Goal: Task Accomplishment & Management: Manage account settings

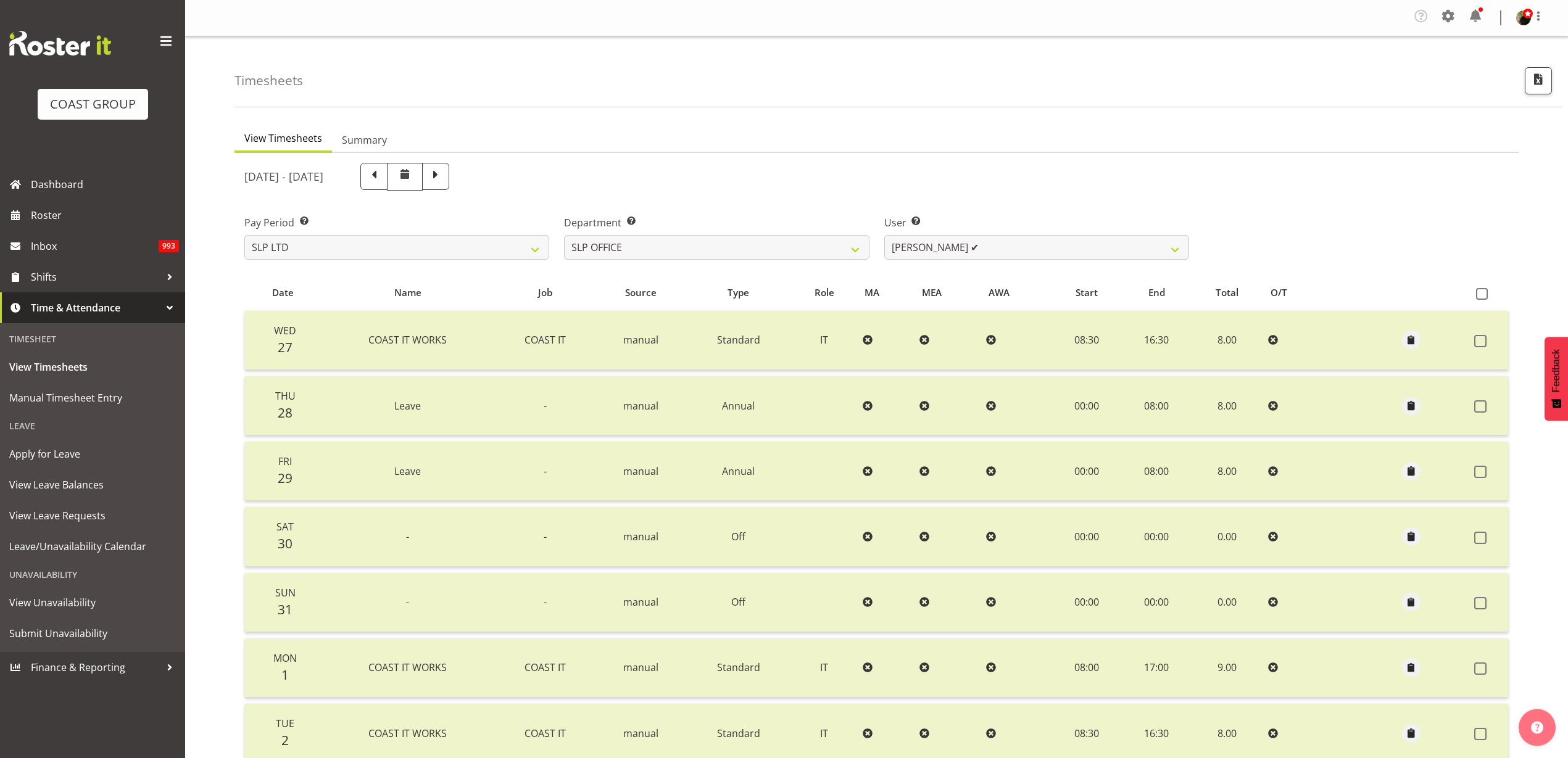
select select "25"
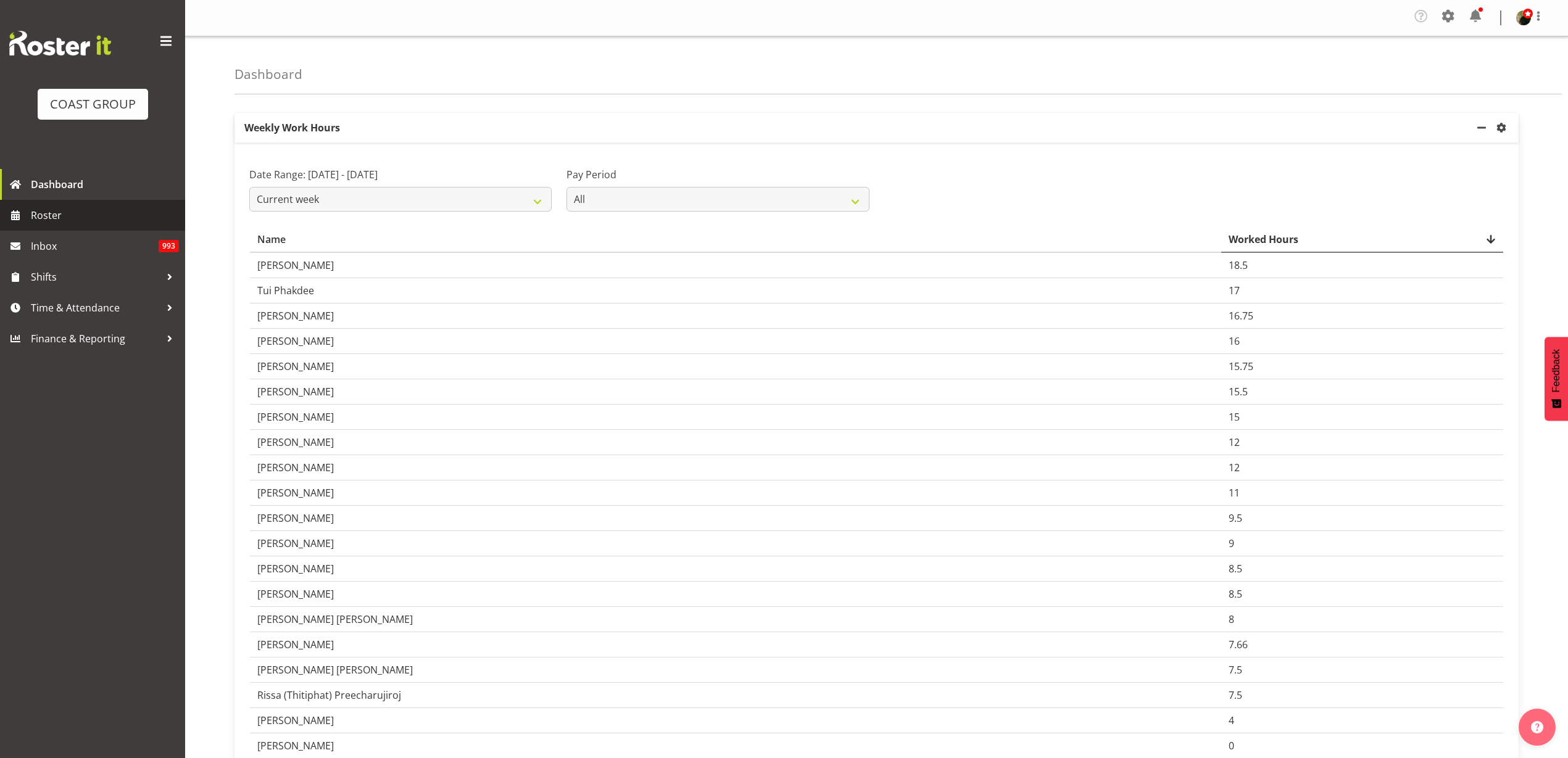
click at [61, 217] on span "Roster" at bounding box center [105, 214] width 148 height 18
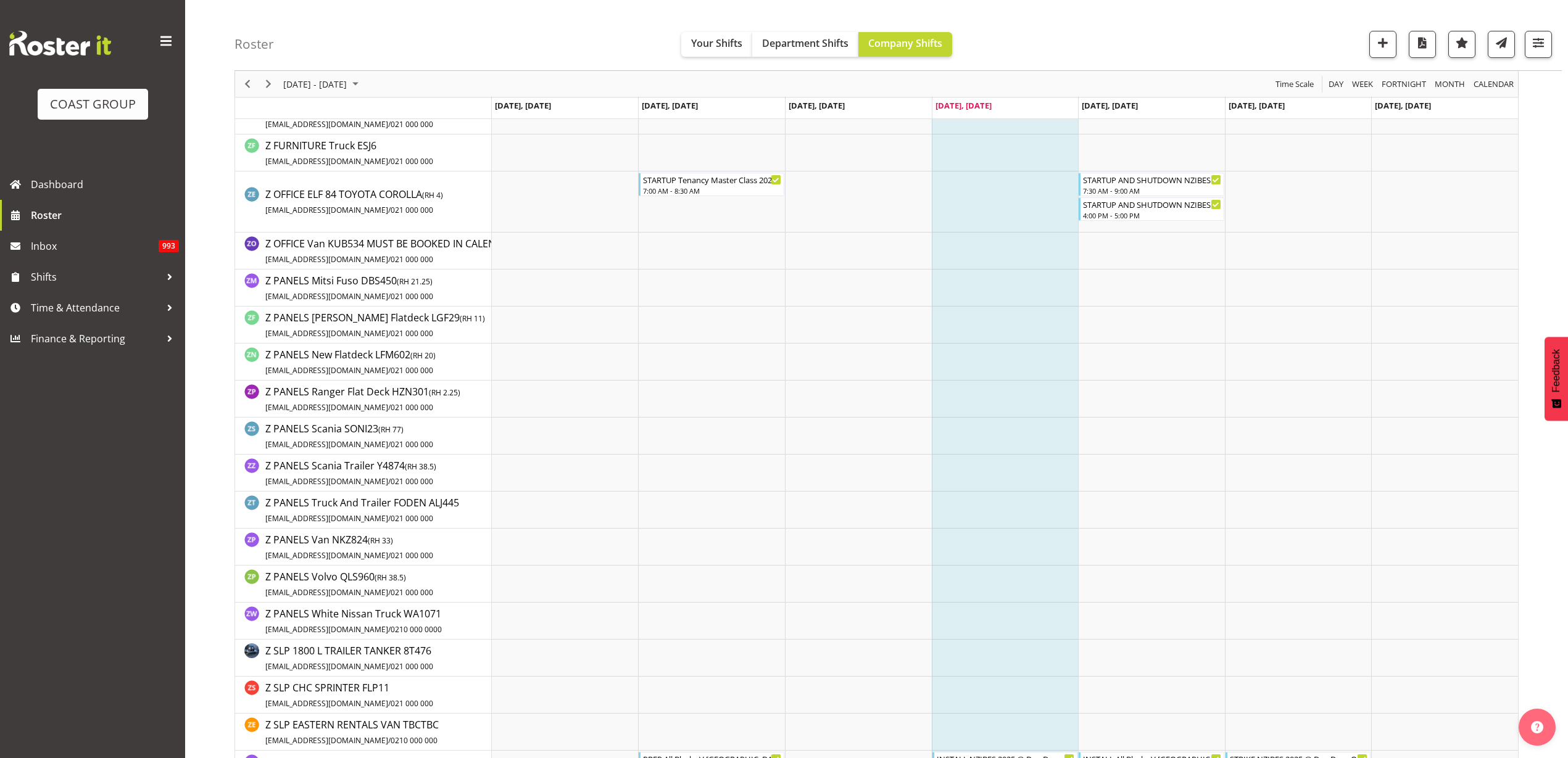
scroll to position [2313, 0]
click at [1539, 41] on span "button" at bounding box center [1538, 43] width 16 height 16
click at [1457, 85] on span "2 Locations" at bounding box center [1459, 82] width 61 height 15
click at [1188, 415] on td "Timeline Week of September 4, 2025" at bounding box center [1151, 399] width 147 height 37
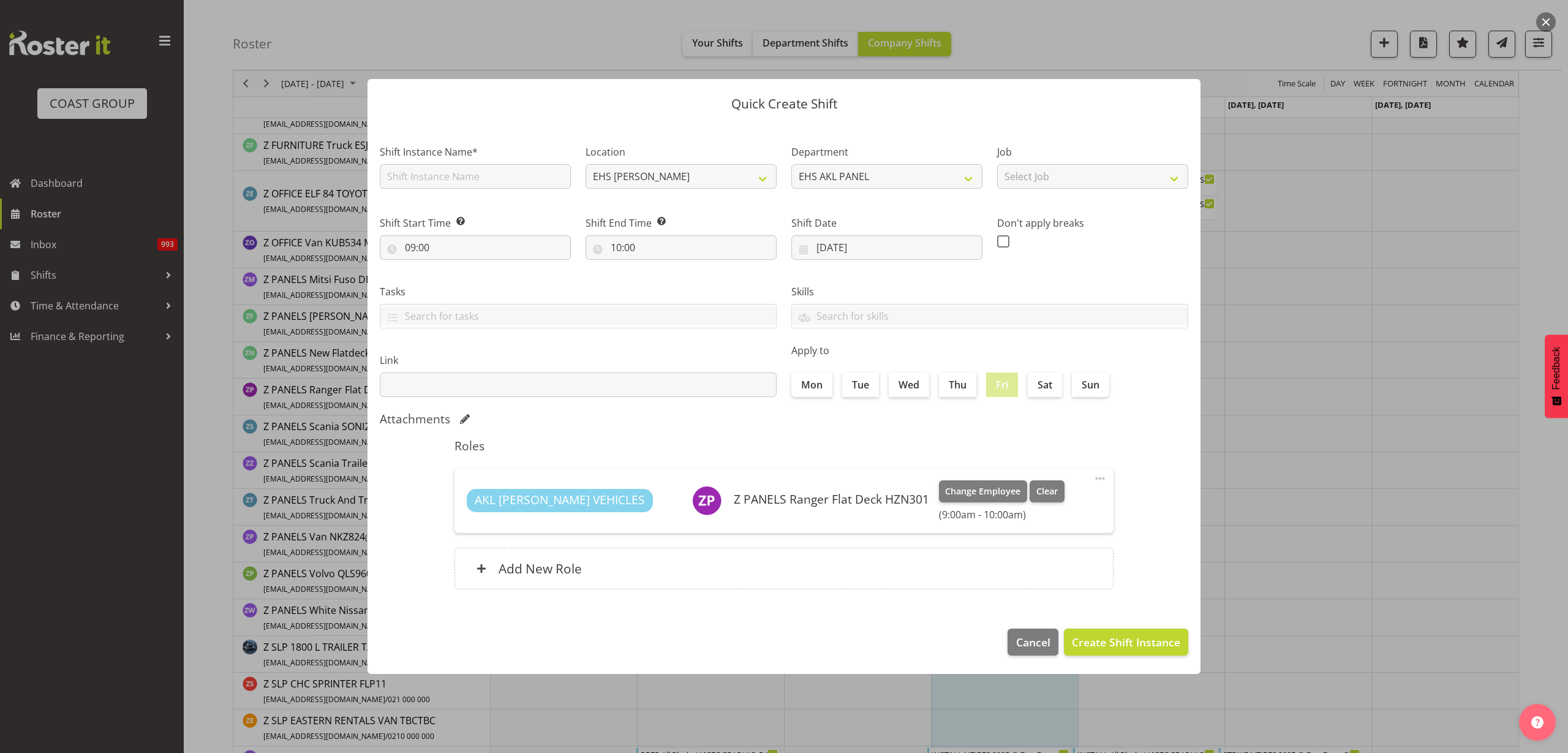
type input "05/09/2025"
checkbox input "true"
click at [1026, 575] on div at bounding box center [784, 376] width 858 height 656
click at [1030, 640] on span "Cancel" at bounding box center [1033, 642] width 34 height 16
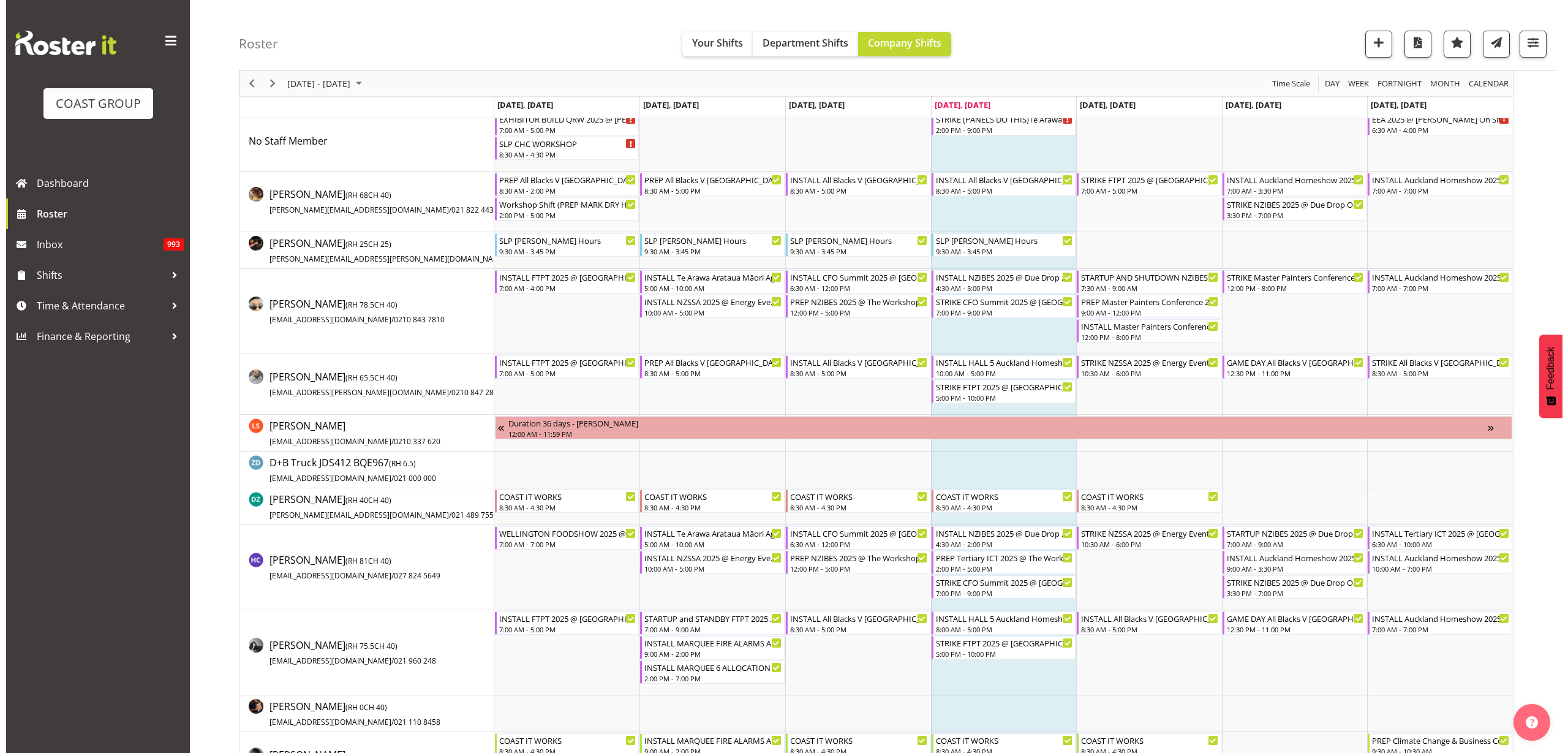
scroll to position [0, 0]
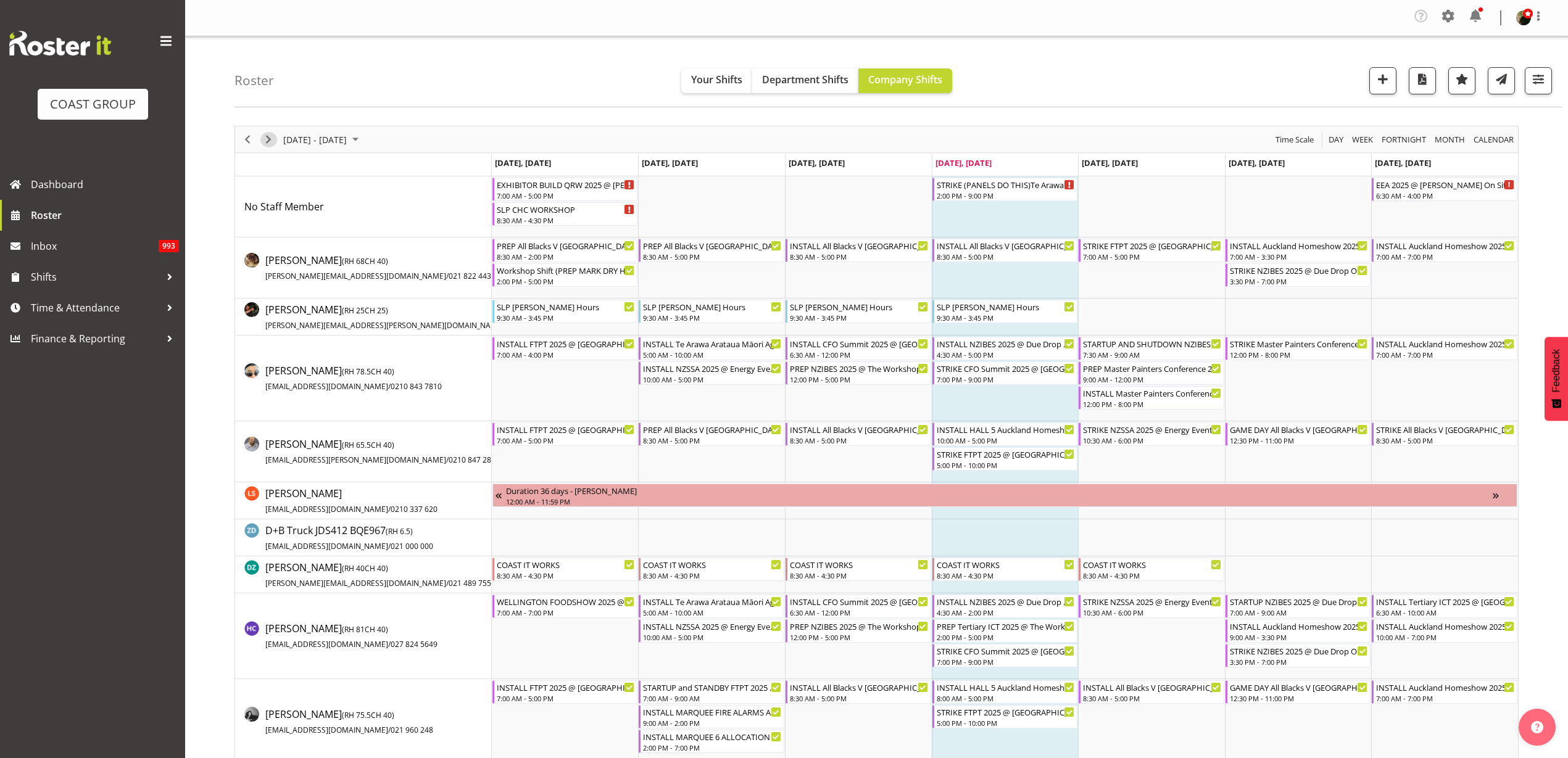
click at [269, 137] on span "Next" at bounding box center [268, 139] width 15 height 16
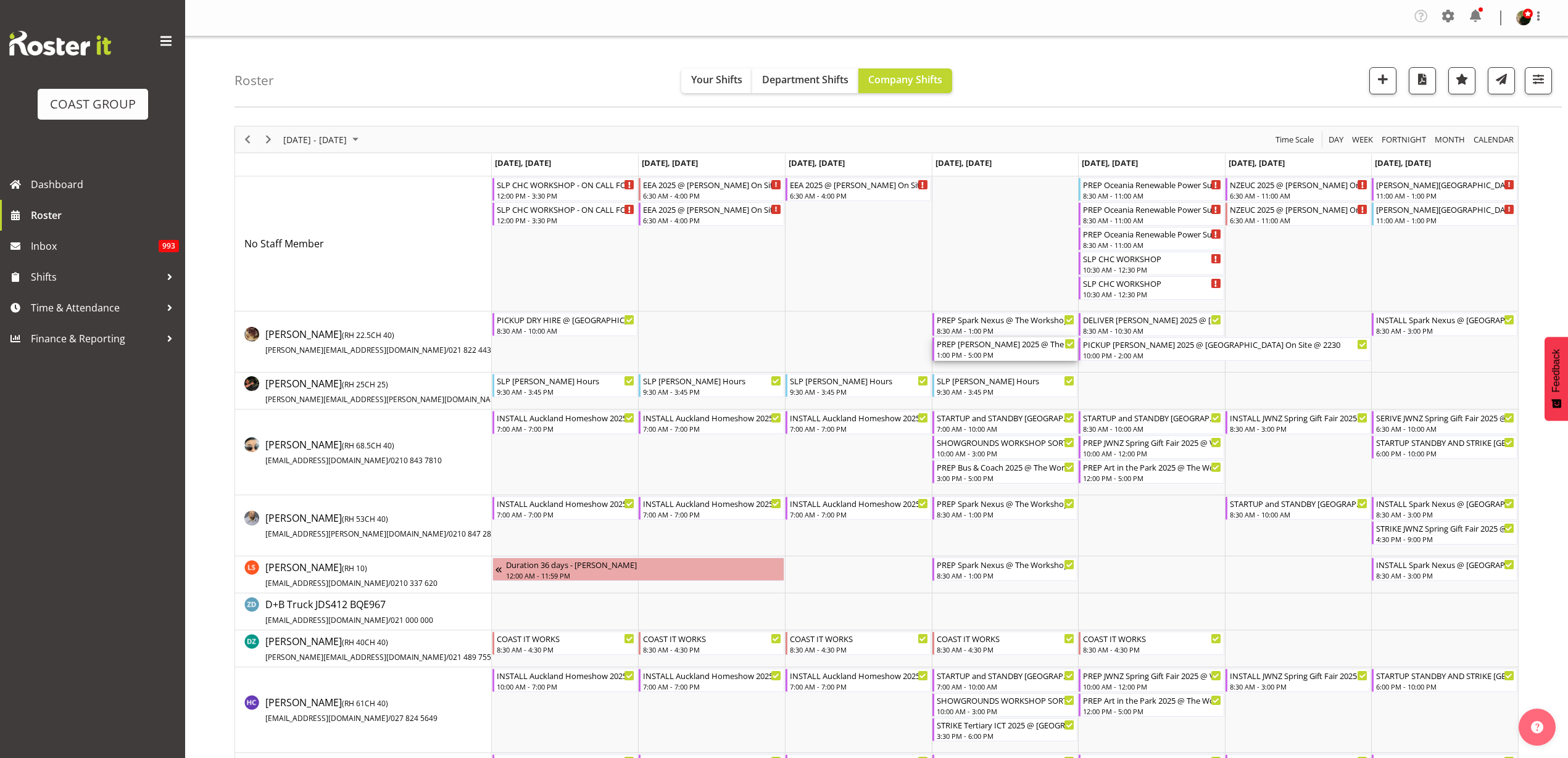
click at [1030, 352] on div "1:00 PM - 5:00 PM" at bounding box center [1006, 355] width 139 height 10
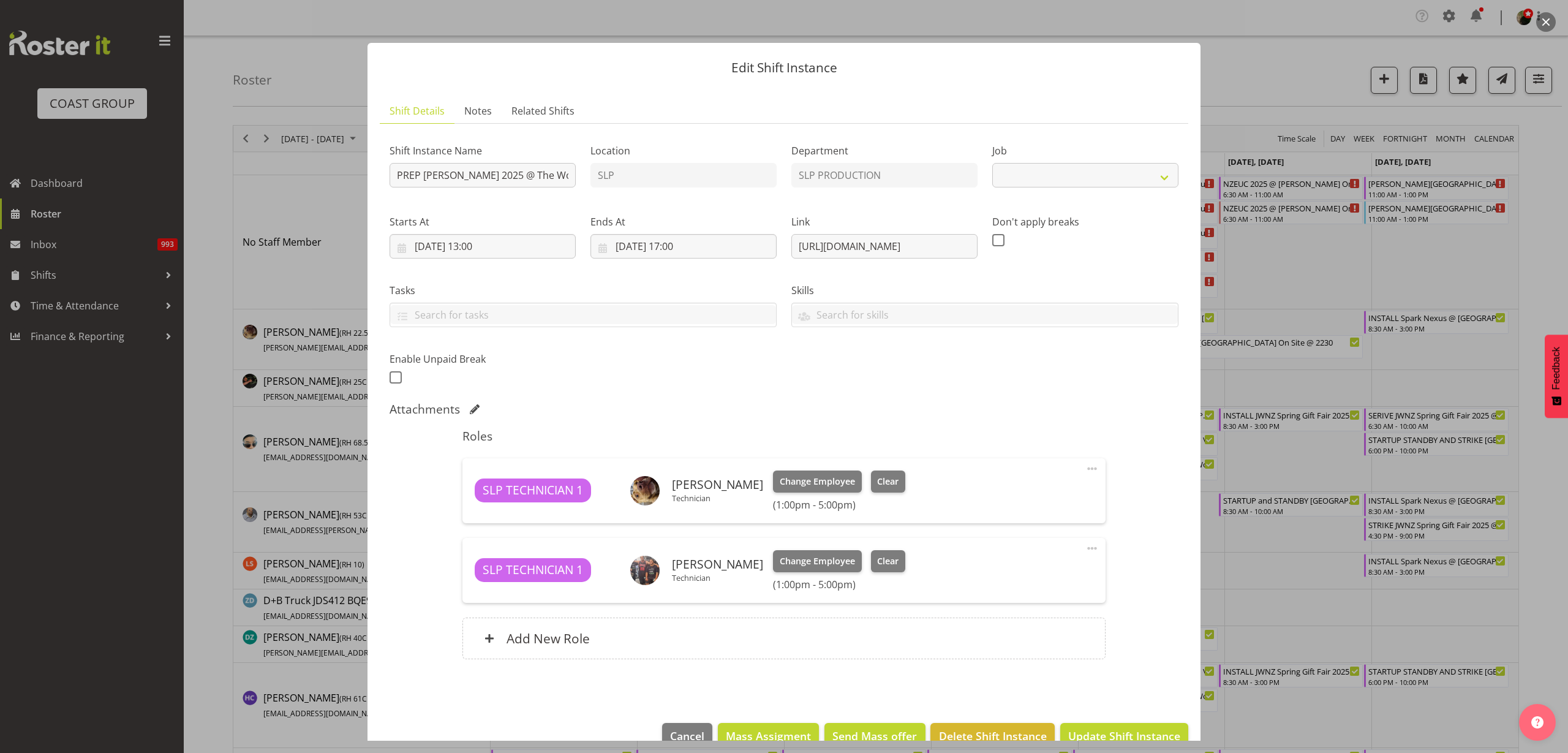
select select "10494"
click at [965, 730] on span "Delete Shift Instance" at bounding box center [993, 736] width 108 height 16
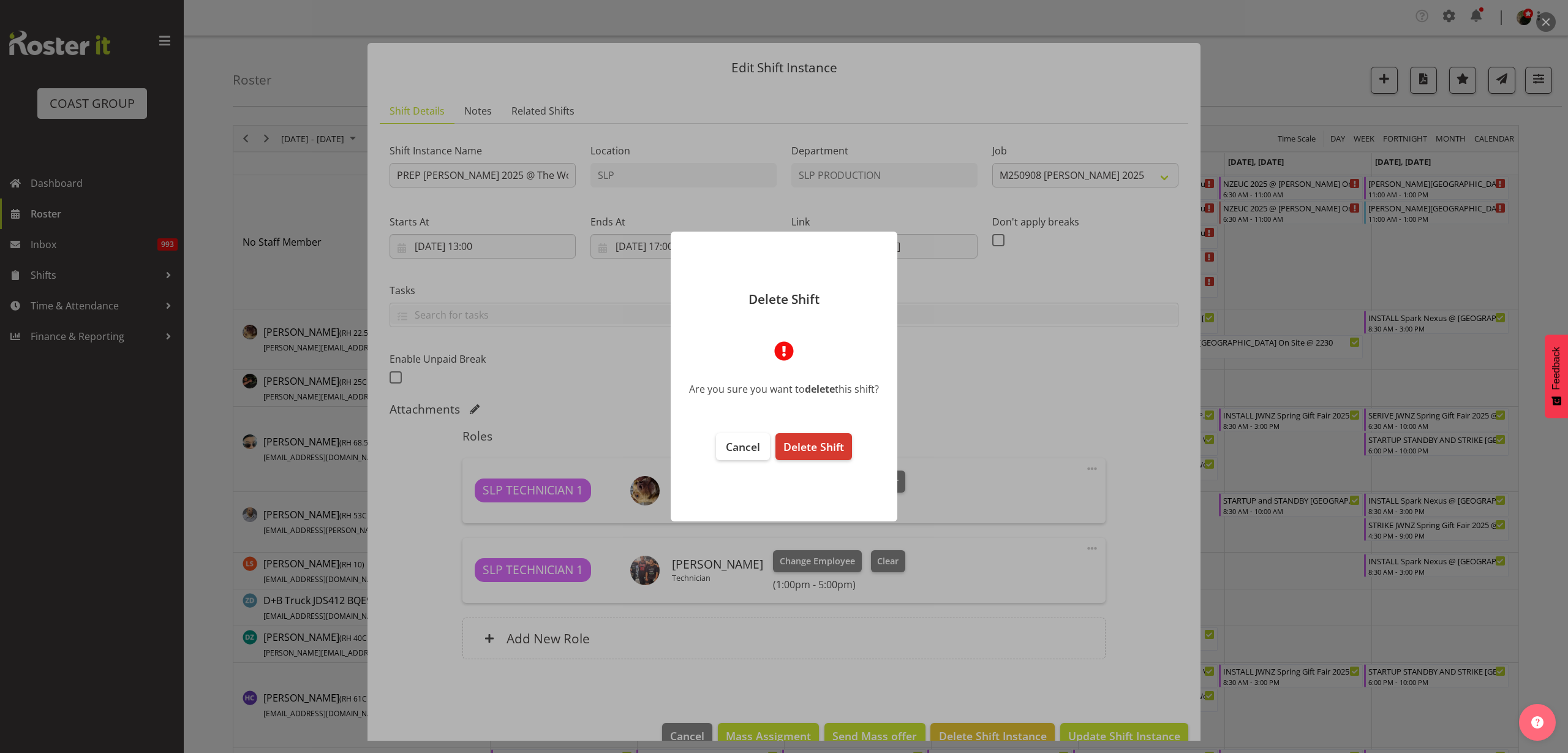
click at [806, 446] on span "Delete Shift" at bounding box center [813, 446] width 60 height 15
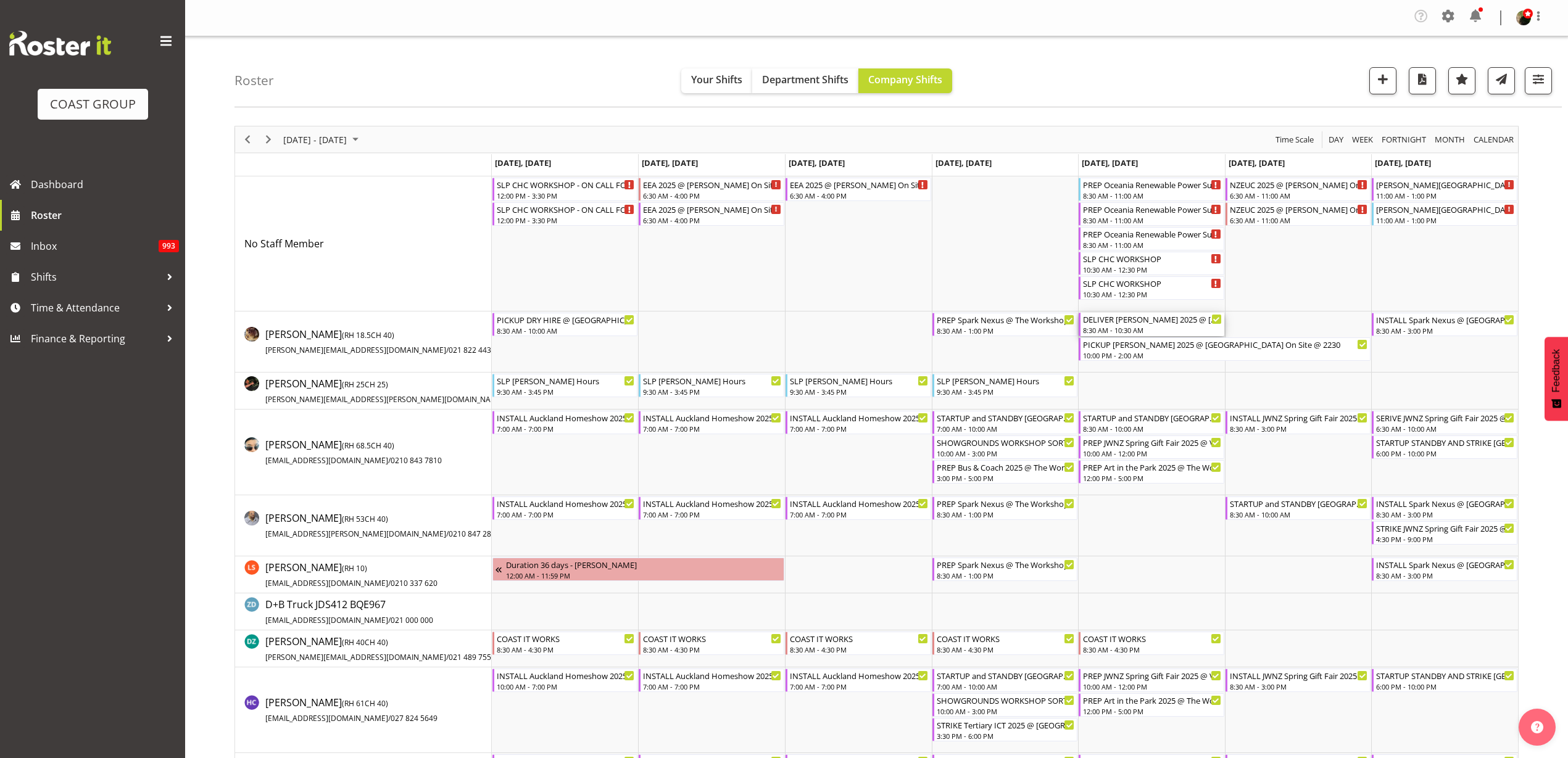
click at [1109, 324] on div "DELIVER Paul Kelly 2025 @ AKL Town Hall On Site @ 0930" at bounding box center [1152, 319] width 139 height 13
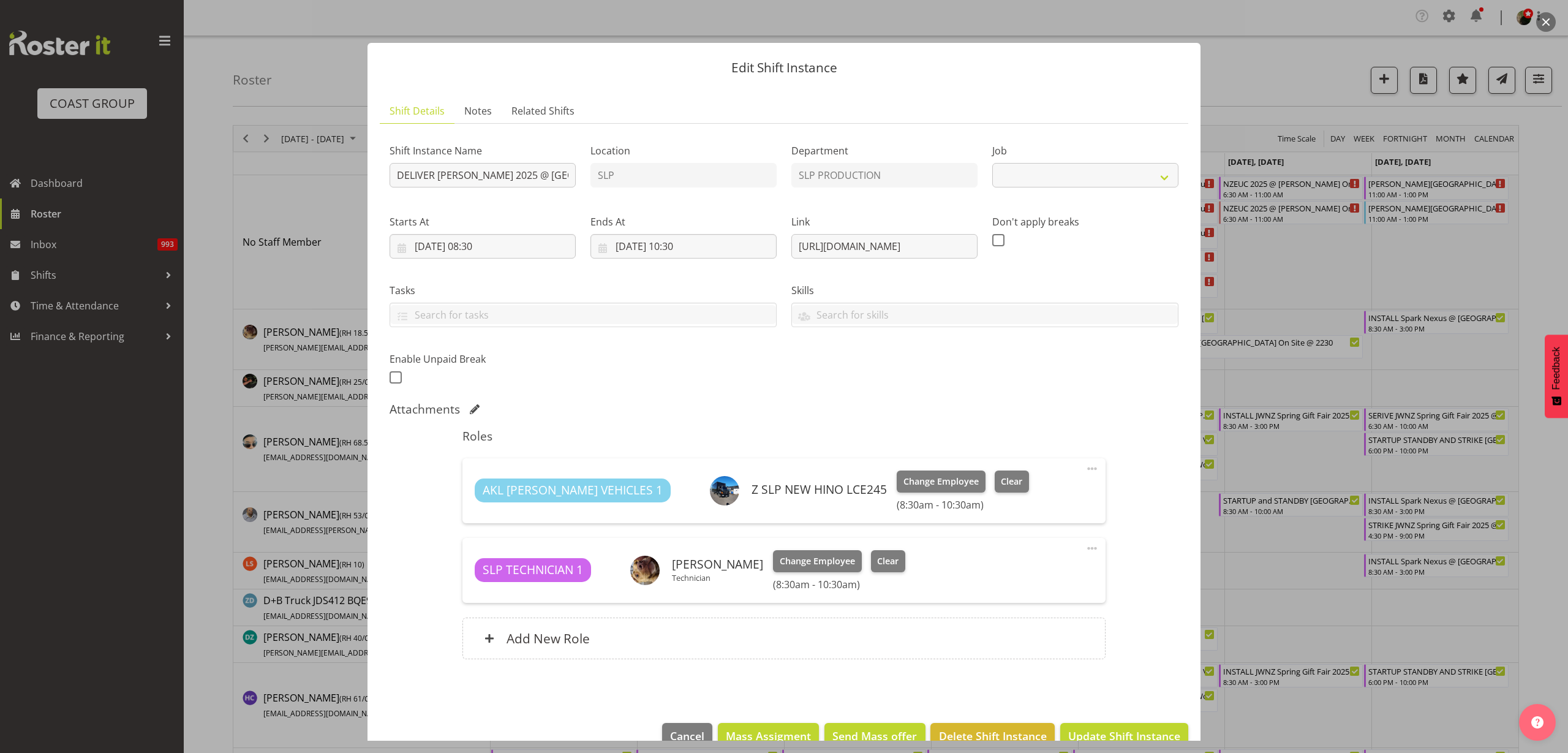
select select "10494"
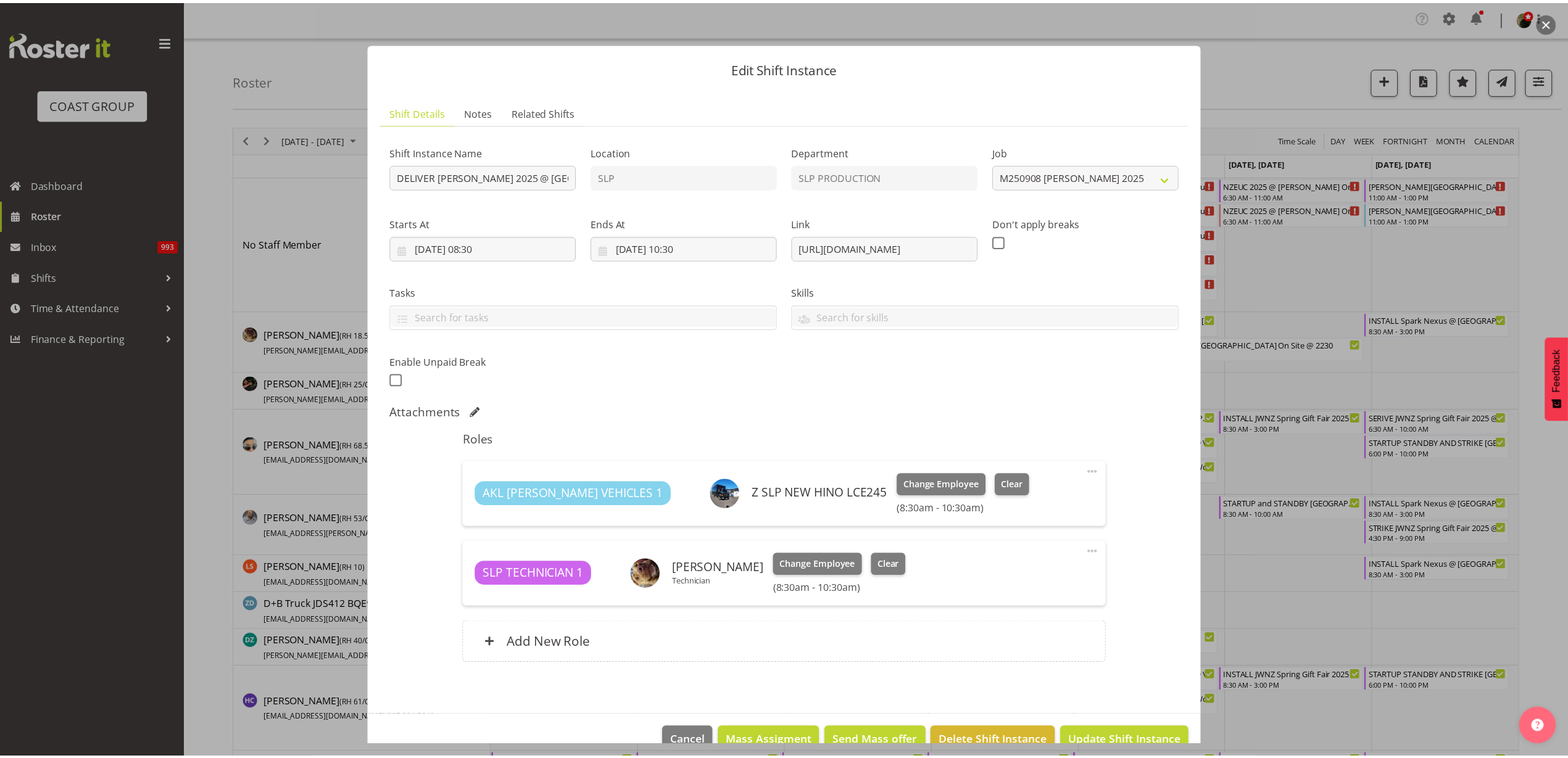
scroll to position [28, 0]
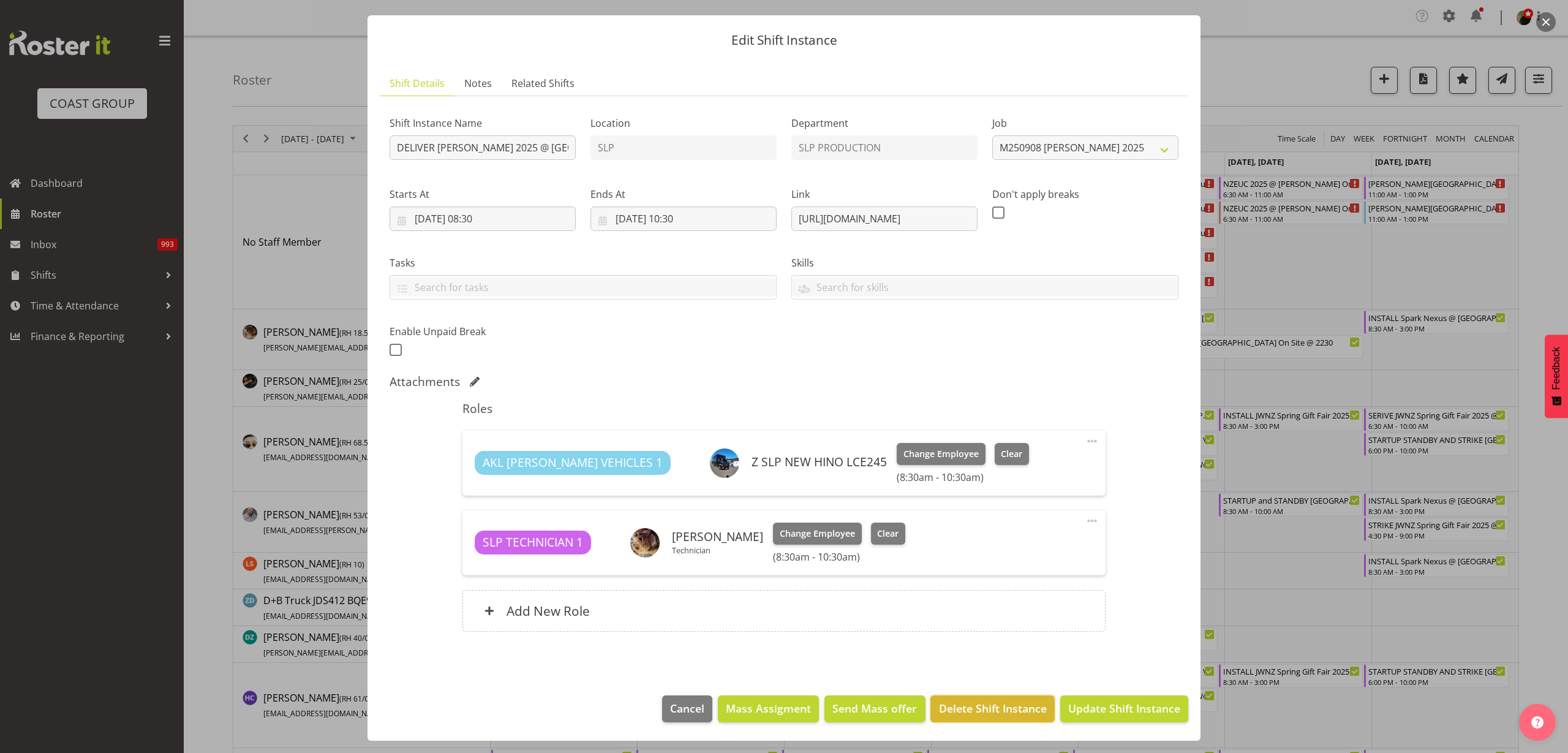
click at [1007, 704] on span "Delete Shift Instance" at bounding box center [993, 708] width 108 height 16
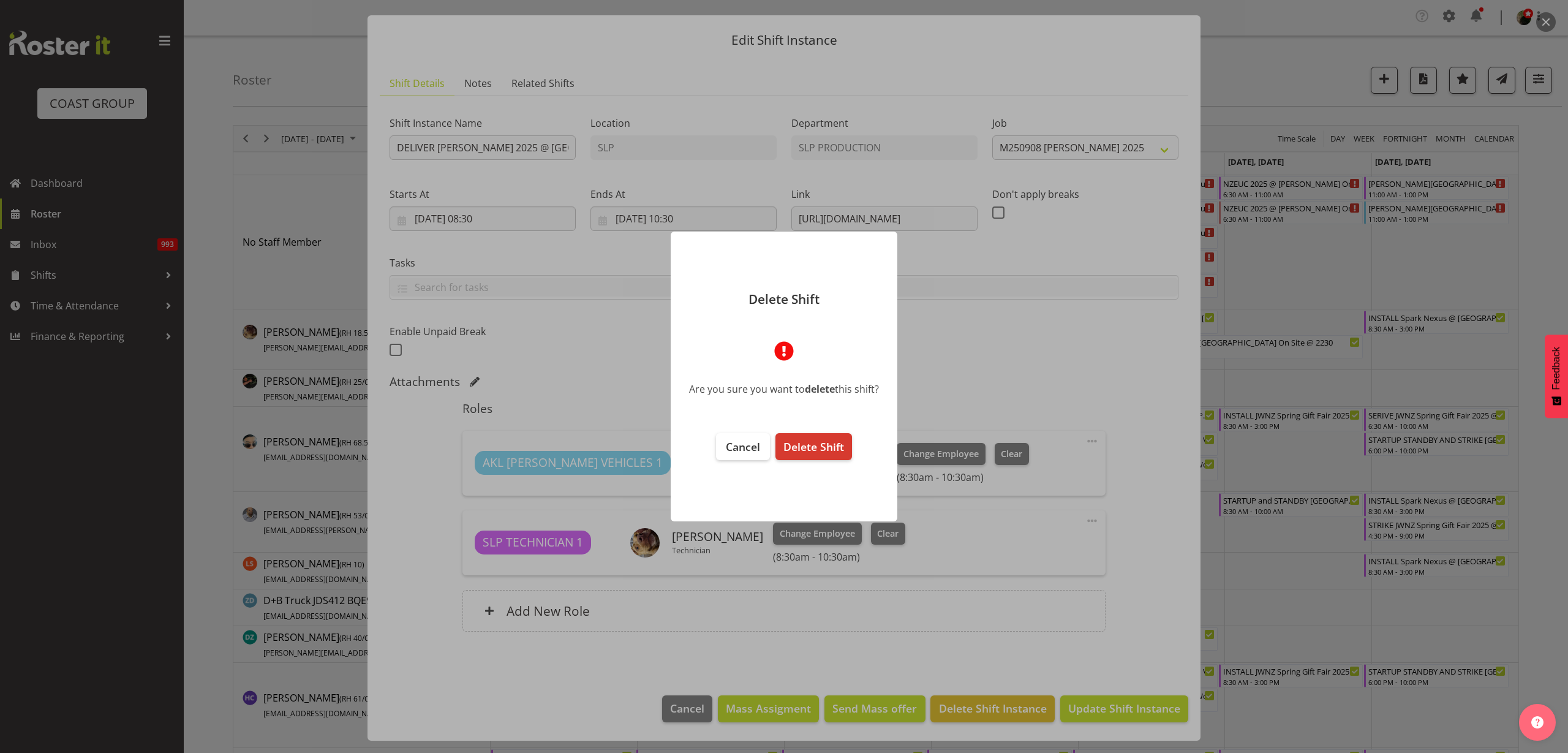
click at [824, 447] on span "Delete Shift" at bounding box center [813, 446] width 60 height 15
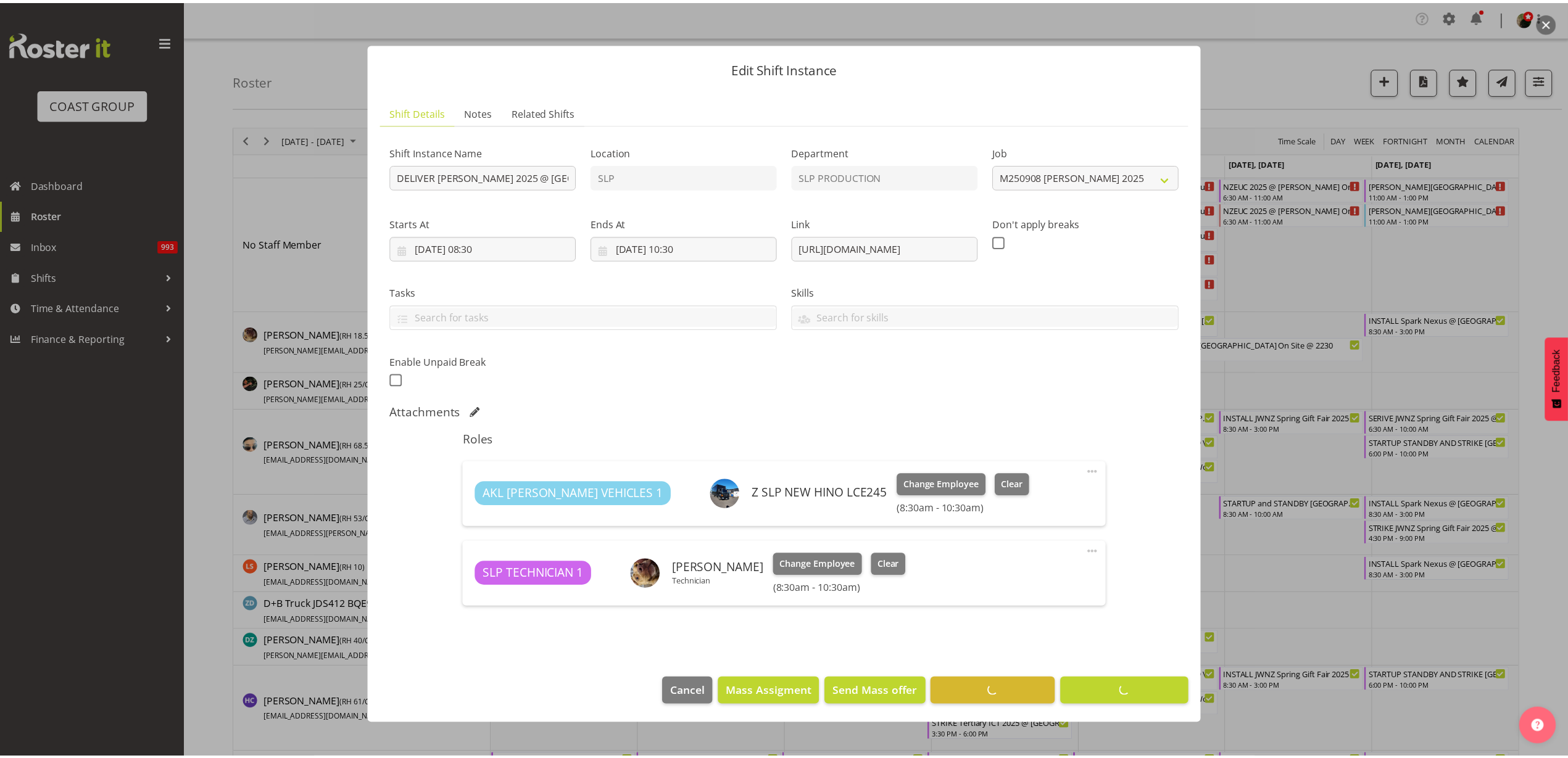
scroll to position [0, 0]
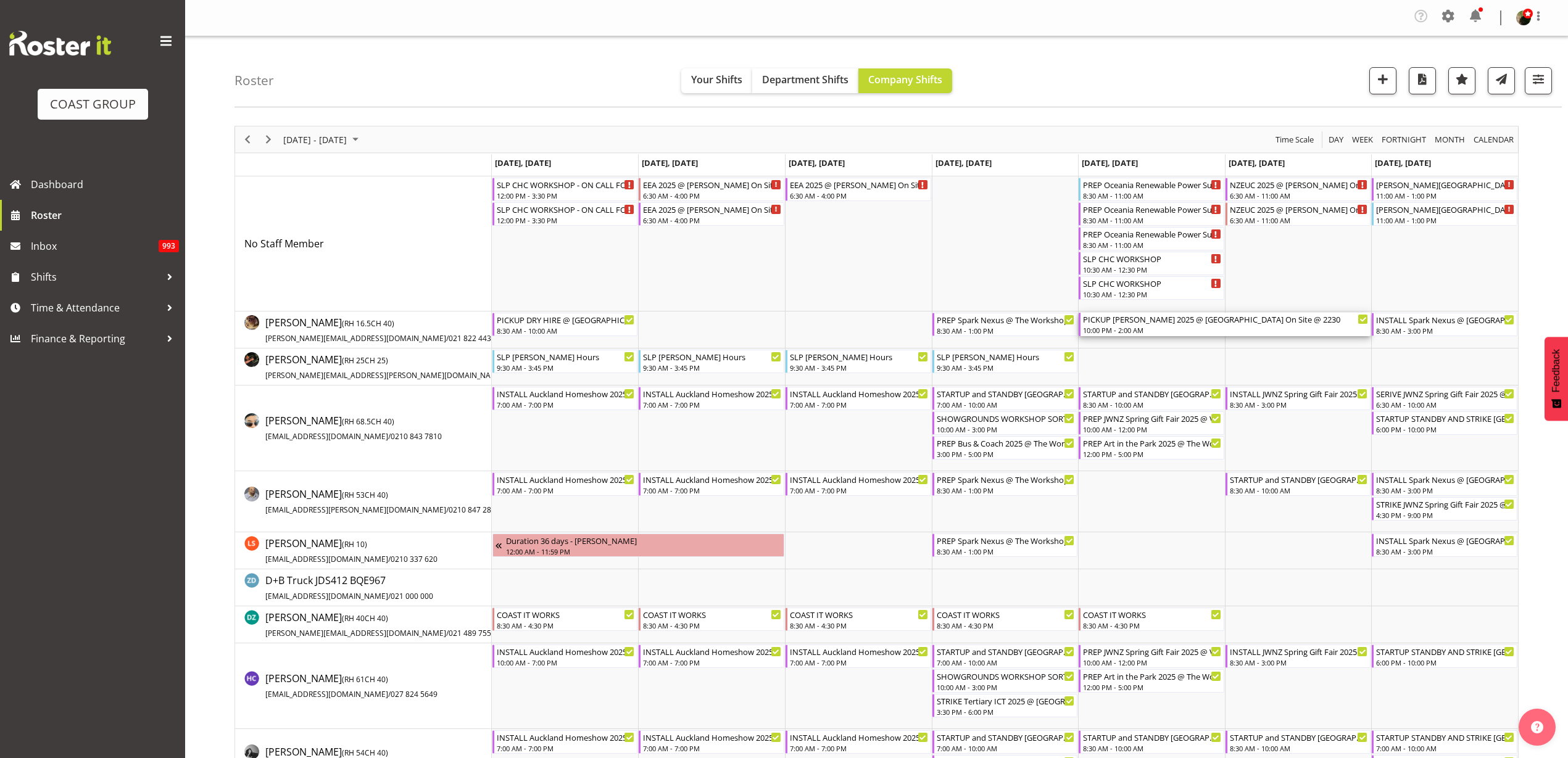
click at [1130, 323] on div "PICKUP Paul Kelly 2025 @ AKL Town Hall On Site @ 2230" at bounding box center [1225, 319] width 285 height 13
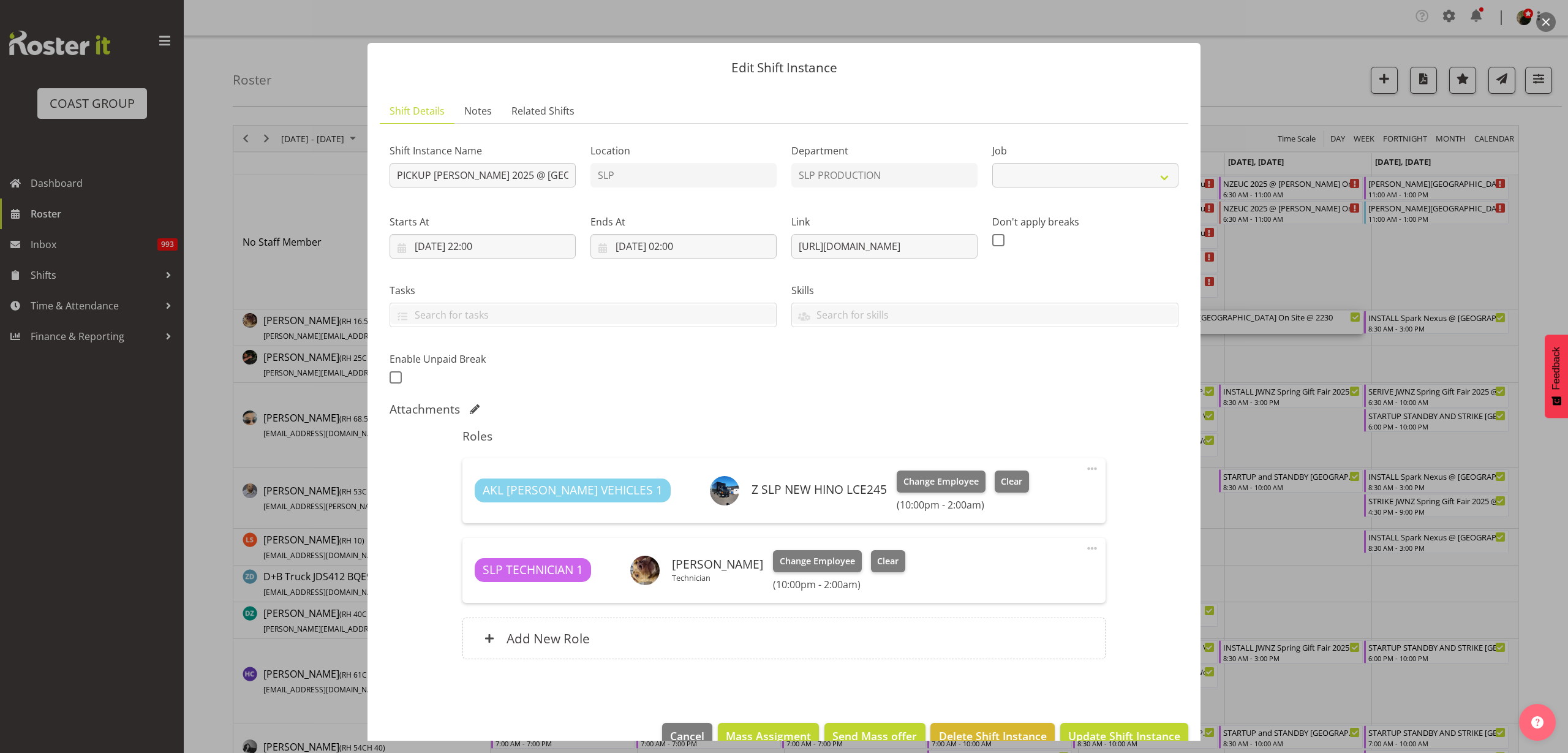
select select "10494"
click at [963, 730] on span "Delete Shift Instance" at bounding box center [993, 736] width 108 height 16
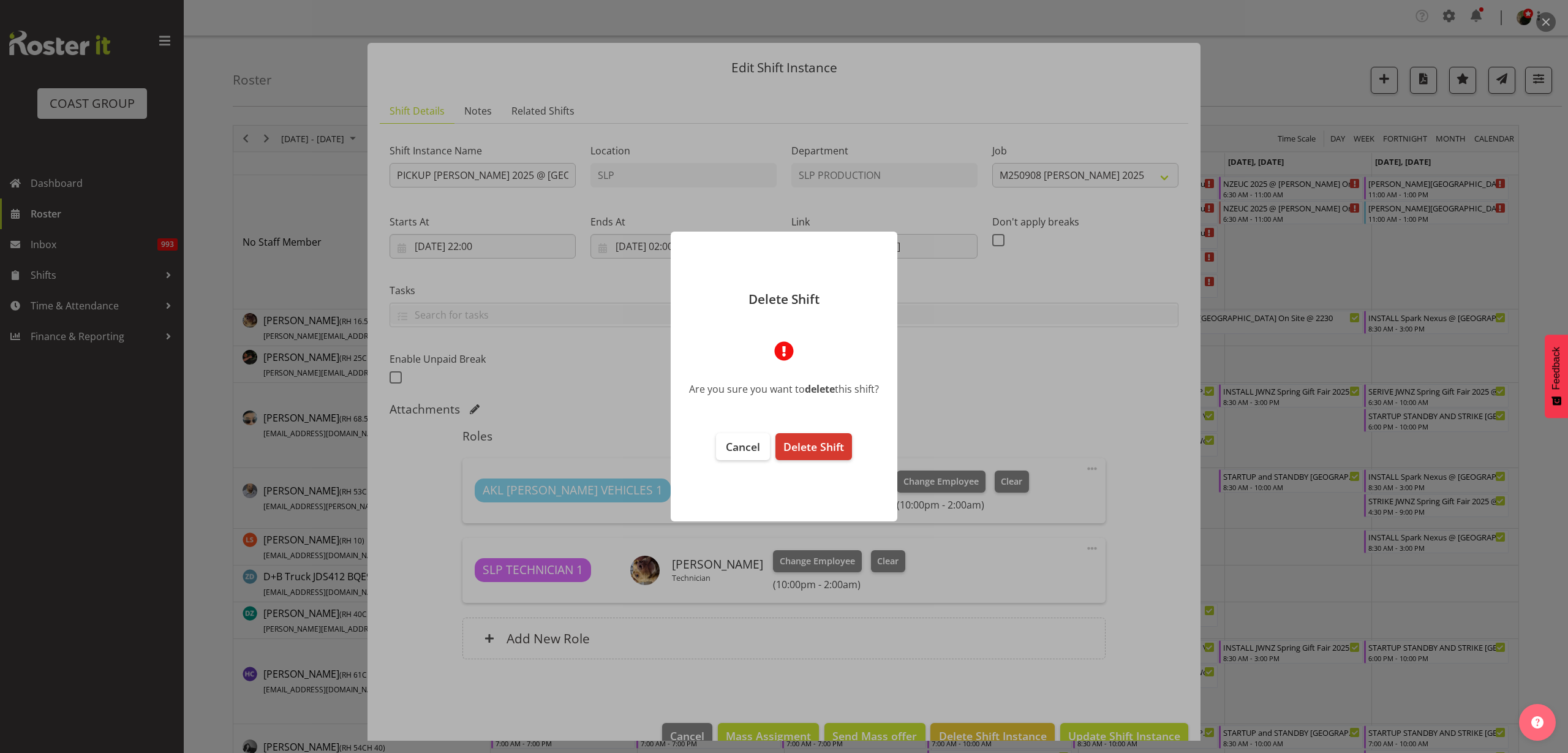
click at [821, 447] on span "Delete Shift" at bounding box center [813, 446] width 60 height 15
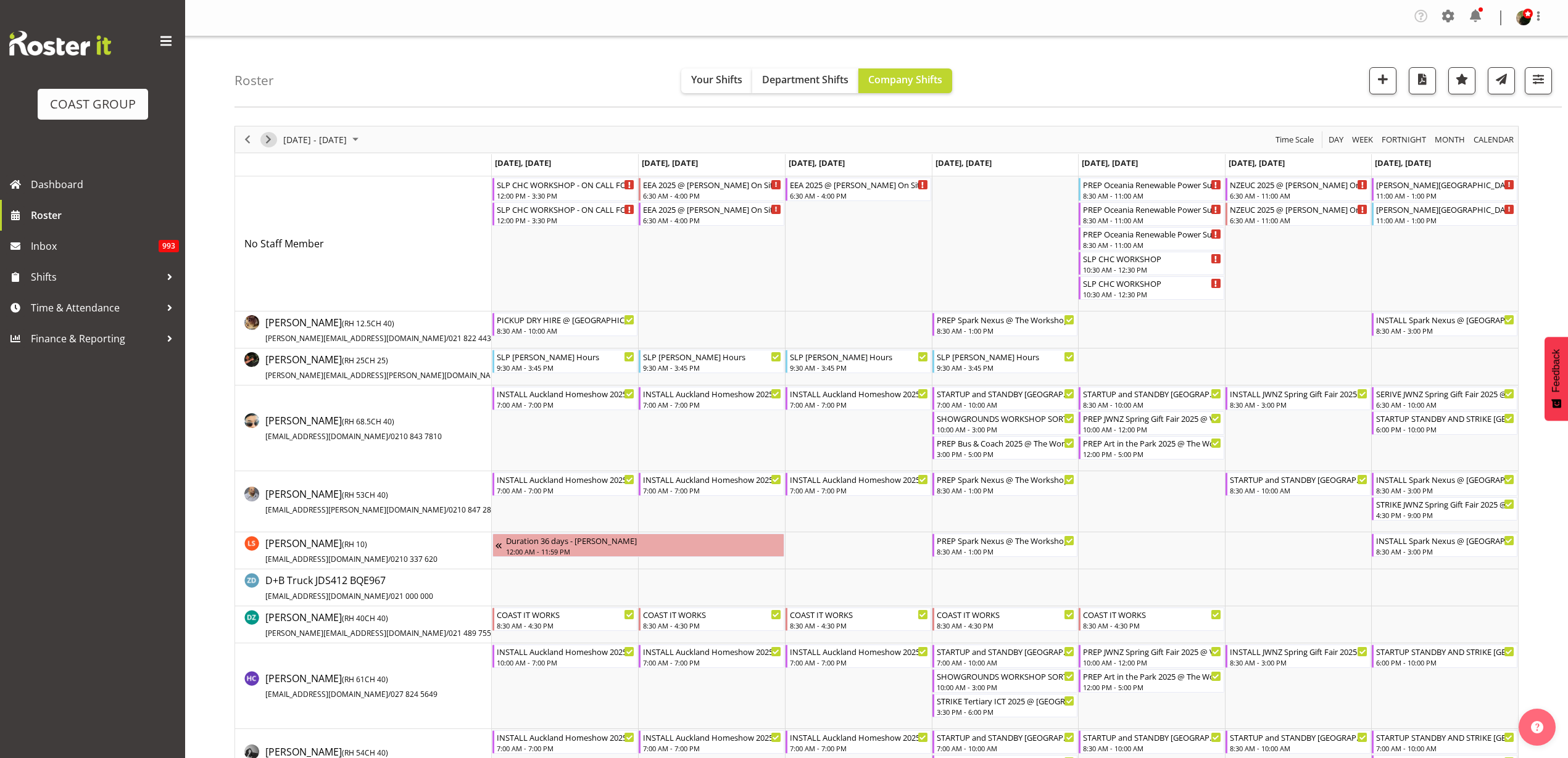
click at [265, 136] on span "Next" at bounding box center [268, 139] width 15 height 16
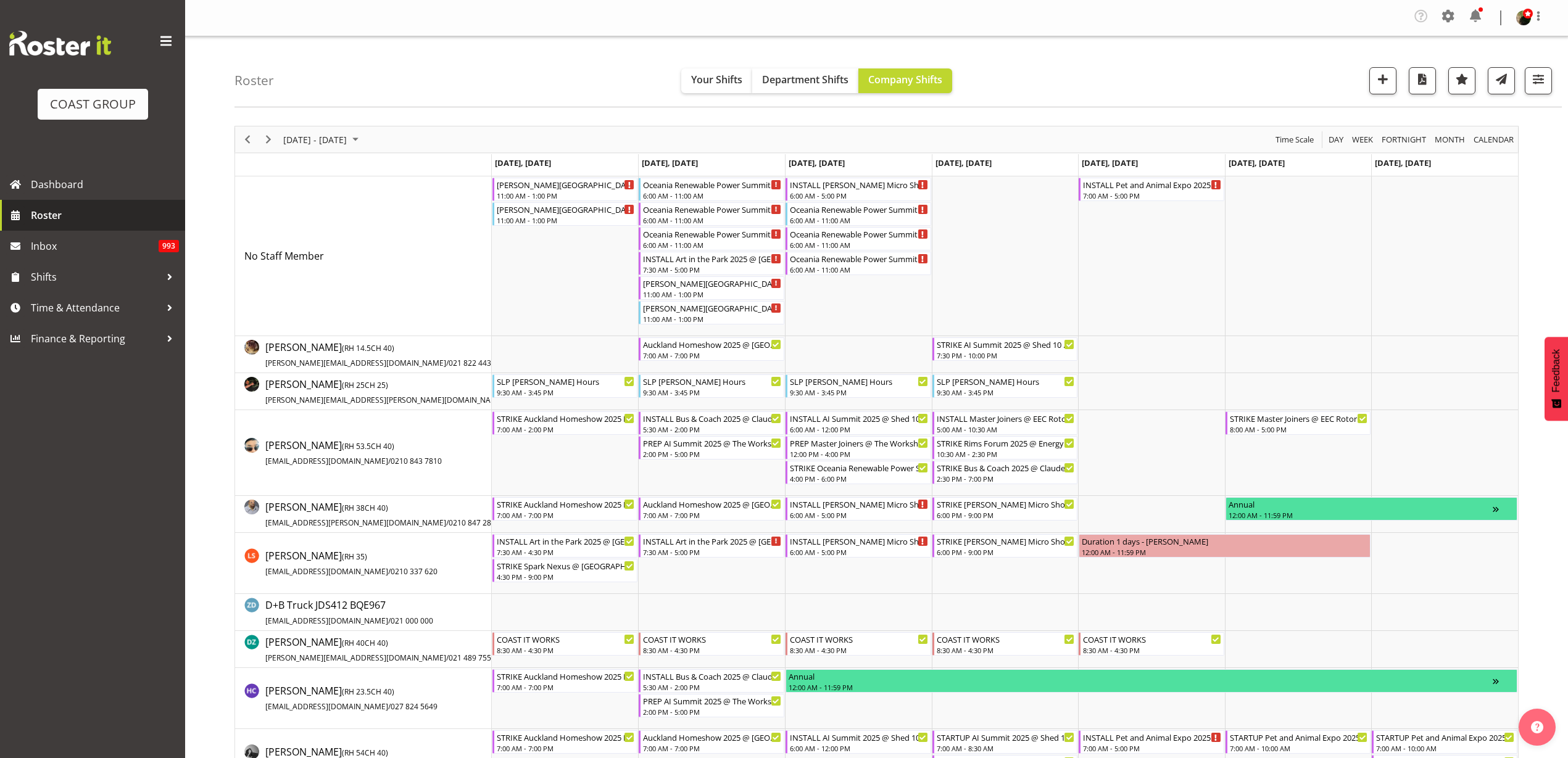
click at [88, 217] on span "Roster" at bounding box center [105, 214] width 148 height 18
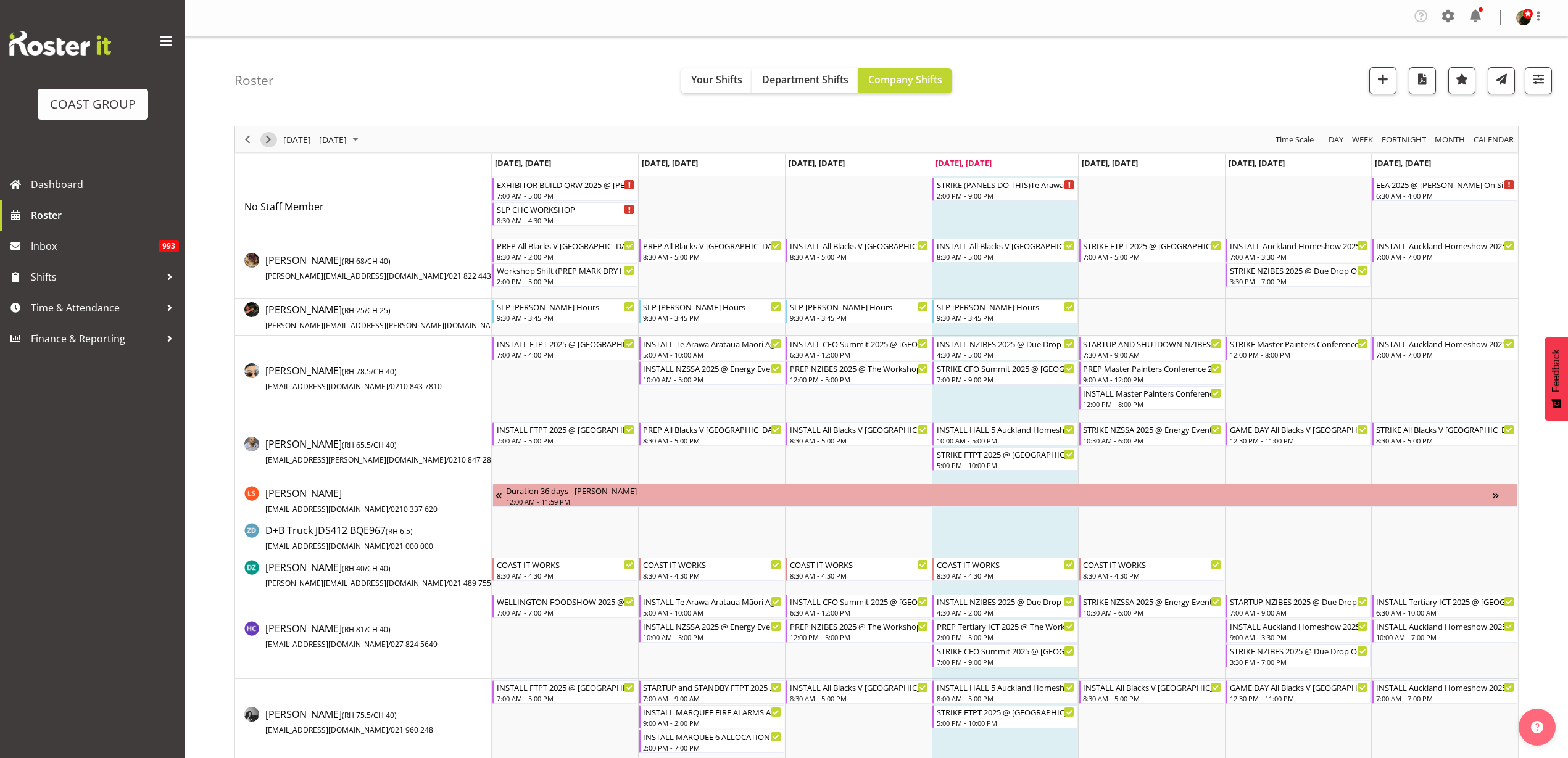
click at [268, 137] on span "Next" at bounding box center [268, 139] width 15 height 16
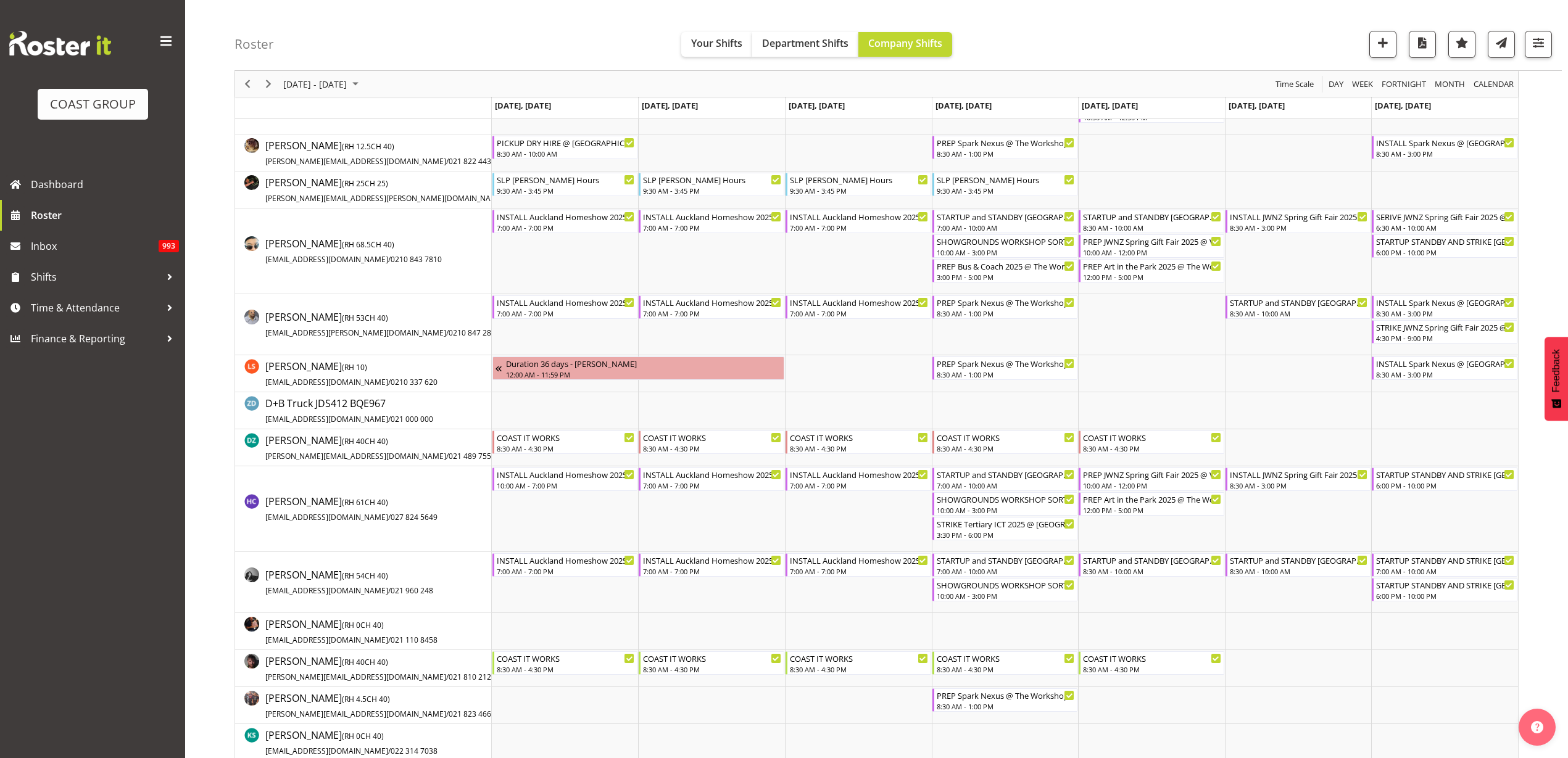
scroll to position [154, 0]
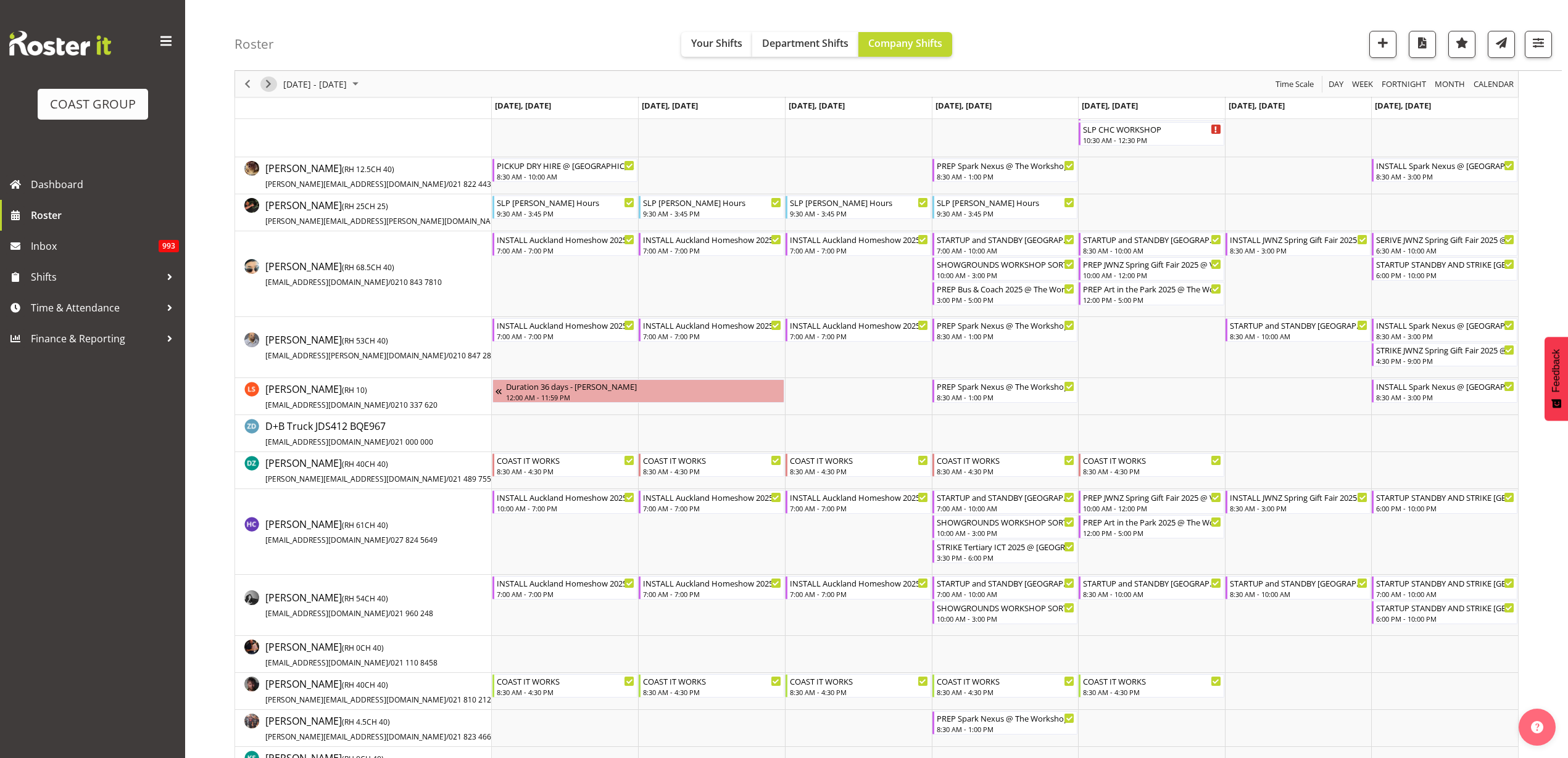
click at [266, 84] on span "Next" at bounding box center [268, 84] width 15 height 16
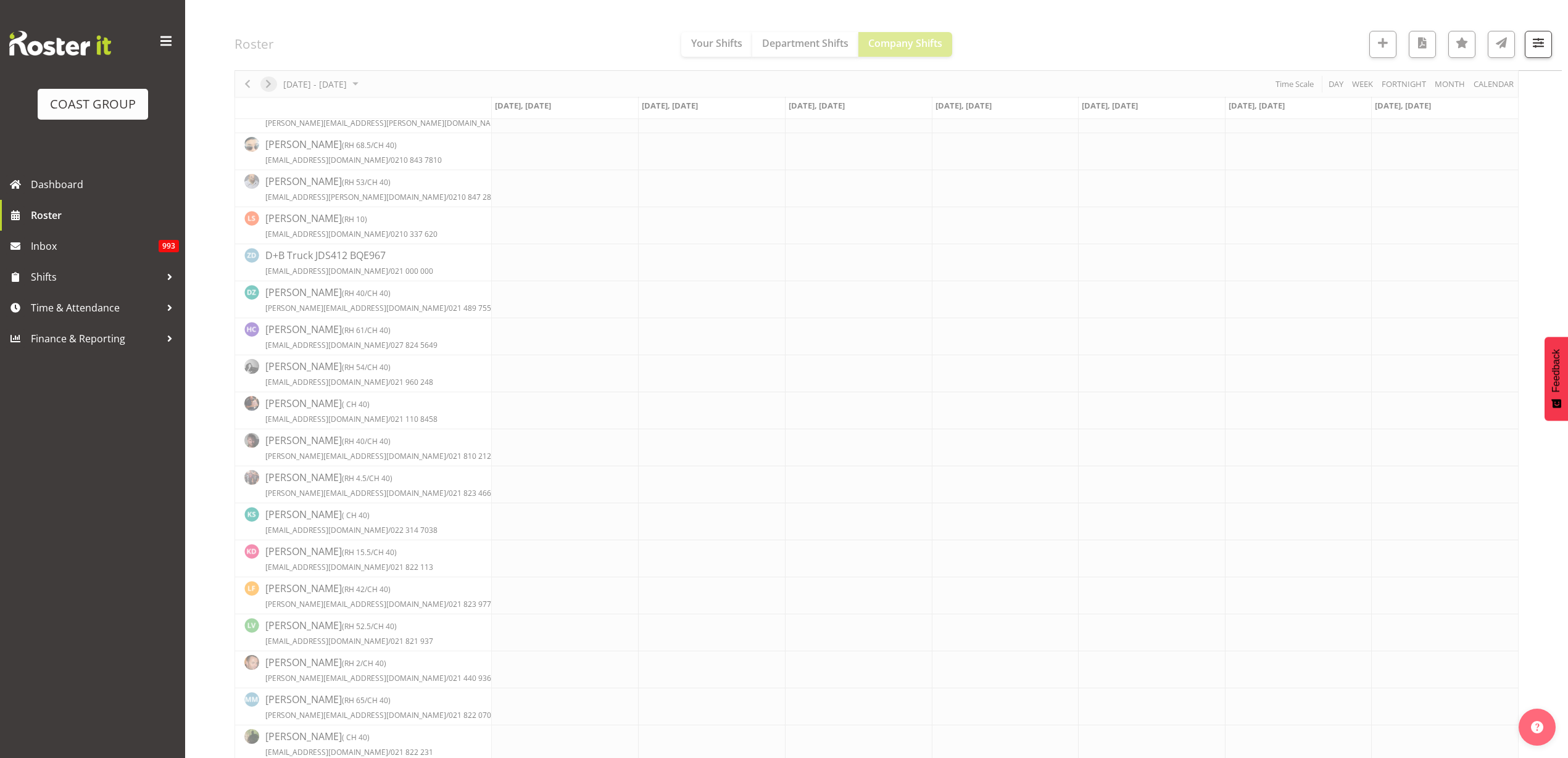
scroll to position [0, 0]
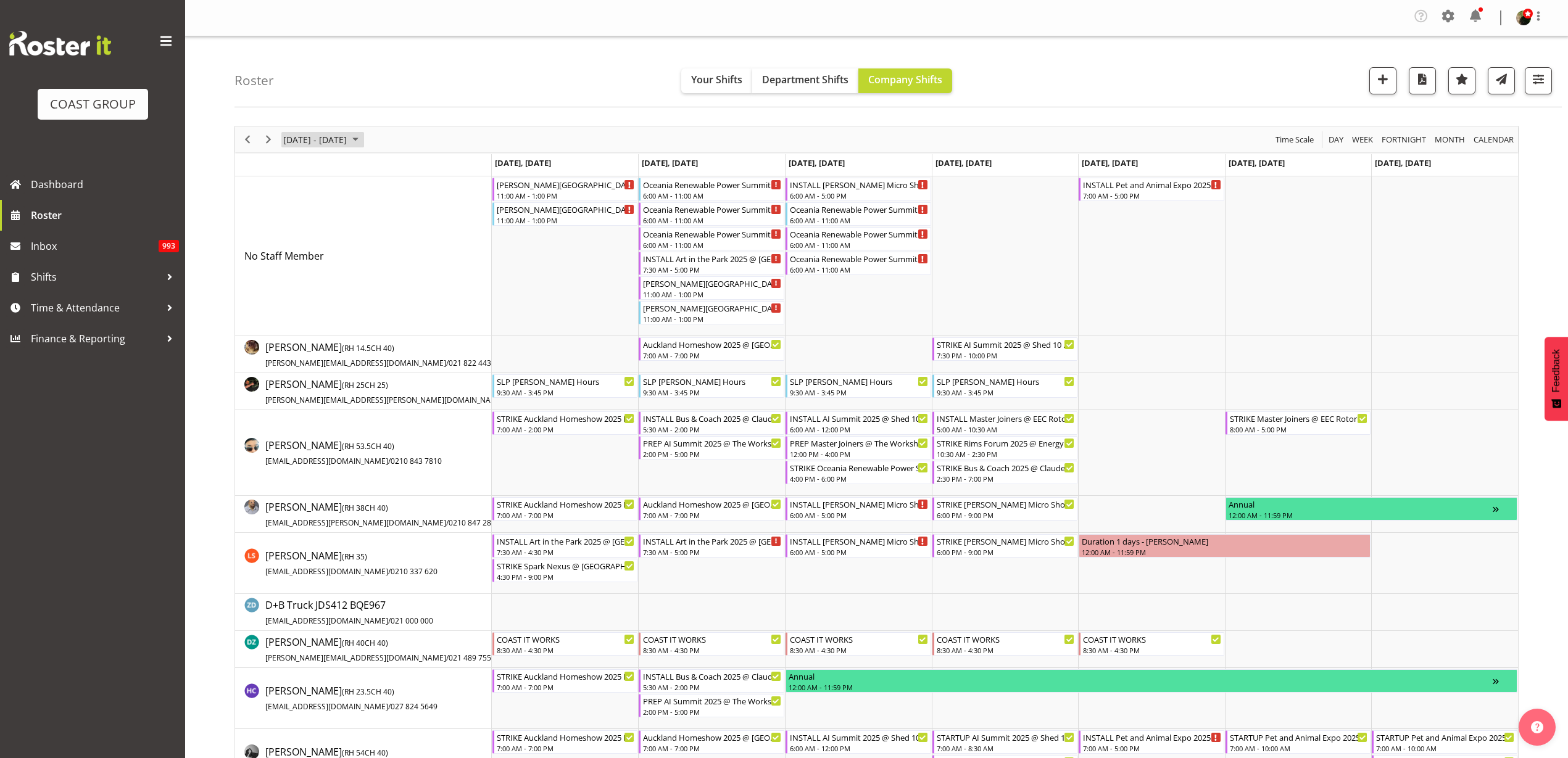
click at [307, 139] on span "September 15 - 21, 2025" at bounding box center [315, 139] width 66 height 16
click at [412, 166] on span "next month" at bounding box center [412, 170] width 21 height 22
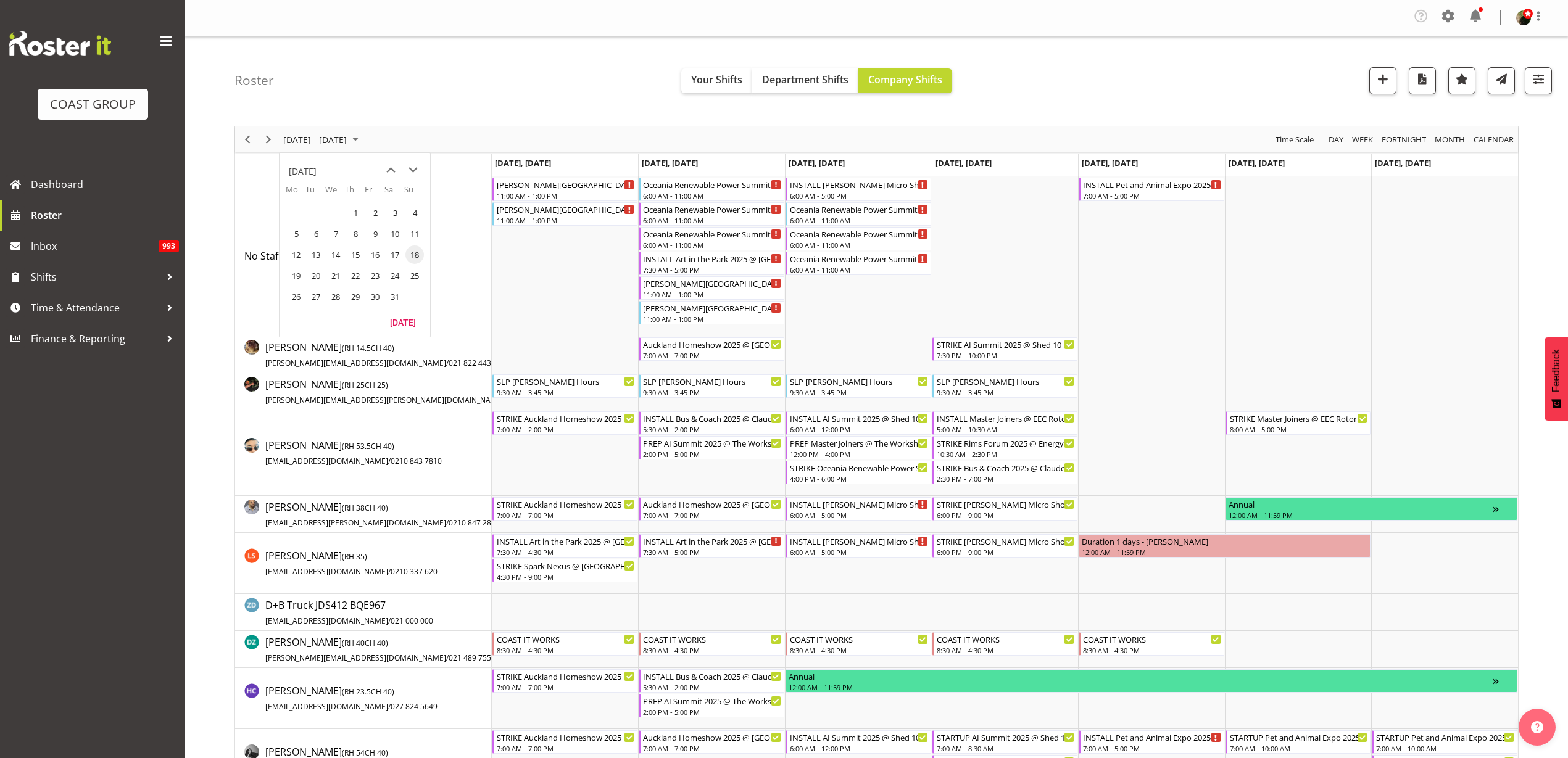
click at [412, 166] on span "next month" at bounding box center [412, 170] width 21 height 22
click at [325, 138] on span "[DATE] - [DATE]" at bounding box center [315, 139] width 66 height 16
click at [387, 166] on span "previous month" at bounding box center [390, 170] width 21 height 22
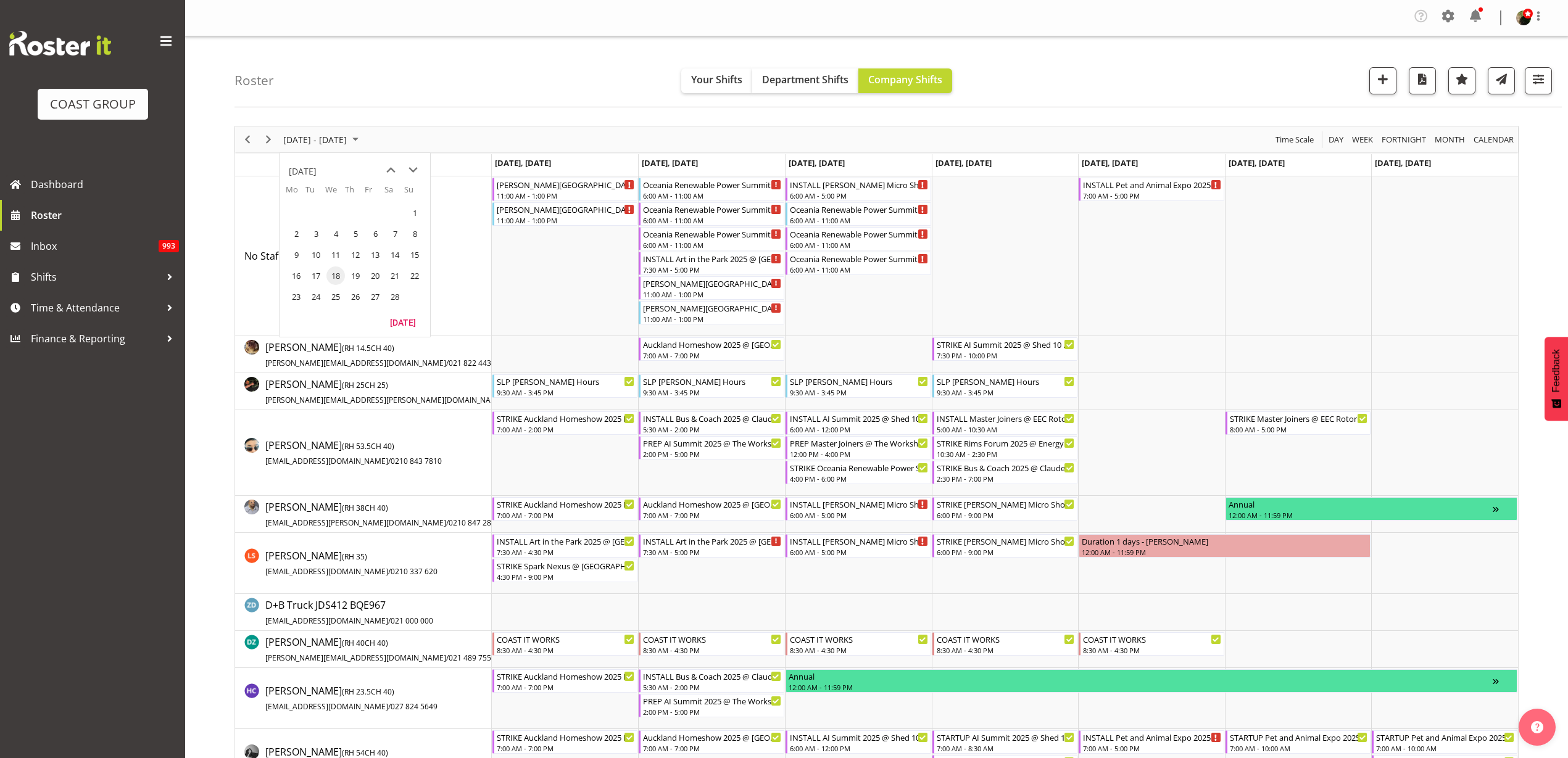
click at [359, 294] on span "26" at bounding box center [355, 296] width 18 height 18
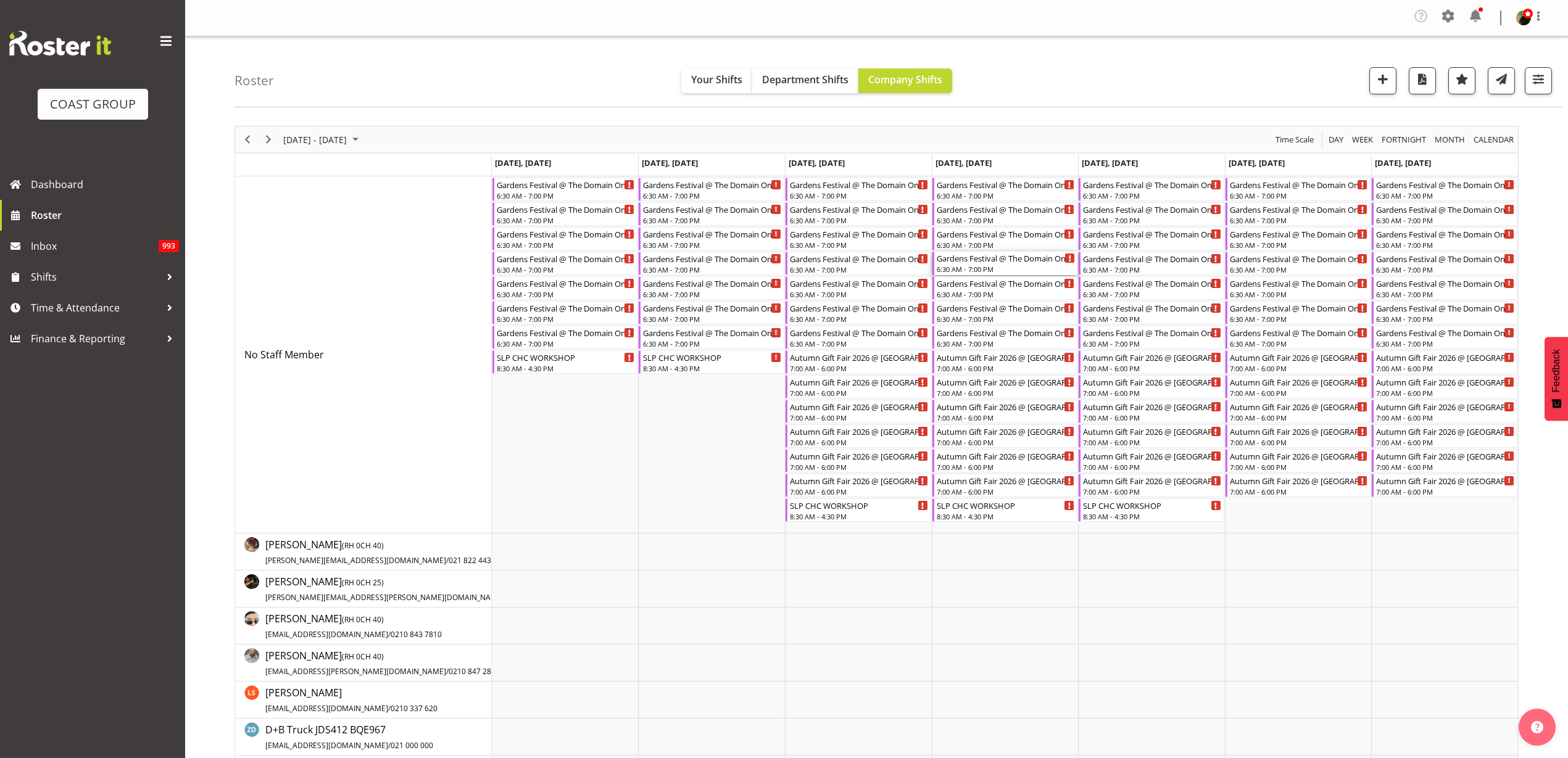
click at [1004, 260] on div "Gardens Festival @ The Domain On Site @ TBC" at bounding box center [1006, 258] width 139 height 13
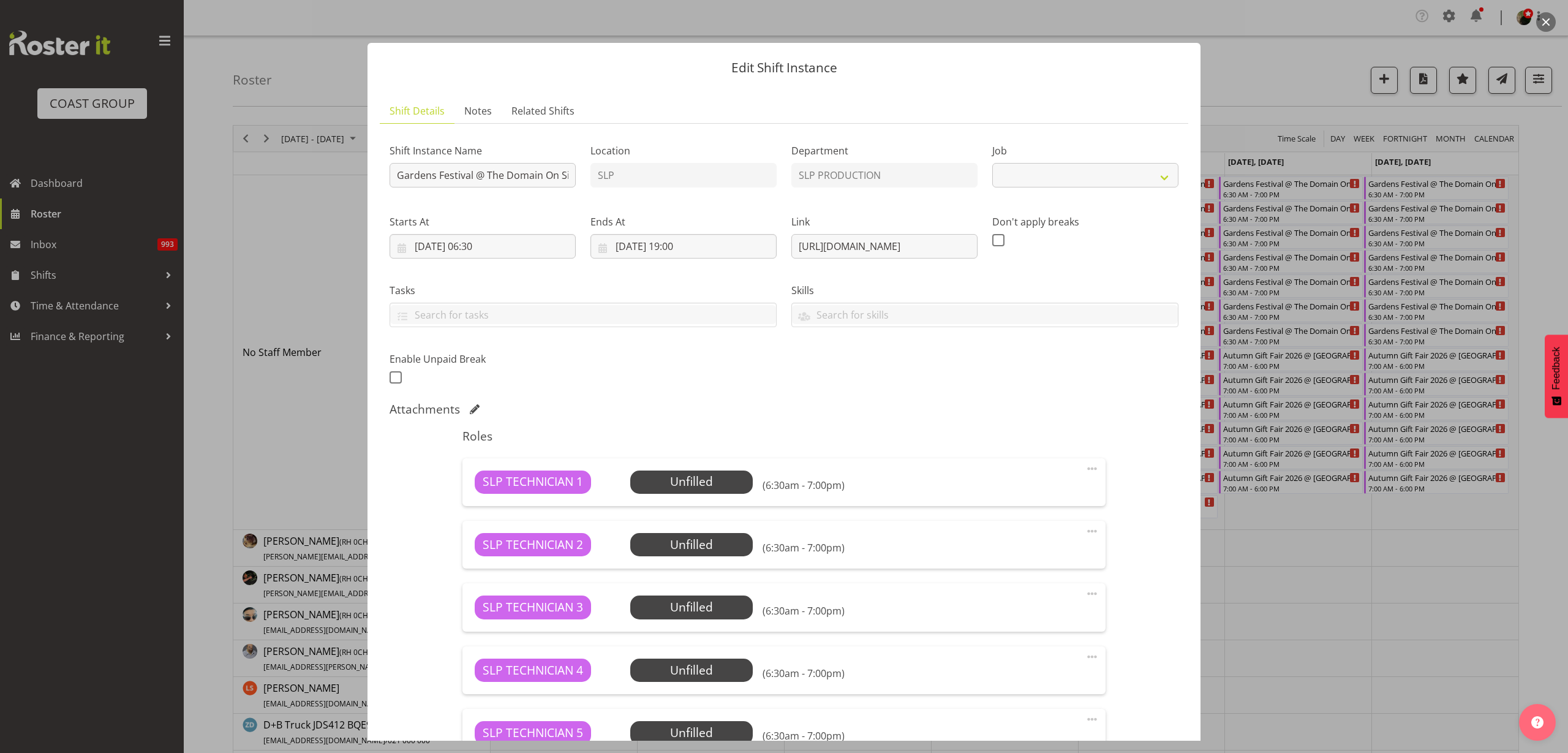
select select "9989"
click at [1548, 21] on button "button" at bounding box center [1546, 22] width 20 height 20
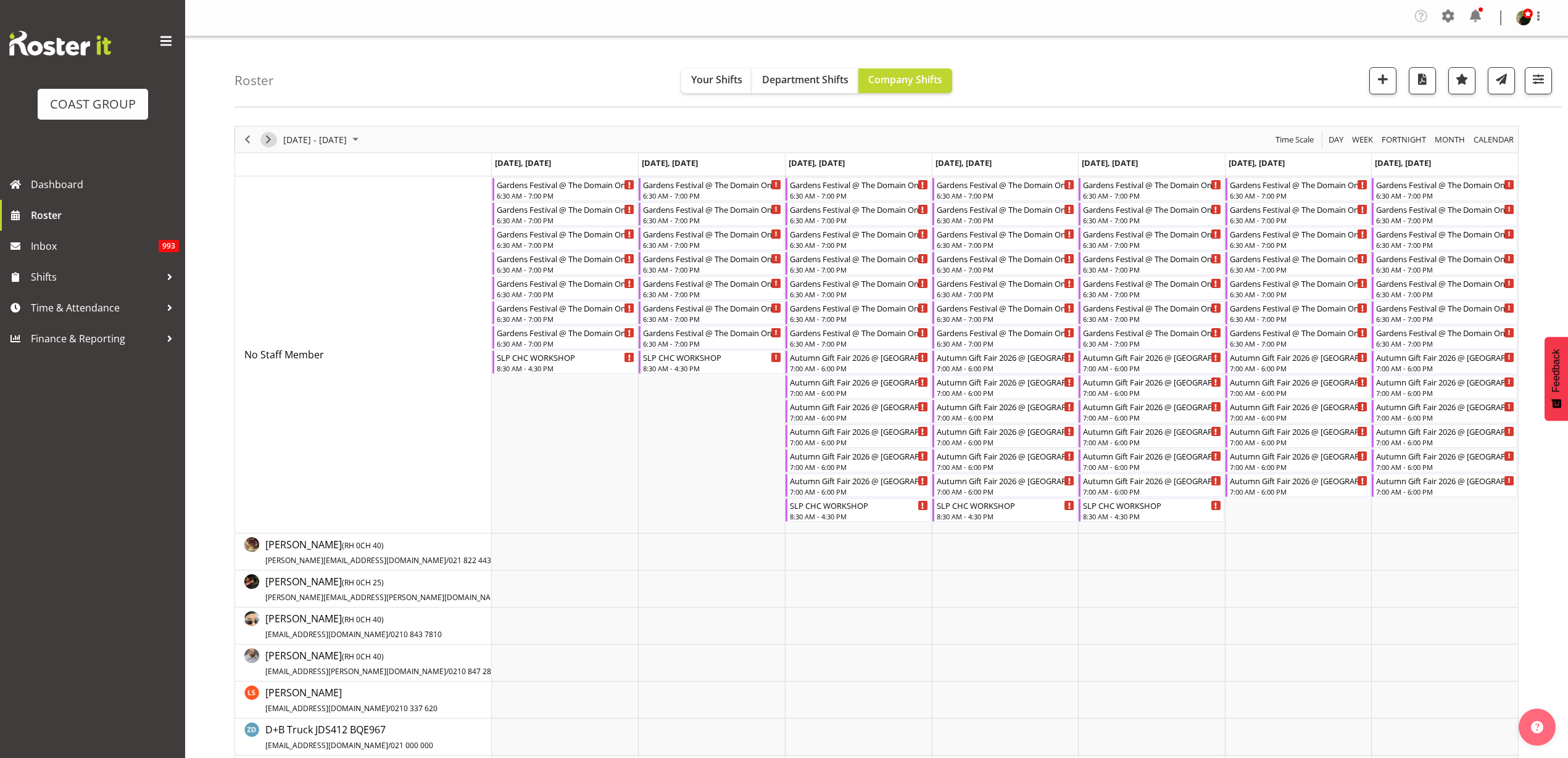
click at [265, 135] on span "Next" at bounding box center [268, 139] width 15 height 16
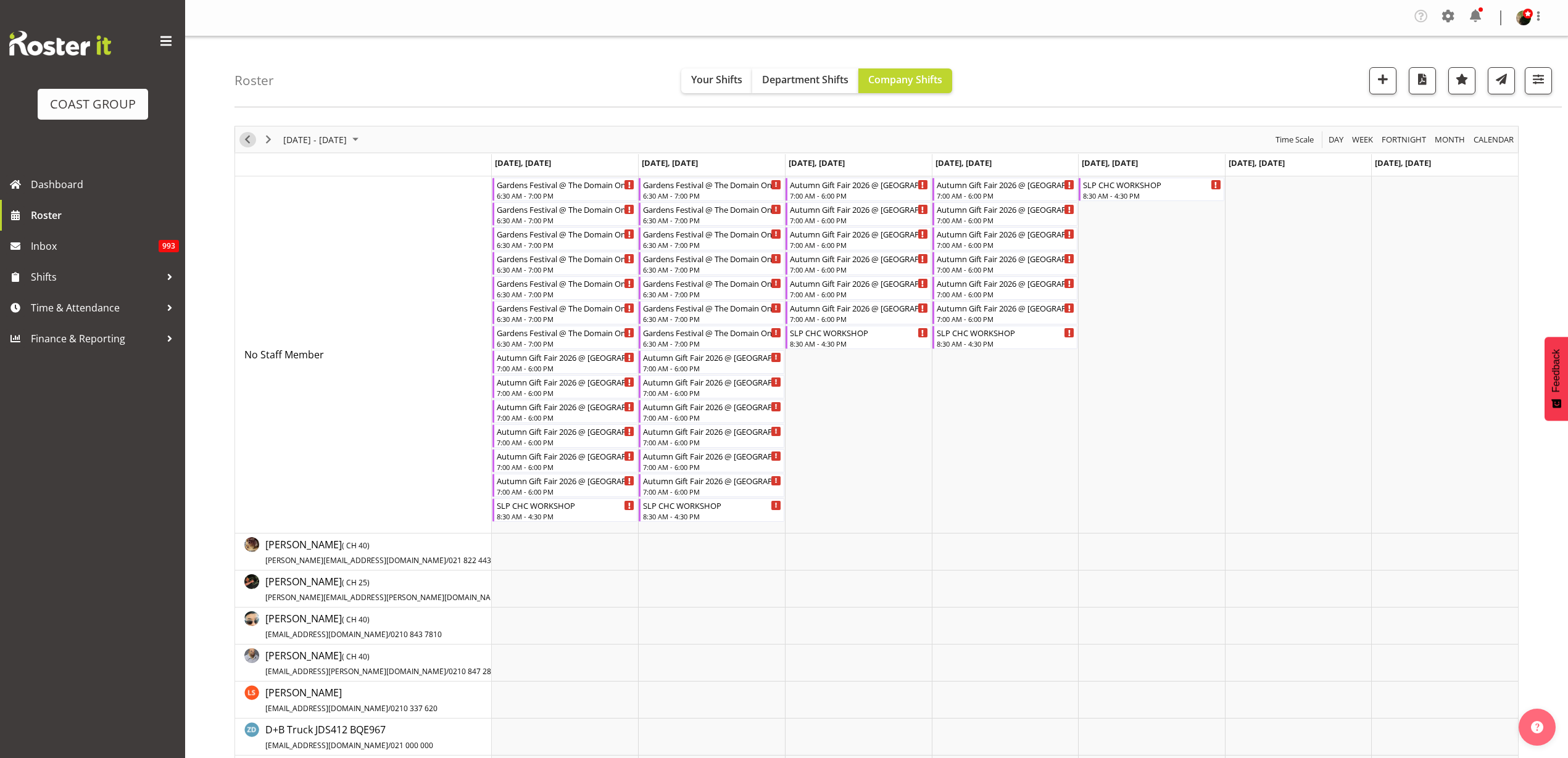
click at [248, 137] on span "Previous" at bounding box center [247, 139] width 15 height 16
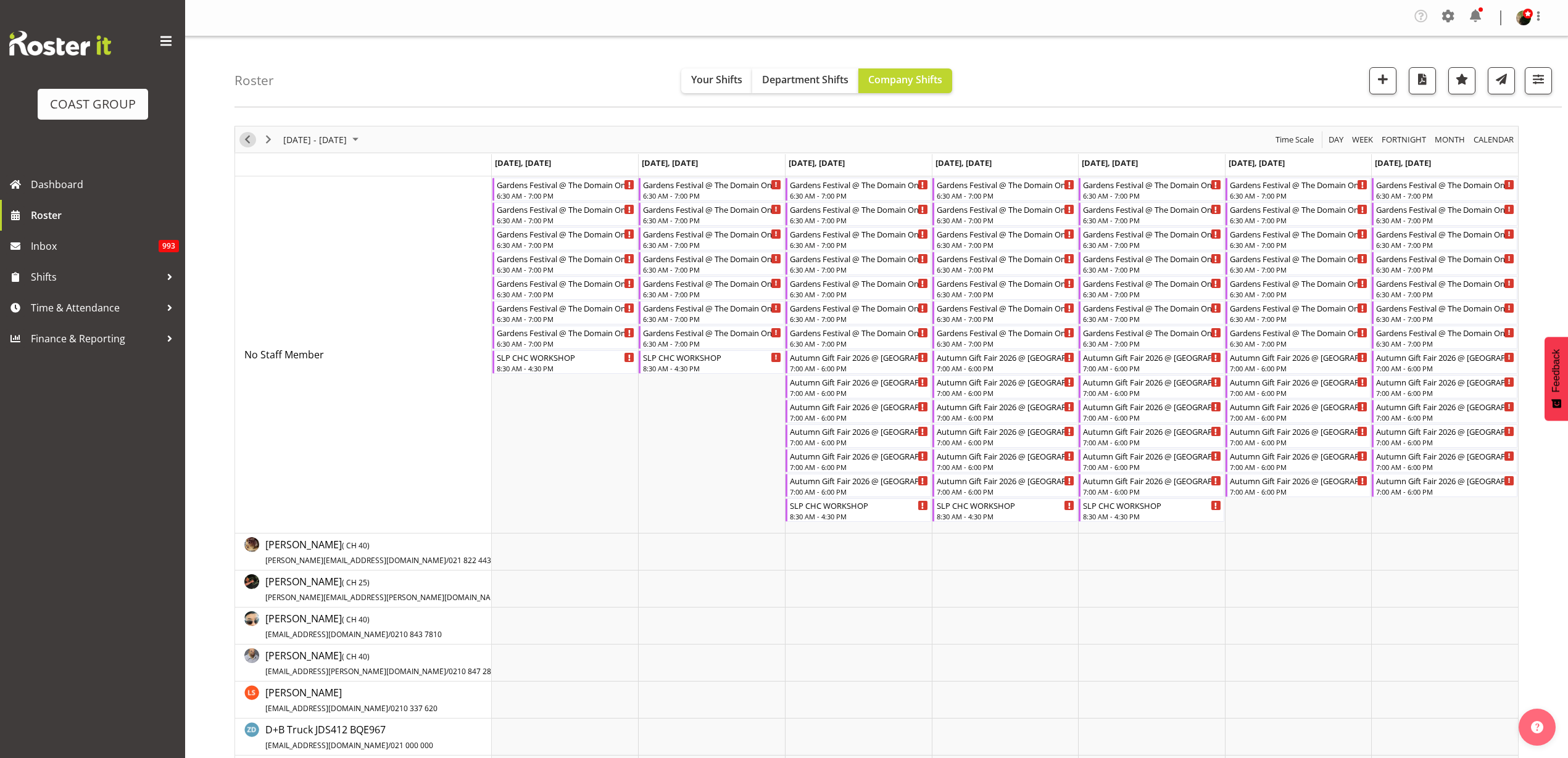
click at [246, 142] on span "Previous" at bounding box center [247, 139] width 15 height 16
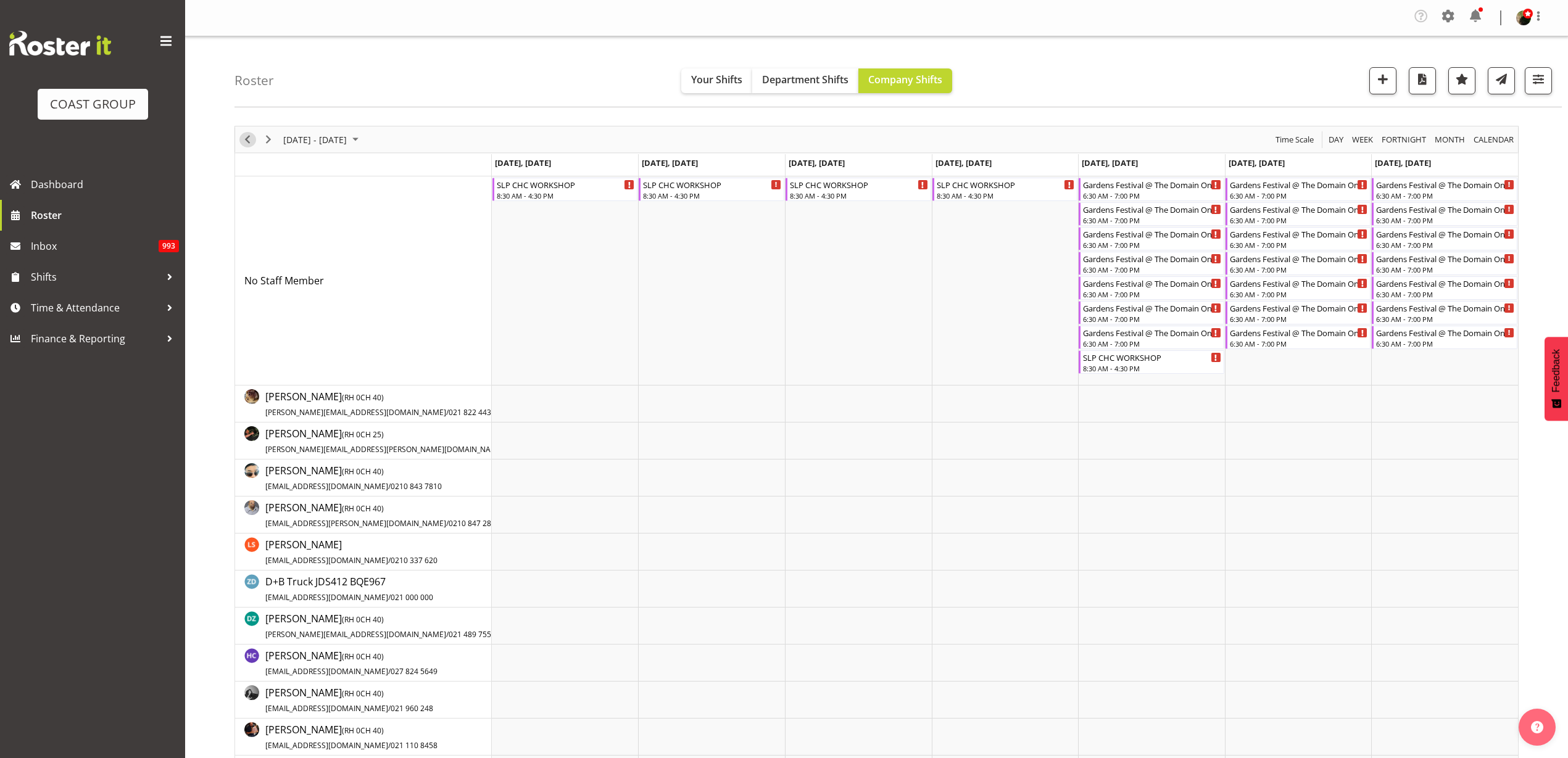
click at [248, 138] on span "Previous" at bounding box center [247, 139] width 15 height 16
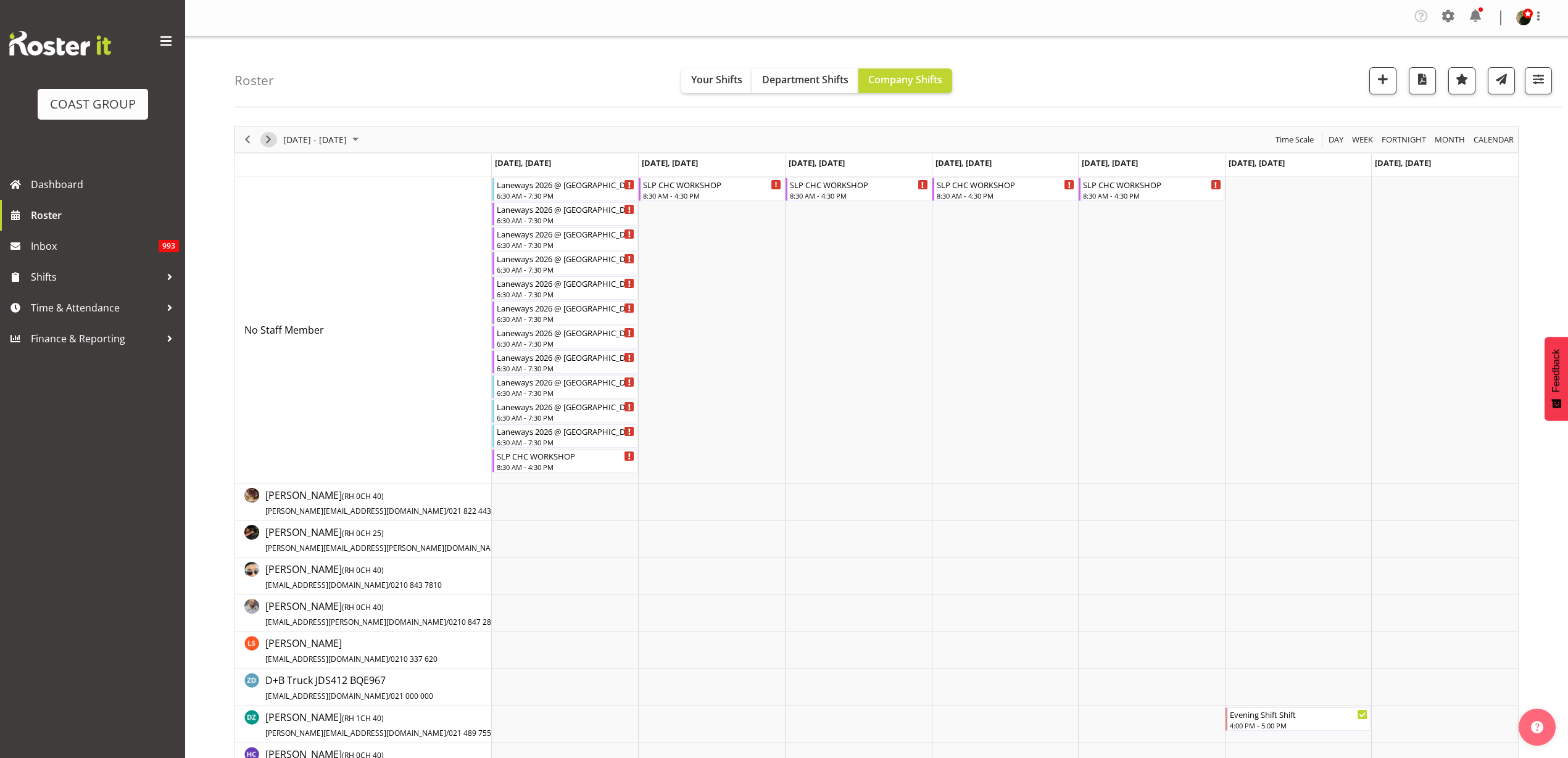
click at [271, 137] on span "Next" at bounding box center [268, 139] width 15 height 16
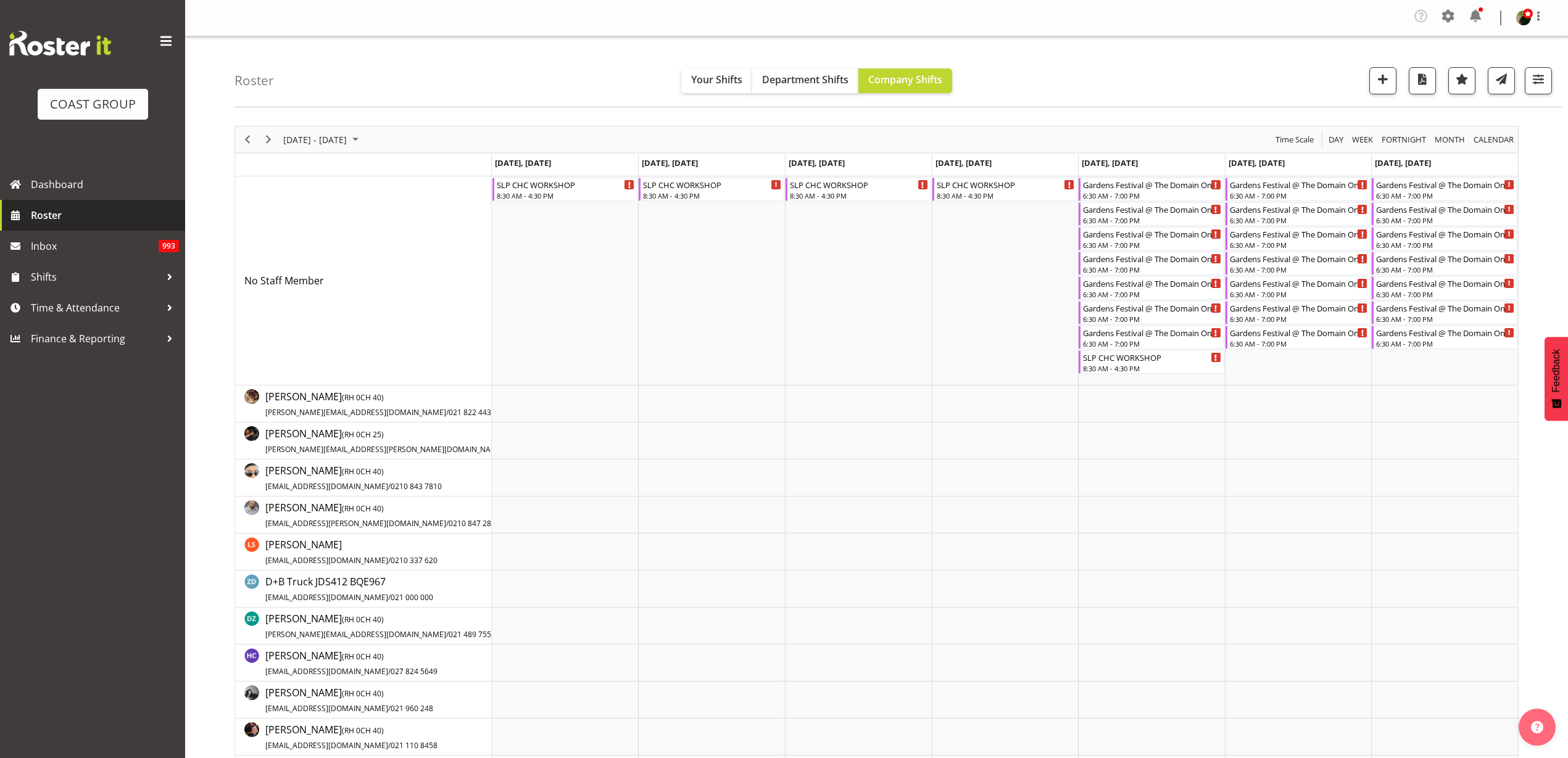
click at [90, 214] on span "Roster" at bounding box center [105, 214] width 148 height 18
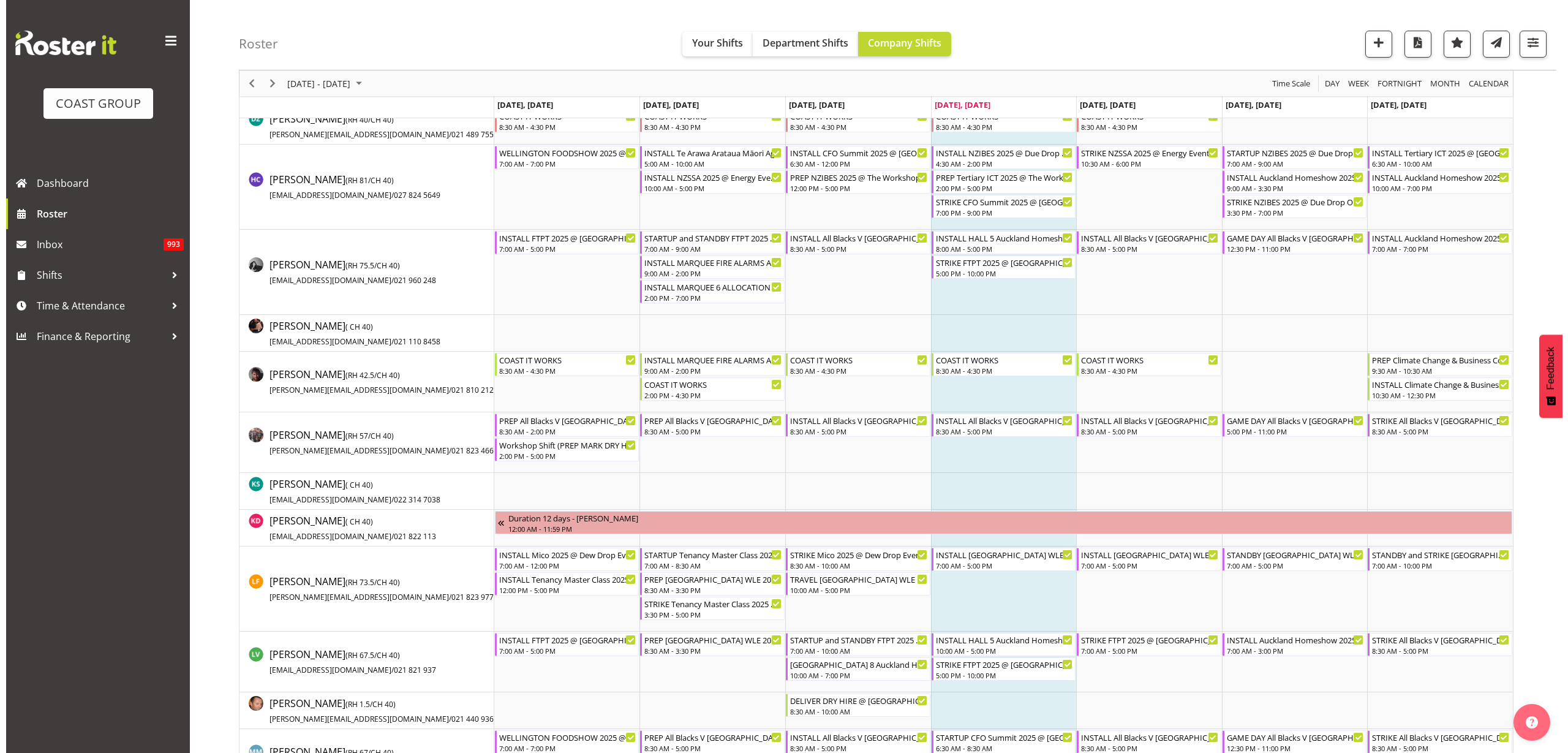
scroll to position [536, 0]
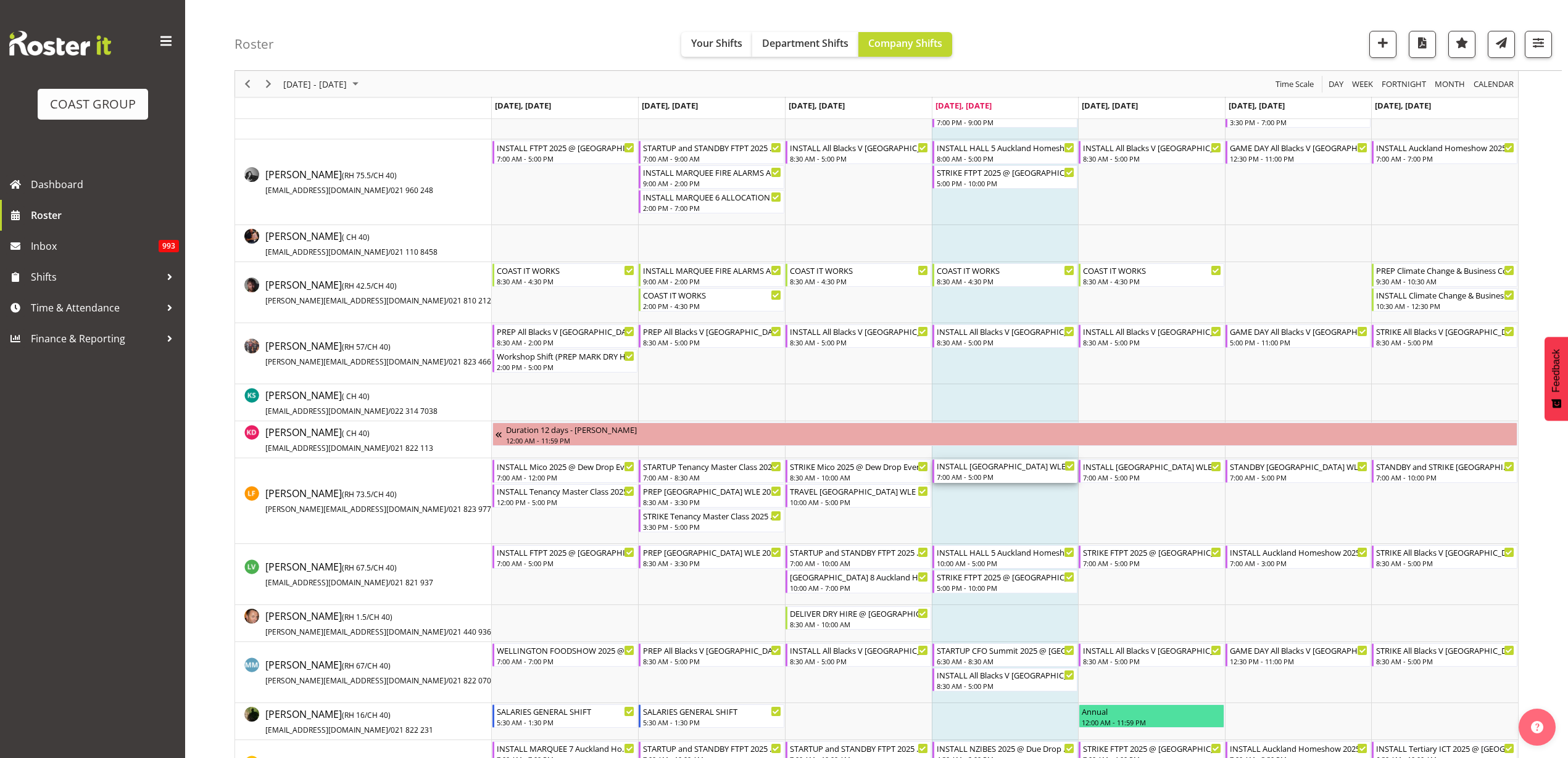
click at [1006, 473] on div "7:00 AM - 5:00 PM" at bounding box center [1006, 477] width 139 height 10
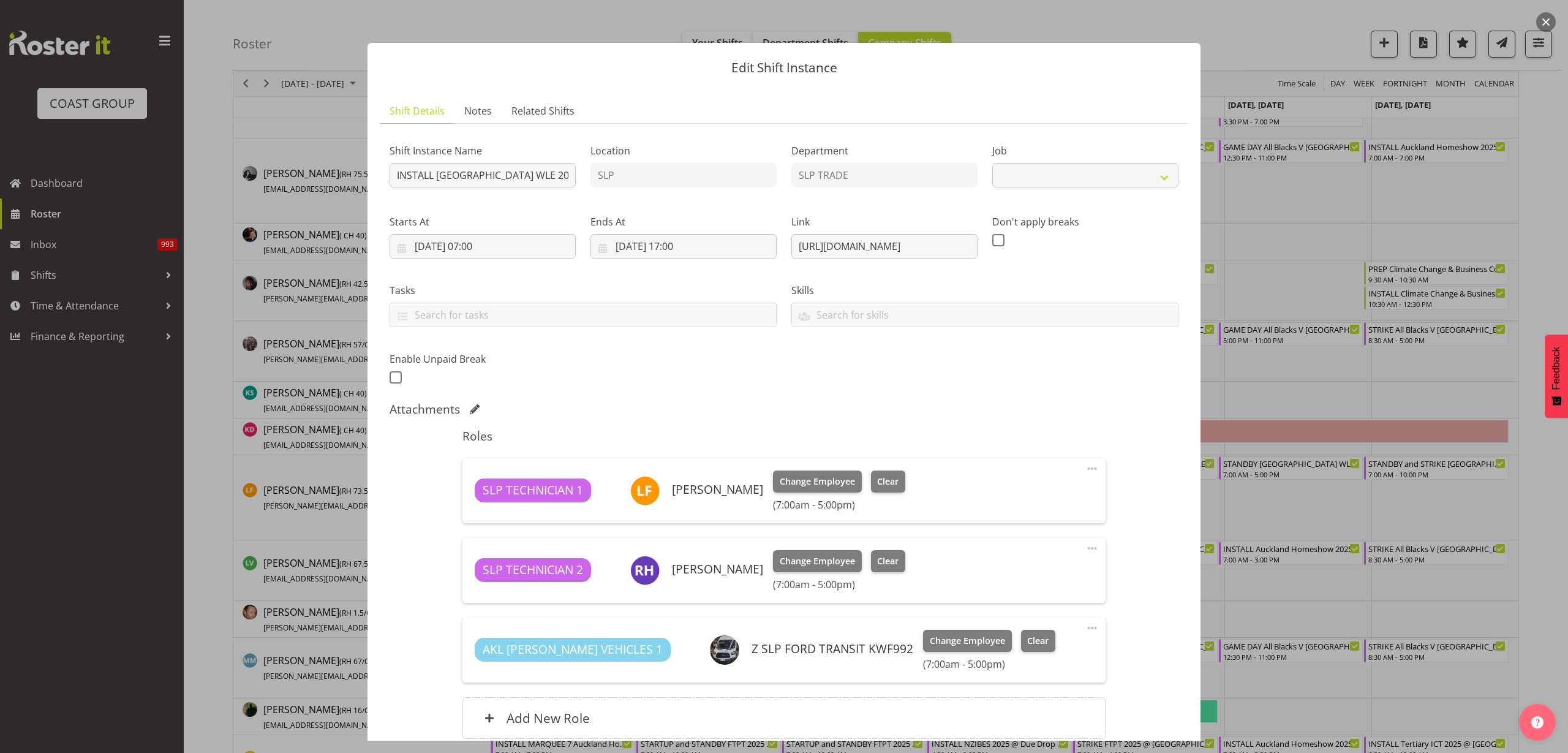
select select "9226"
drag, startPoint x: 791, startPoint y: 247, endPoint x: 1154, endPoint y: 240, distance: 363.1
click at [1154, 240] on div "Shift Instance Name INSTALL New Plymouth WLE 2025 @ TSB Stadium Location SLP De…" at bounding box center [784, 260] width 804 height 268
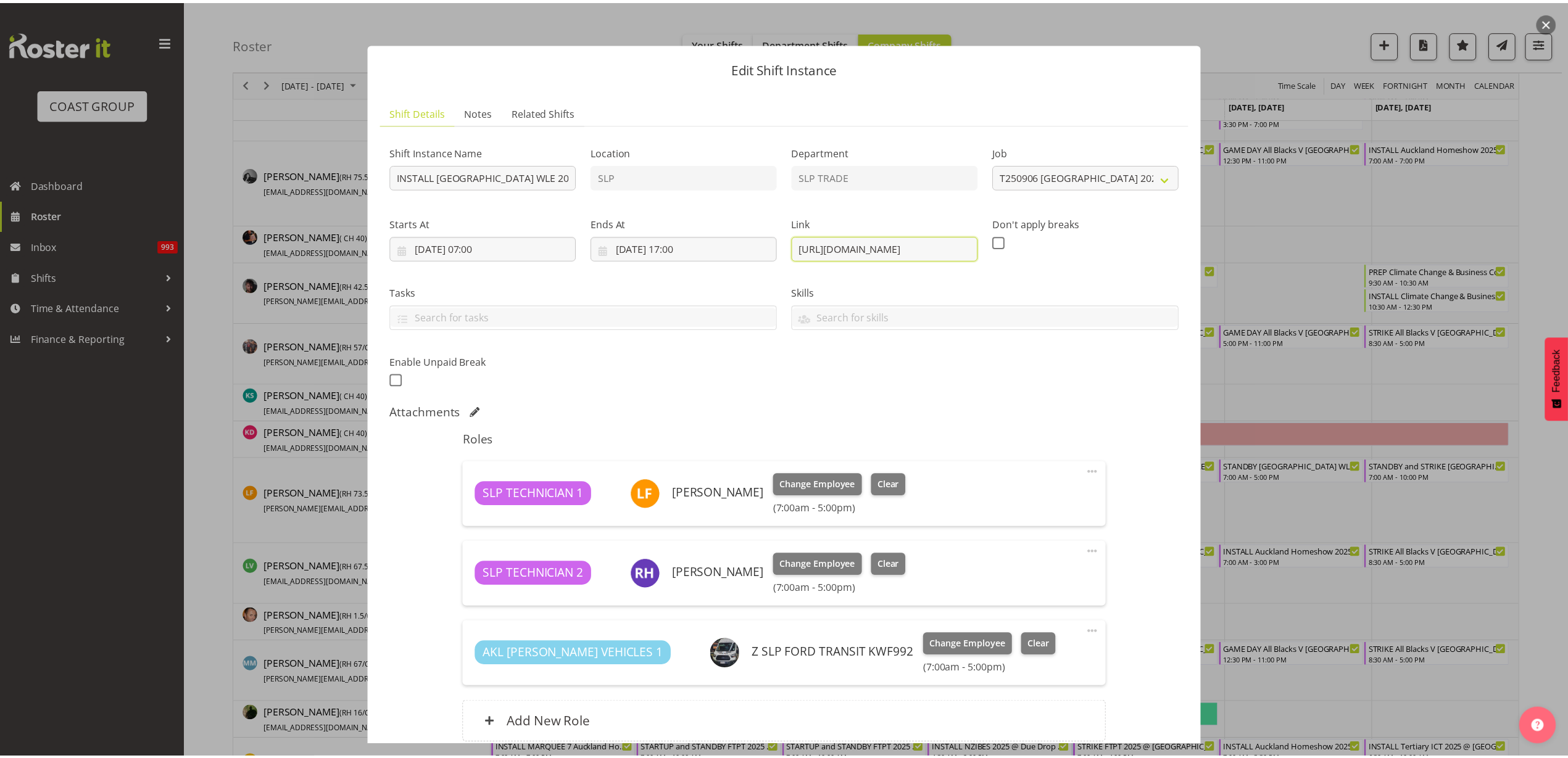
scroll to position [0, 0]
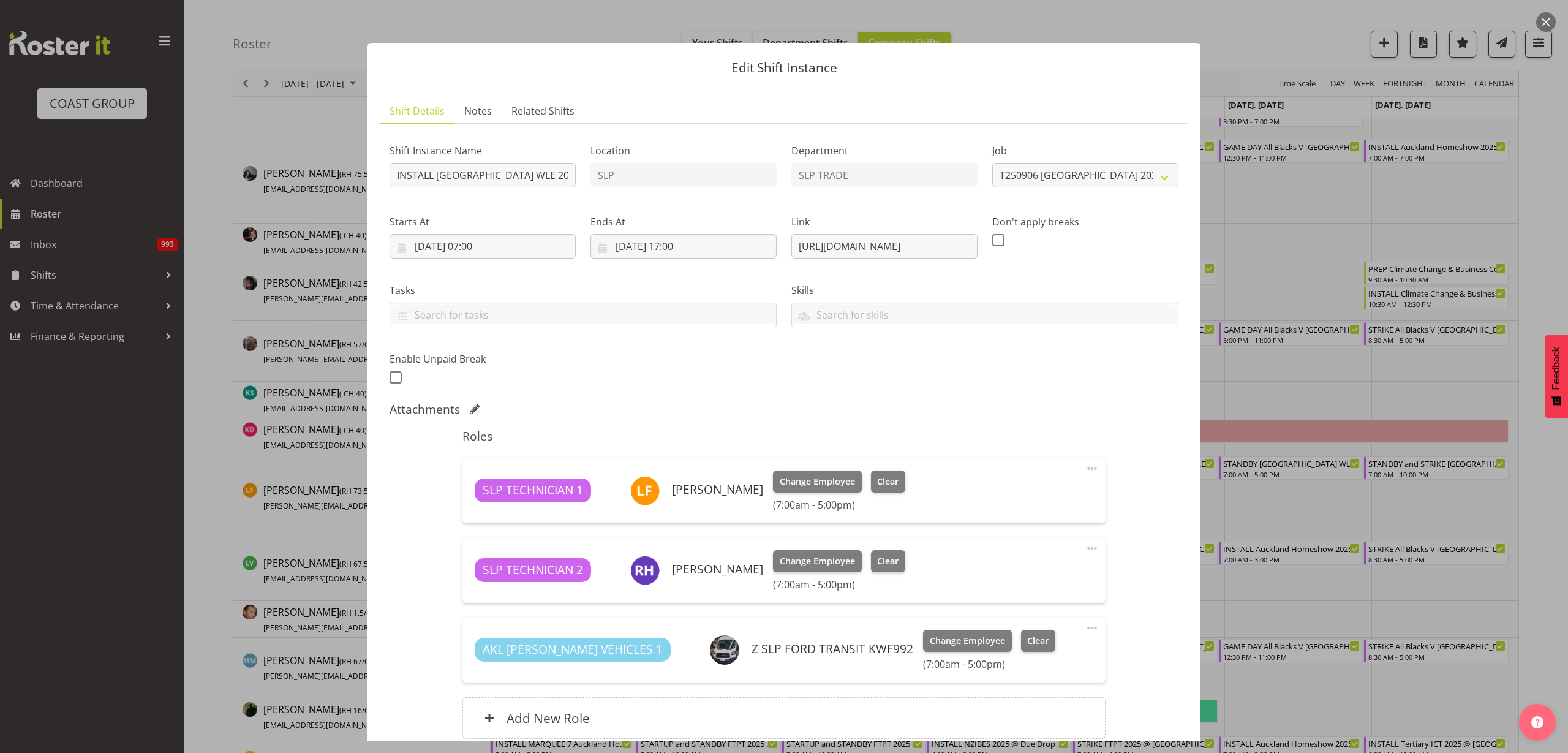
click at [1547, 21] on button "button" at bounding box center [1546, 22] width 20 height 20
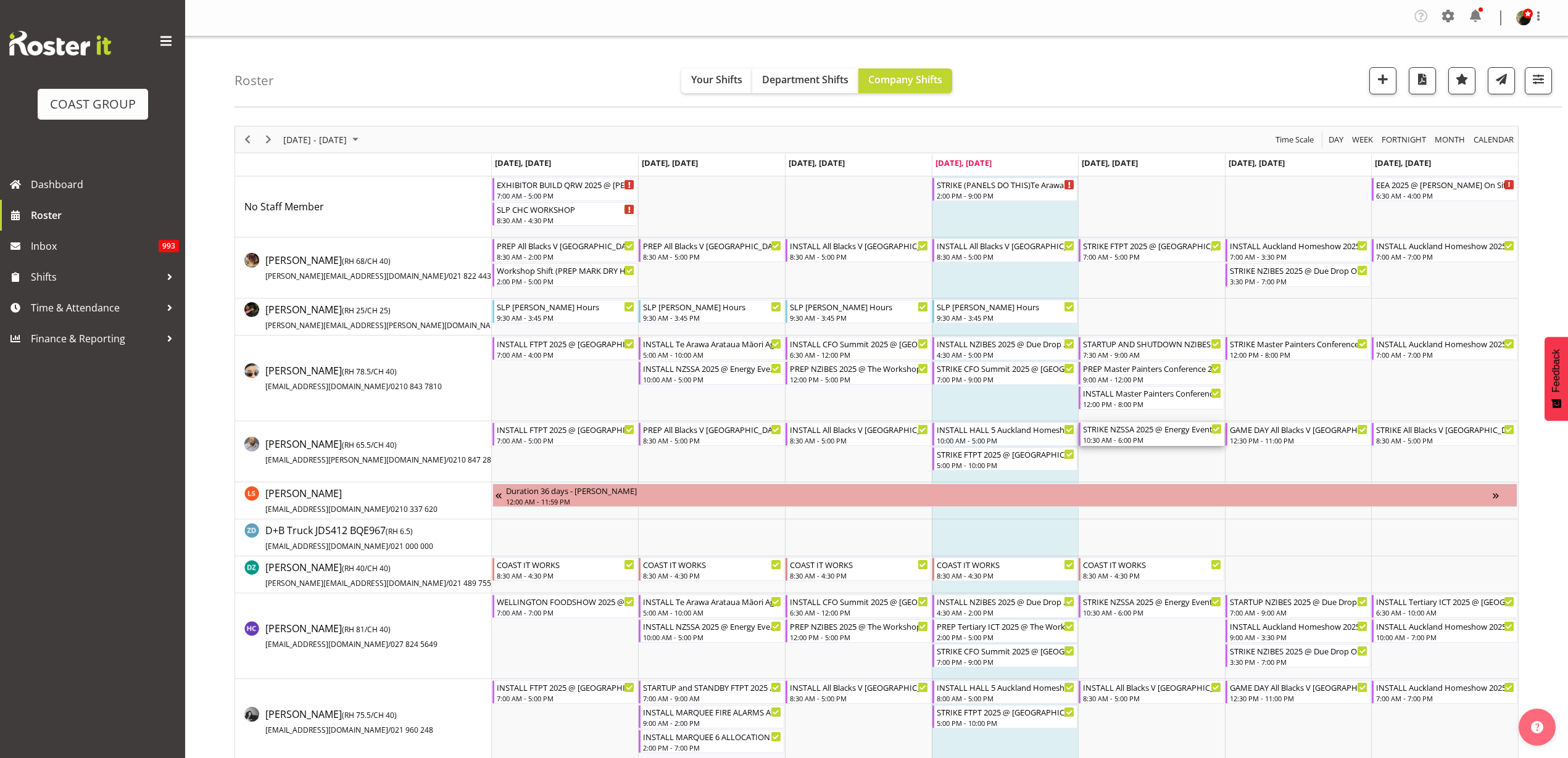
click at [1133, 433] on div "STRIKE NZSSA 2025 @ Energy Events Center On SITE @ 1400" at bounding box center [1152, 429] width 139 height 13
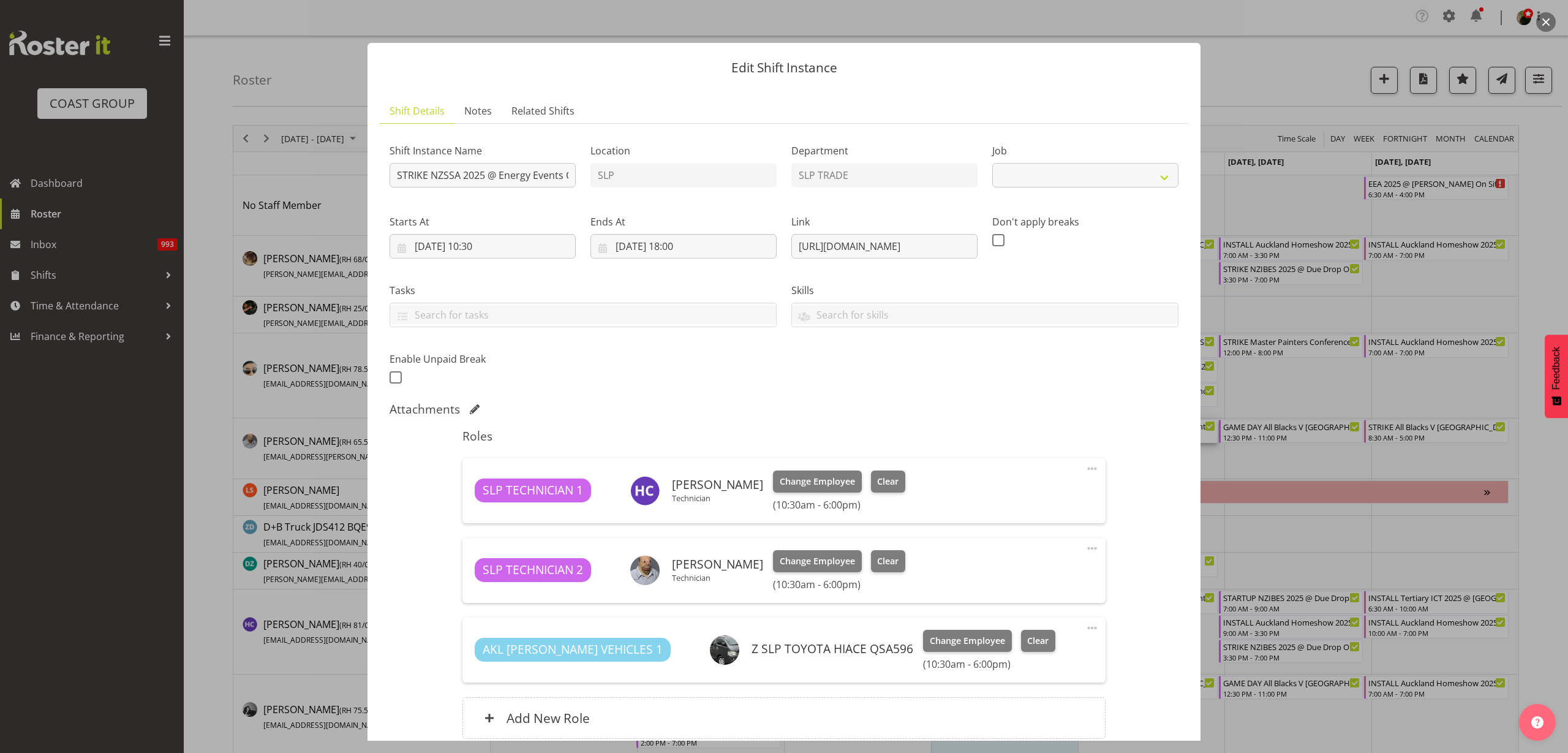
select select "10495"
click at [1548, 18] on button "button" at bounding box center [1546, 22] width 20 height 20
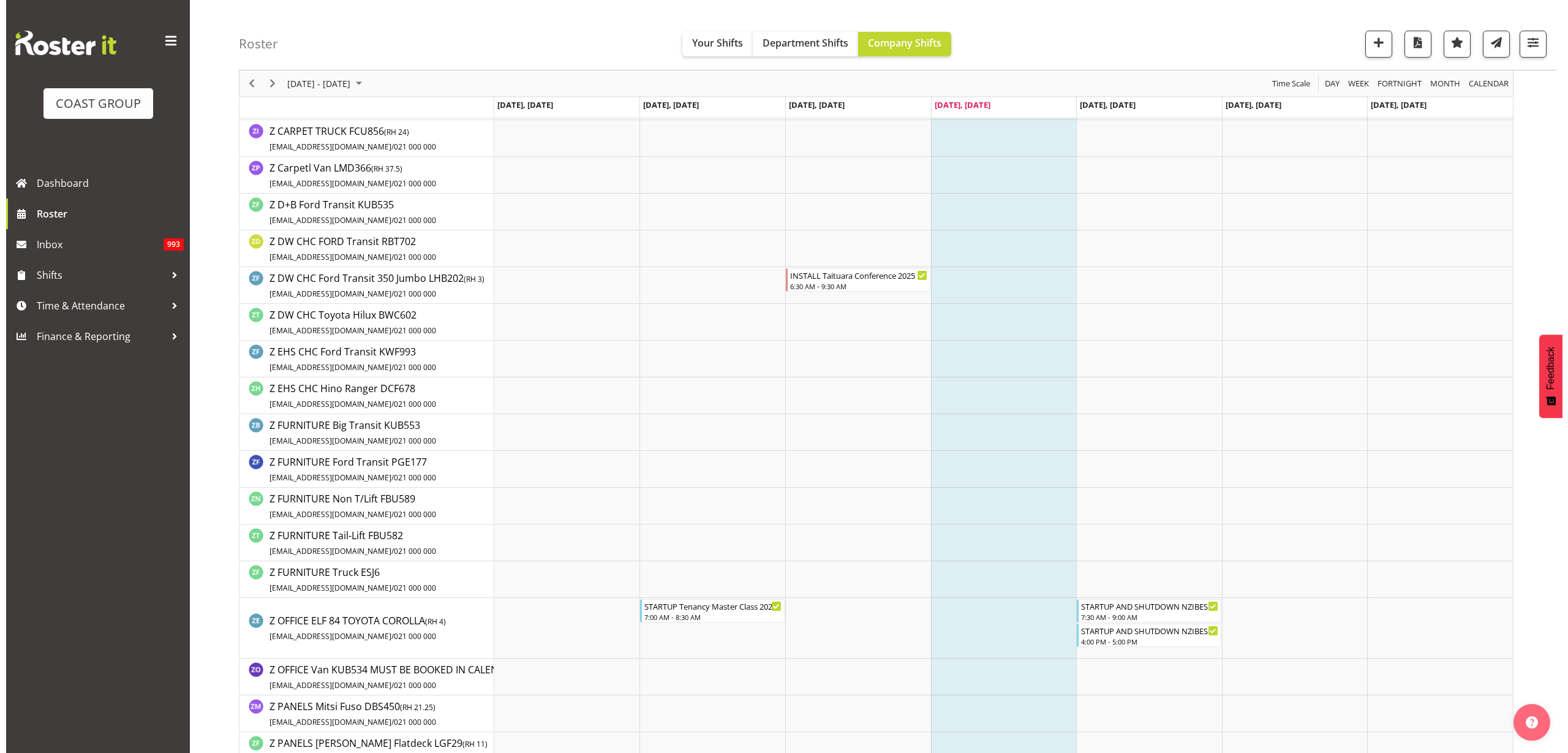
scroll to position [1915, 0]
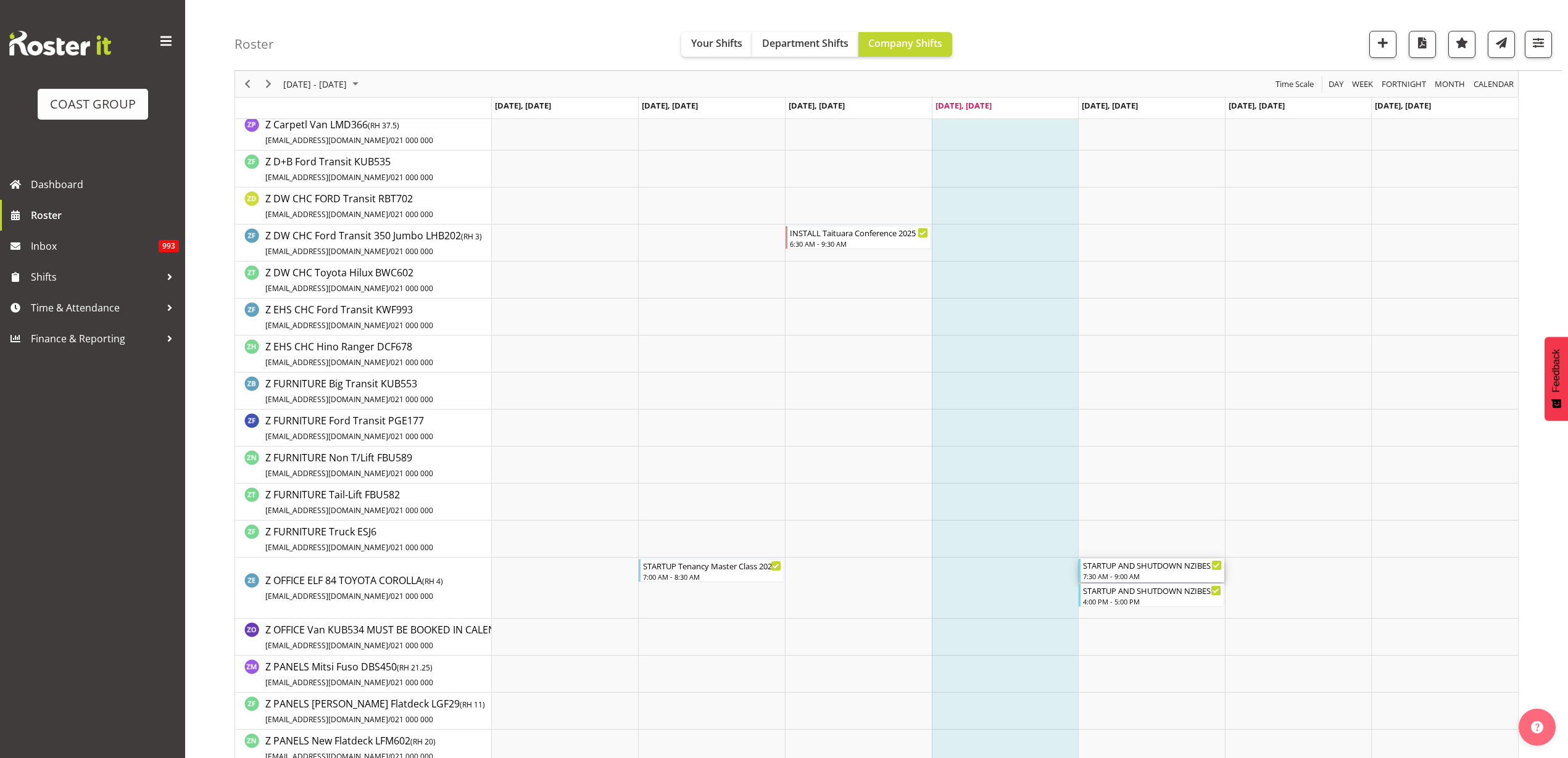
click at [1163, 571] on div "7:30 AM - 9:00 AM" at bounding box center [1152, 576] width 139 height 10
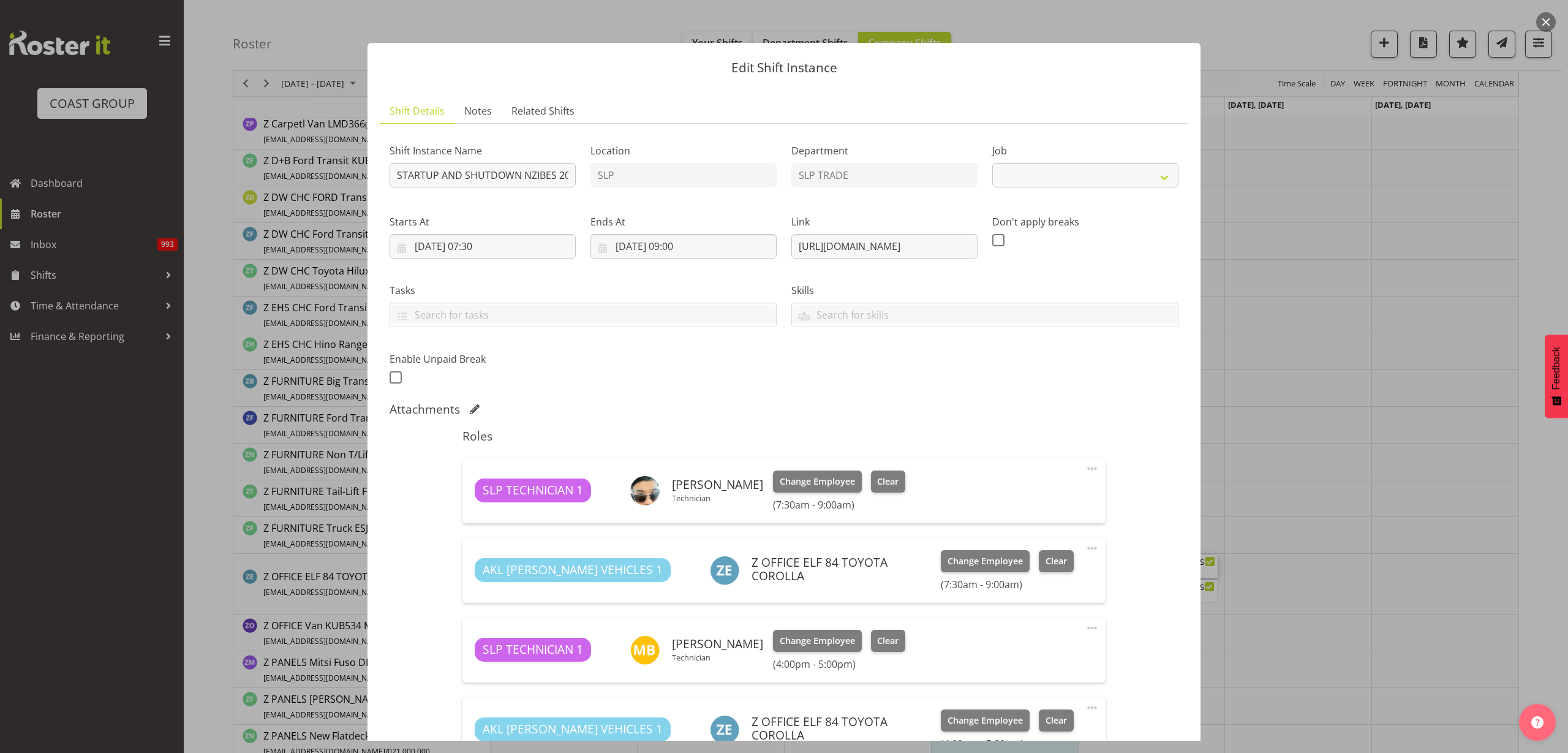
select select "10368"
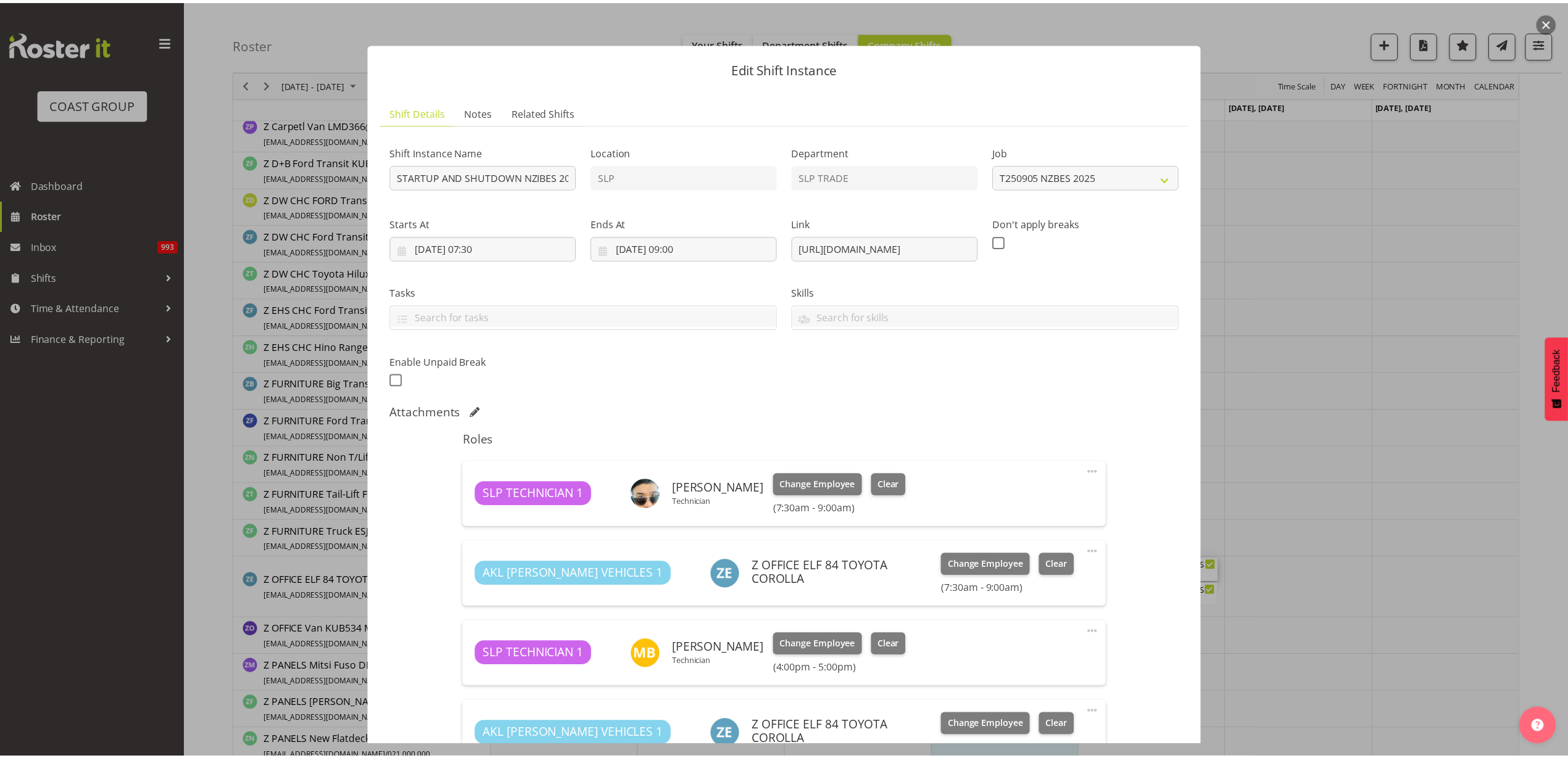
scroll to position [188, 0]
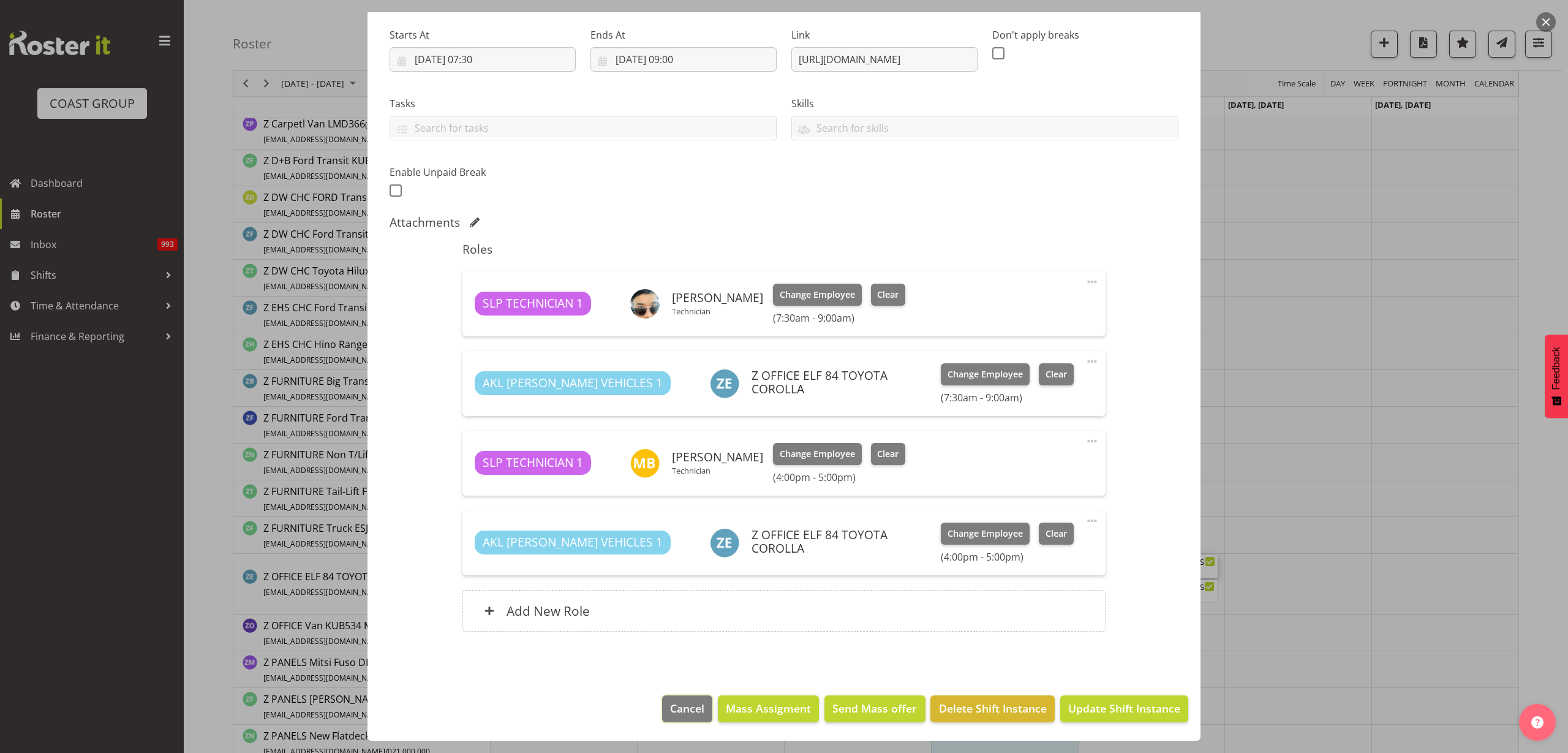
click at [670, 714] on span "Cancel" at bounding box center [687, 708] width 34 height 16
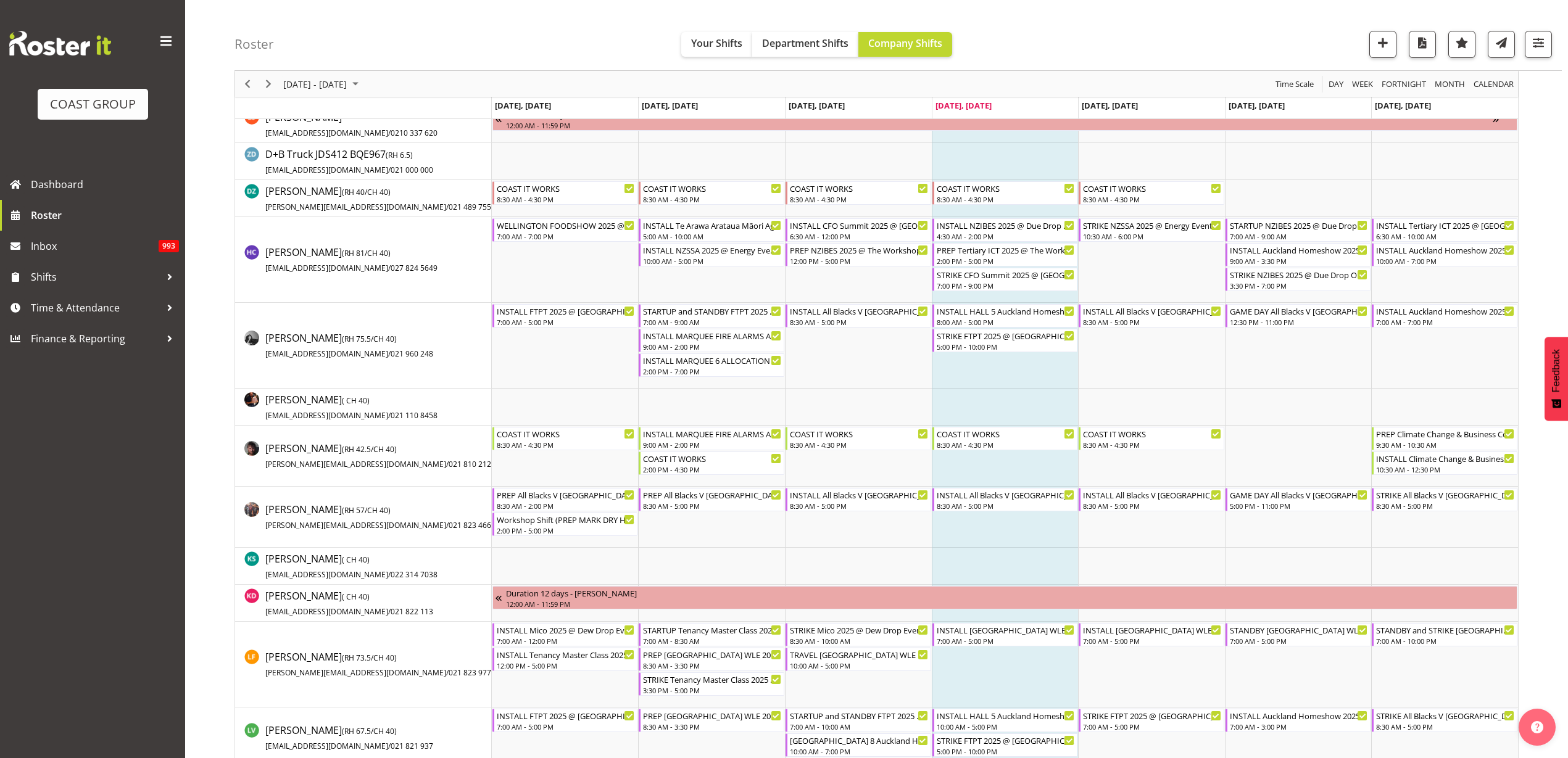
scroll to position [385, 0]
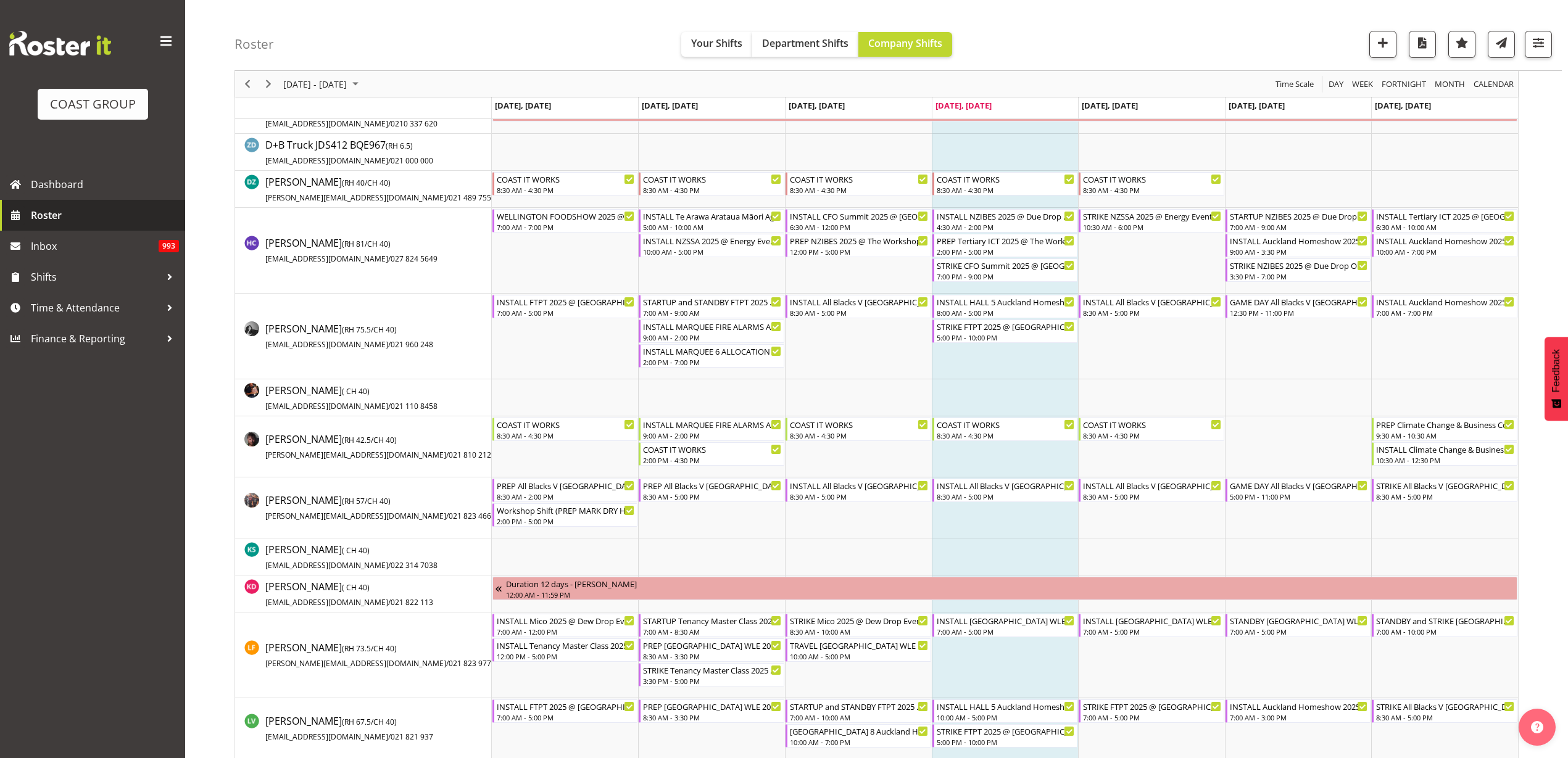
click at [71, 208] on span "Roster" at bounding box center [105, 214] width 148 height 18
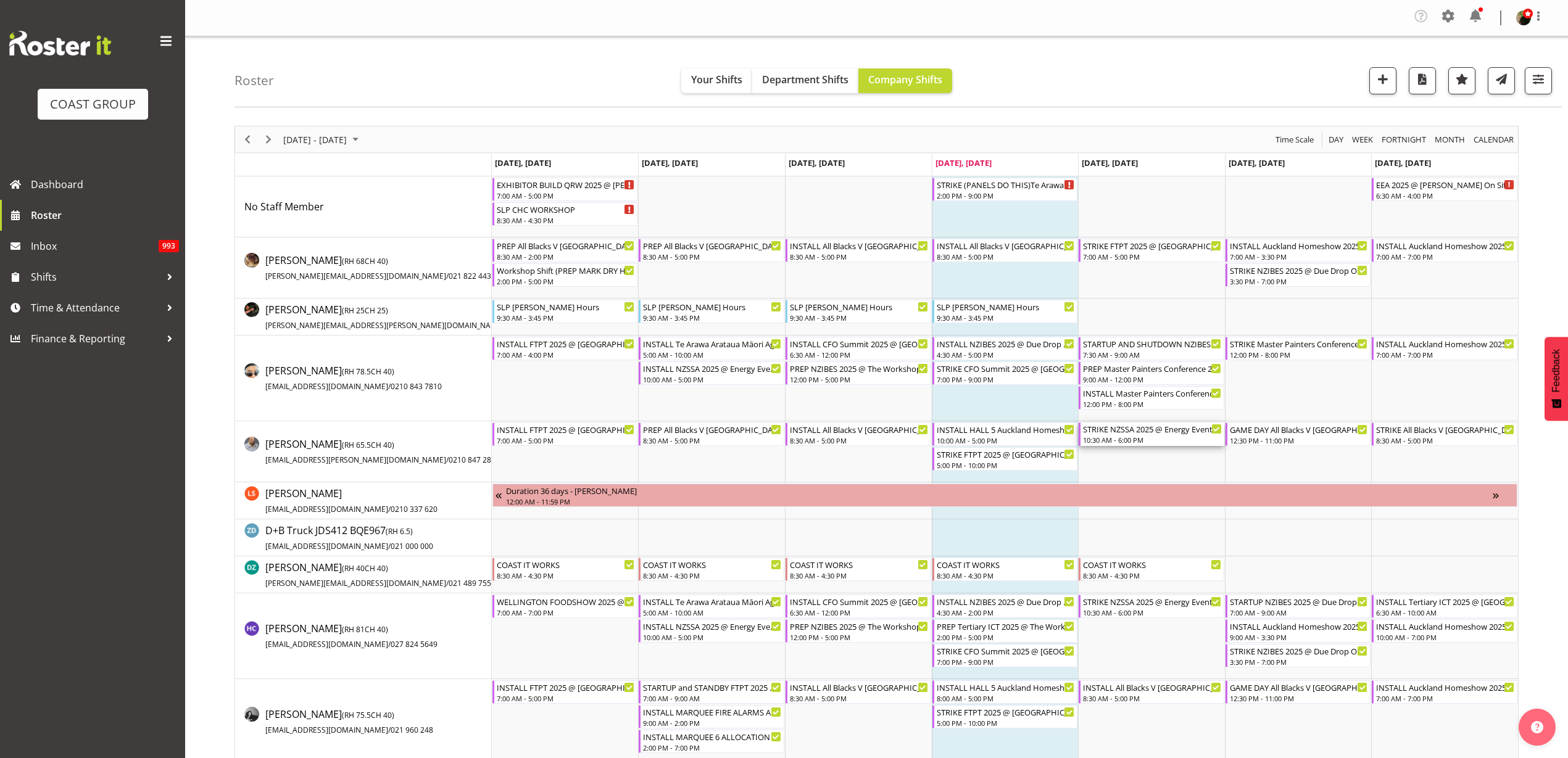
click at [1139, 432] on div "STRIKE NZSSA 2025 @ Energy Events Center On SITE @ 1400" at bounding box center [1152, 429] width 139 height 13
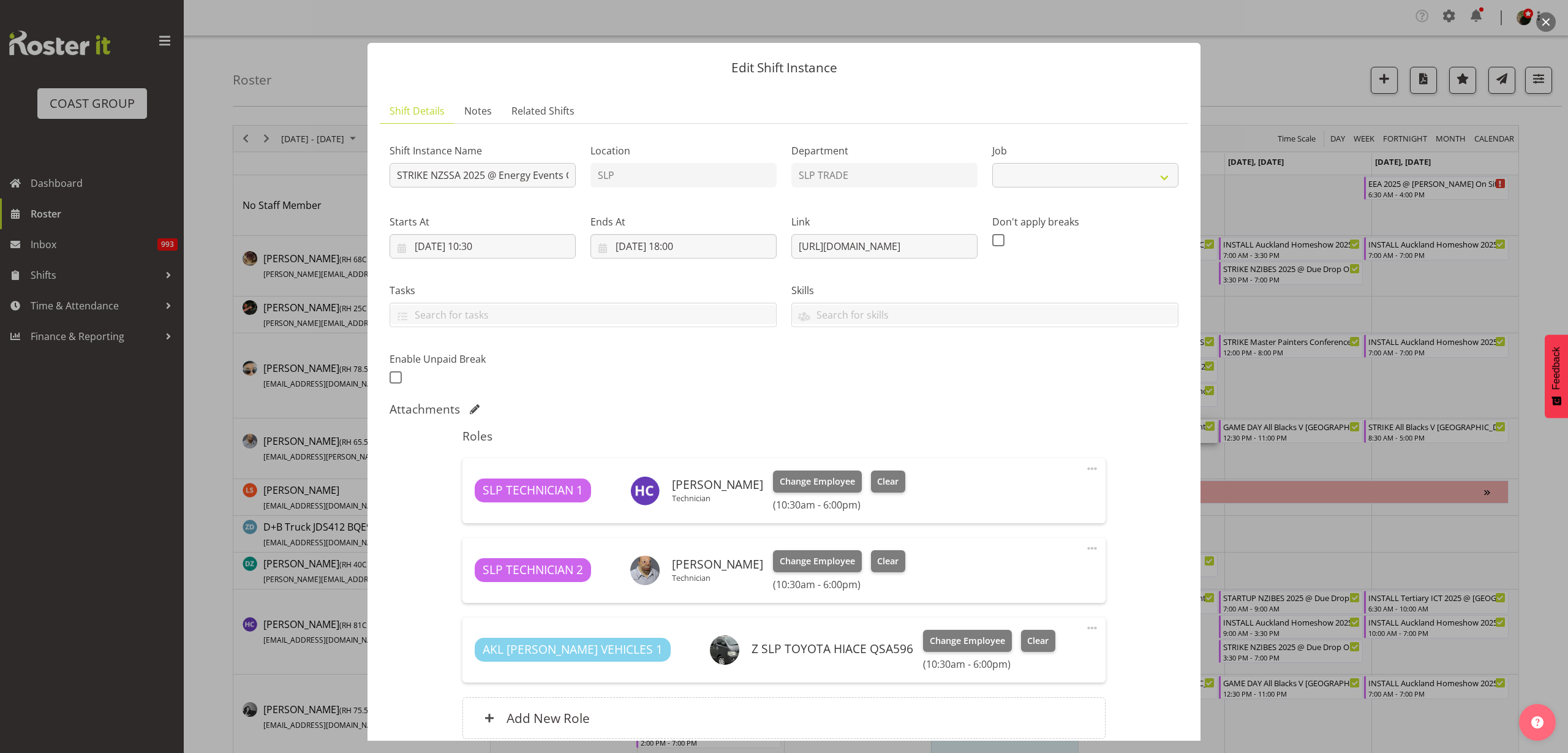
select select "10495"
drag, startPoint x: 791, startPoint y: 243, endPoint x: 1168, endPoint y: 246, distance: 377.0
click at [1168, 246] on div "Shift Instance Name STRIKE NZSSA 2025 @ Energy Events Center On SITE @ 1400 Loc…" at bounding box center [784, 260] width 804 height 268
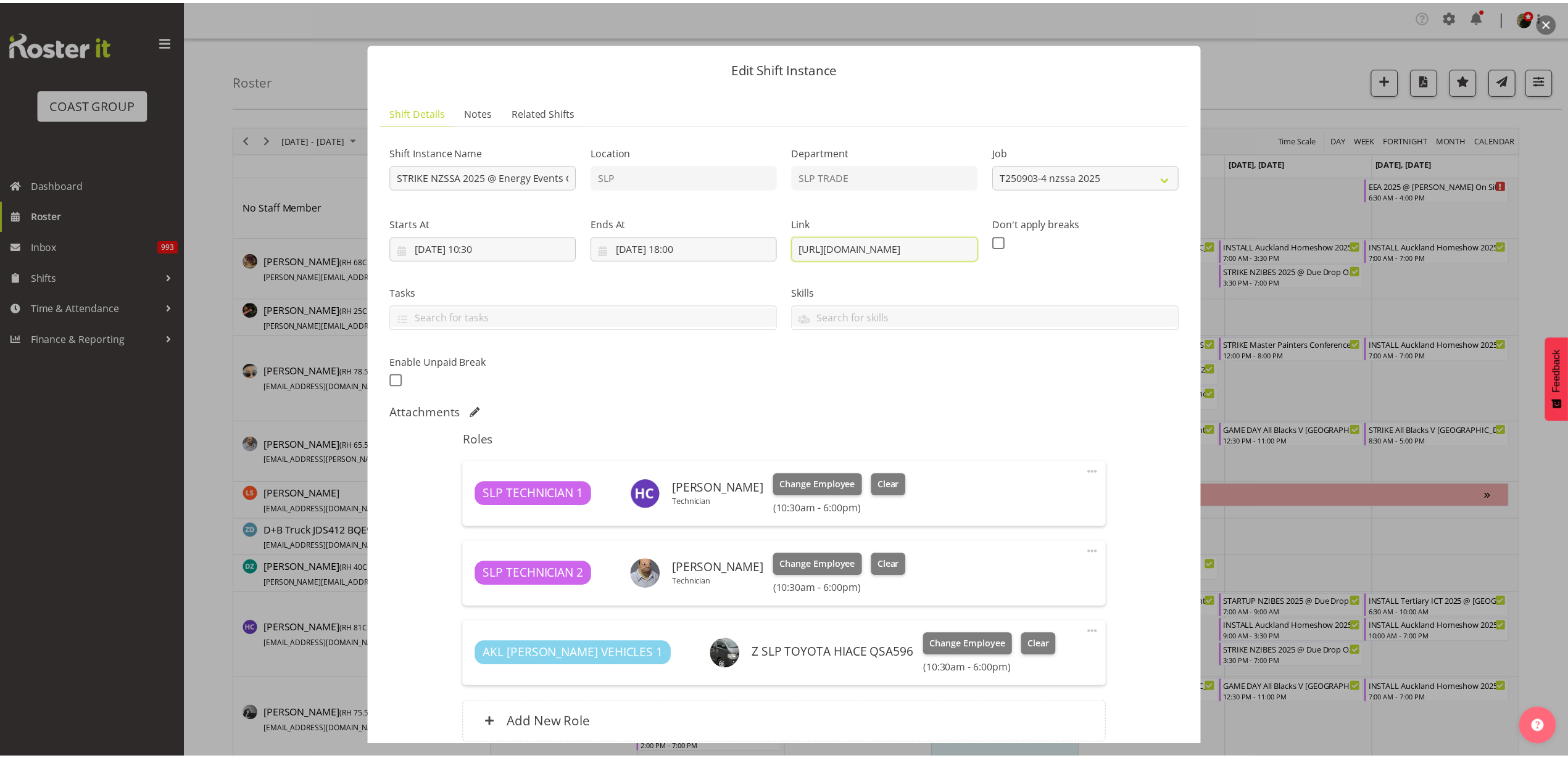
scroll to position [0, 0]
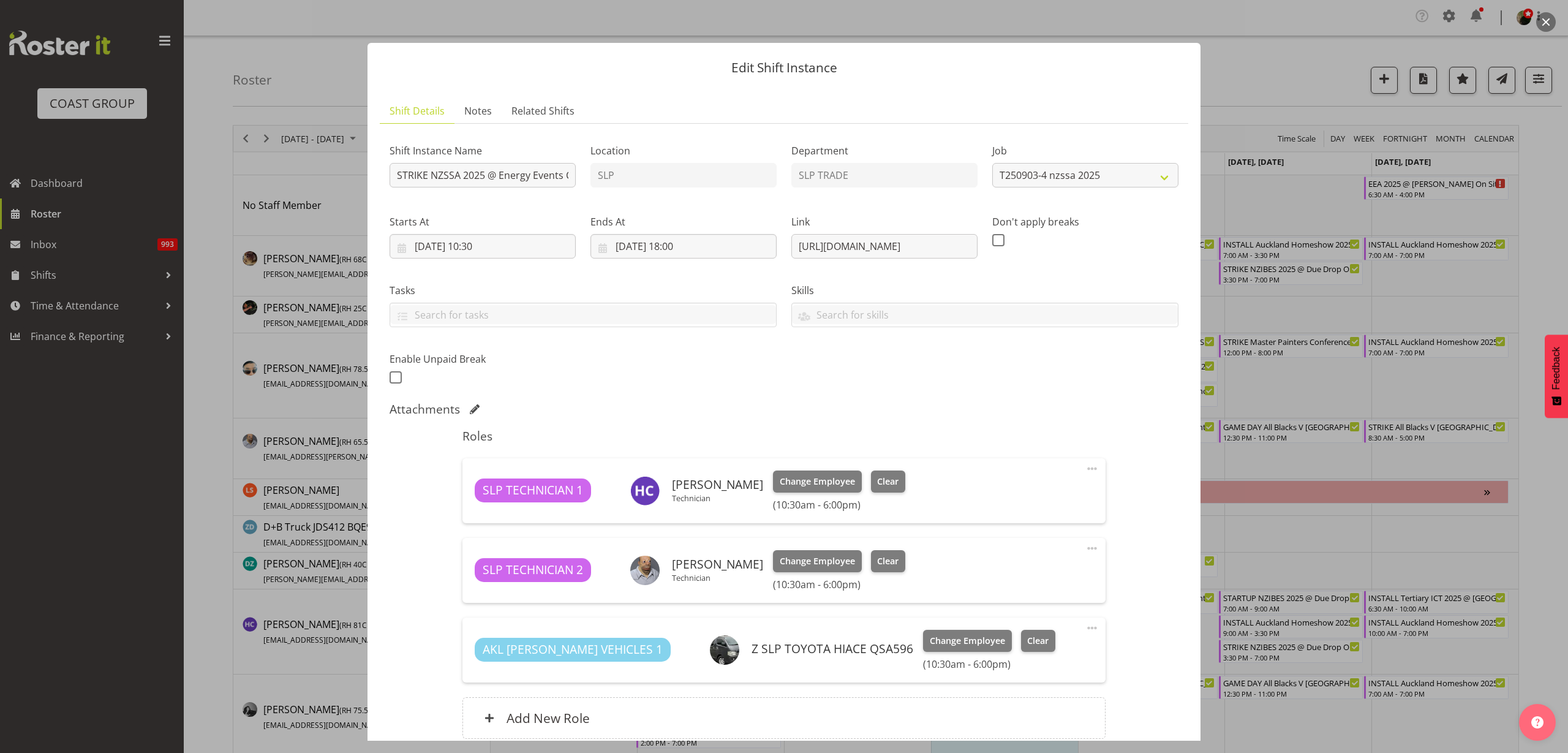
click at [1546, 16] on button "button" at bounding box center [1546, 22] width 20 height 20
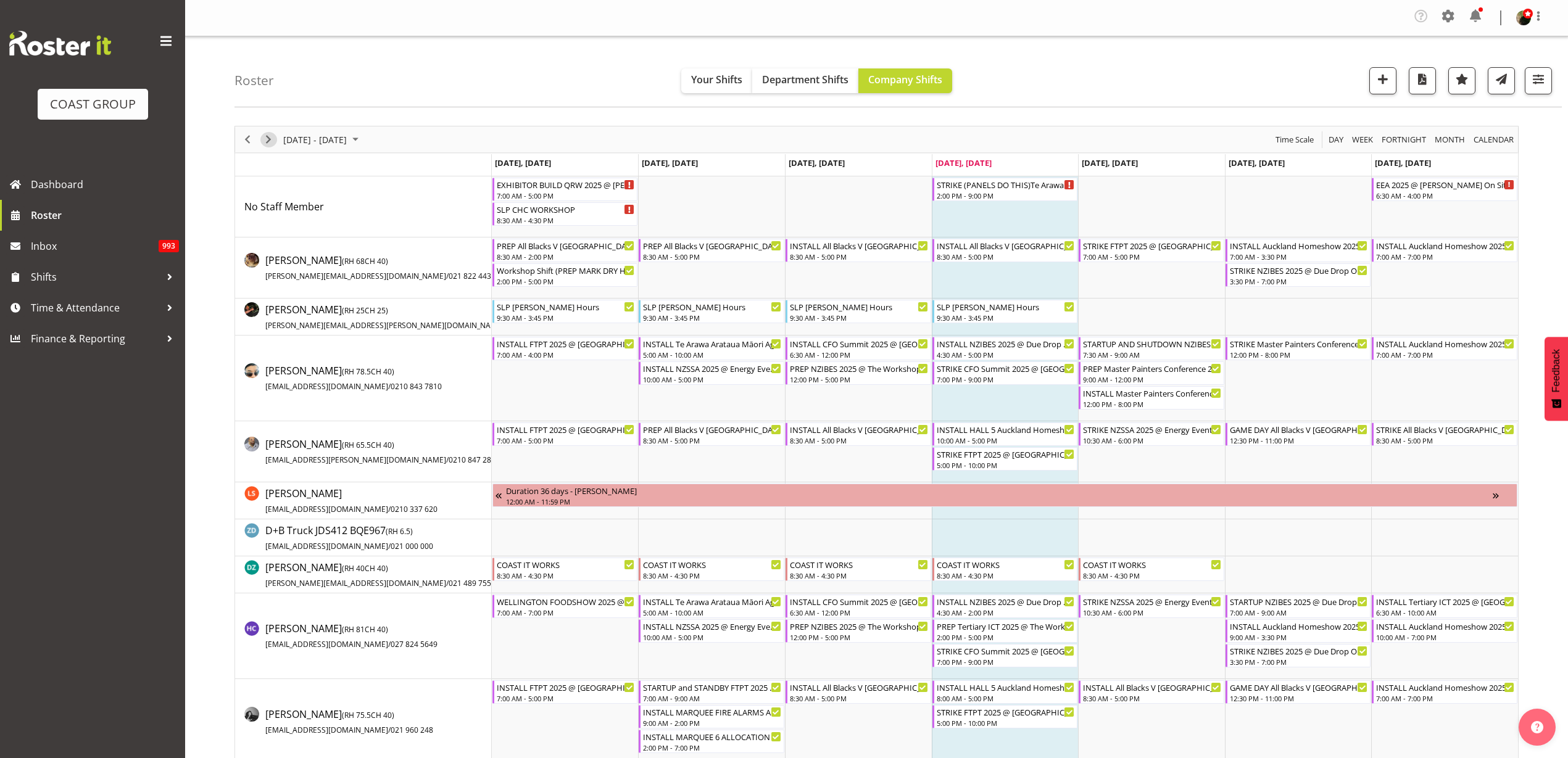
click at [266, 139] on span "Next" at bounding box center [268, 139] width 15 height 16
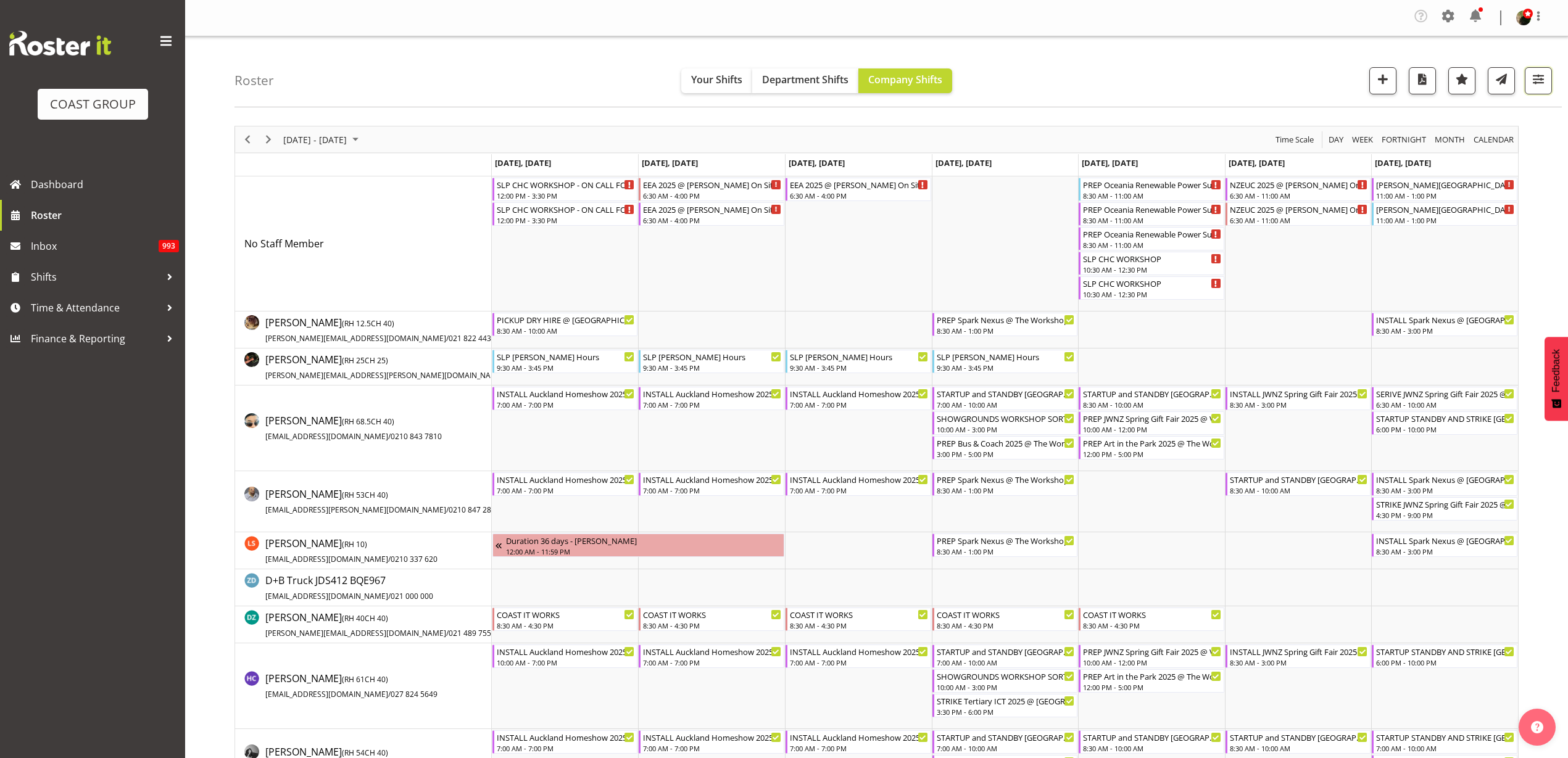
click at [1540, 79] on span "button" at bounding box center [1538, 79] width 16 height 16
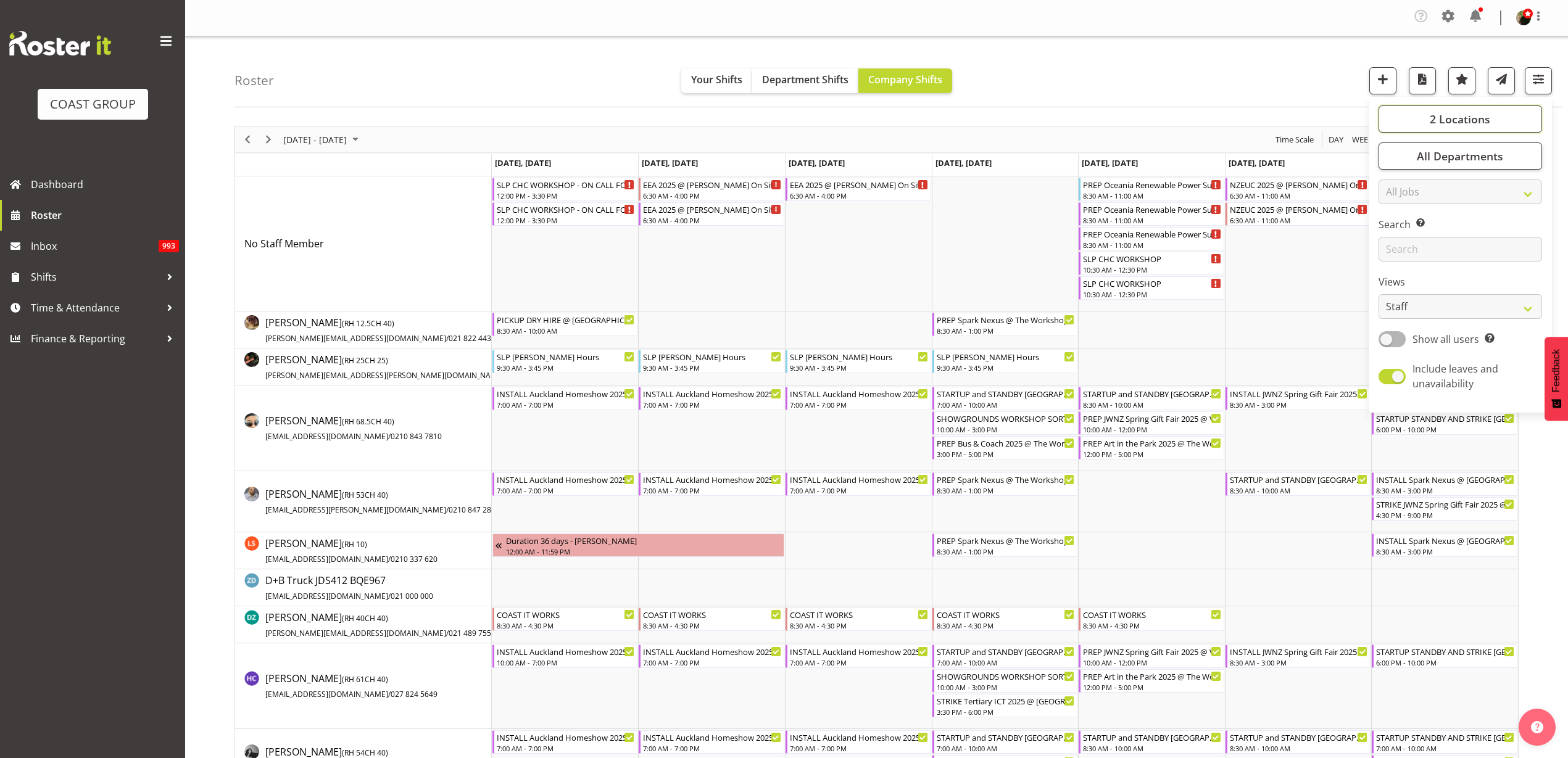
click at [1474, 117] on span "2 Locations" at bounding box center [1459, 119] width 61 height 15
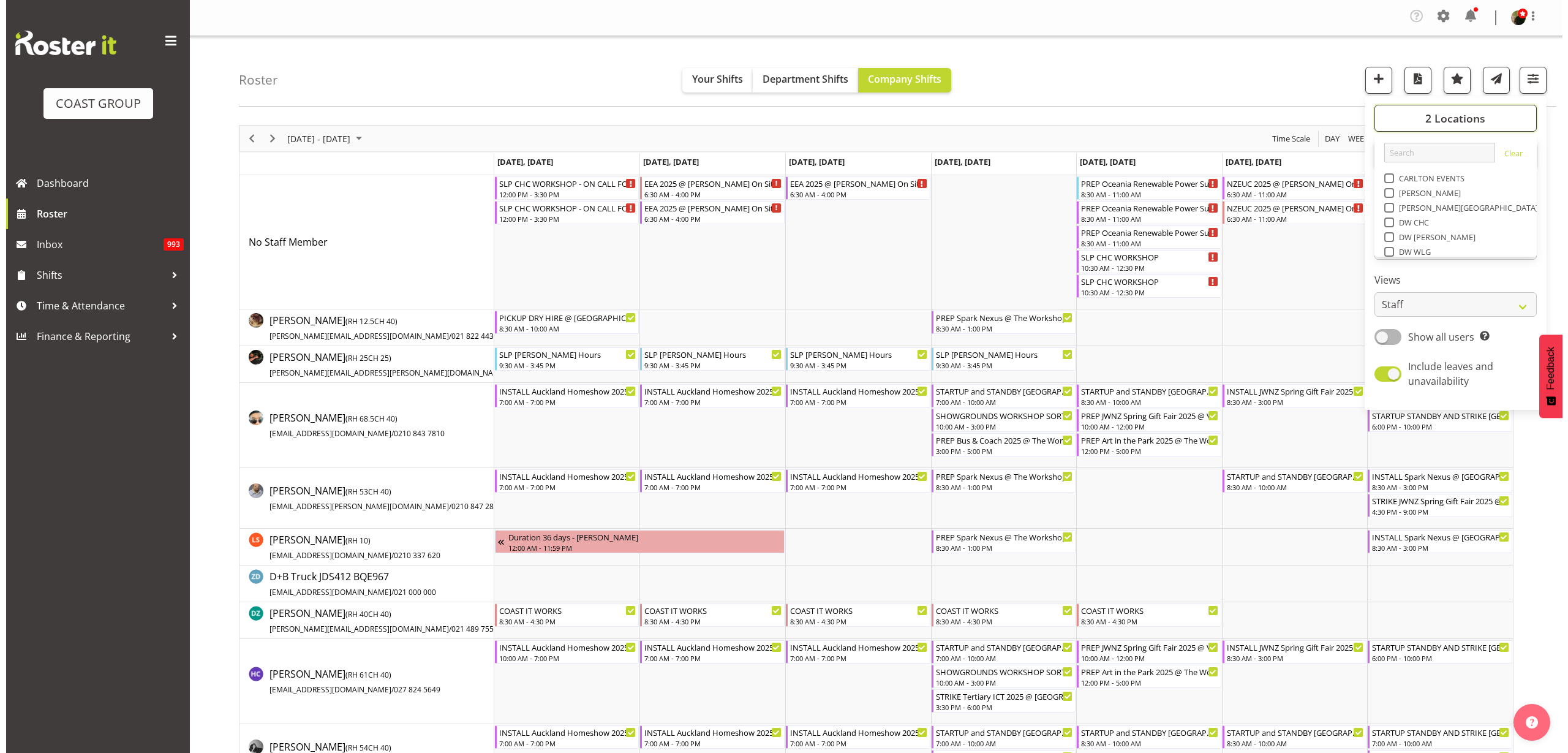
scroll to position [153, 0]
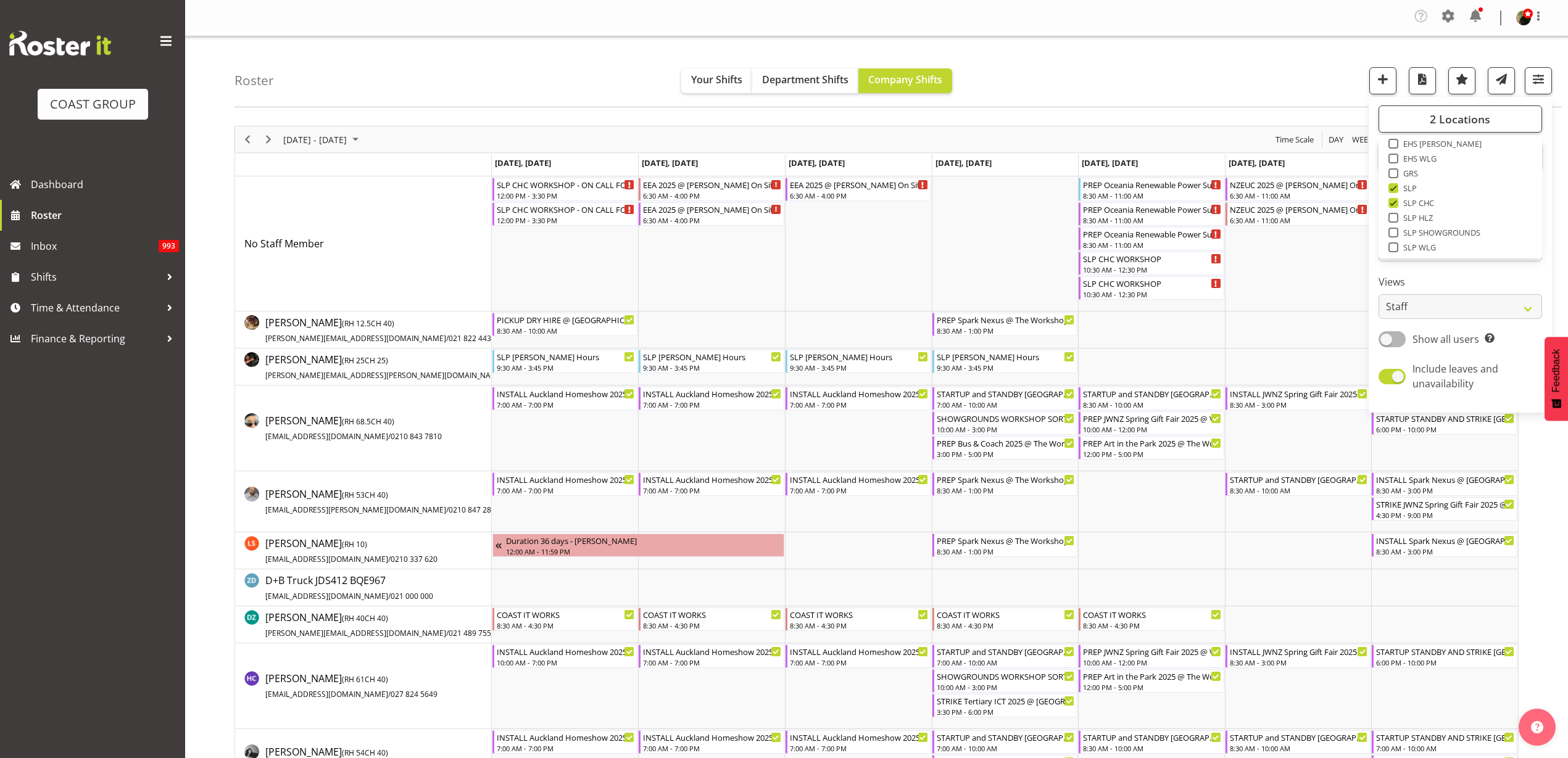
click at [1402, 199] on span "SLP CHC" at bounding box center [1416, 203] width 36 height 10
click at [1396, 199] on input "SLP CHC" at bounding box center [1392, 203] width 8 height 8
checkbox input "false"
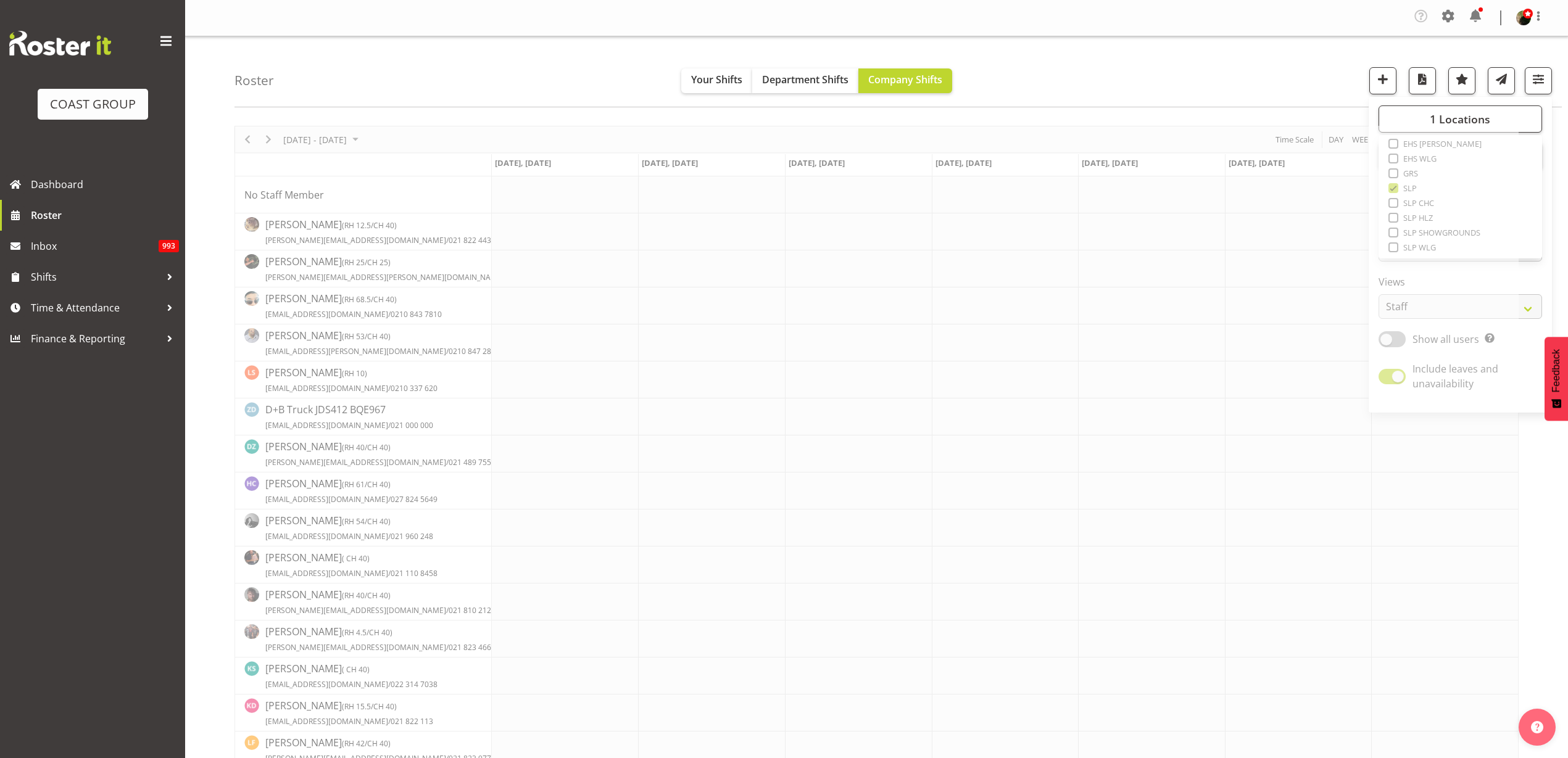
click at [1202, 67] on div "Roster Your Shifts Department Shifts Company Shifts 1 Locations Clear CARLTON E…" at bounding box center [897, 72] width 1327 height 71
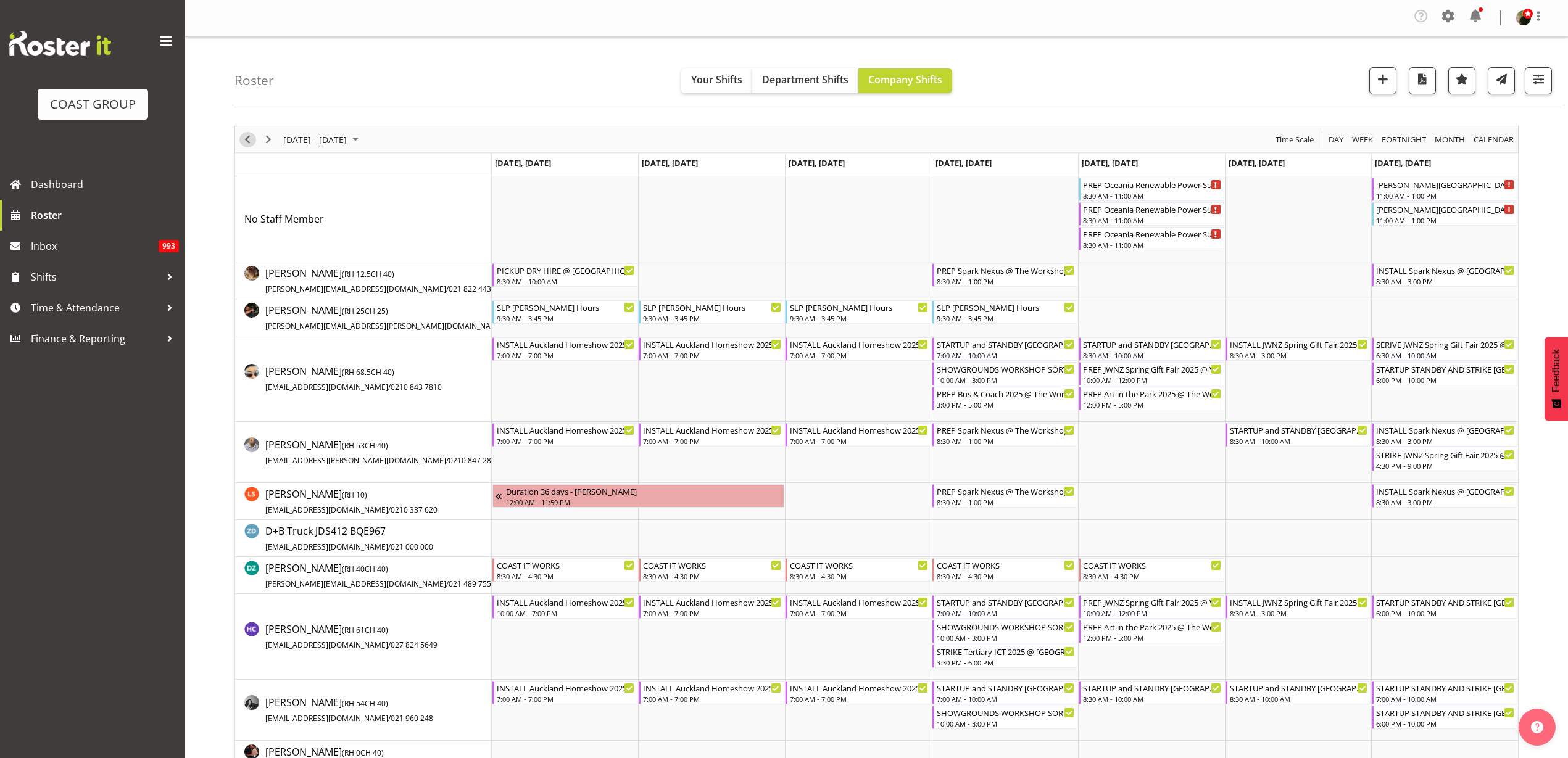
drag, startPoint x: 247, startPoint y: 135, endPoint x: 270, endPoint y: 134, distance: 23.0
click at [247, 135] on span "Previous" at bounding box center [247, 139] width 15 height 16
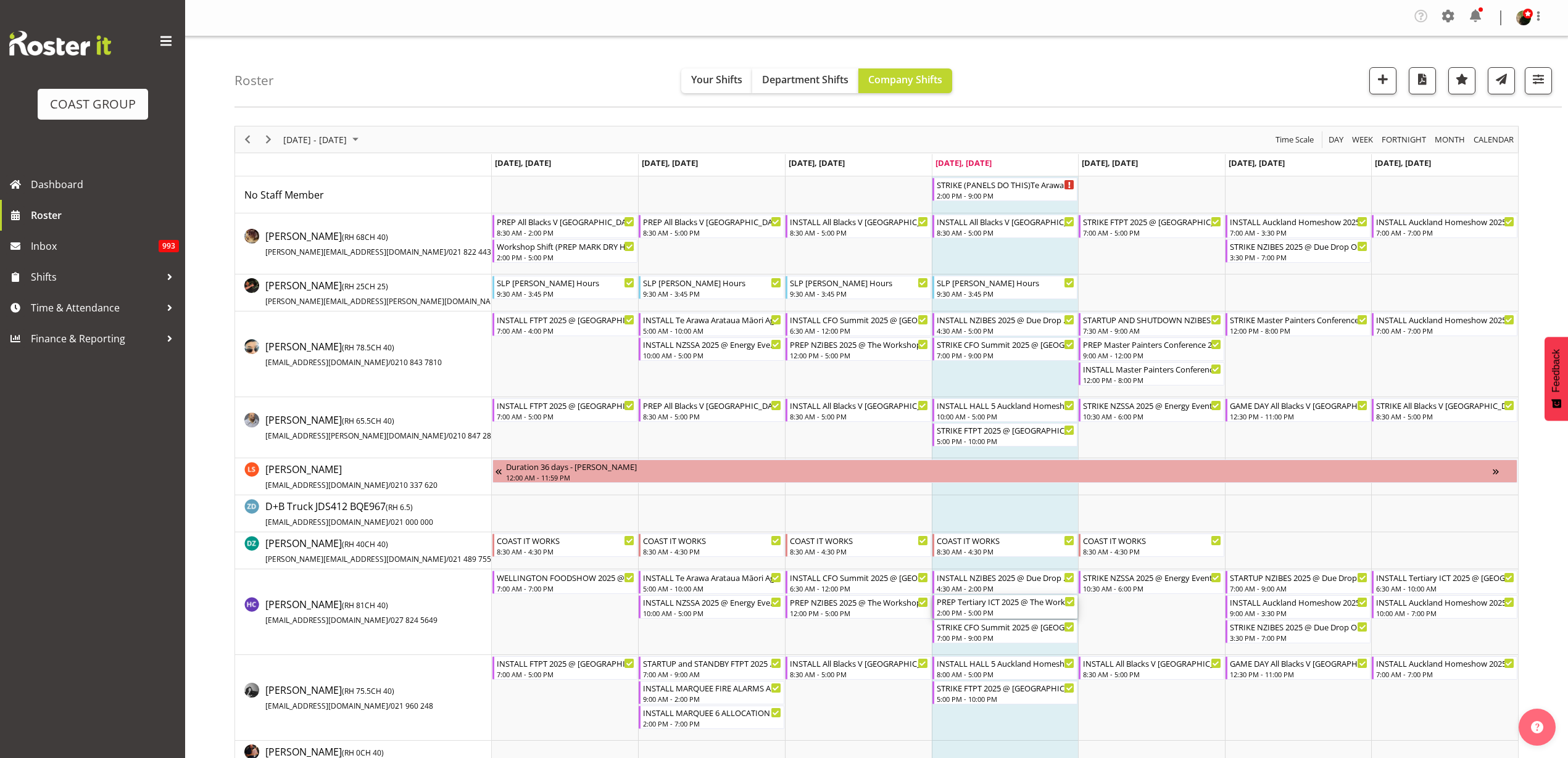
click at [970, 603] on div "PREP Tertiary ICT 2025 @ The Workshop" at bounding box center [1006, 601] width 139 height 13
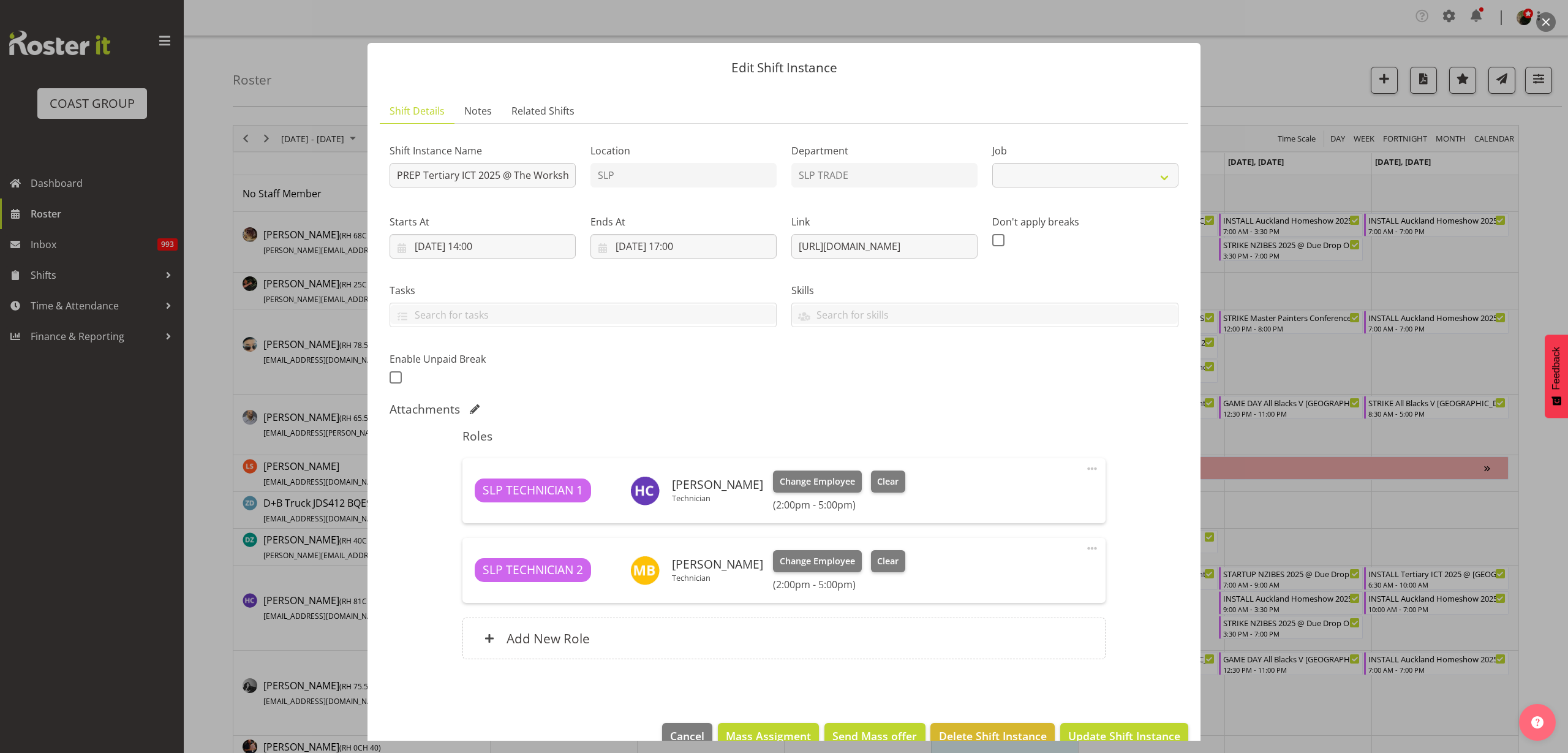
select select "9757"
drag, startPoint x: 790, startPoint y: 244, endPoint x: 1310, endPoint y: 246, distance: 520.0
click at [1310, 246] on div "Edit Shift Instance Shift Details Notes Related Shifts Shift Instance Name PREP…" at bounding box center [784, 376] width 1568 height 753
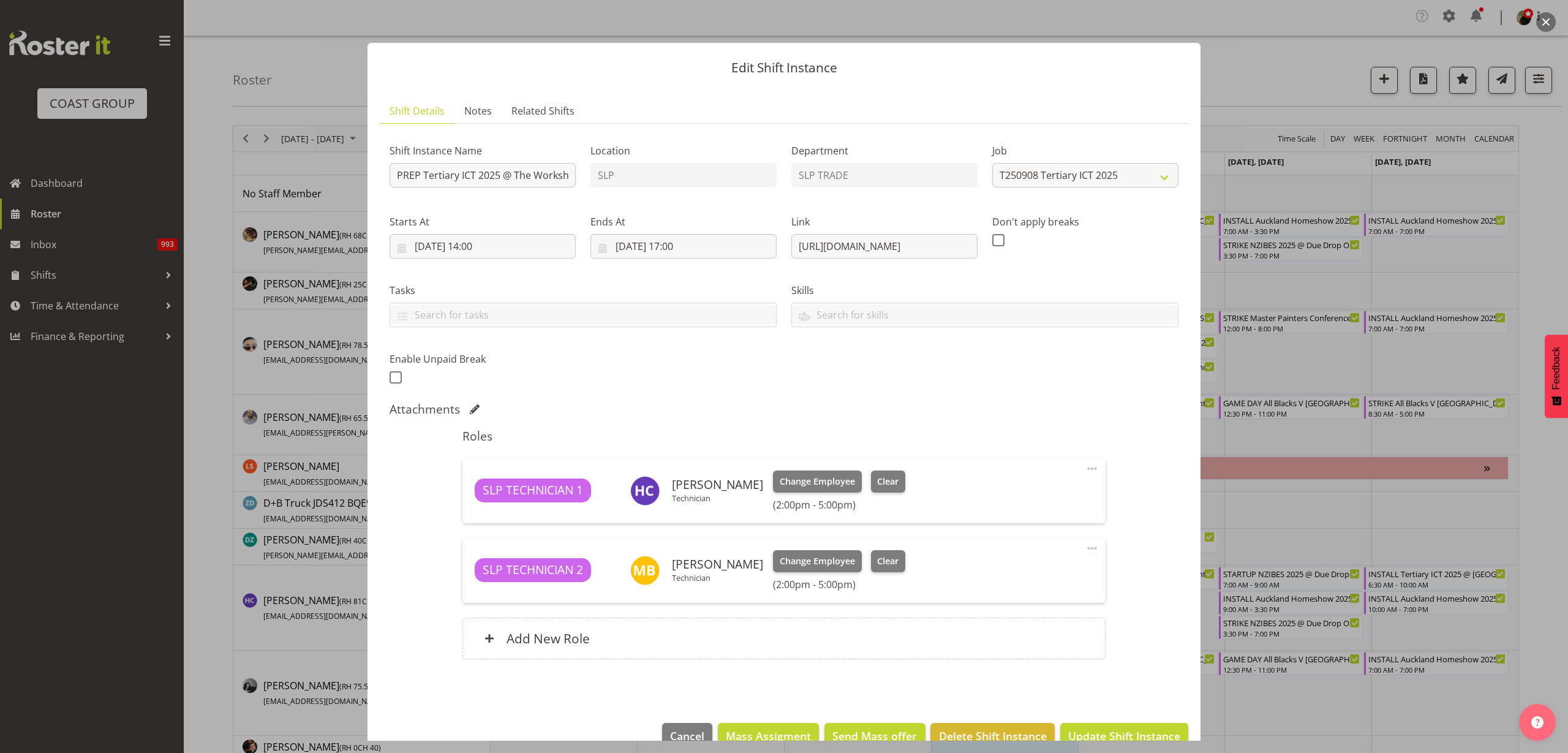
click at [1548, 19] on button "button" at bounding box center [1546, 22] width 20 height 20
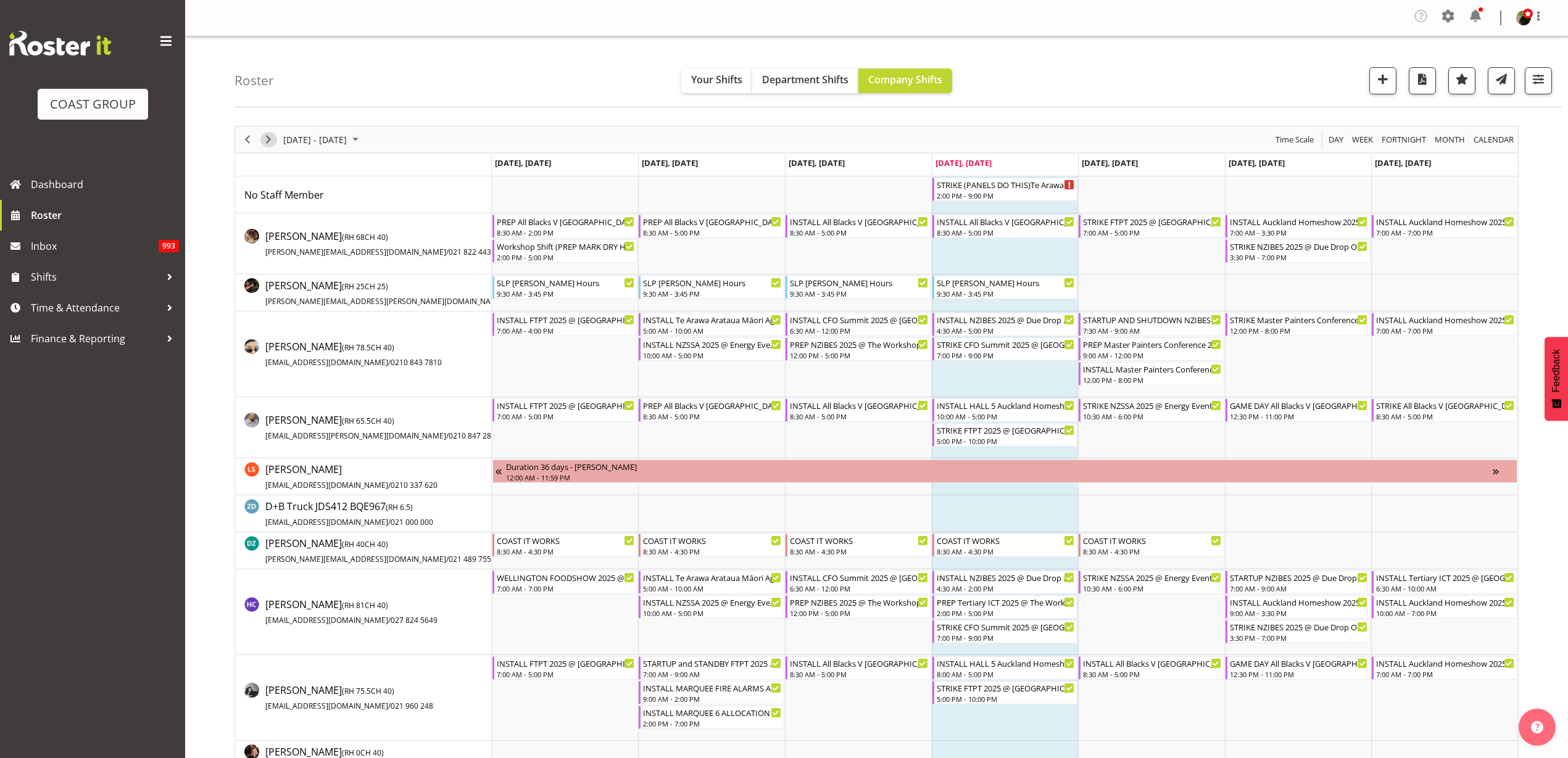
click at [274, 141] on span "Next" at bounding box center [268, 139] width 15 height 16
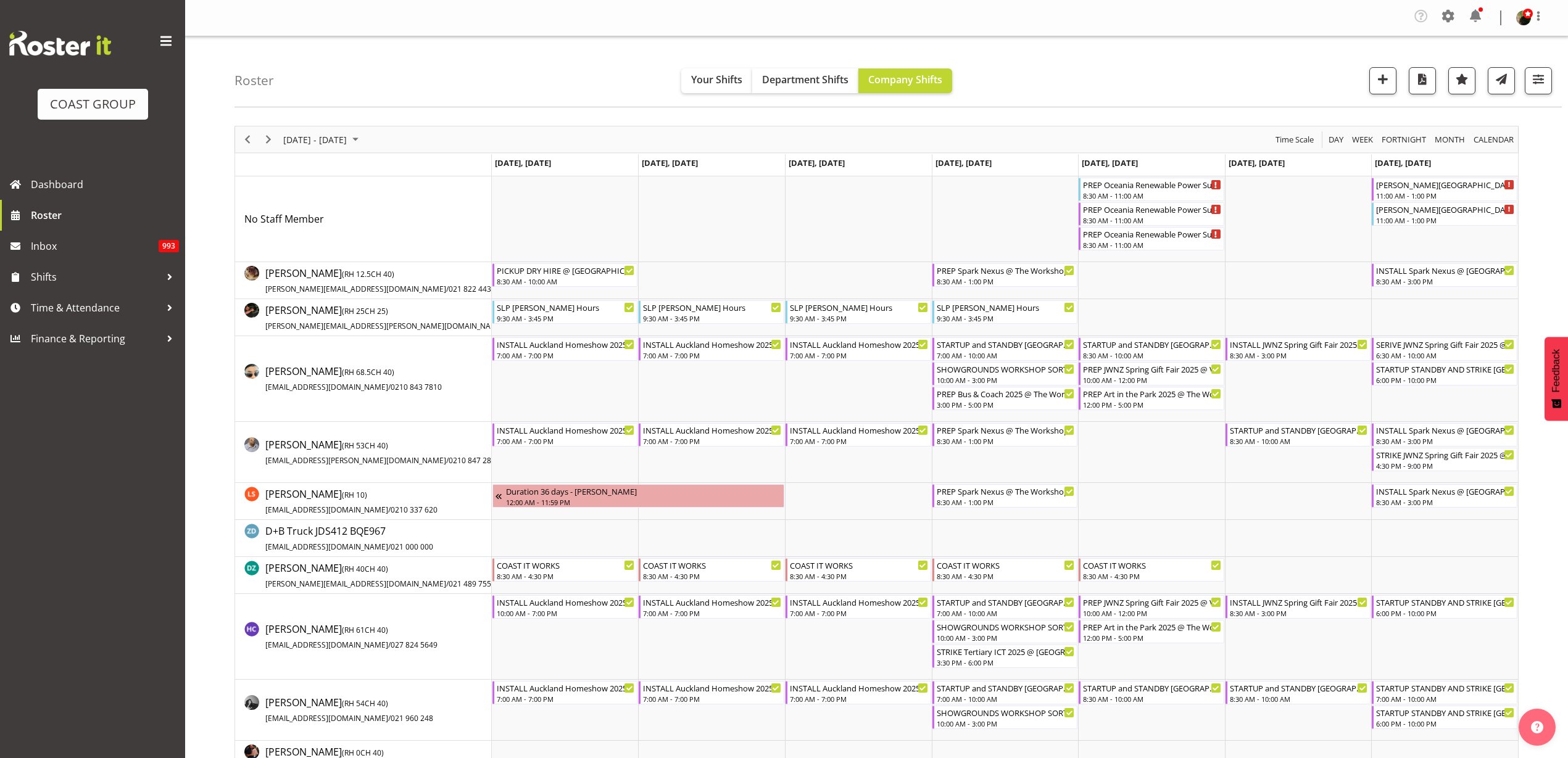
click at [512, 292] on td "Timeline Week of September 11, 2025" at bounding box center [565, 281] width 147 height 37
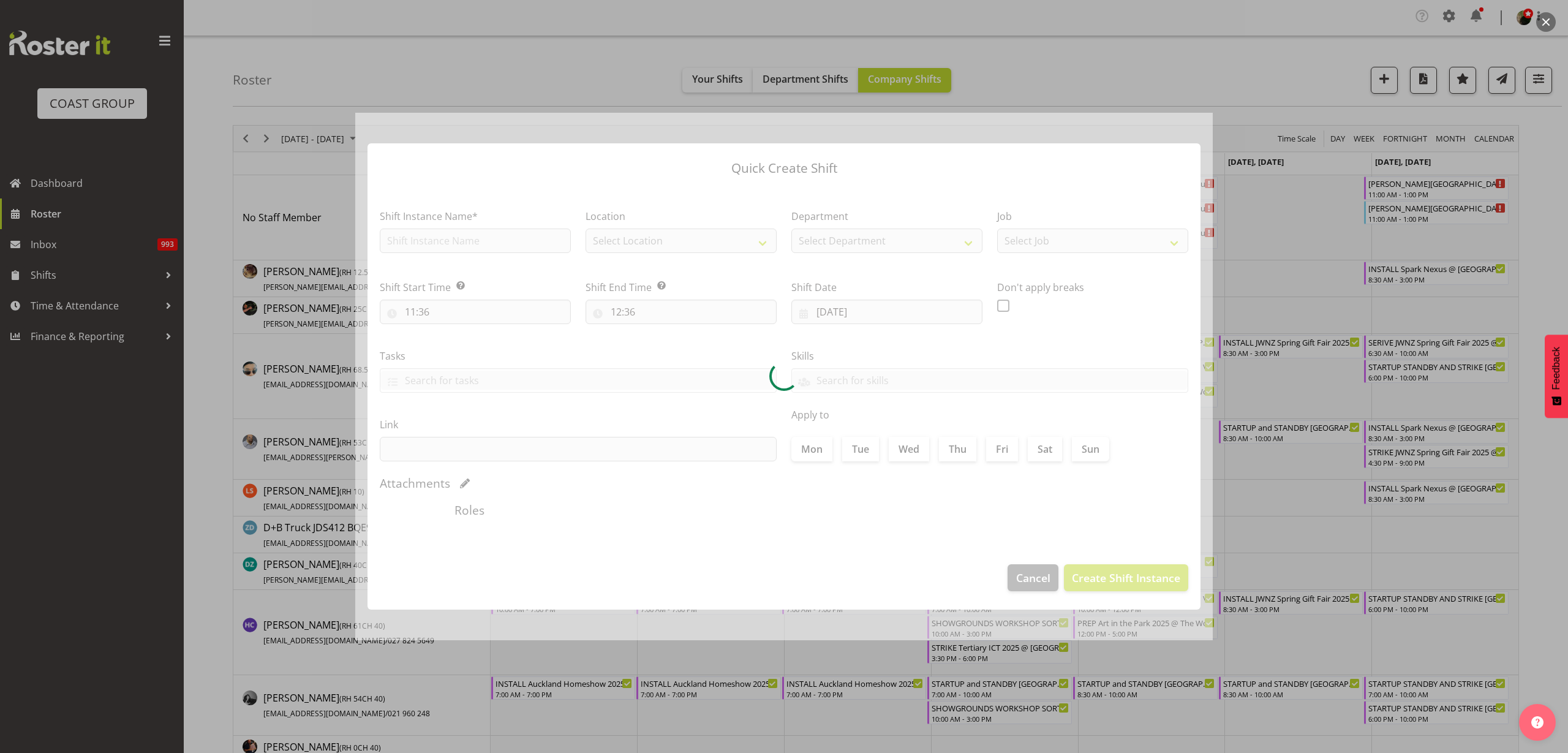
type input "08/09/2025"
checkbox input "true"
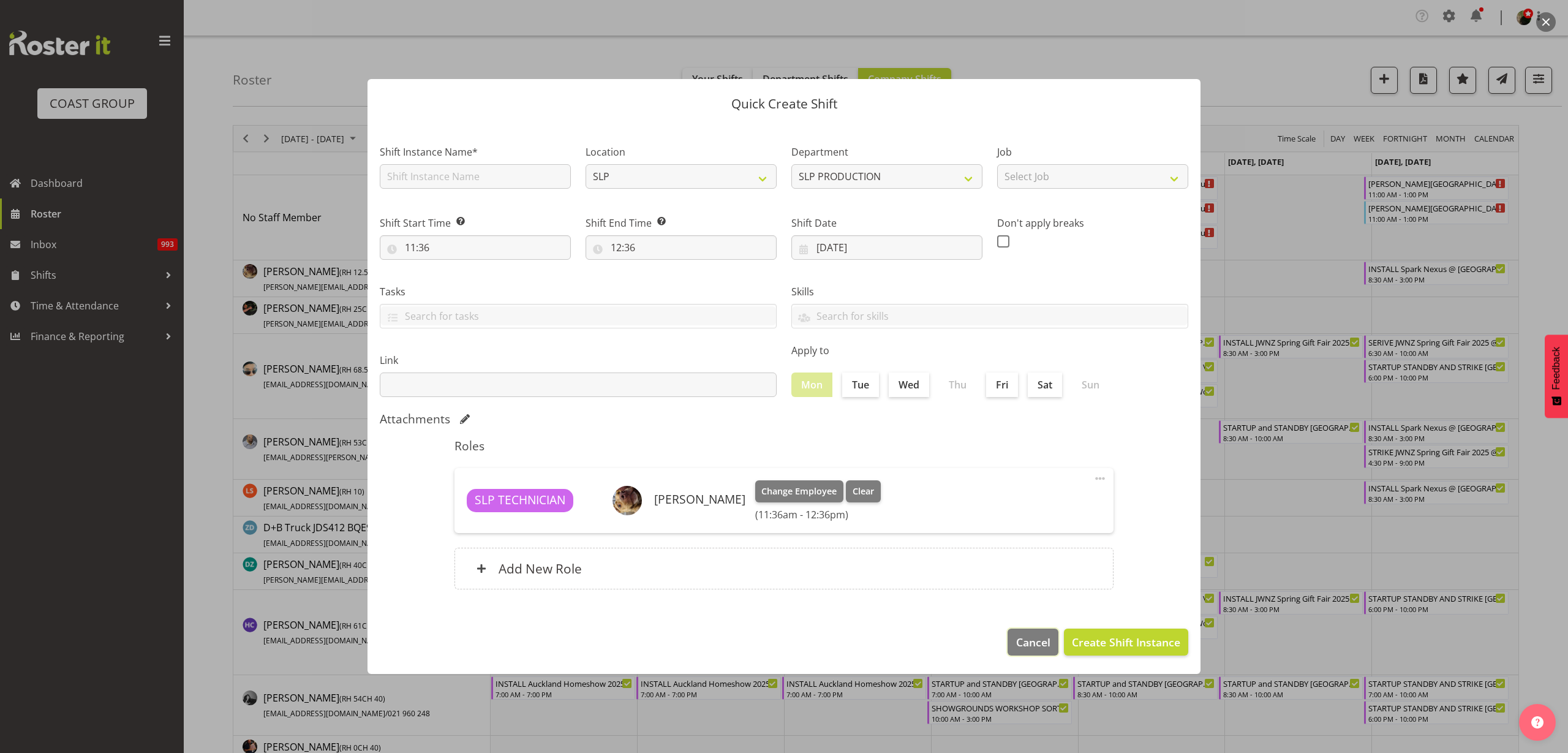
click at [1035, 640] on span "Cancel" at bounding box center [1033, 642] width 34 height 16
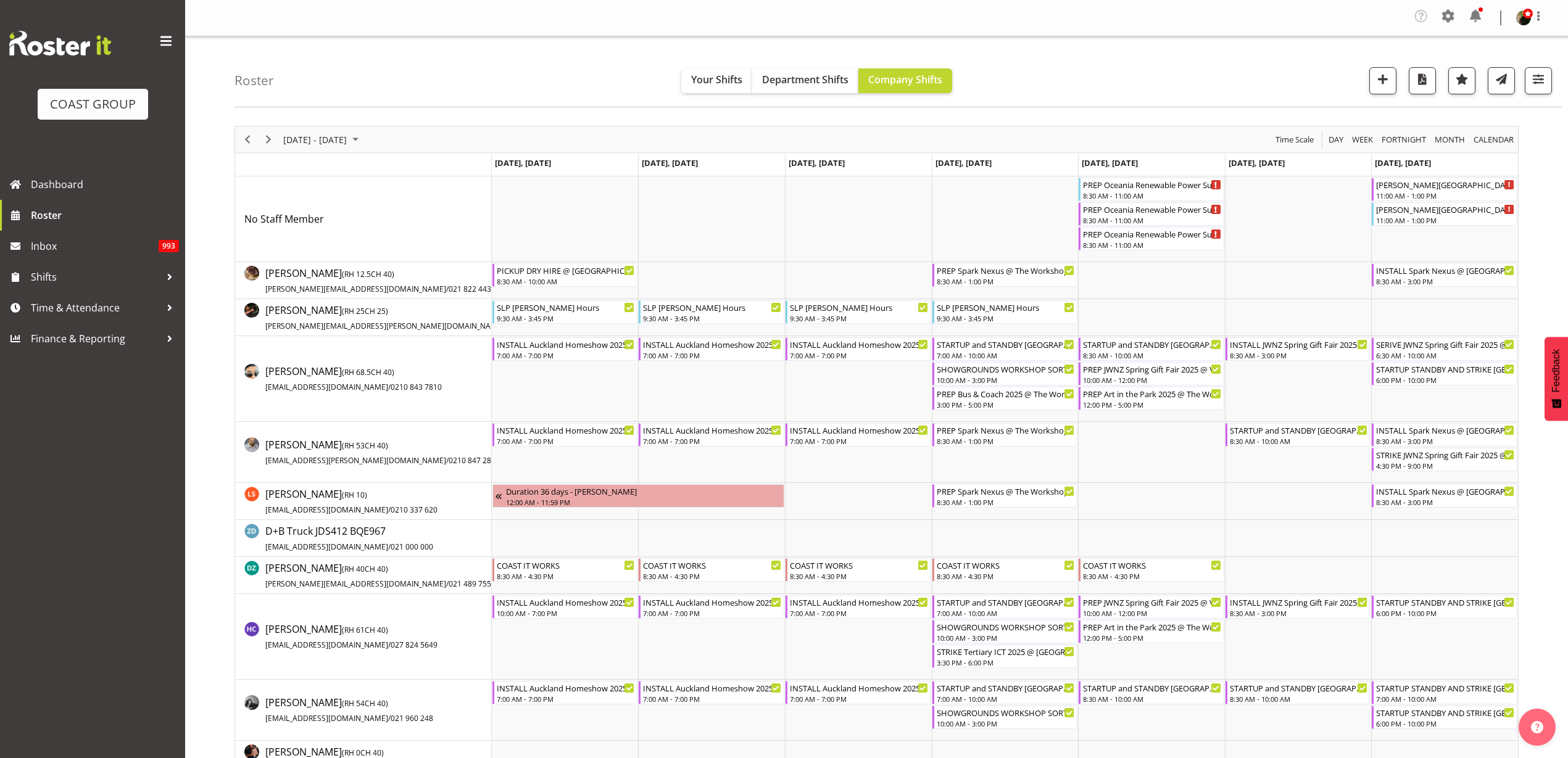
click at [556, 204] on td "Timeline Week of September 11, 2025" at bounding box center [565, 219] width 147 height 86
click at [546, 202] on td "Timeline Week of September 11, 2025" at bounding box center [565, 219] width 147 height 86
click at [531, 222] on td "Timeline Week of September 11, 2025" at bounding box center [565, 219] width 147 height 86
click at [532, 292] on td "Timeline Week of September 11, 2025" at bounding box center [565, 281] width 147 height 37
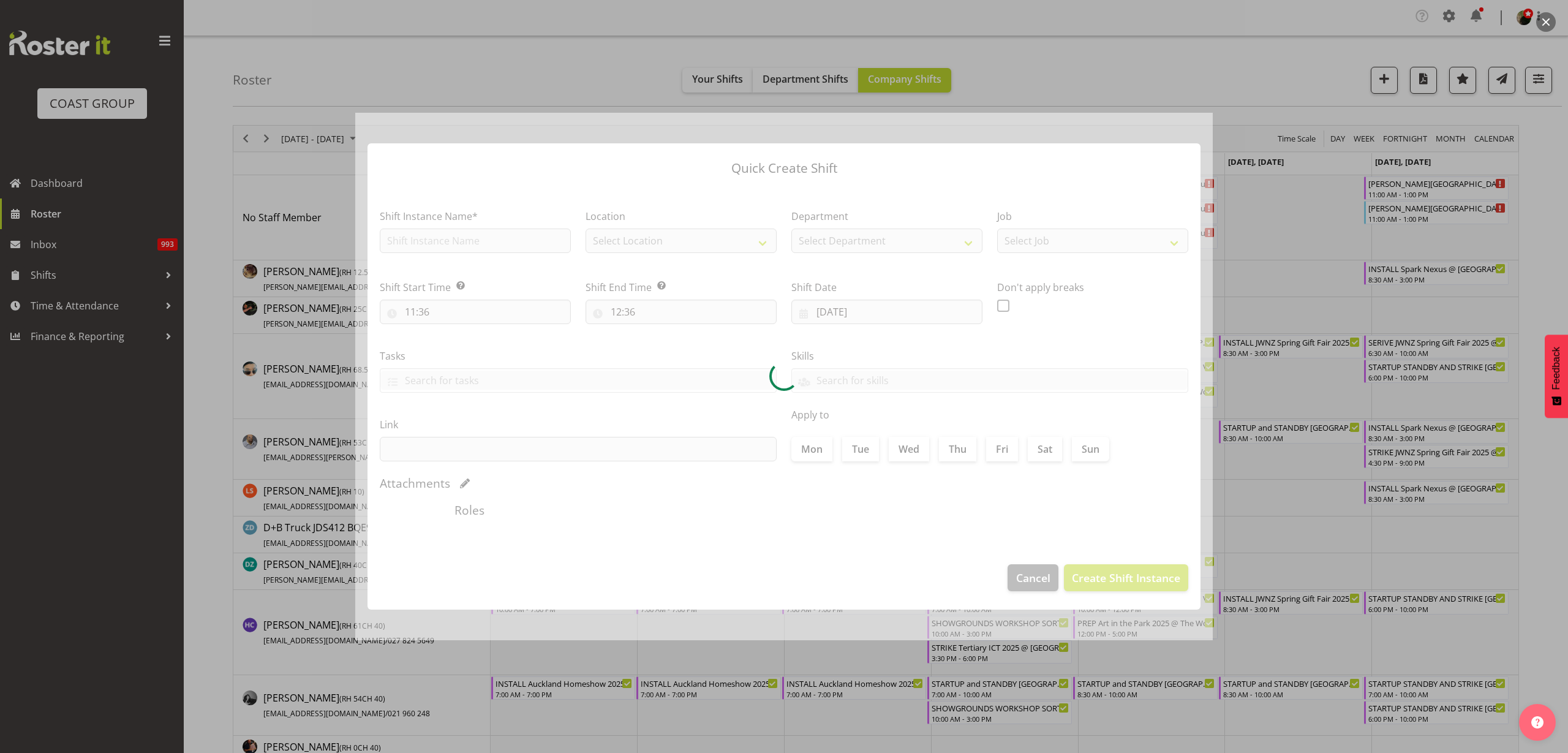
type input "08/09/2025"
checkbox input "true"
click at [470, 241] on div at bounding box center [784, 376] width 858 height 528
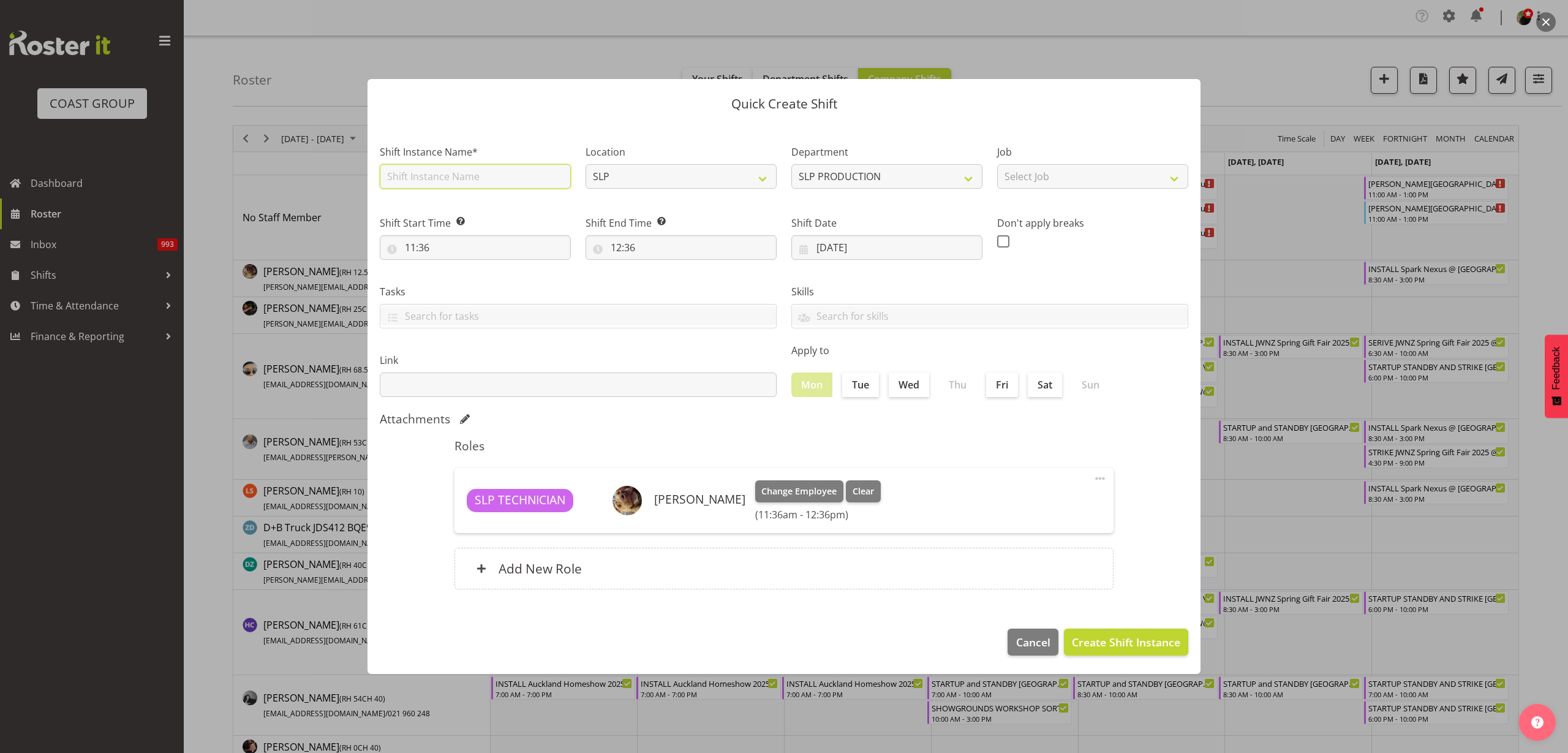
click at [478, 176] on input "text" at bounding box center [475, 176] width 191 height 24
type input "EMPTY CABLE RAMPS FROM SHIPPING CONTAINER INTO BLACK CONTAINER"
click at [852, 488] on span "Clear" at bounding box center [863, 491] width 21 height 13
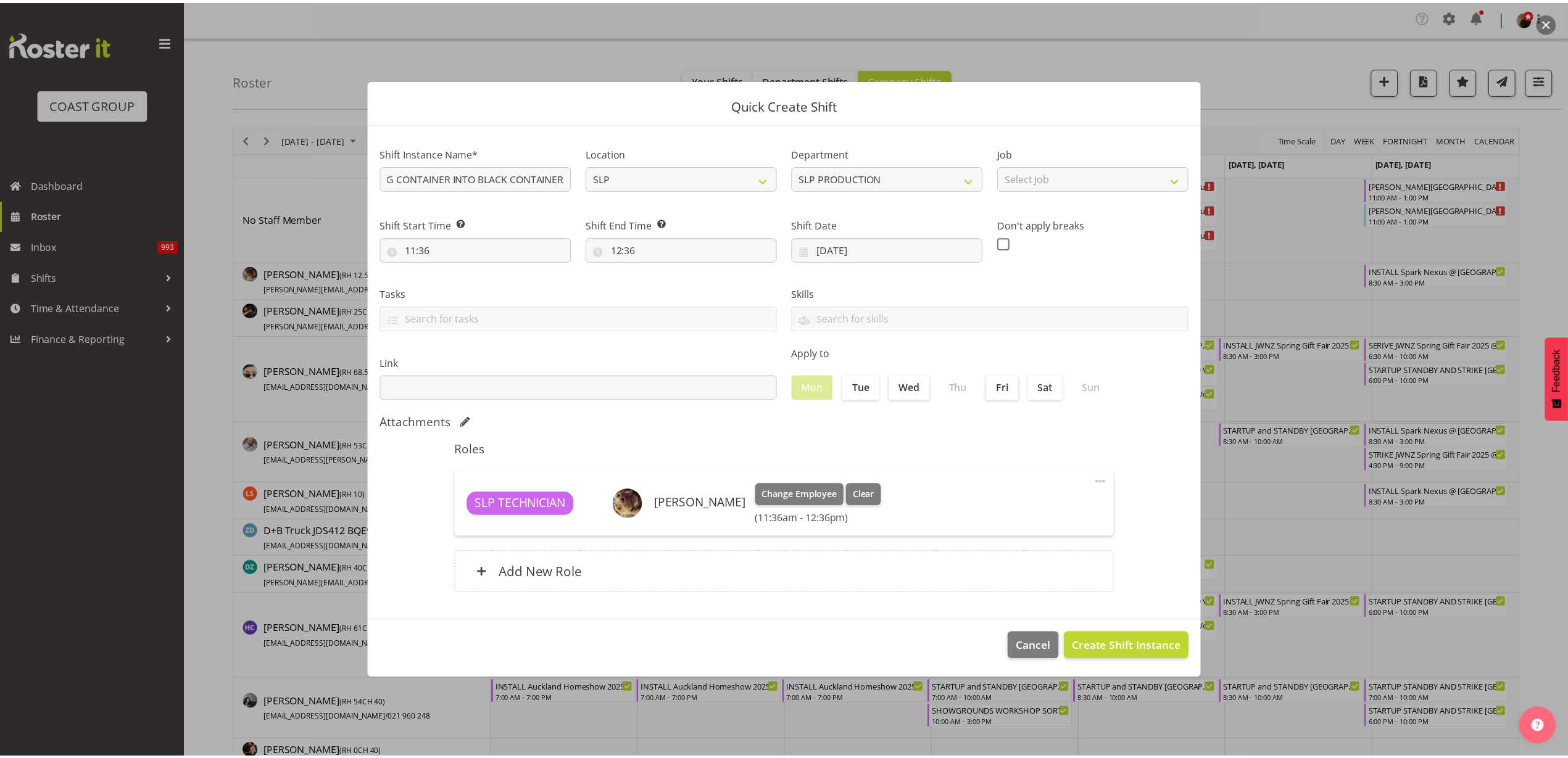
scroll to position [0, 0]
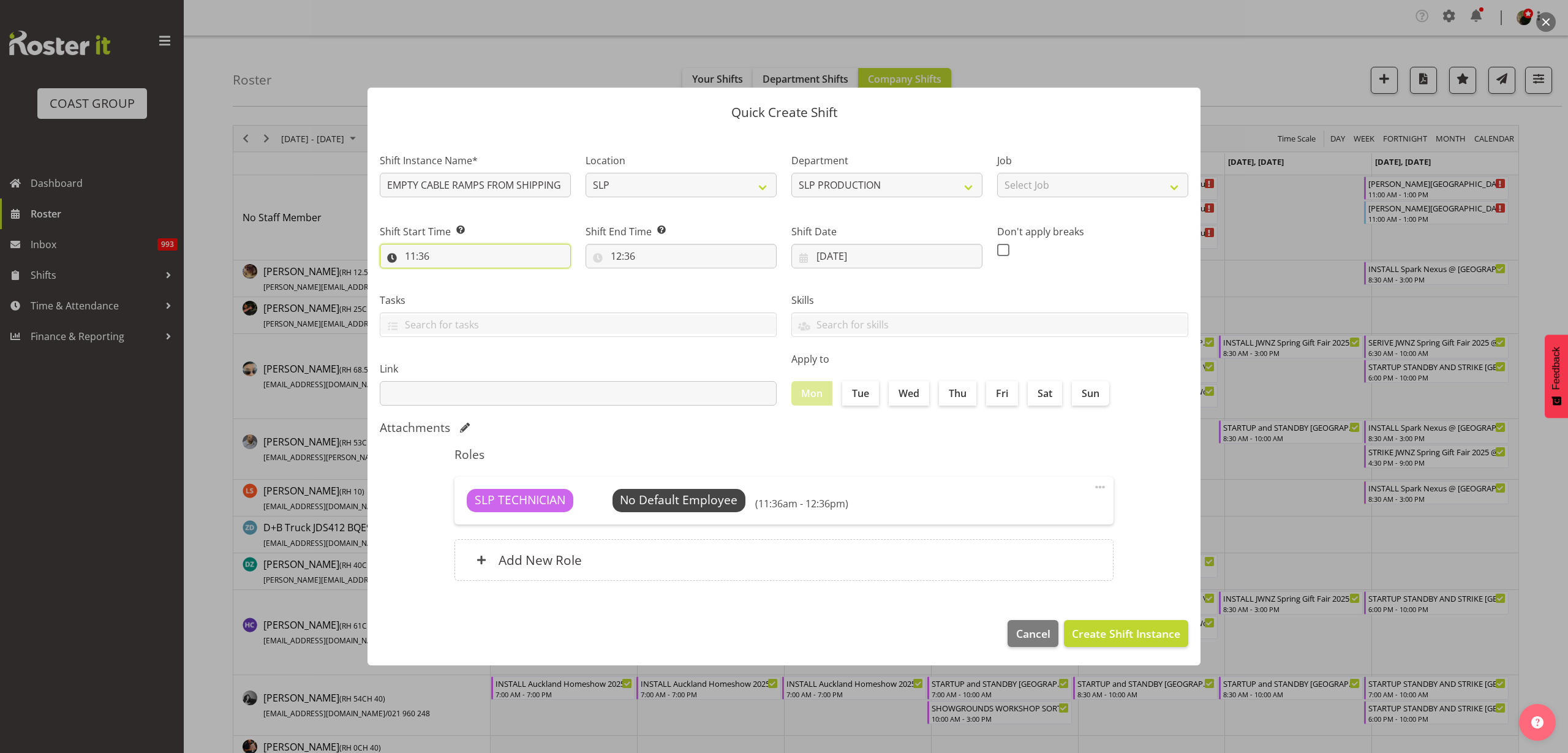
click at [461, 252] on input "11:36" at bounding box center [475, 255] width 191 height 24
click at [460, 286] on select "00 01 02 03 04 05 06 07 08 09 10 11 12 13 14 15 16 17 18 19 20 21 22 23" at bounding box center [463, 287] width 27 height 24
select select "8"
click at [449, 276] on select "00 01 02 03 04 05 06 07 08 09 10 11 12 13 14 15 16 17 18 19 20 21 22 23" at bounding box center [463, 287] width 27 height 24
type input "08:36"
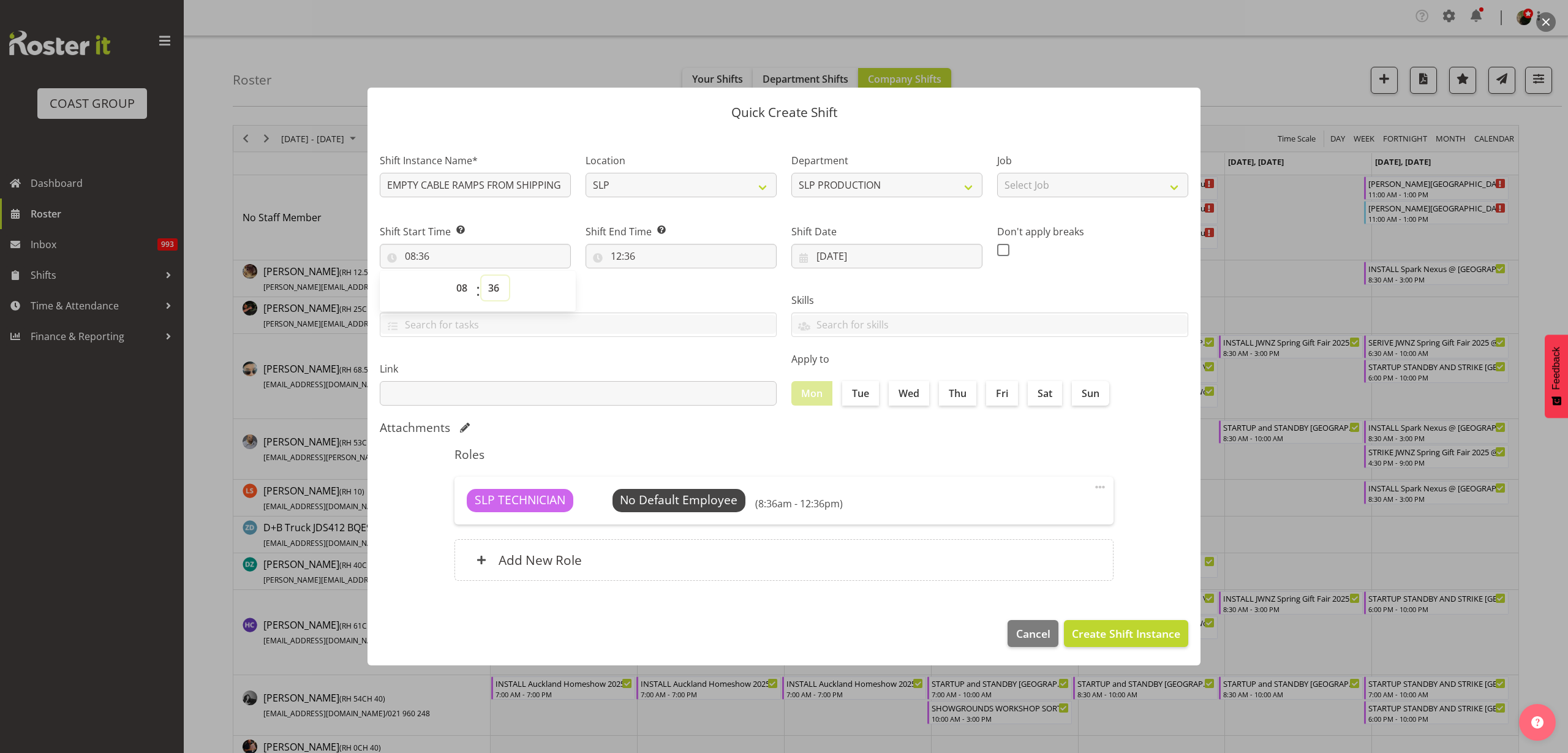
select select "37"
type input "08:37"
select select "30"
type input "08:30"
click at [655, 252] on input "12:36" at bounding box center [681, 255] width 191 height 24
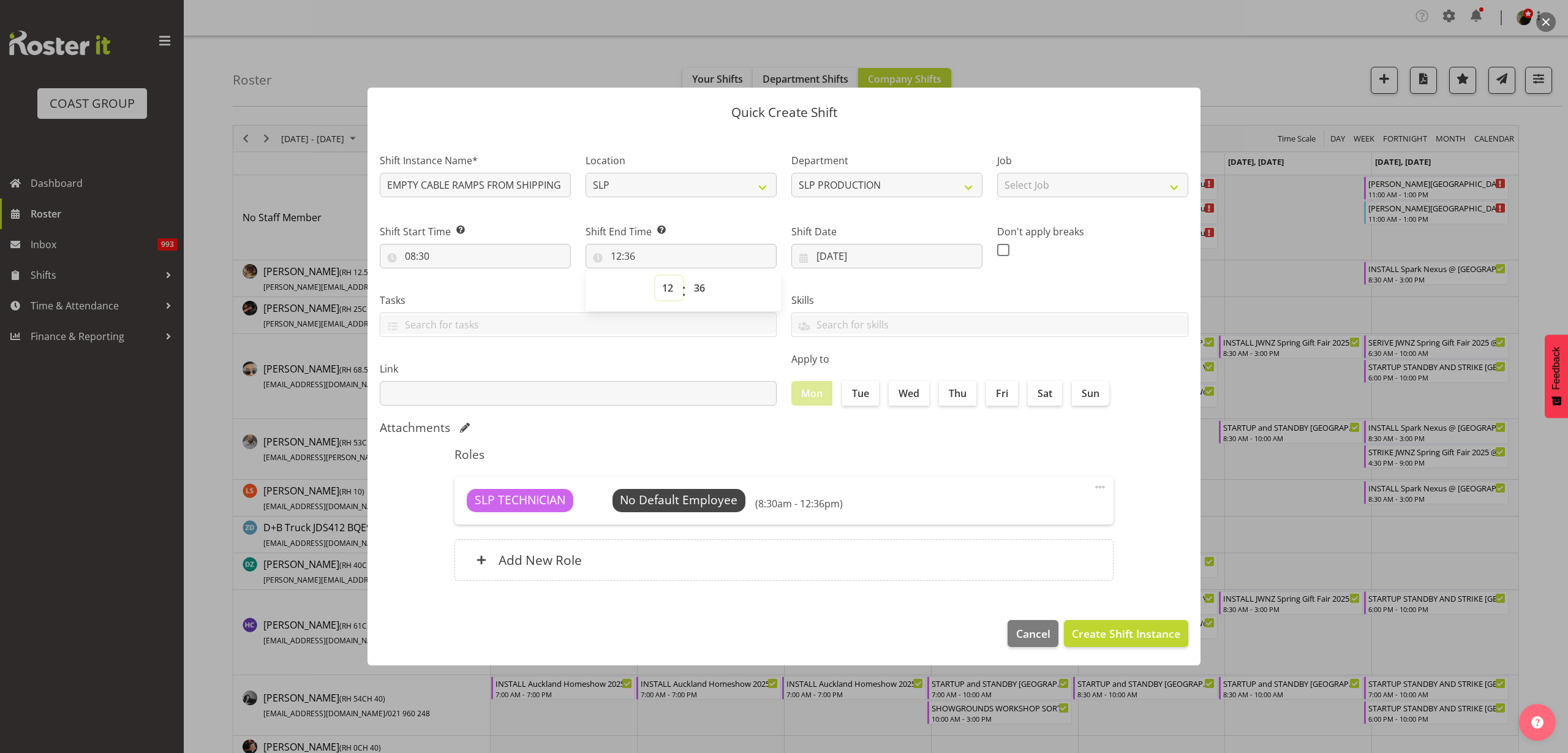
click at [675, 284] on select "00 01 02 03 04 05 06 07 08 09 10 11 12 13 14 15 16 17 18 19 20 21 22 23" at bounding box center [669, 287] width 27 height 24
select select "17"
click at [655, 276] on select "00 01 02 03 04 05 06 07 08 09 10 11 12 13 14 15 16 17 18 19 20 21 22 23" at bounding box center [669, 287] width 27 height 24
type input "17:36"
select select "0"
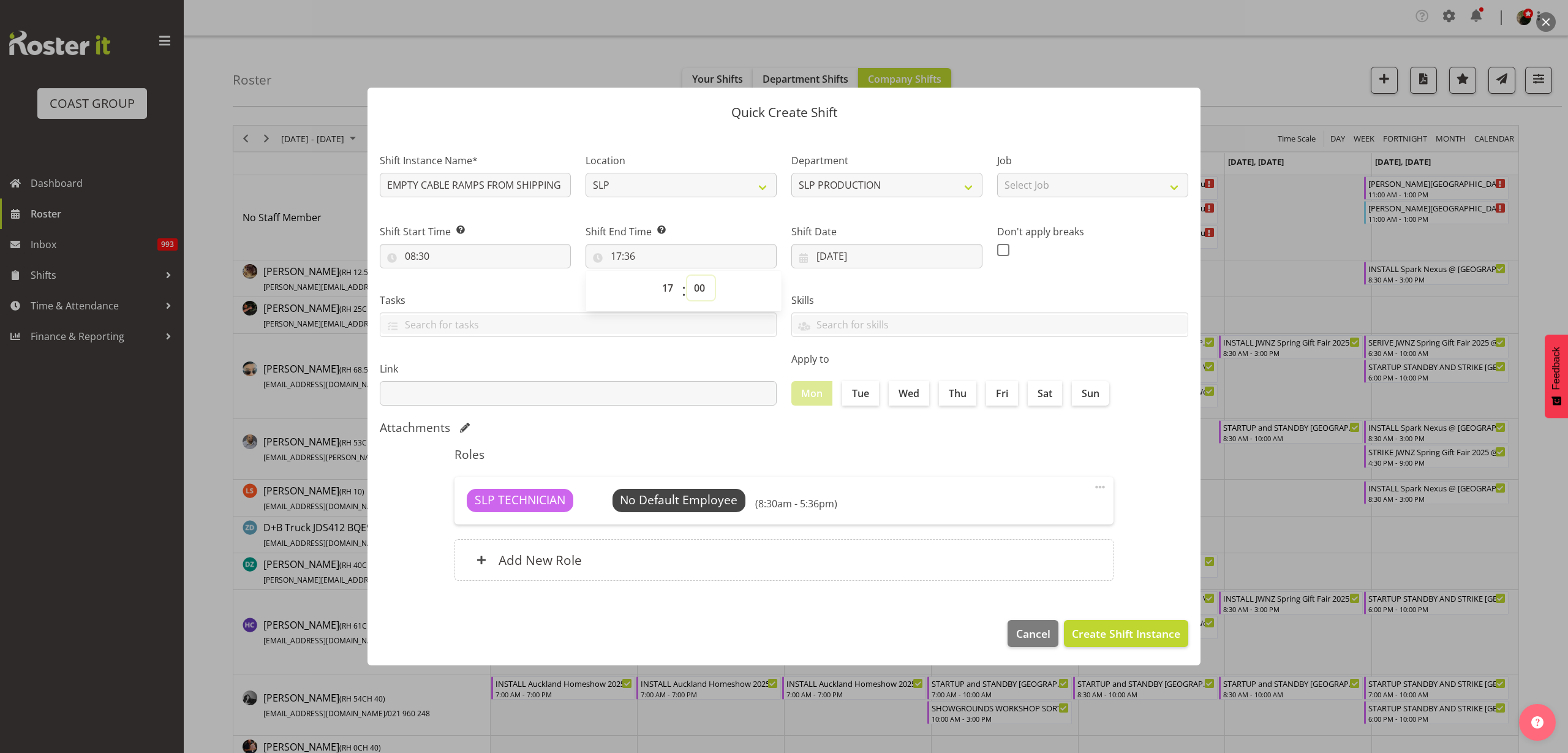
type input "17:00"
click at [1141, 629] on span "Create Shift Instance" at bounding box center [1126, 633] width 109 height 16
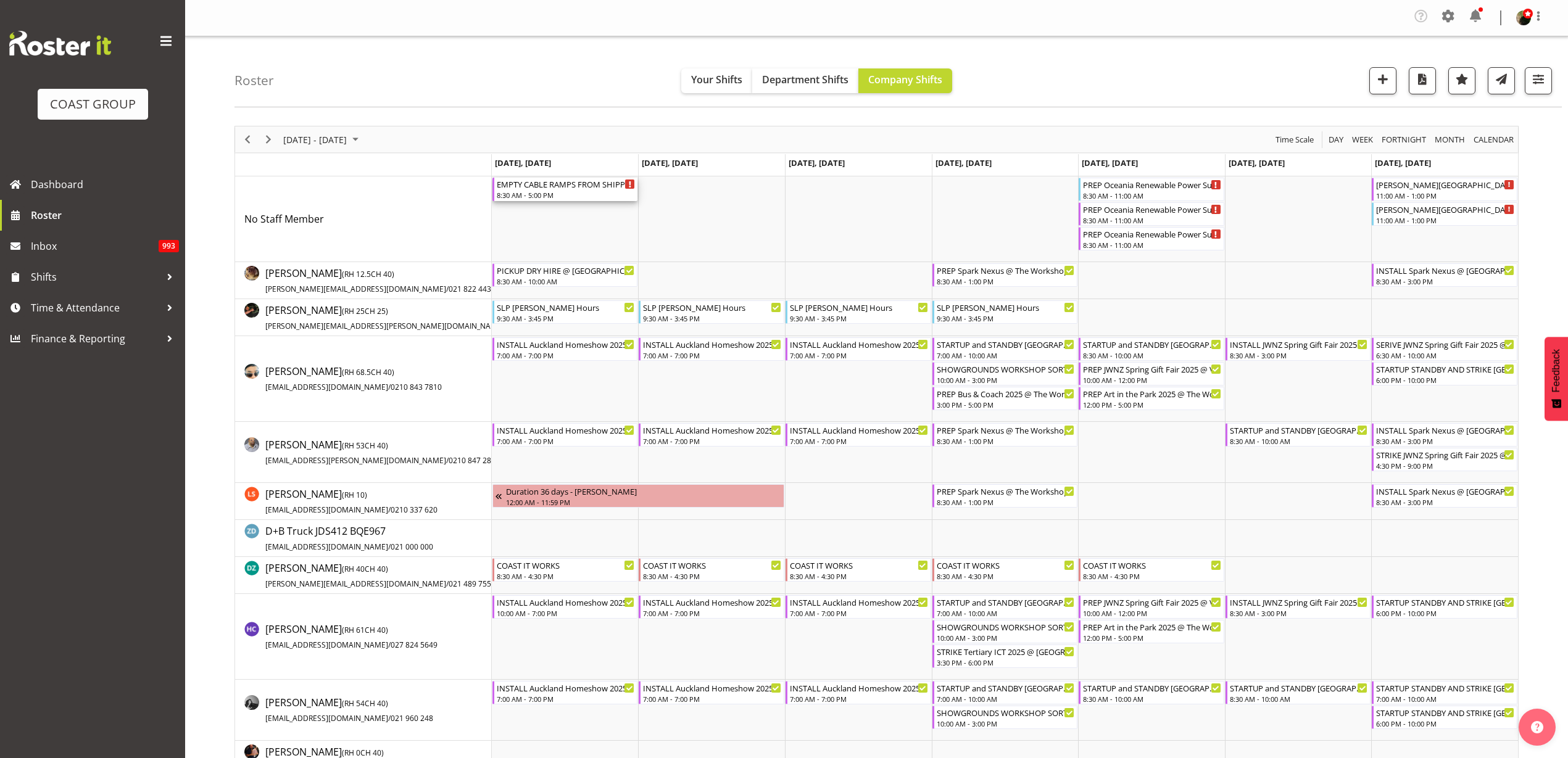
click at [548, 188] on div "EMPTY CABLE RAMPS FROM SHIPPING CONTAINER INTO BLACK CONTAINER" at bounding box center [566, 184] width 139 height 13
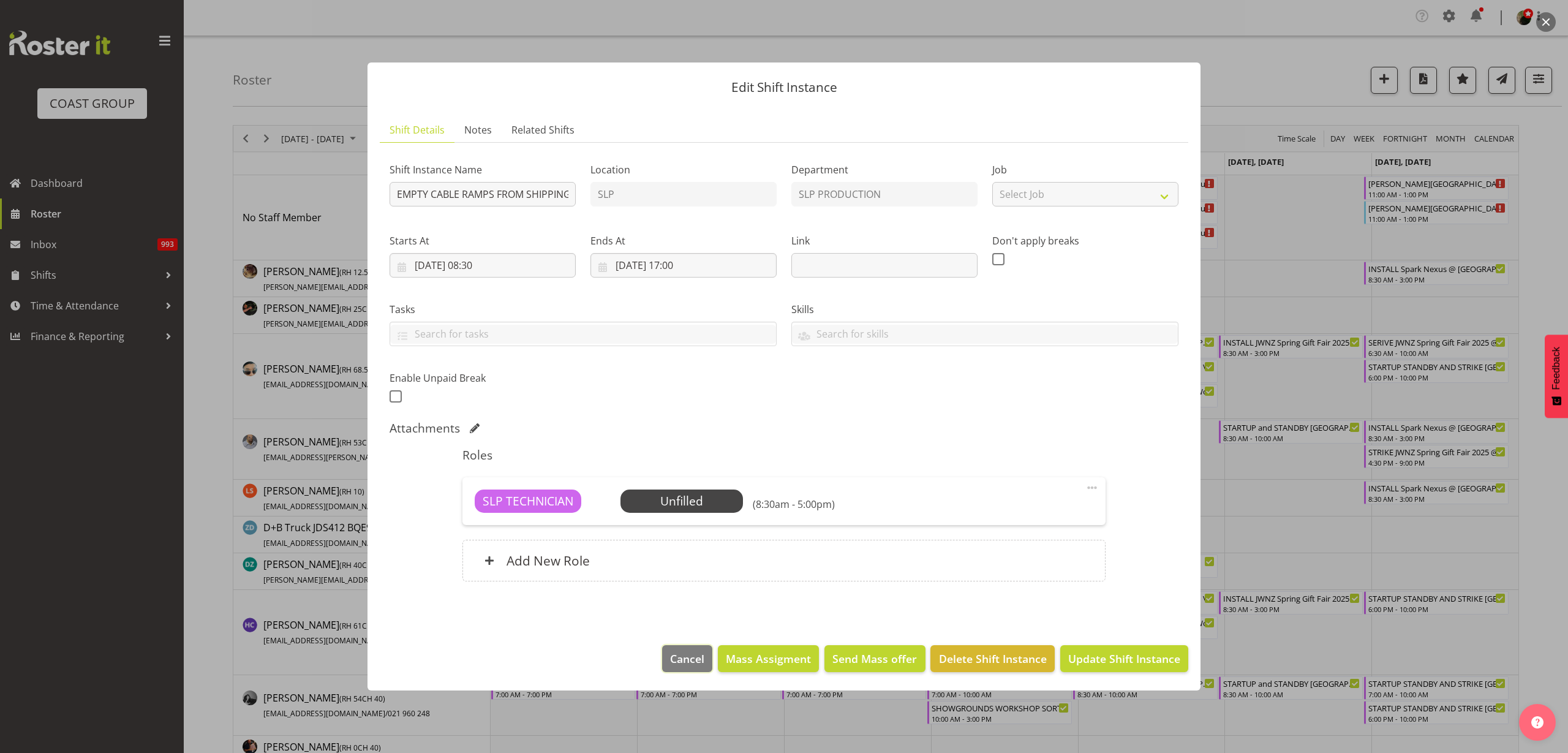
click at [693, 663] on span "Cancel" at bounding box center [687, 658] width 34 height 16
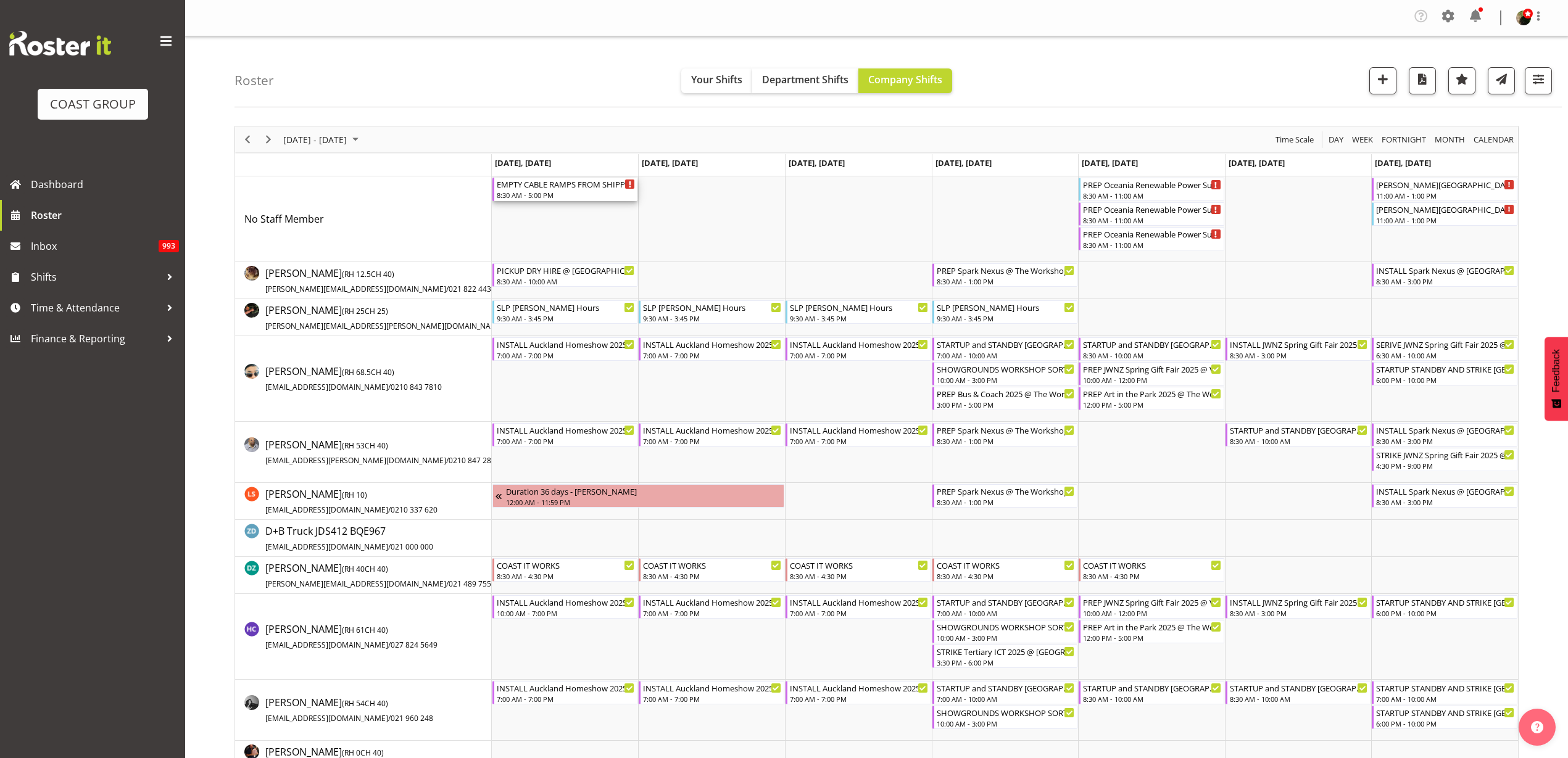
click at [543, 184] on div "EMPTY CABLE RAMPS FROM SHIPPING CONTAINER INTO BLACK CONTAINER" at bounding box center [566, 184] width 139 height 13
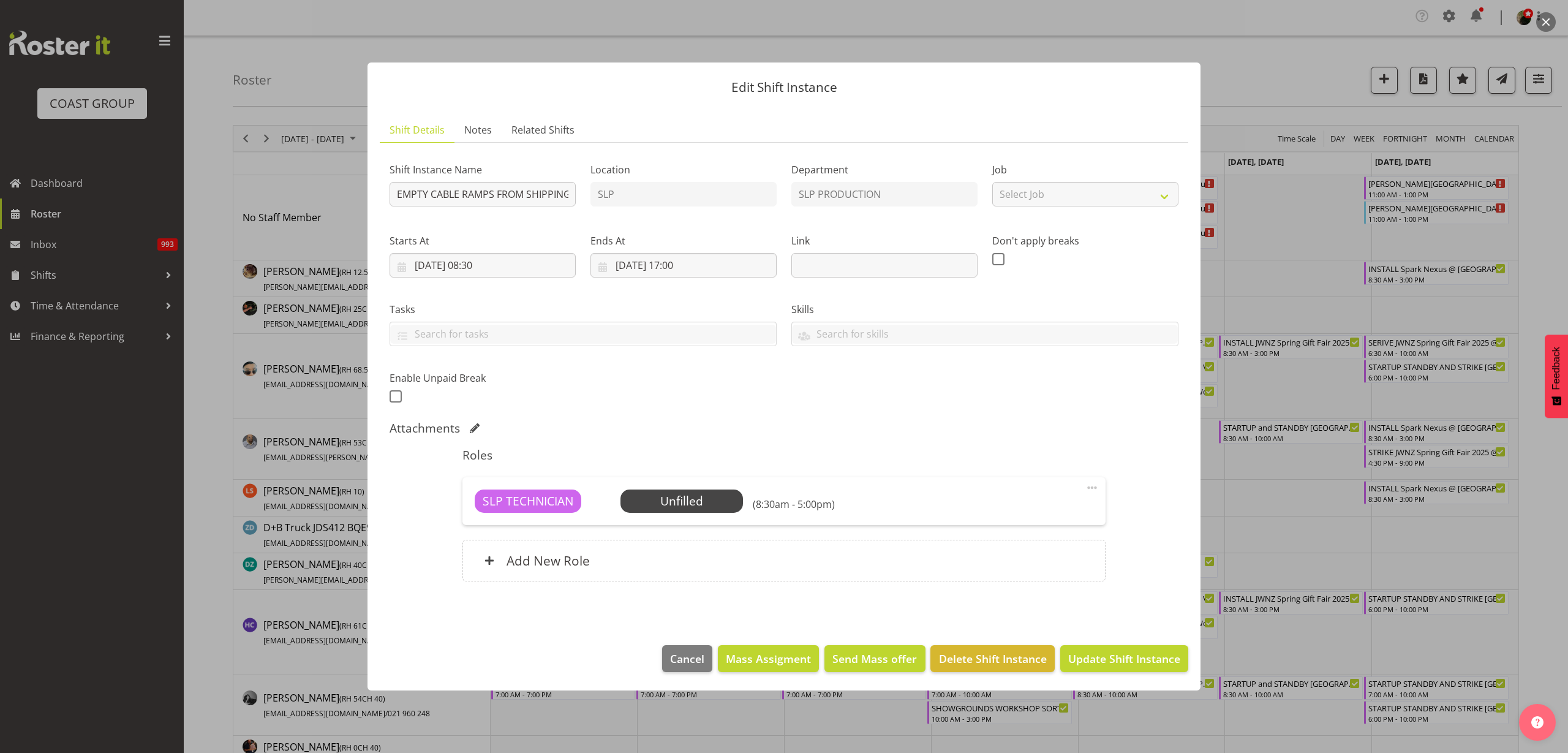
click at [542, 568] on div "Add New Role" at bounding box center [784, 560] width 643 height 41
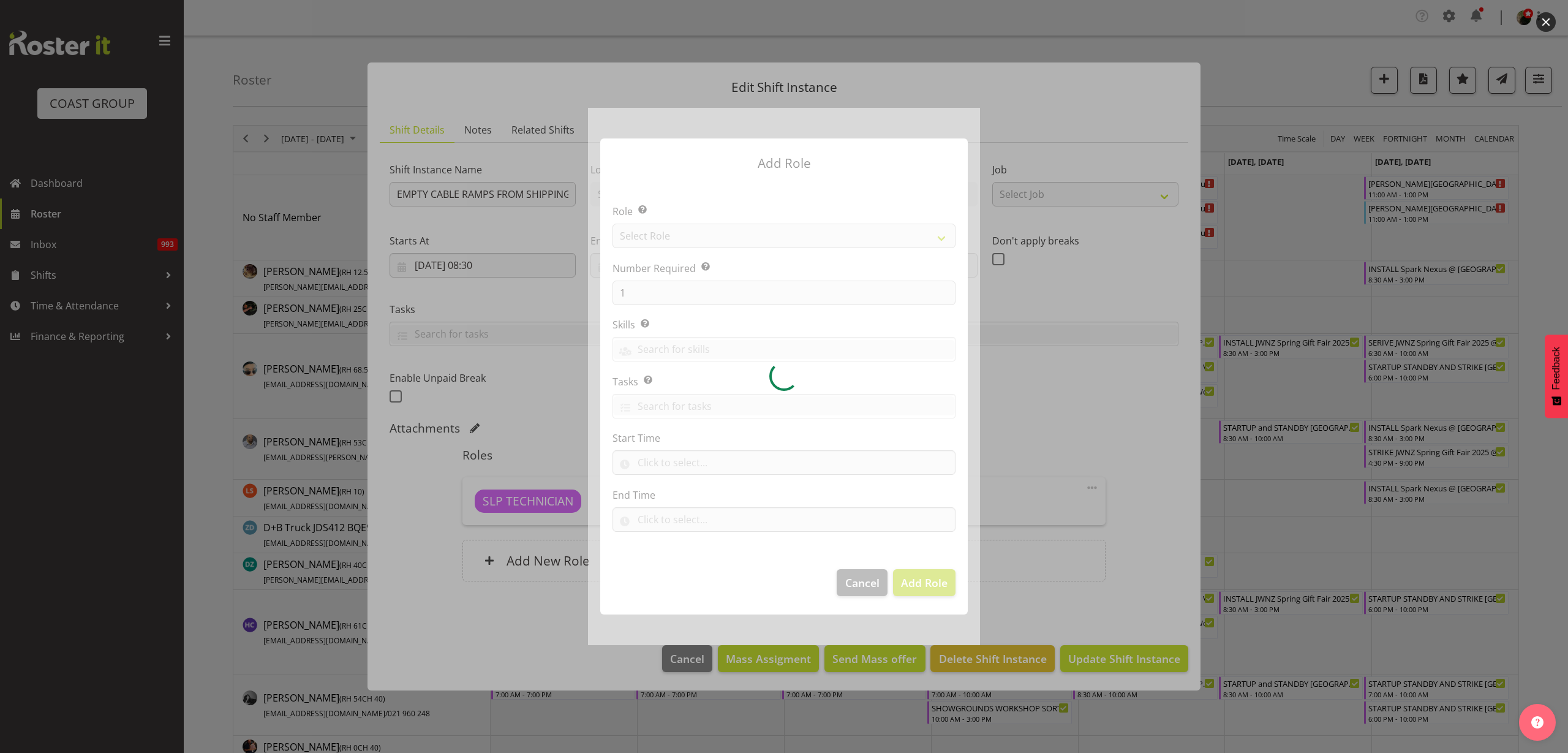
click at [687, 238] on div at bounding box center [784, 376] width 392 height 537
click at [694, 233] on div at bounding box center [784, 376] width 392 height 537
click at [683, 229] on div at bounding box center [784, 376] width 392 height 537
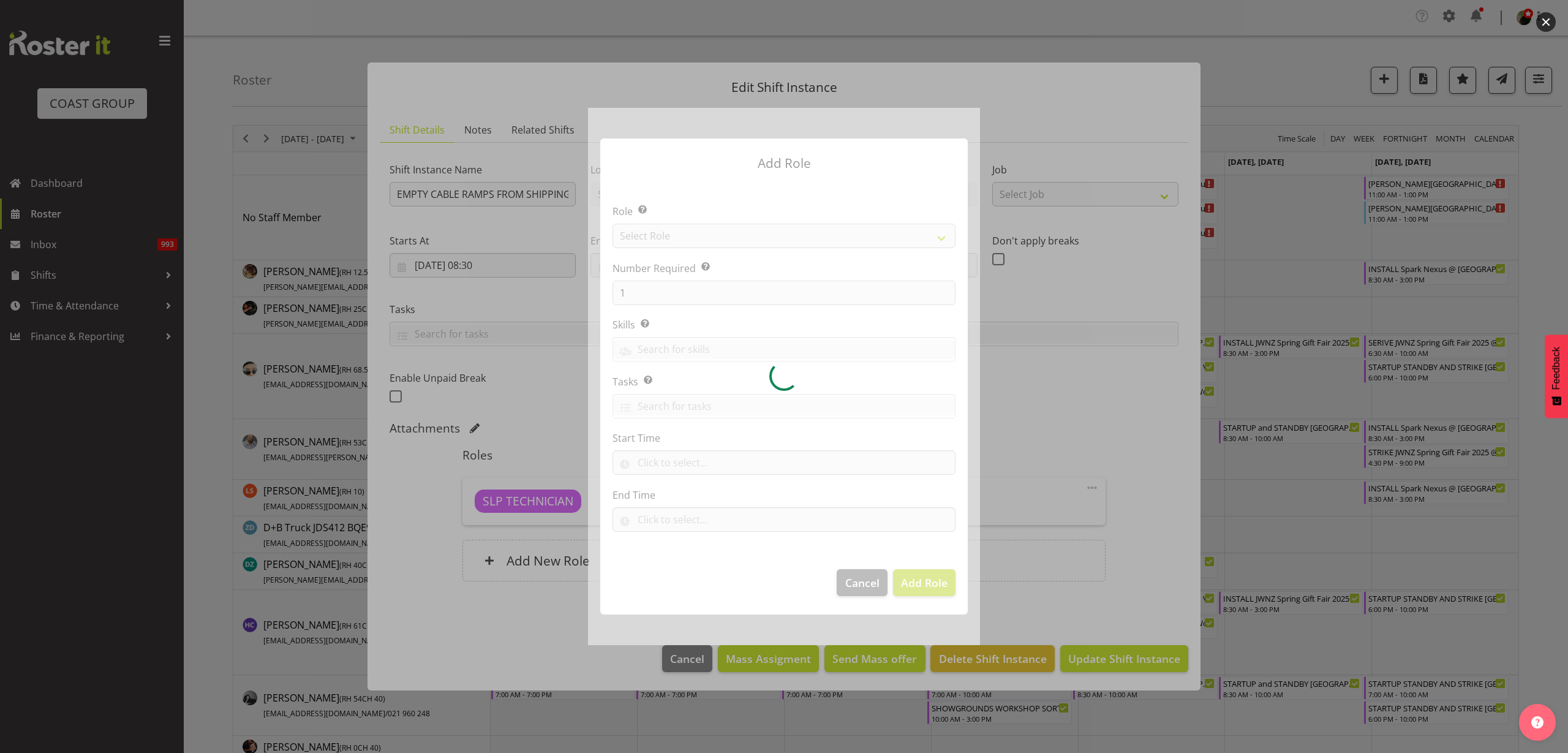
click at [683, 229] on div at bounding box center [784, 376] width 392 height 537
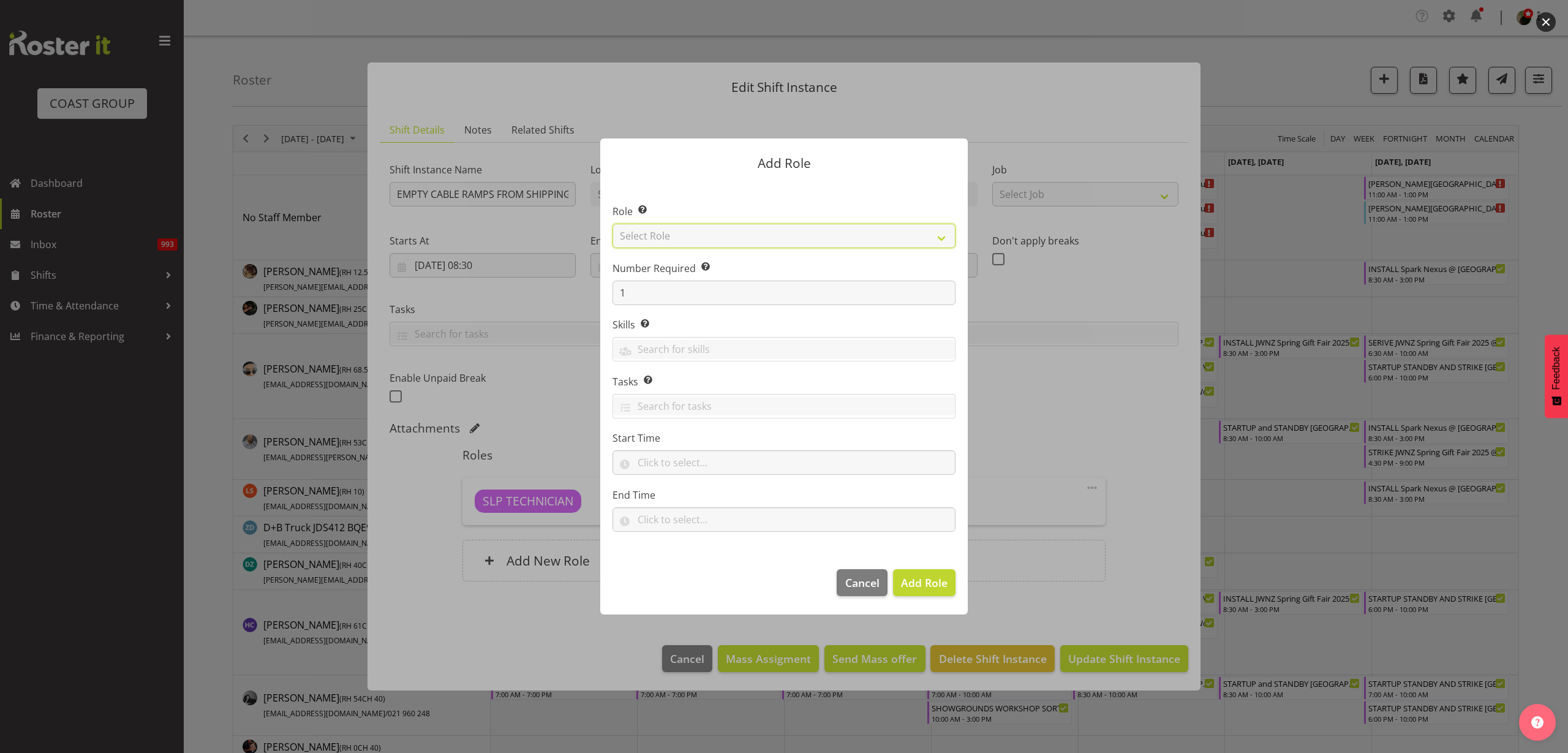
click at [683, 229] on select "Select Role ACCOUNT MANAGER ACCOUNT MANAGER DW ACCOUNTS AKL DIANNA VEHICLES AKL…" at bounding box center [784, 236] width 343 height 24
select select "123"
click at [613, 224] on select "Select Role ACCOUNT MANAGER ACCOUNT MANAGER DW ACCOUNTS AKL DIANNA VEHICLES AKL…" at bounding box center [784, 236] width 343 height 24
drag, startPoint x: 629, startPoint y: 294, endPoint x: 594, endPoint y: 290, distance: 35.2
click at [594, 290] on div "Add Role Role Select the role you wish to add to the shift. ACCOUNT MANAGER ACC…" at bounding box center [784, 376] width 392 height 537
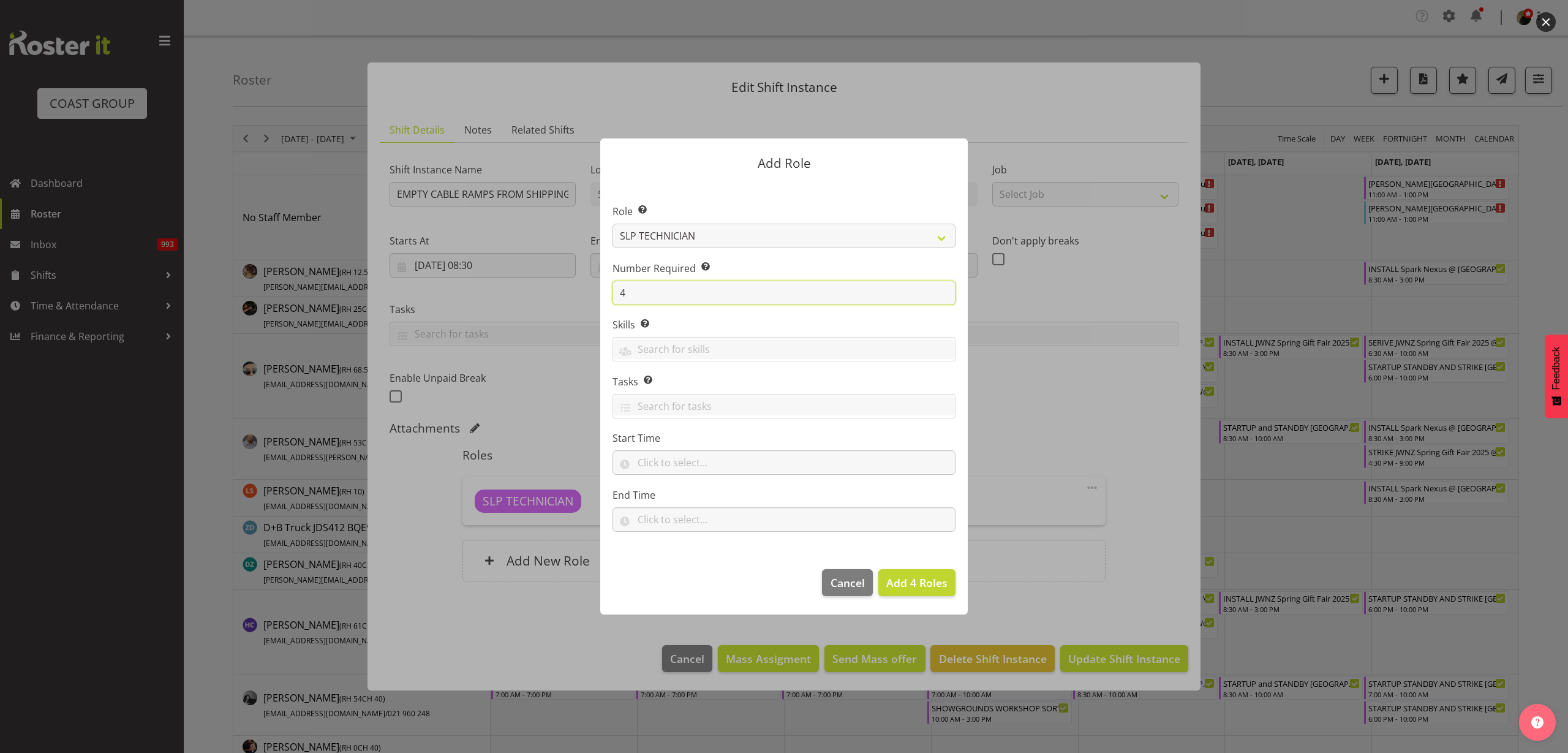
type input "4"
click at [908, 583] on span "Add 4 Roles" at bounding box center [917, 582] width 61 height 15
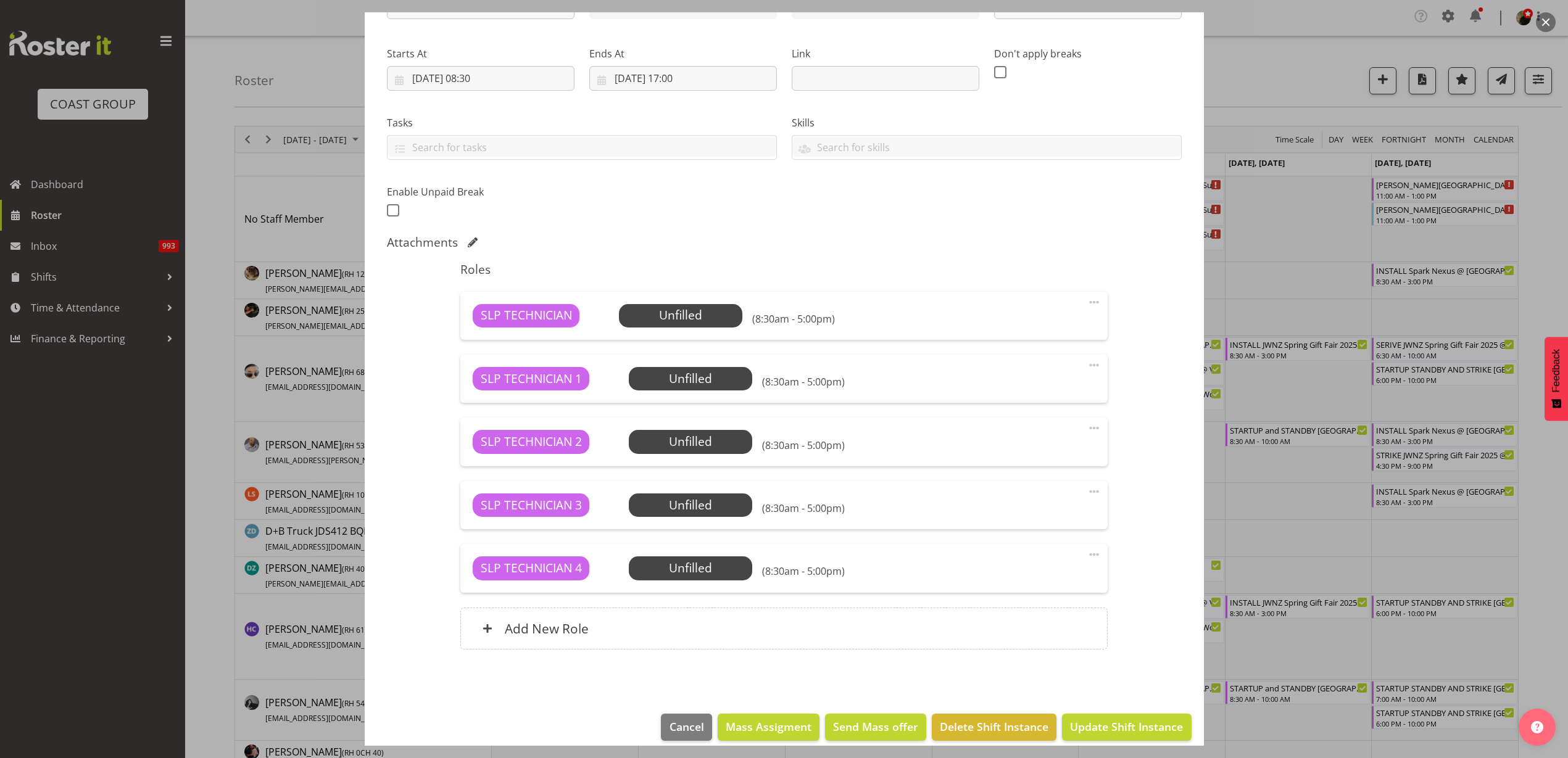
scroll to position [183, 0]
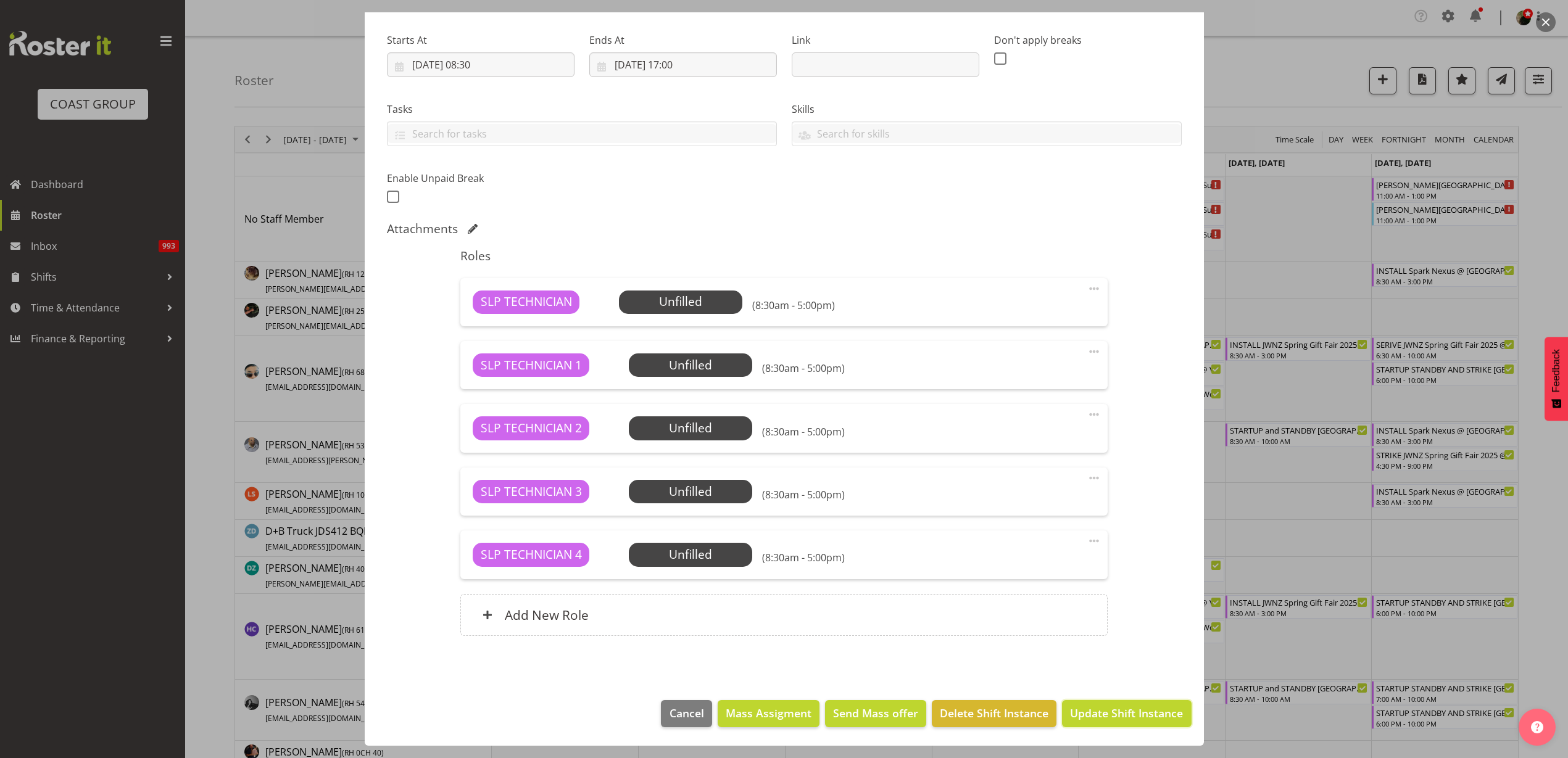
click at [1104, 718] on span "Update Shift Instance" at bounding box center [1126, 712] width 113 height 16
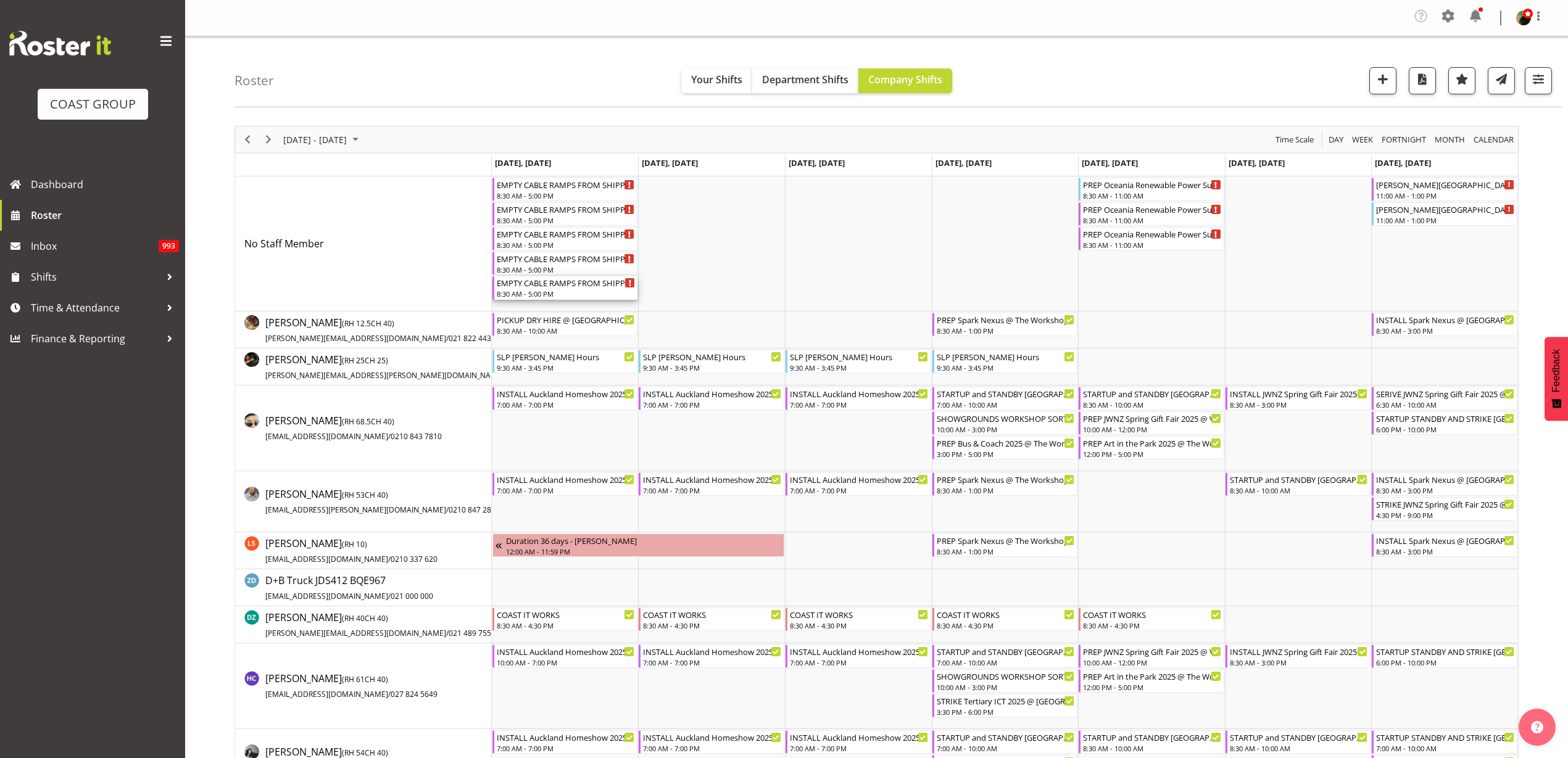
click at [541, 289] on div "8:30 AM - 5:00 PM" at bounding box center [566, 293] width 139 height 10
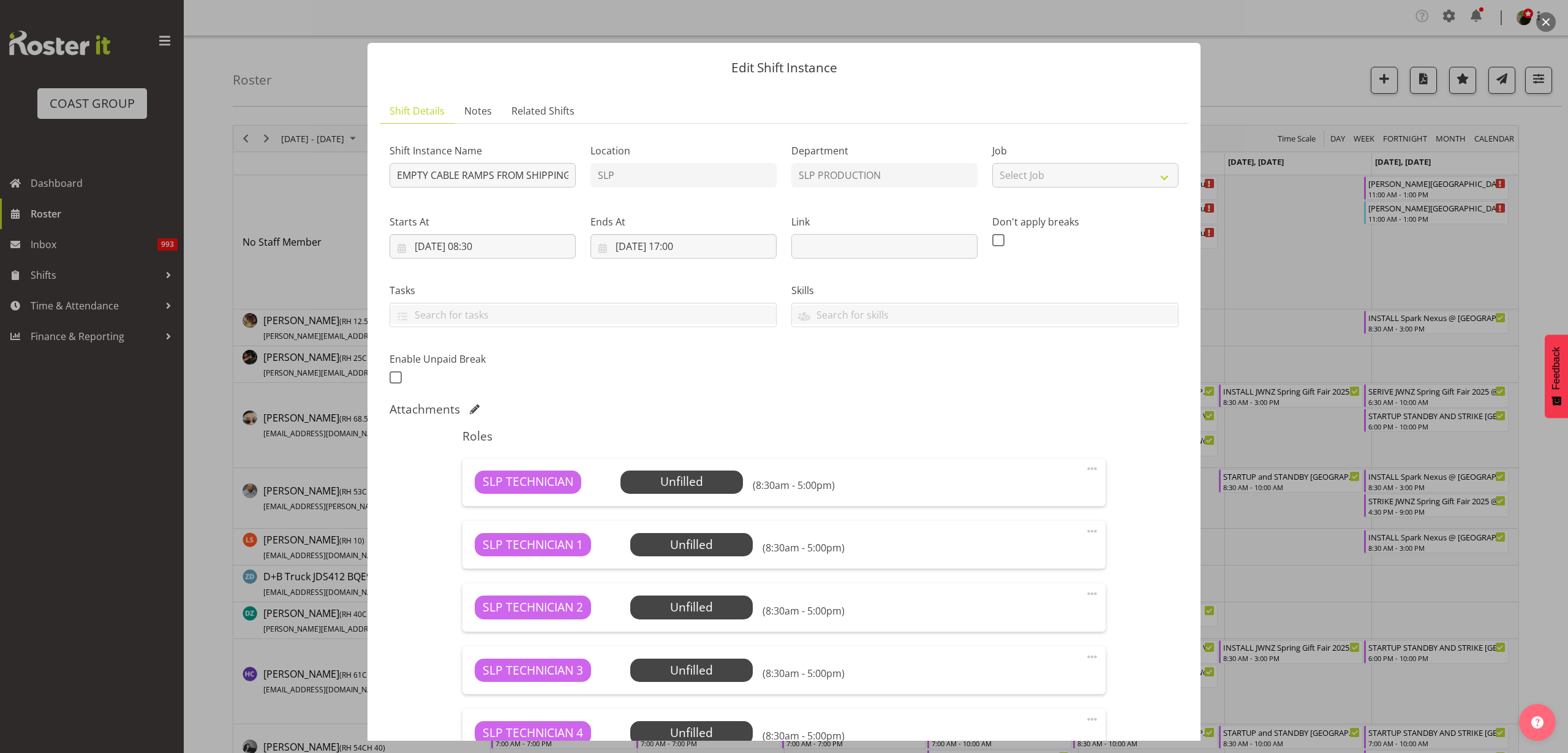
click at [1283, 291] on div at bounding box center [784, 376] width 1568 height 753
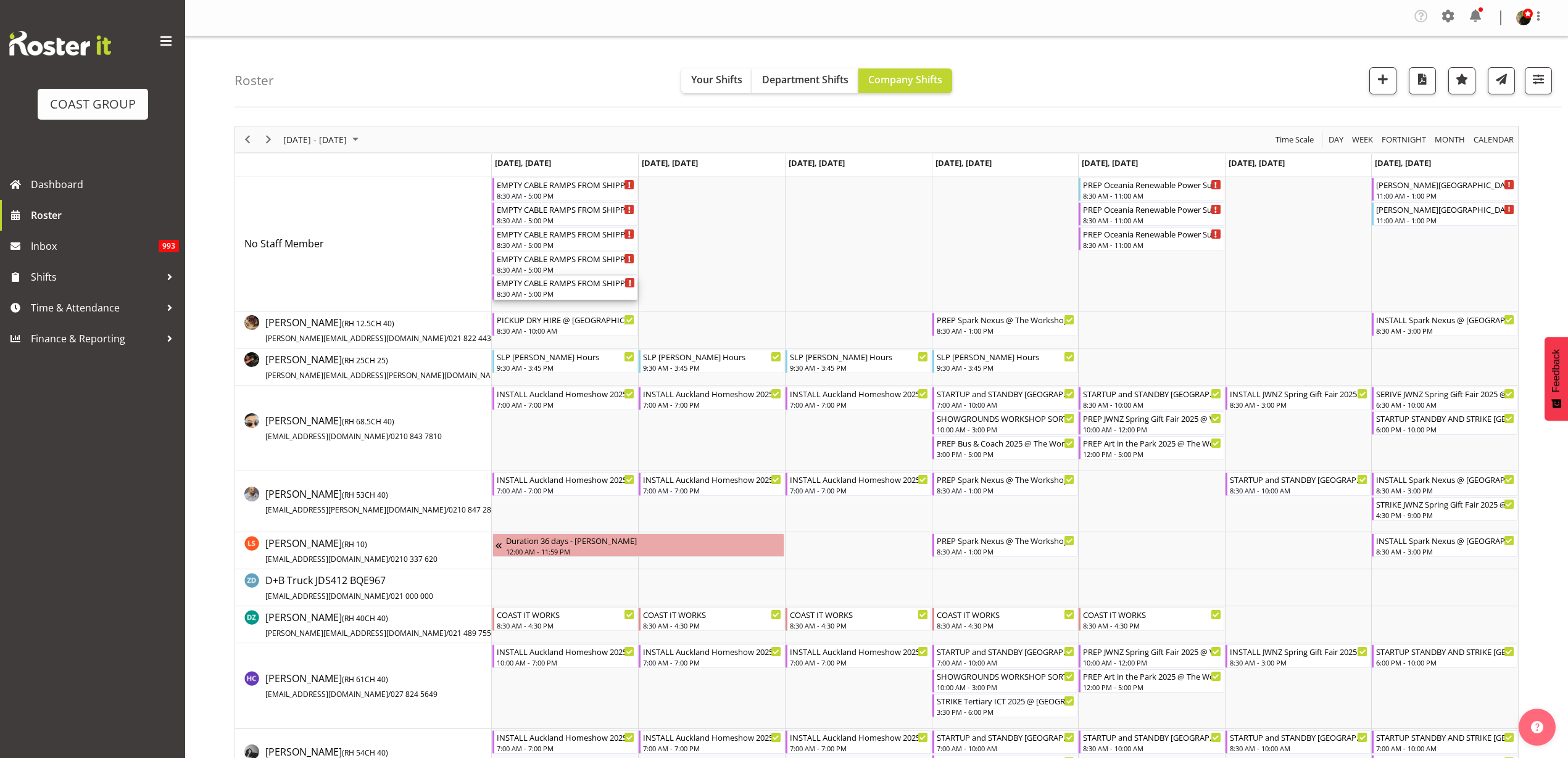
click at [543, 285] on div "EMPTY CABLE RAMPS FROM SHIPPING CONTAINER INTO BLACK CONTAINER" at bounding box center [566, 283] width 139 height 13
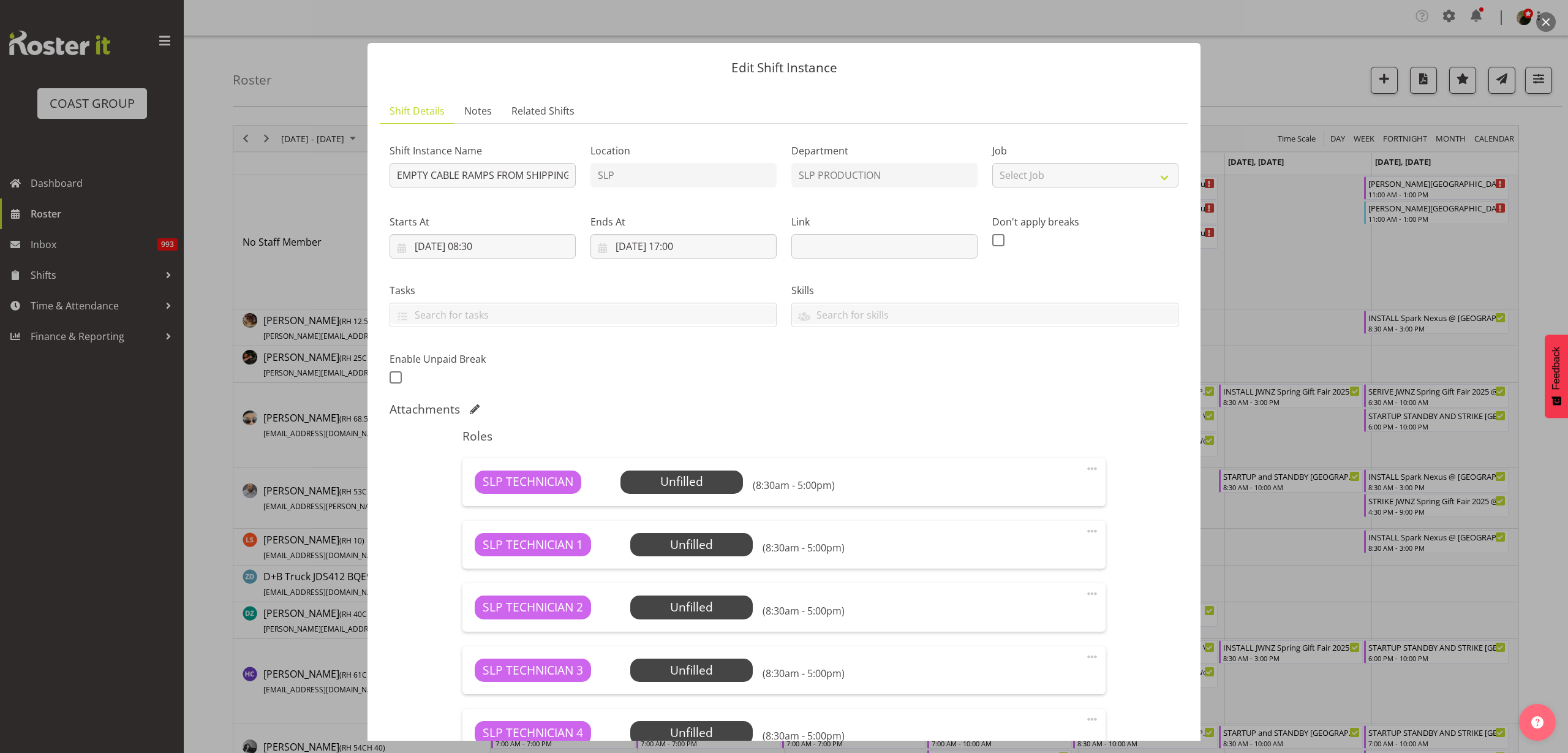
click at [1085, 467] on span at bounding box center [1092, 468] width 15 height 15
click at [1004, 501] on link "Edit" at bounding box center [1040, 498] width 117 height 22
select select "8"
select select "2025"
select select "8"
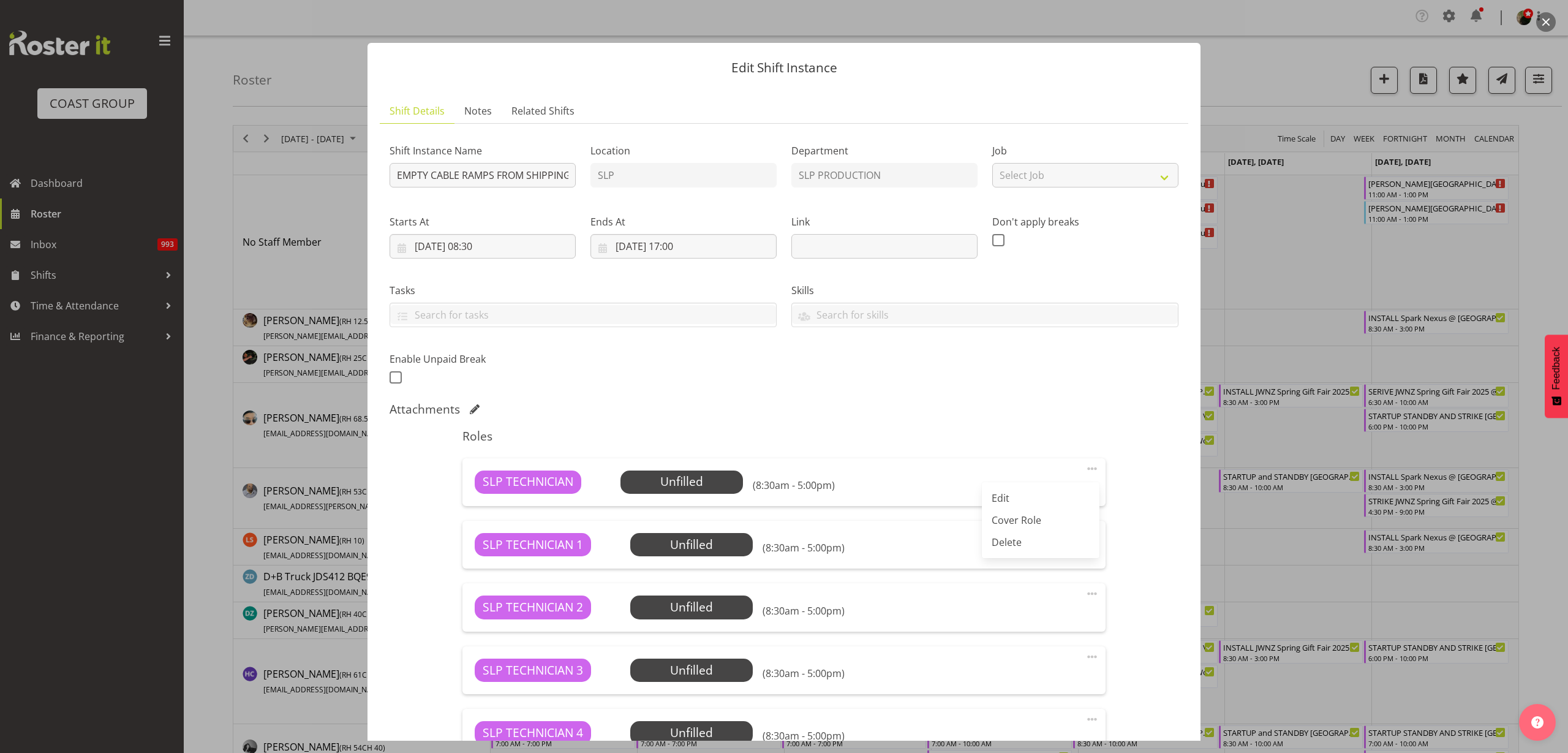
select select "30"
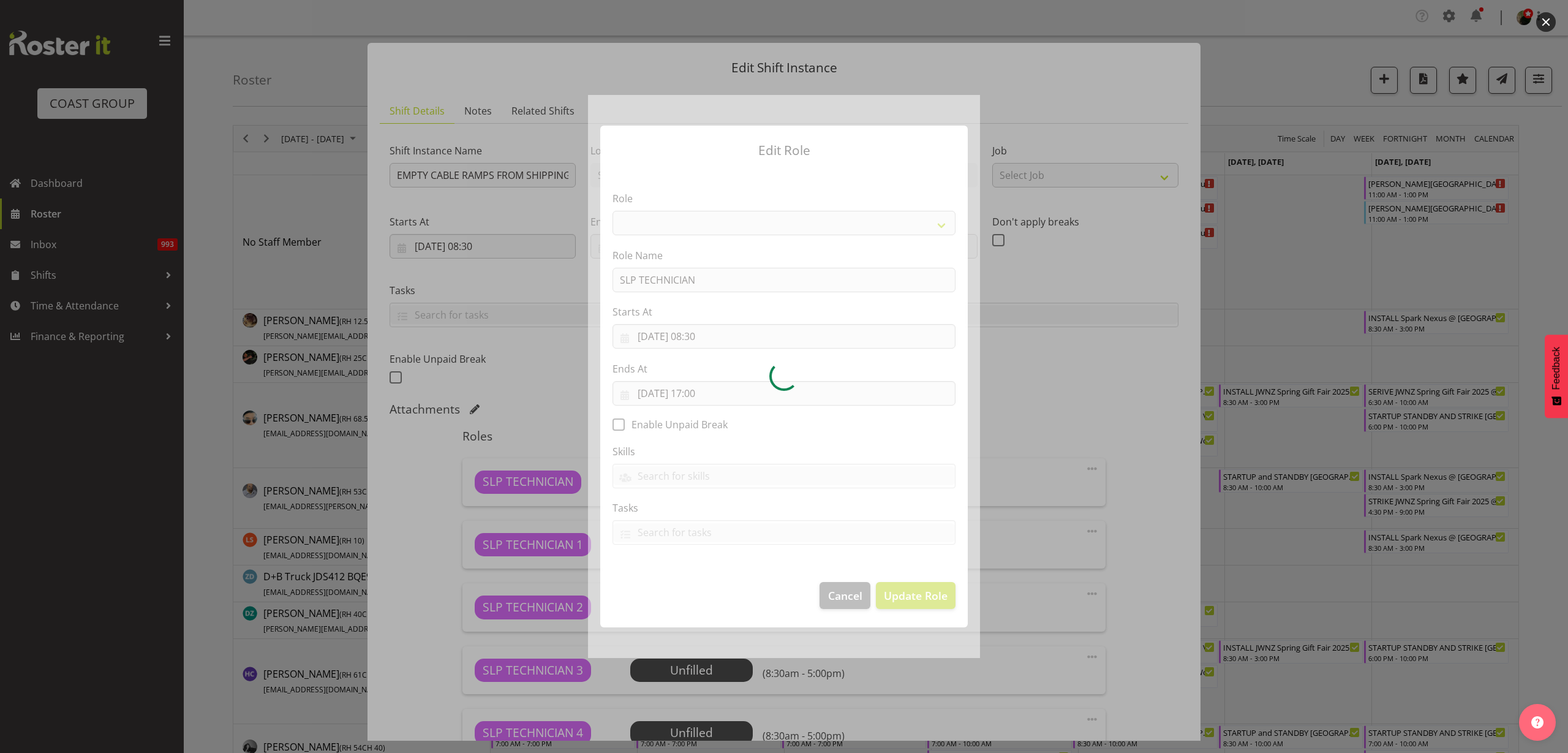
select select "123"
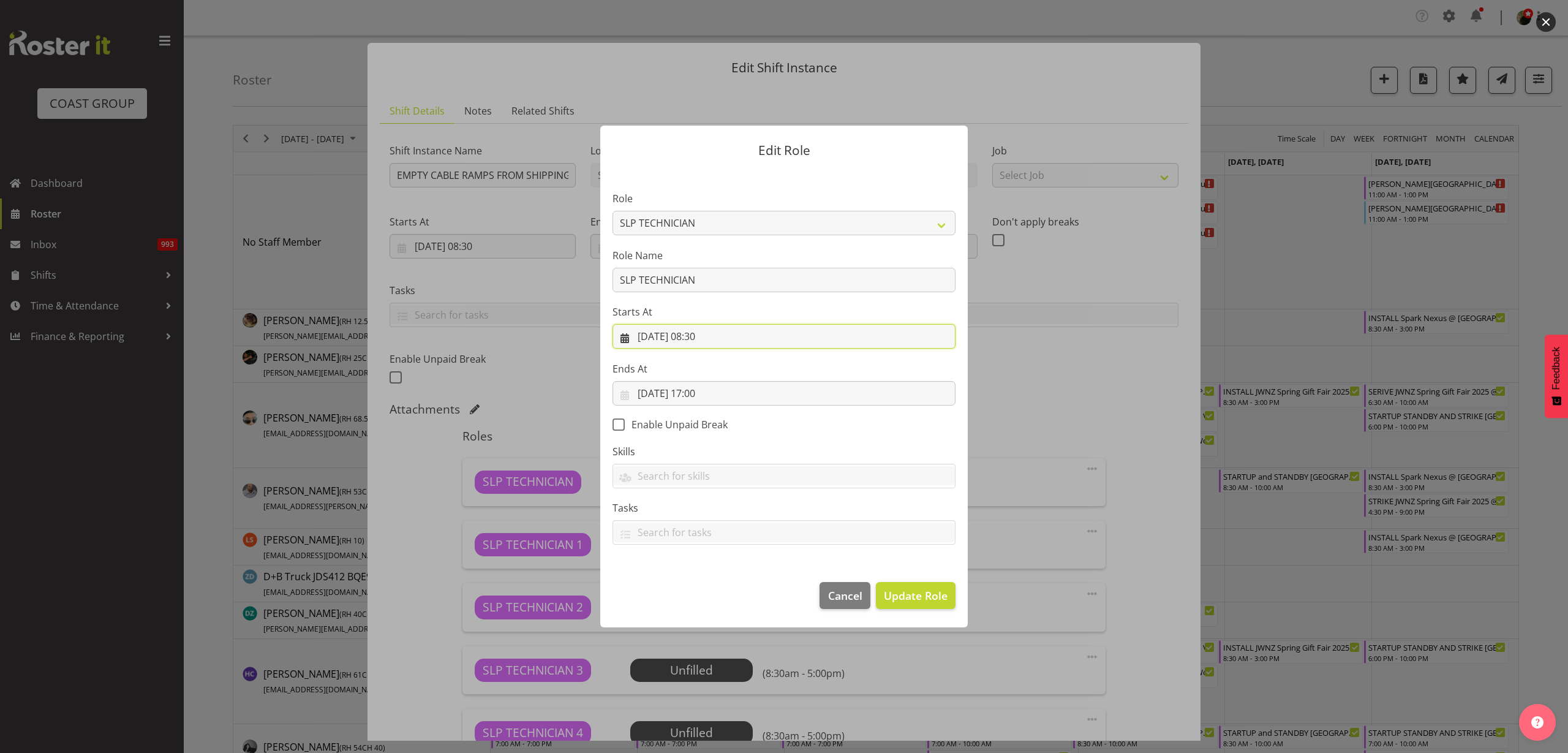
click at [706, 333] on input "08/09/2025, 08:30" at bounding box center [784, 336] width 343 height 24
click at [709, 596] on select "00 01 02 03 04 05 06 07 08 09 10 11 12 13 14 15 16 17 18 19 20 21 22 23" at bounding box center [710, 596] width 27 height 24
select select "10"
click at [697, 585] on select "00 01 02 03 04 05 06 07 08 09 10 11 12 13 14 15 16 17 18 19 20 21 22 23" at bounding box center [710, 596] width 27 height 24
type input "08/09/2025, 10:30"
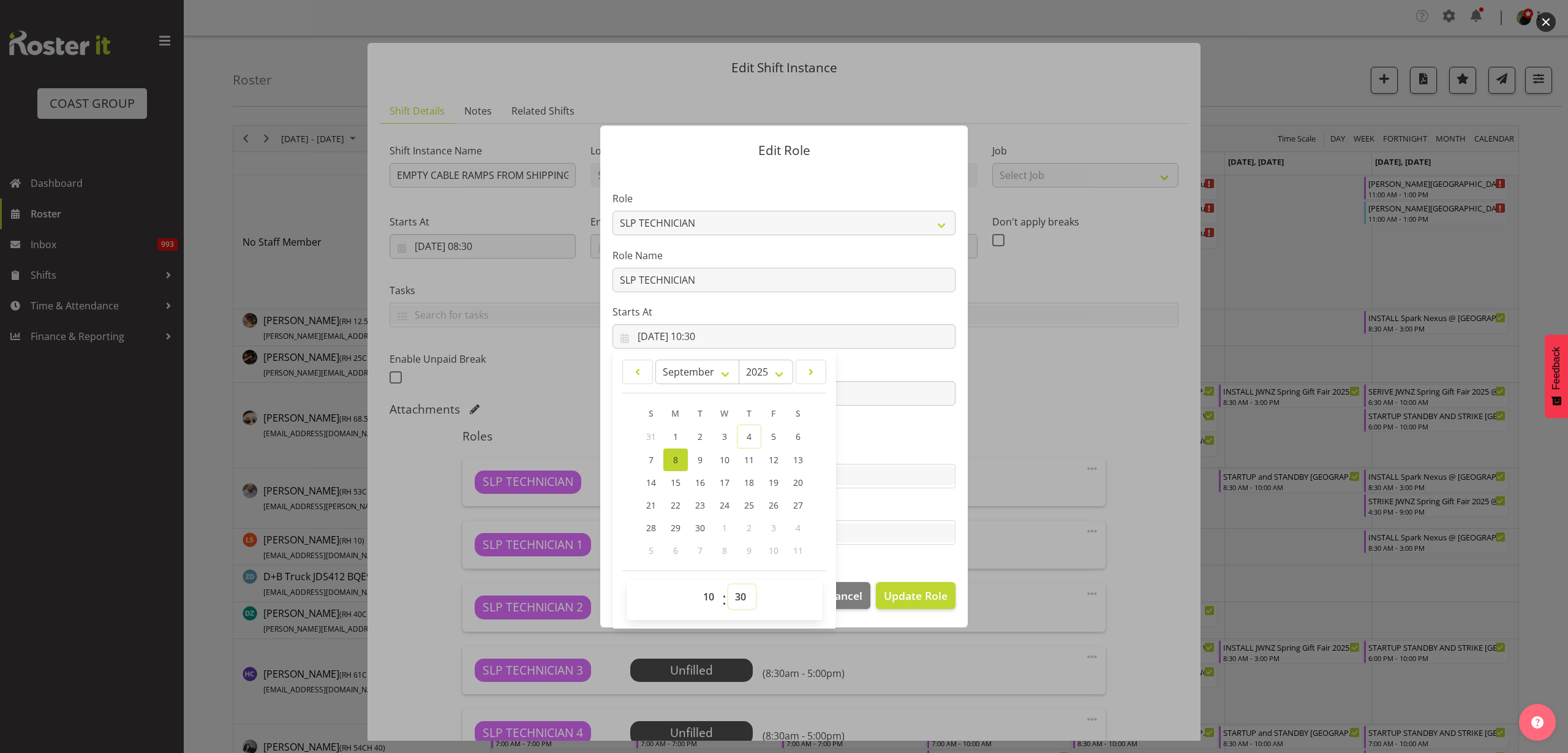
select select "0"
type input "08/09/2025, 10:00"
click at [912, 599] on span "Update Role" at bounding box center [915, 595] width 63 height 16
select select
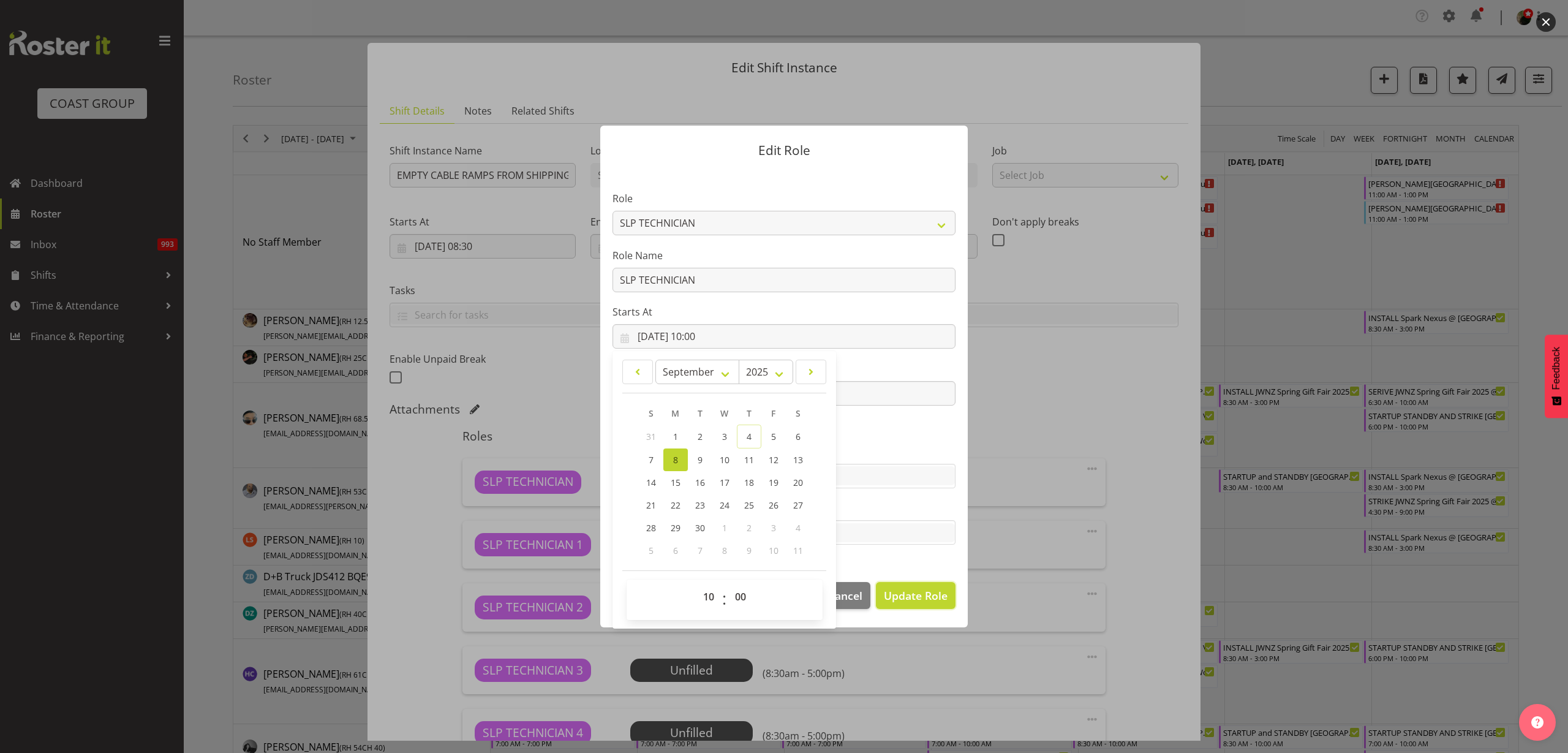
select select
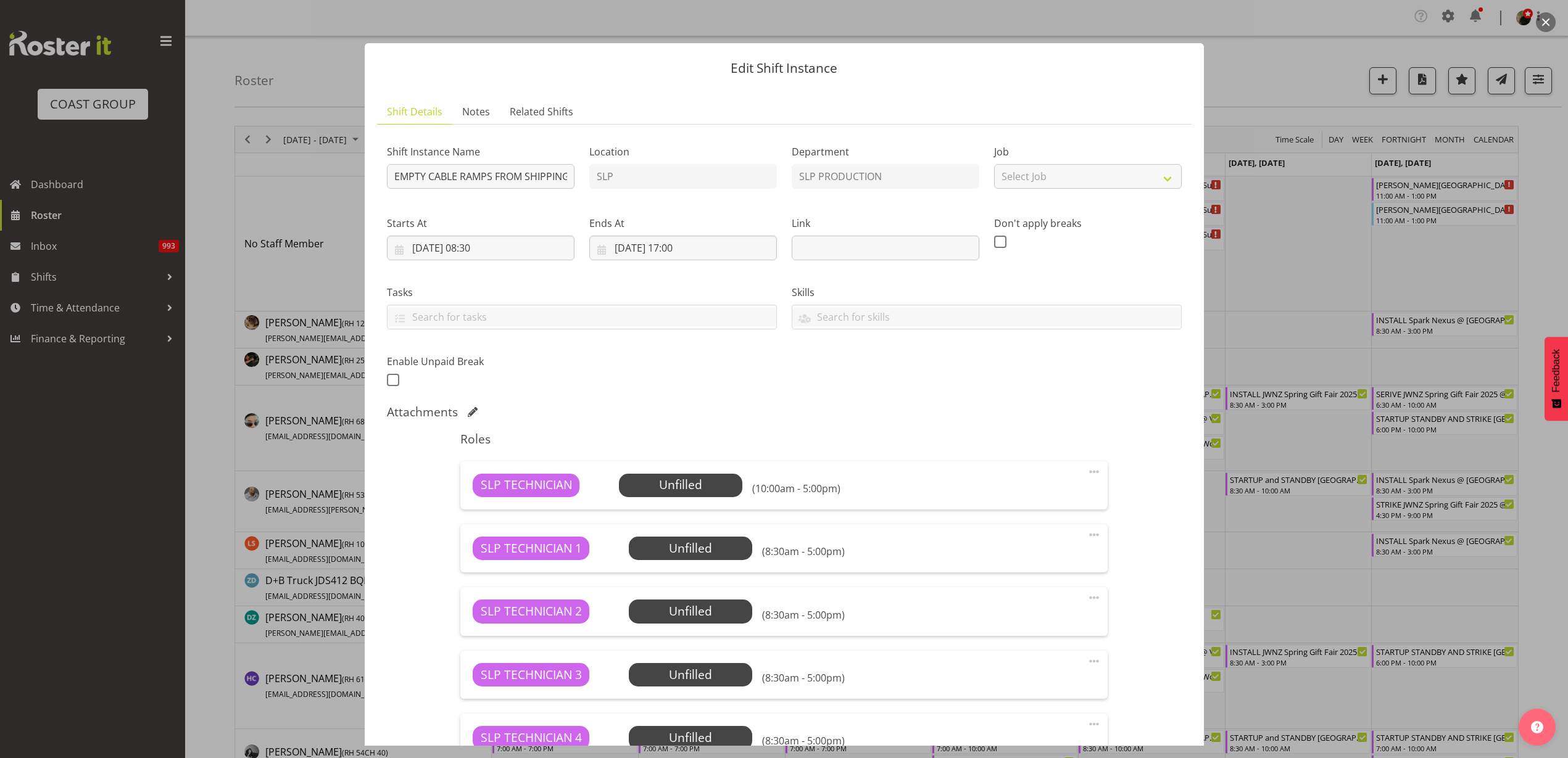
click at [0, 0] on span "Select Employee" at bounding box center [0, 0] width 0 height 0
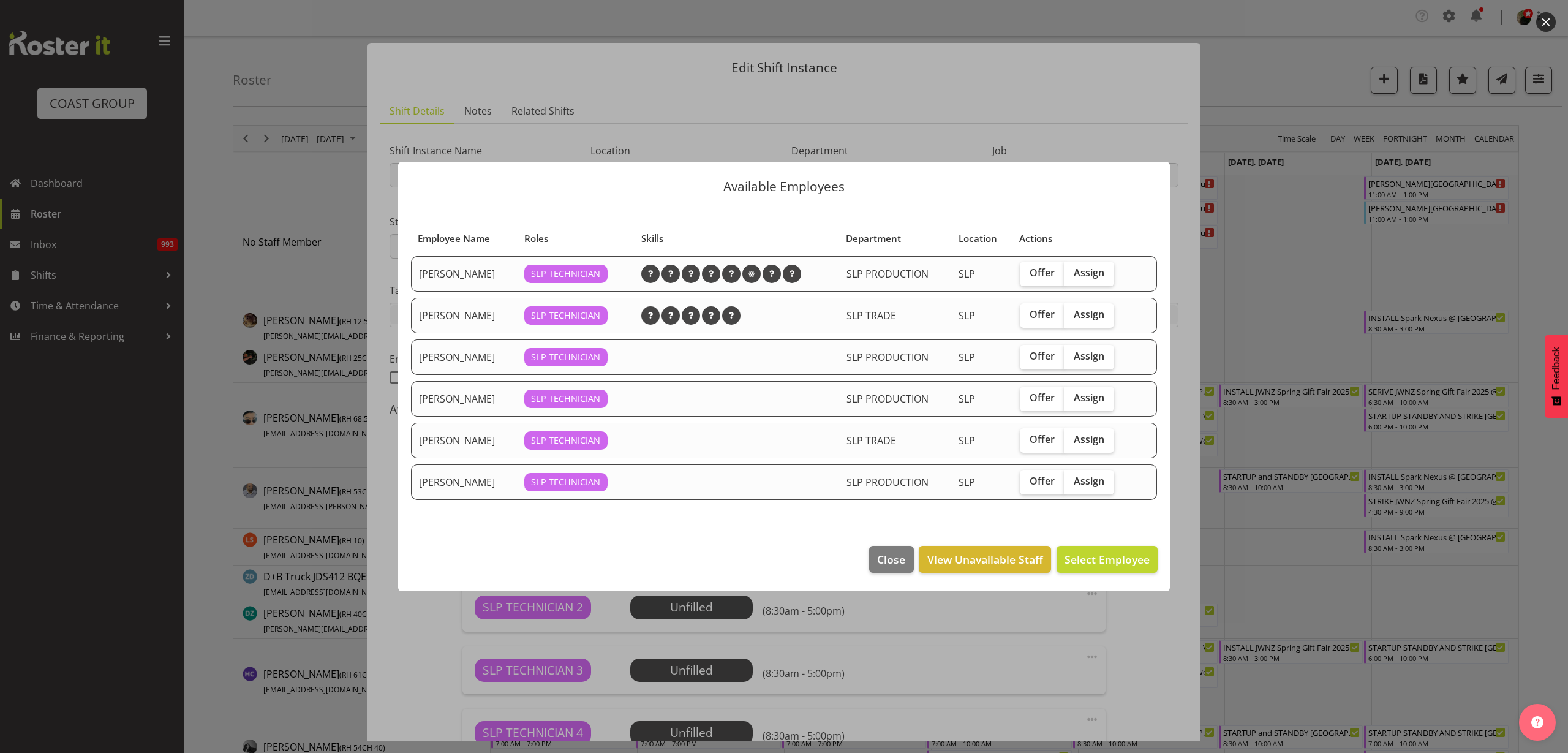
click at [1099, 272] on span "Assign" at bounding box center [1089, 272] width 31 height 13
click at [1072, 272] on input "Assign" at bounding box center [1068, 273] width 8 height 8
checkbox input "true"
click at [1085, 555] on span "Assign Aaron Grant" at bounding box center [1088, 559] width 124 height 15
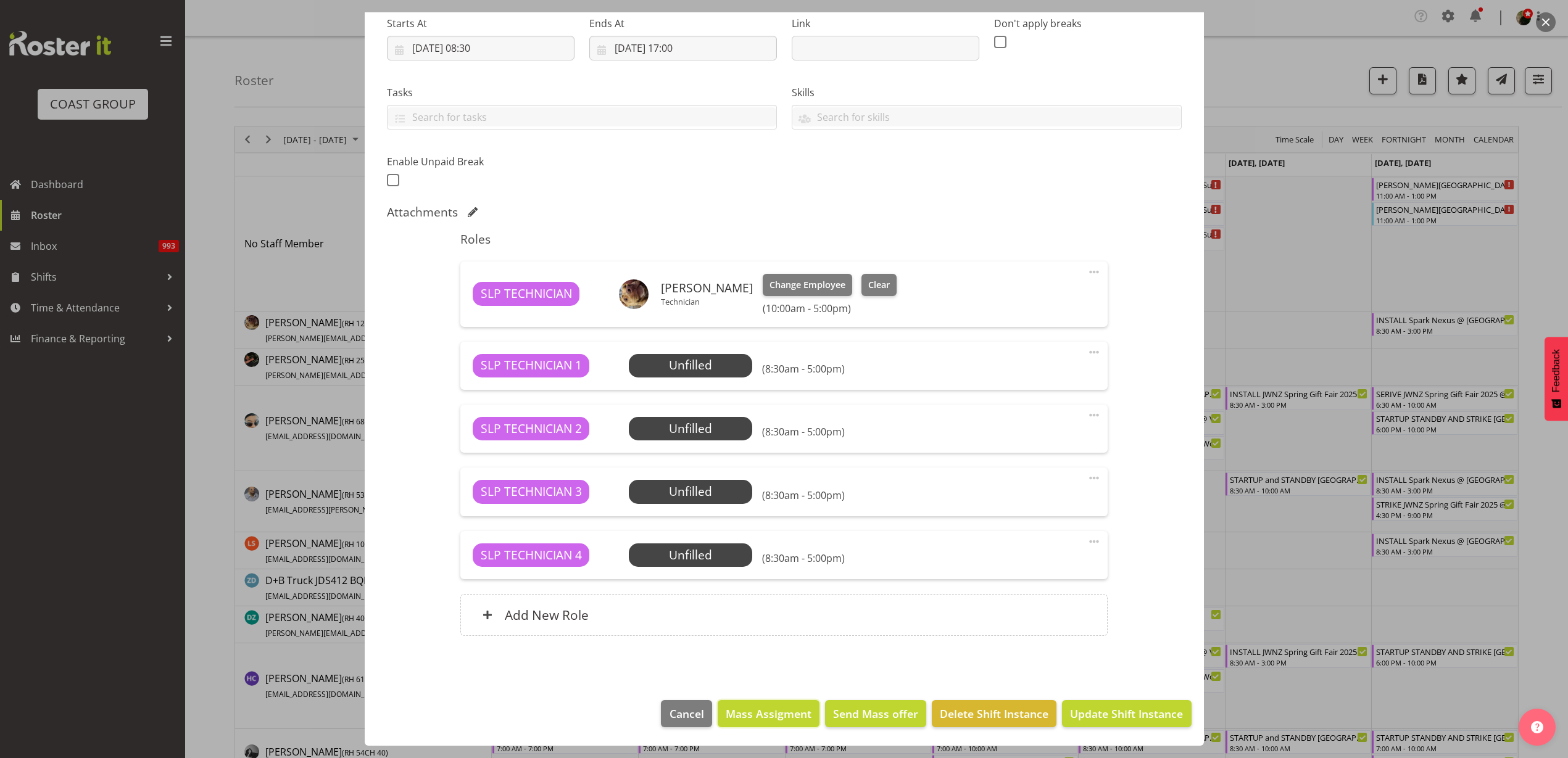
click at [770, 714] on span "Mass Assigment" at bounding box center [768, 713] width 86 height 16
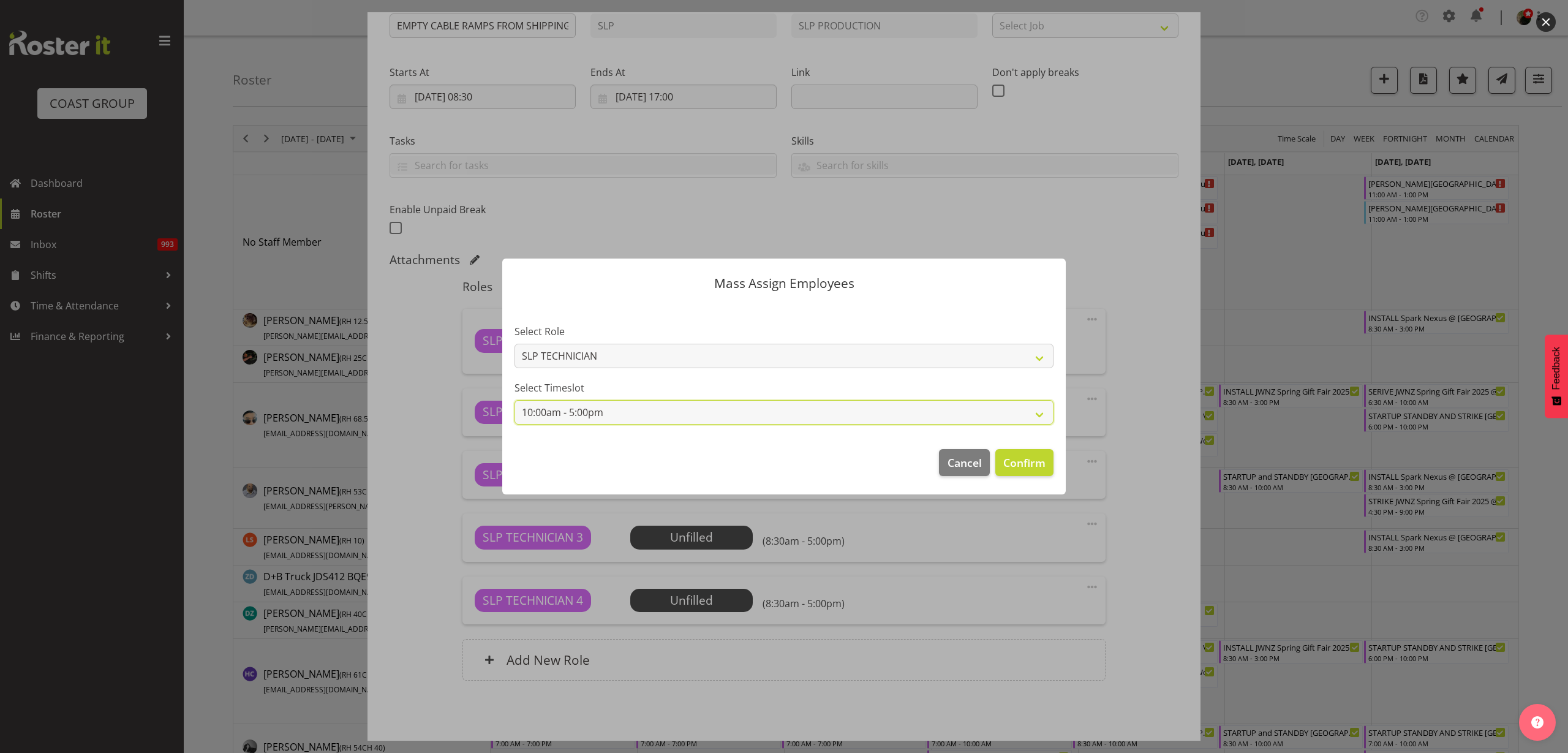
click at [738, 409] on select "10:00am - 5:00pm 8:30am - 5:00pm" at bounding box center [784, 412] width 539 height 24
select select "8:30am - 5:00pm"
click at [514, 400] on select "10:00am - 5:00pm 8:30am - 5:00pm" at bounding box center [784, 412] width 539 height 24
click at [1018, 464] on span "Confirm" at bounding box center [1025, 463] width 42 height 16
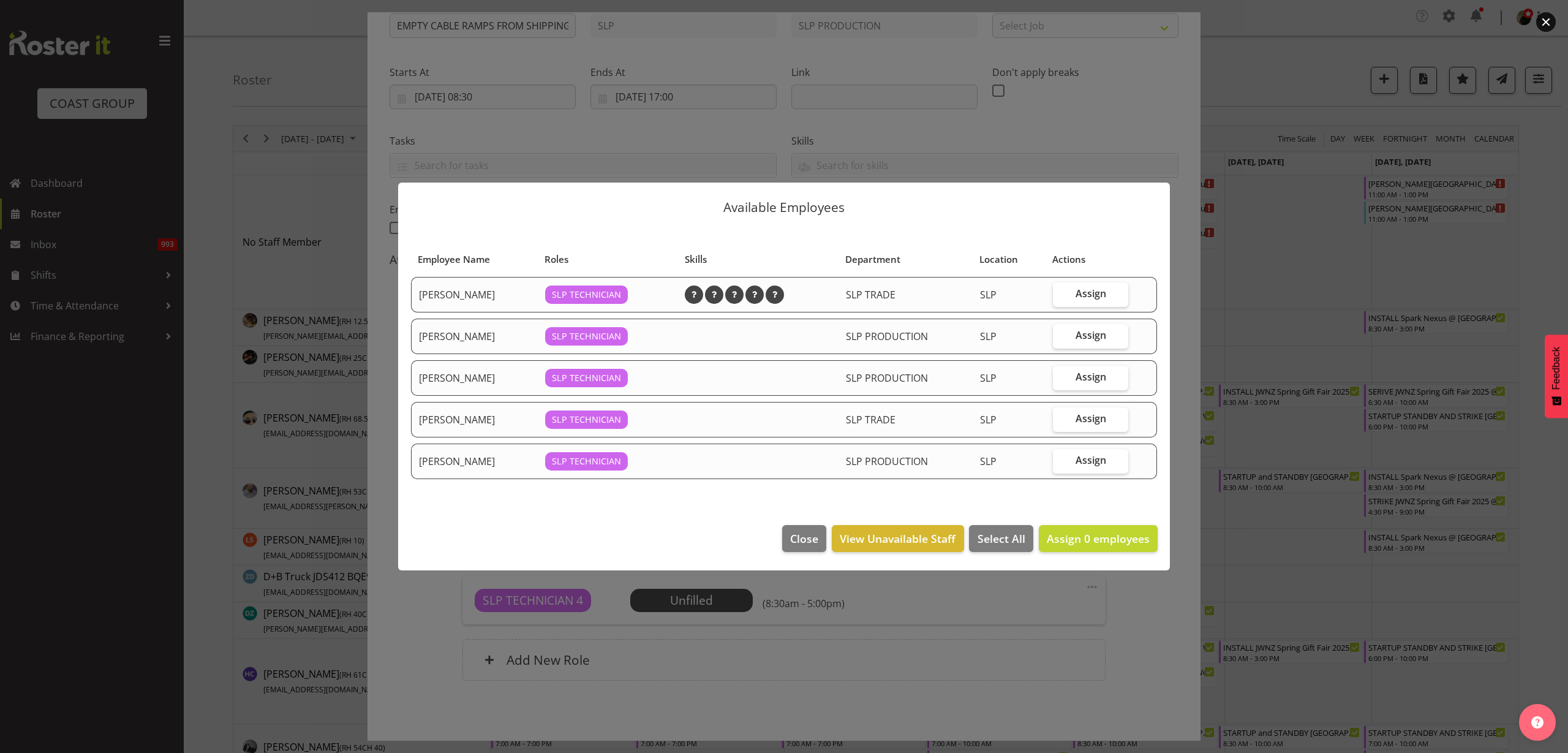
click at [1078, 292] on span "Assign" at bounding box center [1090, 294] width 31 height 13
click at [1061, 292] on input "Assign" at bounding box center [1057, 294] width 8 height 8
checkbox input "true"
drag, startPoint x: 1076, startPoint y: 344, endPoint x: 1073, endPoint y: 355, distance: 11.4
click at [1076, 345] on label "Assign" at bounding box center [1090, 336] width 75 height 24
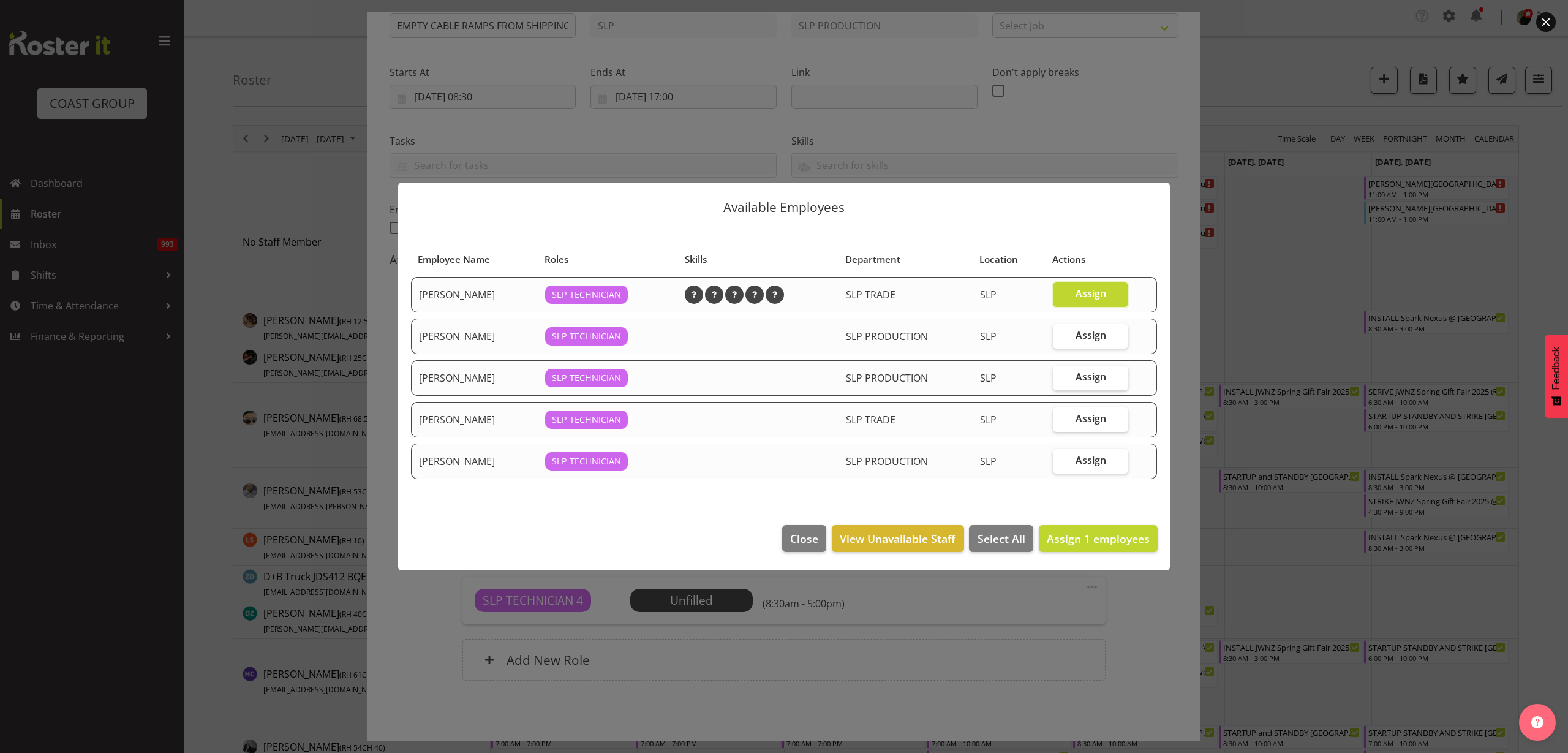
click at [1061, 340] on input "Assign" at bounding box center [1057, 335] width 8 height 8
checkbox input "true"
click at [1074, 384] on label "Assign" at bounding box center [1090, 377] width 75 height 24
click at [1061, 381] on input "Assign" at bounding box center [1057, 377] width 8 height 8
checkbox input "true"
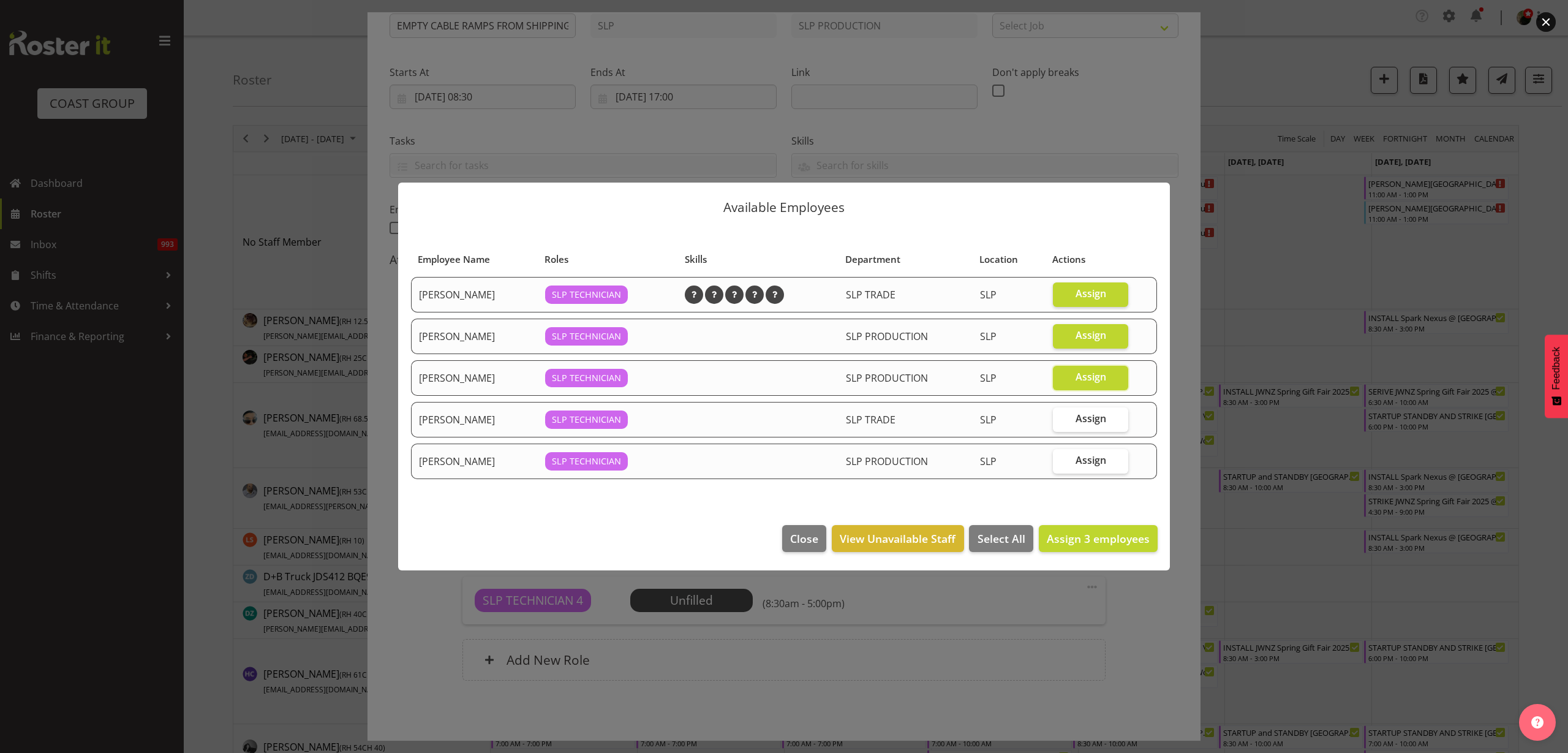
click at [1078, 464] on span "Assign" at bounding box center [1090, 460] width 31 height 13
click at [1061, 464] on input "Assign" at bounding box center [1057, 460] width 8 height 8
checkbox input "true"
click at [1078, 532] on span "Assign 4 employees" at bounding box center [1098, 538] width 103 height 15
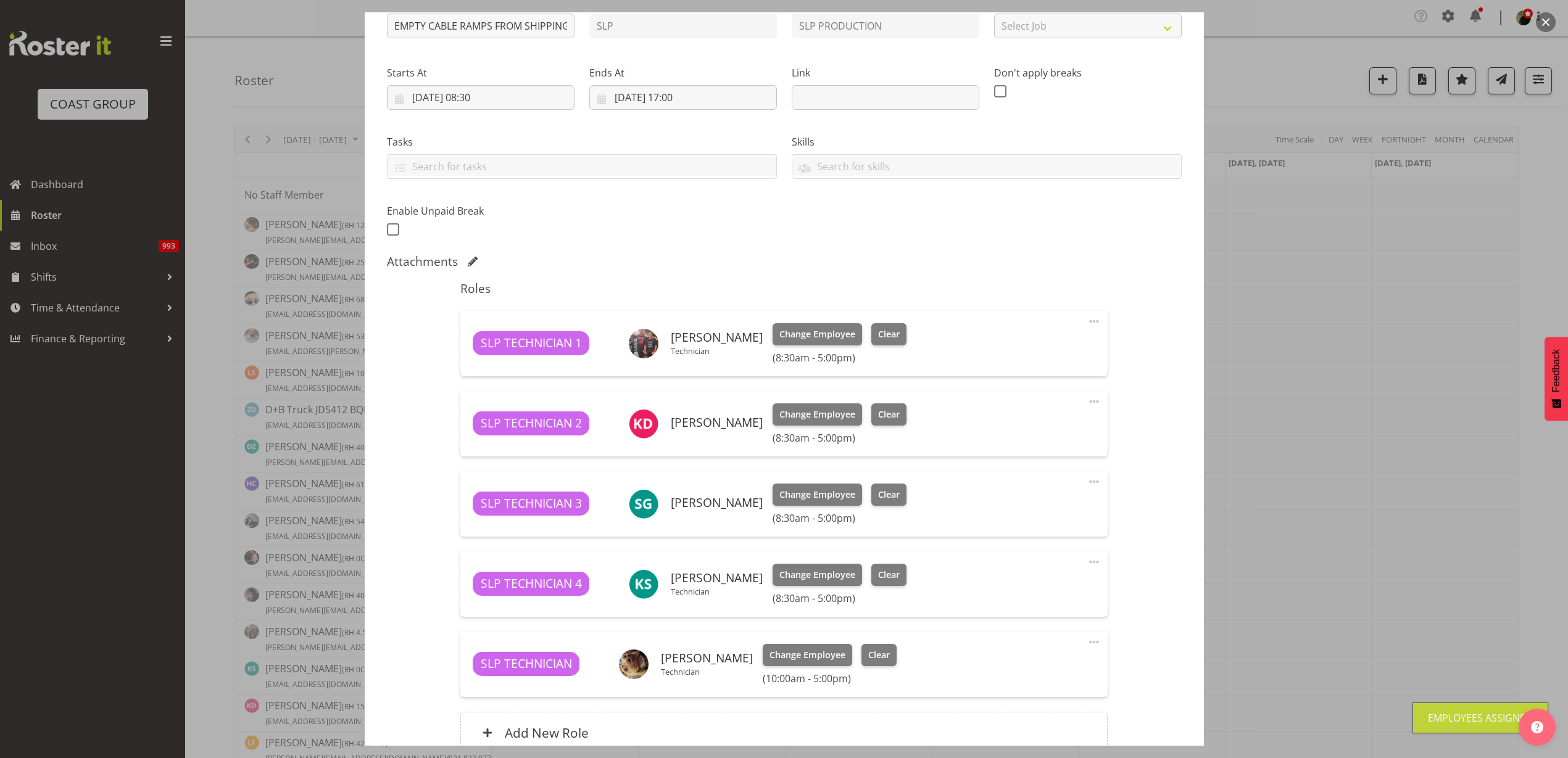
scroll to position [268, 0]
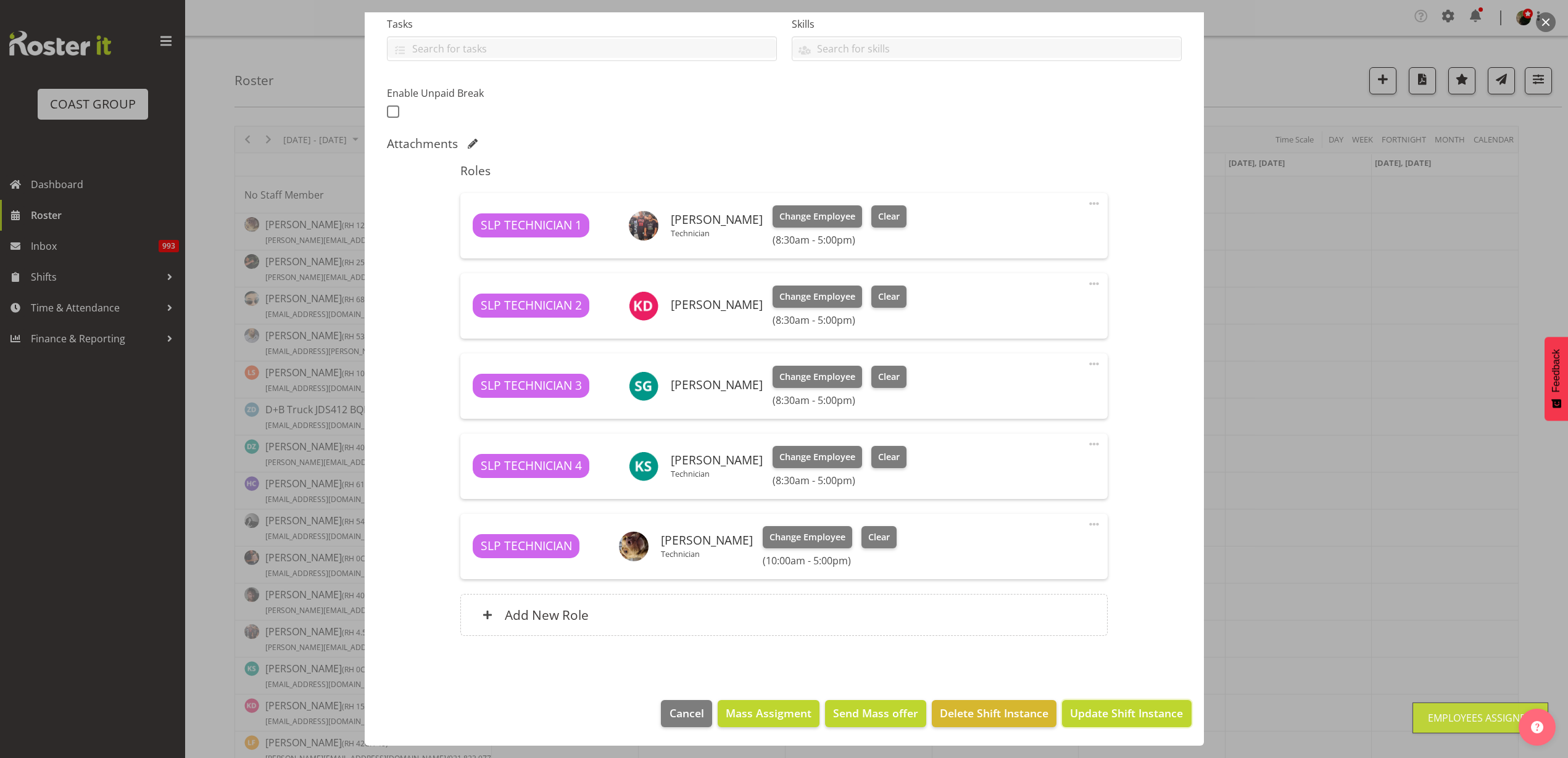
click at [1102, 716] on span "Update Shift Instance" at bounding box center [1126, 712] width 113 height 16
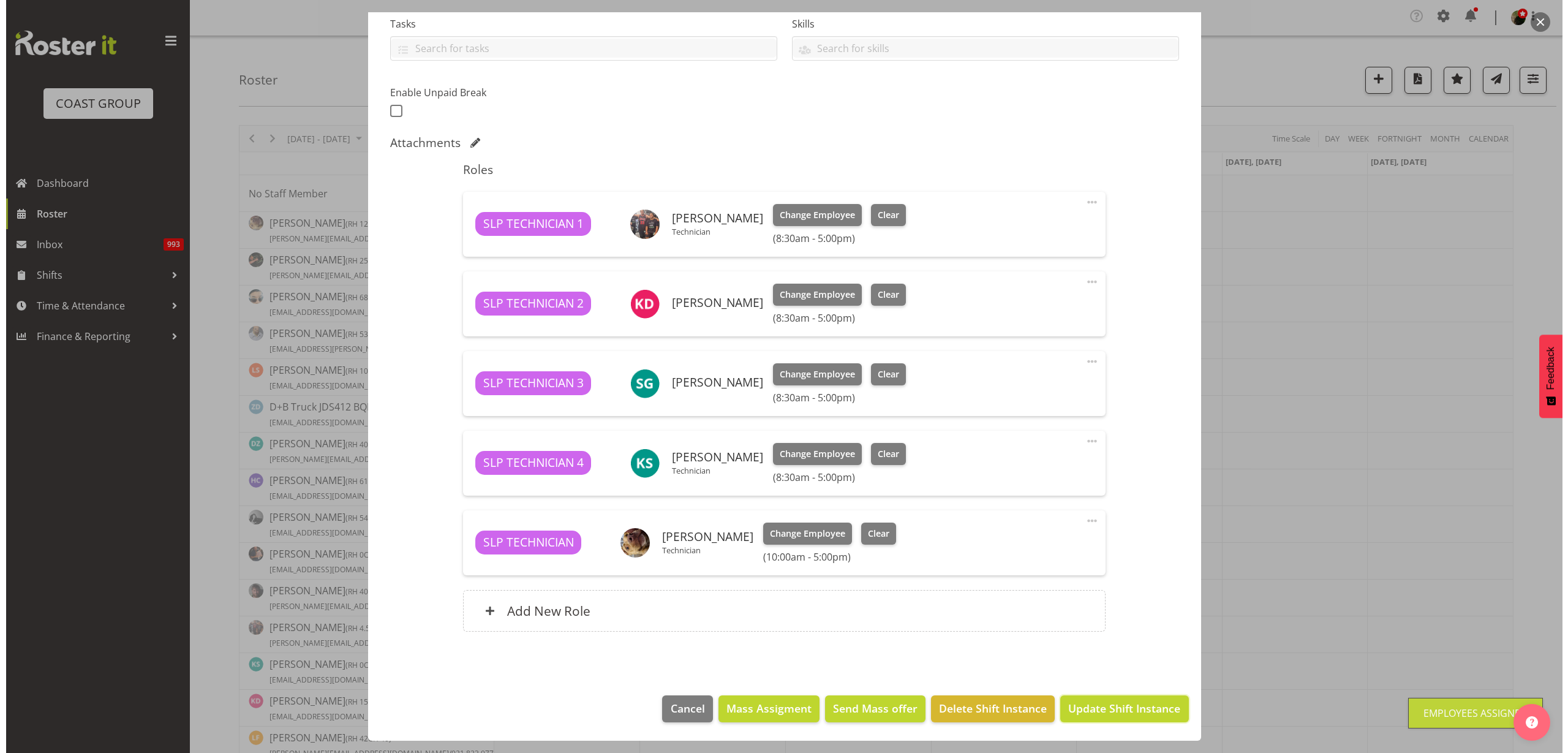
scroll to position [218, 0]
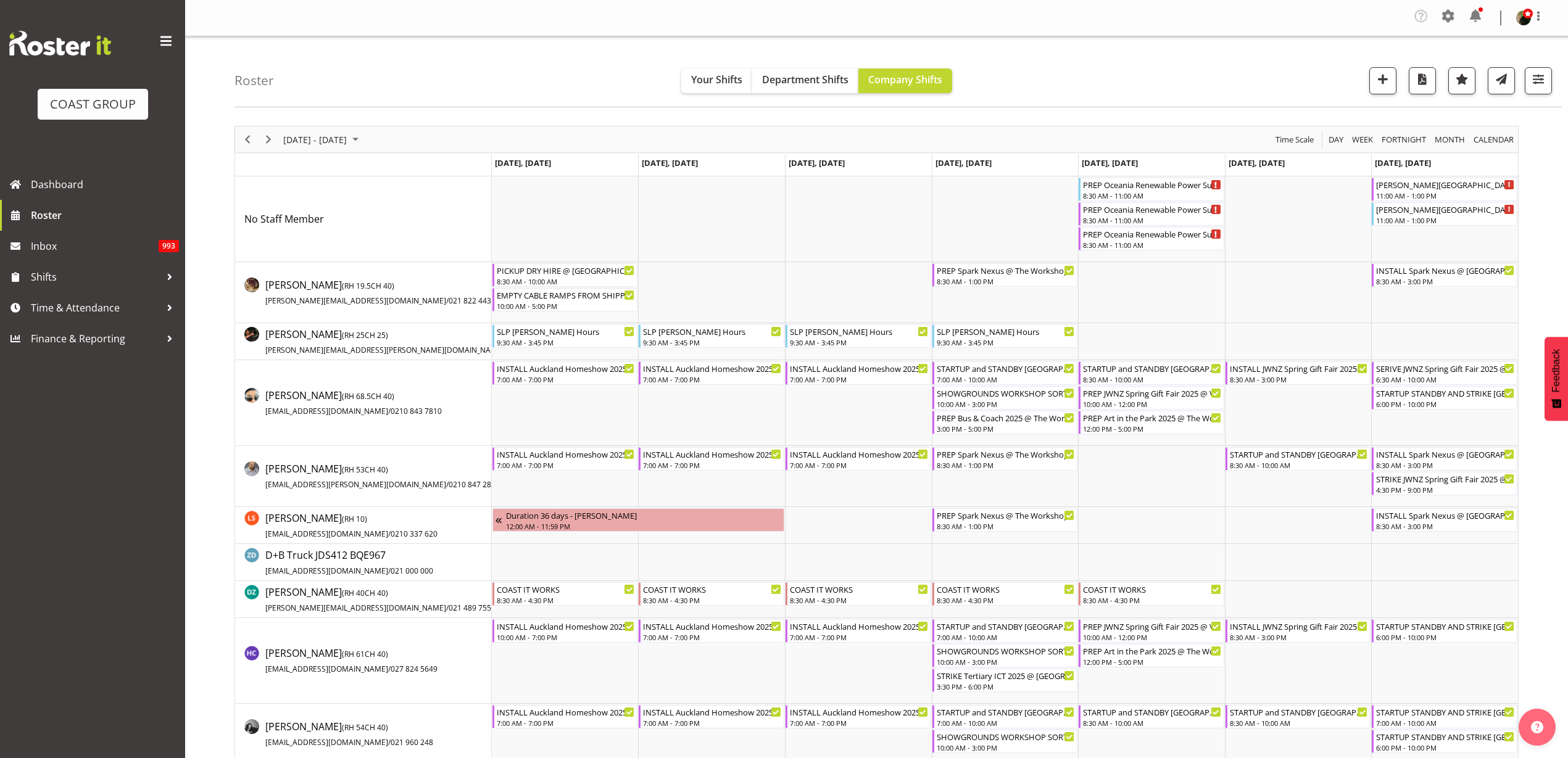
click at [656, 287] on td "Timeline Week of September 11, 2025" at bounding box center [711, 292] width 147 height 61
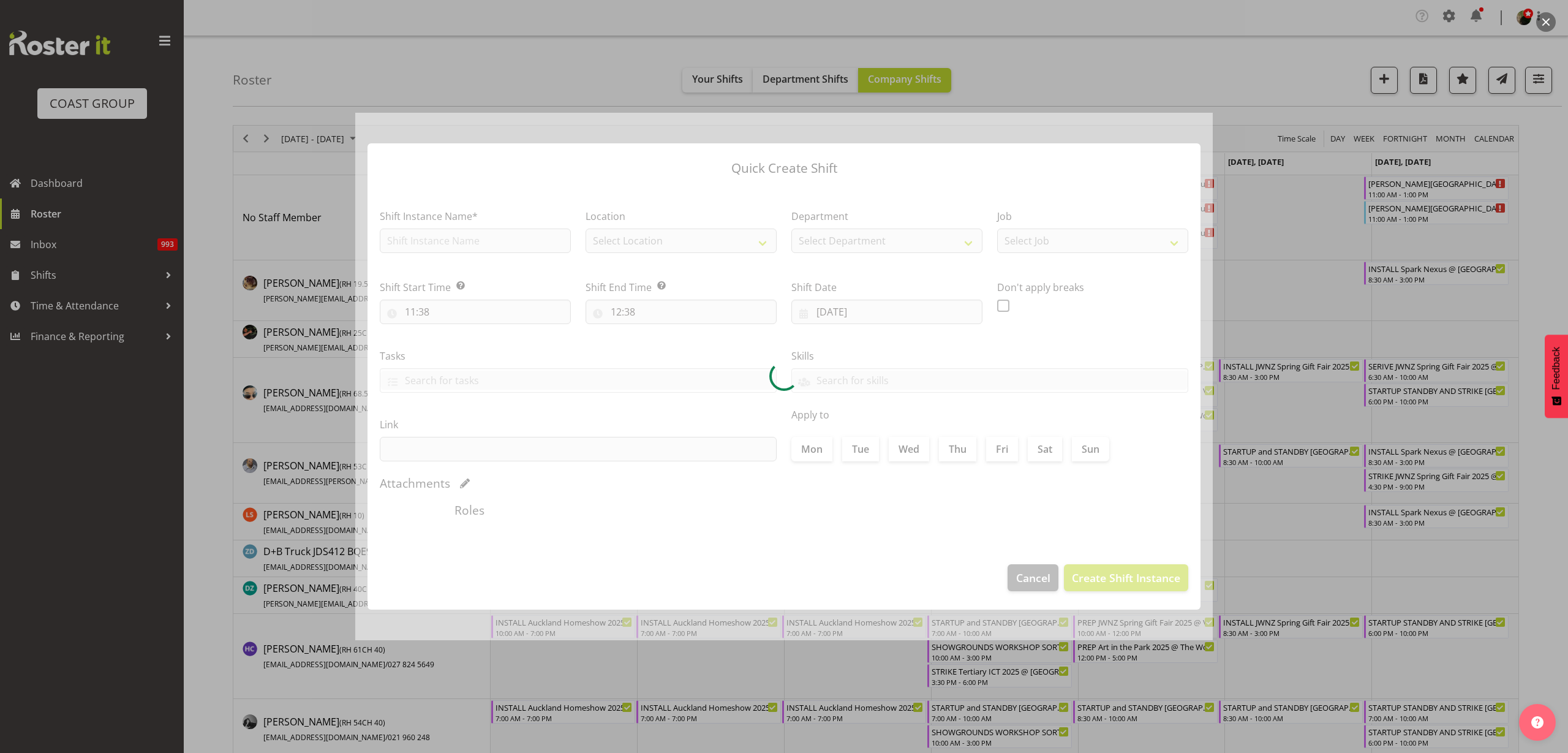
type input "09/09/2025"
checkbox input "true"
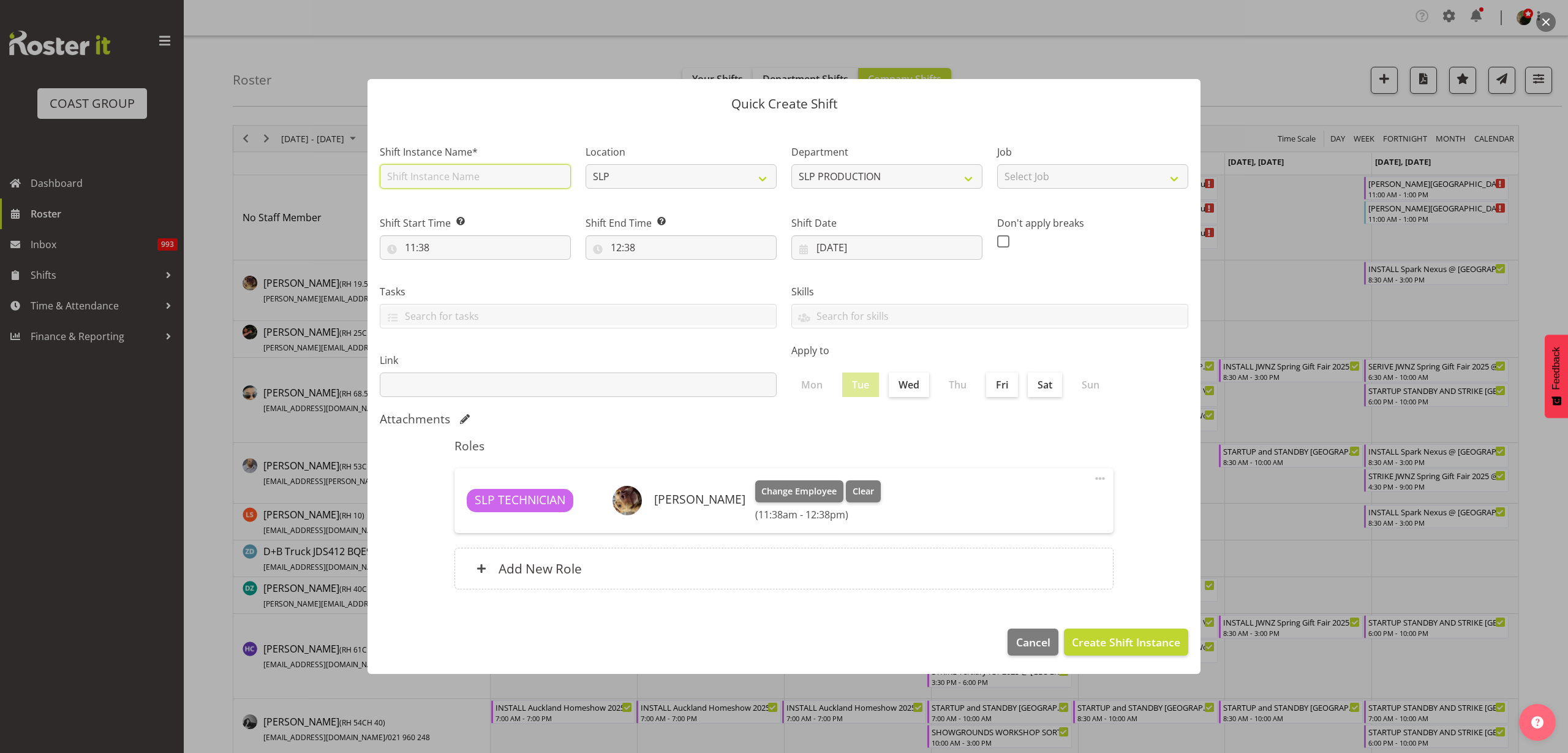
click at [463, 178] on input "text" at bounding box center [475, 176] width 191 height 24
type input "F"
type input "NEW ARM FLOODS FIT UP AND TEST AND TAG"
click at [449, 241] on input "11:38" at bounding box center [475, 247] width 191 height 24
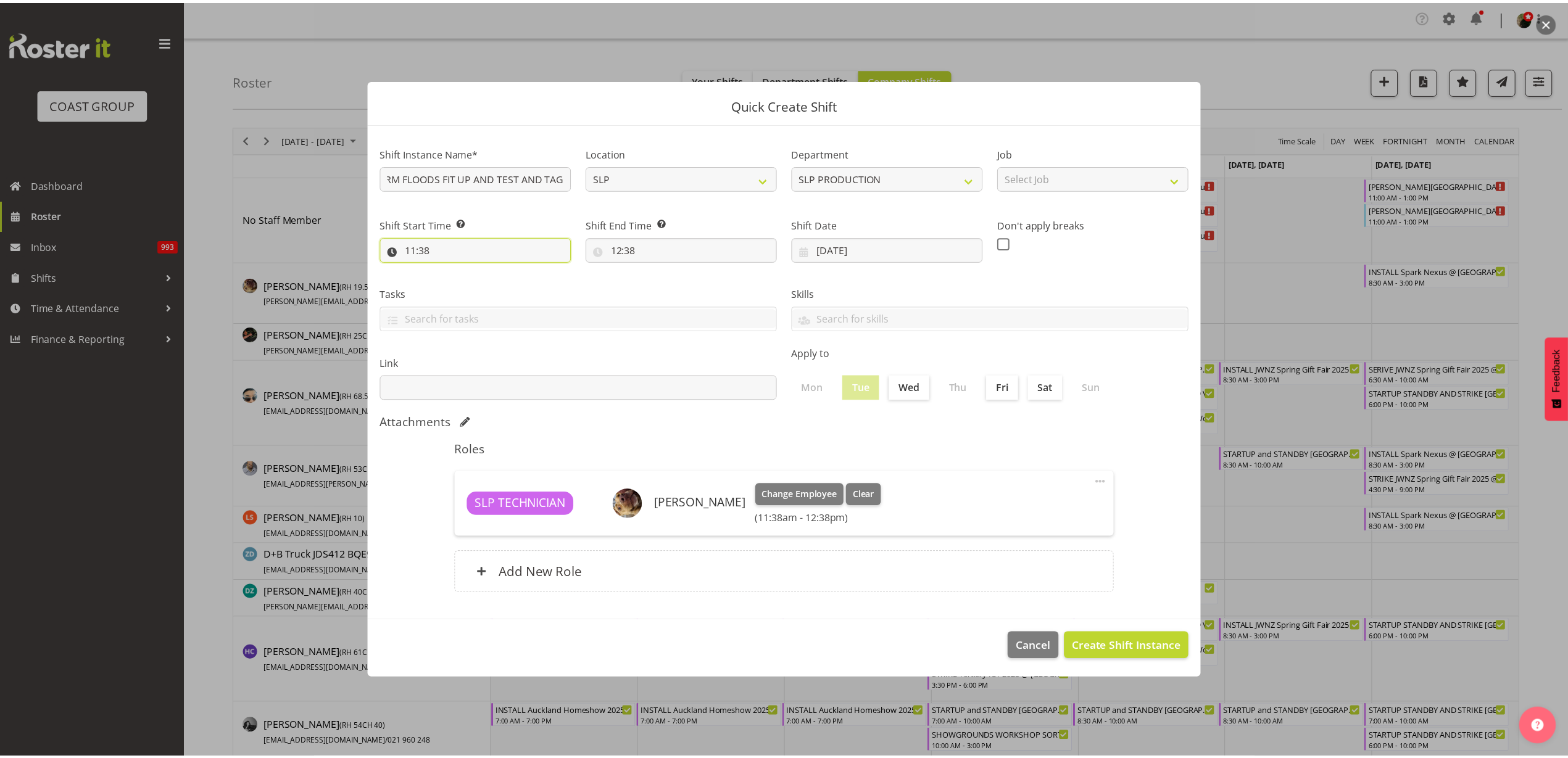
scroll to position [0, 0]
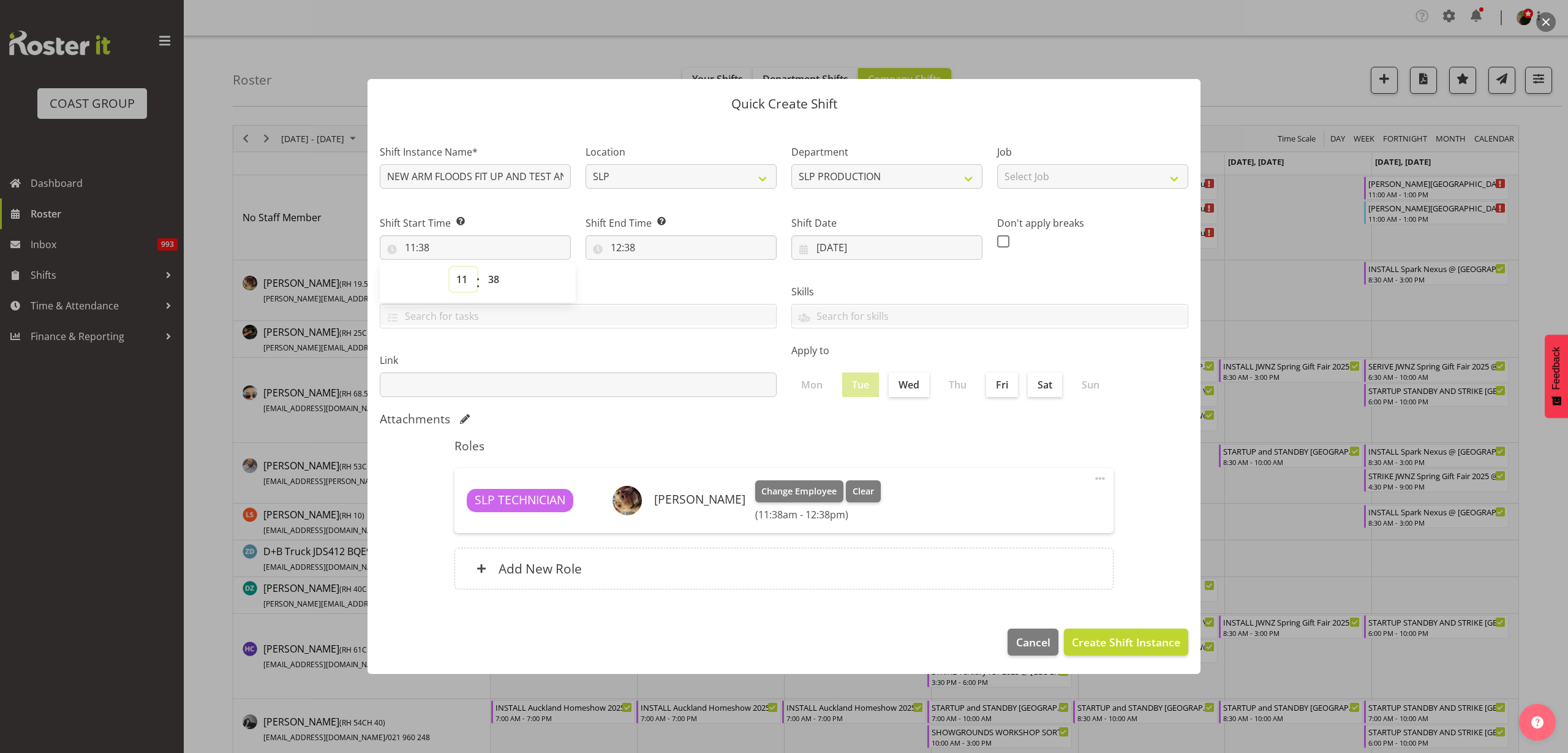
select select "0"
type input "00:38"
select select "8"
type input "08:38"
select select "39"
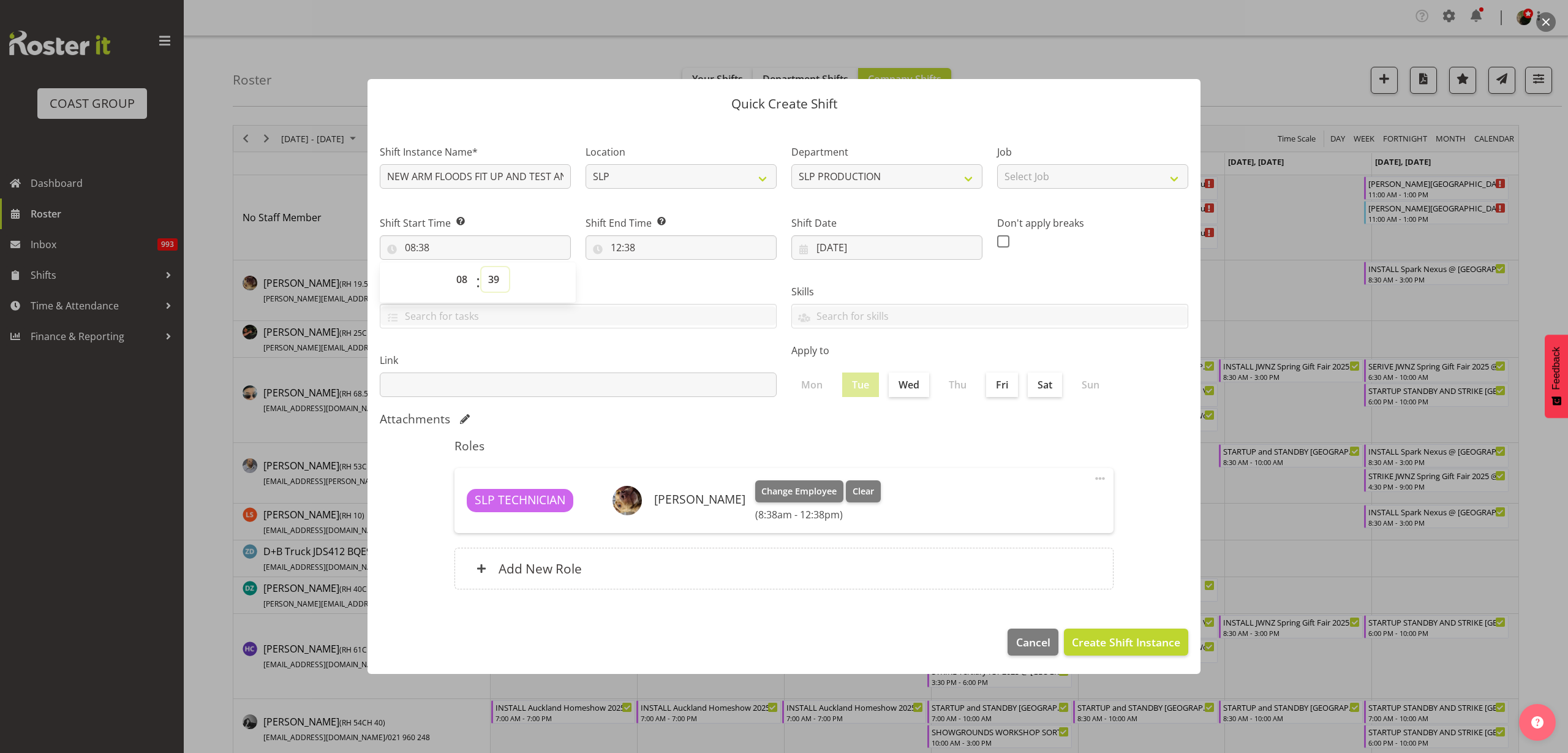
type input "08:39"
select select "30"
type input "08:30"
click at [699, 241] on input "12:38" at bounding box center [681, 247] width 191 height 24
select select "13"
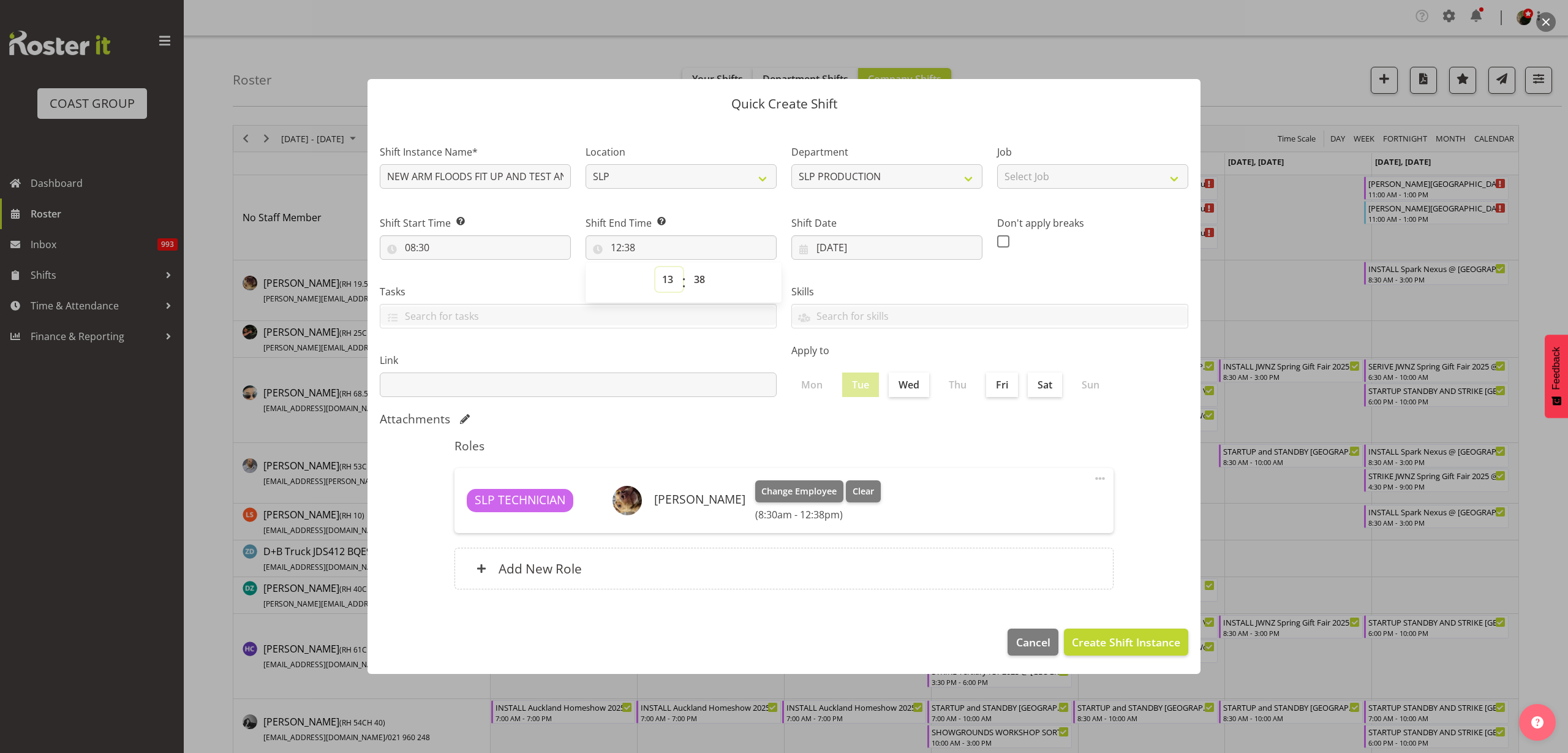
type input "13:38"
select select "17"
type input "17:38"
select select "0"
type input "17:00"
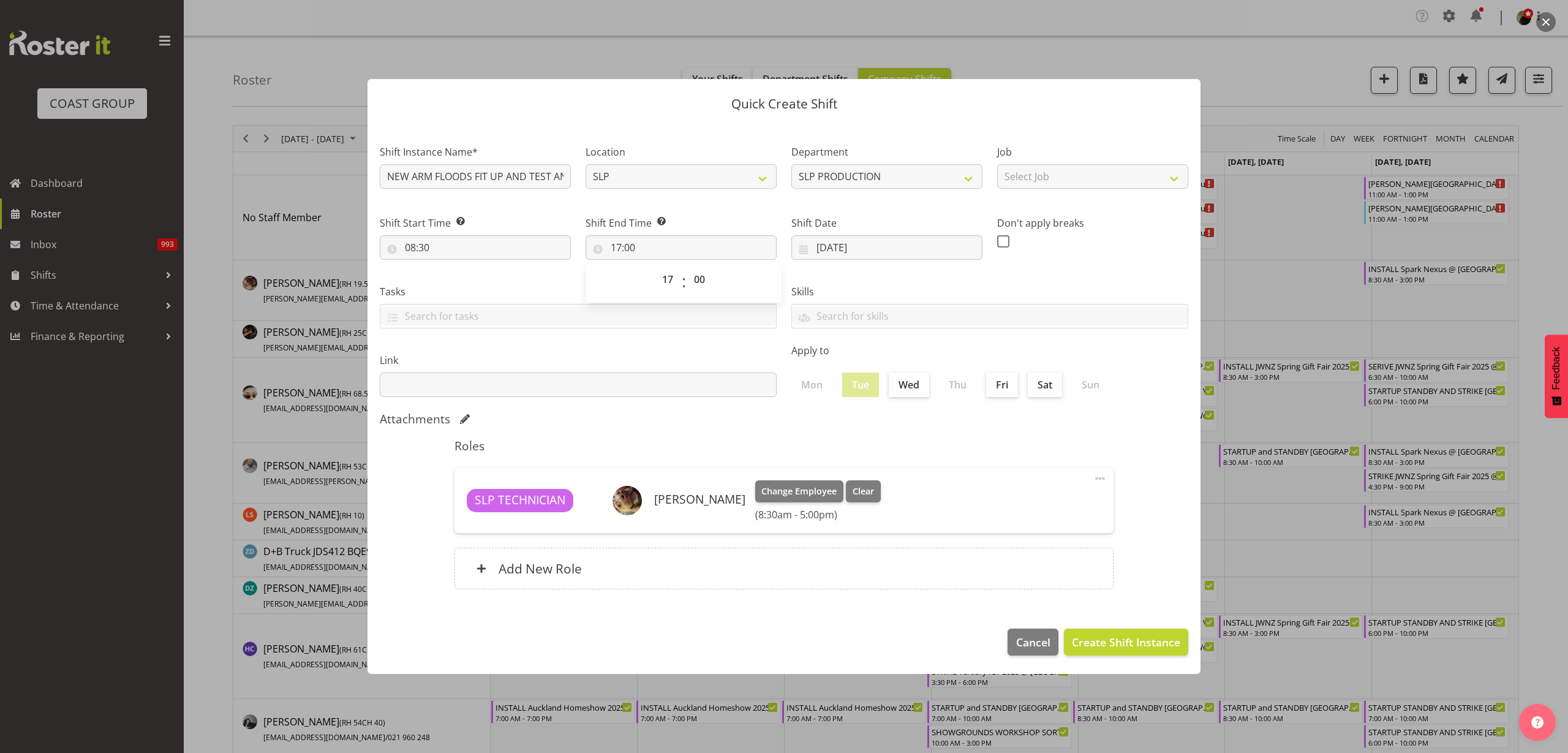
click at [534, 569] on h6 "Add New Role" at bounding box center [540, 568] width 83 height 16
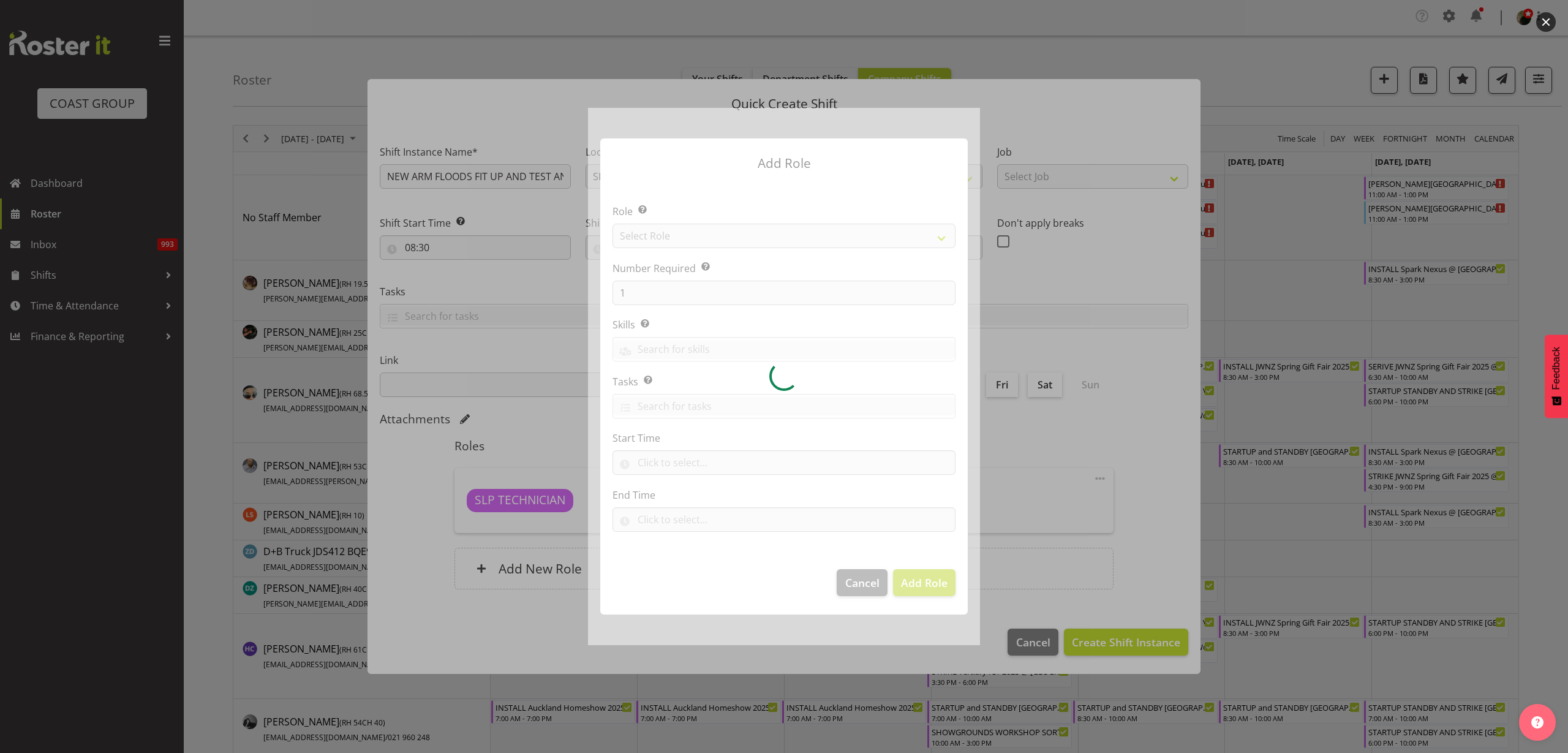
click at [708, 224] on div at bounding box center [784, 376] width 392 height 537
click at [709, 229] on div at bounding box center [784, 376] width 392 height 537
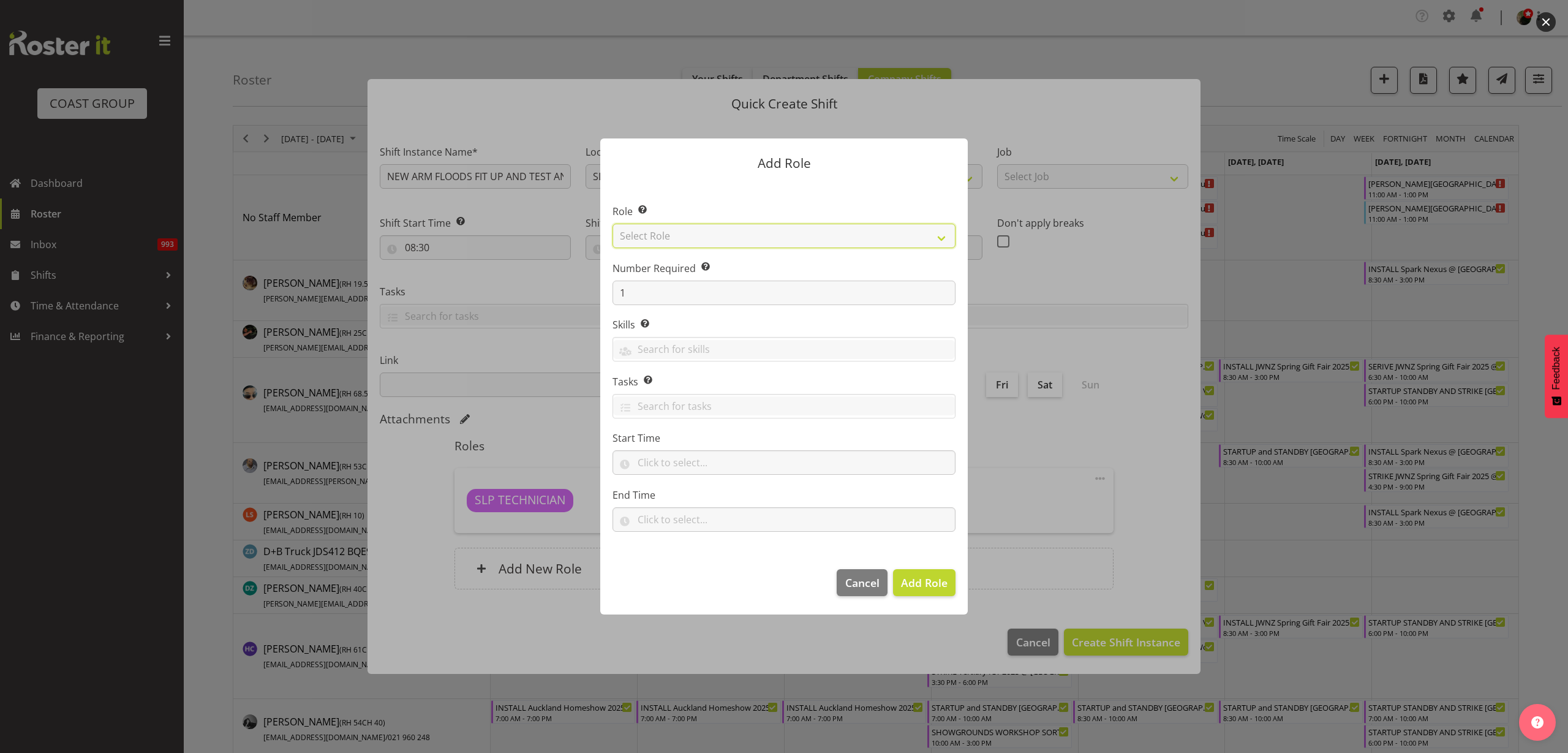
click at [676, 233] on select "Select Role ACCOUNT MANAGER ACCOUNT MANAGER DW ACCOUNTS AKL DIANNA VEHICLES AKL…" at bounding box center [784, 236] width 343 height 24
select select "123"
click at [613, 224] on select "Select Role ACCOUNT MANAGER ACCOUNT MANAGER DW ACCOUNTS AKL DIANNA VEHICLES AKL…" at bounding box center [784, 236] width 343 height 24
drag, startPoint x: 638, startPoint y: 285, endPoint x: 603, endPoint y: 286, distance: 35.0
click at [604, 286] on section "Role Select the role you wish to add to the shift. ACCOUNT MANAGER ACCOUNT MANA…" at bounding box center [784, 369] width 368 height 375
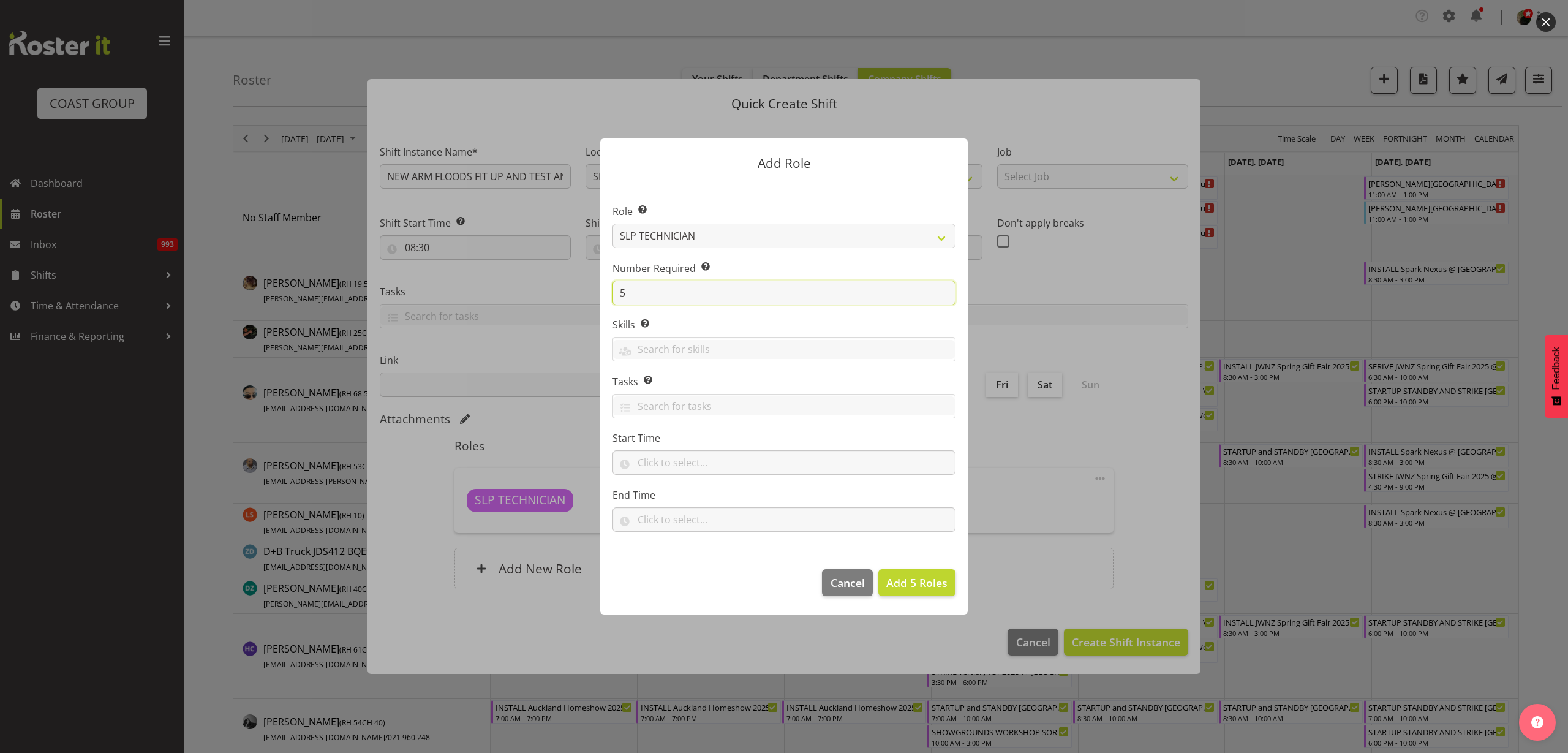
type input "5"
click at [928, 582] on span "Add 5 Roles" at bounding box center [917, 582] width 61 height 15
type input "08:30"
type input "17:00"
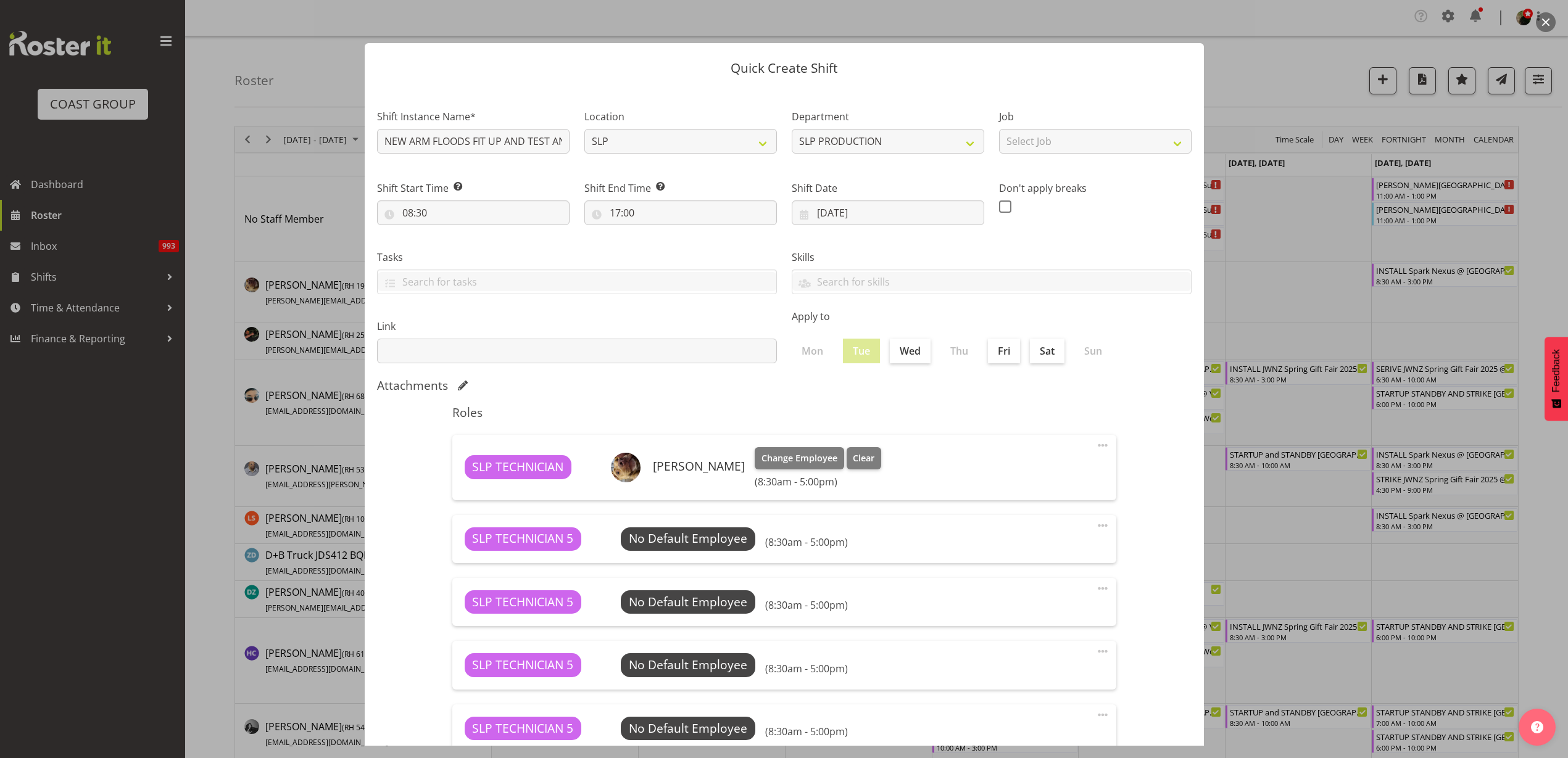
scroll to position [212, 0]
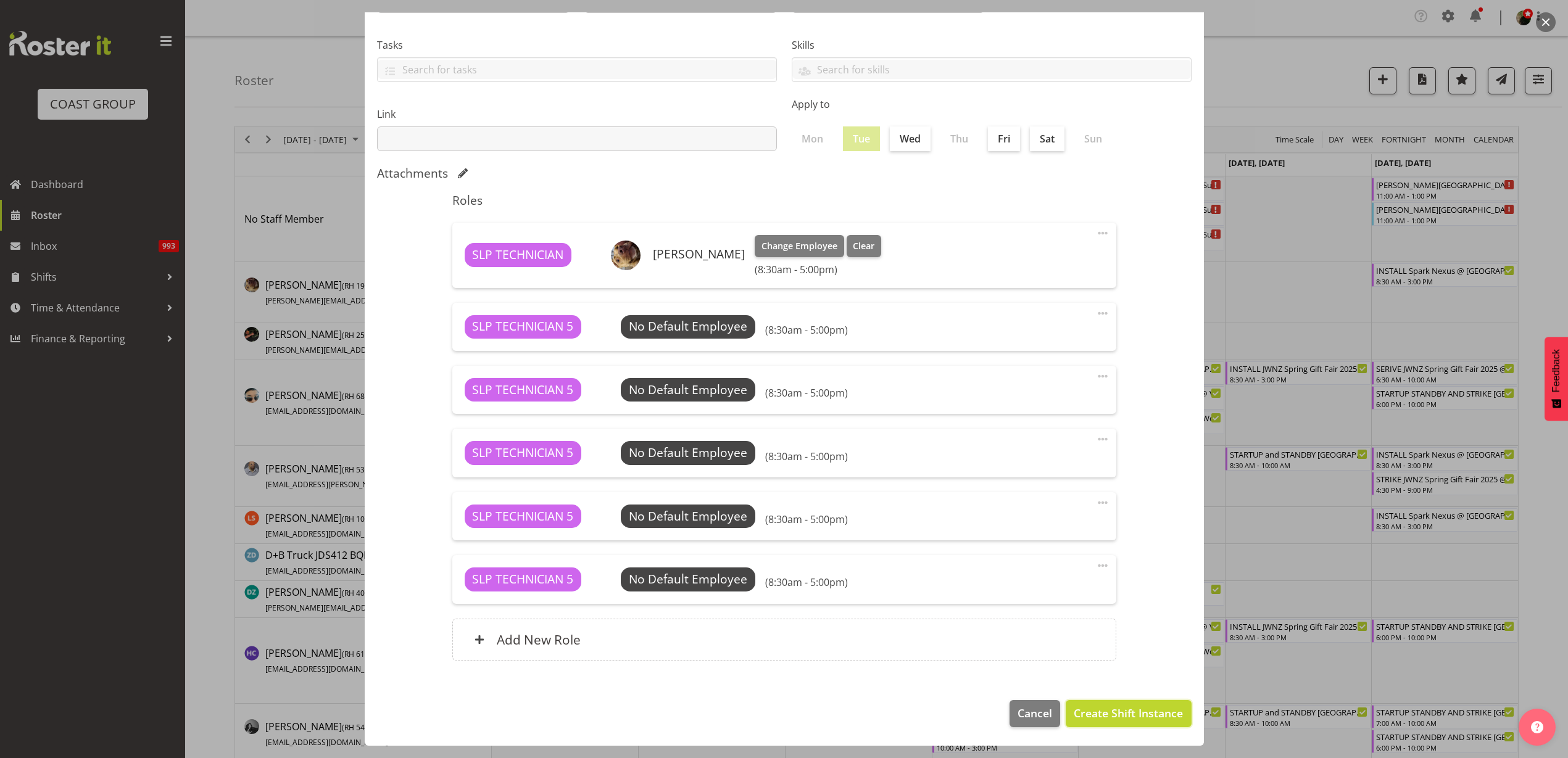
click at [1142, 708] on span "Create Shift Instance" at bounding box center [1128, 712] width 110 height 16
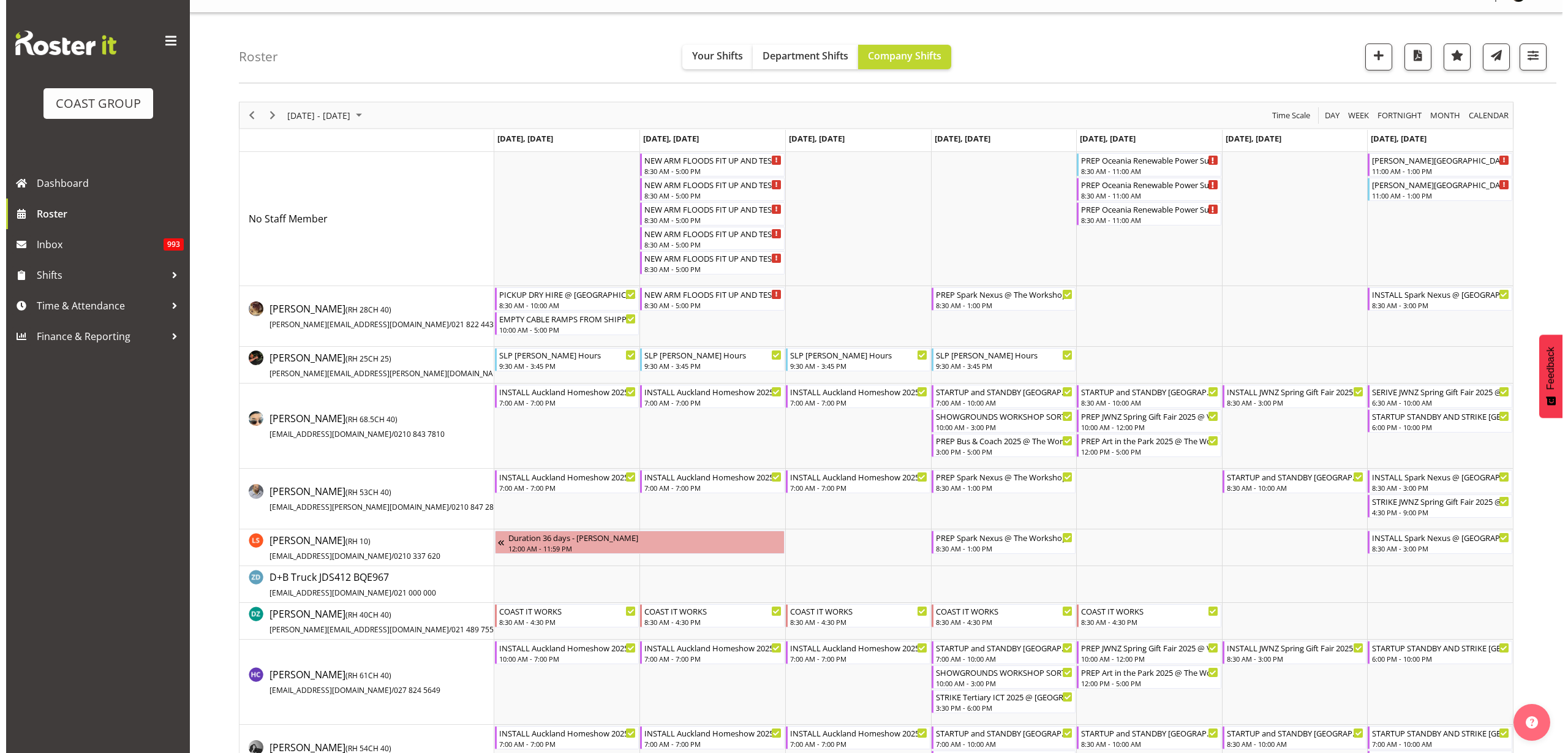
scroll to position [0, 0]
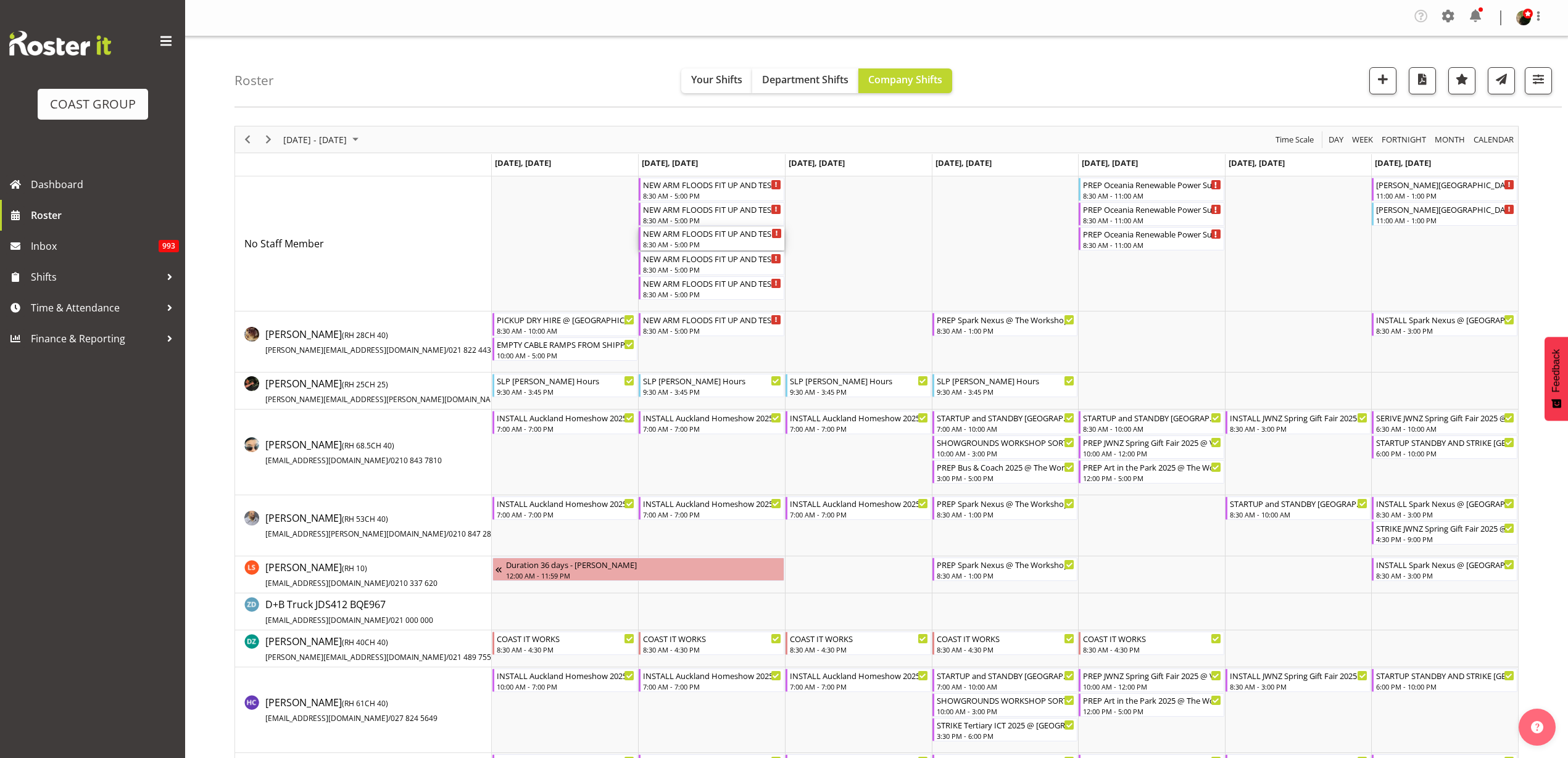
click at [687, 234] on div "NEW ARM FLOODS FIT UP AND TEST AND TAG" at bounding box center [712, 233] width 139 height 13
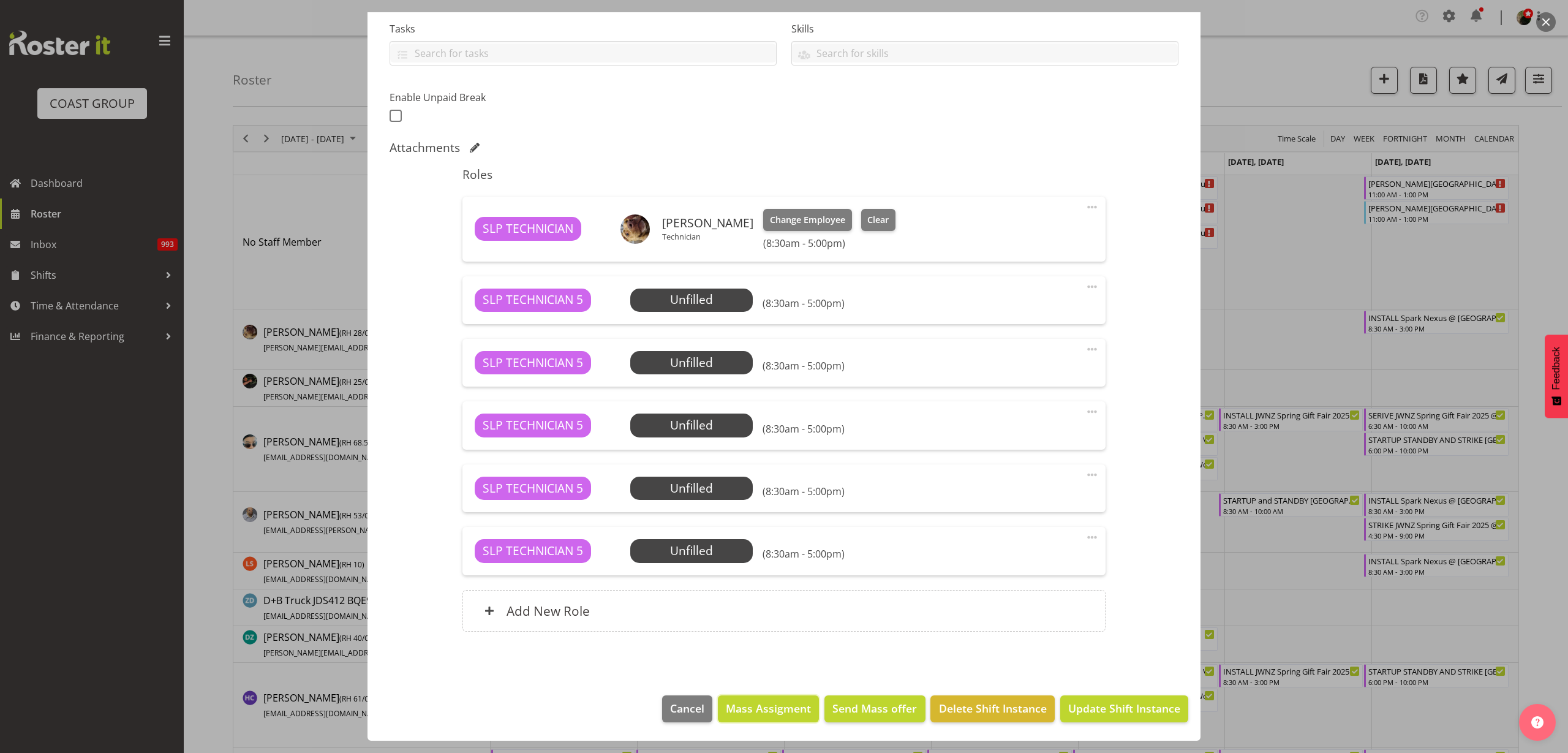
click at [753, 715] on span "Mass Assigment" at bounding box center [768, 708] width 85 height 16
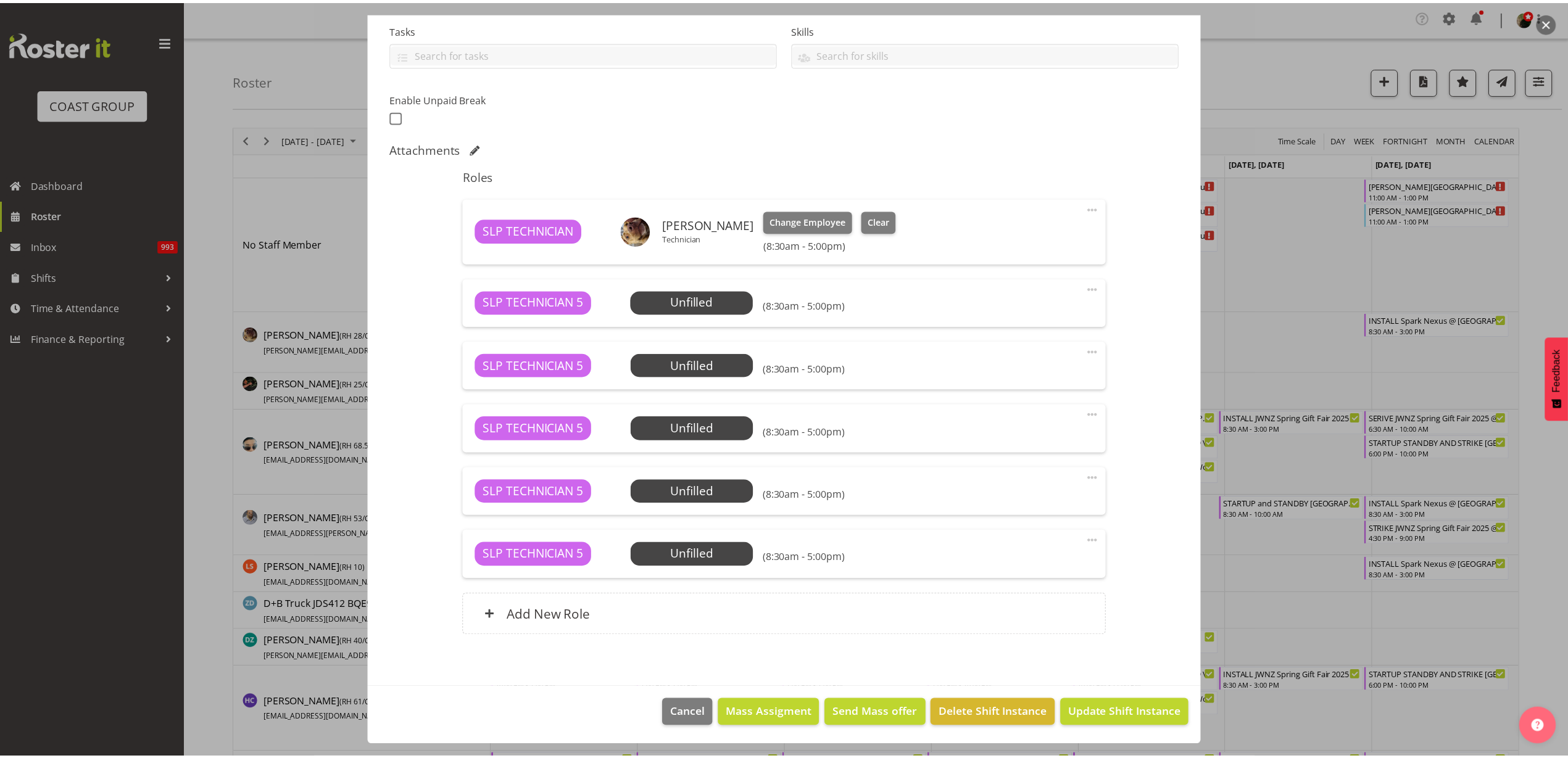
scroll to position [214, 0]
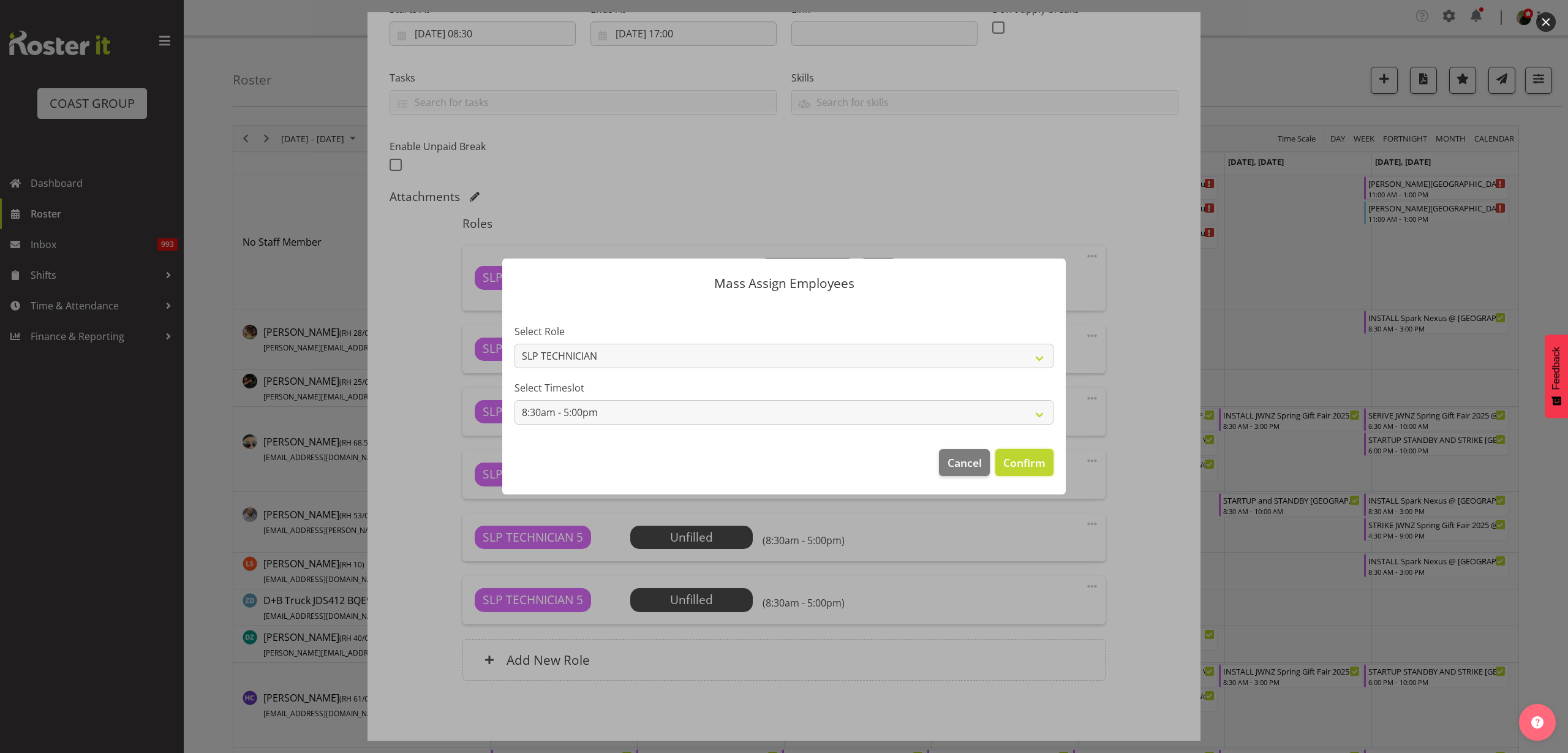
click at [1022, 460] on span "Confirm" at bounding box center [1025, 463] width 42 height 16
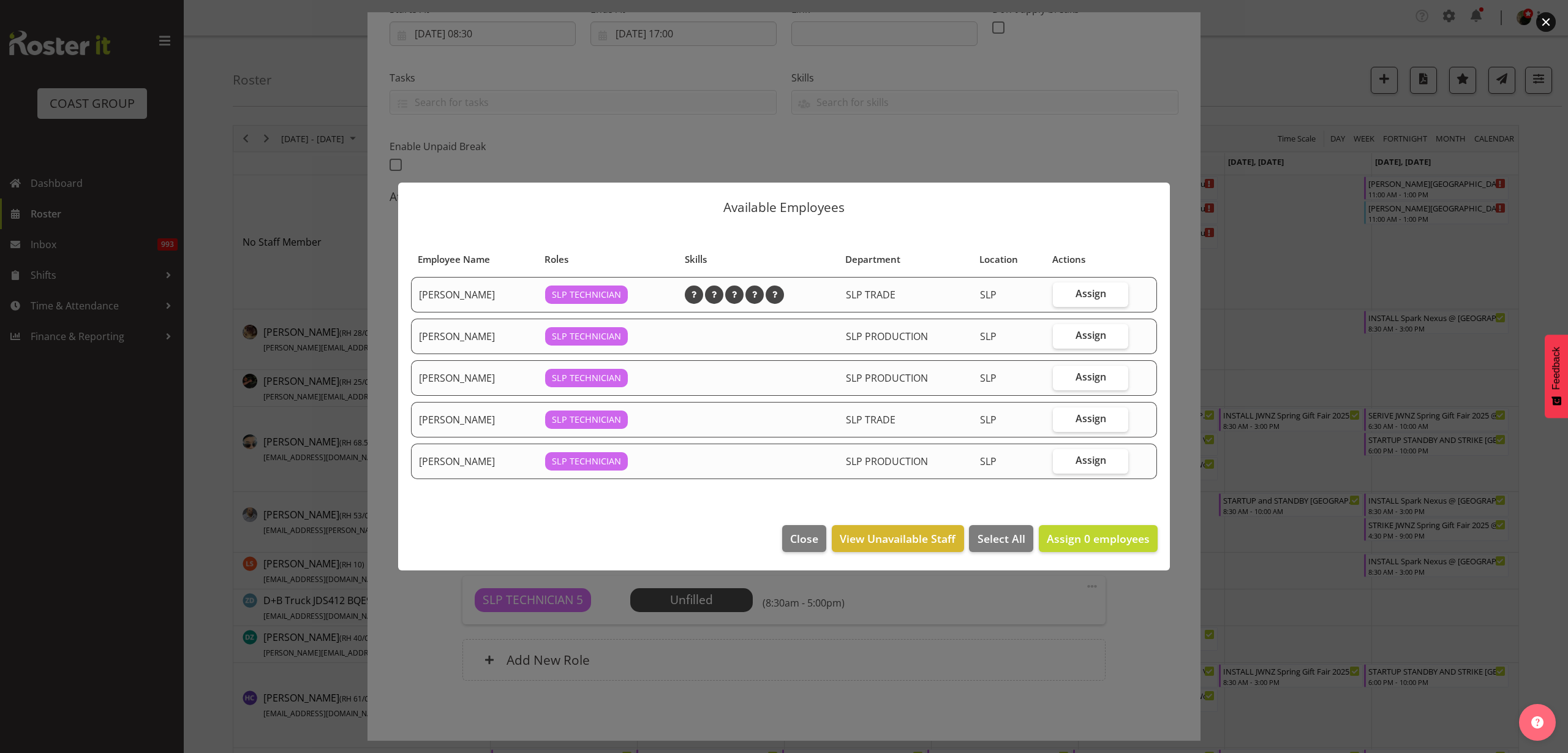
click at [1094, 293] on span "Assign" at bounding box center [1090, 294] width 31 height 13
click at [1061, 293] on input "Assign" at bounding box center [1057, 294] width 8 height 8
checkbox input "true"
click at [1090, 339] on span "Assign" at bounding box center [1090, 335] width 31 height 13
click at [1061, 339] on input "Assign" at bounding box center [1057, 335] width 8 height 8
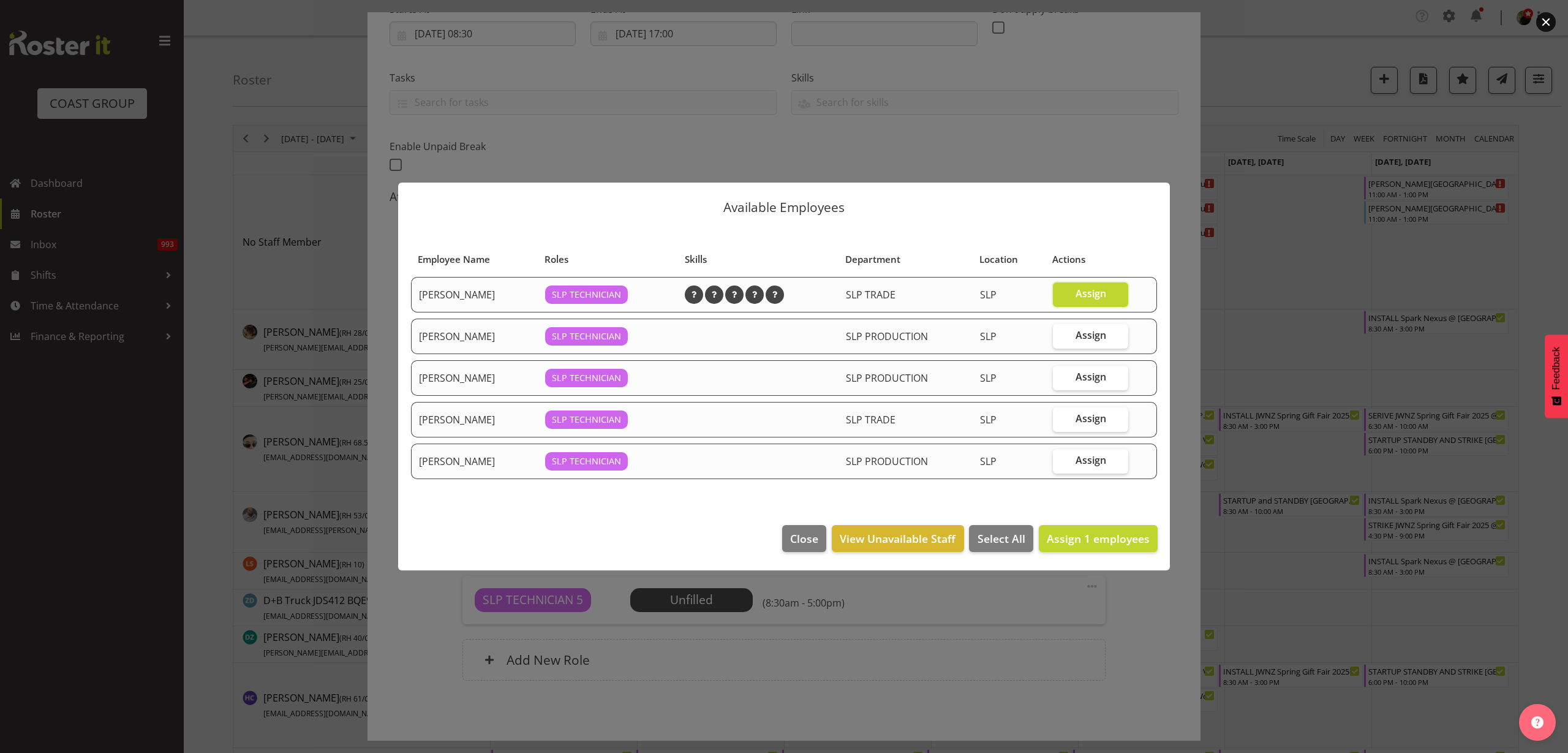
checkbox input "true"
click at [1078, 380] on span "Assign" at bounding box center [1090, 376] width 31 height 13
click at [1061, 380] on input "Assign" at bounding box center [1057, 377] width 8 height 8
checkbox input "true"
click at [1095, 460] on span "Assign" at bounding box center [1090, 460] width 31 height 13
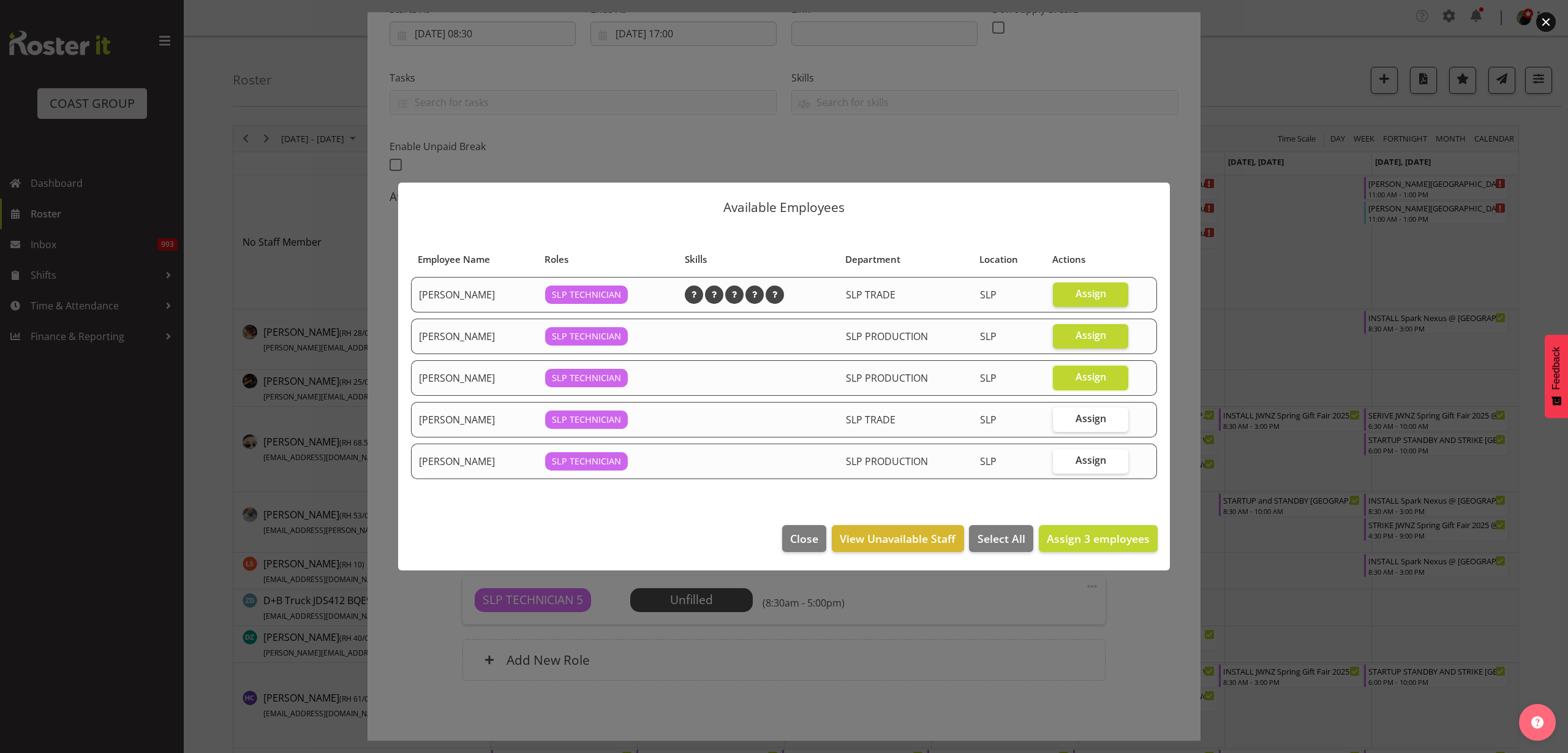
click at [1061, 460] on input "Assign" at bounding box center [1057, 460] width 8 height 8
checkbox input "true"
click at [1092, 535] on span "Assign 4 employees" at bounding box center [1098, 538] width 103 height 15
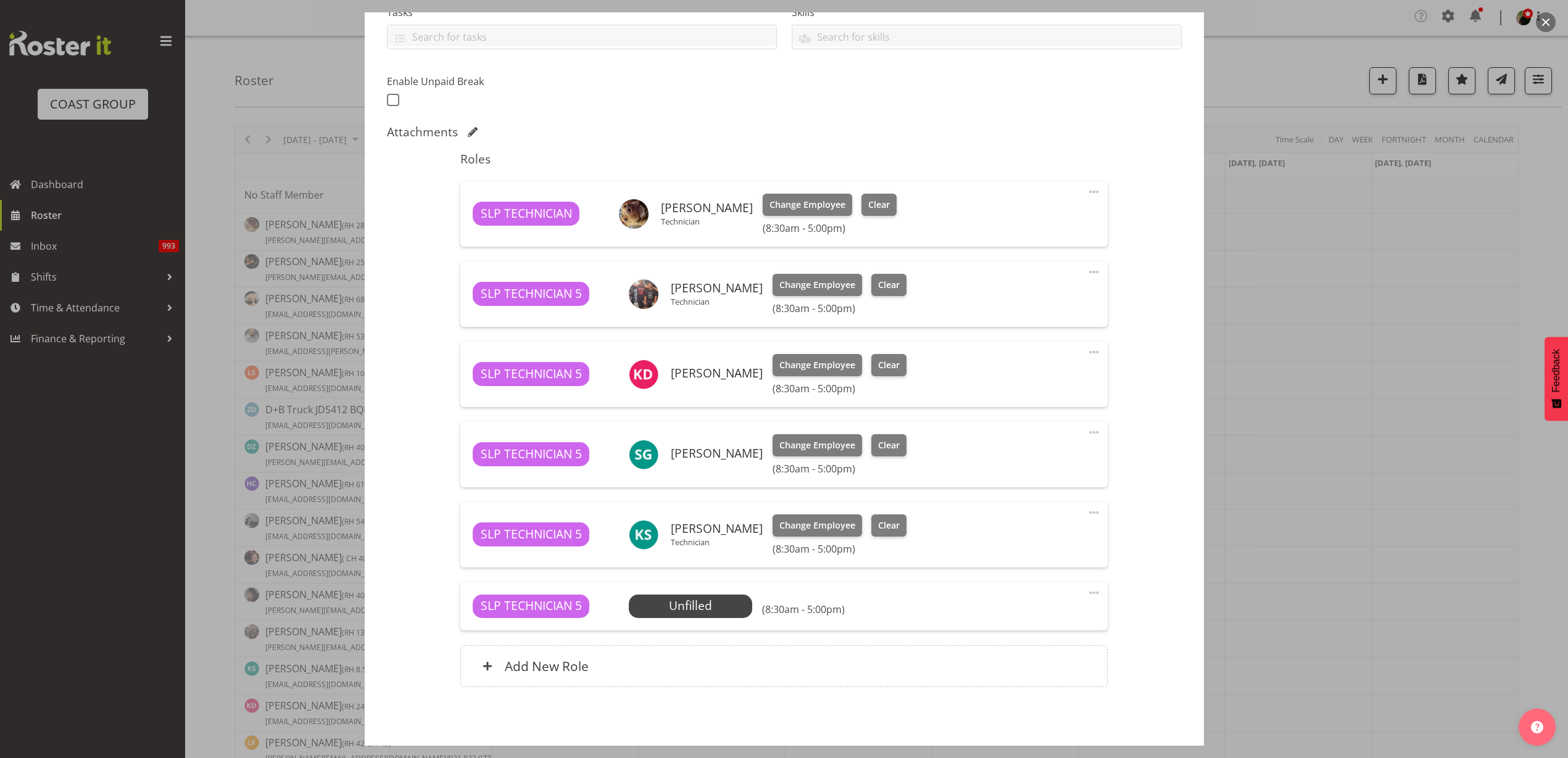
scroll to position [331, 0]
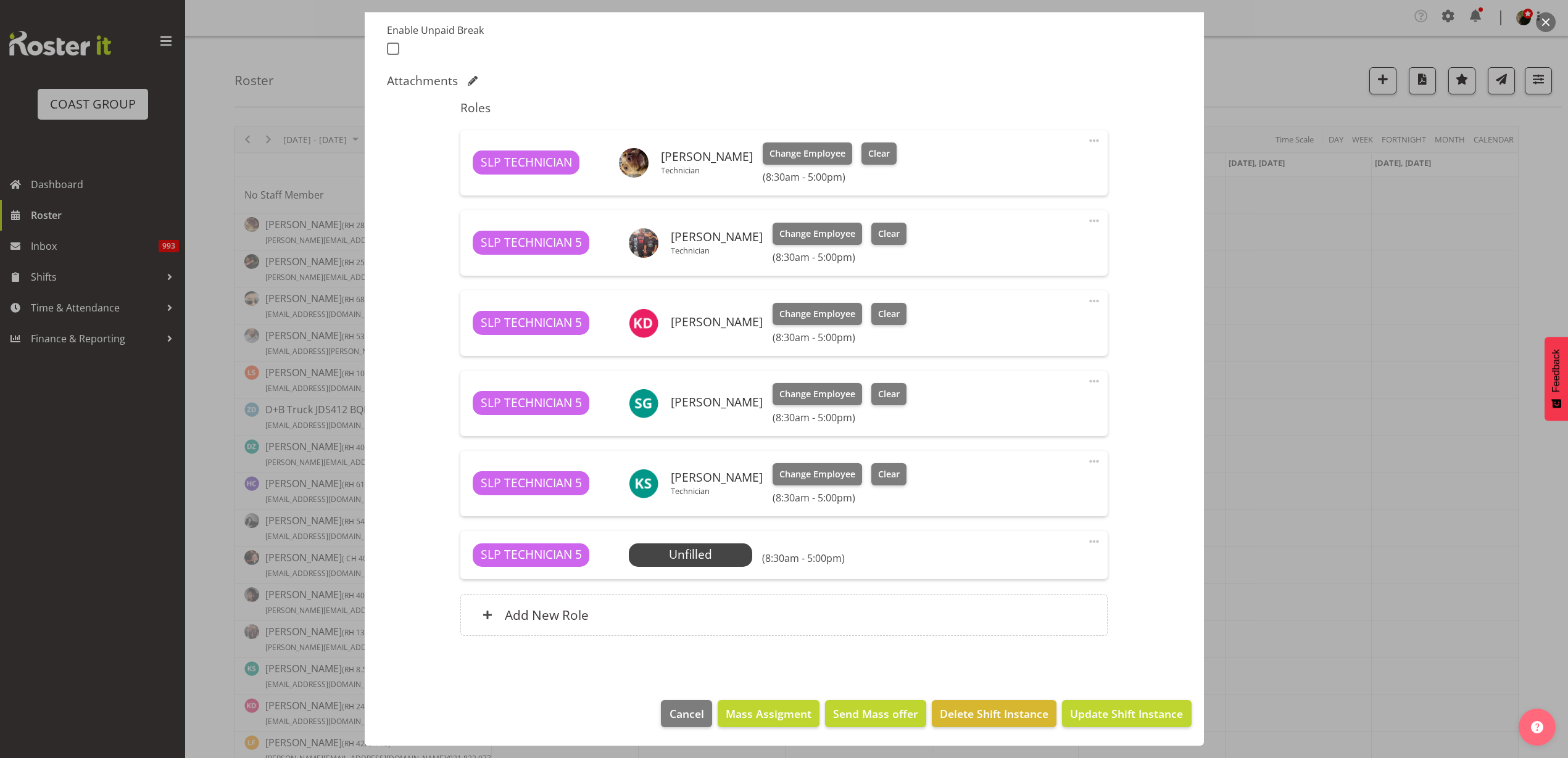
click at [1086, 542] on span at bounding box center [1093, 541] width 15 height 15
click at [1044, 615] on link "Delete" at bounding box center [1042, 615] width 118 height 22
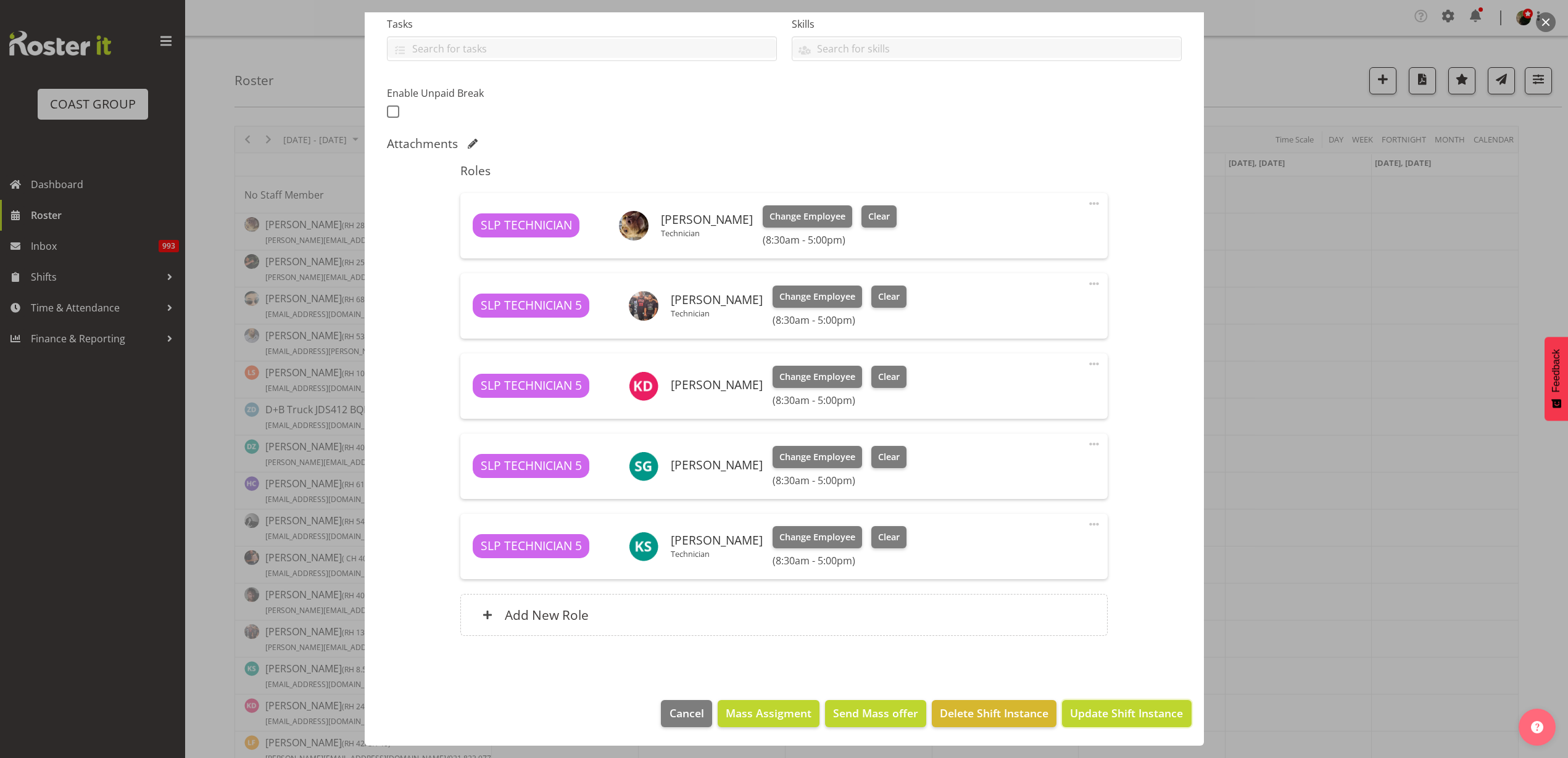
click at [1111, 716] on span "Update Shift Instance" at bounding box center [1126, 712] width 113 height 16
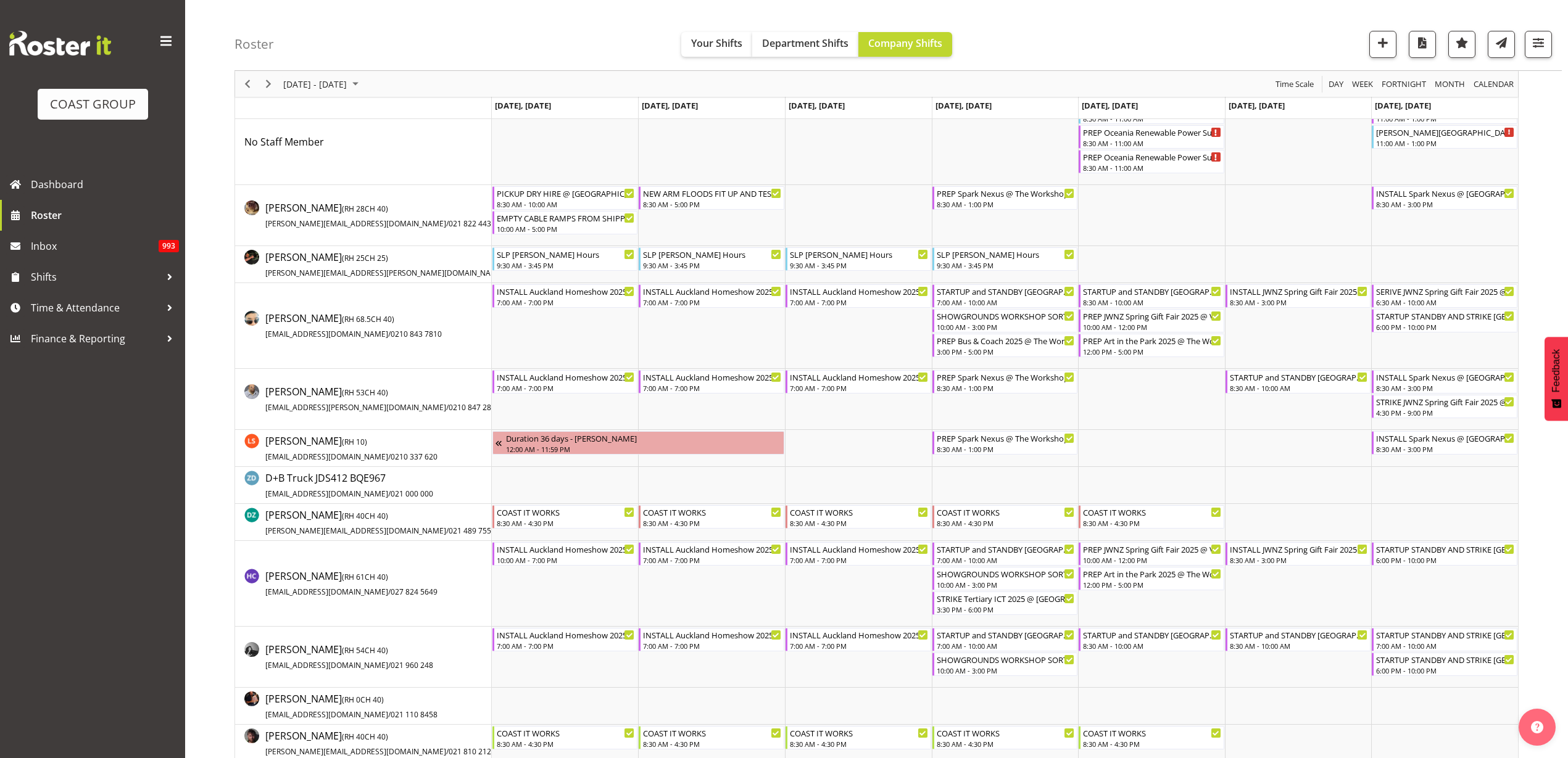
scroll to position [0, 0]
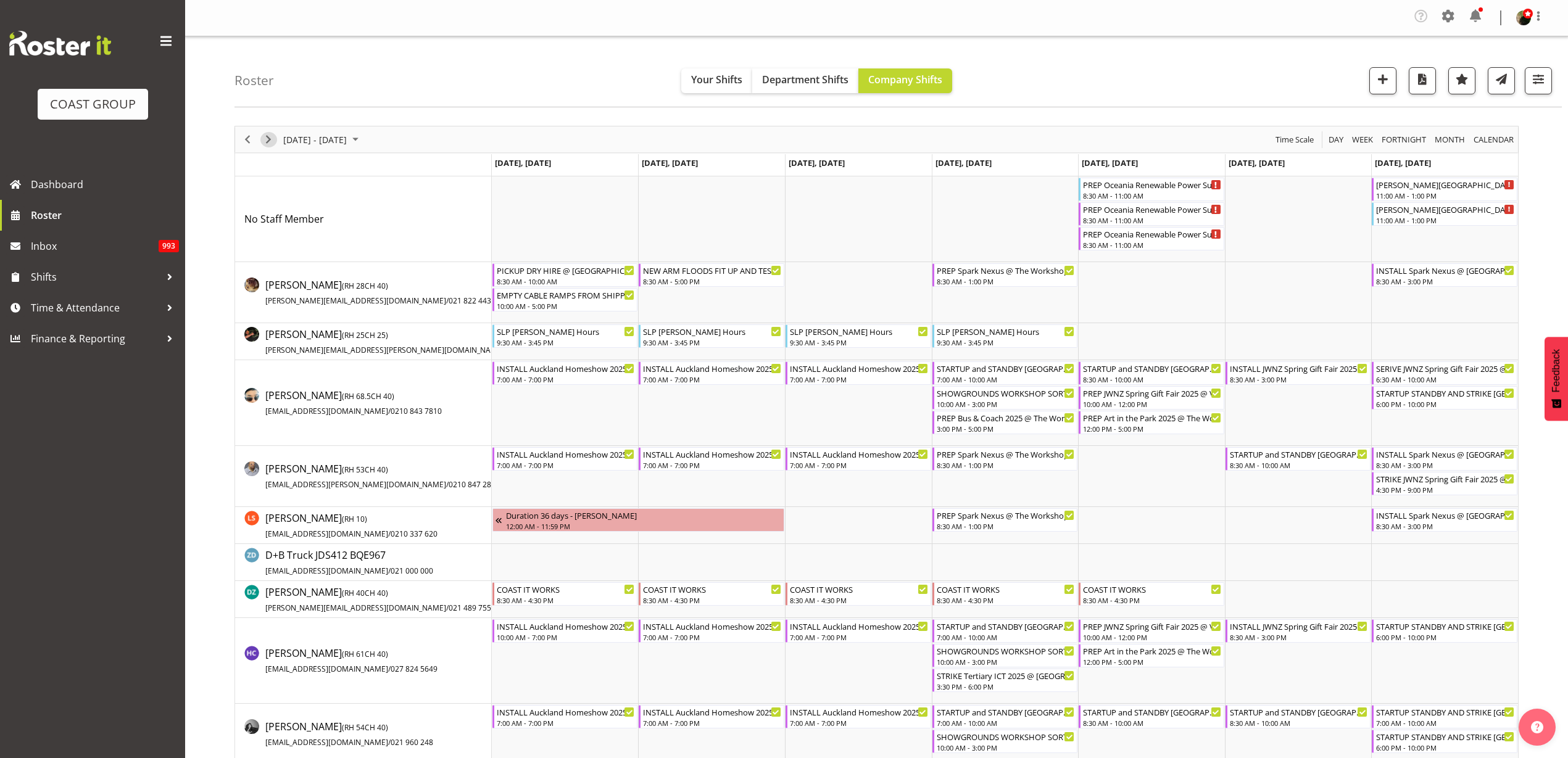
click at [271, 139] on span "Next" at bounding box center [268, 139] width 15 height 16
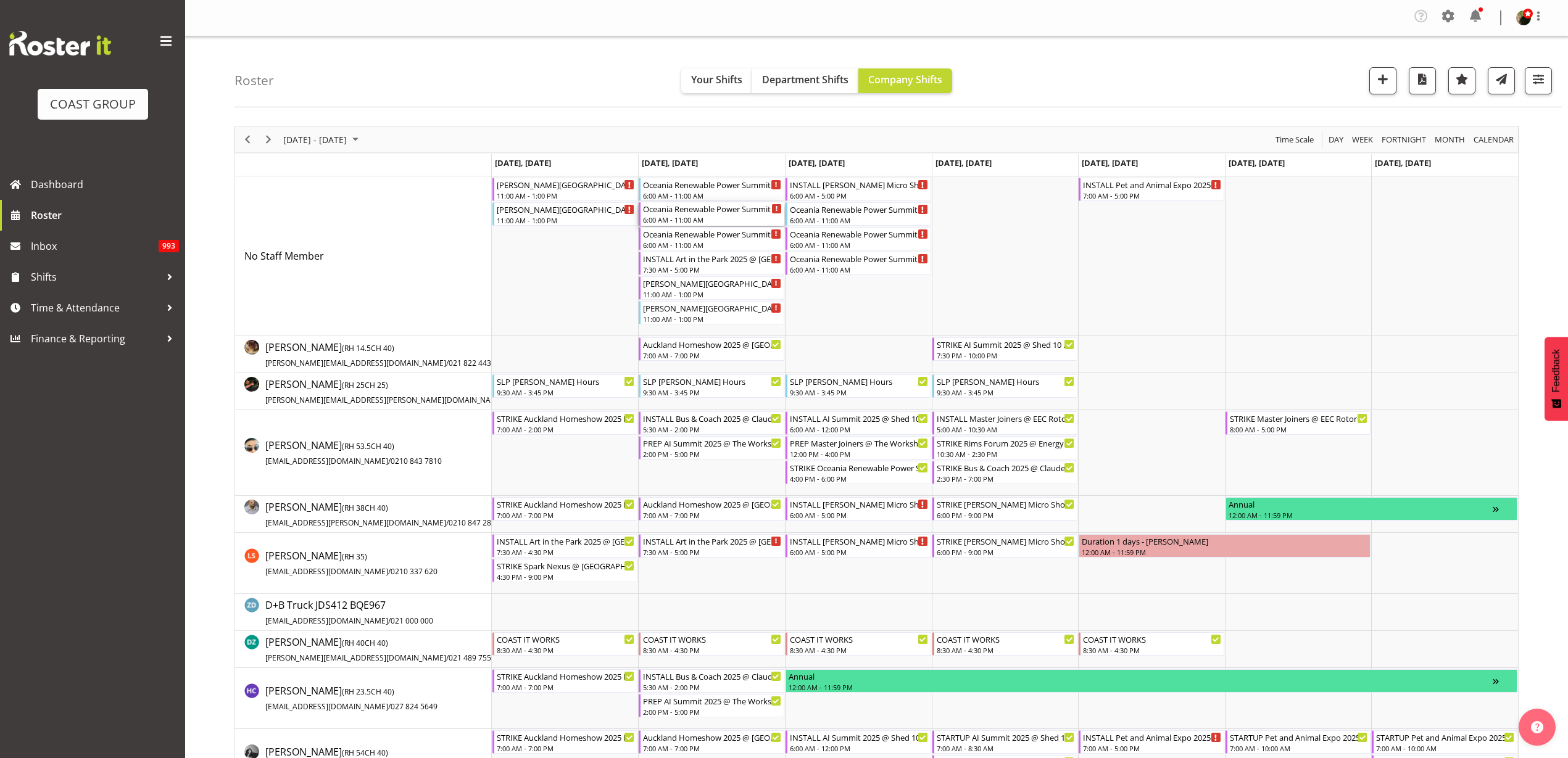
click at [683, 215] on div "6:00 AM - 11:00 AM" at bounding box center [712, 219] width 139 height 10
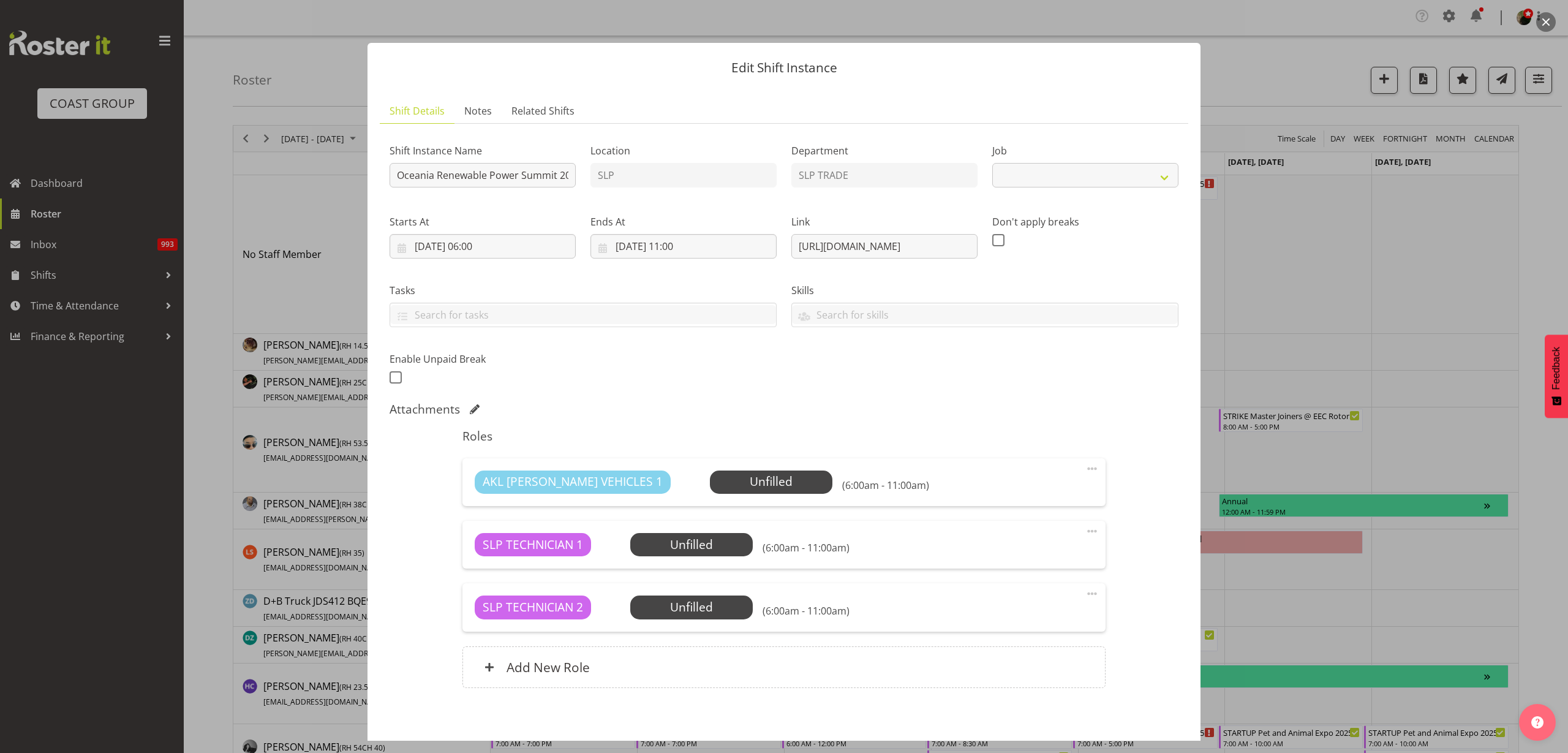
select select "10547"
drag, startPoint x: 788, startPoint y: 243, endPoint x: 1123, endPoint y: 247, distance: 335.0
click at [1123, 247] on div "Shift Instance Name Oceania Renewable Power Summit 2025 @ The Pullman On Site @…" at bounding box center [784, 260] width 804 height 268
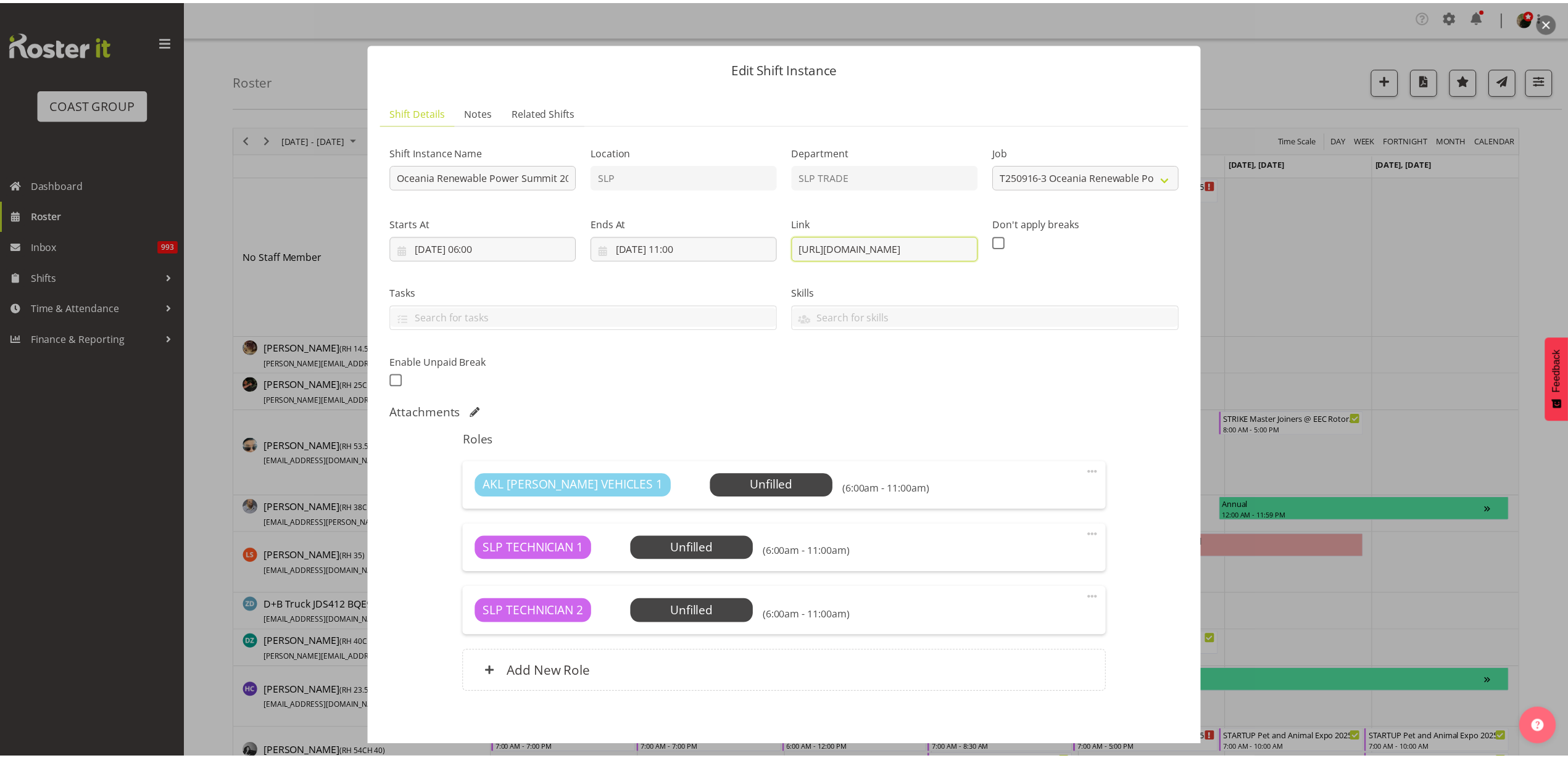
scroll to position [0, 0]
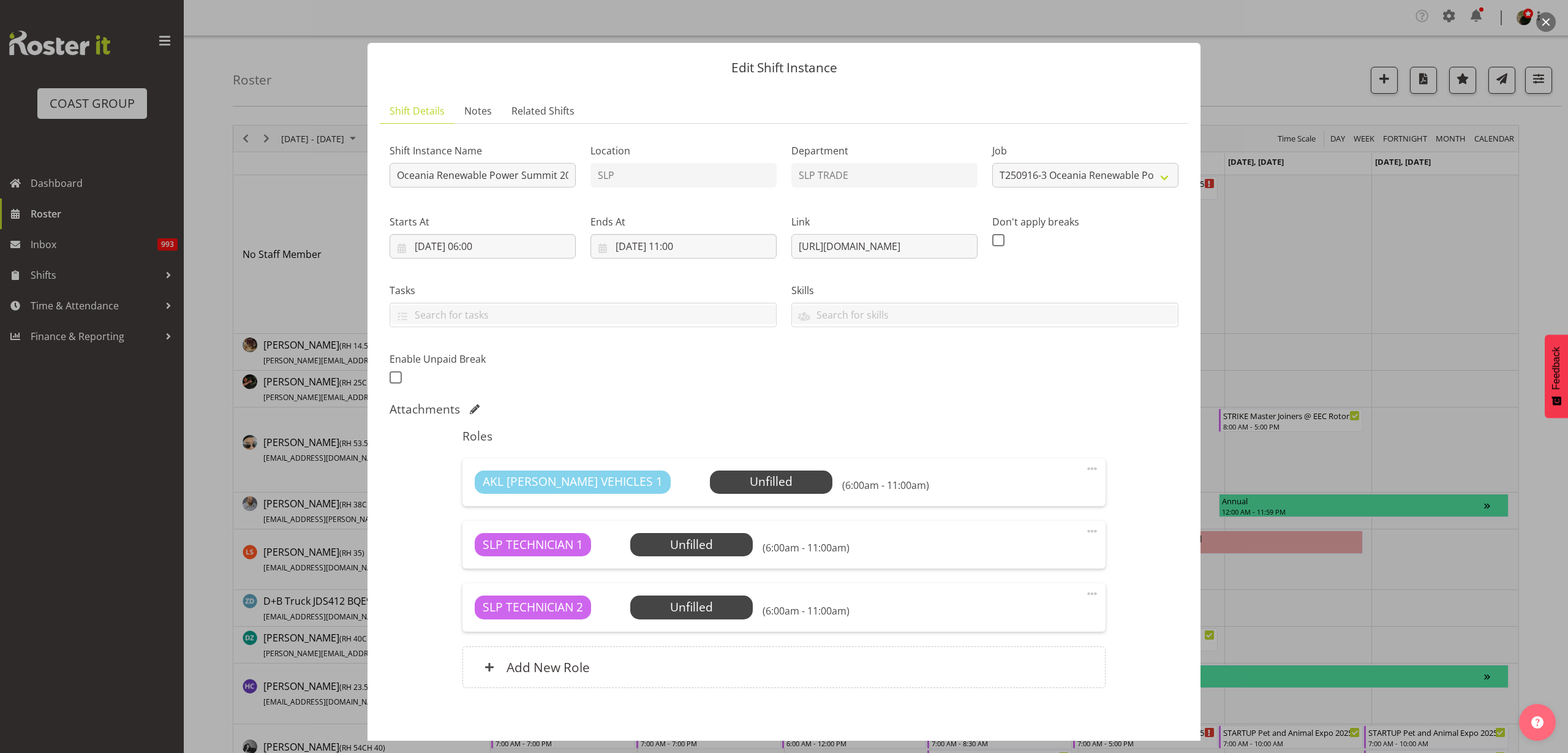
click at [1546, 21] on button "button" at bounding box center [1546, 22] width 20 height 20
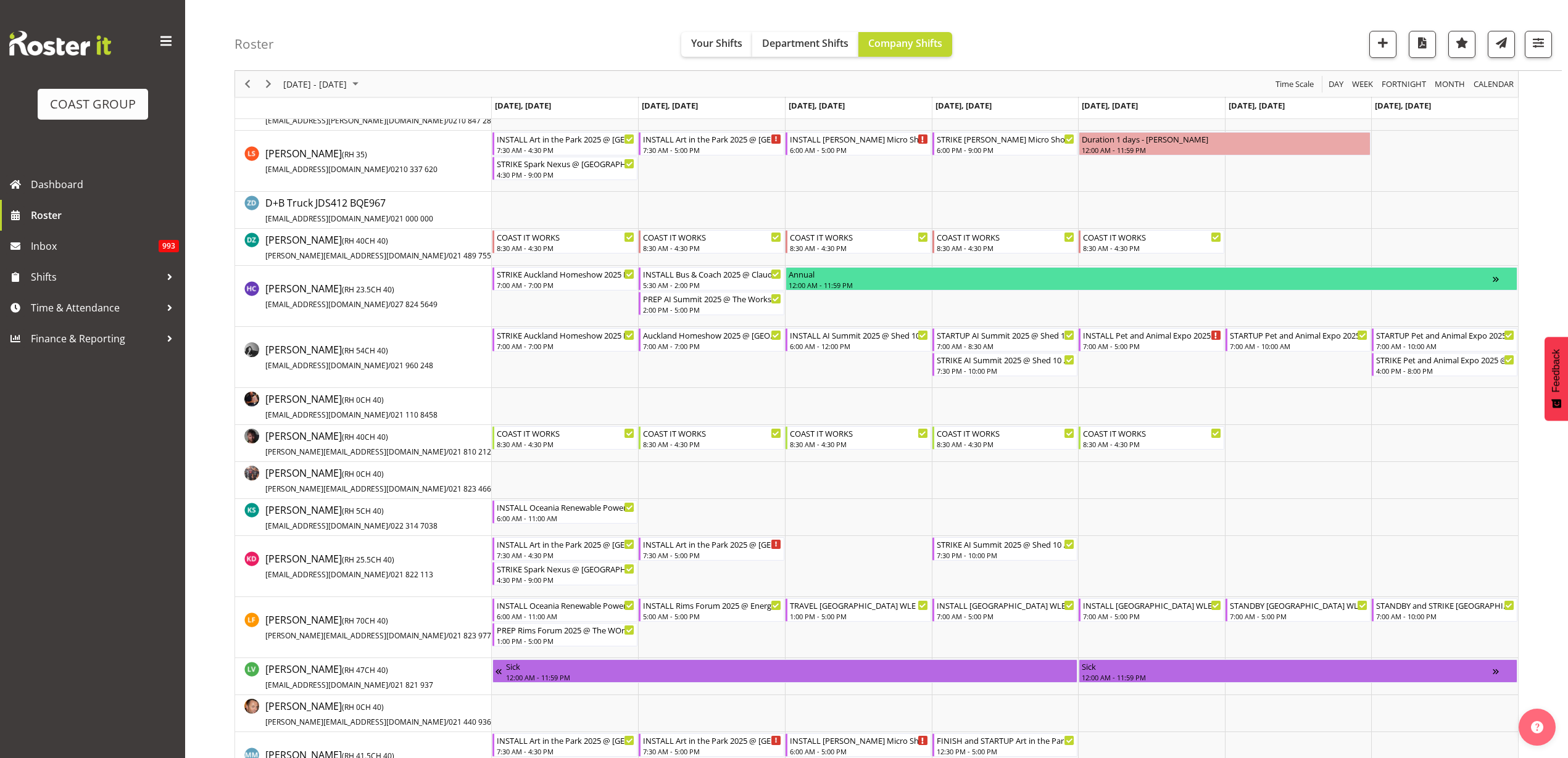
scroll to position [463, 0]
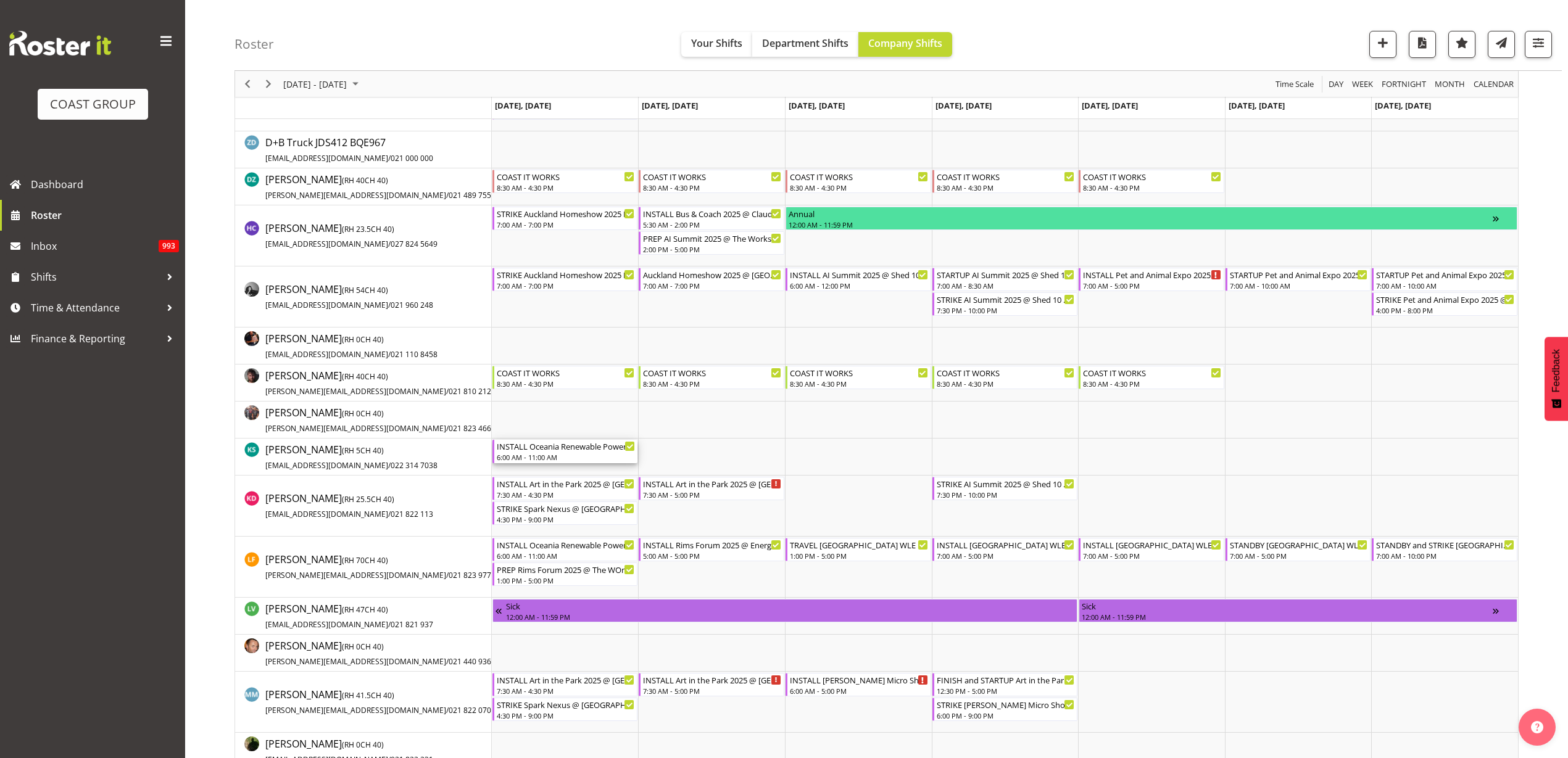
click at [553, 449] on div "INSTALL Oceania Renewable Power Summit 2025 @ The Pullman On Site @ 0700" at bounding box center [566, 446] width 139 height 13
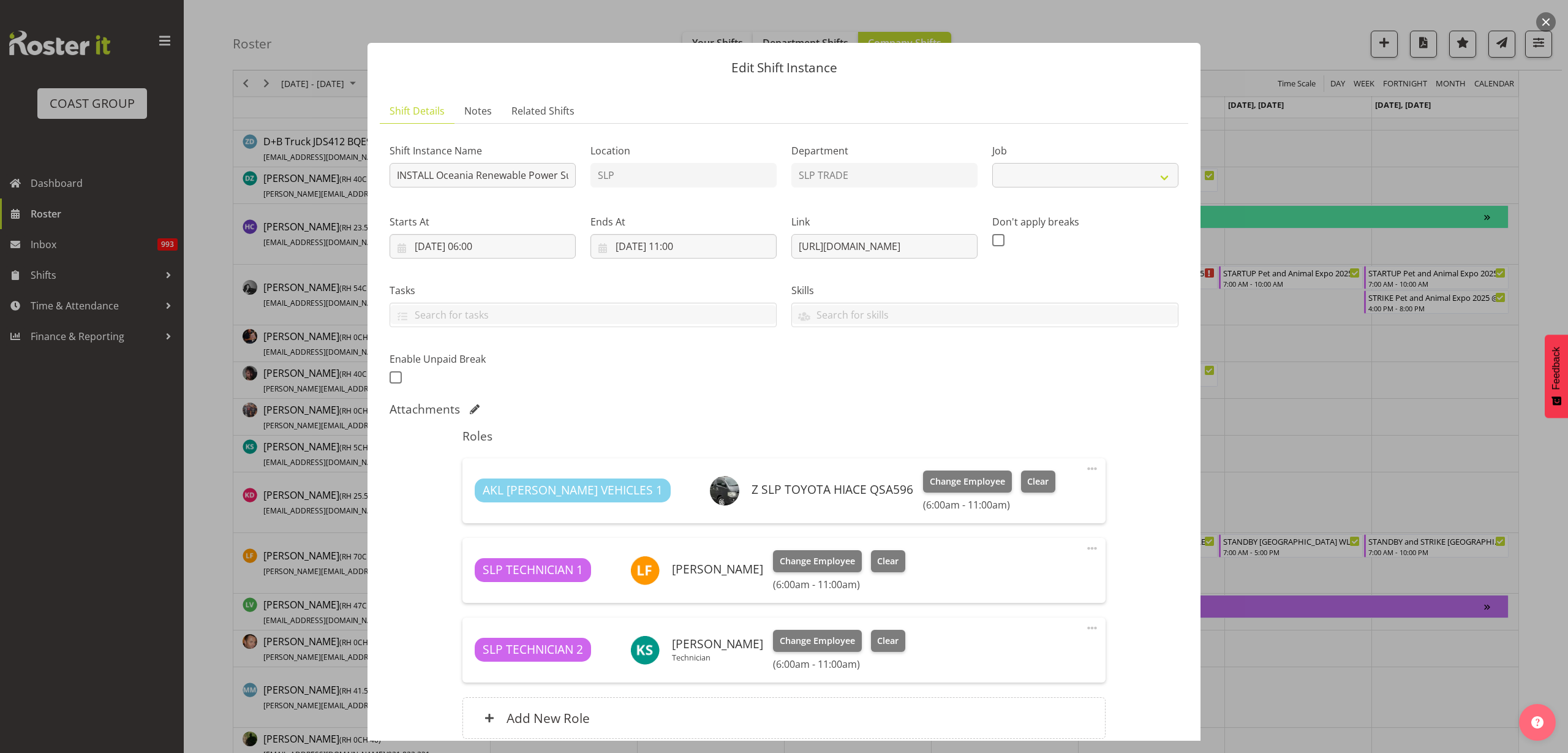
select select "10547"
click at [1550, 17] on button "button" at bounding box center [1546, 22] width 20 height 20
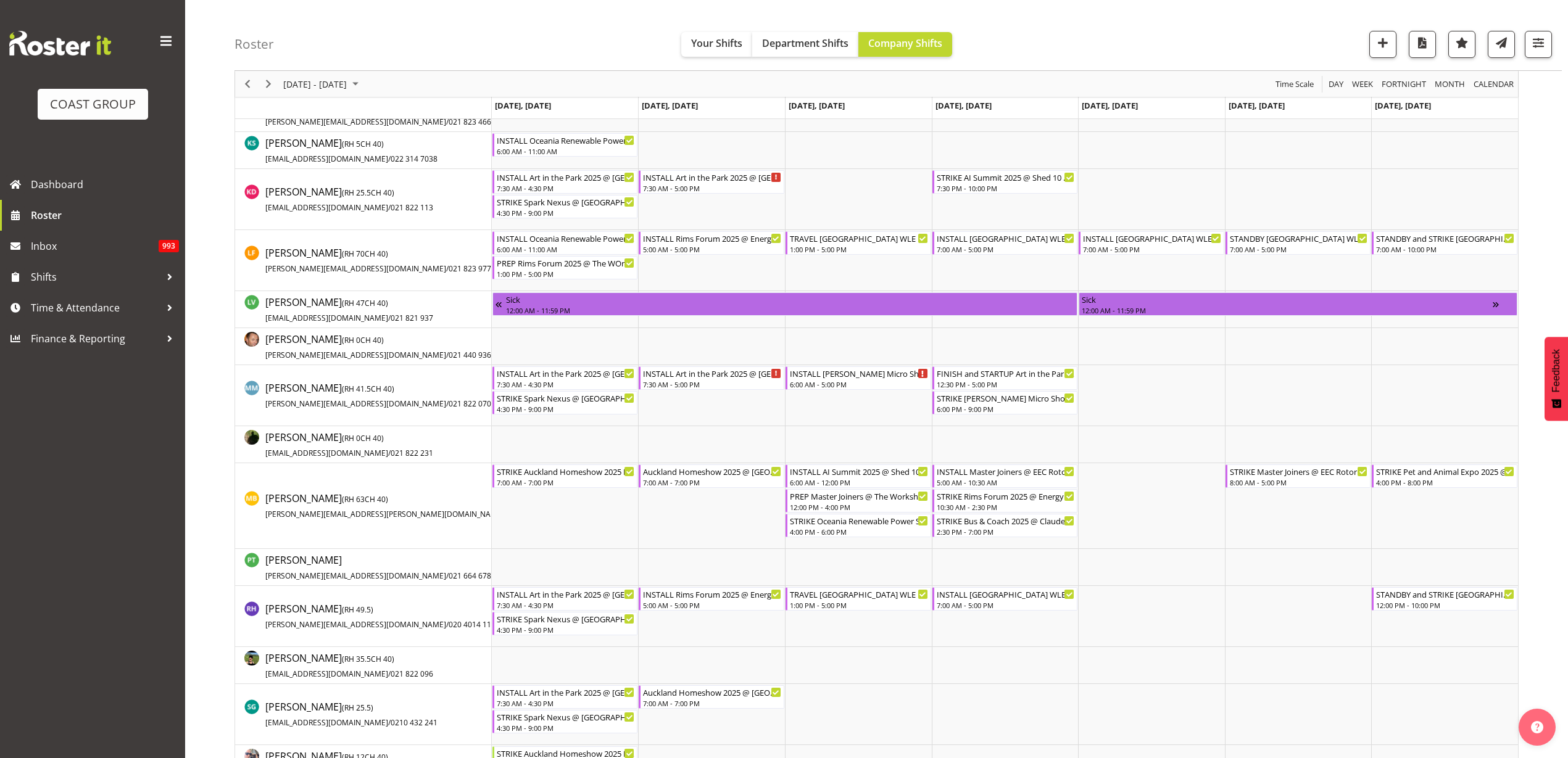
scroll to position [693, 0]
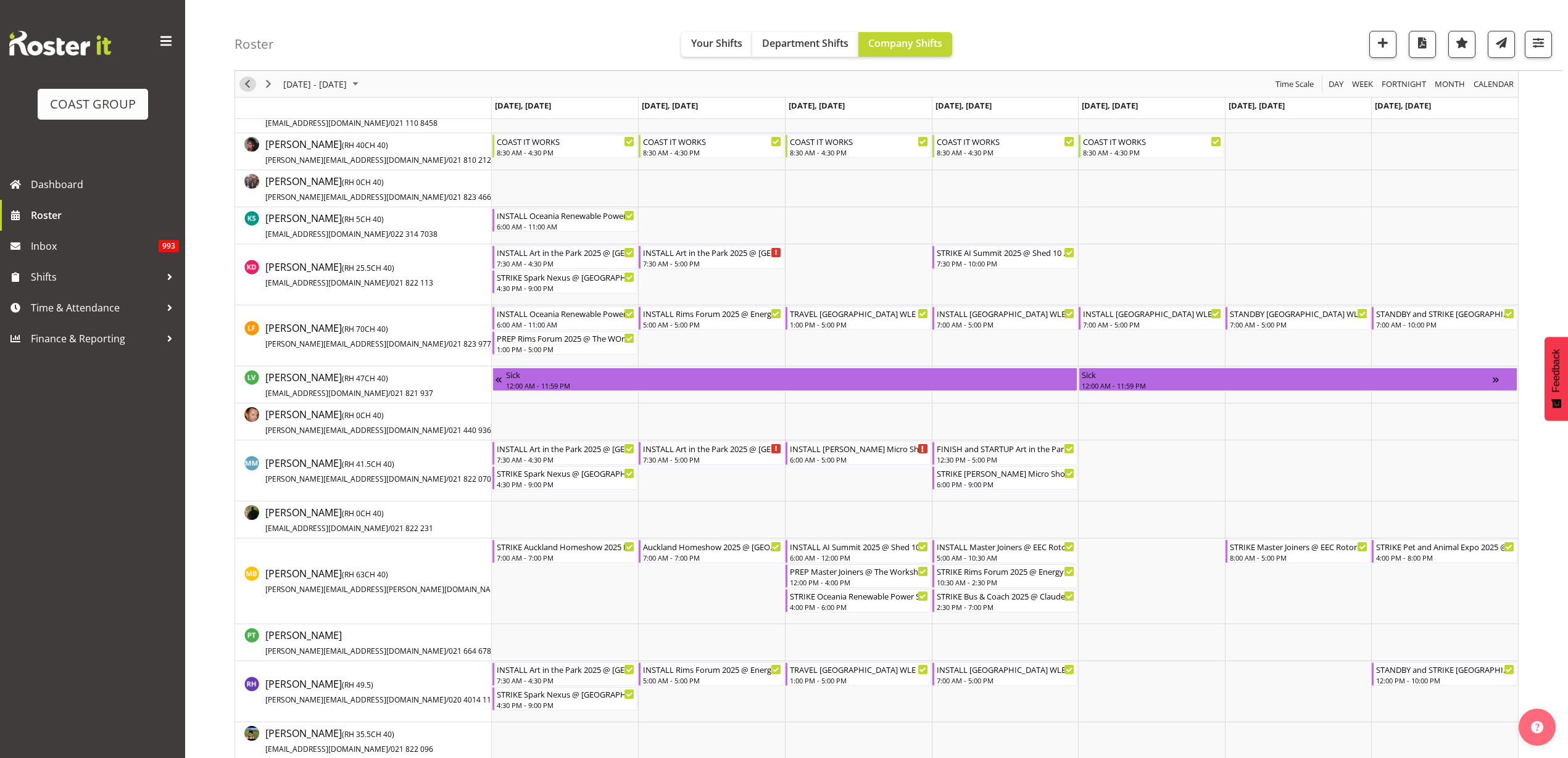
click at [248, 84] on span "Previous" at bounding box center [247, 84] width 15 height 16
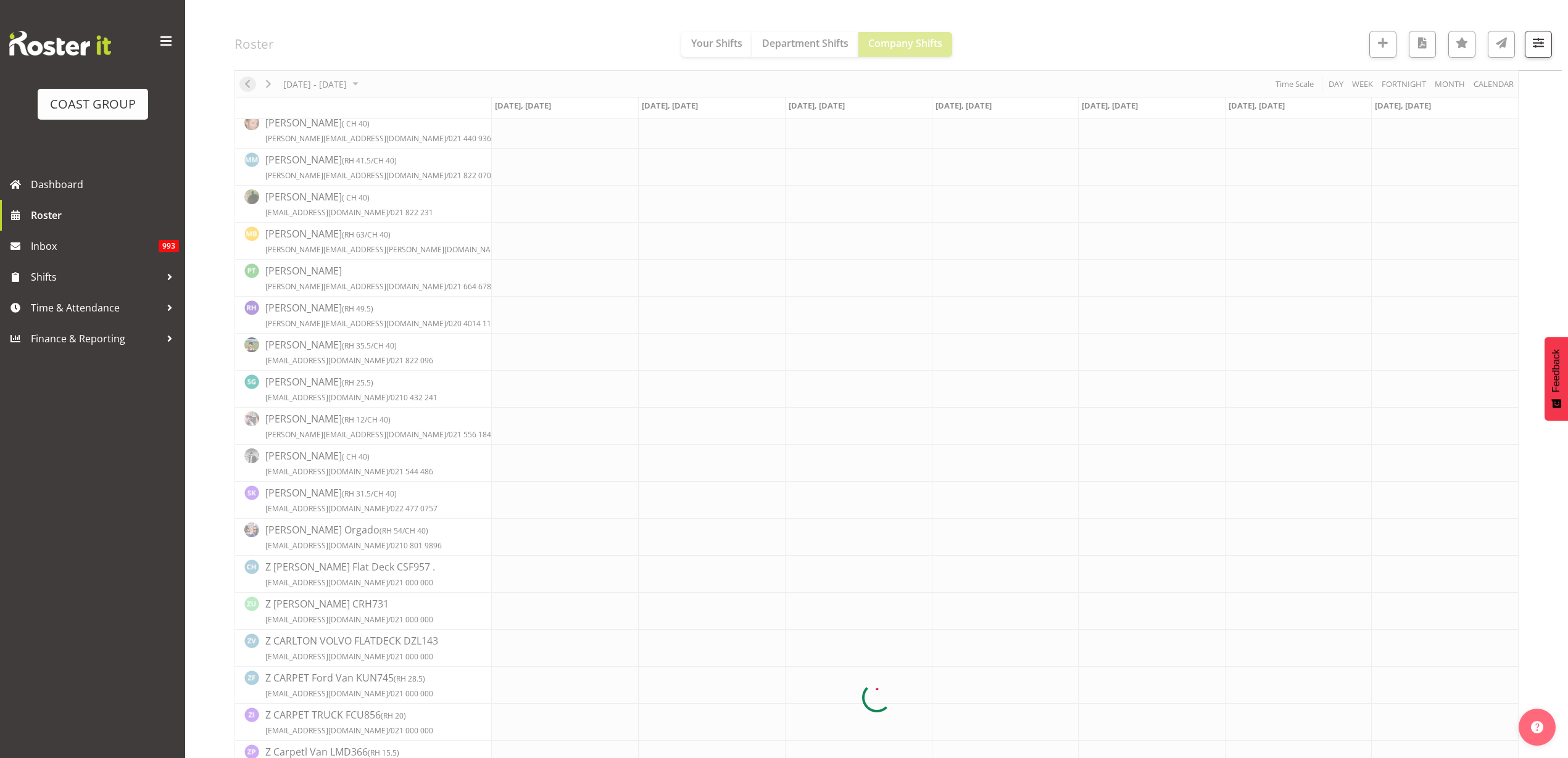
scroll to position [0, 0]
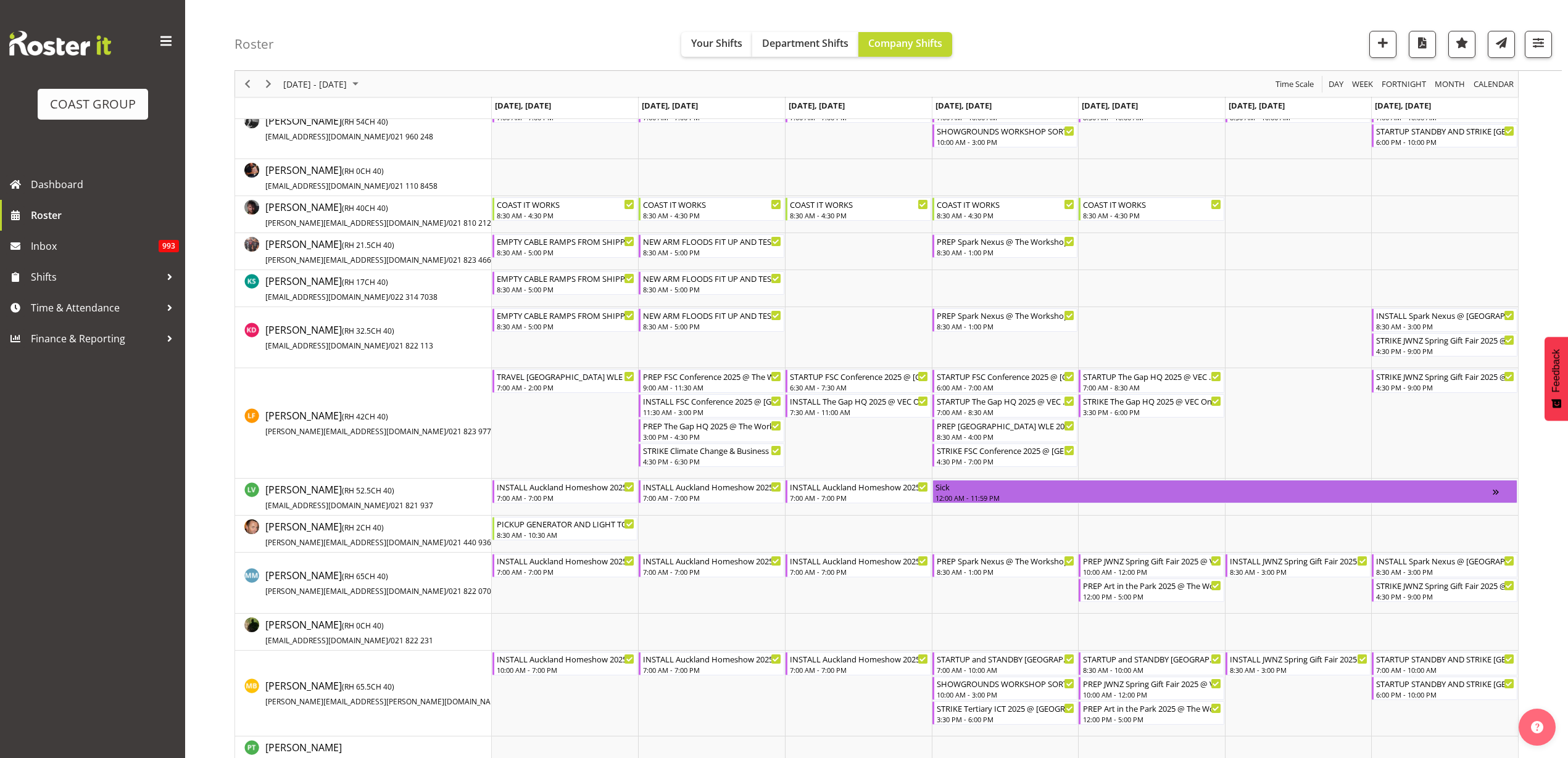
scroll to position [540, 0]
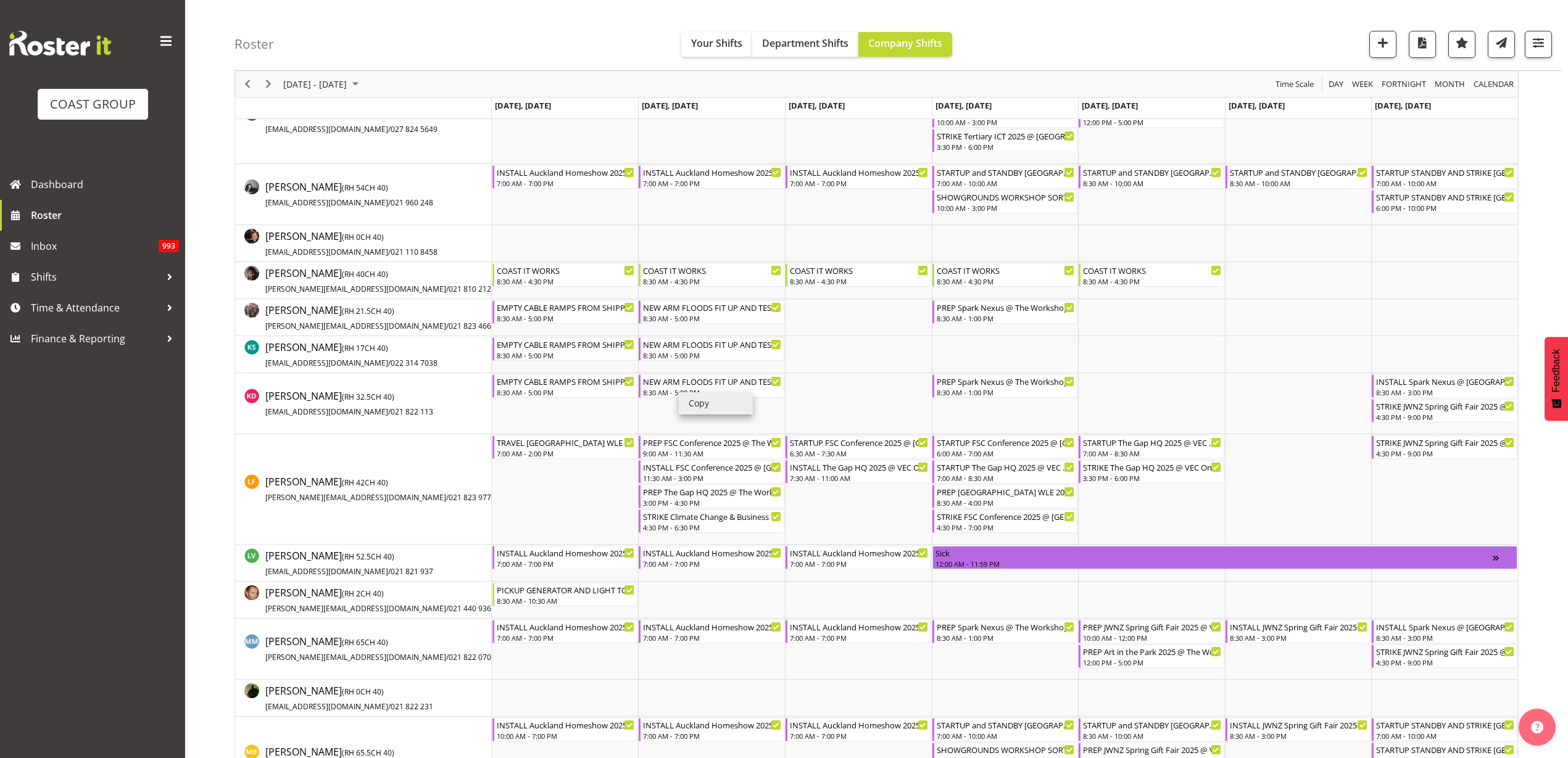
click at [703, 407] on li "Copy" at bounding box center [716, 403] width 74 height 22
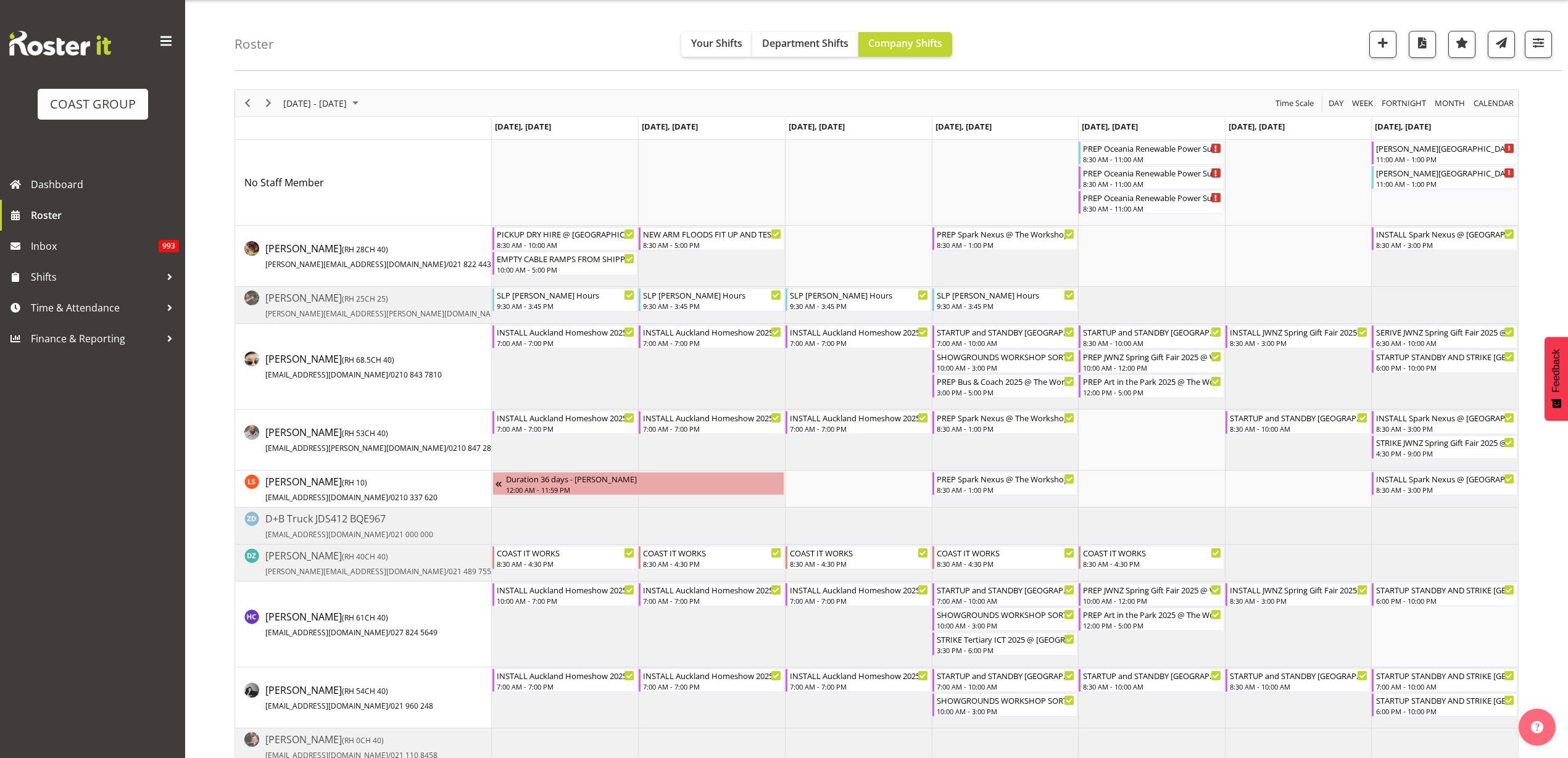
scroll to position [0, 0]
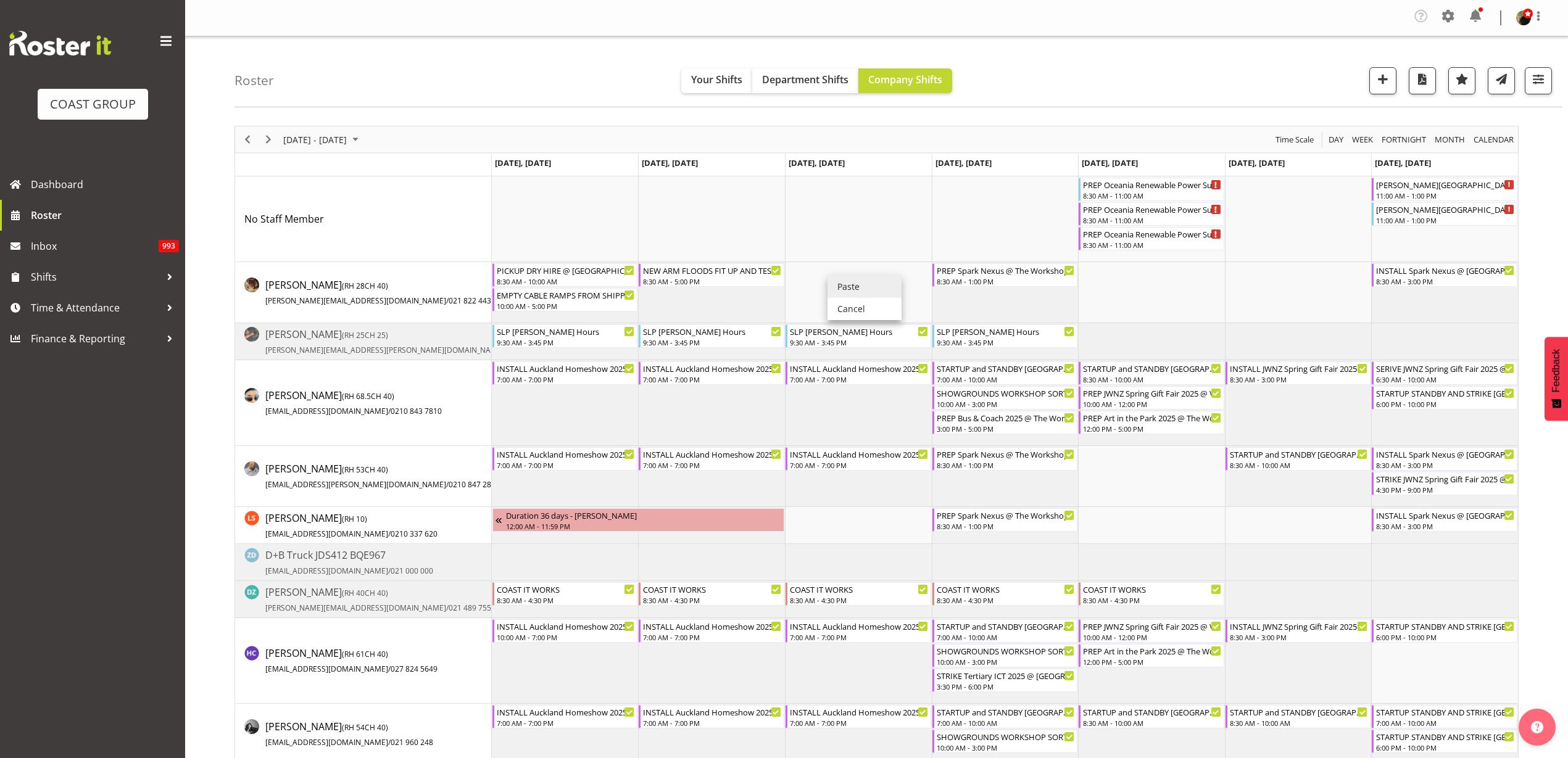
click at [857, 290] on li "Paste" at bounding box center [864, 287] width 74 height 22
click at [826, 279] on div "8:30 AM - 5:00 PM" at bounding box center [859, 281] width 139 height 10
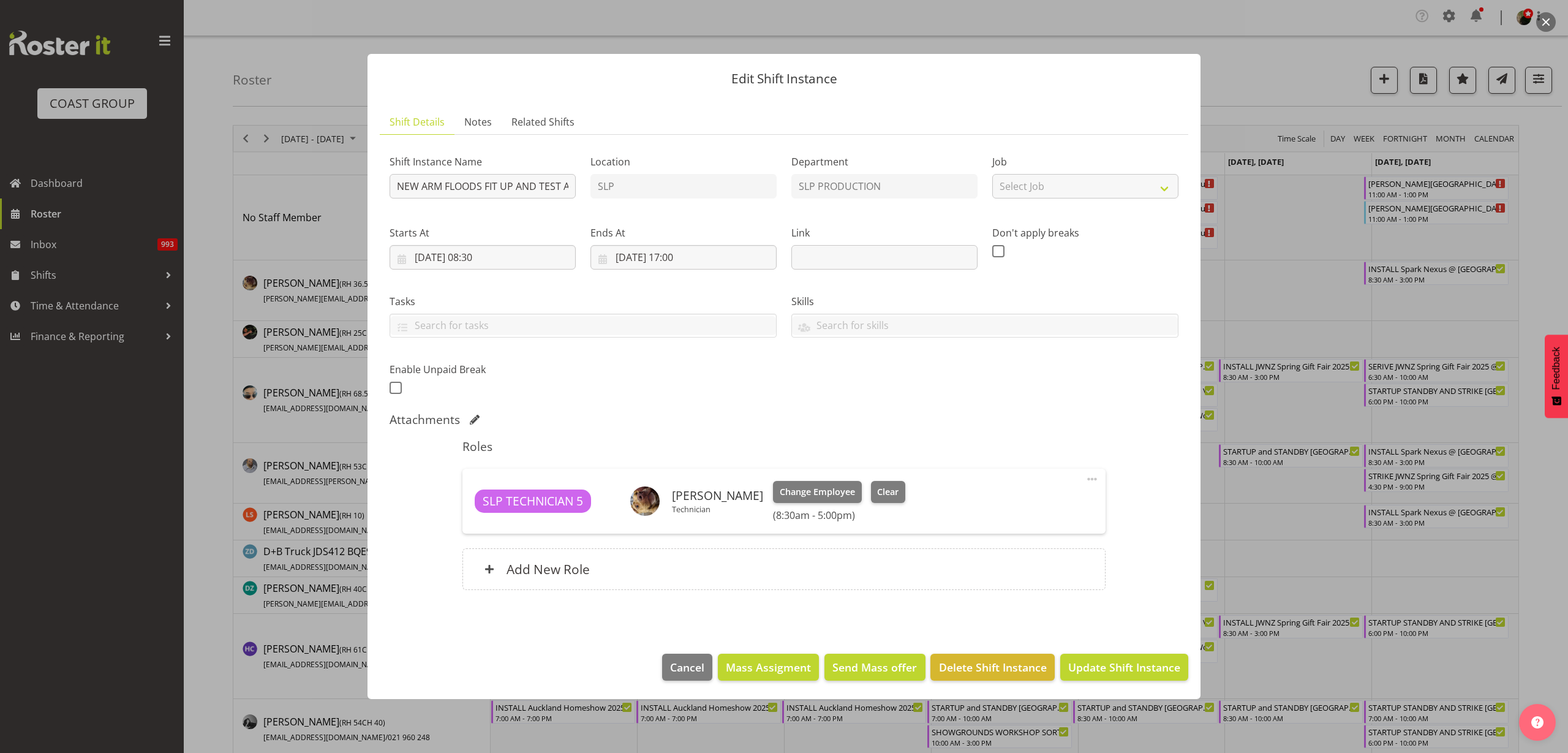
click at [557, 571] on h6 "Add New Role" at bounding box center [548, 569] width 83 height 16
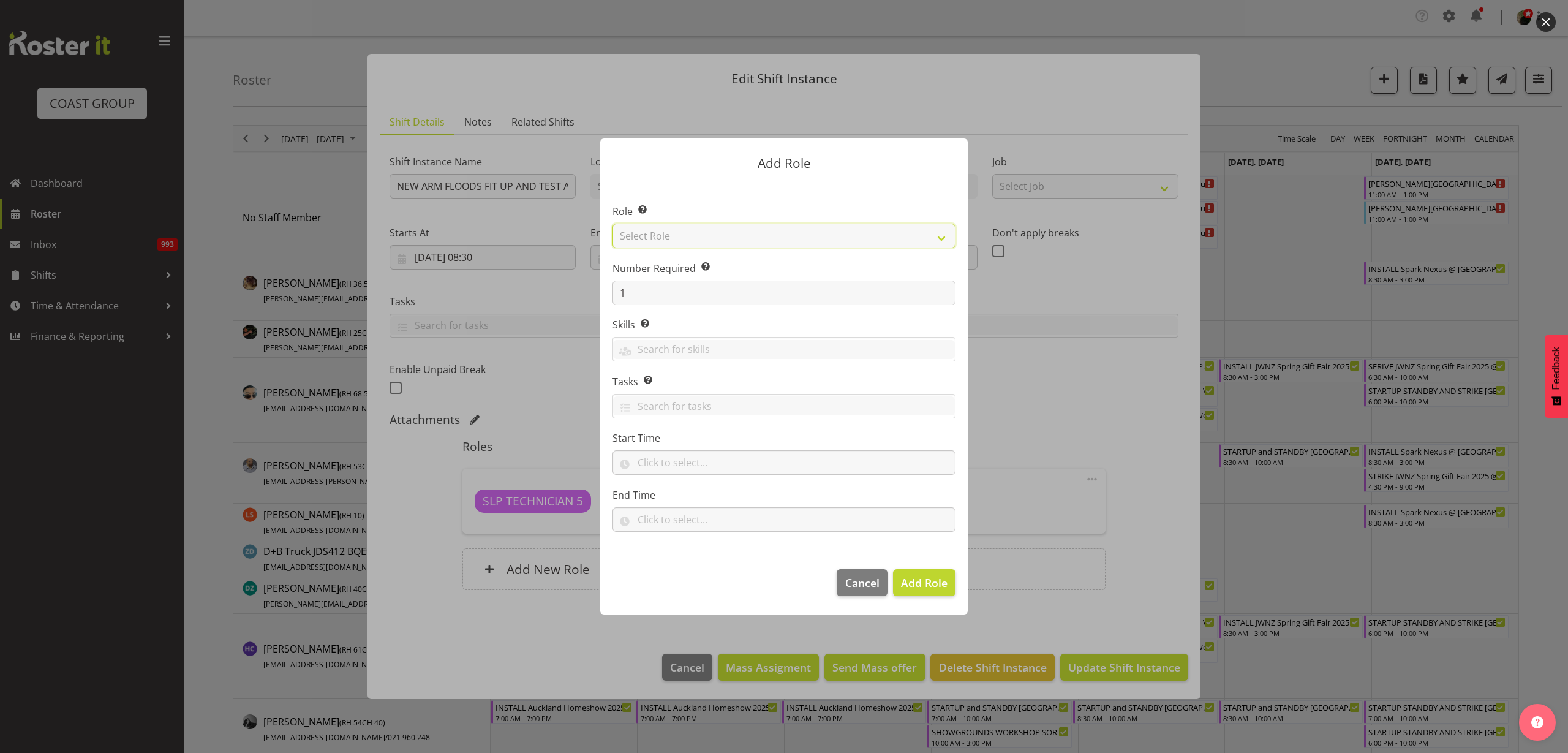
click at [777, 229] on select "Select Role ACCOUNT MANAGER ACCOUNT MANAGER DW ACCOUNTS AKL DIANNA VEHICLES AKL…" at bounding box center [784, 236] width 343 height 24
select select "123"
click at [613, 224] on select "Select Role ACCOUNT MANAGER ACCOUNT MANAGER DW ACCOUNTS AKL DIANNA VEHICLES AKL…" at bounding box center [784, 236] width 343 height 24
drag, startPoint x: 676, startPoint y: 291, endPoint x: 557, endPoint y: 293, distance: 119.0
click at [559, 294] on form "Add Role Role Select the role you wish to add to the shift. ACCOUNT MANAGER ACC…" at bounding box center [784, 376] width 588 height 537
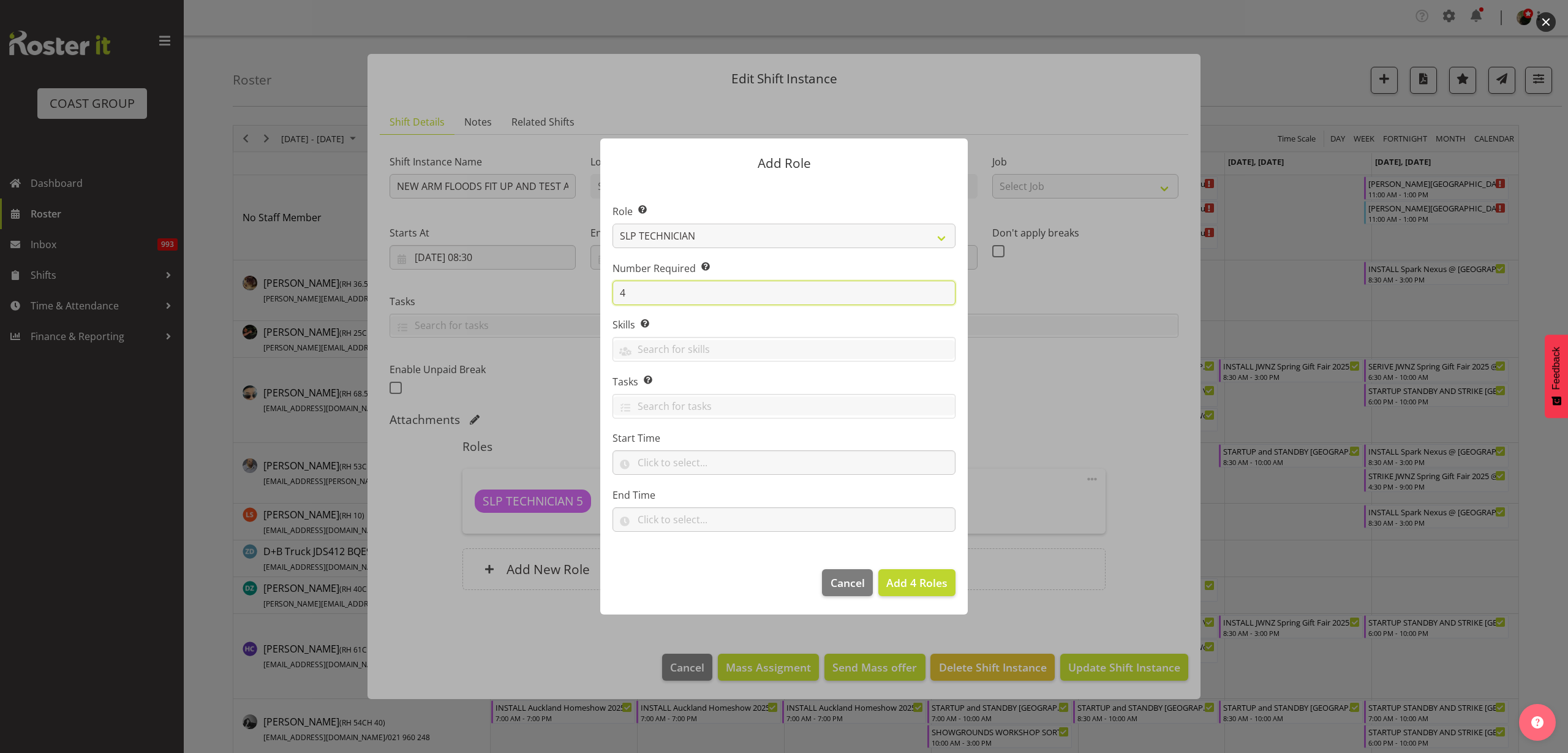
type input "4"
click at [922, 585] on span "Add 4 Roles" at bounding box center [917, 582] width 61 height 15
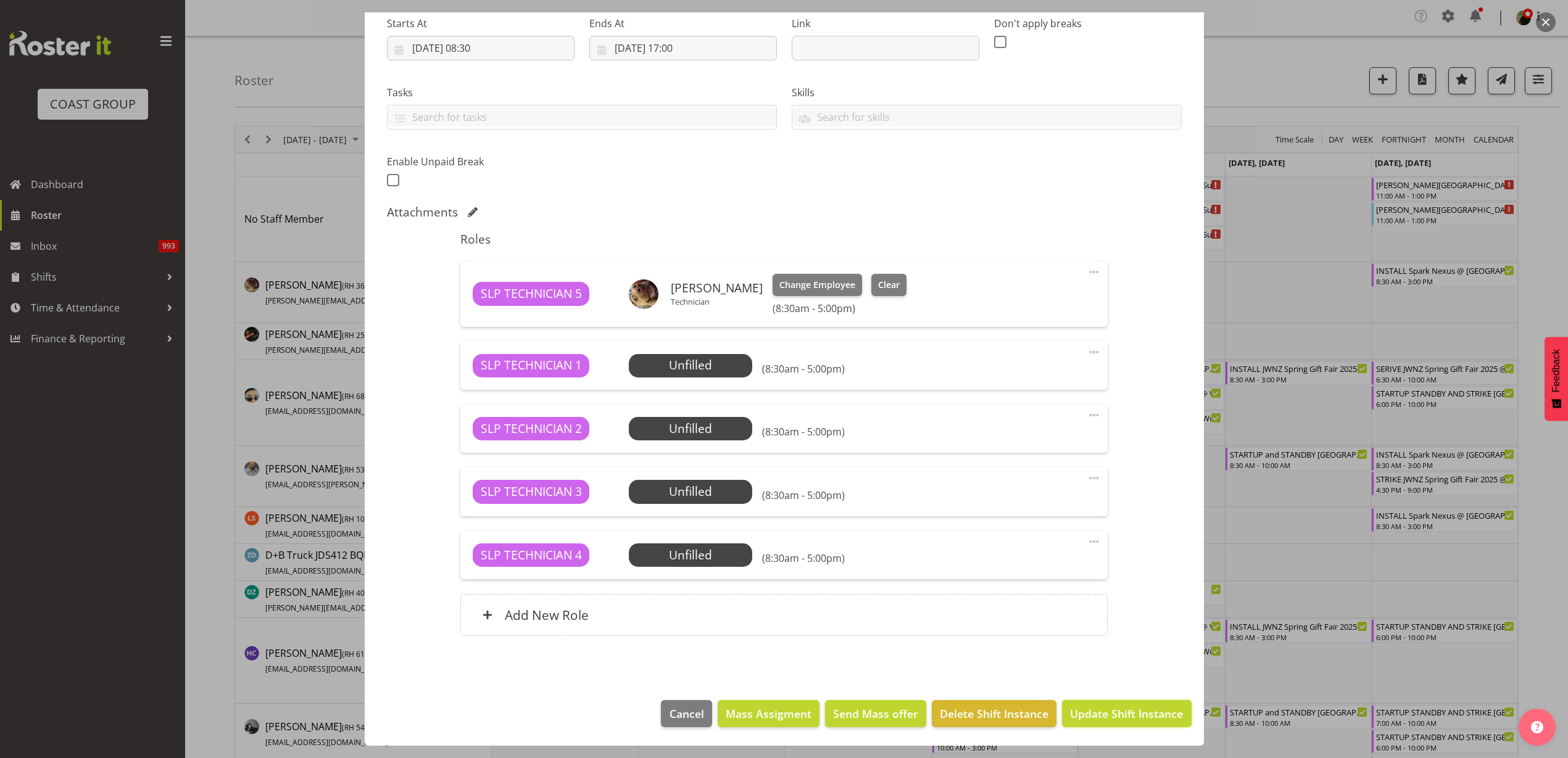
click at [1123, 709] on span "Update Shift Instance" at bounding box center [1126, 713] width 113 height 16
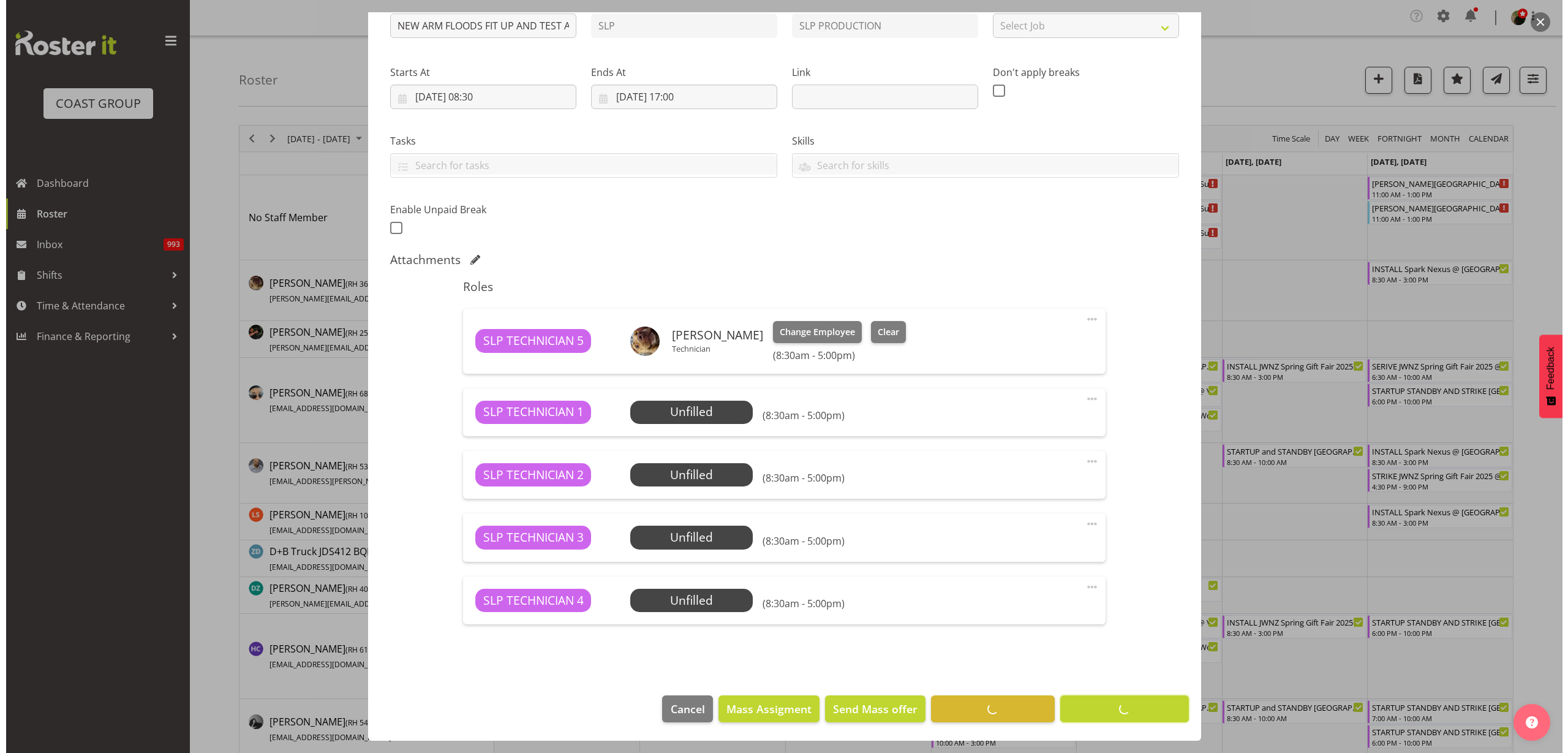
scroll to position [150, 0]
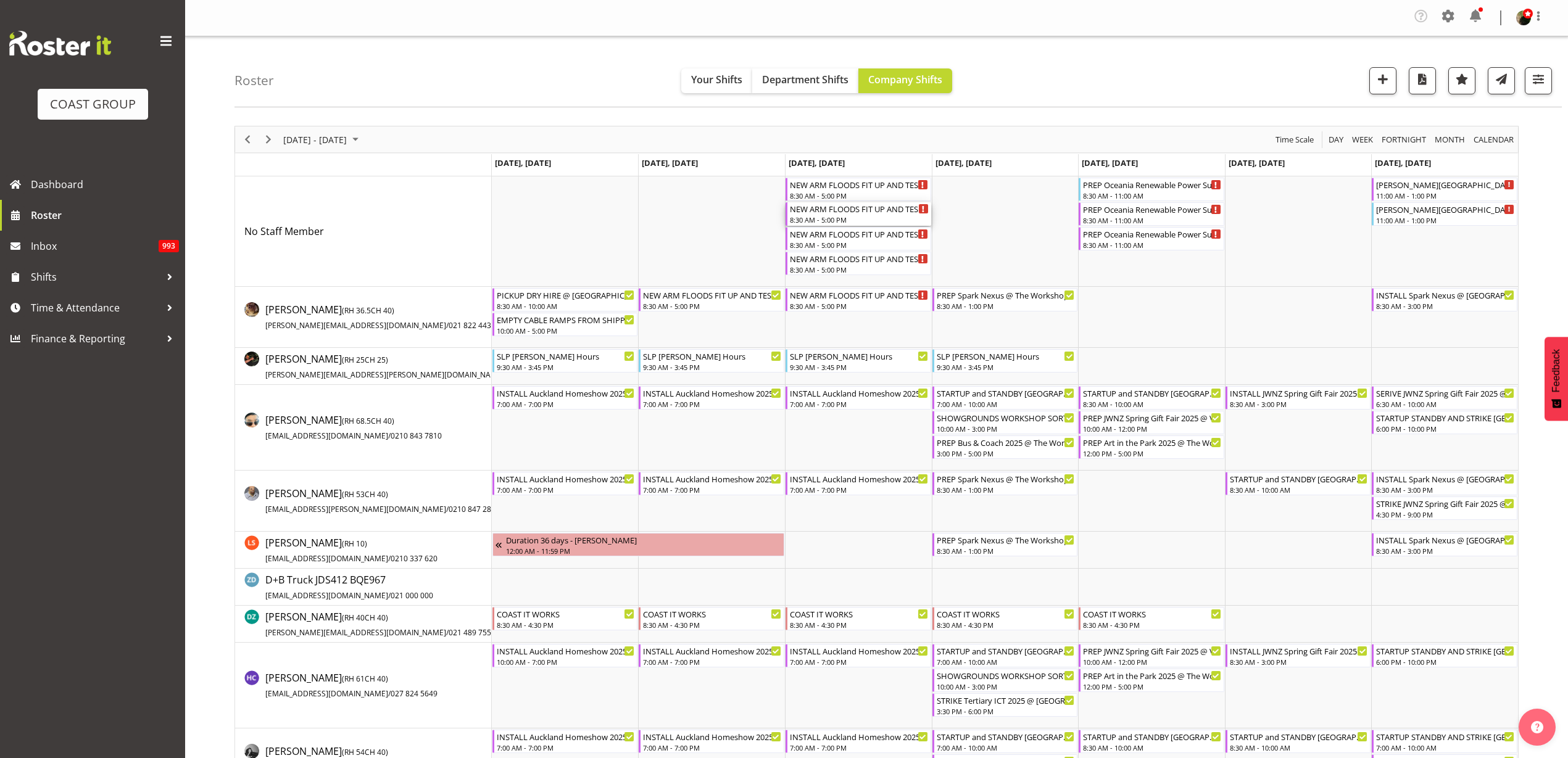
click at [850, 220] on div "8:30 AM - 5:00 PM" at bounding box center [859, 219] width 139 height 10
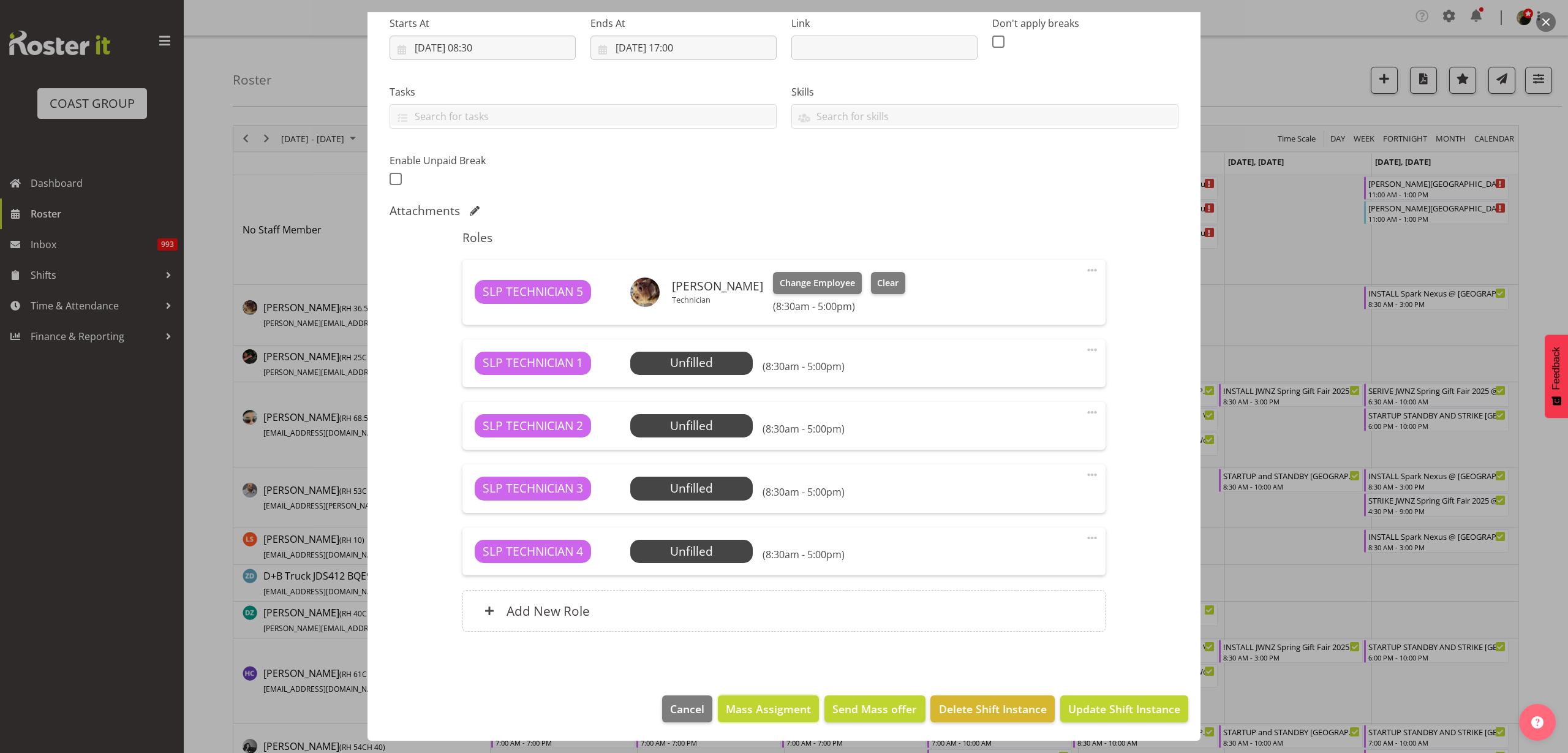
click at [755, 712] on span "Mass Assigment" at bounding box center [768, 708] width 85 height 16
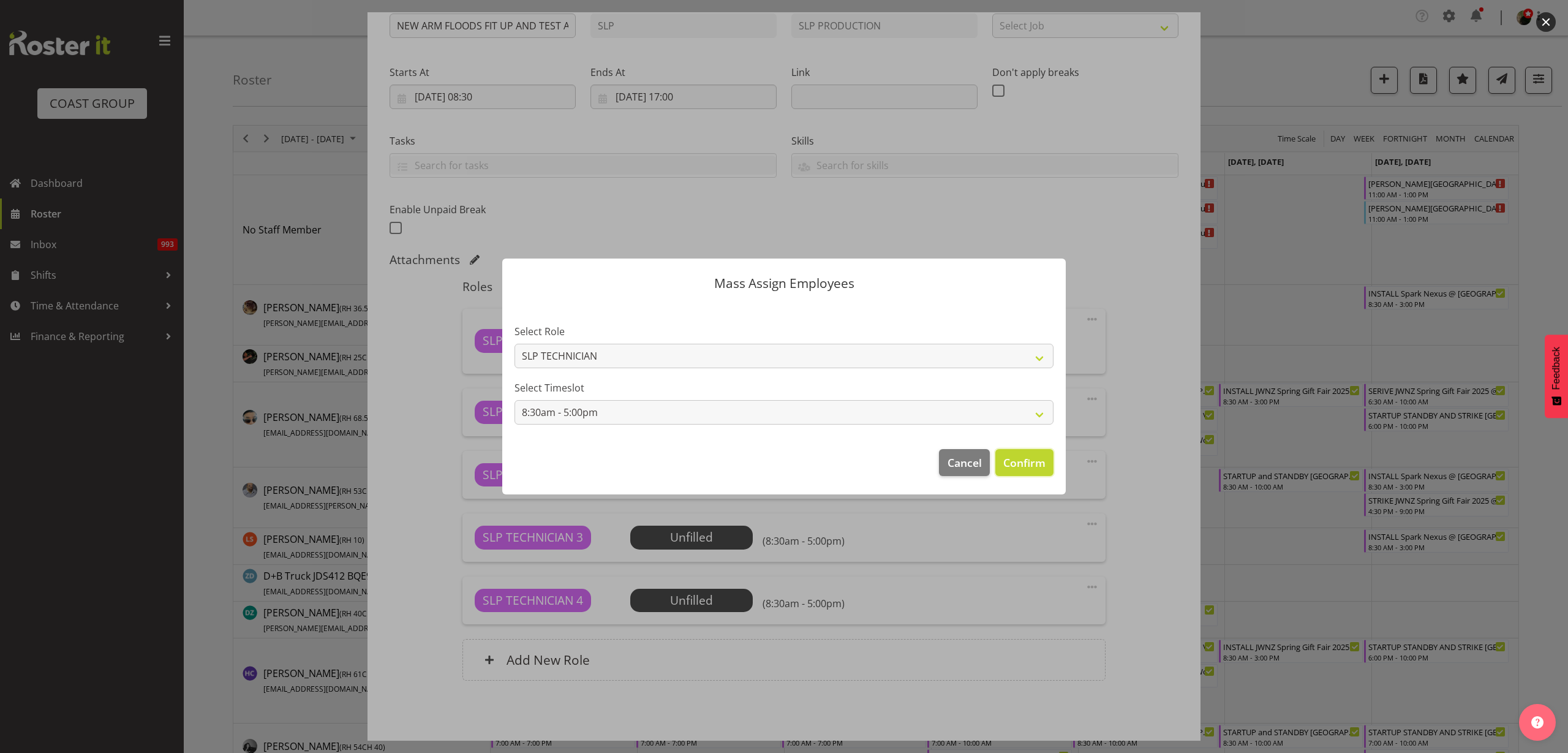
click at [1030, 460] on span "Confirm" at bounding box center [1025, 463] width 42 height 16
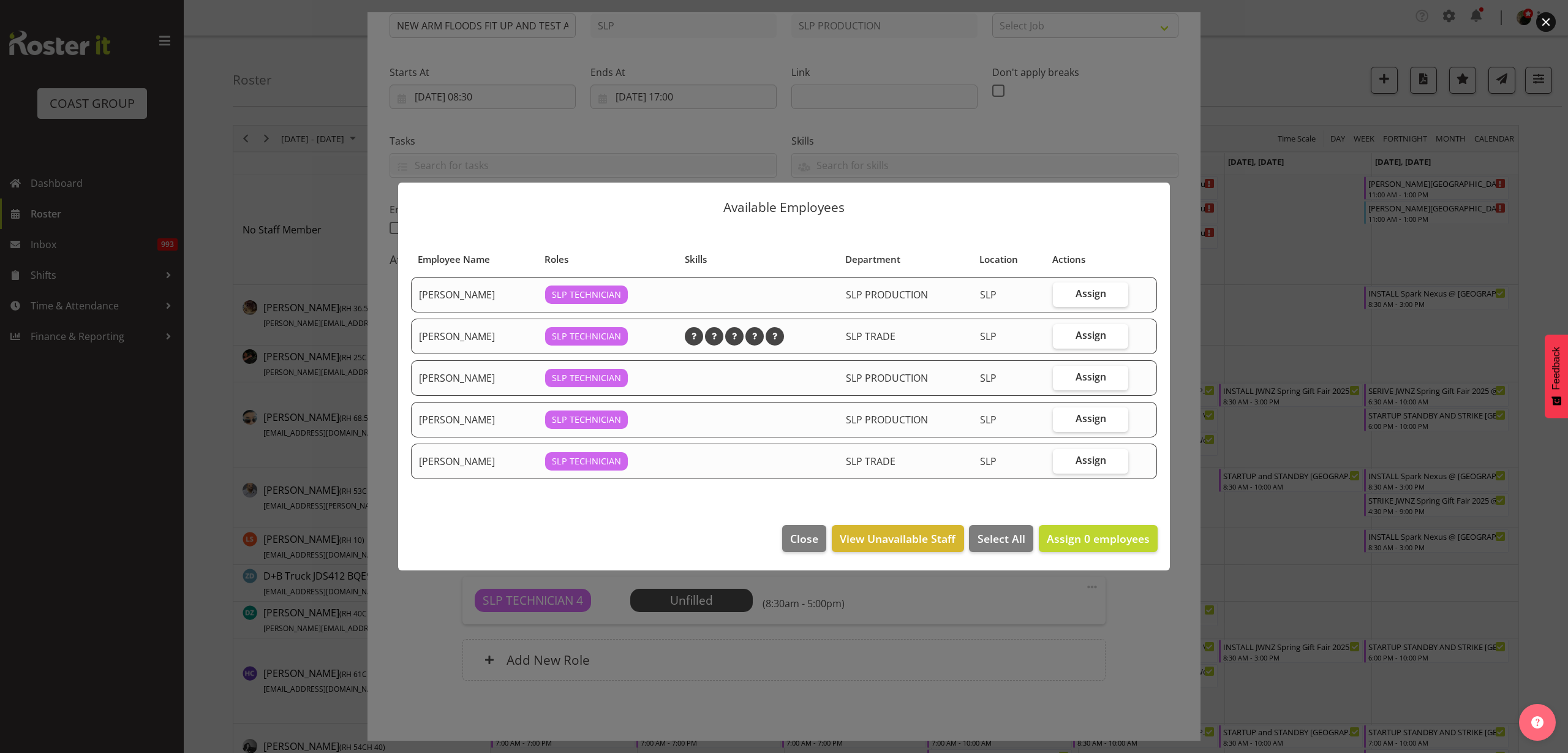
click at [1102, 340] on span "Assign" at bounding box center [1090, 335] width 31 height 13
click at [1061, 340] on input "Assign" at bounding box center [1057, 335] width 8 height 8
checkbox input "true"
click at [1100, 379] on span "Assign" at bounding box center [1090, 376] width 31 height 13
click at [1061, 379] on input "Assign" at bounding box center [1057, 377] width 8 height 8
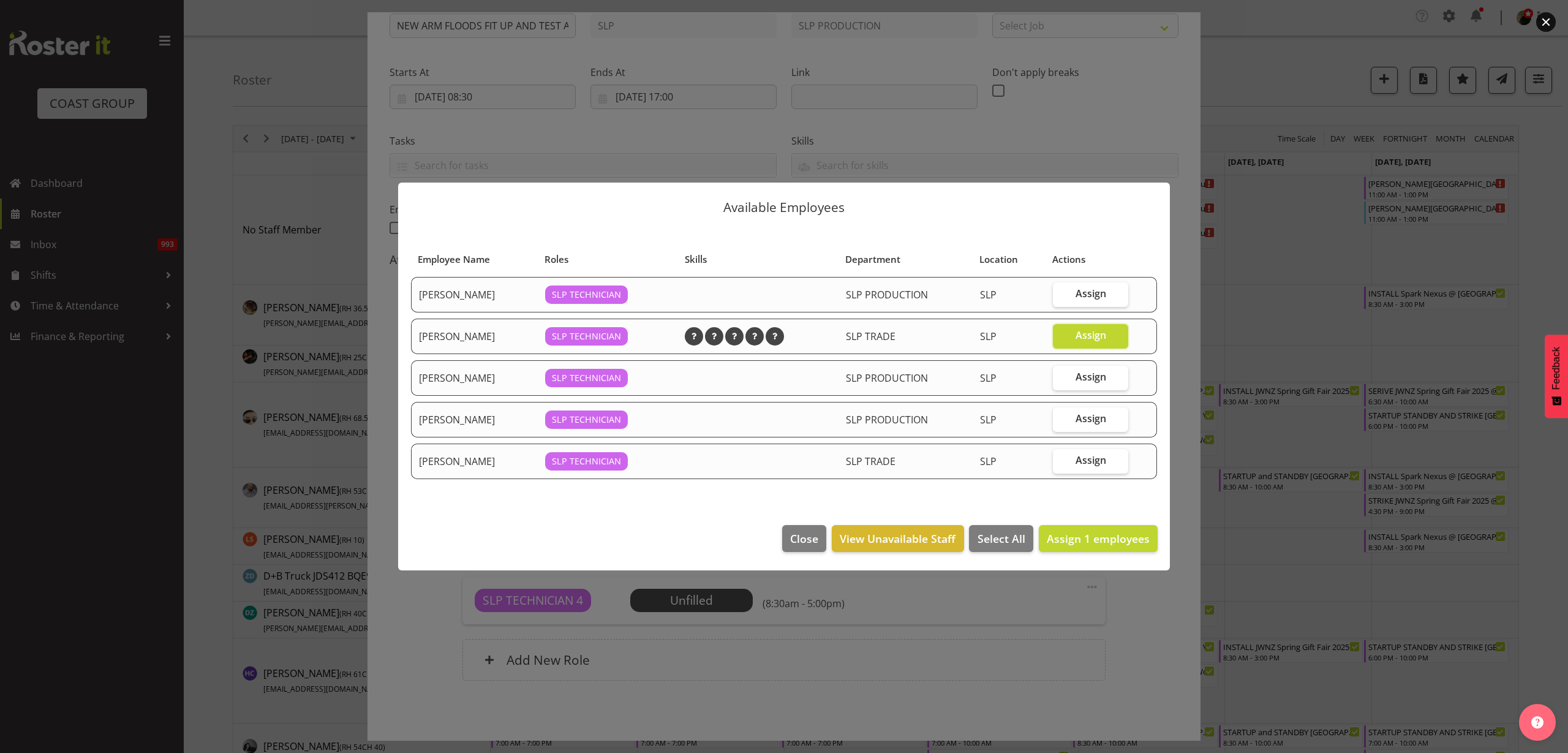
checkbox input "true"
click at [1098, 416] on span "Assign" at bounding box center [1090, 419] width 31 height 13
click at [1061, 416] on input "Assign" at bounding box center [1057, 419] width 8 height 8
checkbox input "true"
click at [1087, 537] on span "Assign 3 employees" at bounding box center [1098, 538] width 103 height 15
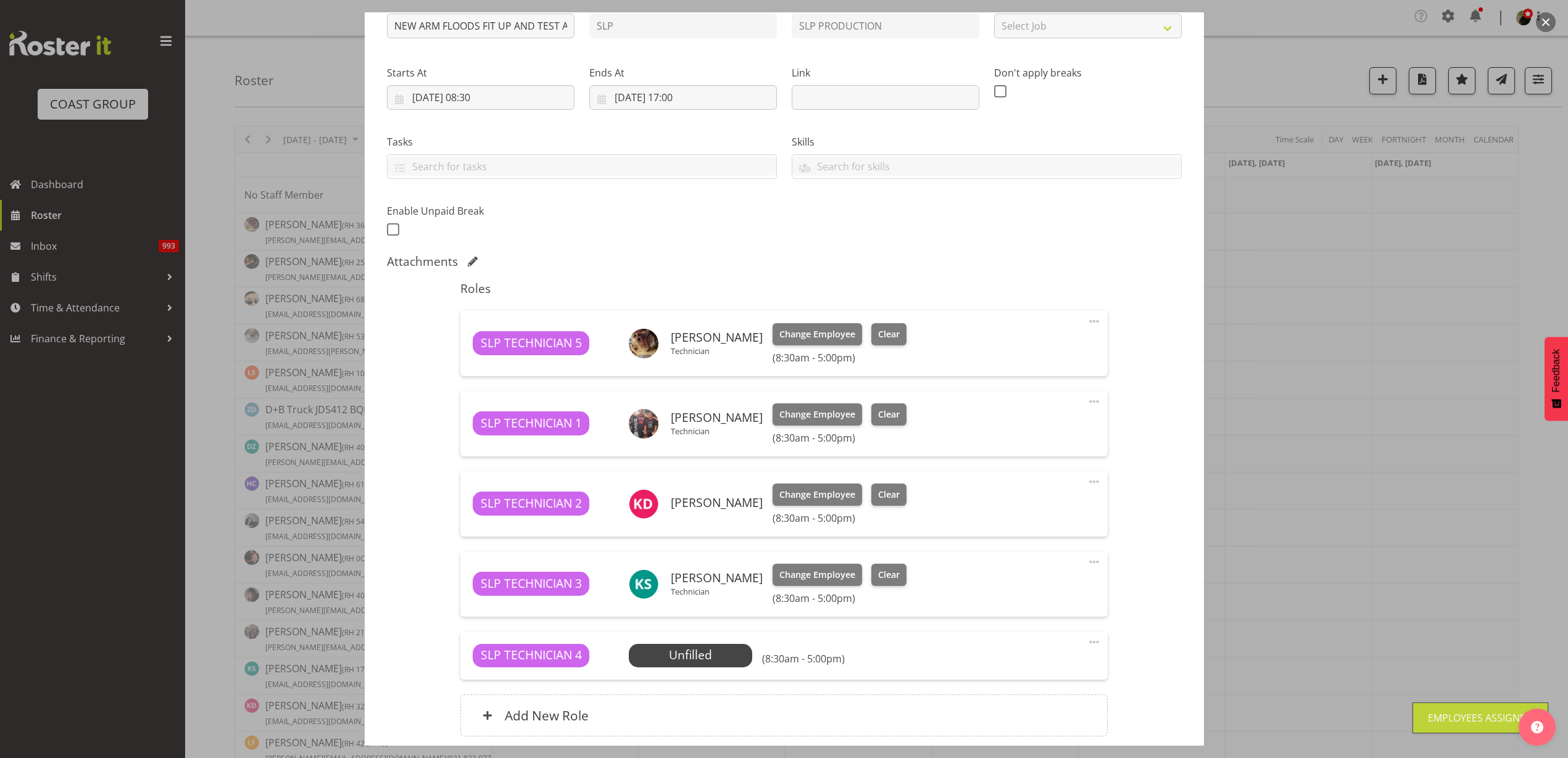
click at [1086, 642] on span at bounding box center [1093, 641] width 15 height 15
click at [1020, 716] on link "Delete" at bounding box center [1042, 715] width 118 height 22
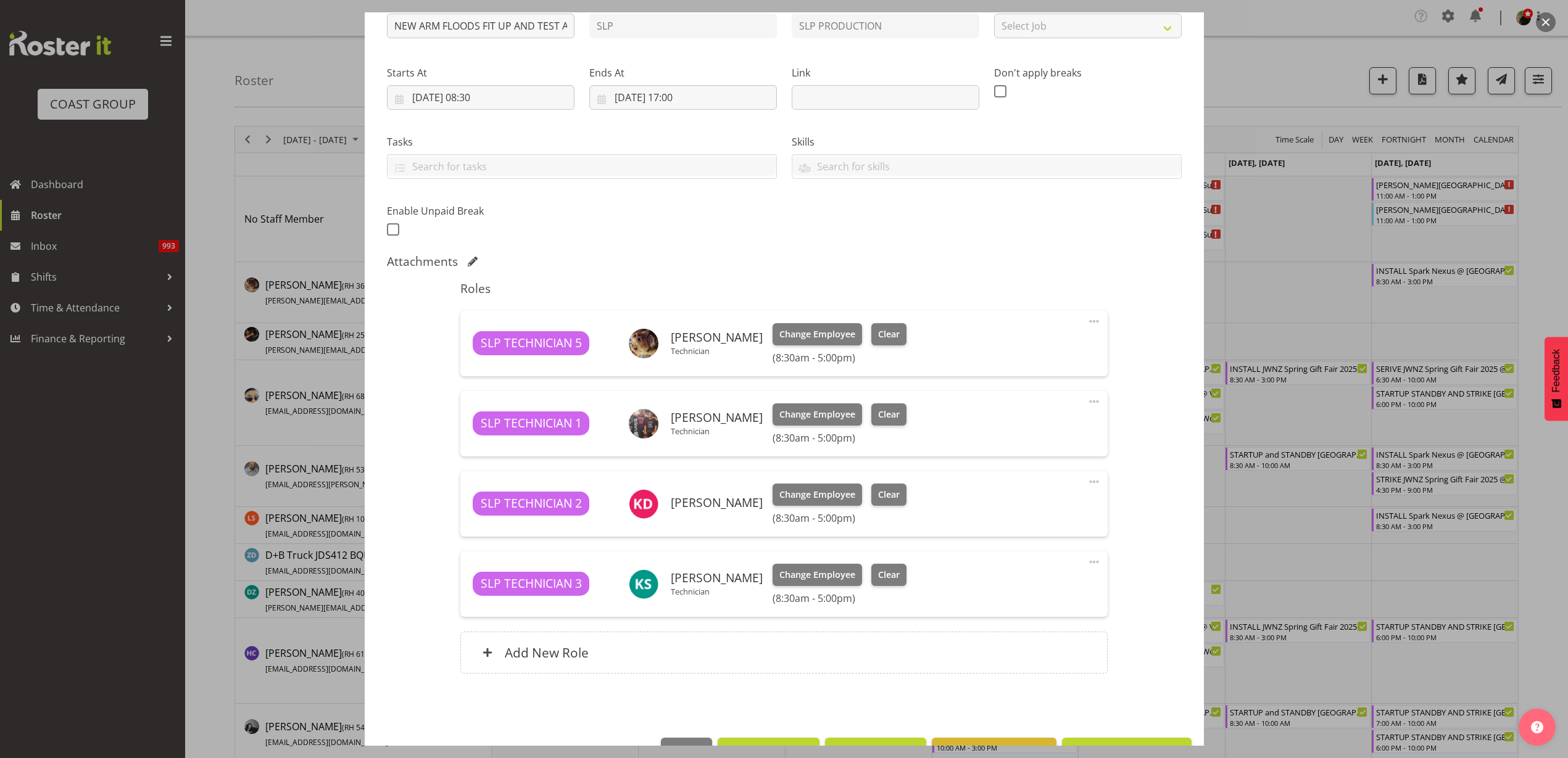
scroll to position [231, 0]
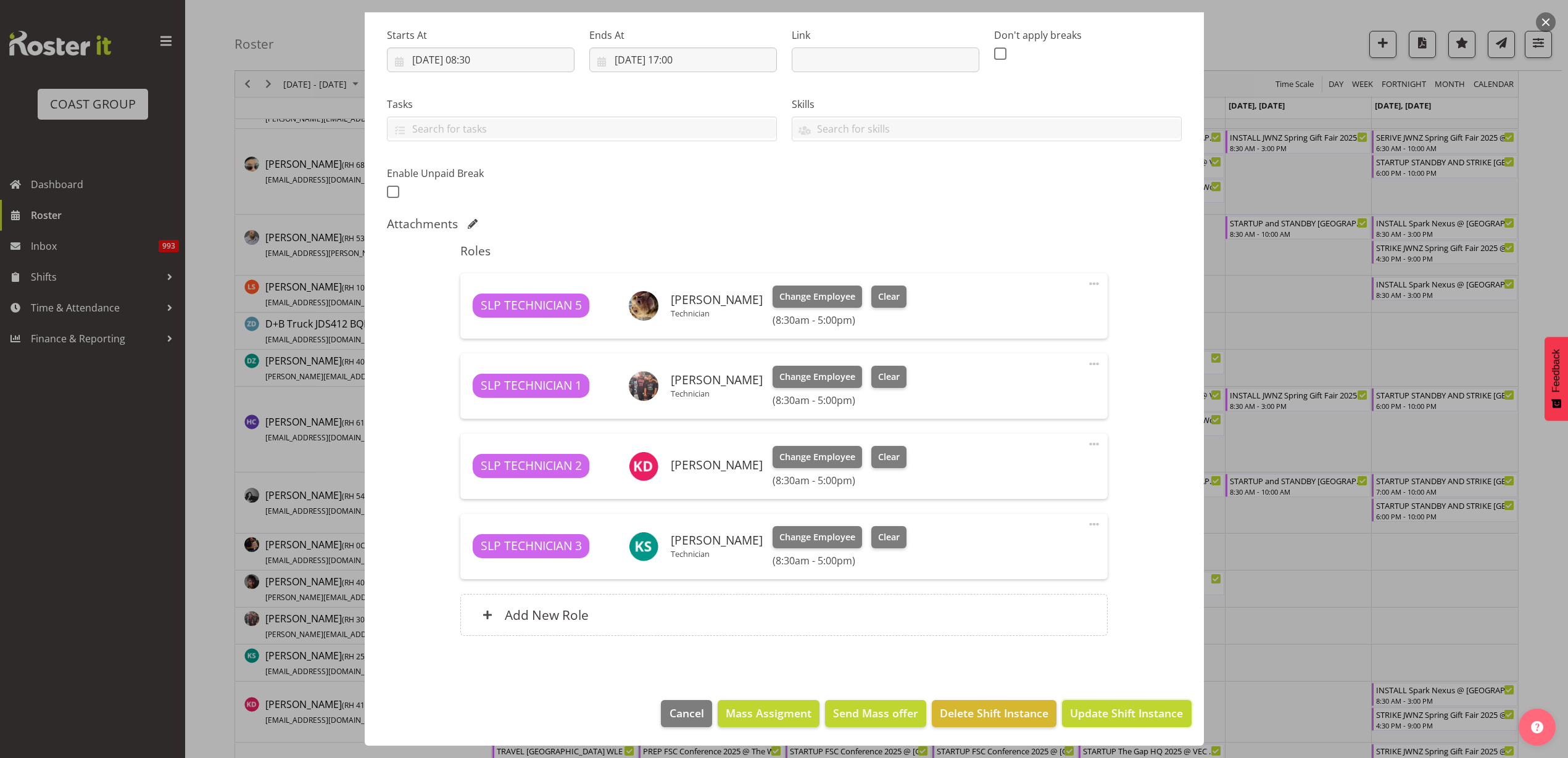
click at [1087, 718] on span "Update Shift Instance" at bounding box center [1126, 712] width 113 height 16
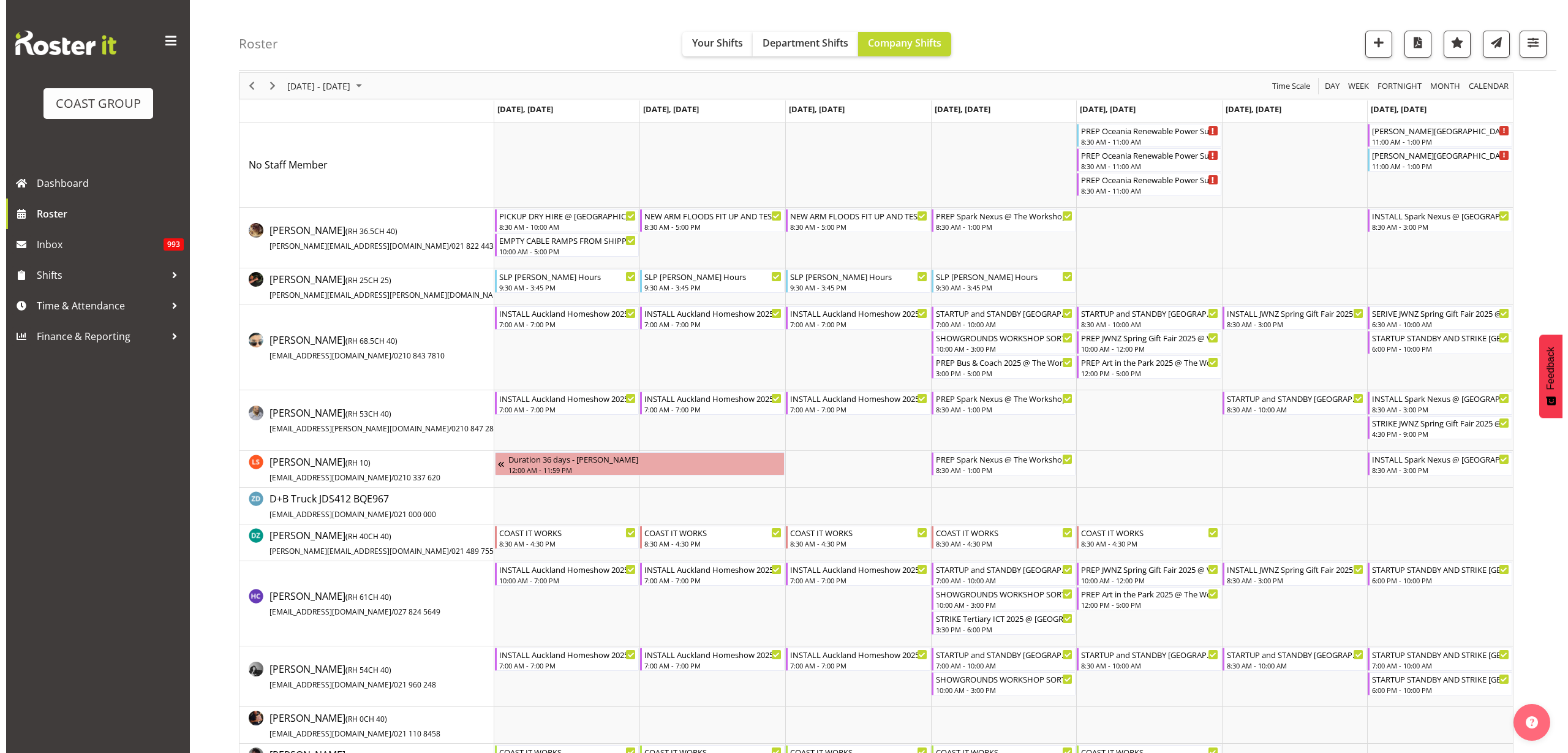
scroll to position [0, 0]
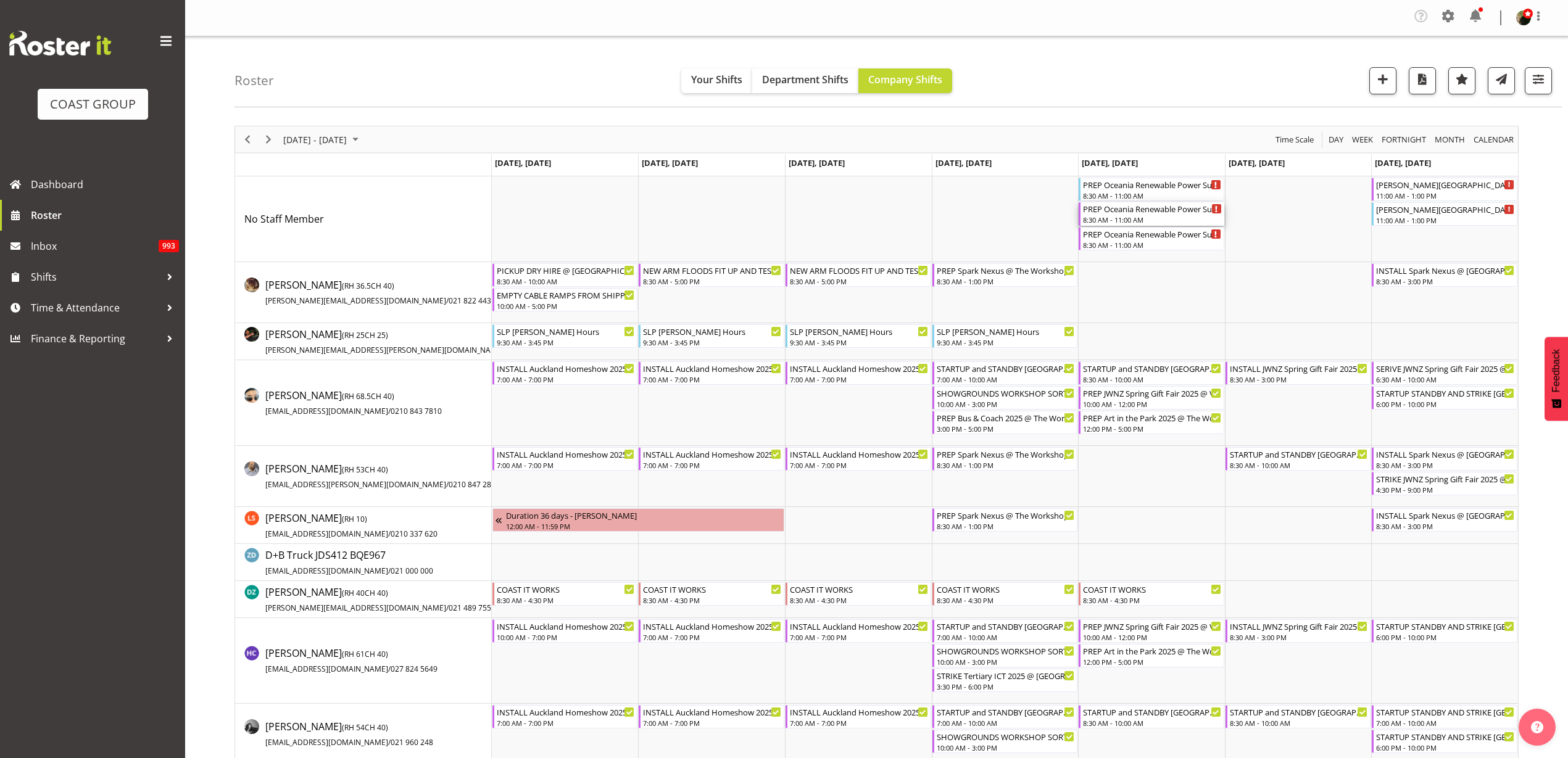
click at [1123, 219] on div "8:30 AM - 11:00 AM" at bounding box center [1152, 219] width 139 height 10
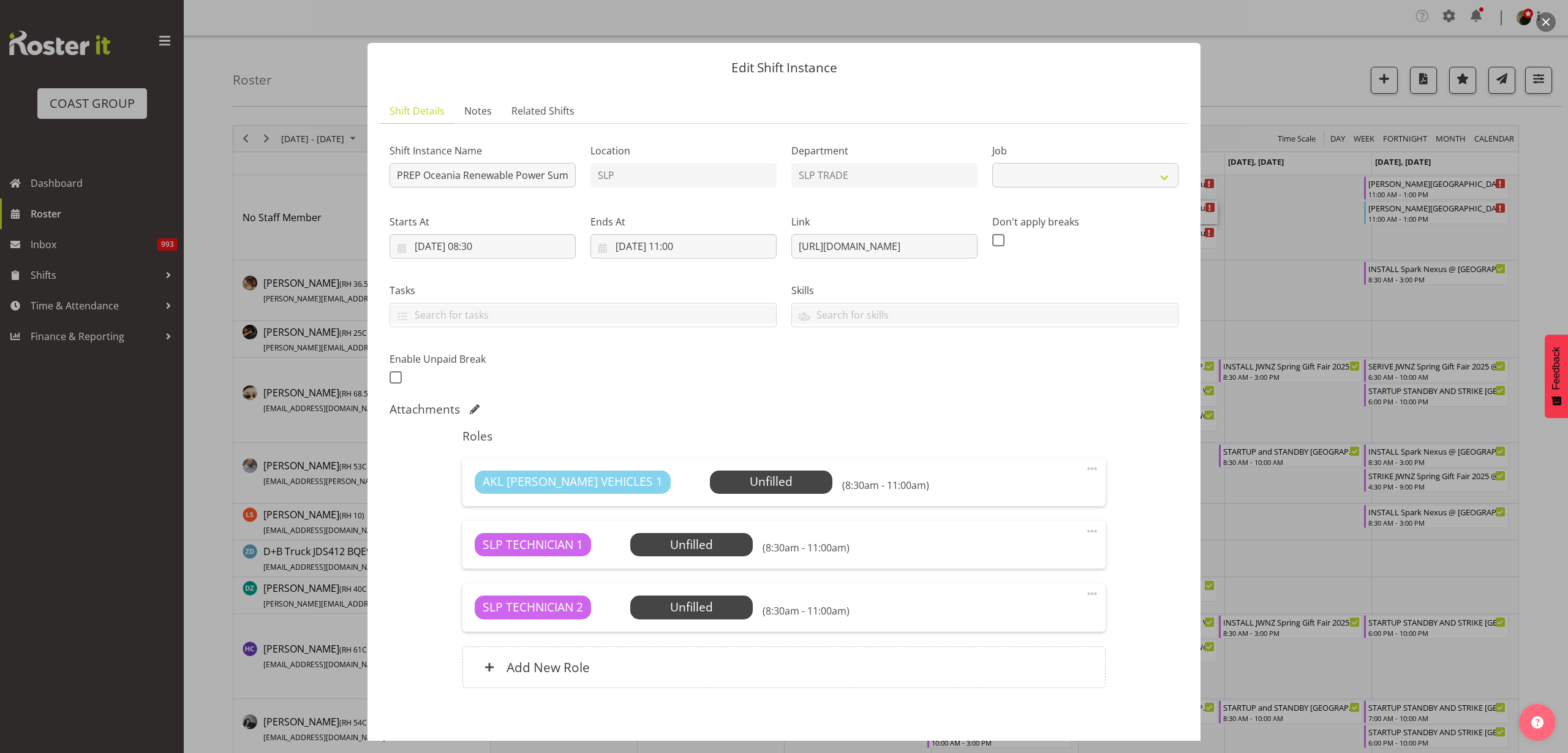
select select "10547"
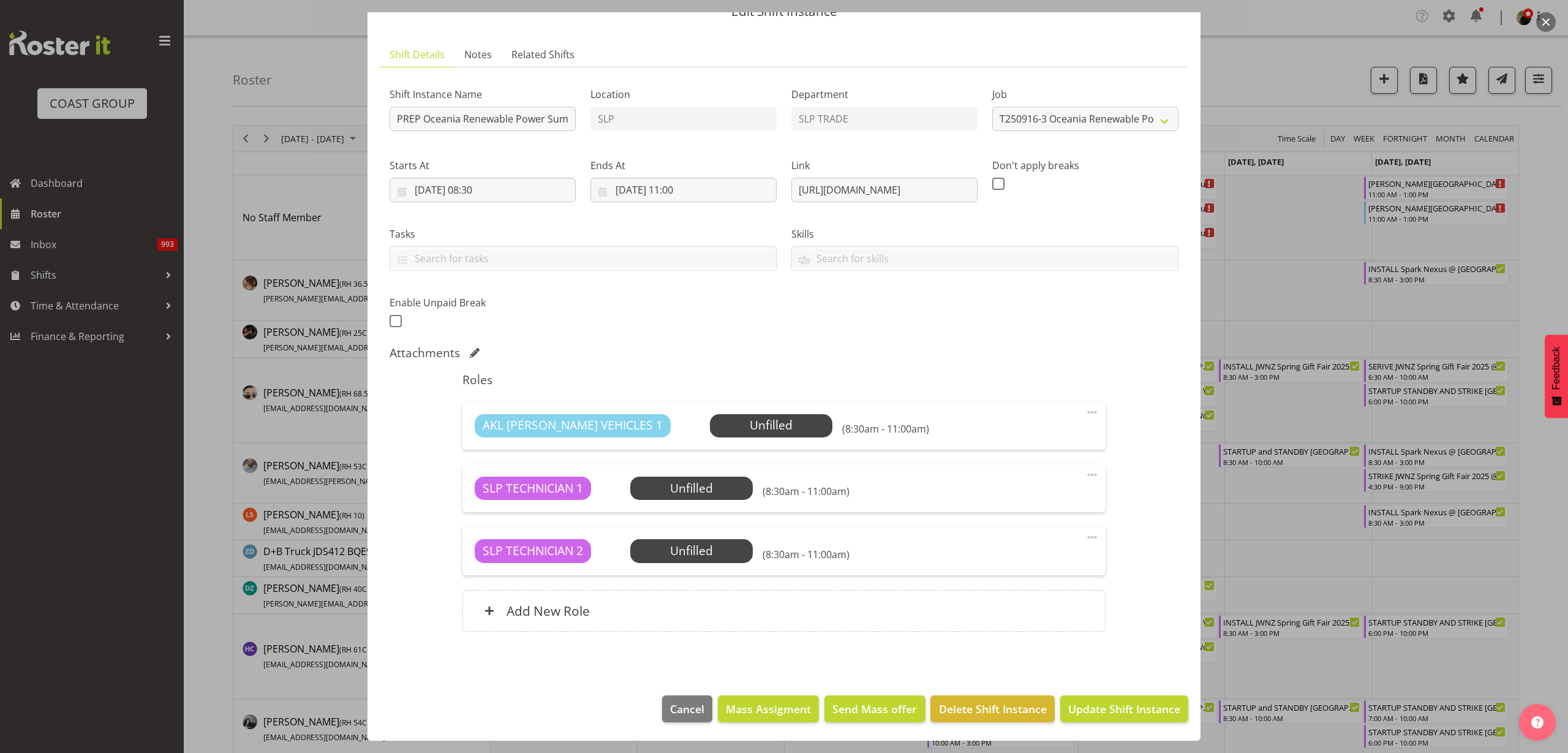
click at [1085, 413] on span at bounding box center [1092, 412] width 15 height 15
click at [1046, 492] on link "Delete" at bounding box center [1040, 485] width 117 height 22
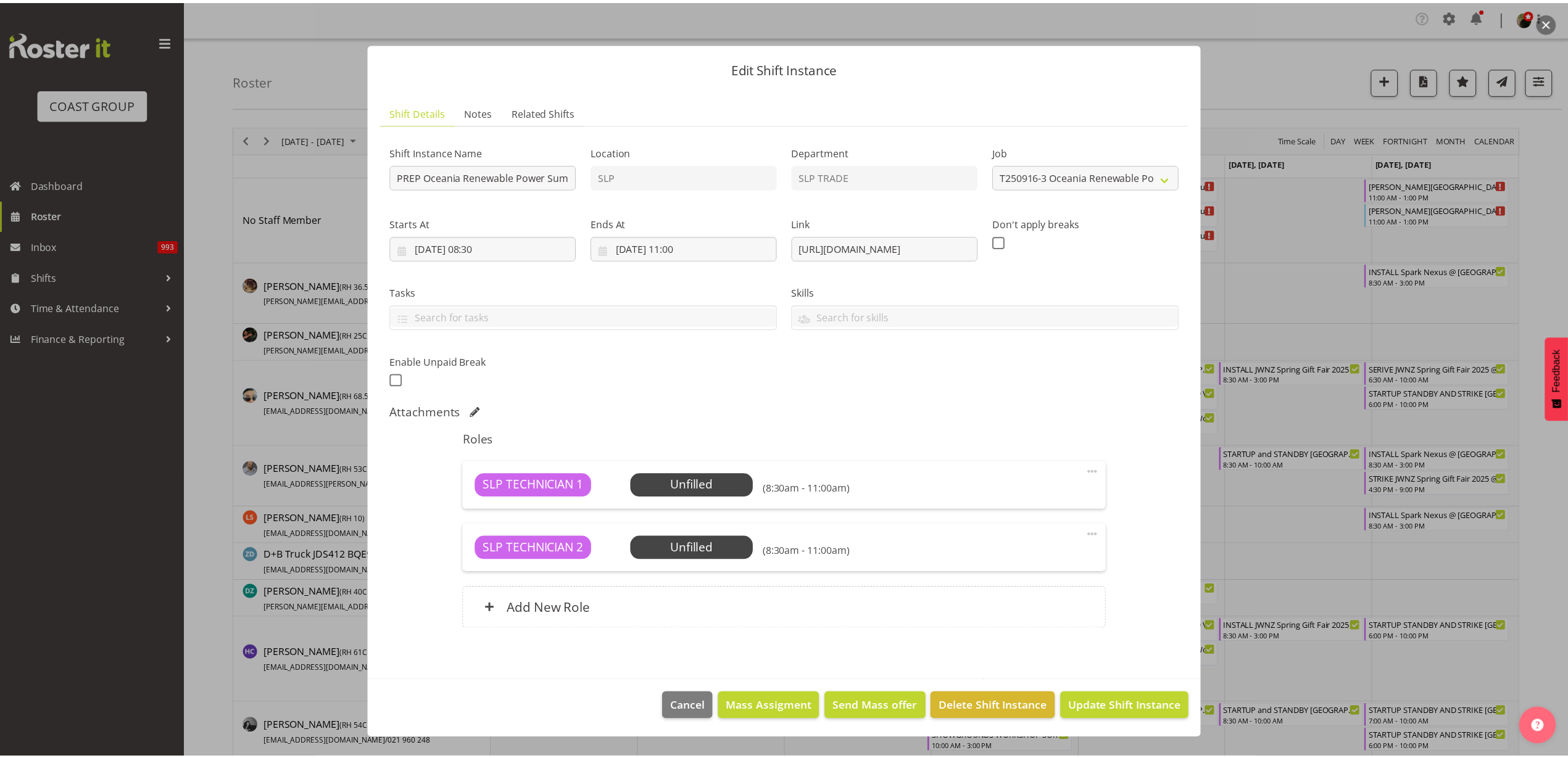
scroll to position [0, 0]
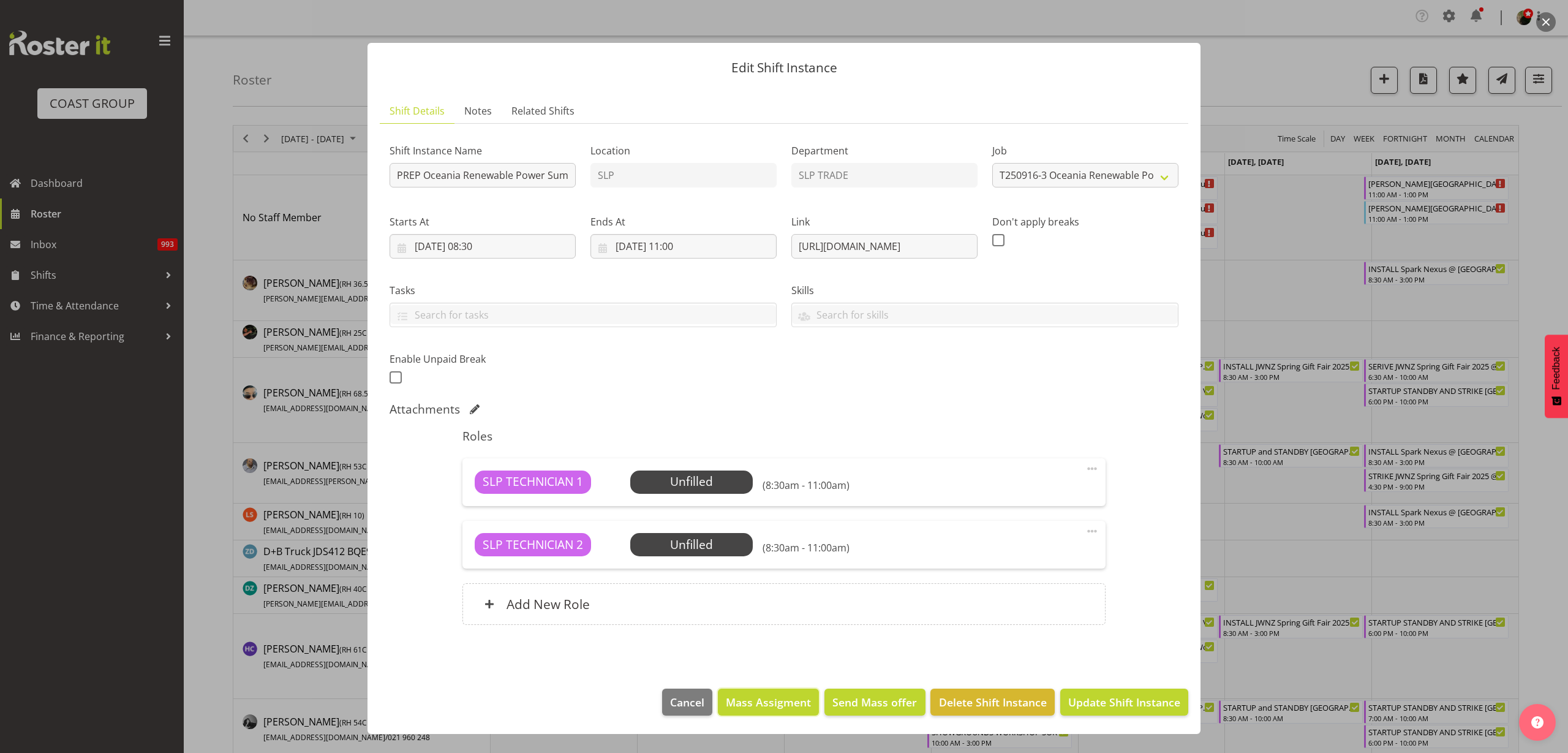
click at [783, 700] on span "Mass Assigment" at bounding box center [768, 702] width 85 height 16
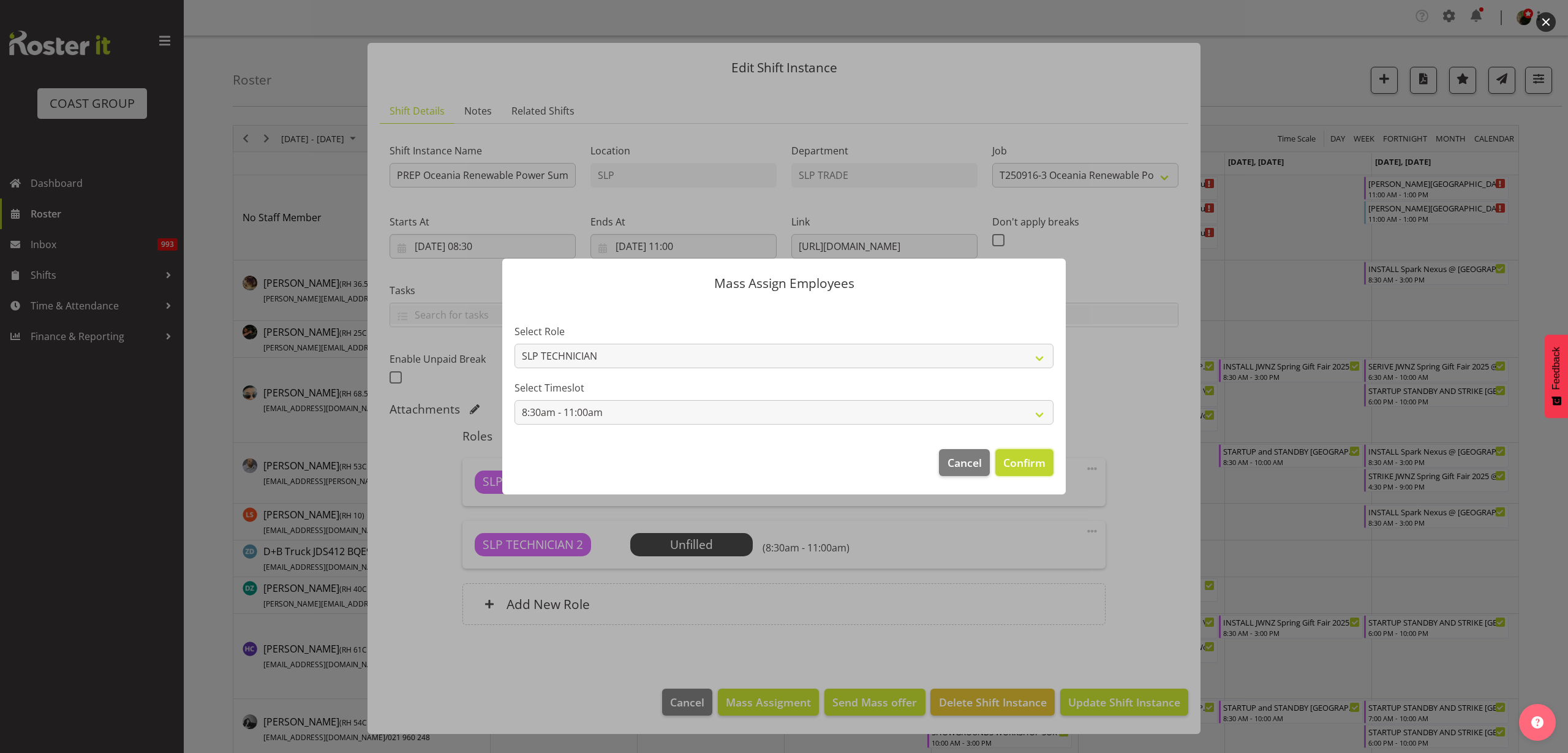
click at [1033, 460] on span "Confirm" at bounding box center [1025, 463] width 42 height 16
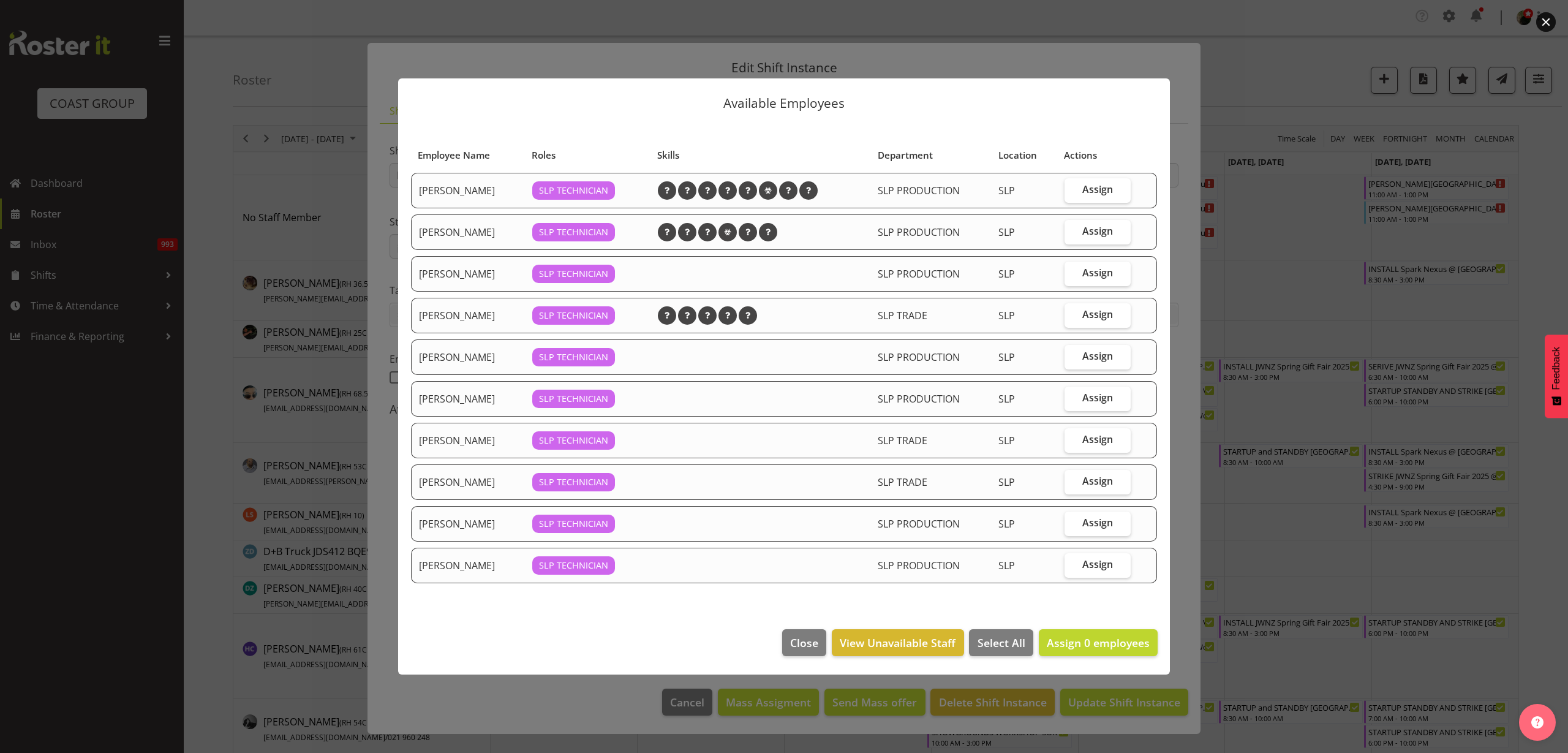
click at [1098, 438] on span "Assign" at bounding box center [1098, 439] width 31 height 13
click at [1072, 438] on input "Assign" at bounding box center [1069, 439] width 8 height 8
checkbox input "true"
click at [1106, 641] on span "Assign 1 employees" at bounding box center [1098, 643] width 103 height 15
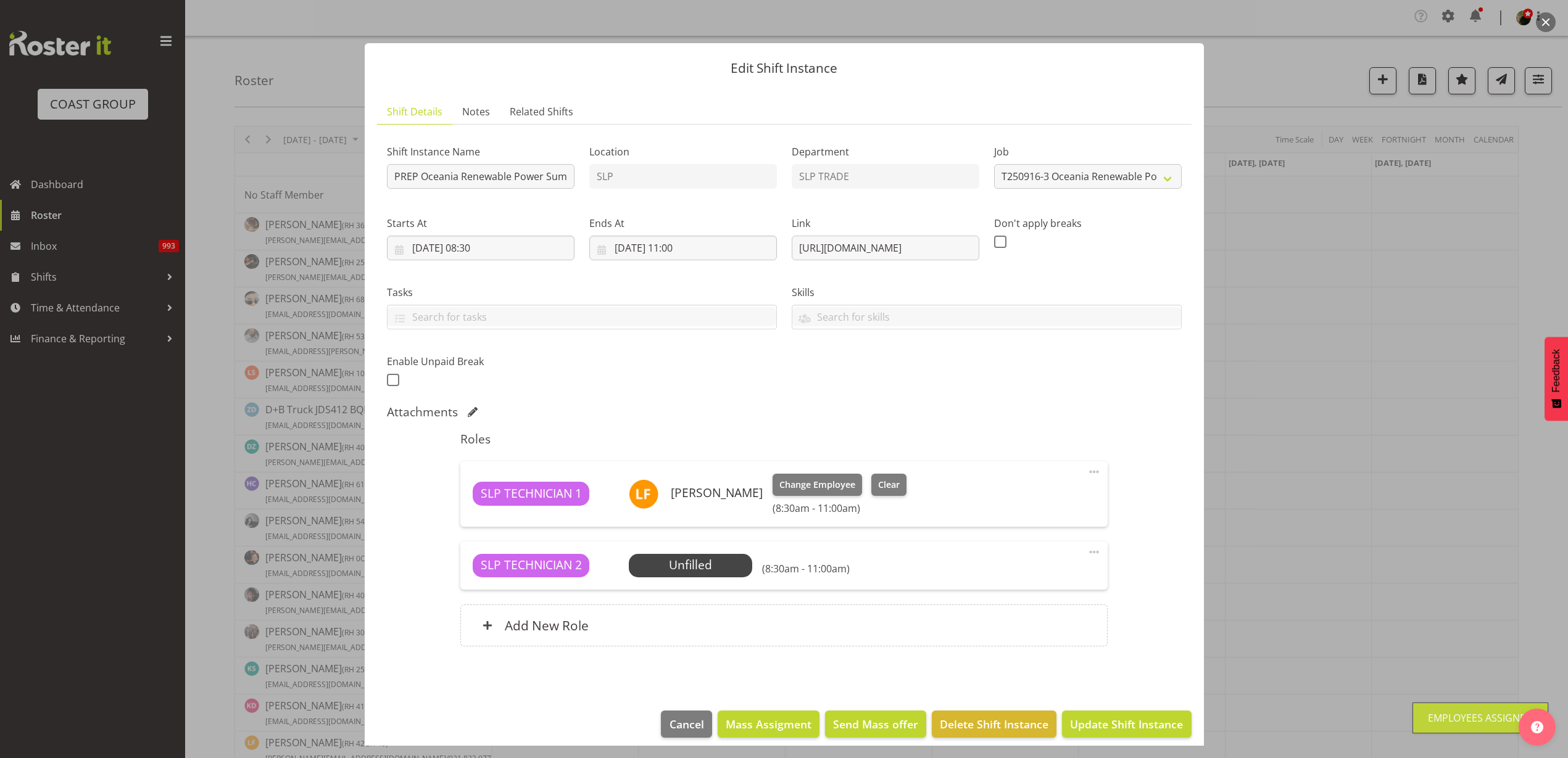
click at [1086, 553] on span at bounding box center [1093, 552] width 15 height 15
click at [1015, 633] on link "Delete" at bounding box center [1042, 626] width 118 height 22
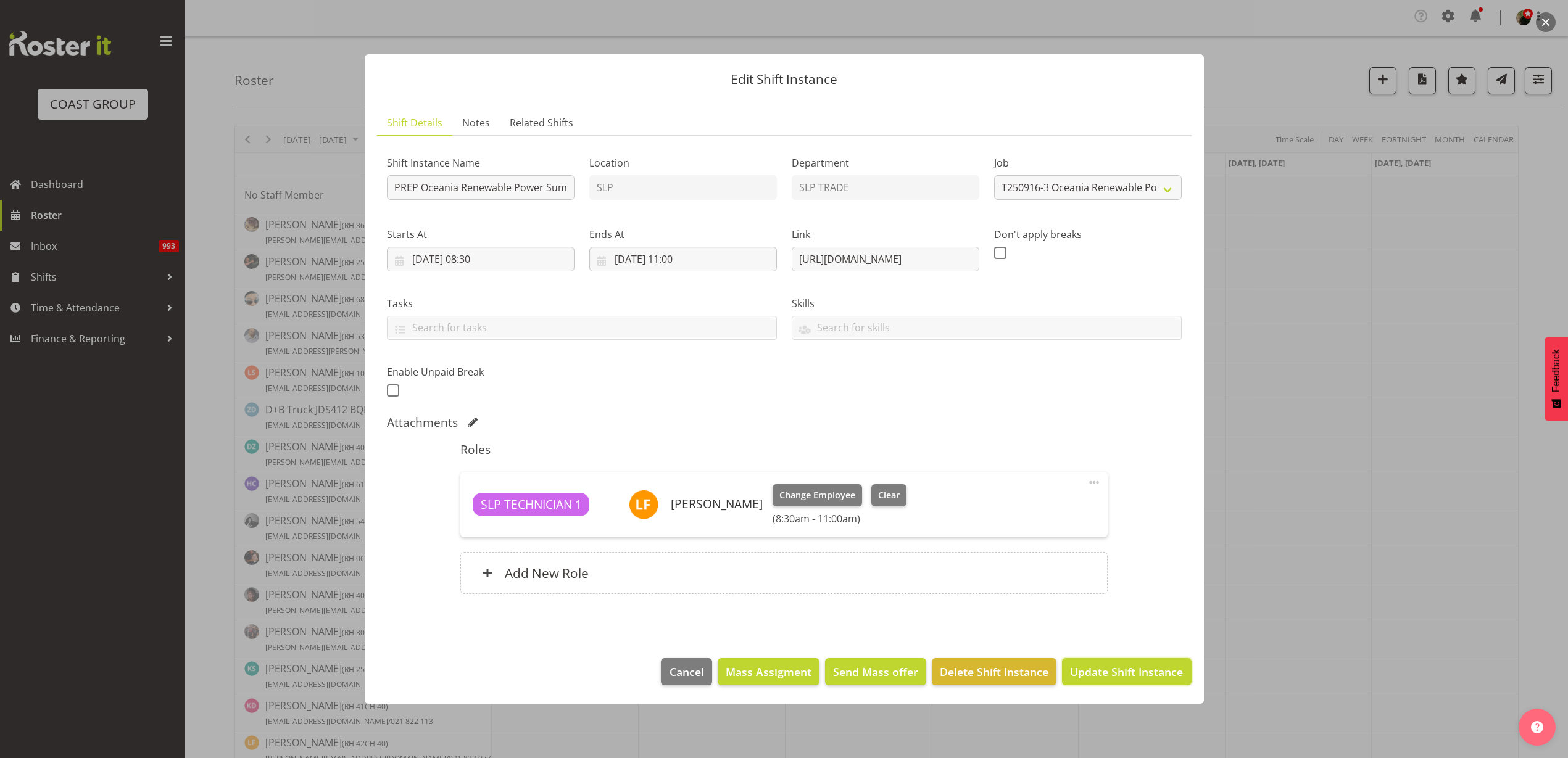
click at [1139, 675] on span "Update Shift Instance" at bounding box center [1126, 671] width 113 height 16
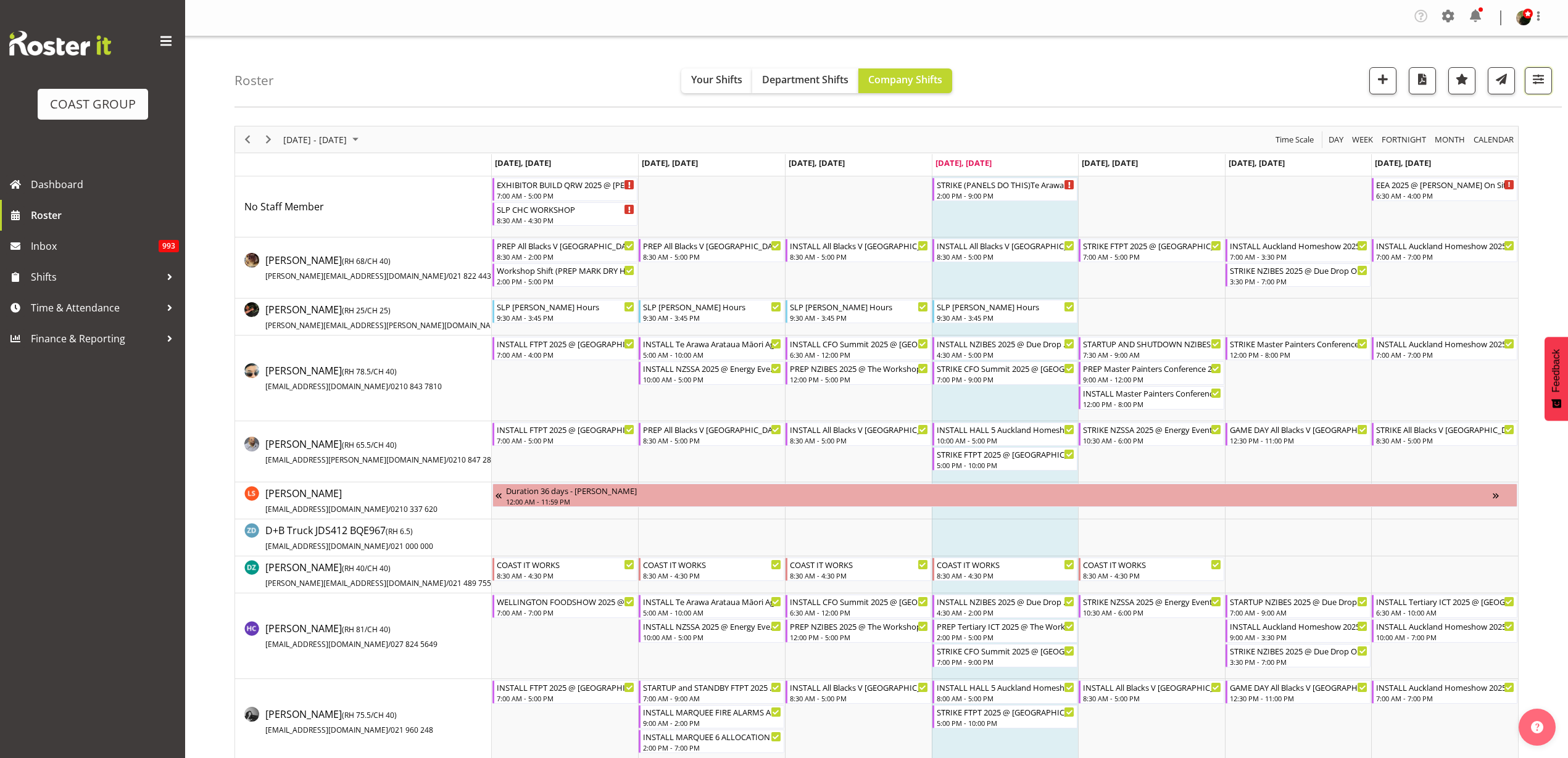
click at [1545, 83] on span "button" at bounding box center [1538, 79] width 16 height 16
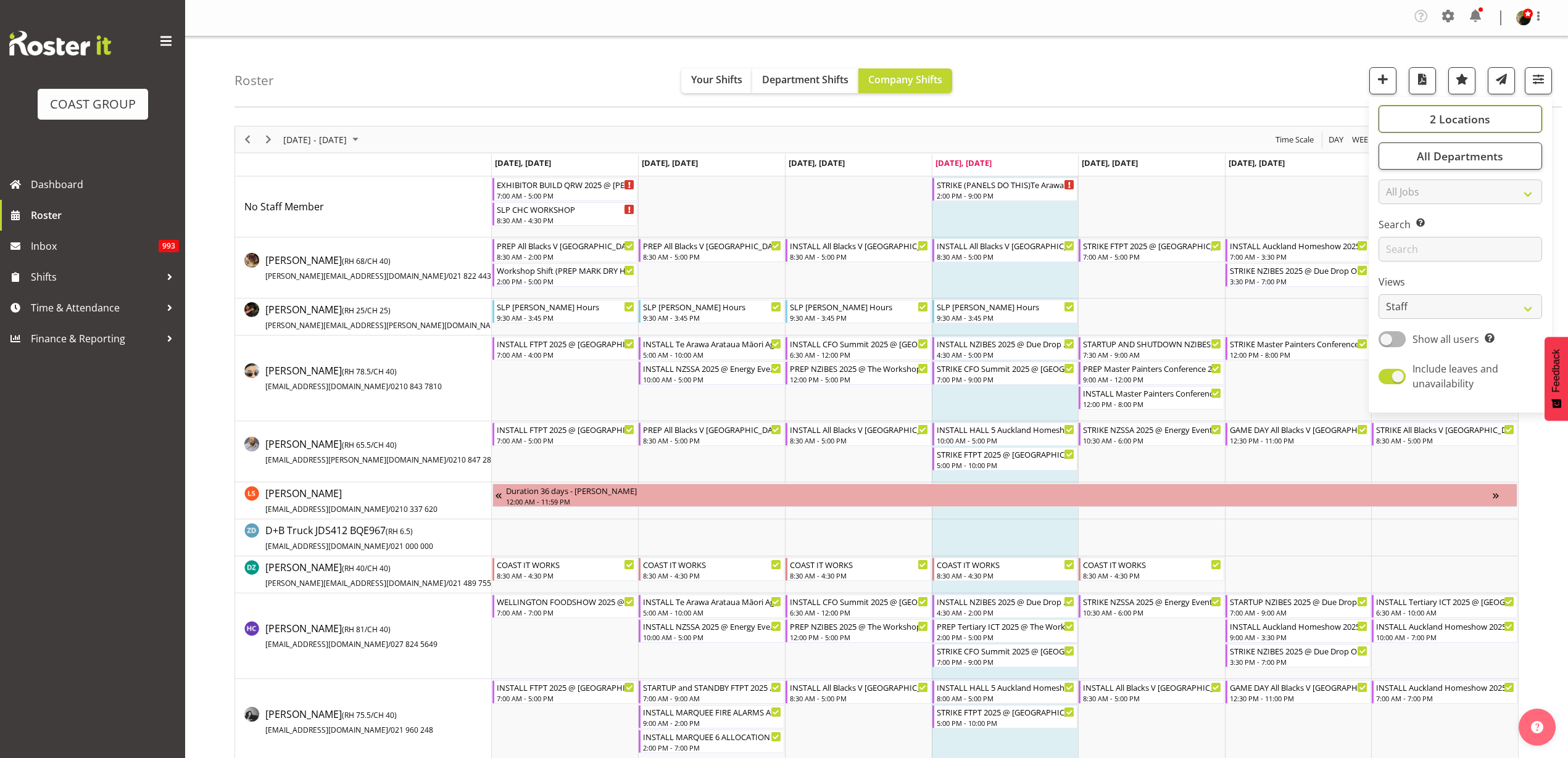
click at [1463, 123] on span "2 Locations" at bounding box center [1459, 119] width 61 height 15
click at [1395, 202] on span at bounding box center [1393, 203] width 10 height 10
click at [1395, 202] on input "SLP CHC" at bounding box center [1392, 203] width 8 height 8
checkbox input "false"
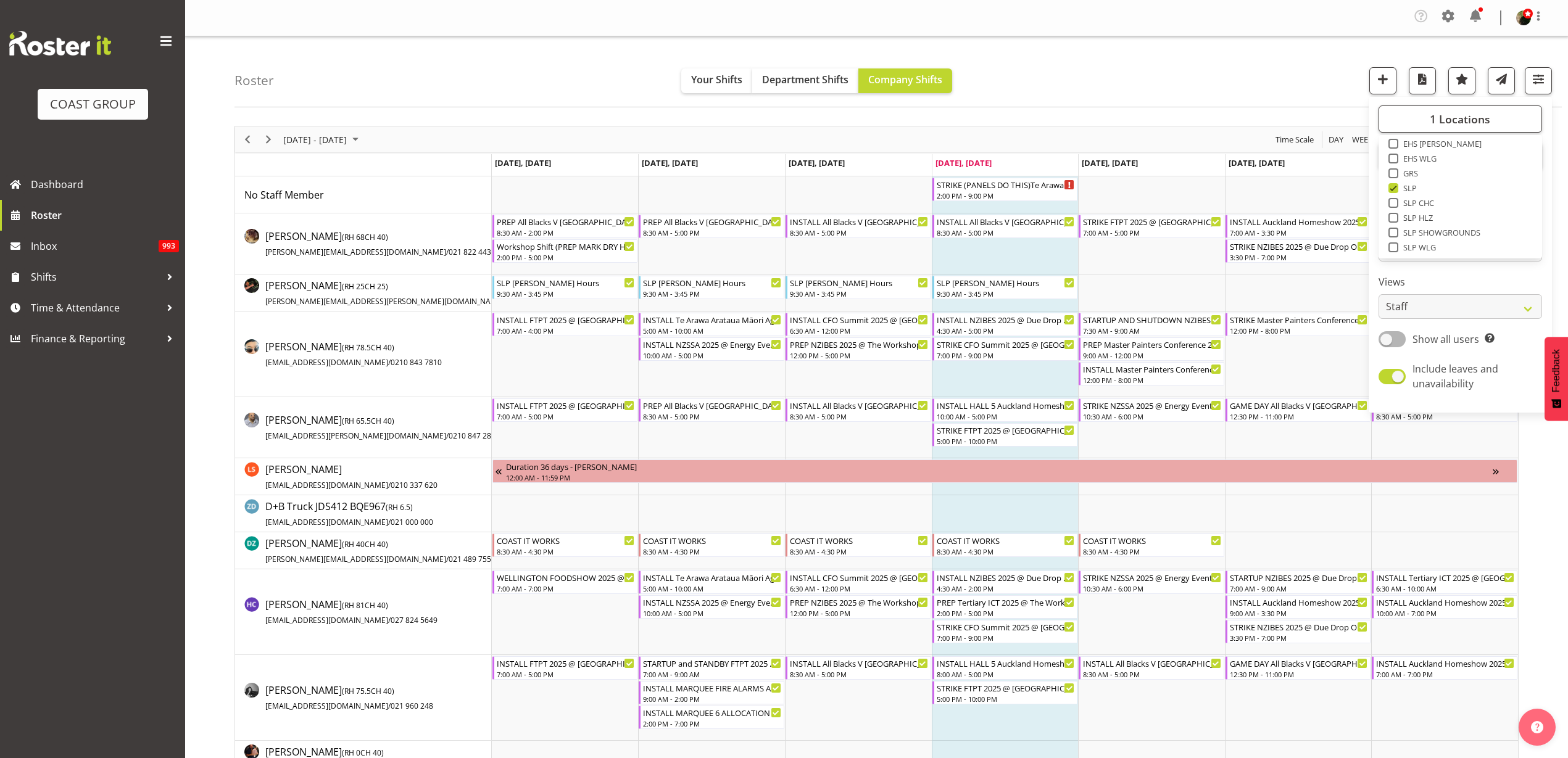
click at [1097, 72] on div "Roster Your Shifts Department Shifts Company Shifts 1 Locations Clear CARLTON E…" at bounding box center [897, 72] width 1327 height 71
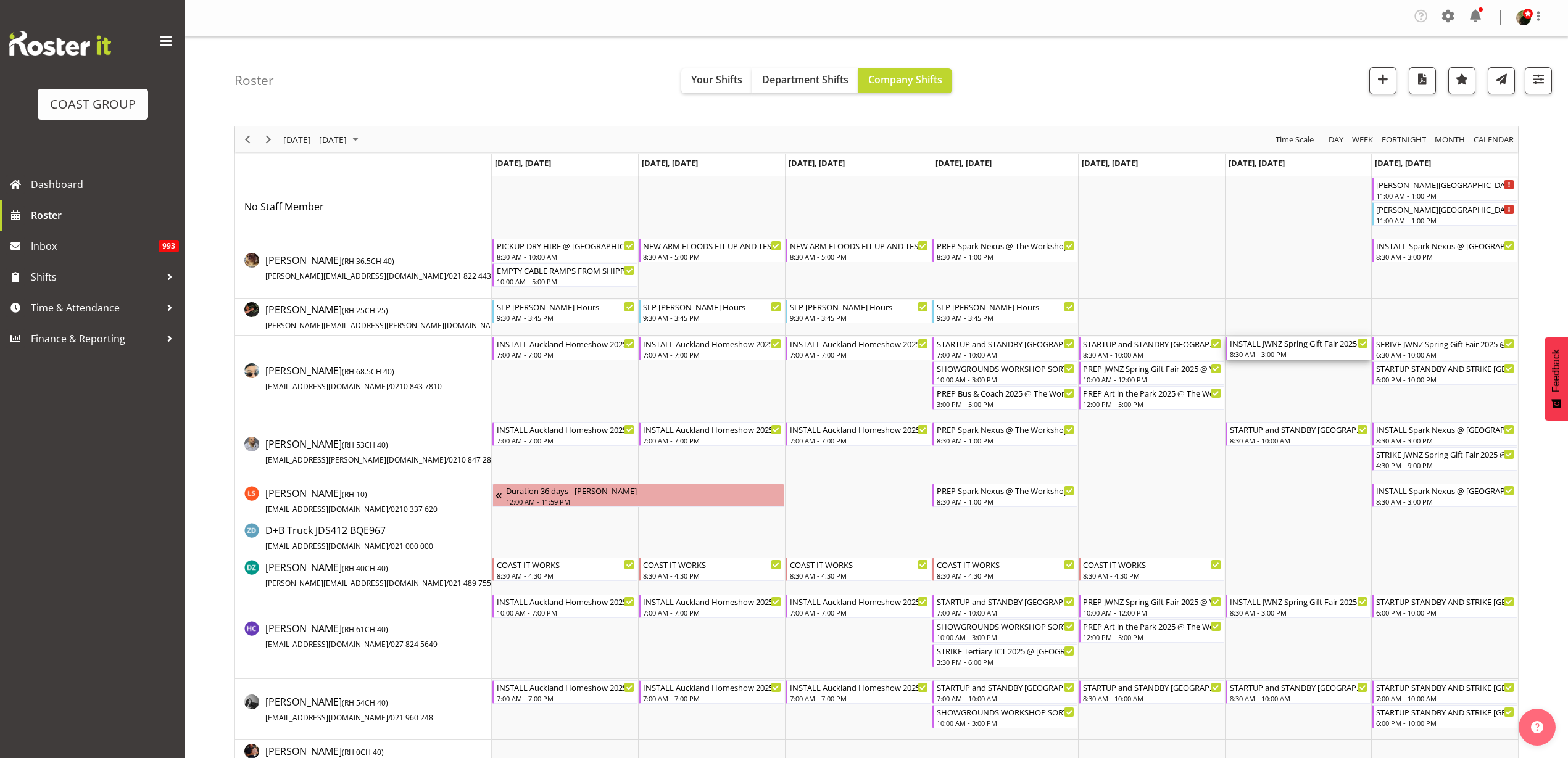
click at [1313, 346] on div "INSTALL JWNZ Spring Gift Fair 2025 @ Viaduct Events Centre On Site @ 0930" at bounding box center [1299, 343] width 139 height 13
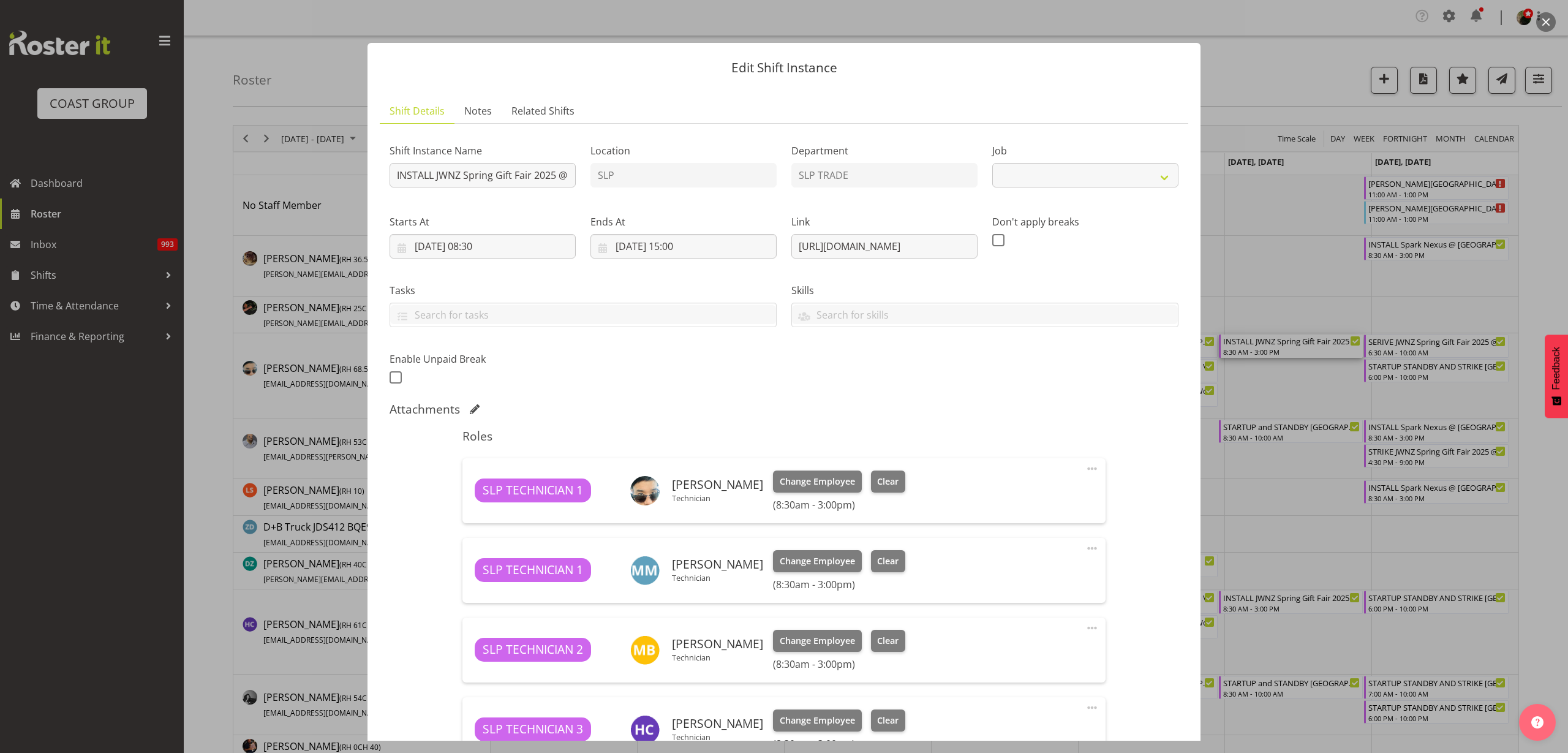
select select "9403"
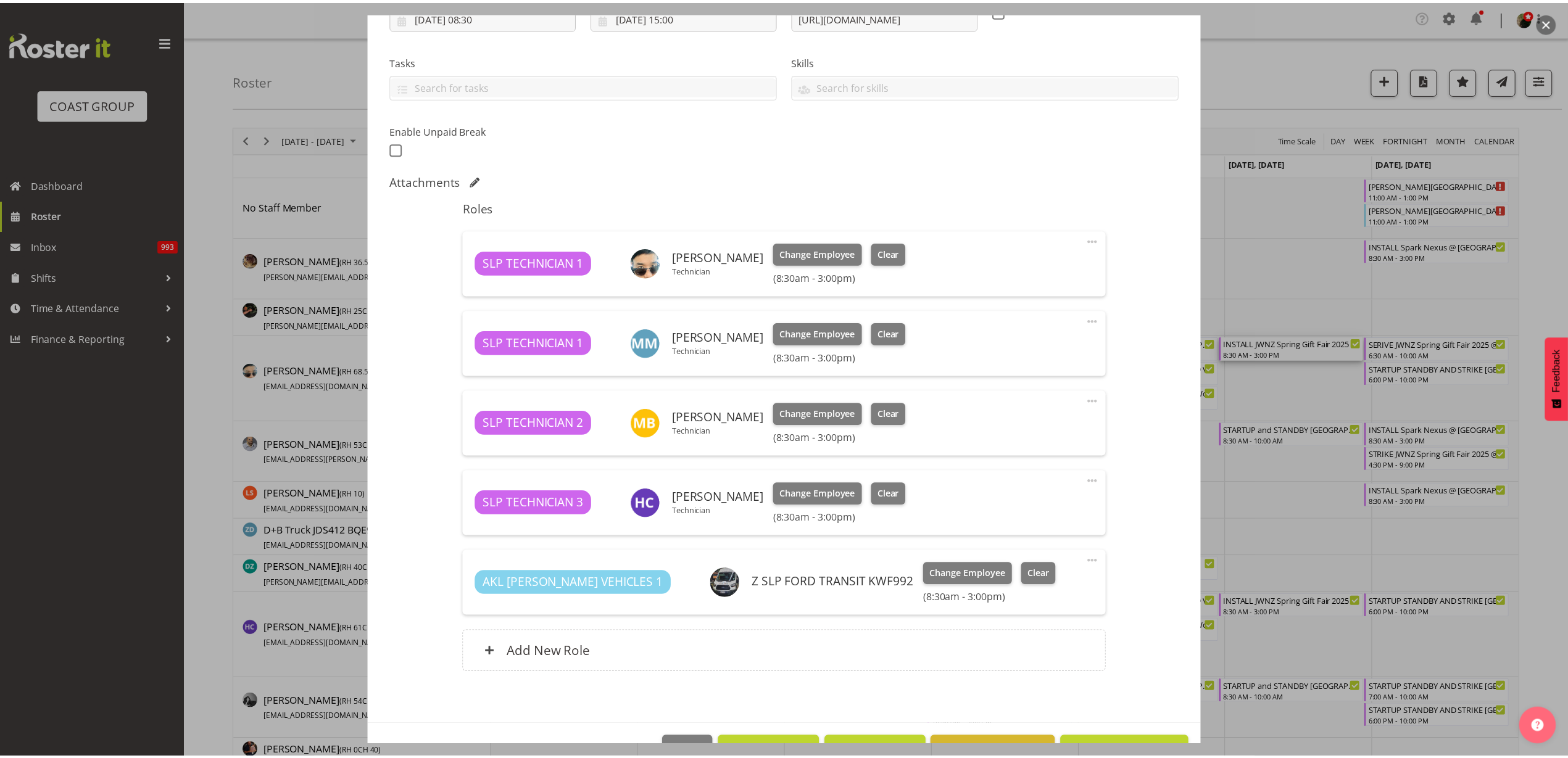
scroll to position [268, 0]
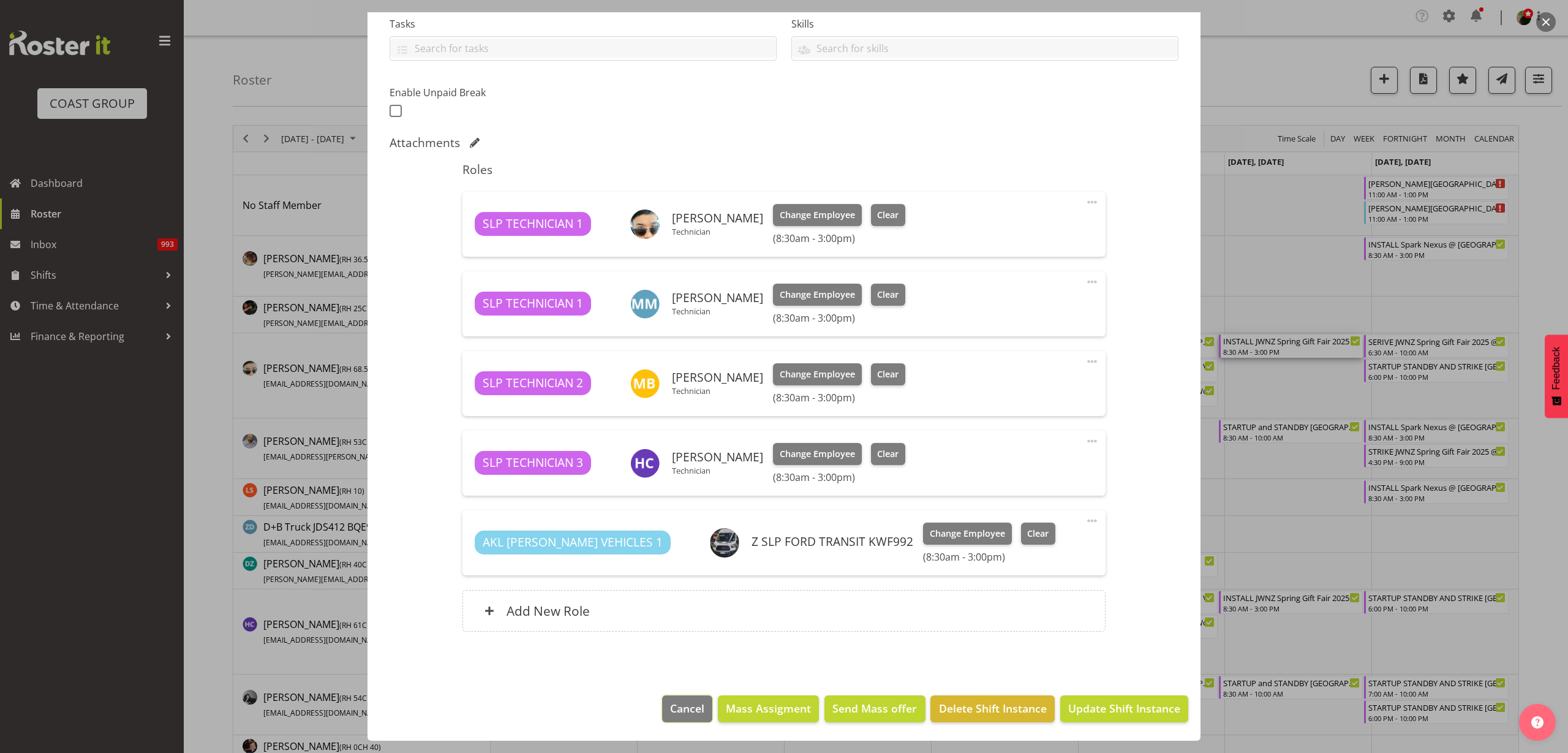
click at [679, 710] on span "Cancel" at bounding box center [687, 708] width 34 height 16
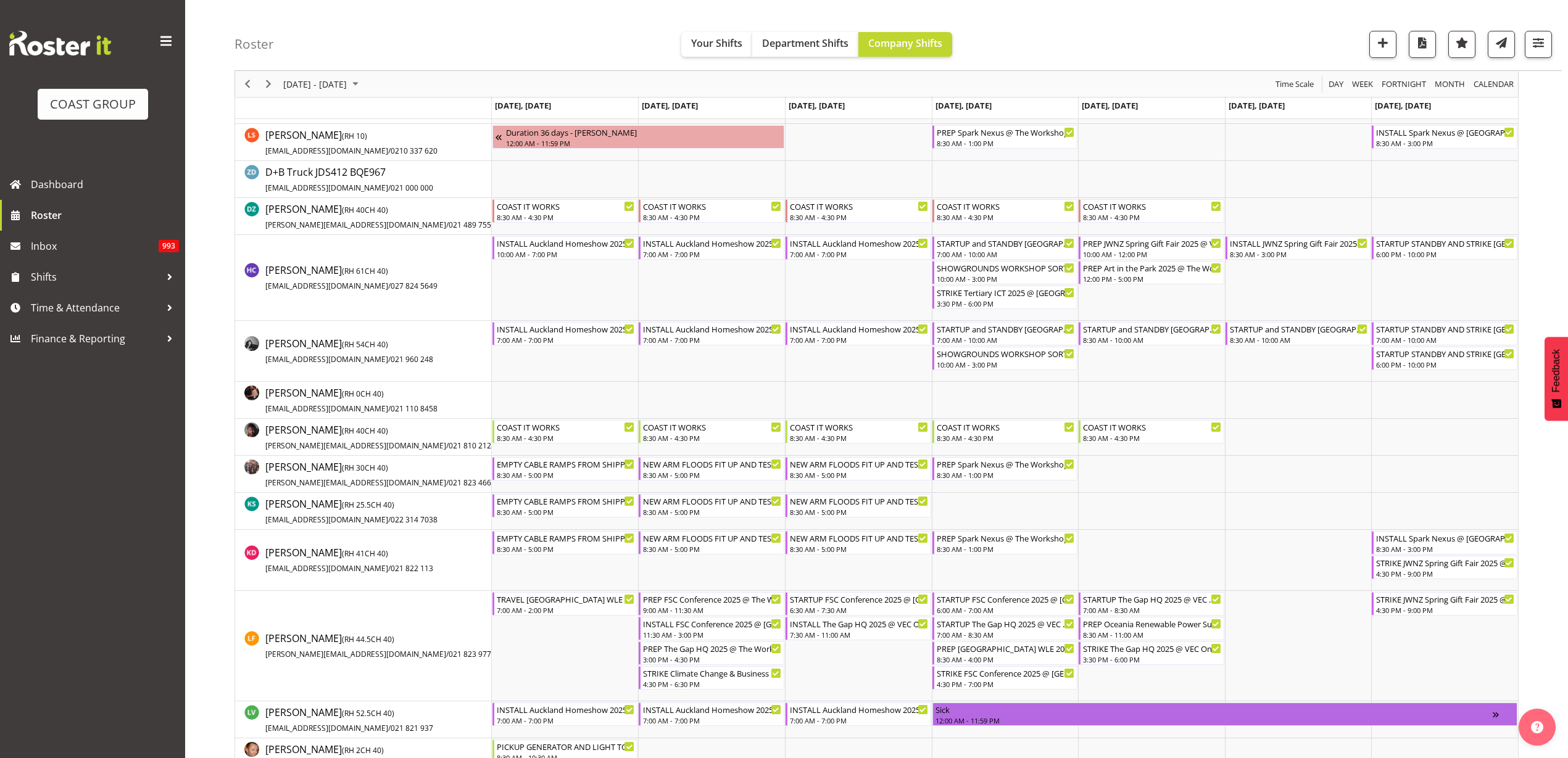
scroll to position [385, 0]
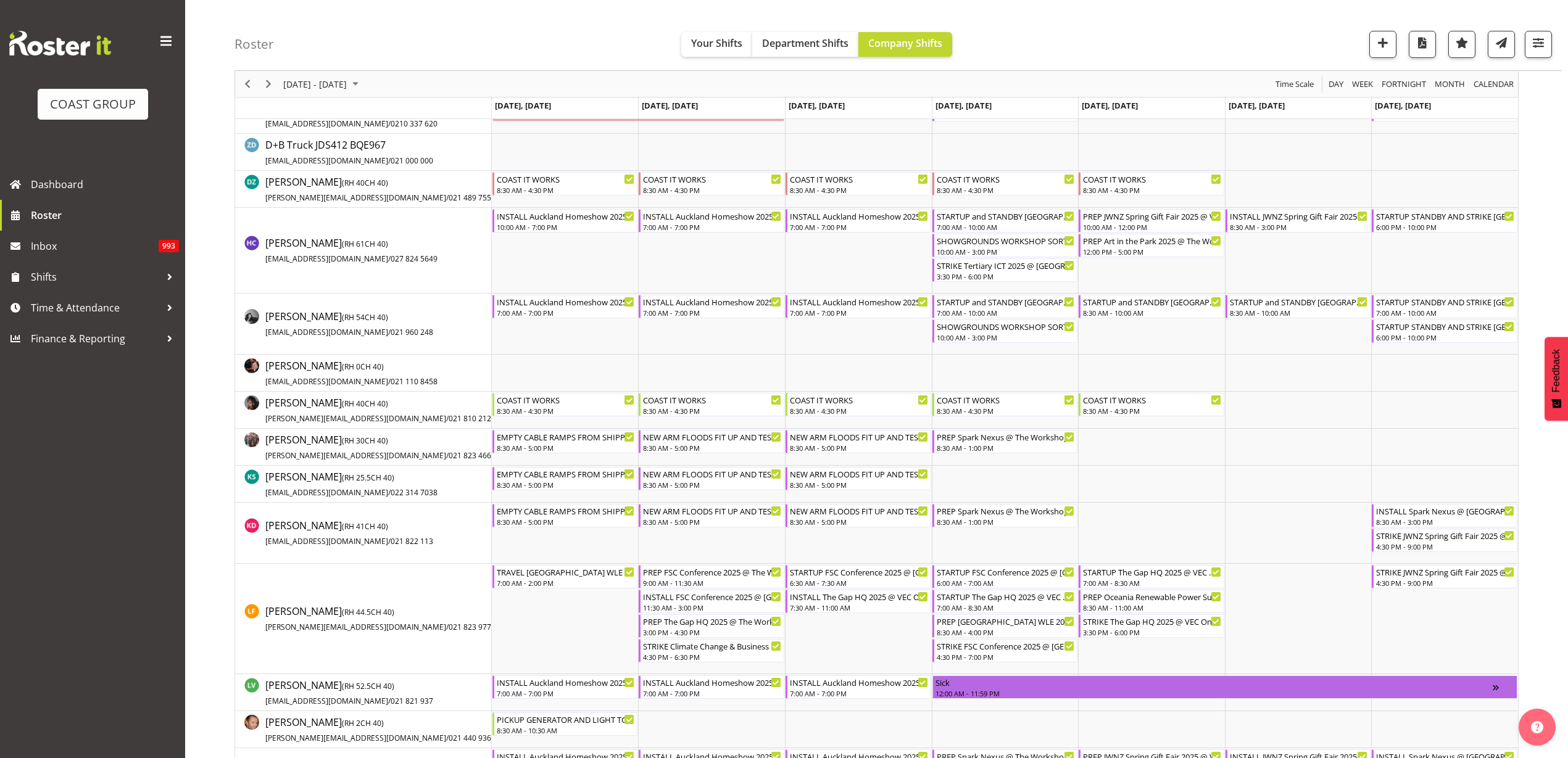
click at [1004, 544] on td "Timeline Week of September 11, 2025" at bounding box center [1005, 533] width 147 height 61
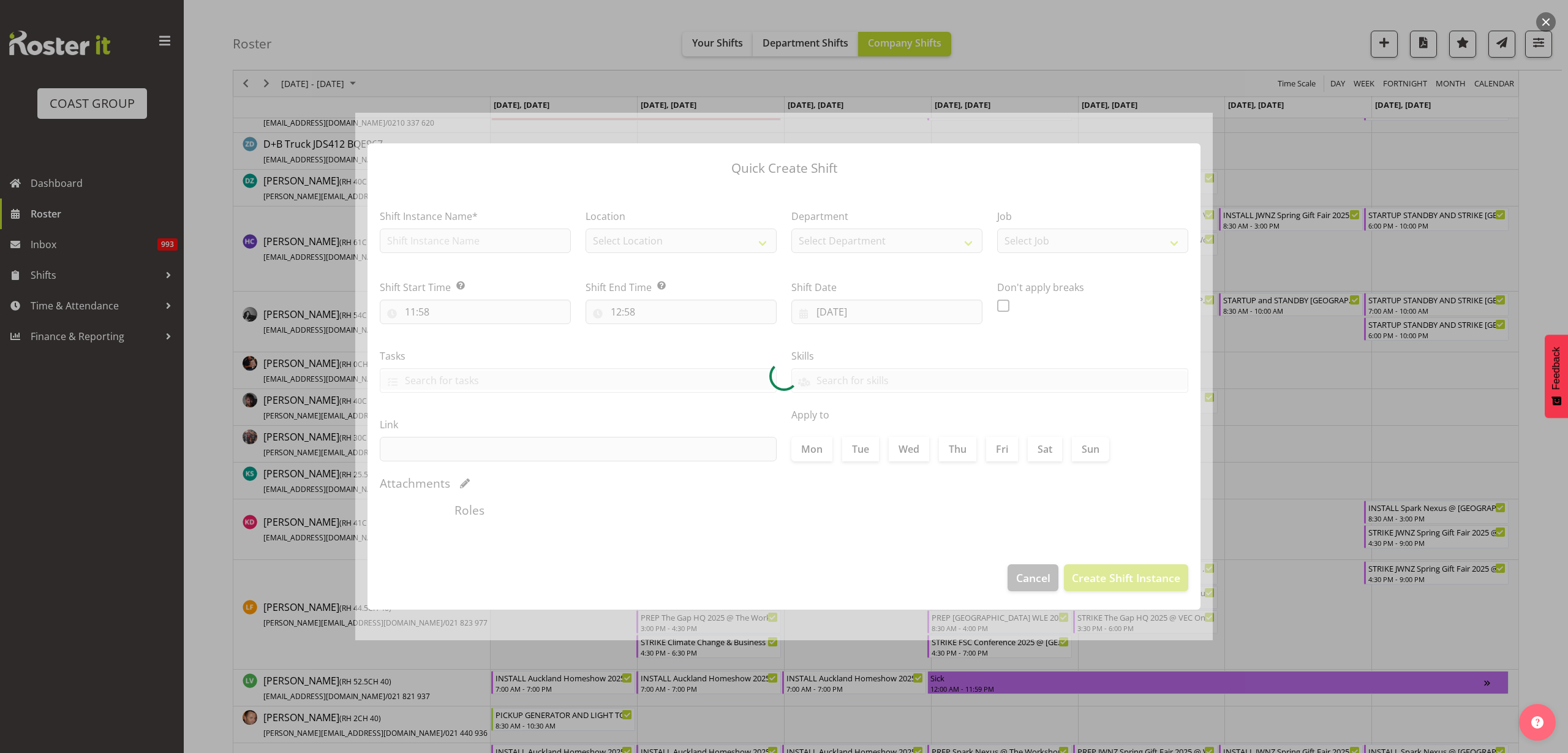
type input "11/09/2025"
checkbox input "true"
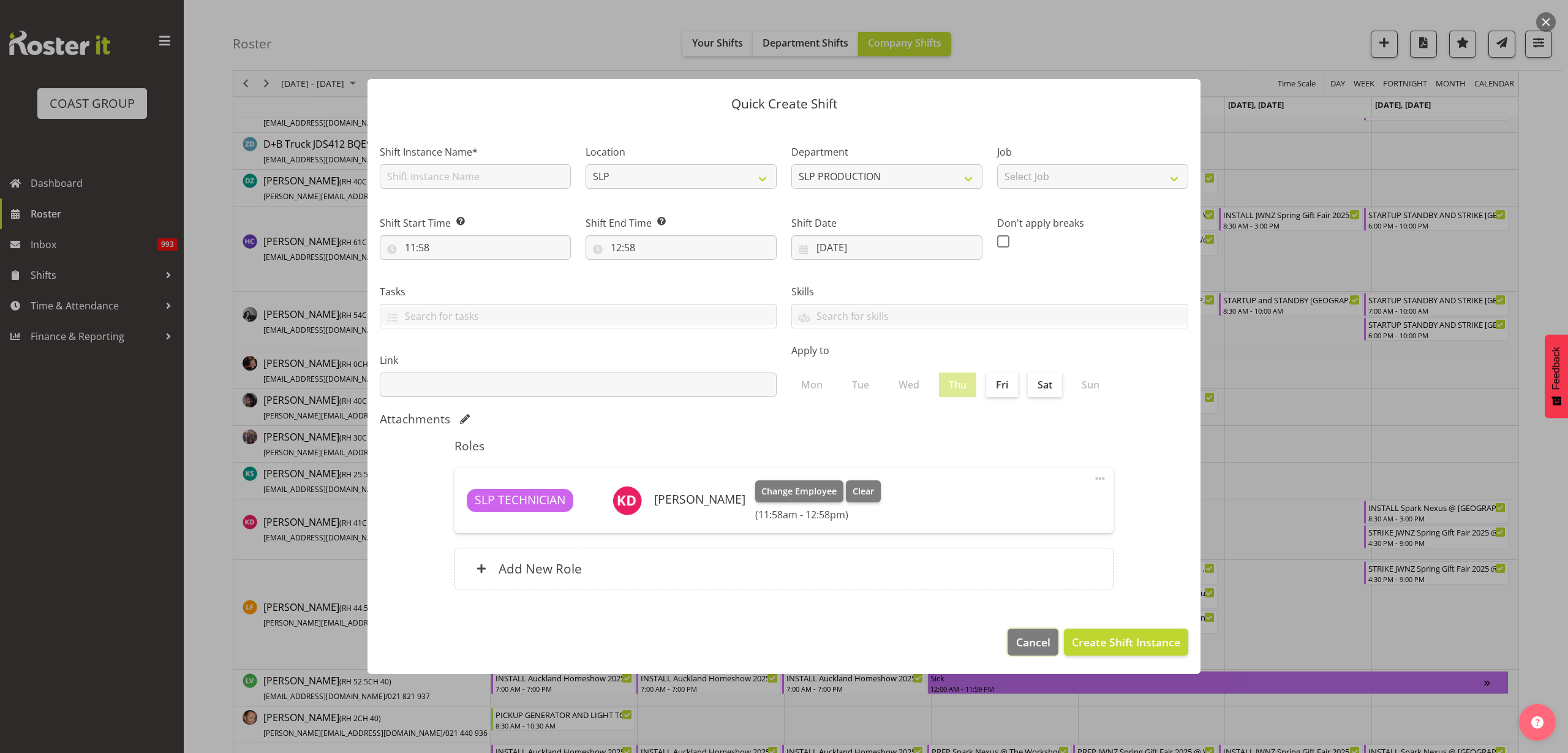
click at [1024, 640] on span "Cancel" at bounding box center [1033, 642] width 34 height 16
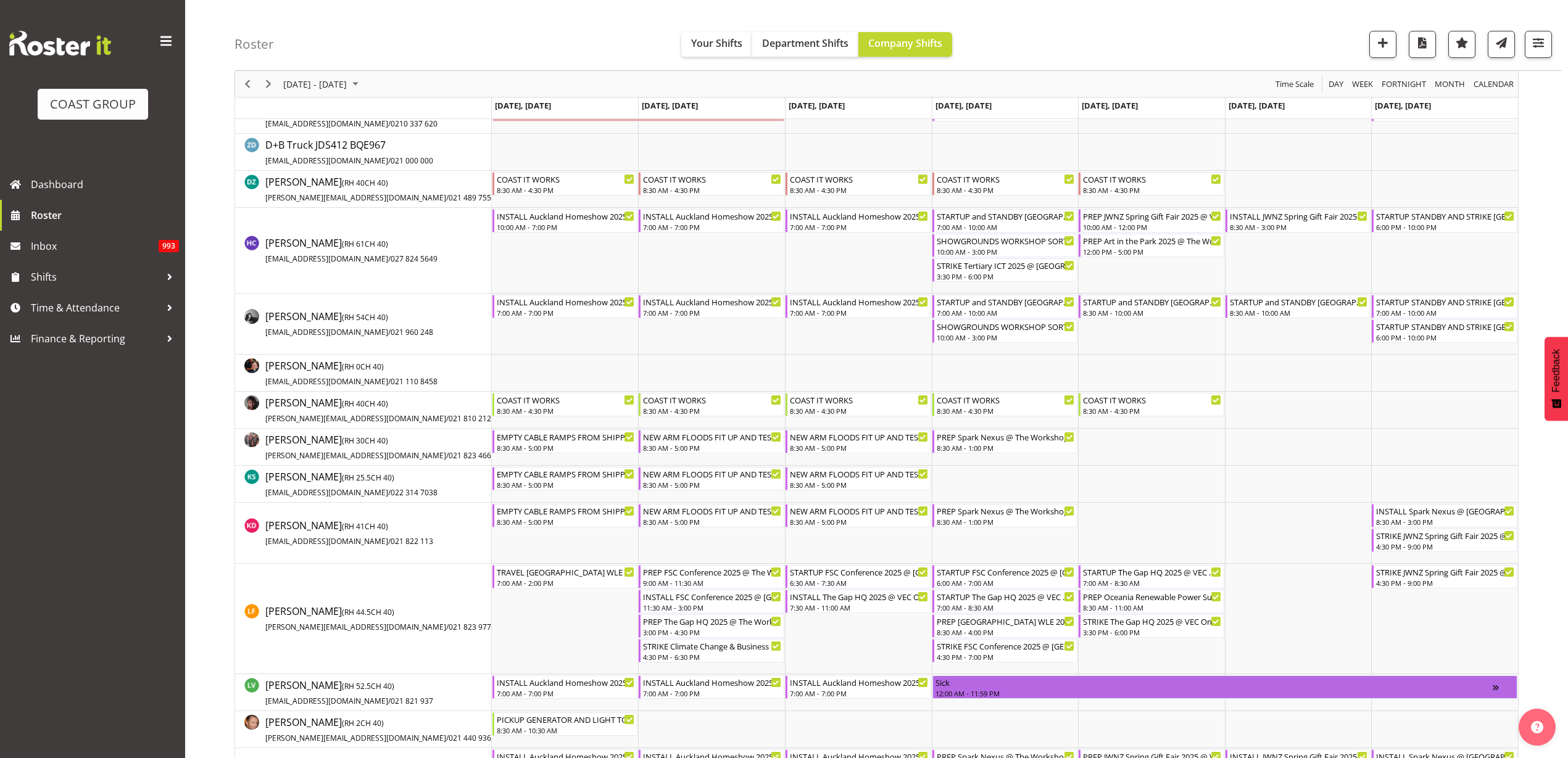
scroll to position [0, 0]
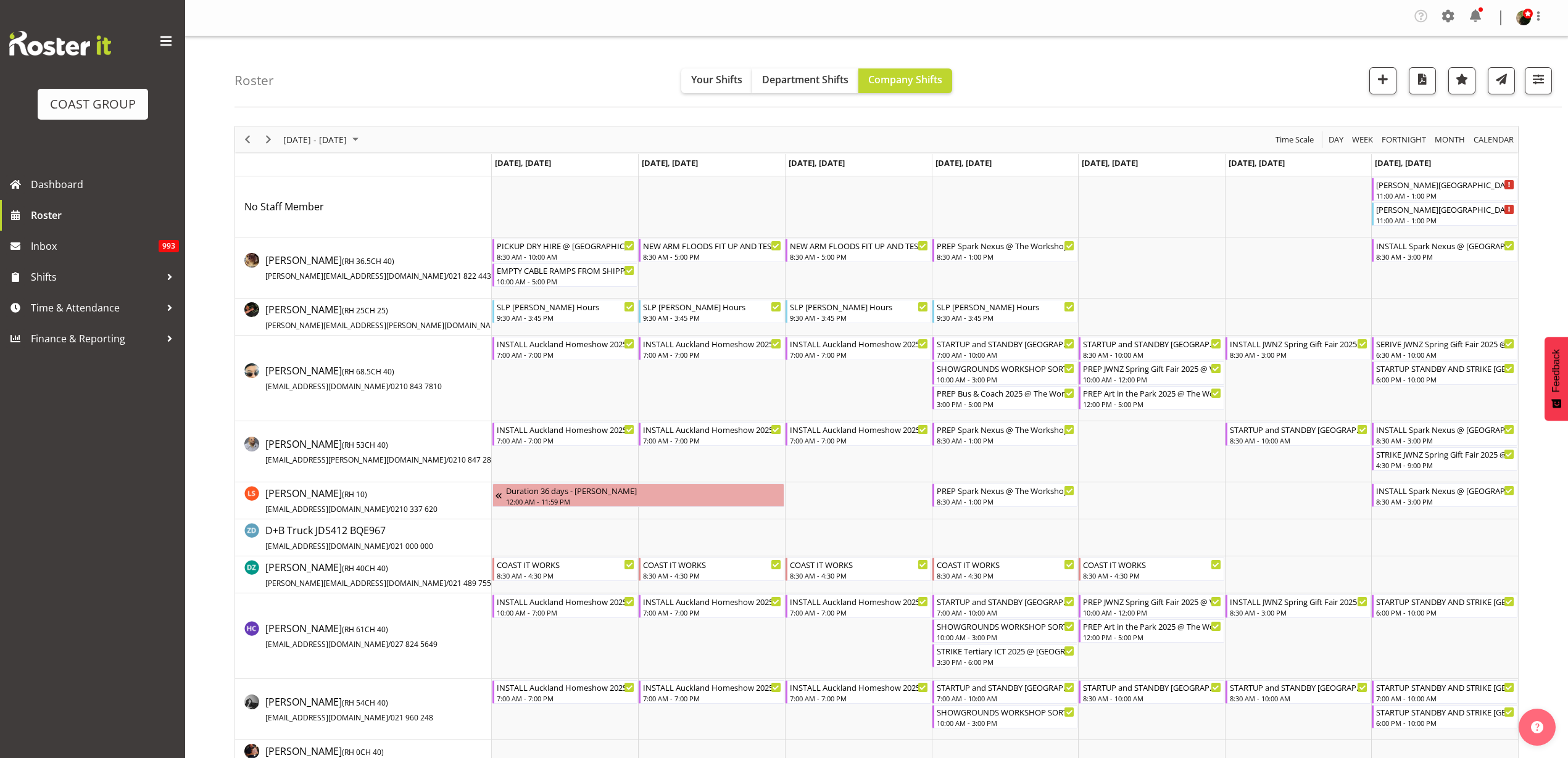
click at [995, 273] on td "Timeline Week of September 11, 2025" at bounding box center [1005, 267] width 147 height 61
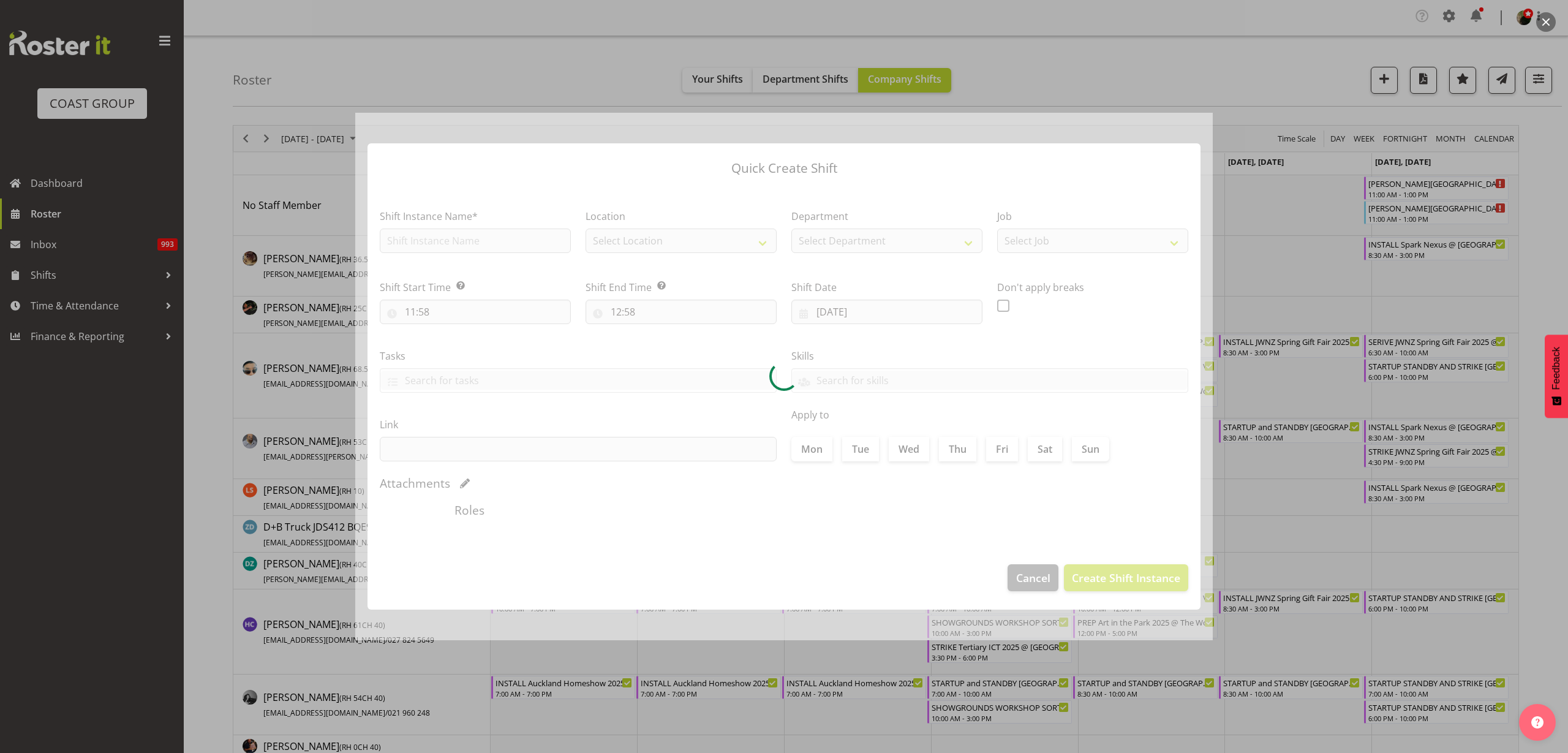
type input "11/09/2025"
checkbox input "true"
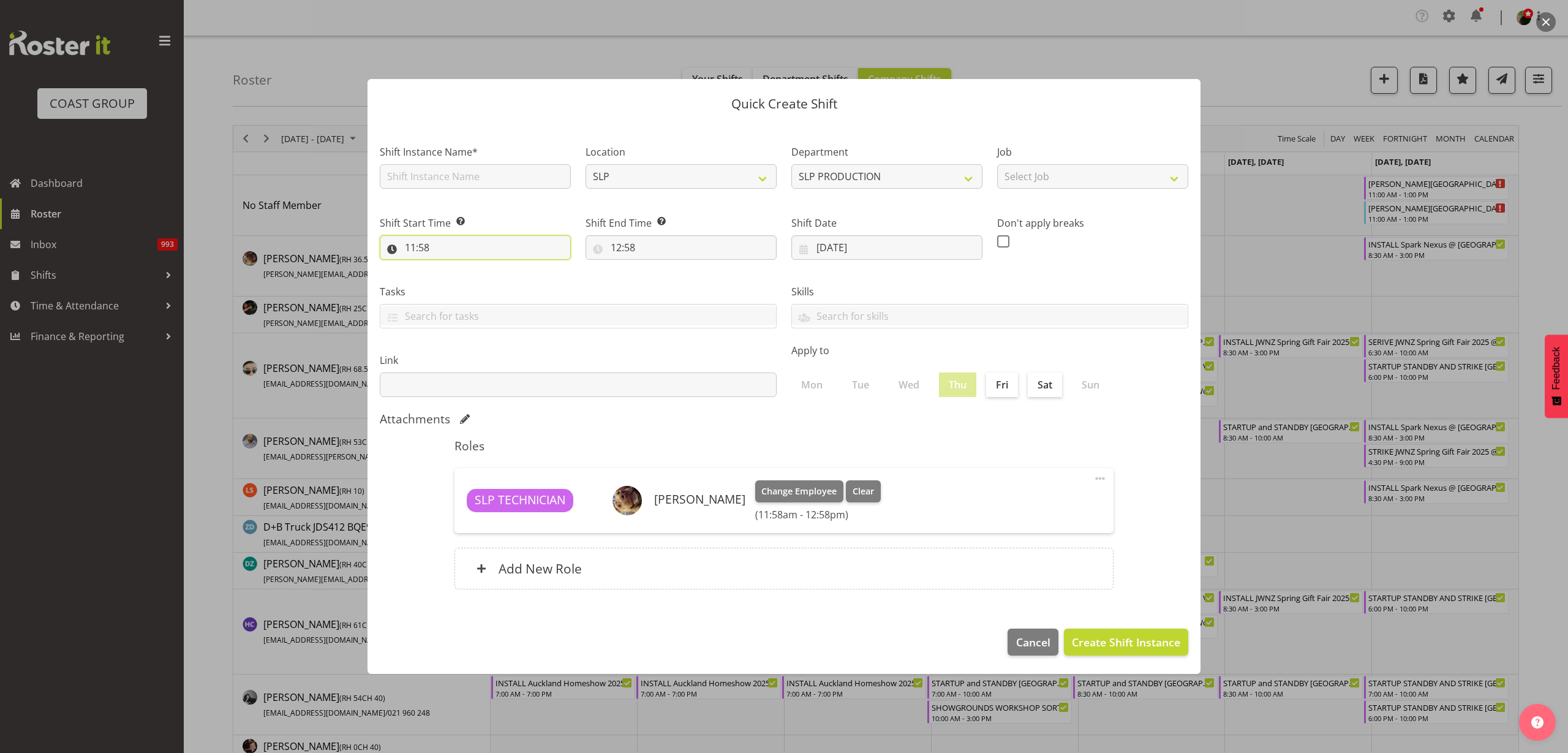
click at [434, 251] on input "11:58" at bounding box center [475, 247] width 191 height 24
click at [461, 284] on select "00 01 02 03 04 05 06 07 08 09 10 11 12 13 14 15 16 17 18 19 20 21 22 23" at bounding box center [463, 279] width 27 height 24
select select "13"
click at [449, 267] on select "00 01 02 03 04 05 06 07 08 09 10 11 12 13 14 15 16 17 18 19 20 21 22 23" at bounding box center [463, 279] width 27 height 24
type input "13:58"
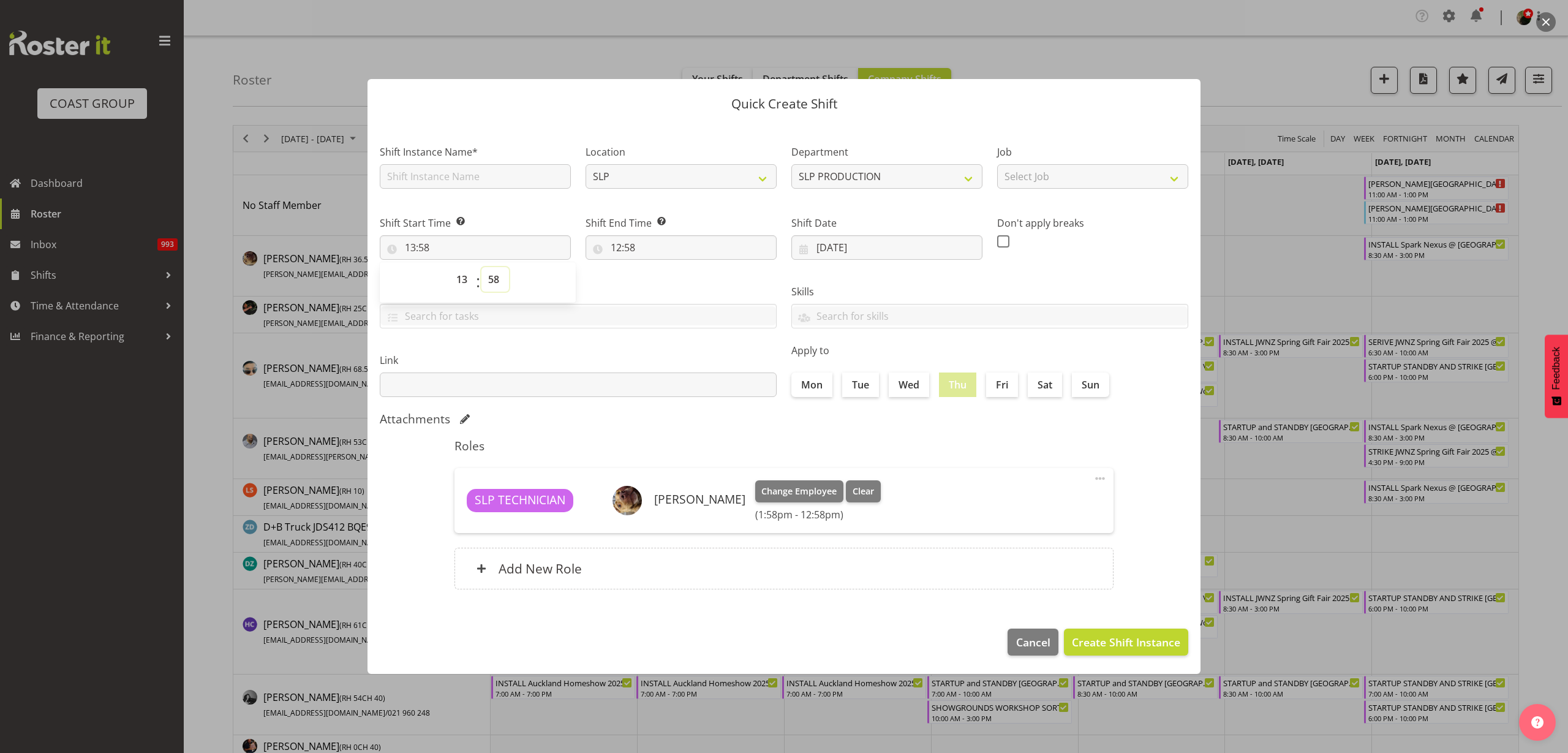
click at [496, 273] on select "00 01 02 03 04 05 06 07 08 09 10 11 12 13 14 15 16 17 18 19 20 21 22 23 24 25 2…" at bounding box center [495, 279] width 27 height 24
select select "0"
click at [481, 267] on select "00 01 02 03 04 05 06 07 08 09 10 11 12 13 14 15 16 17 18 19 20 21 22 23 24 25 2…" at bounding box center [495, 279] width 27 height 24
type input "13:00"
click at [647, 243] on input "12:58" at bounding box center [681, 247] width 191 height 24
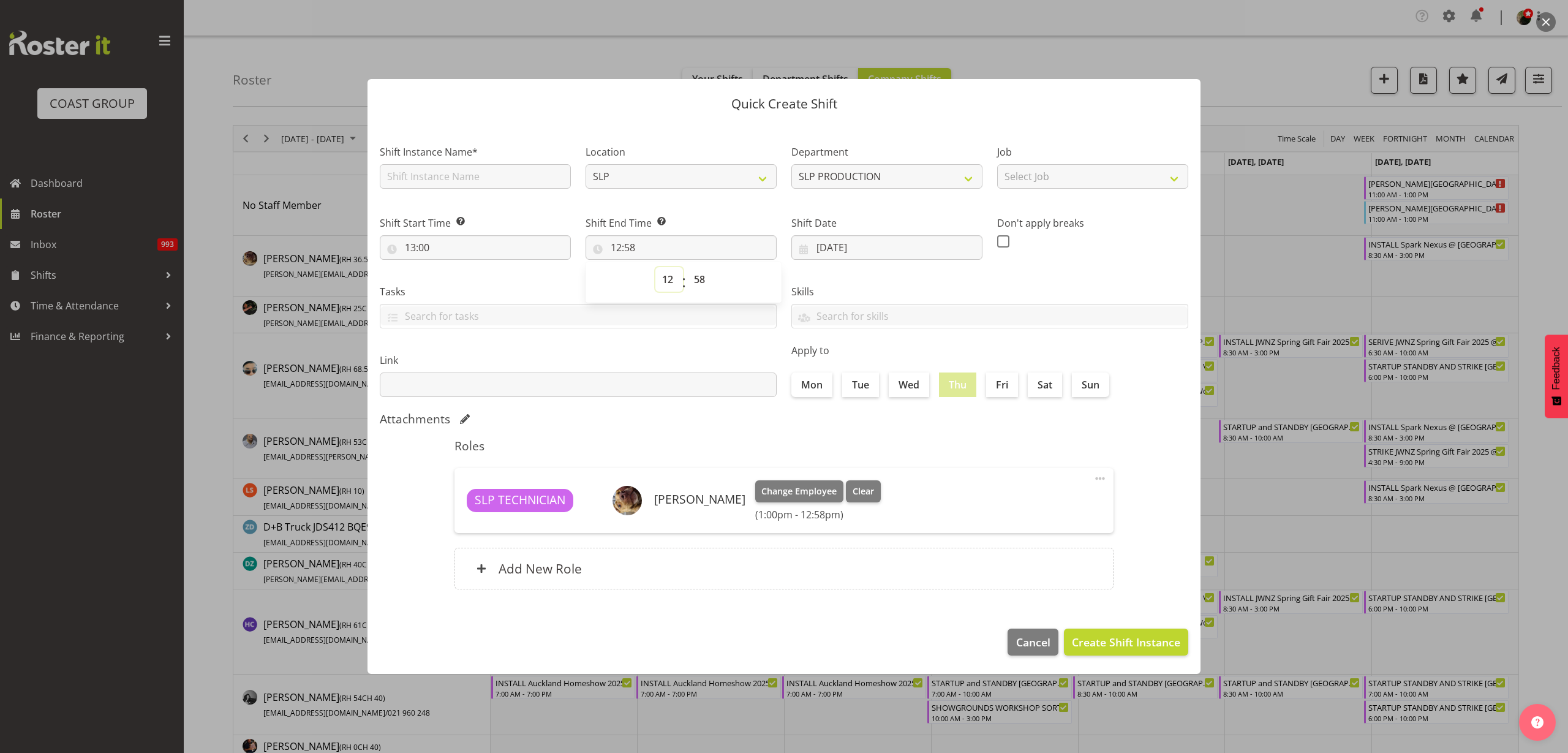
click at [666, 272] on select "00 01 02 03 04 05 06 07 08 09 10 11 12 13 14 15 16 17 18 19 20 21 22 23" at bounding box center [669, 279] width 27 height 24
select select "17"
click at [655, 267] on select "00 01 02 03 04 05 06 07 08 09 10 11 12 13 14 15 16 17 18 19 20 21 22 23" at bounding box center [669, 279] width 27 height 24
type input "17:58"
click at [702, 274] on select "00 01 02 03 04 05 06 07 08 09 10 11 12 13 14 15 16 17 18 19 20 21 22 23 24 25 2…" at bounding box center [701, 279] width 27 height 24
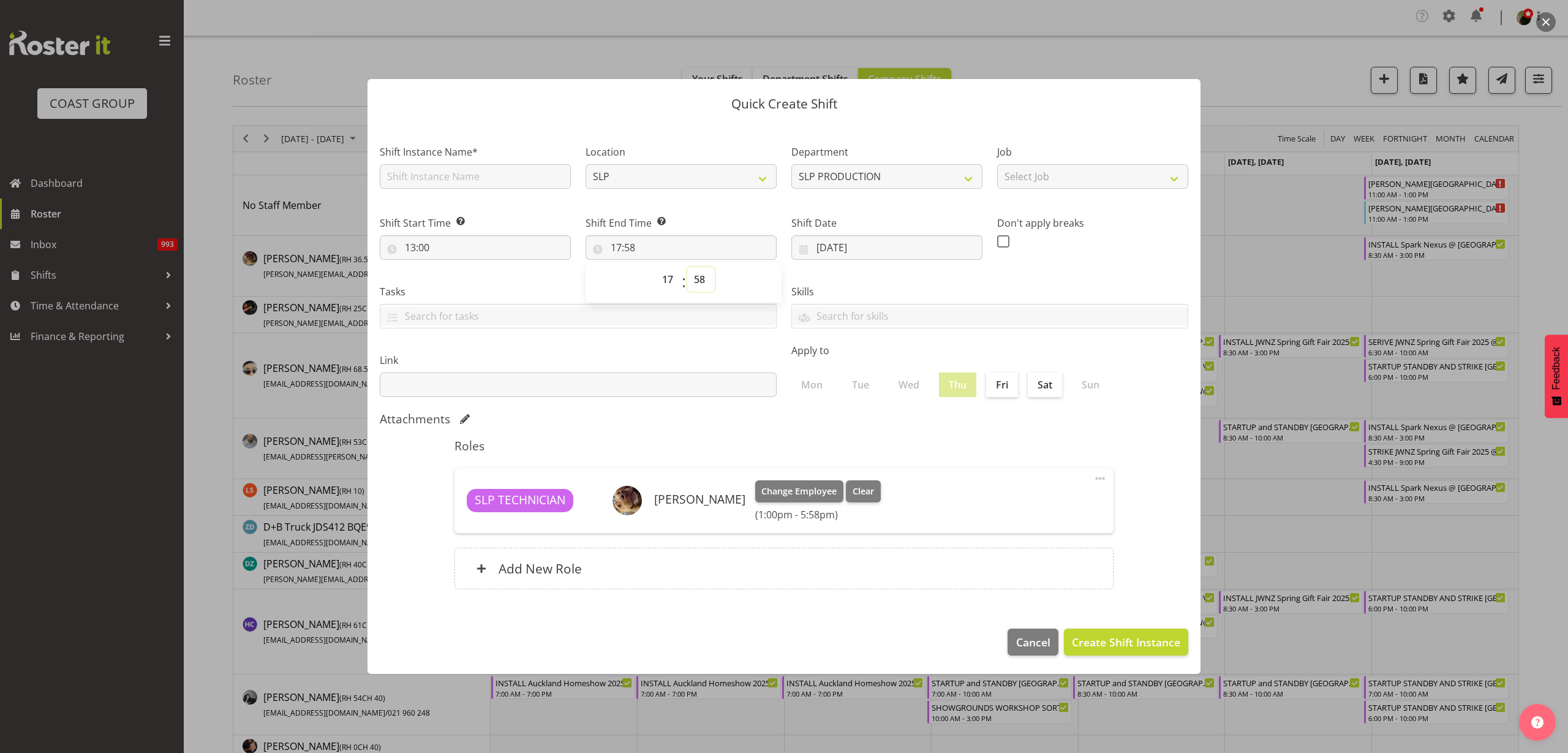
select select "0"
click at [687, 267] on select "00 01 02 03 04 05 06 07 08 09 10 11 12 13 14 15 16 17 18 19 20 21 22 23 24 25 2…" at bounding box center [701, 279] width 27 height 24
type input "17:00"
click at [551, 573] on h6 "Add New Role" at bounding box center [540, 568] width 83 height 16
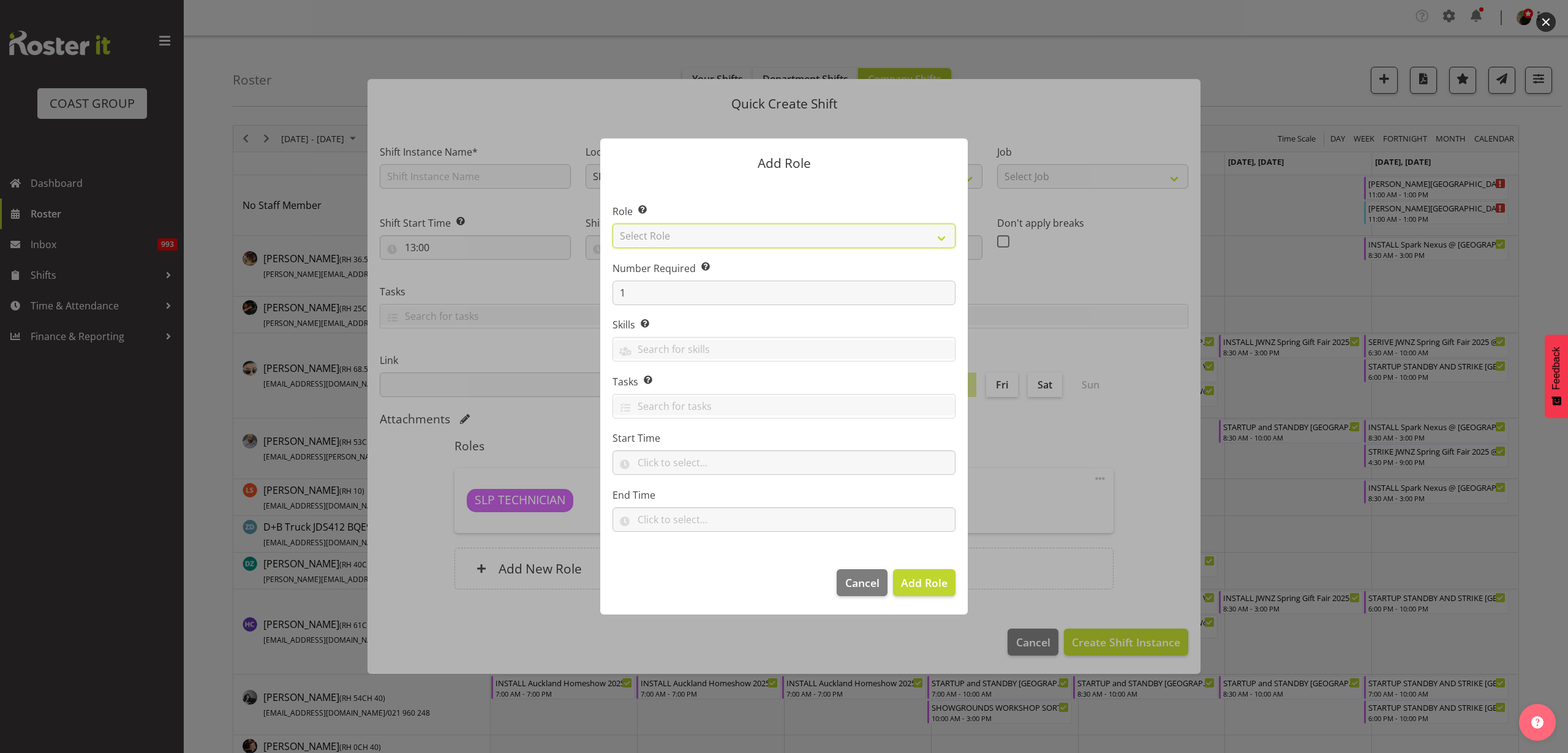
click at [690, 234] on select "Select Role ACCOUNT MANAGER ACCOUNT MANAGER DW ACCOUNTS AKL DIANNA VEHICLES AKL…" at bounding box center [784, 236] width 343 height 24
select select "123"
click at [613, 224] on select "Select Role ACCOUNT MANAGER ACCOUNT MANAGER DW ACCOUNTS AKL DIANNA VEHICLES AKL…" at bounding box center [784, 236] width 343 height 24
drag, startPoint x: 650, startPoint y: 297, endPoint x: 515, endPoint y: 283, distance: 135.7
click at [515, 283] on form "Add Role Role Select the role you wish to add to the shift. ACCOUNT MANAGER ACC…" at bounding box center [784, 376] width 588 height 537
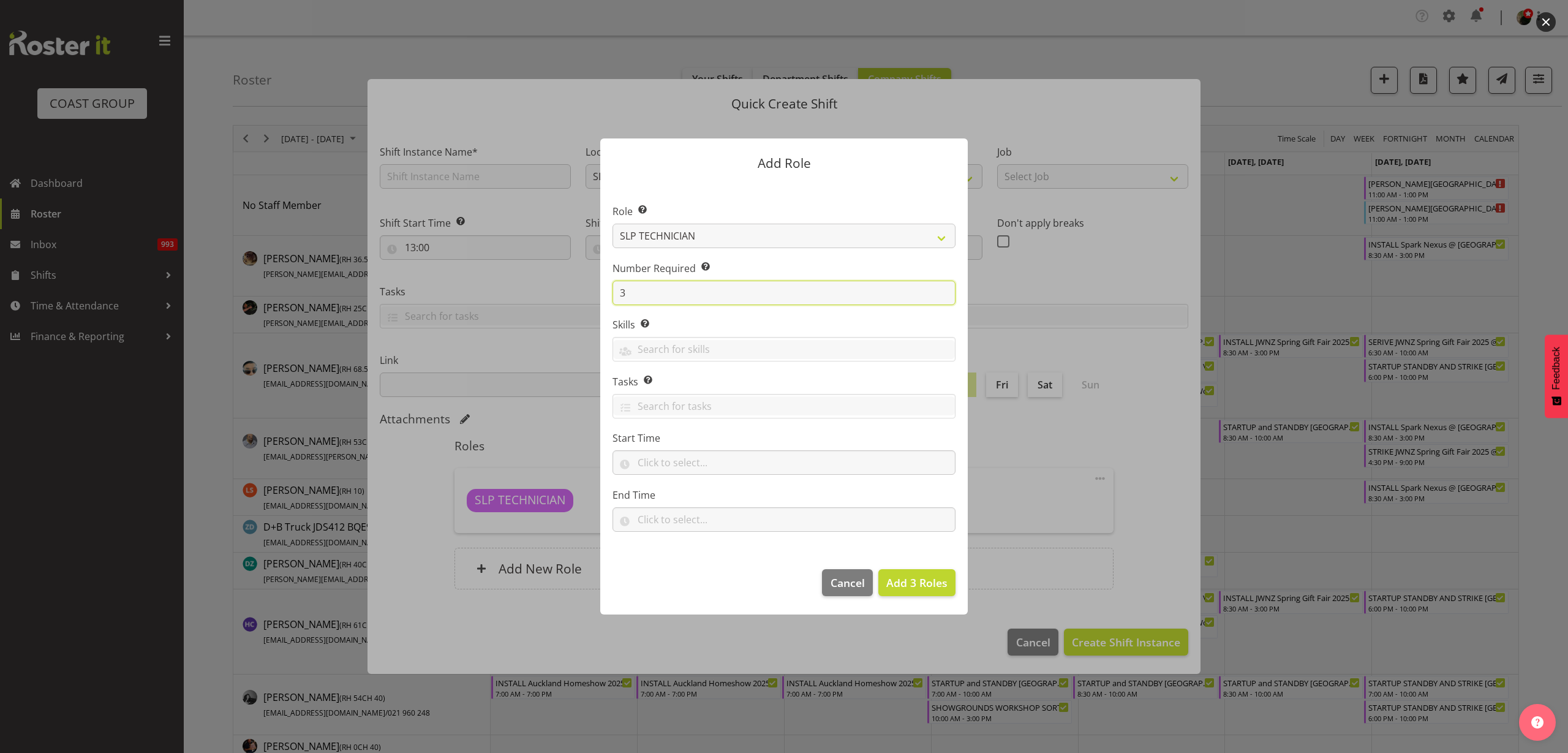
type input "3"
click at [927, 575] on span "Add 3 Roles" at bounding box center [917, 582] width 61 height 15
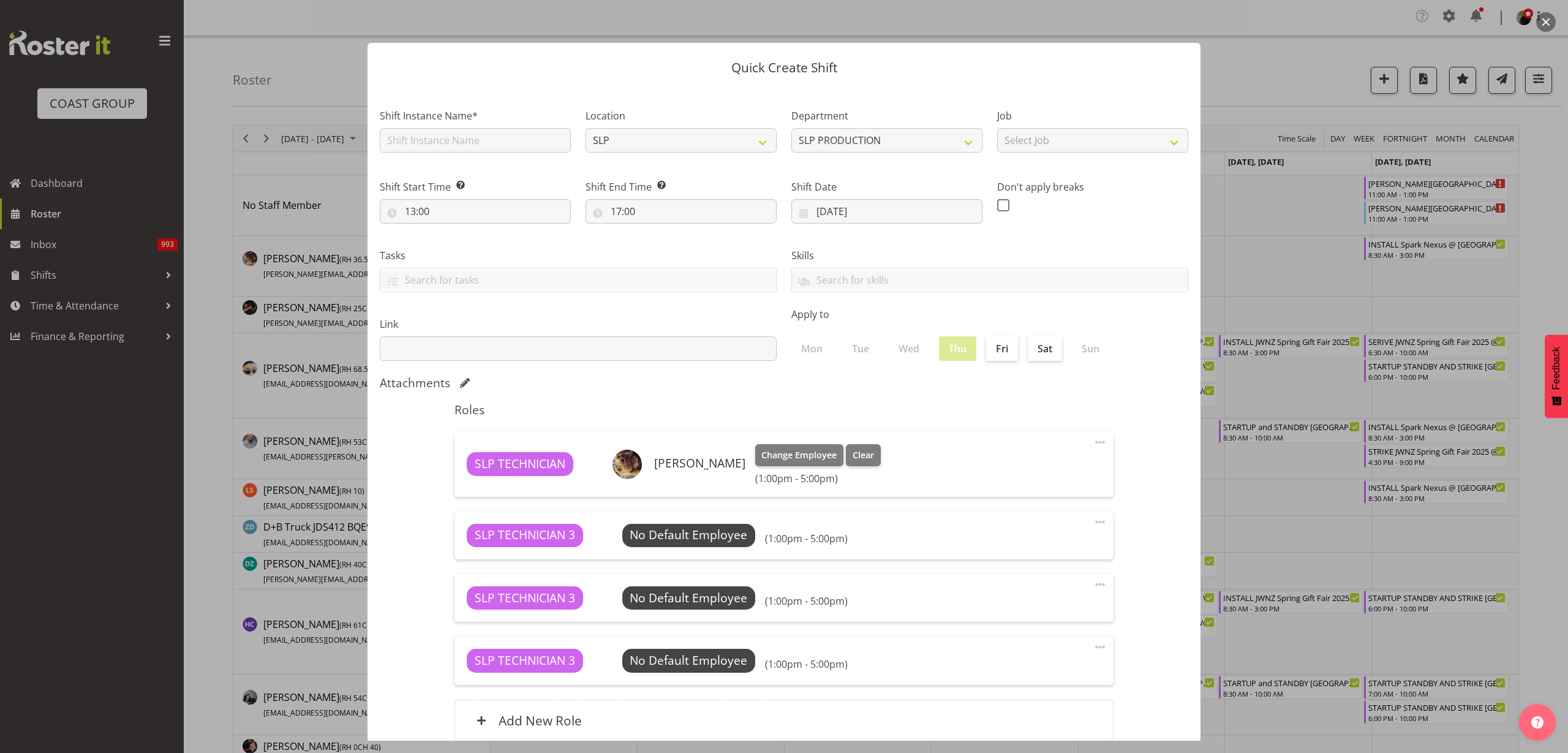
type input "13:00"
type input "17:00"
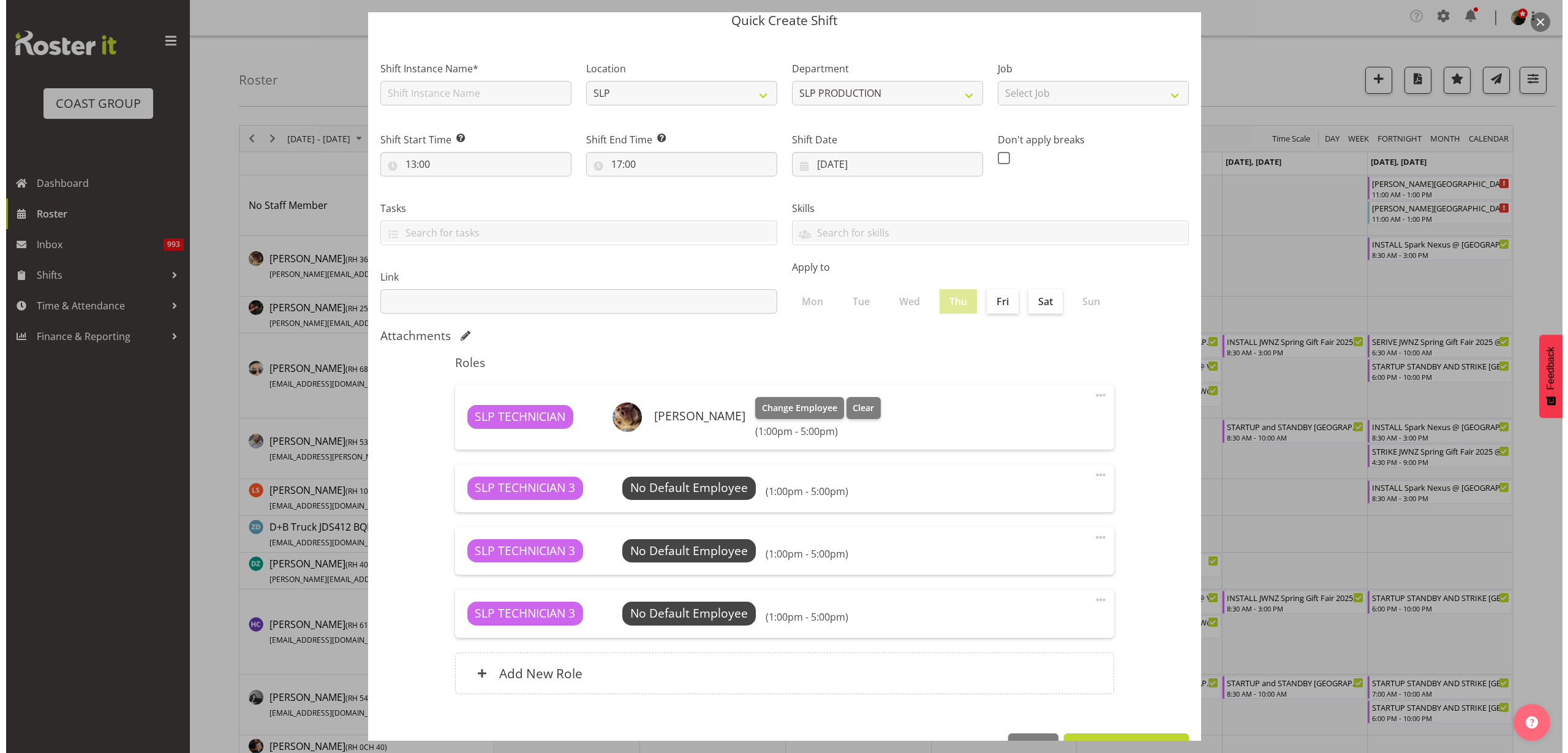
scroll to position [85, 0]
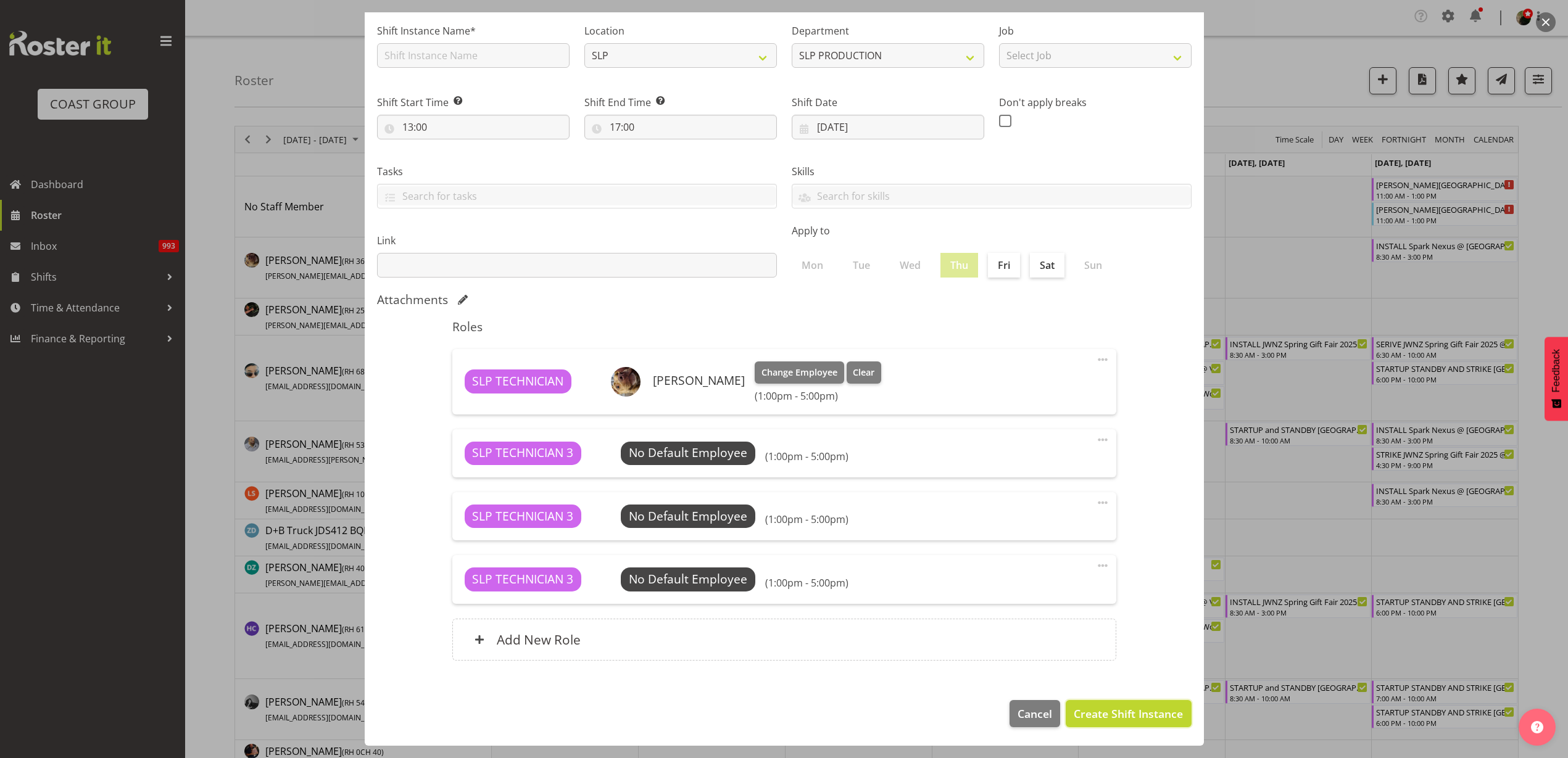
click at [1127, 710] on span "Create Shift Instance" at bounding box center [1128, 713] width 110 height 16
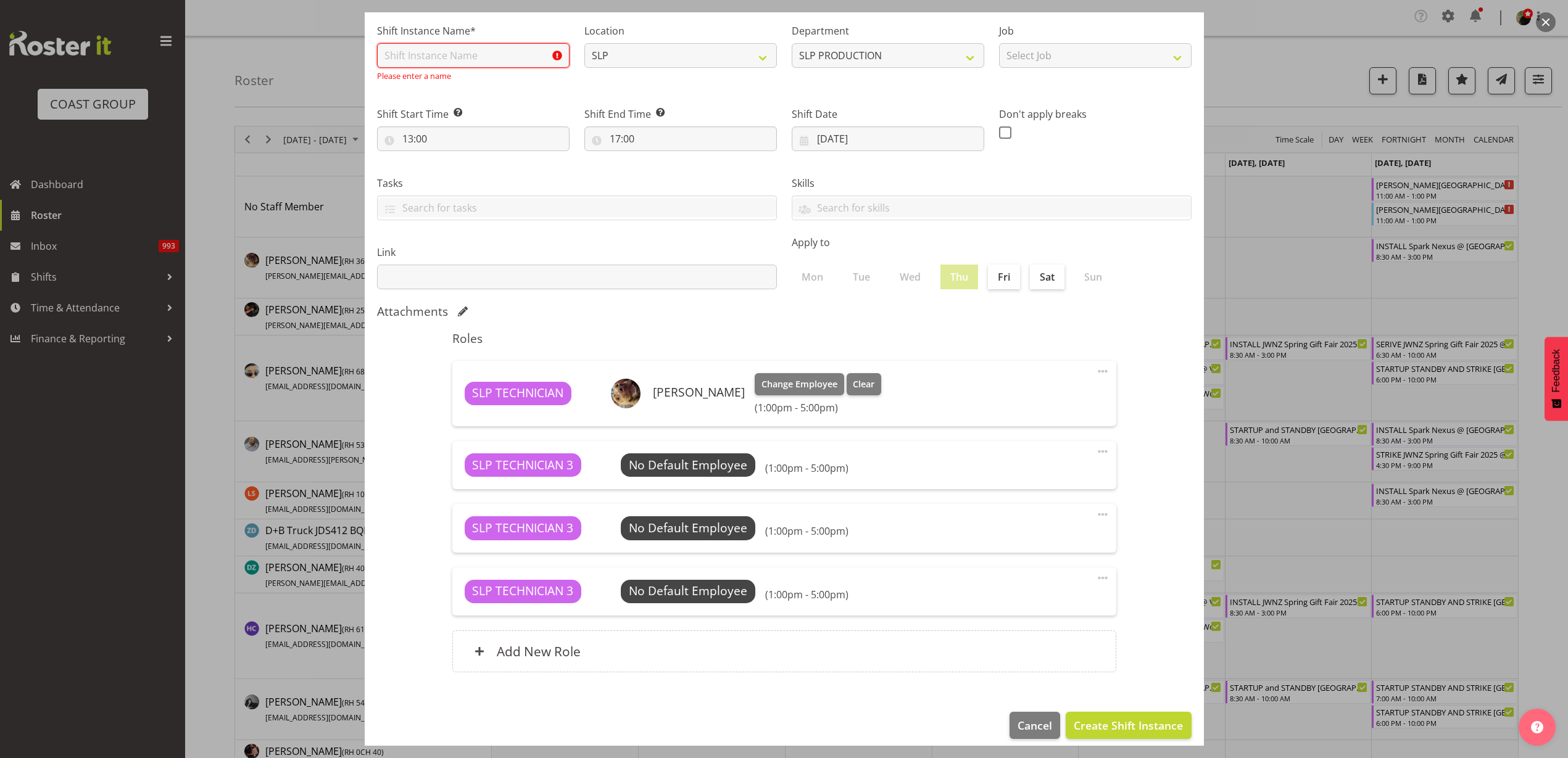
click at [519, 61] on input "text" at bounding box center [473, 55] width 192 height 24
type input "Workshop Shift"
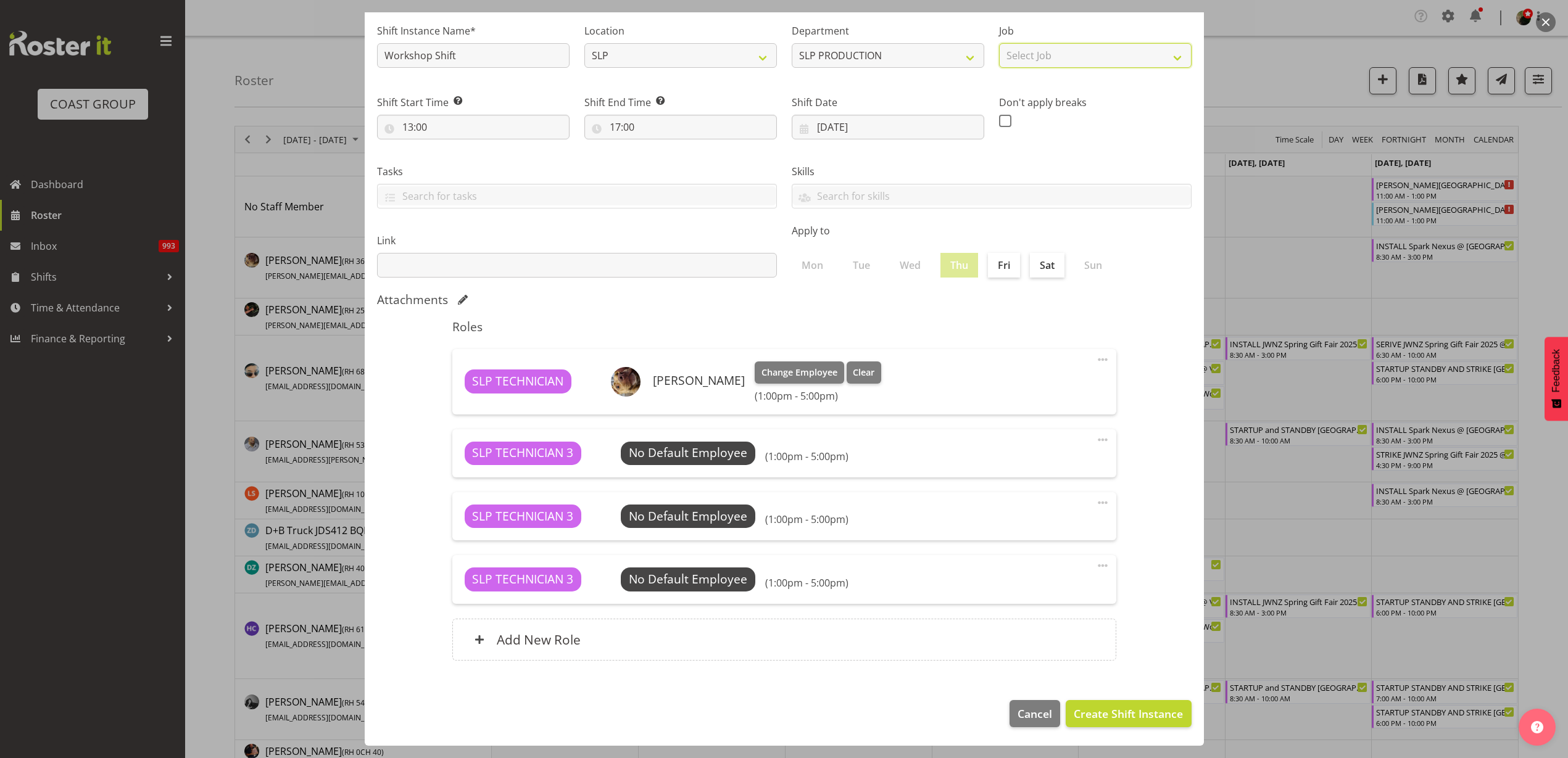
click at [1050, 53] on select "Select Job 1 Carlton Events 1 Carlton Hamilton 1 Carlton Wellington 1 EHS WAREH…" at bounding box center [1095, 55] width 192 height 24
select select "55"
click at [999, 43] on select "Select Job 1 Carlton Events 1 Carlton Hamilton 1 Carlton Wellington 1 EHS WAREH…" at bounding box center [1095, 55] width 192 height 24
click at [1118, 713] on span "Create Shift Instance" at bounding box center [1128, 713] width 110 height 16
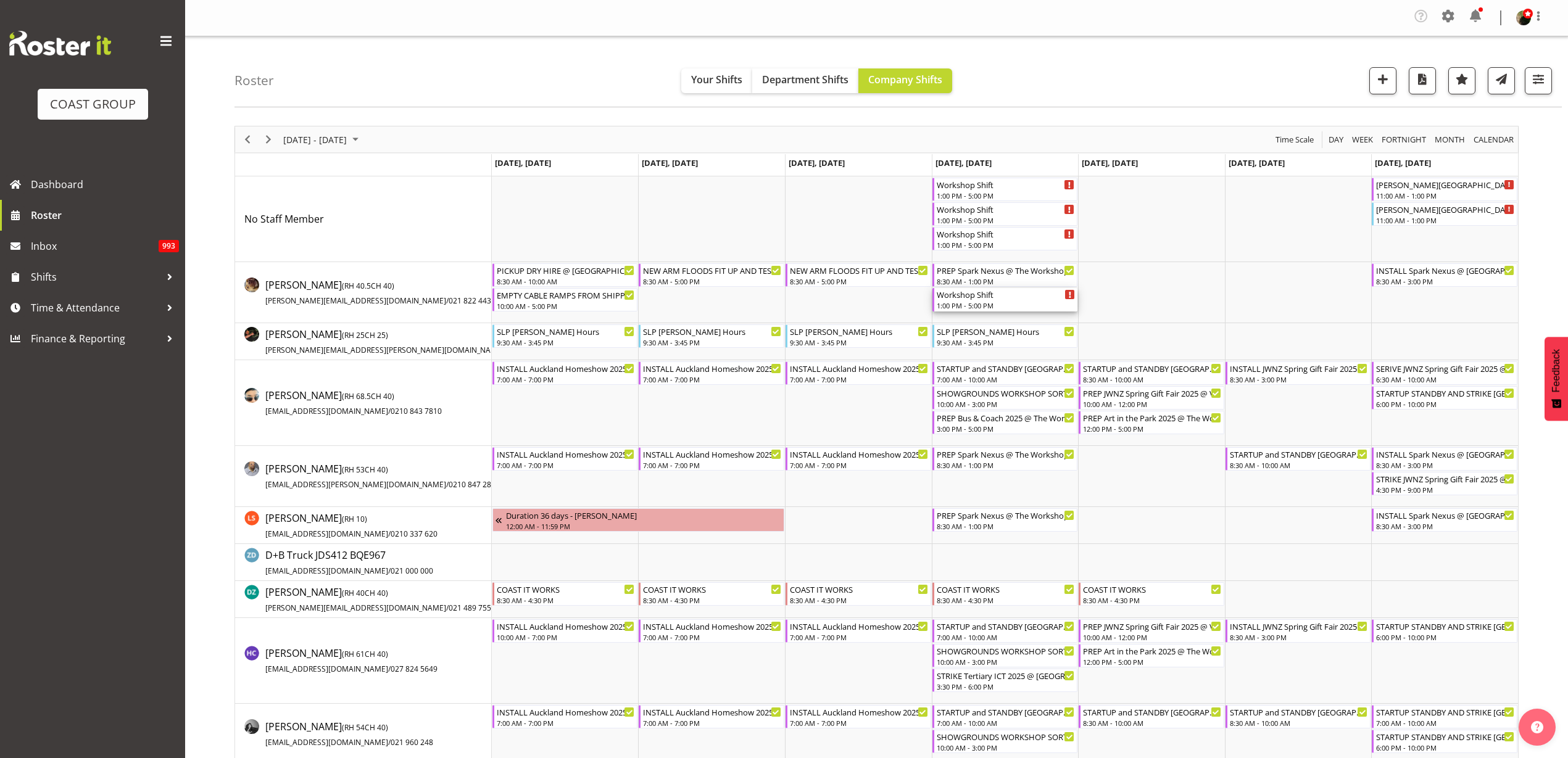
click at [996, 304] on div "1:00 PM - 5:00 PM" at bounding box center [1006, 305] width 139 height 10
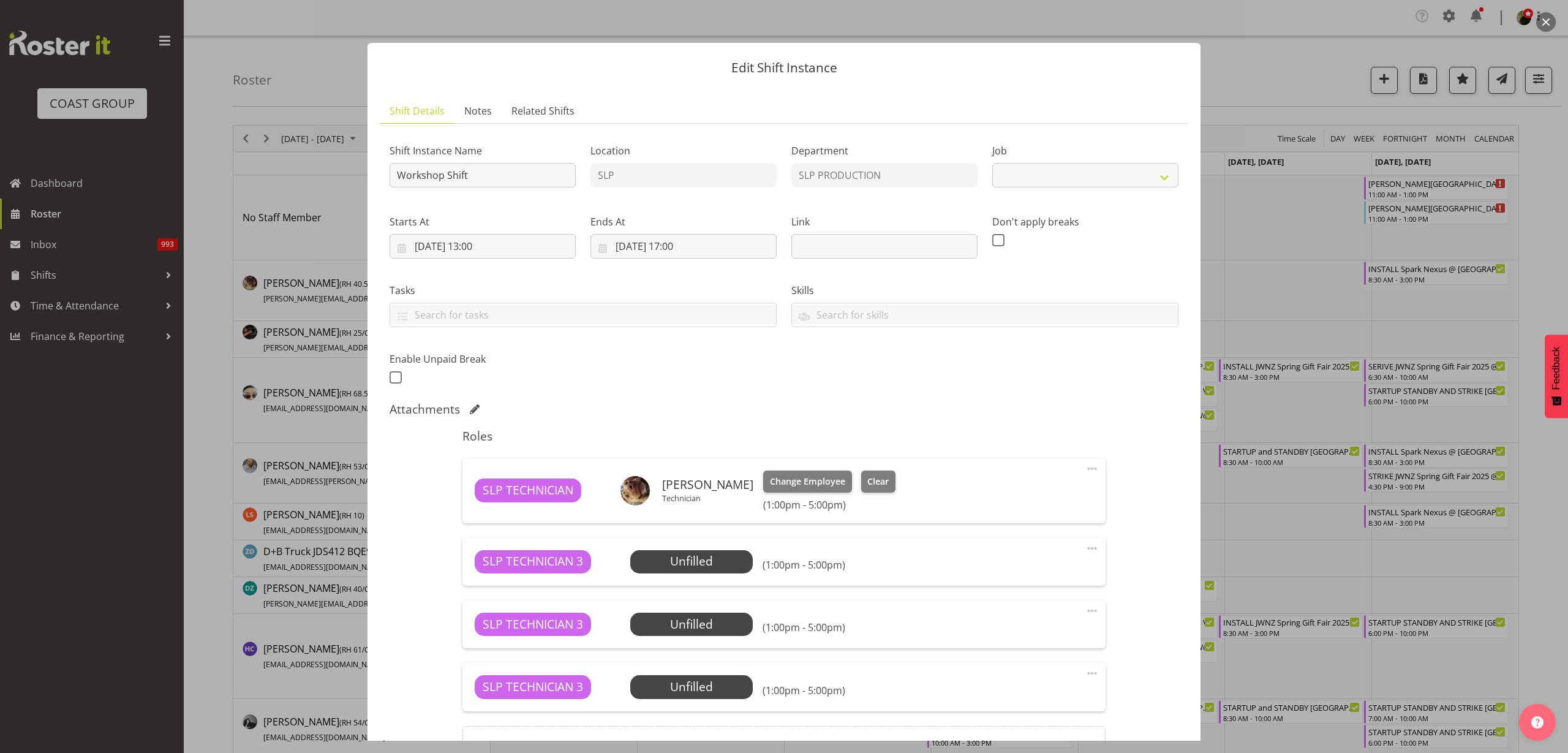
select select "55"
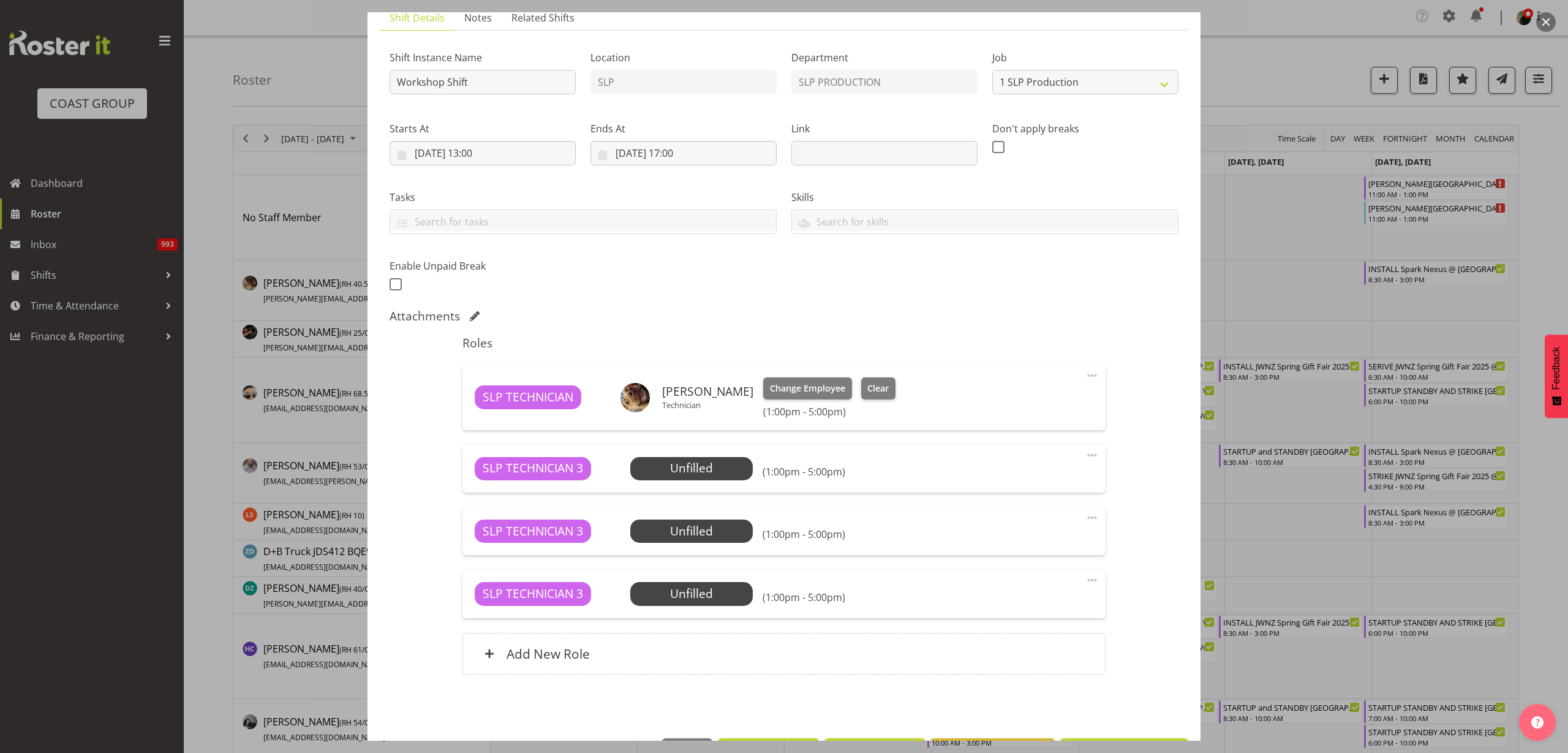
scroll to position [136, 0]
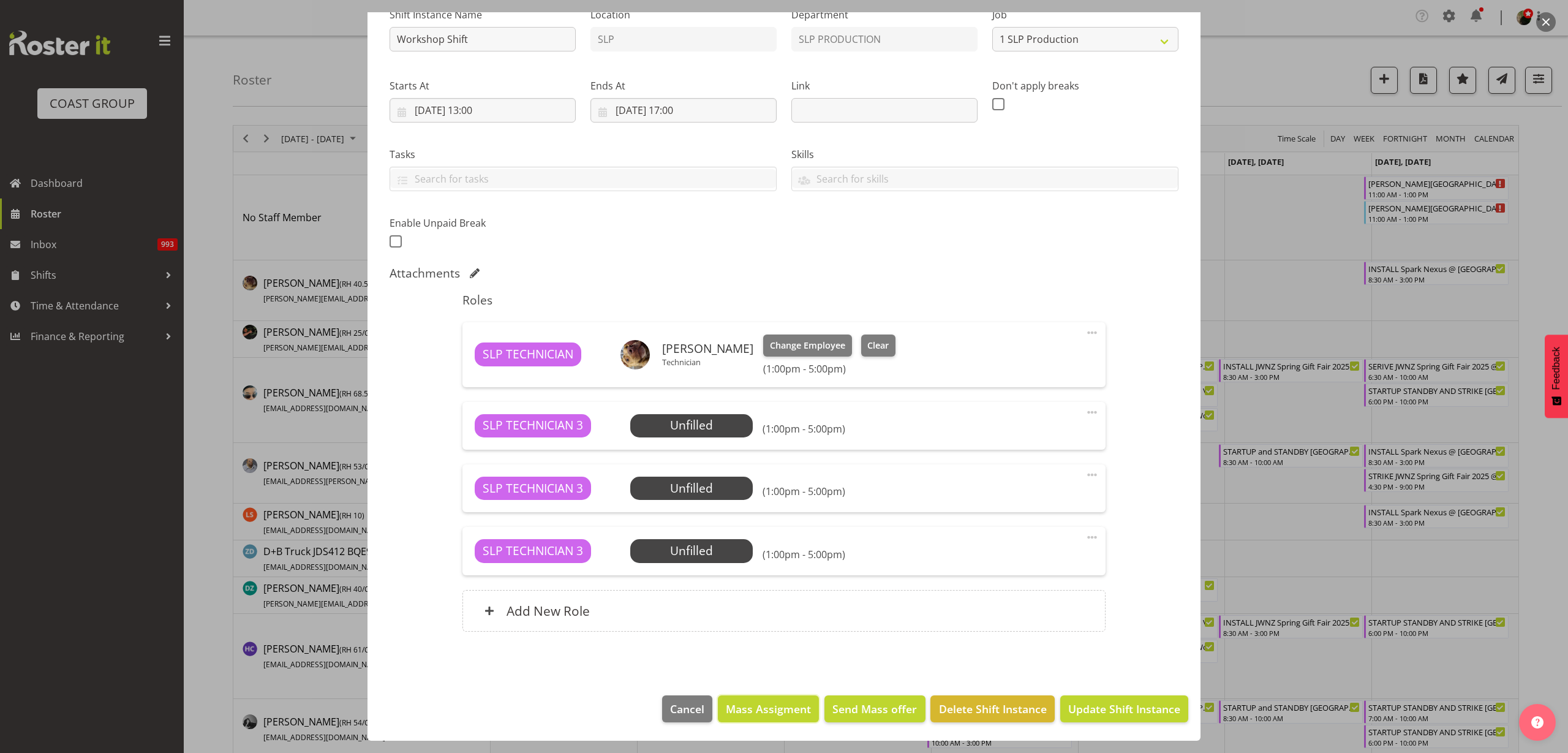
click at [748, 715] on span "Mass Assigment" at bounding box center [768, 708] width 85 height 16
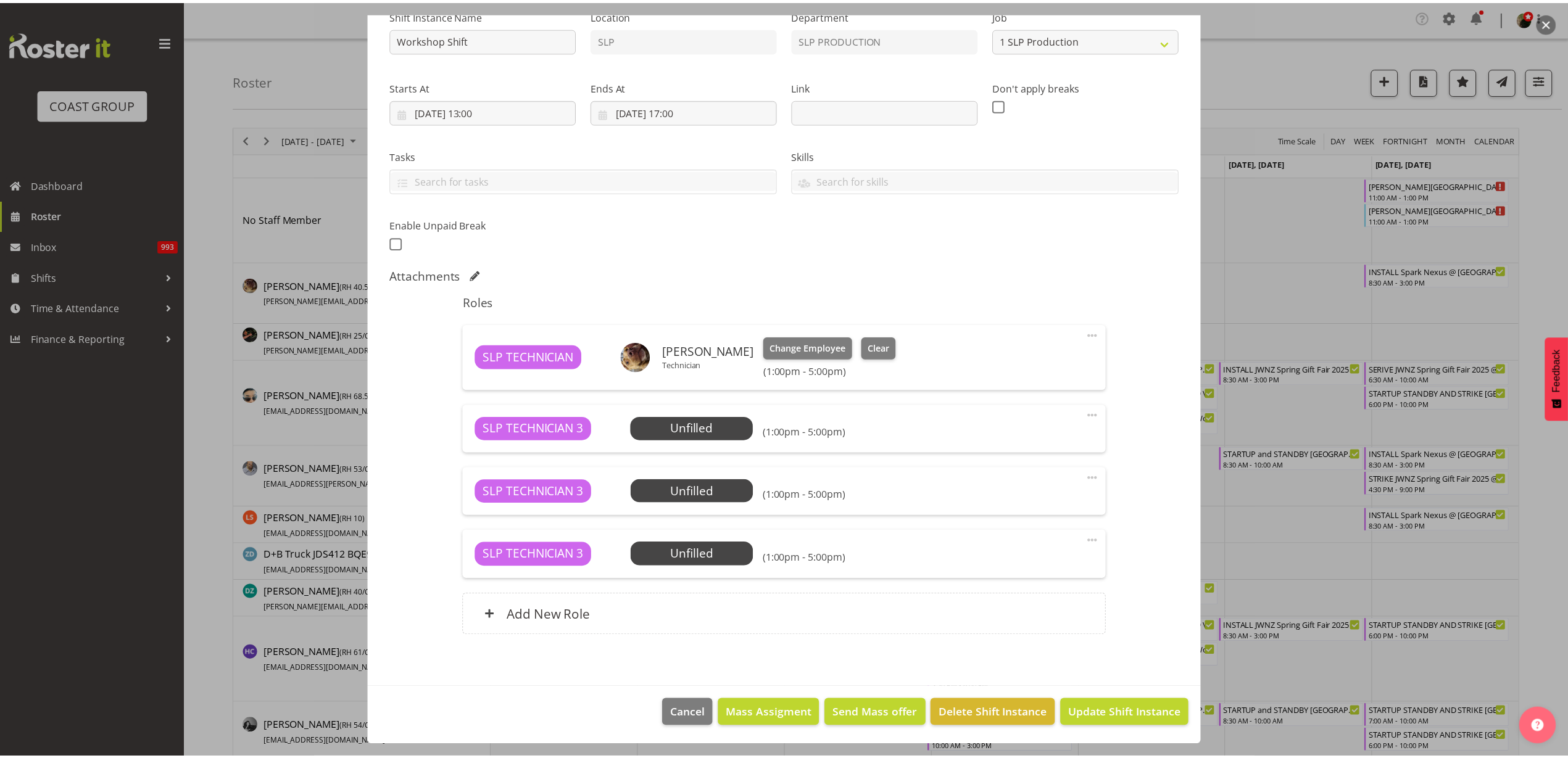
scroll to position [87, 0]
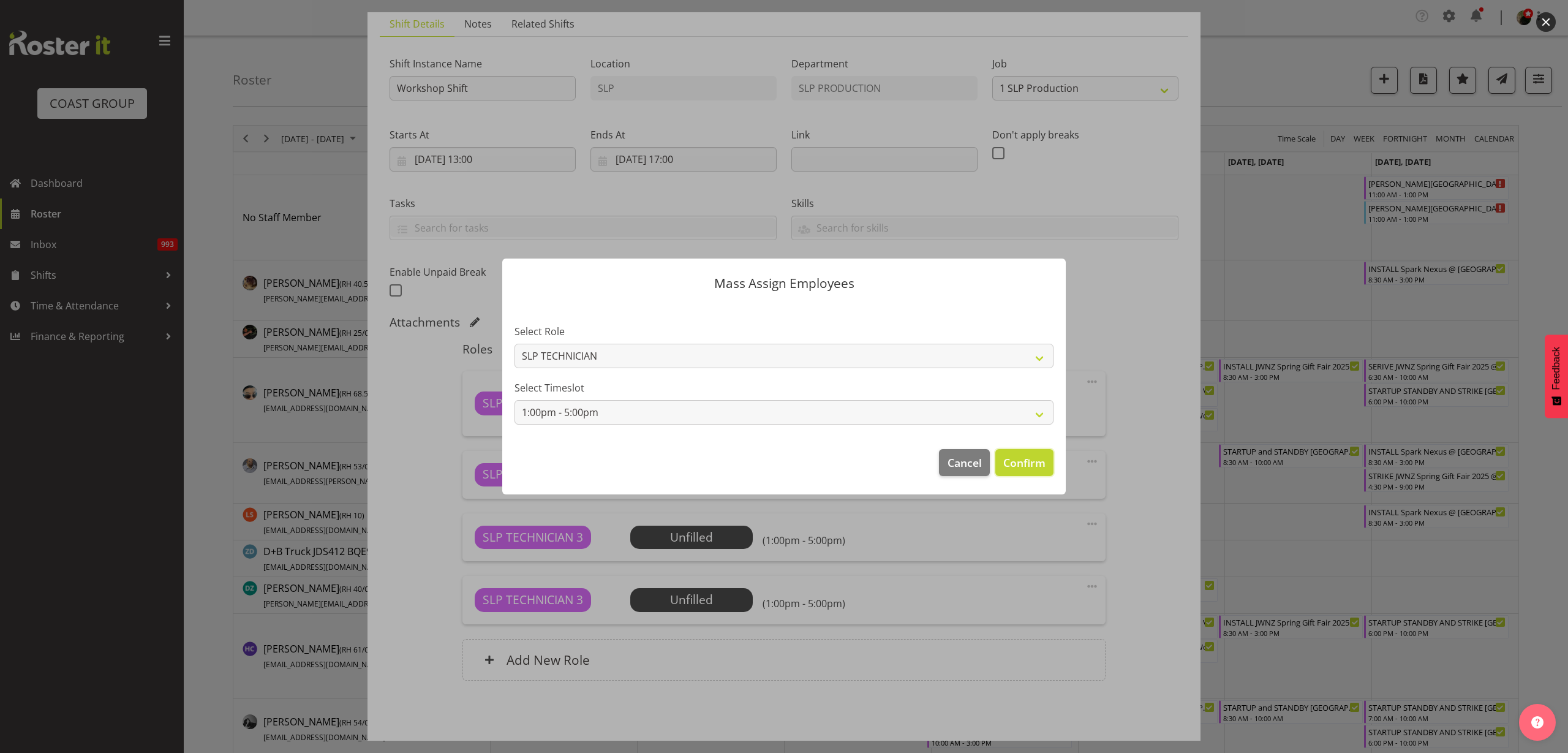
click at [1034, 465] on span "Confirm" at bounding box center [1025, 463] width 42 height 16
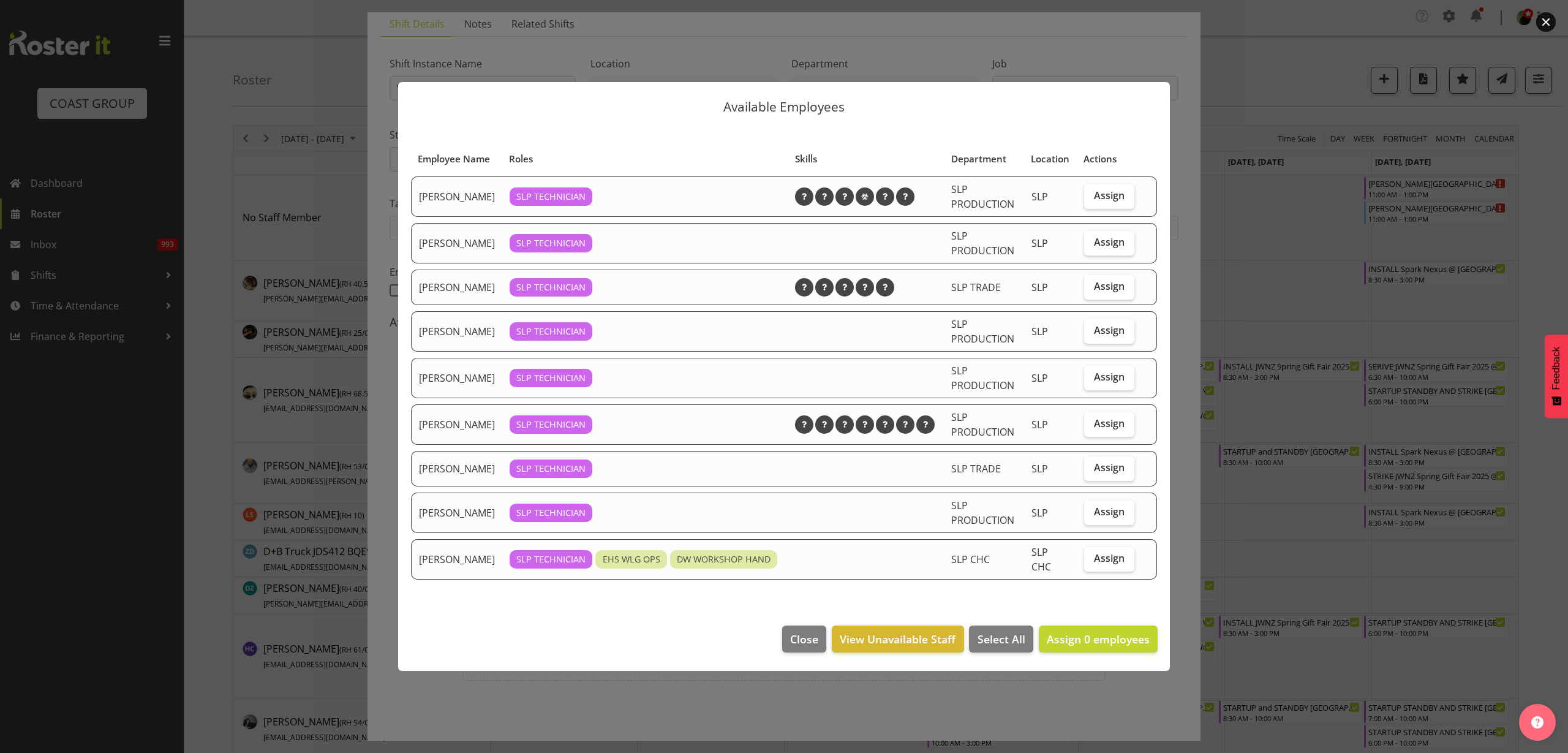
click at [1115, 292] on span "Assign" at bounding box center [1109, 286] width 31 height 13
click at [1092, 290] on input "Assign" at bounding box center [1088, 286] width 8 height 8
checkbox input "true"
click at [1101, 383] on span "Assign" at bounding box center [1109, 376] width 31 height 13
click at [1092, 381] on input "Assign" at bounding box center [1088, 377] width 8 height 8
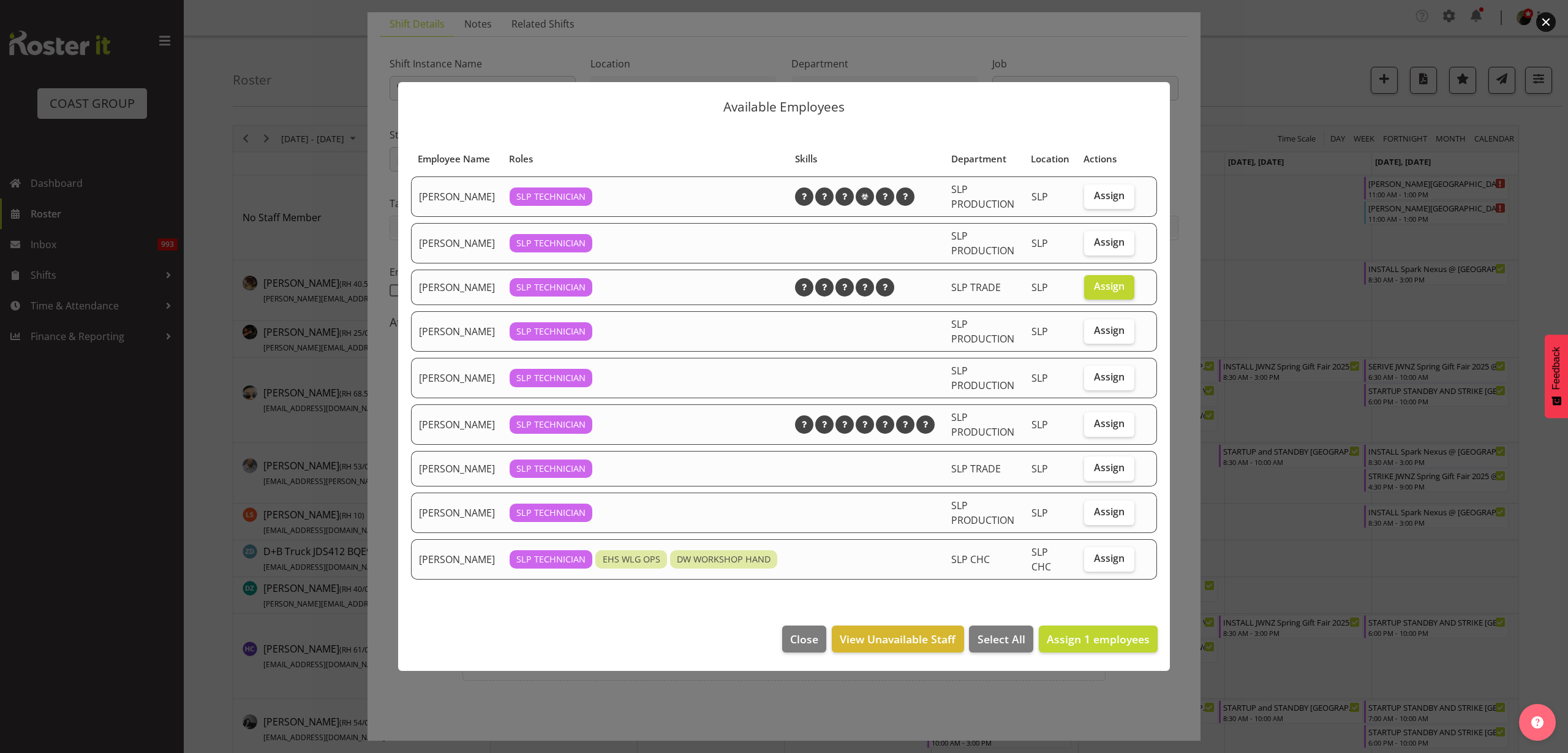
checkbox input "true"
click at [1116, 430] on span "Assign" at bounding box center [1109, 423] width 31 height 13
click at [1092, 427] on input "Assign" at bounding box center [1088, 423] width 8 height 8
checkbox input "true"
click at [1128, 647] on span "Assign 3 employees" at bounding box center [1098, 639] width 103 height 15
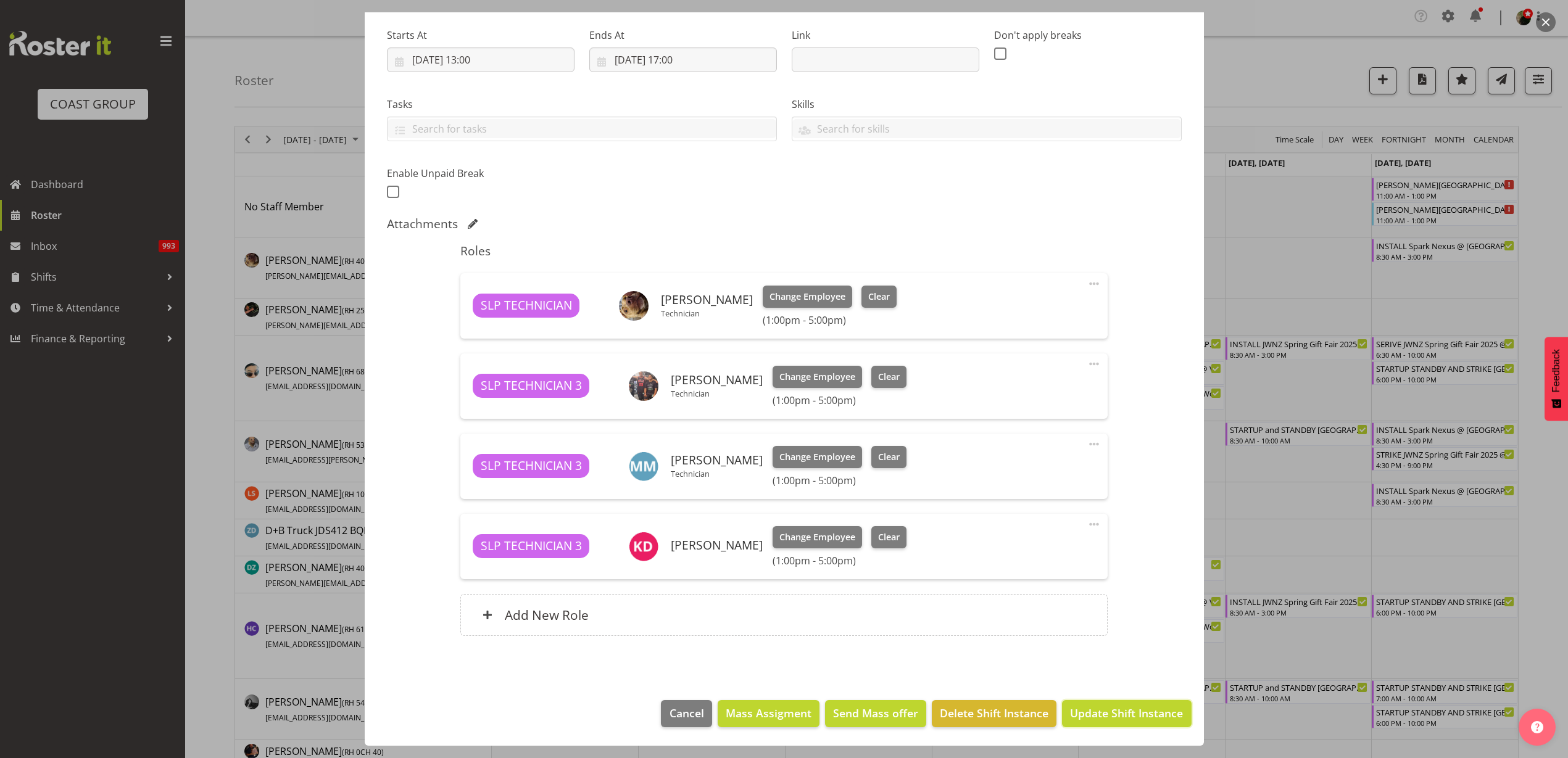
click at [1110, 712] on span "Update Shift Instance" at bounding box center [1126, 712] width 113 height 16
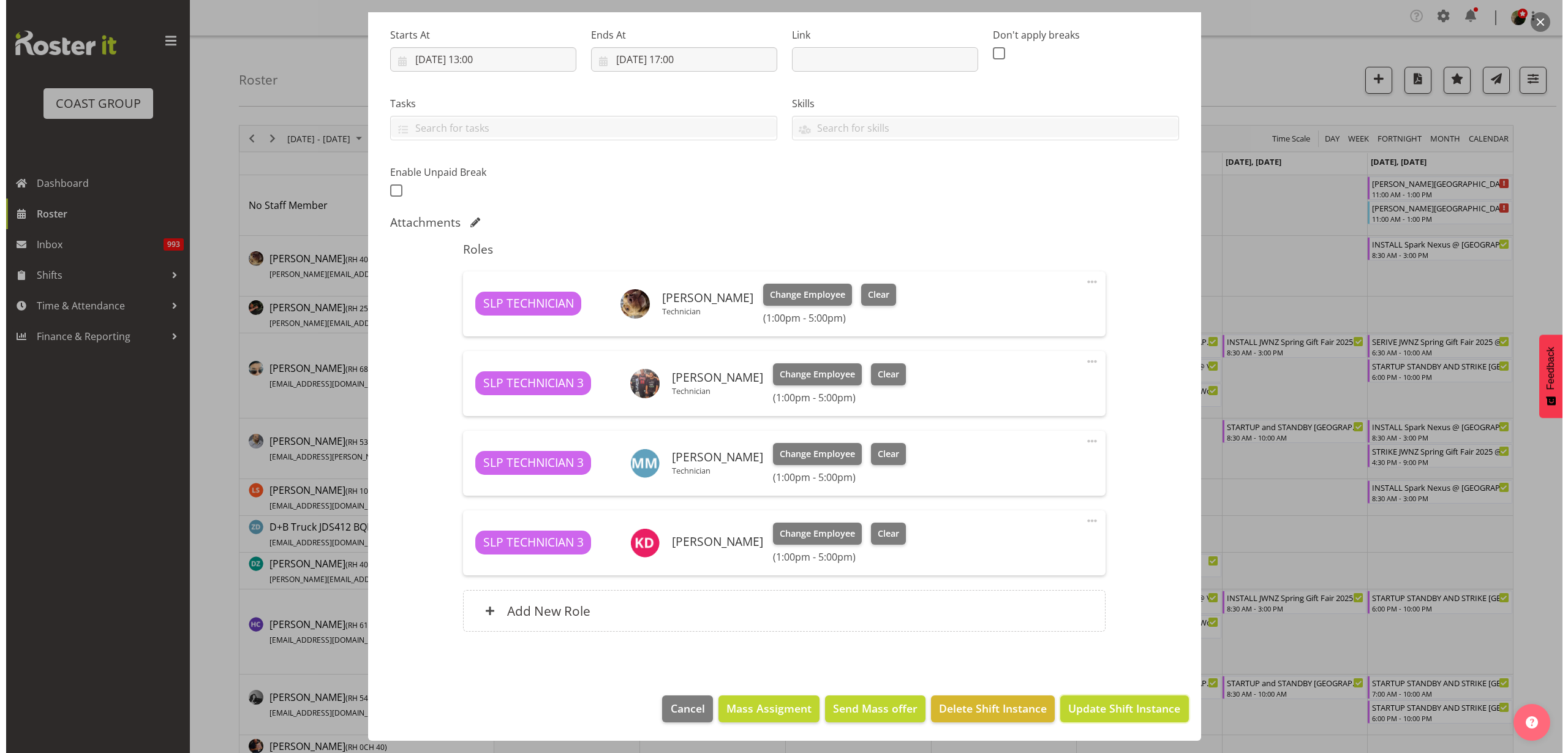
scroll to position [138, 0]
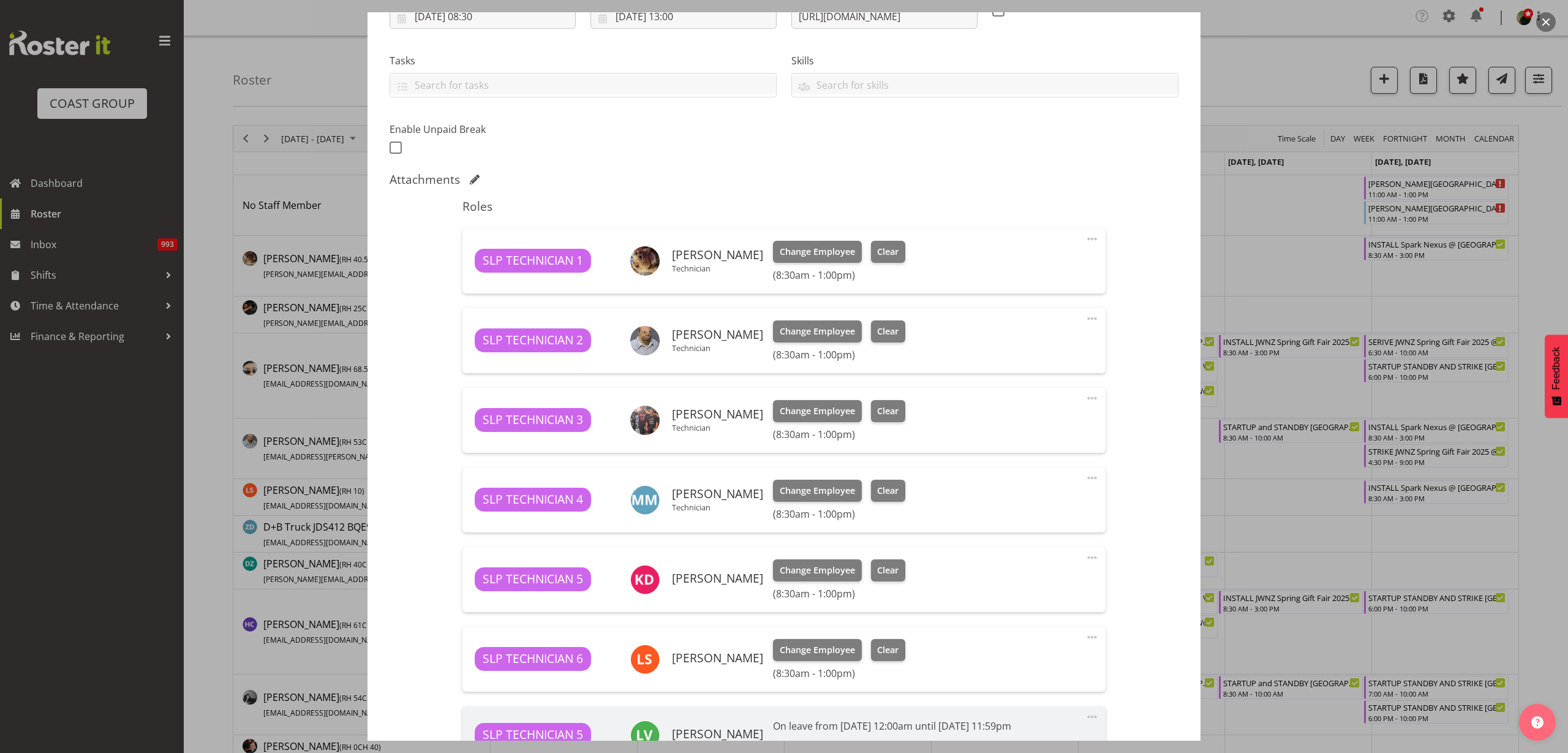
select select "10454"
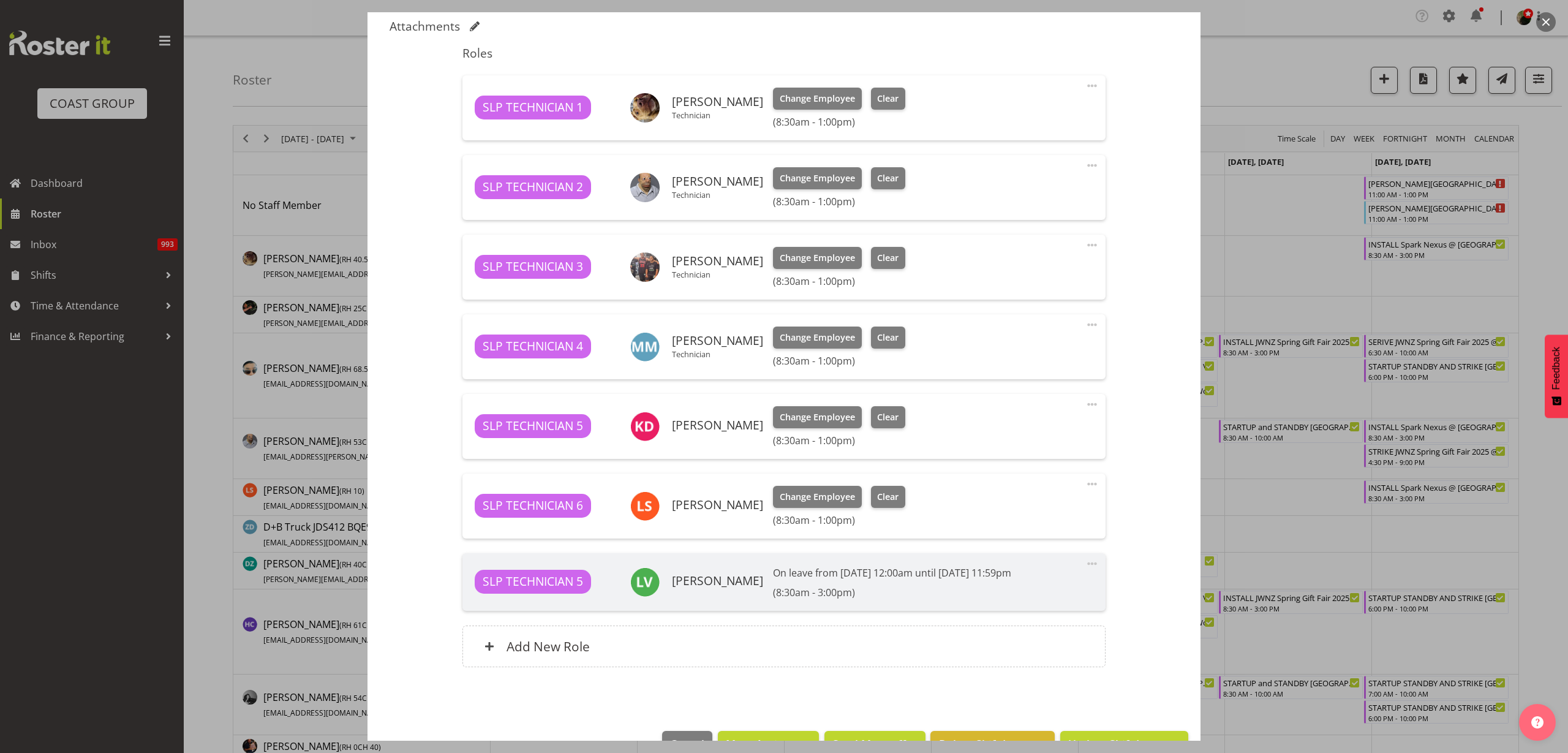
scroll to position [306, 0]
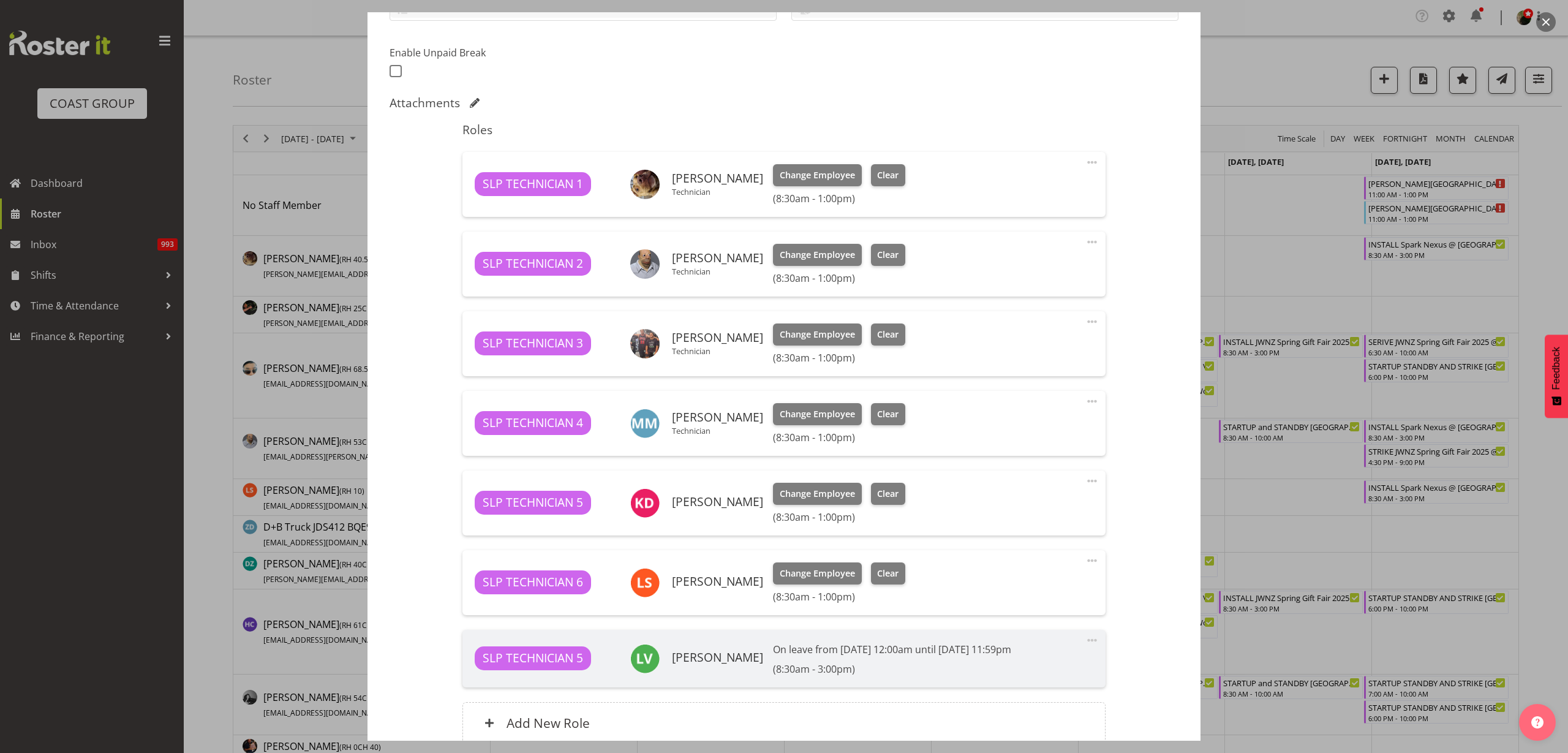
click at [1085, 240] on span at bounding box center [1092, 242] width 15 height 15
click at [1035, 315] on link "Delete" at bounding box center [1040, 315] width 117 height 22
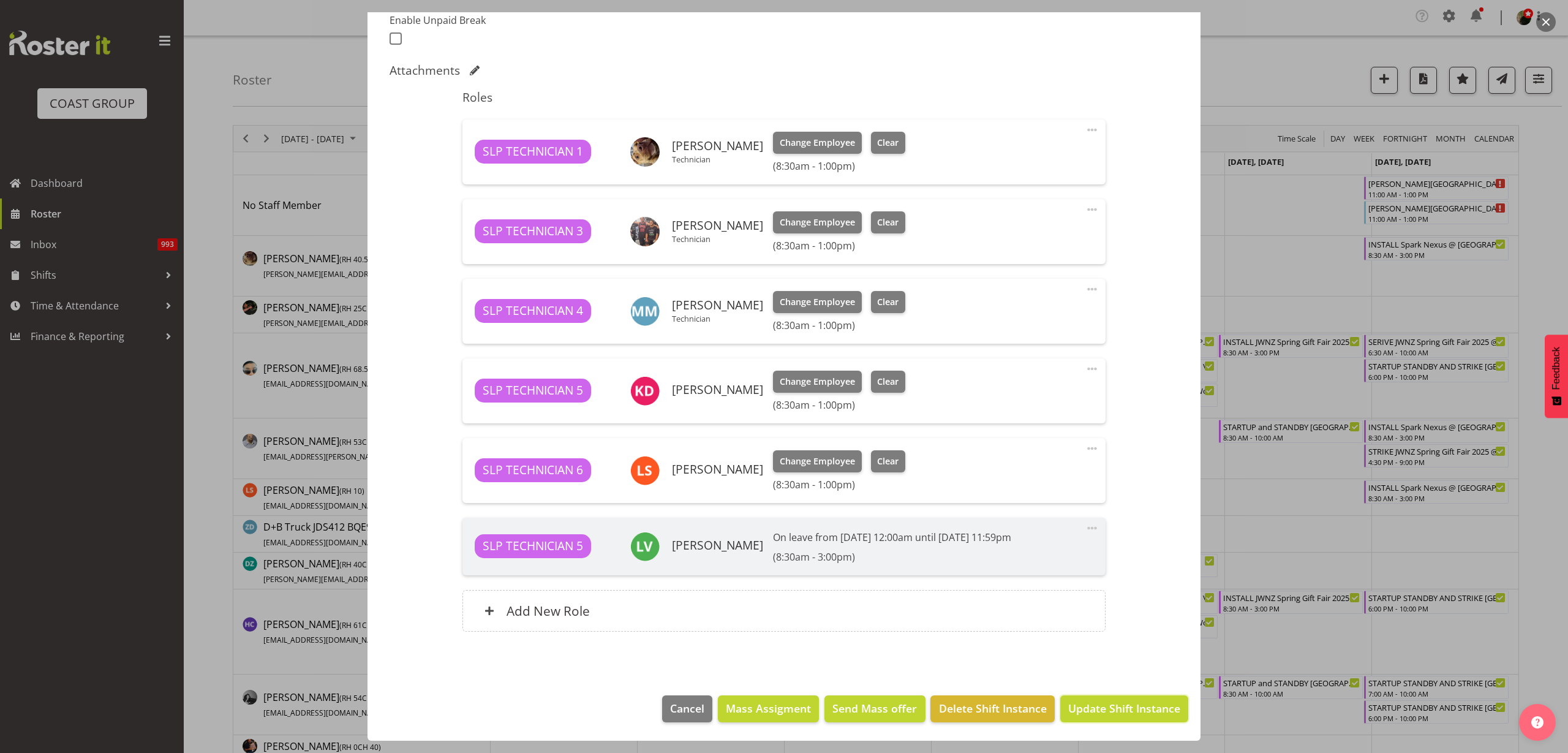
click at [1102, 708] on span "Update Shift Instance" at bounding box center [1124, 708] width 112 height 16
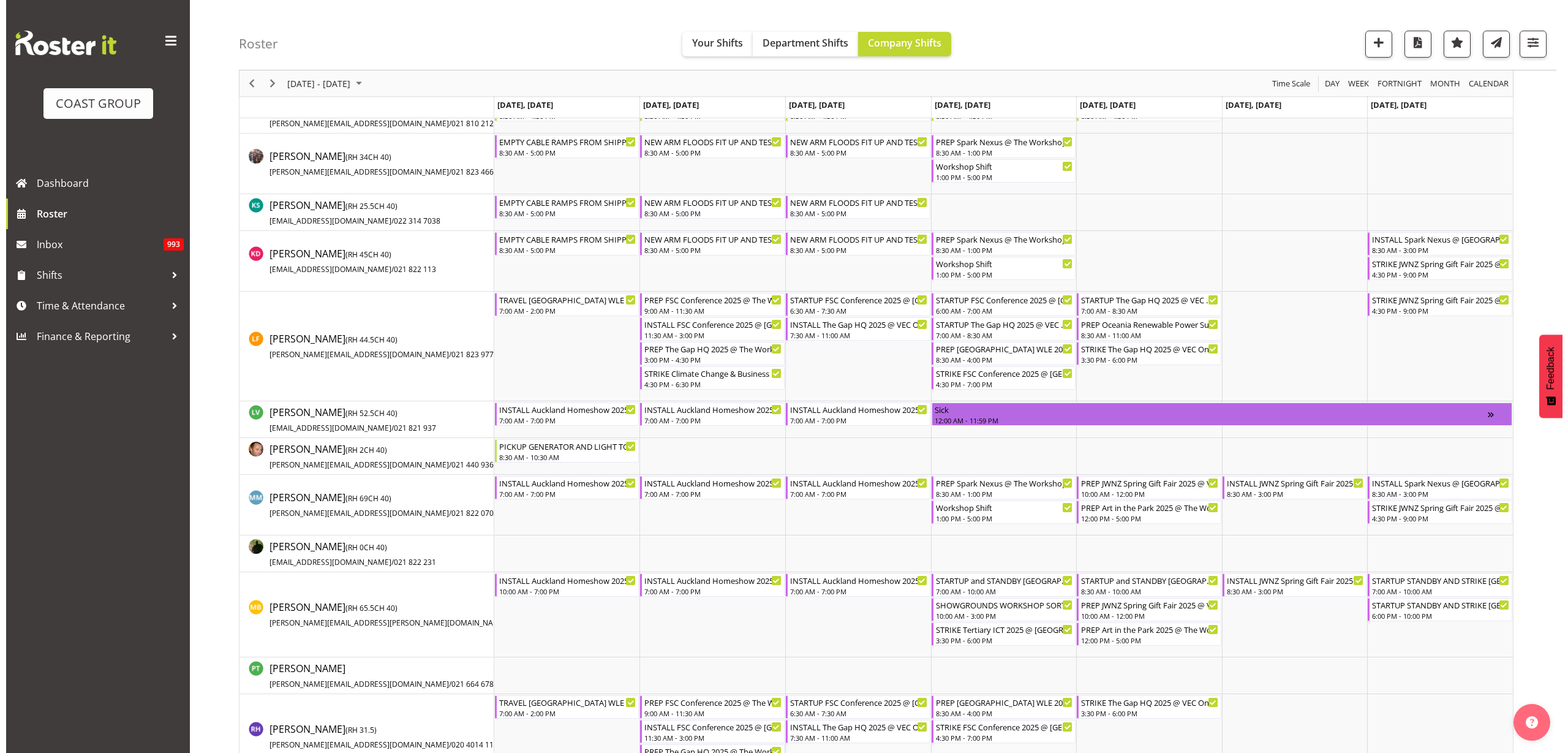
scroll to position [689, 0]
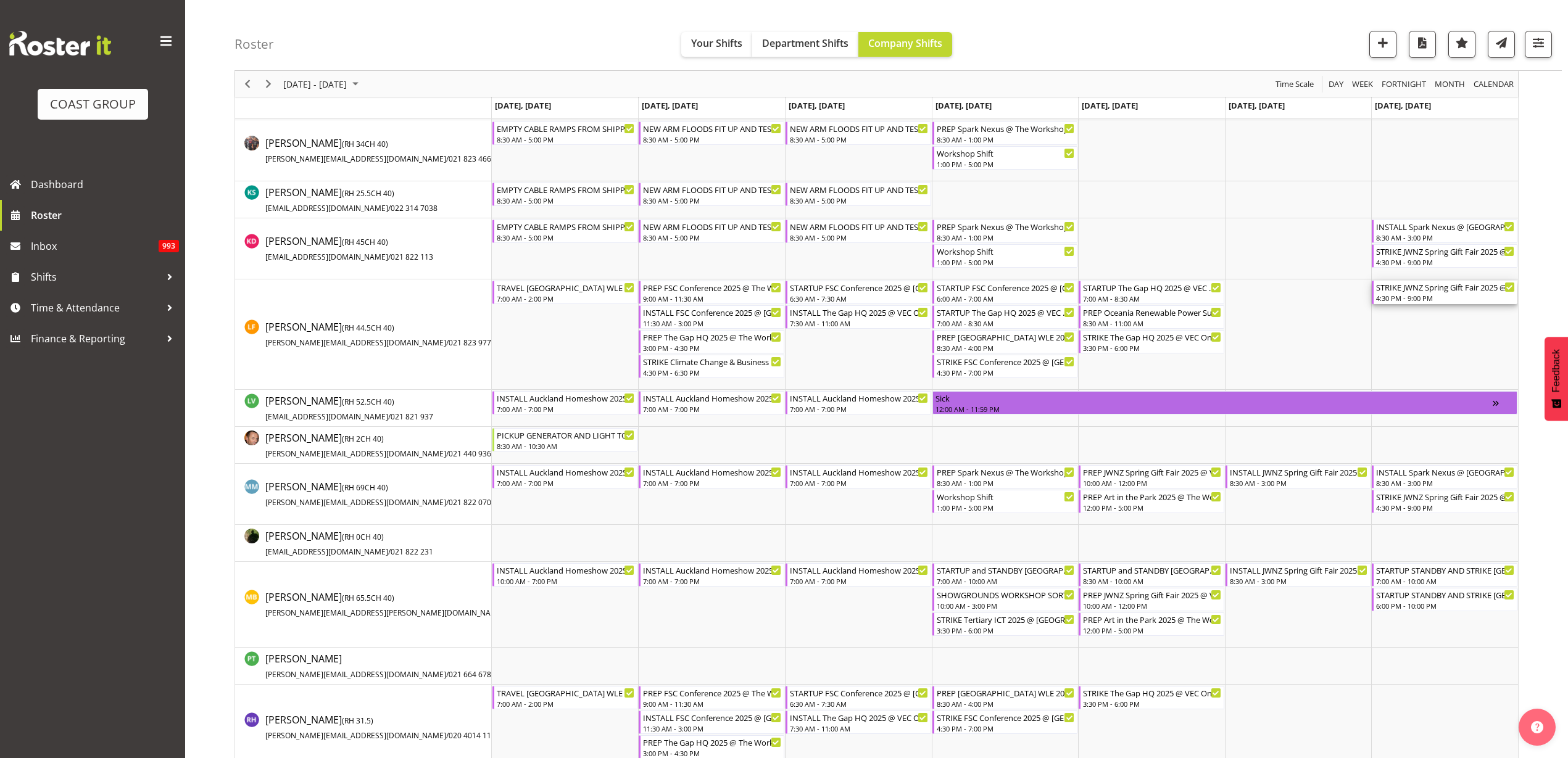
click at [1417, 296] on div "4:30 PM - 9:00 PM" at bounding box center [1445, 298] width 139 height 10
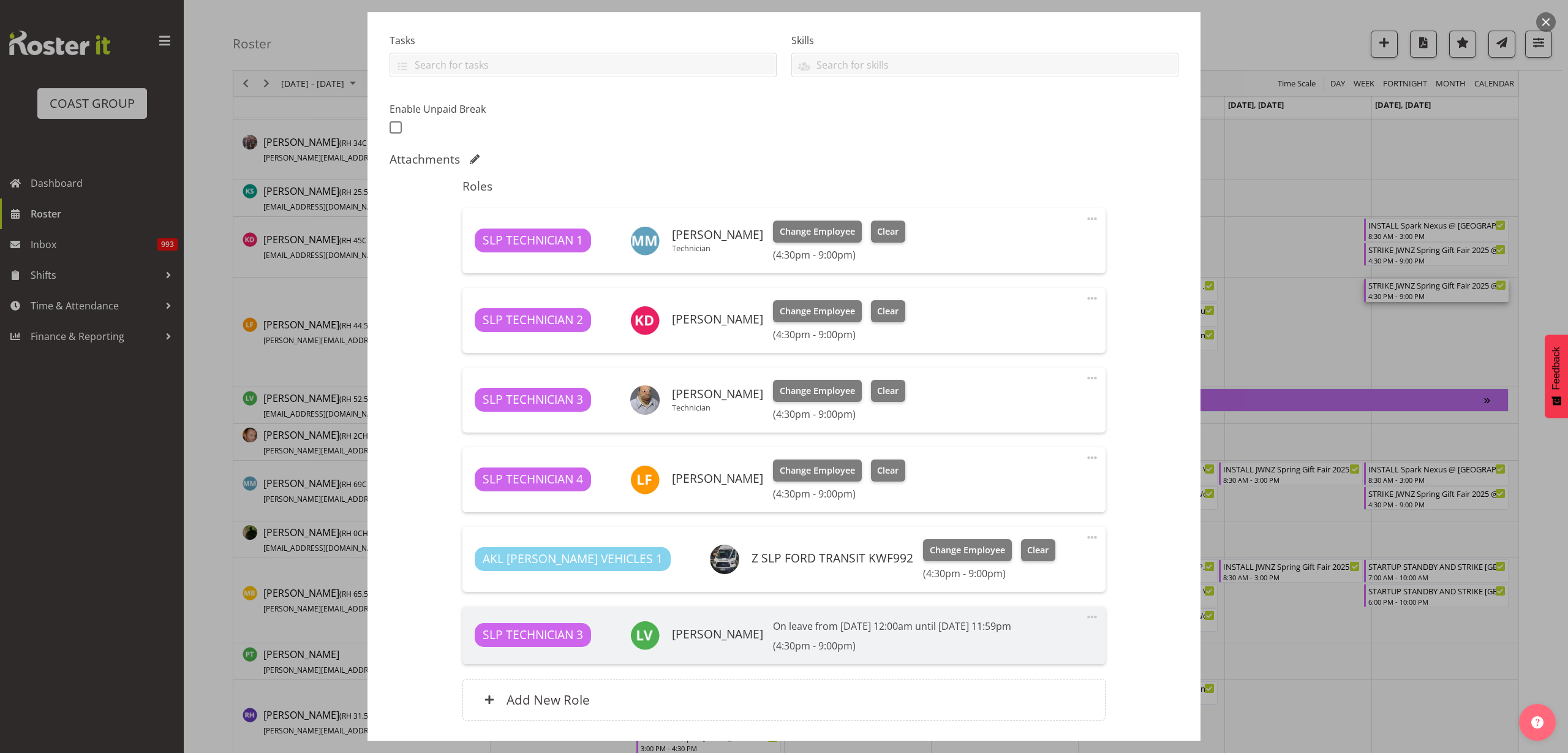
scroll to position [306, 0]
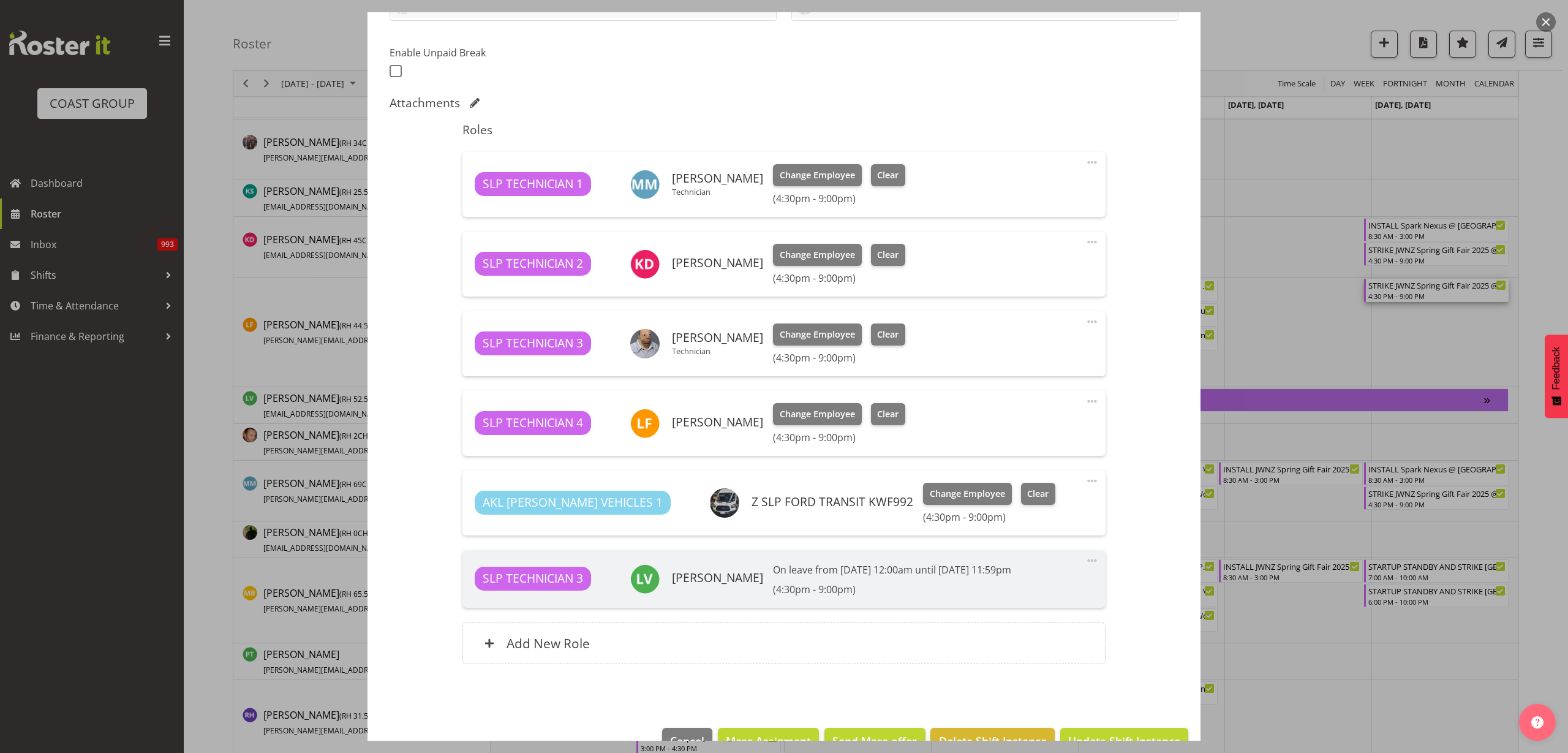
select select "9403"
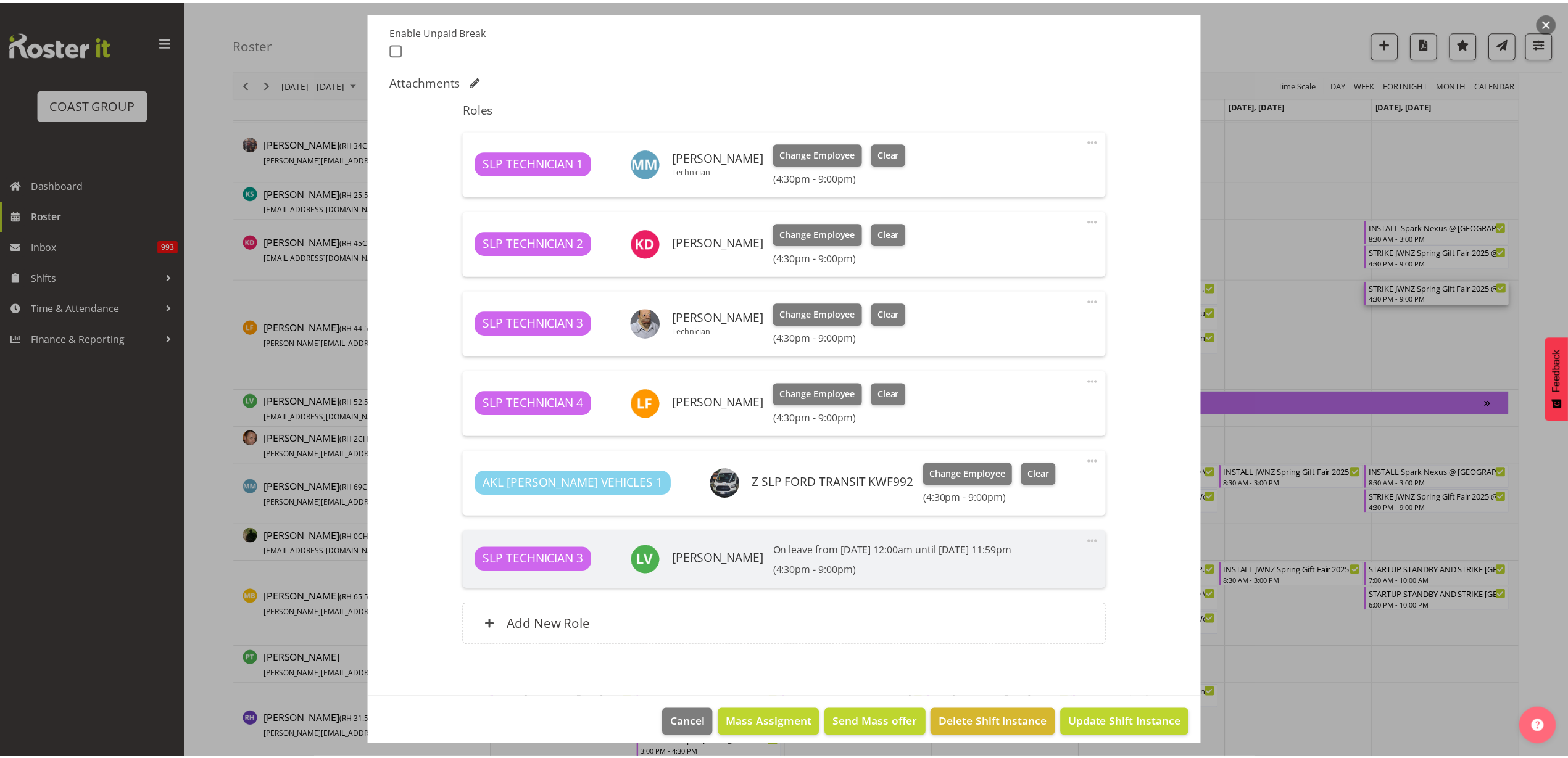
scroll to position [341, 0]
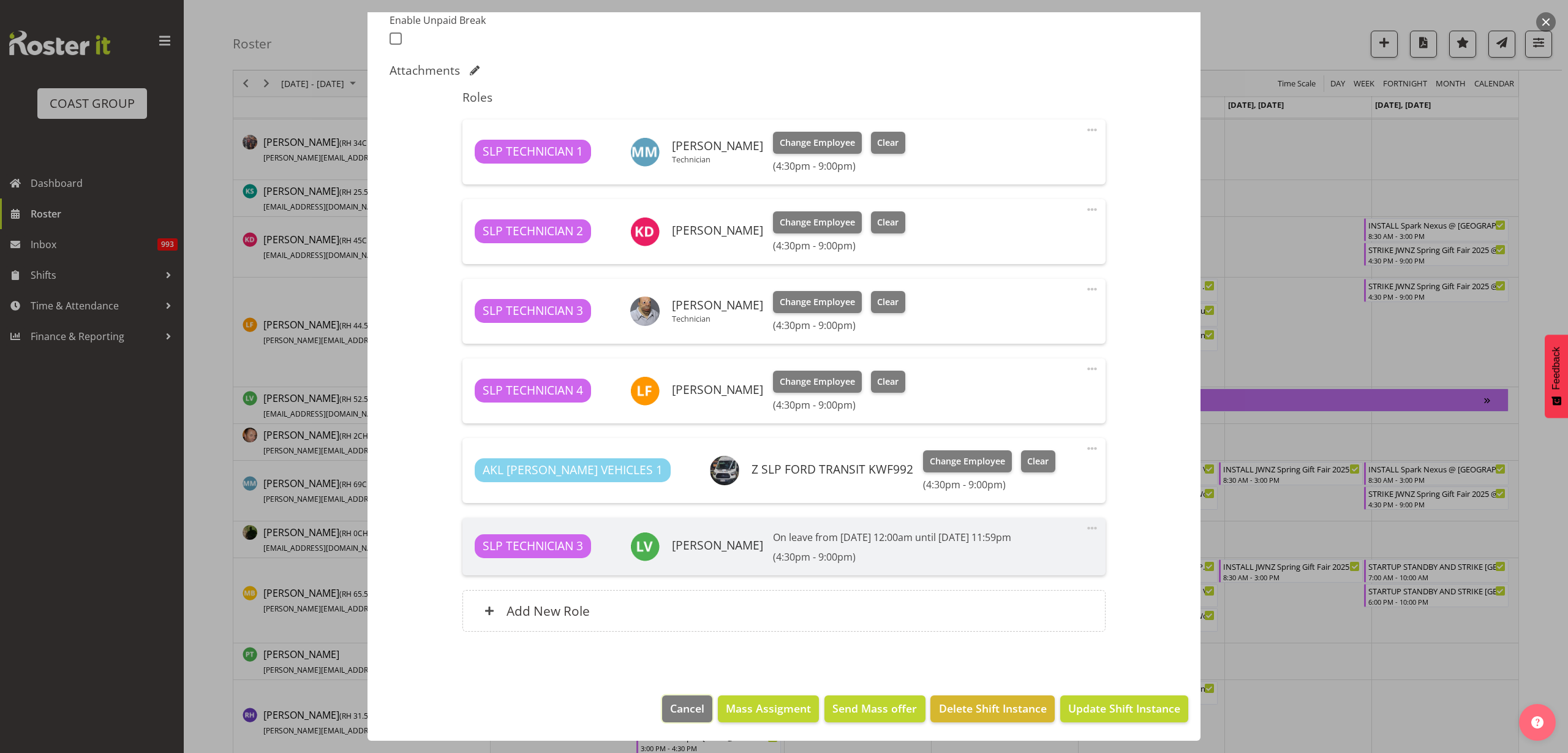
click at [681, 707] on span "Cancel" at bounding box center [687, 708] width 34 height 16
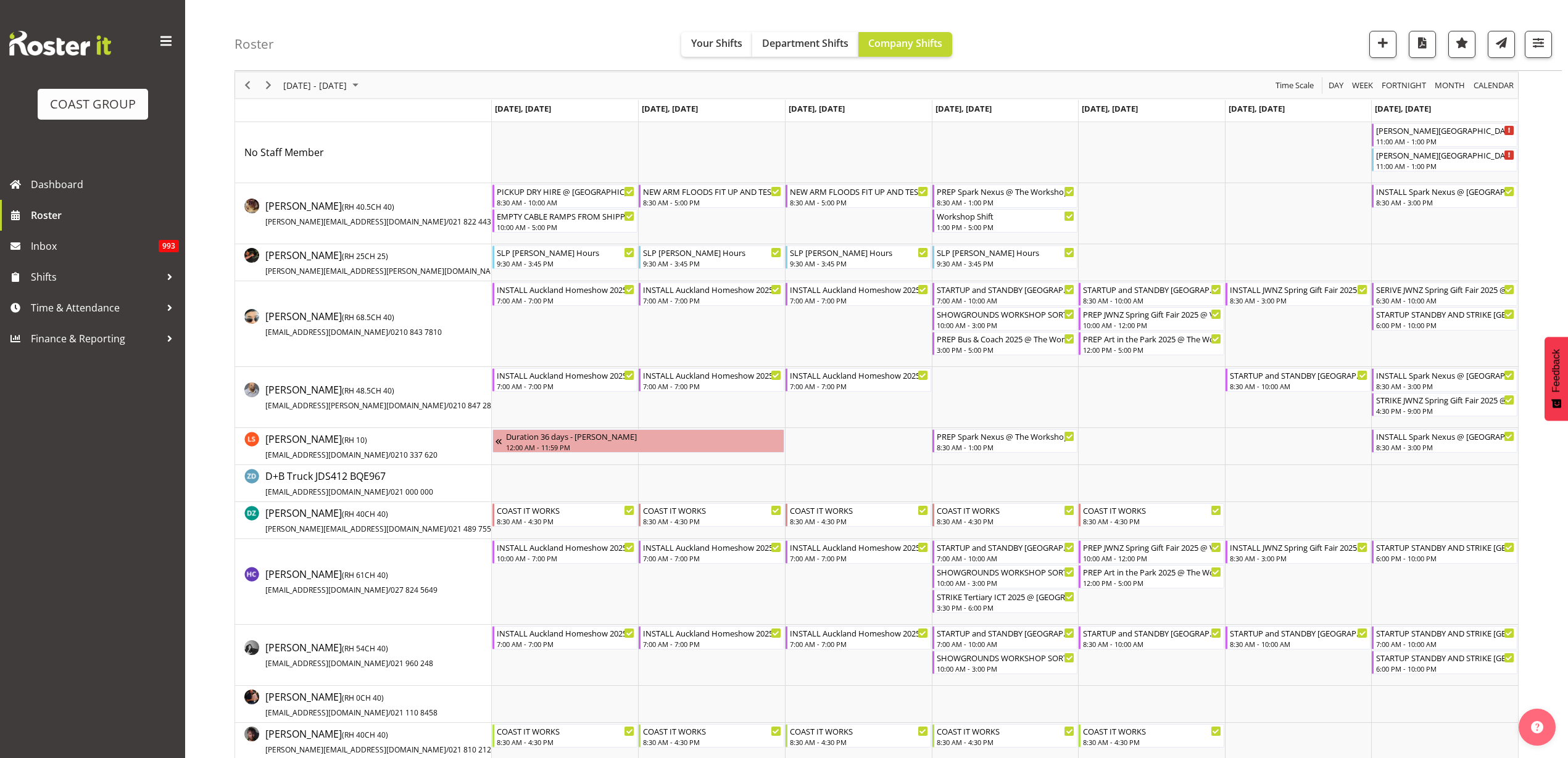
scroll to position [0, 0]
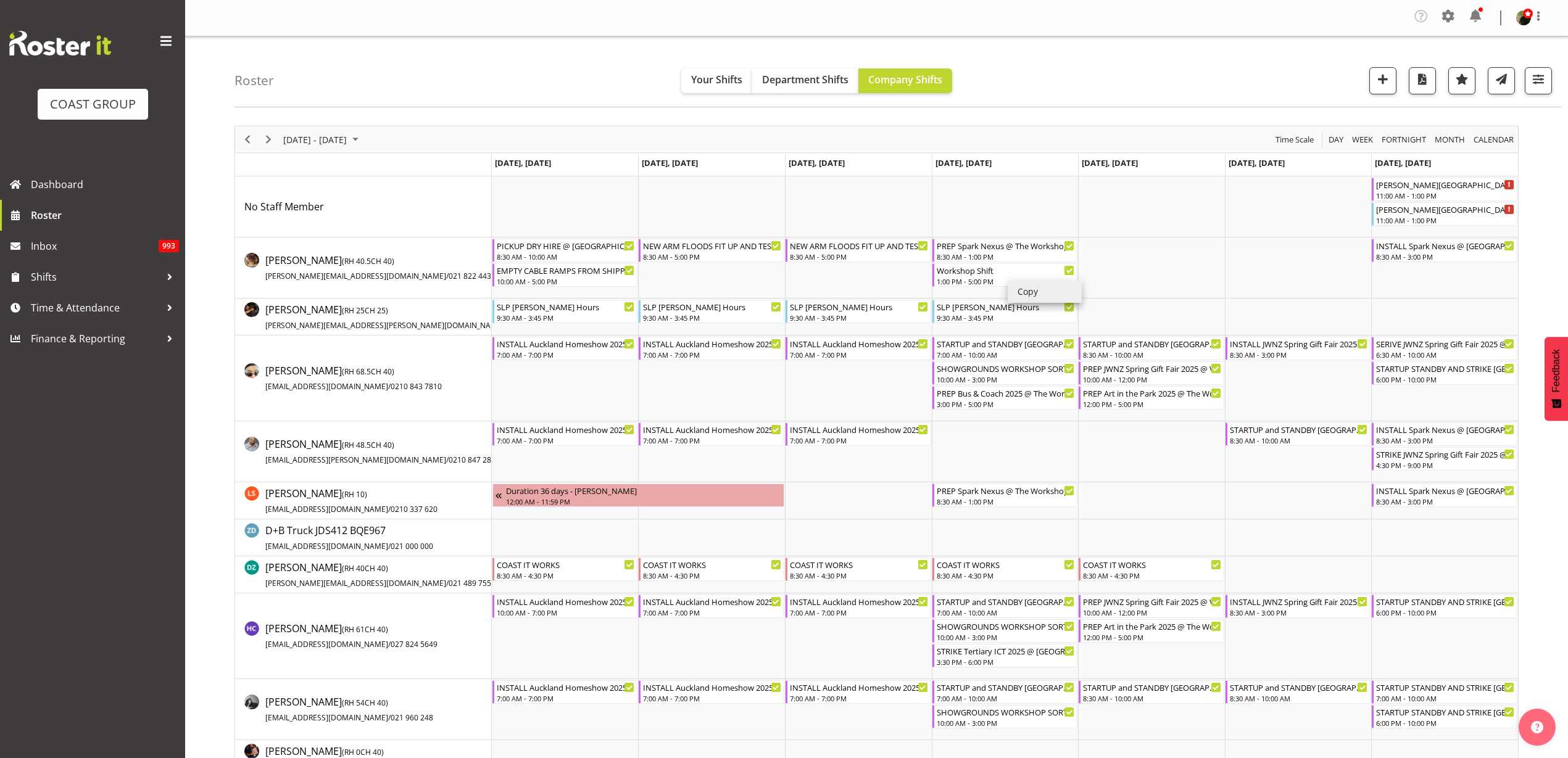
click at [1036, 291] on li "Copy" at bounding box center [1045, 292] width 74 height 22
click at [1193, 209] on li "Paste" at bounding box center [1179, 212] width 74 height 22
click at [1142, 190] on div "1:00 PM - 5:00 PM" at bounding box center [1152, 195] width 139 height 10
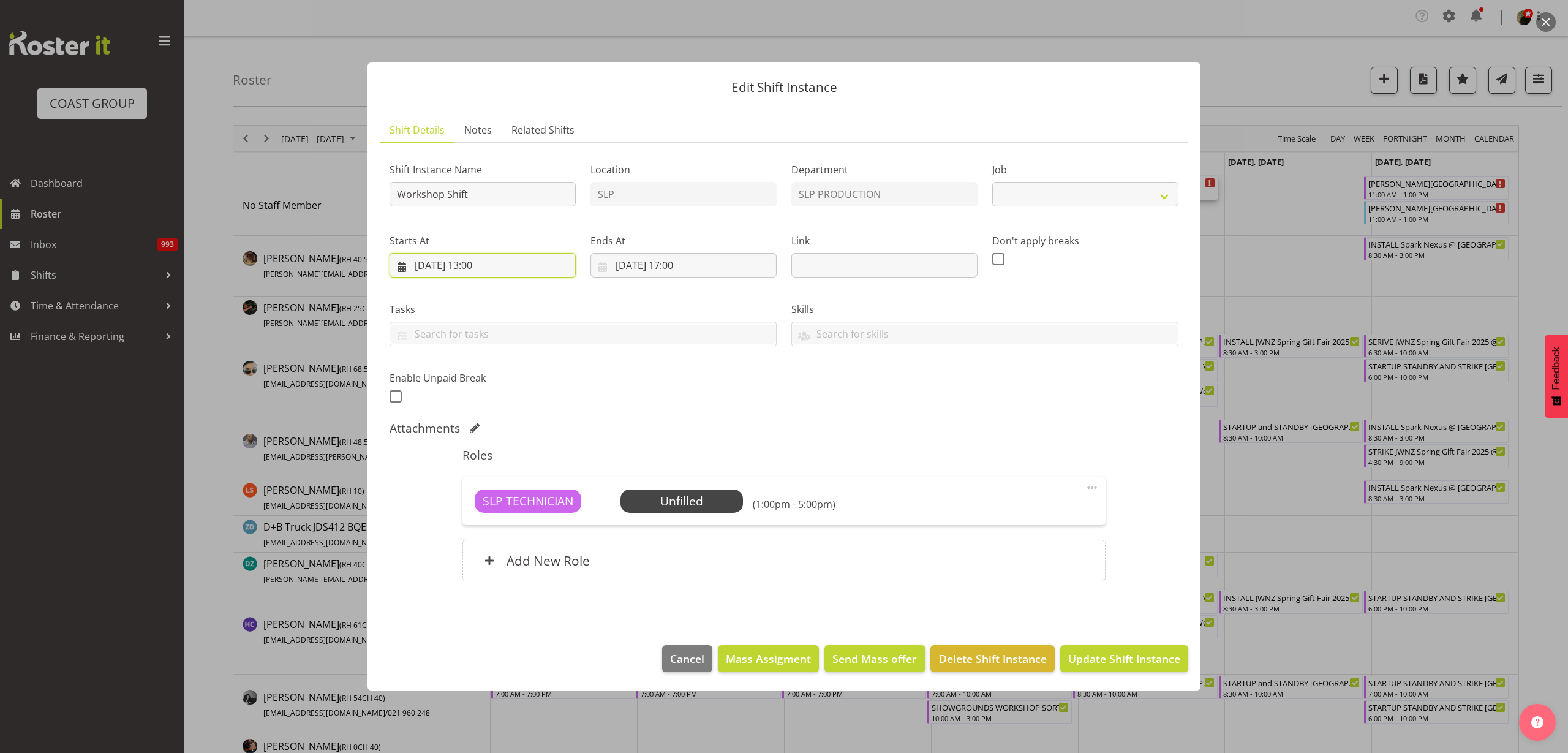
click at [496, 269] on input "12/09/2025, 13:00" at bounding box center [483, 265] width 186 height 24
select select "55"
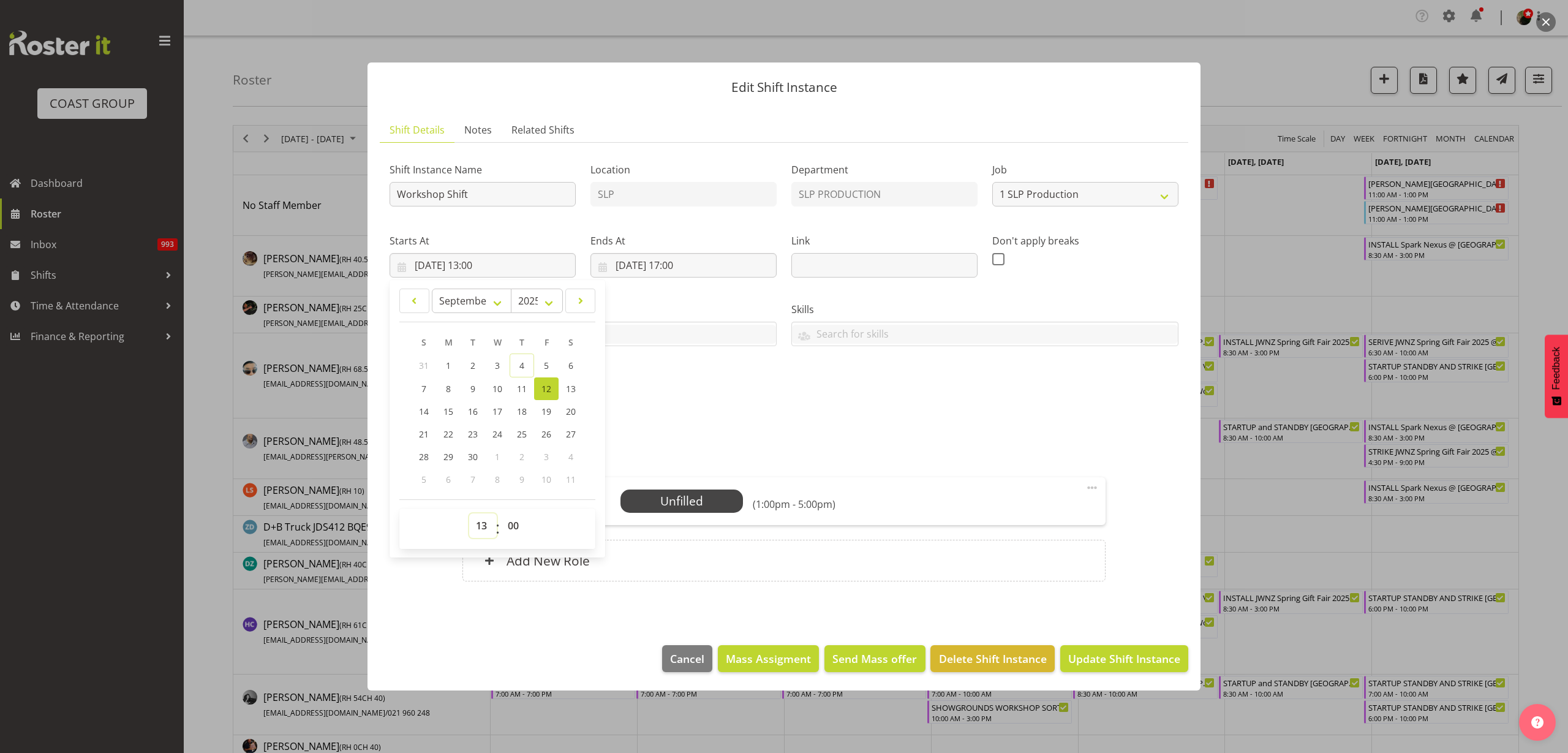
click at [478, 524] on select "00 01 02 03 04 05 06 07 08 09 10 11 12 13 14 15 16 17 18 19 20 21 22 23" at bounding box center [482, 525] width 27 height 24
select select "8"
click at [469, 513] on select "00 01 02 03 04 05 06 07 08 09 10 11 12 13 14 15 16 17 18 19 20 21 22 23" at bounding box center [482, 525] width 27 height 24
type input "12/09/2025, 08:00"
select select "30"
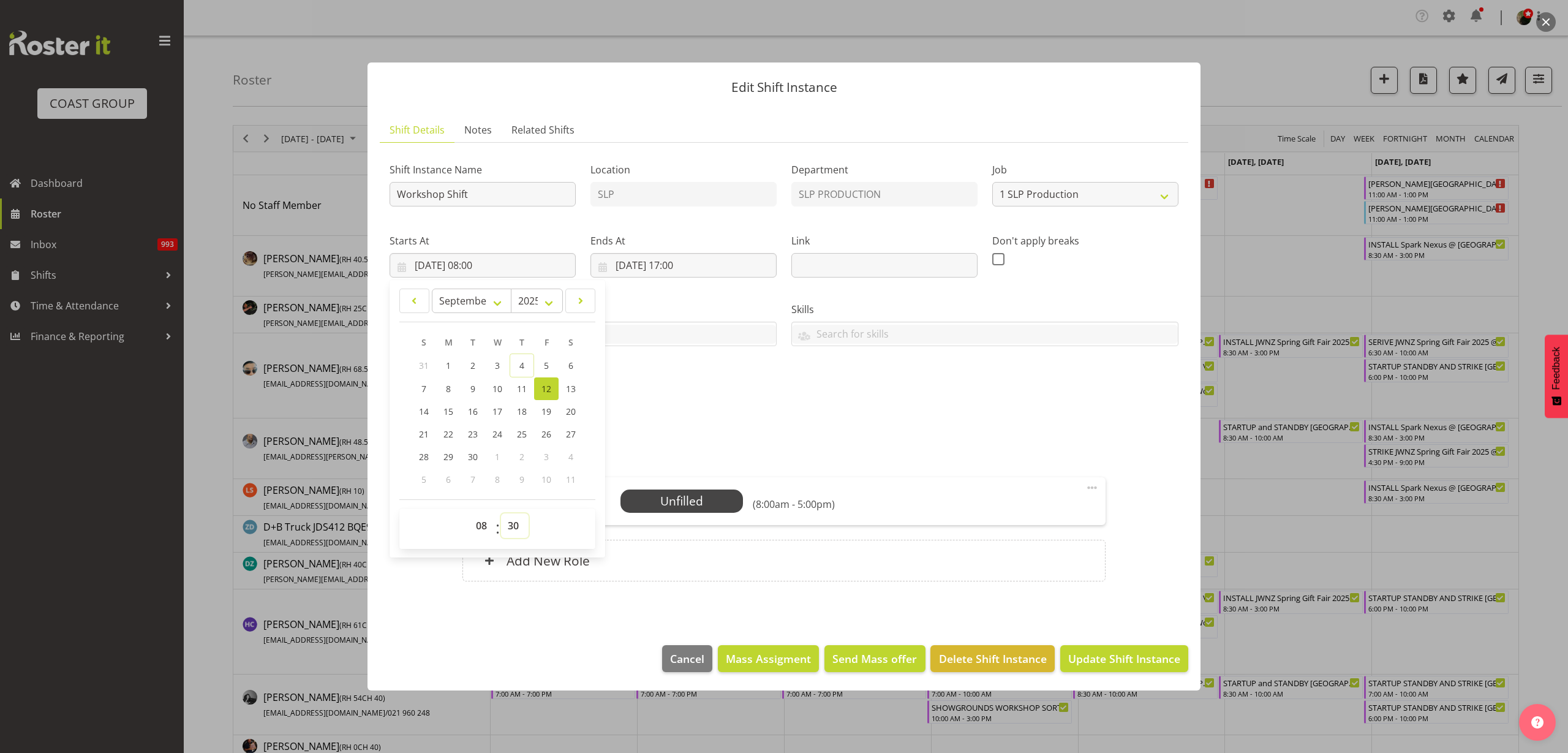
type input "12/09/2025, 08:30"
click at [723, 551] on div "Add New Role" at bounding box center [784, 560] width 643 height 41
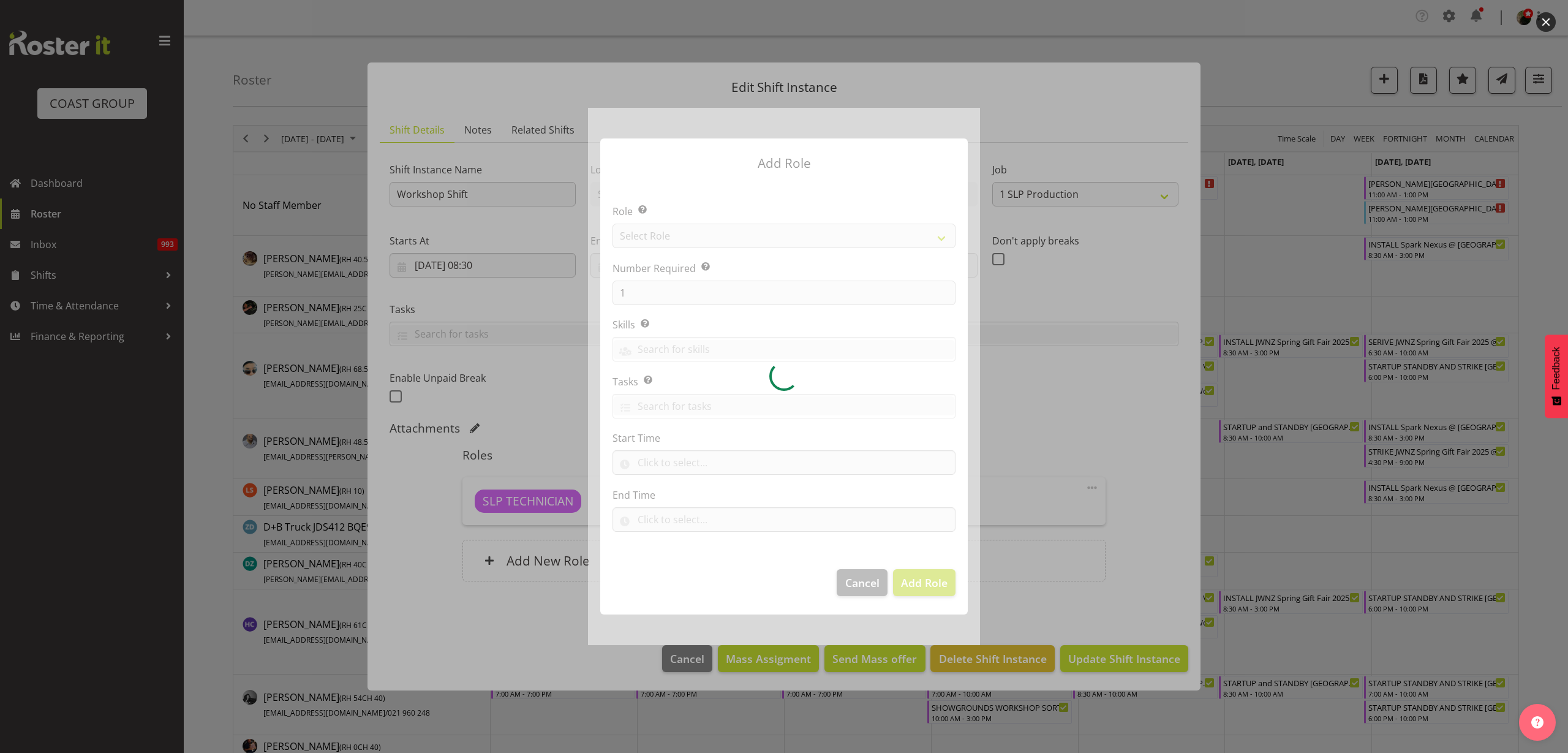
click at [694, 234] on div at bounding box center [784, 376] width 392 height 537
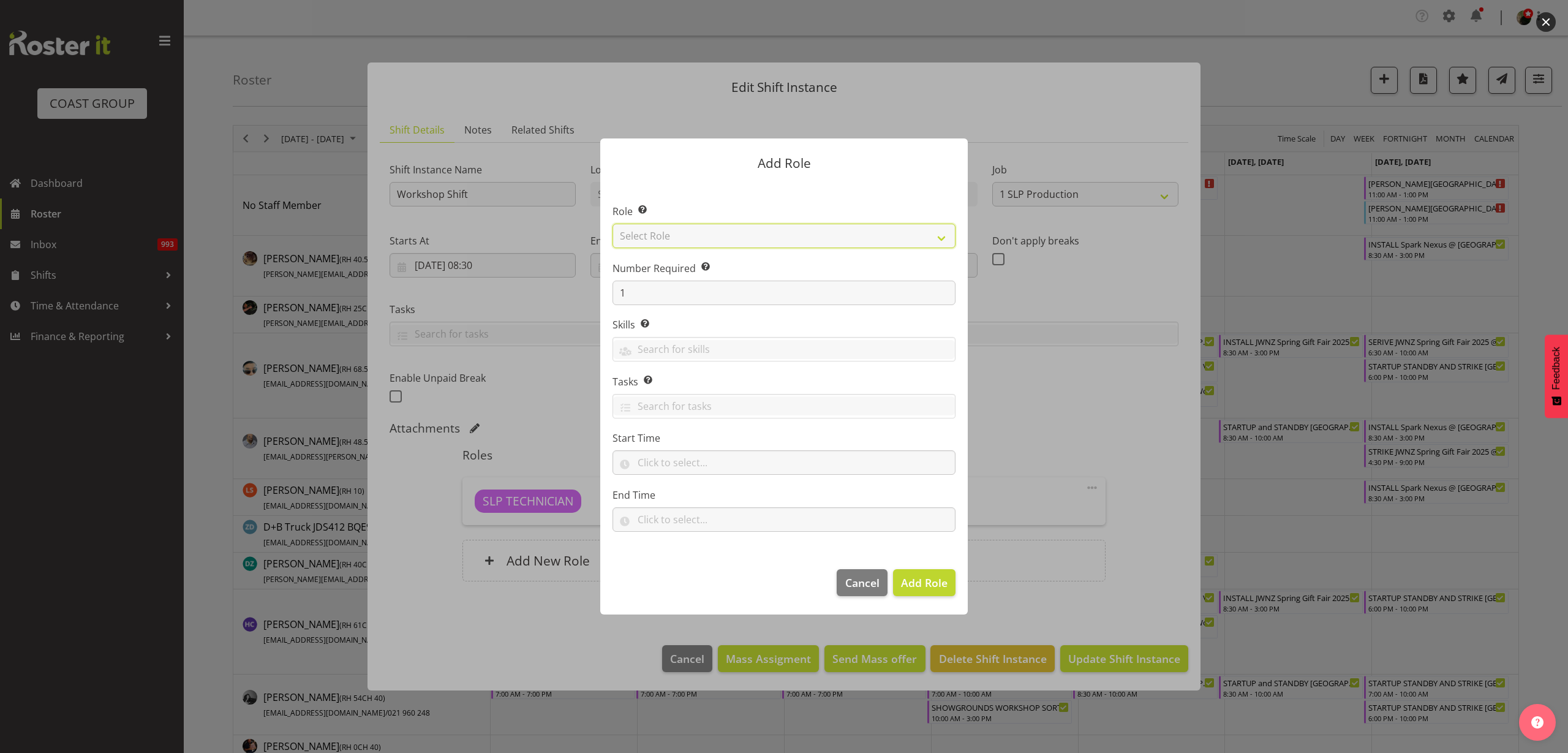
click at [703, 236] on select "Select Role ACCOUNT MANAGER ACCOUNT MANAGER DW ACCOUNTS AKL DIANNA VEHICLES AKL…" at bounding box center [784, 236] width 343 height 24
select select "123"
click at [613, 224] on select "Select Role ACCOUNT MANAGER ACCOUNT MANAGER DW ACCOUNTS AKL DIANNA VEHICLES AKL…" at bounding box center [784, 236] width 343 height 24
drag, startPoint x: 627, startPoint y: 292, endPoint x: 535, endPoint y: 276, distance: 93.4
click at [535, 276] on form "Add Role Role Select the role you wish to add to the shift. ACCOUNT MANAGER ACC…" at bounding box center [784, 376] width 588 height 537
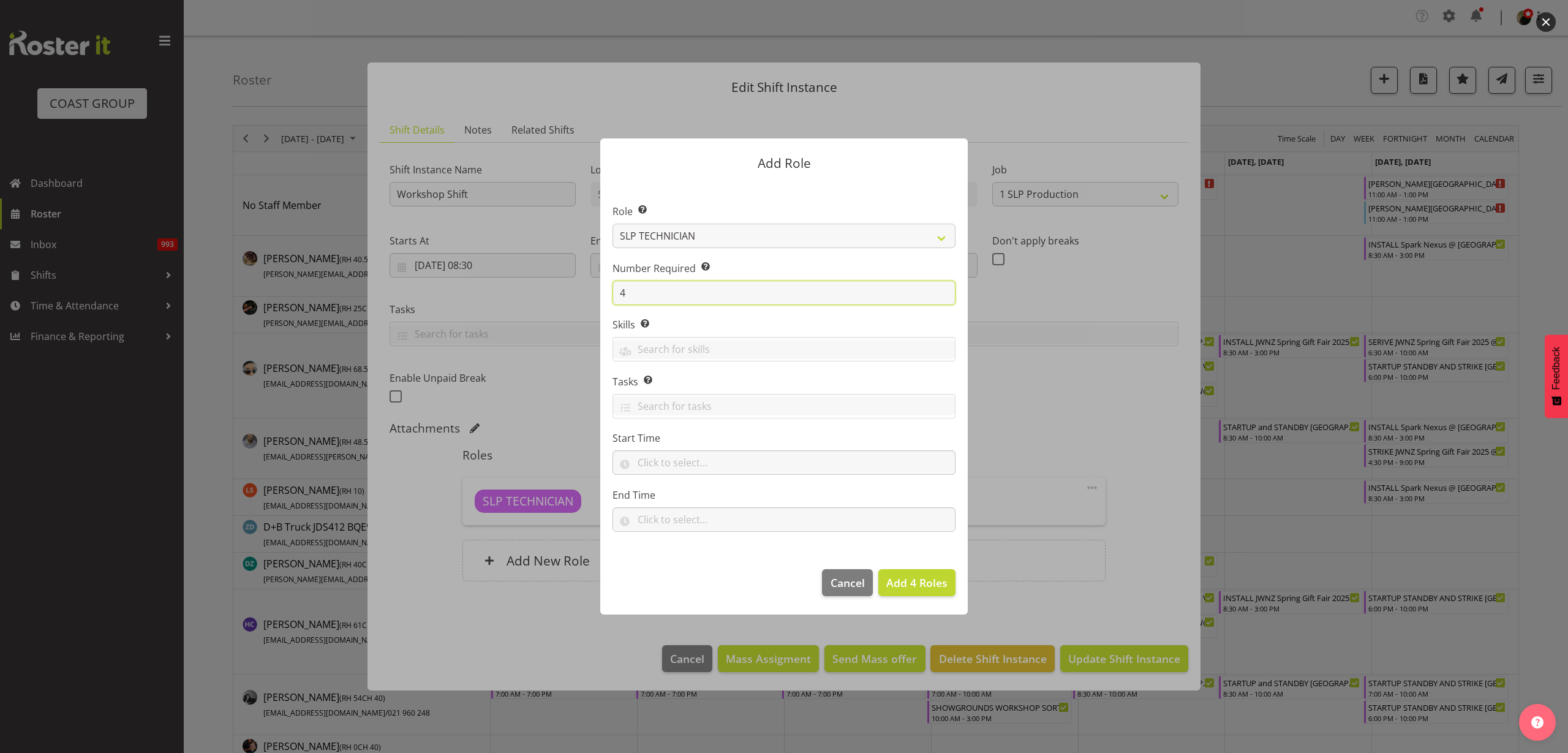
type input "4"
click at [937, 582] on span "Add 4 Roles" at bounding box center [917, 582] width 61 height 15
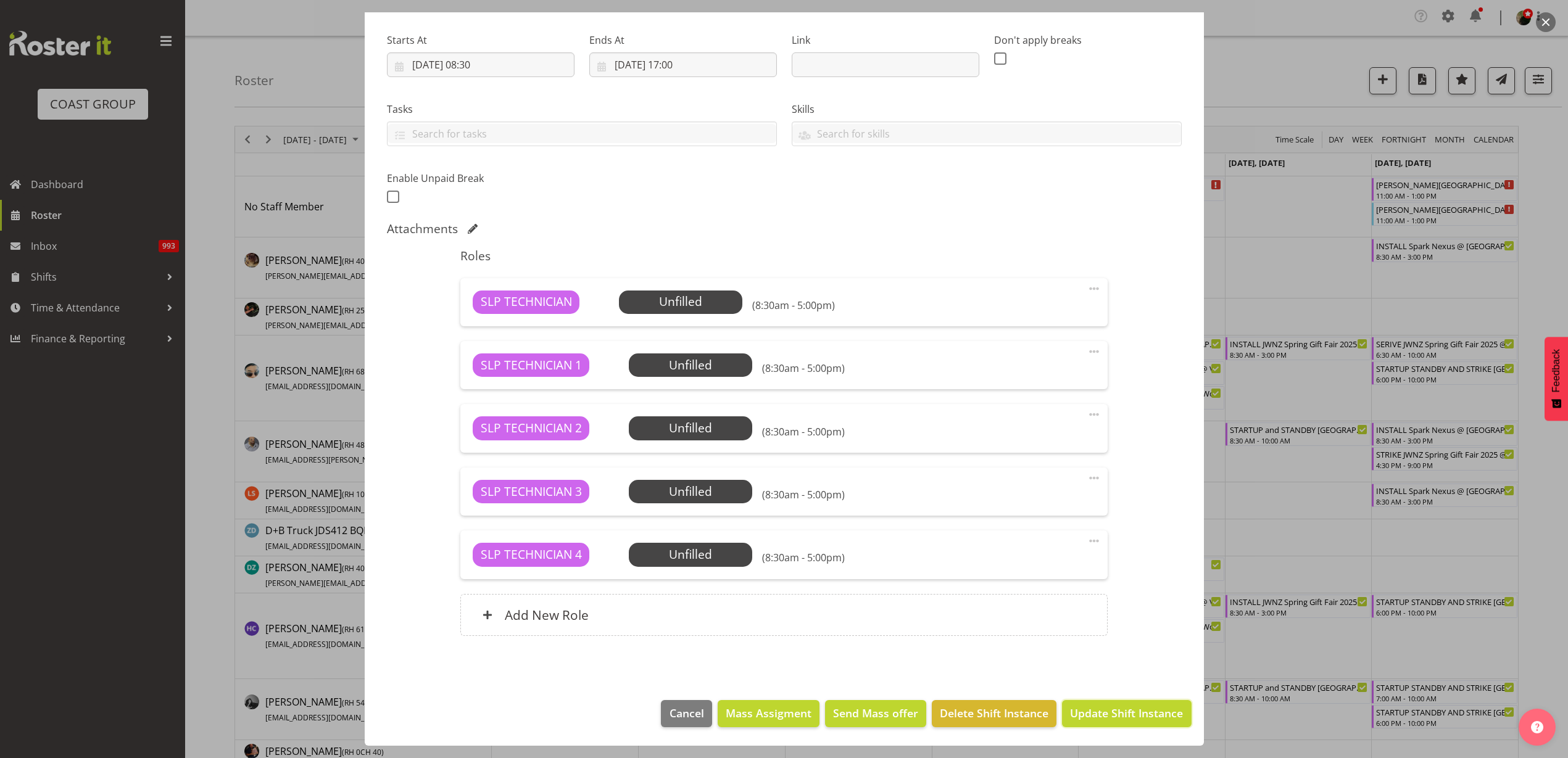
click at [1152, 712] on span "Update Shift Instance" at bounding box center [1126, 712] width 113 height 16
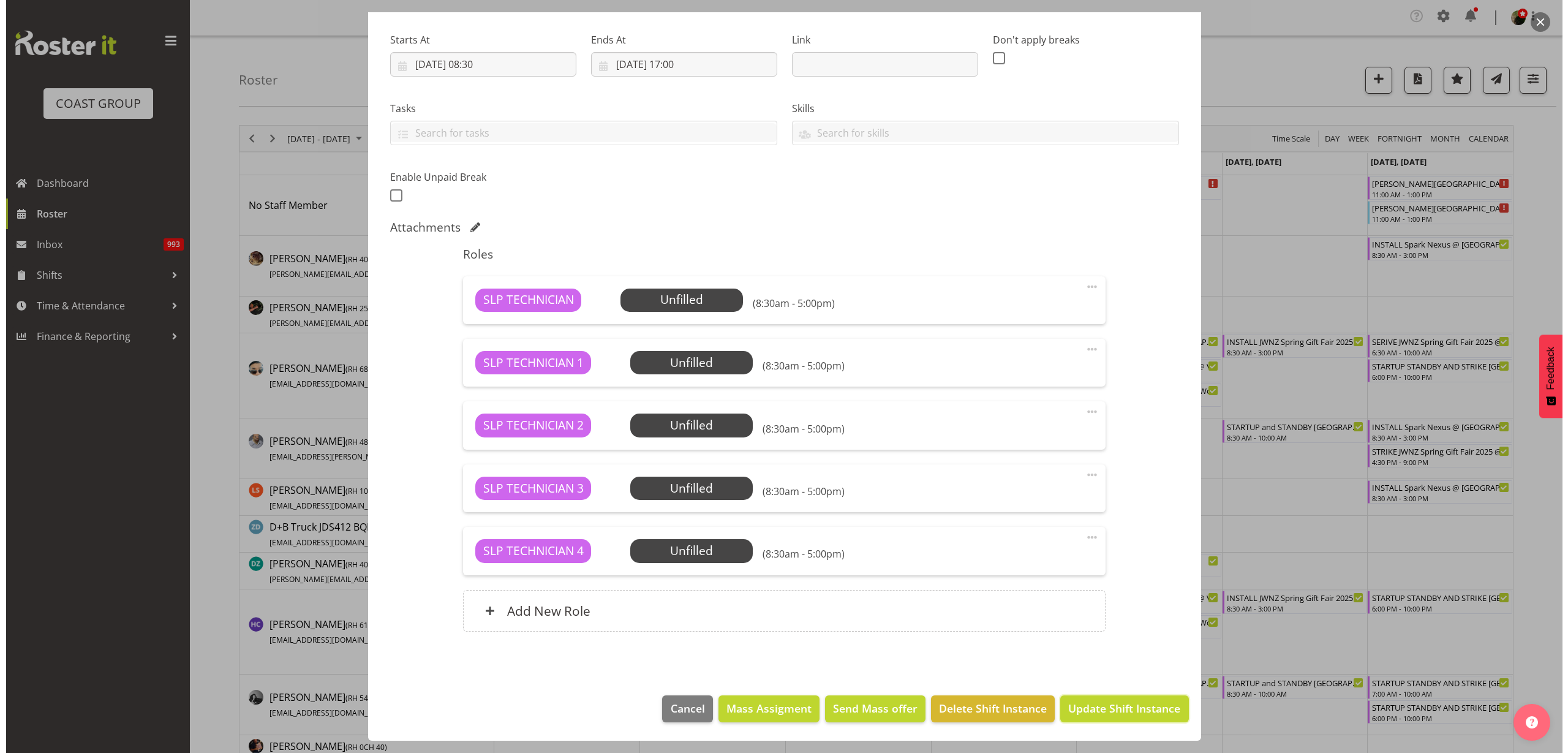
scroll to position [133, 0]
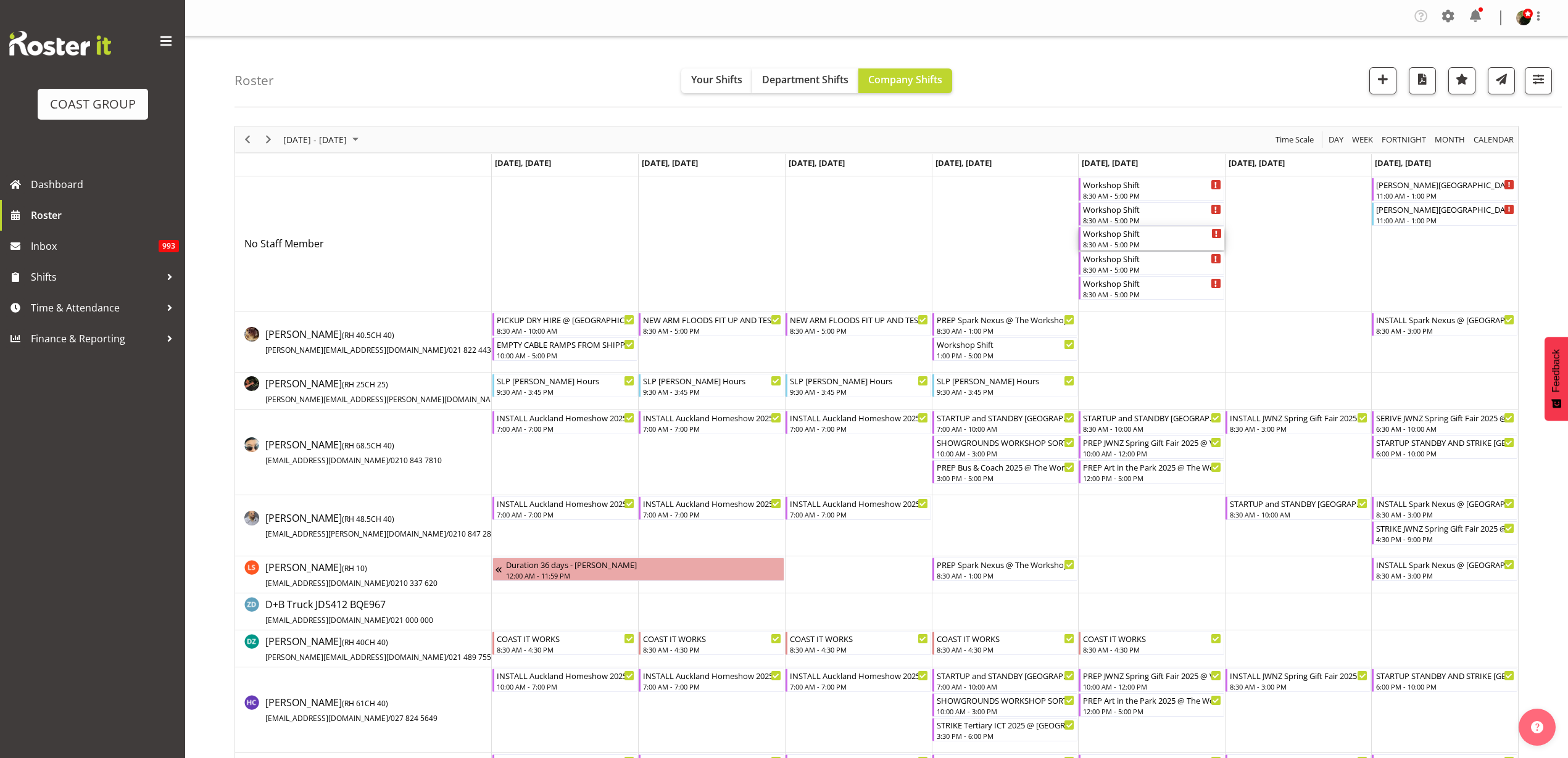
click at [1108, 233] on div "Workshop Shift" at bounding box center [1152, 233] width 139 height 13
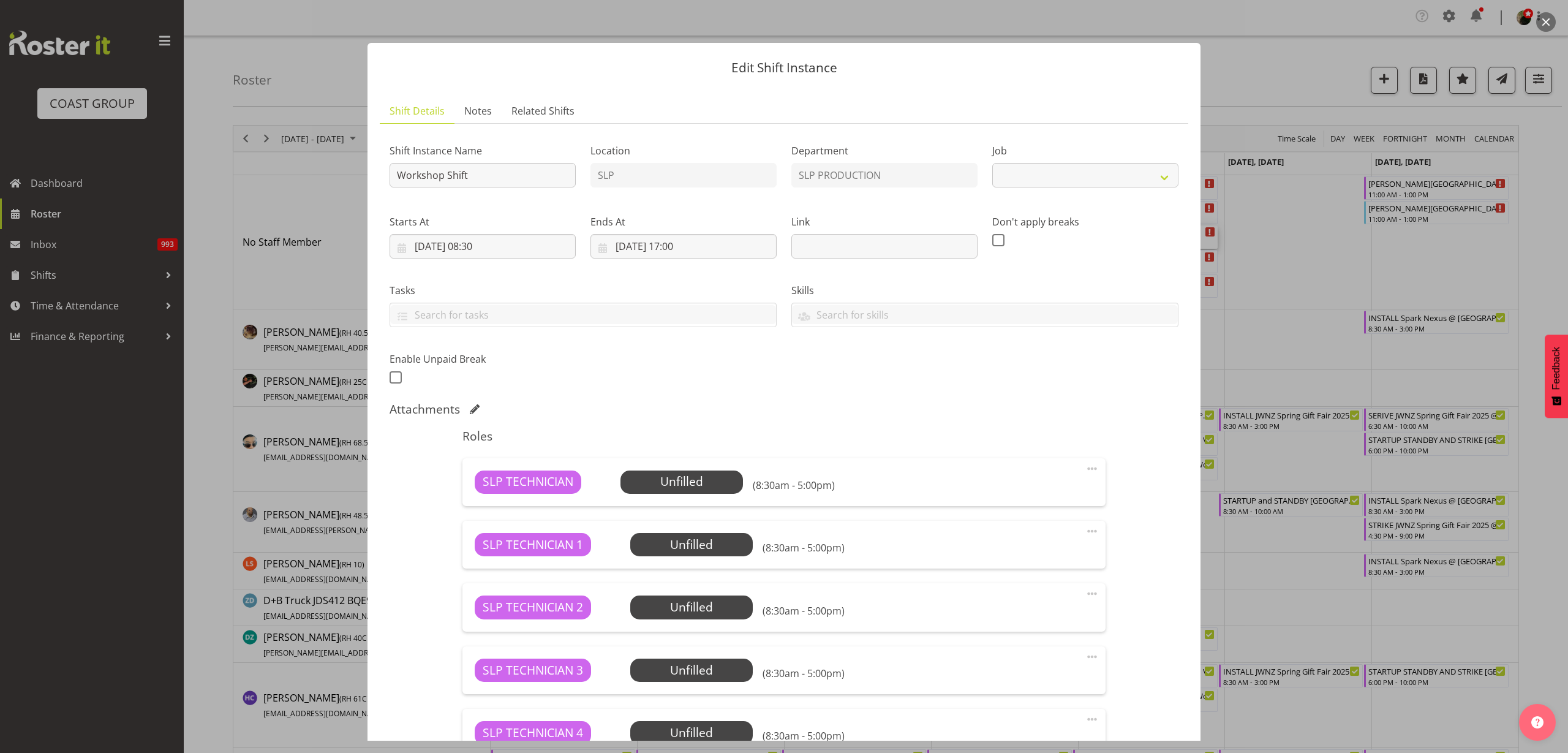
select select "55"
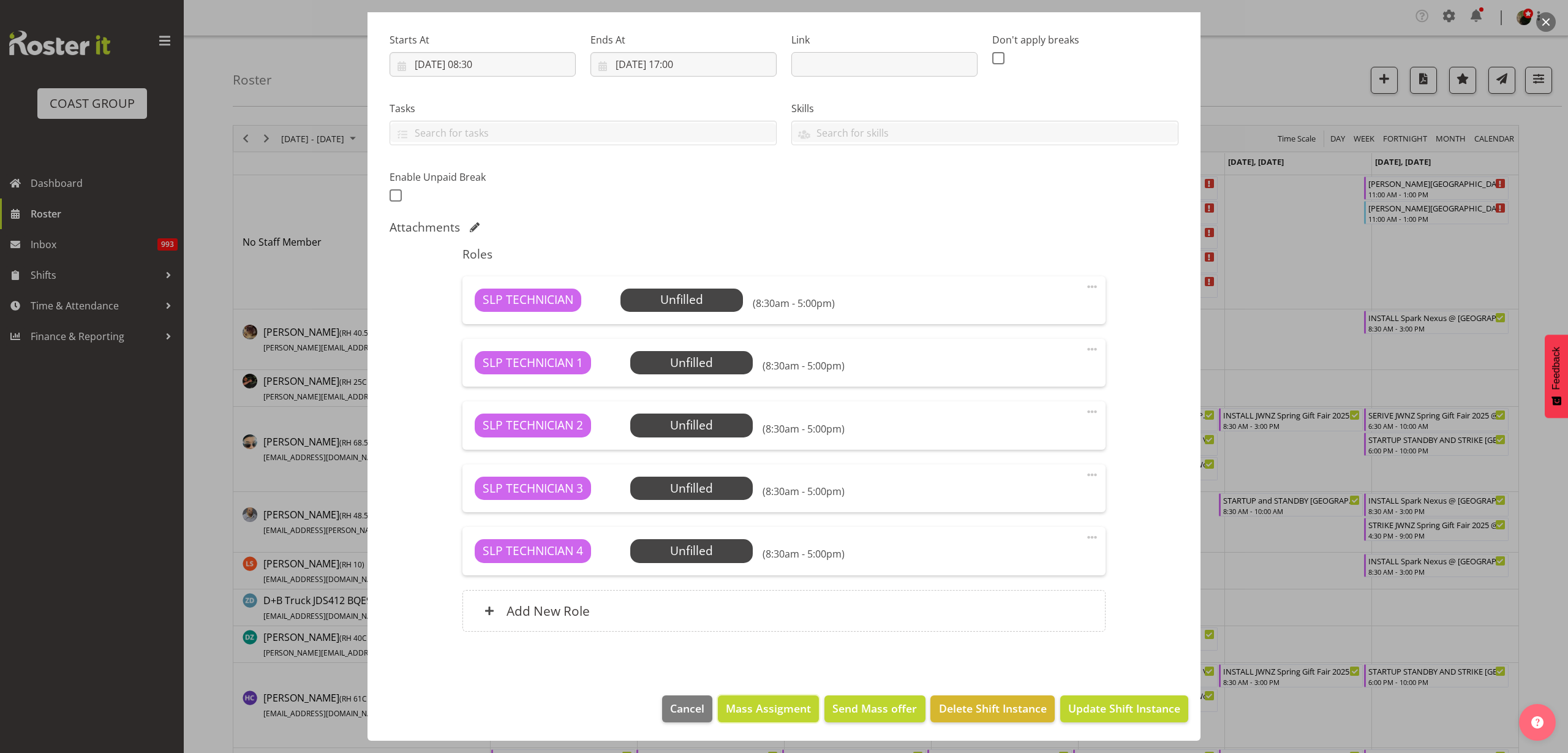
click at [769, 708] on span "Mass Assigment" at bounding box center [768, 708] width 85 height 16
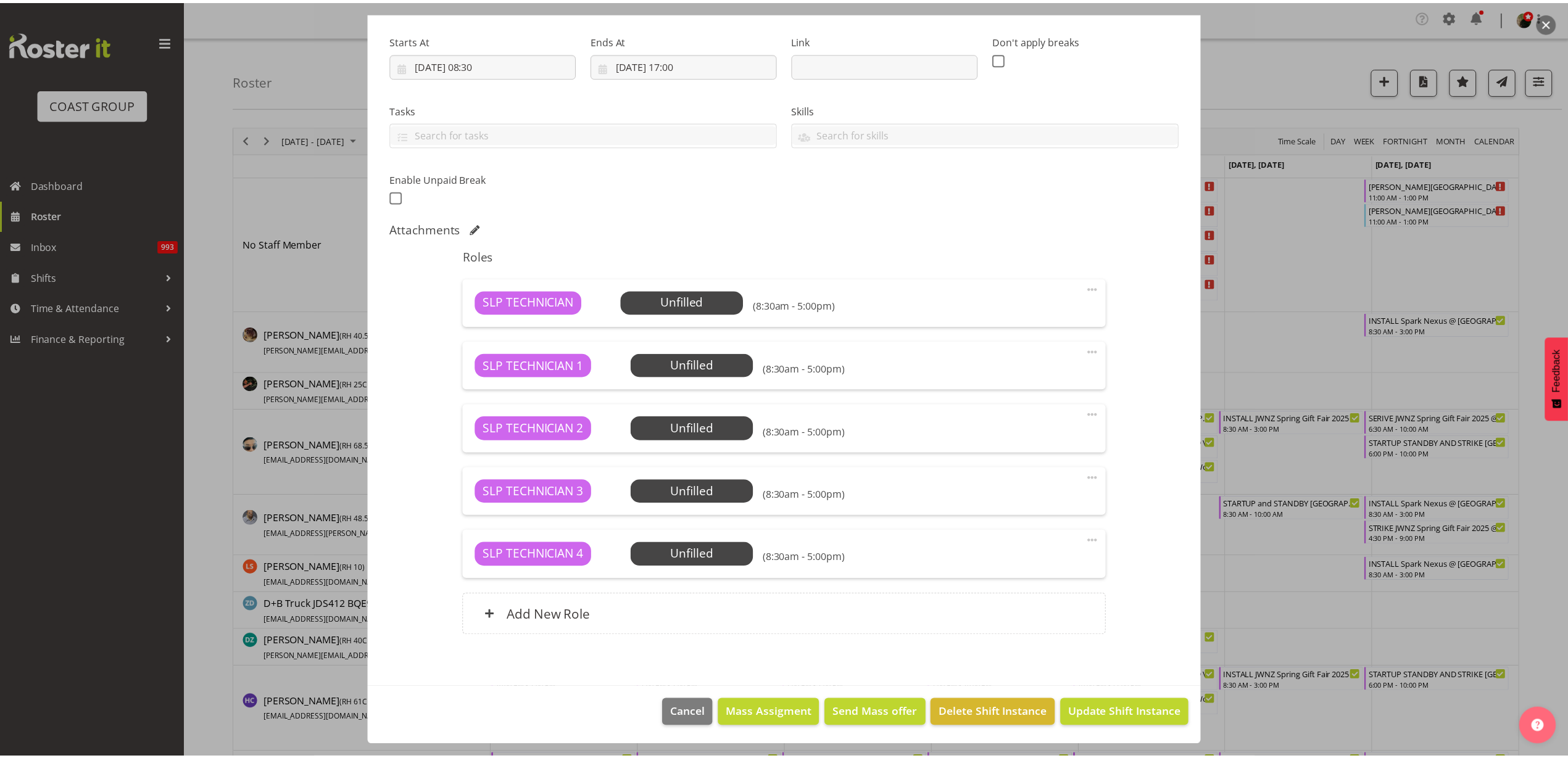
scroll to position [134, 0]
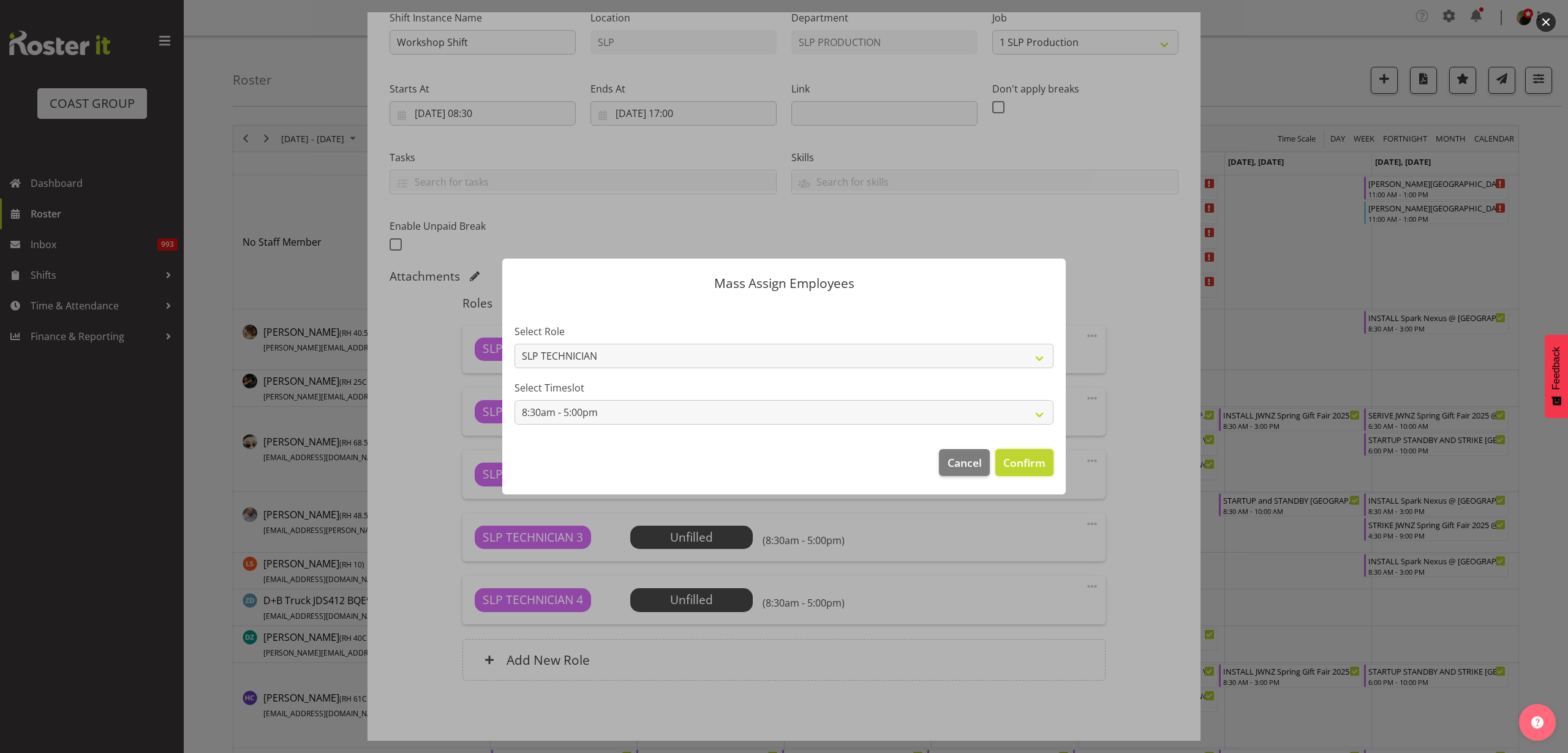
click at [1045, 469] on span "Confirm" at bounding box center [1025, 463] width 42 height 16
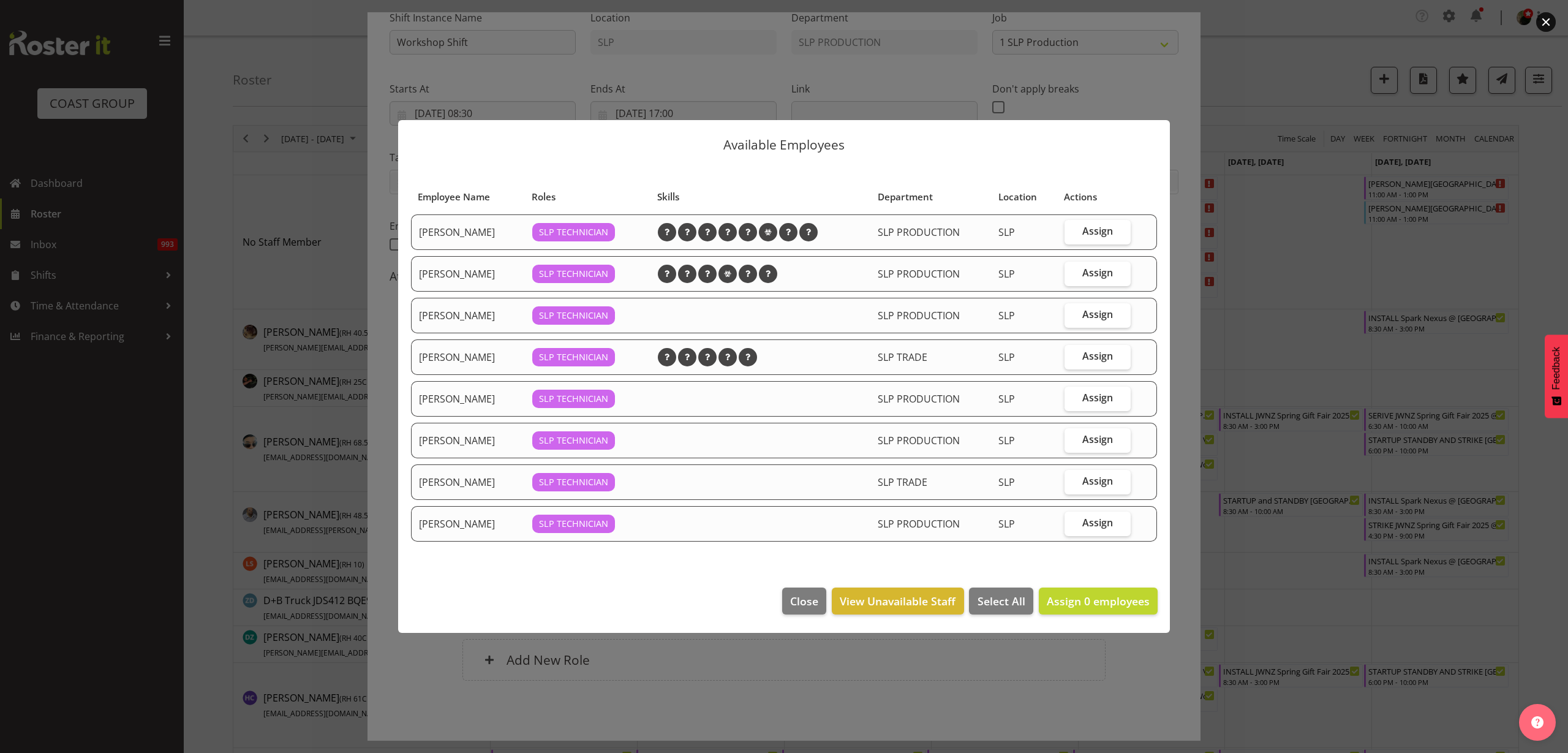
click at [1110, 230] on span "Assign" at bounding box center [1098, 231] width 31 height 13
click at [1072, 230] on input "Assign" at bounding box center [1069, 231] width 8 height 8
checkbox input "true"
click at [1088, 359] on span "Assign" at bounding box center [1098, 356] width 31 height 13
click at [1072, 359] on input "Assign" at bounding box center [1069, 356] width 8 height 8
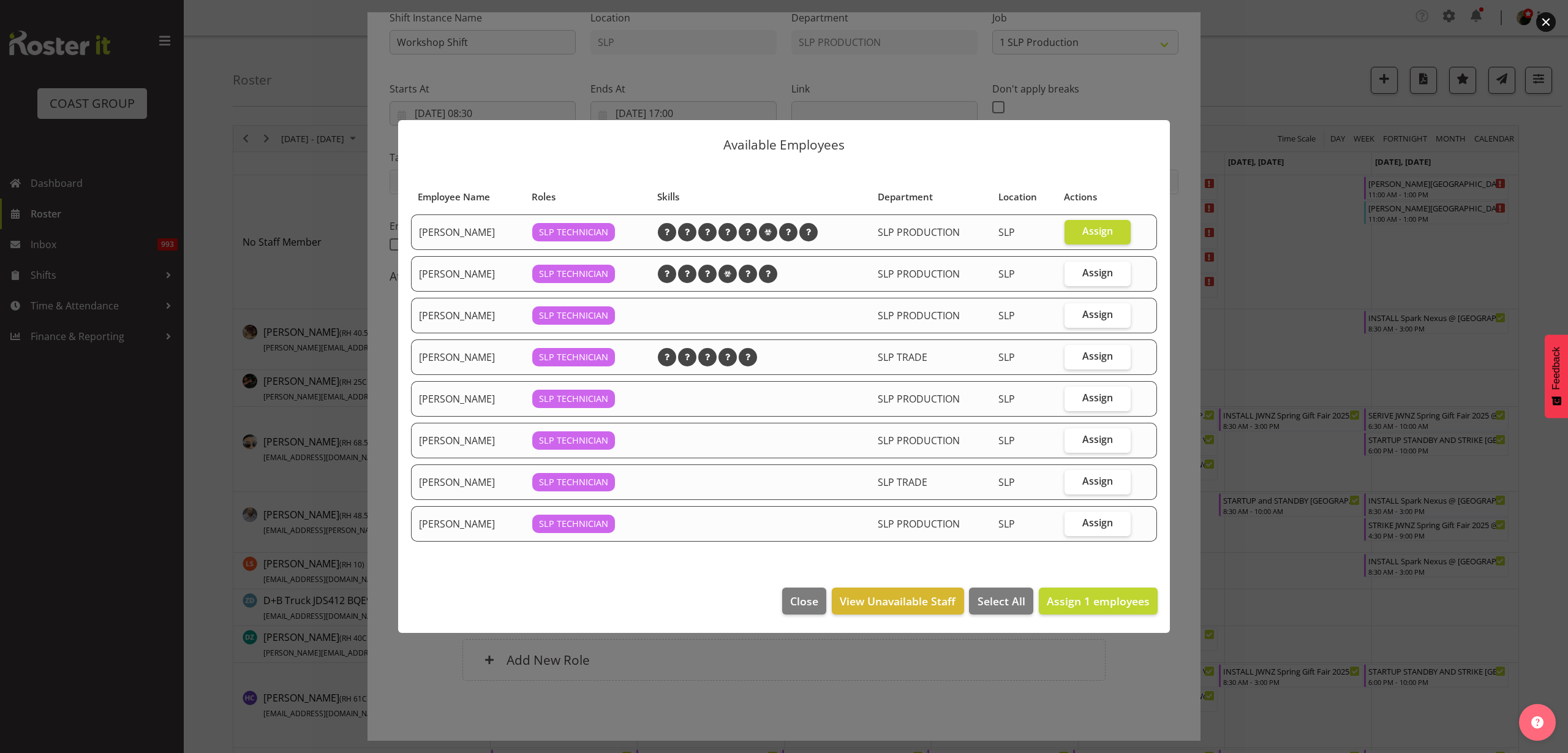
checkbox input "true"
click at [1085, 438] on span "Assign" at bounding box center [1098, 439] width 31 height 13
click at [1072, 438] on input "Assign" at bounding box center [1069, 439] width 8 height 8
checkbox input "true"
click at [1132, 595] on span "Assign 3 employees" at bounding box center [1098, 600] width 103 height 15
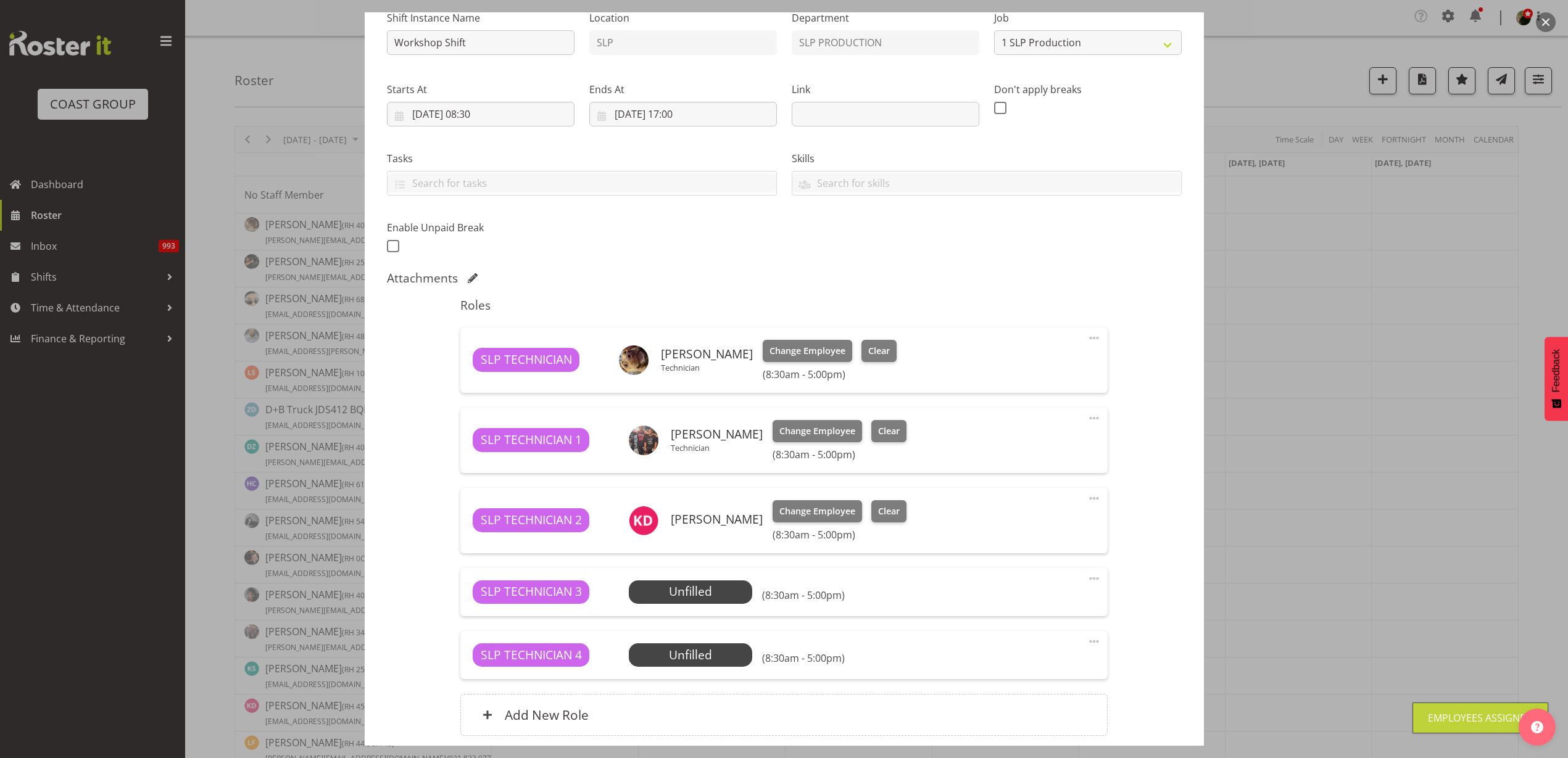
click at [1086, 580] on span at bounding box center [1093, 578] width 15 height 15
click at [1049, 652] on link "Delete" at bounding box center [1042, 652] width 118 height 22
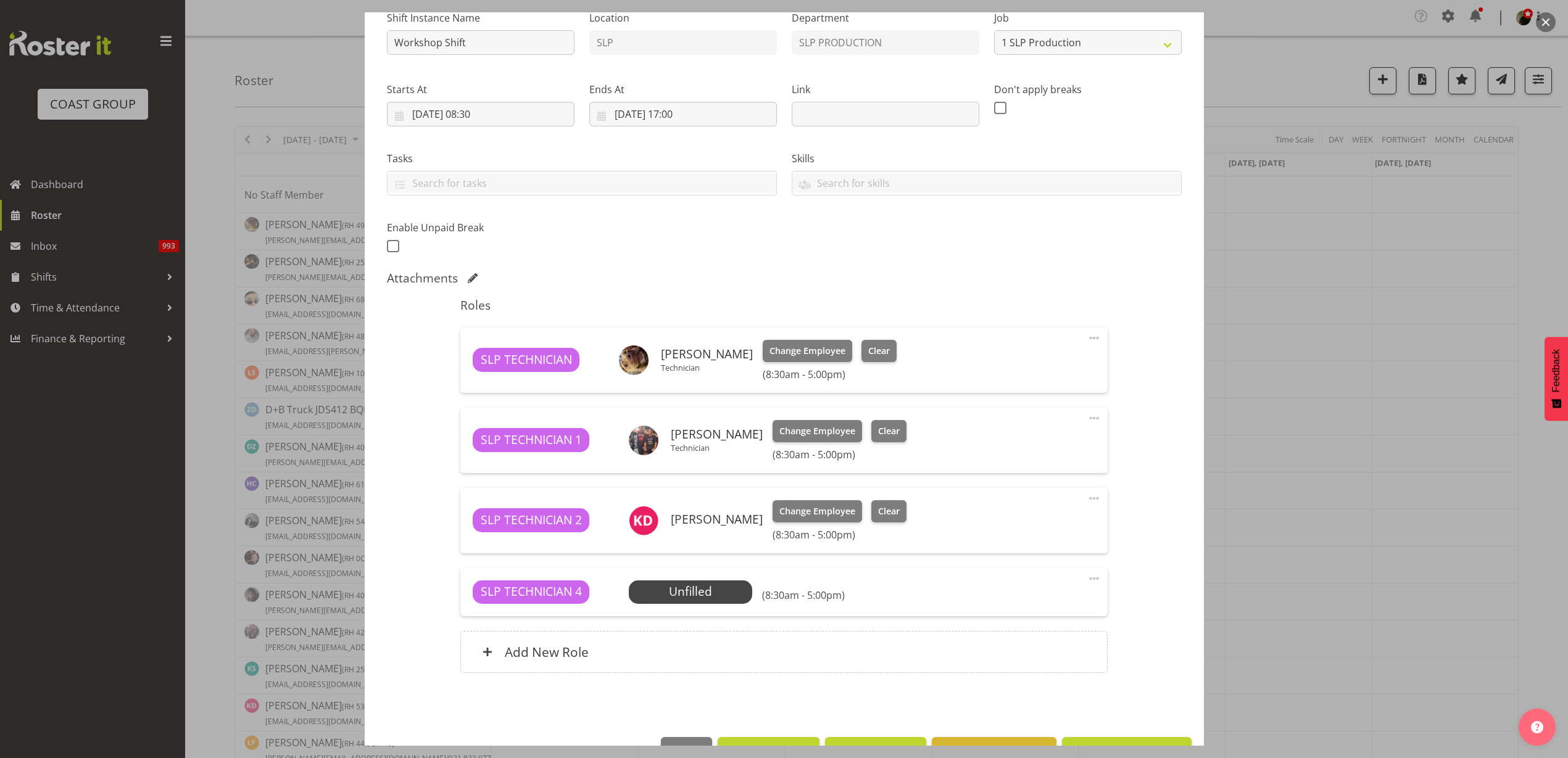
click at [1086, 577] on span at bounding box center [1093, 578] width 15 height 15
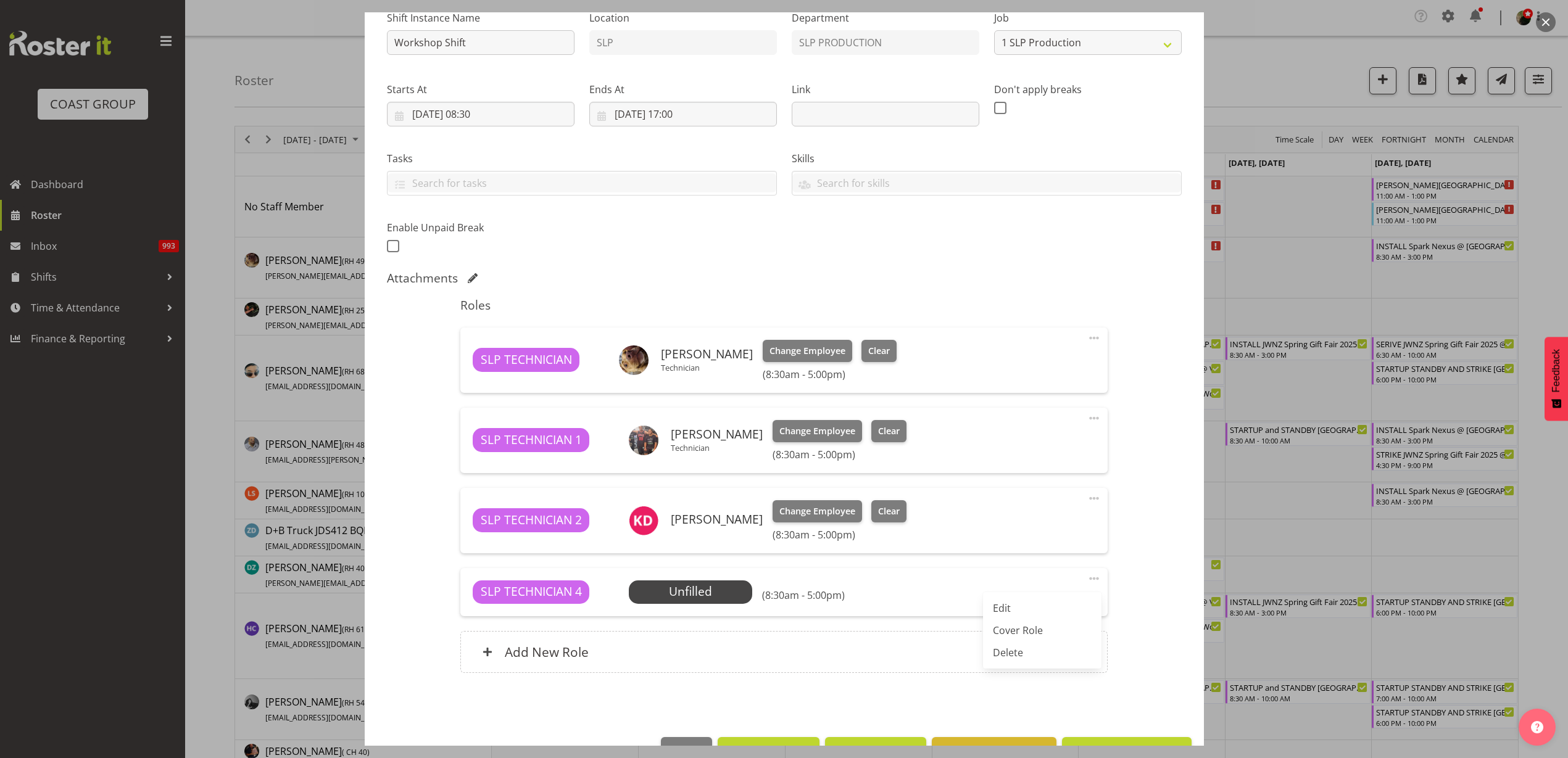
click at [1058, 656] on link "Delete" at bounding box center [1042, 652] width 118 height 22
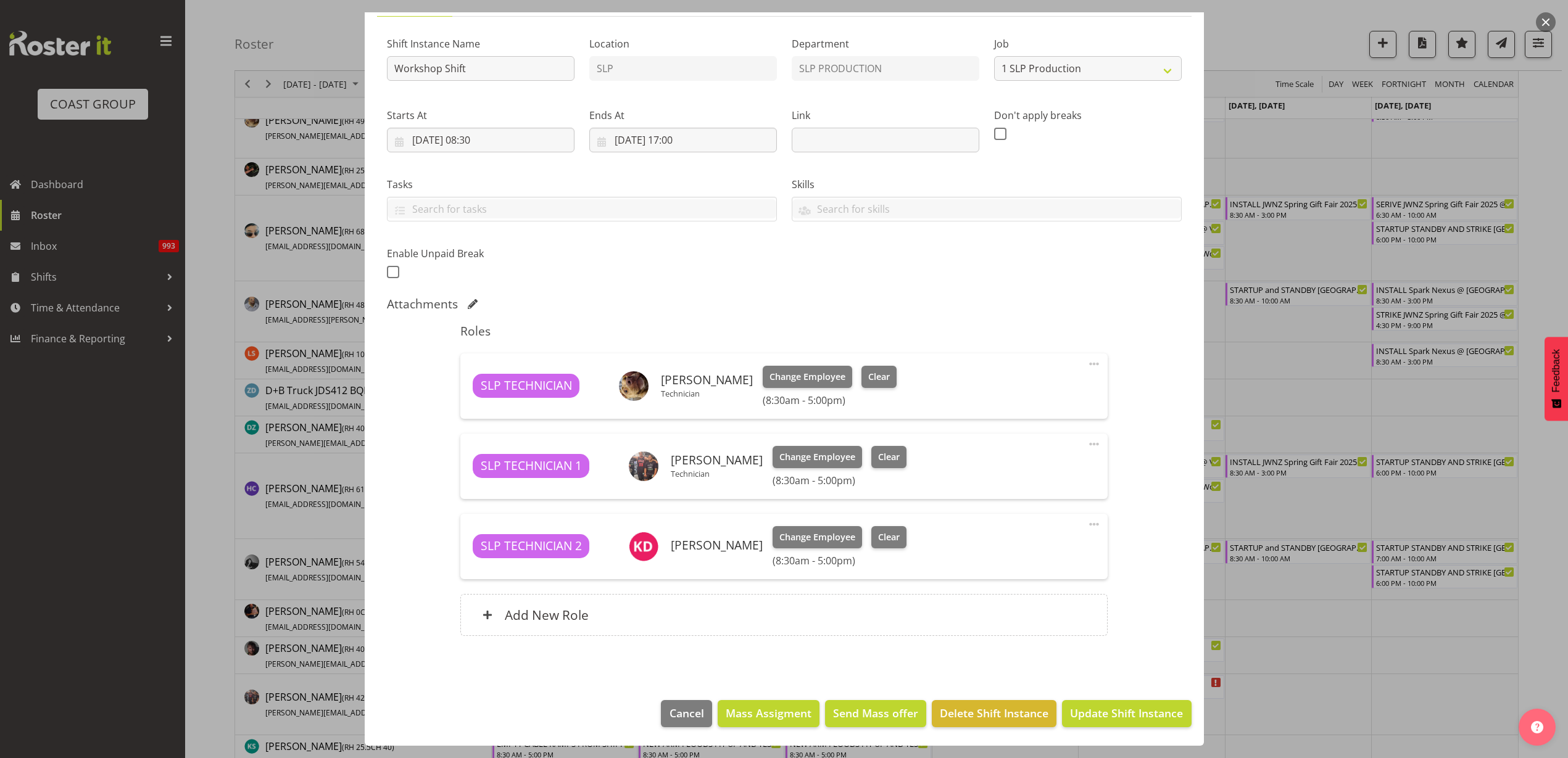
scroll to position [308, 0]
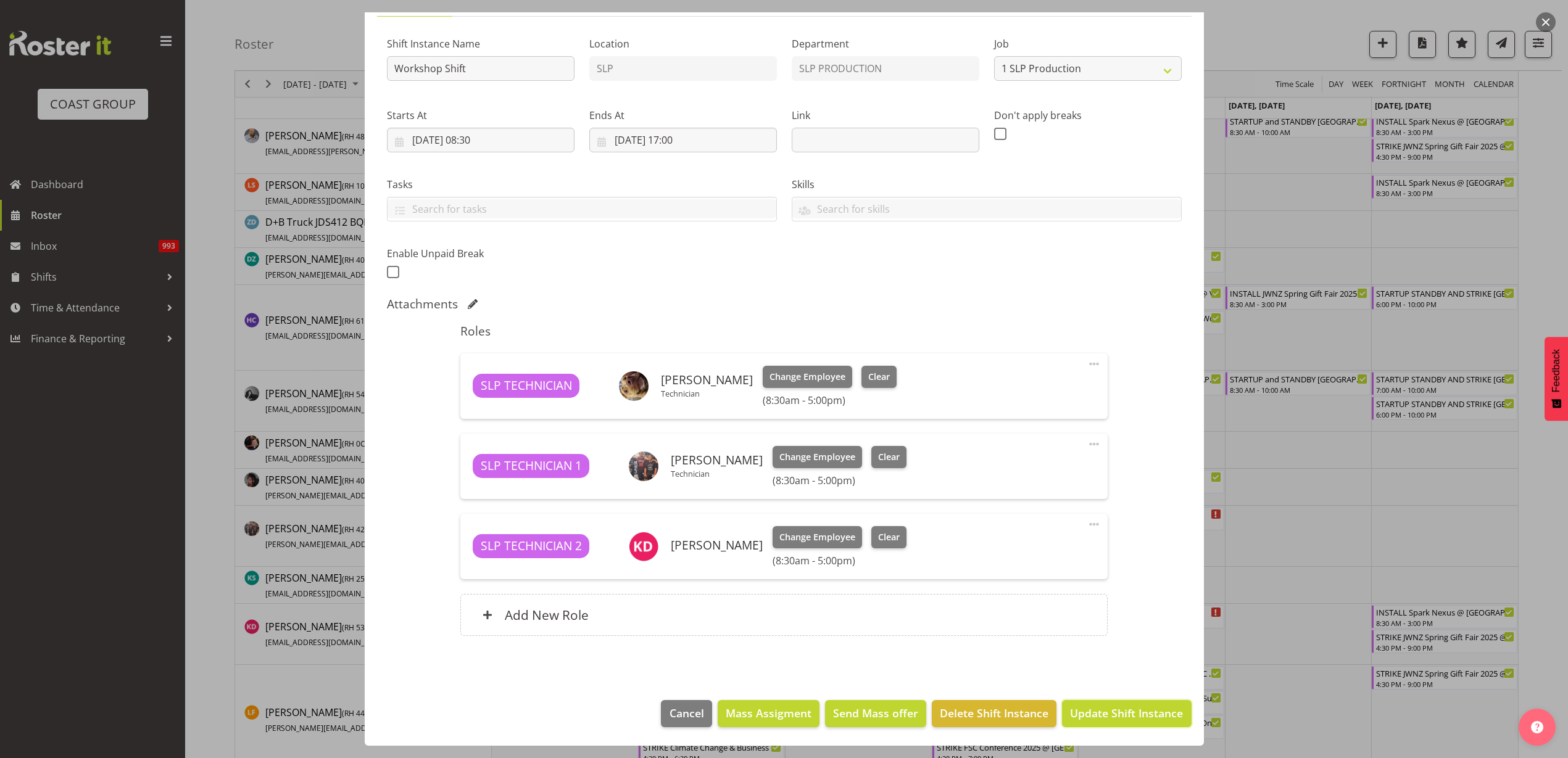
click at [1102, 708] on span "Update Shift Instance" at bounding box center [1126, 712] width 113 height 16
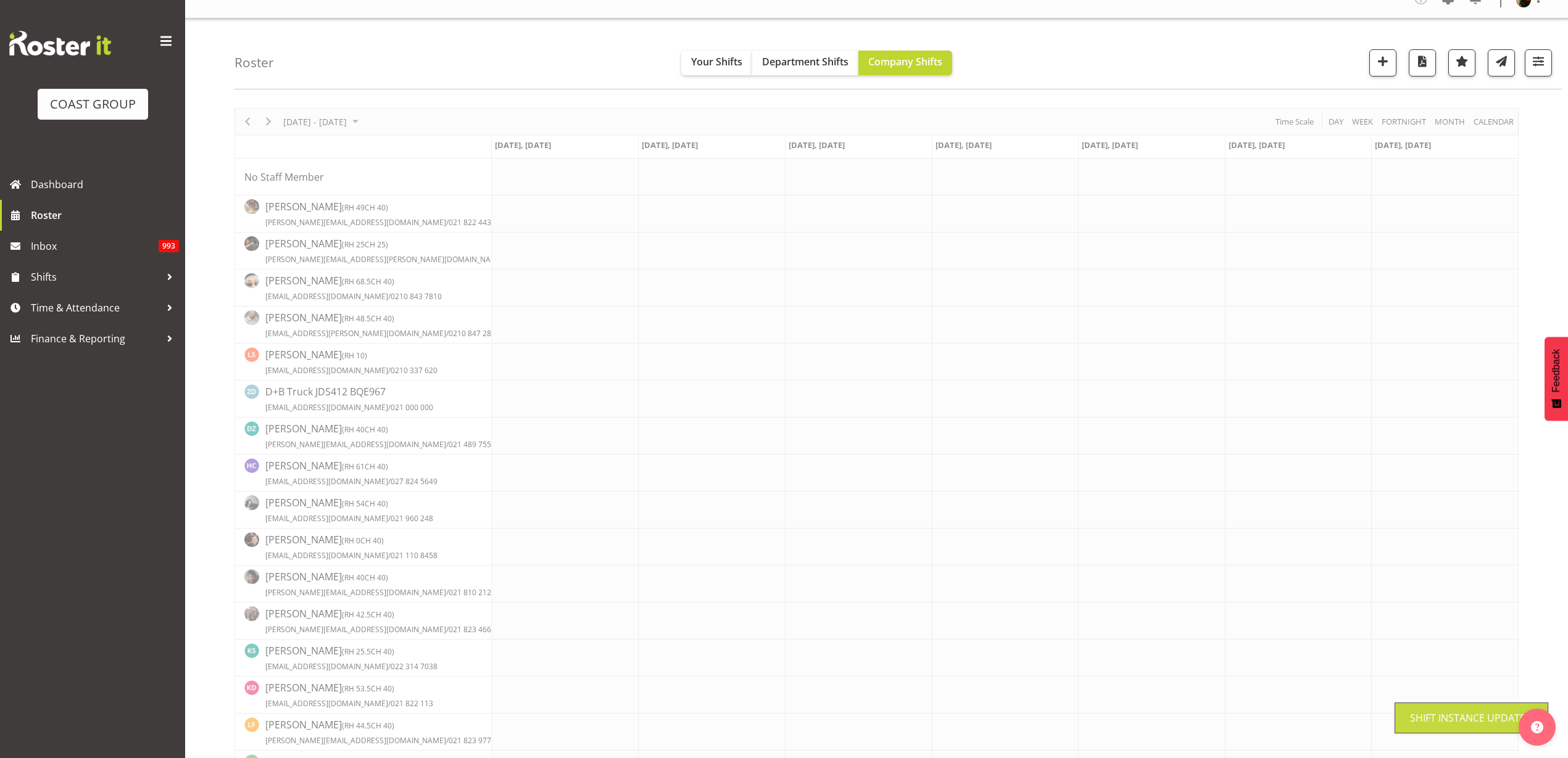
scroll to position [0, 0]
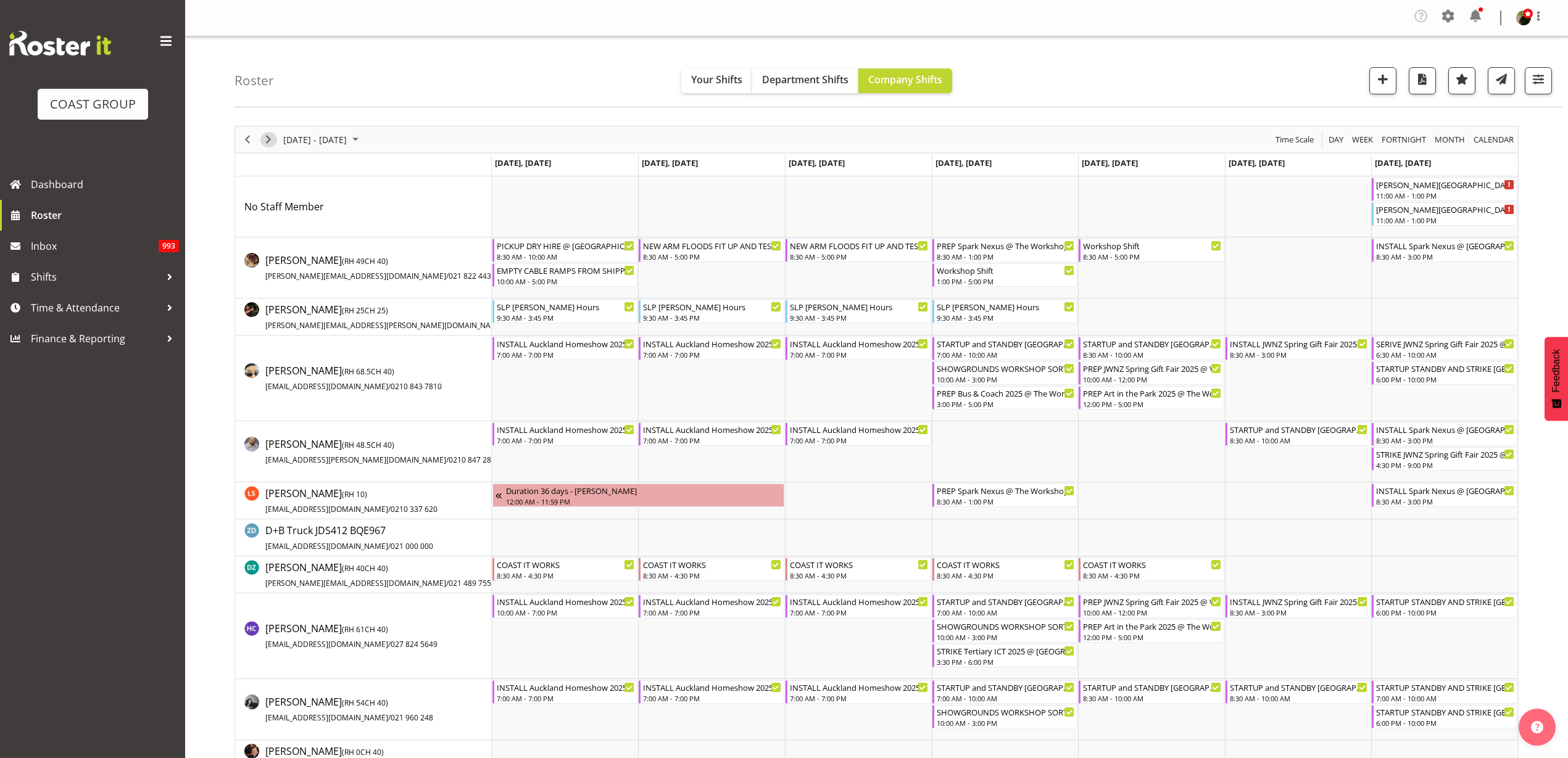
click at [274, 137] on span "Next" at bounding box center [268, 139] width 15 height 16
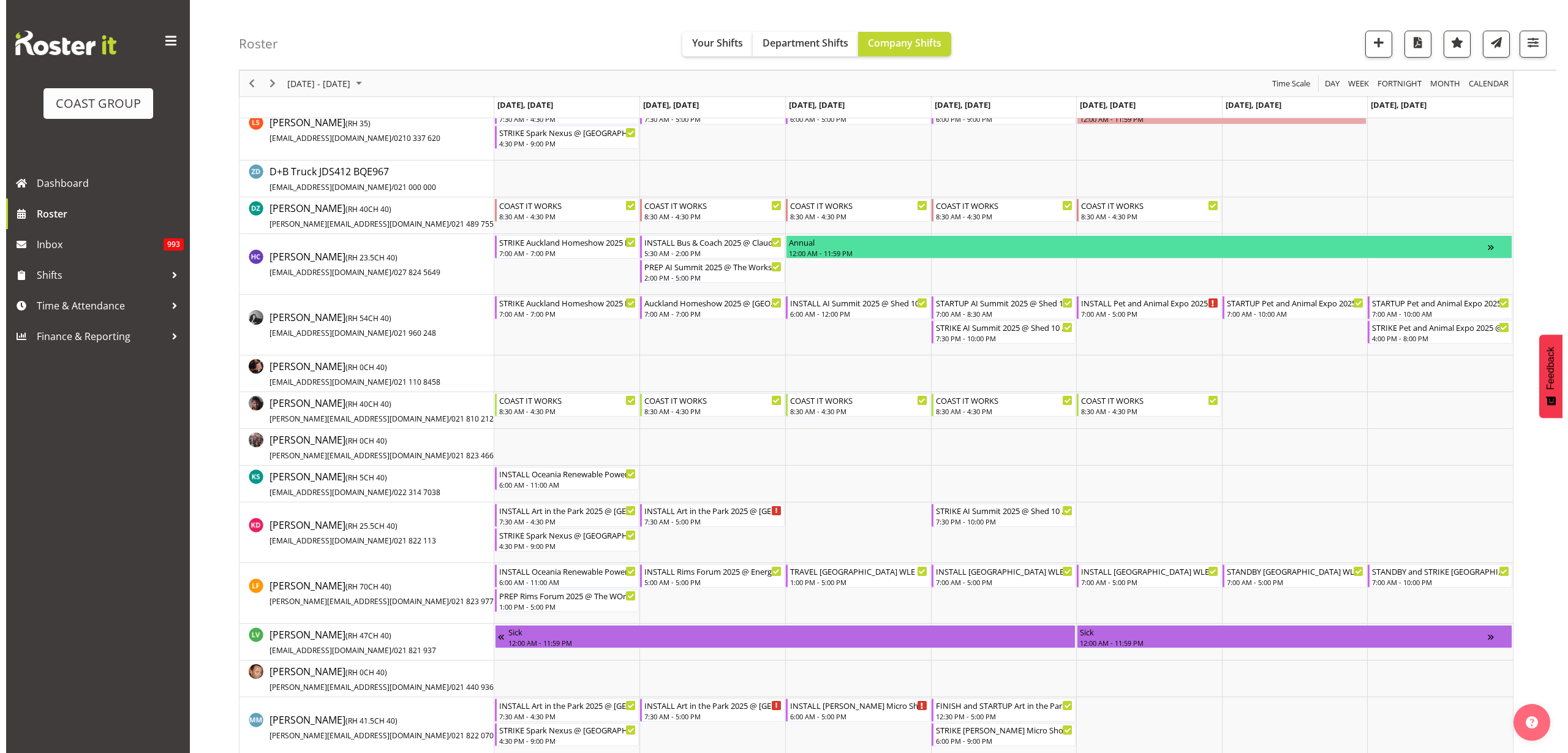
scroll to position [459, 0]
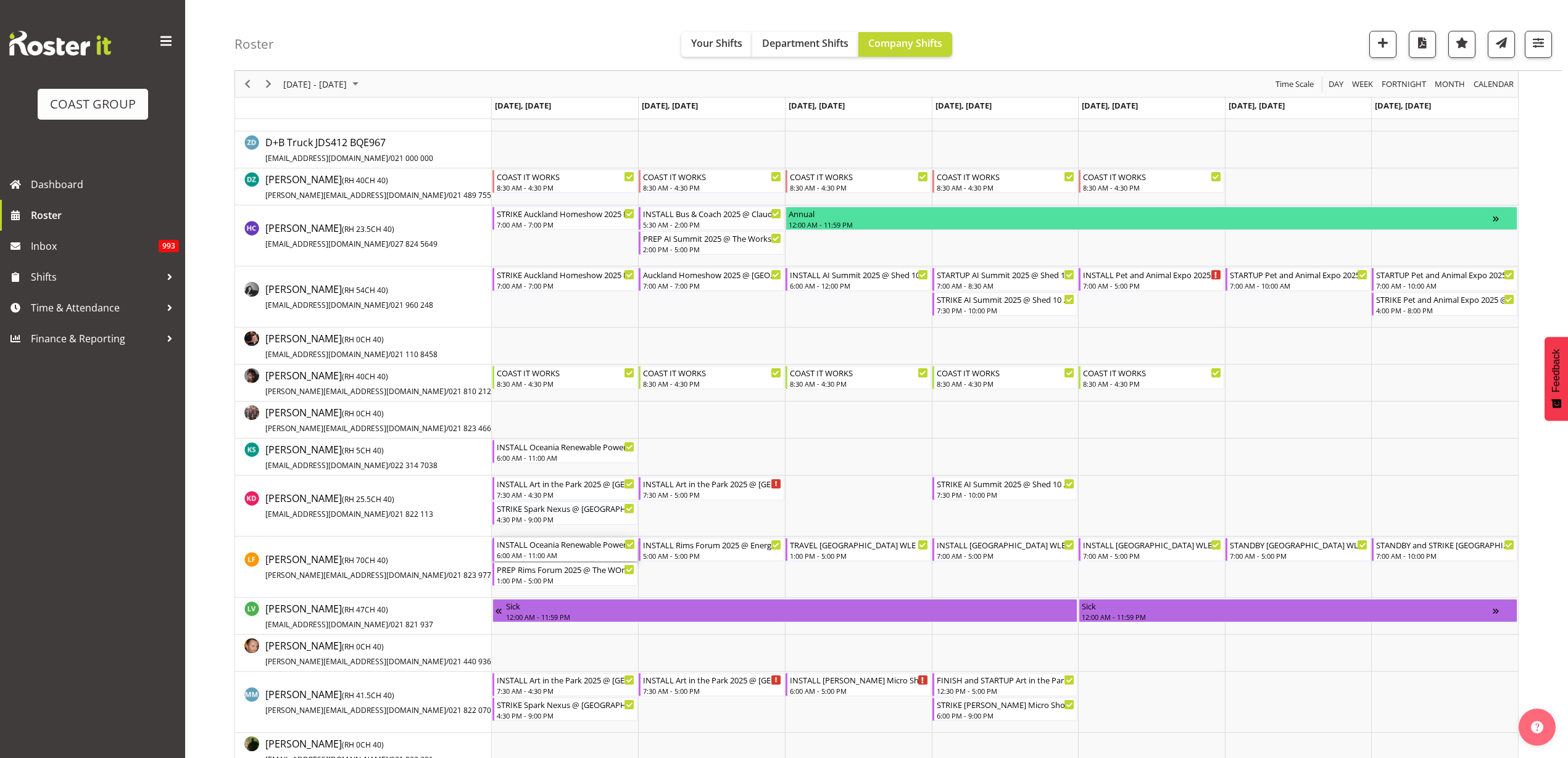
click at [555, 543] on div "INSTALL Oceania Renewable Power Summit 2025 @ The Pullman On Site @ 0700" at bounding box center [566, 544] width 139 height 13
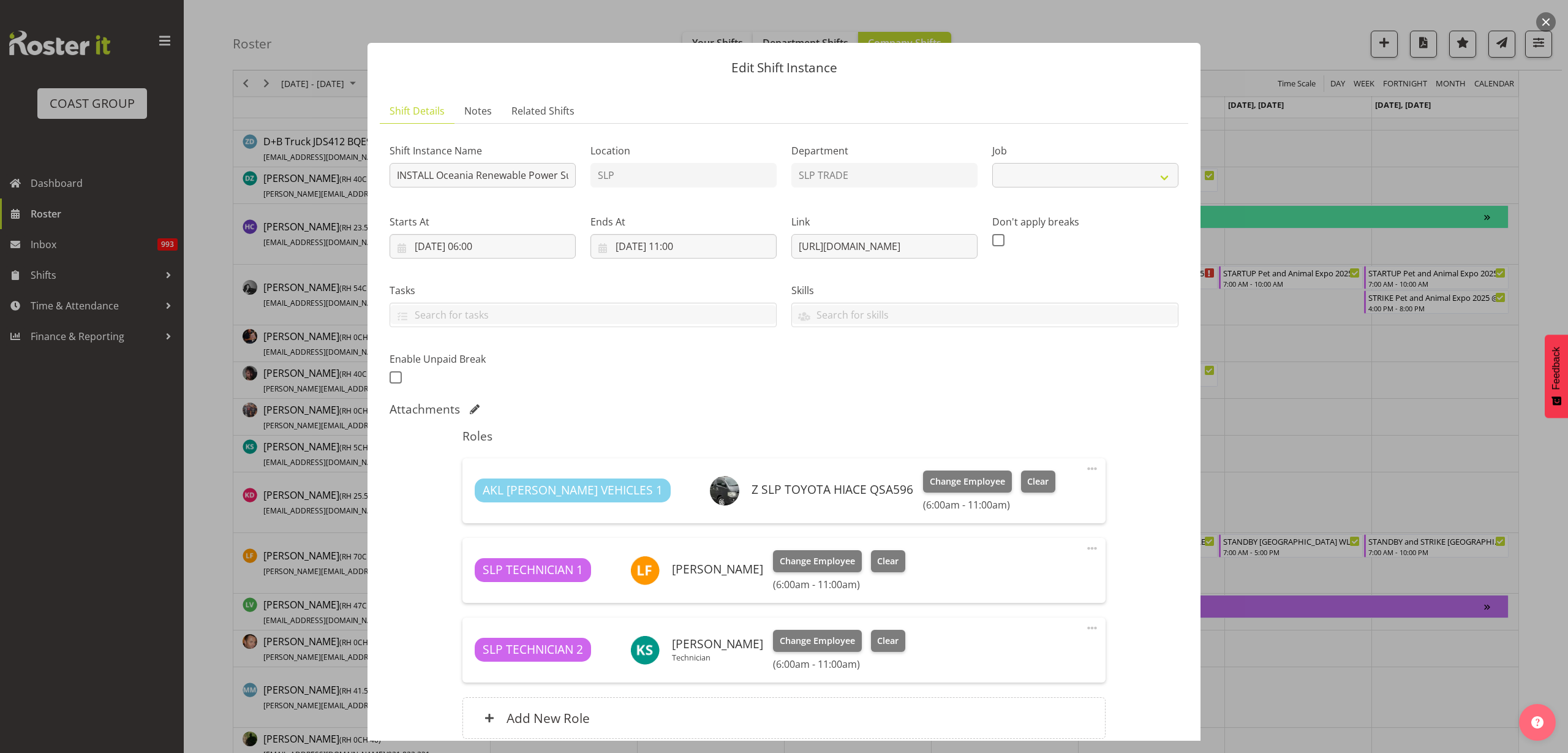
select select "10547"
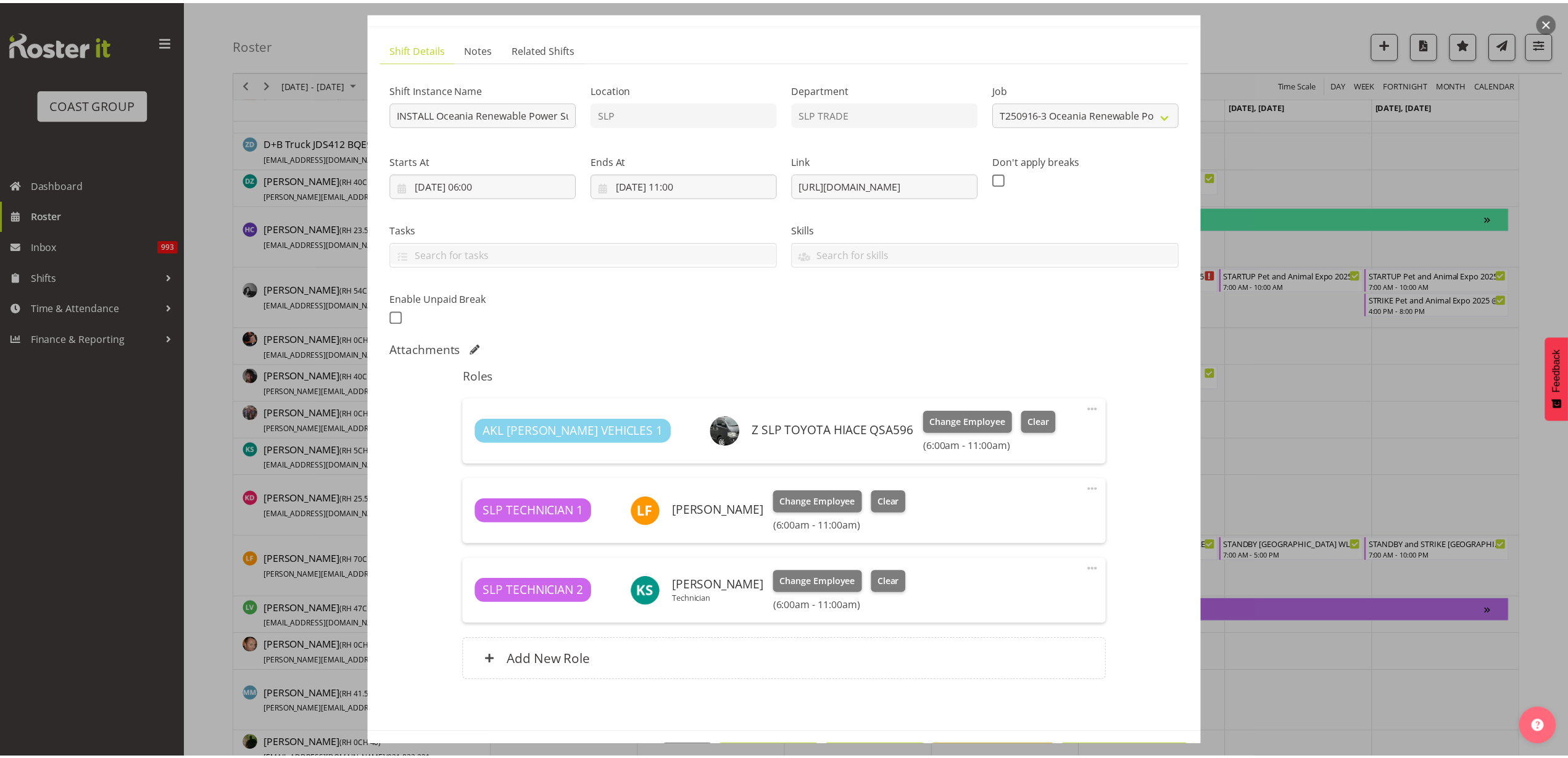
scroll to position [108, 0]
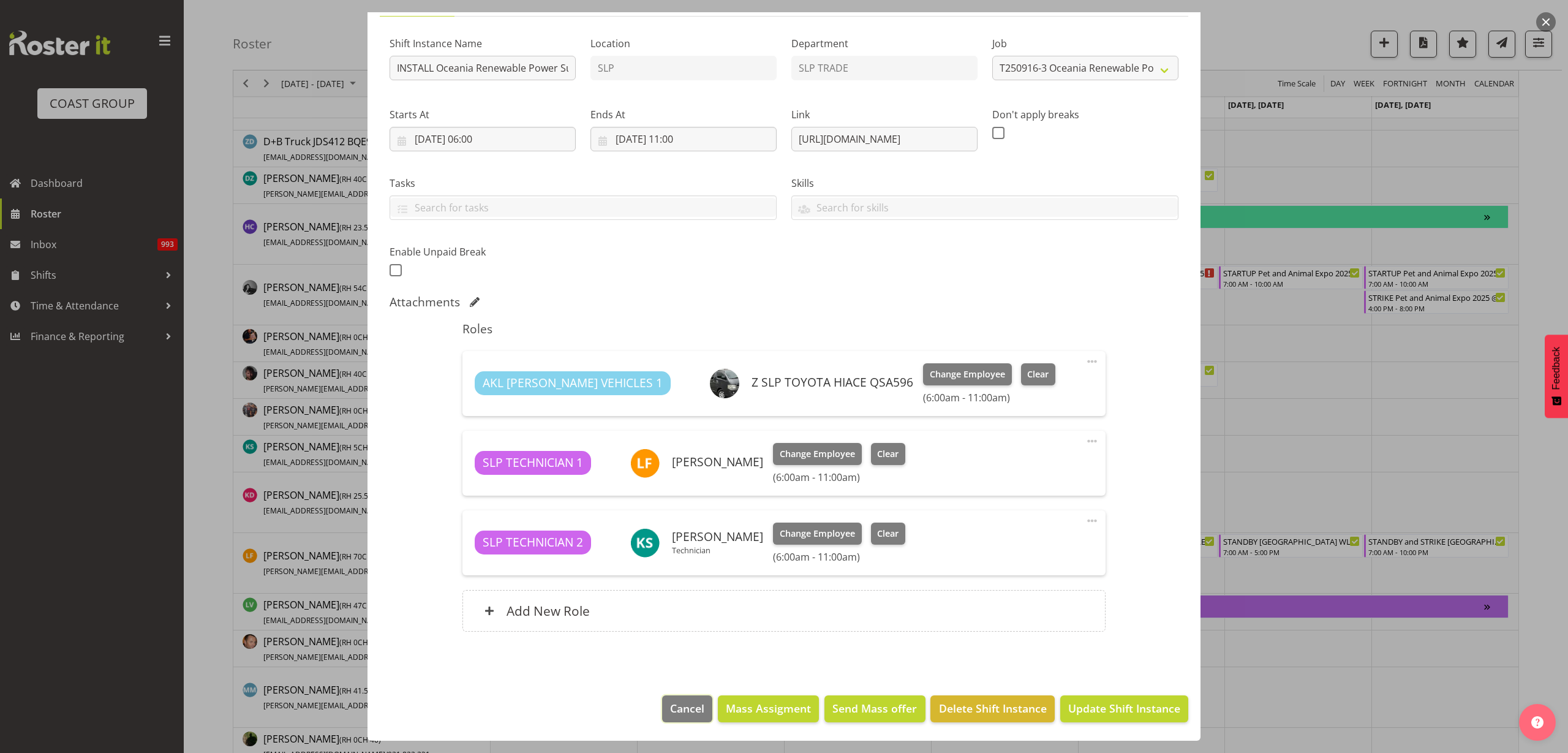
click at [679, 715] on span "Cancel" at bounding box center [687, 708] width 34 height 16
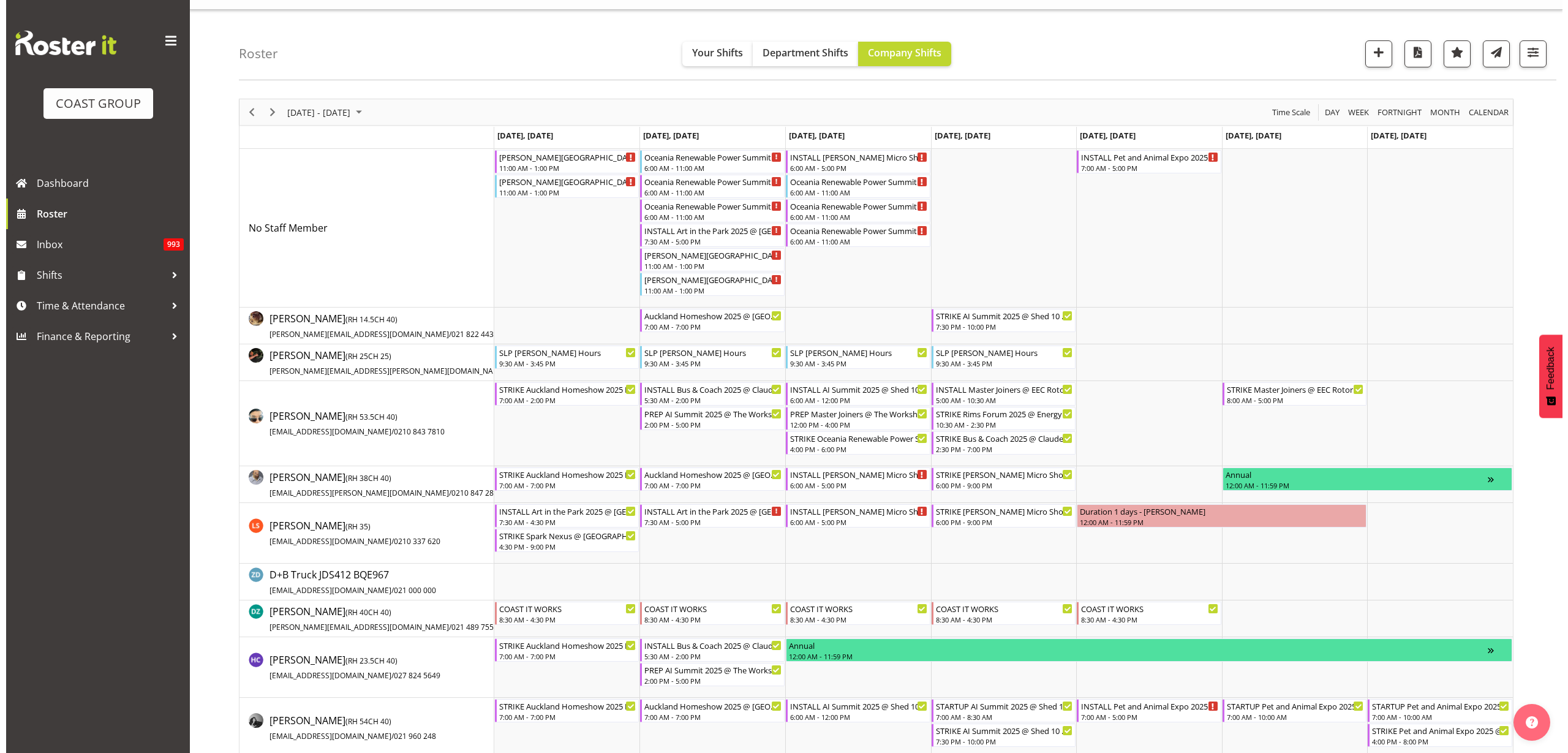
scroll to position [0, 0]
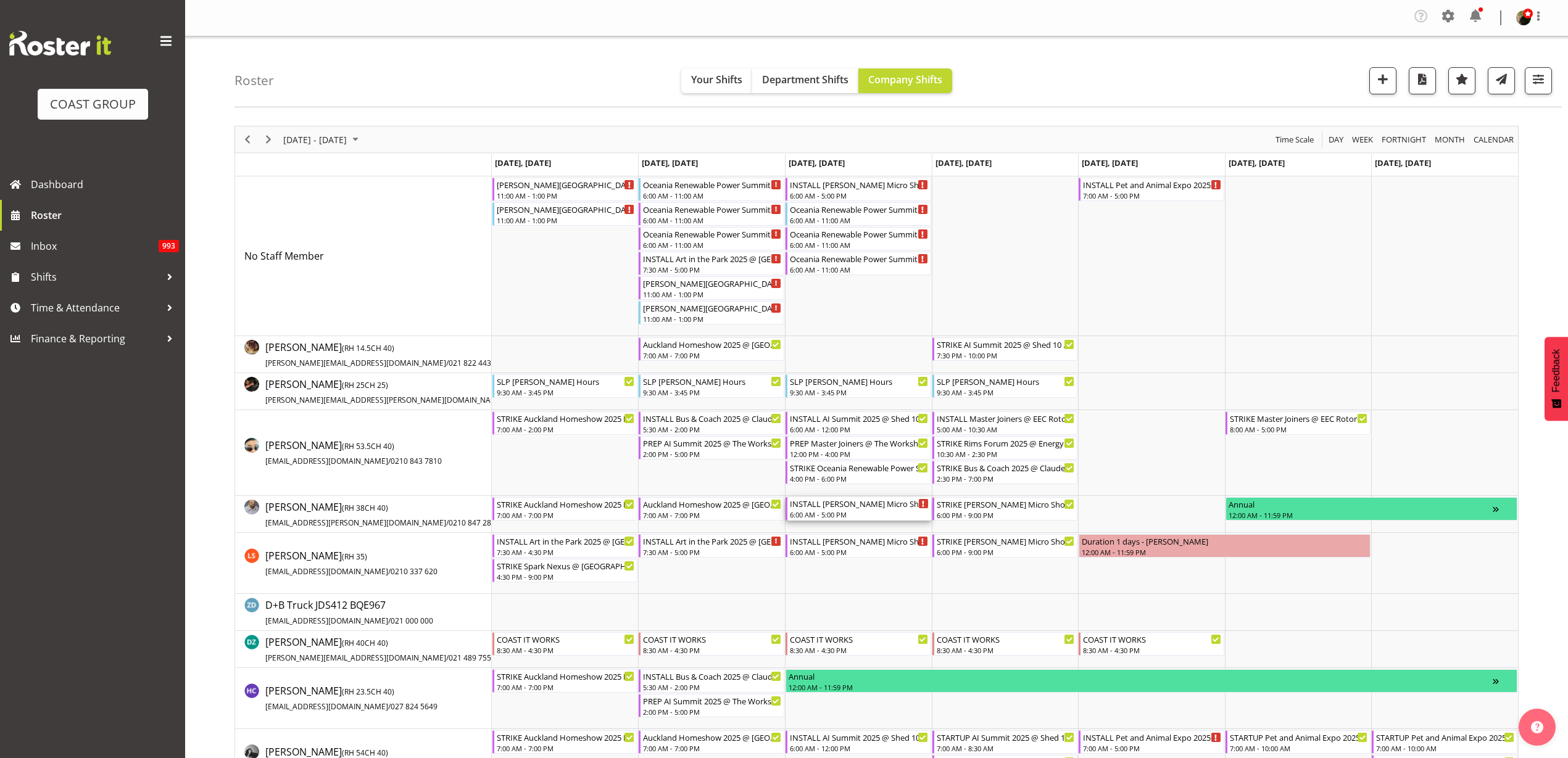
click at [850, 504] on div "INSTALL [PERSON_NAME] Micro Showcase @ [GEOGRAPHIC_DATA]" at bounding box center [859, 503] width 139 height 13
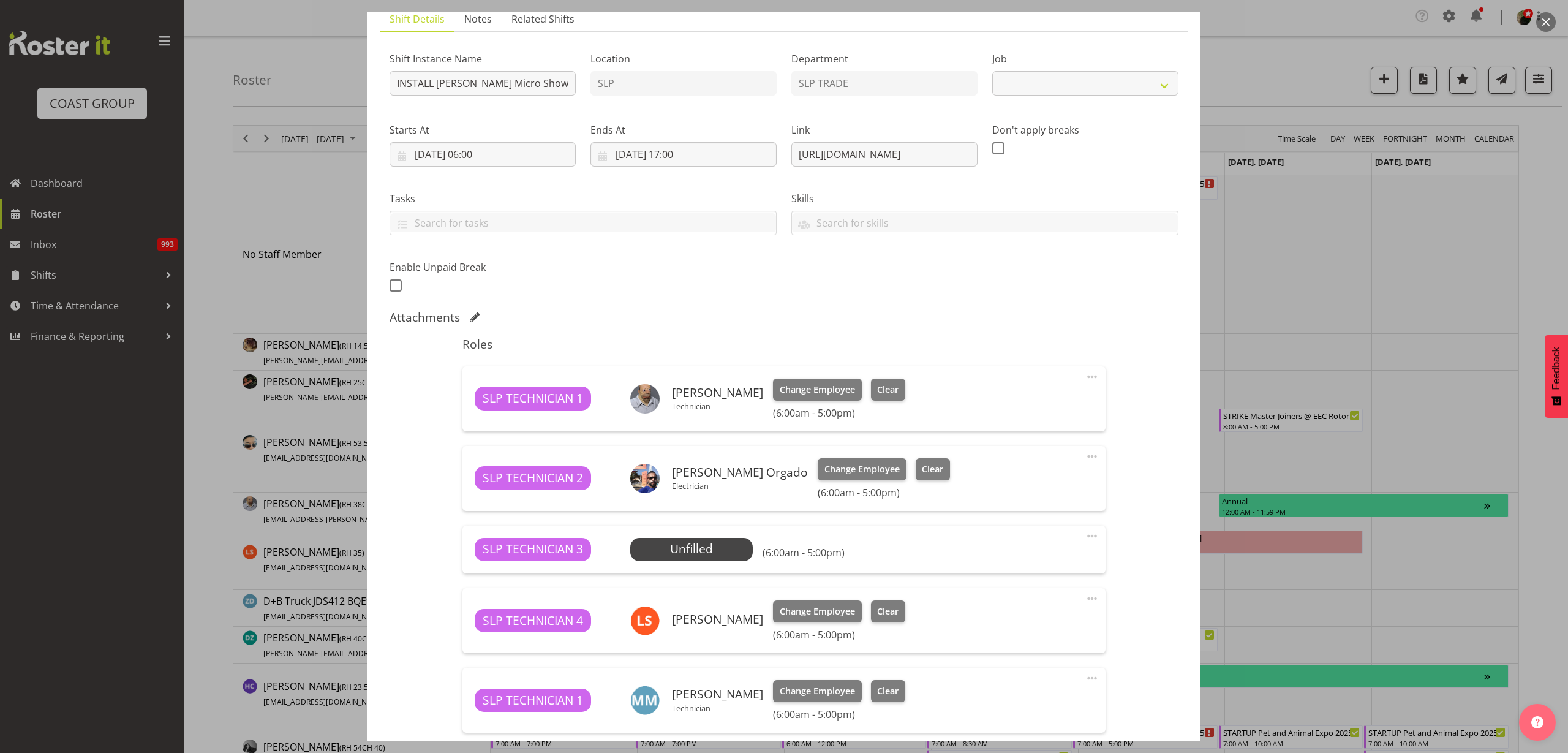
select select "9212"
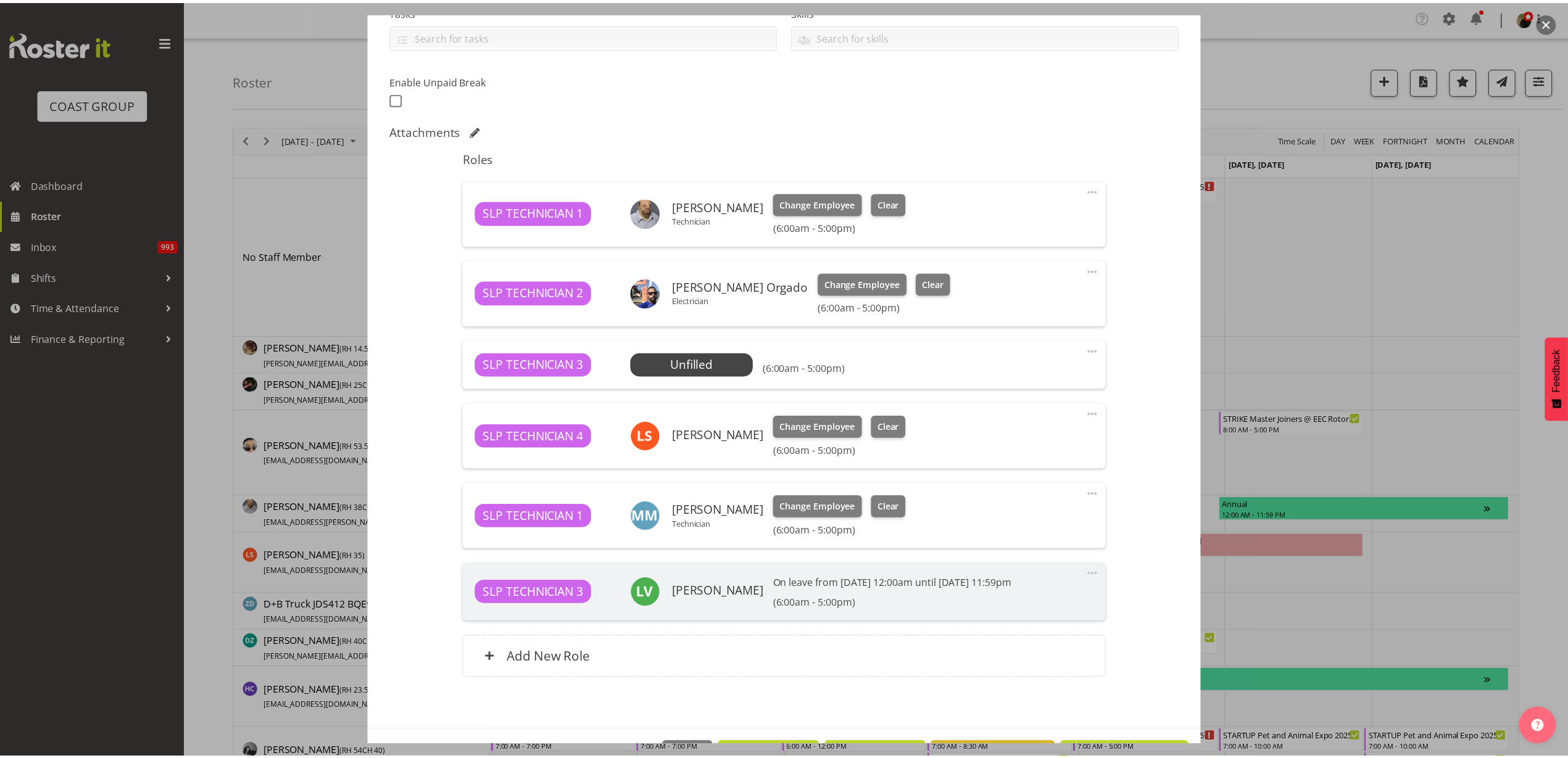
scroll to position [324, 0]
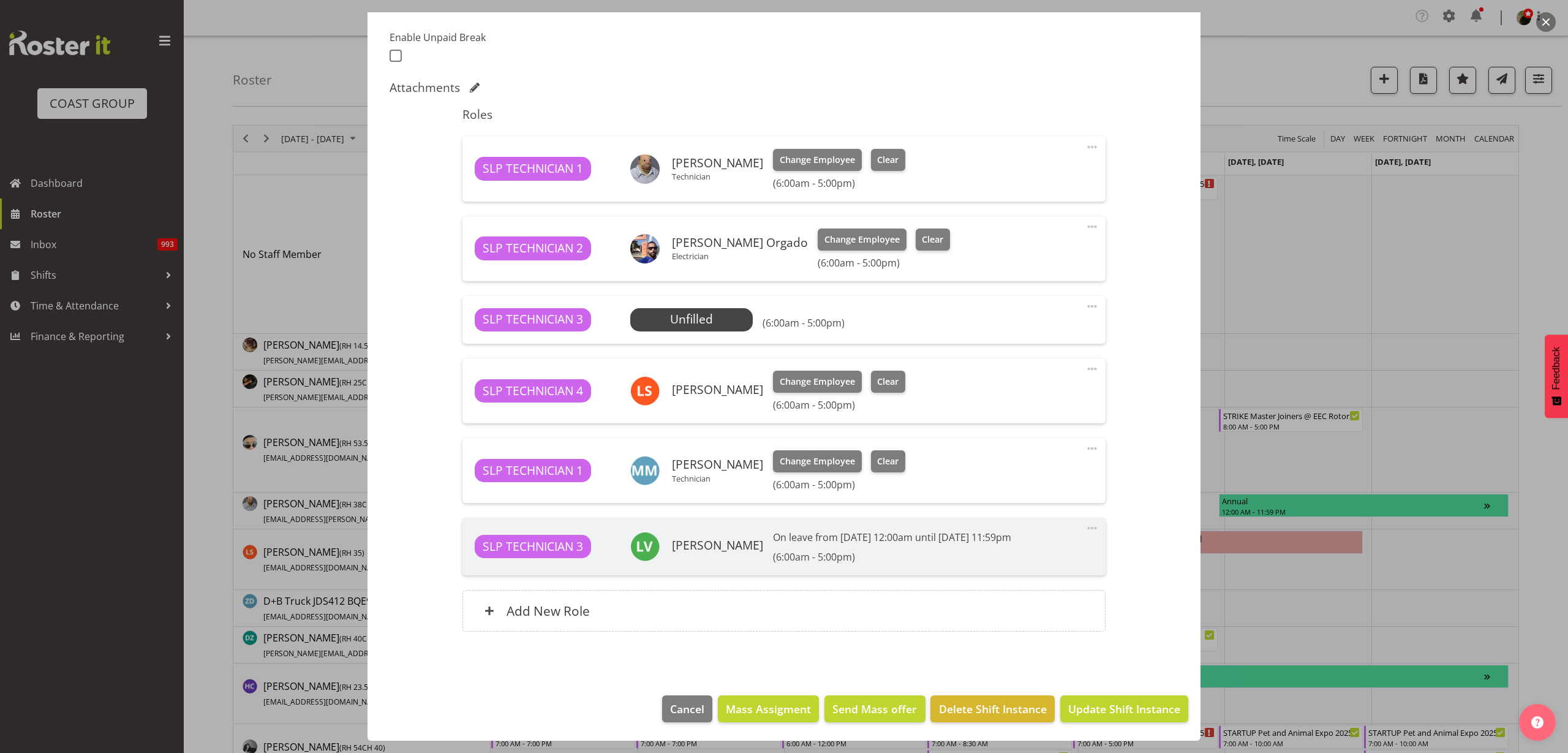
click at [0, 0] on span "Select Employee" at bounding box center [0, 0] width 0 height 0
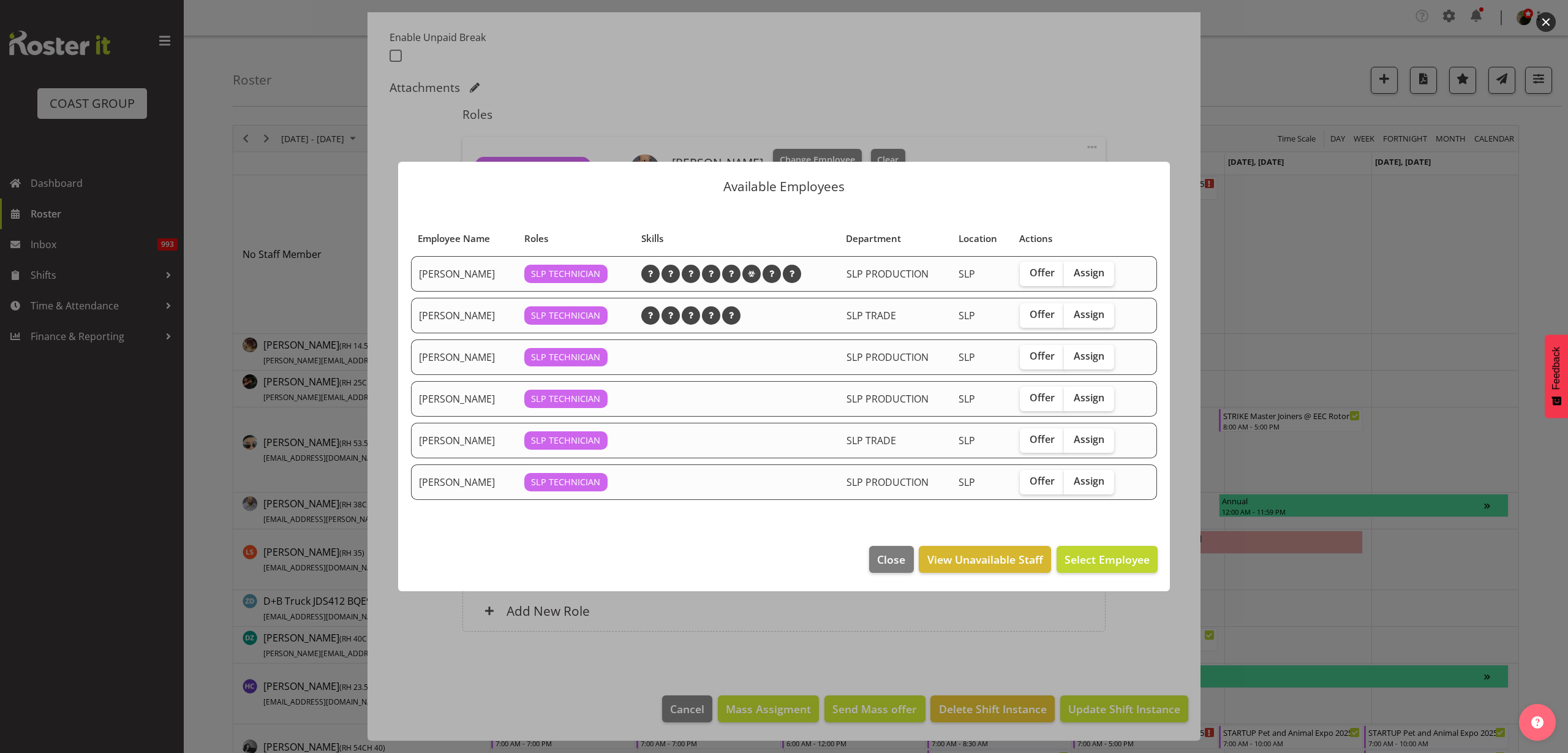
click at [1103, 399] on span "Assign" at bounding box center [1089, 398] width 31 height 13
click at [1072, 399] on input "Assign" at bounding box center [1068, 398] width 8 height 8
checkbox input "true"
click at [1092, 553] on span "Assign Kes David" at bounding box center [1088, 559] width 124 height 15
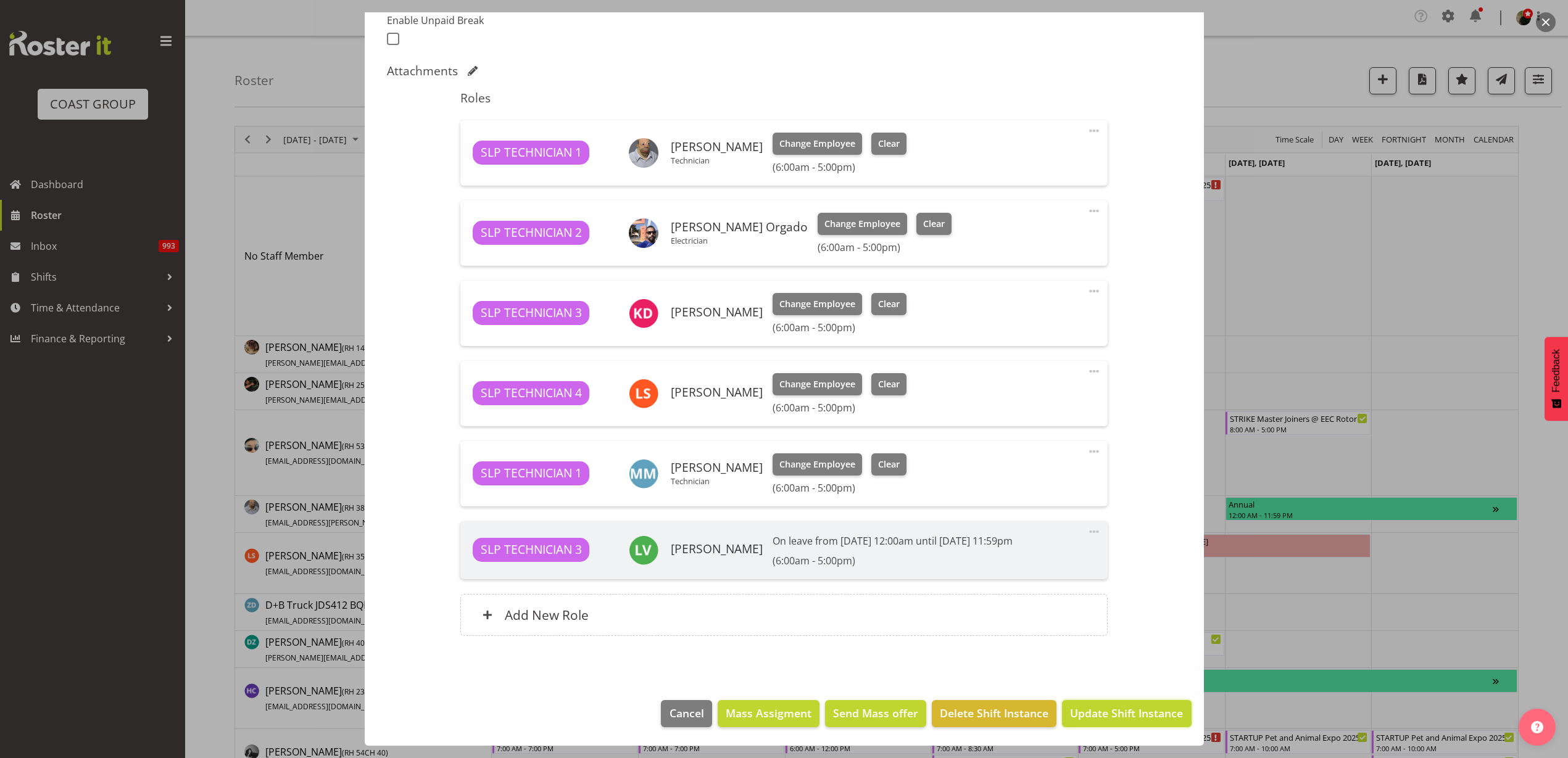
click at [1128, 705] on span "Update Shift Instance" at bounding box center [1126, 712] width 113 height 16
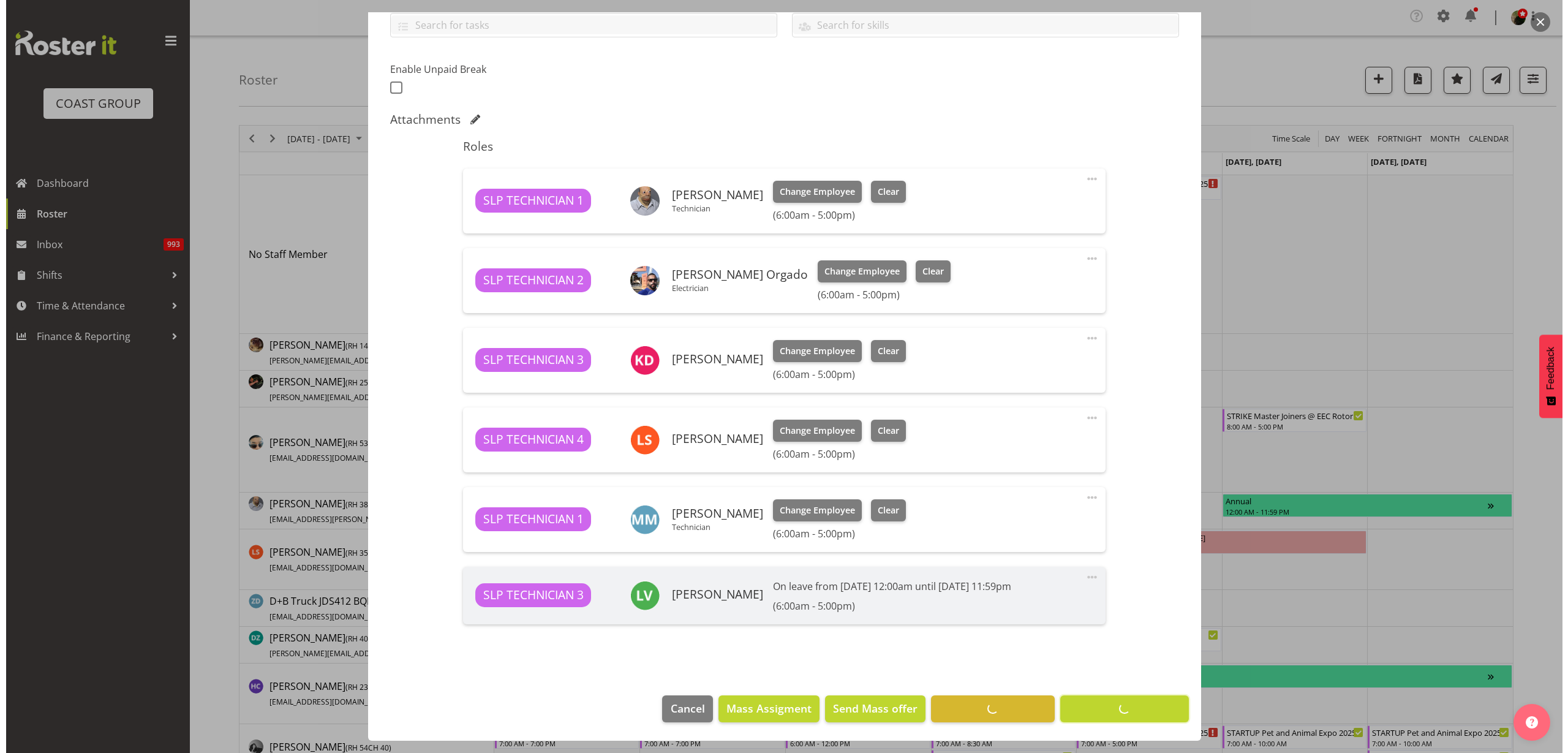
scroll to position [290, 0]
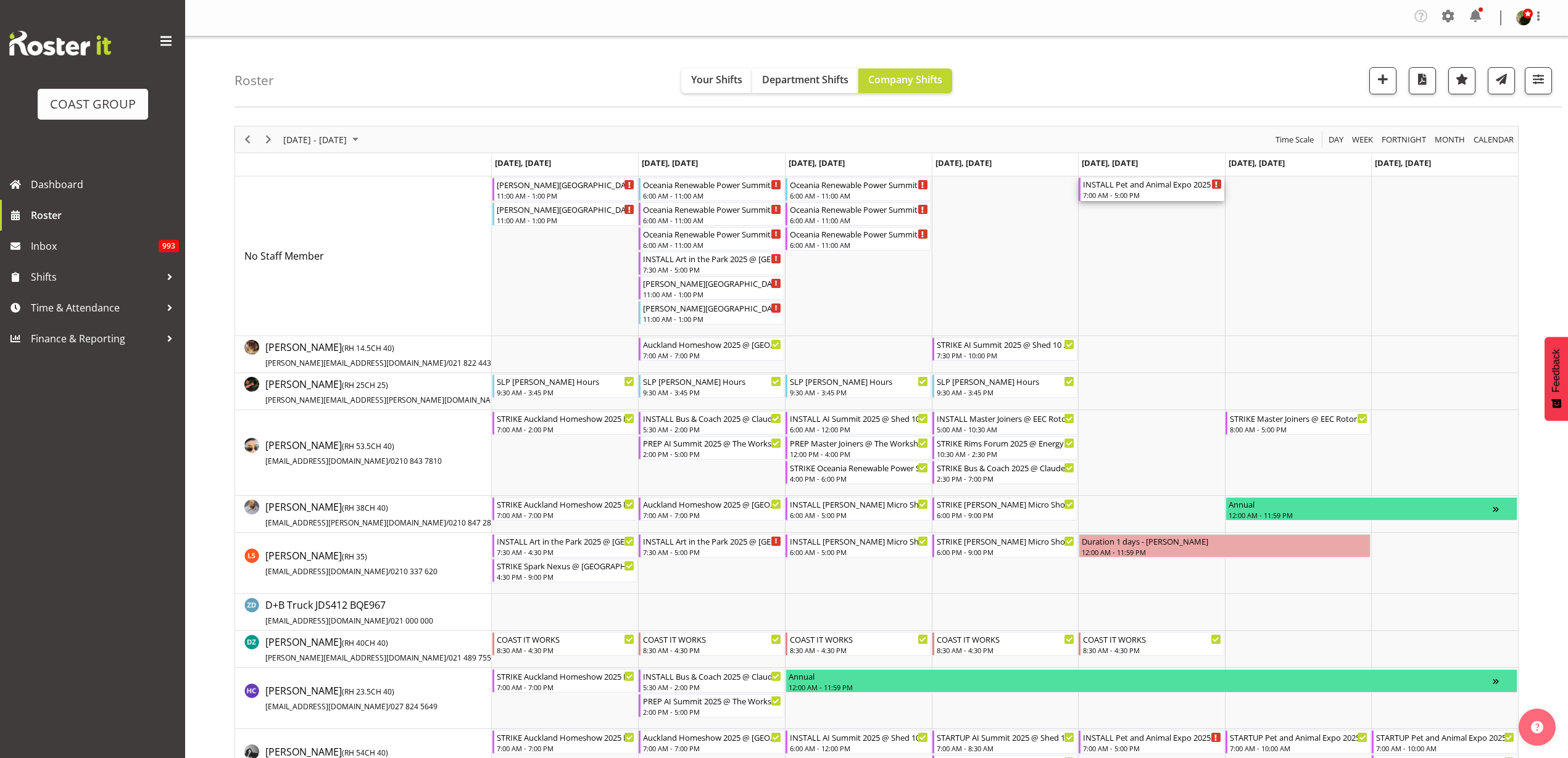
click at [1154, 188] on div "INSTALL Pet and Animal Expo 2025 @ [GEOGRAPHIC_DATA]" at bounding box center [1152, 184] width 139 height 13
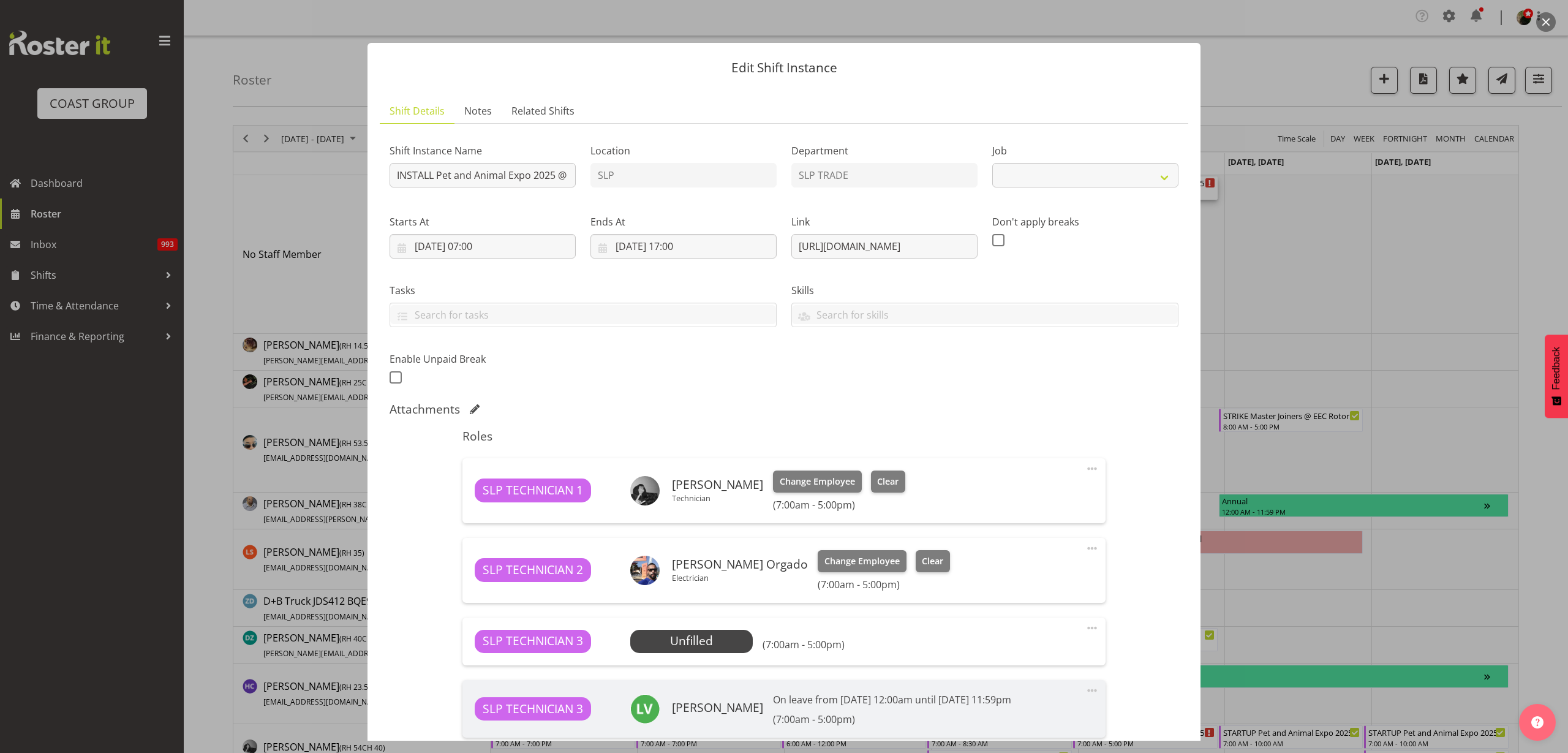
select select "10165"
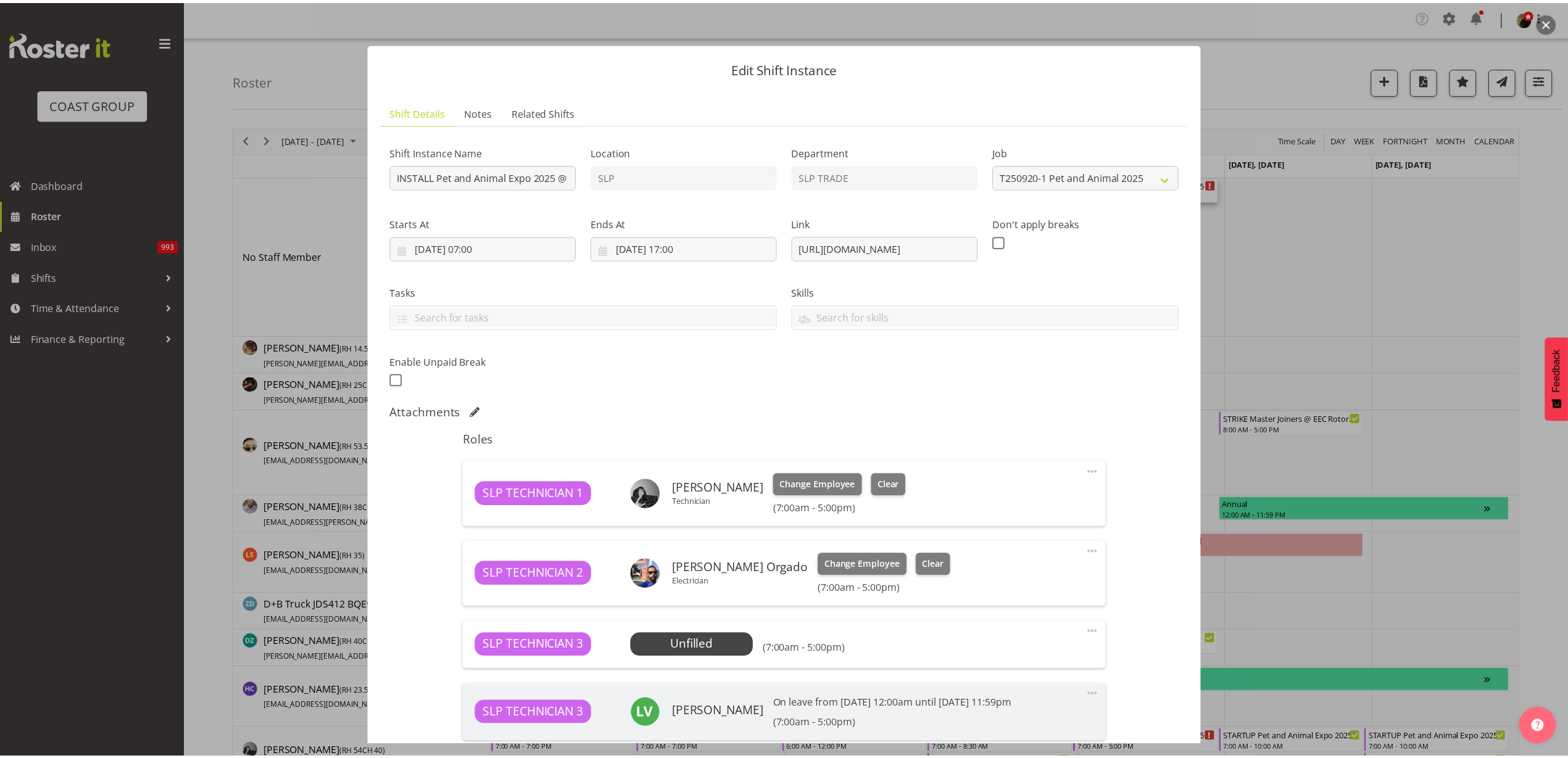
scroll to position [163, 0]
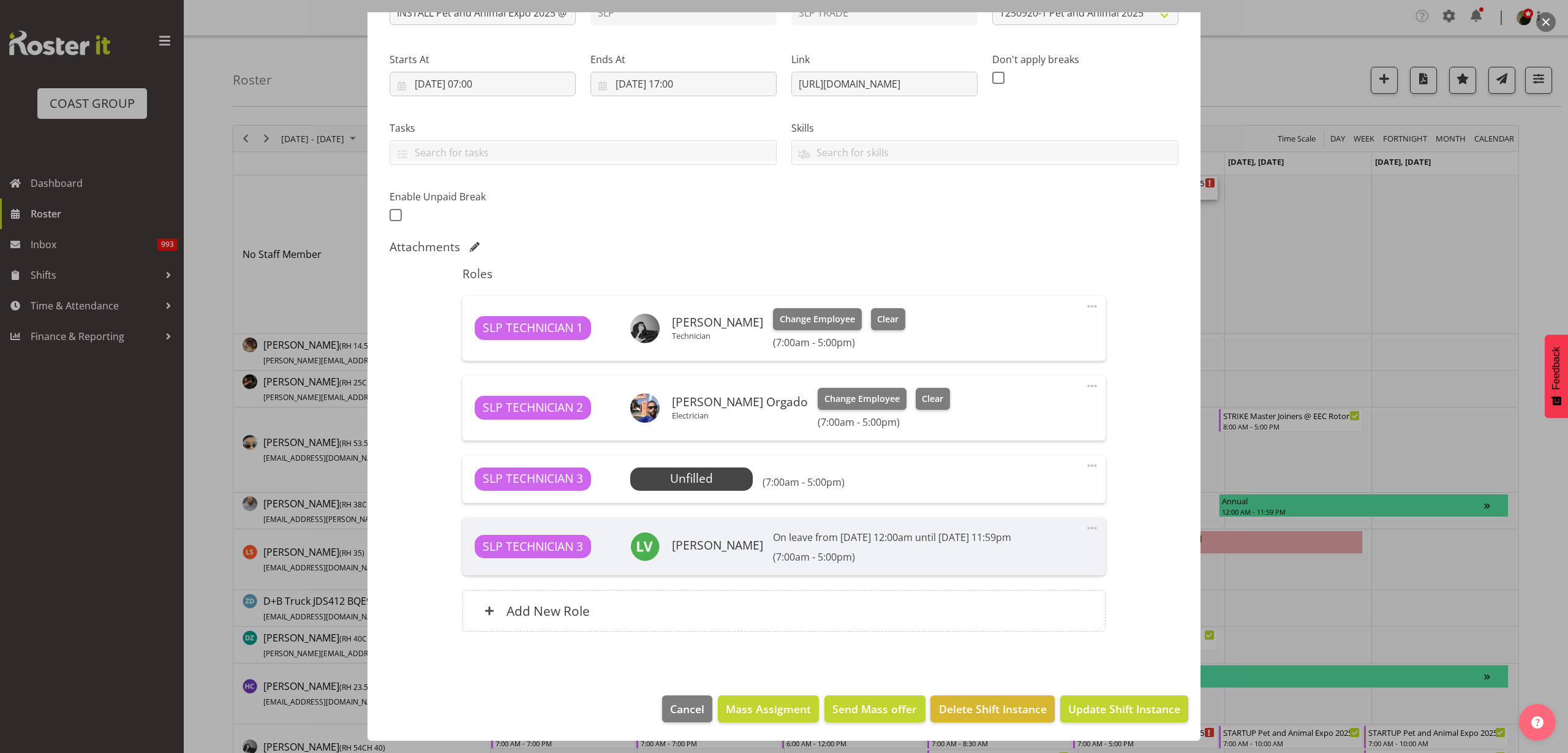
click at [0, 0] on span "Select Employee" at bounding box center [0, 0] width 0 height 0
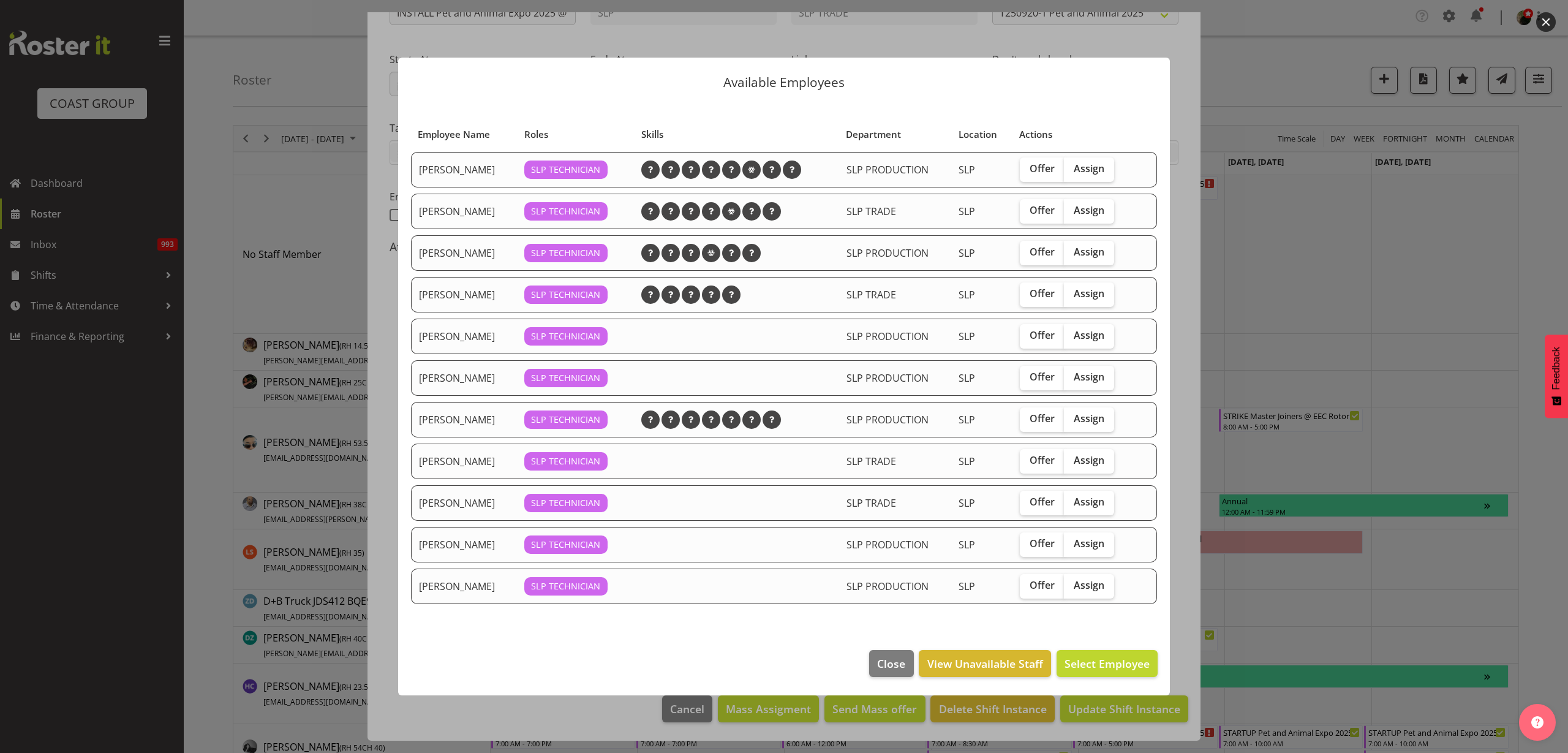
click at [1083, 212] on span "Assign" at bounding box center [1089, 211] width 31 height 13
click at [1072, 212] on input "Assign" at bounding box center [1068, 211] width 8 height 8
checkbox input "true"
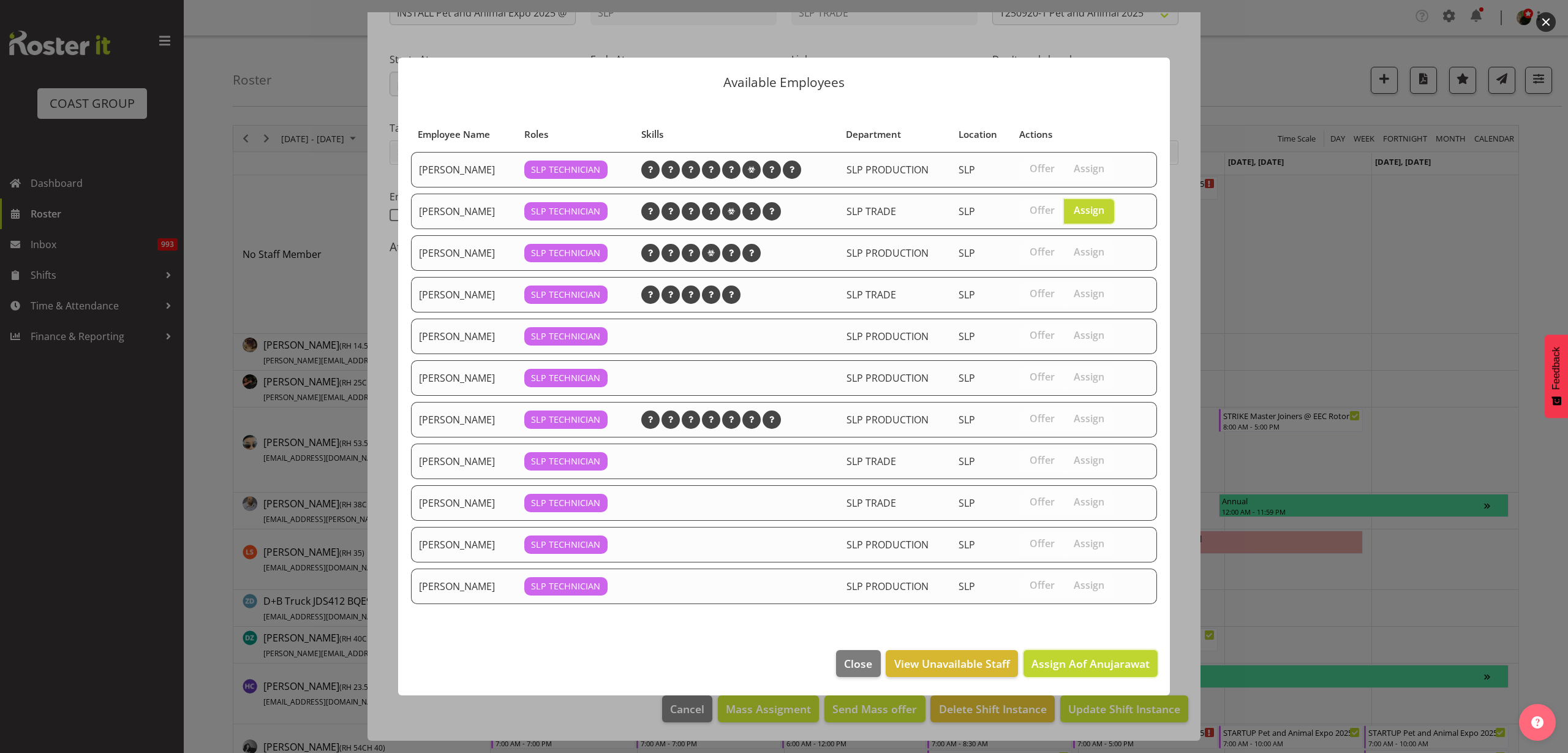
click at [1065, 665] on span "Assign Aof Anujarawat" at bounding box center [1090, 663] width 118 height 15
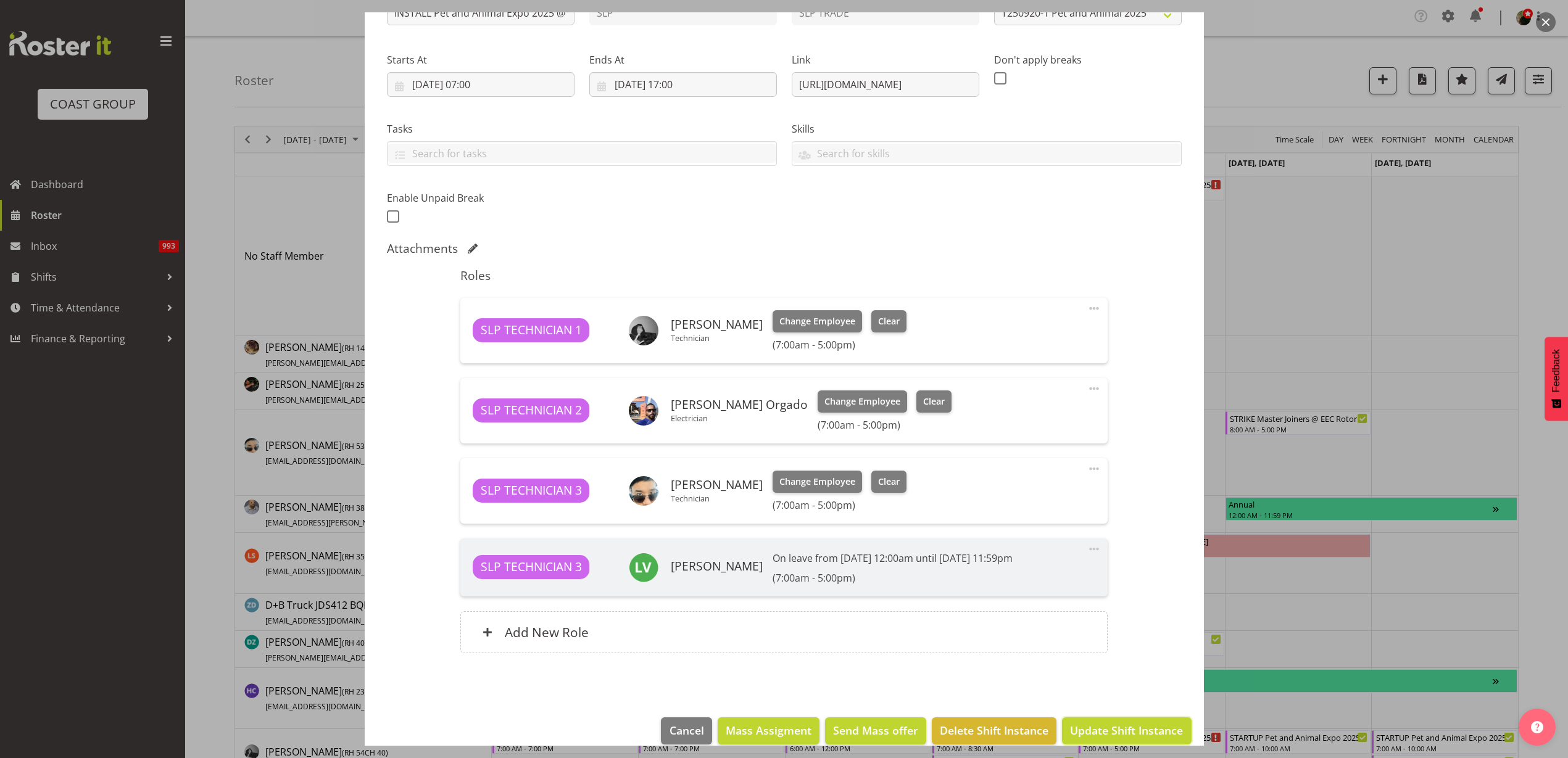
click at [1127, 726] on span "Update Shift Instance" at bounding box center [1126, 730] width 113 height 16
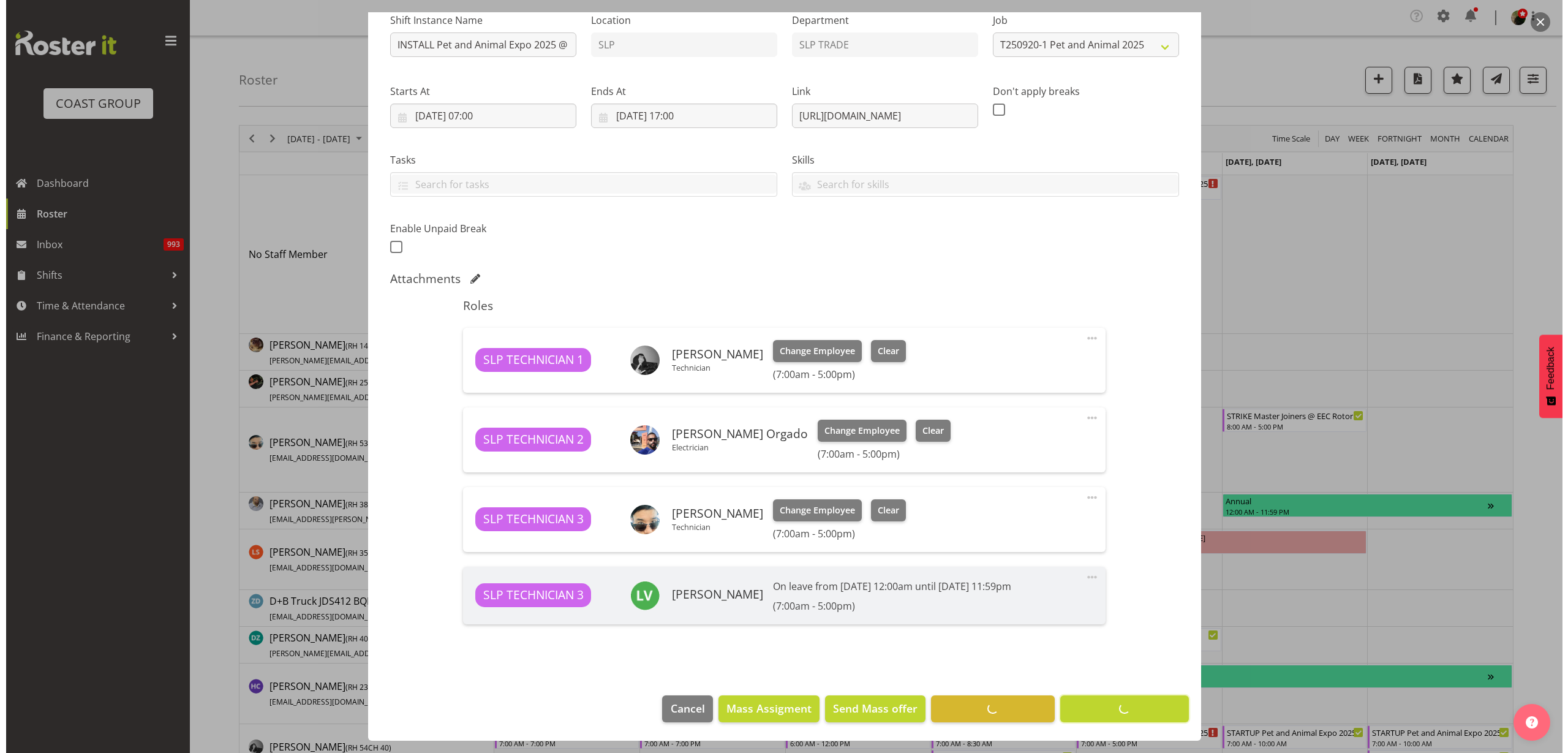
scroll to position [131, 0]
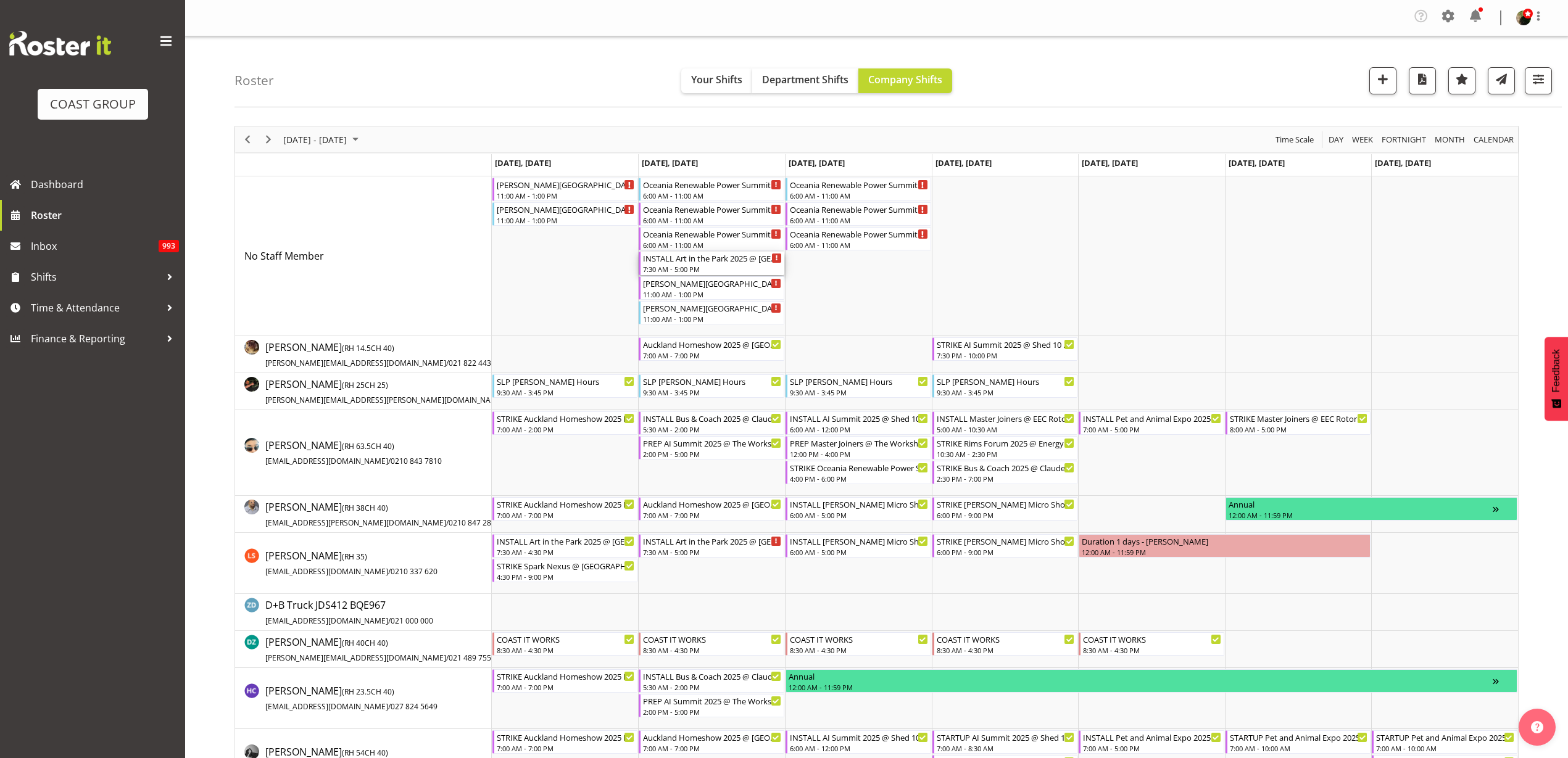
click at [710, 265] on div "7:30 AM - 5:00 PM" at bounding box center [712, 269] width 139 height 10
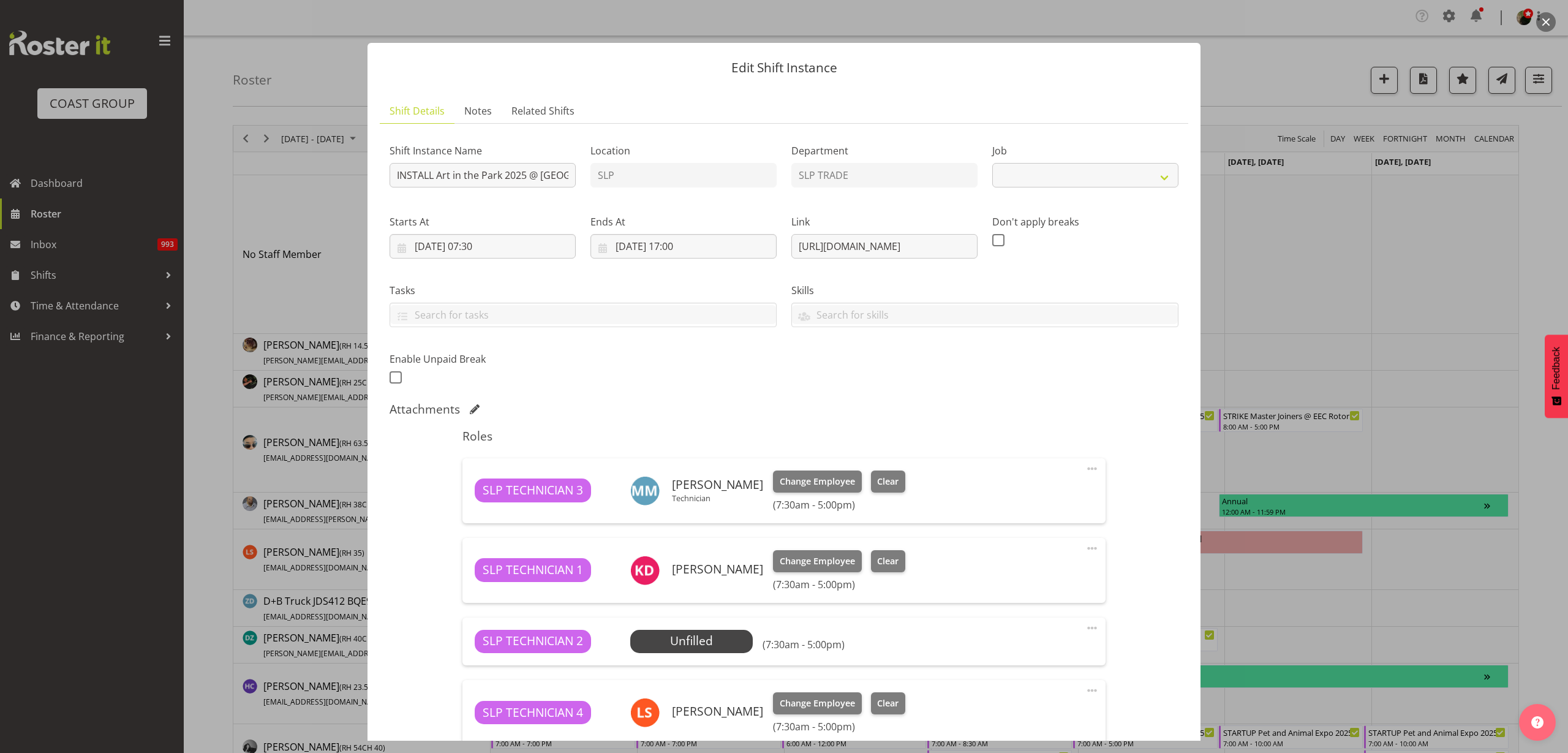
select select "9928"
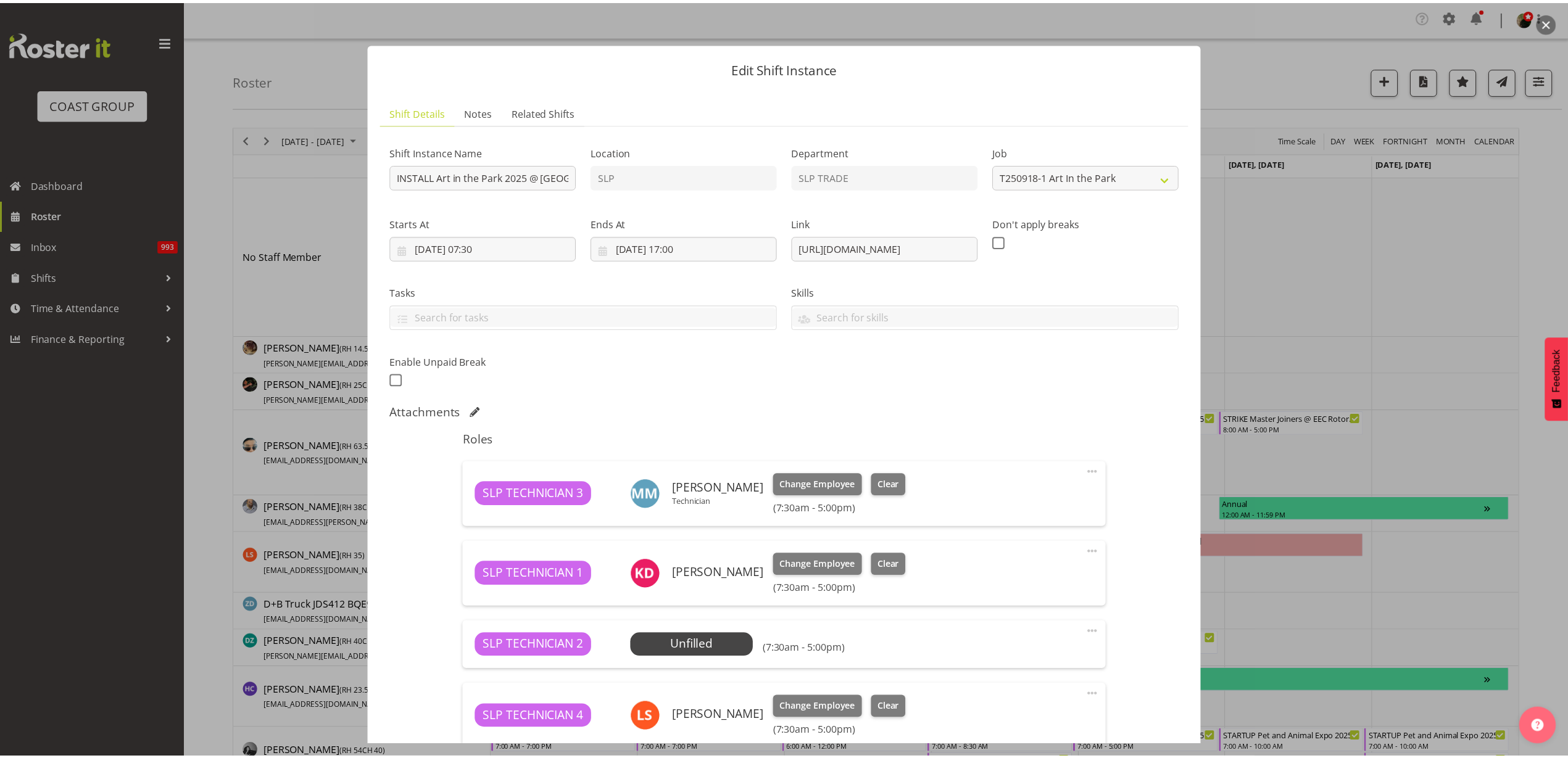
scroll to position [308, 0]
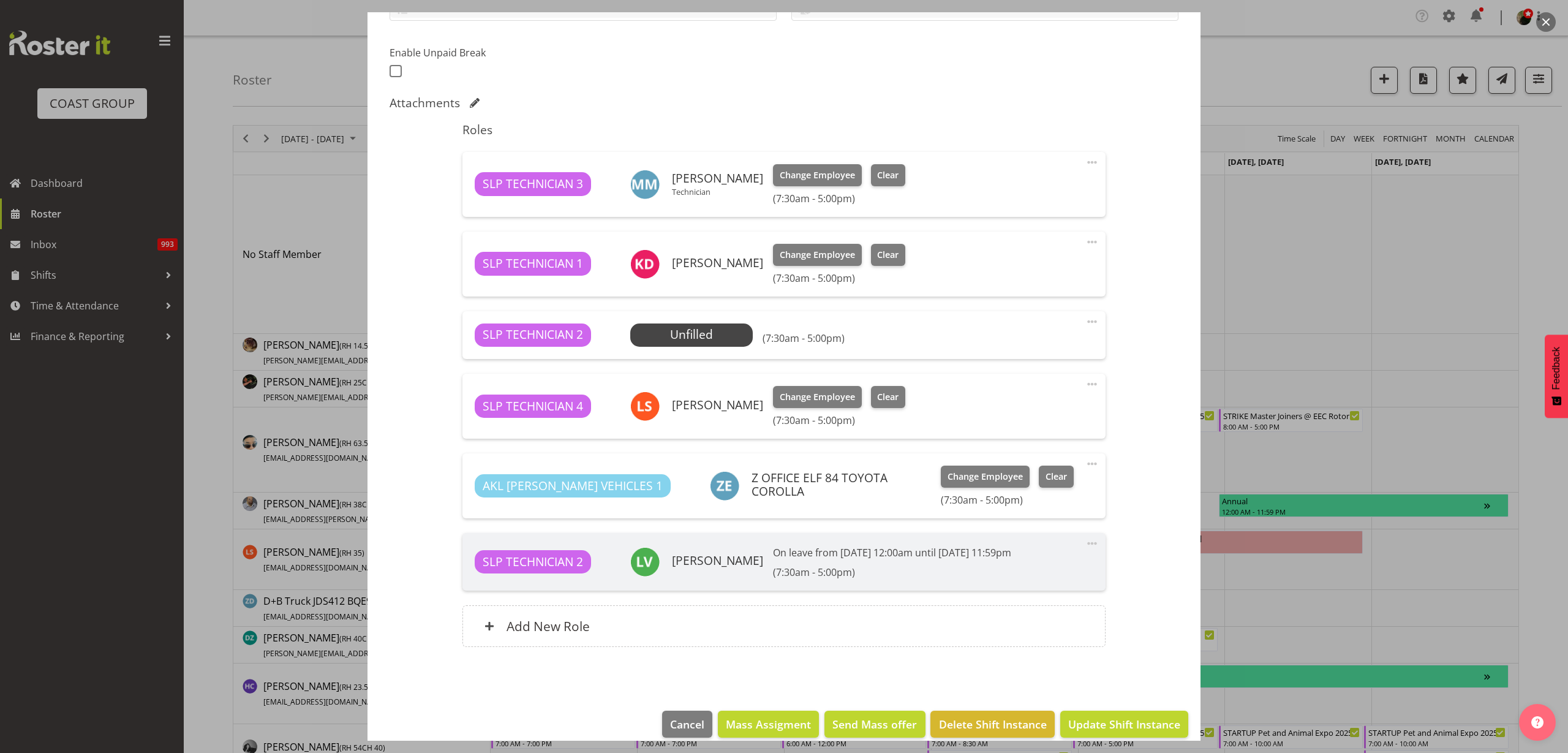
click at [0, 0] on span "Select Employee" at bounding box center [0, 0] width 0 height 0
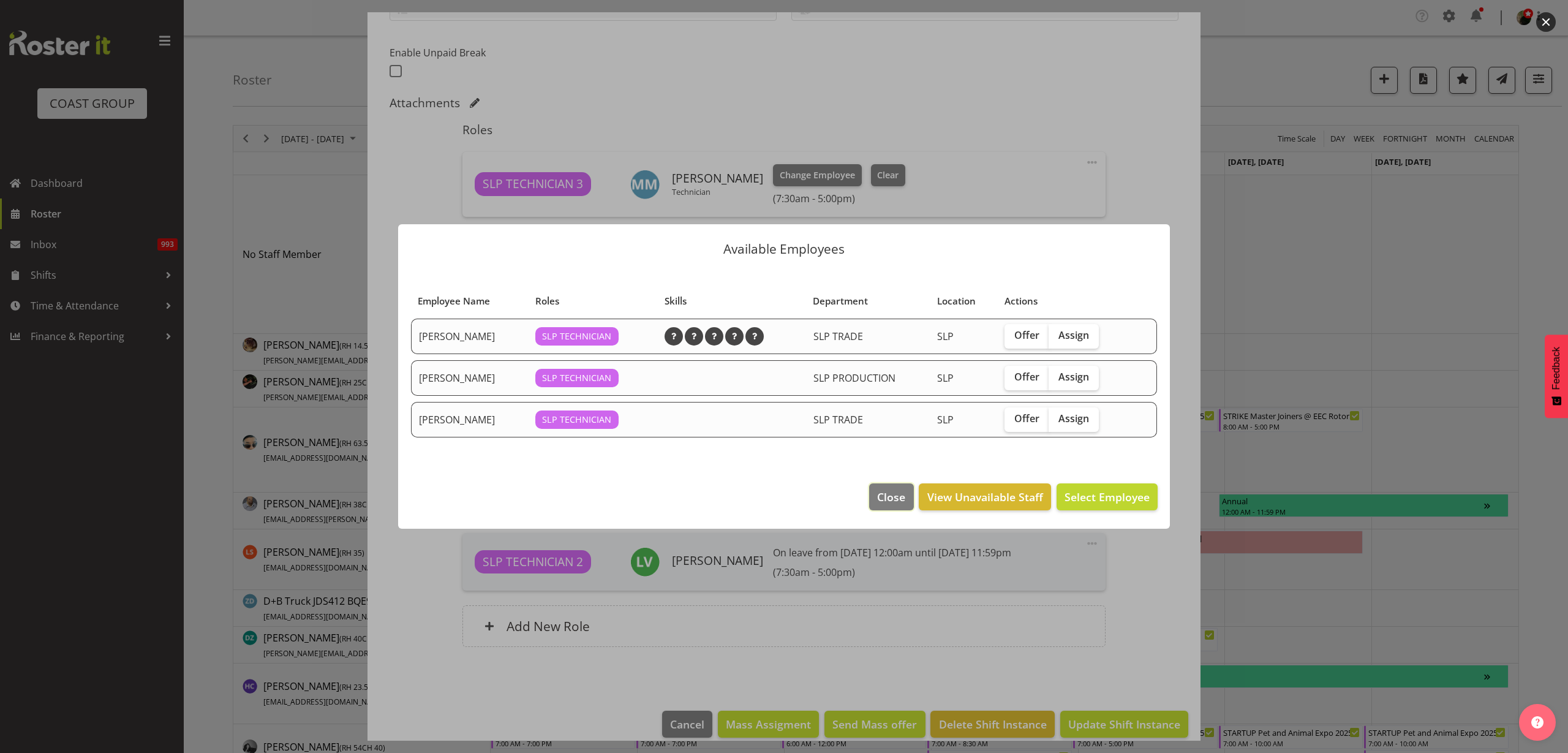
click at [895, 504] on span "Close" at bounding box center [892, 496] width 28 height 16
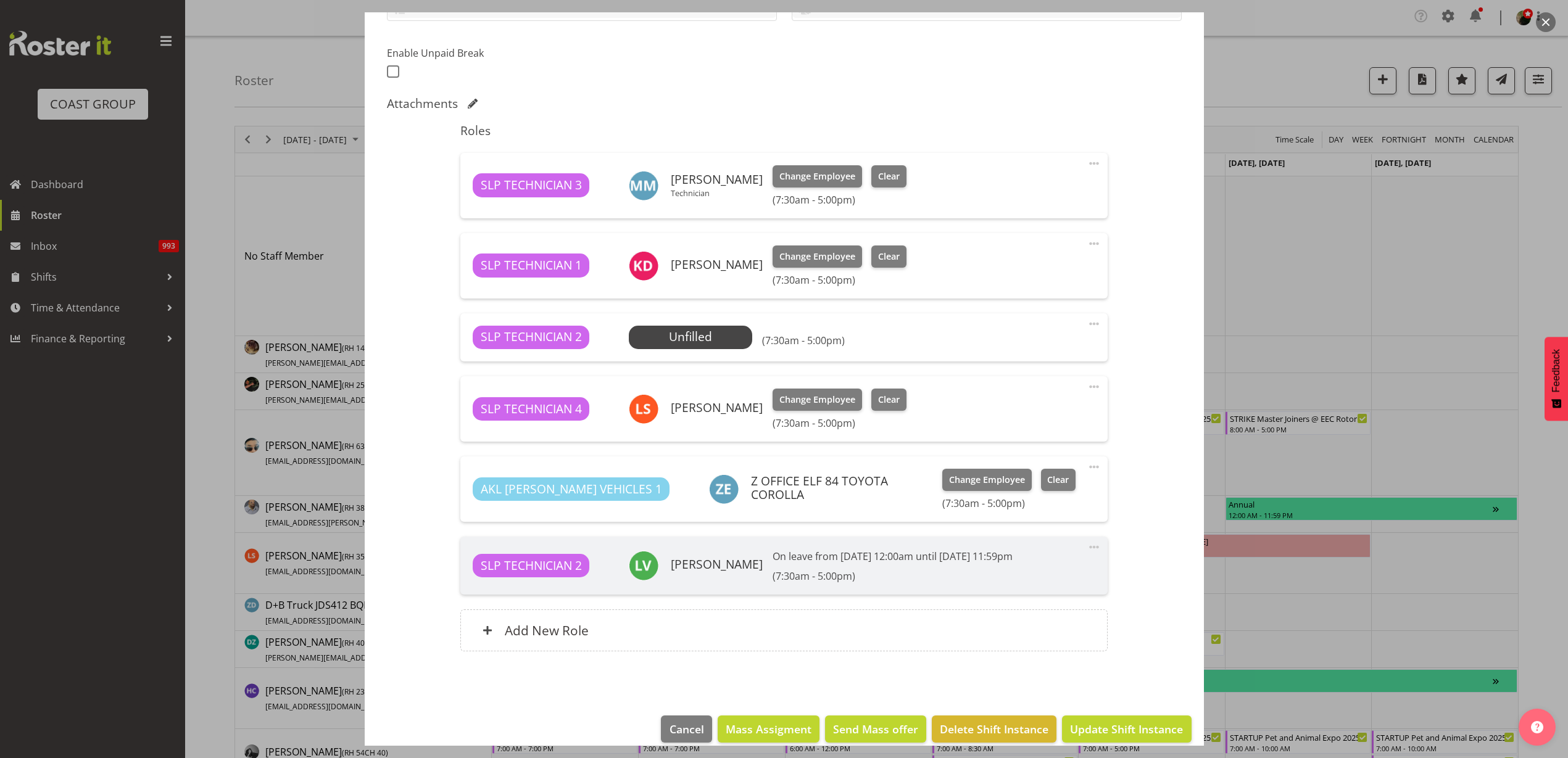
click at [0, 0] on span "Select Employee" at bounding box center [0, 0] width 0 height 0
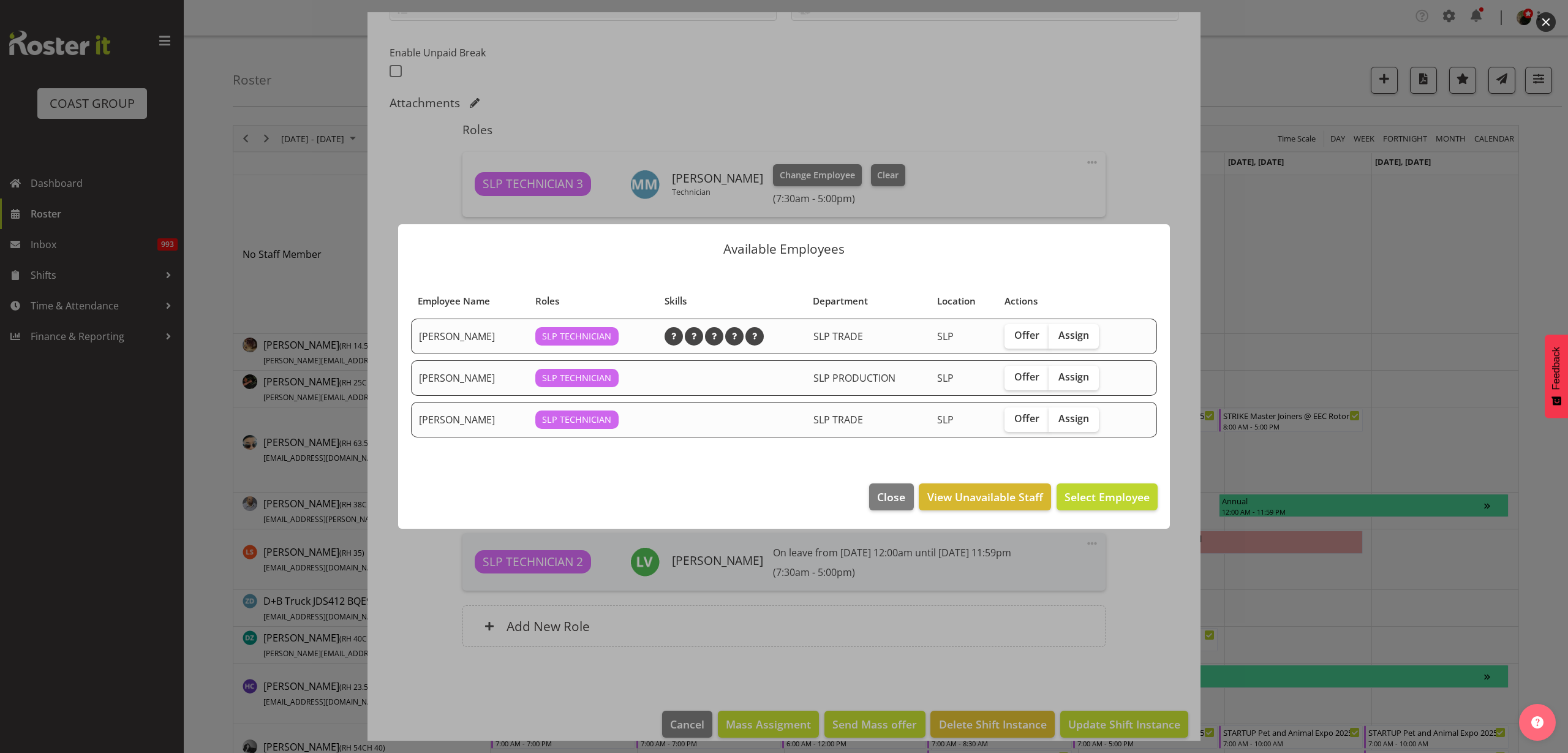
click at [1069, 331] on span "Assign" at bounding box center [1073, 335] width 31 height 13
click at [1057, 331] on input "Assign" at bounding box center [1053, 335] width 8 height 8
checkbox input "true"
click at [1097, 499] on span "Assign Jesse Hawira" at bounding box center [1088, 496] width 124 height 15
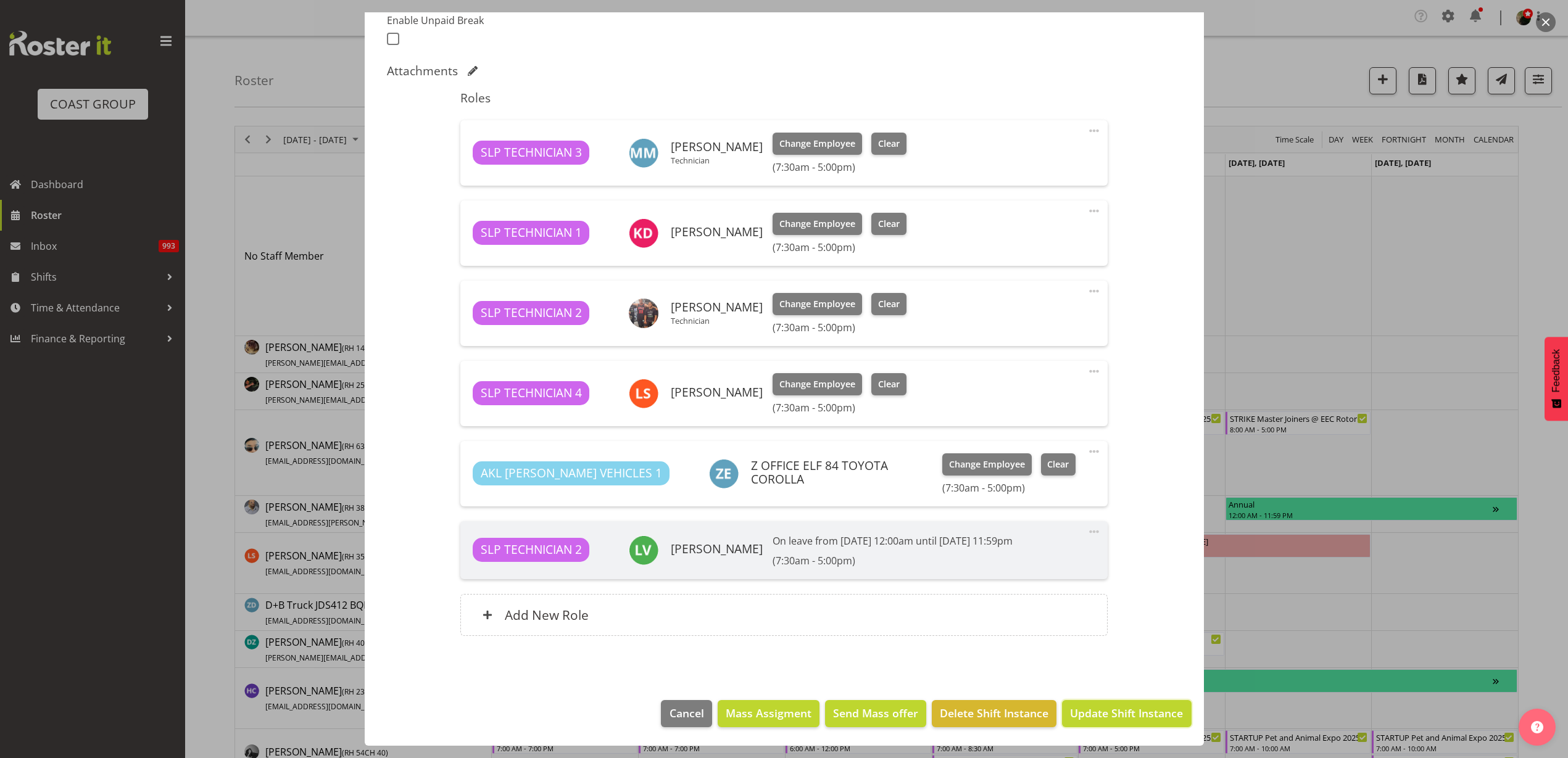
click at [1119, 716] on span "Update Shift Instance" at bounding box center [1126, 712] width 113 height 16
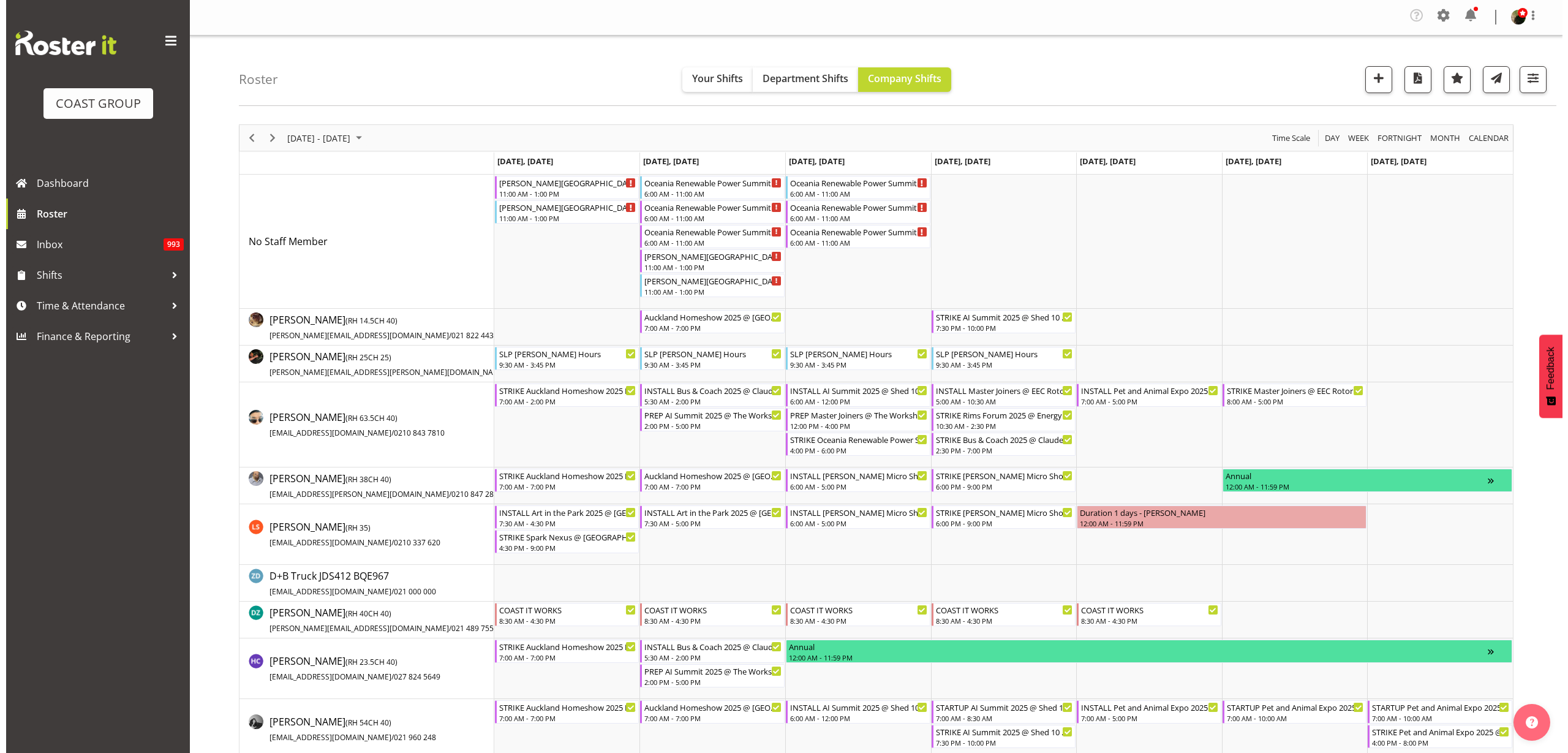
scroll to position [0, 0]
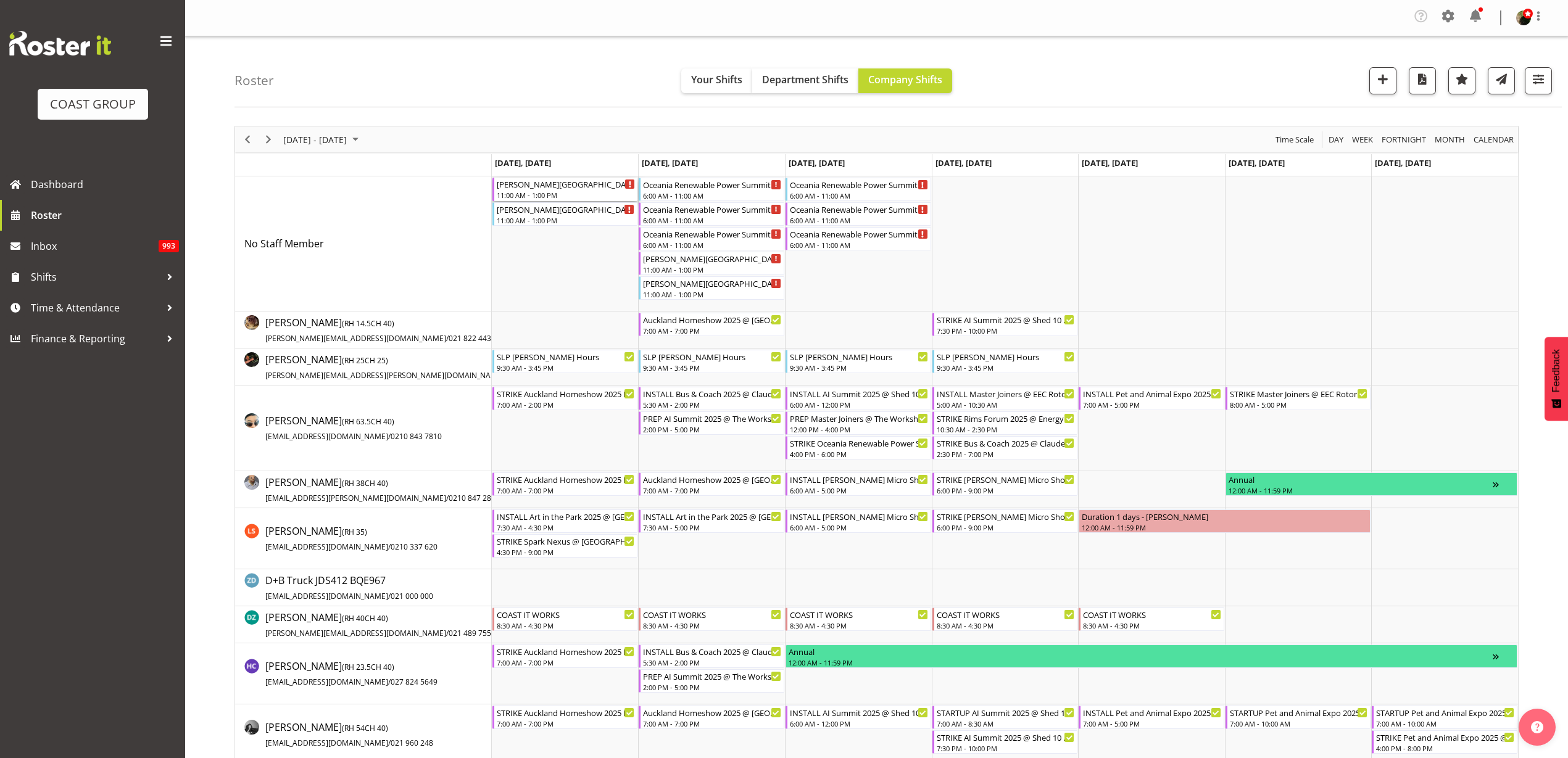
click at [543, 188] on div "[PERSON_NAME][GEOGRAPHIC_DATA] Dry Hire @ [PERSON_NAME][GEOGRAPHIC_DATA] On SIt…" at bounding box center [566, 184] width 139 height 13
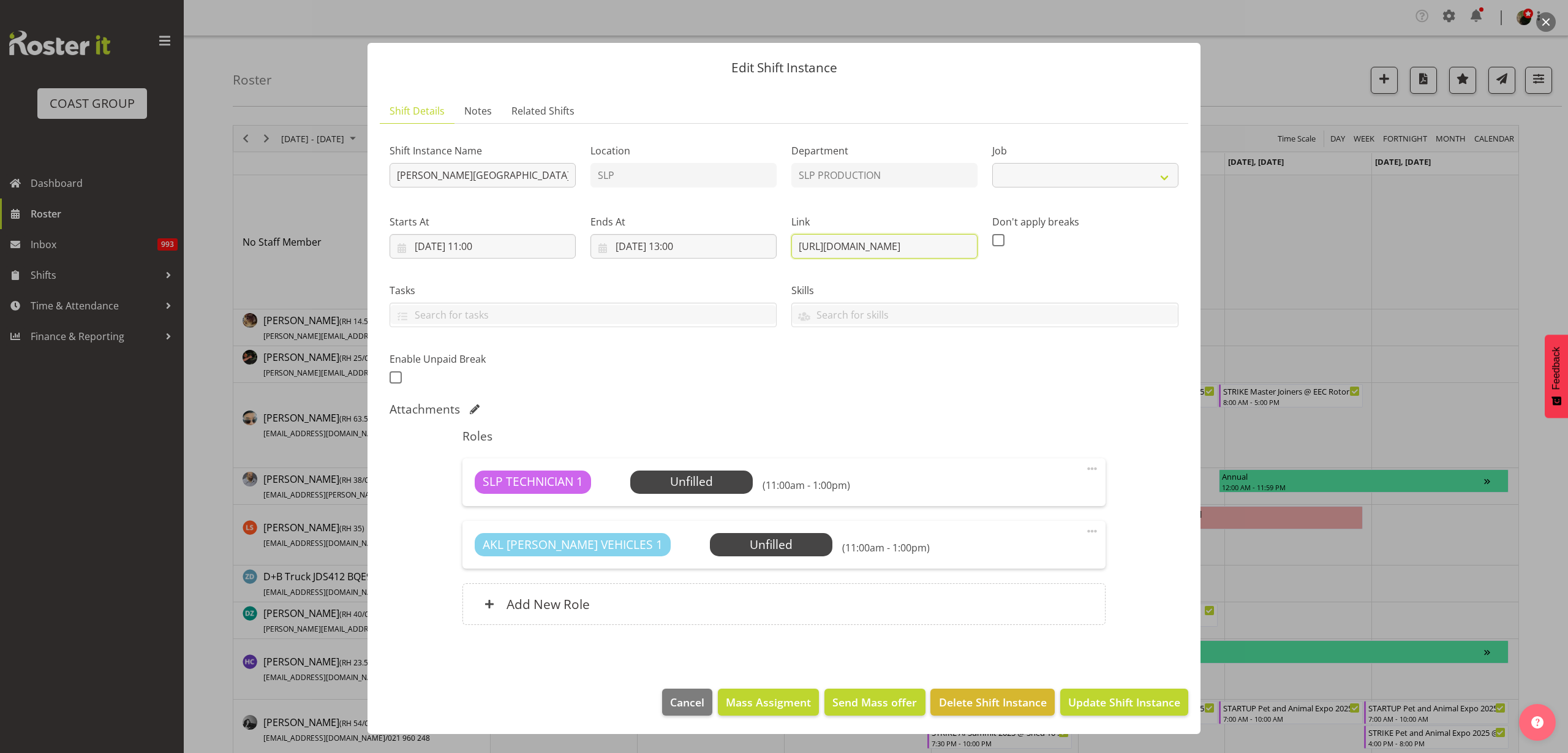
select select "10591"
drag, startPoint x: 793, startPoint y: 247, endPoint x: 1360, endPoint y: 246, distance: 567.0
click at [1360, 246] on div "Edit Shift Instance Shift Details Notes Related Shifts Shift Instance Name Ruth…" at bounding box center [784, 376] width 1568 height 753
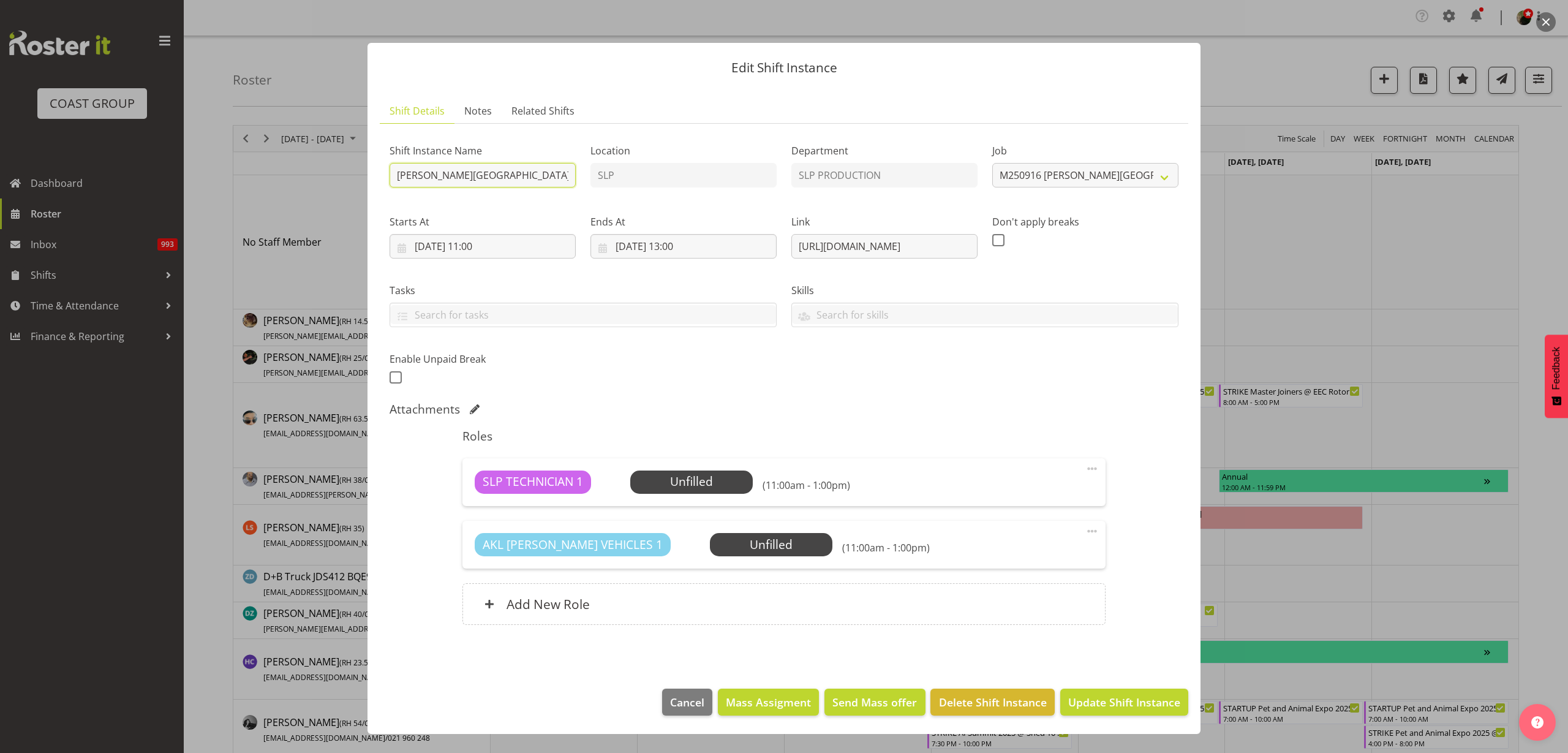
click at [396, 173] on input "[PERSON_NAME][GEOGRAPHIC_DATA] Dry Hire @ [PERSON_NAME][GEOGRAPHIC_DATA] On SIt…" at bounding box center [483, 175] width 186 height 24
click at [962, 168] on div "Shift Instance Name PREP Rutherford School Dry Hire @ Rutherford College On SIt…" at bounding box center [784, 260] width 804 height 268
type input "PREP Rutherford School Dry Hire @ The Workshop"
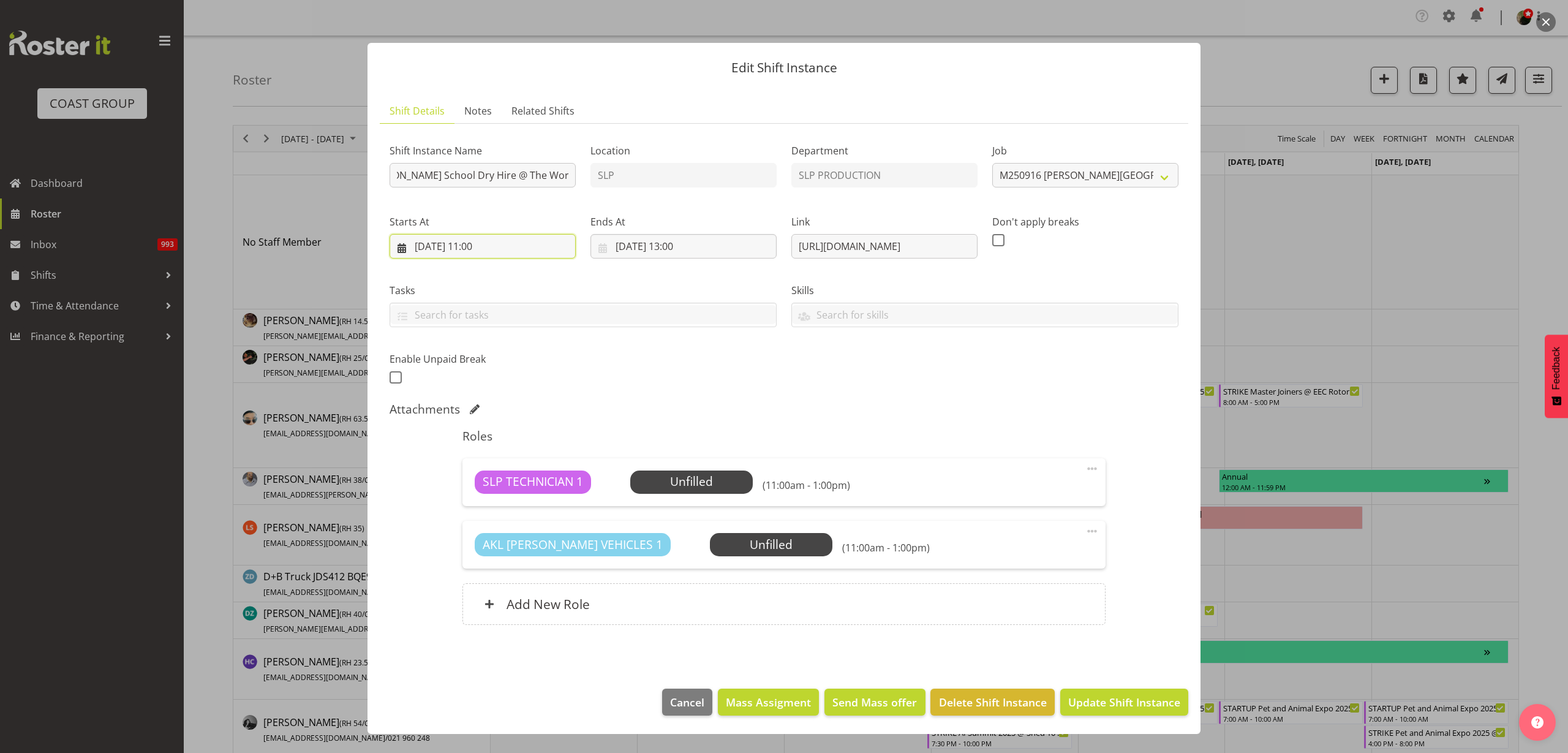
click at [476, 250] on input "15/09/2025, 11:00" at bounding box center [483, 246] width 186 height 24
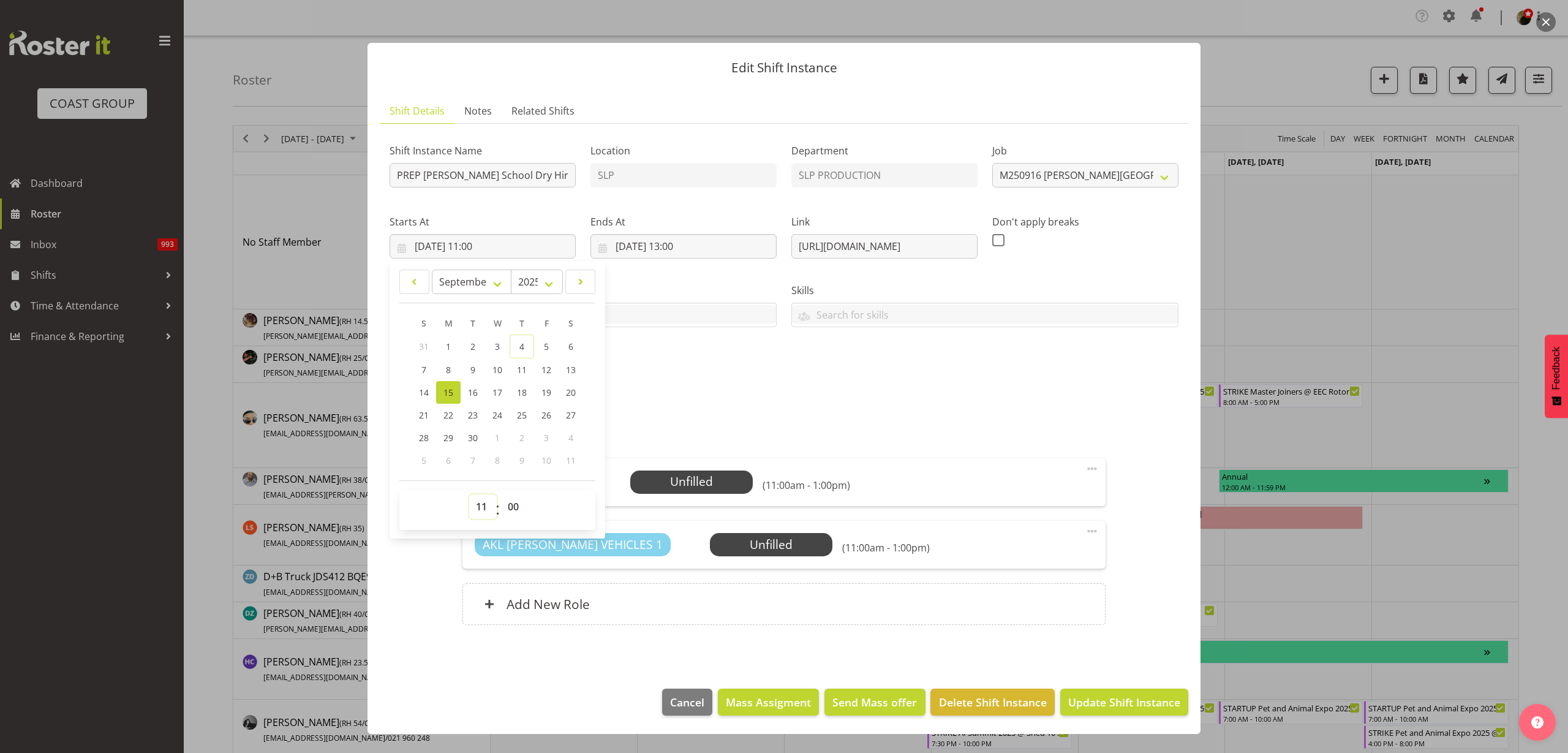
click at [484, 506] on select "00 01 02 03 04 05 06 07 08 09 10 11 12 13 14 15 16 17 18 19 20 21 22 23" at bounding box center [482, 506] width 27 height 24
select select "8"
click at [469, 495] on select "00 01 02 03 04 05 06 07 08 09 10 11 12 13 14 15 16 17 18 19 20 21 22 23" at bounding box center [482, 506] width 27 height 24
type input "15/09/2025, 08:00"
select select "30"
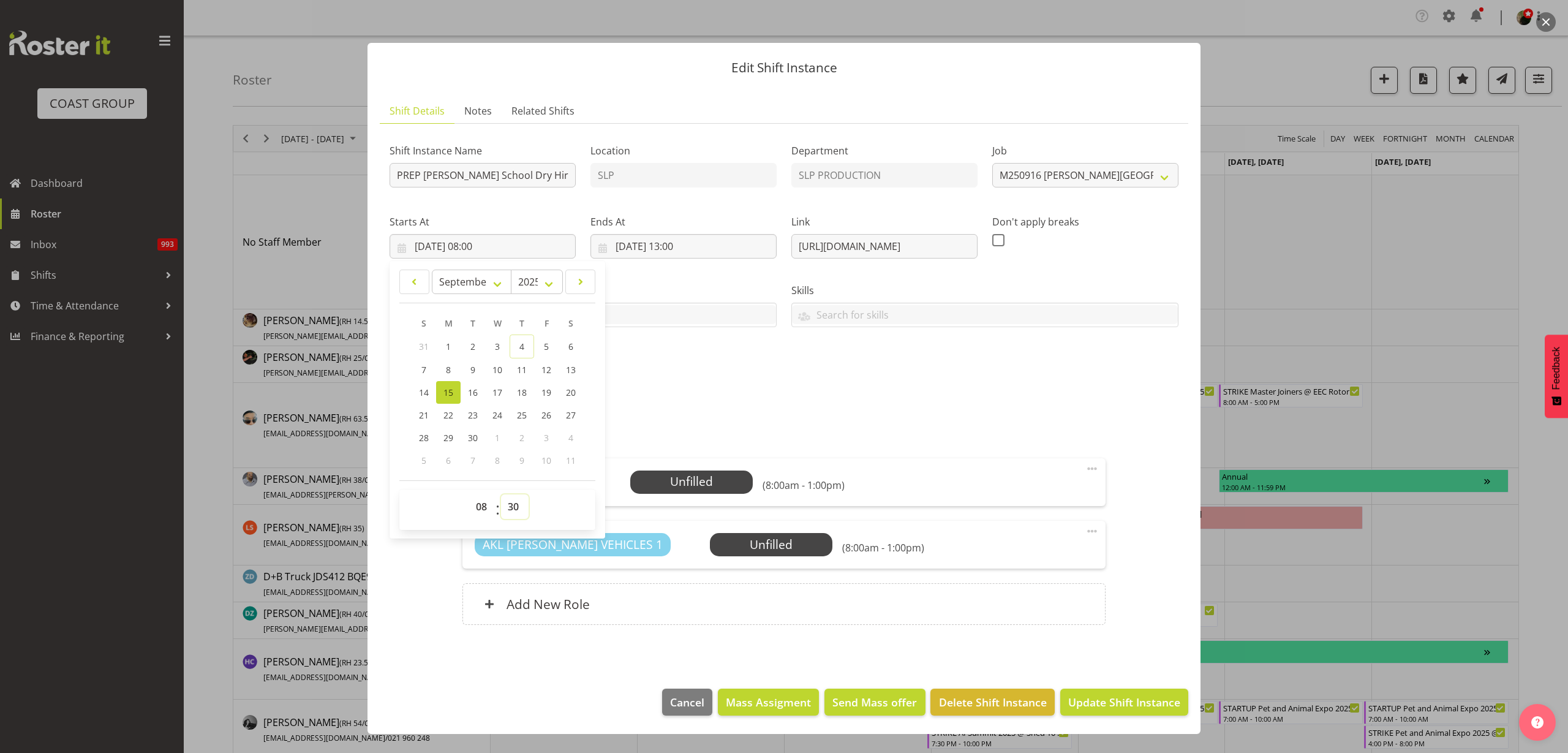
type input "15/09/2025, 08:30"
click at [680, 243] on input "15/09/2025, 13:00" at bounding box center [683, 246] width 186 height 24
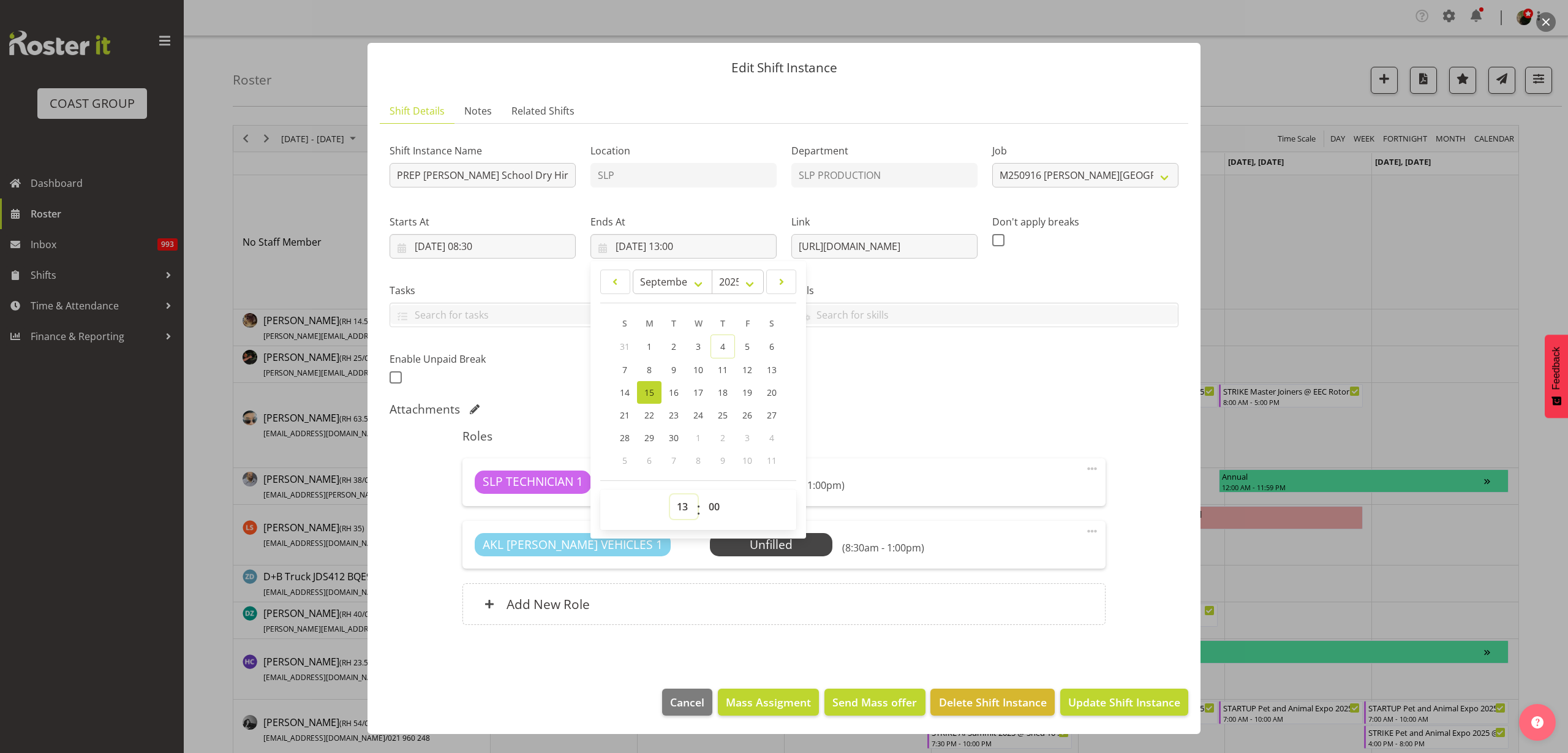
click at [684, 503] on select "00 01 02 03 04 05 06 07 08 09 10 11 12 13 14 15 16 17 18 19 20 21 22 23" at bounding box center [683, 506] width 27 height 24
select select "11"
click at [670, 495] on select "00 01 02 03 04 05 06 07 08 09 10 11 12 13 14 15 16 17 18 19 20 21 22 23" at bounding box center [683, 506] width 27 height 24
type input "15/09/2025, 11:00"
click at [1133, 693] on button "Update Shift Instance" at bounding box center [1125, 702] width 128 height 27
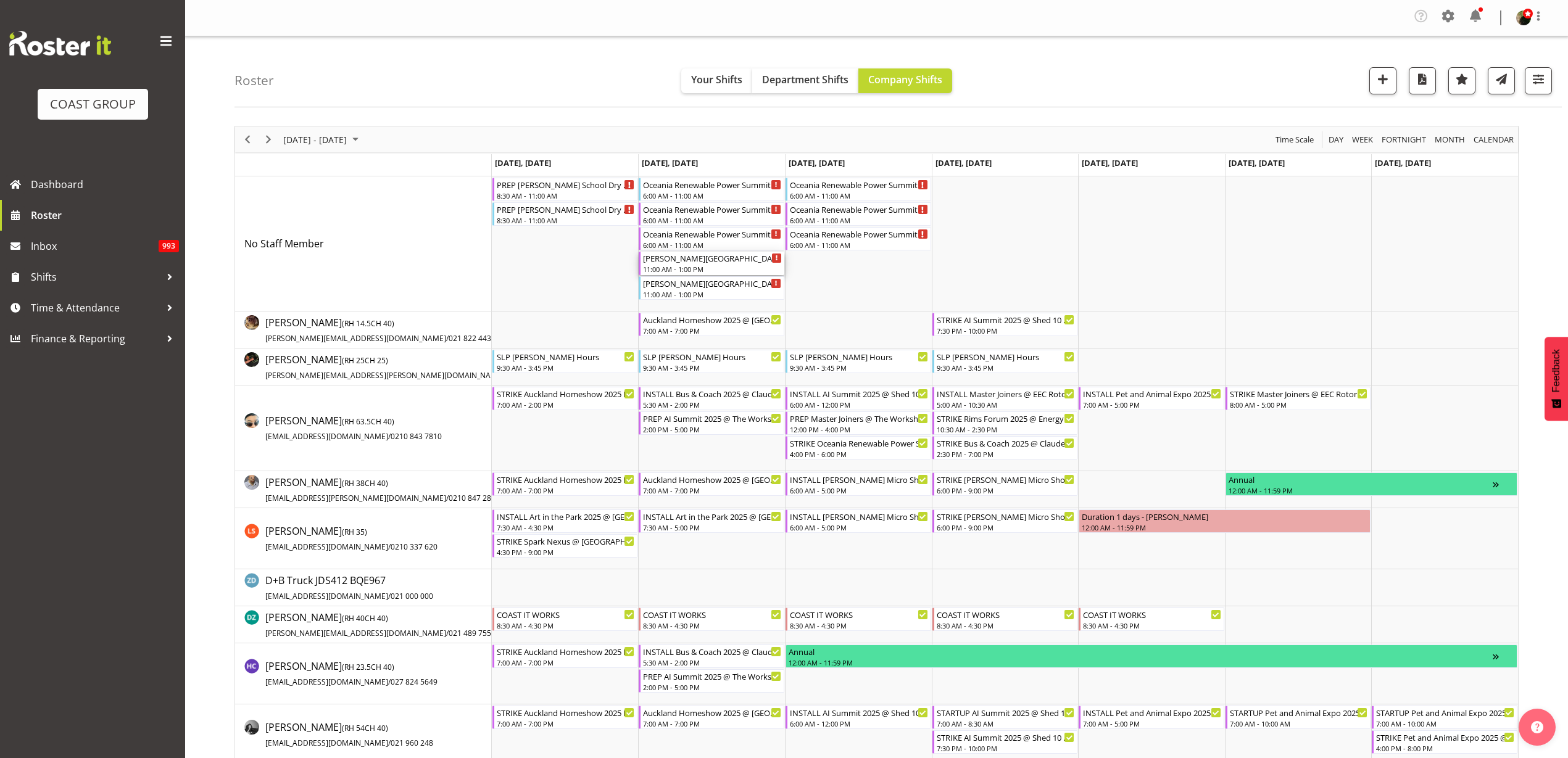
click at [688, 262] on div "Rutherford School Dry Hire @ Rutherford College On SIte @ 1200" at bounding box center [712, 258] width 139 height 13
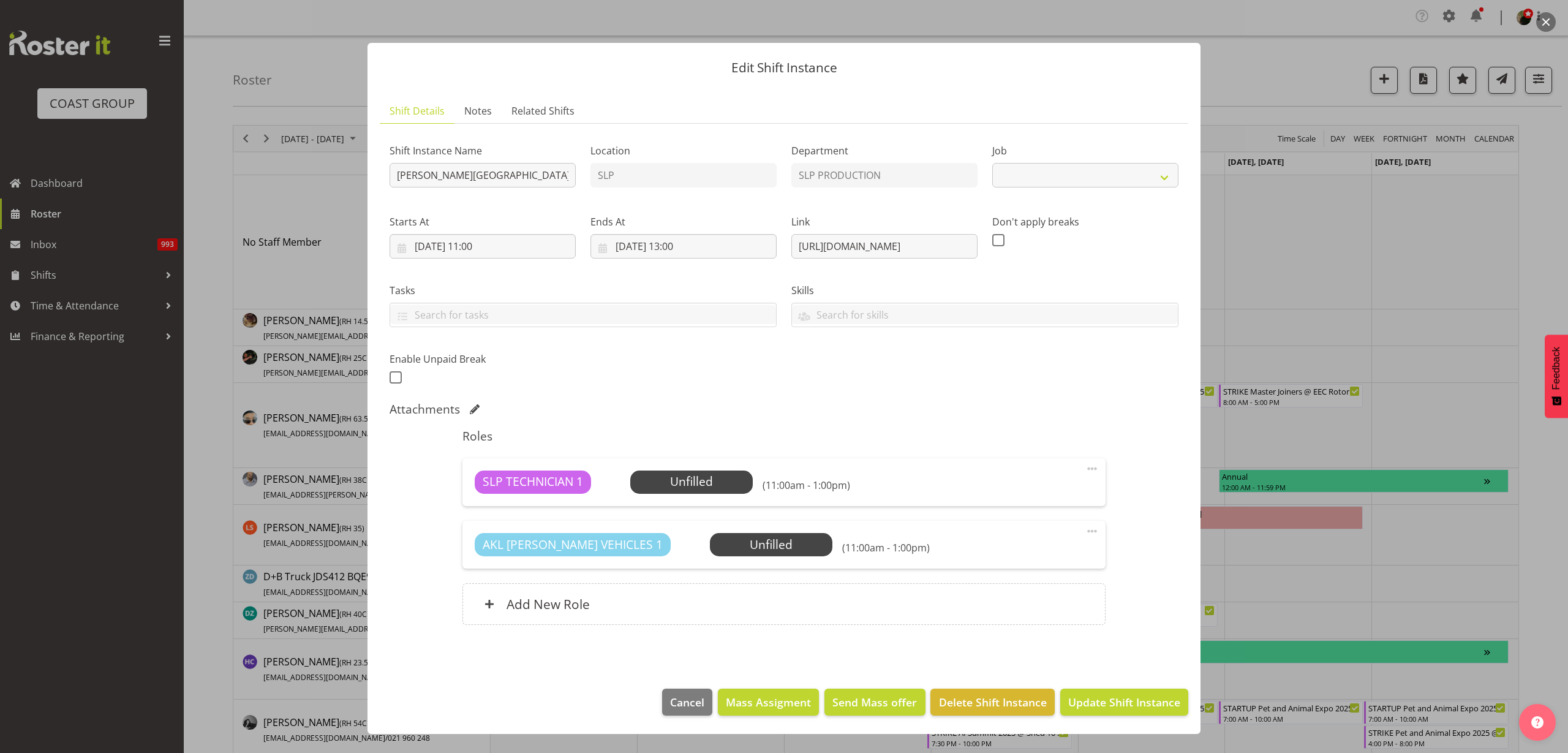
select select "10591"
click at [396, 170] on input "Rutherford School Dry Hire @ Rutherford College On SIte @ 1200" at bounding box center [483, 175] width 186 height 24
type input "DELIVER Rutherford School Dry Hire @ Rutherford College On SIte @ 1200"
click at [481, 243] on input "16/09/2025, 11:00" at bounding box center [483, 246] width 186 height 24
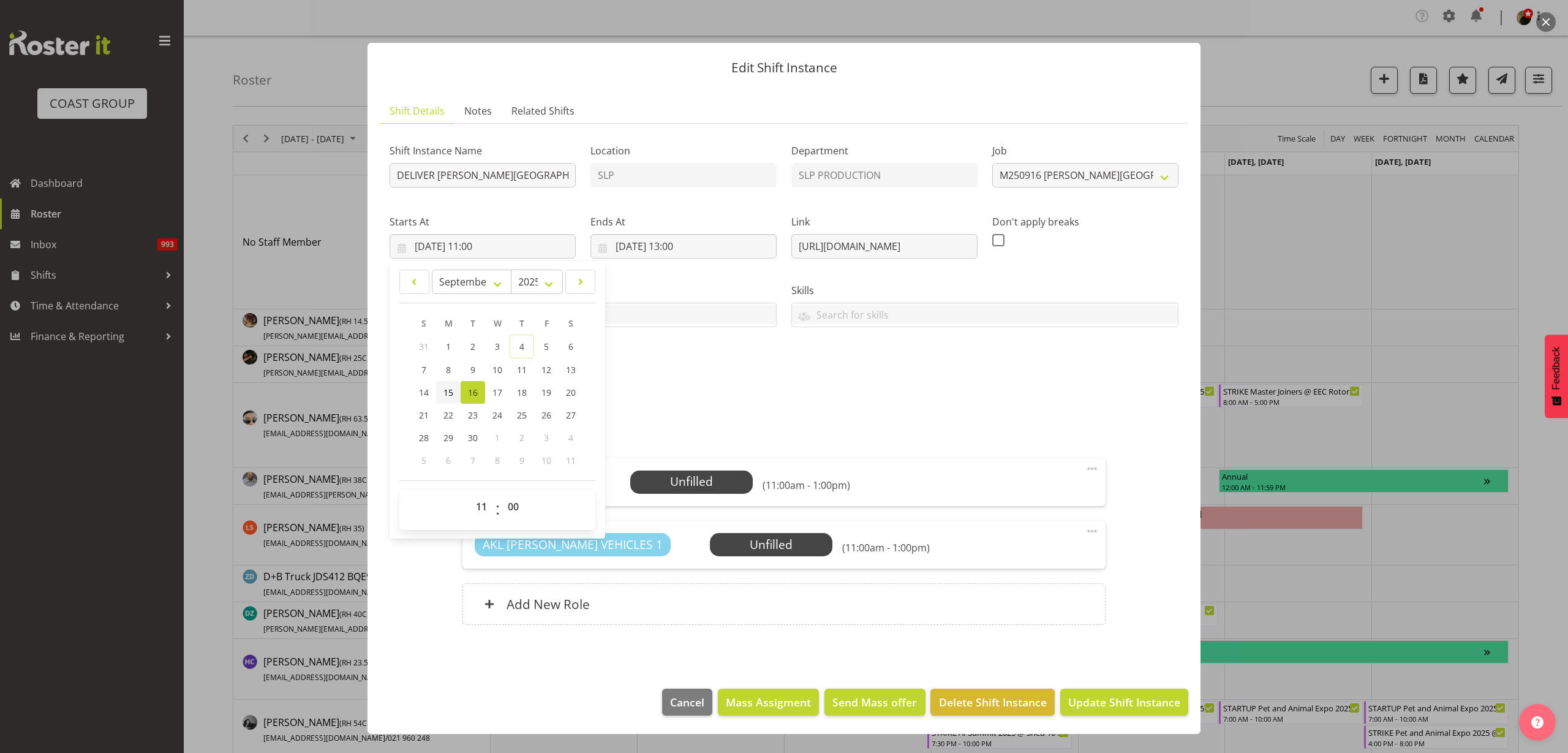
click at [451, 387] on span "15" at bounding box center [449, 392] width 10 height 12
type input "15/09/2025, 11:00"
click at [666, 241] on input "16/09/2025, 13:00" at bounding box center [683, 246] width 186 height 24
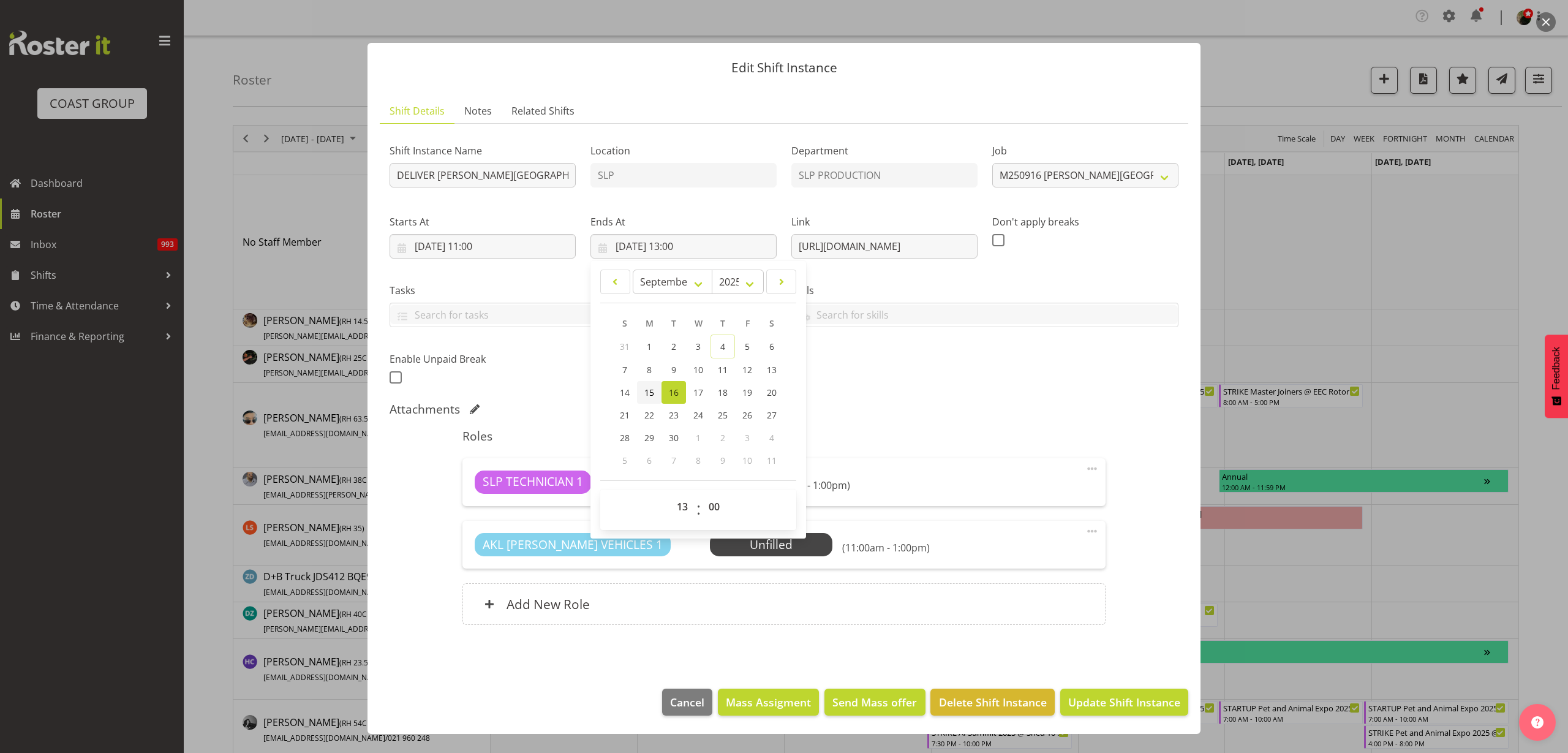
click at [648, 396] on span "15" at bounding box center [649, 392] width 10 height 12
type input "15/09/2025, 13:00"
click at [1098, 700] on span "Update Shift Instance" at bounding box center [1124, 702] width 112 height 16
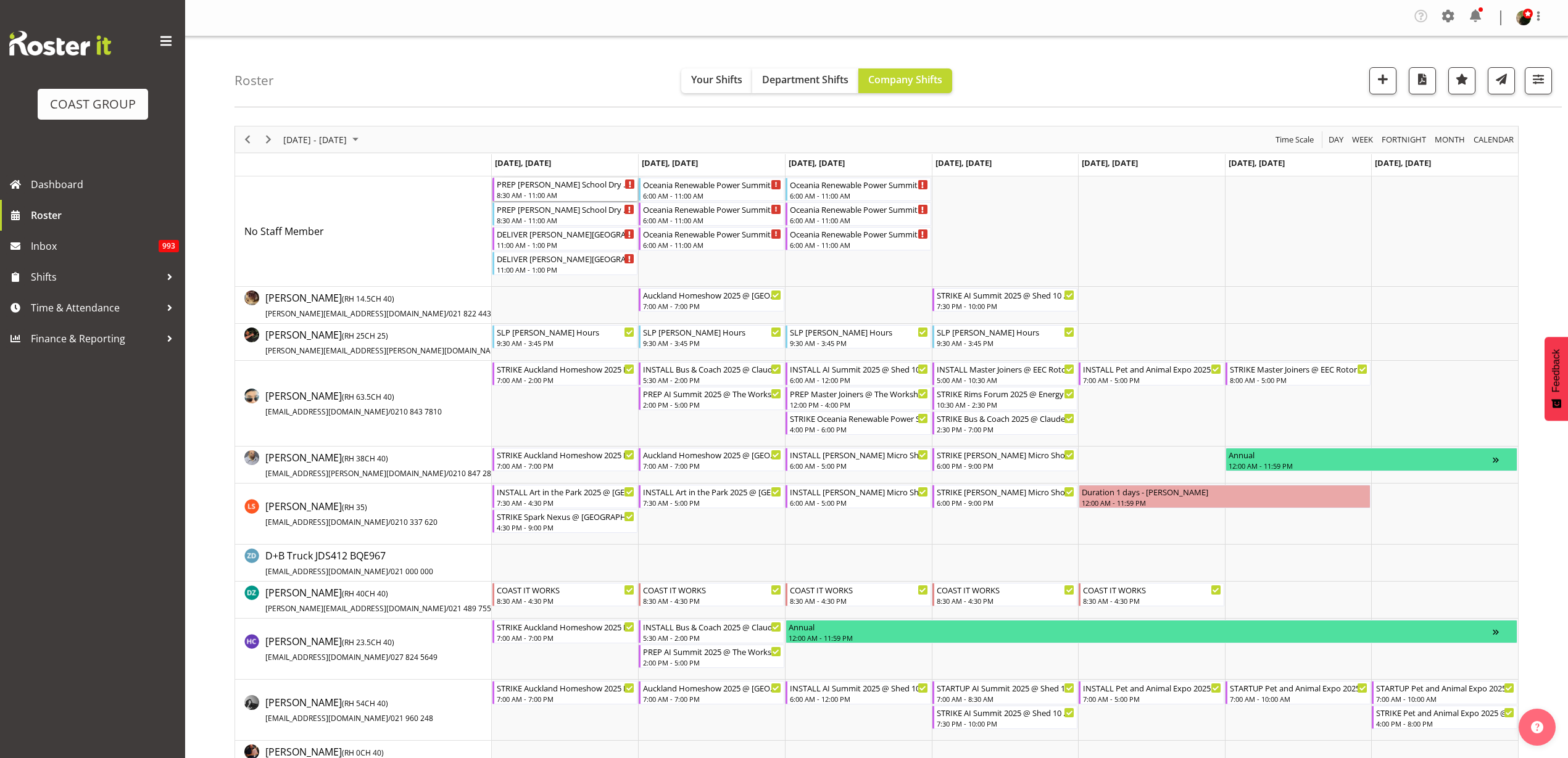
click at [547, 193] on div "8:30 AM - 11:00 AM" at bounding box center [566, 195] width 139 height 10
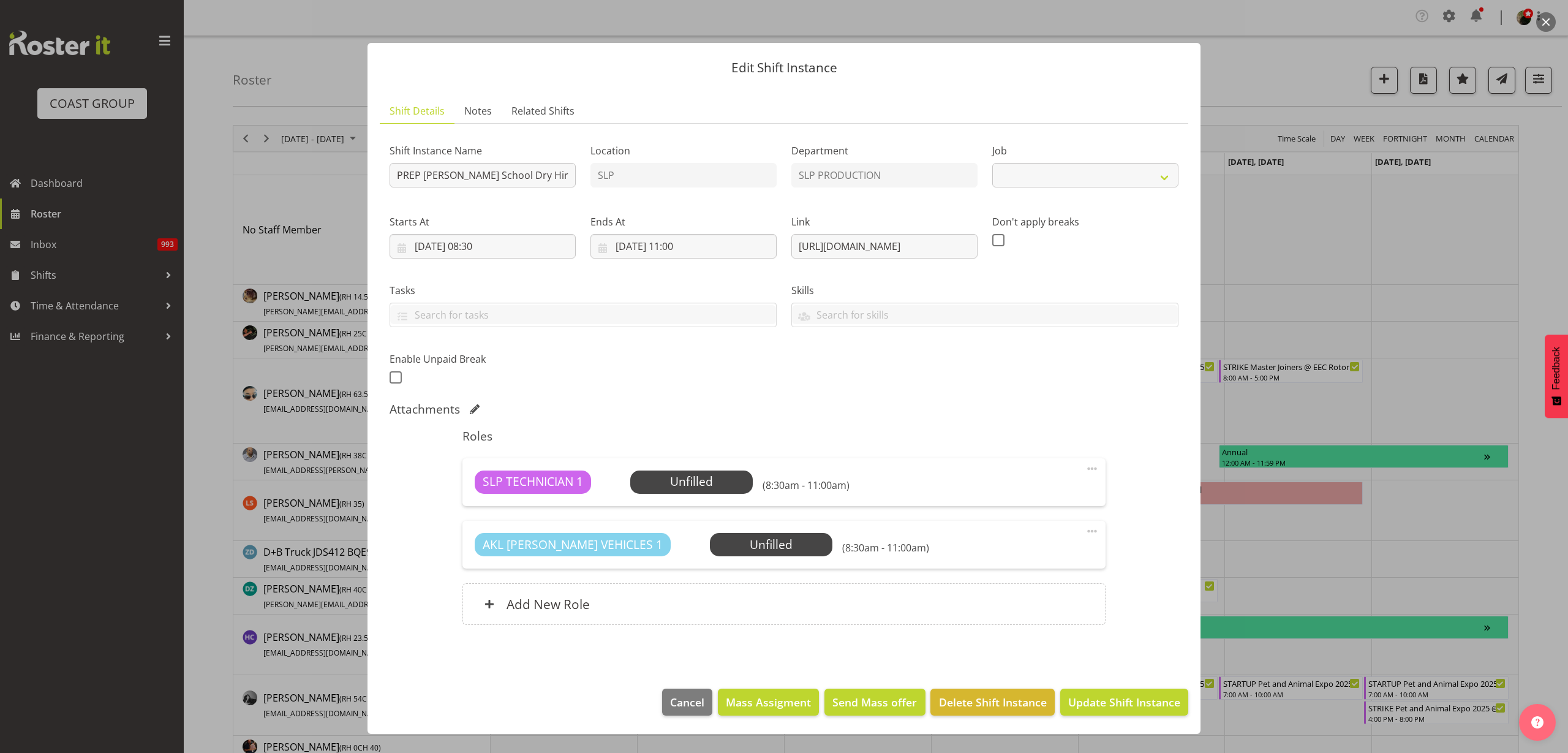
select select "10591"
click at [0, 0] on span "Select Employee" at bounding box center [0, 0] width 0 height 0
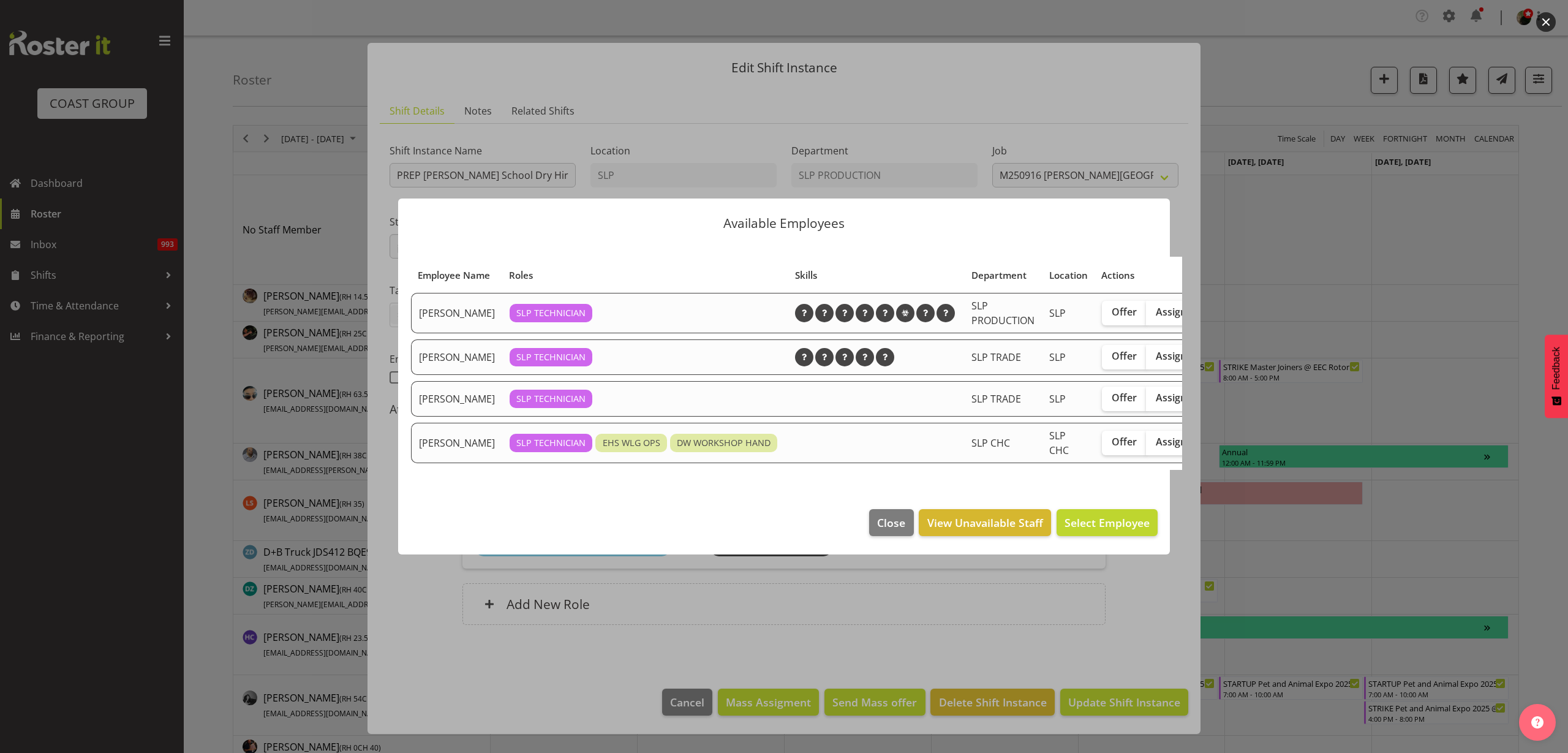
click at [1156, 306] on span "Assign" at bounding box center [1171, 312] width 31 height 13
click at [1146, 308] on input "Assign" at bounding box center [1150, 312] width 8 height 8
checkbox input "true"
click at [1111, 525] on span "Assign Aaron Grant" at bounding box center [1088, 522] width 124 height 15
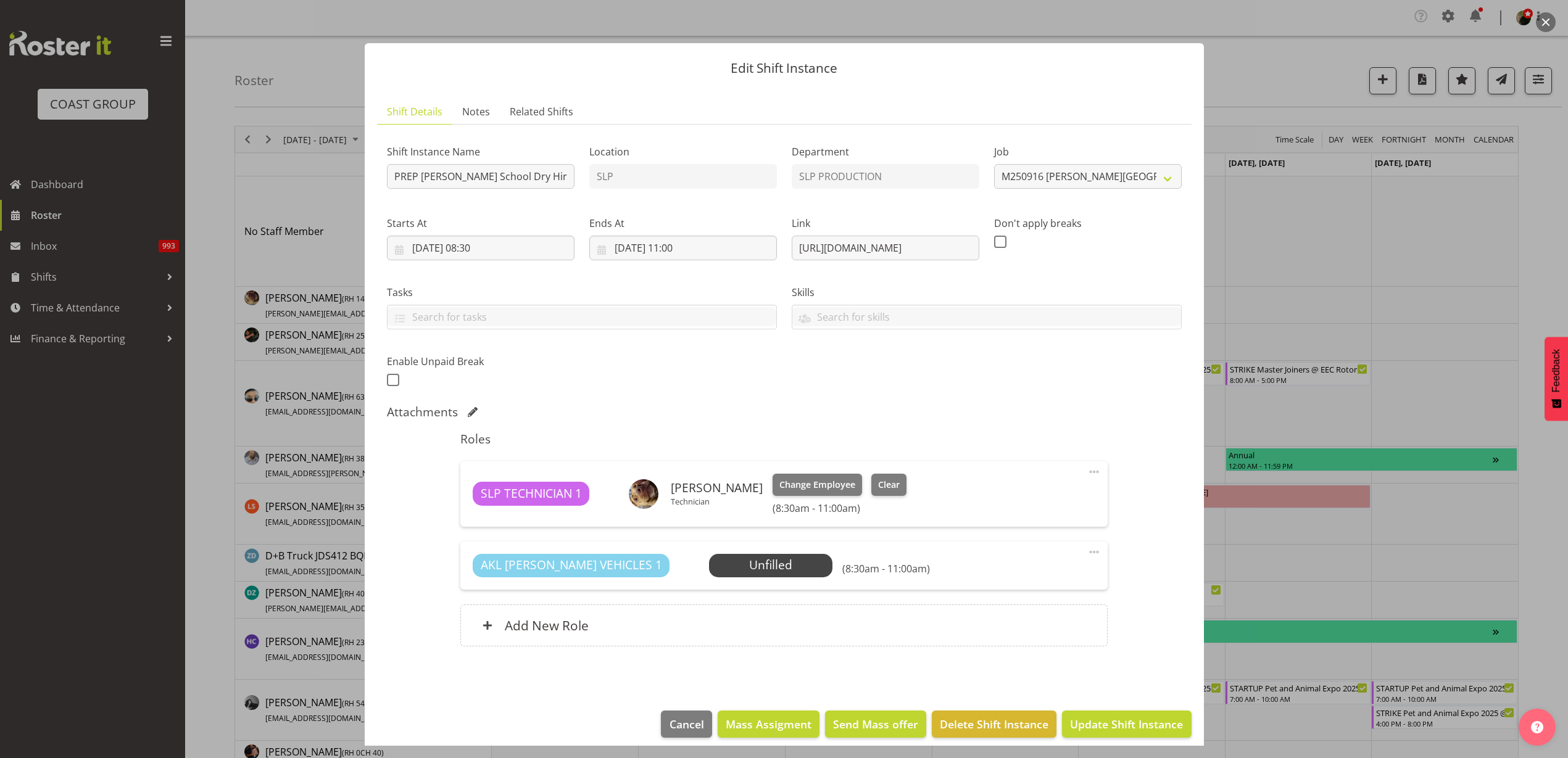
click at [594, 628] on div "Add New Role" at bounding box center [784, 625] width 647 height 42
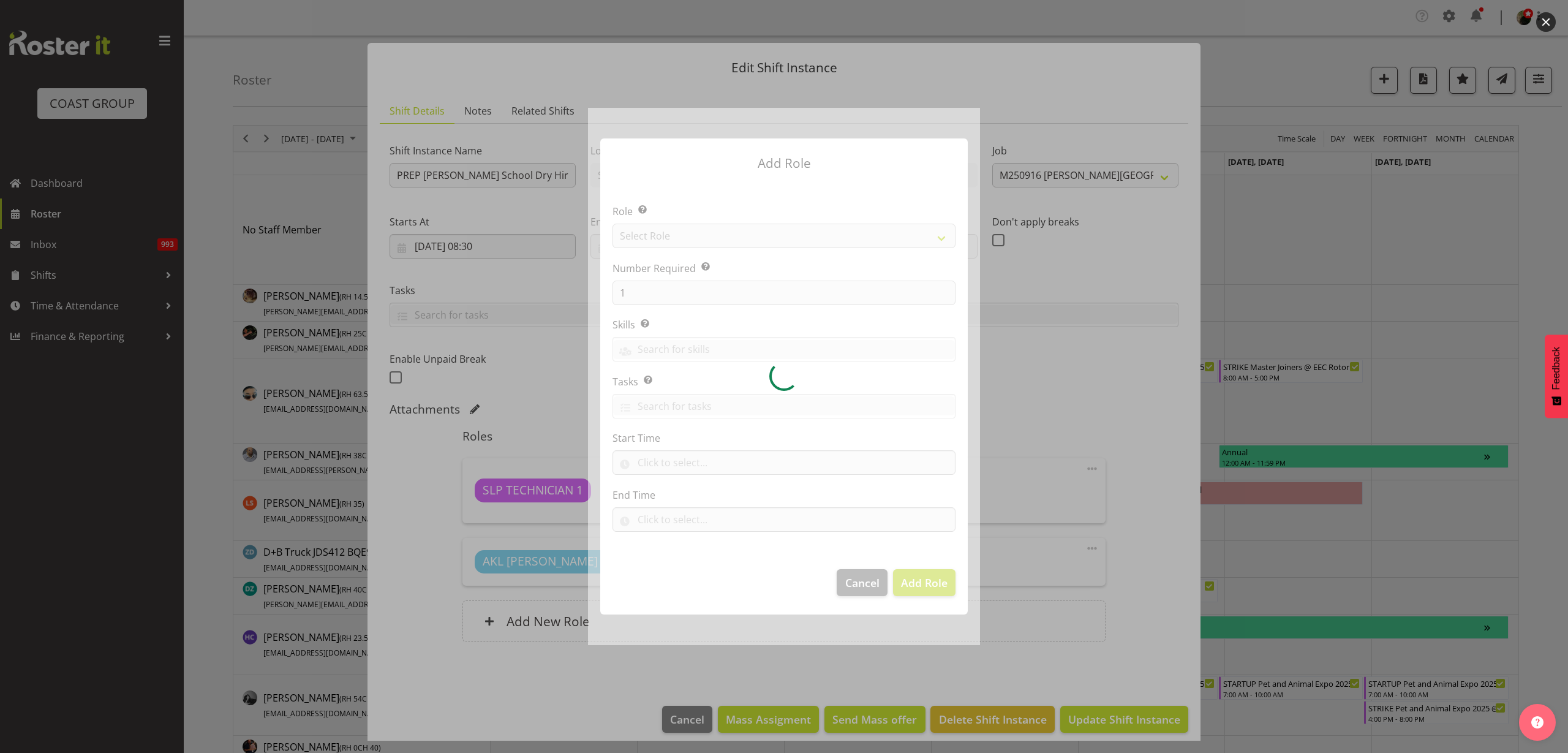
click at [683, 247] on div at bounding box center [784, 376] width 392 height 537
click at [694, 236] on div at bounding box center [784, 376] width 392 height 537
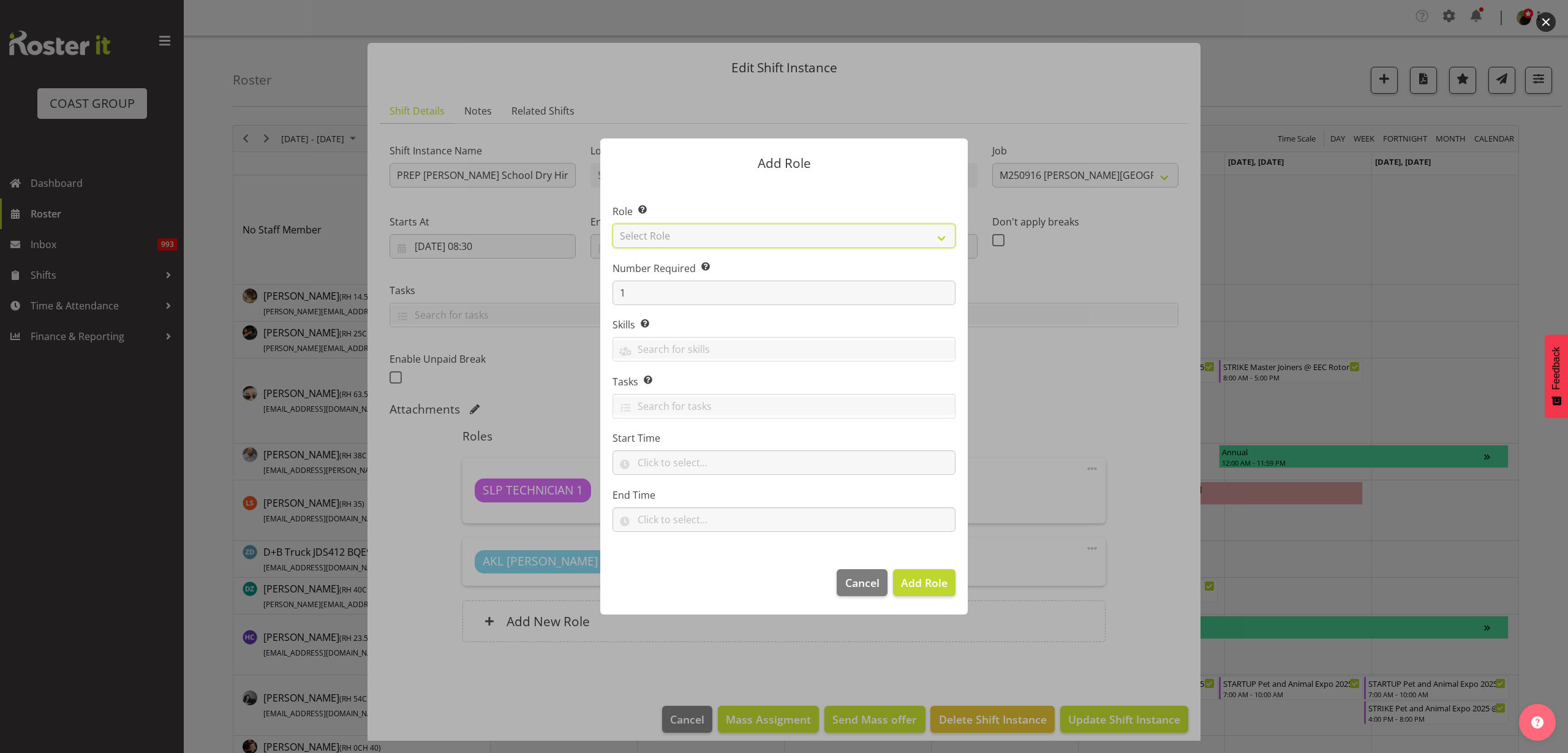
click at [707, 231] on select "Select Role ACCOUNT MANAGER ACCOUNT MANAGER DW ACCOUNTS AKL DIANNA VEHICLES AKL…" at bounding box center [784, 236] width 343 height 24
select select "123"
click at [613, 224] on select "Select Role ACCOUNT MANAGER ACCOUNT MANAGER DW ACCOUNTS AKL DIANNA VEHICLES AKL…" at bounding box center [784, 236] width 343 height 24
click at [934, 578] on span "Add Role" at bounding box center [924, 582] width 46 height 15
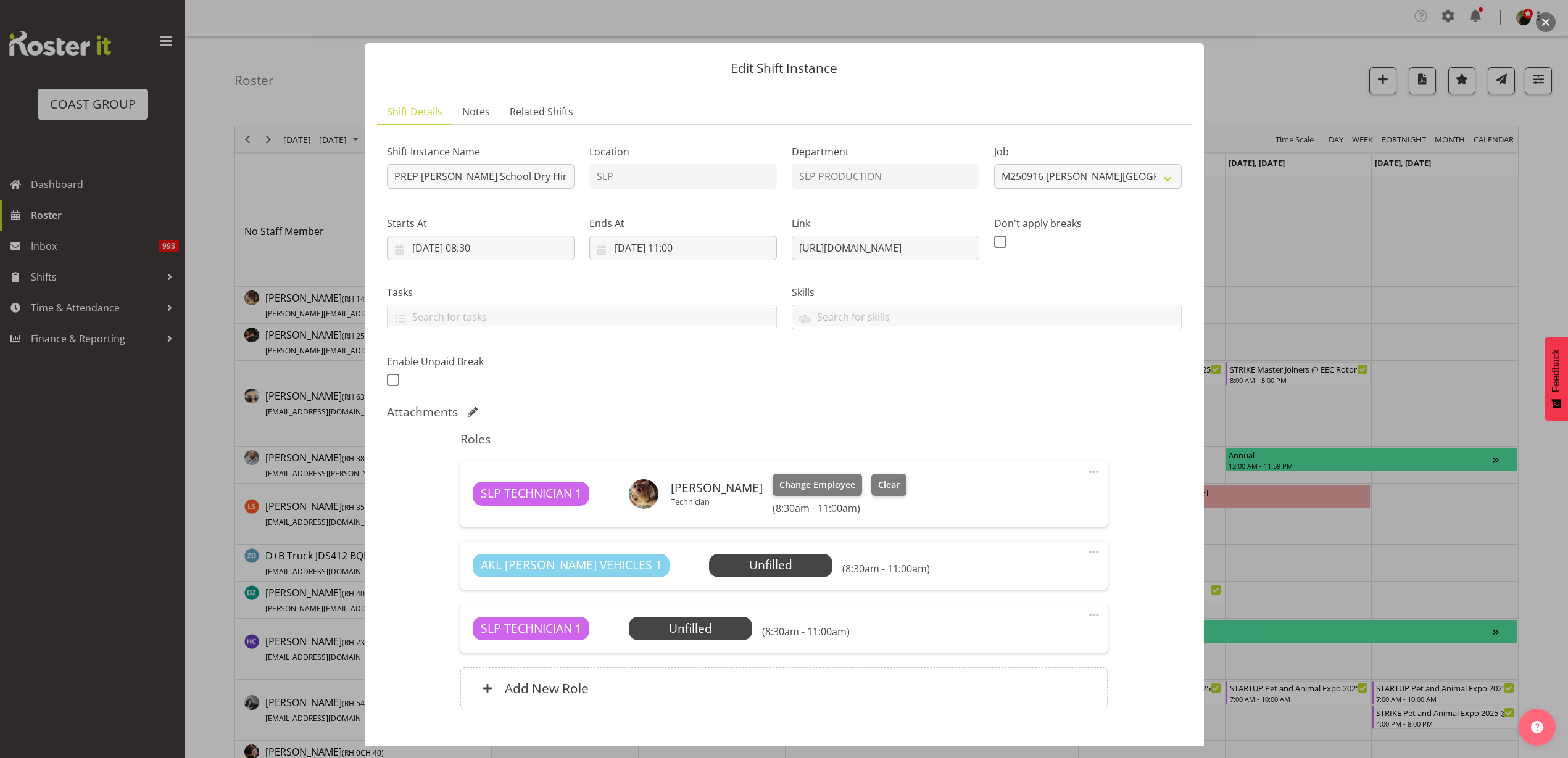
click at [0, 0] on span "Select Employee" at bounding box center [0, 0] width 0 height 0
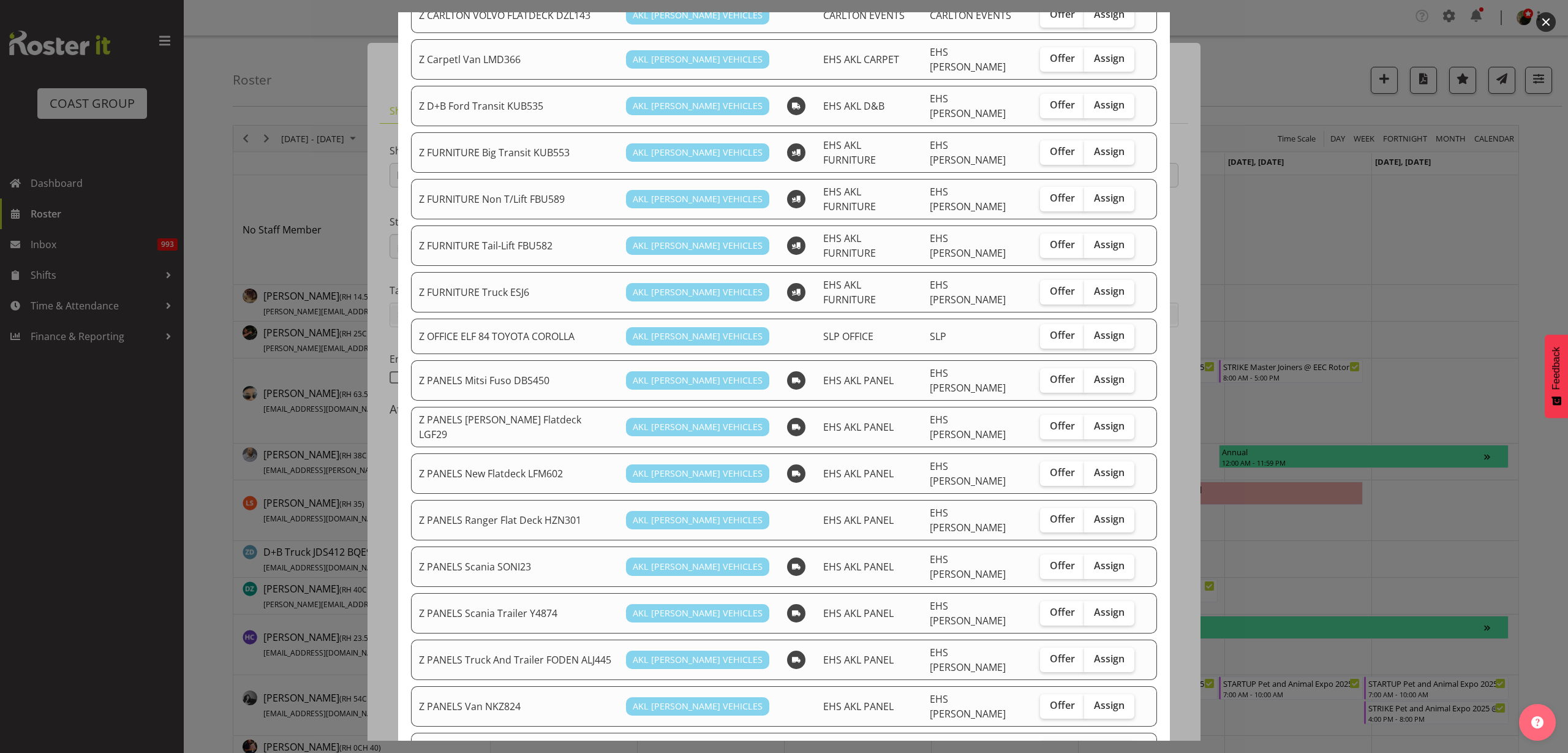
scroll to position [536, 0]
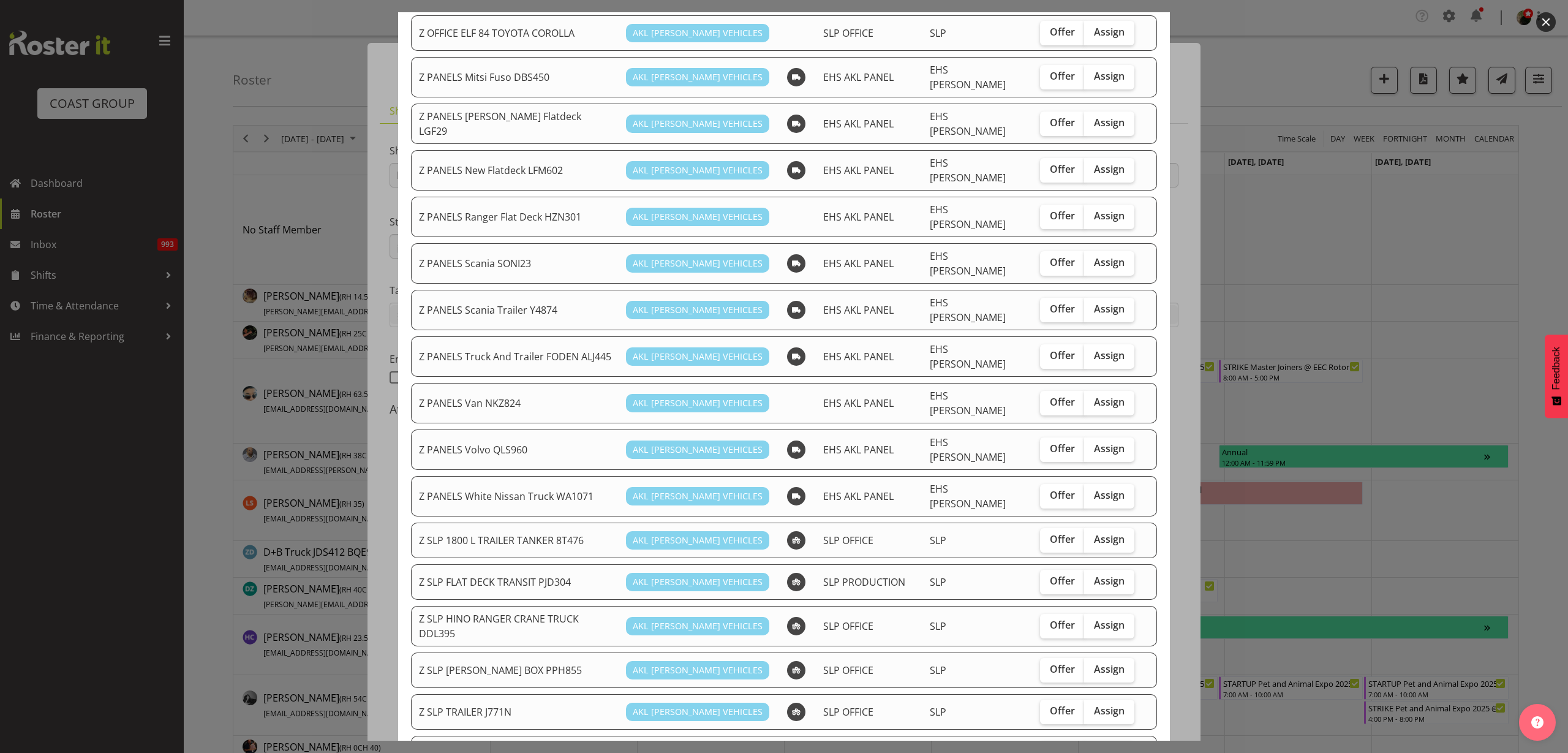
click at [1100, 575] on span "Assign" at bounding box center [1109, 581] width 31 height 13
click at [1092, 577] on input "Assign" at bounding box center [1088, 581] width 8 height 8
checkbox input "true"
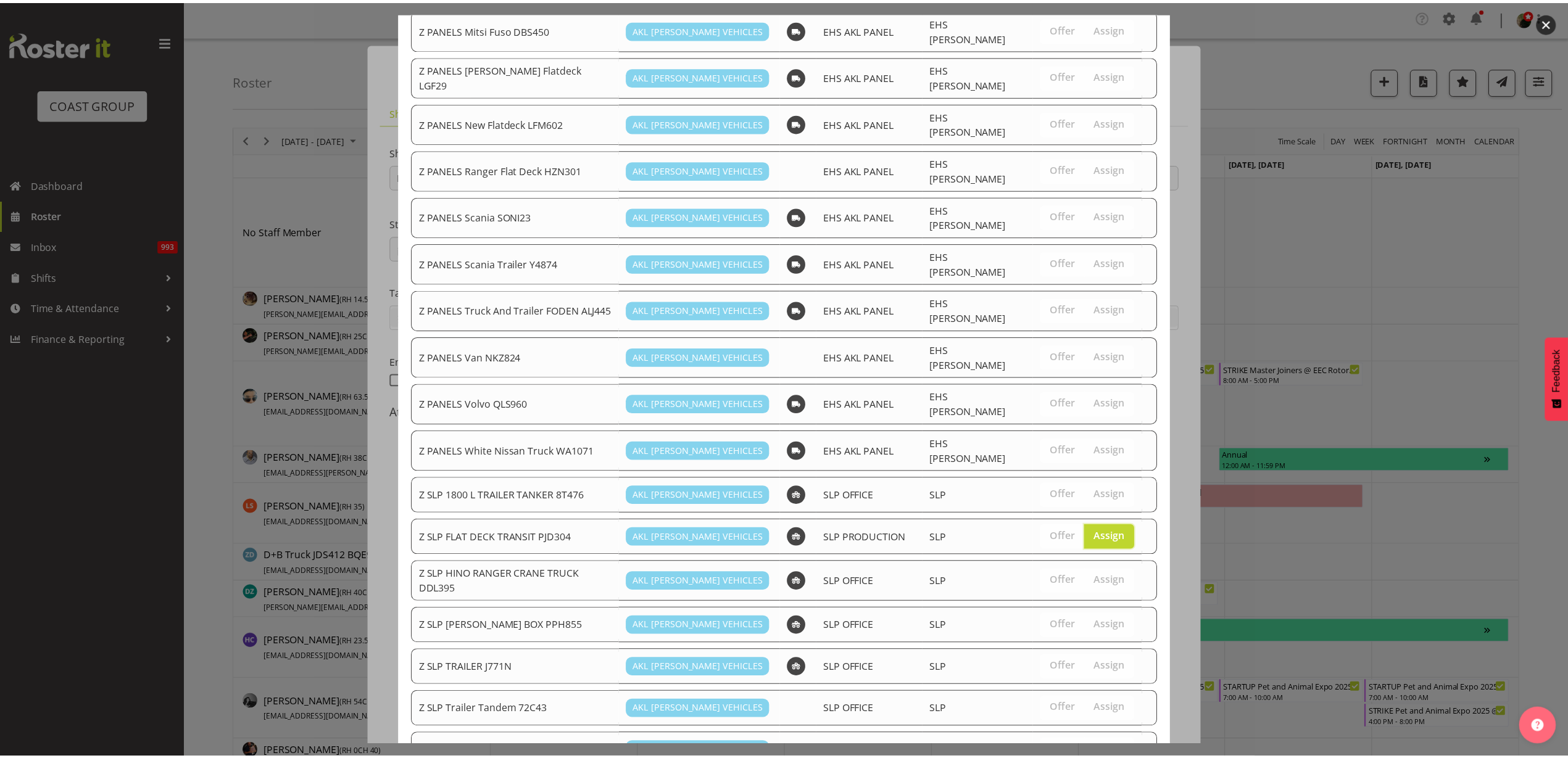
scroll to position [652, 0]
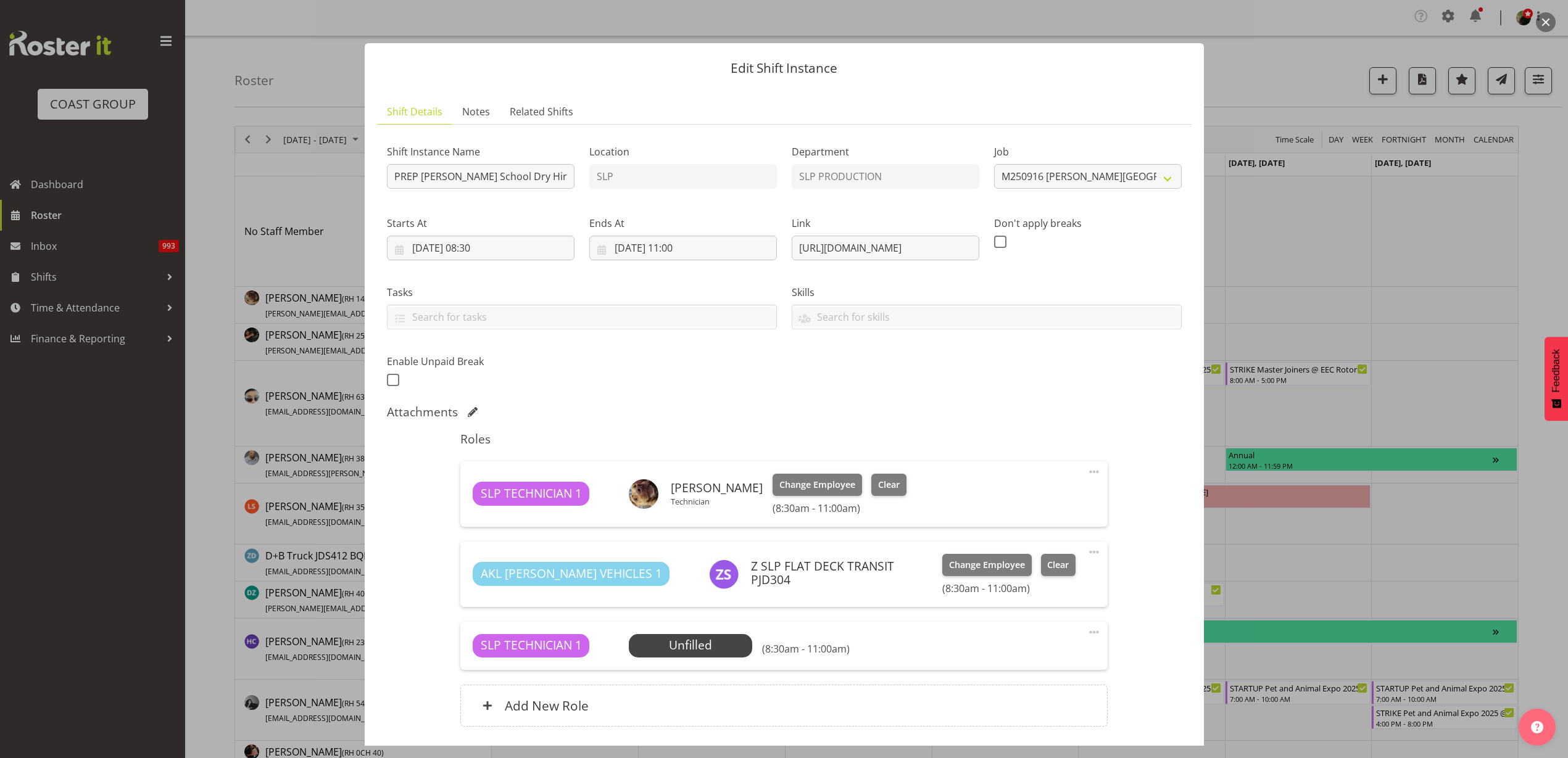
click at [0, 0] on span "Select Employee" at bounding box center [0, 0] width 0 height 0
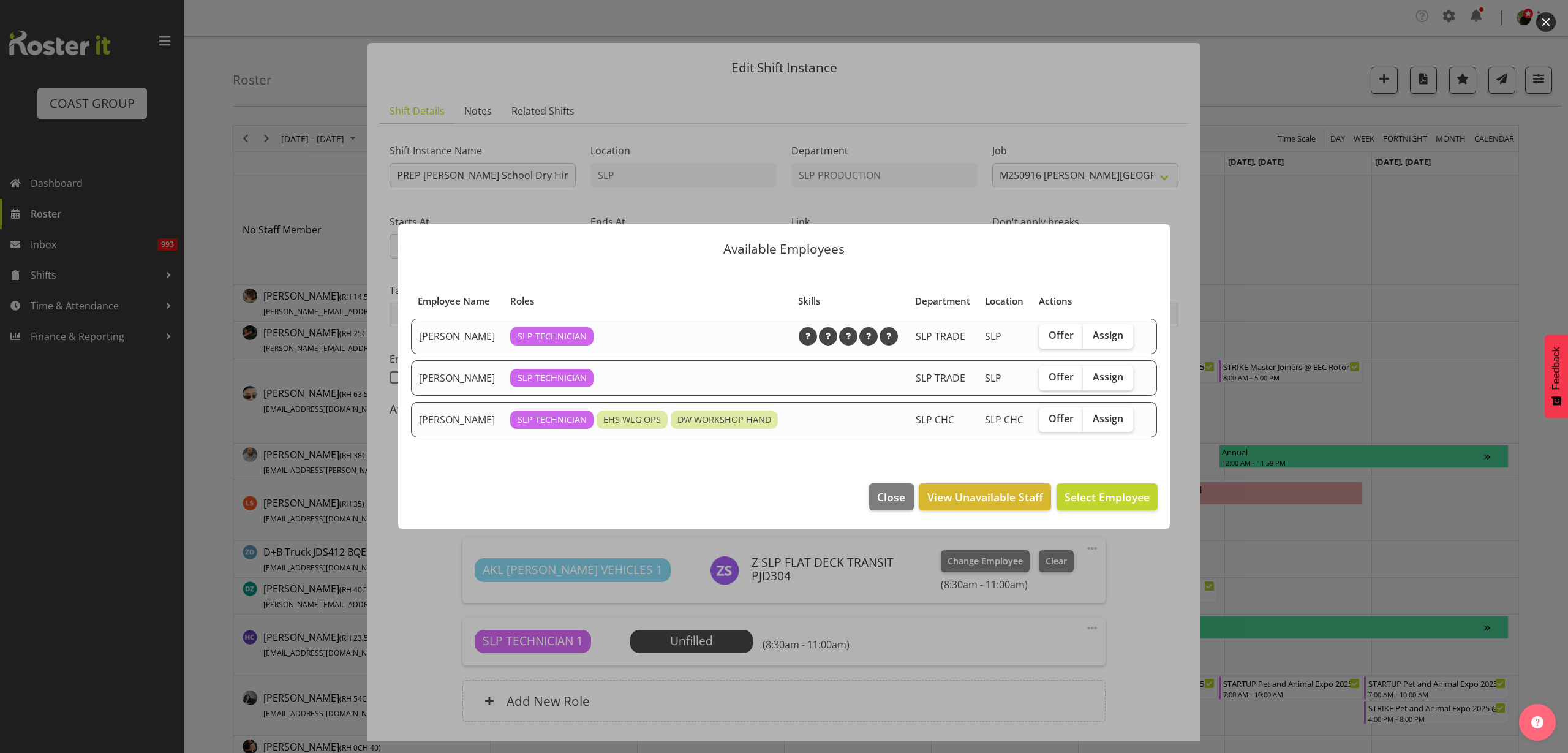
click at [1107, 336] on span "Assign" at bounding box center [1108, 335] width 31 height 13
click at [1091, 336] on input "Assign" at bounding box center [1087, 335] width 8 height 8
checkbox input "true"
click at [1094, 500] on span "Assign Jesse Hawira" at bounding box center [1088, 496] width 124 height 15
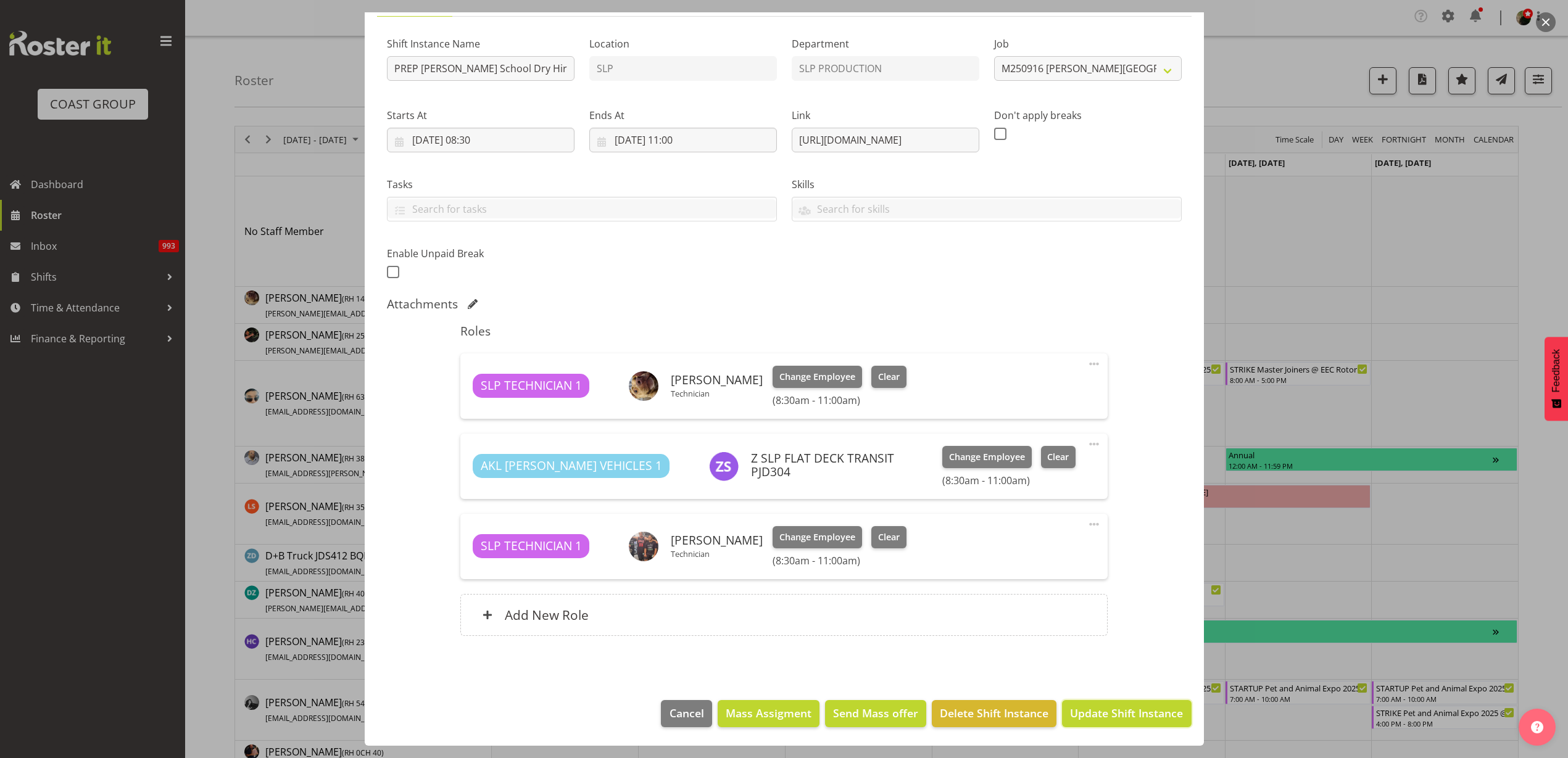
click at [1109, 720] on span "Update Shift Instance" at bounding box center [1126, 712] width 113 height 16
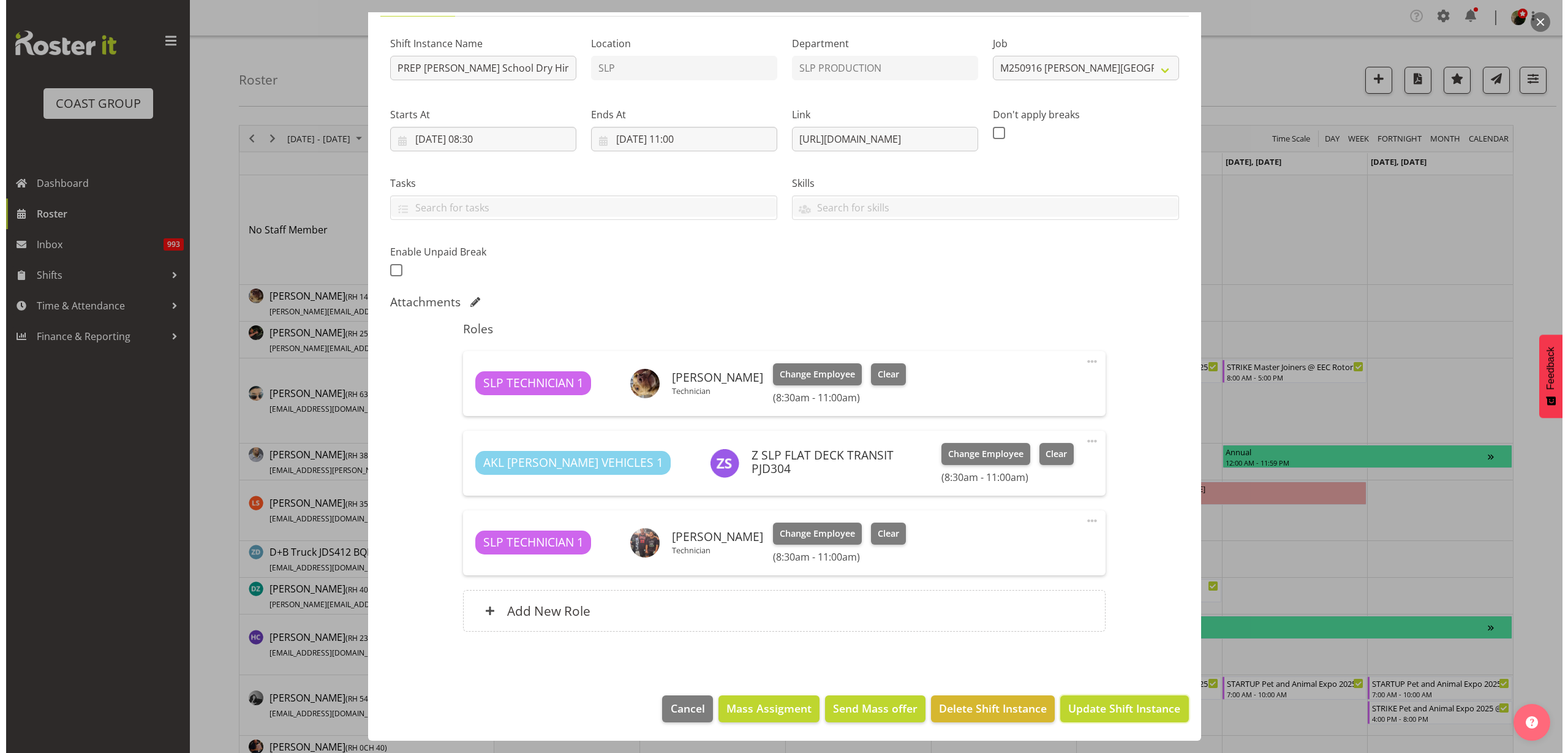
scroll to position [58, 0]
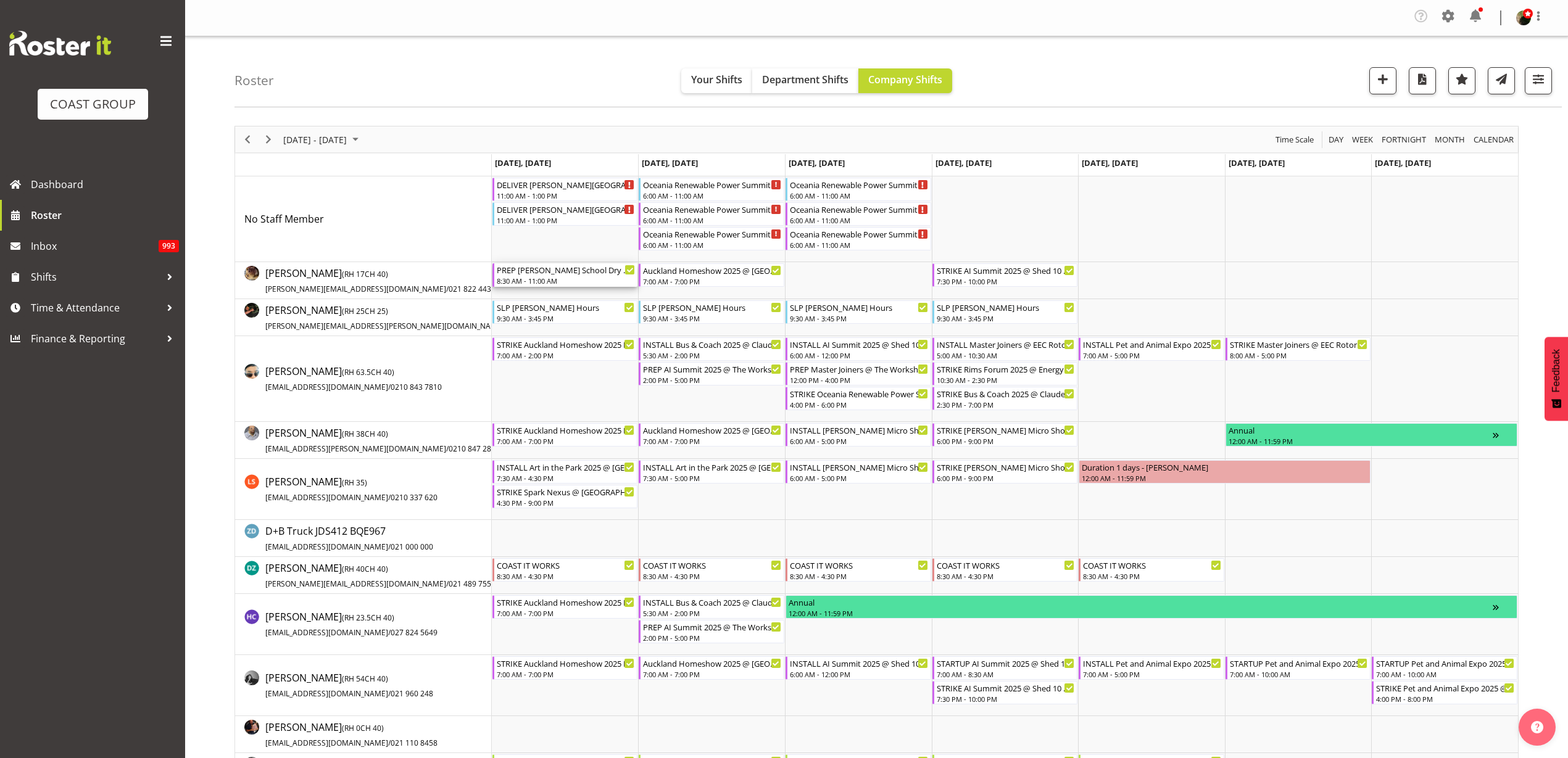
click at [555, 273] on div "PREP Rutherford School Dry Hire @ The Workshop" at bounding box center [566, 269] width 139 height 13
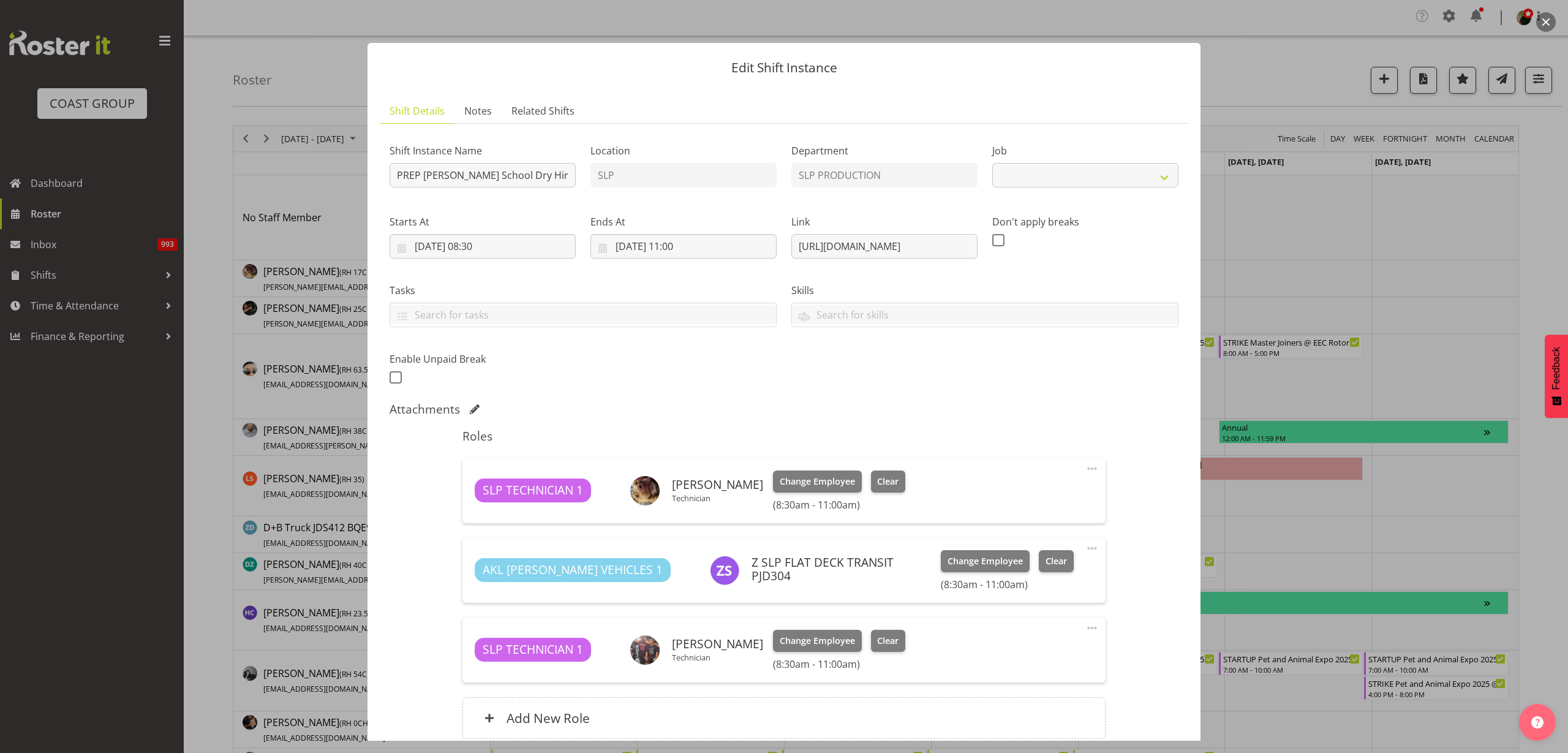
select select "10591"
click at [425, 176] on input "PREP Rutherford School Dry Hire @ The Workshop" at bounding box center [483, 175] width 186 height 24
type input "PREP and DELIVER Rutherford School Dry Hire @ The Workshop"
click at [692, 251] on input "15/09/2025, 11:00" at bounding box center [683, 246] width 186 height 24
click at [679, 508] on select "00 01 02 03 04 05 06 07 08 09 10 11 12 13 14 15 16 17 18 19 20 21 22 23" at bounding box center [683, 506] width 27 height 24
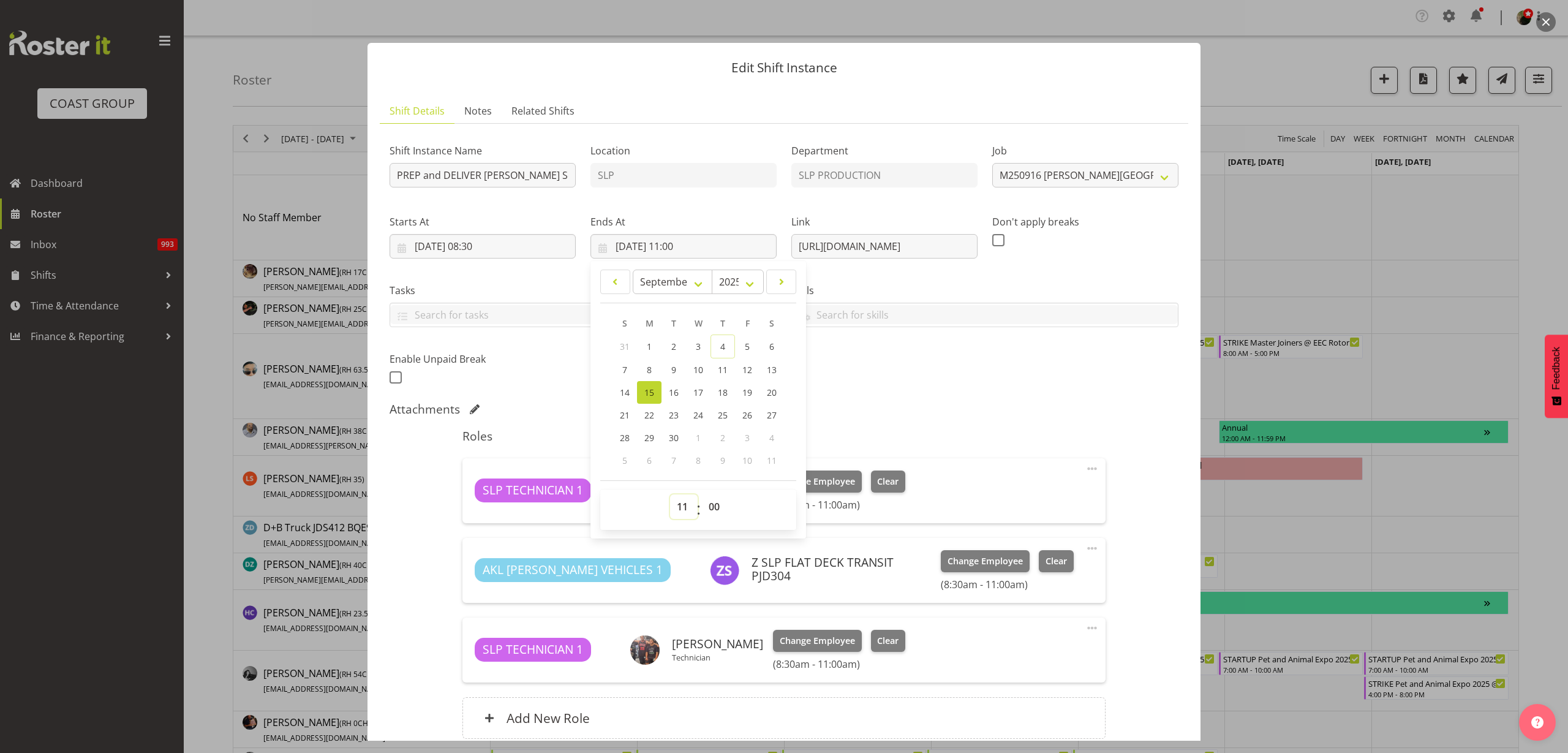
select select "13"
click at [670, 495] on select "00 01 02 03 04 05 06 07 08 09 10 11 12 13 14 15 16 17 18 19 20 21 22 23" at bounding box center [683, 506] width 27 height 24
type input "15/09/2025, 13:00"
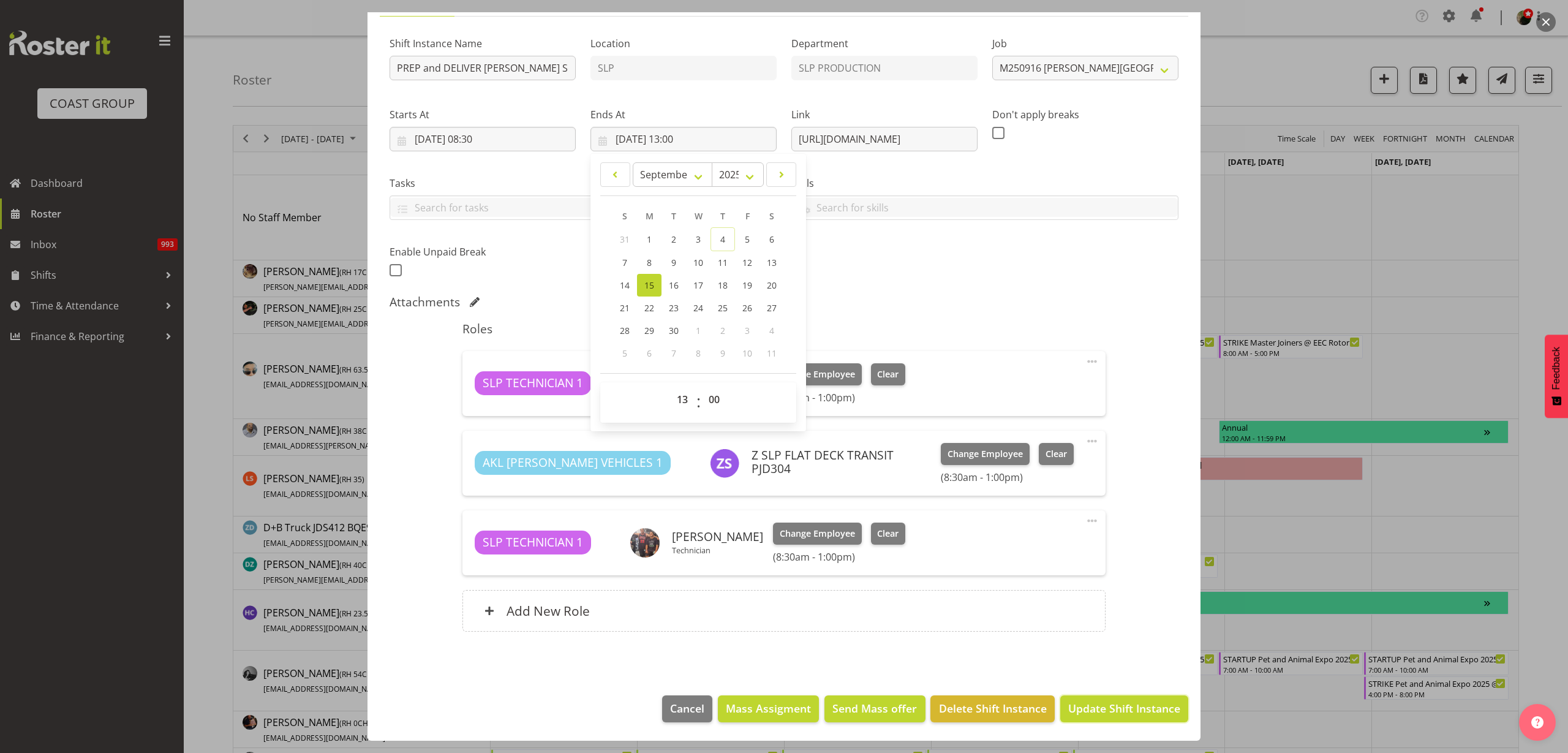
click at [1129, 708] on span "Update Shift Instance" at bounding box center [1124, 708] width 112 height 16
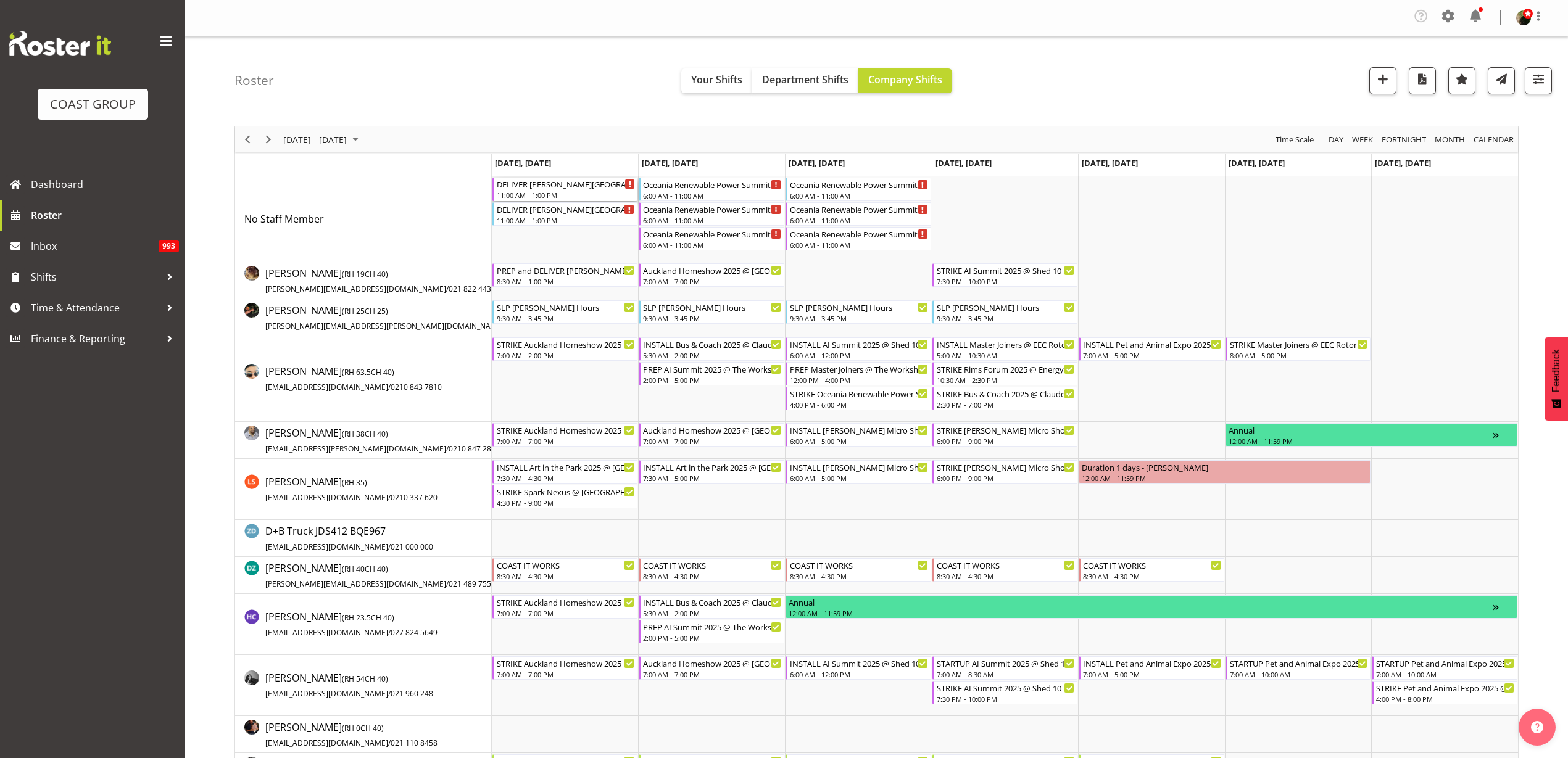
click at [532, 190] on div "11:00 AM - 1:00 PM" at bounding box center [566, 195] width 139 height 10
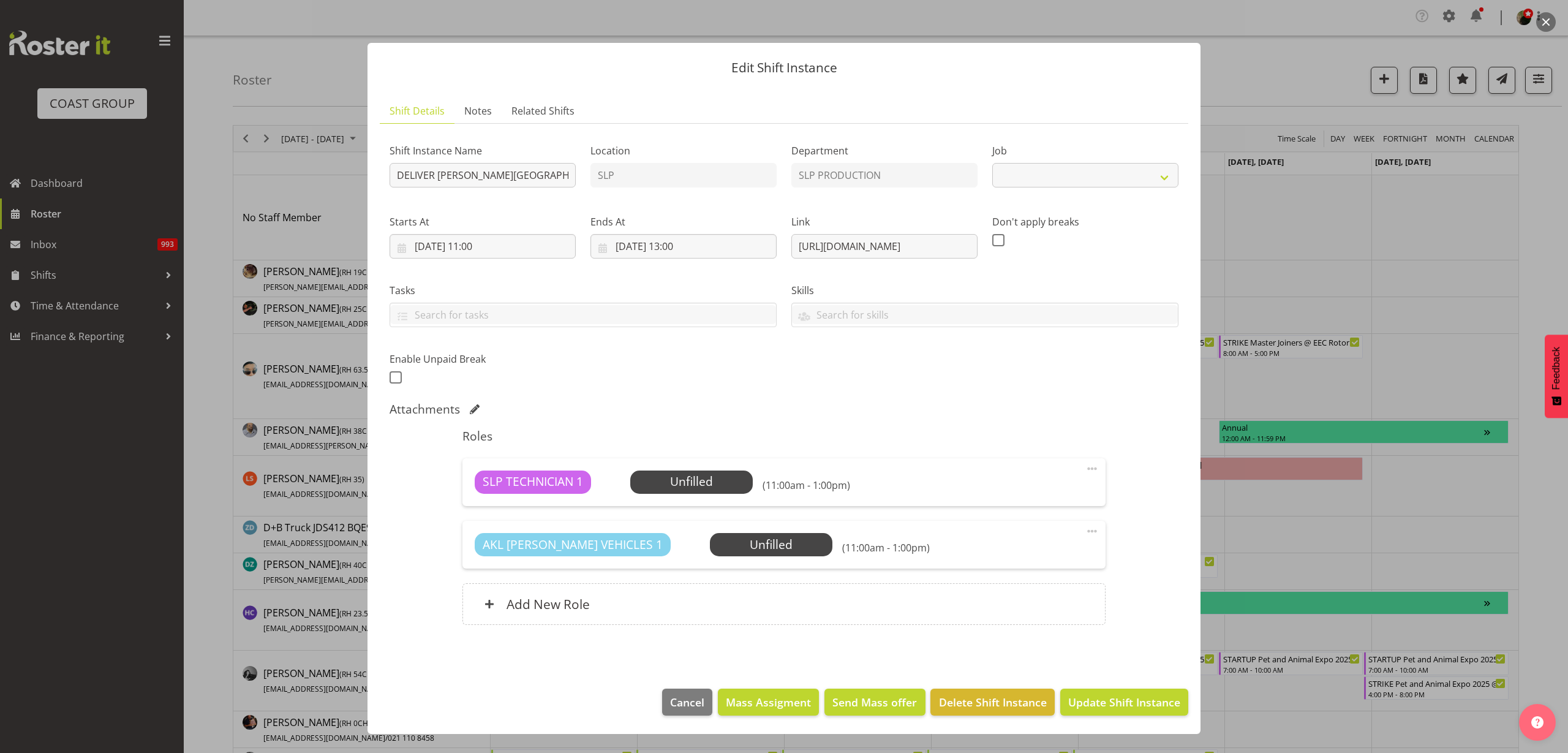
select select "10591"
click at [391, 176] on input "DELIVER Rutherford School Dry Hire @ Rutherford College On SIte @ 1200" at bounding box center [483, 175] width 186 height 24
type input "PICKUP Rutherford School Dry Hire @ Rutherford College On SIte @ 1200"
click at [465, 246] on input "15/09/2025, 11:00" at bounding box center [483, 246] width 186 height 24
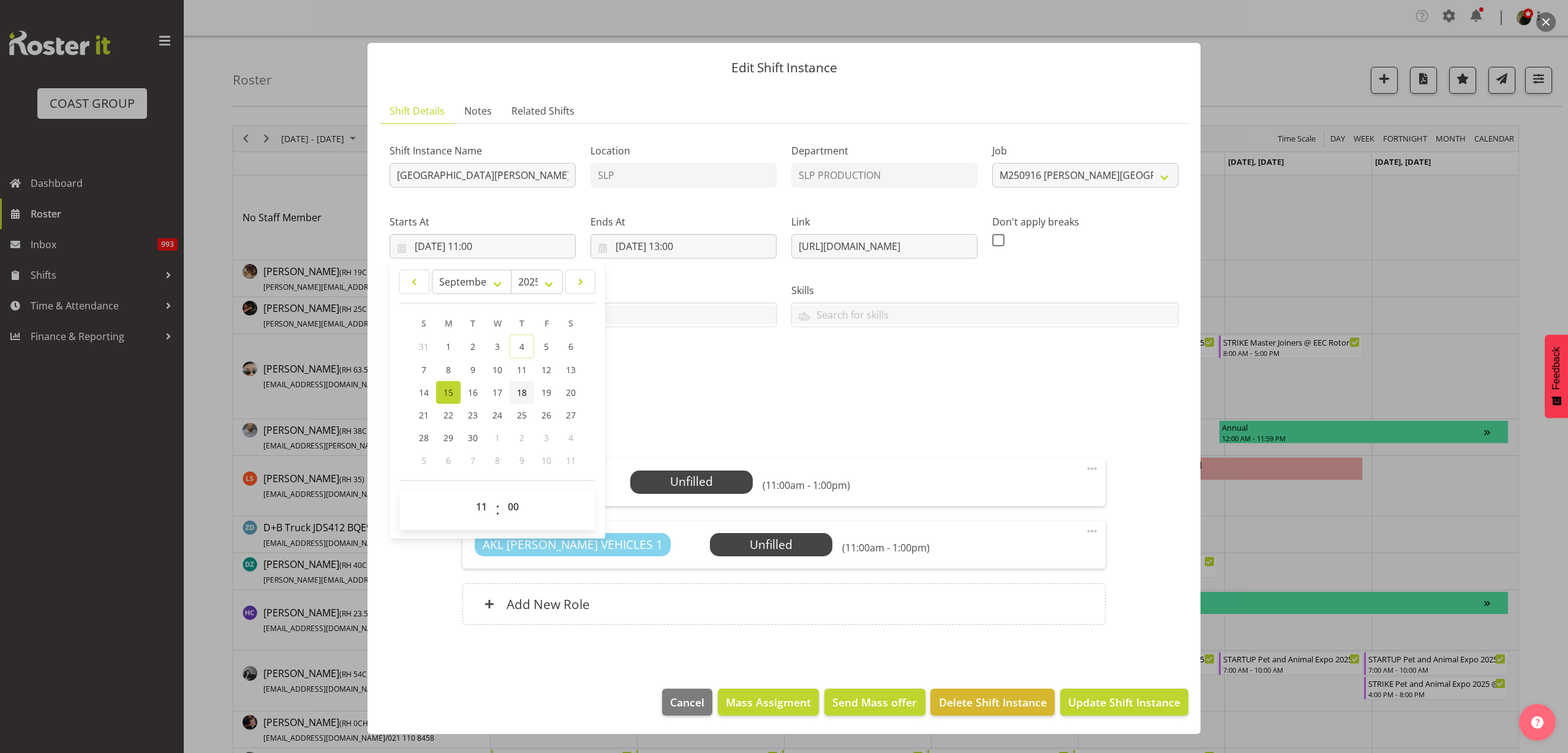
click at [517, 394] on span "18" at bounding box center [521, 392] width 10 height 12
type input "18/09/2025, 11:00"
click at [685, 243] on input "15/09/2025, 13:00" at bounding box center [683, 246] width 186 height 24
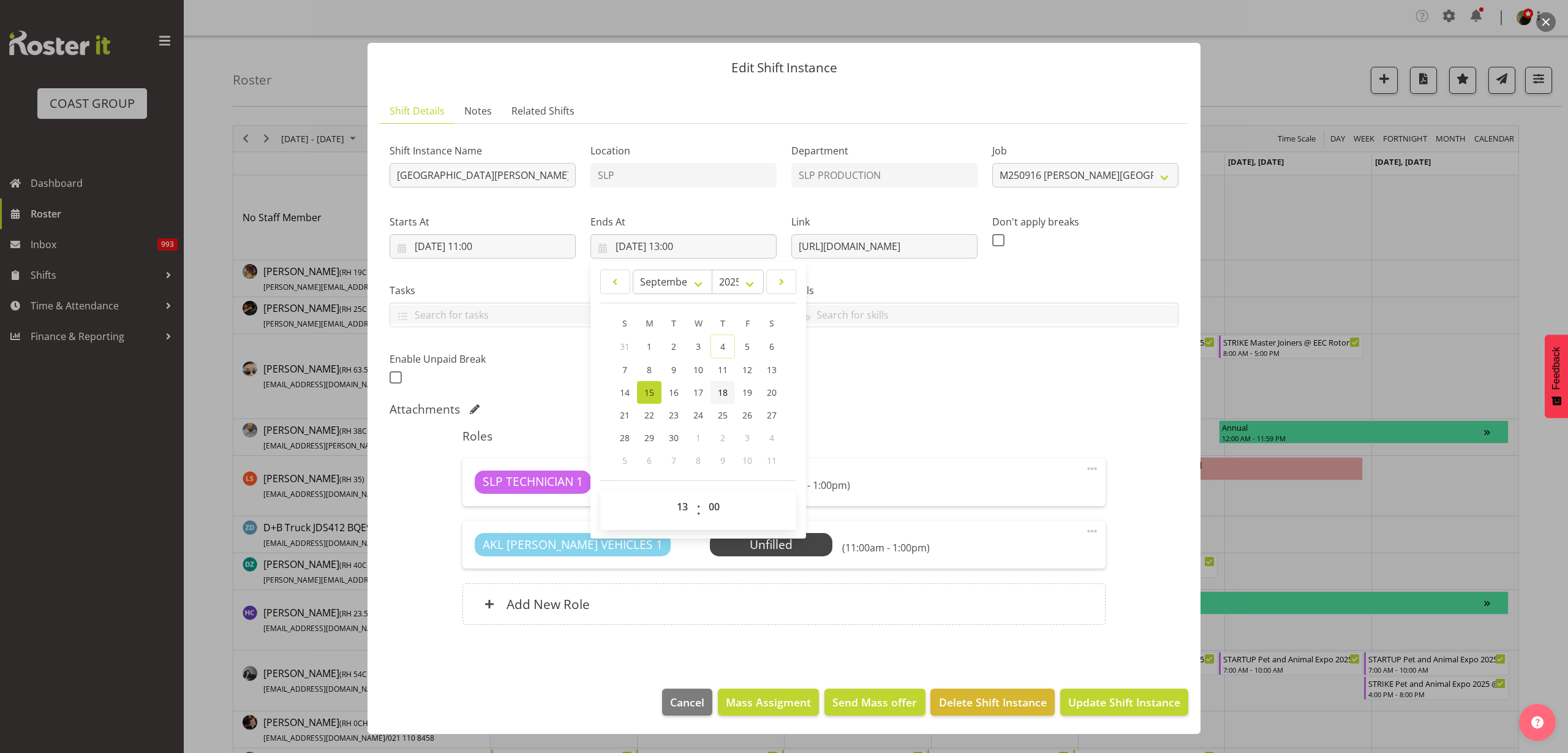
click at [728, 391] on link "18" at bounding box center [723, 392] width 24 height 23
type input "18/09/2025, 13:00"
click at [1170, 701] on span "Update Shift Instance" at bounding box center [1124, 702] width 112 height 16
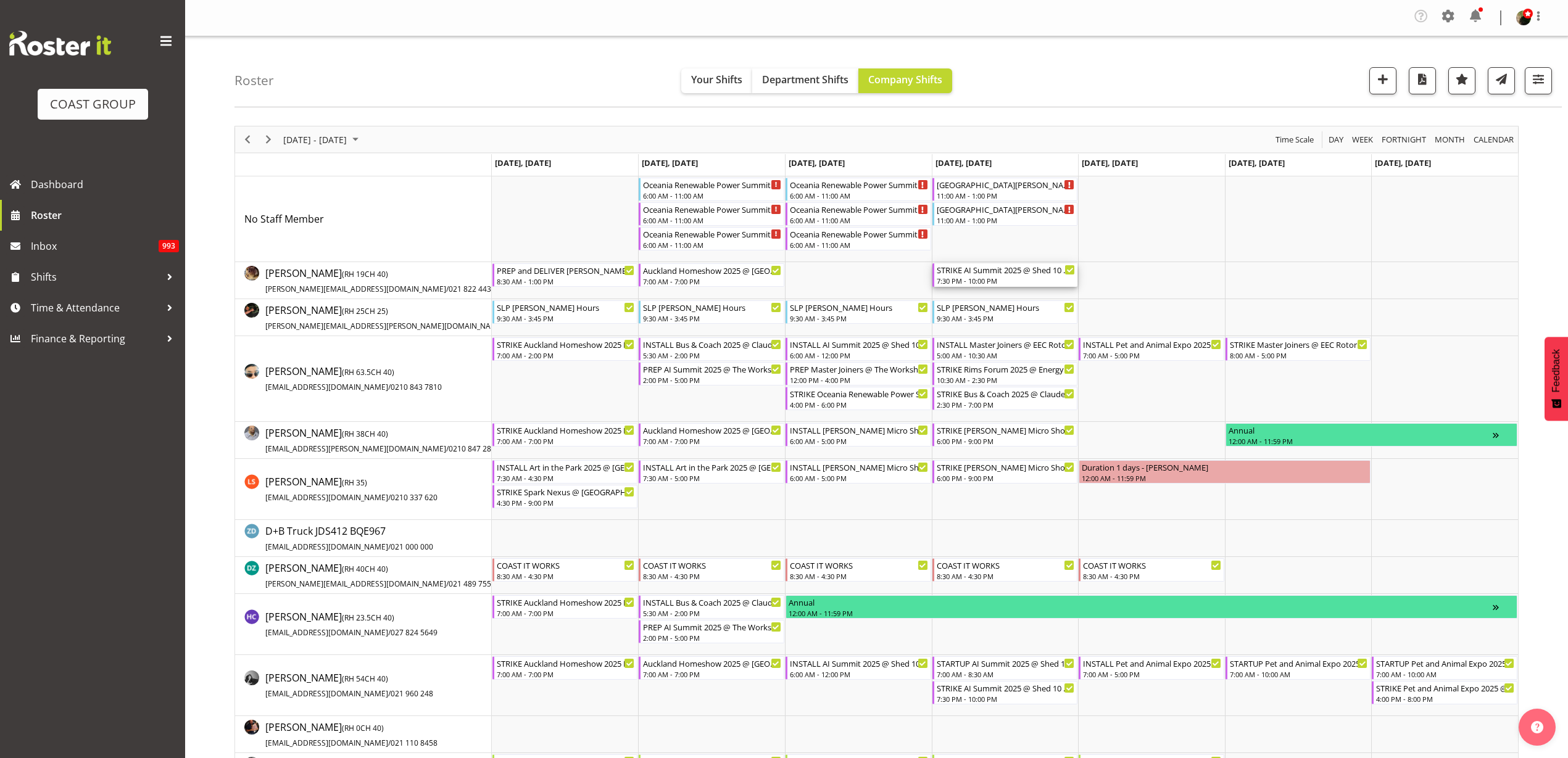
click at [958, 276] on div "7:30 PM - 10:00 PM" at bounding box center [1006, 281] width 139 height 10
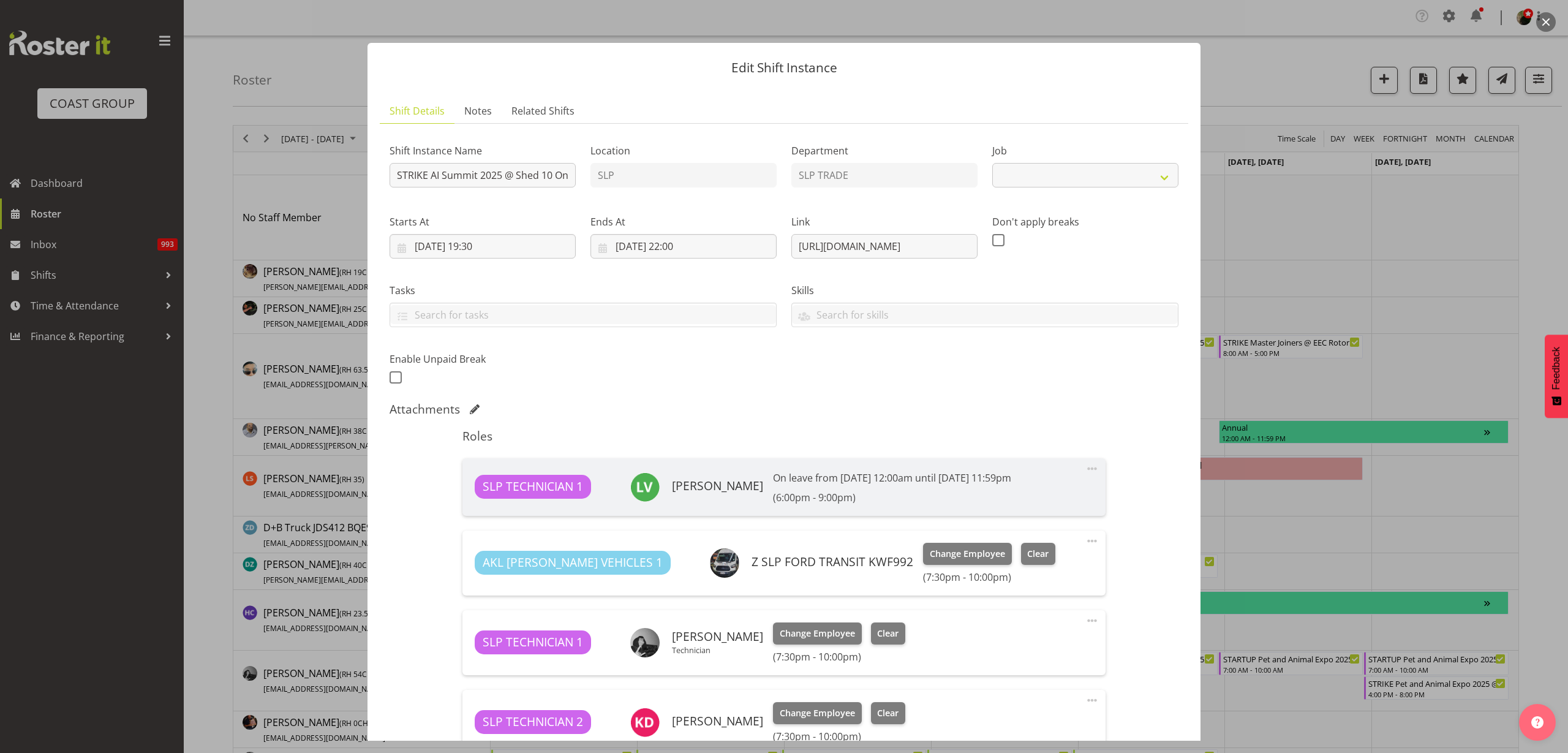
select select "10280"
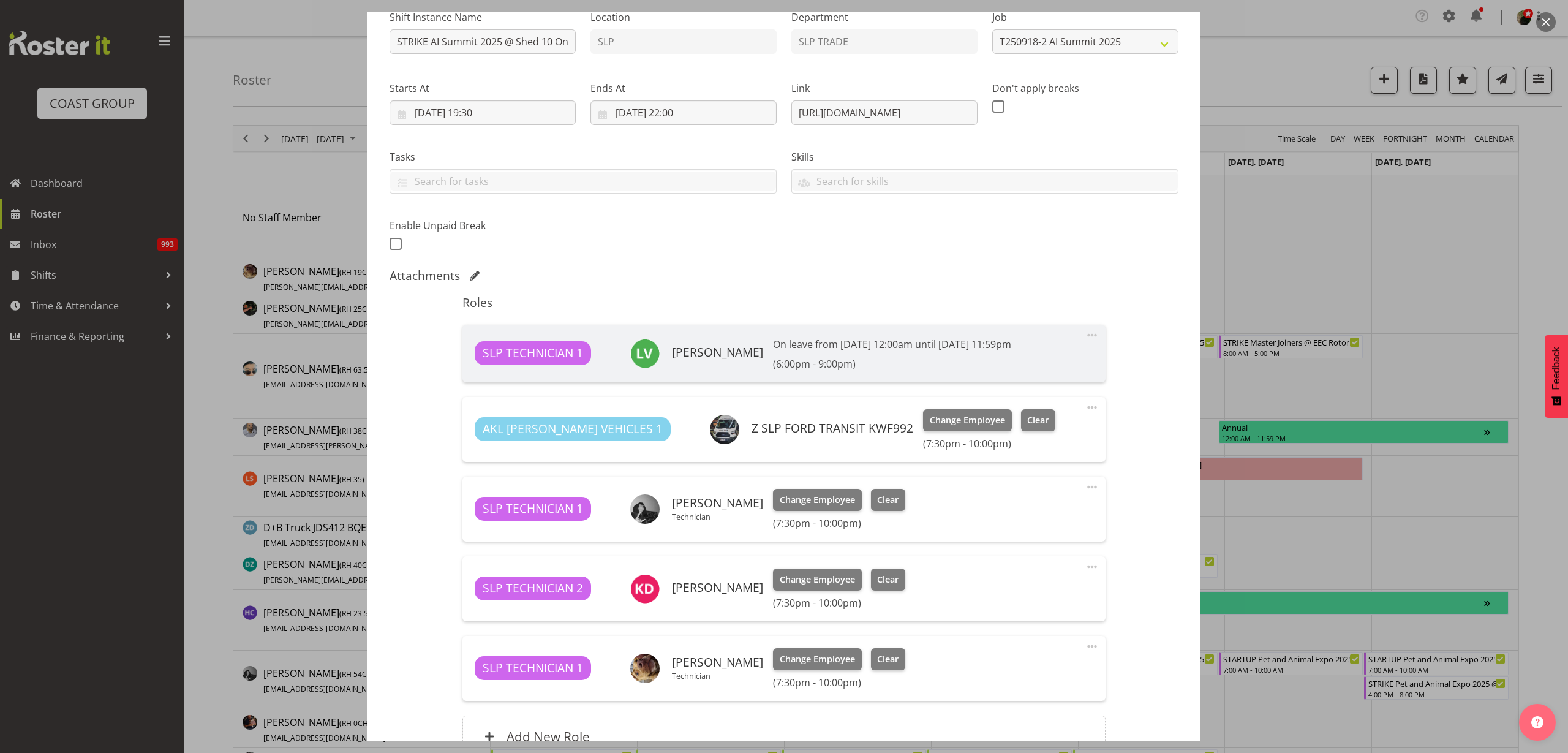
scroll to position [77, 0]
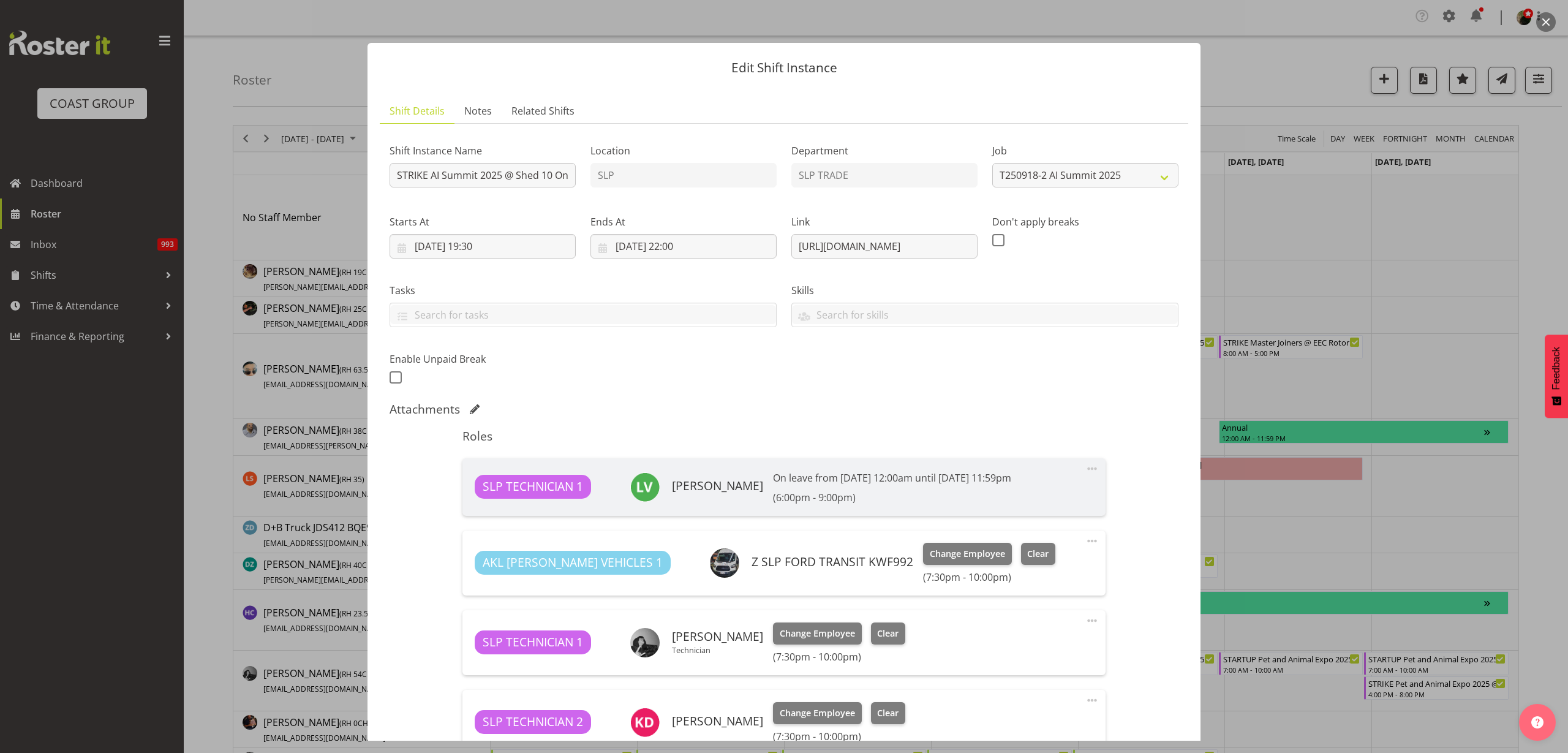
select select "10280"
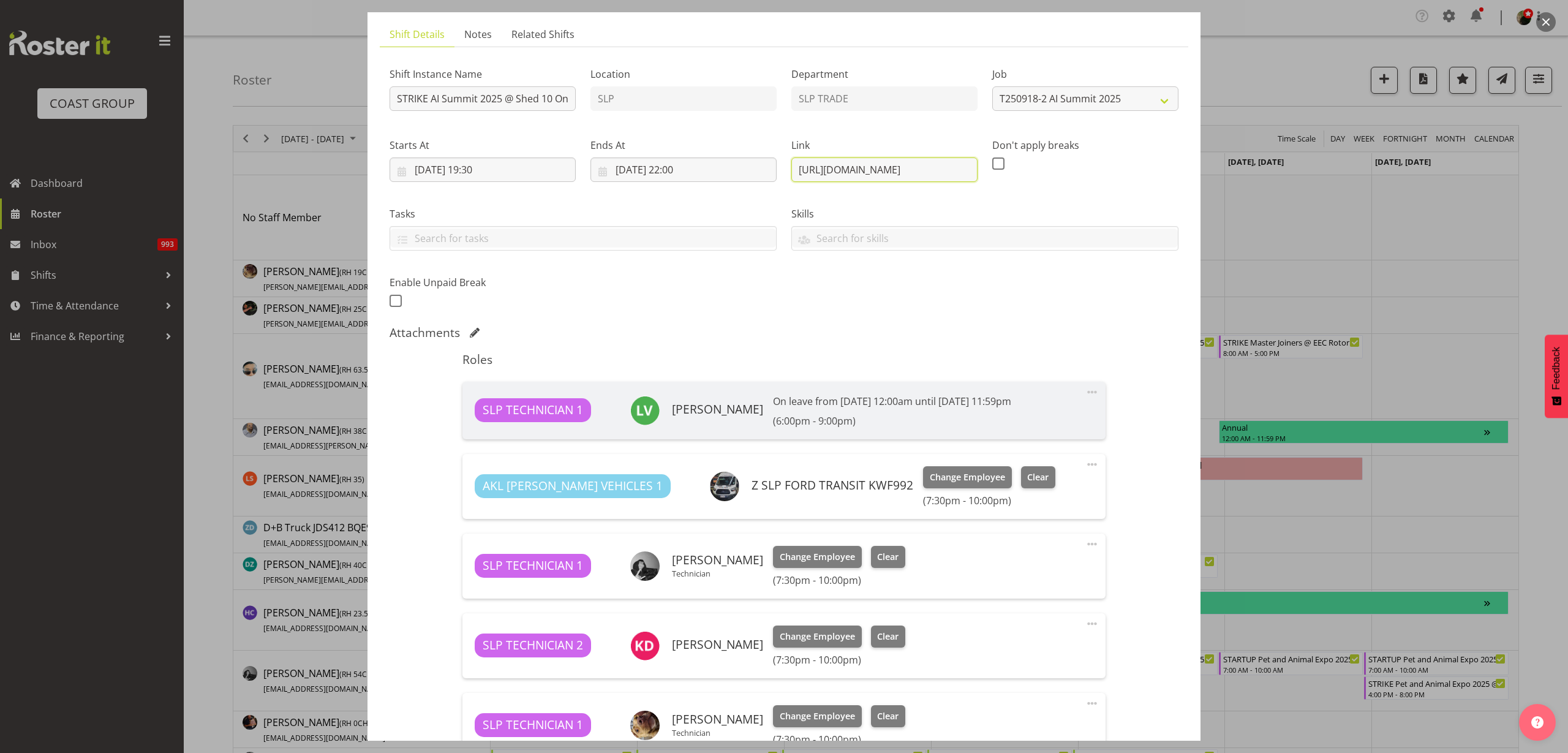
scroll to position [0, 195]
drag, startPoint x: 790, startPoint y: 165, endPoint x: 1311, endPoint y: 166, distance: 521.0
click at [1311, 166] on div "Edit Shift Instance Shift Details Notes Related Shifts Shift Instance Name STRI…" at bounding box center [784, 376] width 1568 height 753
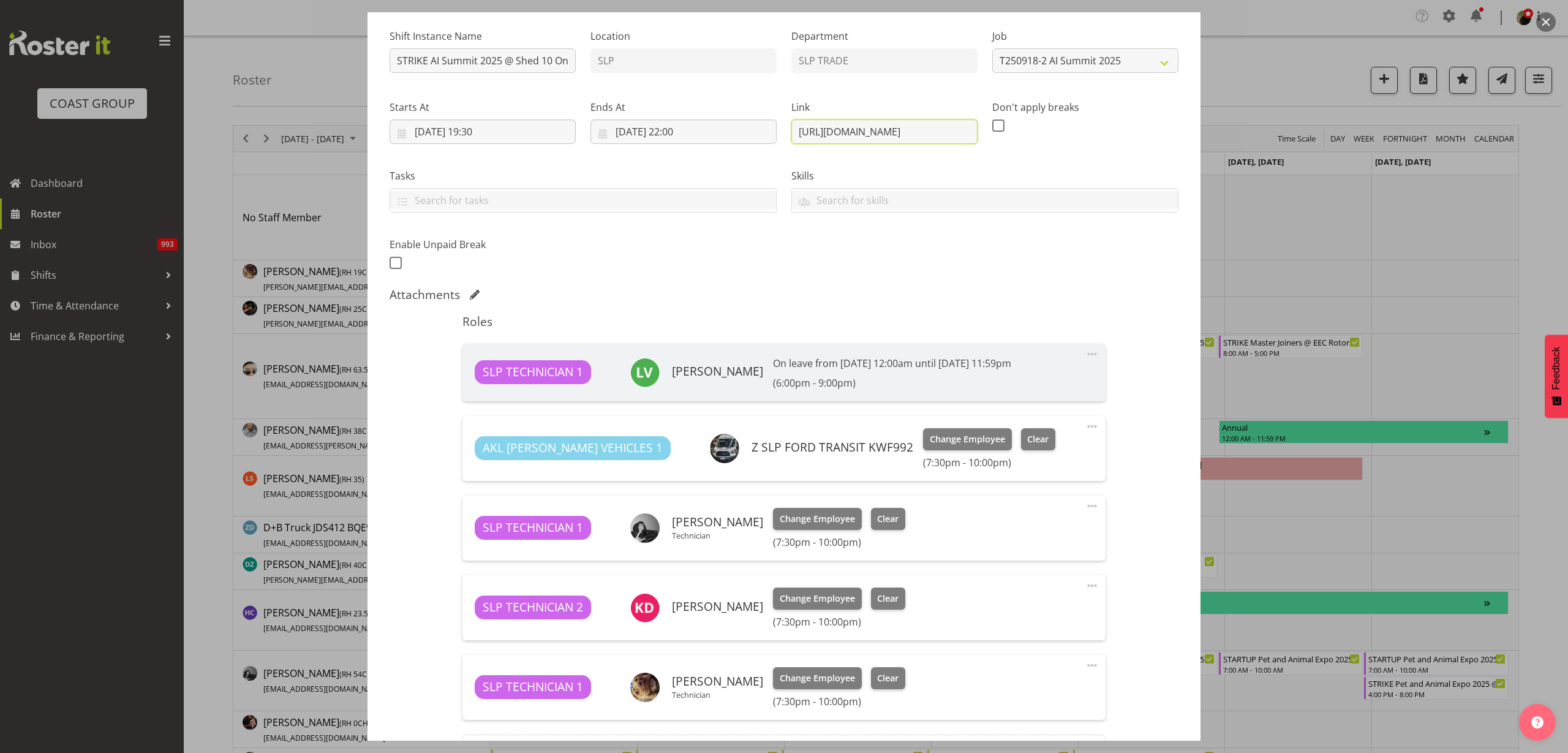
scroll to position [77, 0]
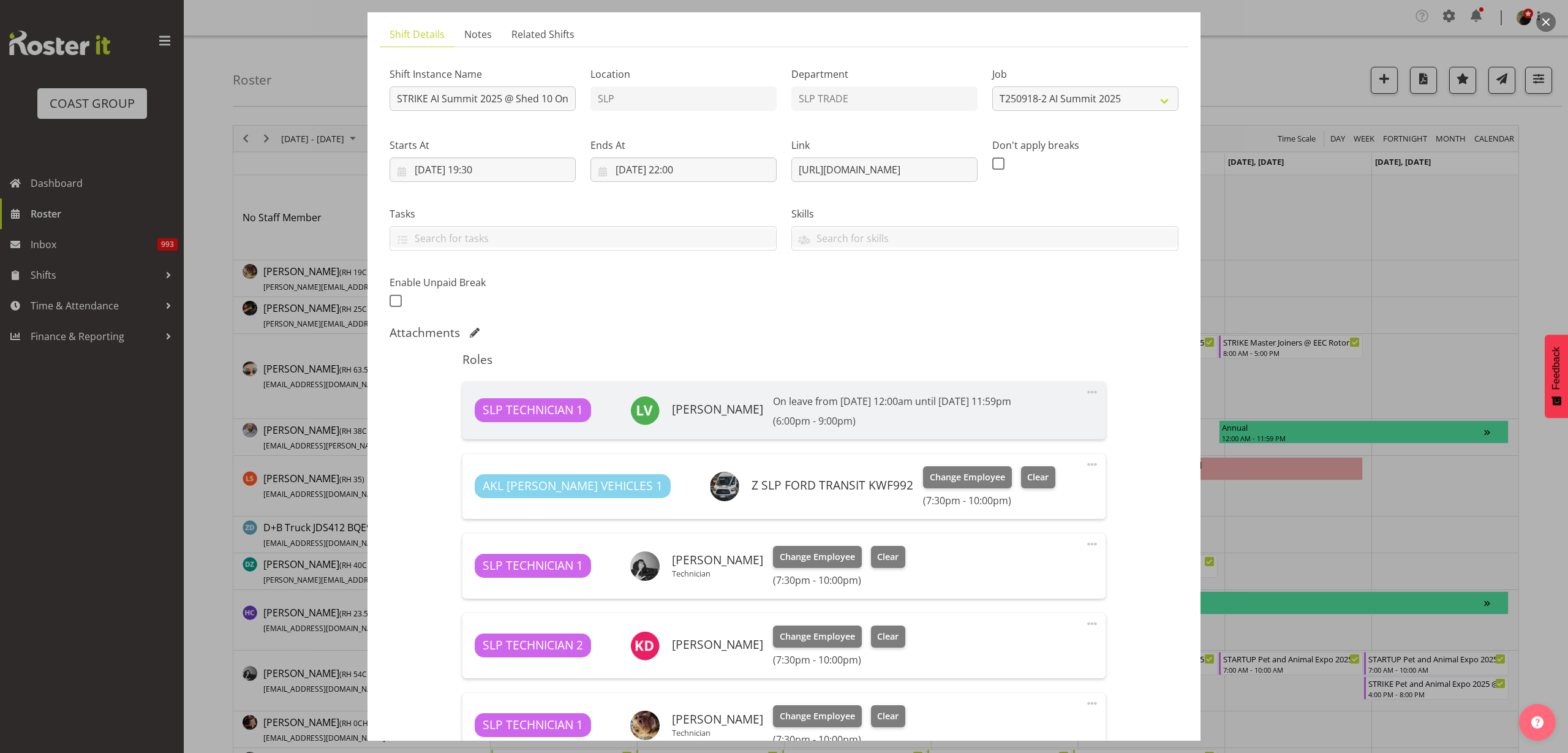
click at [1548, 21] on button "button" at bounding box center [1546, 22] width 20 height 20
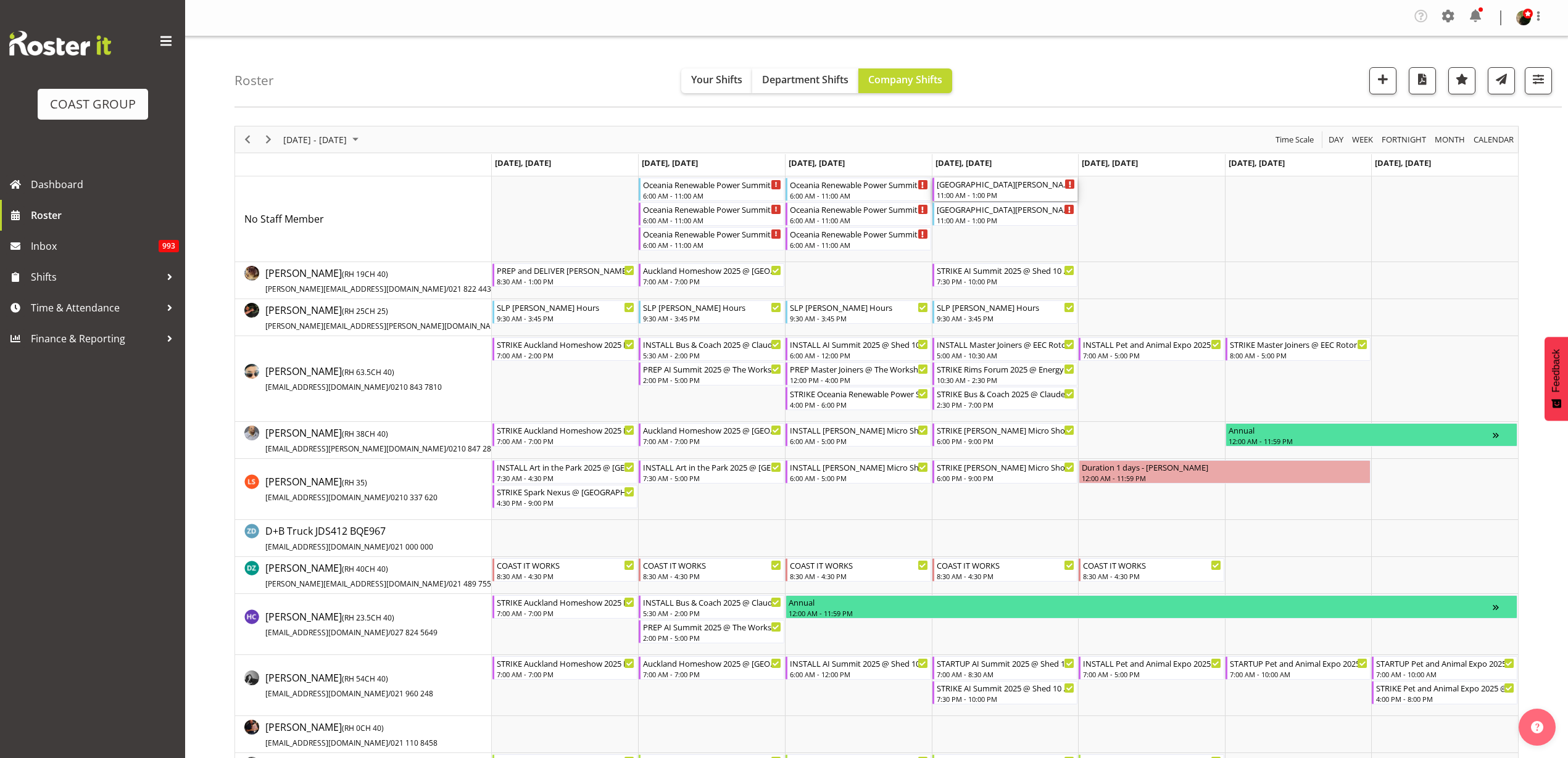
click at [969, 191] on div "11:00 AM - 1:00 PM" at bounding box center [1006, 195] width 139 height 10
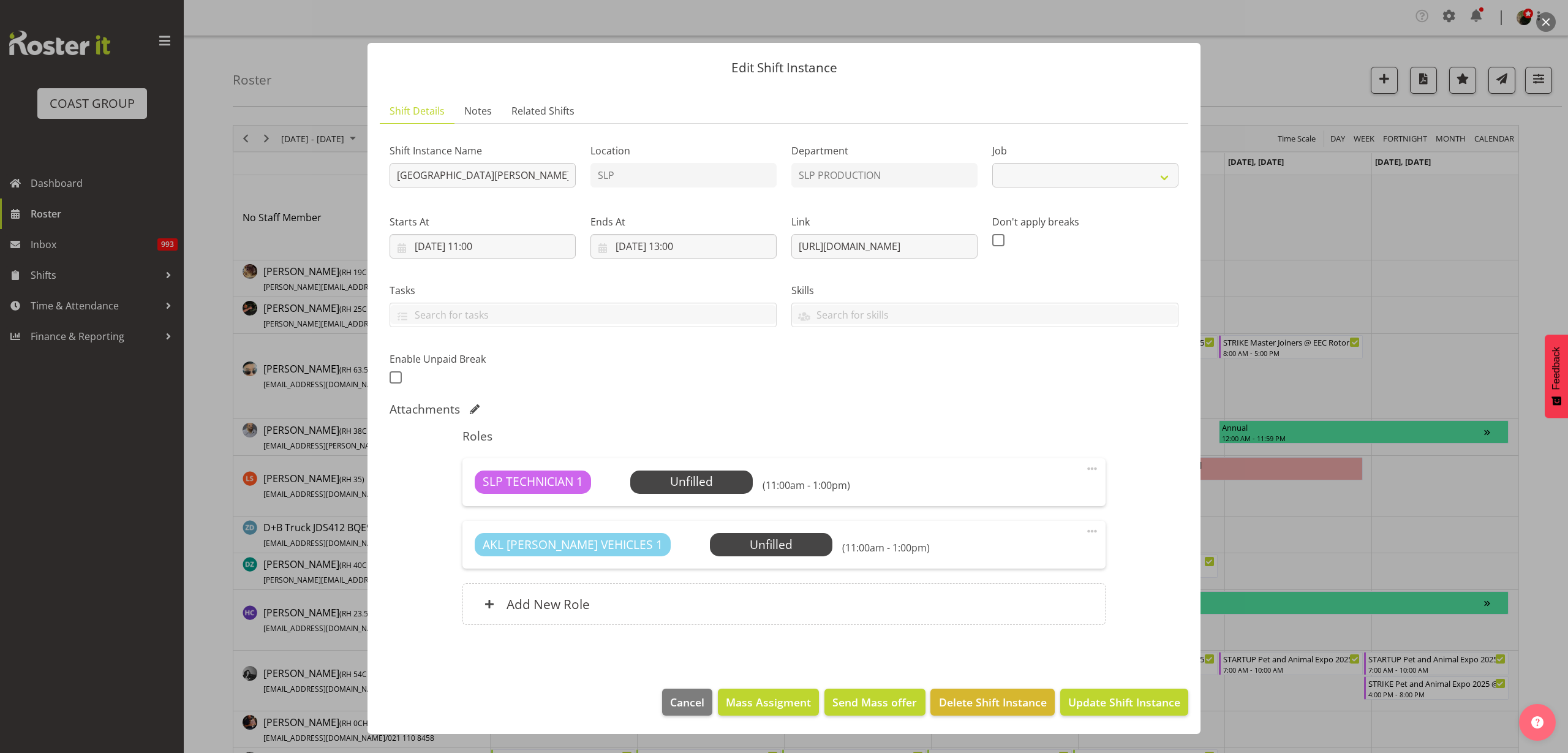
select select "10591"
click at [0, 0] on span "Select Employee" at bounding box center [0, 0] width 0 height 0
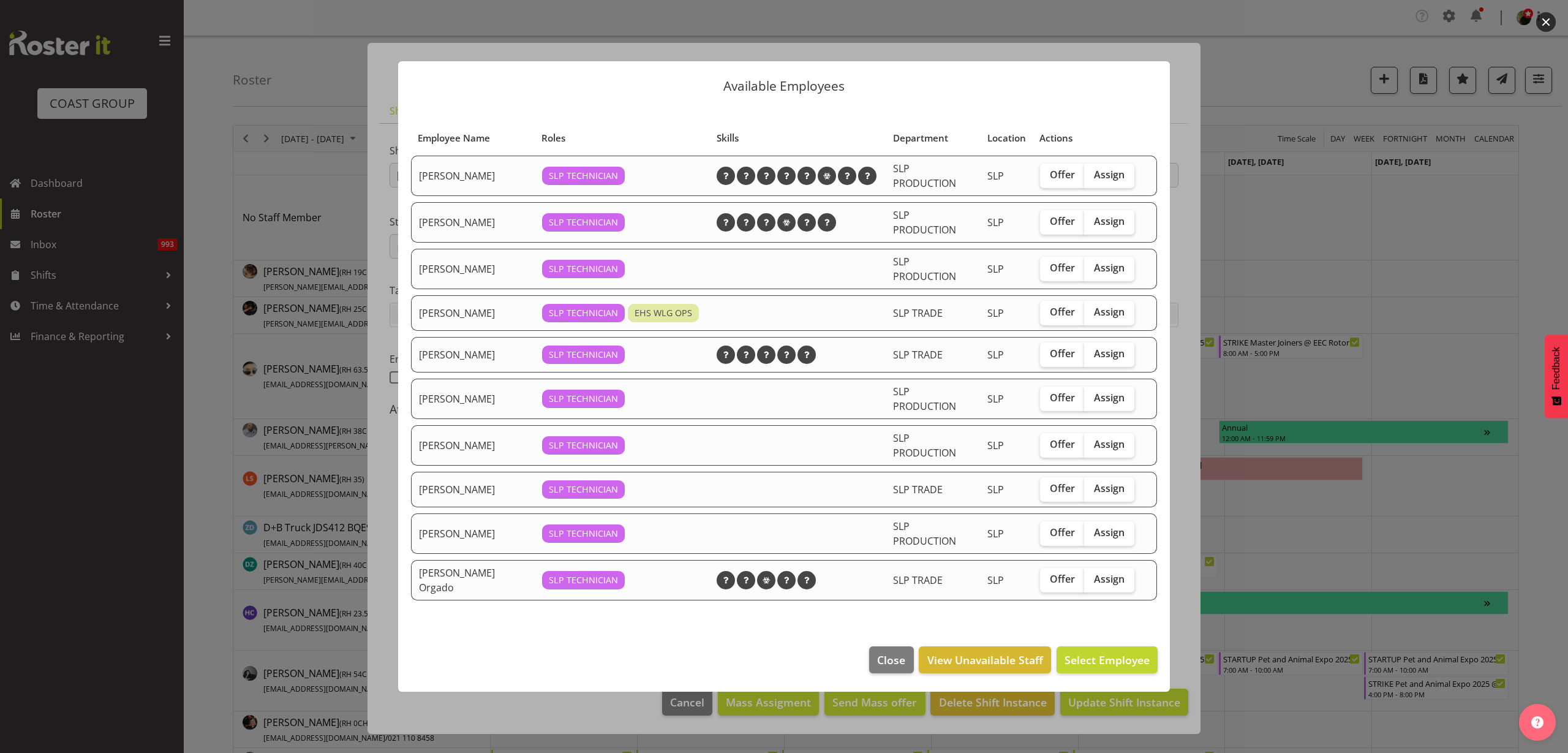
click at [1113, 179] on span "Assign" at bounding box center [1109, 175] width 31 height 13
click at [1092, 179] on input "Assign" at bounding box center [1088, 175] width 8 height 8
checkbox input "true"
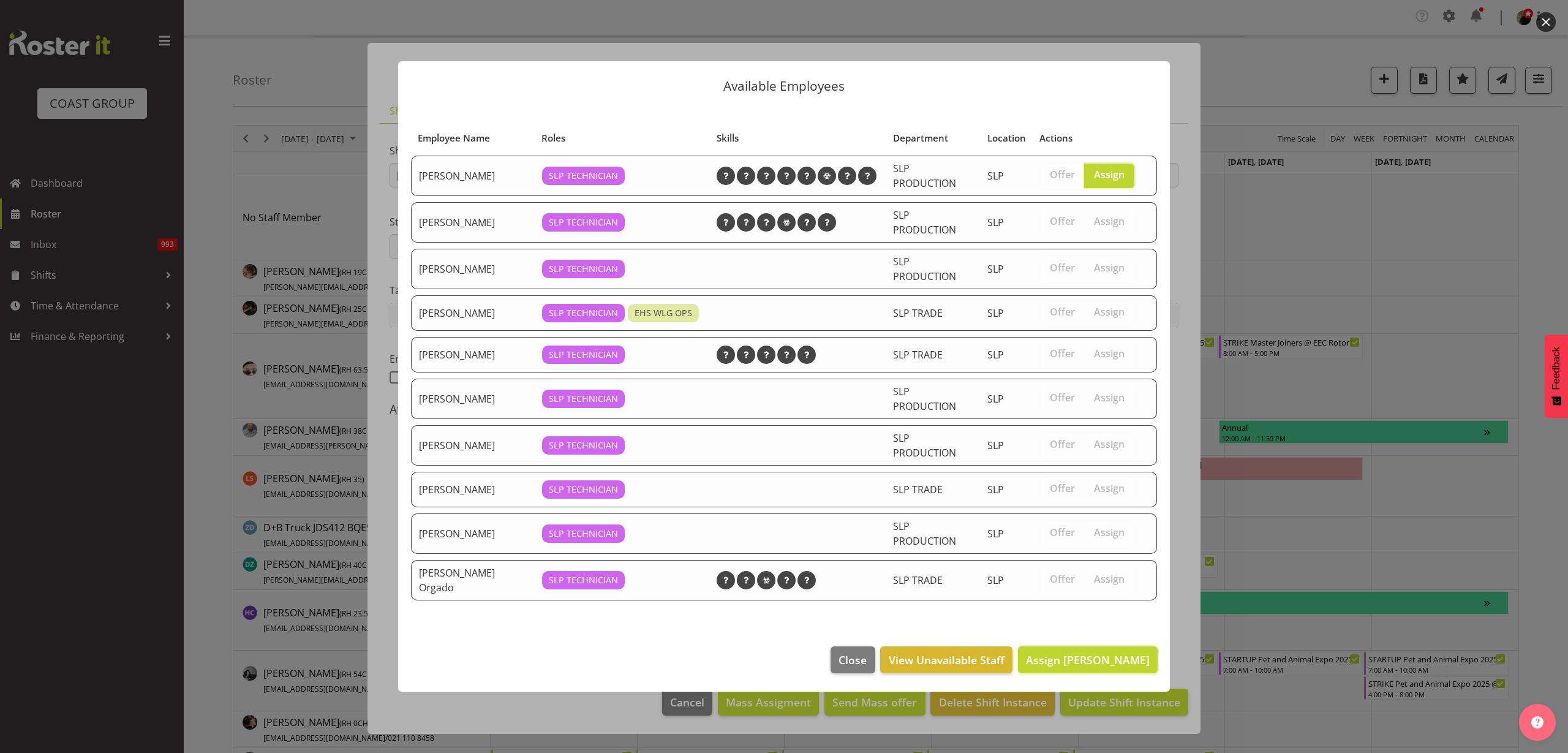
click at [1069, 652] on span "Assign Aaron Grant" at bounding box center [1088, 659] width 124 height 15
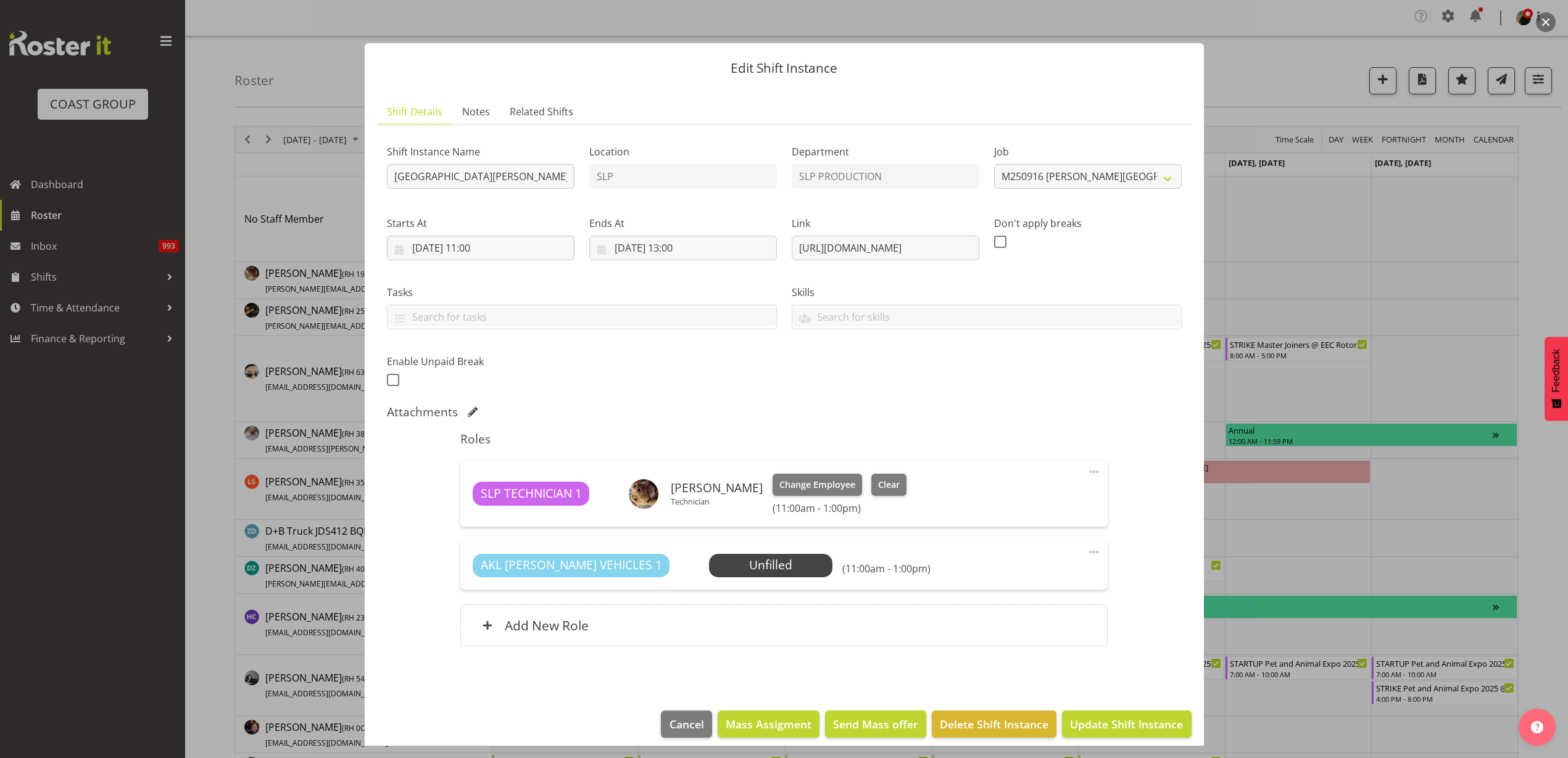
click at [586, 619] on h6 "Add New Role" at bounding box center [546, 625] width 84 height 16
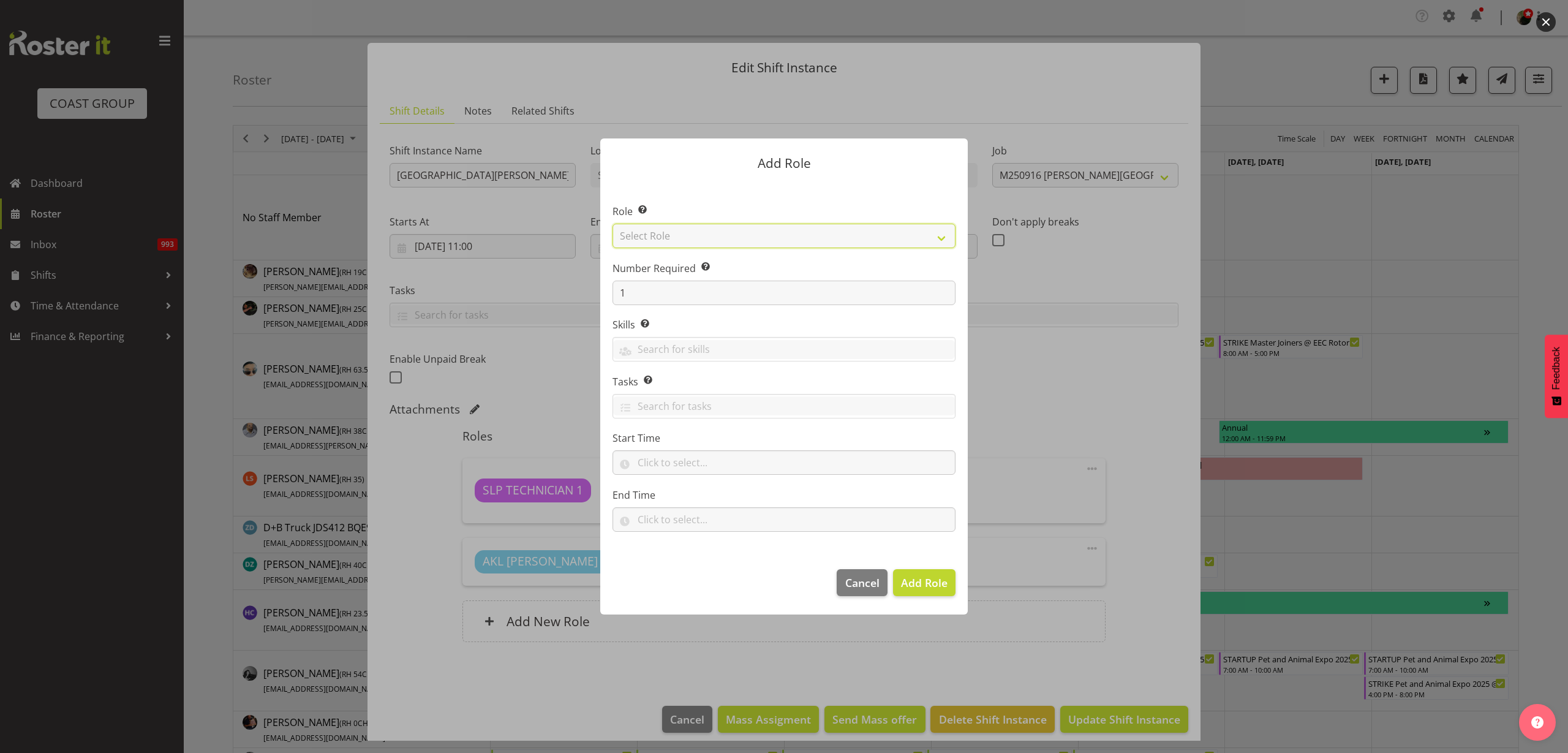
click at [681, 238] on select "Select Role ACCOUNT MANAGER ACCOUNT MANAGER DW ACCOUNTS AKL DIANNA VEHICLES AKL…" at bounding box center [784, 236] width 343 height 24
select select "123"
click at [613, 224] on select "Select Role ACCOUNT MANAGER ACCOUNT MANAGER DW ACCOUNTS AKL DIANNA VEHICLES AKL…" at bounding box center [784, 236] width 343 height 24
click at [907, 587] on span "Add Role" at bounding box center [924, 582] width 46 height 15
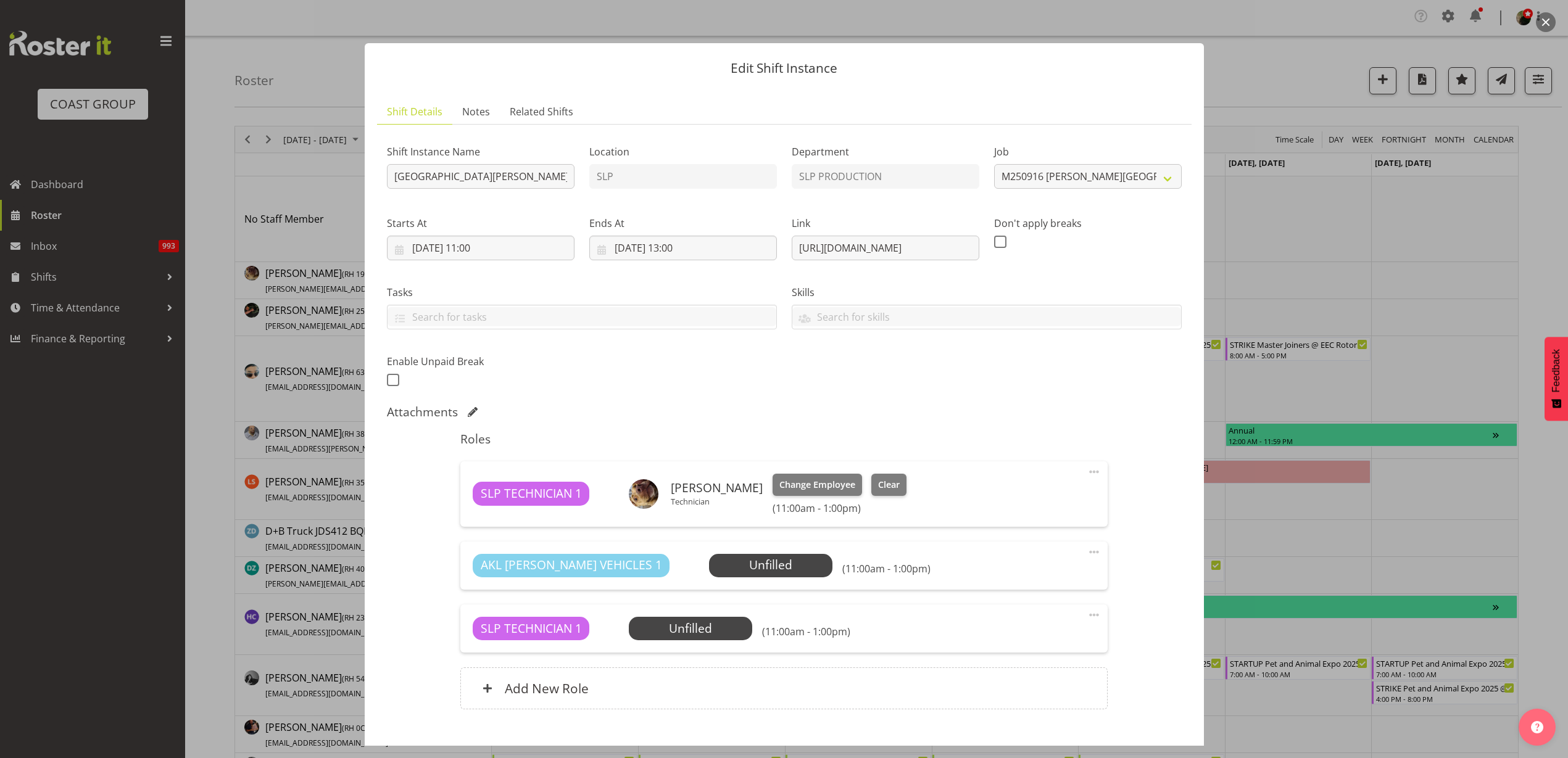
click at [0, 0] on span "Select Employee" at bounding box center [0, 0] width 0 height 0
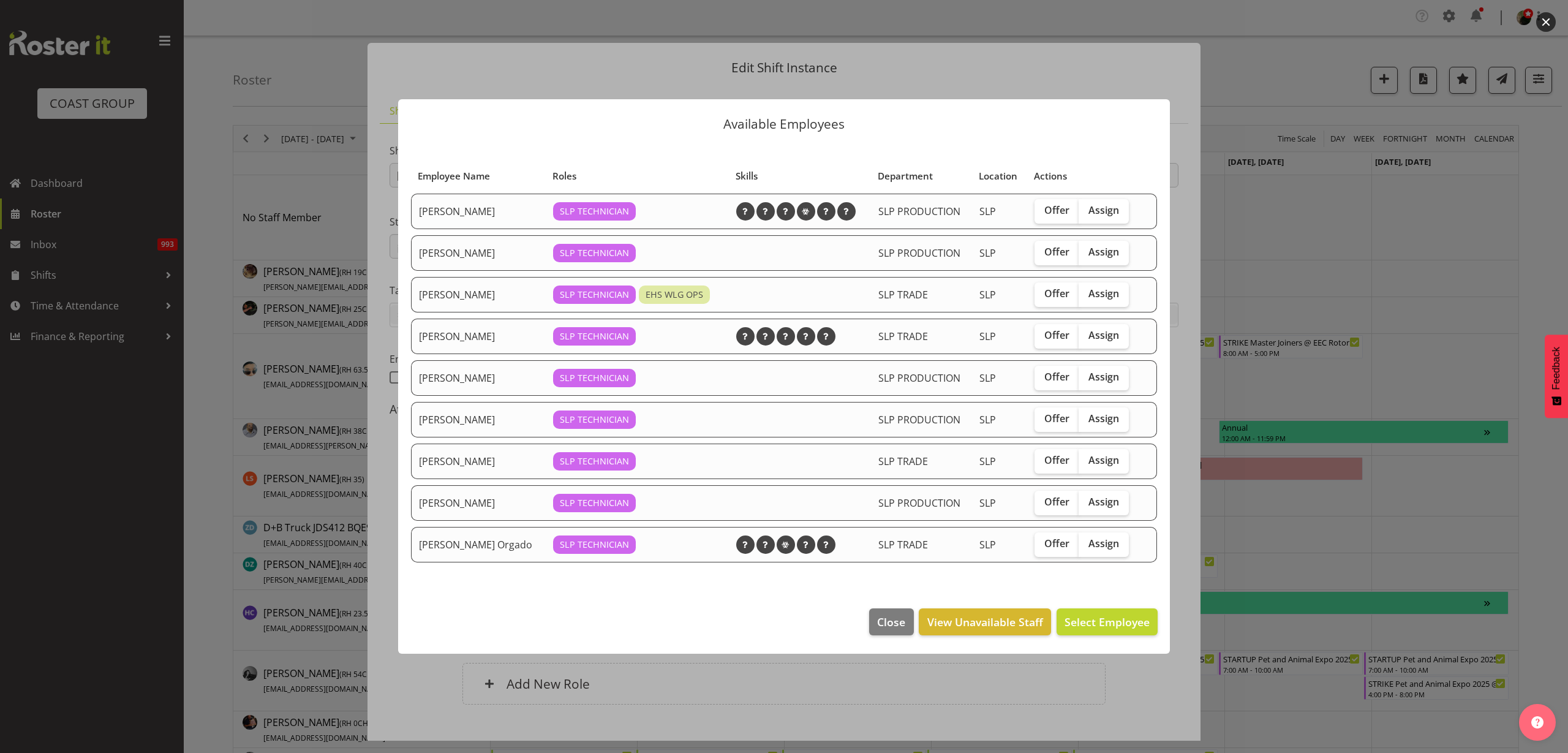
click at [1101, 334] on span "Assign" at bounding box center [1104, 335] width 31 height 13
click at [1087, 334] on input "Assign" at bounding box center [1083, 335] width 8 height 8
checkbox input "true"
click at [1083, 619] on span "Assign Jesse Hawira" at bounding box center [1088, 621] width 124 height 15
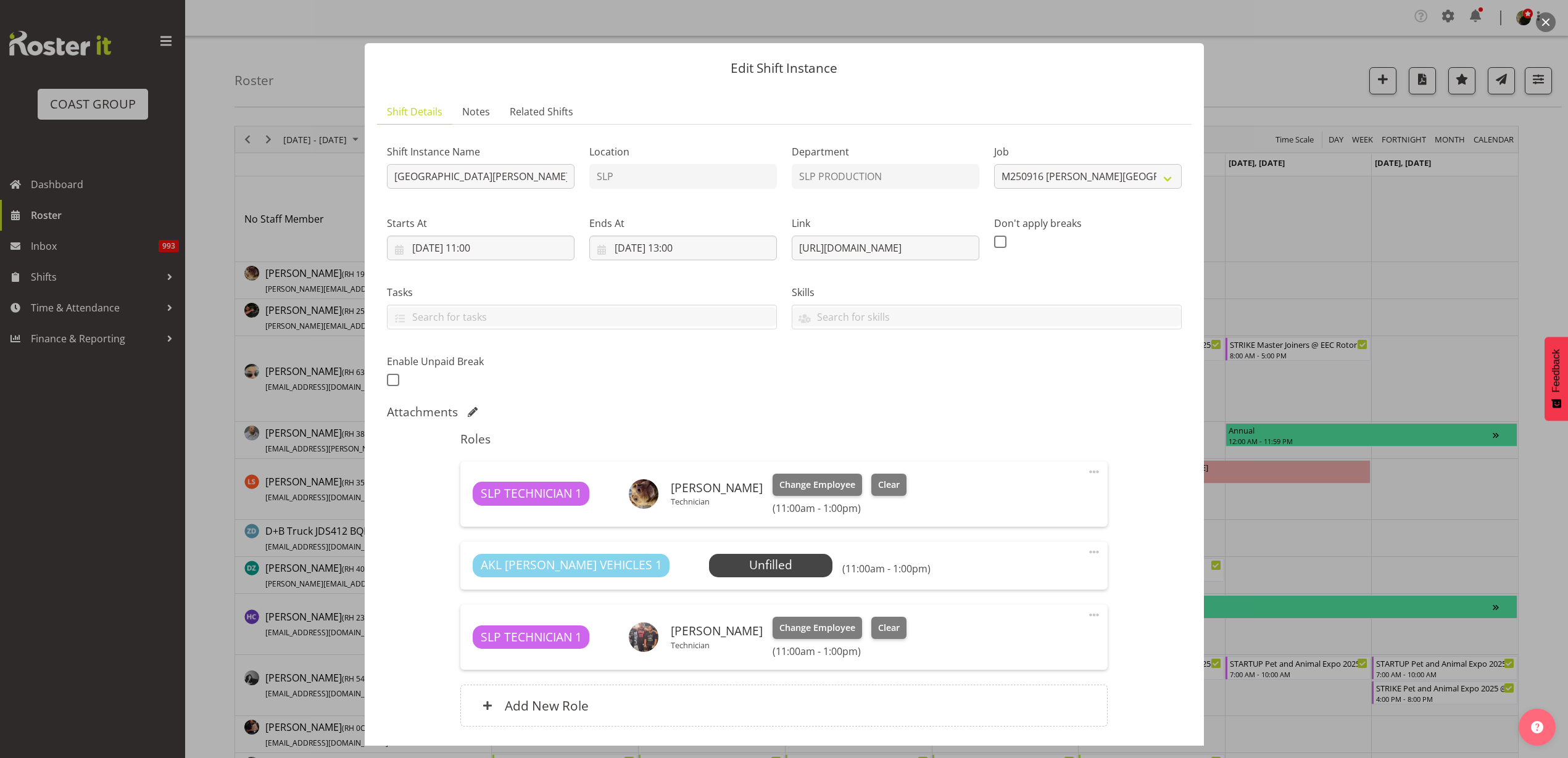
click at [0, 0] on span "Select Employee" at bounding box center [0, 0] width 0 height 0
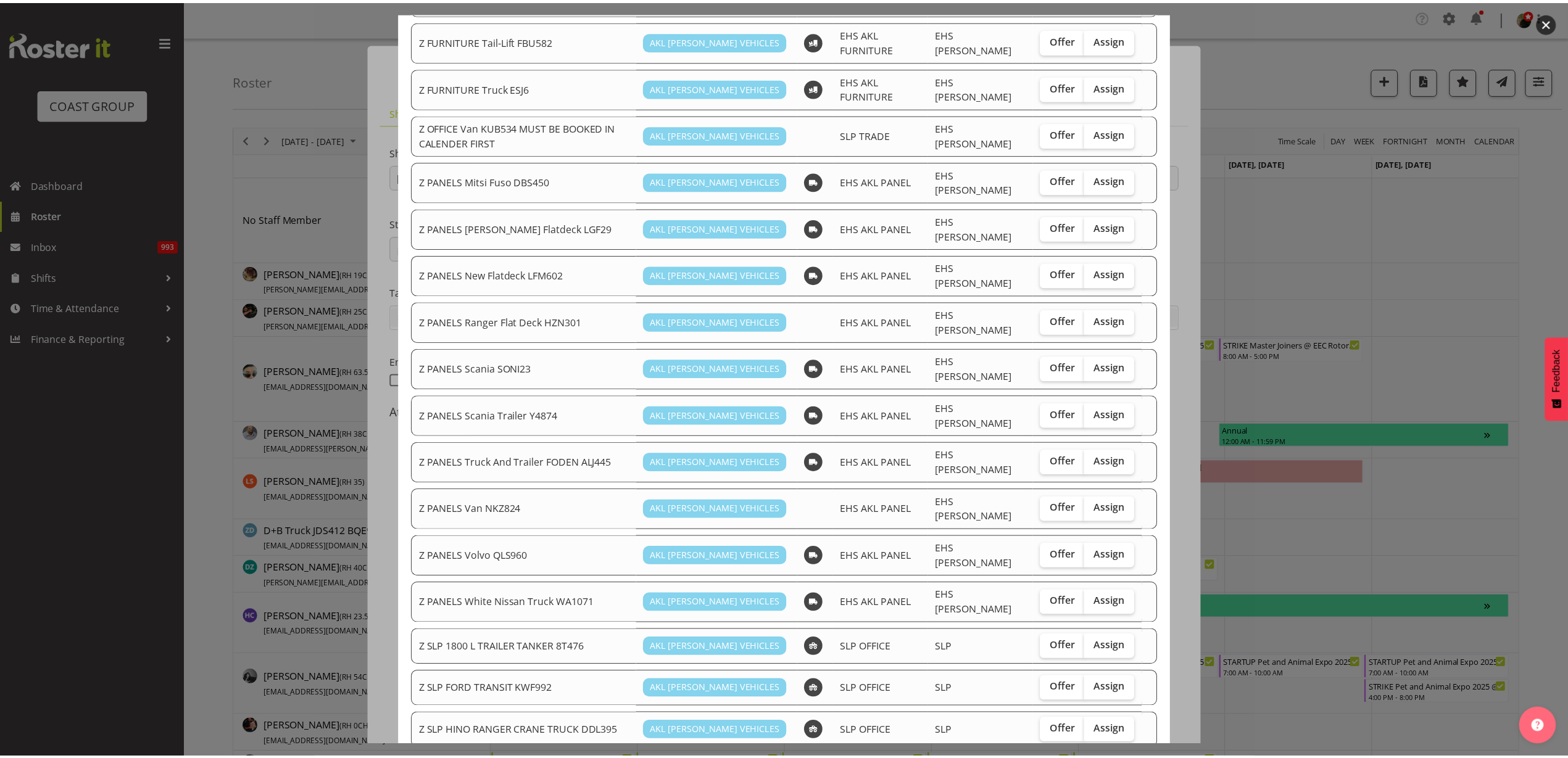
scroll to position [808, 0]
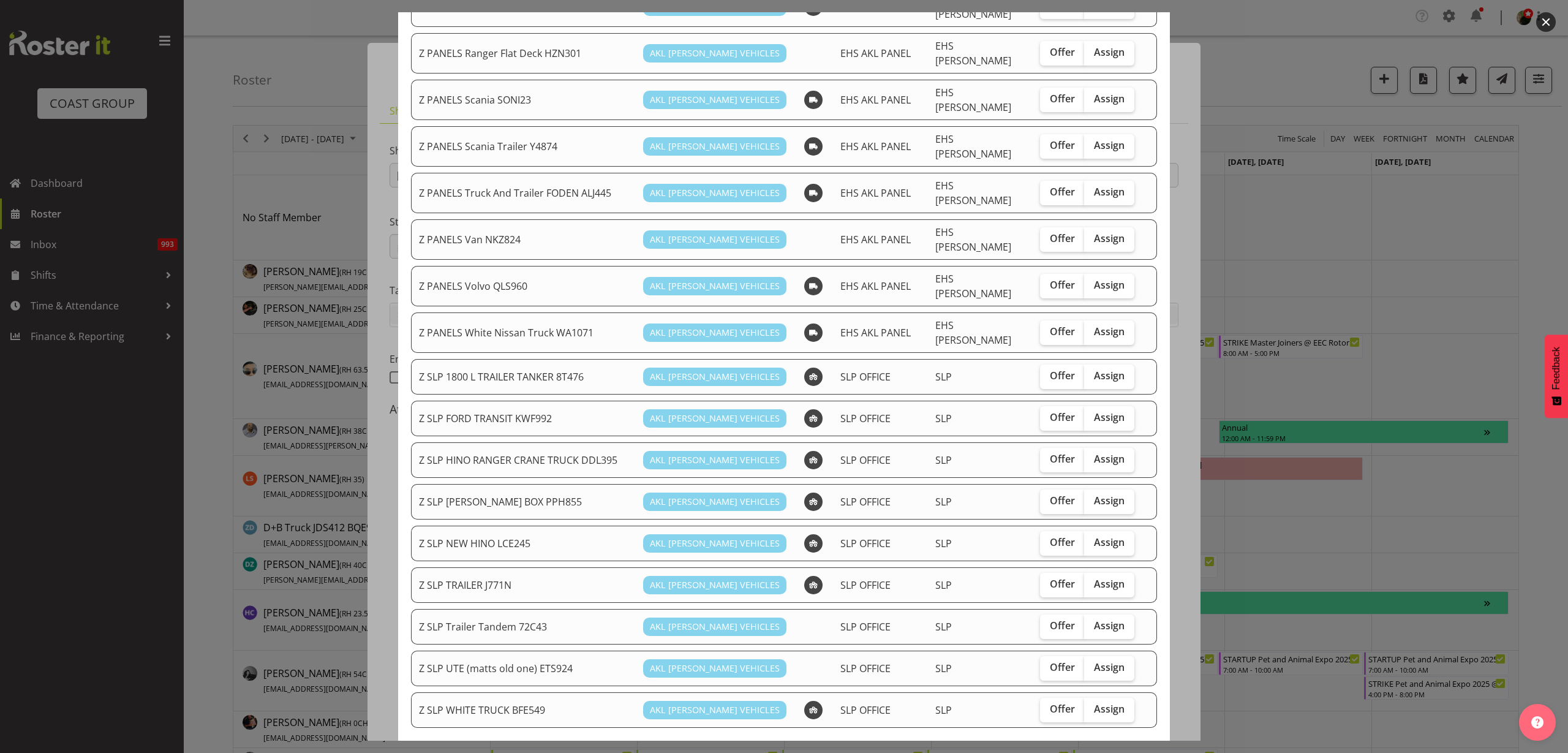
click at [1106, 411] on span "Assign" at bounding box center [1109, 417] width 31 height 13
click at [1092, 413] on input "Assign" at bounding box center [1088, 417] width 8 height 8
checkbox input "true"
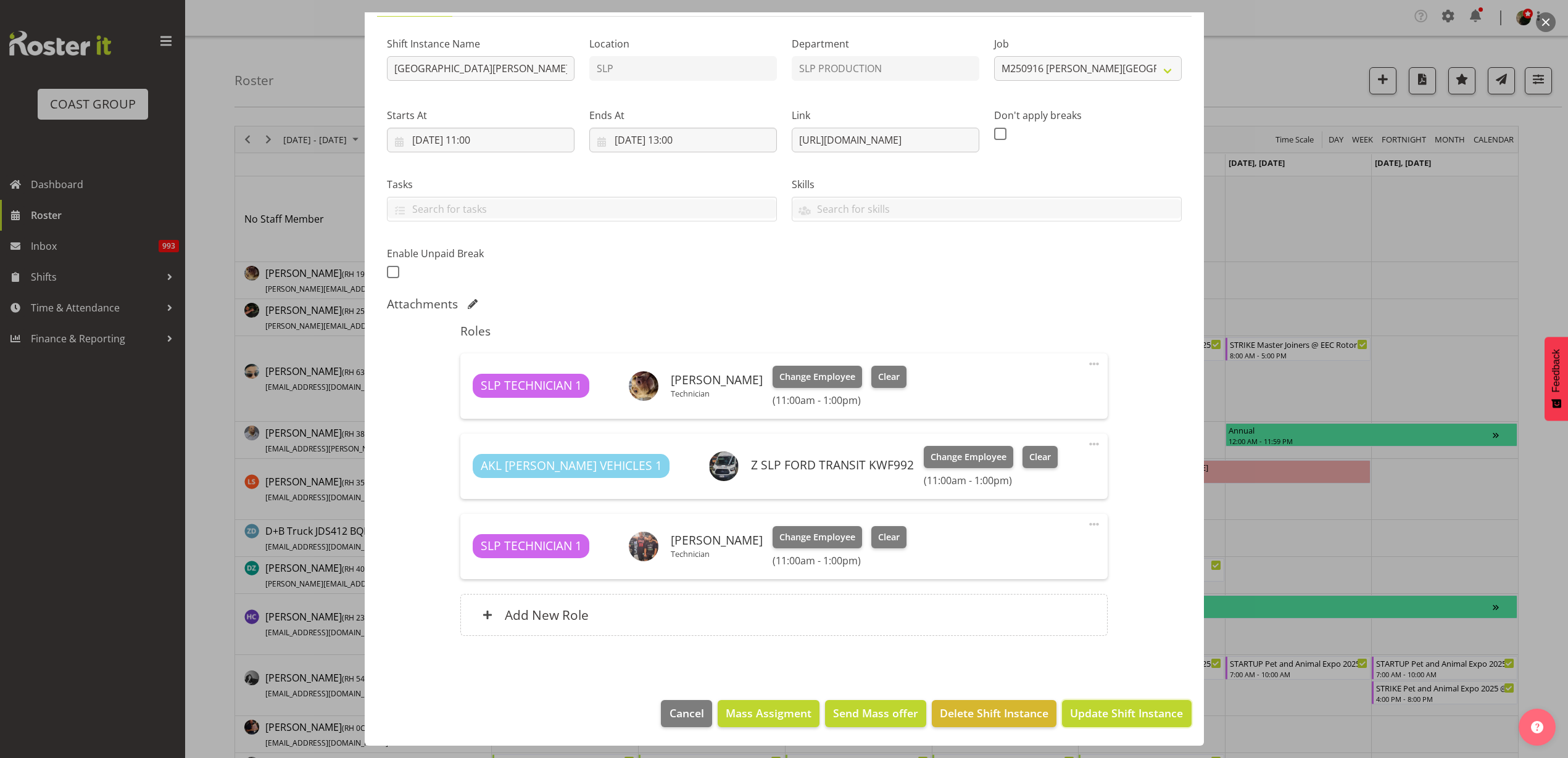
click at [1097, 714] on span "Update Shift Instance" at bounding box center [1126, 712] width 113 height 16
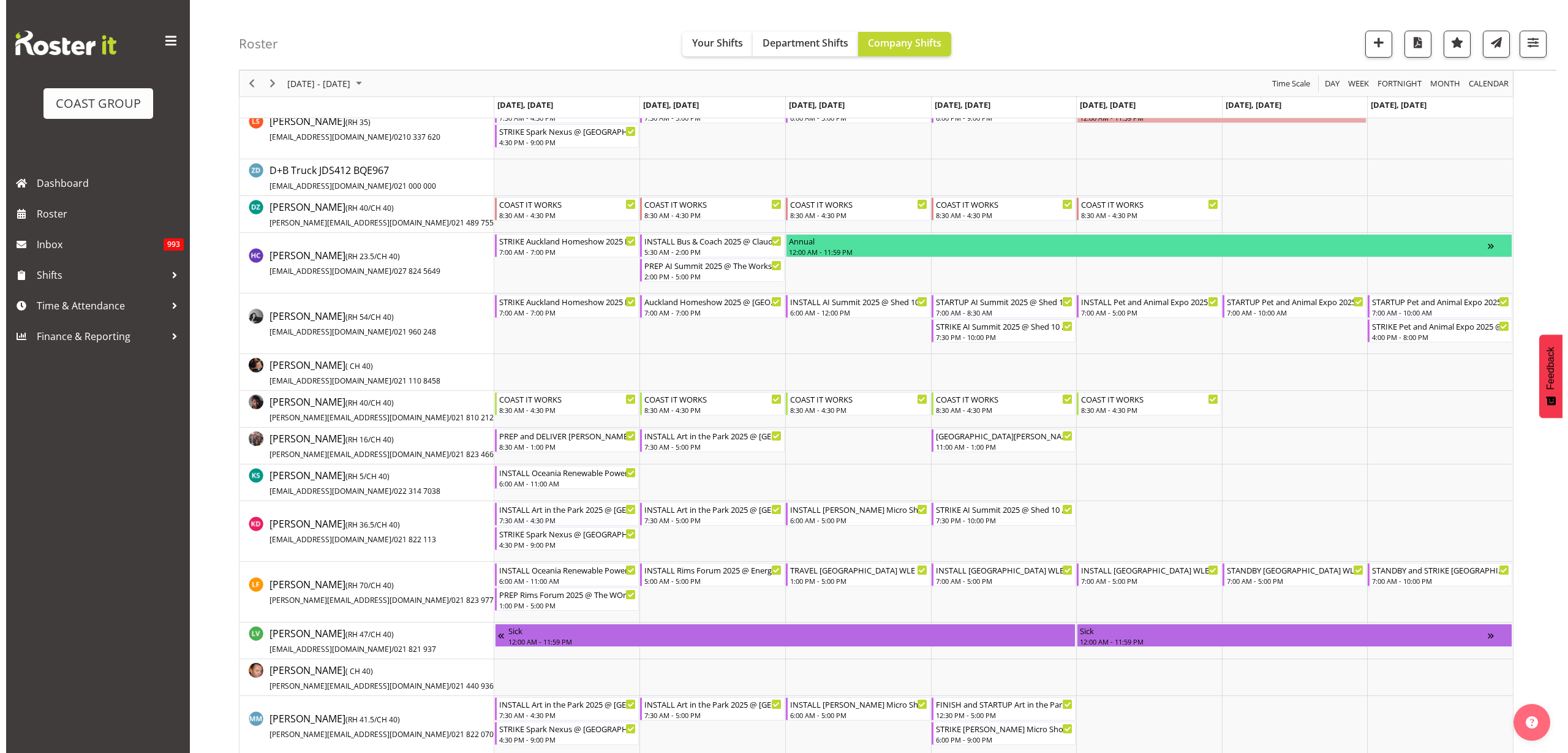
scroll to position [383, 0]
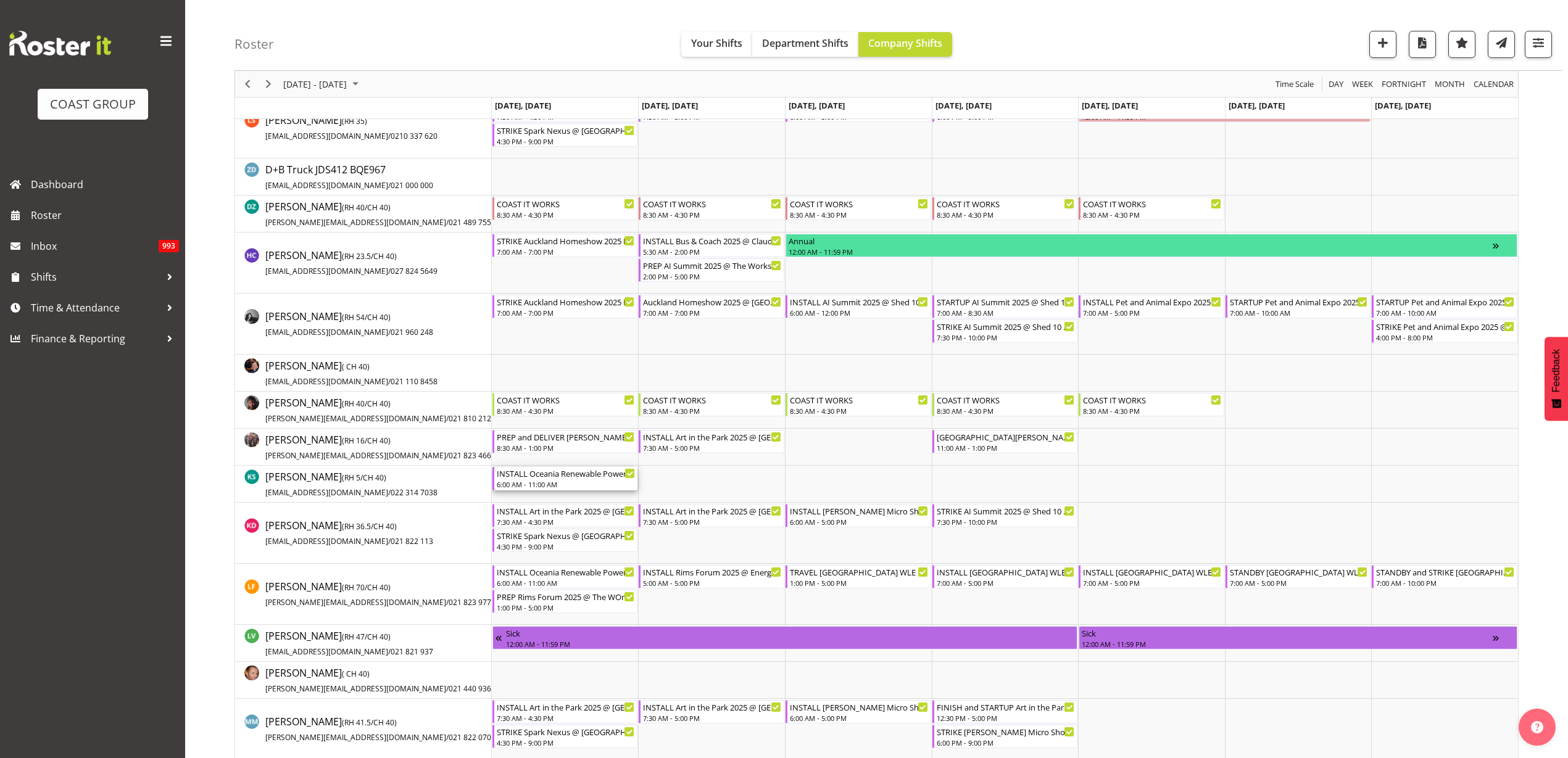
click at [532, 472] on div "INSTALL Oceania Renewable Power Summit 2025 @ The Pullman On Site @ 0700" at bounding box center [566, 473] width 139 height 13
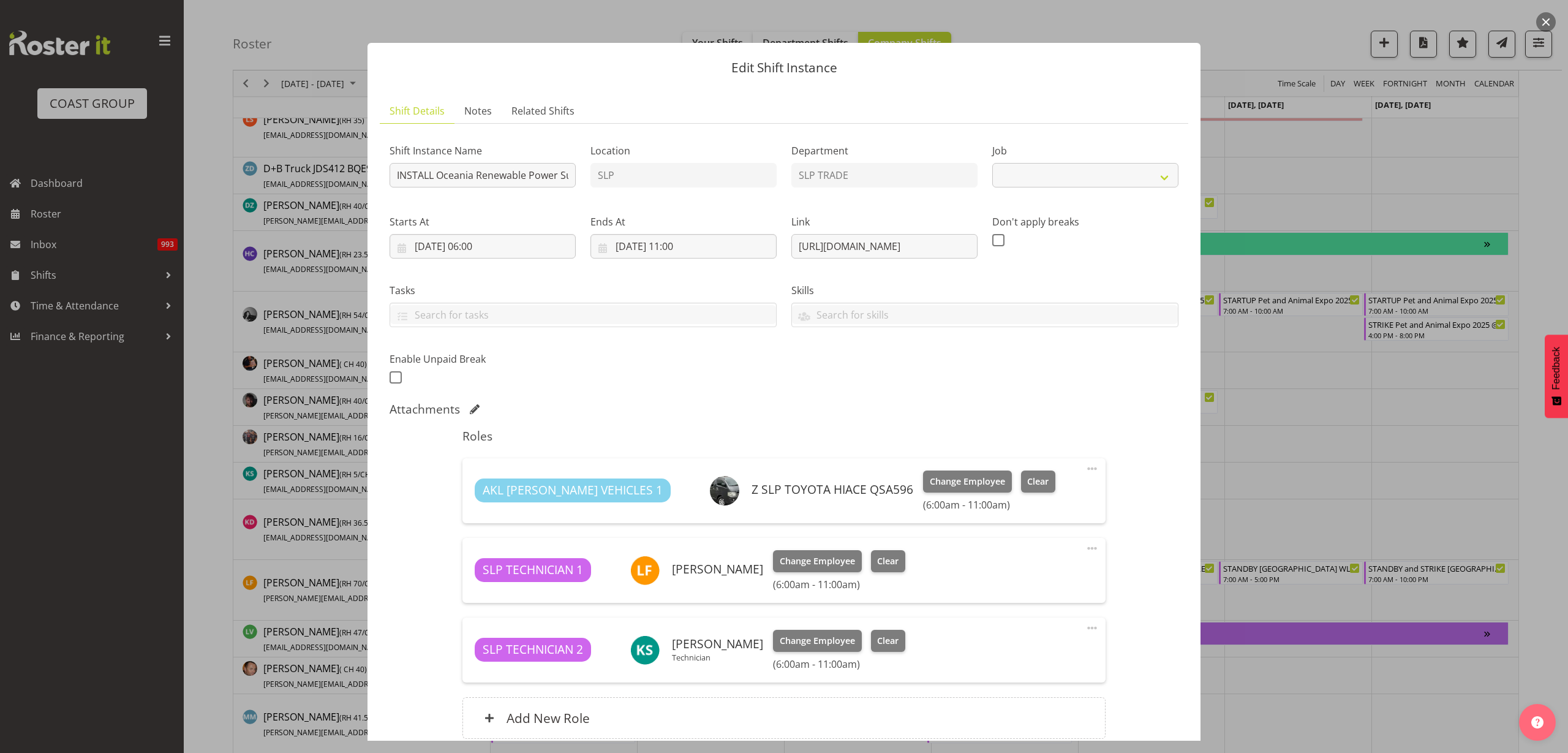
select select "10547"
drag, startPoint x: 790, startPoint y: 245, endPoint x: 1382, endPoint y: 231, distance: 592.2
click at [1382, 231] on div "Edit Shift Instance Shift Details Notes Related Shifts Shift Instance Name INST…" at bounding box center [784, 376] width 1568 height 753
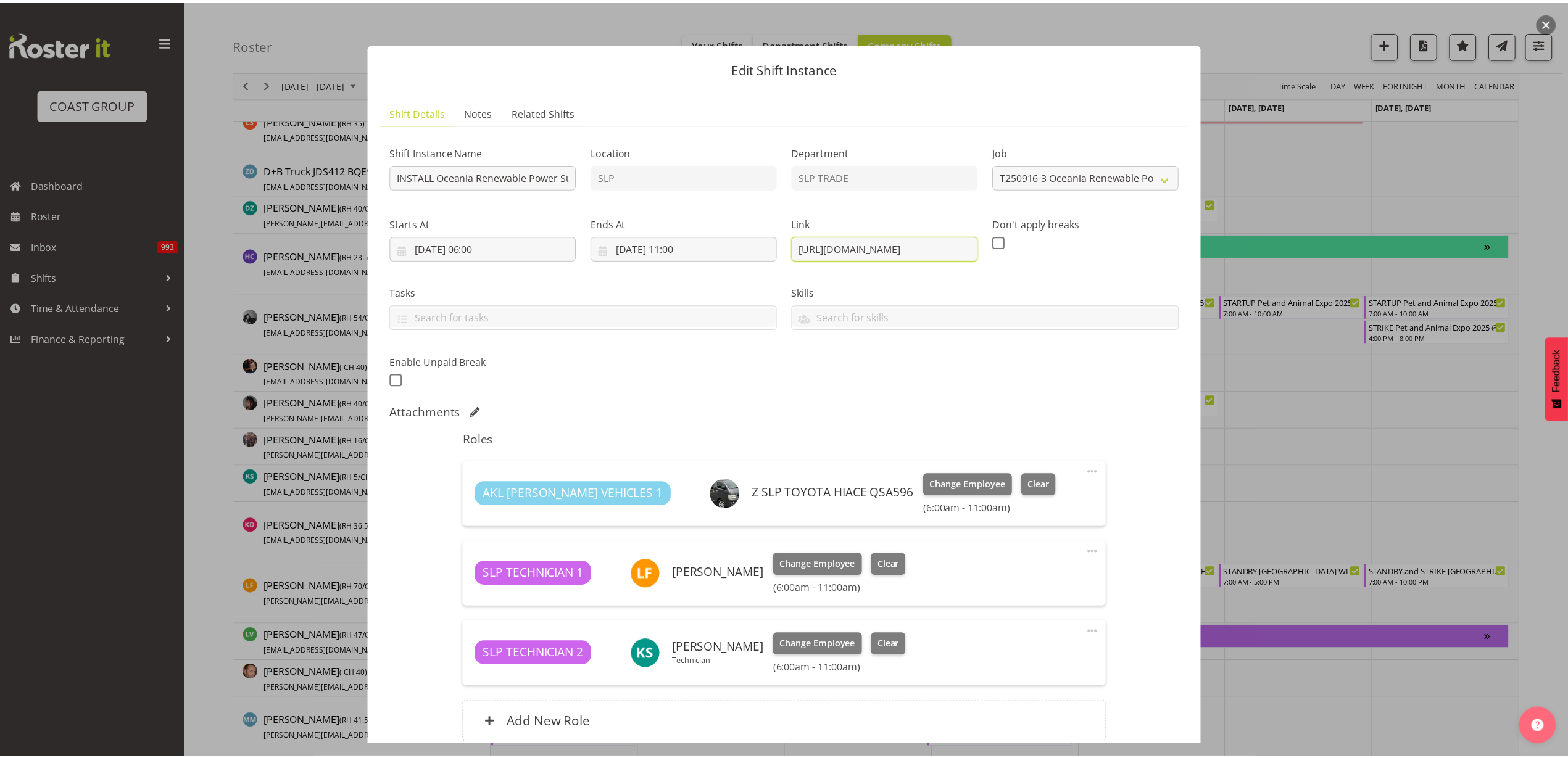
scroll to position [0, 0]
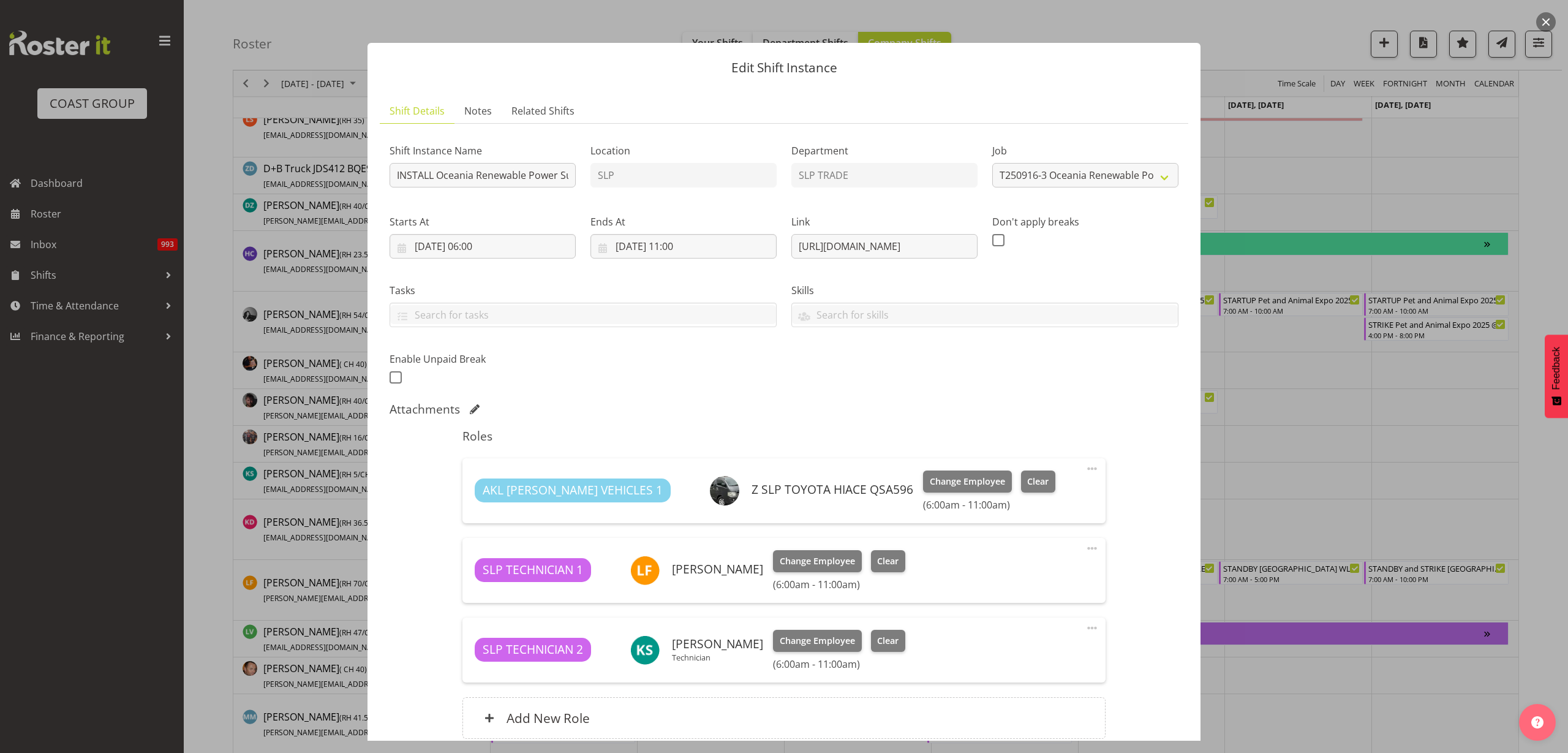
click at [1546, 18] on button "button" at bounding box center [1546, 22] width 20 height 20
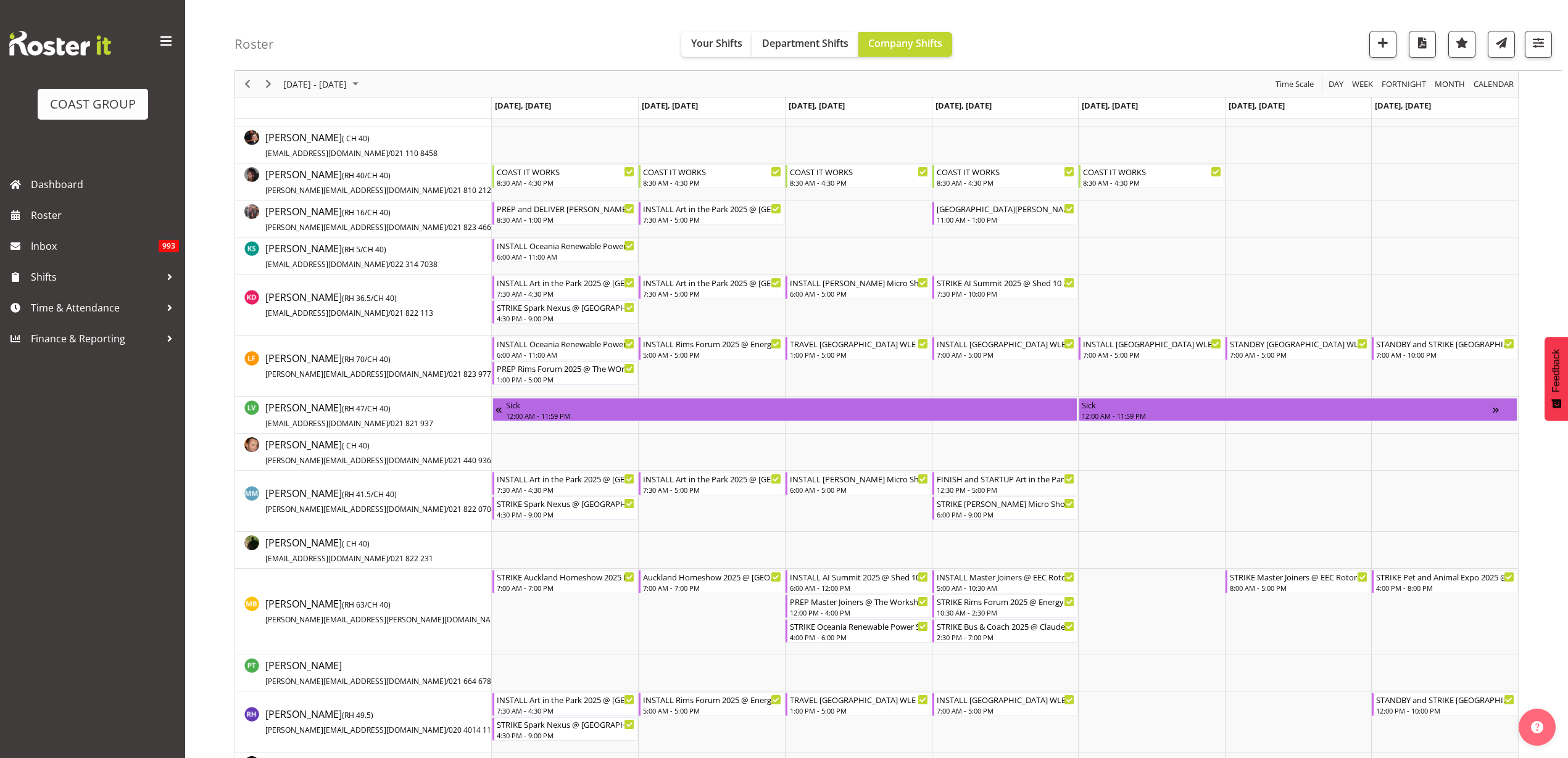
scroll to position [617, 0]
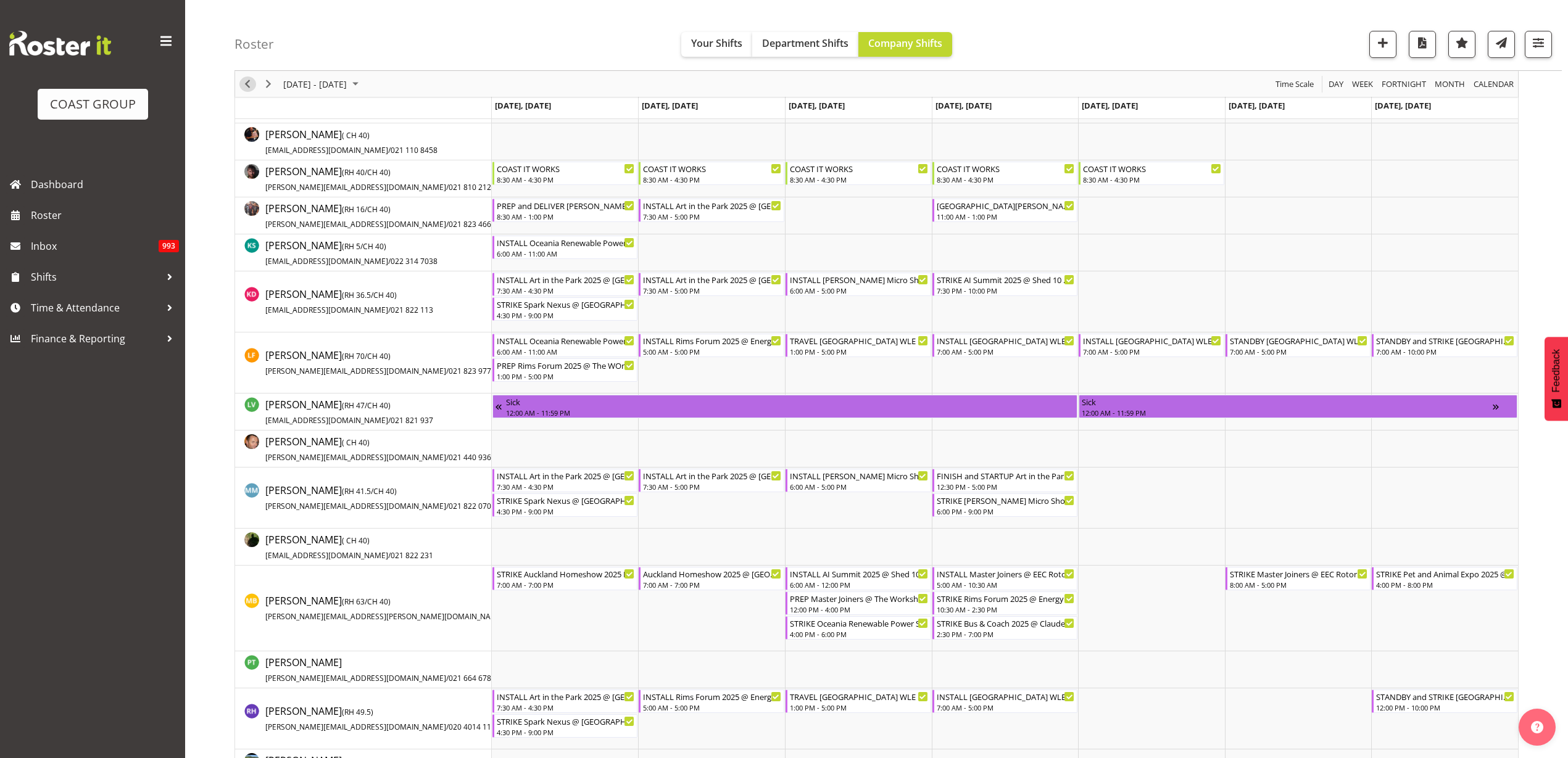
drag, startPoint x: 248, startPoint y: 84, endPoint x: 1363, endPoint y: 323, distance: 1140.3
click at [248, 84] on span "Previous" at bounding box center [247, 84] width 15 height 16
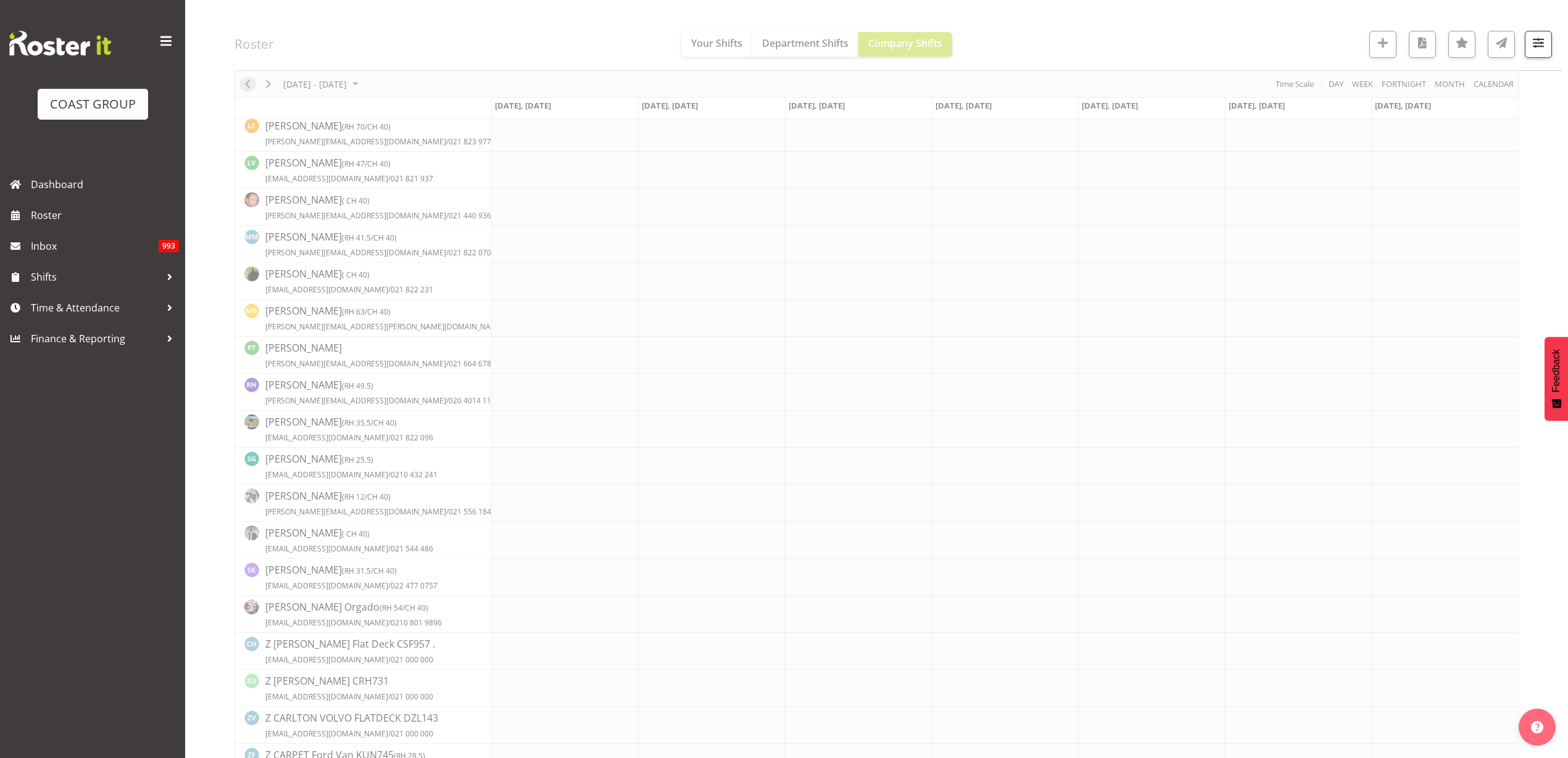
scroll to position [0, 0]
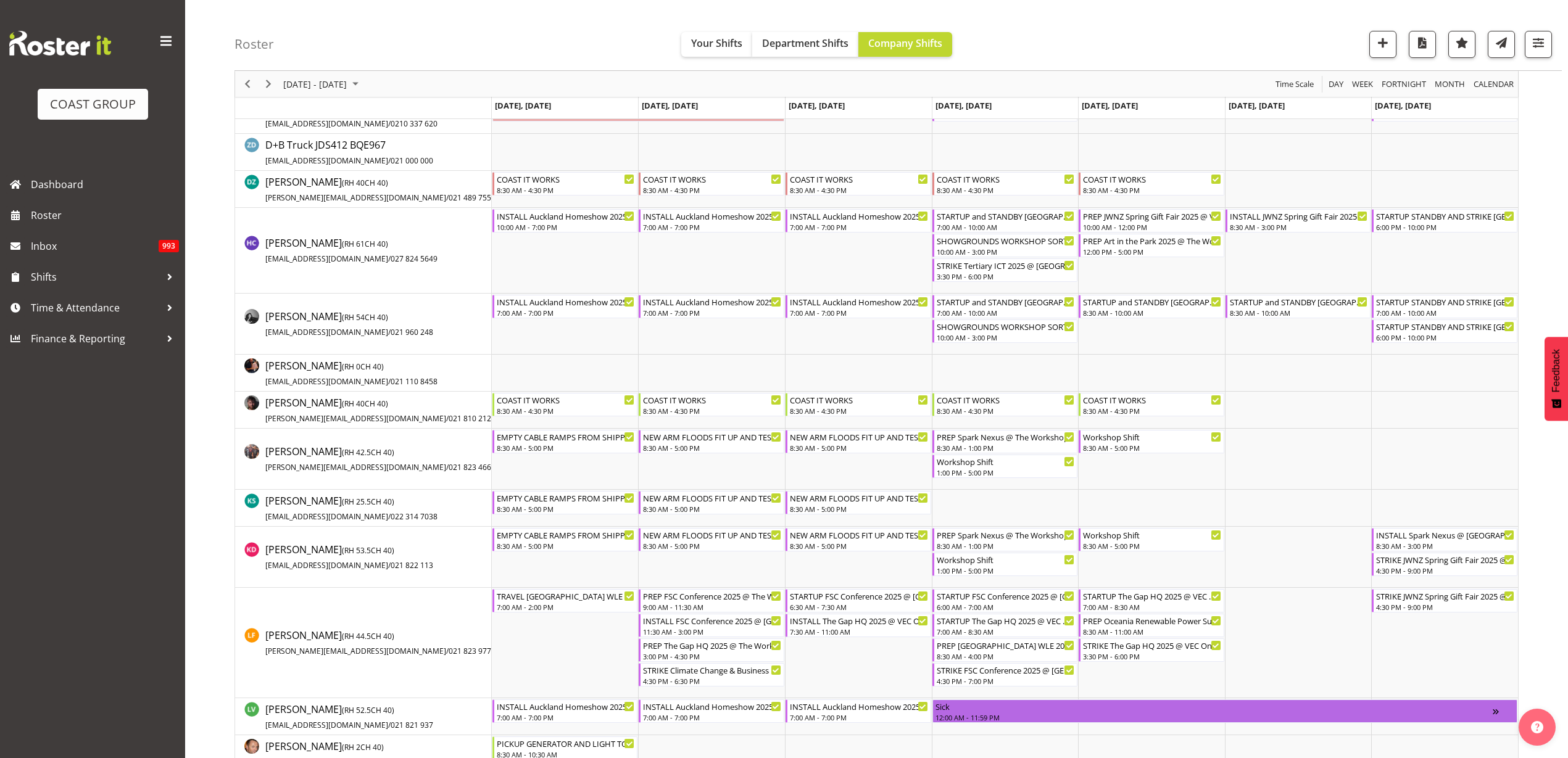
scroll to position [463, 0]
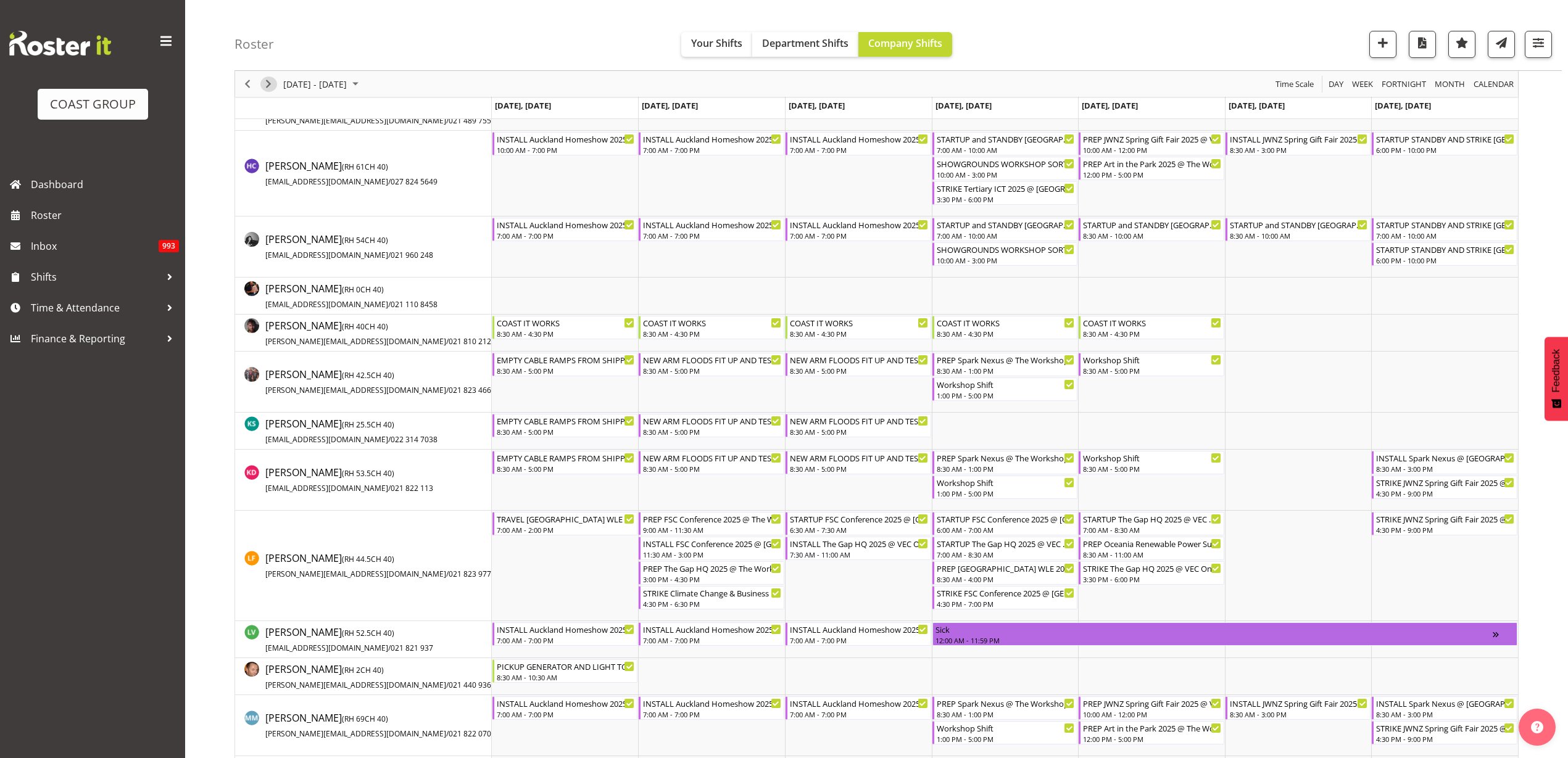
click at [266, 84] on span "Next" at bounding box center [268, 84] width 15 height 16
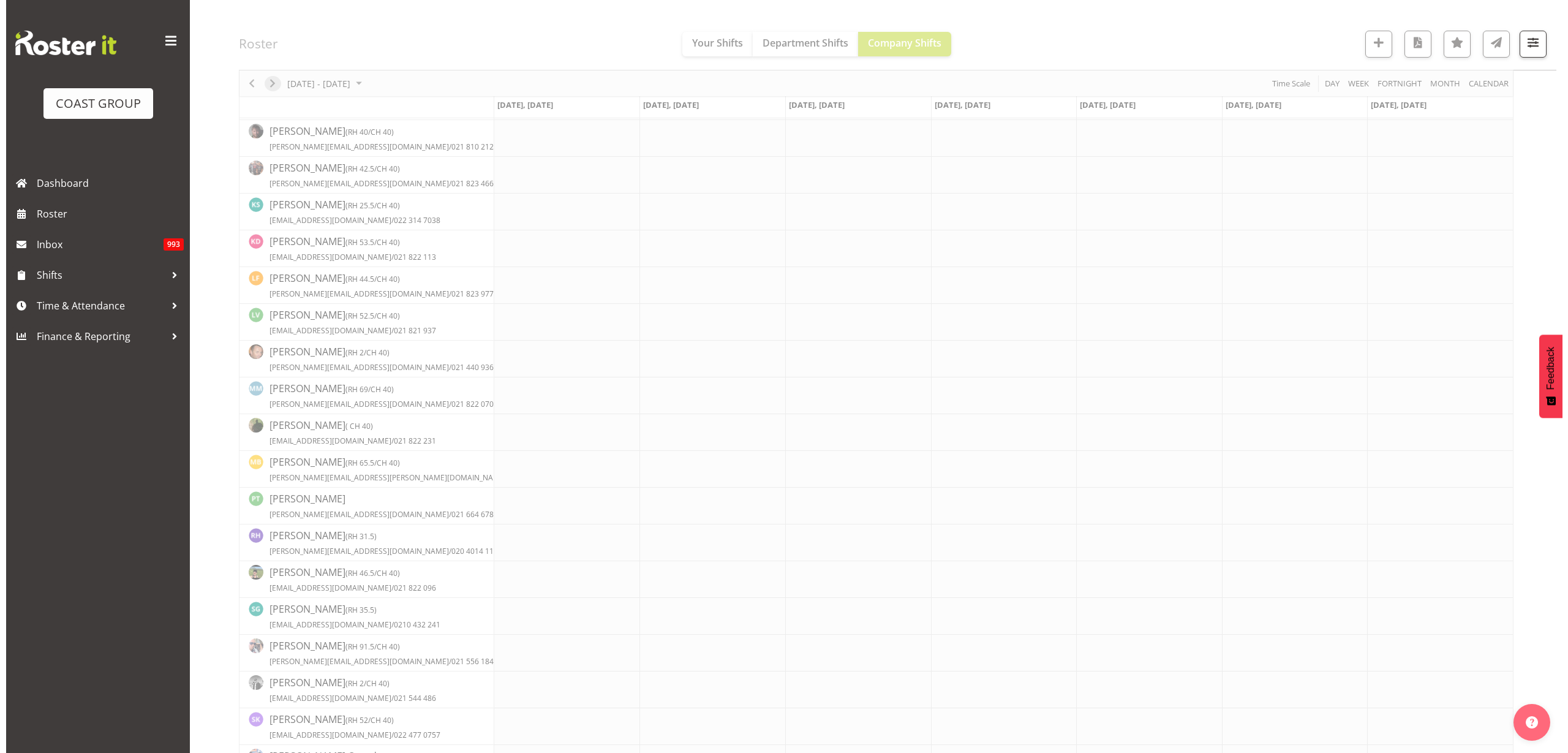
scroll to position [0, 0]
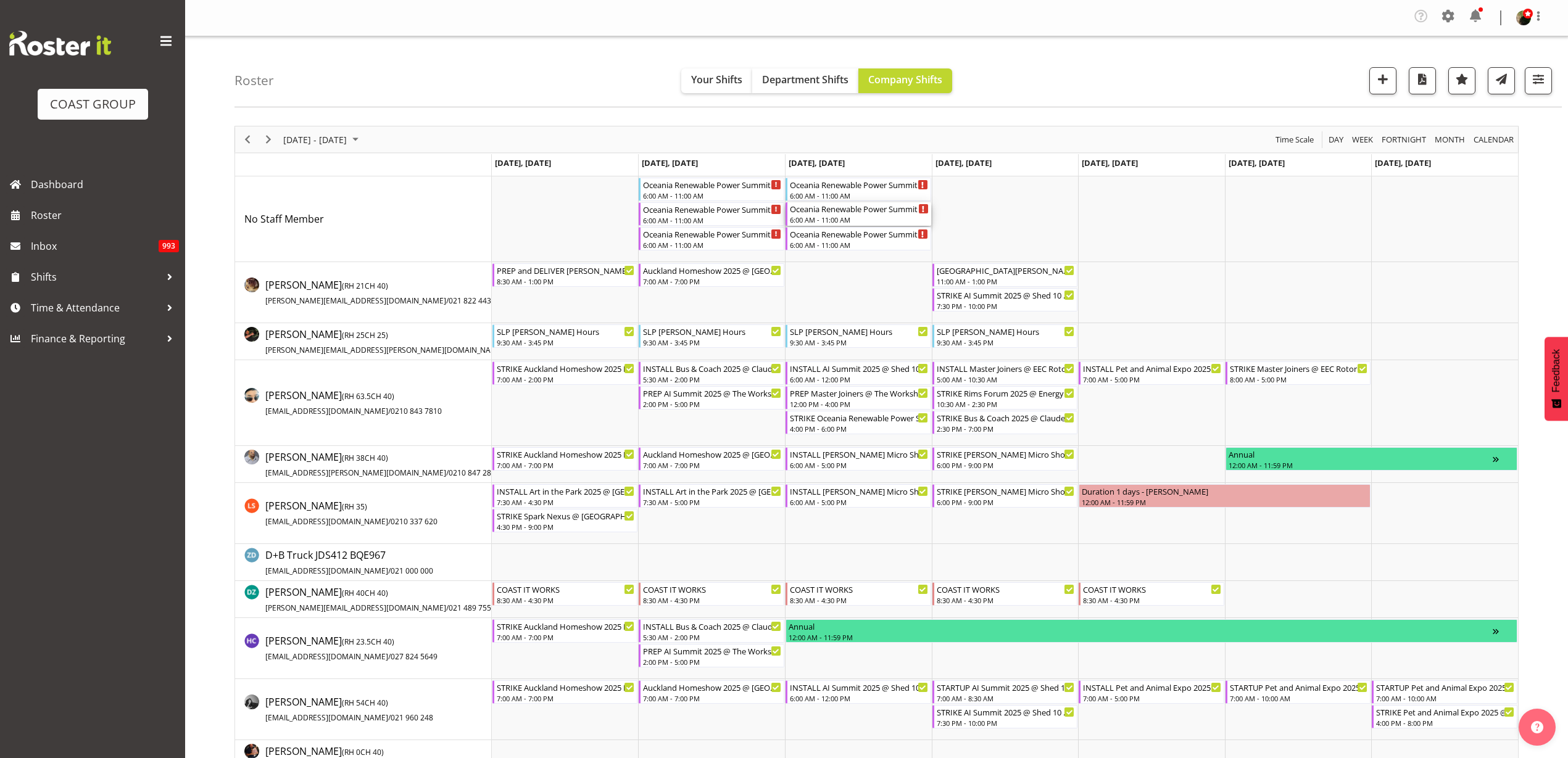
click at [837, 212] on div "Oceania Renewable Power Summit 2025 @ The Pullman On Site @ 0700" at bounding box center [859, 209] width 139 height 13
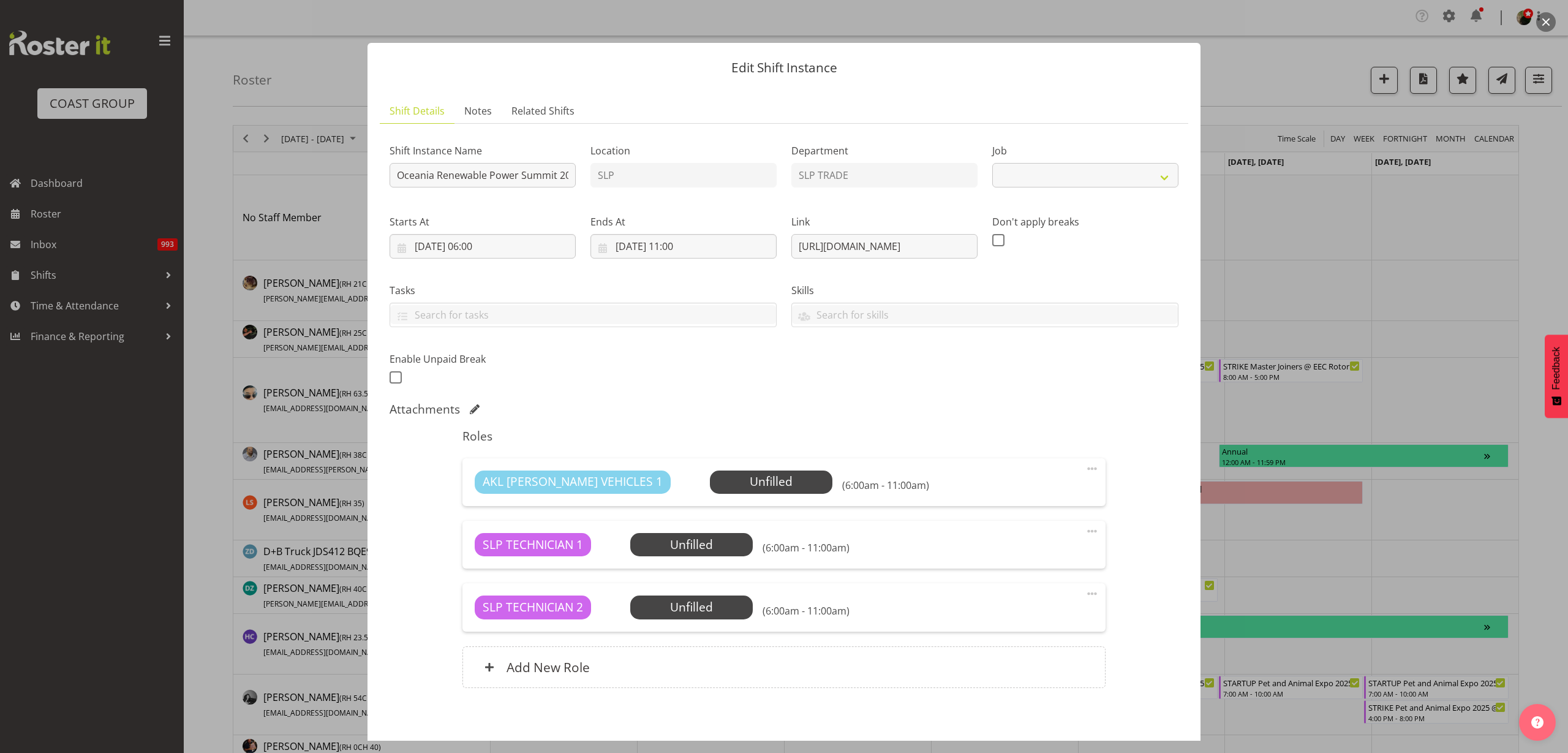
select select "10547"
click at [397, 176] on input "Oceania Renewable Power Summit 2025 @ The Pullman On Site @ 0700" at bounding box center [483, 175] width 186 height 24
type input "STRIKE Oceania Renewable Power Summit 2025 @ The Pullman On Site @ 1630"
click at [525, 240] on input "[DATE] 06:00" at bounding box center [483, 246] width 186 height 24
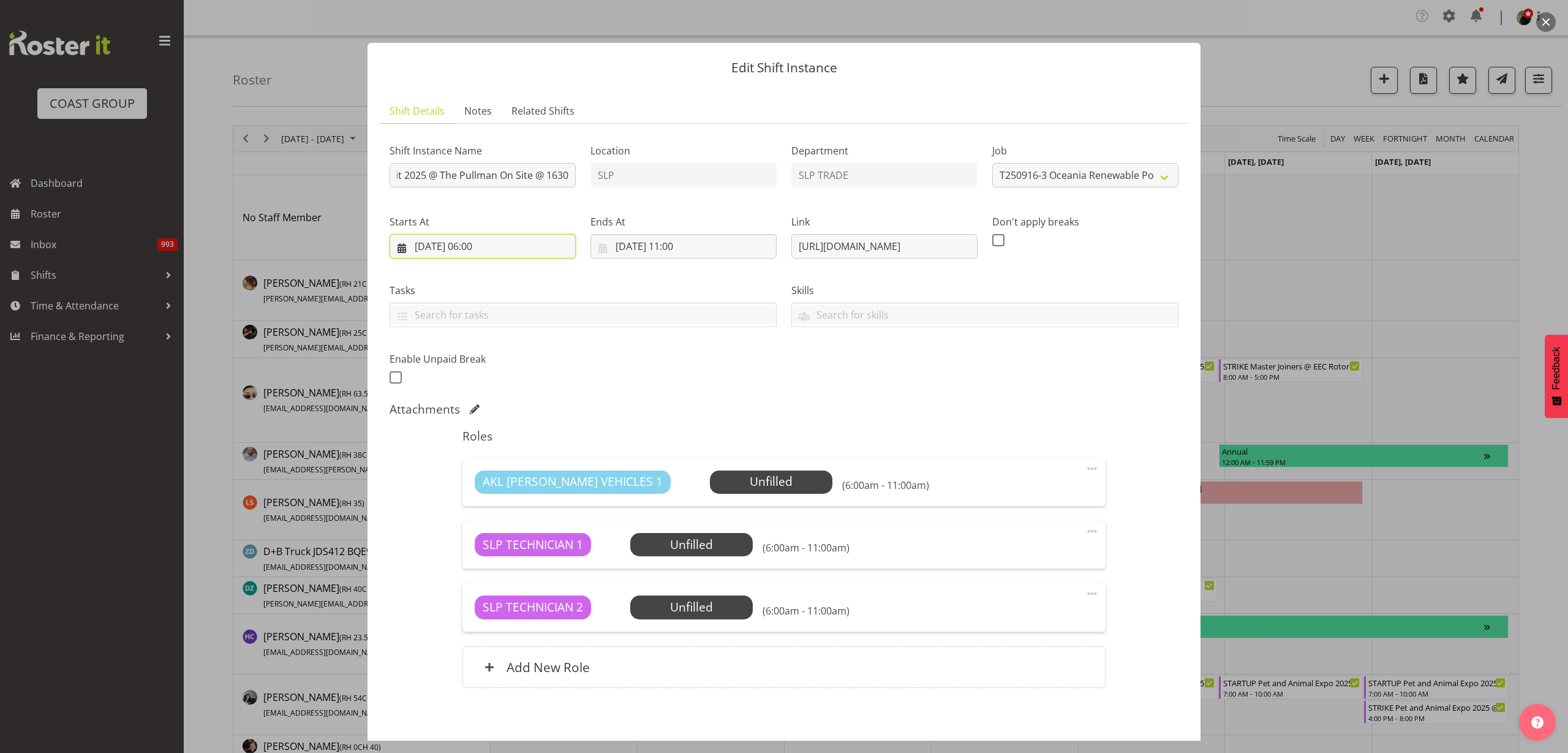
scroll to position [0, 0]
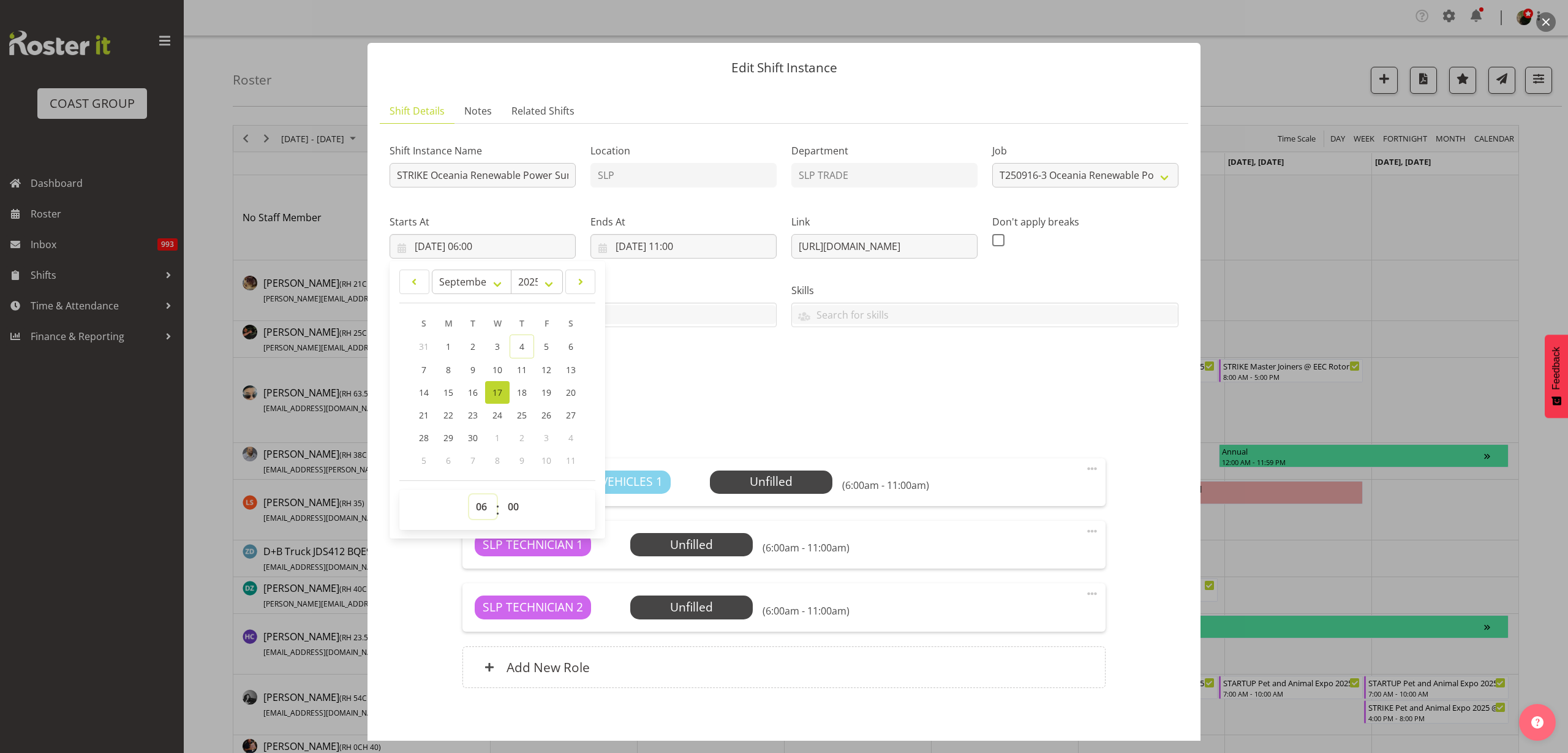
click at [478, 511] on select "00 01 02 03 04 05 06 07 08 09 10 11 12 13 14 15 16 17 18 19 20 21 22 23" at bounding box center [482, 506] width 27 height 24
select select "16"
click at [469, 495] on select "00 01 02 03 04 05 06 07 08 09 10 11 12 13 14 15 16 17 18 19 20 21 22 23" at bounding box center [482, 506] width 27 height 24
type input "[DATE] 16:00"
click at [661, 252] on input "[DATE] 11:00" at bounding box center [683, 246] width 186 height 24
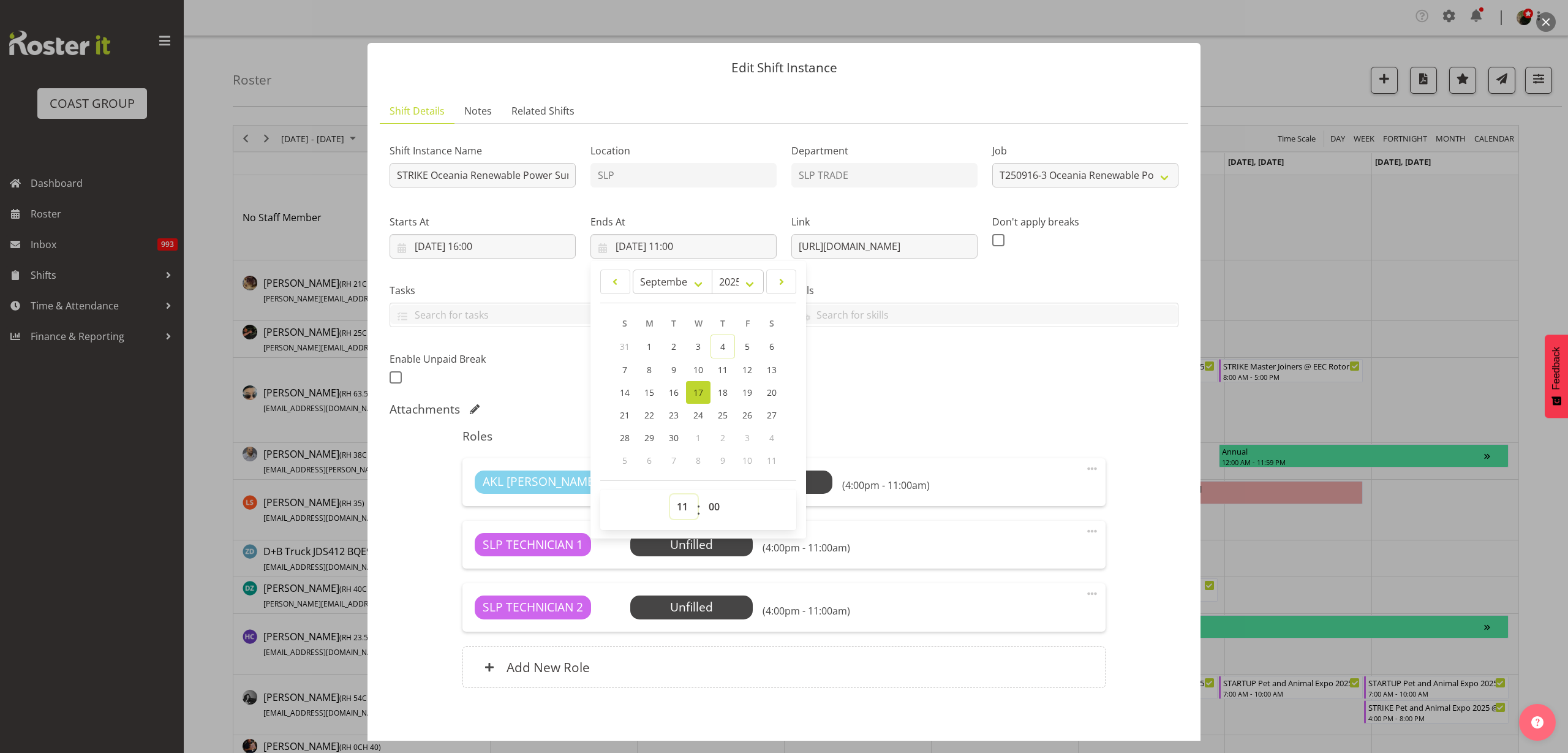
click at [676, 511] on select "00 01 02 03 04 05 06 07 08 09 10 11 12 13 14 15 16 17 18 19 20 21 22 23" at bounding box center [683, 506] width 27 height 24
click at [670, 515] on select "00 01 02 03 04 05 06 07 08 09 10 11 12 13 14 15 16 17 18 19 20 21 22 23" at bounding box center [683, 506] width 27 height 24
select select "18"
click at [670, 495] on select "00 01 02 03 04 05 06 07 08 09 10 11 12 13 14 15 16 17 18 19 20 21 22 23" at bounding box center [683, 506] width 27 height 24
type input "17/09/2025, 18:00"
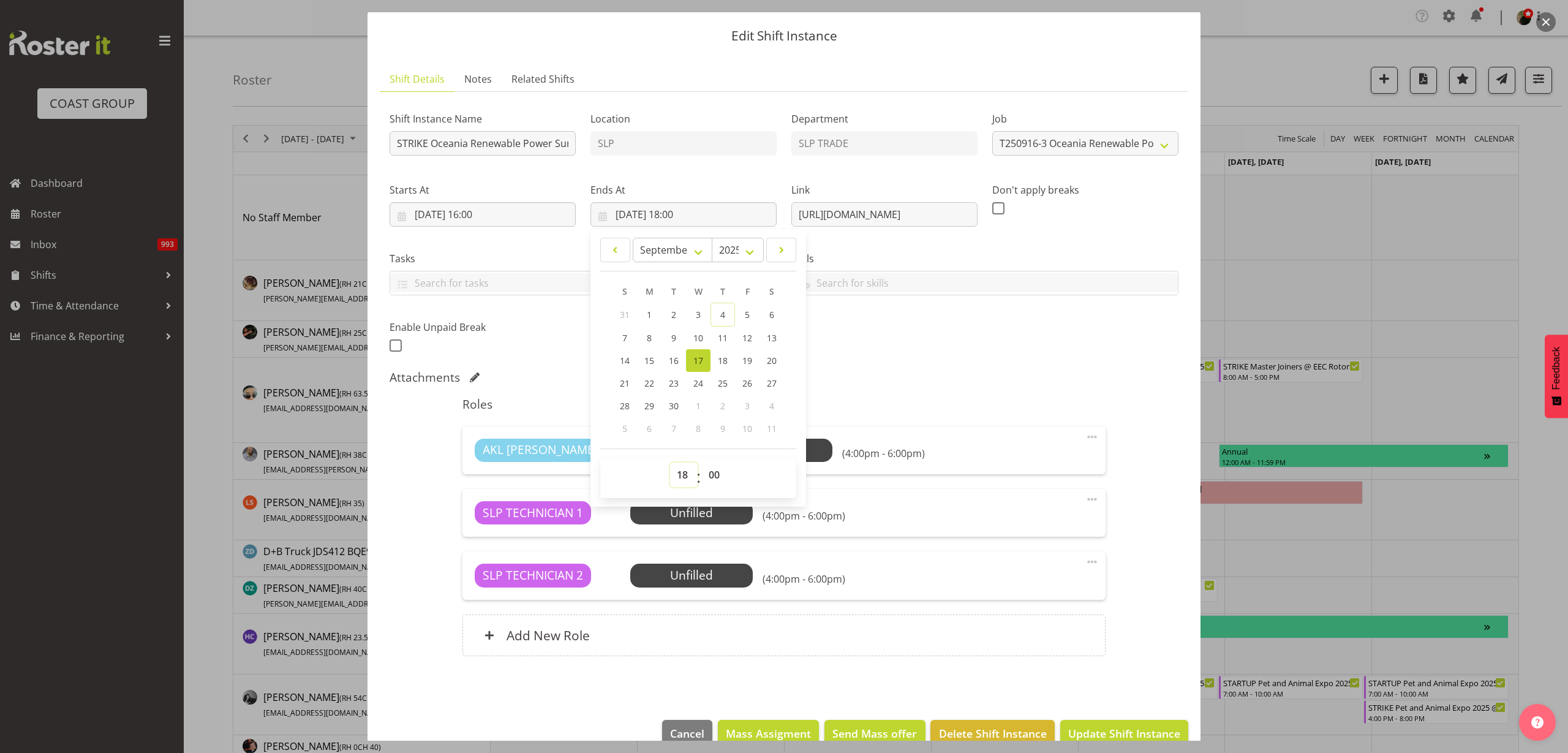
scroll to position [56, 0]
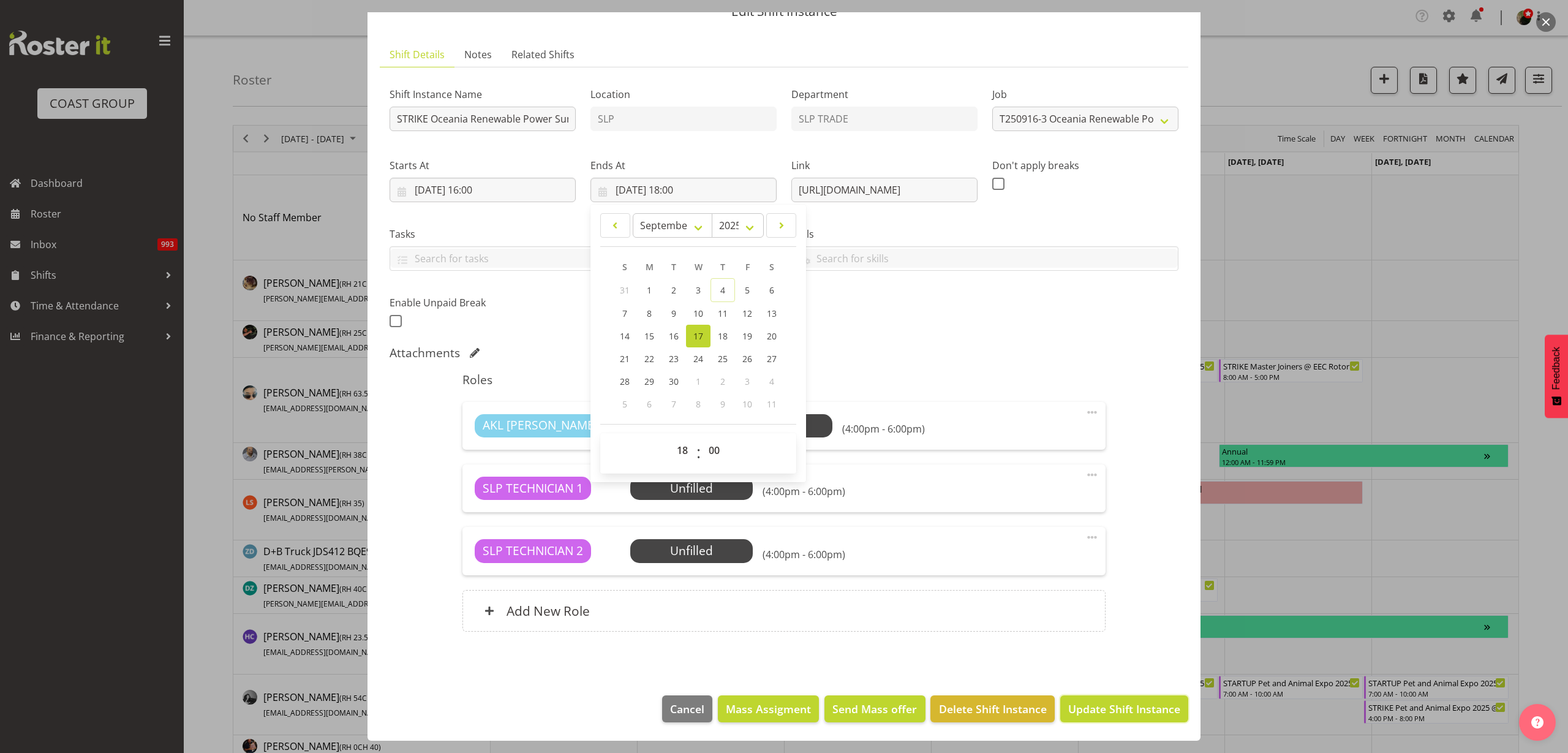
click at [1140, 708] on span "Update Shift Instance" at bounding box center [1124, 708] width 112 height 16
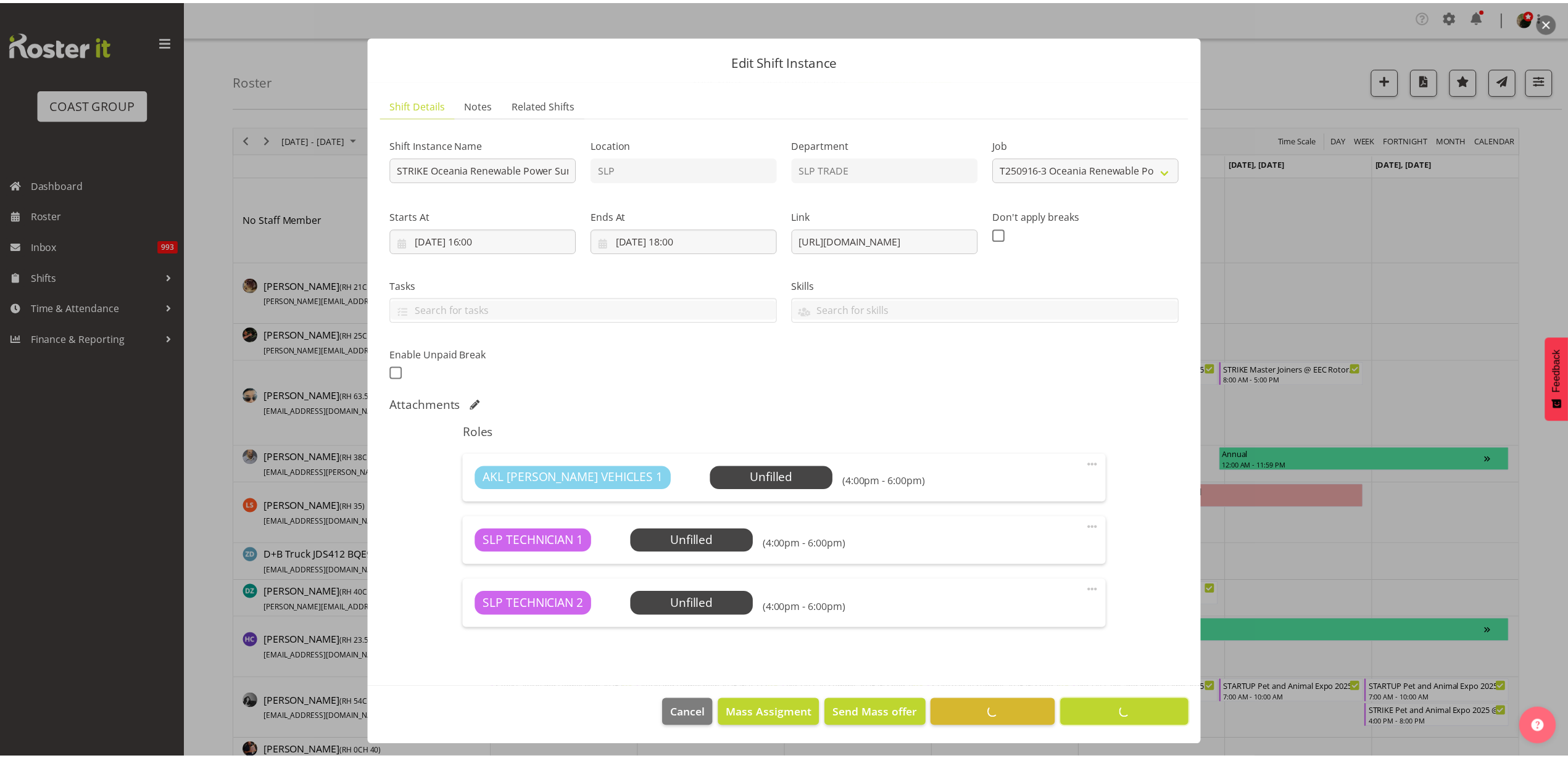
scroll to position [7, 0]
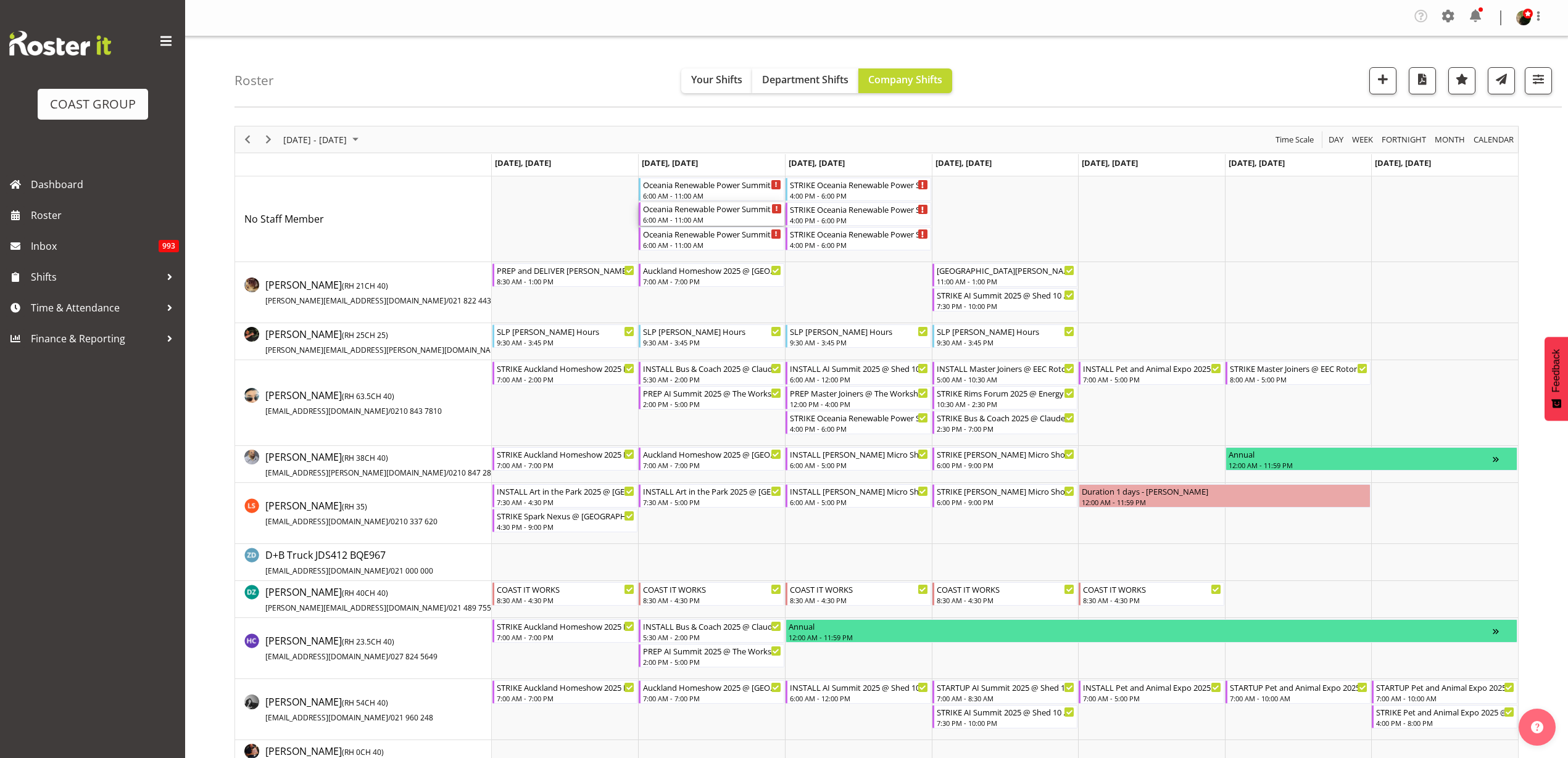
click at [679, 210] on div "Oceania Renewable Power Summit 2025 @ The Pullman On Site @ 0700" at bounding box center [712, 209] width 139 height 13
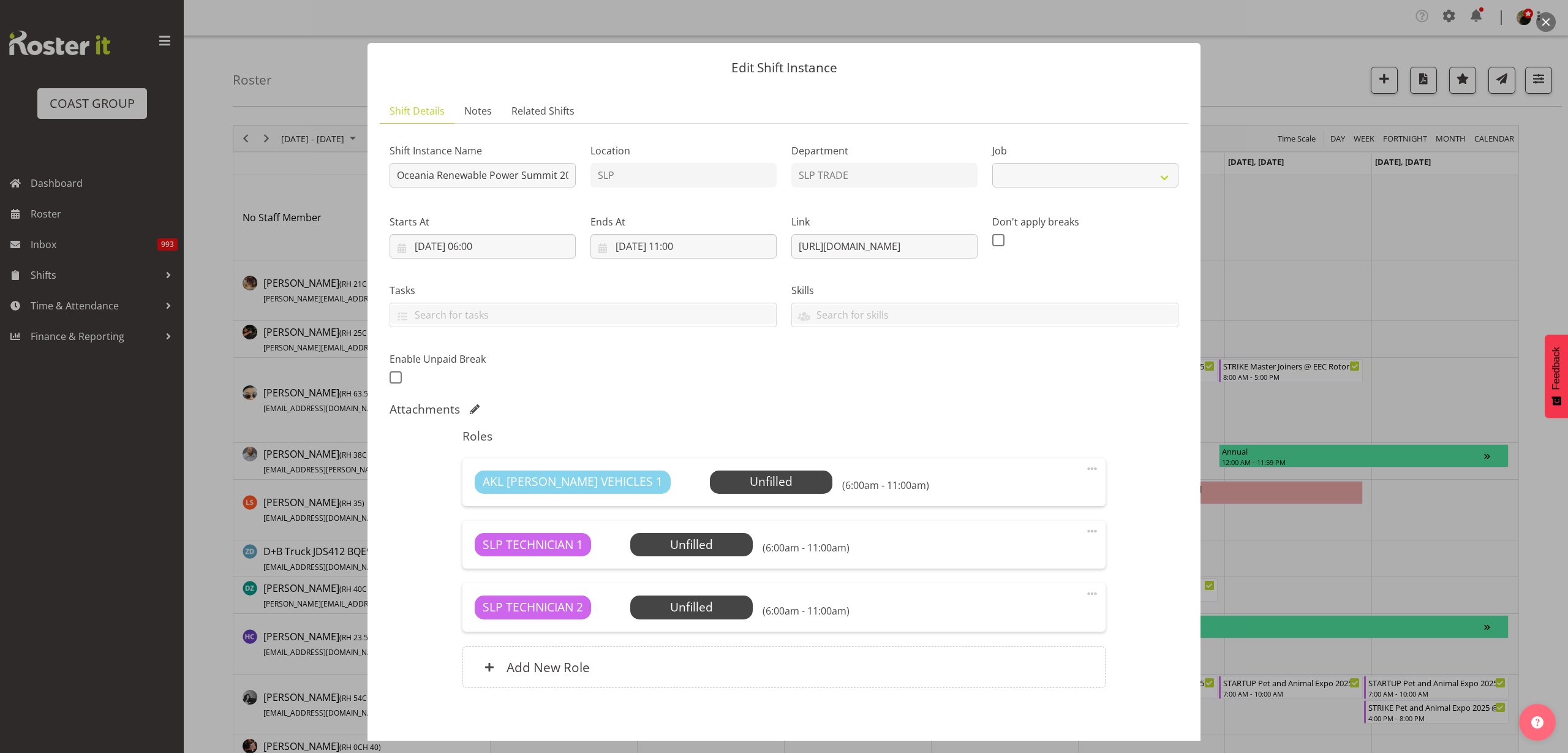
select select "10547"
click at [391, 178] on input "Oceania Renewable Power Summit 2025 @ The Pullman On Site @ 0700" at bounding box center [483, 175] width 186 height 24
type input "STARTUP Oceania Renewable Power Summit 2025 @ The Pullman On Site @ 0700"
click at [688, 244] on input "16/09/2025, 11:00" at bounding box center [683, 246] width 186 height 24
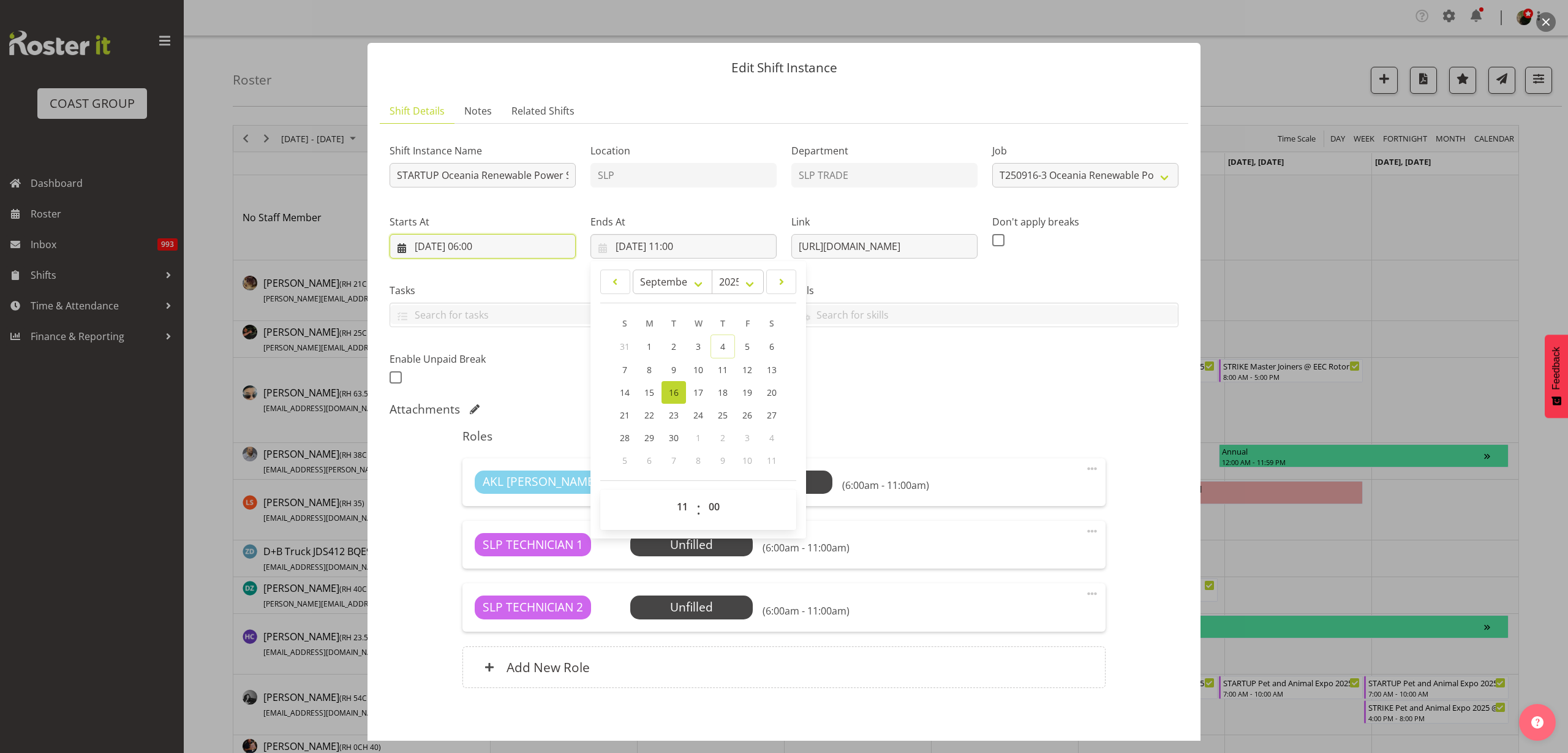
click at [516, 249] on input "16/09/2025, 06:00" at bounding box center [483, 246] width 186 height 24
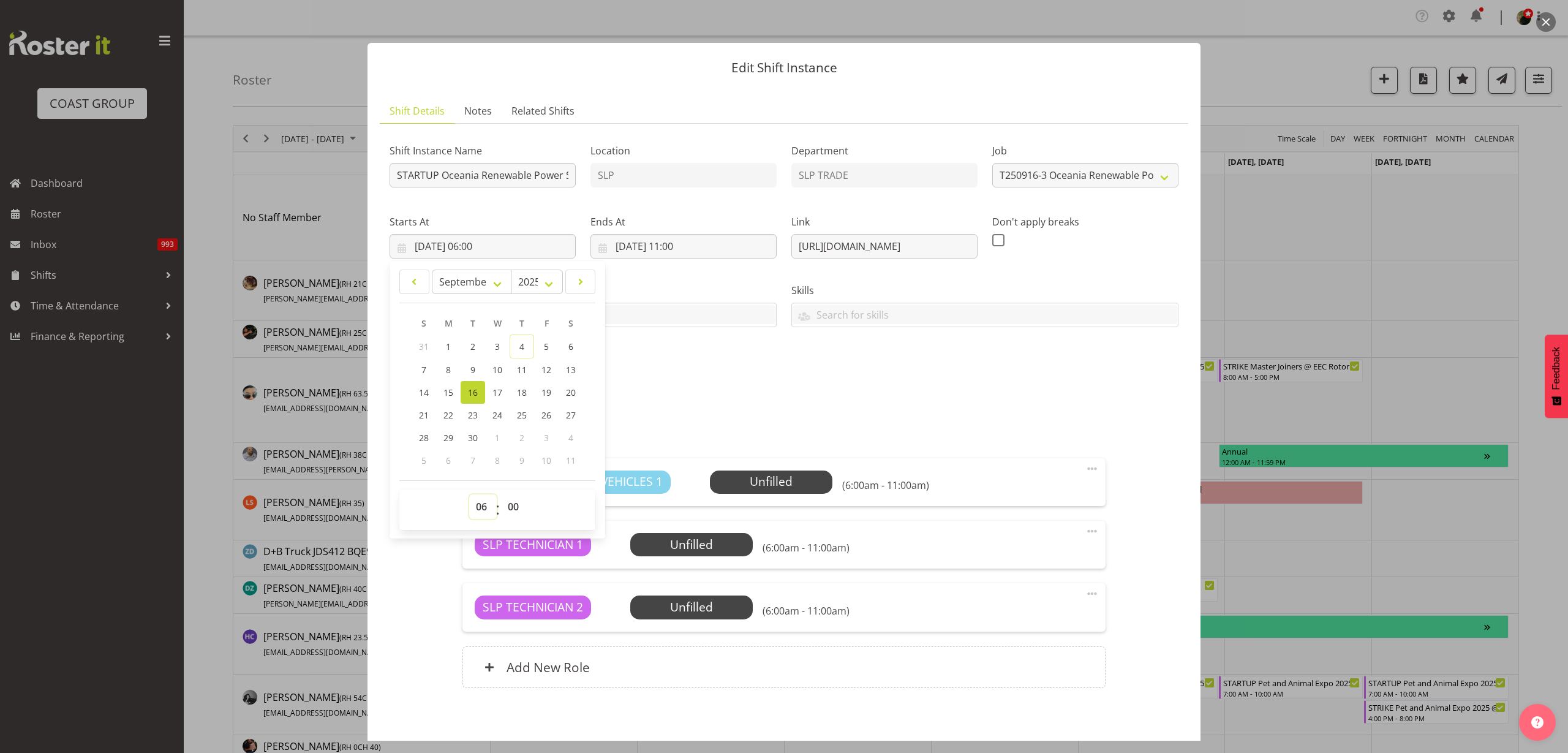
click at [481, 507] on select "00 01 02 03 04 05 06 07 08 09 10 11 12 13 14 15 16 17 18 19 20 21 22 23" at bounding box center [482, 506] width 27 height 24
select select "7"
click at [469, 495] on select "00 01 02 03 04 05 06 07 08 09 10 11 12 13 14 15 16 17 18 19 20 21 22 23" at bounding box center [482, 506] width 27 height 24
type input "16/09/2025, 07:00"
click at [694, 247] on input "16/09/2025, 11:00" at bounding box center [683, 246] width 186 height 24
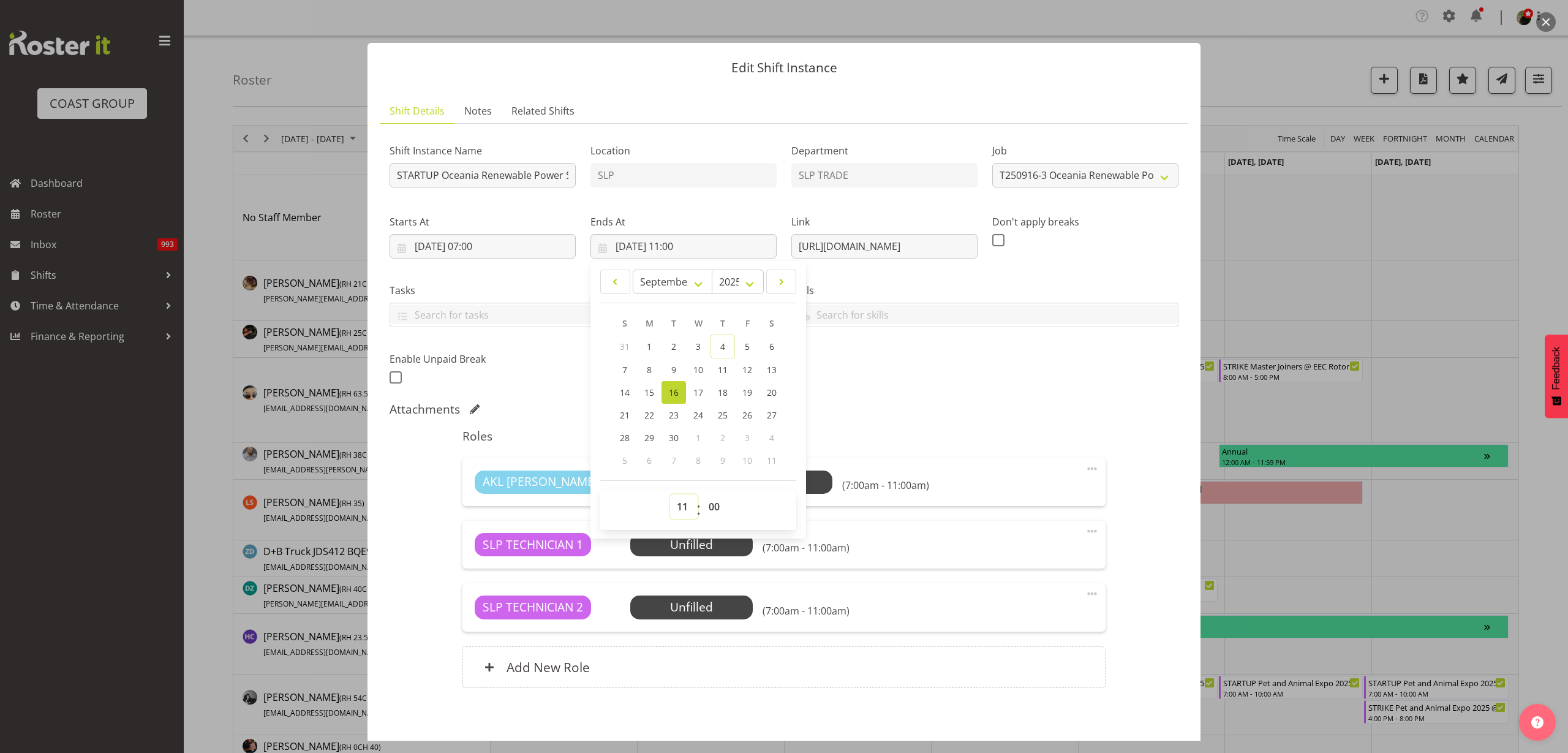
click at [687, 506] on select "00 01 02 03 04 05 06 07 08 09 10 11 12 13 14 15 16 17 18 19 20 21 22 23" at bounding box center [683, 506] width 27 height 24
select select "8"
click at [670, 495] on select "00 01 02 03 04 05 06 07 08 09 10 11 12 13 14 15 16 17 18 19 20 21 22 23" at bounding box center [683, 506] width 27 height 24
type input "16/09/2025, 08:00"
select select "30"
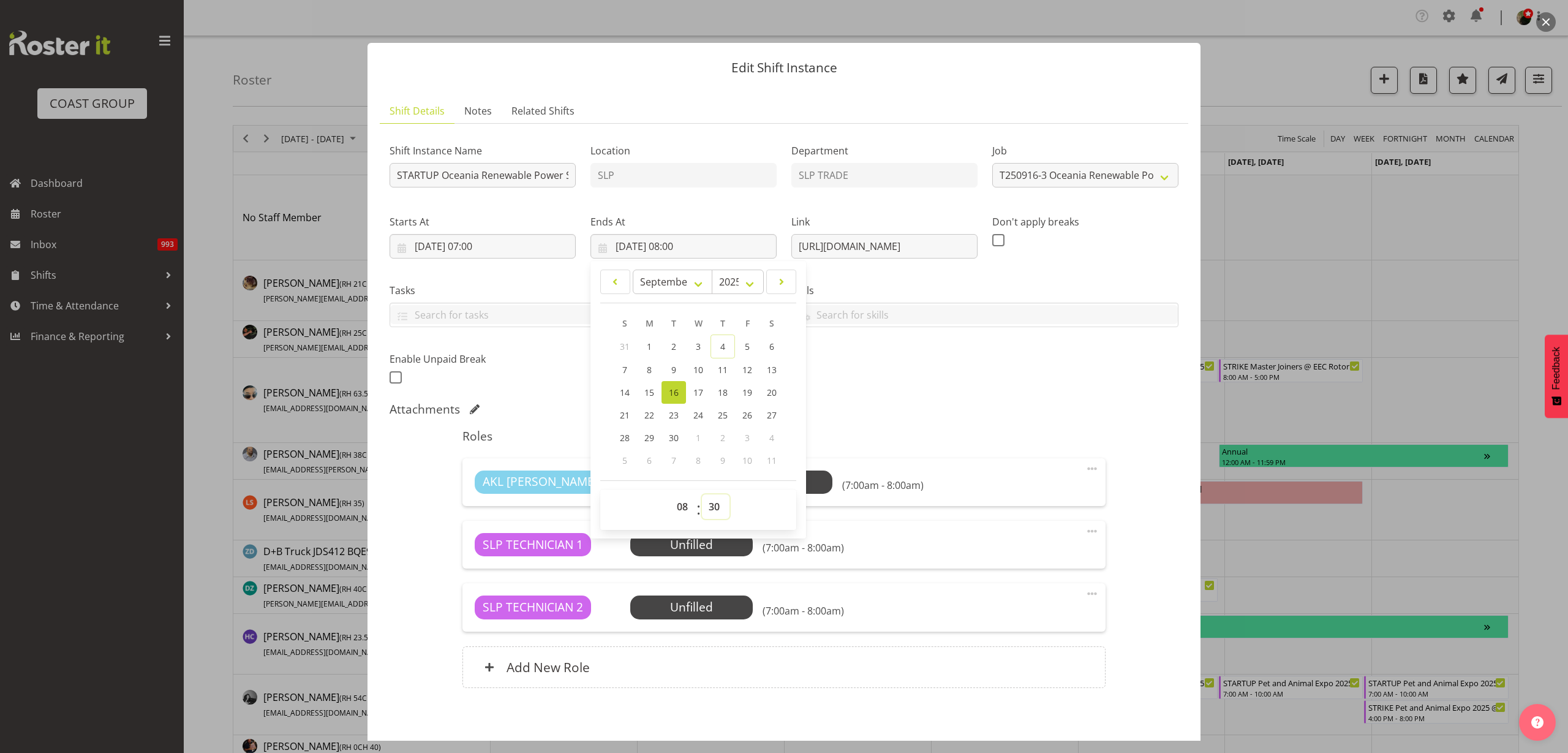
type input "16/09/2025, 08:30"
click at [1048, 384] on div "Shift Instance Name STARTUP Oceania Renewable Power Summit 2025 @ The Pullman O…" at bounding box center [784, 260] width 804 height 268
drag, startPoint x: 1081, startPoint y: 593, endPoint x: 1075, endPoint y: 592, distance: 6.1
click at [1085, 593] on span at bounding box center [1092, 593] width 15 height 15
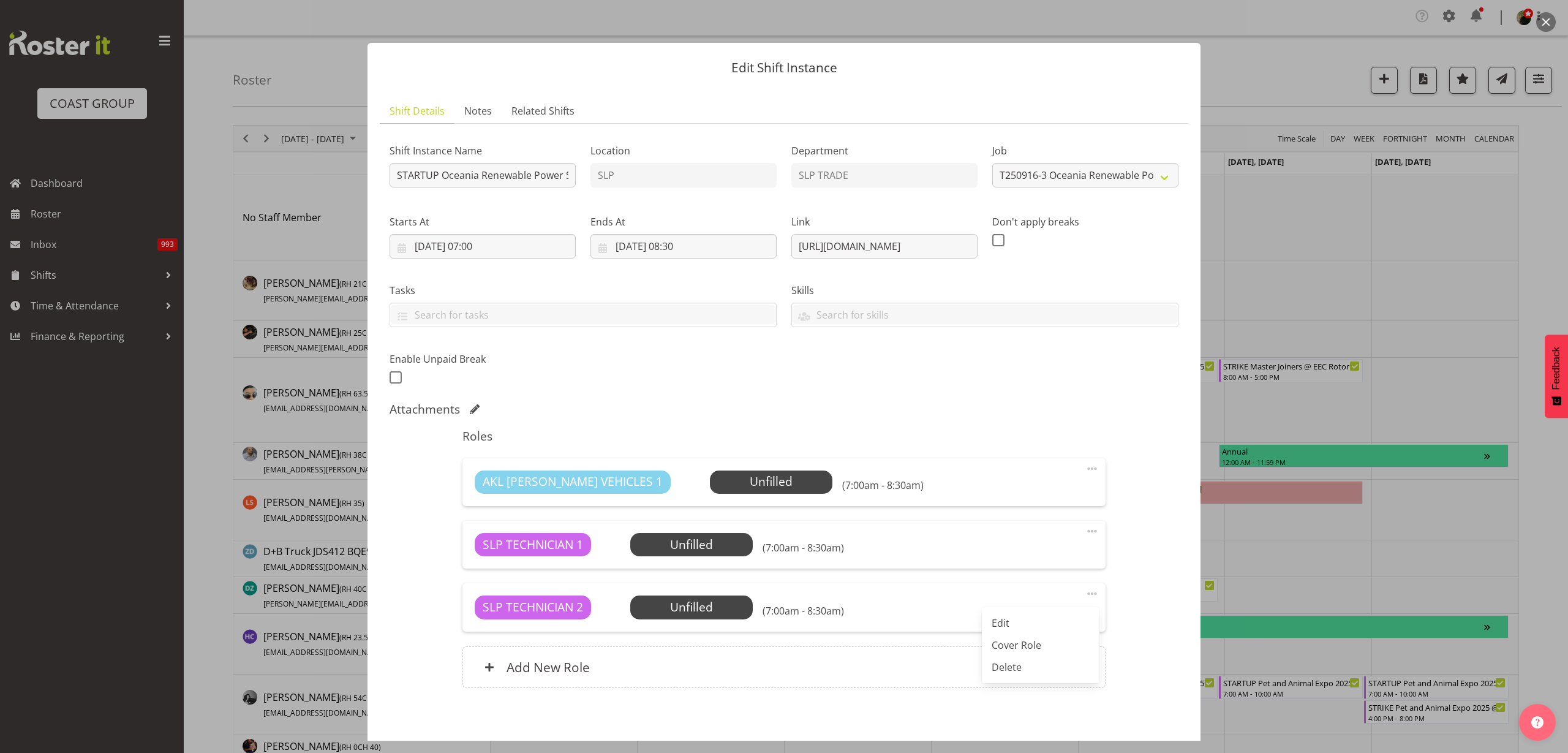
click at [1016, 668] on link "Delete" at bounding box center [1040, 667] width 117 height 22
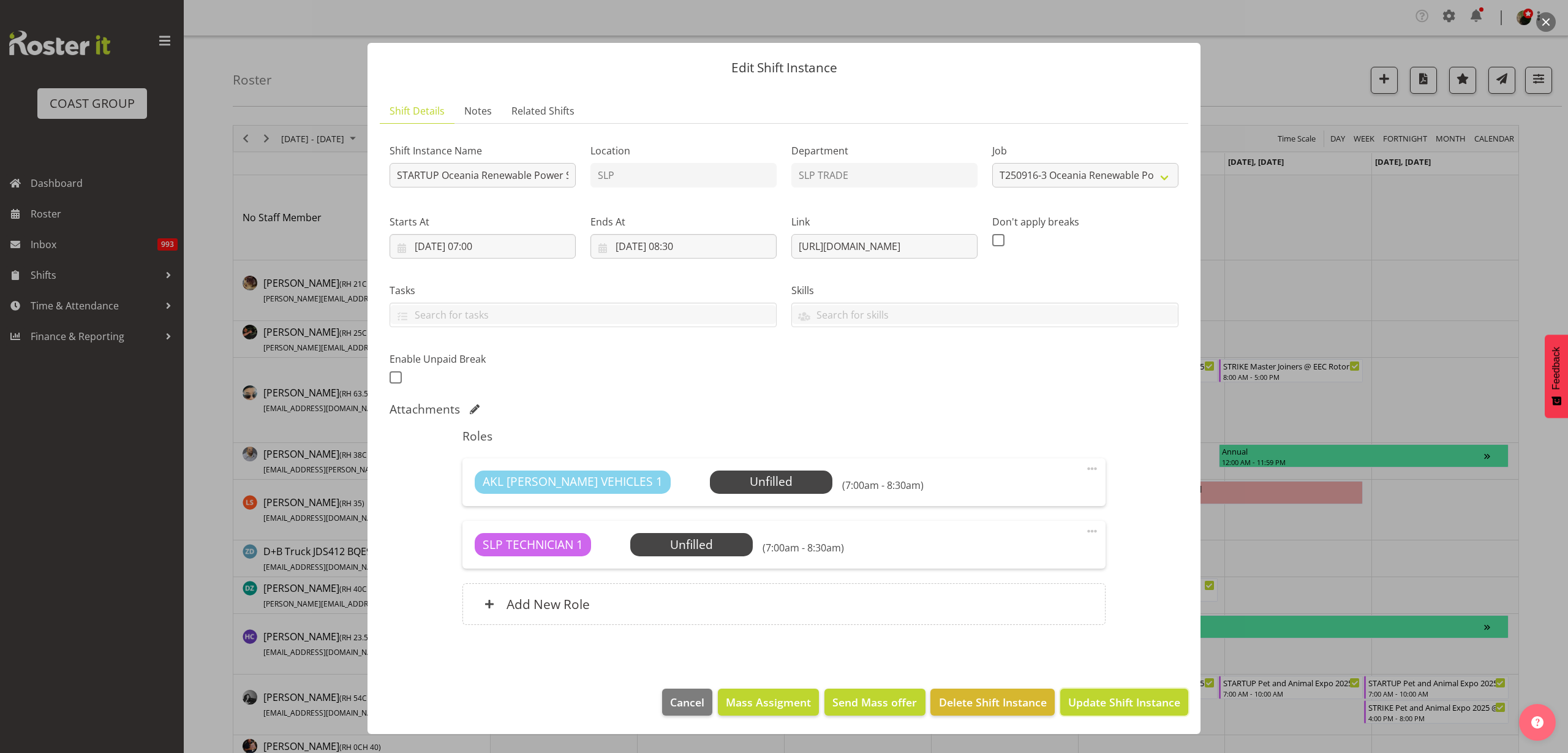
click at [1121, 705] on span "Update Shift Instance" at bounding box center [1124, 702] width 112 height 16
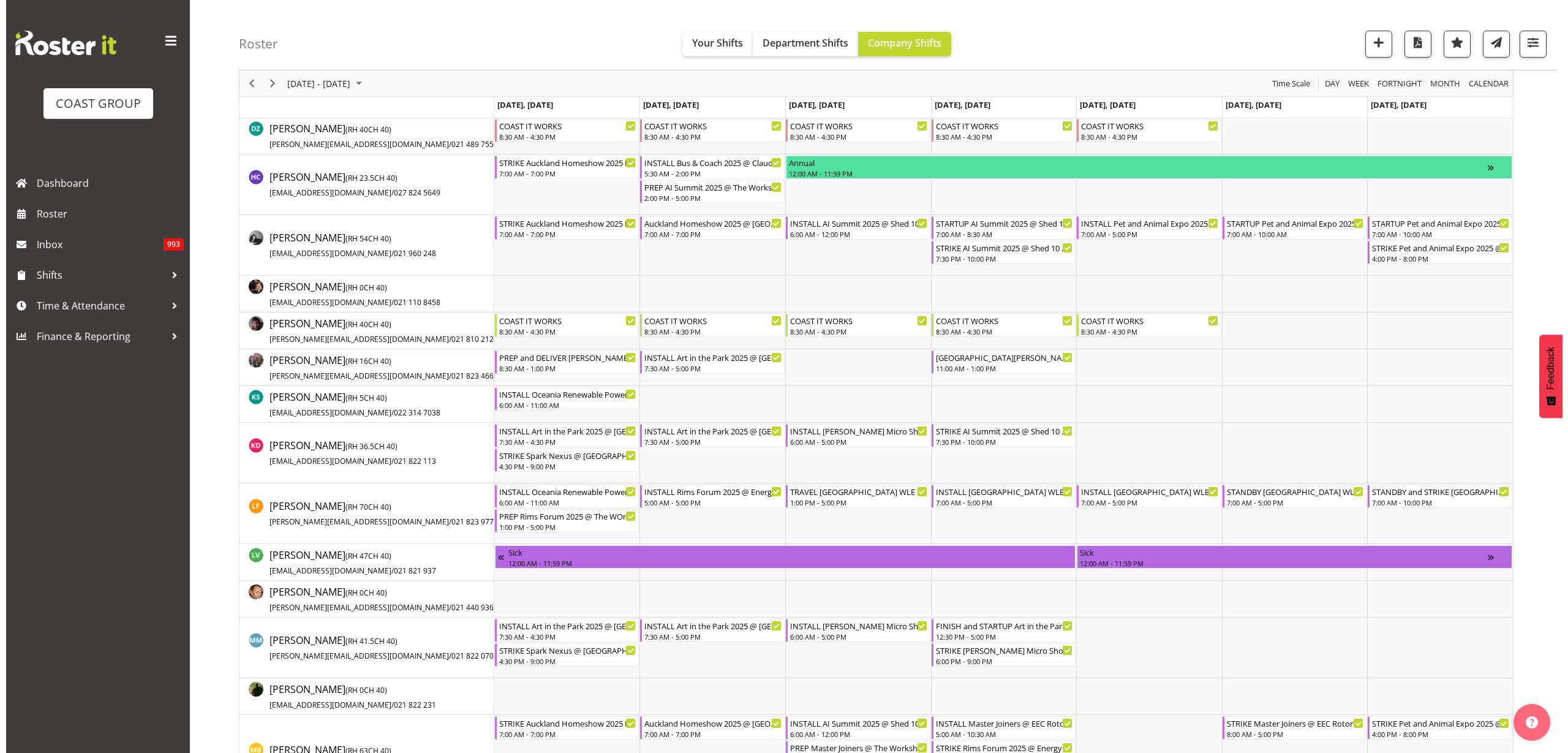
scroll to position [0, 0]
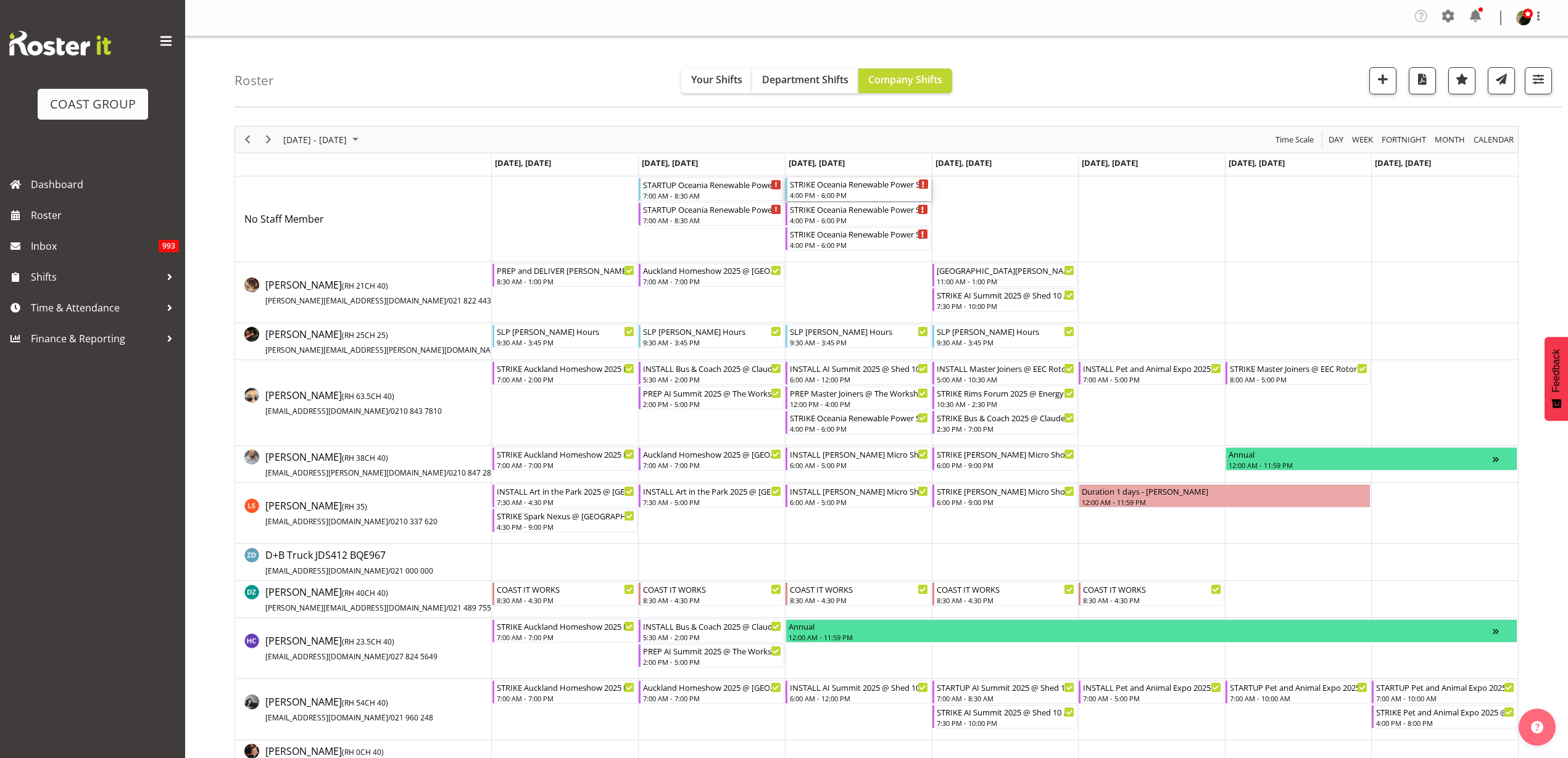
click at [856, 196] on div "4:00 PM - 6:00 PM" at bounding box center [859, 195] width 139 height 10
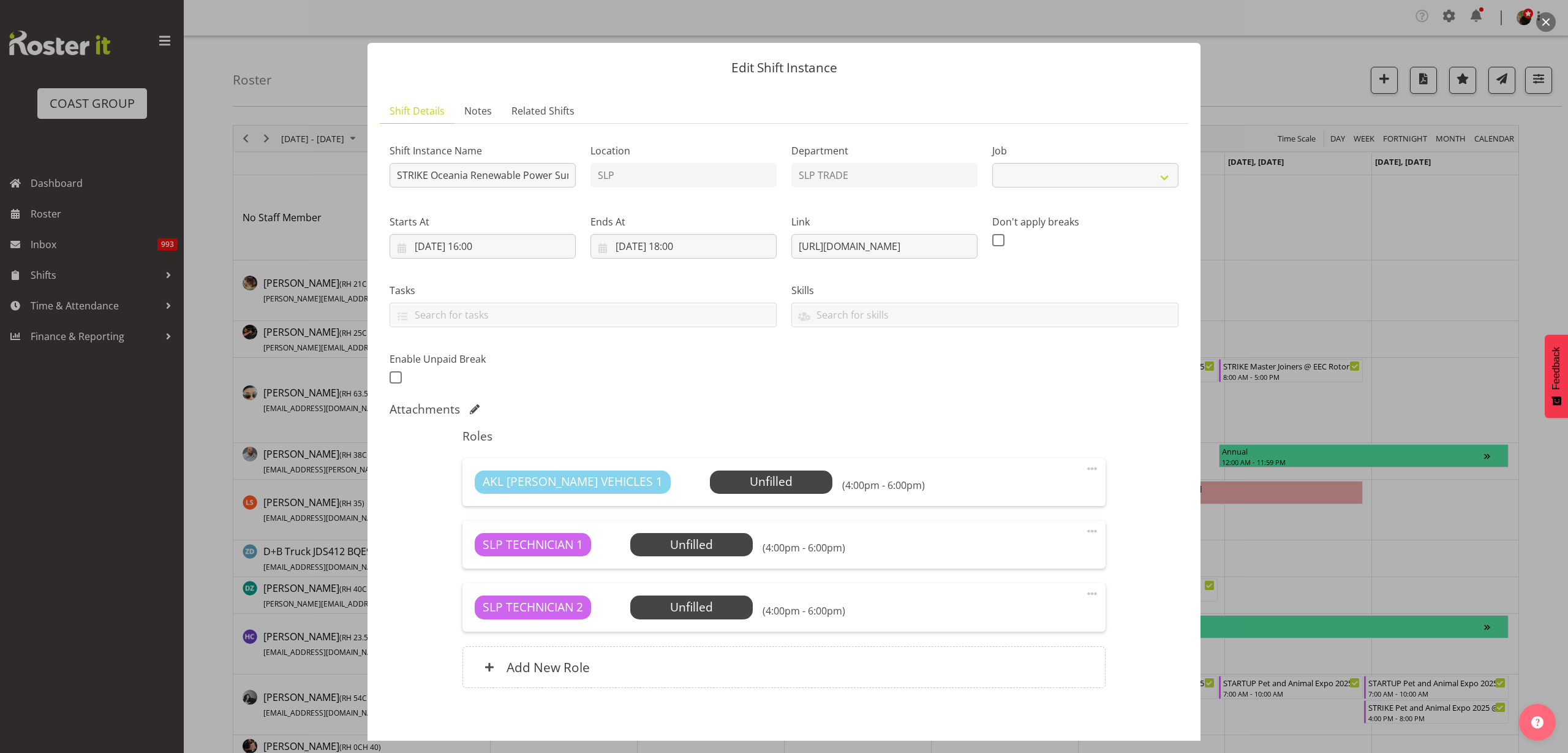
select select "10547"
drag, startPoint x: 427, startPoint y: 178, endPoint x: 313, endPoint y: 179, distance: 114.0
click at [313, 179] on div "Edit Shift Instance Shift Details Notes Related Shifts Shift Instance Name STRI…" at bounding box center [784, 376] width 1568 height 753
type input "STRARTUP Oceania Renewable Power Summit 2025 @ The Pullman On Site @ 1630"
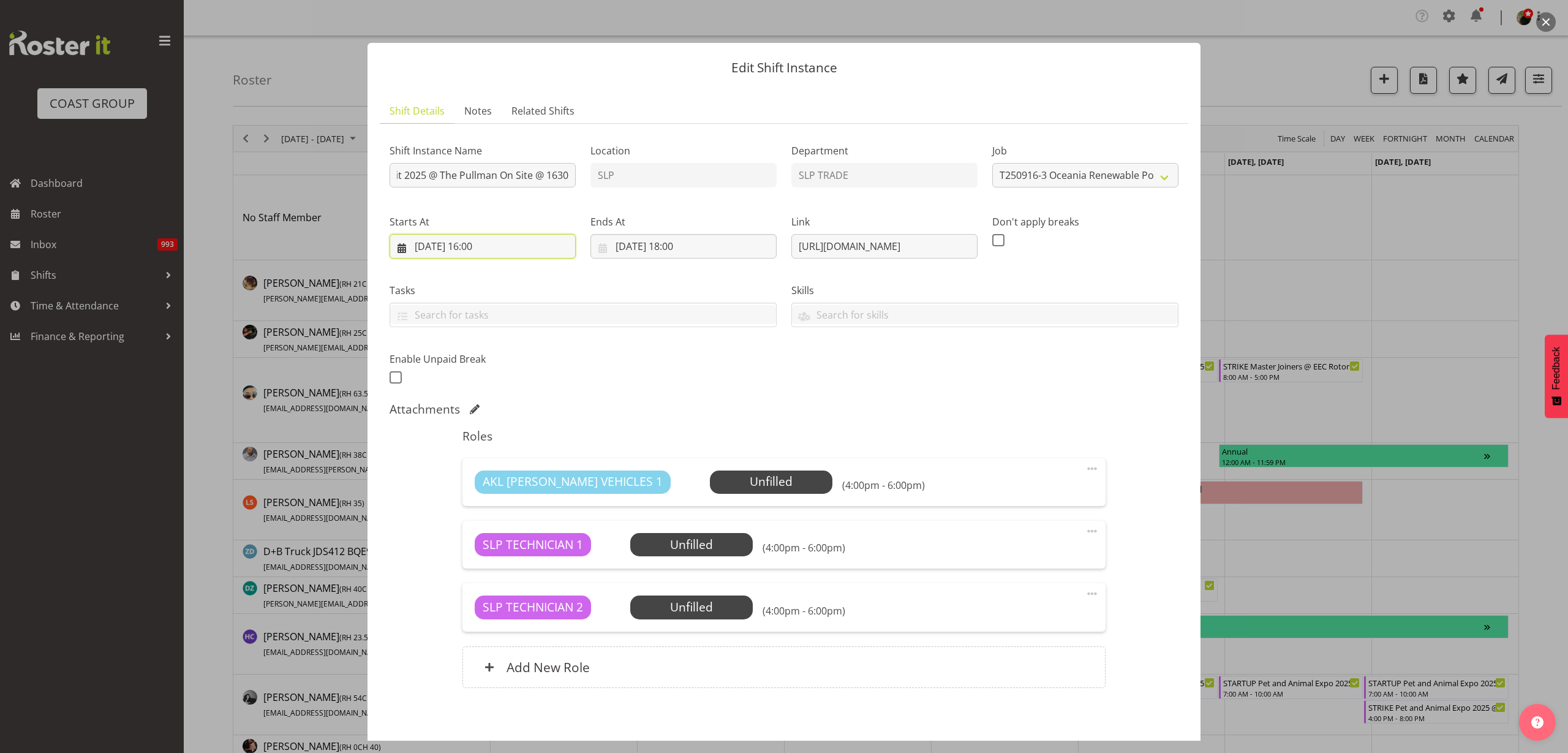
click at [506, 250] on input "17/09/2025, 16:00" at bounding box center [483, 246] width 186 height 24
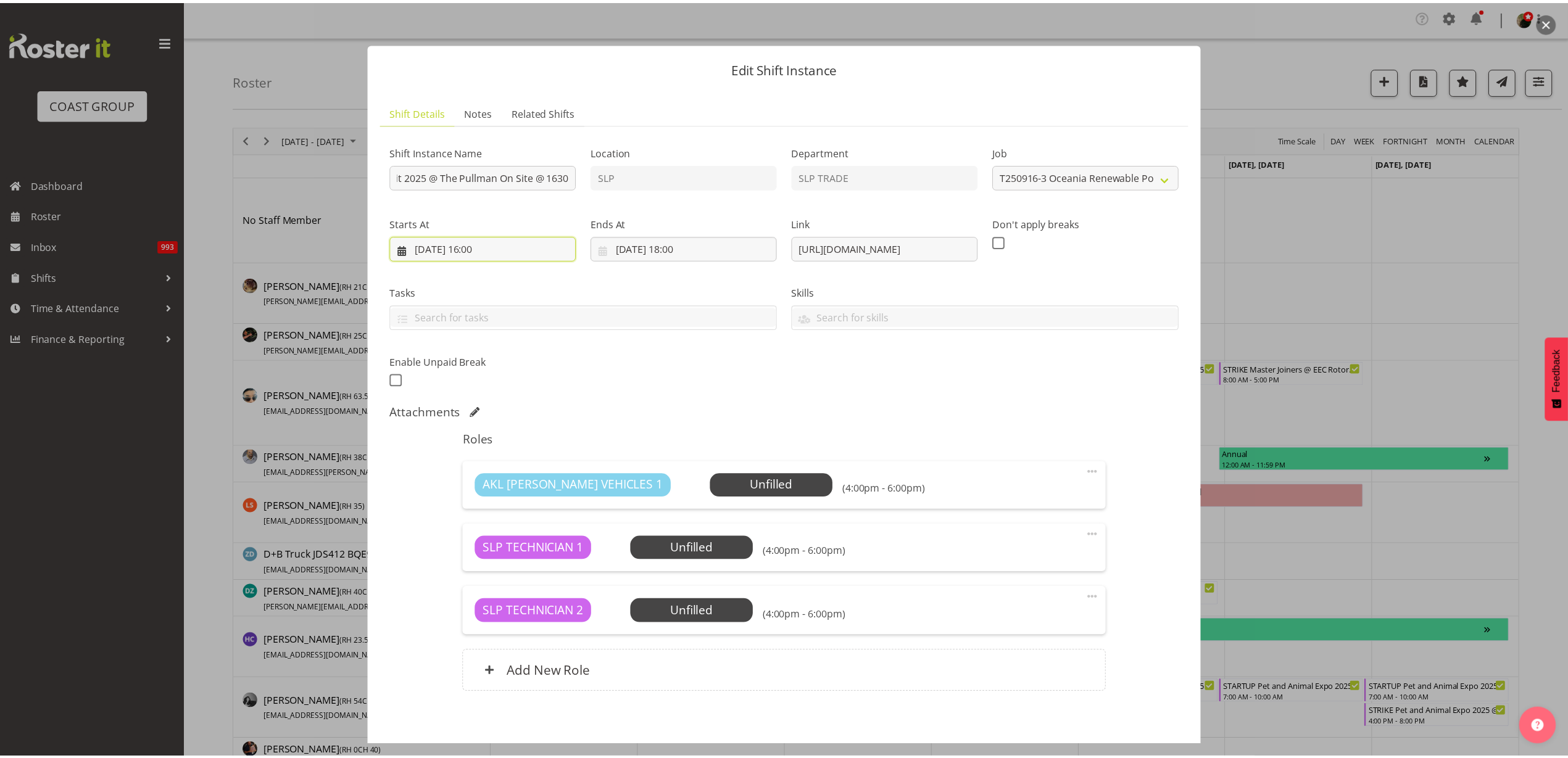
scroll to position [0, 0]
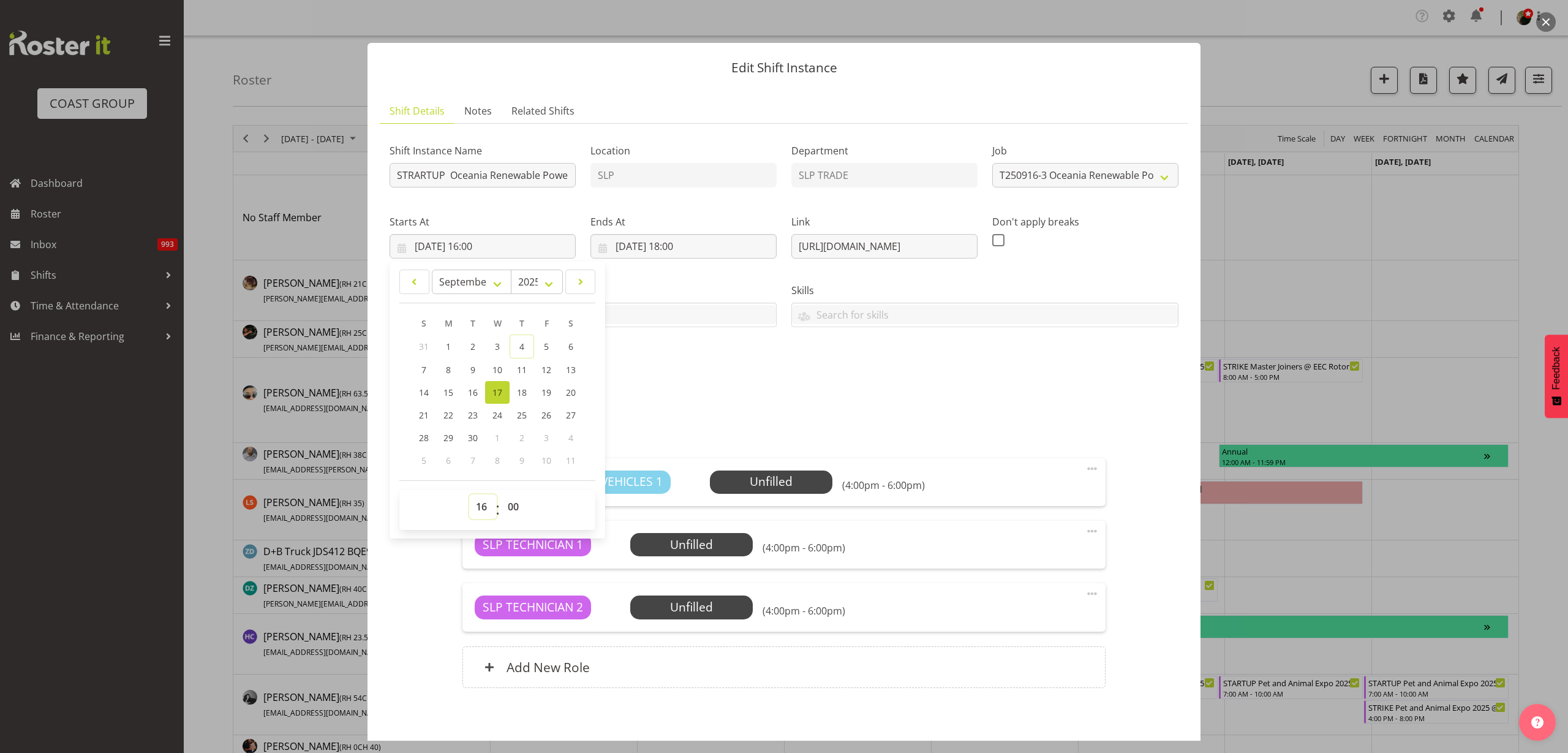
click at [485, 506] on select "00 01 02 03 04 05 06 07 08 09 10 11 12 13 14 15 16 17 18 19 20 21 22 23" at bounding box center [482, 506] width 27 height 24
select select "7"
click at [469, 495] on select "00 01 02 03 04 05 06 07 08 09 10 11 12 13 14 15 16 17 18 19 20 21 22 23" at bounding box center [482, 506] width 27 height 24
type input "17/09/2025, 07:00"
click at [700, 243] on input "17/09/2025, 18:00" at bounding box center [683, 246] width 186 height 24
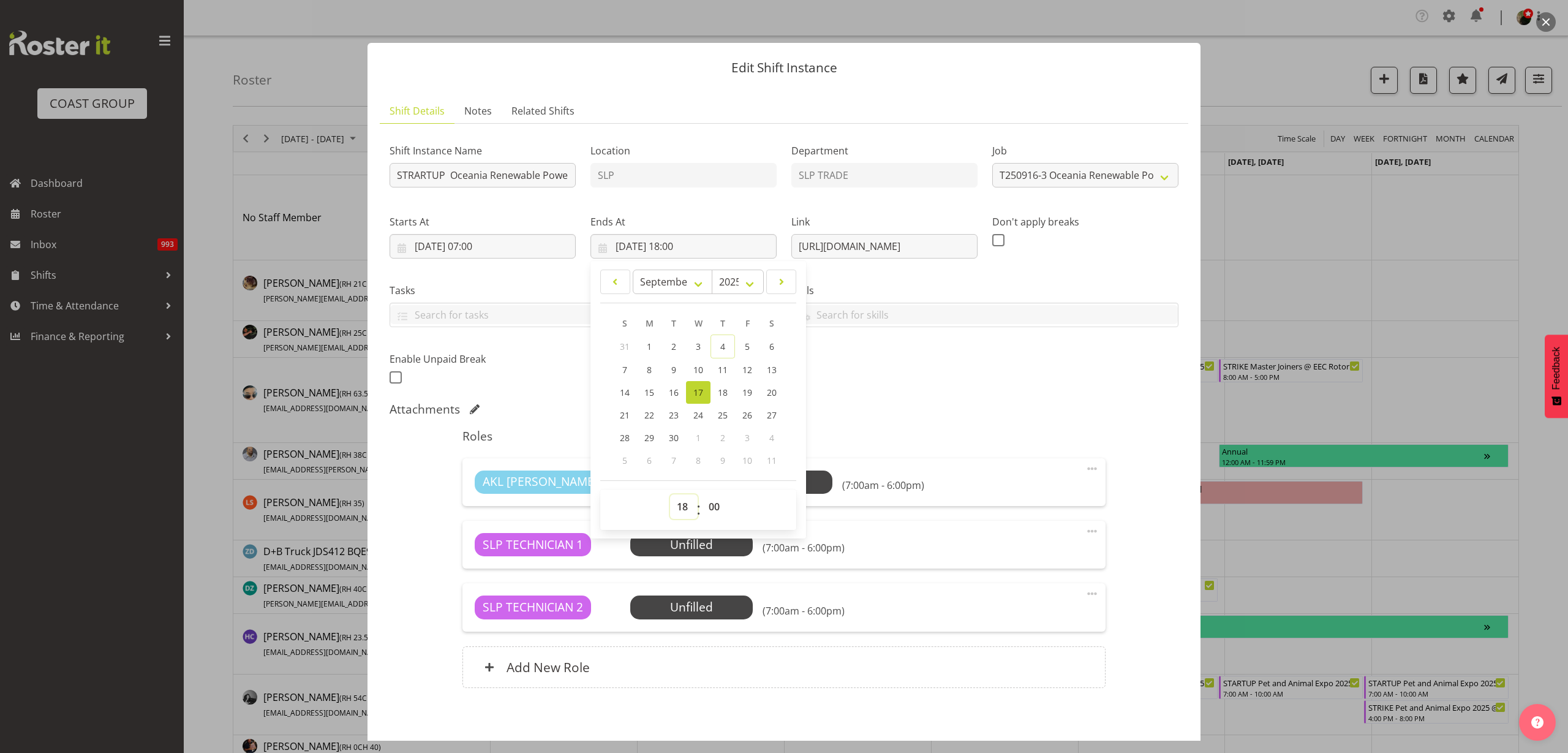
drag, startPoint x: 683, startPoint y: 504, endPoint x: 679, endPoint y: 495, distance: 9.8
click at [683, 504] on select "00 01 02 03 04 05 06 07 08 09 10 11 12 13 14 15 16 17 18 19 20 21 22 23" at bounding box center [683, 506] width 27 height 24
select select "8"
click at [670, 495] on select "00 01 02 03 04 05 06 07 08 09 10 11 12 13 14 15 16 17 18 19 20 21 22 23" at bounding box center [683, 506] width 27 height 24
type input "17/09/2025, 08:00"
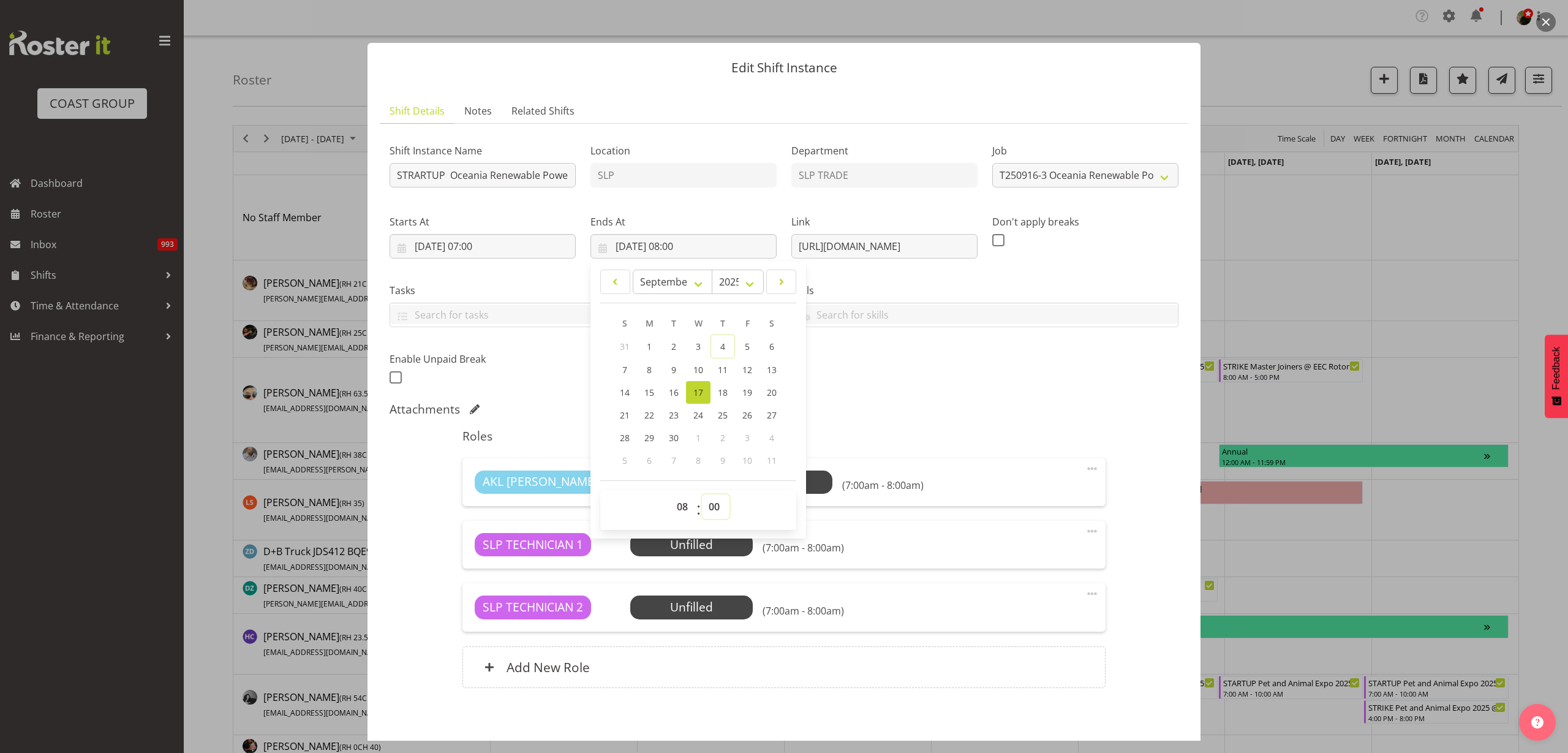
select select "30"
type input "17/09/2025, 08:30"
click at [1085, 588] on span at bounding box center [1092, 593] width 15 height 15
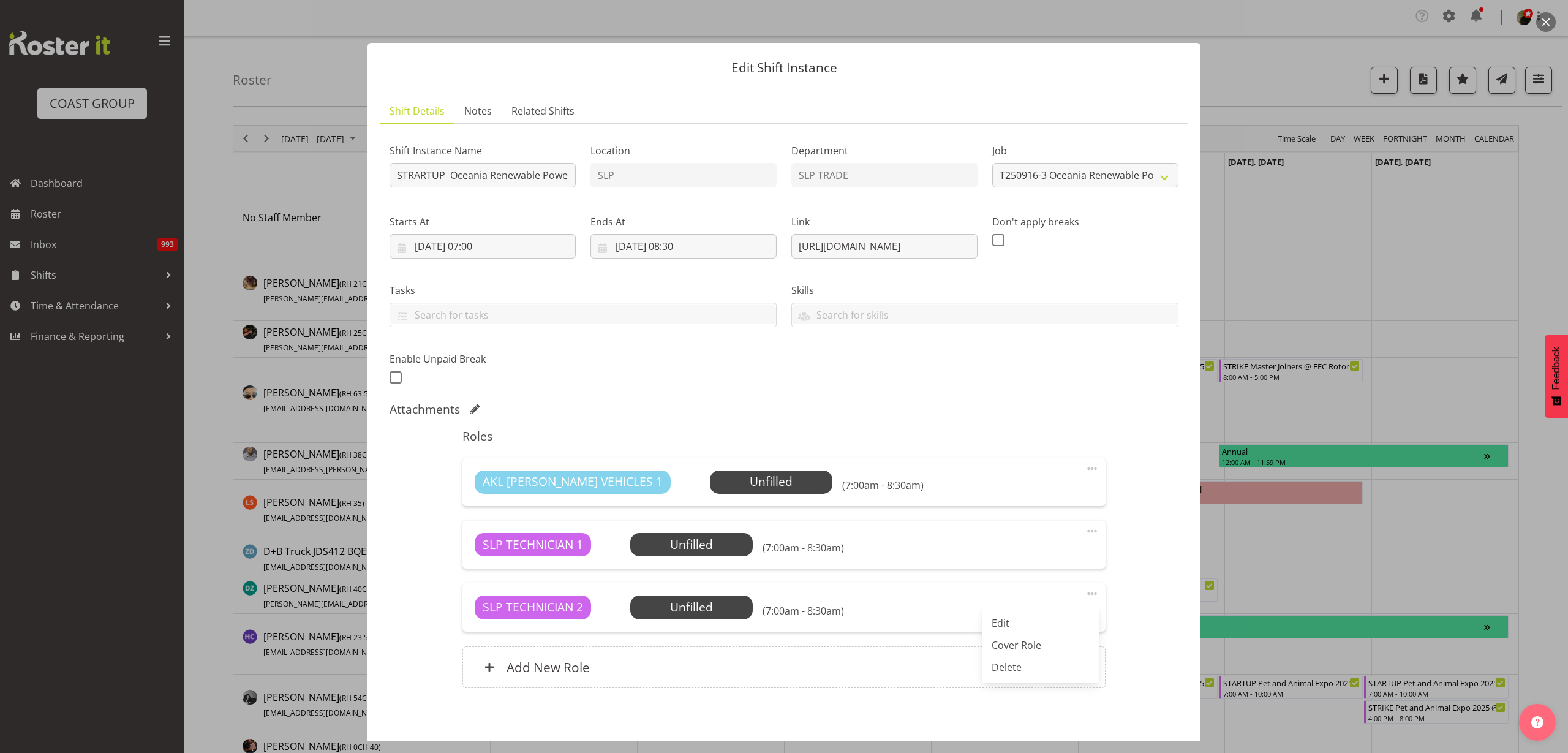
click at [1040, 664] on link "Delete" at bounding box center [1040, 667] width 117 height 22
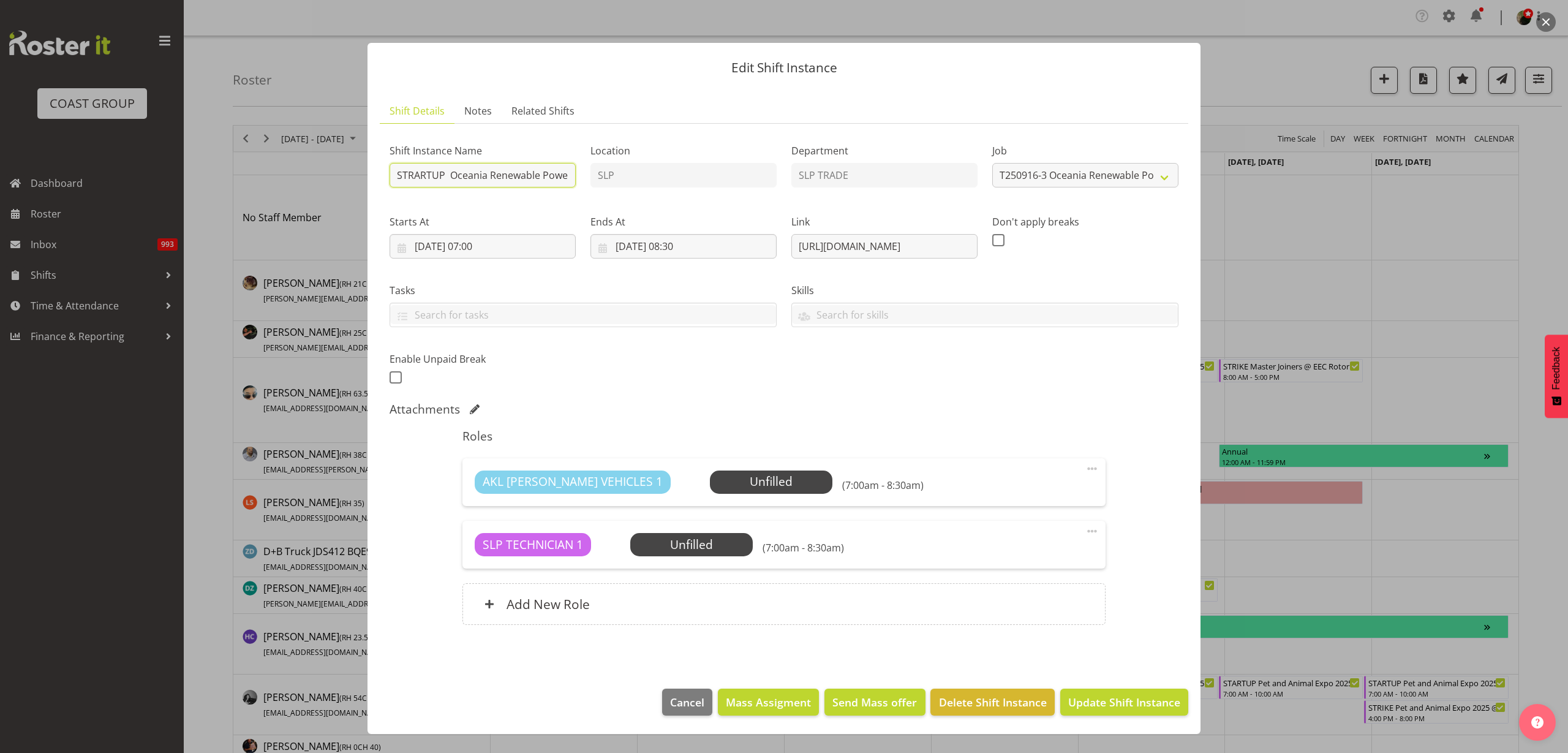
click at [446, 175] on input "STRARTUP Oceania Renewable Power Summit 2025 @ The Pullman On Site @ 1630" at bounding box center [483, 175] width 186 height 24
type input "STRARTUP Oceania Renewable Power Summit 2025 @ The Pullman On Site @ 1630"
click at [1154, 705] on span "Update Shift Instance" at bounding box center [1124, 702] width 112 height 16
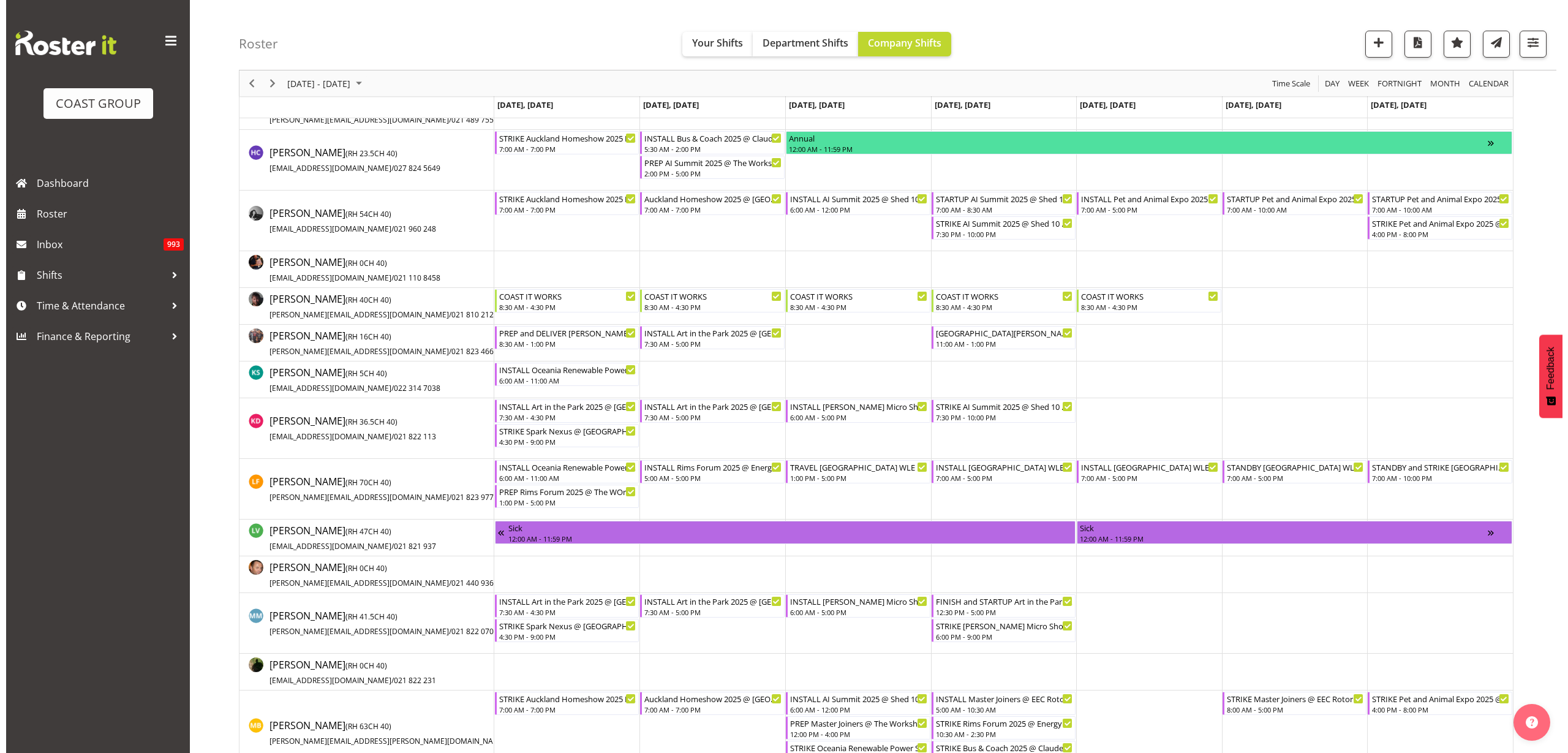
scroll to position [536, 0]
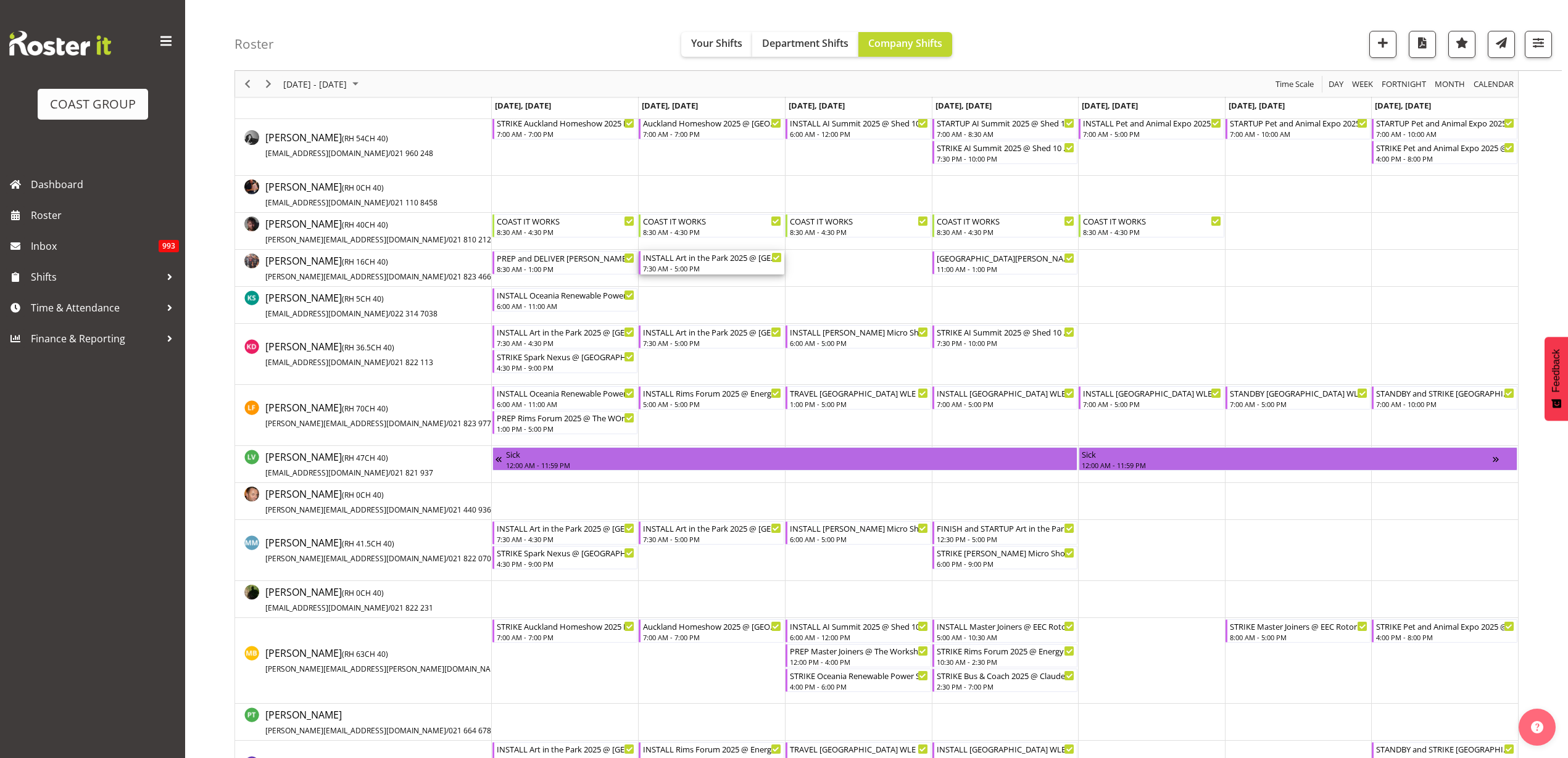
click at [719, 263] on div "7:30 AM - 5:00 PM" at bounding box center [712, 268] width 139 height 10
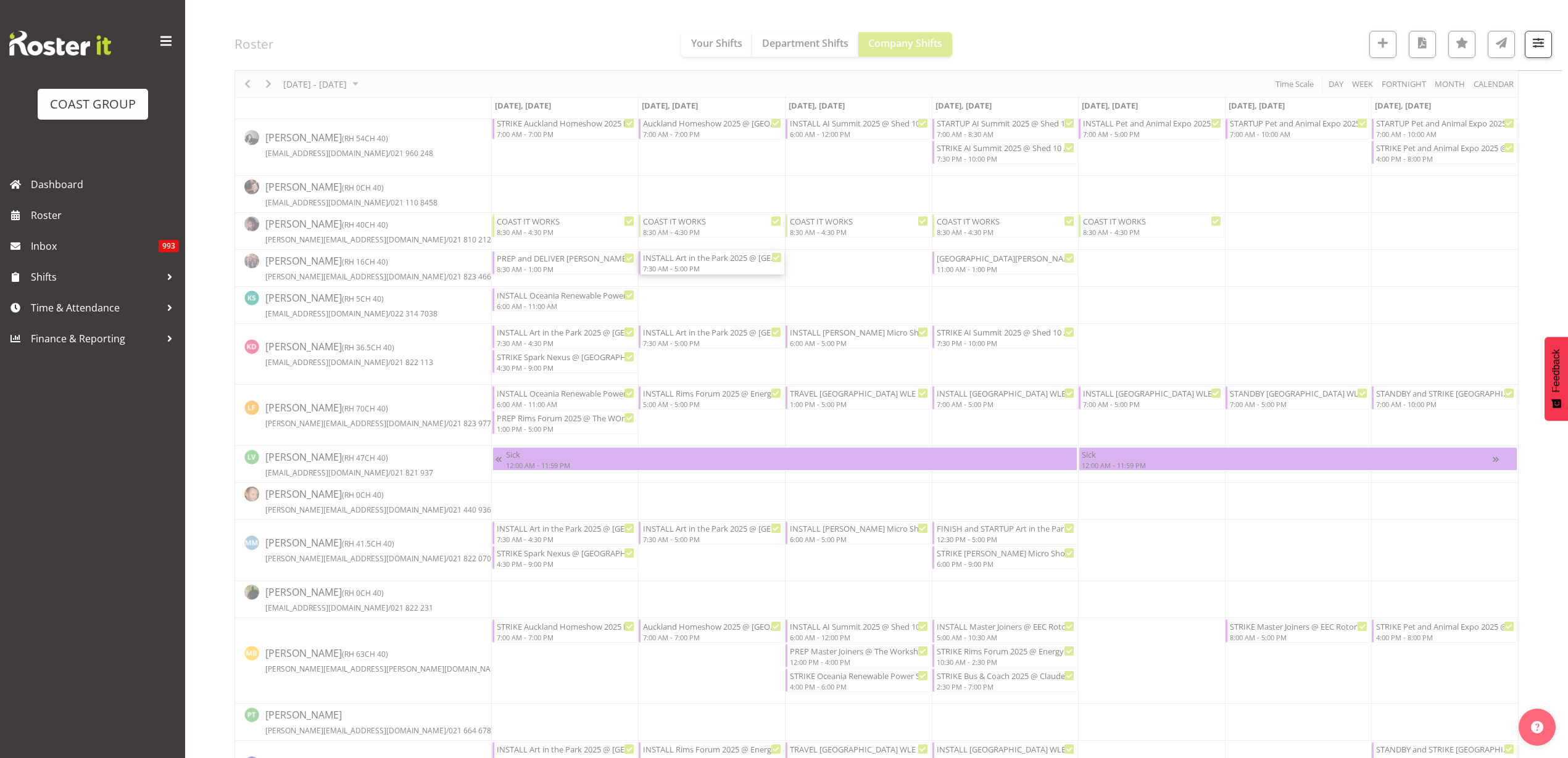
select select
select select "8"
select select "2025"
select select "7"
select select "30"
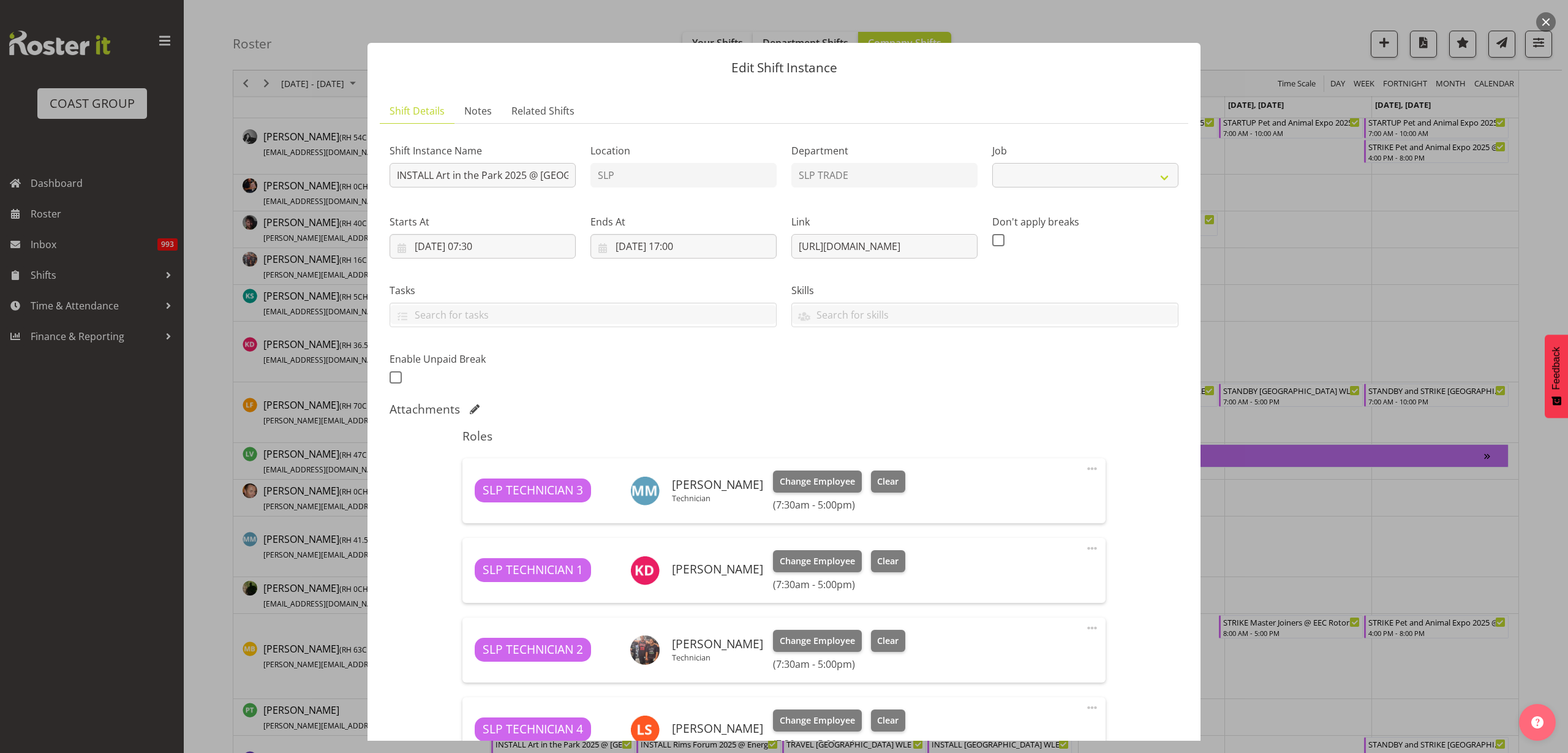
select select "9928"
click at [465, 244] on input "16/09/2025, 07:30" at bounding box center [483, 246] width 186 height 24
click at [484, 503] on select "00 01 02 03 04 05 06 07 08 09 10 11 12 13 14 15 16 17 18 19 20 21 22 23" at bounding box center [482, 506] width 27 height 24
select select "8"
click at [469, 495] on select "00 01 02 03 04 05 06 07 08 09 10 11 12 13 14 15 16 17 18 19 20 21 22 23" at bounding box center [482, 506] width 27 height 24
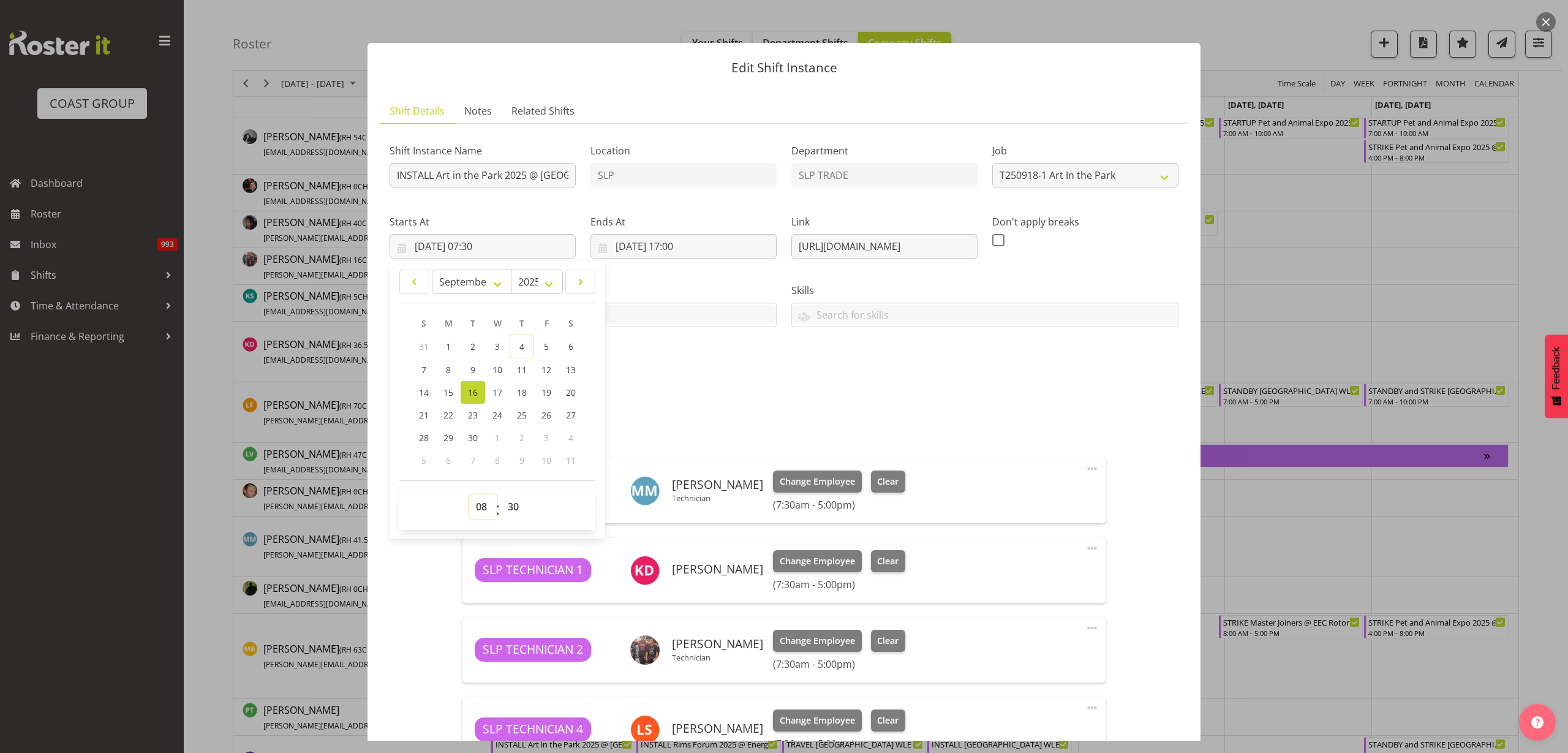
type input "16/09/2025, 08:30"
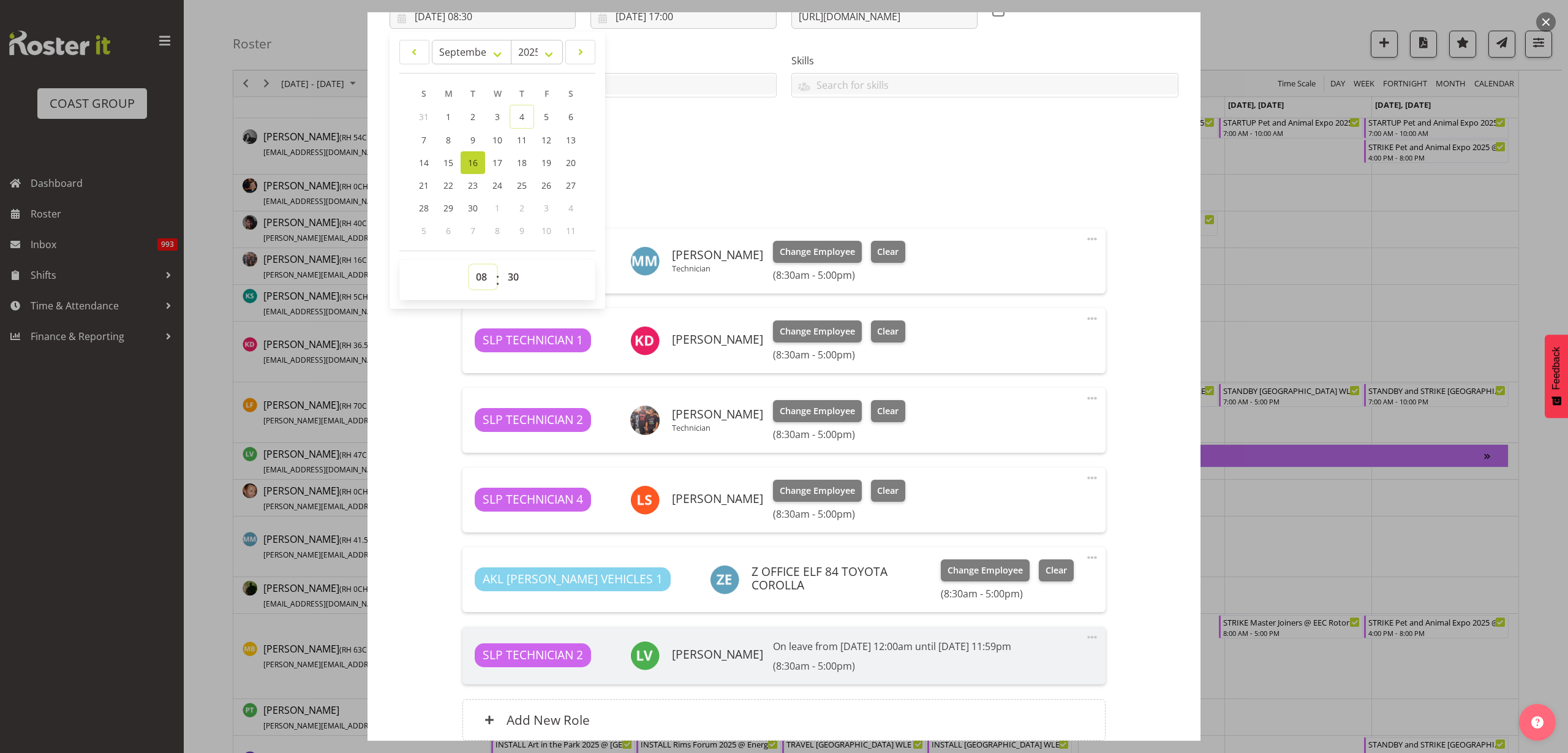
scroll to position [306, 0]
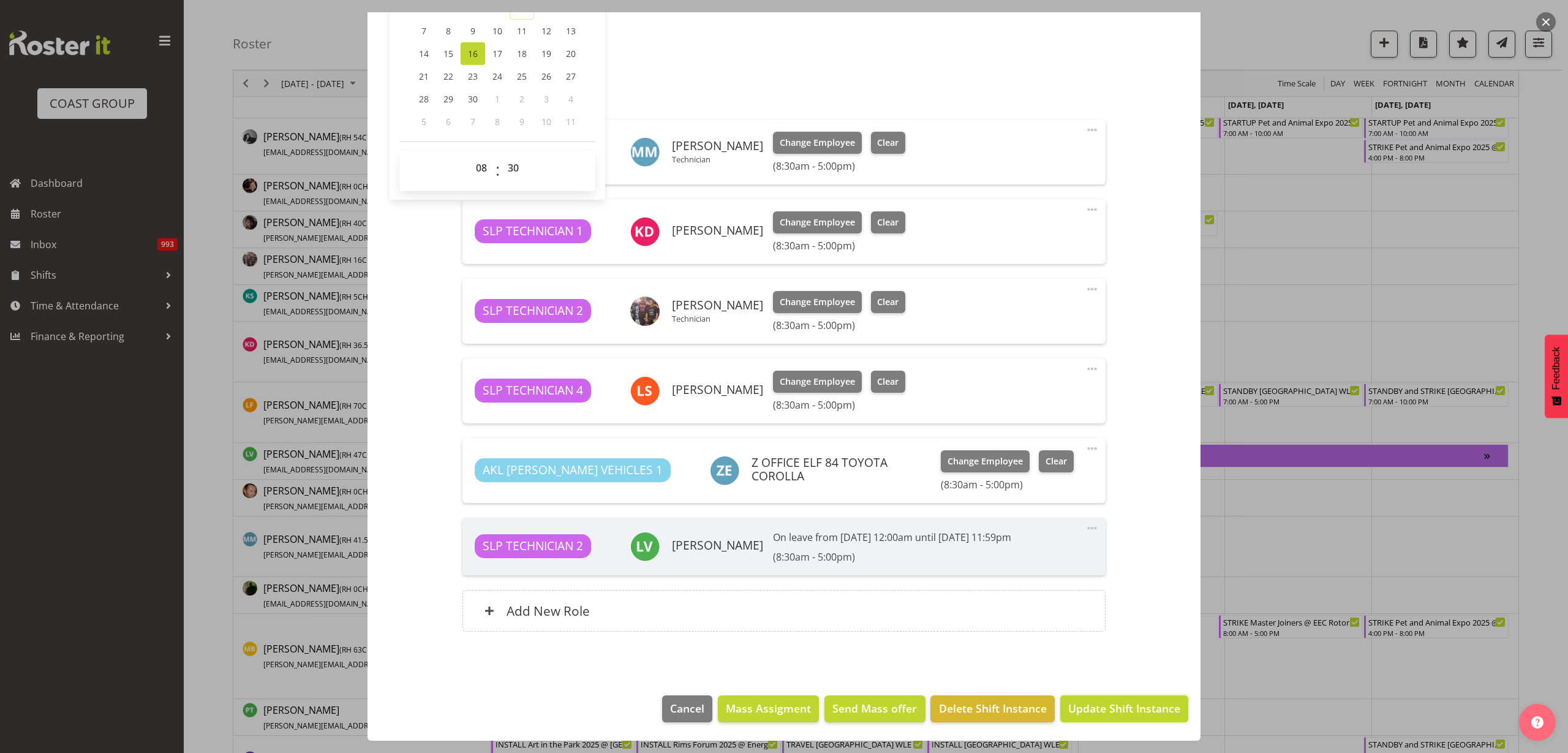
click at [1102, 704] on span "Update Shift Instance" at bounding box center [1124, 708] width 112 height 16
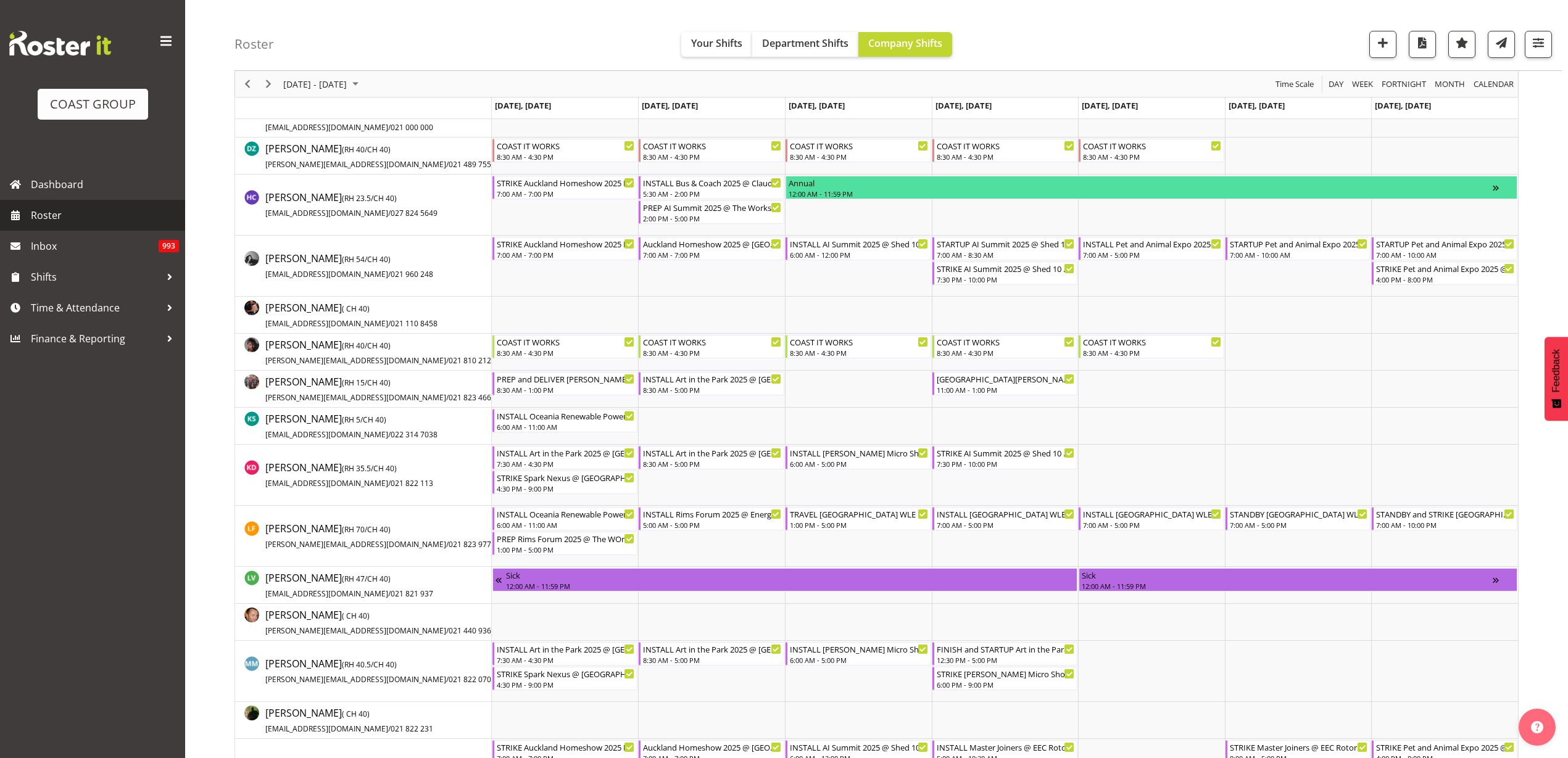
scroll to position [0, 0]
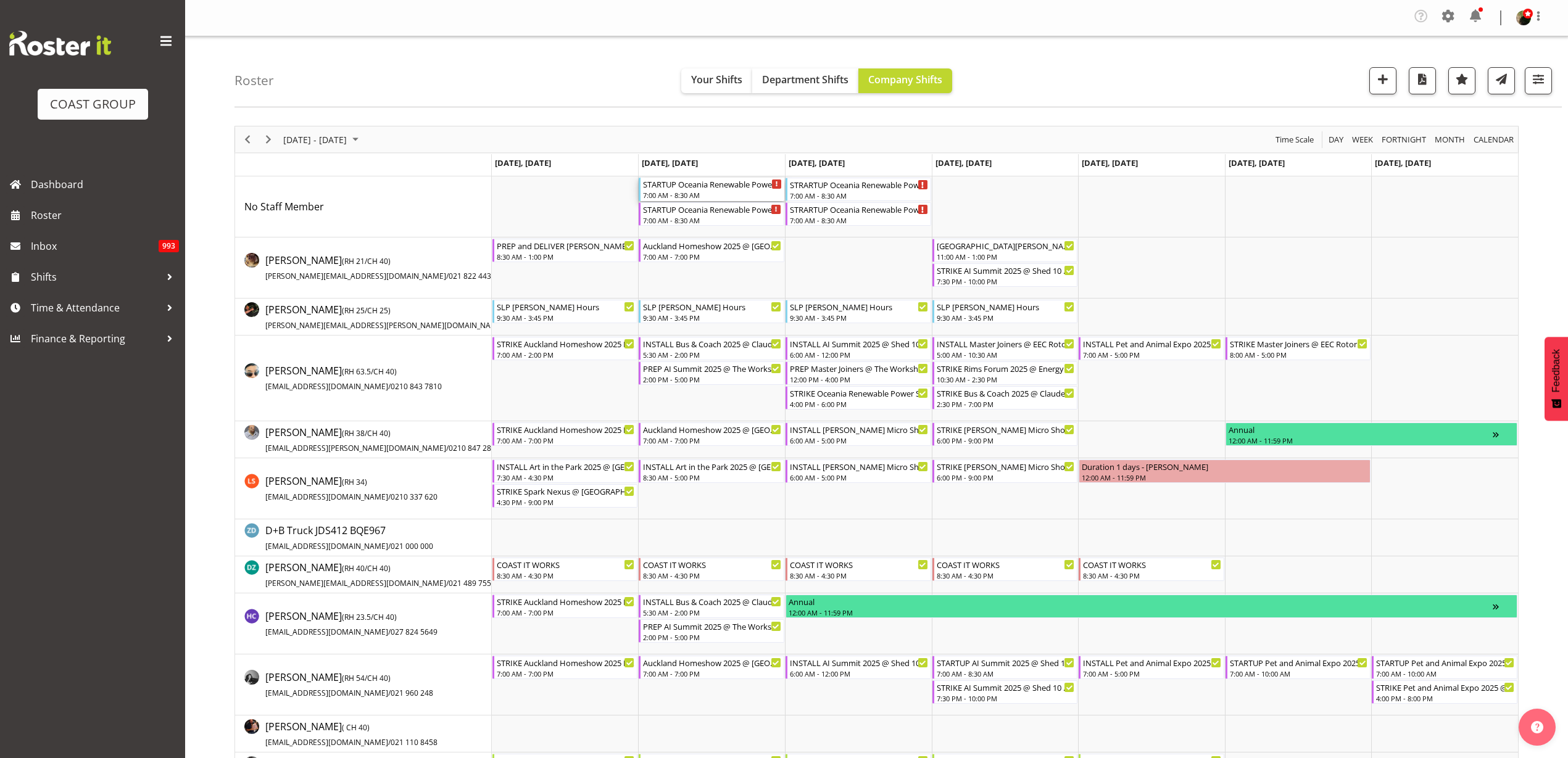
click at [698, 192] on div "7:00 AM - 8:30 AM" at bounding box center [712, 195] width 139 height 10
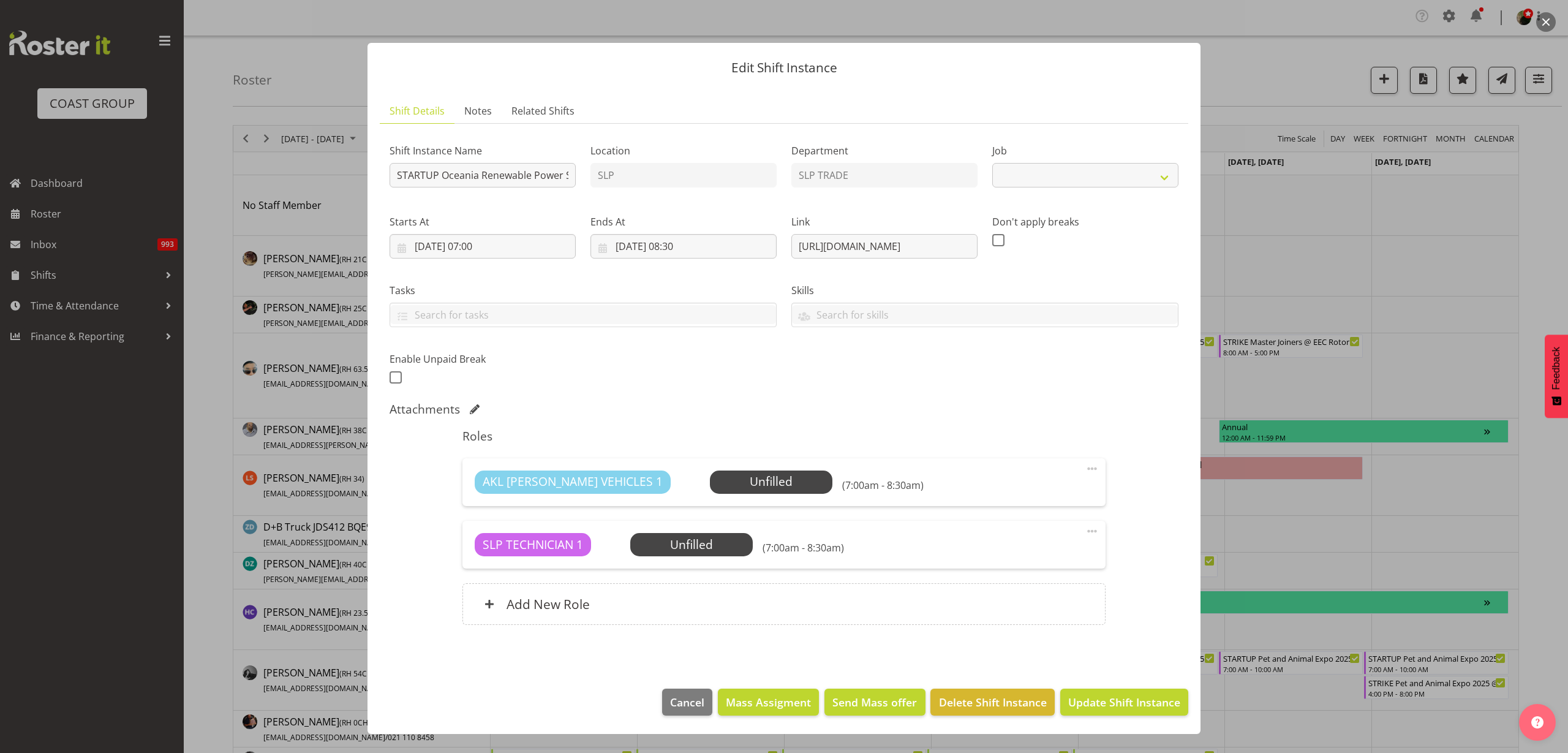
select select "10547"
click at [0, 0] on span "Select Employee" at bounding box center [0, 0] width 0 height 0
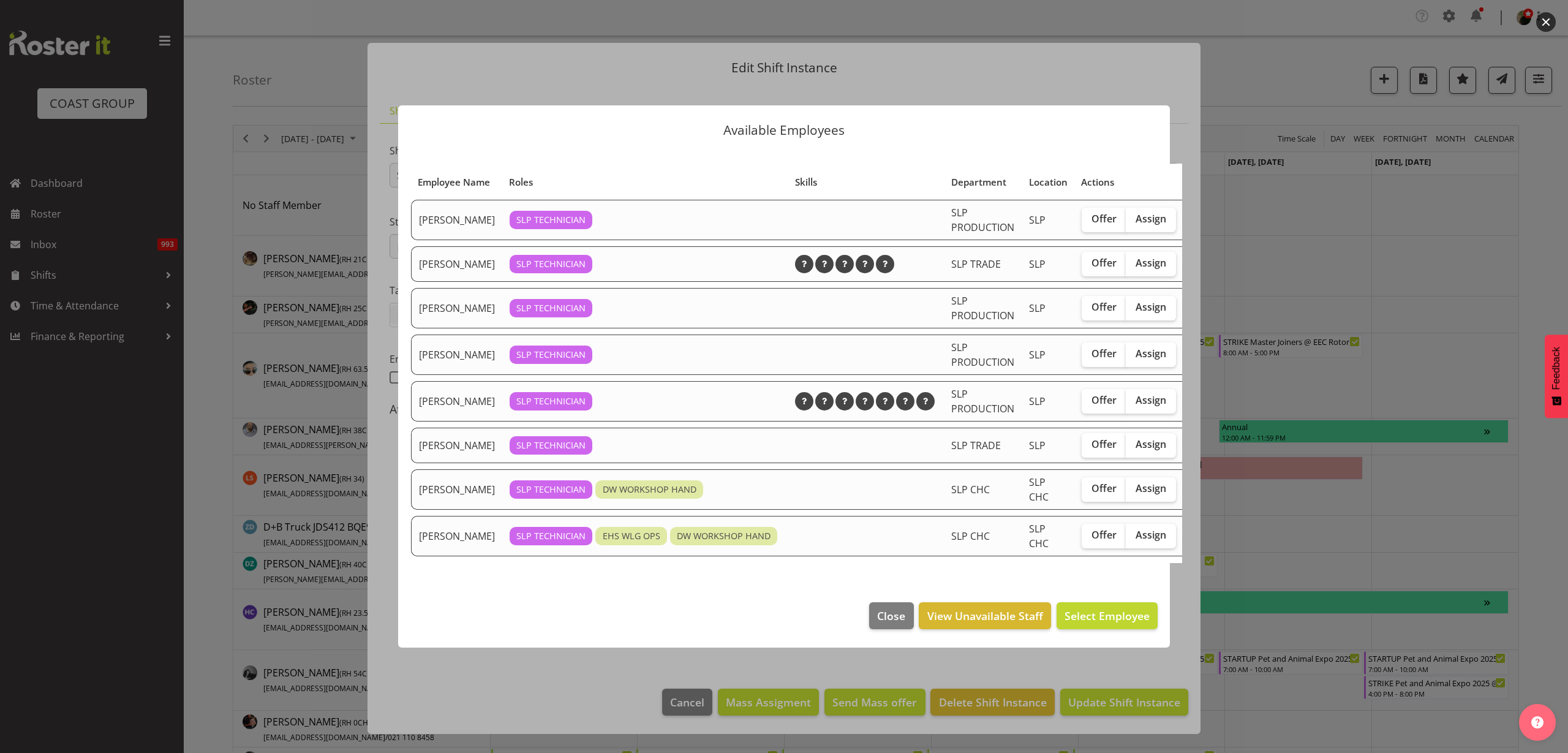
click at [1136, 405] on span "Assign" at bounding box center [1151, 400] width 31 height 13
click at [1126, 404] on input "Assign" at bounding box center [1130, 400] width 8 height 8
checkbox input "true"
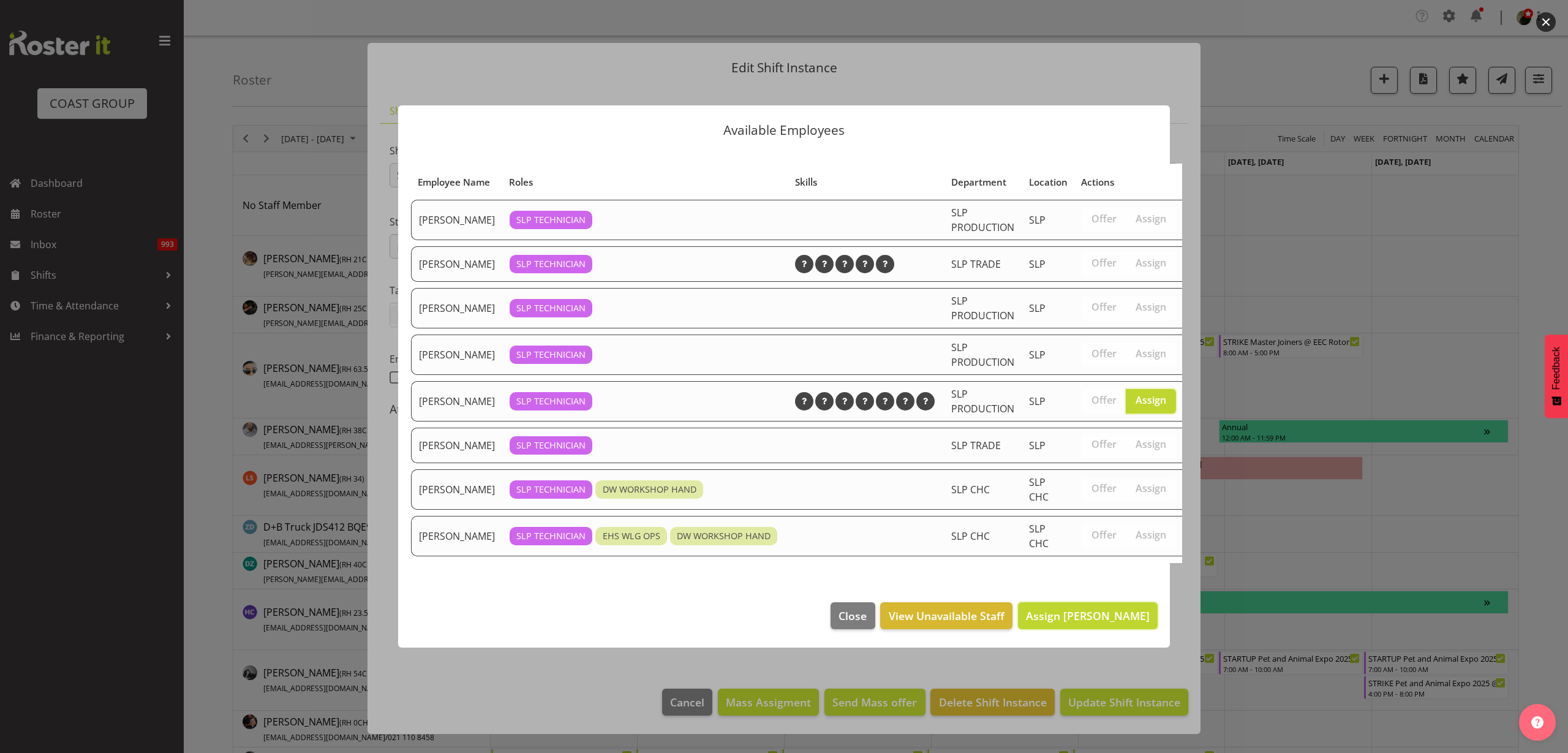
click at [1107, 623] on span "Assign Matt McFarlane" at bounding box center [1088, 615] width 124 height 15
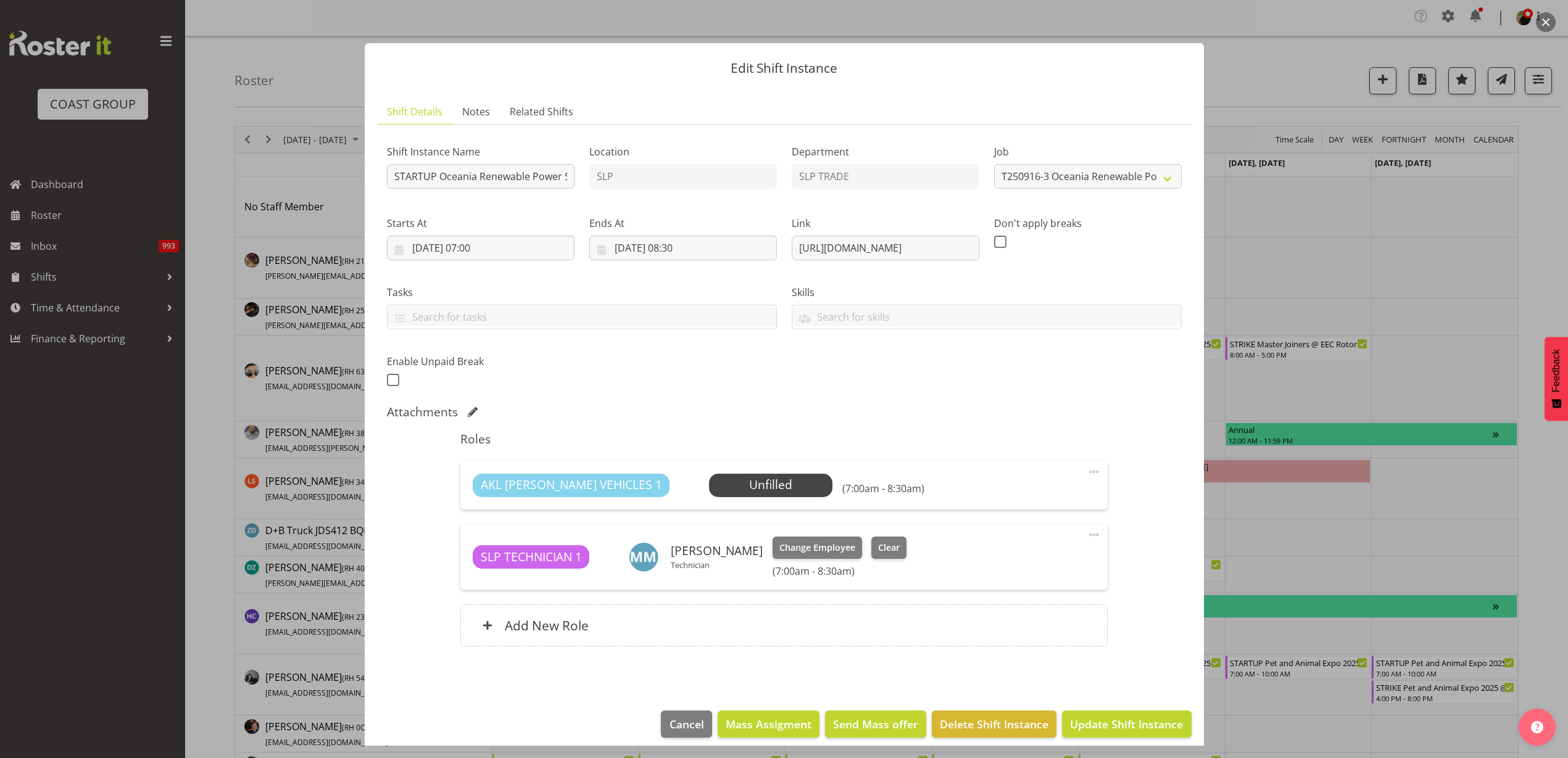
click at [1086, 470] on span at bounding box center [1093, 471] width 15 height 15
click at [1048, 551] on link "Delete" at bounding box center [1042, 545] width 118 height 22
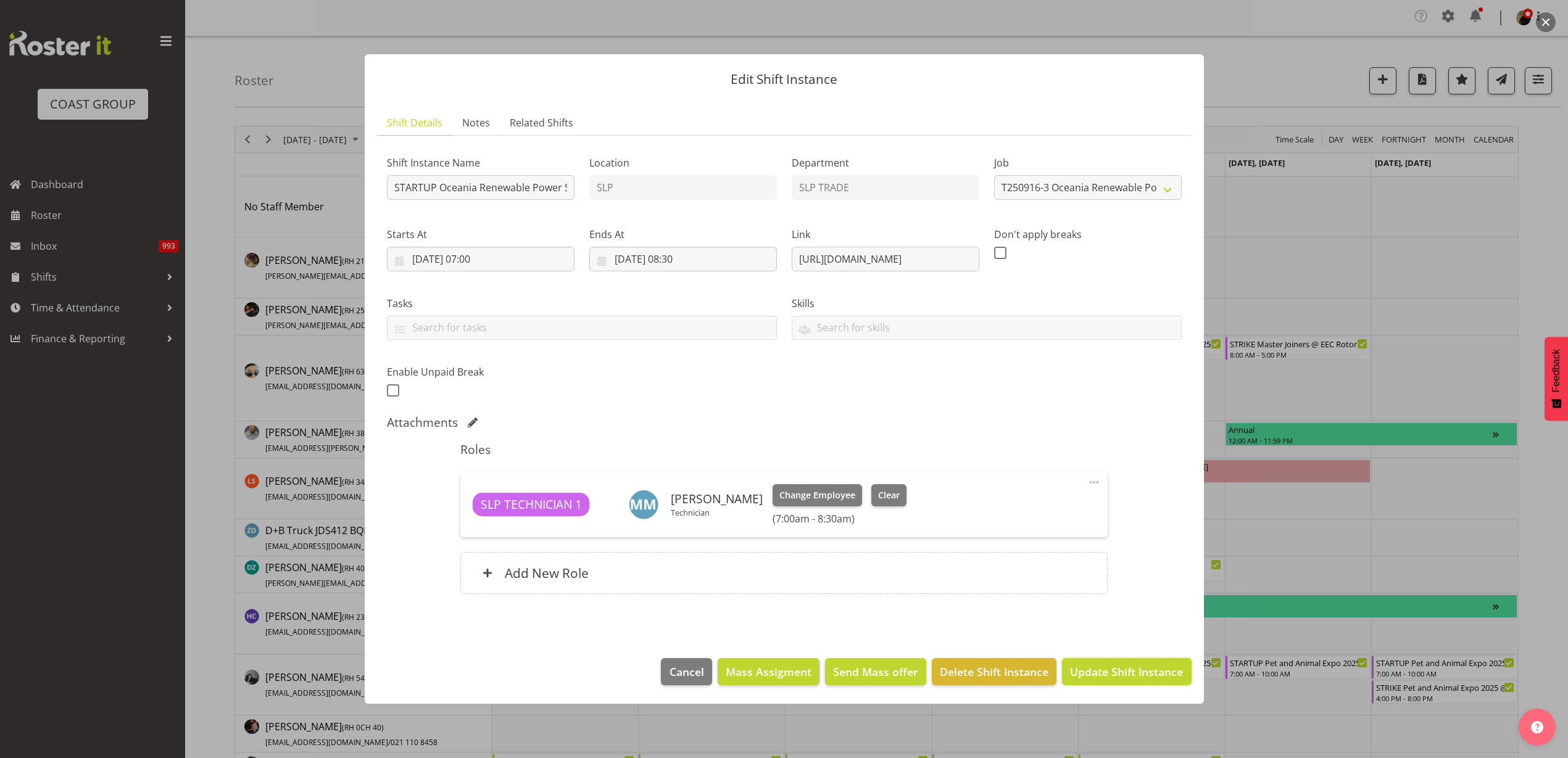
click at [1088, 662] on button "Update Shift Instance" at bounding box center [1127, 671] width 129 height 27
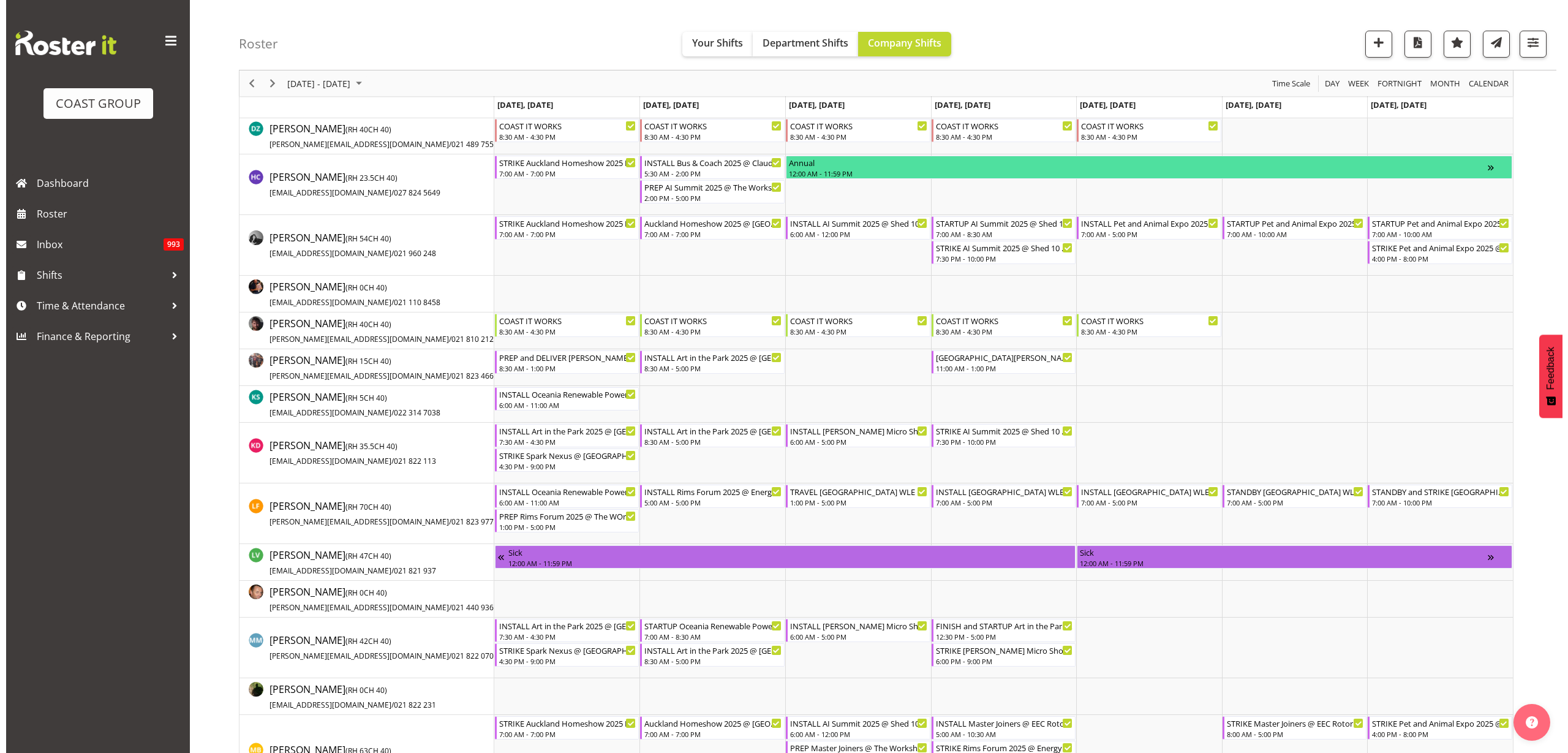
scroll to position [459, 0]
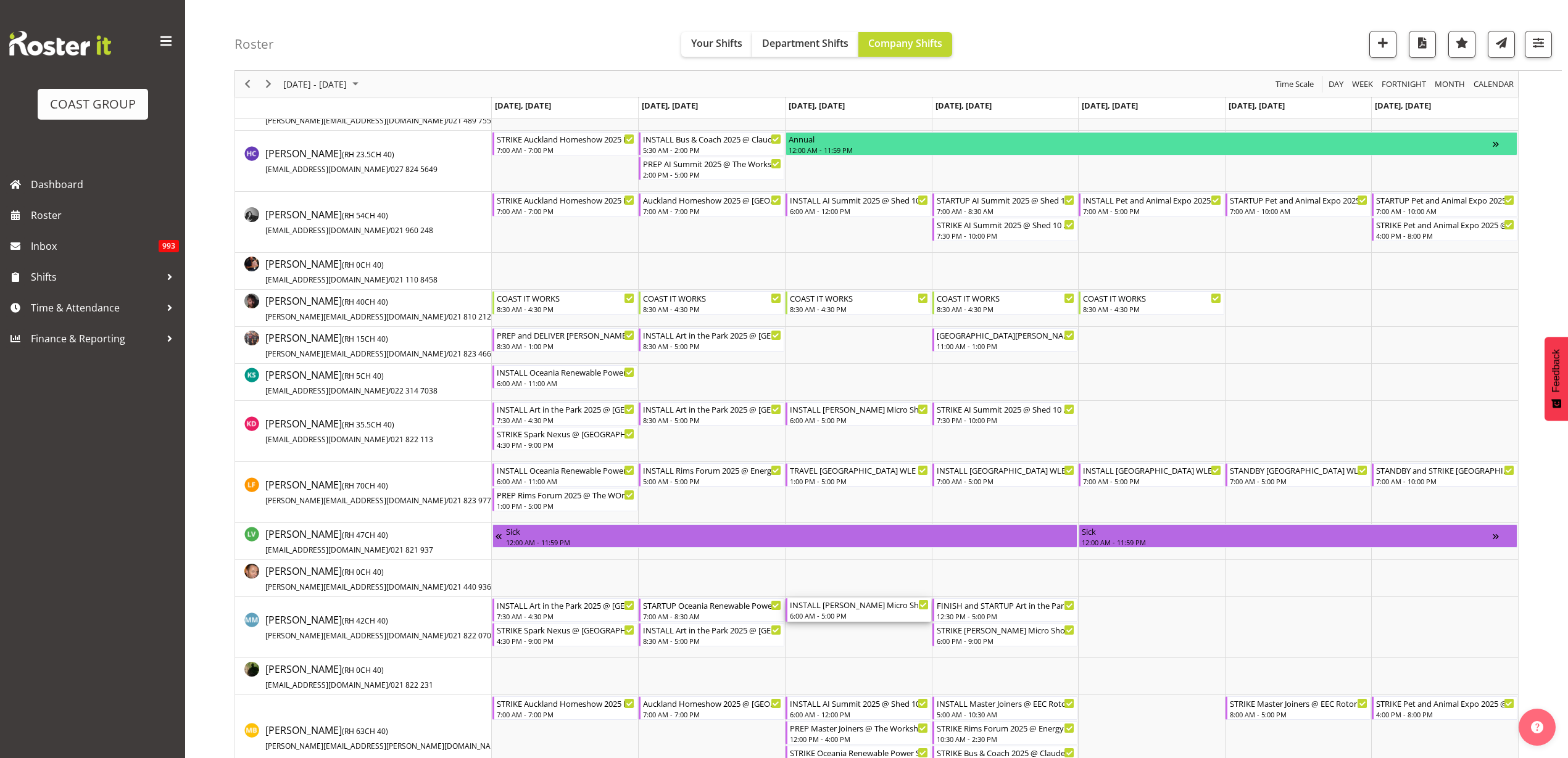
click at [821, 610] on div "INSTALL Ingram Micro Showcase @ Auckland Showgrounds 6:00 AM - 5:00 PM" at bounding box center [859, 610] width 139 height 24
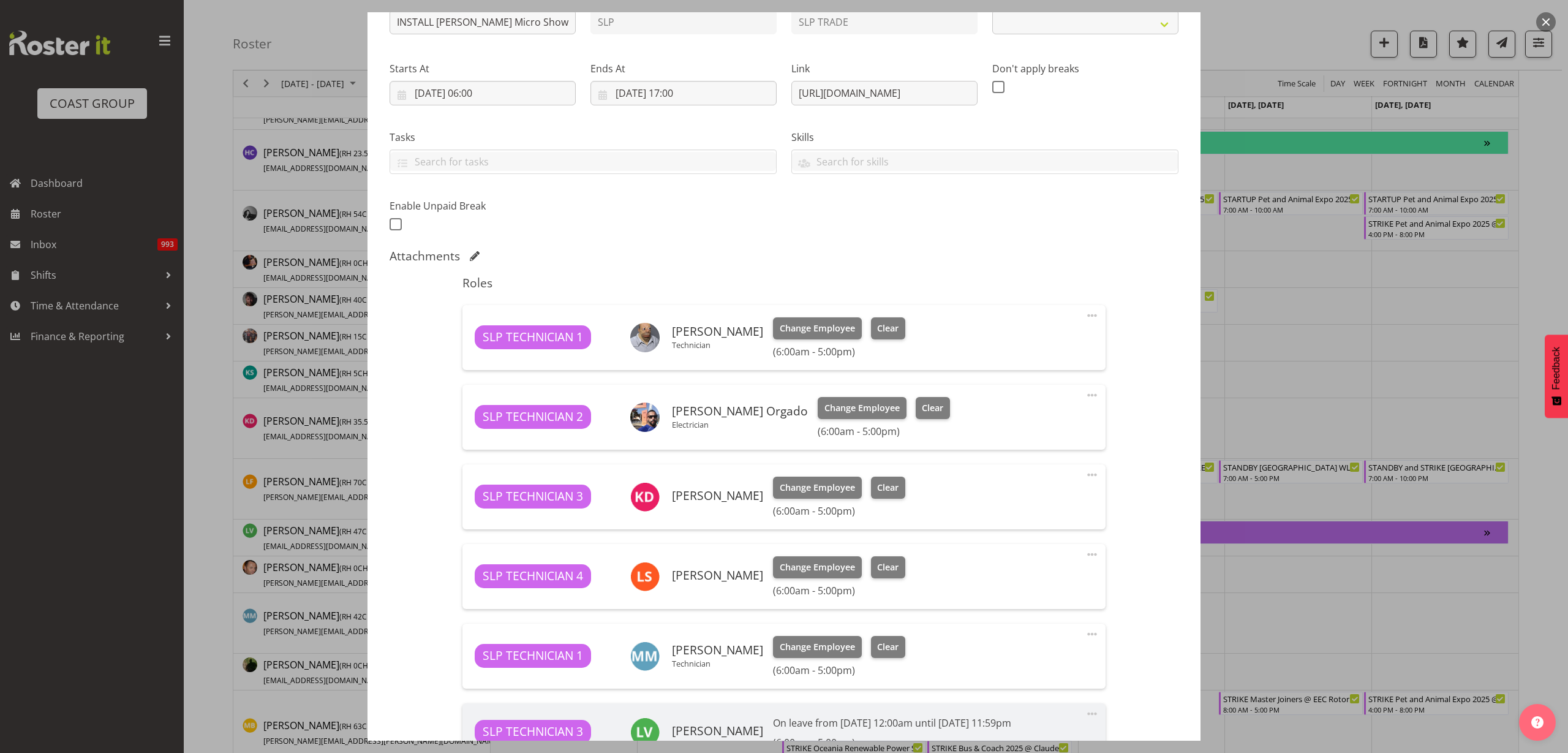
select select "9212"
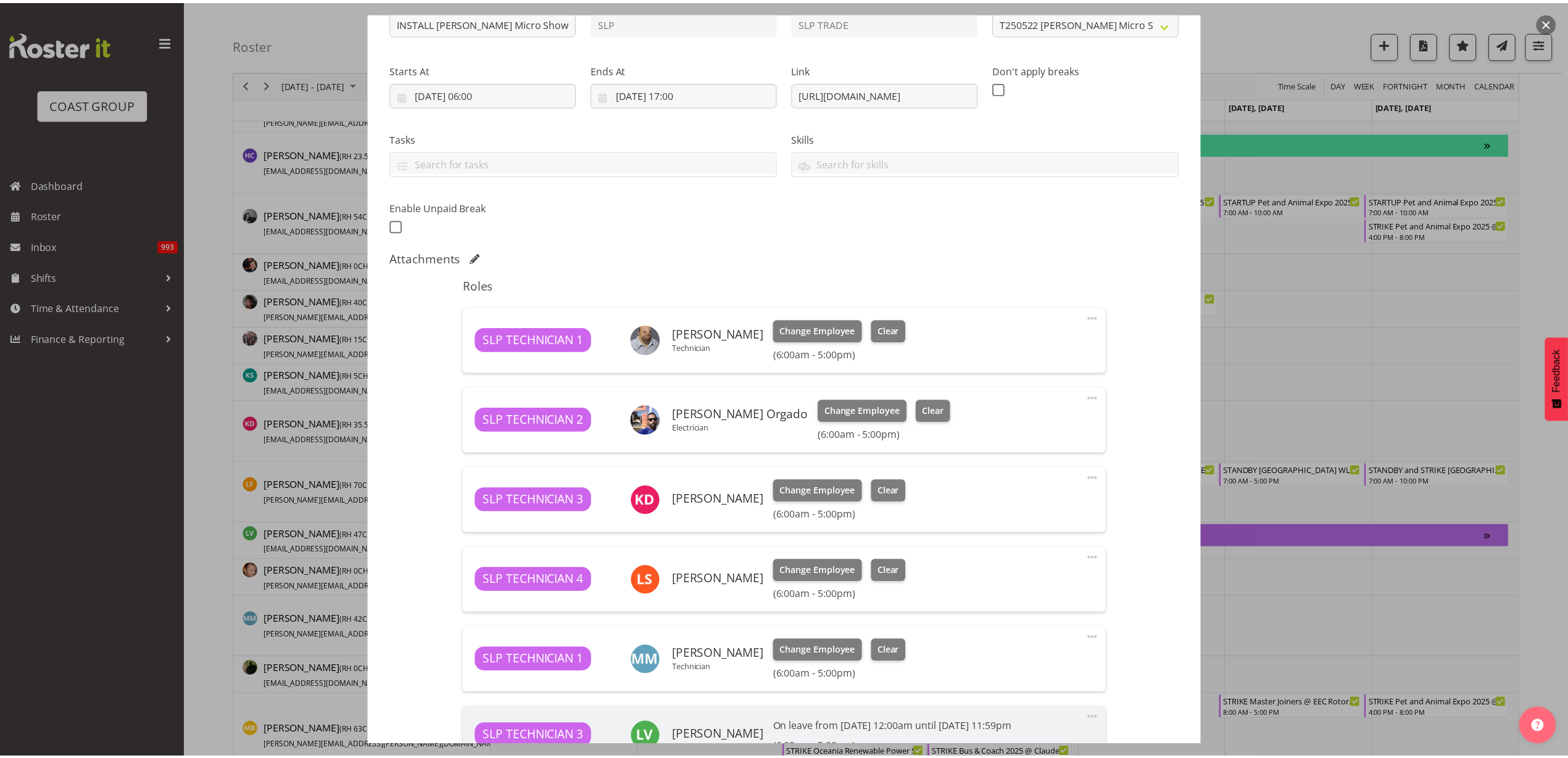
scroll to position [308, 0]
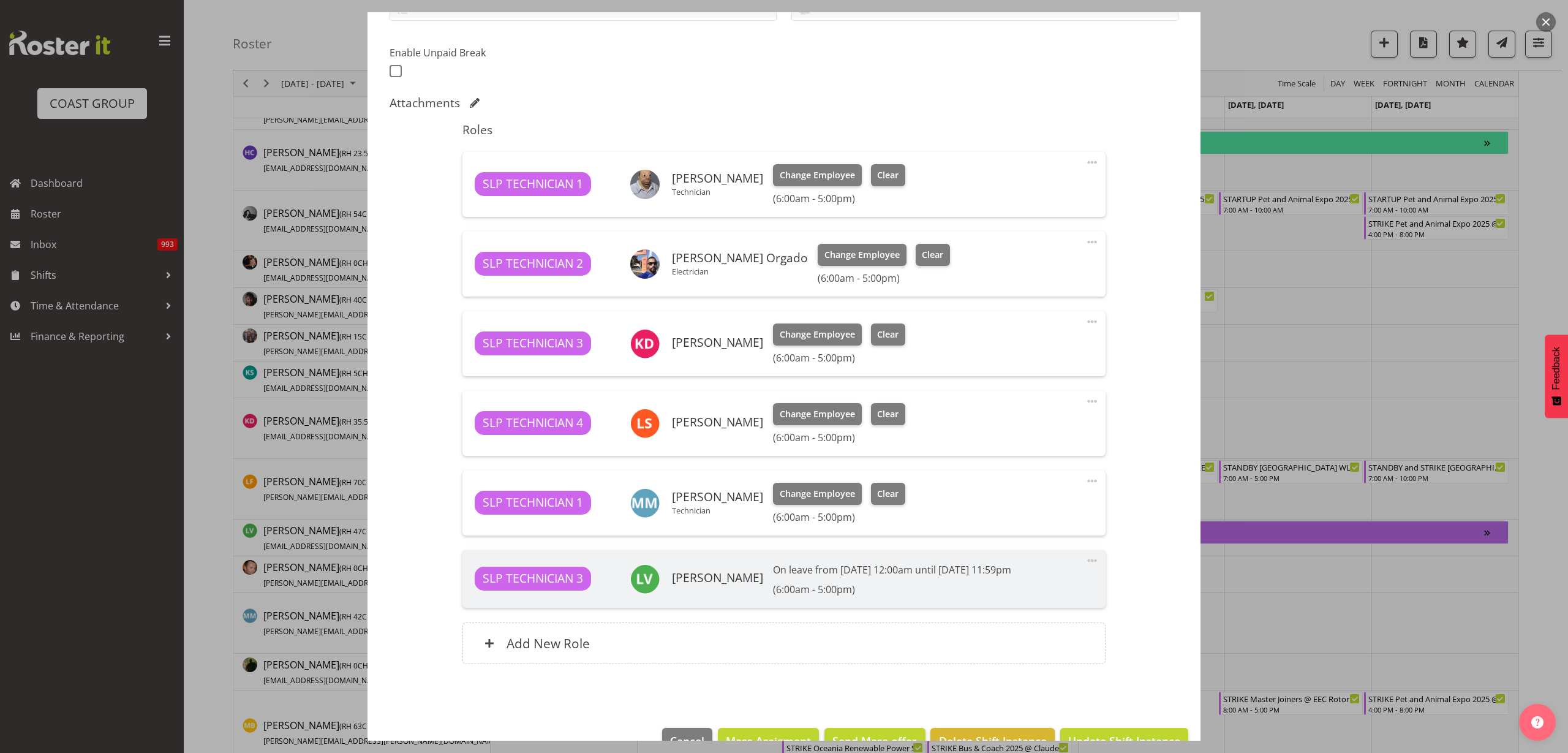
click at [1085, 477] on span at bounding box center [1092, 481] width 15 height 15
click at [1013, 508] on link "Edit" at bounding box center [1040, 510] width 117 height 22
select select "8"
select select "2025"
select select "6"
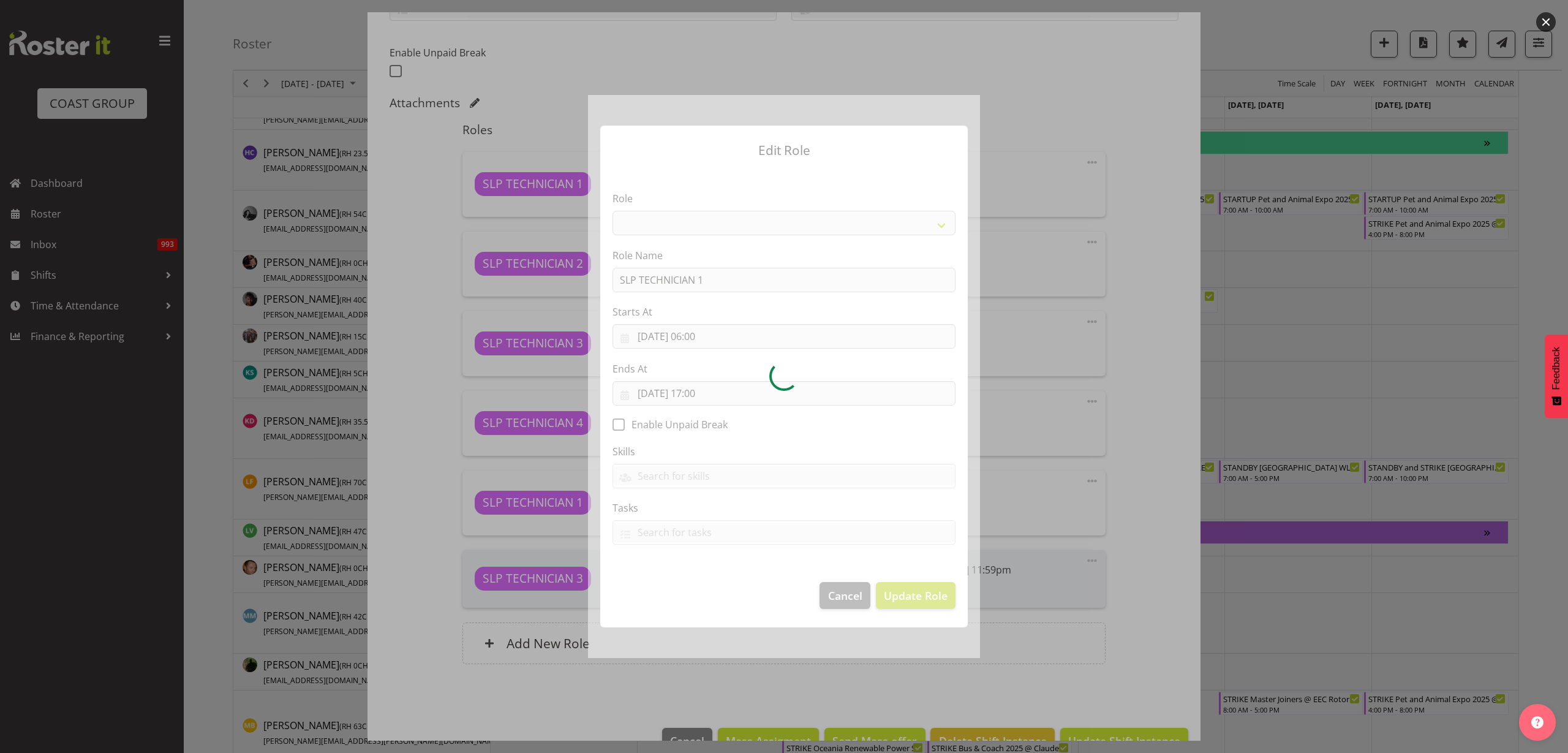
click at [708, 337] on div at bounding box center [784, 376] width 392 height 563
click at [691, 339] on div at bounding box center [784, 376] width 392 height 563
select select "123"
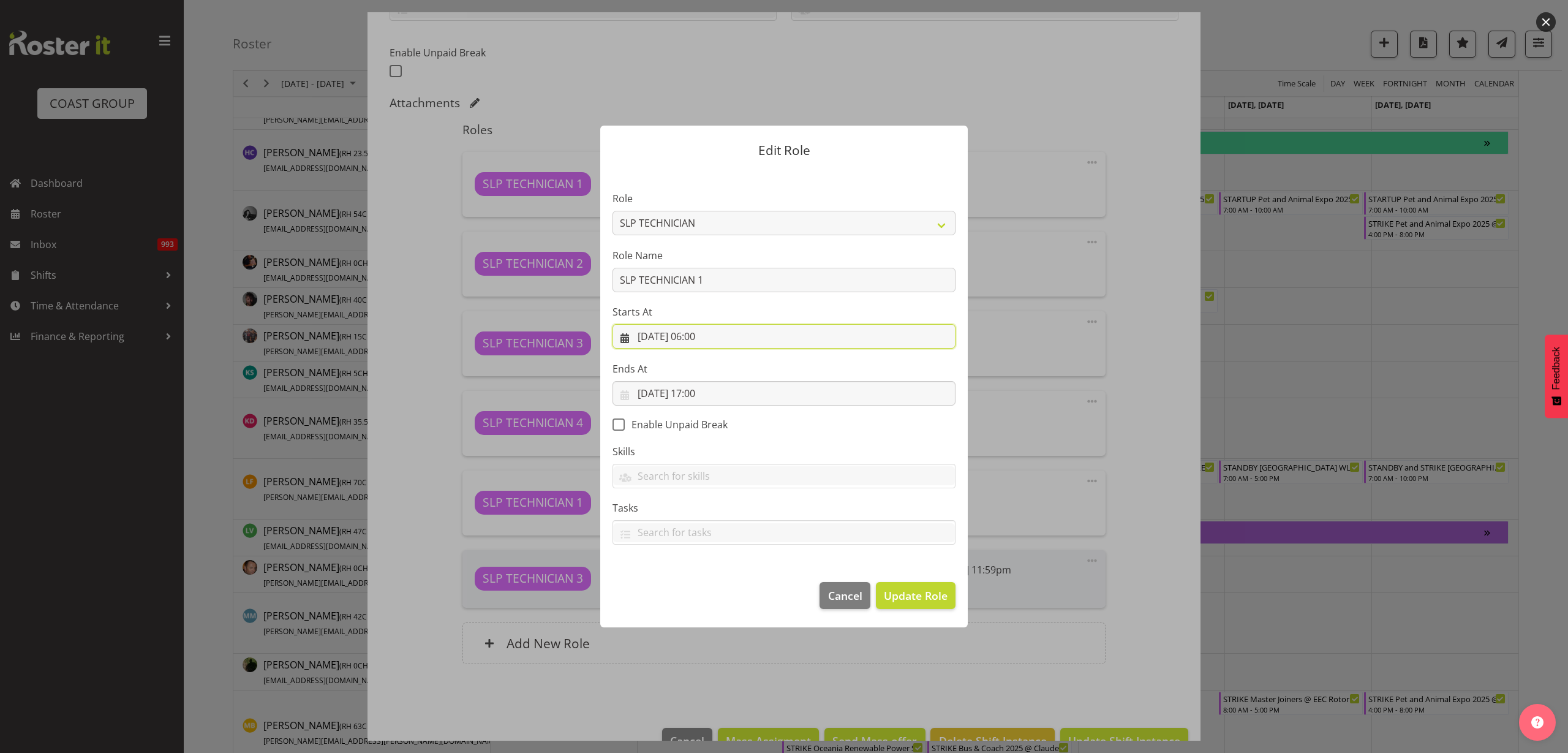
click at [693, 339] on input "17/09/2025, 06:00" at bounding box center [784, 336] width 343 height 24
click at [707, 595] on select "00 01 02 03 04 05 06 07 08 09 10 11 12 13 14 15 16 17 18 19 20 21 22 23" at bounding box center [710, 596] width 27 height 24
click at [853, 600] on span "Cancel" at bounding box center [845, 595] width 34 height 16
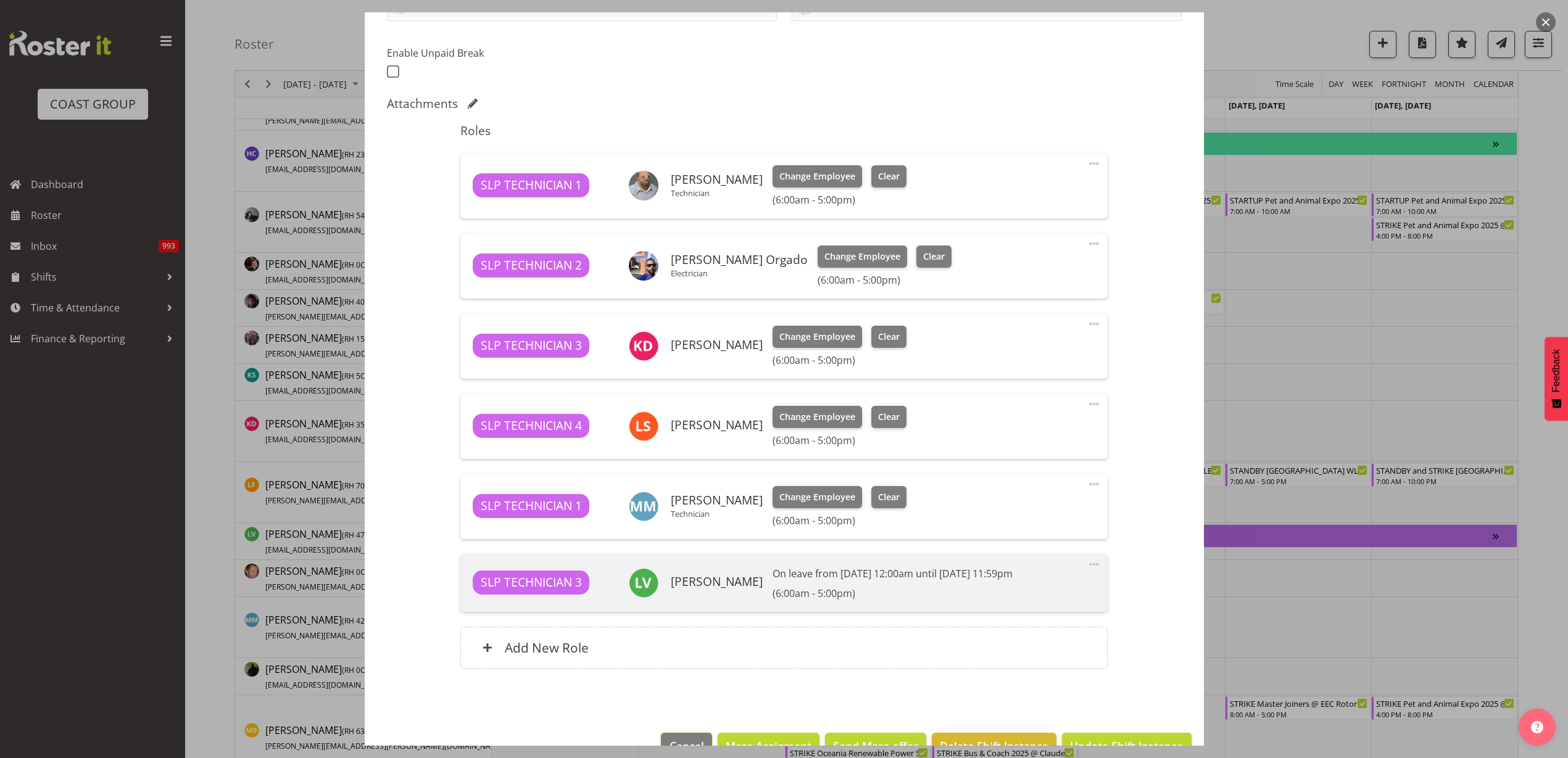
click at [678, 739] on span "Cancel" at bounding box center [687, 745] width 35 height 16
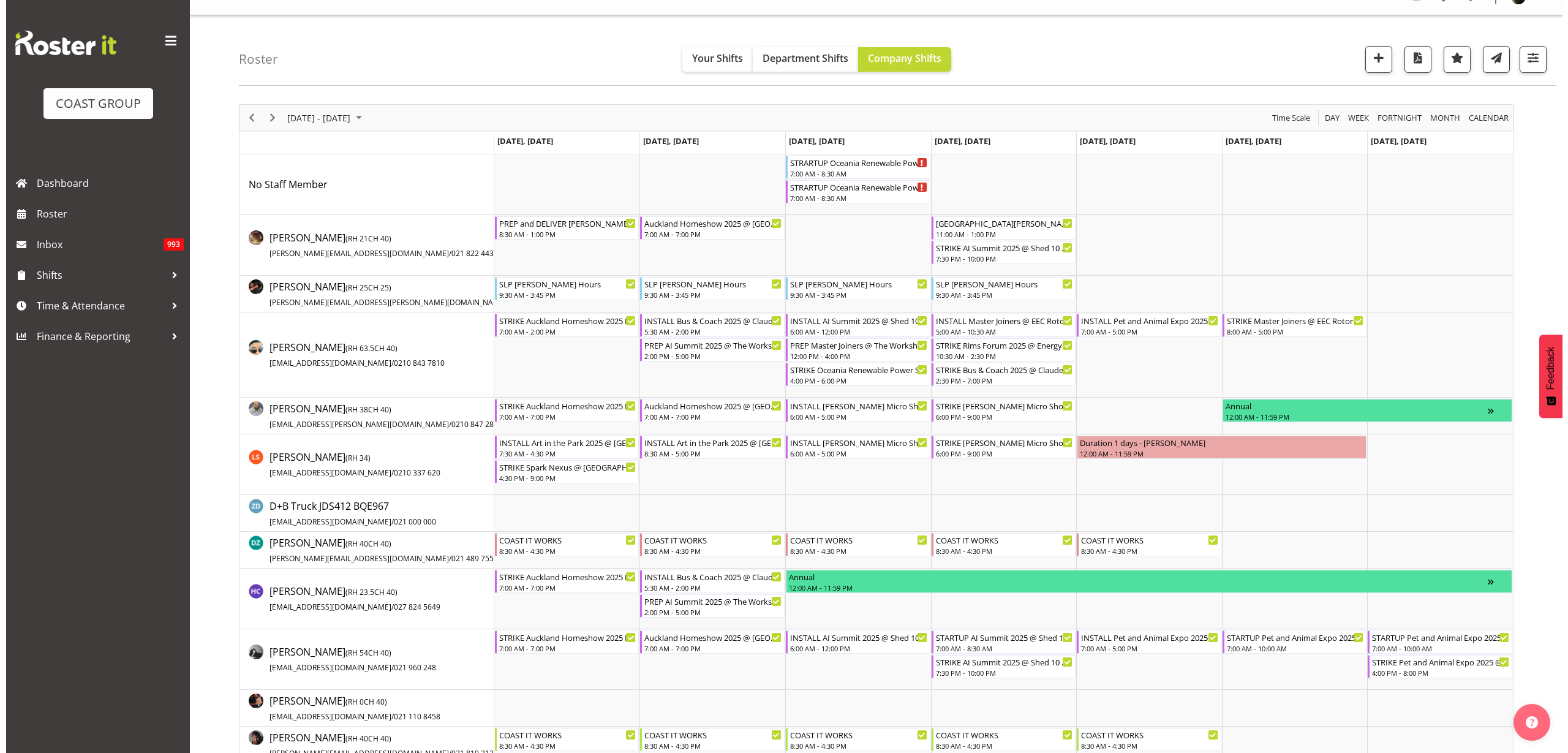
scroll to position [0, 0]
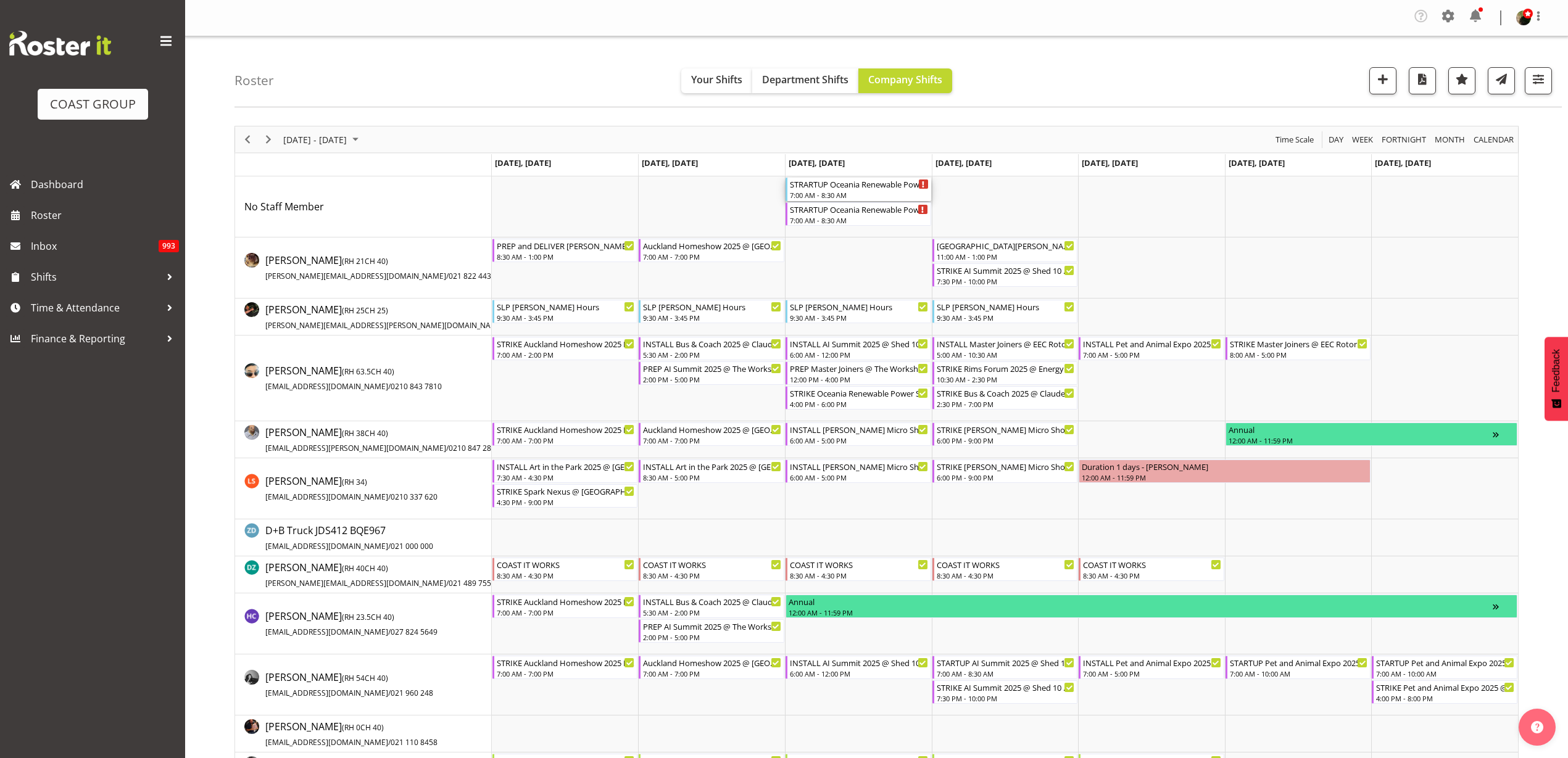
click at [830, 192] on div "7:00 AM - 8:30 AM" at bounding box center [859, 195] width 139 height 10
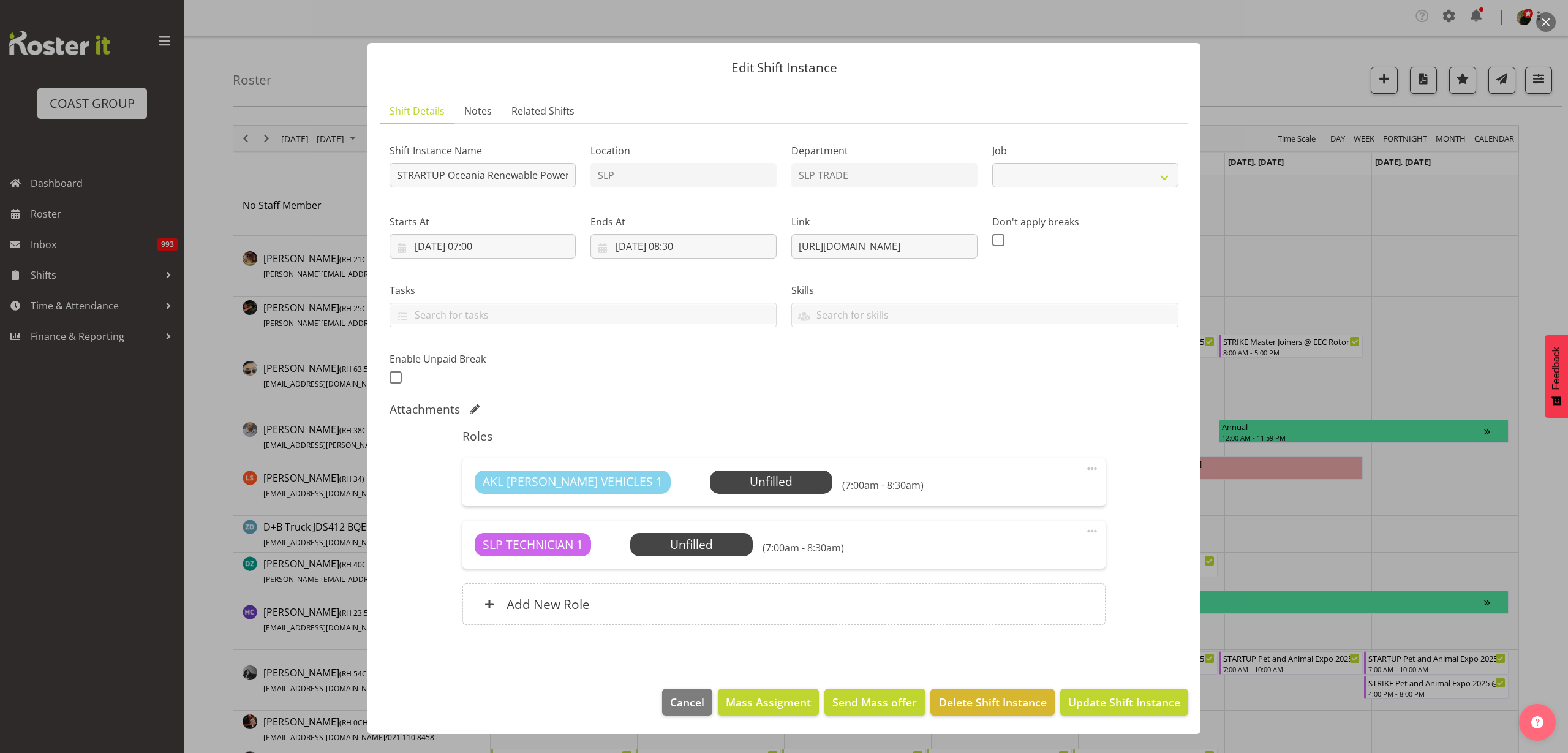
select select "10547"
click at [0, 0] on span "Select Employee" at bounding box center [0, 0] width 0 height 0
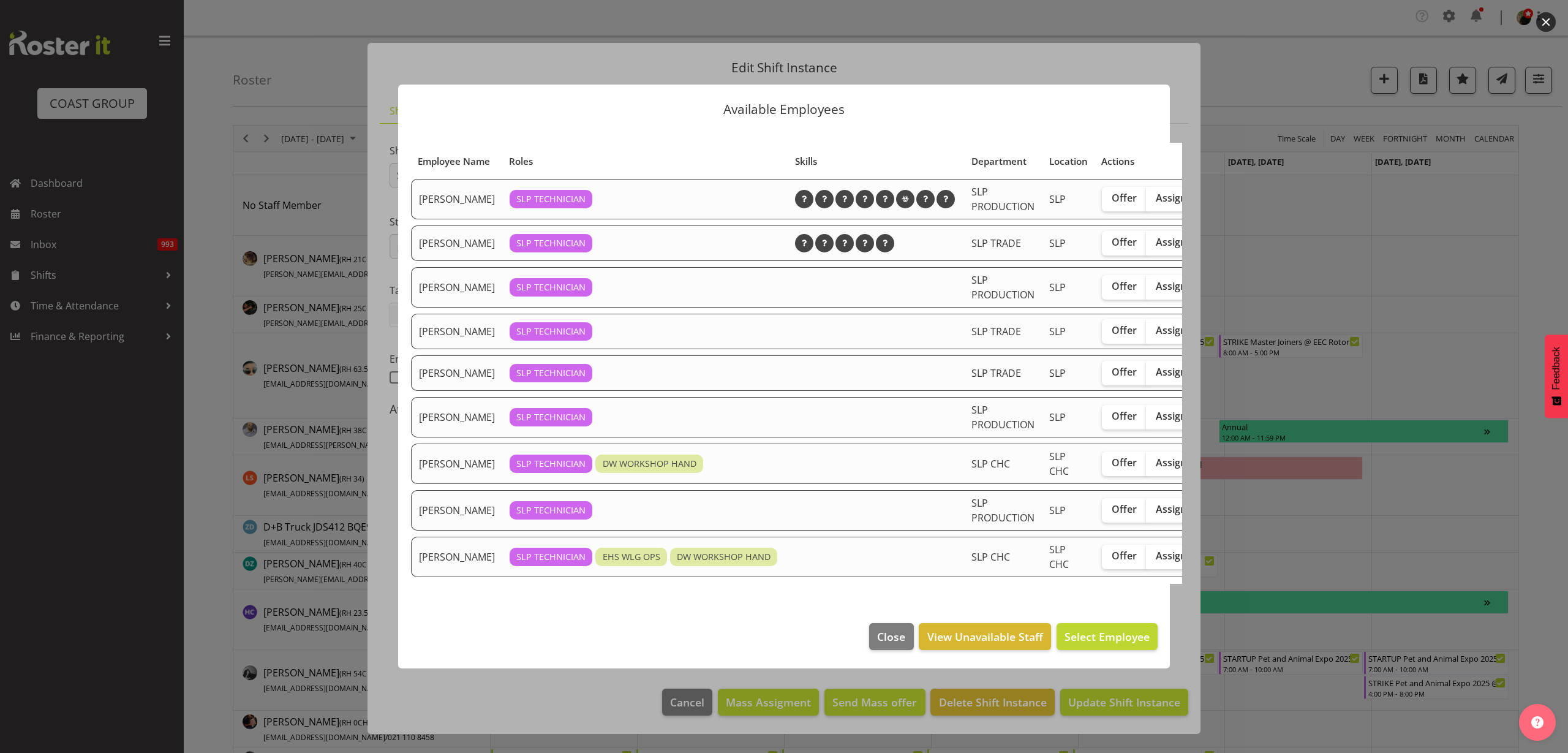
click at [1156, 332] on span "Assign" at bounding box center [1171, 330] width 31 height 13
click at [1146, 332] on input "Assign" at bounding box center [1150, 330] width 8 height 8
checkbox input "true"
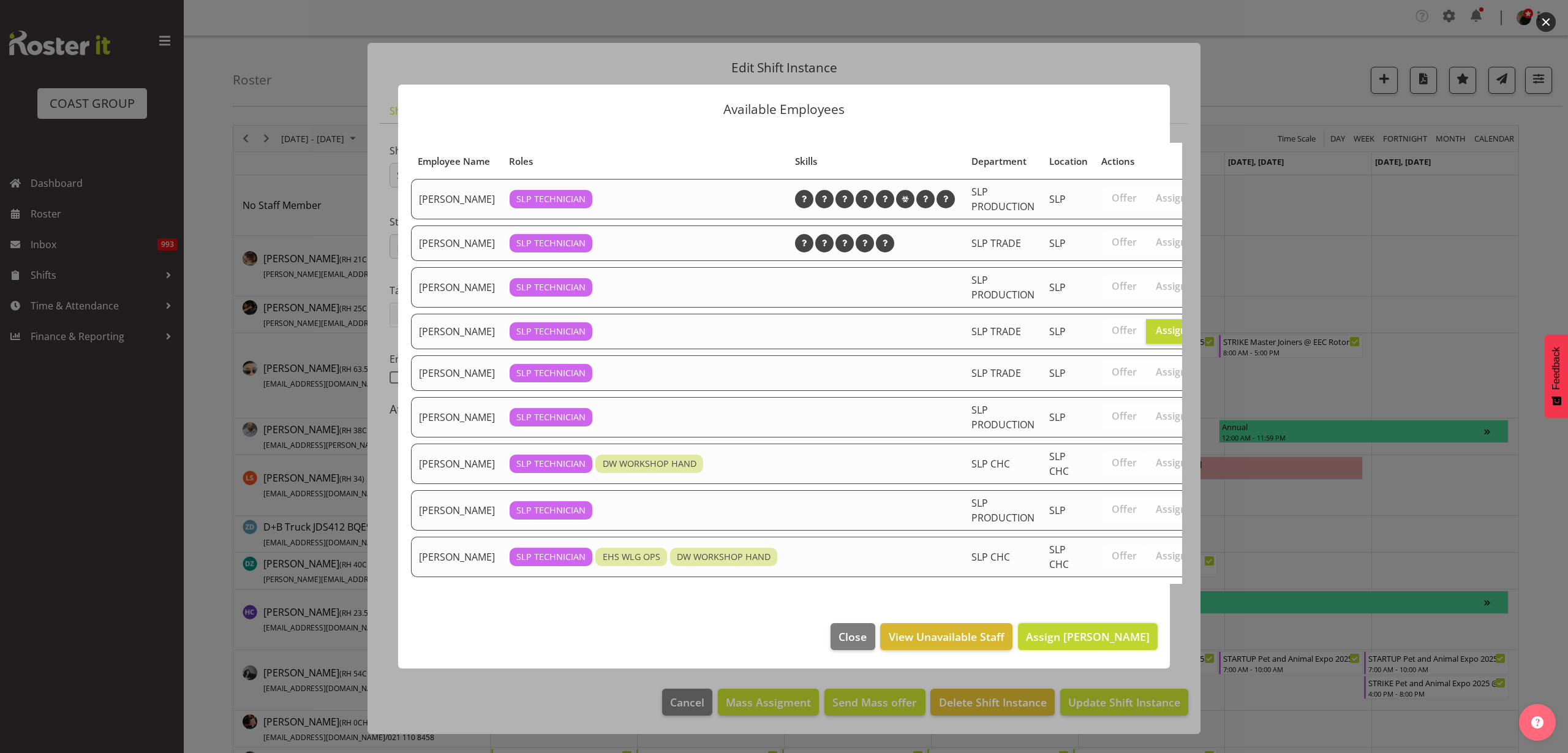
click at [1078, 650] on button "Assign Lance Ferguson" at bounding box center [1088, 636] width 139 height 27
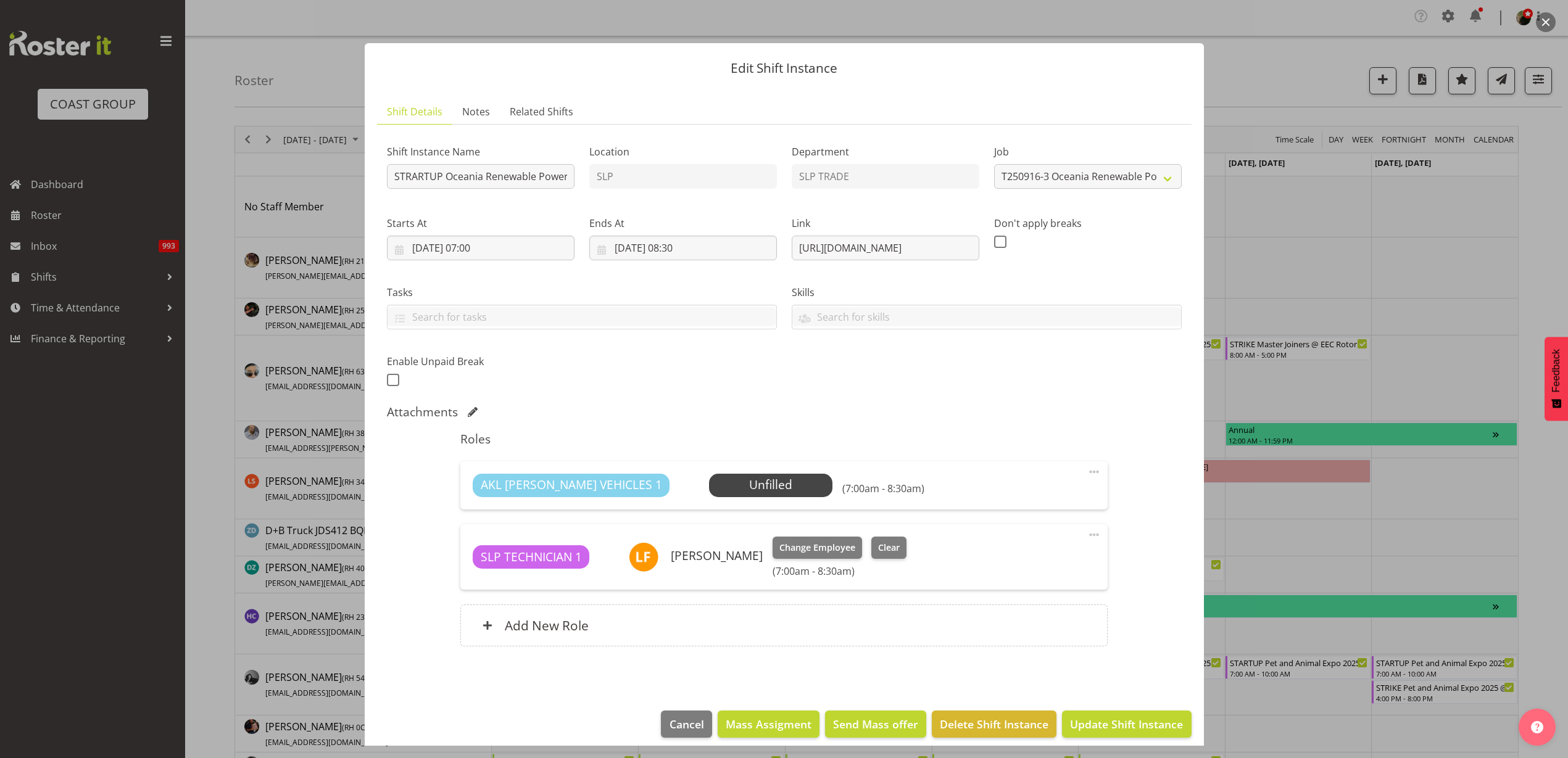
click at [0, 0] on span "Select Employee" at bounding box center [0, 0] width 0 height 0
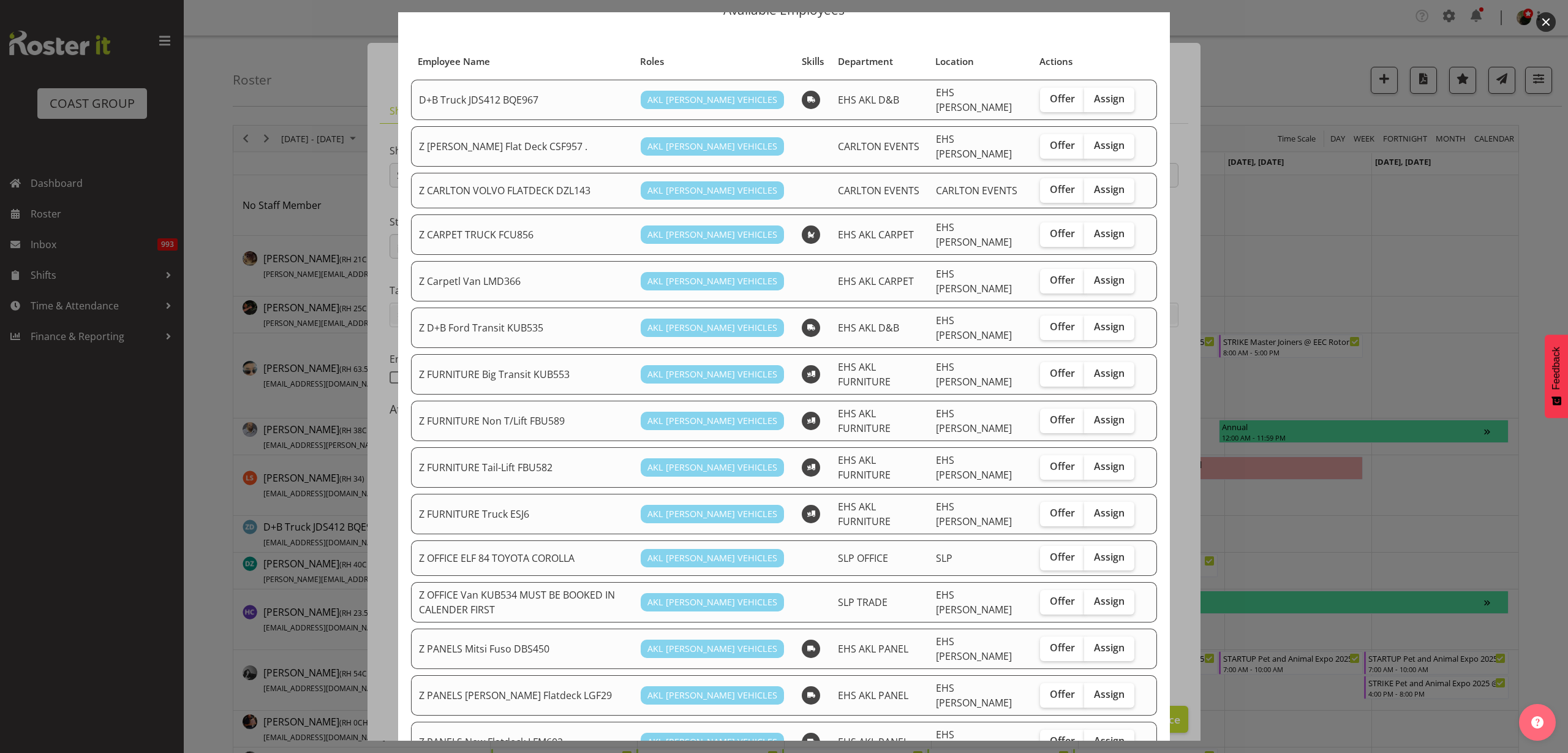
scroll to position [153, 0]
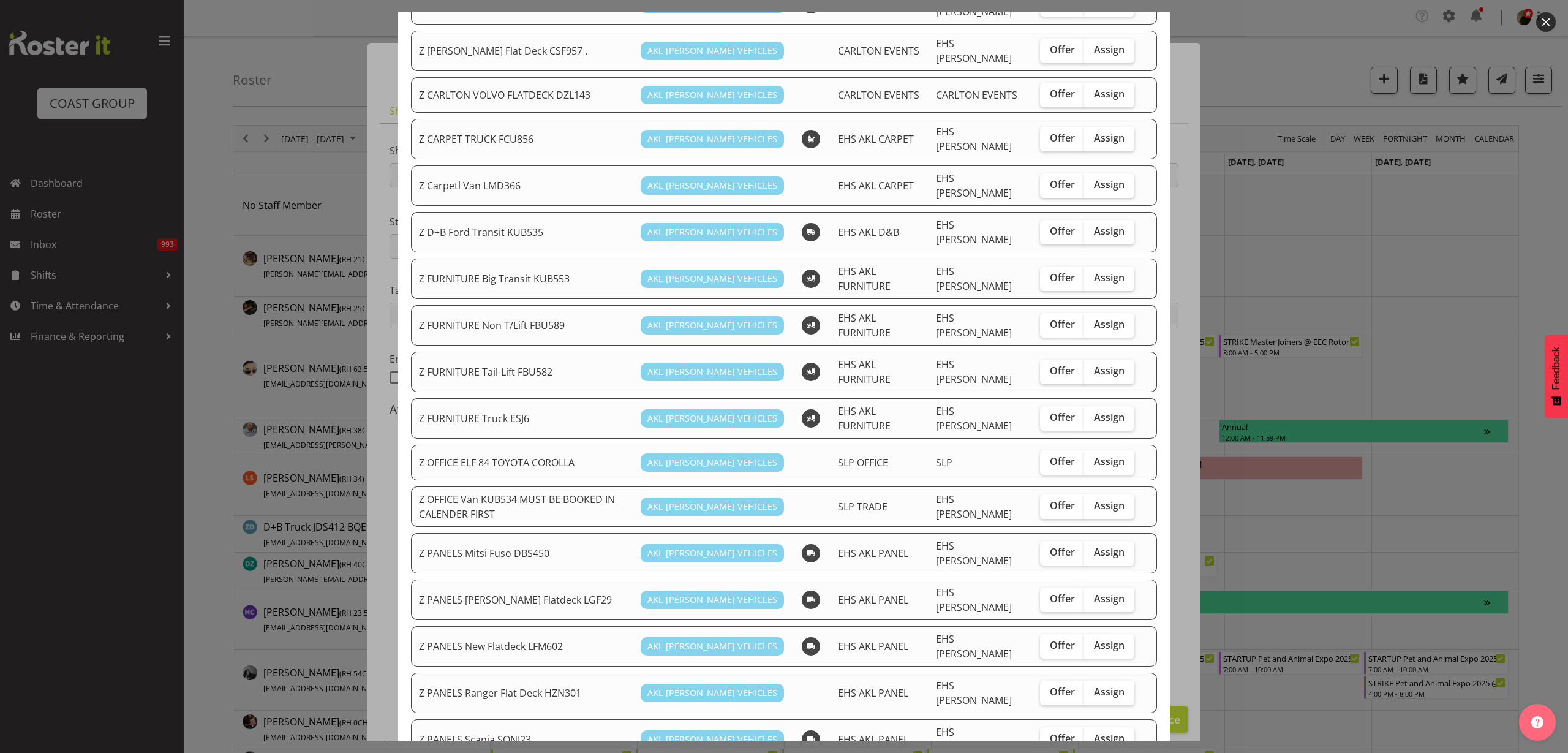
click at [1098, 455] on span "Assign" at bounding box center [1109, 461] width 31 height 13
click at [1092, 458] on input "Assign" at bounding box center [1088, 462] width 8 height 8
checkbox input "true"
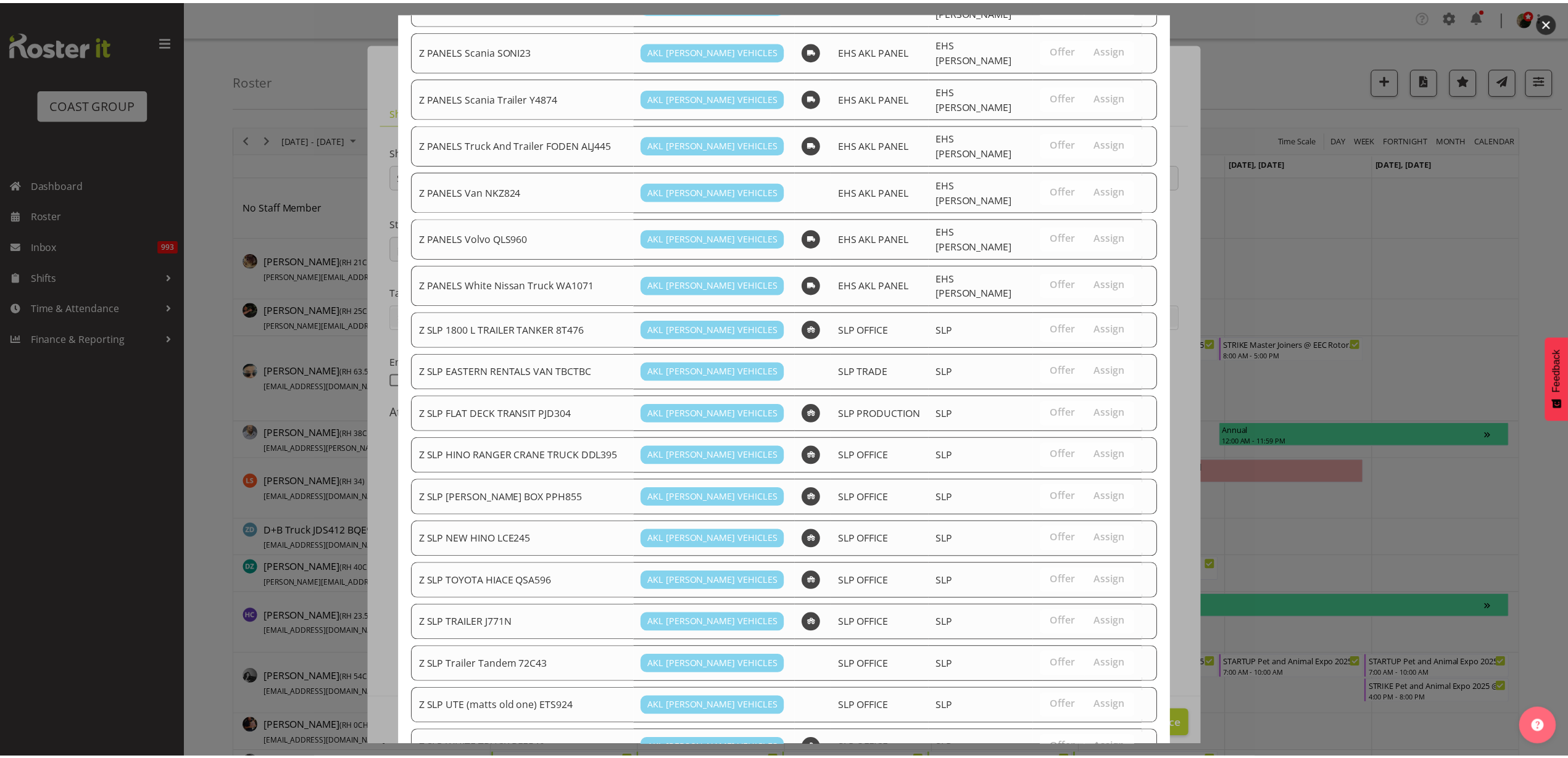
scroll to position [892, 0]
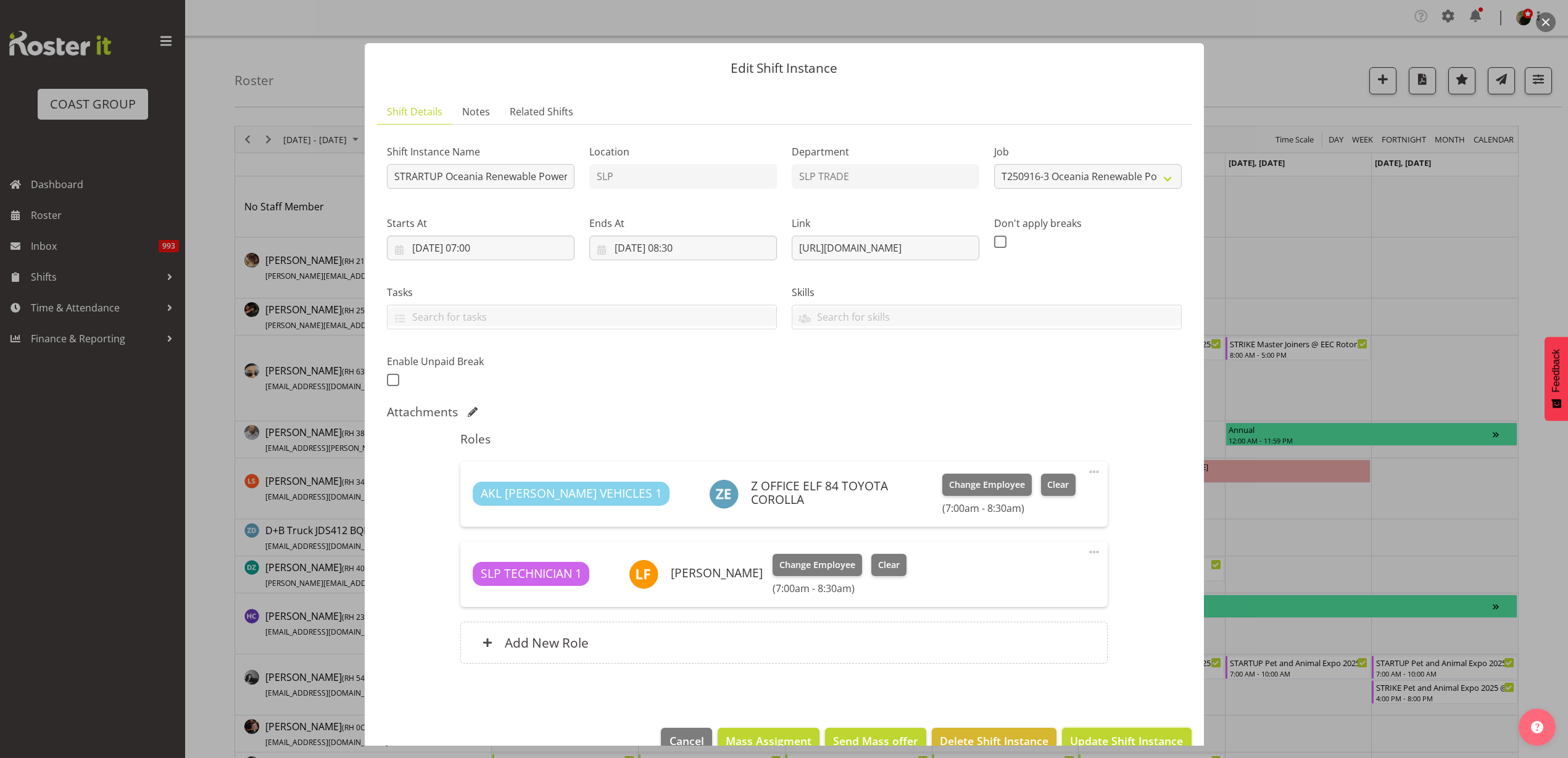
click at [1115, 737] on span "Update Shift Instance" at bounding box center [1126, 741] width 113 height 16
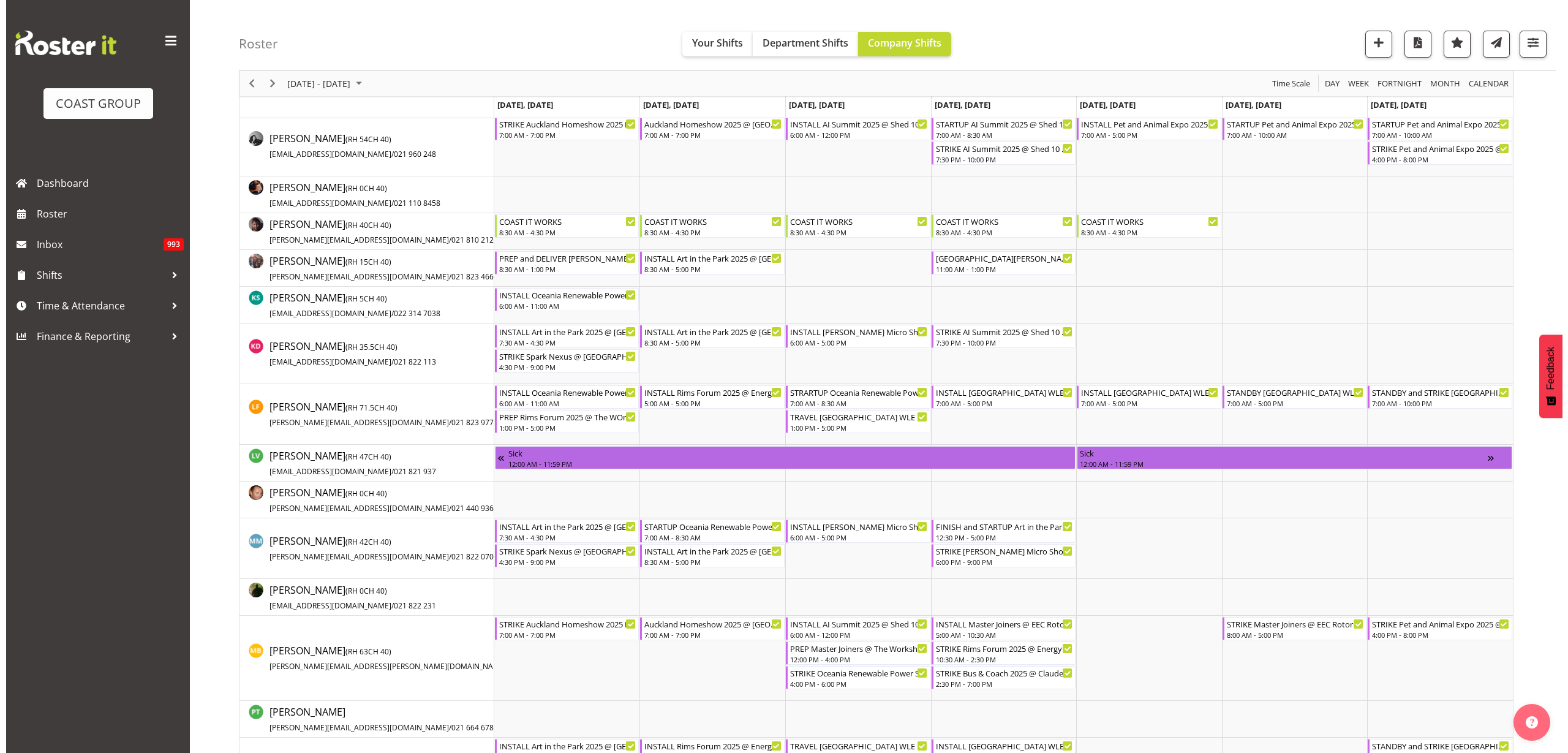
scroll to position [536, 0]
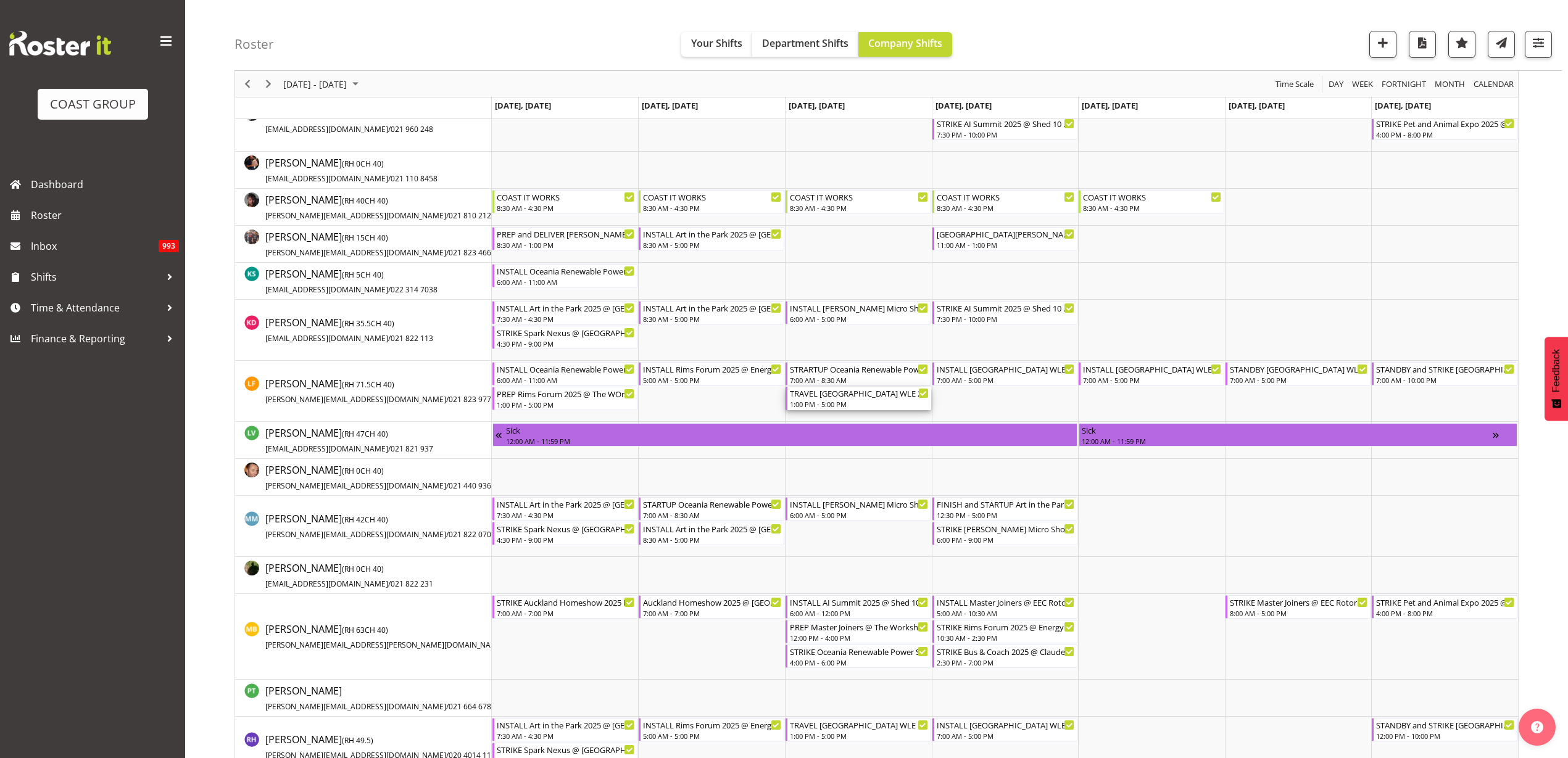
click at [832, 400] on div "1:00 PM - 5:00 PM" at bounding box center [859, 403] width 139 height 10
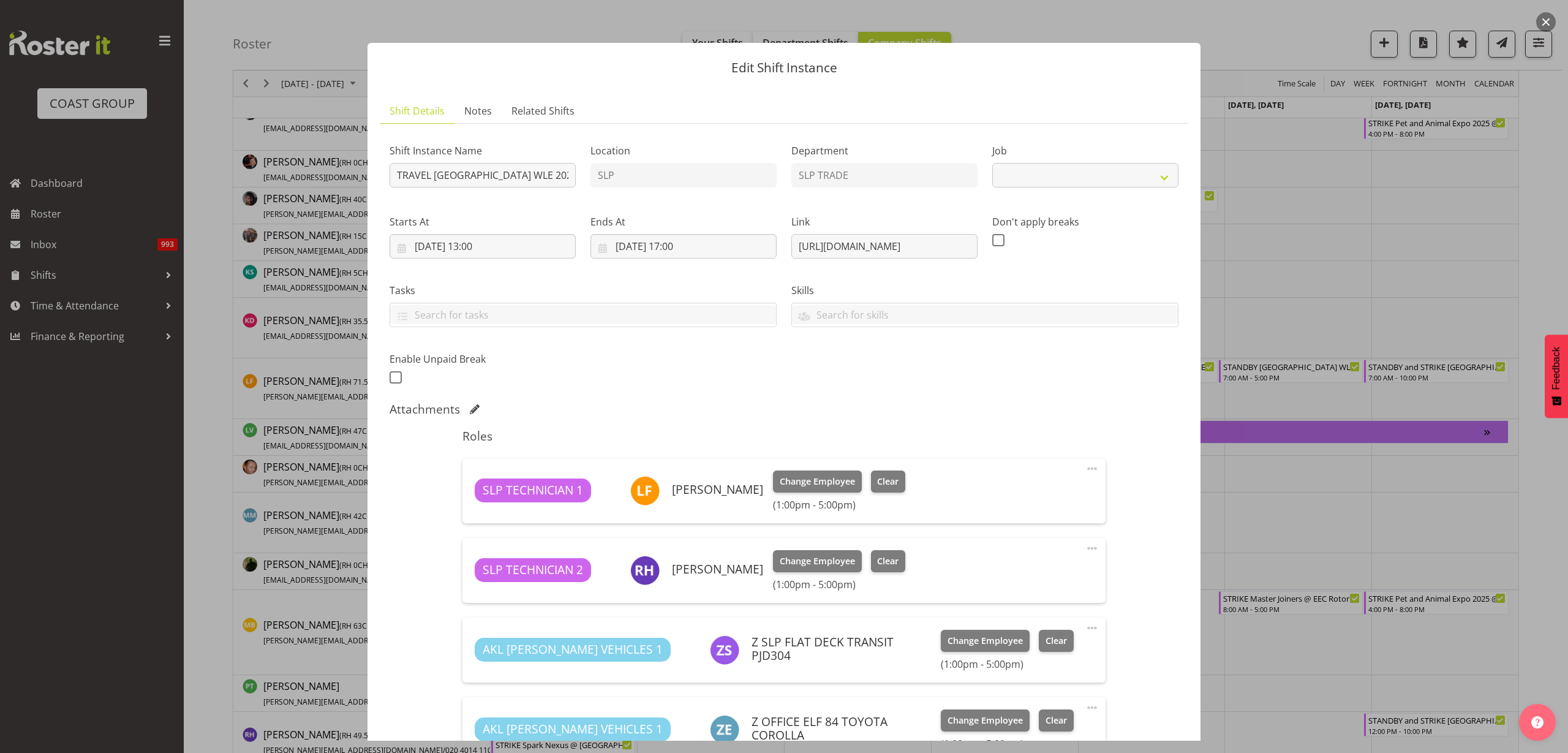
select select "9227"
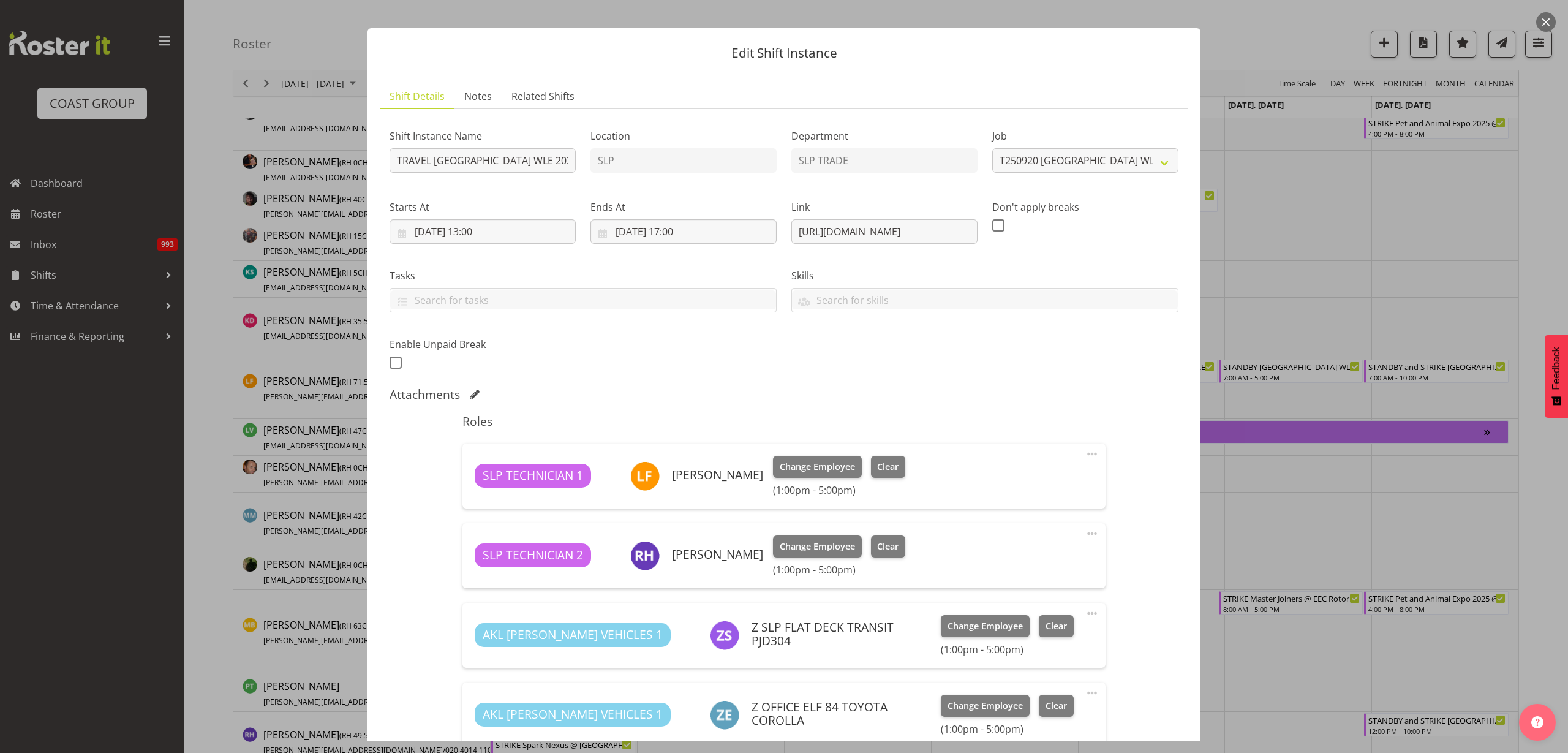
scroll to position [0, 0]
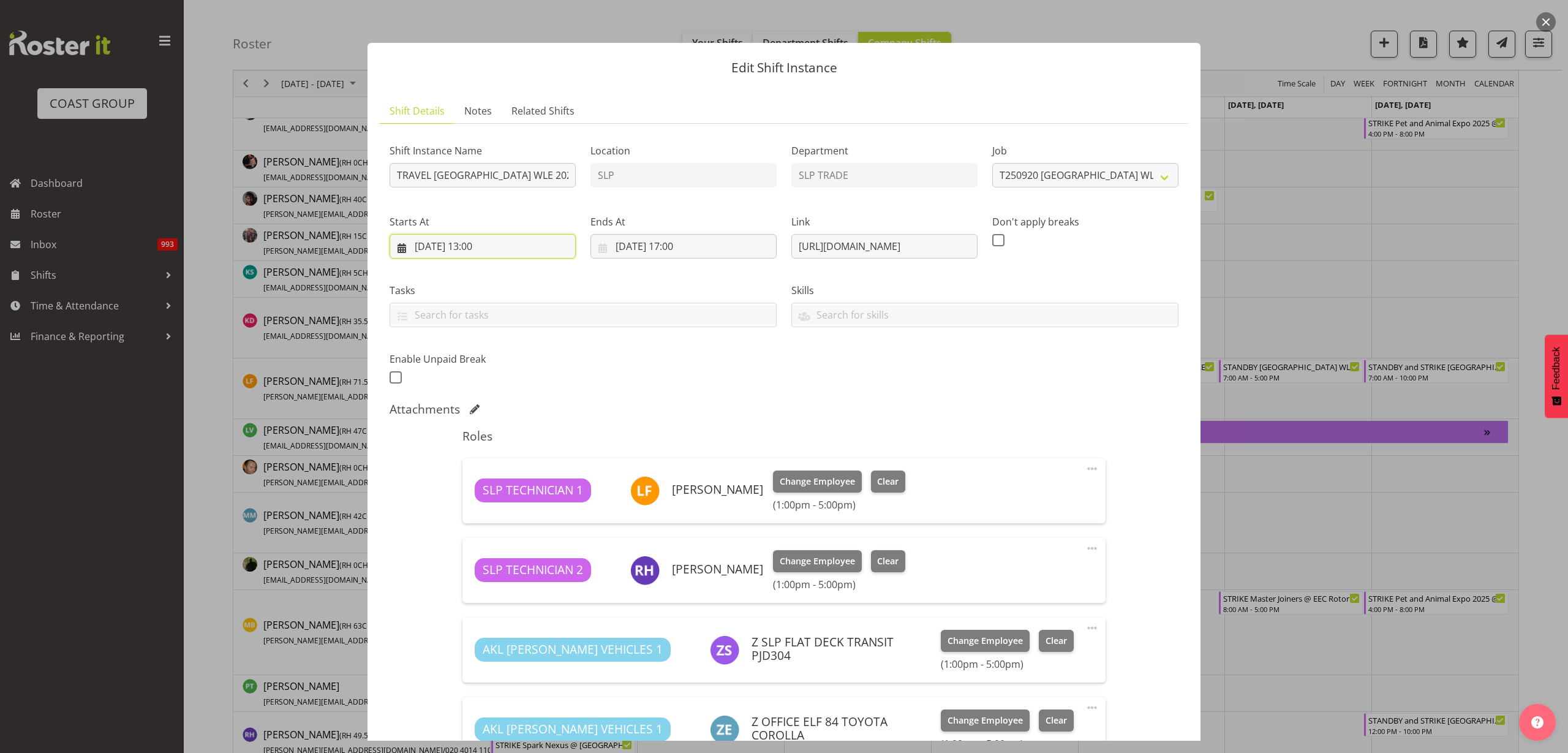
click at [487, 245] on input "17/09/2025, 13:00" at bounding box center [483, 246] width 186 height 24
click at [482, 507] on select "00 01 02 03 04 05 06 07 08 09 10 11 12 13 14 15 16 17 18 19 20 21 22 23" at bounding box center [482, 506] width 27 height 24
select select "8"
click at [469, 495] on select "00 01 02 03 04 05 06 07 08 09 10 11 12 13 14 15 16 17 18 19 20 21 22 23" at bounding box center [482, 506] width 27 height 24
type input "17/09/2025, 08:00"
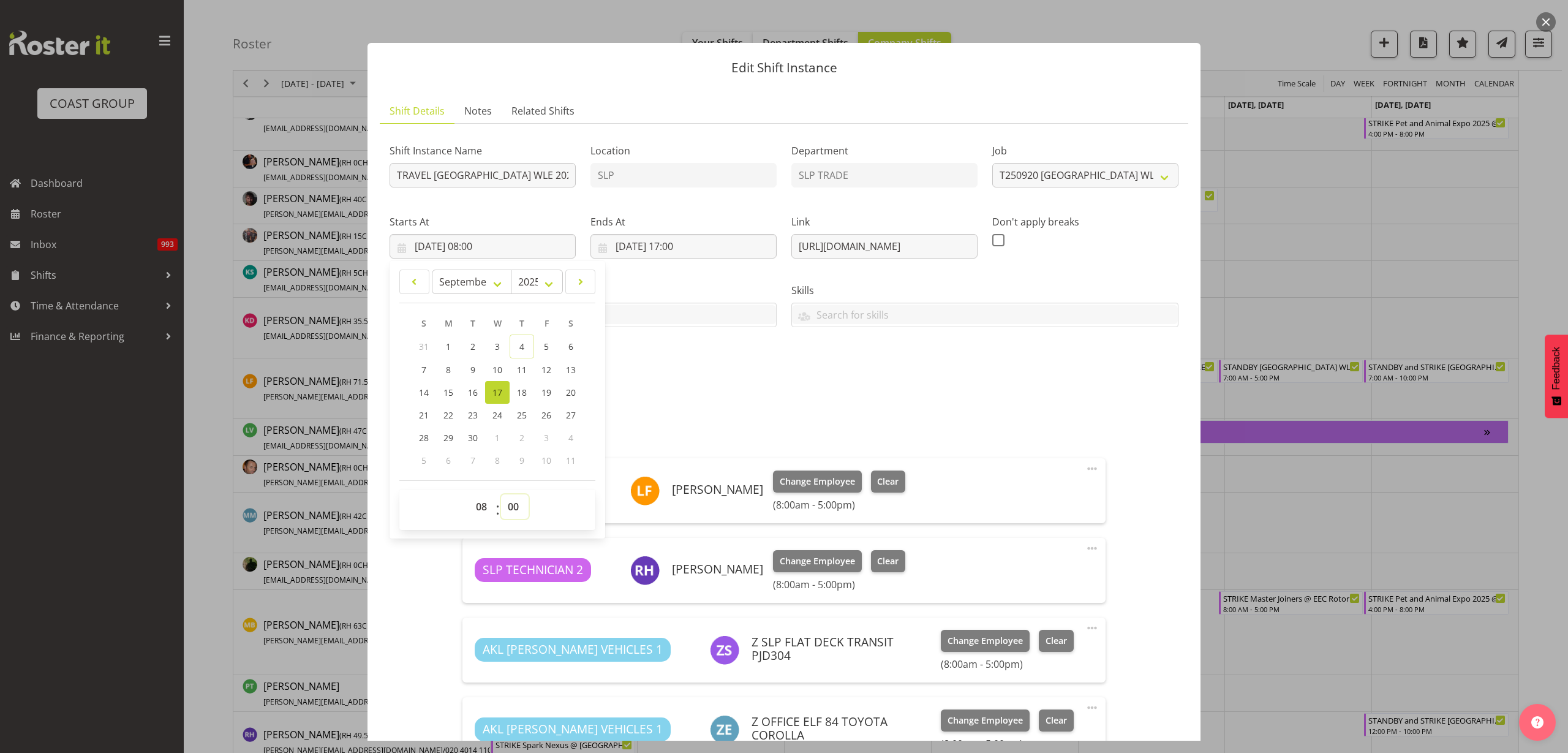
select select "30"
type input "17/09/2025, 08:30"
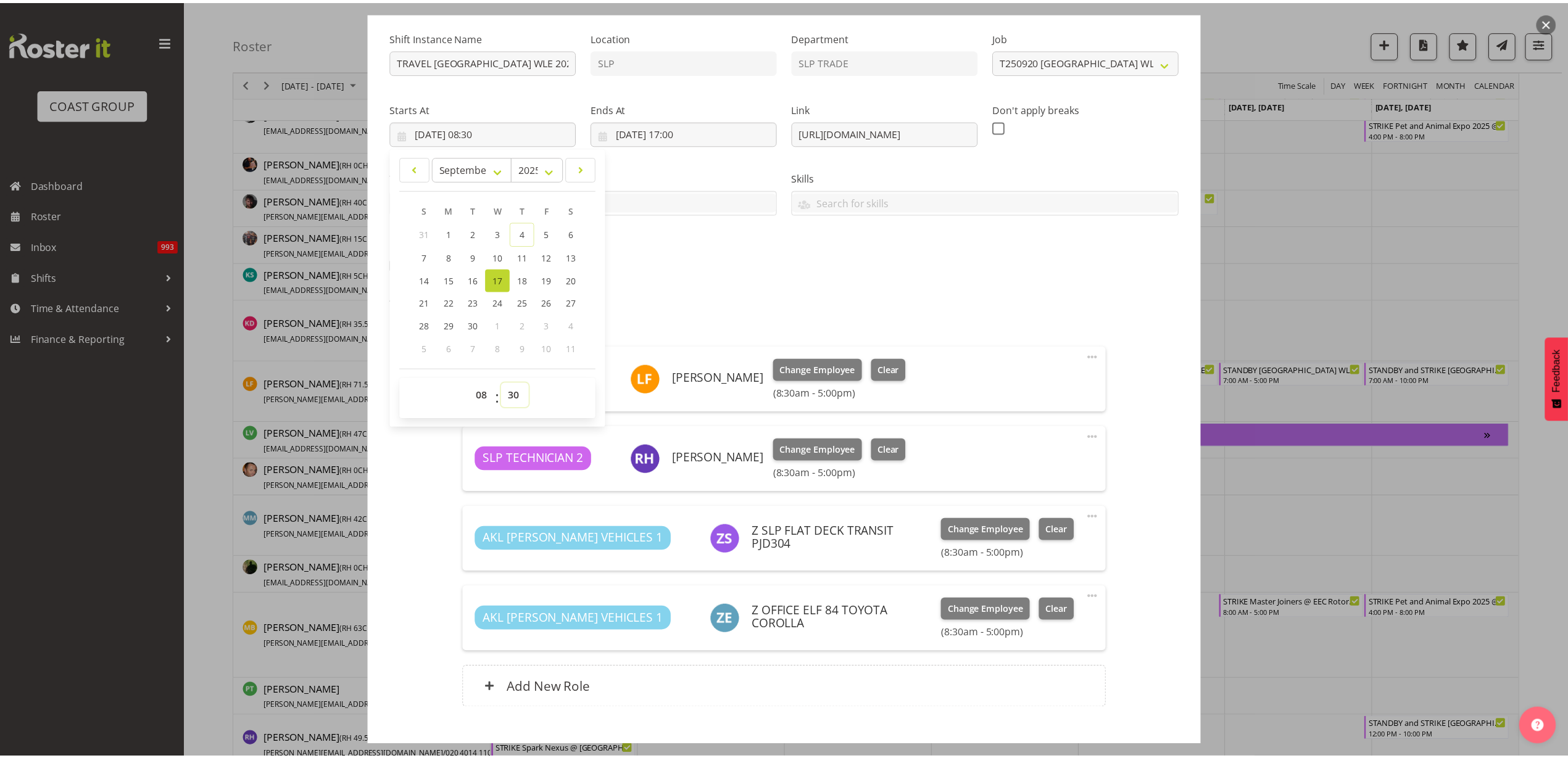
scroll to position [188, 0]
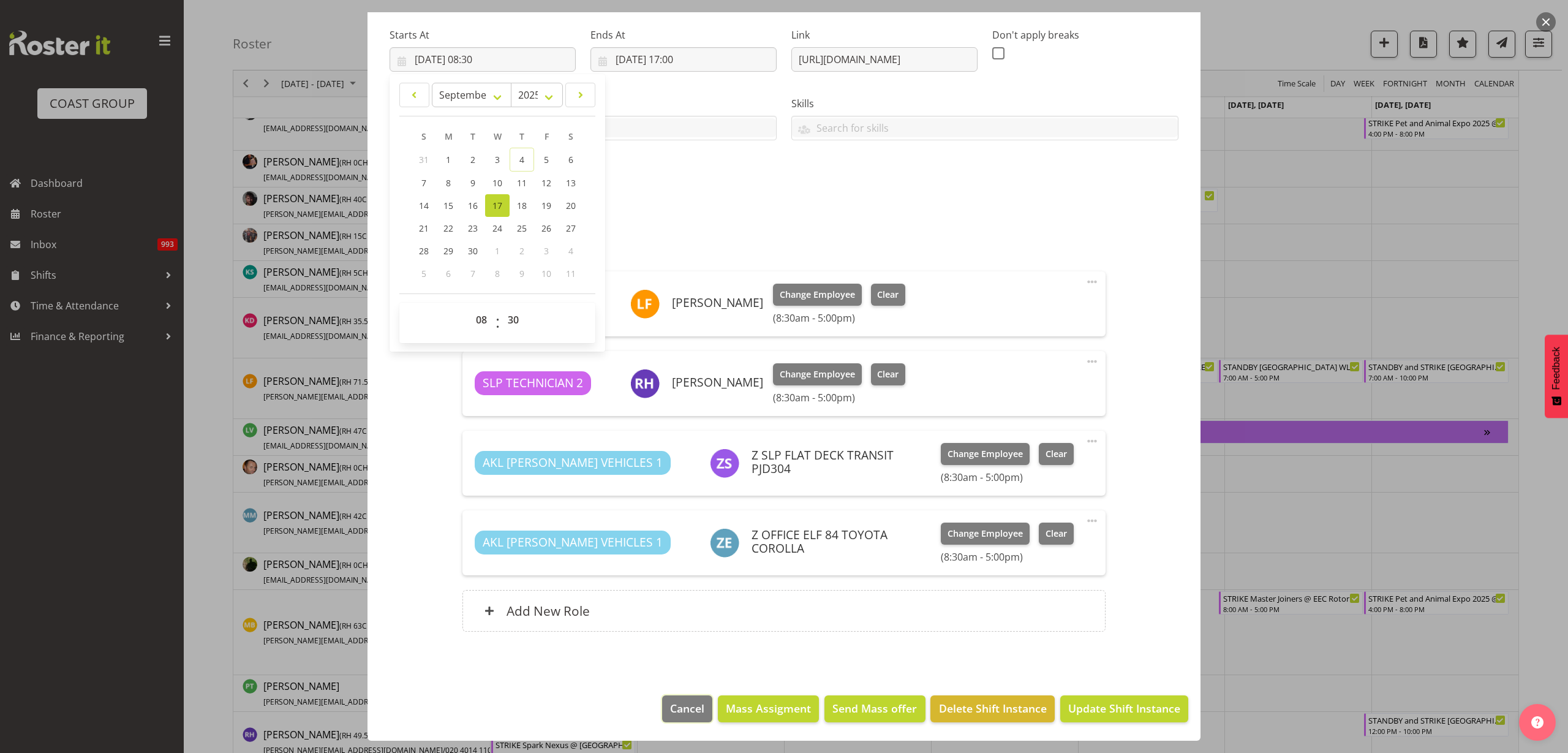
click at [670, 713] on span "Cancel" at bounding box center [687, 708] width 34 height 16
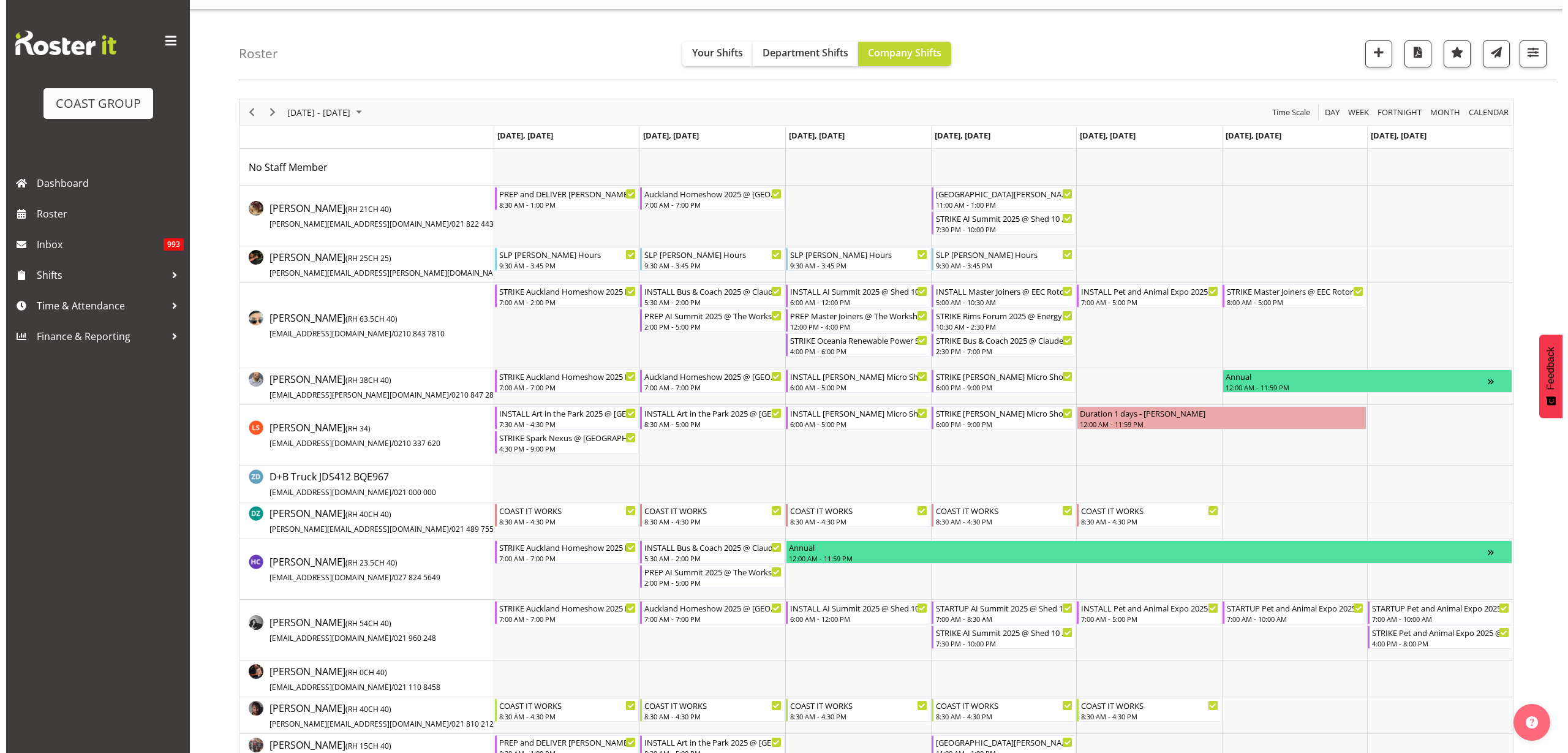
scroll to position [0, 0]
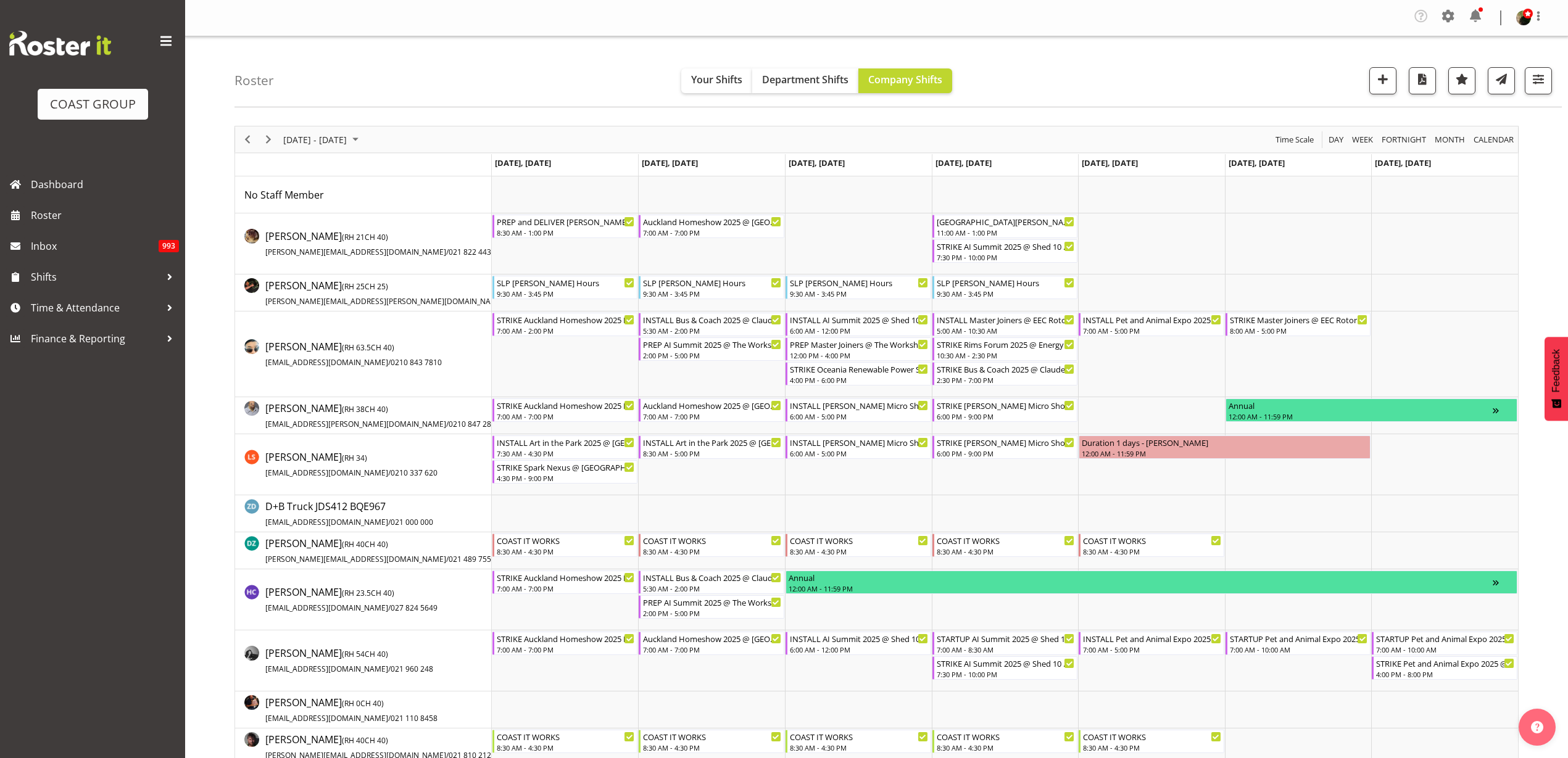
click at [268, 129] on div "Timeline Week of September 15, 2025" at bounding box center [268, 139] width 21 height 26
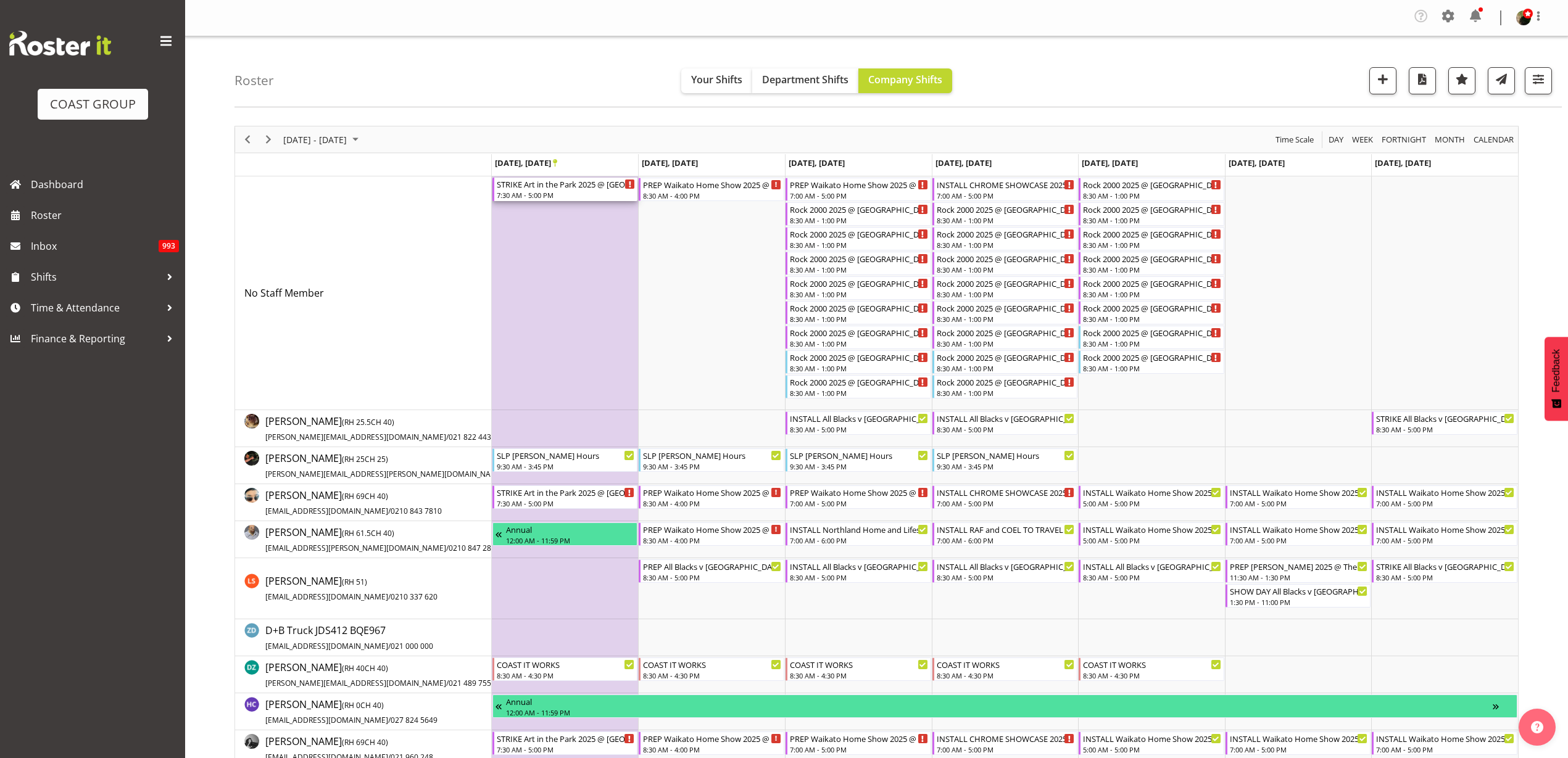
click at [563, 193] on div "7:30 AM - 5:00 PM" at bounding box center [566, 195] width 139 height 10
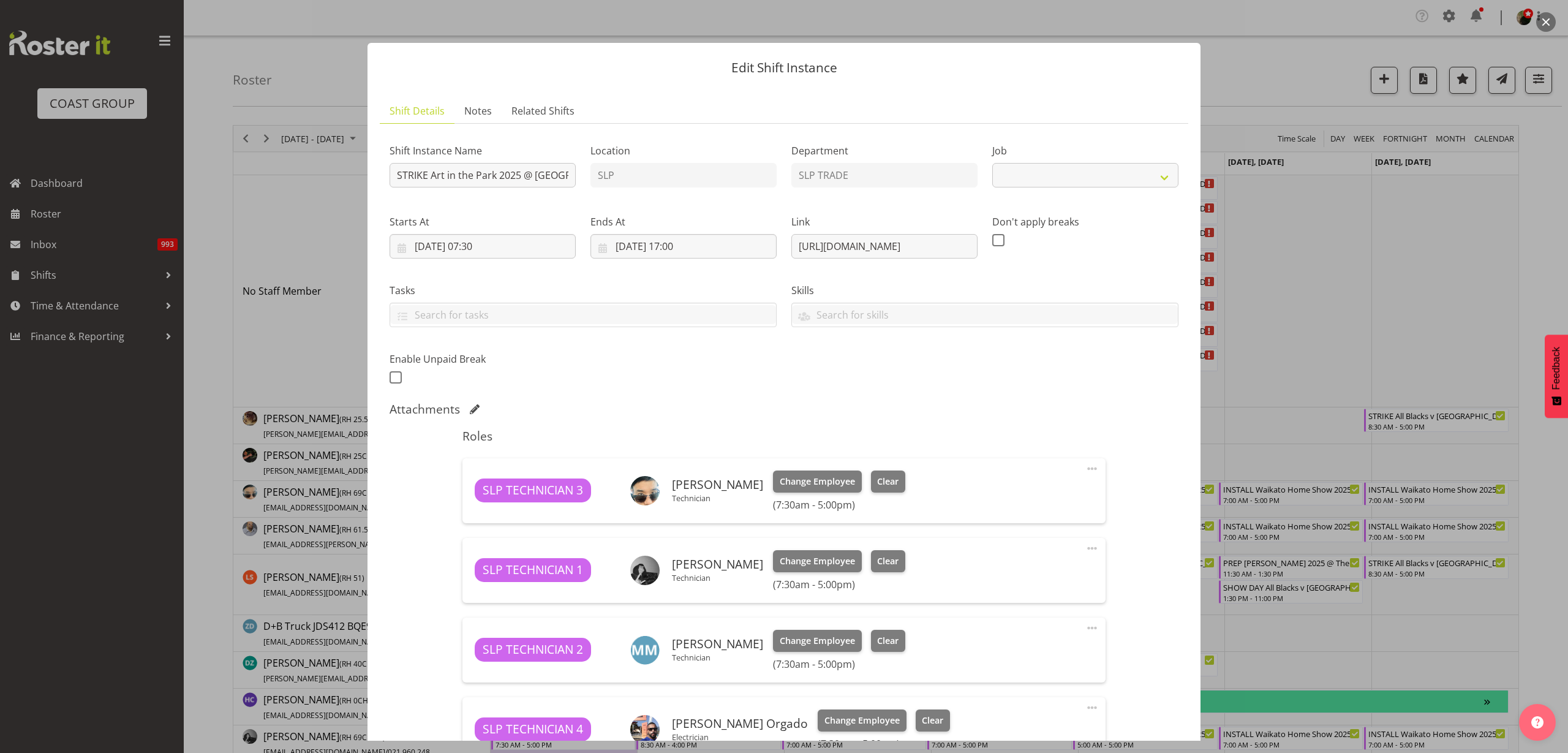
select select "9928"
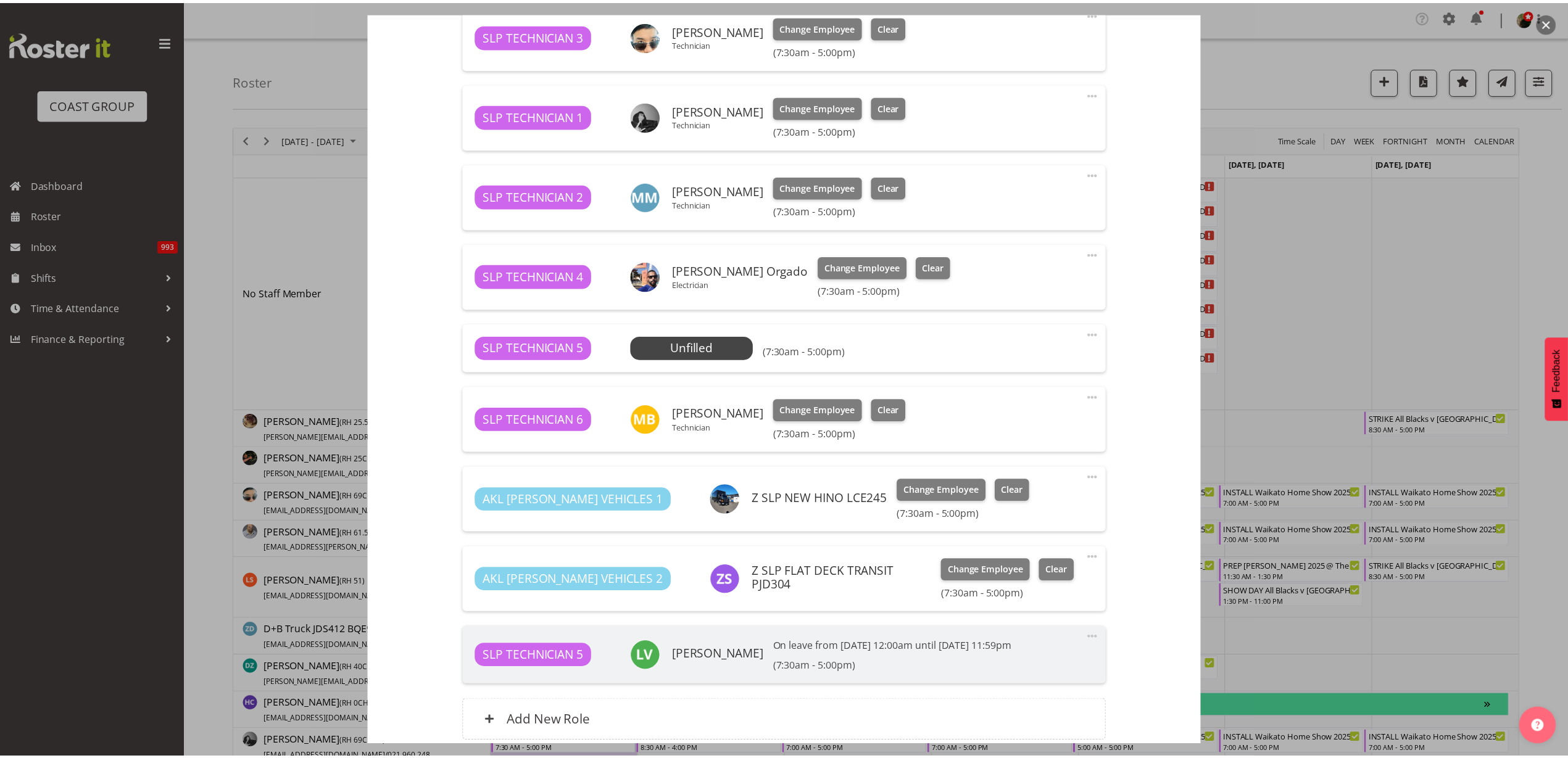
scroll to position [463, 0]
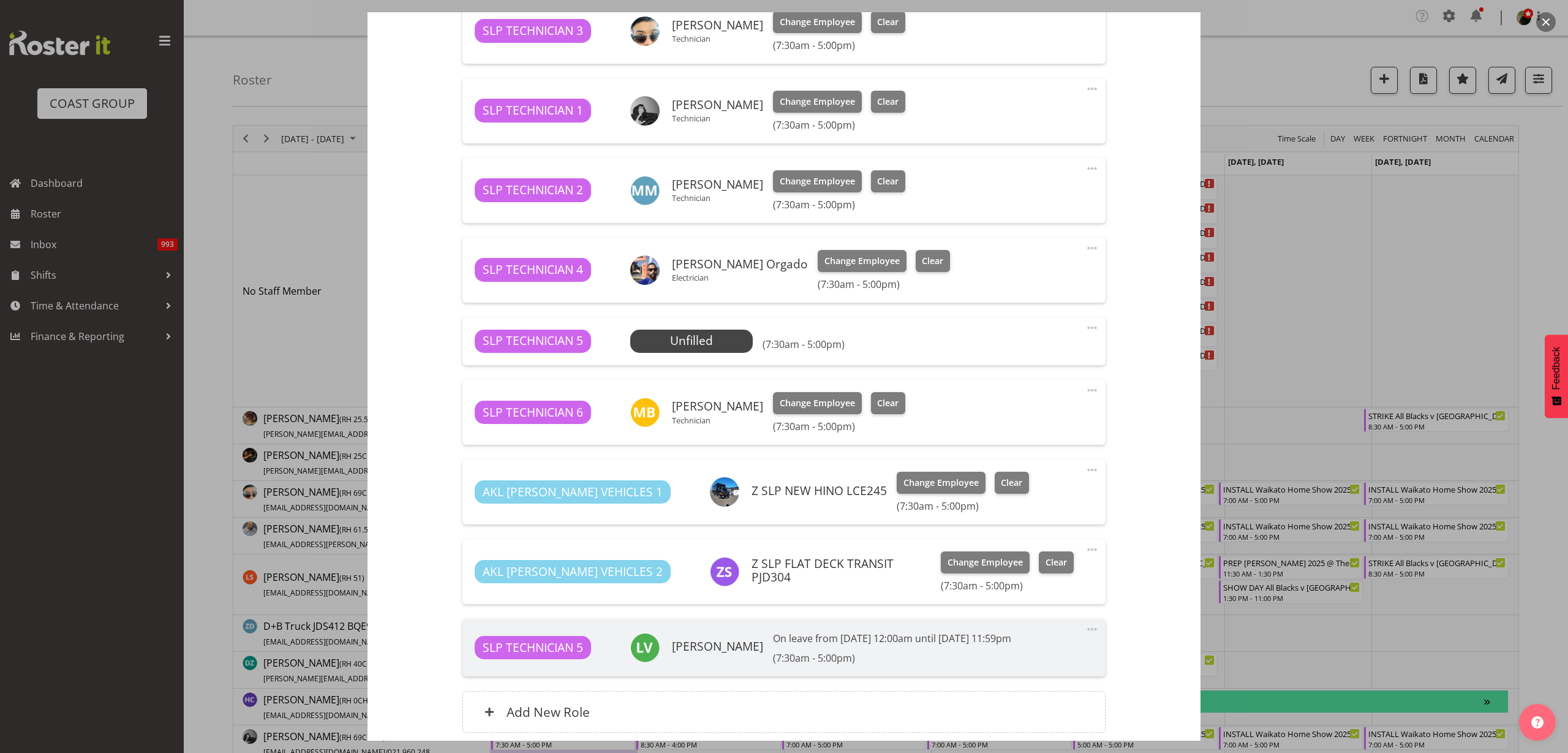
click at [0, 0] on span "Select Employee" at bounding box center [0, 0] width 0 height 0
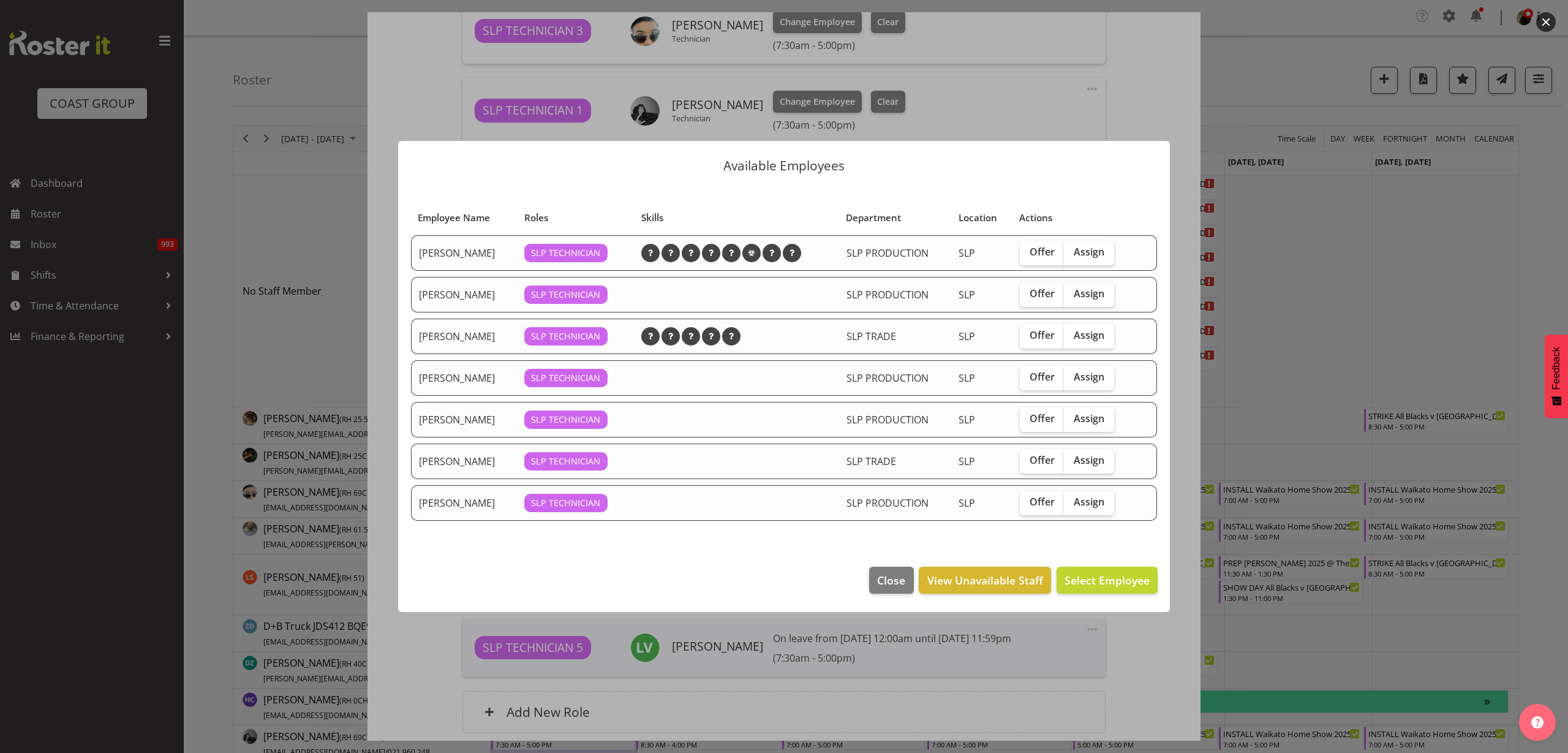
click at [1101, 422] on span "Assign" at bounding box center [1089, 419] width 31 height 13
click at [1072, 422] on input "Assign" at bounding box center [1068, 419] width 8 height 8
checkbox input "true"
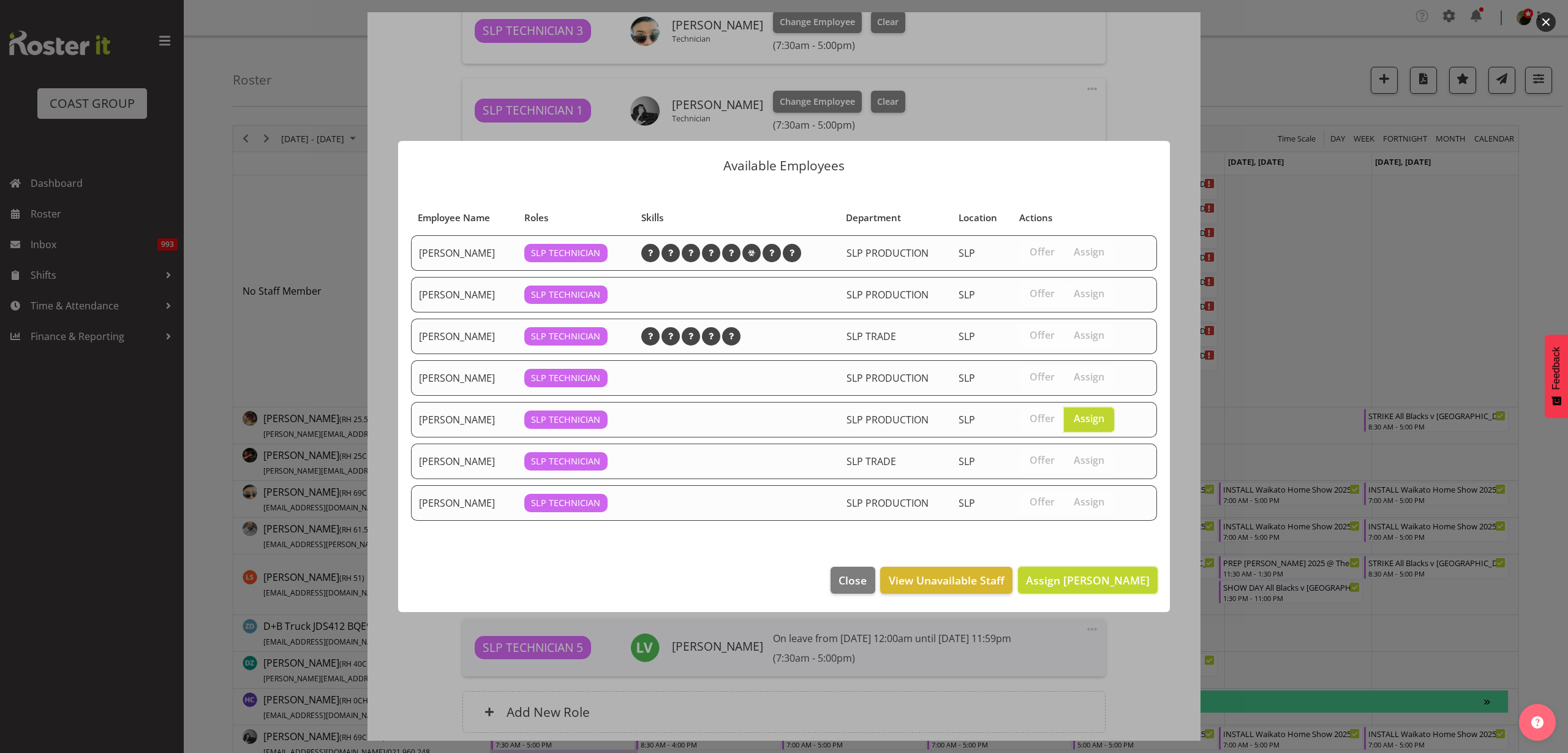
click at [1079, 580] on span "Assign Kes David" at bounding box center [1088, 580] width 124 height 15
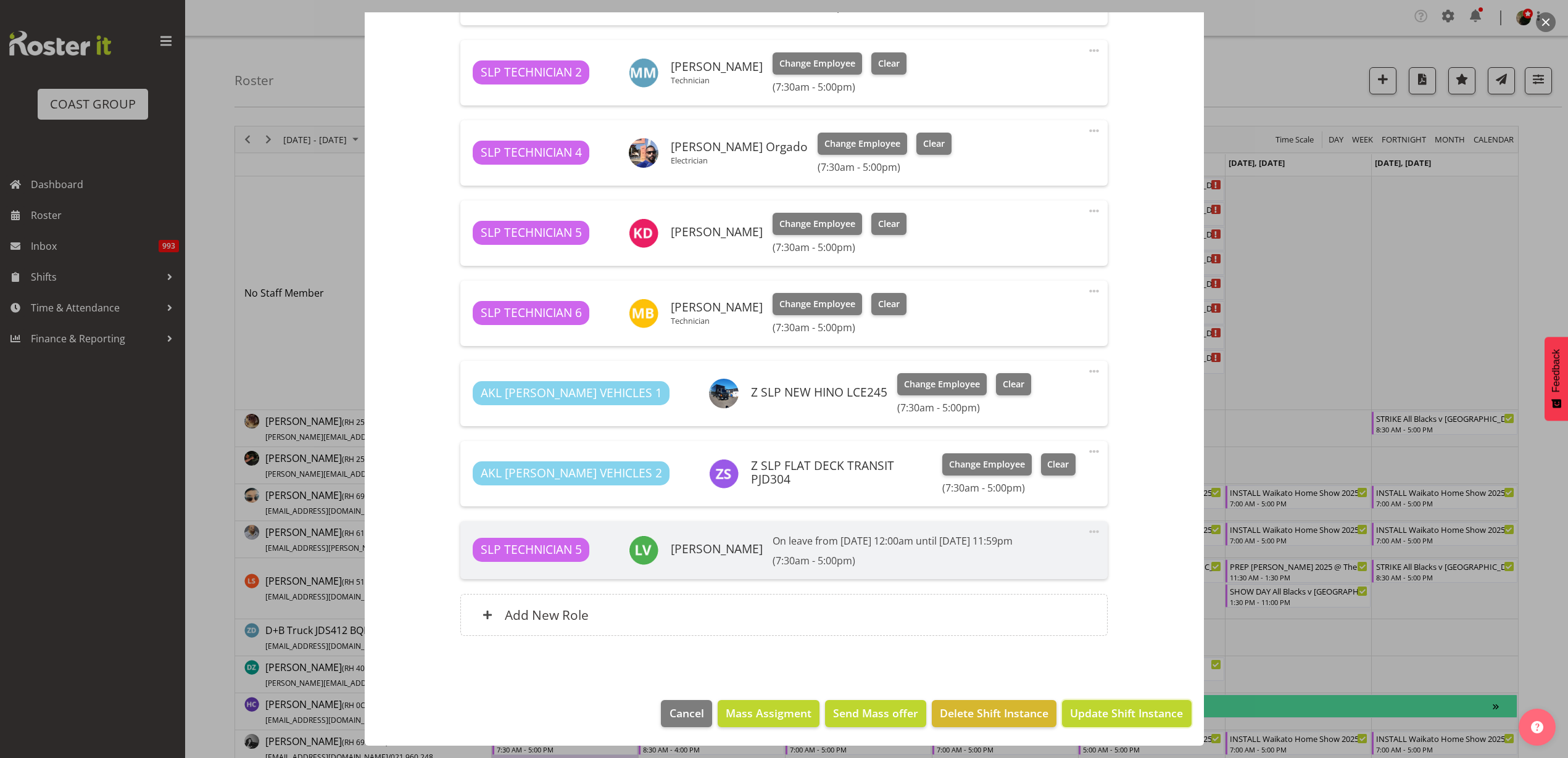
click at [1087, 722] on button "Update Shift Instance" at bounding box center [1127, 713] width 129 height 27
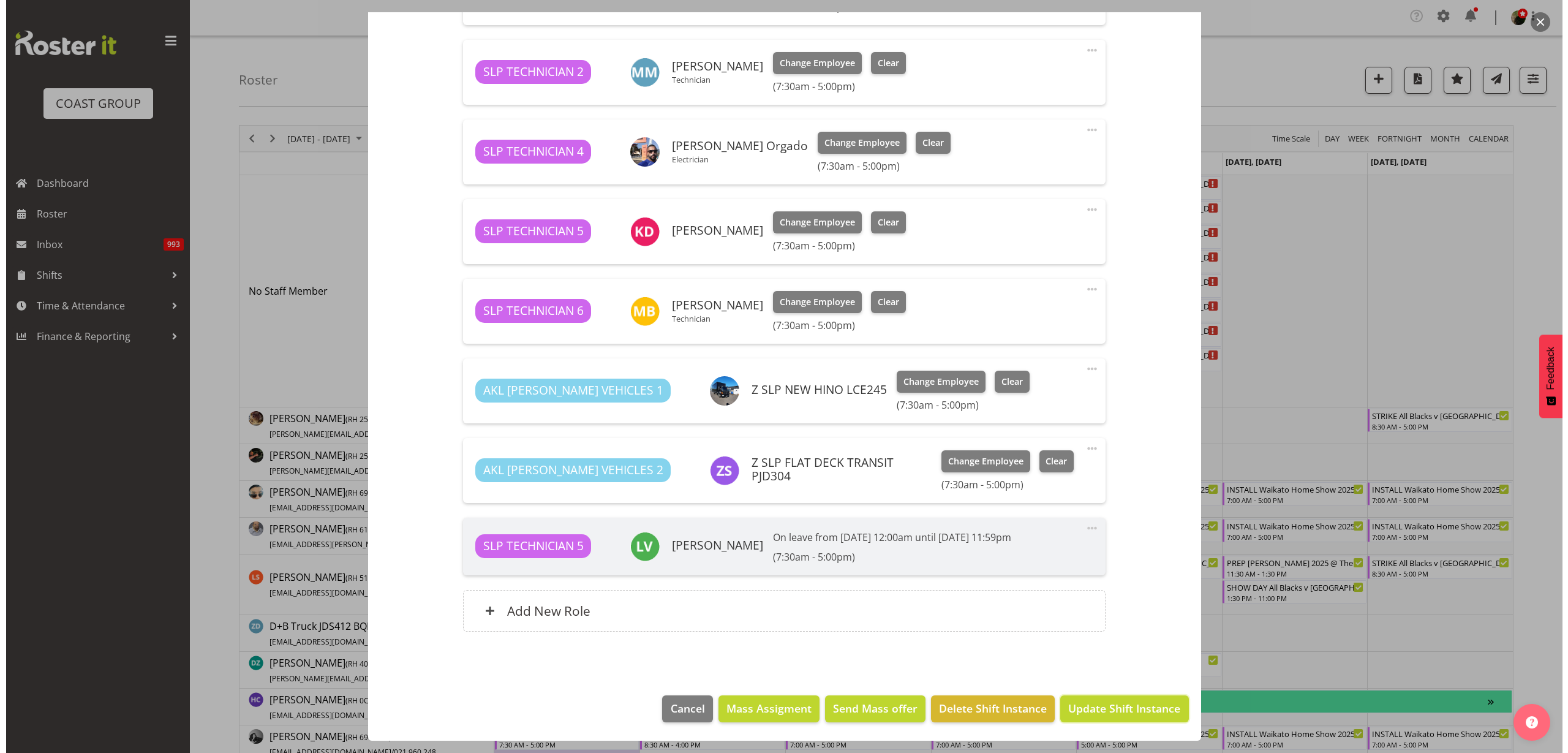
scroll to position [528, 0]
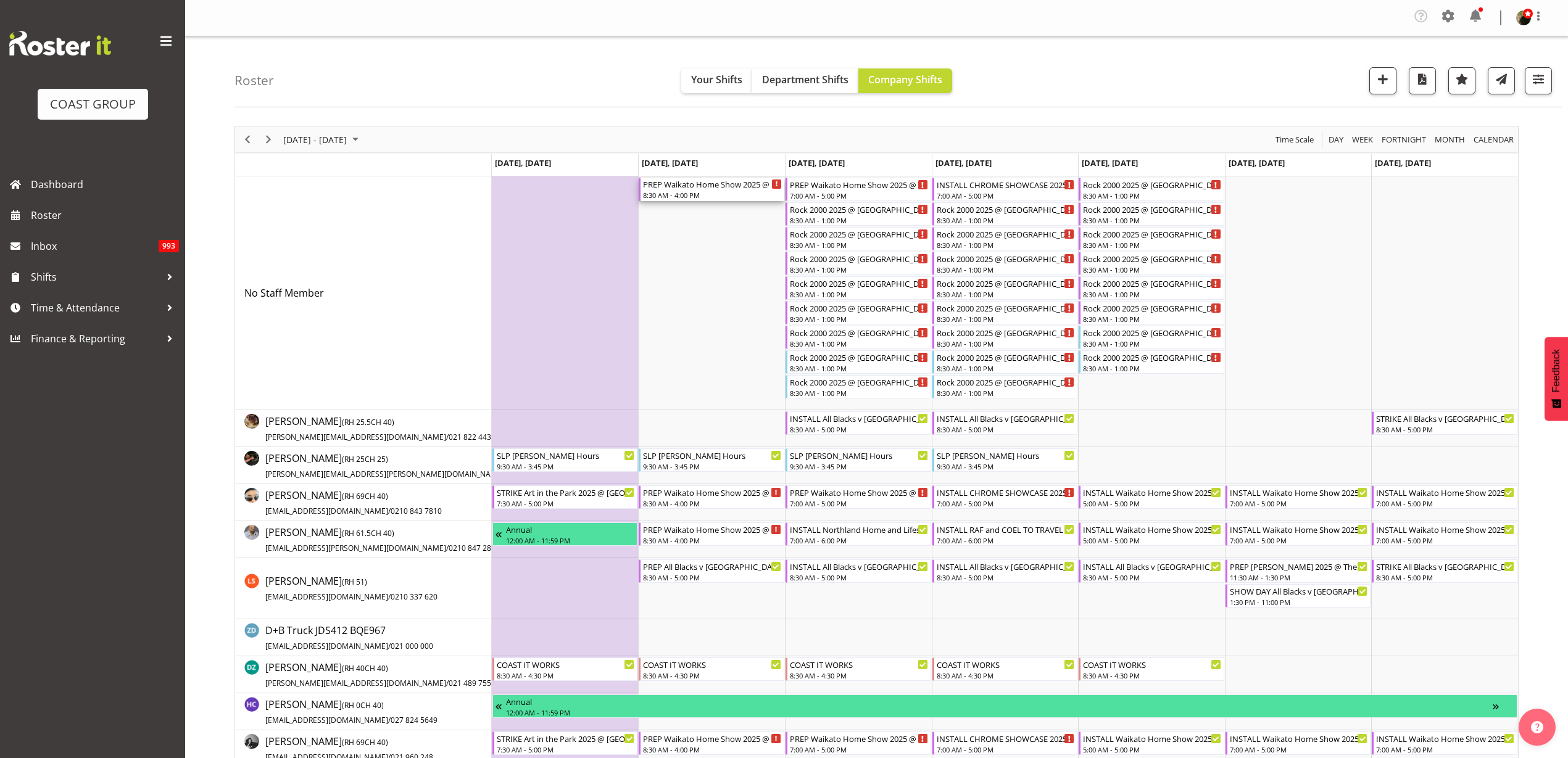
click at [723, 186] on div "PREP Waikato Home Show 2025 @ The Workshop" at bounding box center [712, 184] width 139 height 13
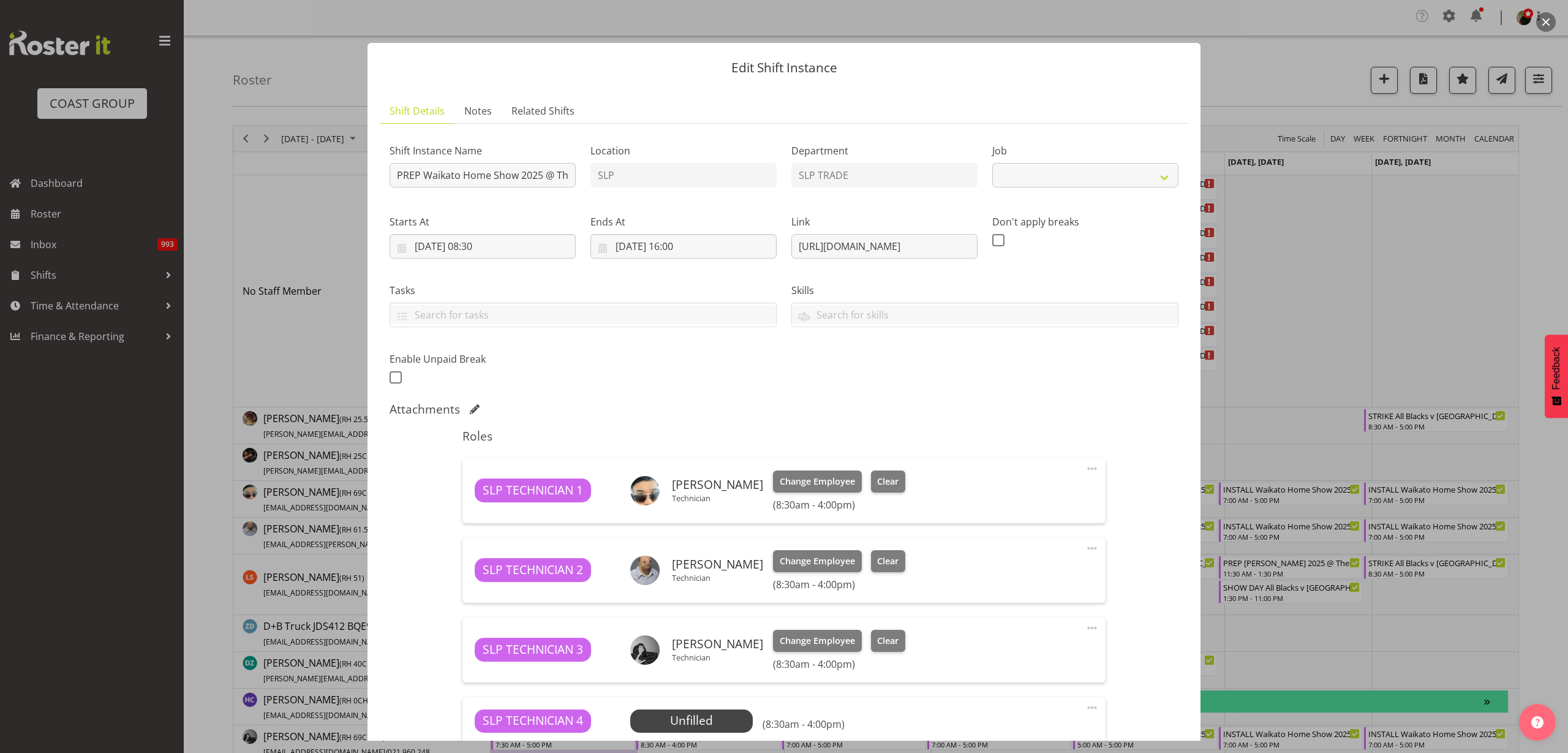
select select "9156"
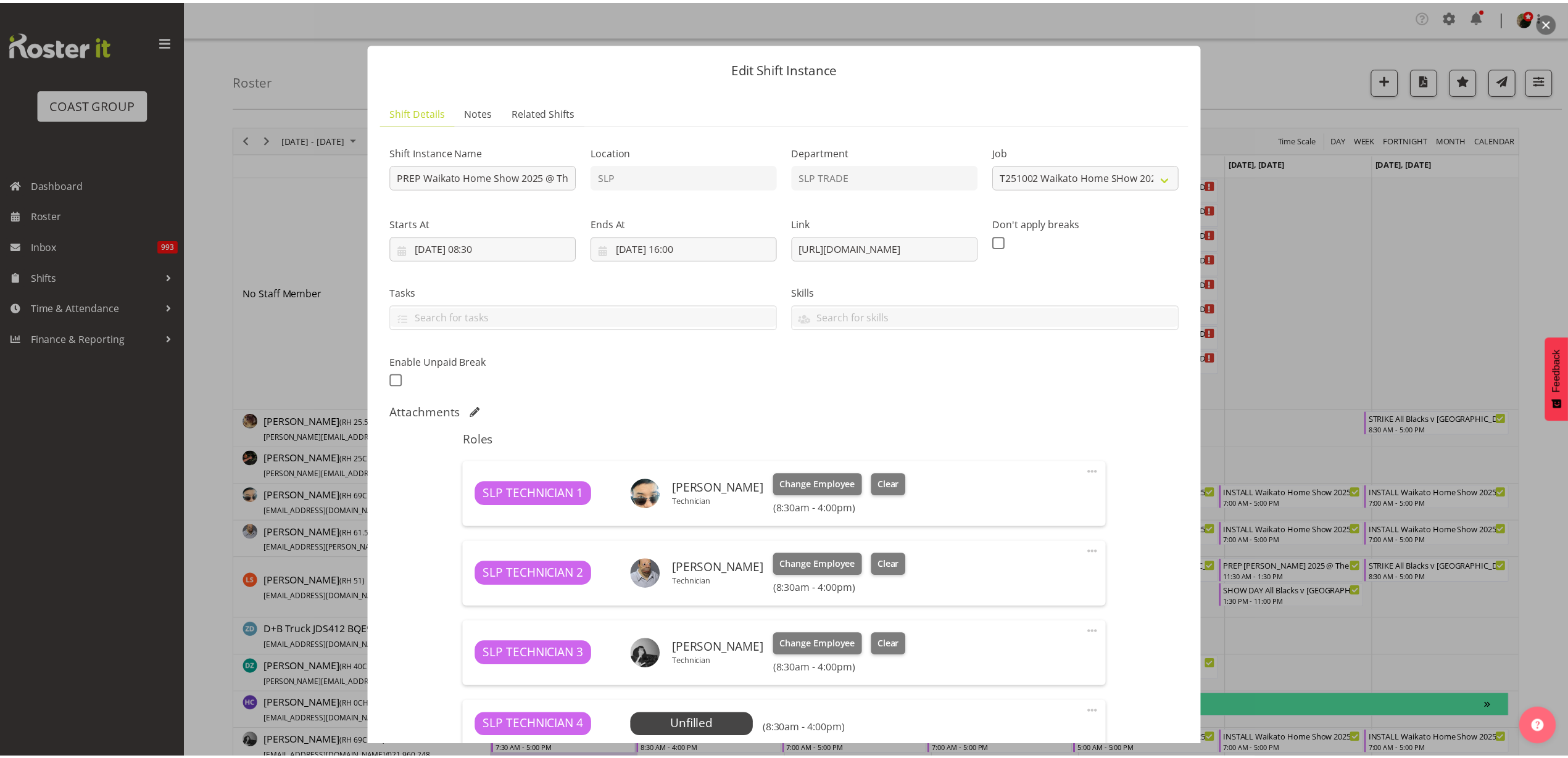
scroll to position [308, 0]
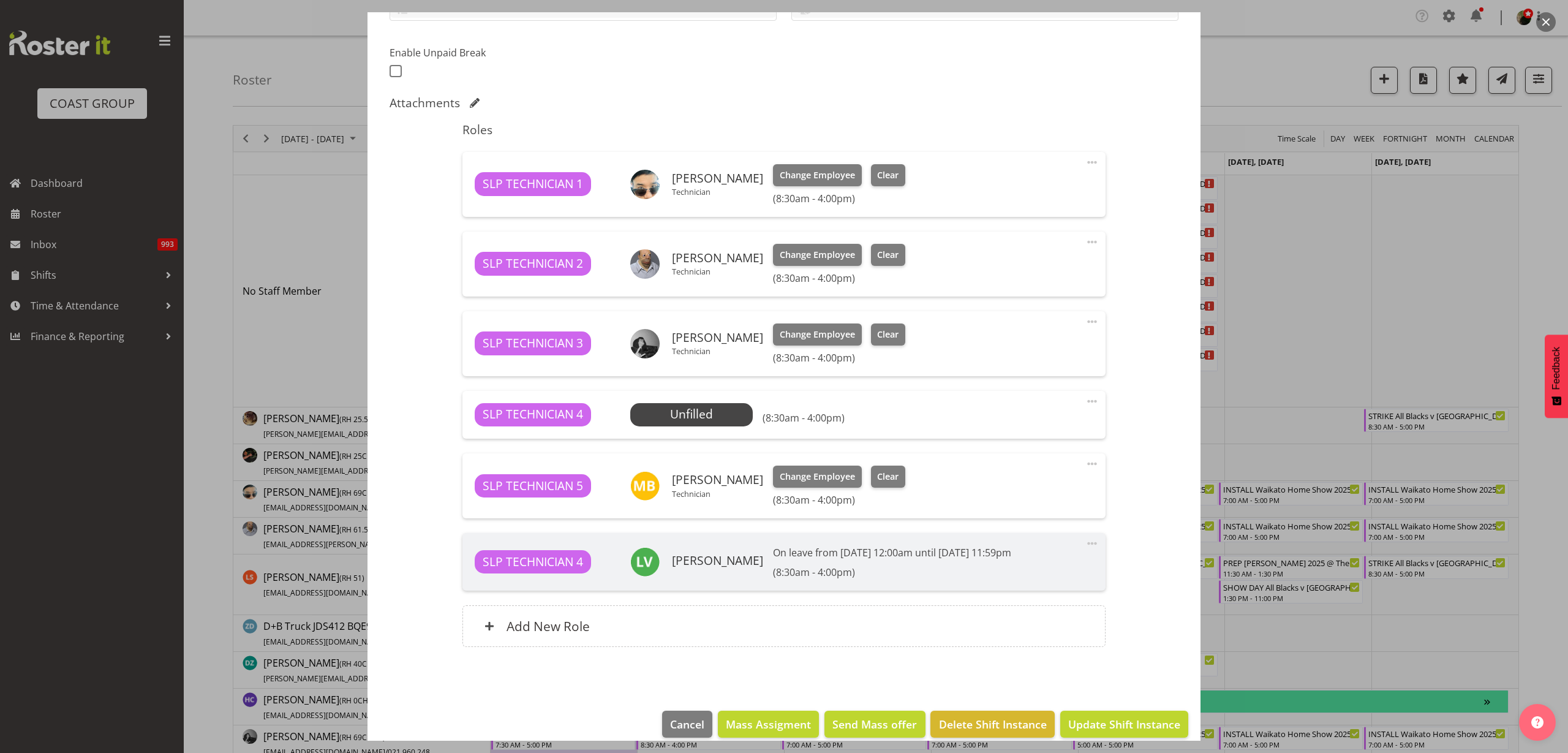
click at [0, 0] on span "Select Employee" at bounding box center [0, 0] width 0 height 0
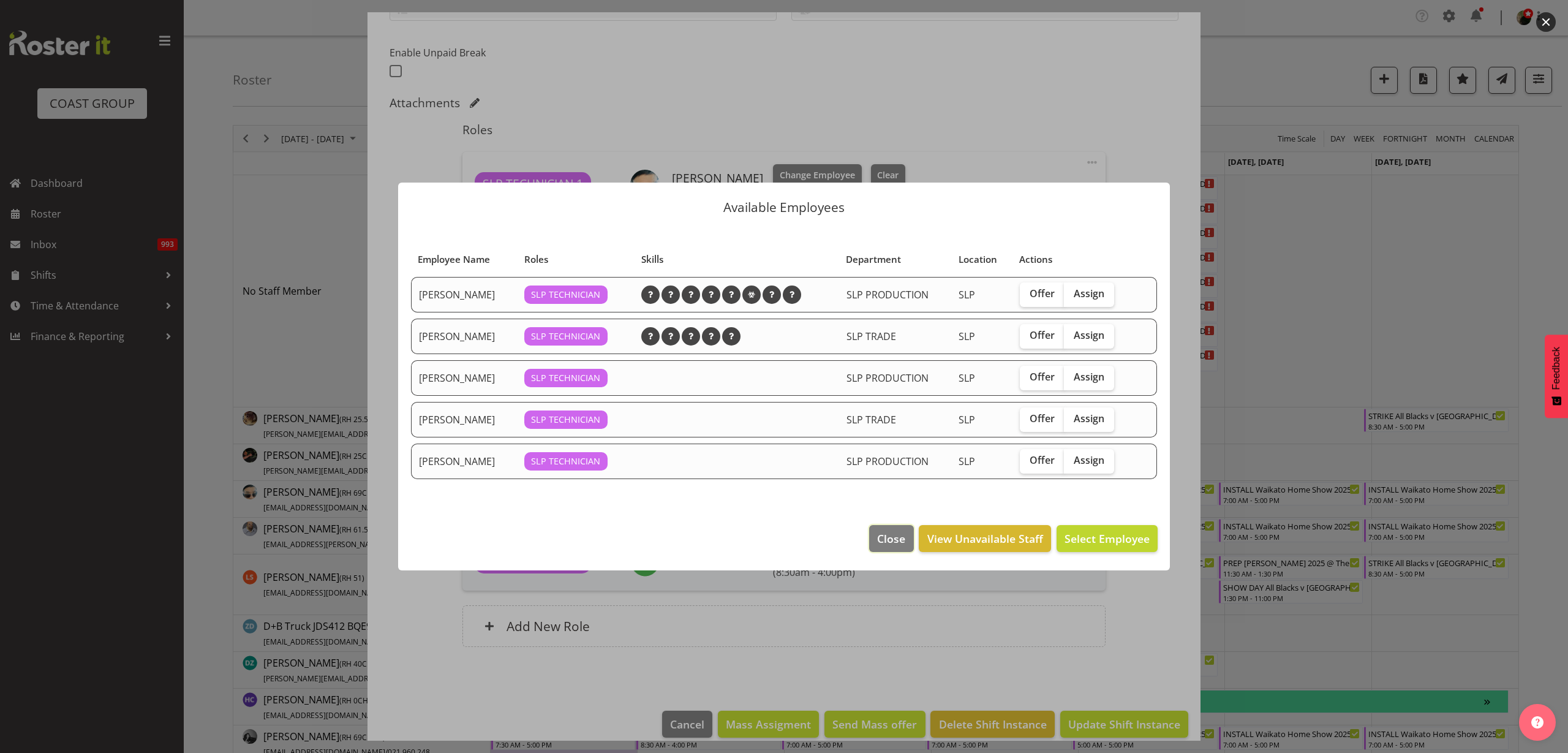
click at [895, 539] on span "Close" at bounding box center [892, 539] width 28 height 16
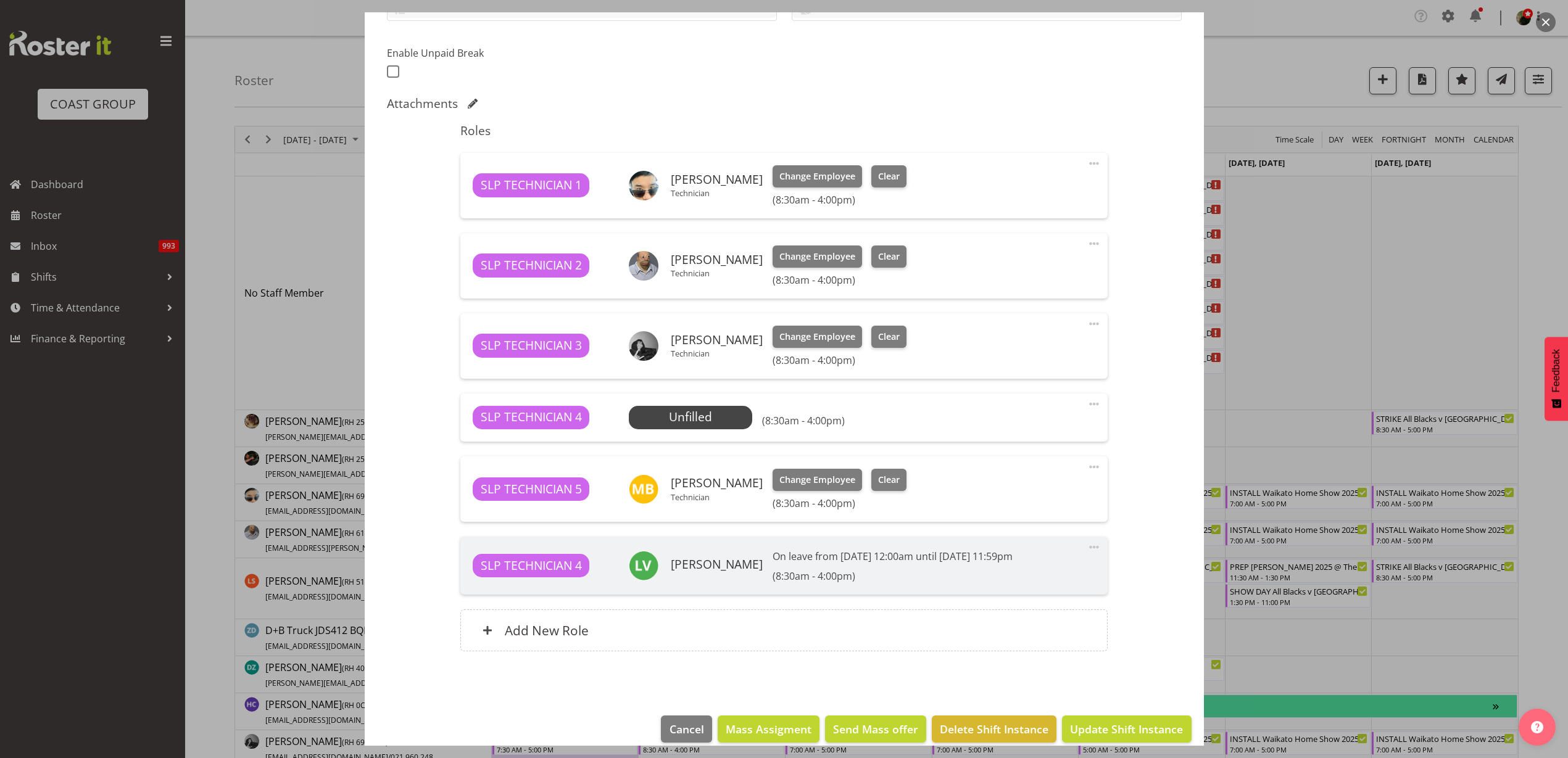
click at [1089, 399] on span at bounding box center [1093, 403] width 15 height 15
click at [1038, 477] on link "Delete" at bounding box center [1042, 477] width 118 height 22
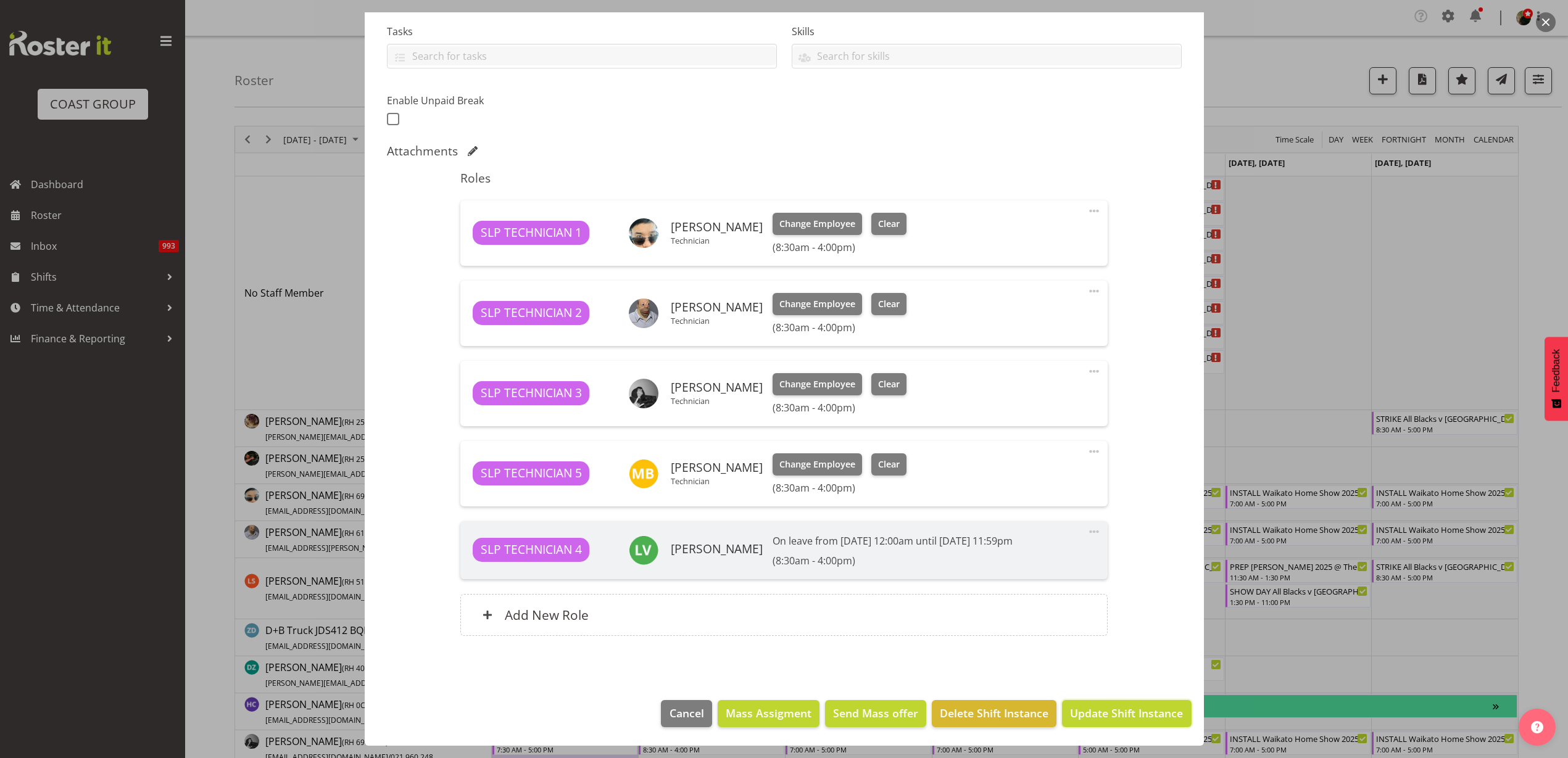
click at [1124, 705] on span "Update Shift Instance" at bounding box center [1126, 712] width 113 height 16
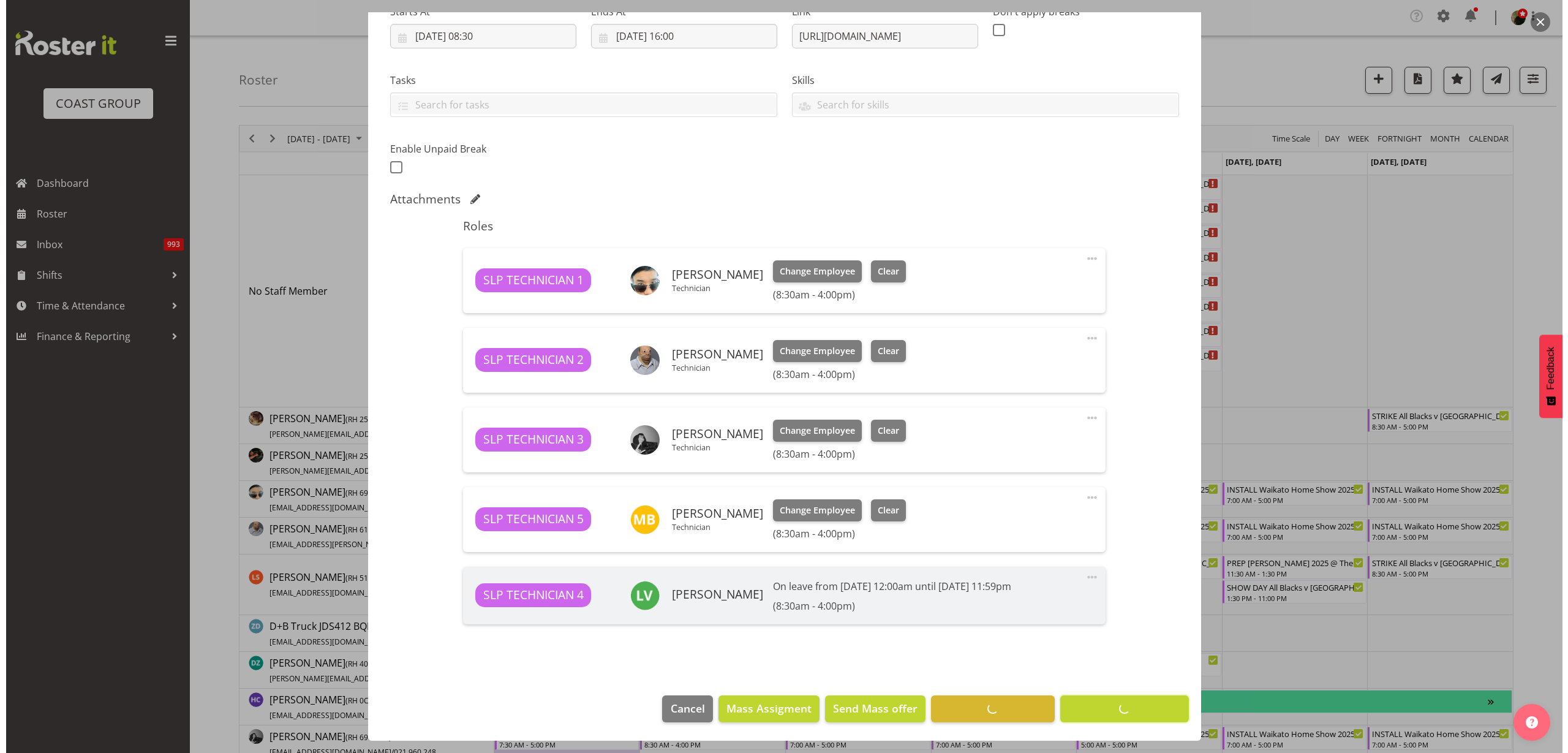
scroll to position [210, 0]
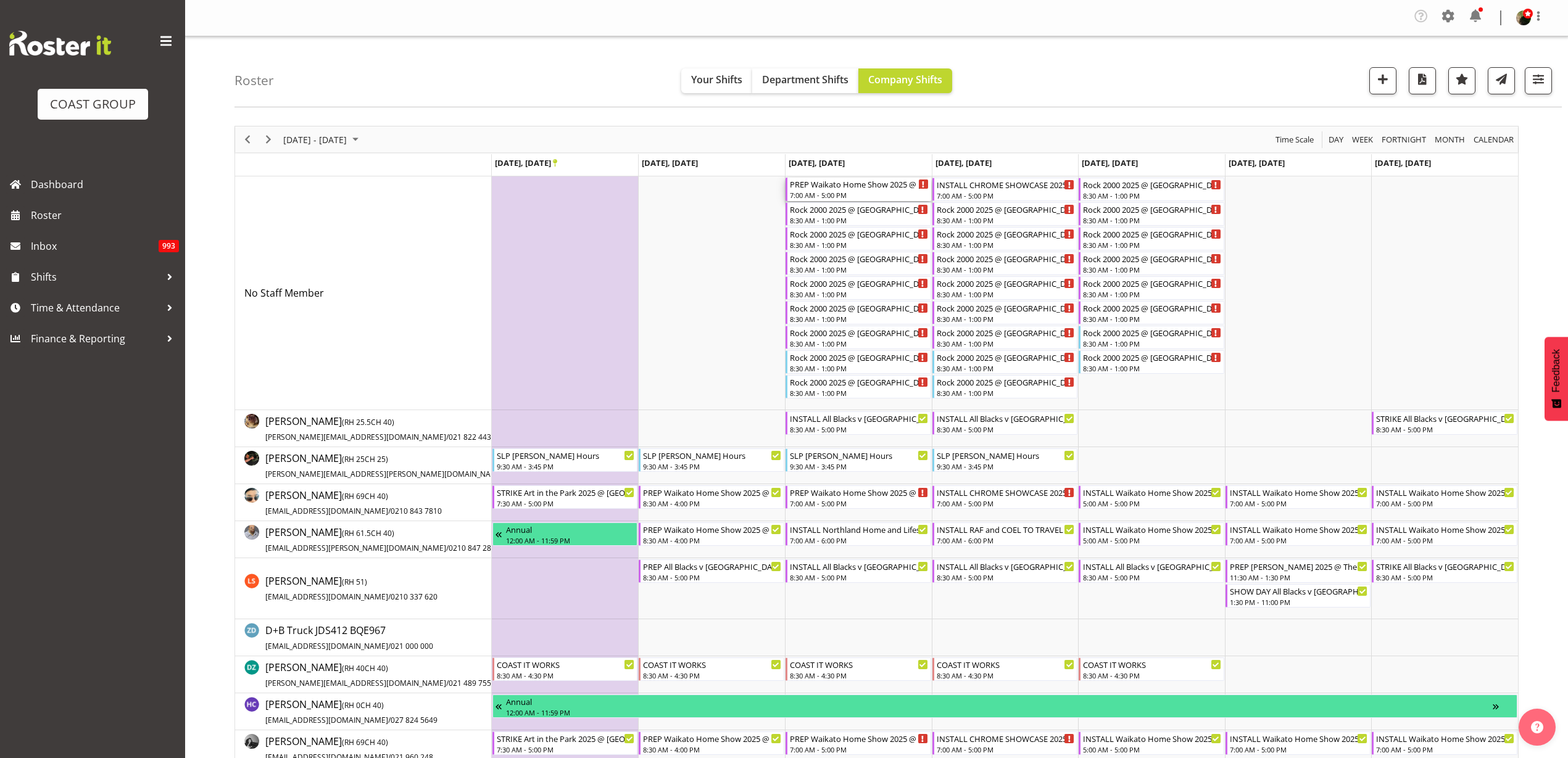
click at [823, 188] on div "PREP Waikato Home Show 2025 @ Claudelands on site @ 0700" at bounding box center [859, 184] width 139 height 13
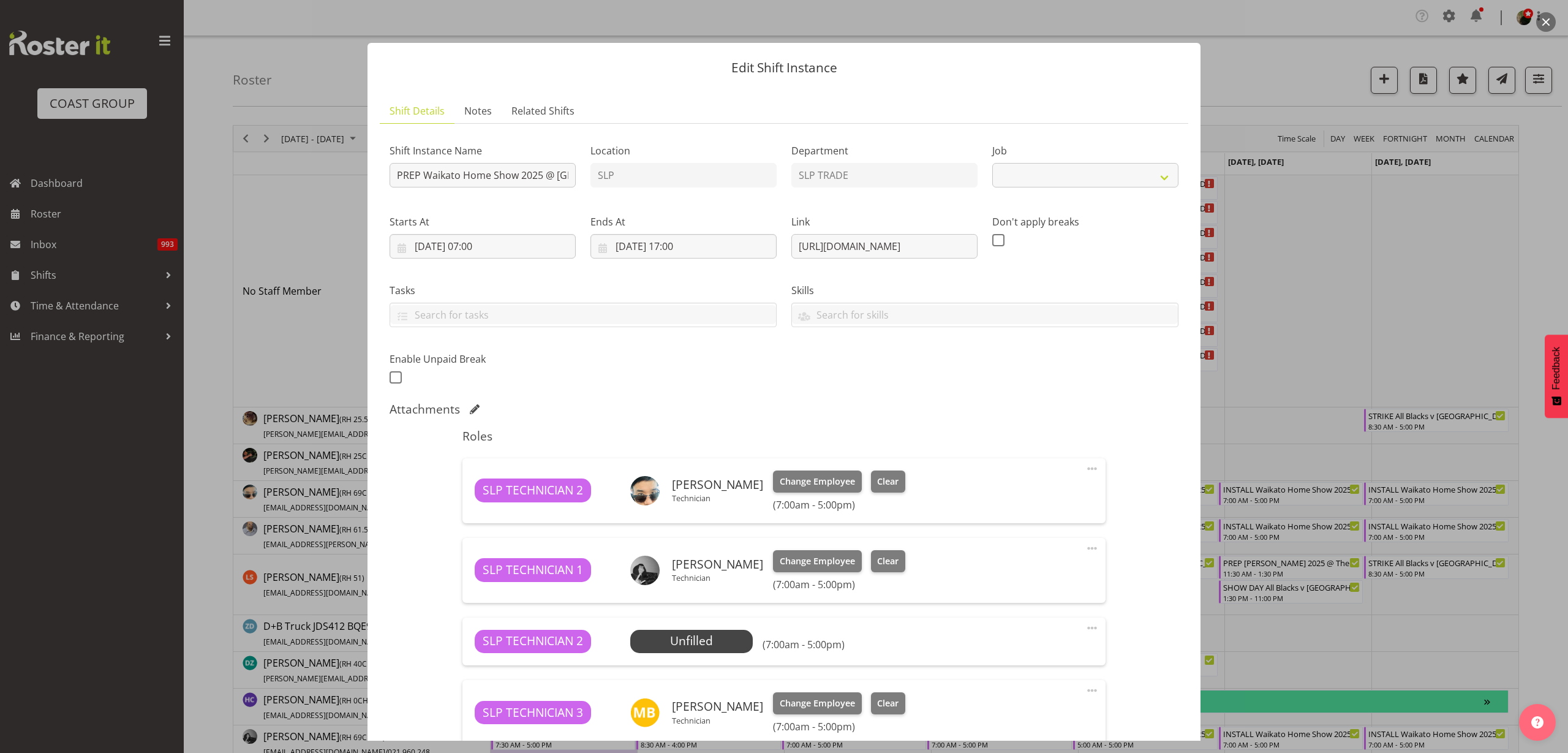
select select "9156"
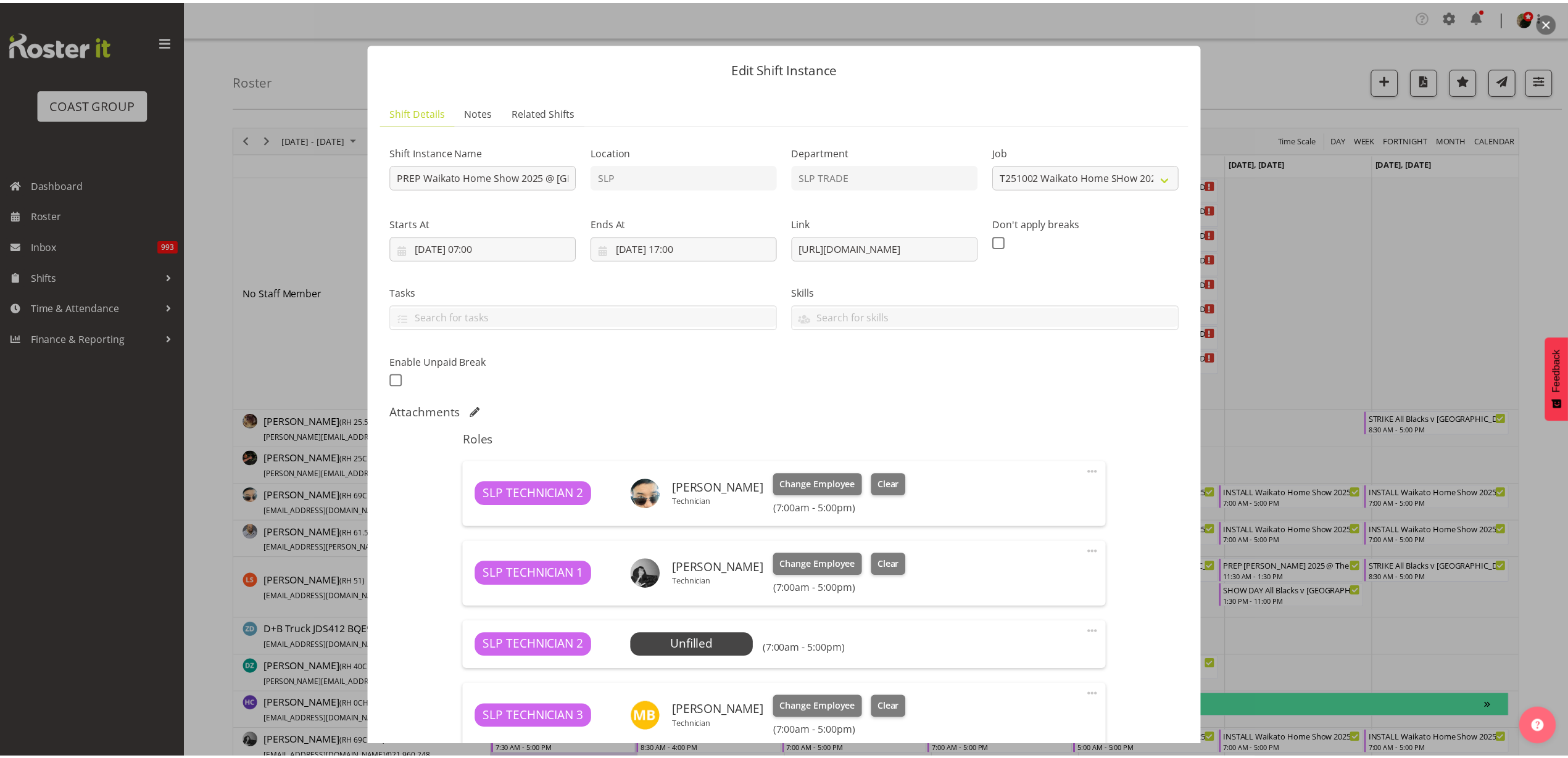
scroll to position [243, 0]
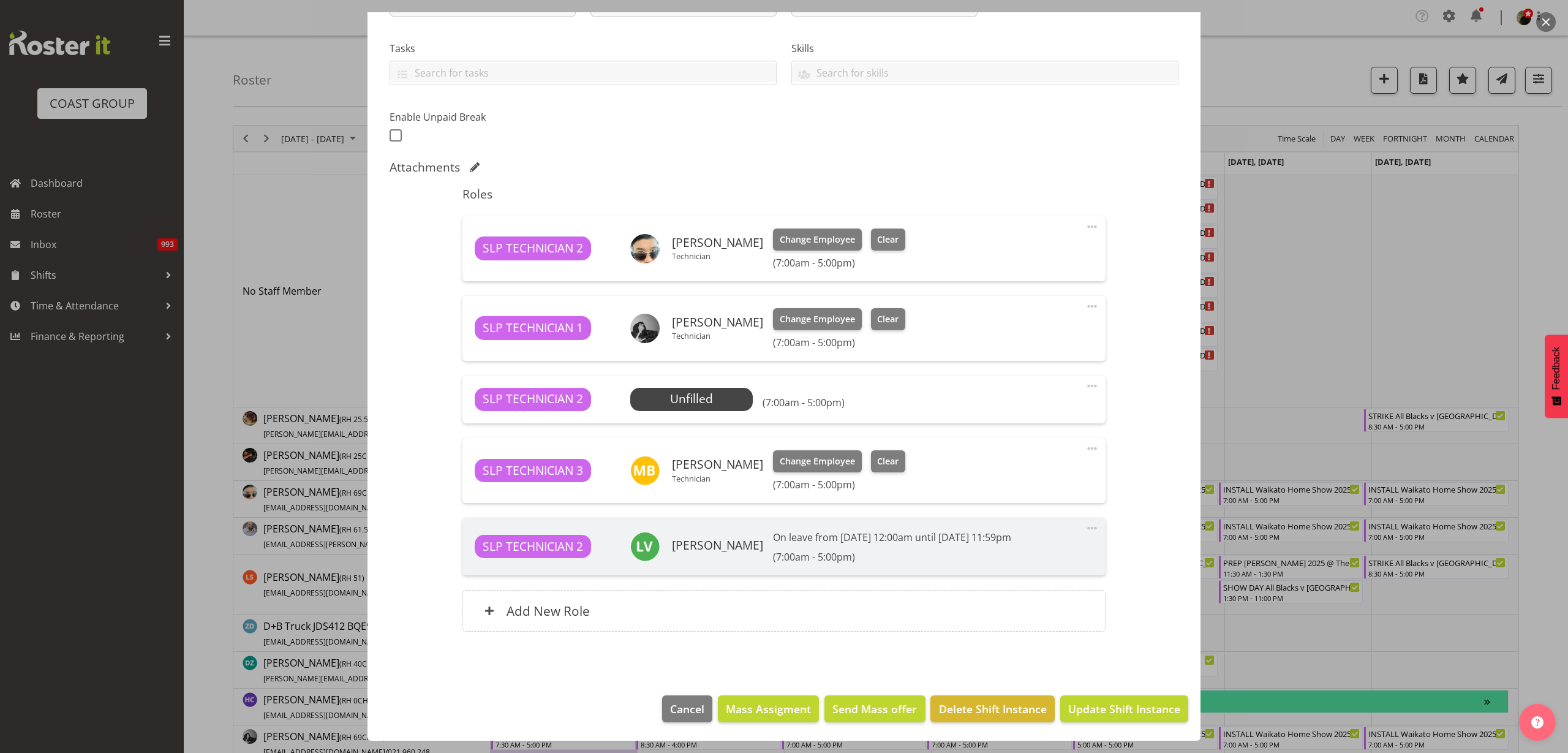
click at [0, 0] on span "Select Employee" at bounding box center [0, 0] width 0 height 0
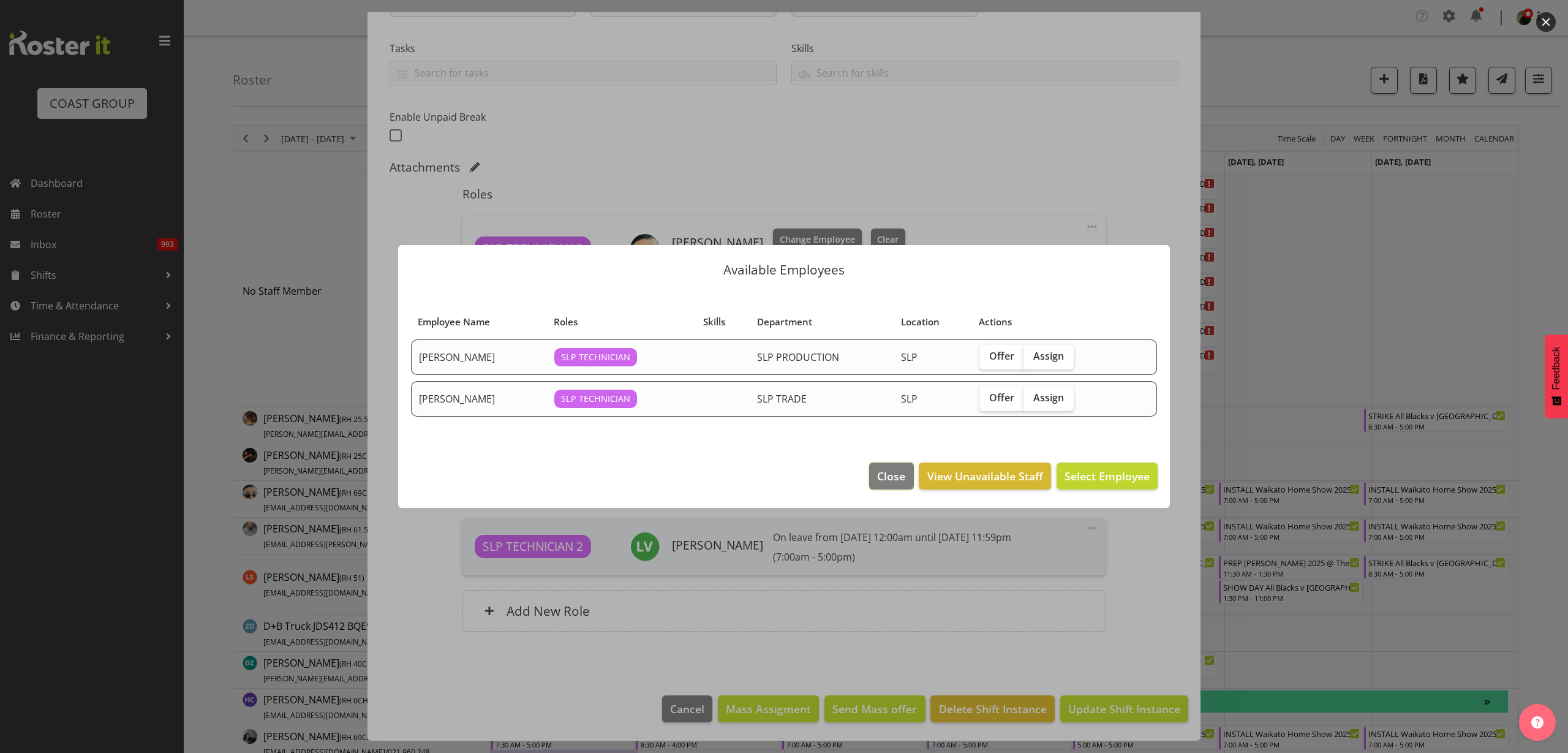
click at [885, 476] on span "Close" at bounding box center [892, 476] width 28 height 16
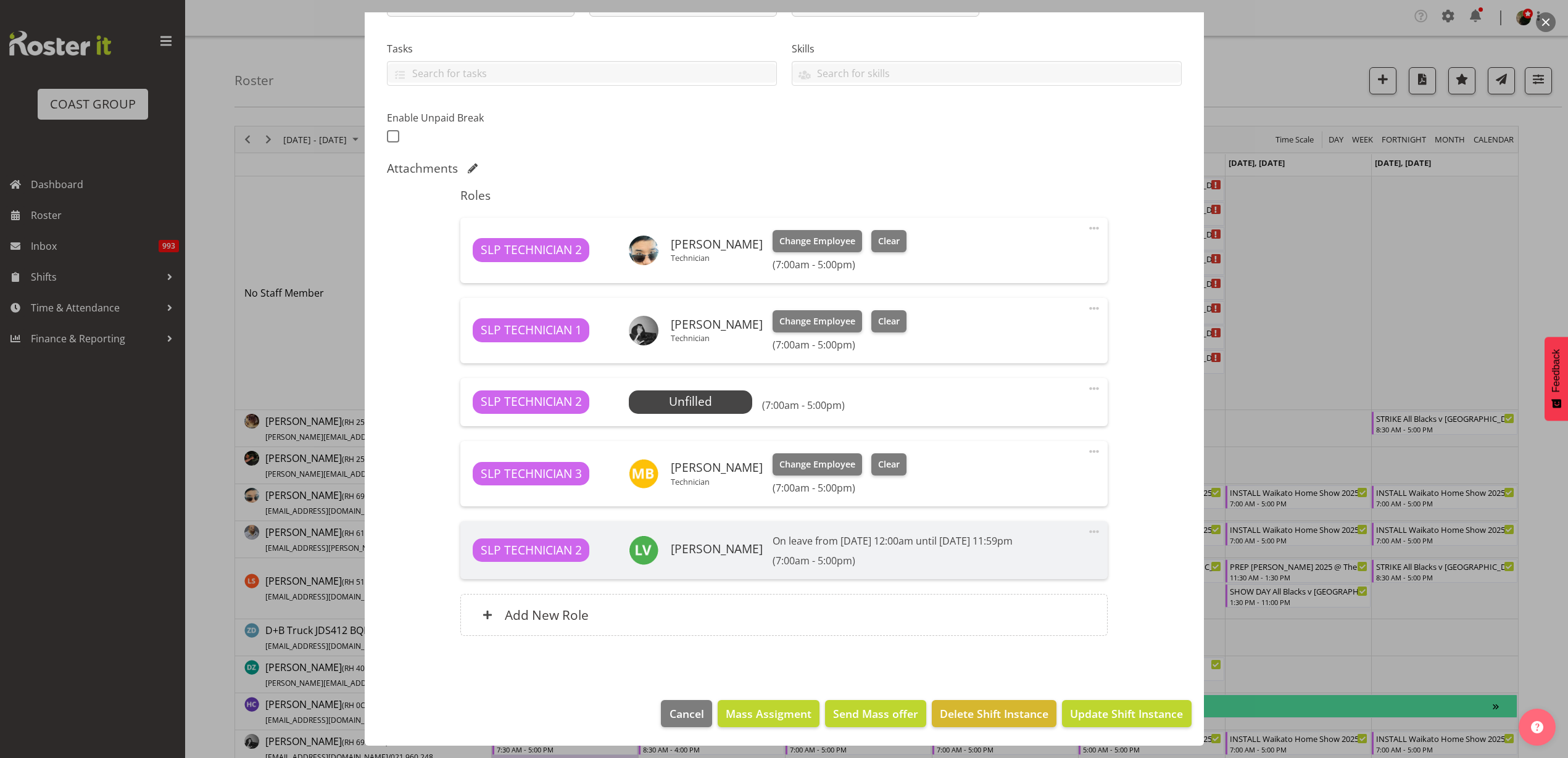
click at [1086, 387] on span at bounding box center [1093, 388] width 15 height 15
click at [1025, 463] on link "Delete" at bounding box center [1042, 463] width 118 height 22
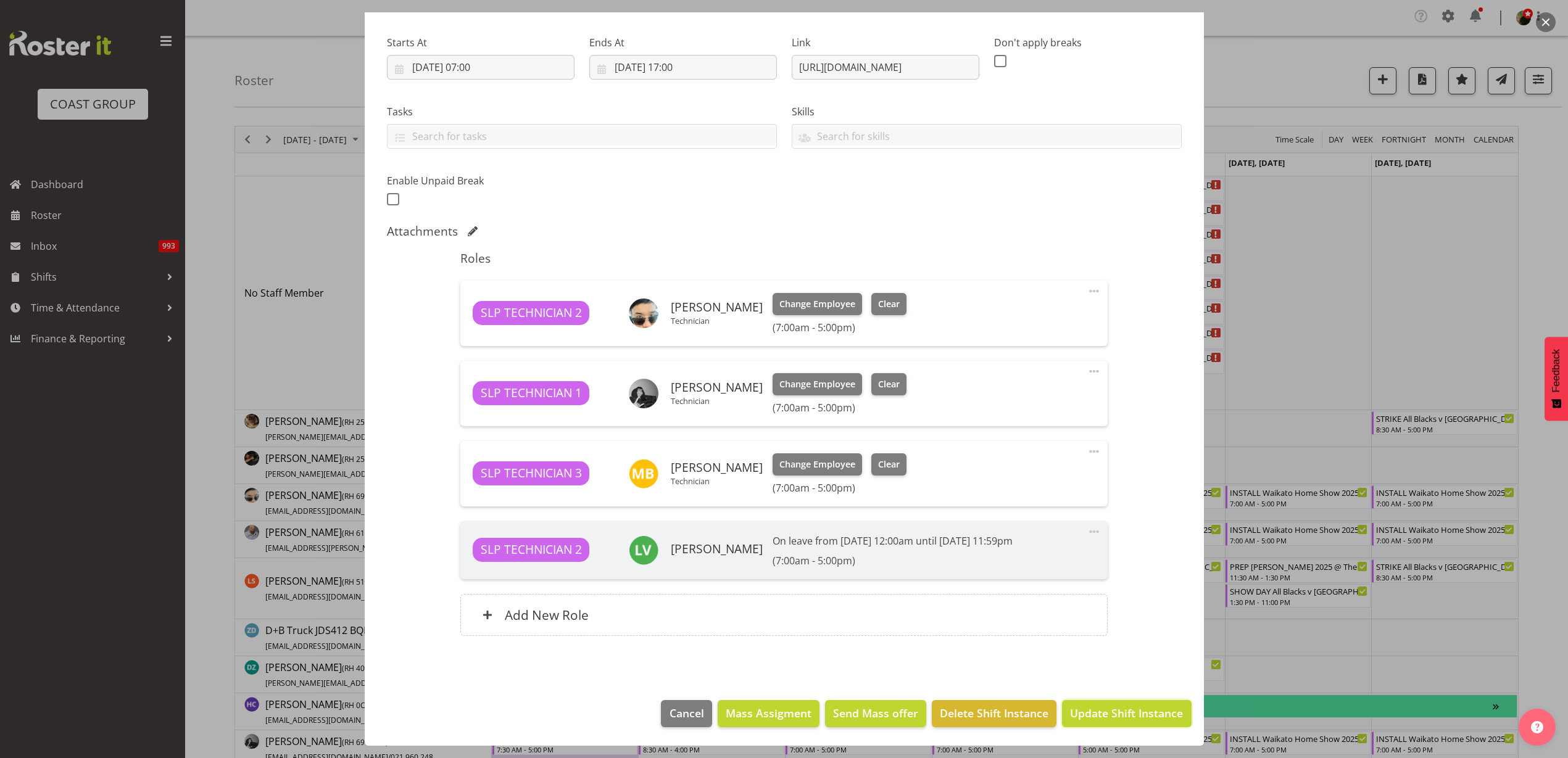
click at [1151, 709] on span "Update Shift Instance" at bounding box center [1126, 712] width 113 height 16
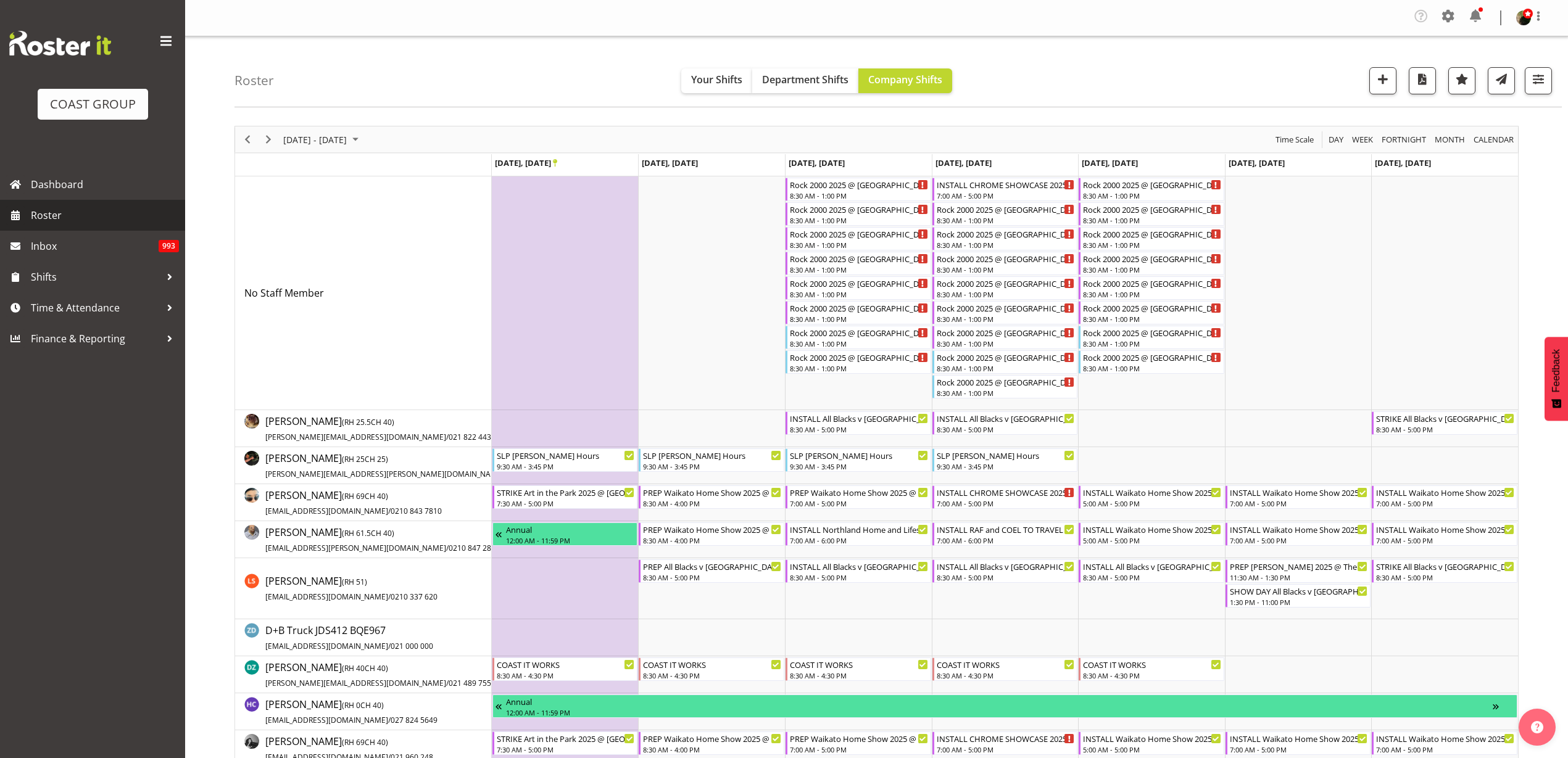
click at [71, 214] on span "Roster" at bounding box center [105, 214] width 148 height 18
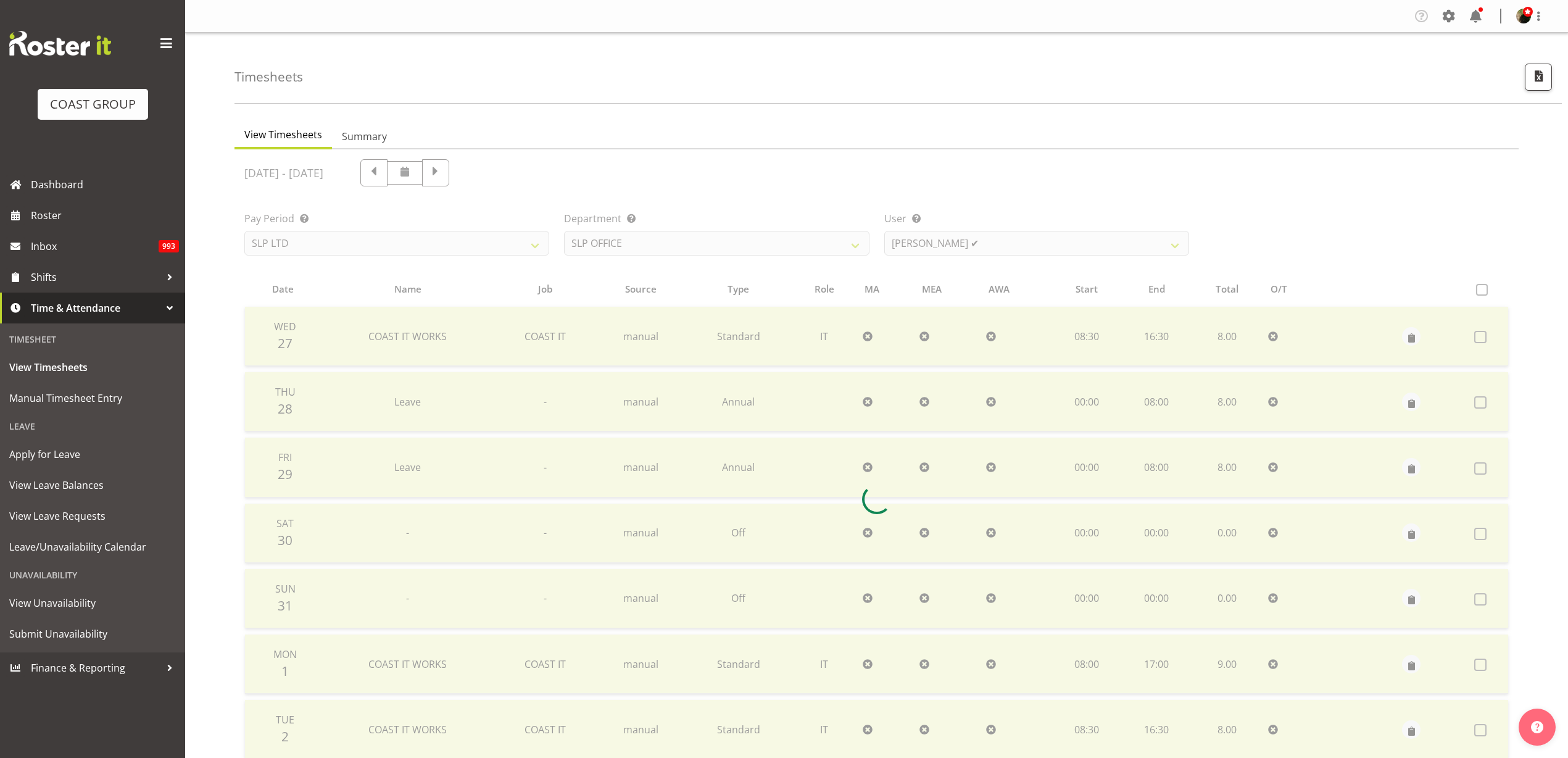
select select "25"
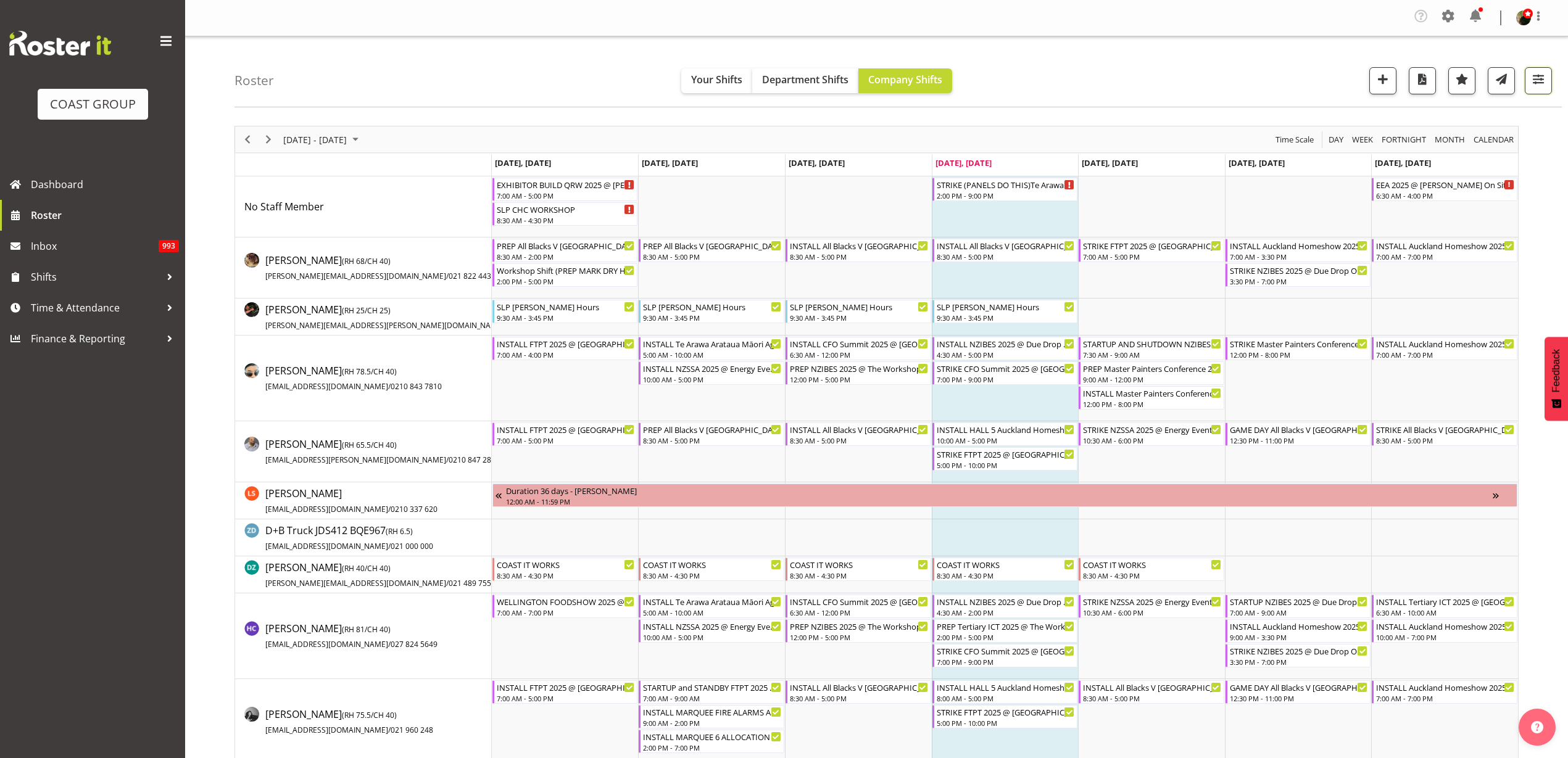
click at [1530, 75] on span "button" at bounding box center [1538, 79] width 16 height 16
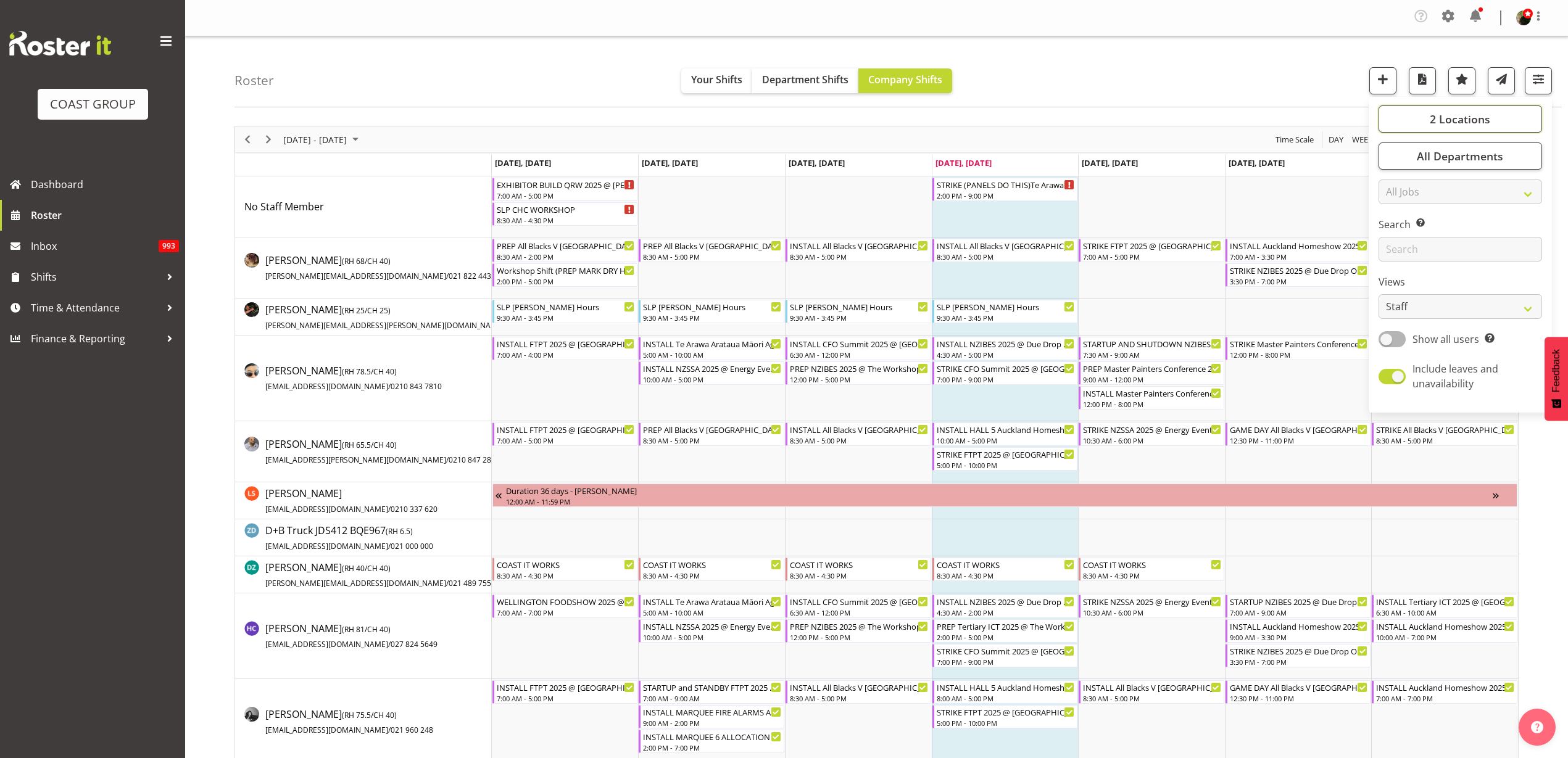
click at [1477, 121] on span "2 Locations" at bounding box center [1459, 119] width 61 height 15
click at [1395, 163] on span at bounding box center [1393, 165] width 10 height 10
click at [1395, 163] on input "SLP CHC" at bounding box center [1392, 165] width 8 height 8
checkbox input "false"
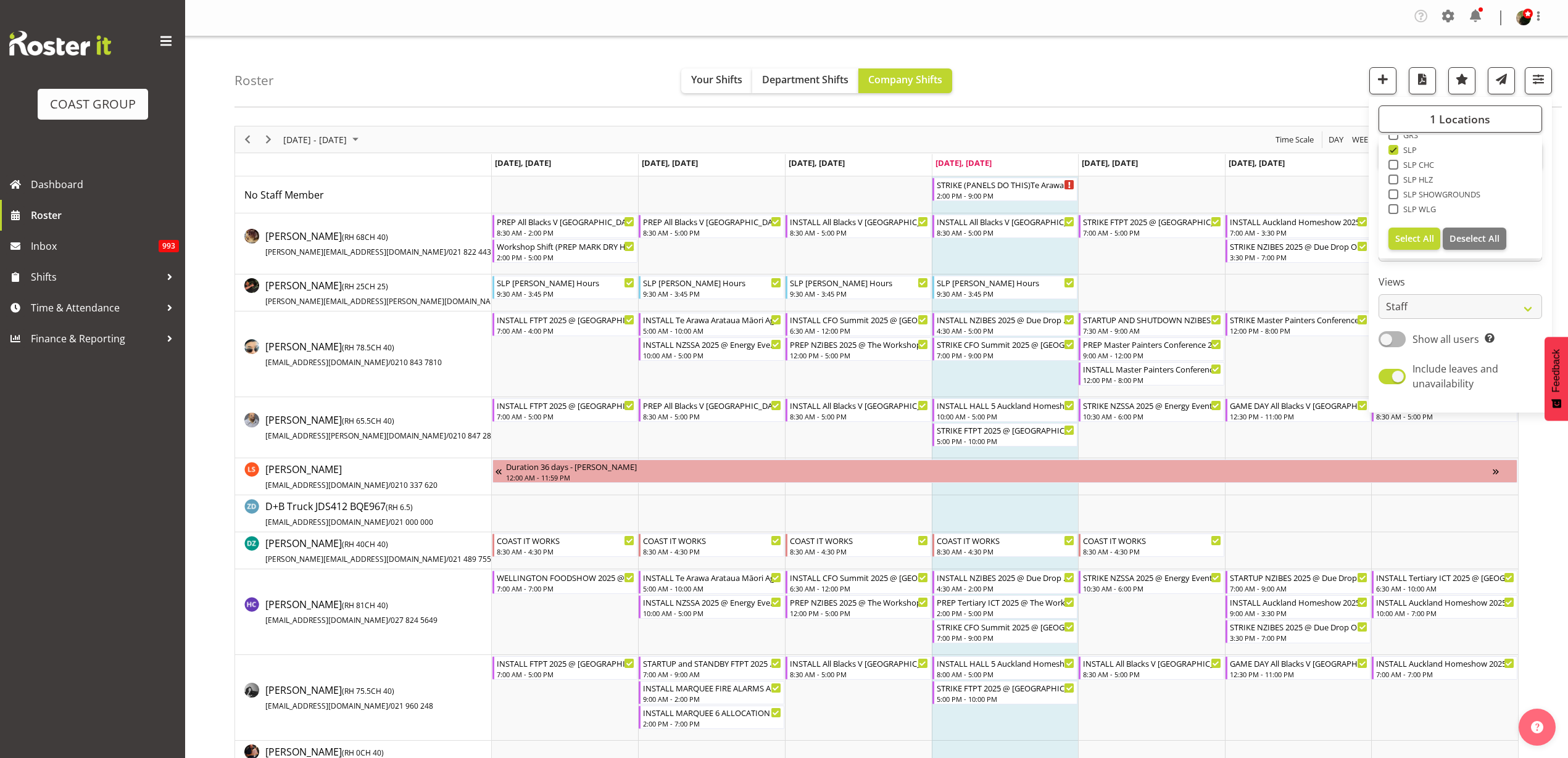
click at [1199, 61] on div "Roster Your Shifts Department Shifts Company Shifts 1 Locations Clear CARLTON E…" at bounding box center [897, 72] width 1327 height 71
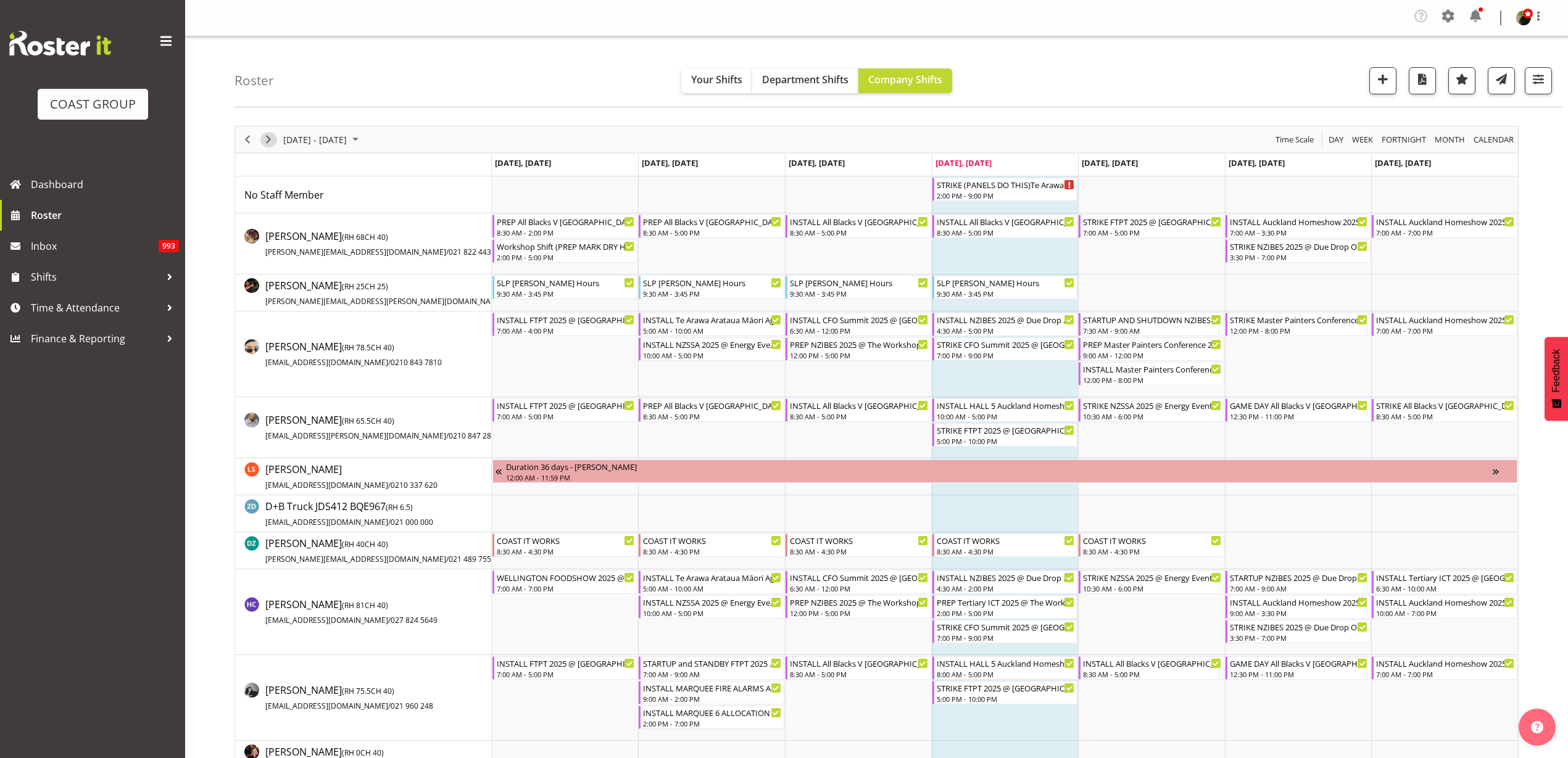
click at [266, 137] on span "Next" at bounding box center [268, 139] width 15 height 16
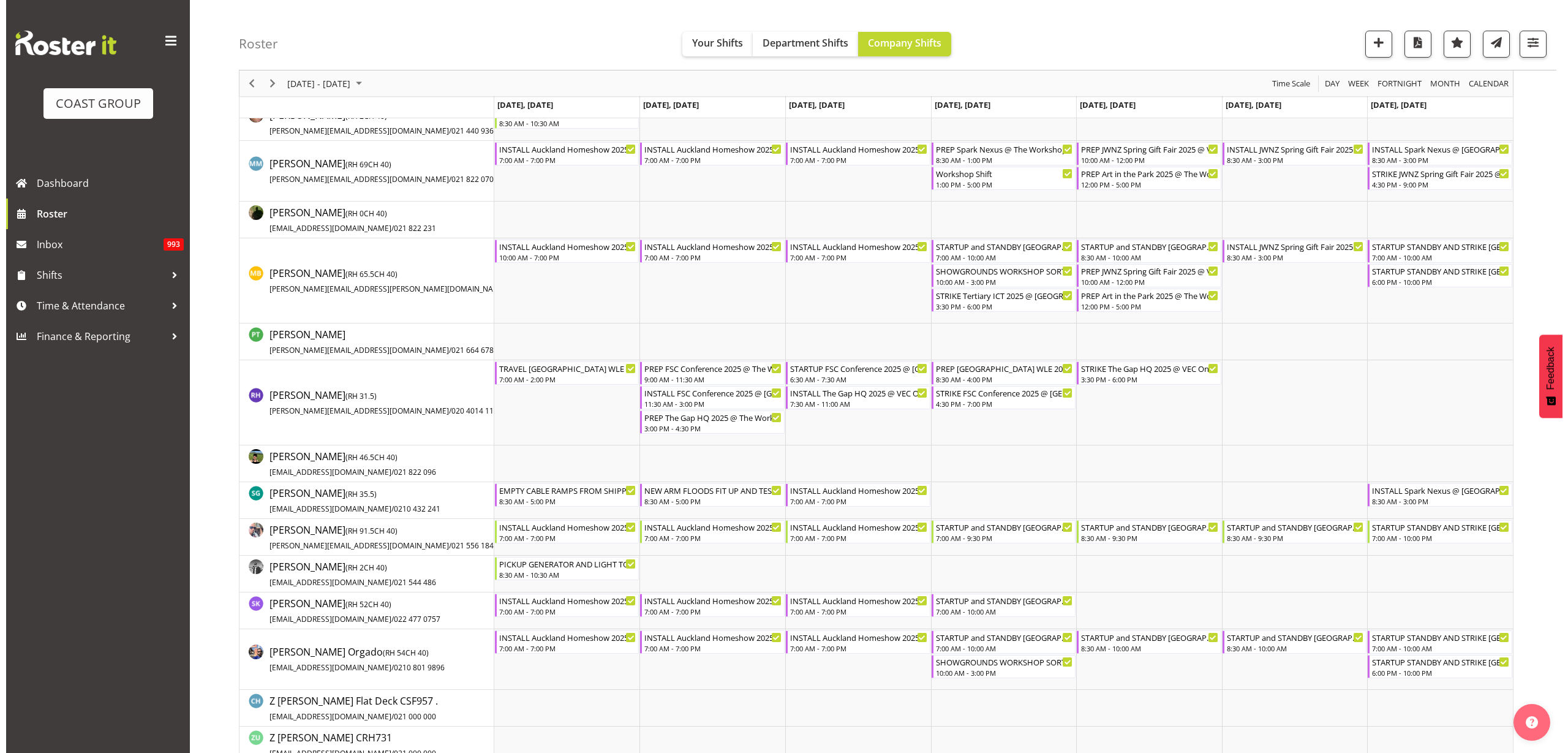
scroll to position [1072, 0]
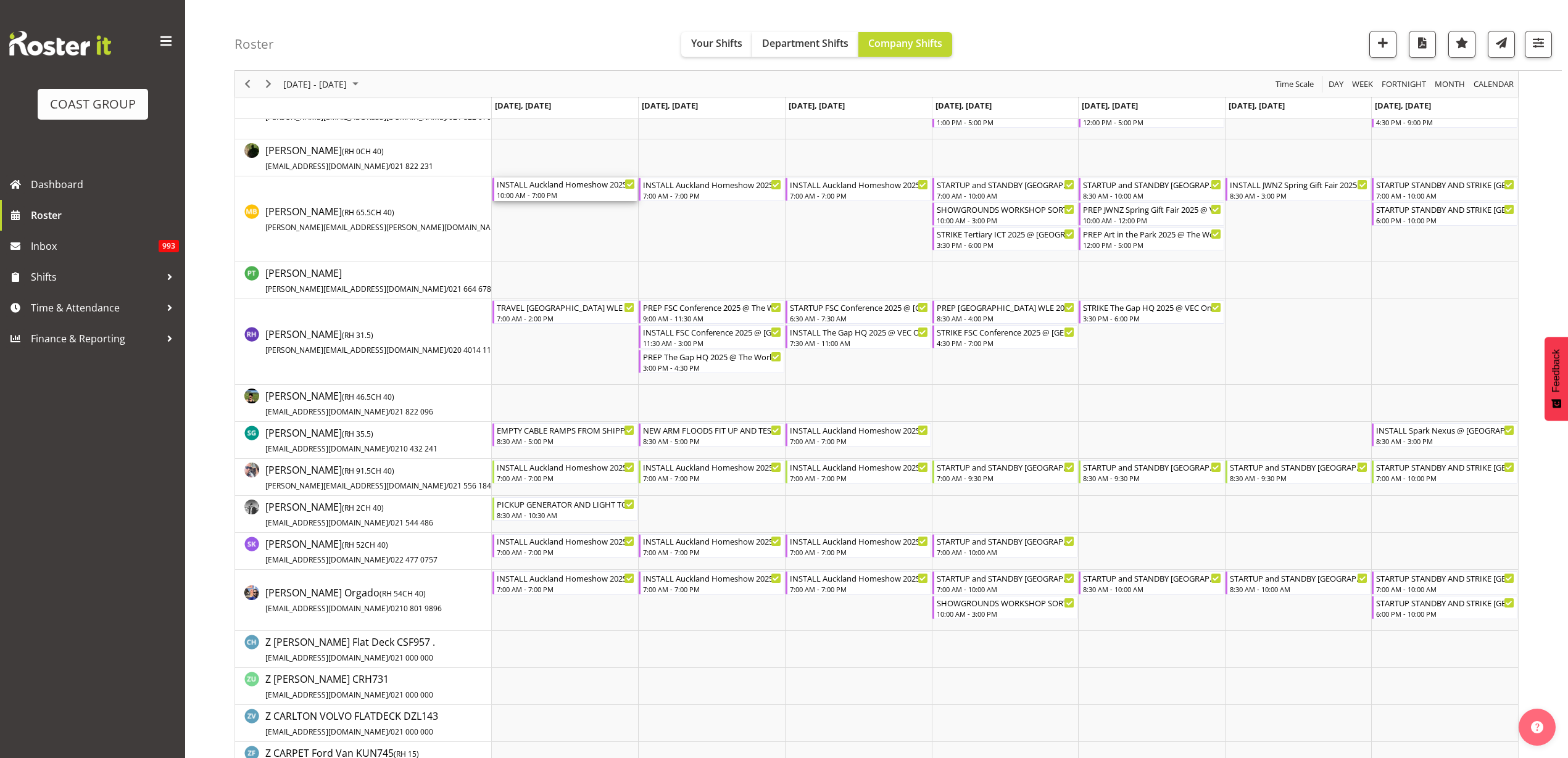
click at [555, 187] on div "INSTALL Auckland Homeshow 2025 @ [GEOGRAPHIC_DATA]" at bounding box center [566, 184] width 139 height 13
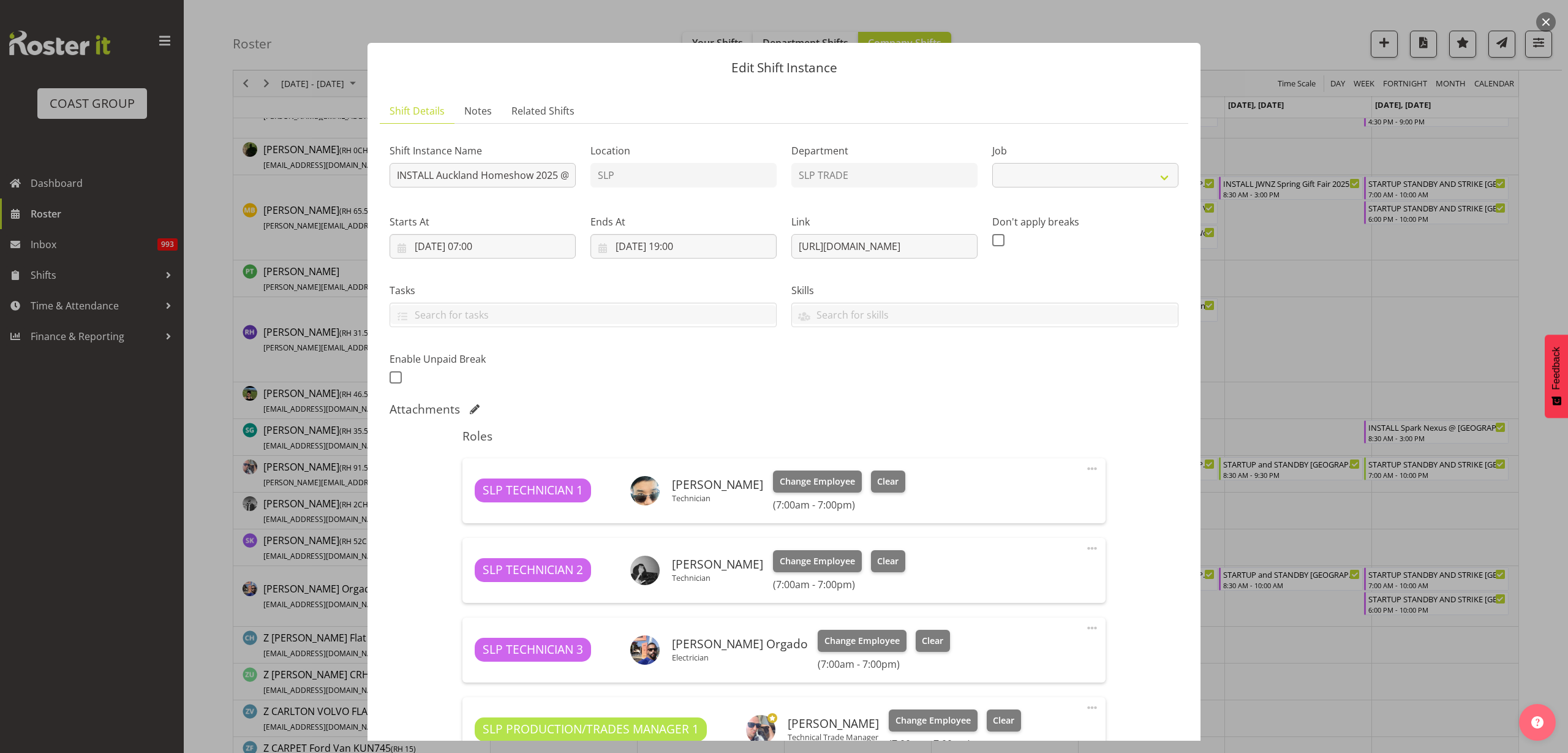
select select "9869"
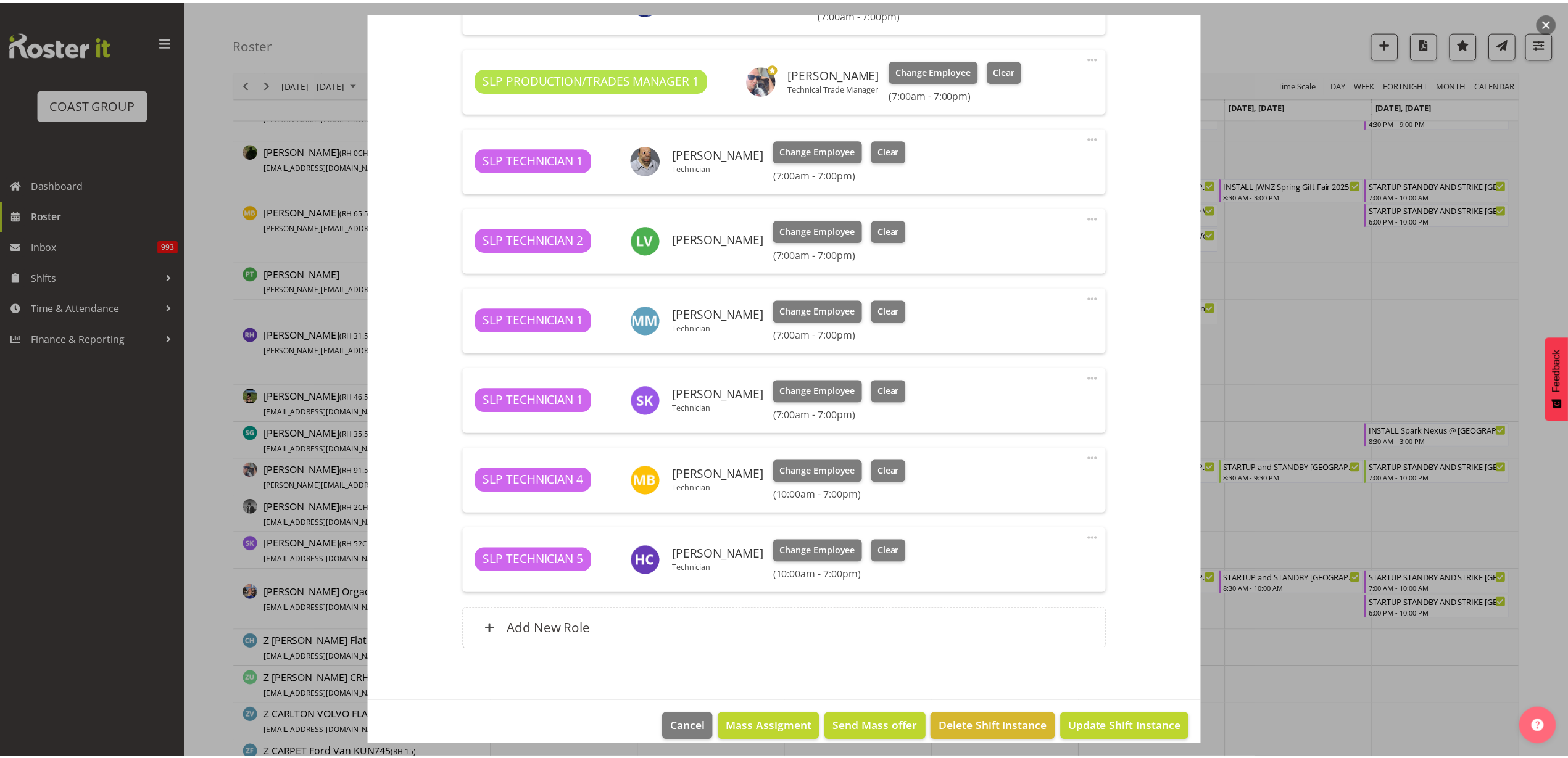
scroll to position [669, 0]
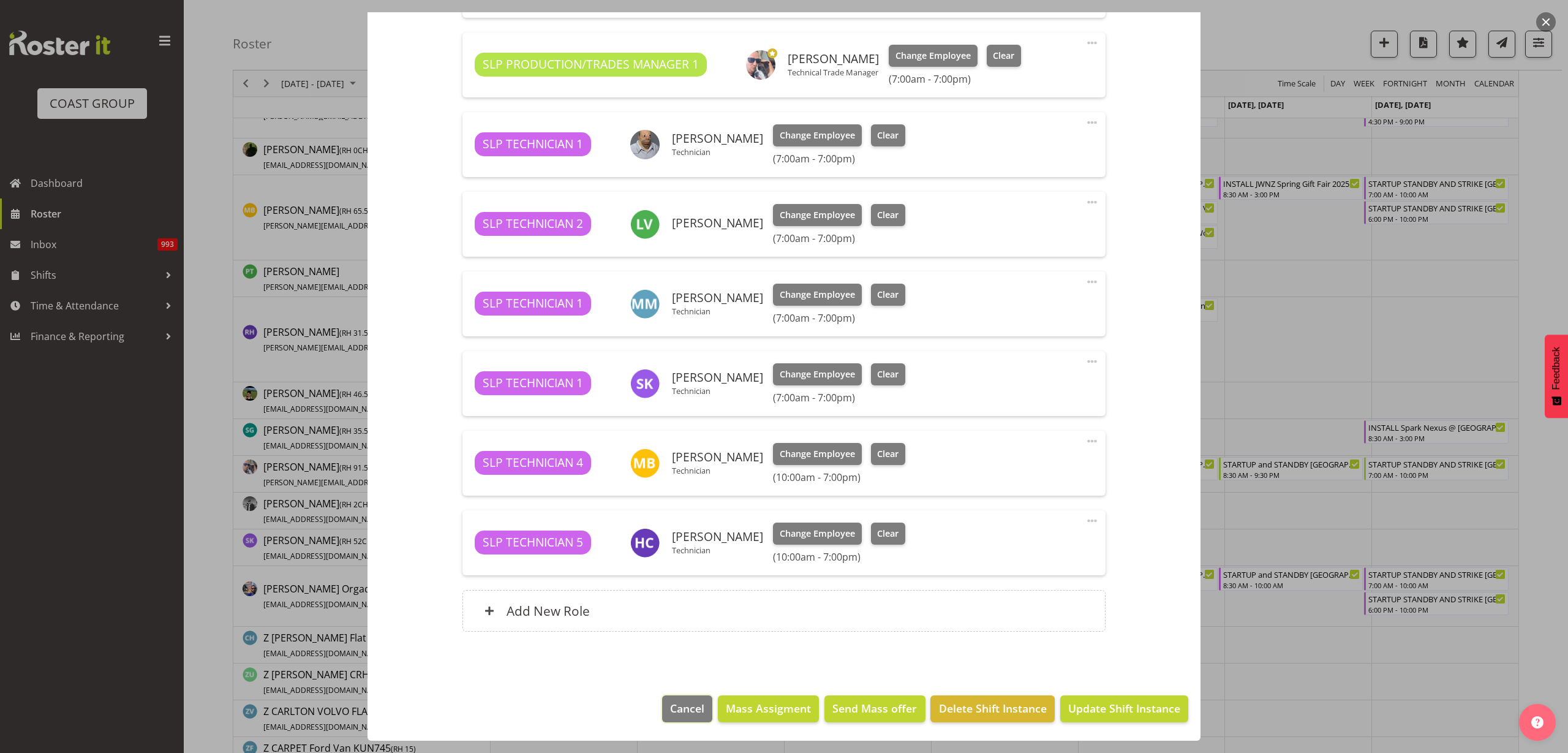
click at [672, 705] on span "Cancel" at bounding box center [687, 708] width 34 height 16
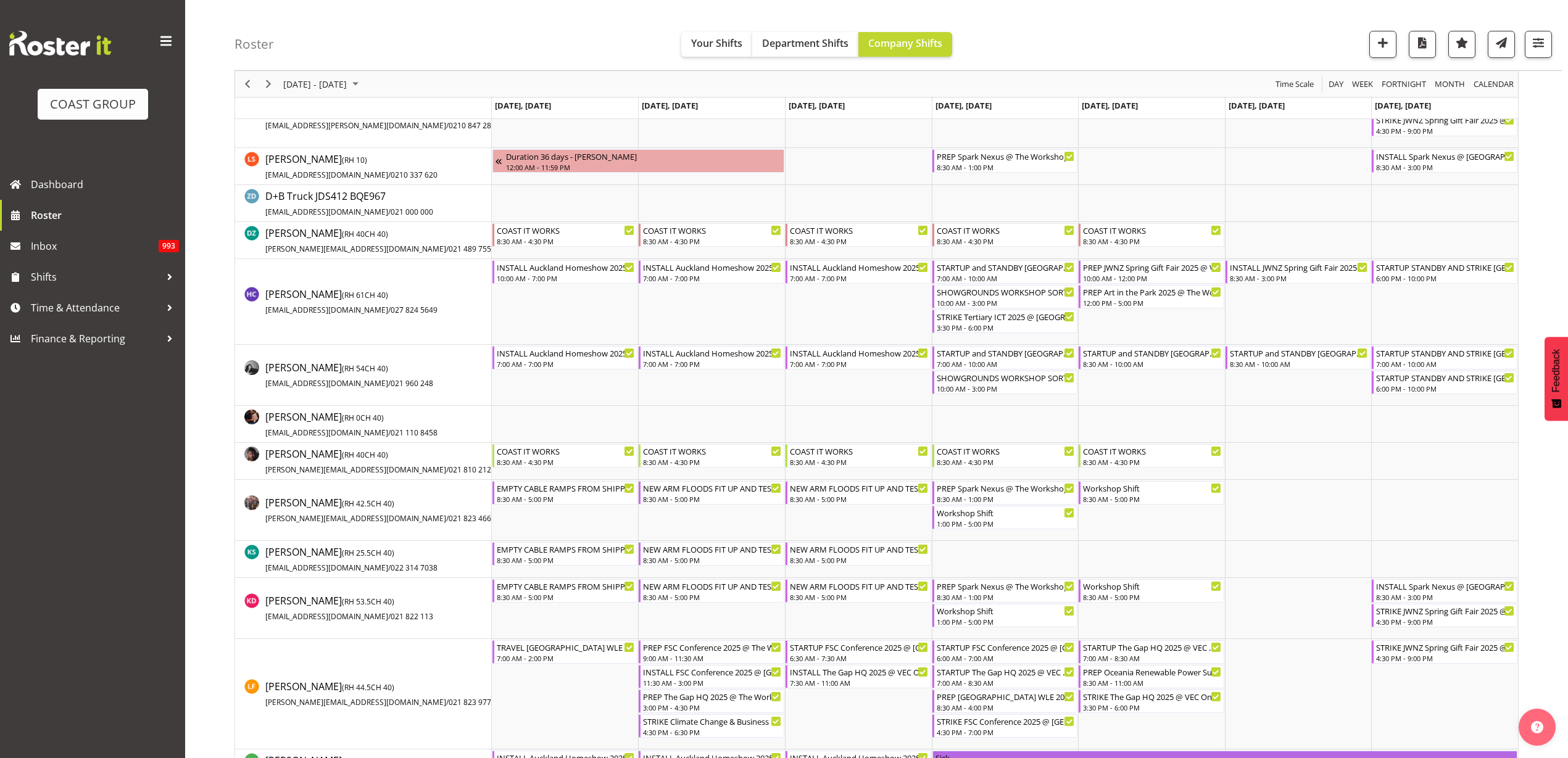
scroll to position [308, 0]
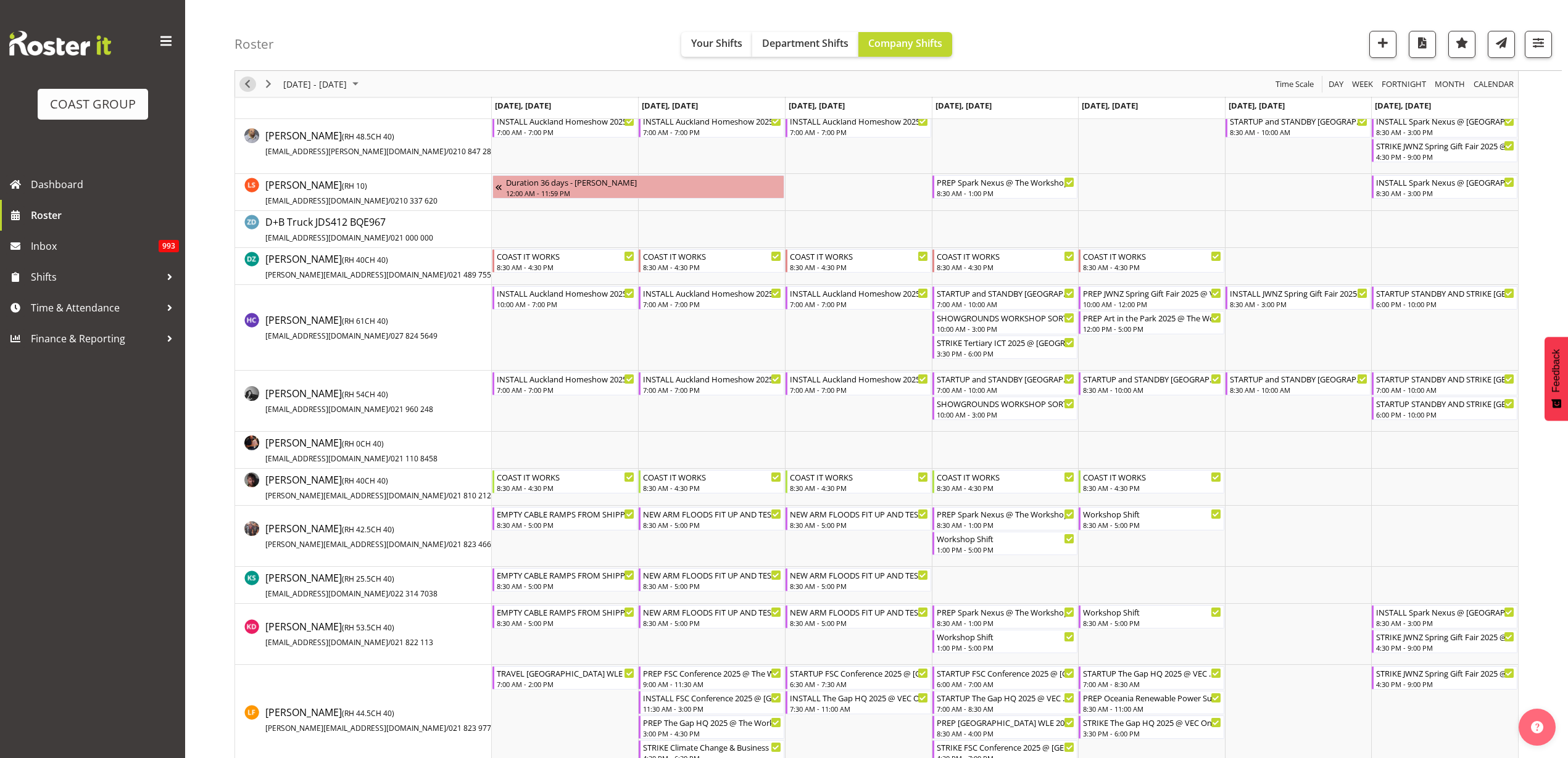
click at [245, 84] on span "Previous" at bounding box center [247, 84] width 15 height 16
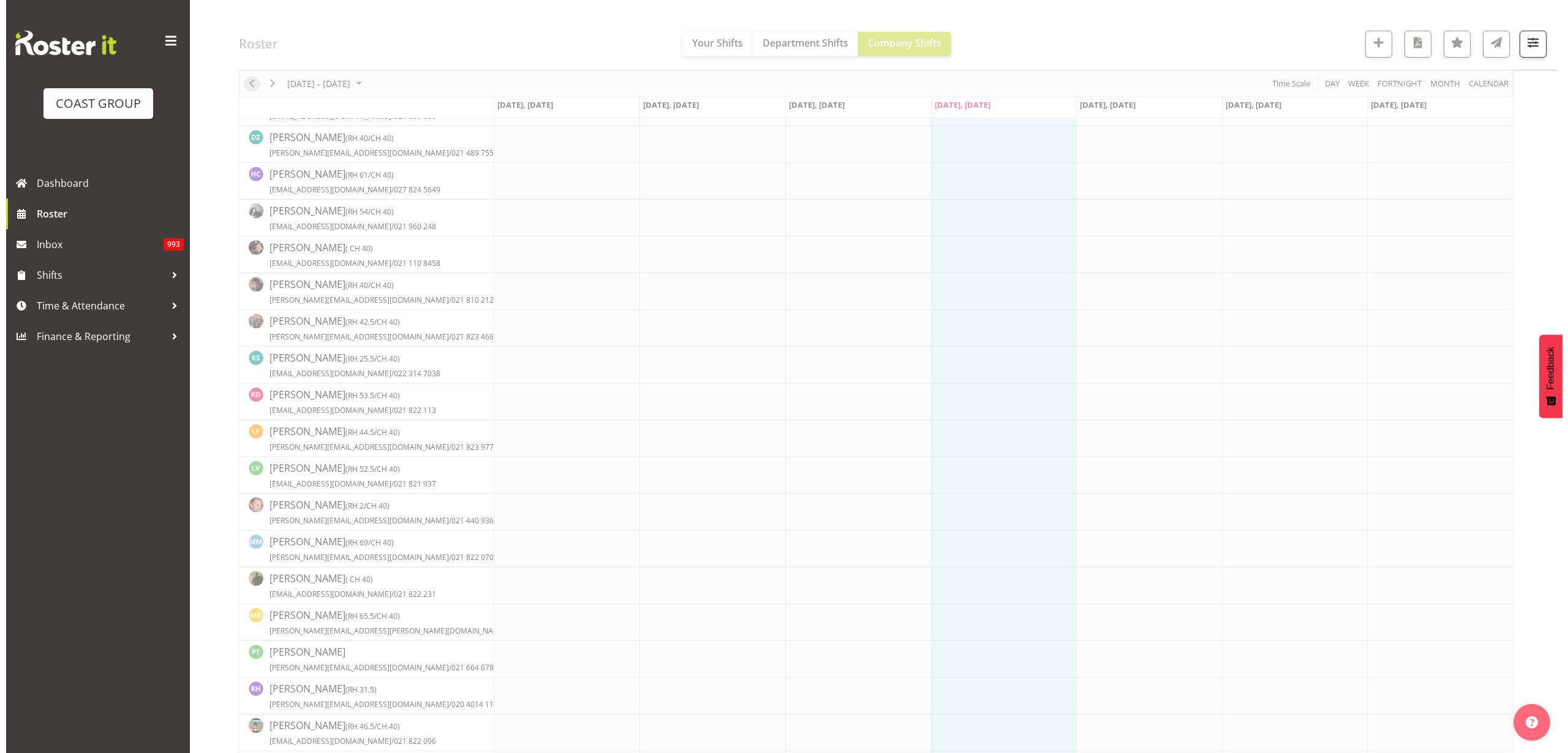
scroll to position [0, 0]
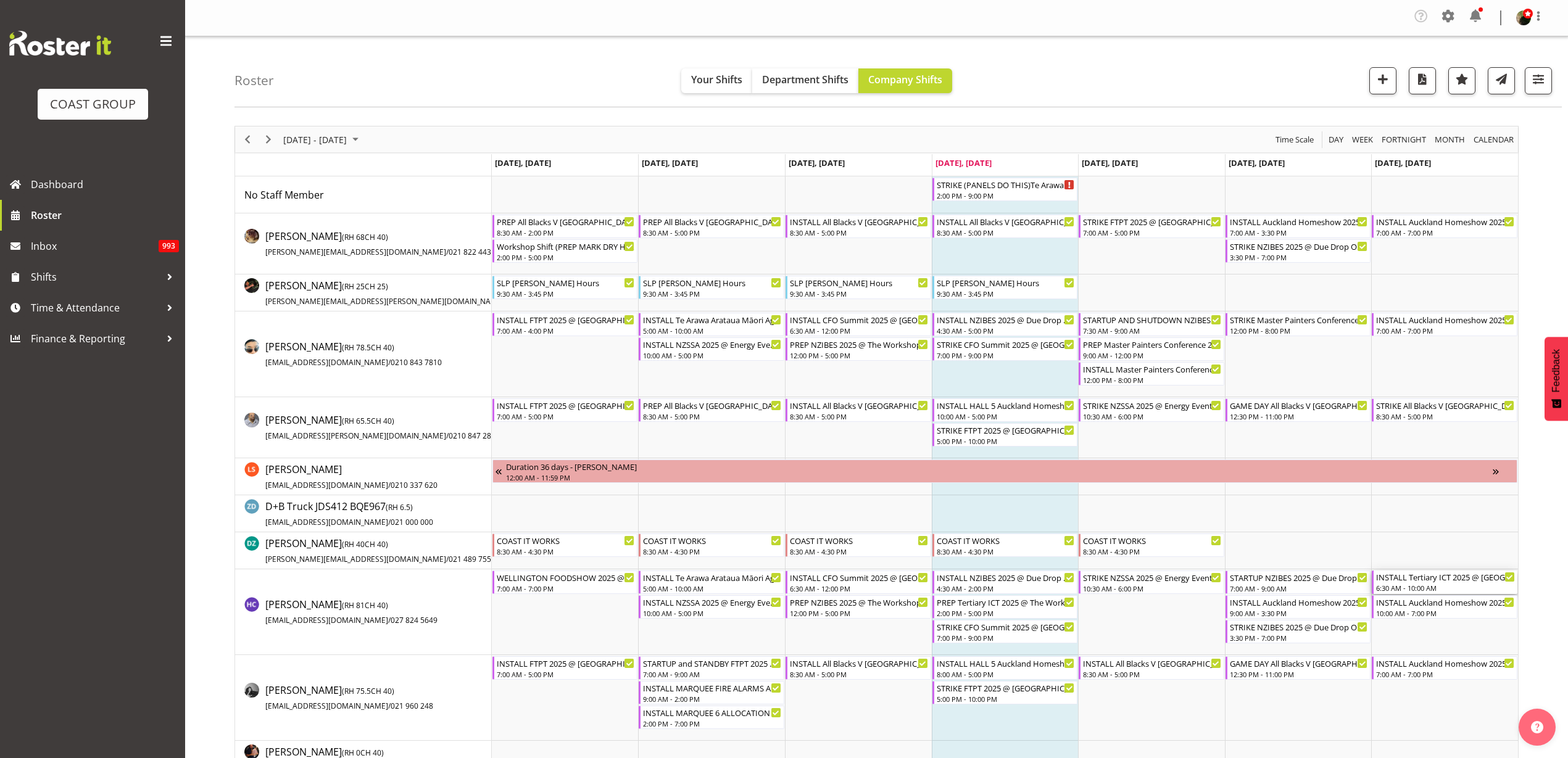
click at [1432, 582] on div "INSTALL Tertiary ICT 2025 @ [GEOGRAPHIC_DATA] On Site @ 0700" at bounding box center [1445, 577] width 139 height 13
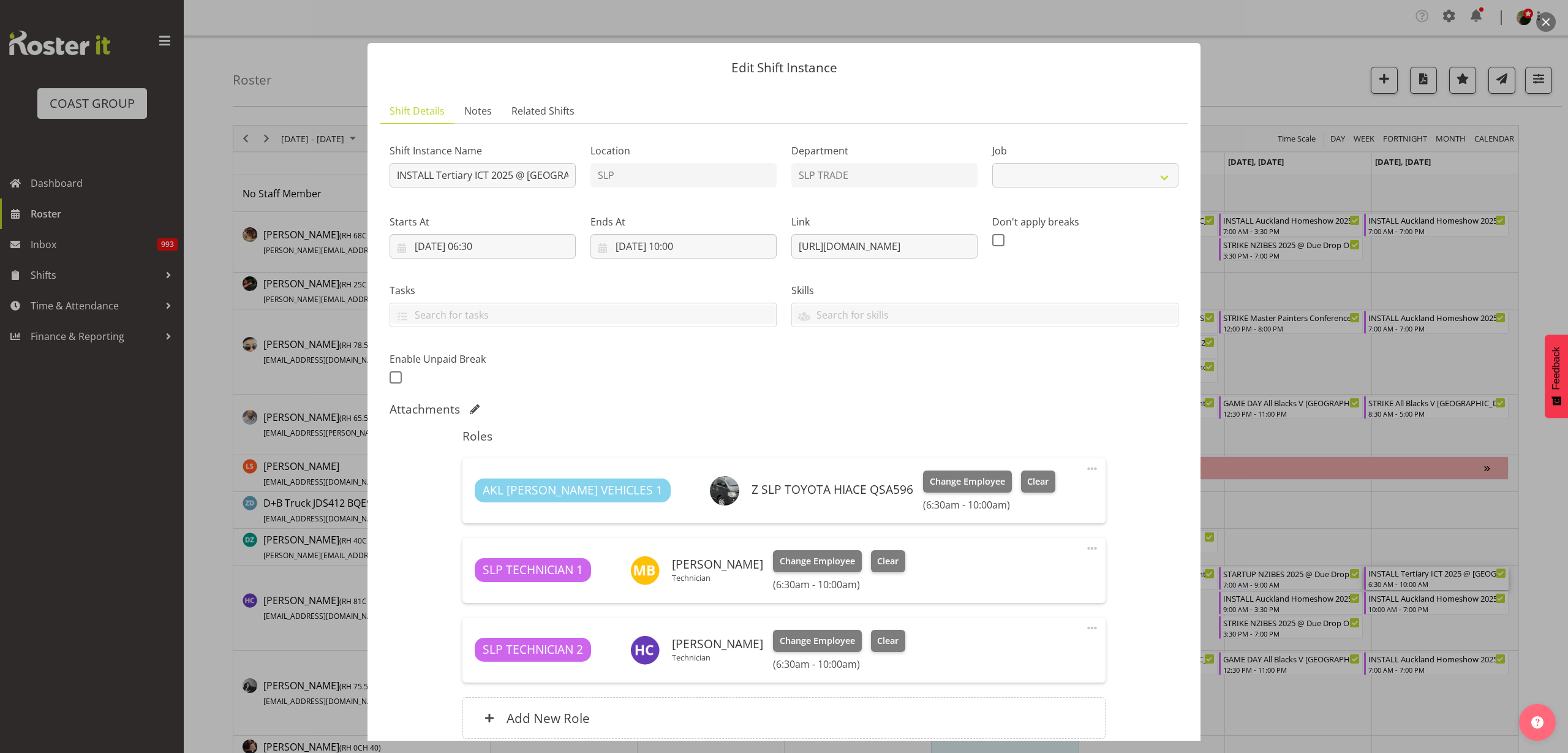
select select "9757"
drag, startPoint x: 788, startPoint y: 249, endPoint x: 1234, endPoint y: 249, distance: 446.0
click at [1234, 249] on div "Edit Shift Instance Shift Details Notes Related Shifts Shift Instance Name INST…" at bounding box center [784, 376] width 1568 height 753
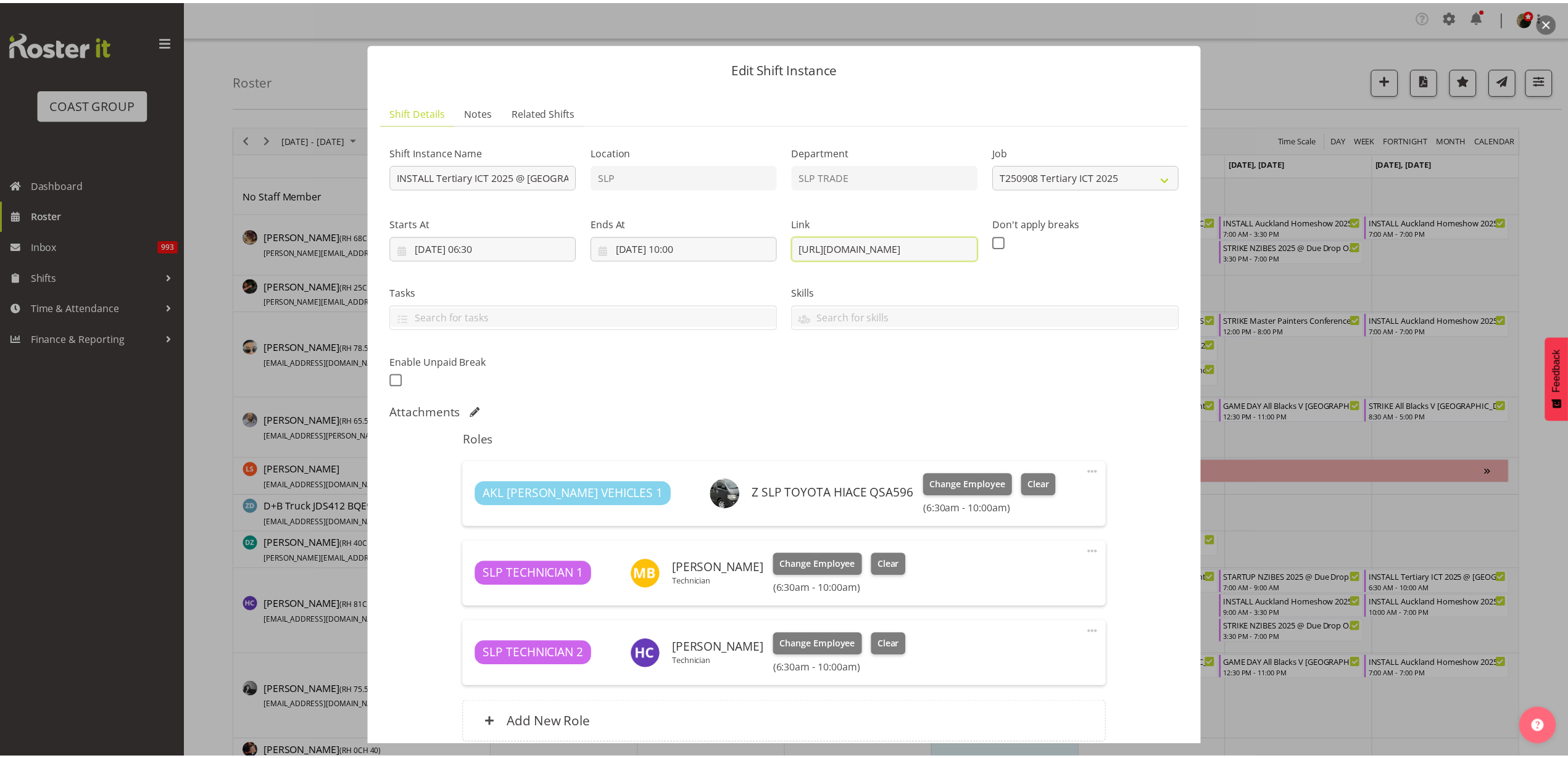
scroll to position [0, 0]
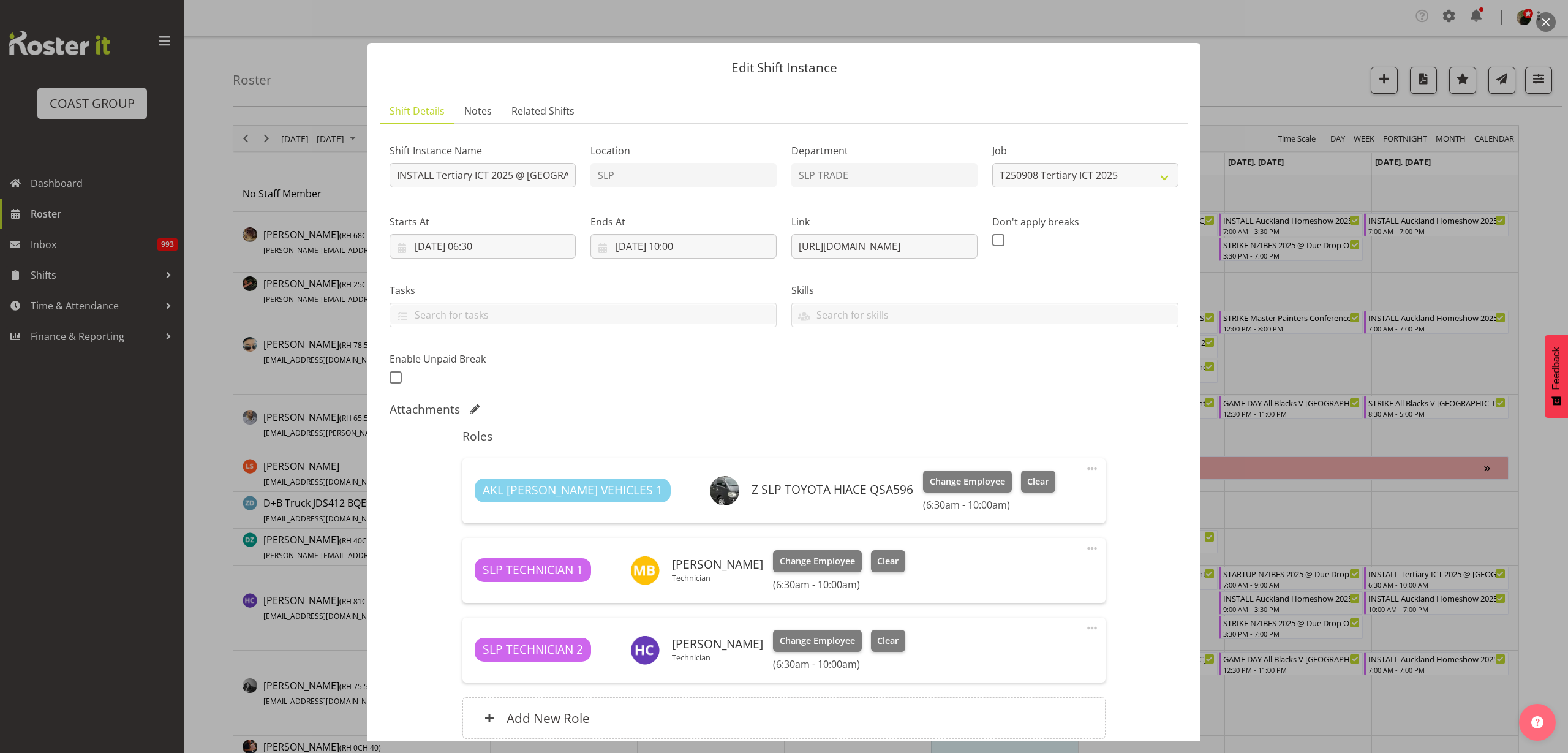
click at [1545, 22] on button "button" at bounding box center [1546, 22] width 20 height 20
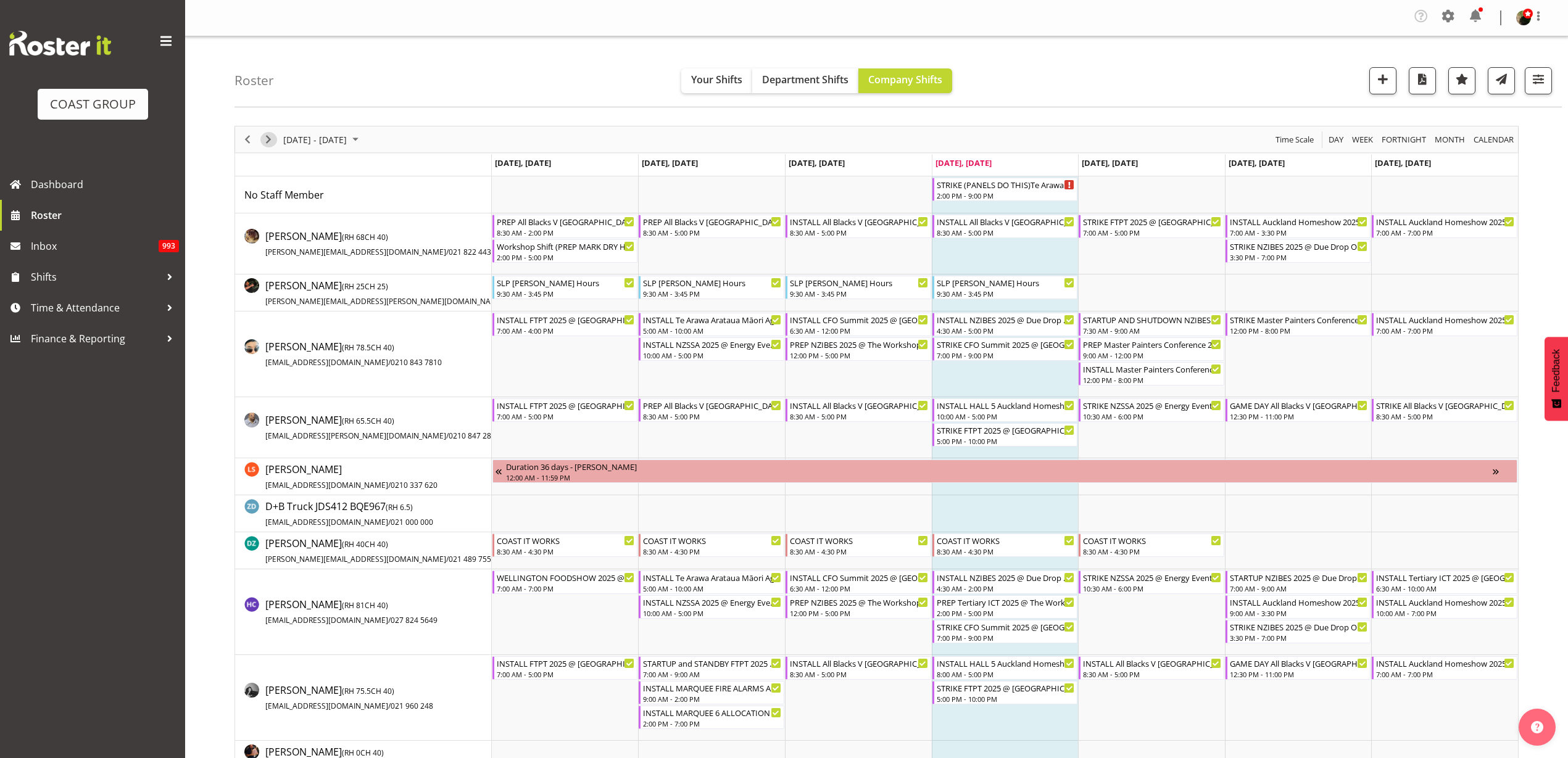
click at [272, 138] on span "Next" at bounding box center [268, 139] width 15 height 16
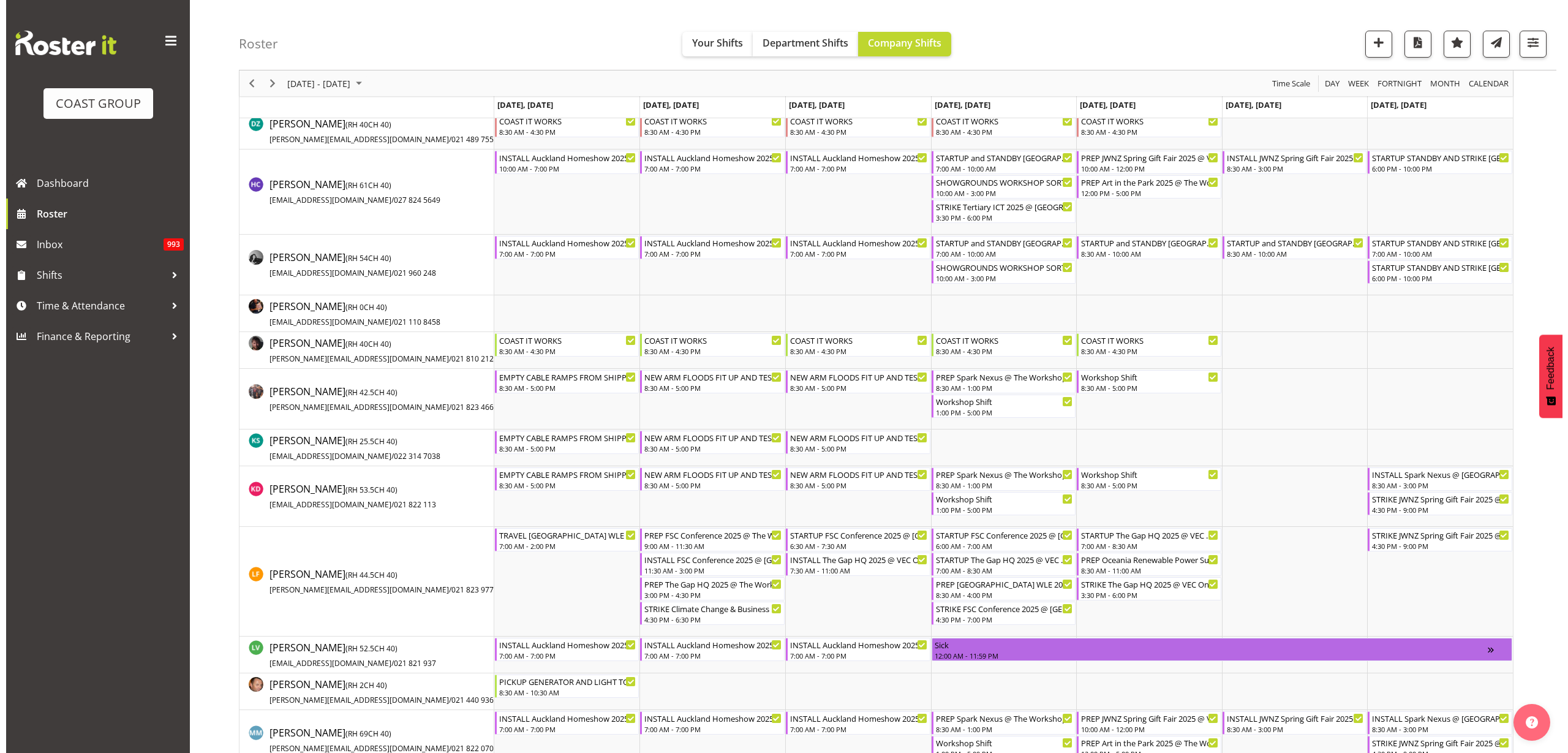
scroll to position [459, 0]
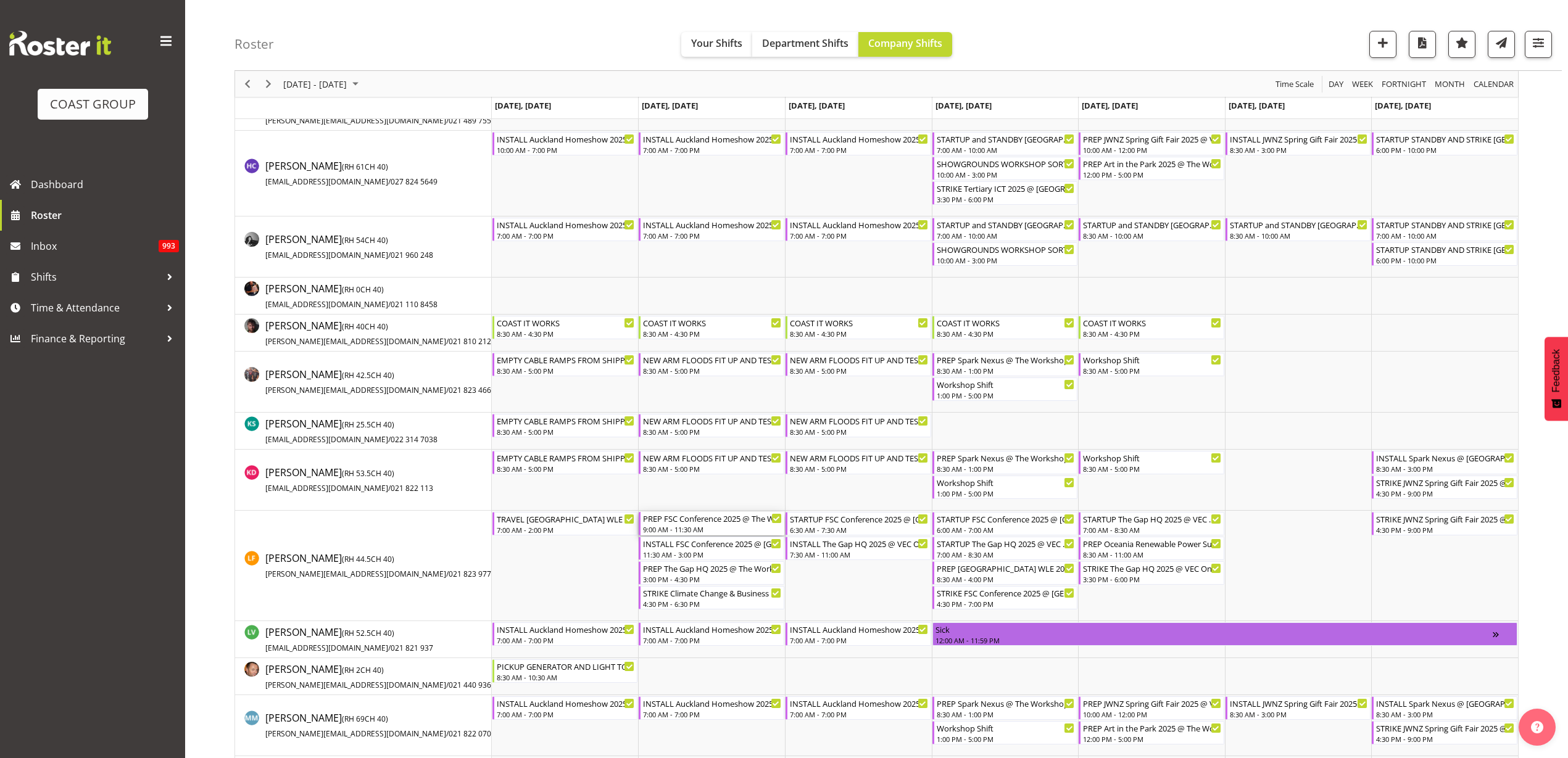
click at [683, 524] on div "9:00 AM - 11:30 AM" at bounding box center [712, 529] width 139 height 10
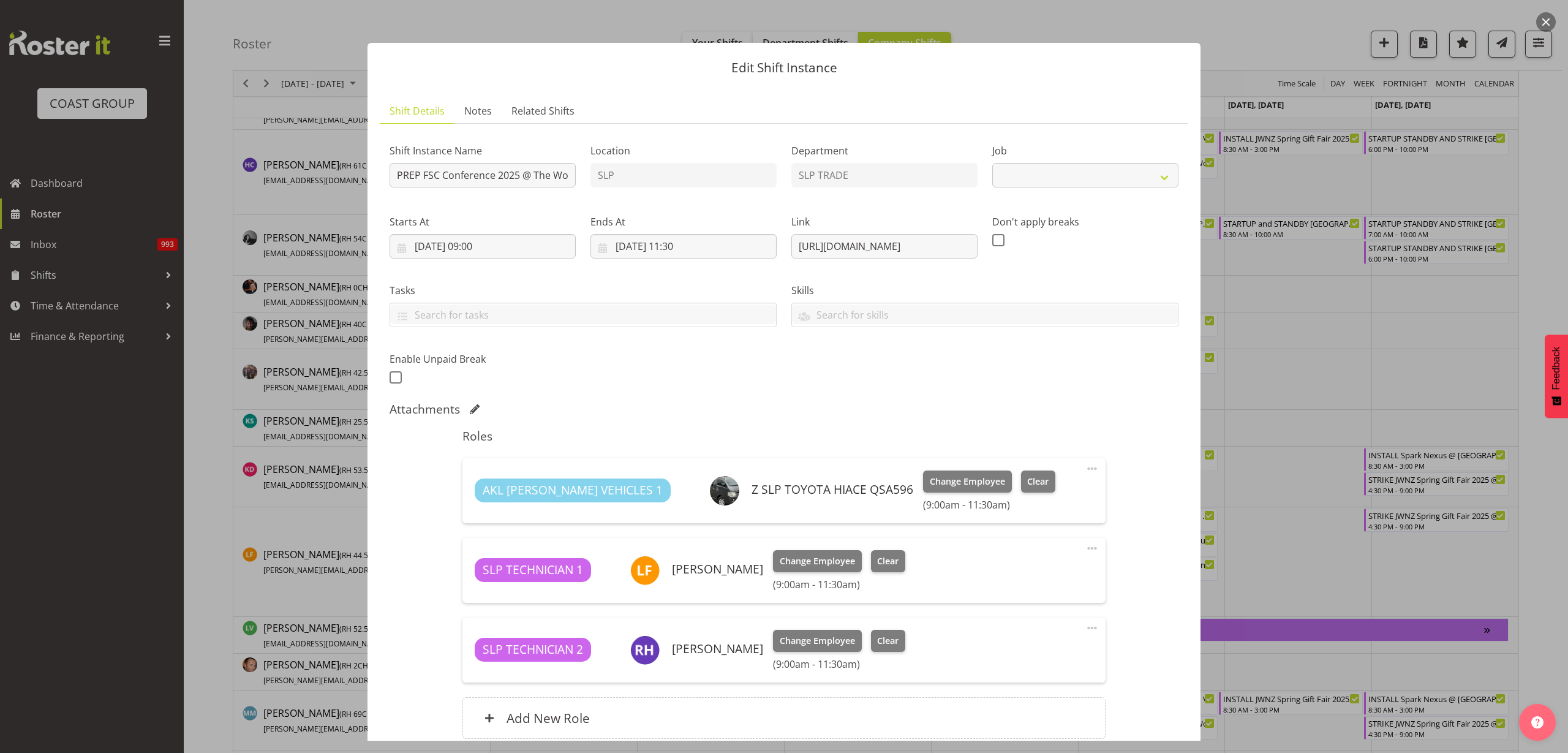
select select "9759"
drag, startPoint x: 789, startPoint y: 247, endPoint x: 1158, endPoint y: 250, distance: 369.0
click at [1158, 250] on div "Shift Instance Name PREP FSC Conference 2025 @ The Workshop Location SLP Depart…" at bounding box center [784, 260] width 804 height 268
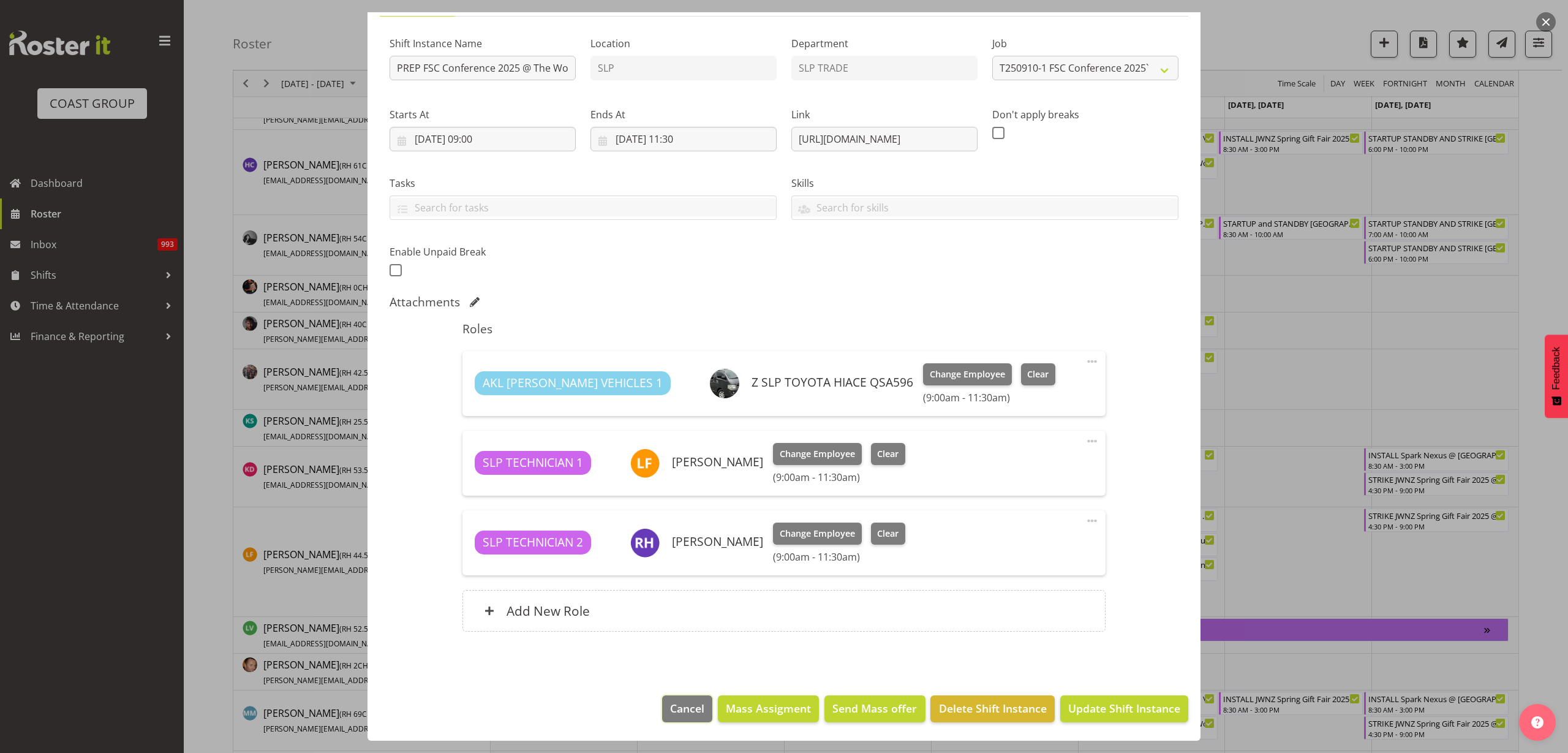
click at [670, 708] on span "Cancel" at bounding box center [687, 708] width 34 height 16
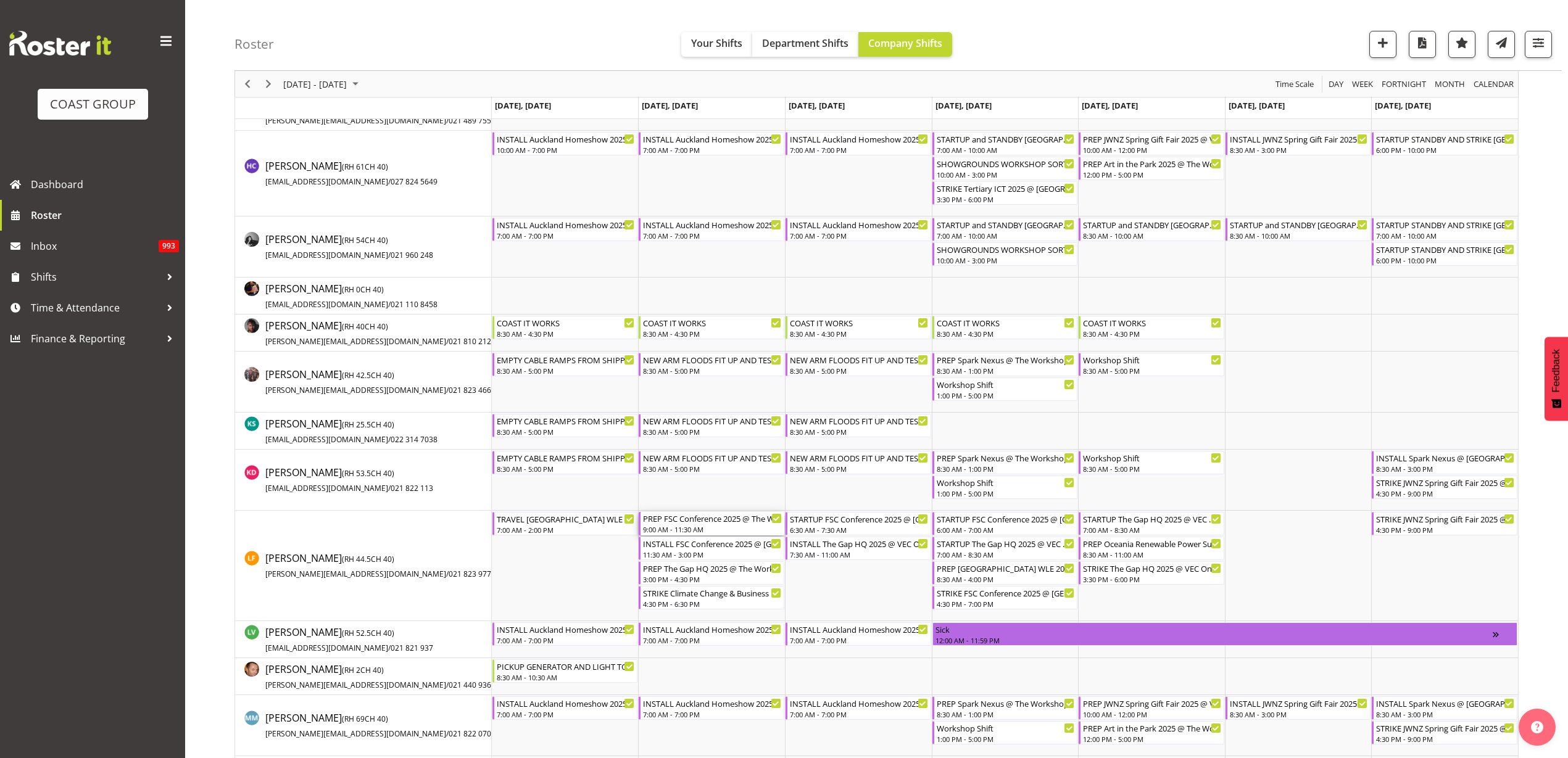
click at [691, 518] on div "PREP FSC Conference 2025 @ The Workshop" at bounding box center [712, 518] width 139 height 13
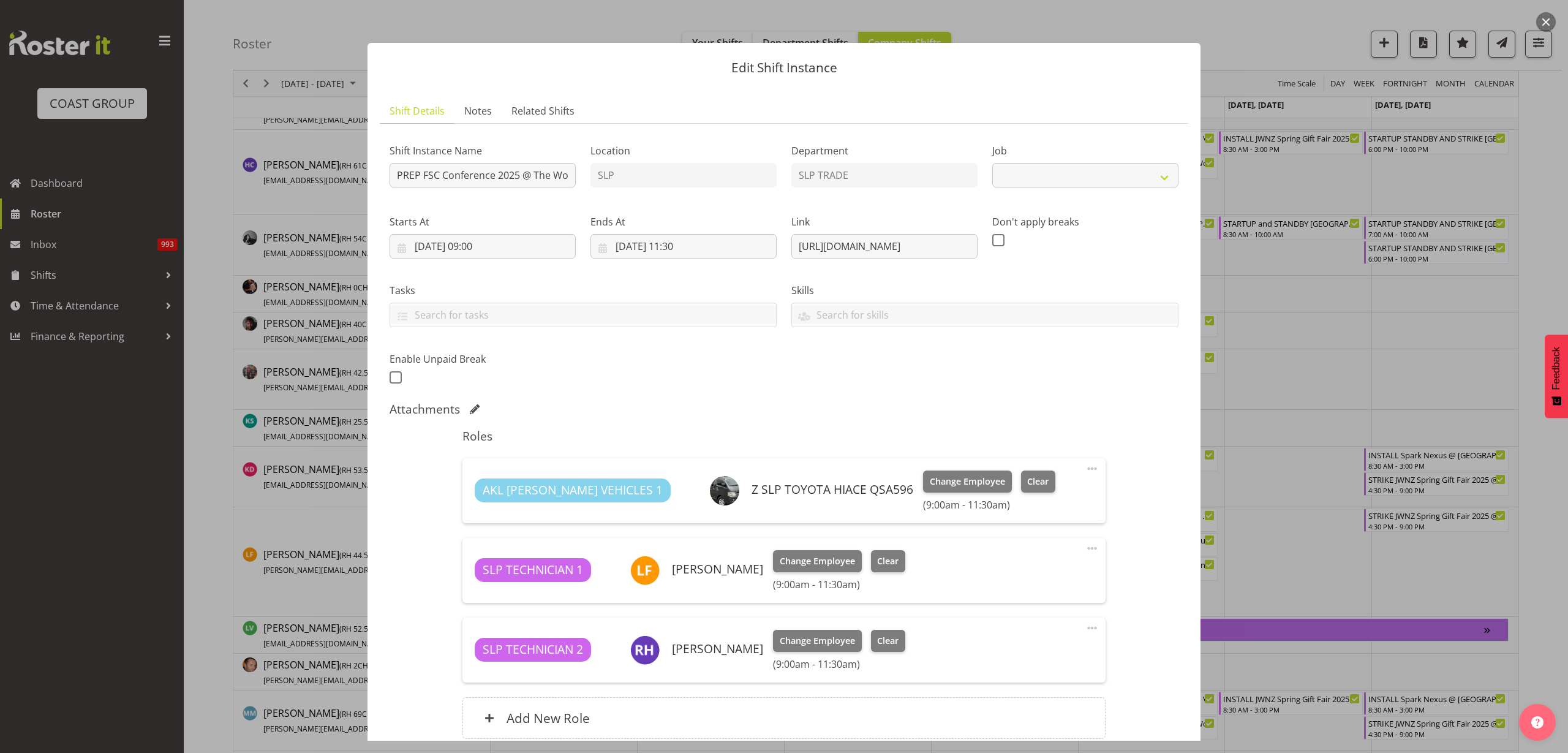
select select "9759"
click at [510, 252] on input "[DATE] 09:00" at bounding box center [483, 246] width 186 height 24
click at [472, 503] on select "00 01 02 03 04 05 06 07 08 09 10 11 12 13 14 15 16 17 18 19 20 21 22 23" at bounding box center [482, 506] width 27 height 24
select select "14"
click at [469, 495] on select "00 01 02 03 04 05 06 07 08 09 10 11 12 13 14 15 16 17 18 19 20 21 22 23" at bounding box center [482, 506] width 27 height 24
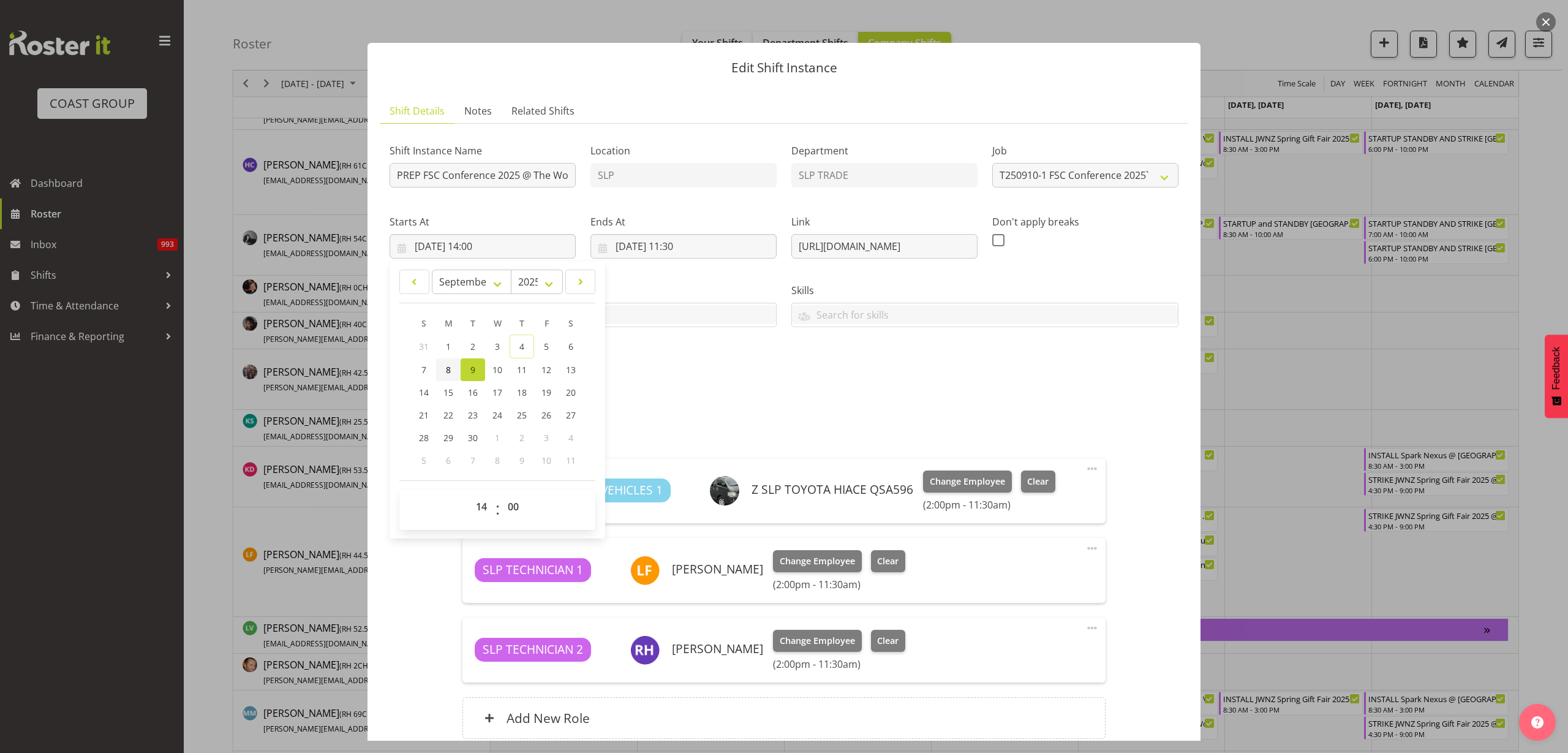
click at [452, 369] on link "8" at bounding box center [448, 369] width 24 height 23
type input "[DATE] 14:00"
click at [690, 244] on input "[DATE] 11:30" at bounding box center [683, 246] width 186 height 24
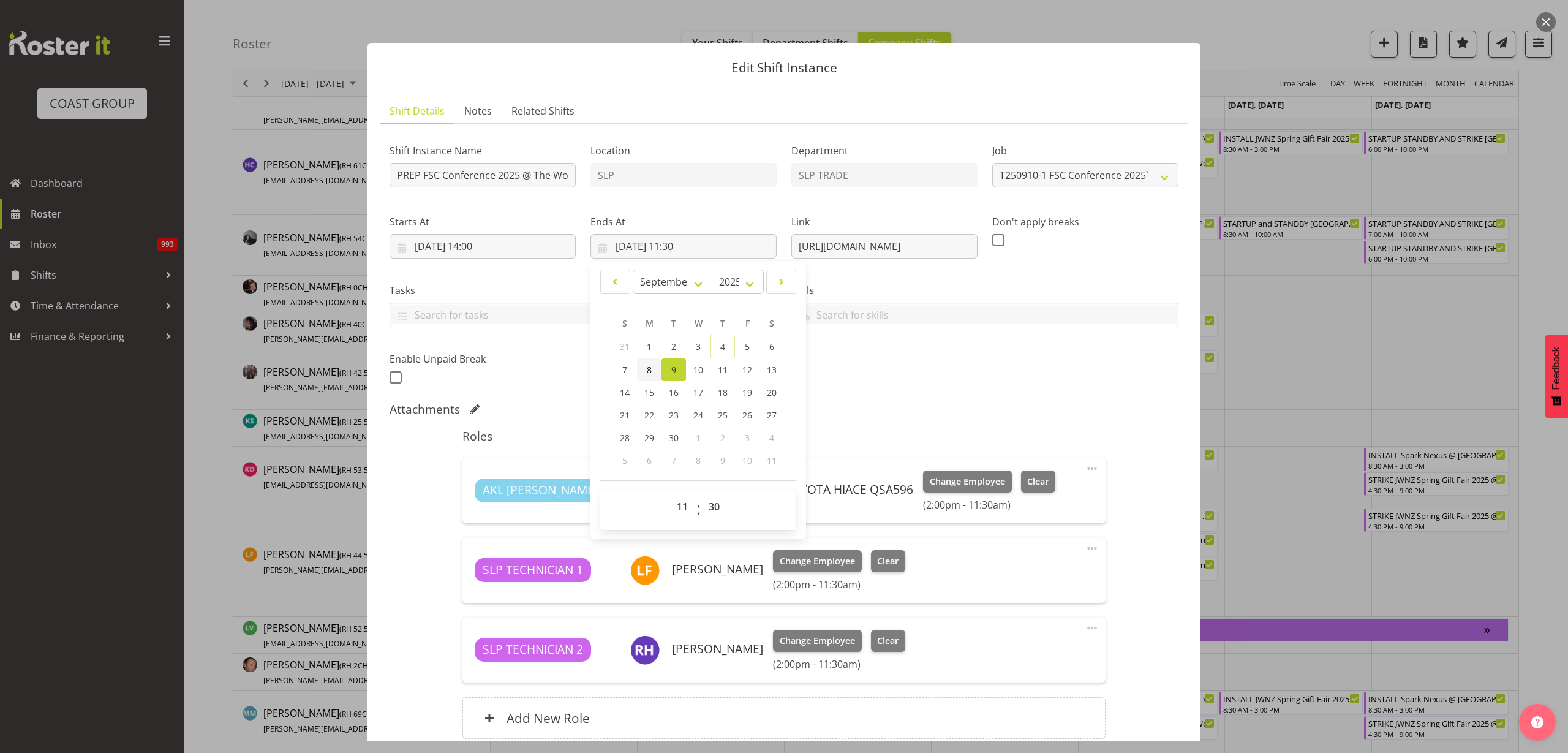
click at [647, 373] on span "8" at bounding box center [649, 369] width 5 height 12
type input "[DATE] 11:30"
click at [675, 506] on select "00 01 02 03 04 05 06 07 08 09 10 11 12 13 14 15 16 17 18 19 20 21 22 23" at bounding box center [683, 506] width 27 height 24
select select "16"
click at [670, 495] on select "00 01 02 03 04 05 06 07 08 09 10 11 12 13 14 15 16 17 18 19 20 21 22 23" at bounding box center [683, 506] width 27 height 24
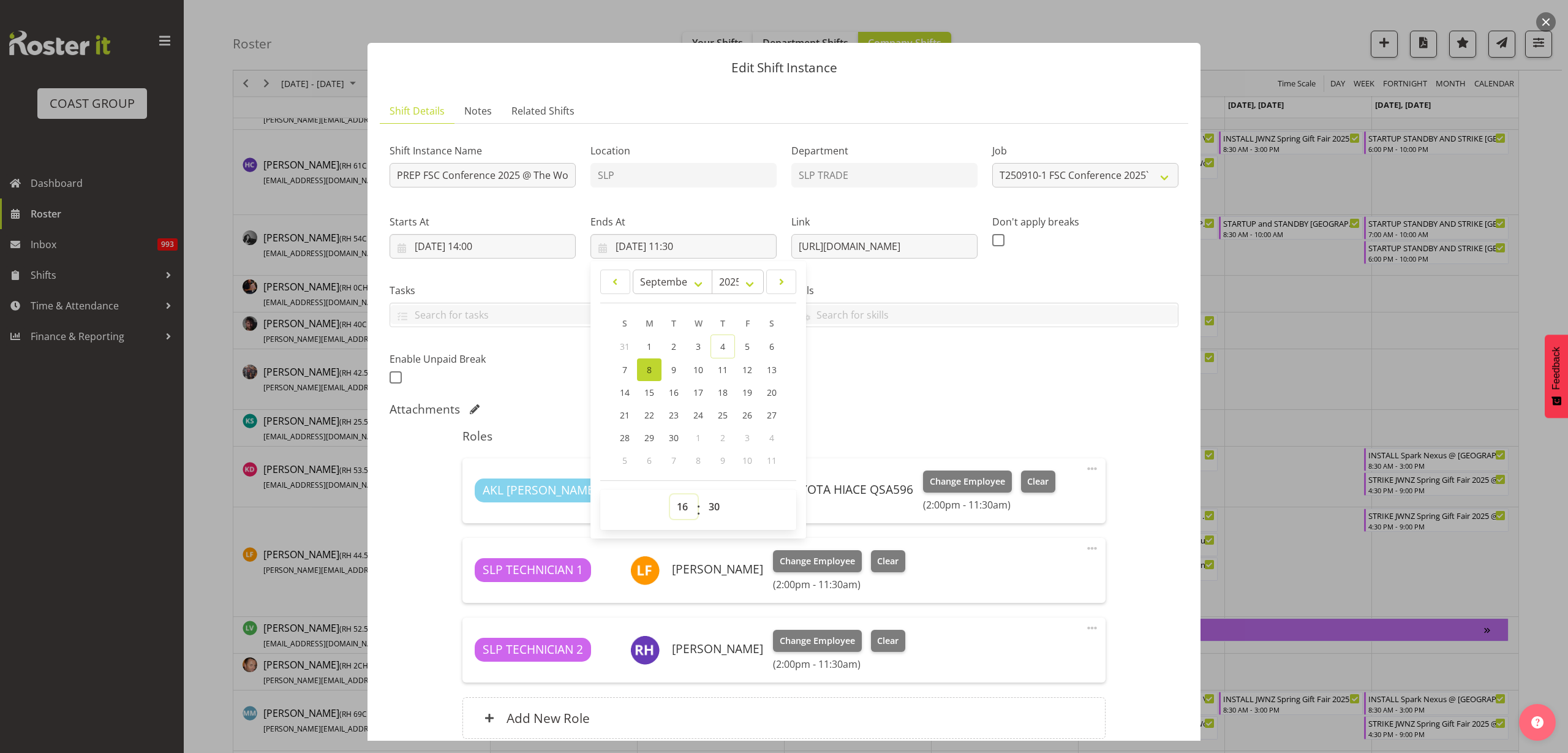
type input "[DATE] 16:30"
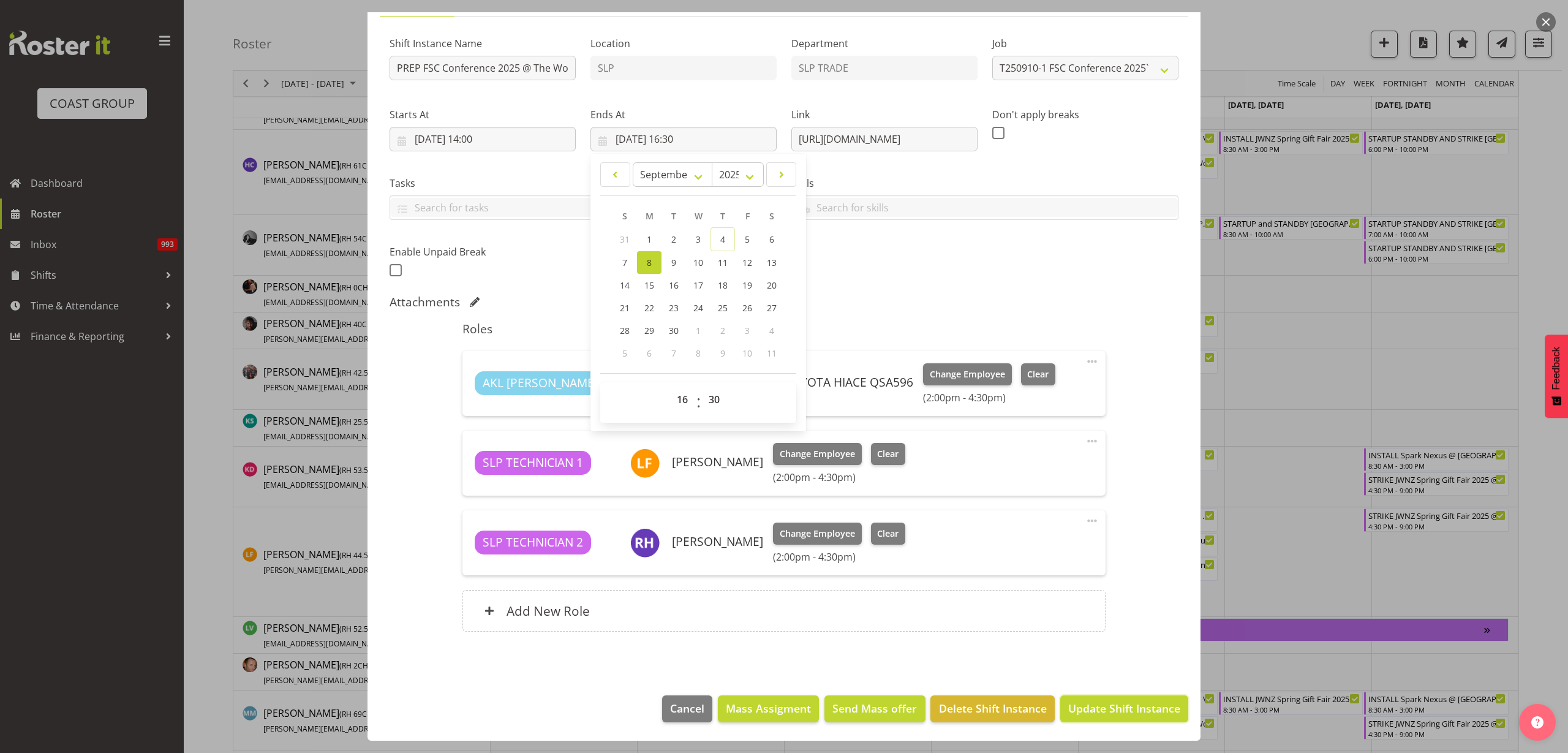
click at [1119, 709] on span "Update Shift Instance" at bounding box center [1124, 708] width 112 height 16
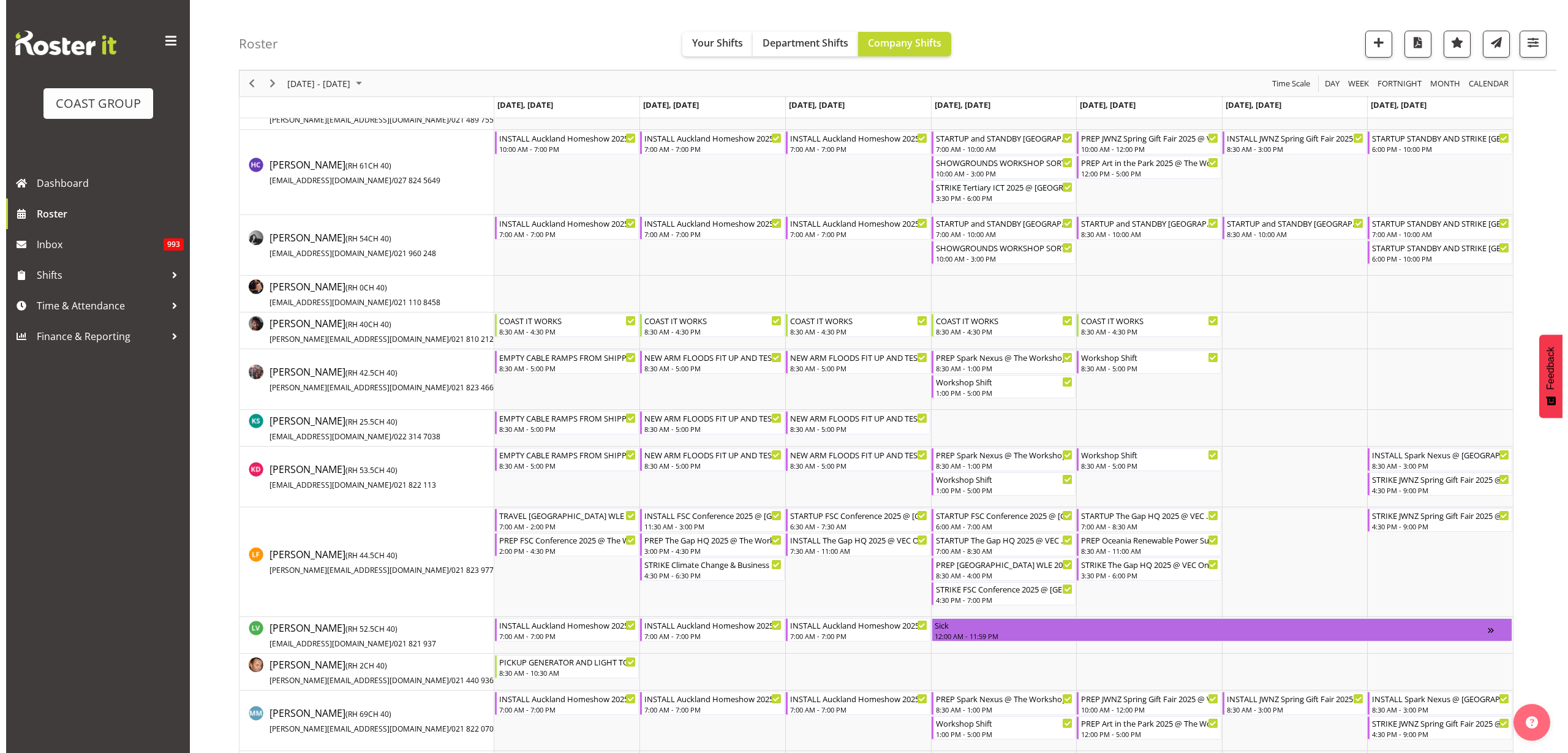
scroll to position [579, 0]
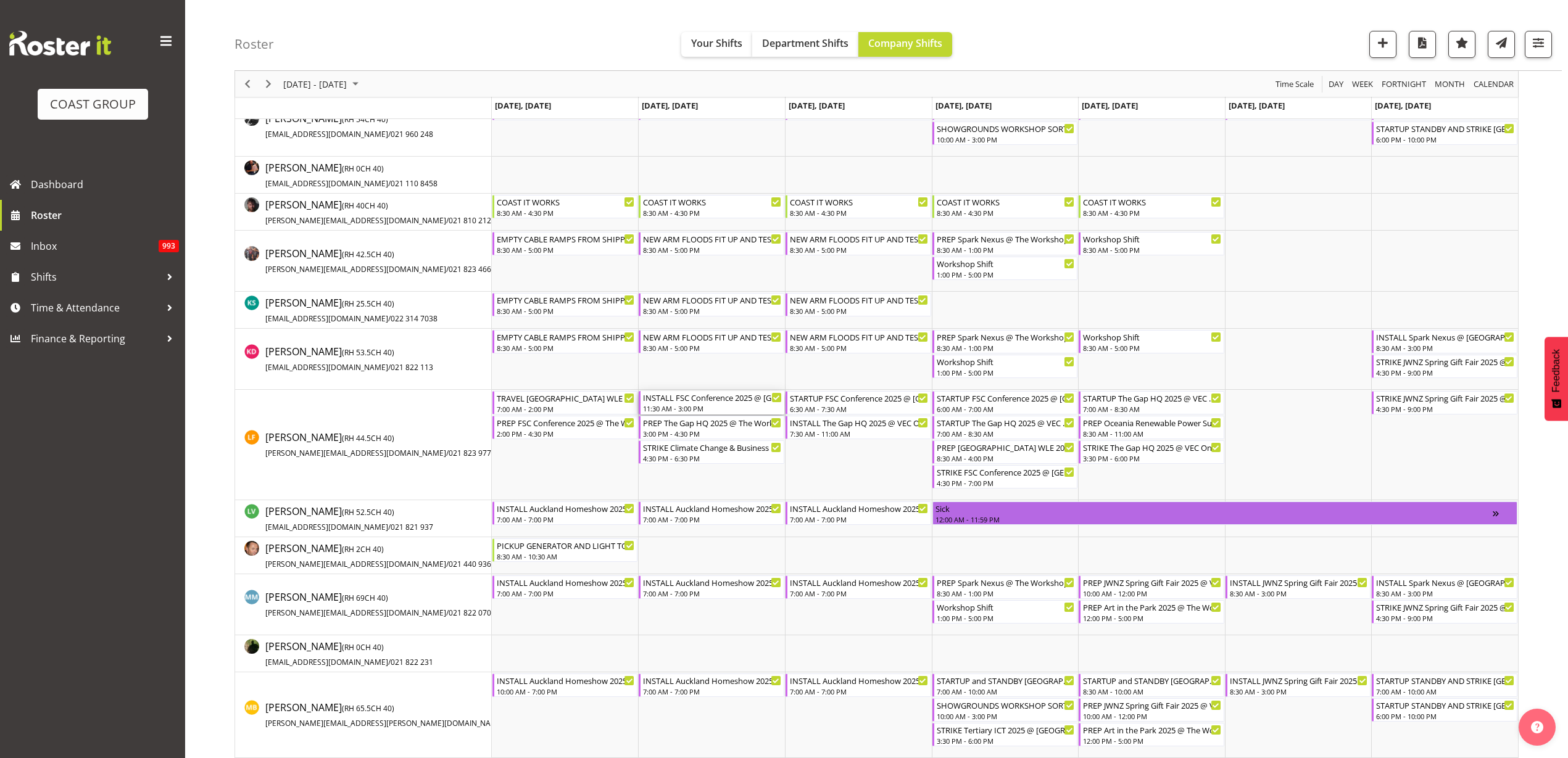
click at [697, 403] on div "11:30 AM - 3:00 PM" at bounding box center [712, 408] width 139 height 10
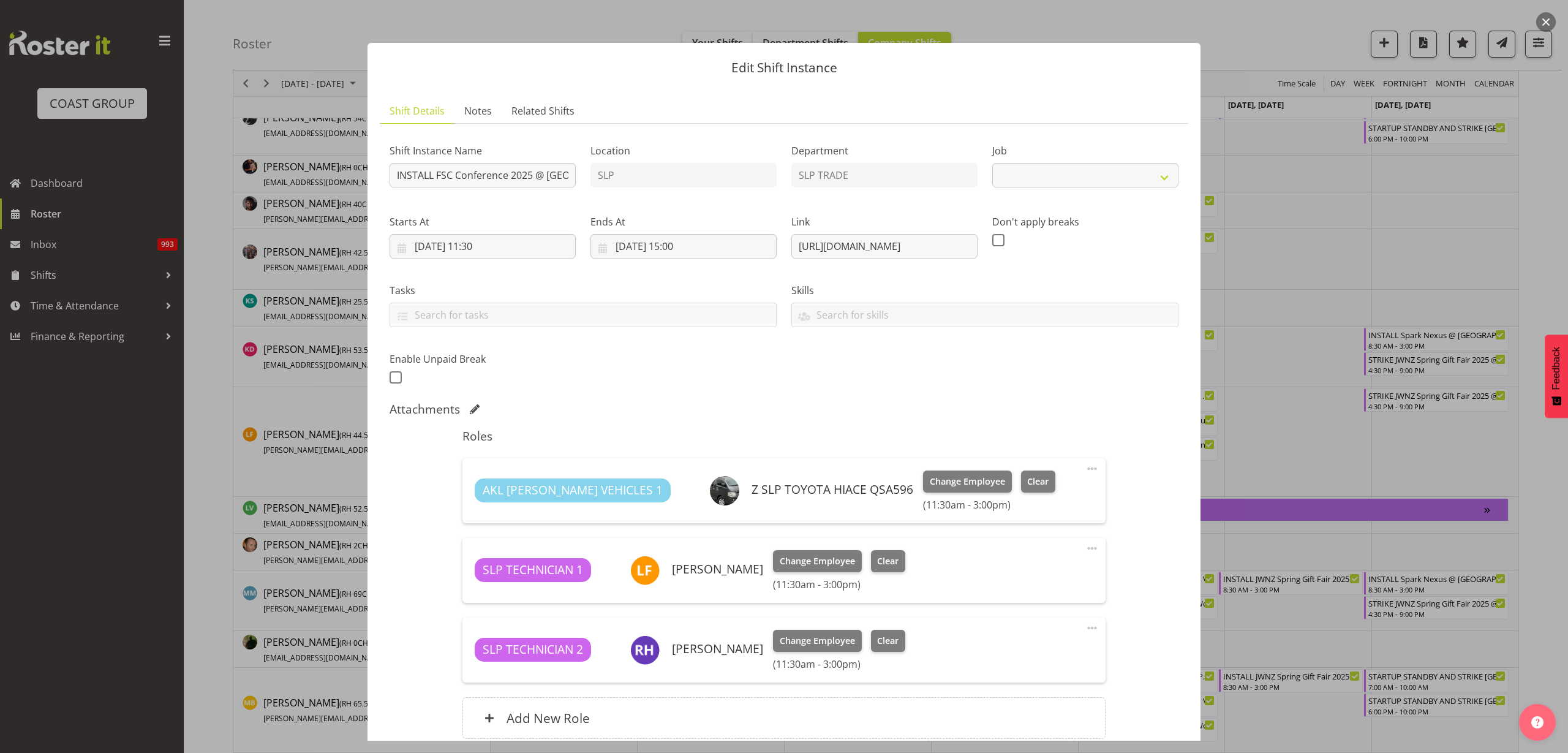
select select "9759"
click at [522, 180] on input "INSTALL FSC Conference 2025 @ [GEOGRAPHIC_DATA] On SIte @ 1200" at bounding box center [483, 175] width 186 height 24
type input "INSTALL FSC Conference 2025 @ [GEOGRAPHIC_DATA] On SIte @ 0700"
click at [497, 241] on input "[DATE] 11:30" at bounding box center [483, 246] width 186 height 24
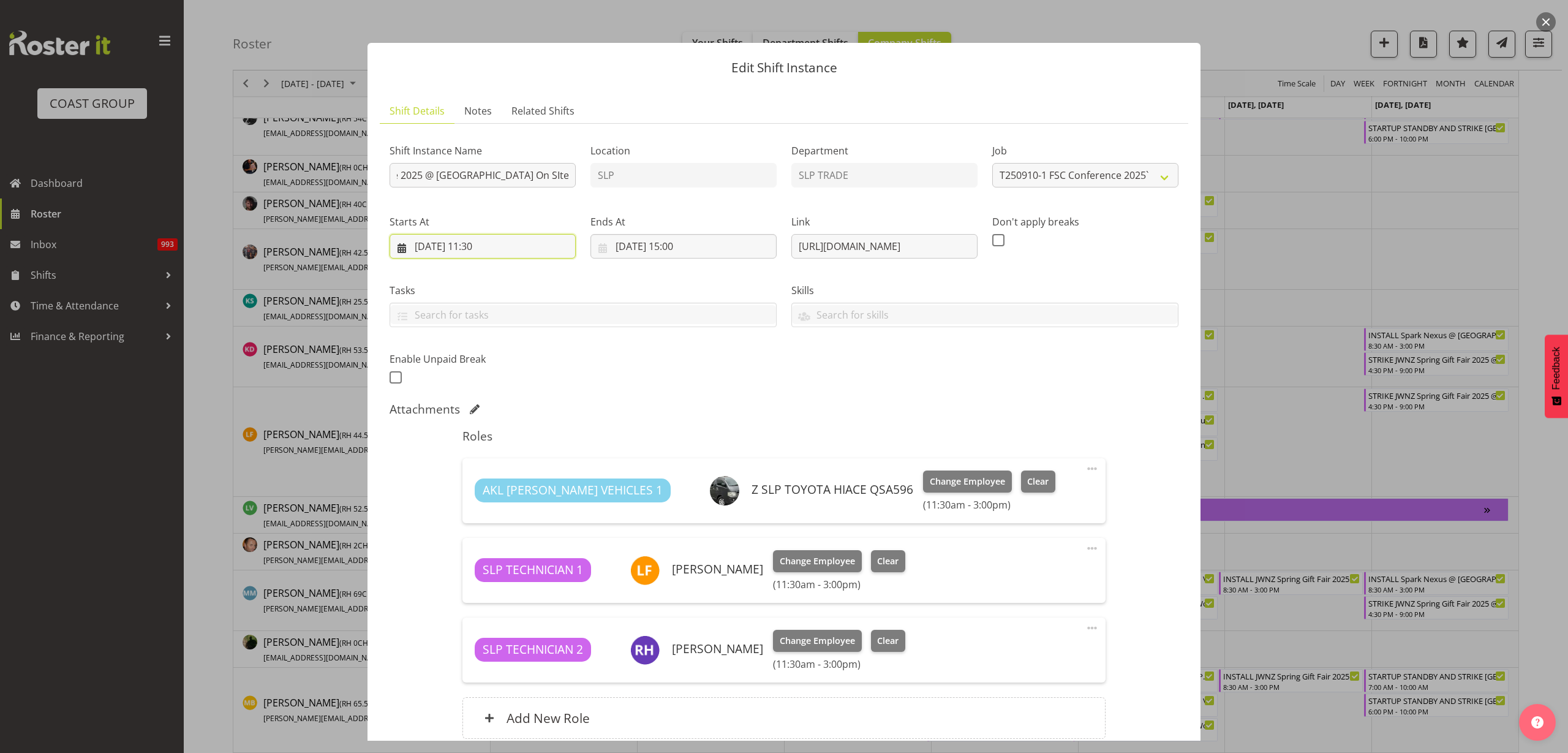
scroll to position [0, 0]
click at [479, 509] on select "00 01 02 03 04 05 06 07 08 09 10 11 12 13 14 15 16 17 18 19 20 21 22 23" at bounding box center [482, 506] width 27 height 24
select select "6"
click at [469, 495] on select "00 01 02 03 04 05 06 07 08 09 10 11 12 13 14 15 16 17 18 19 20 21 22 23" at bounding box center [482, 506] width 27 height 24
type input "[DATE] 06:30"
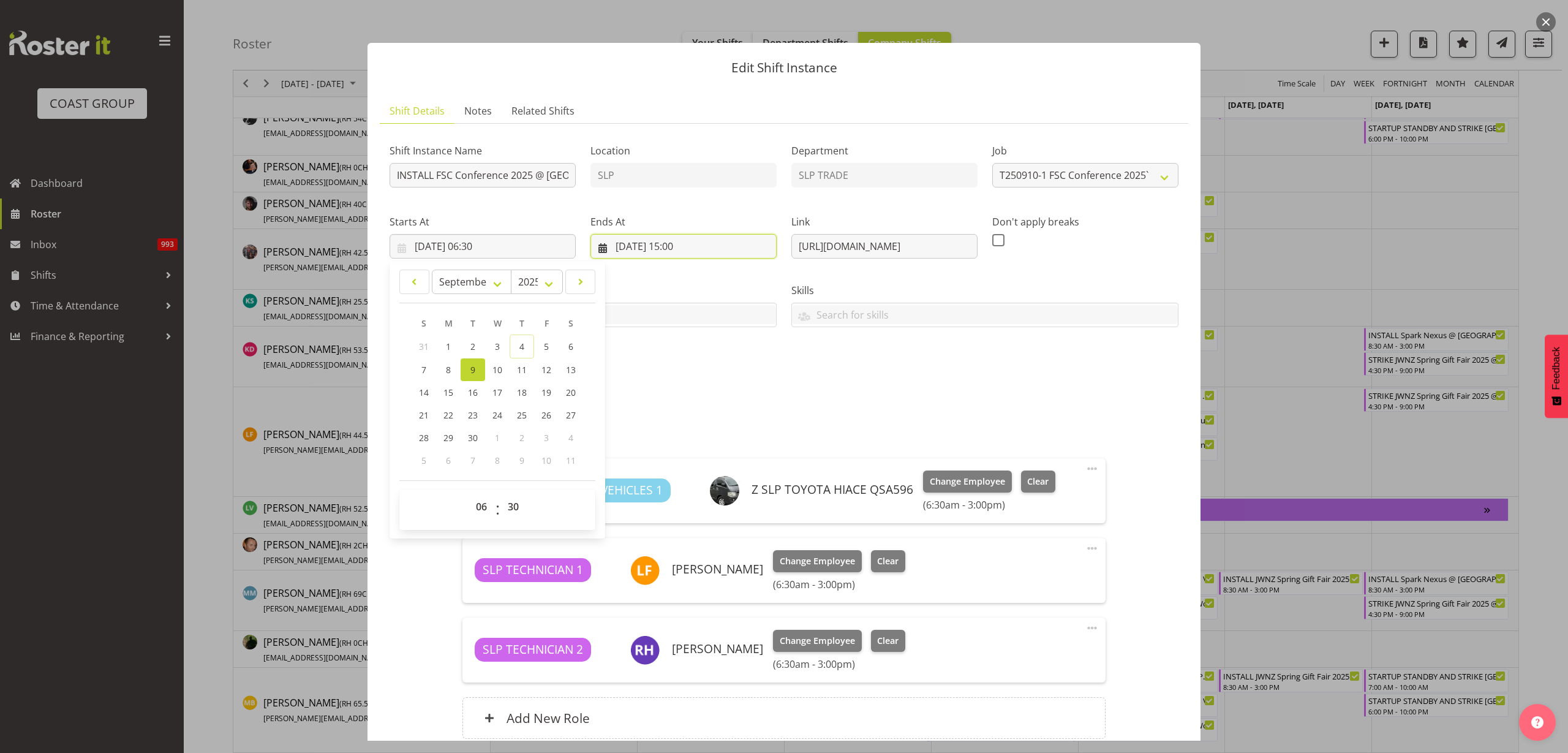
click at [694, 243] on input "[DATE] 15:00" at bounding box center [683, 246] width 186 height 24
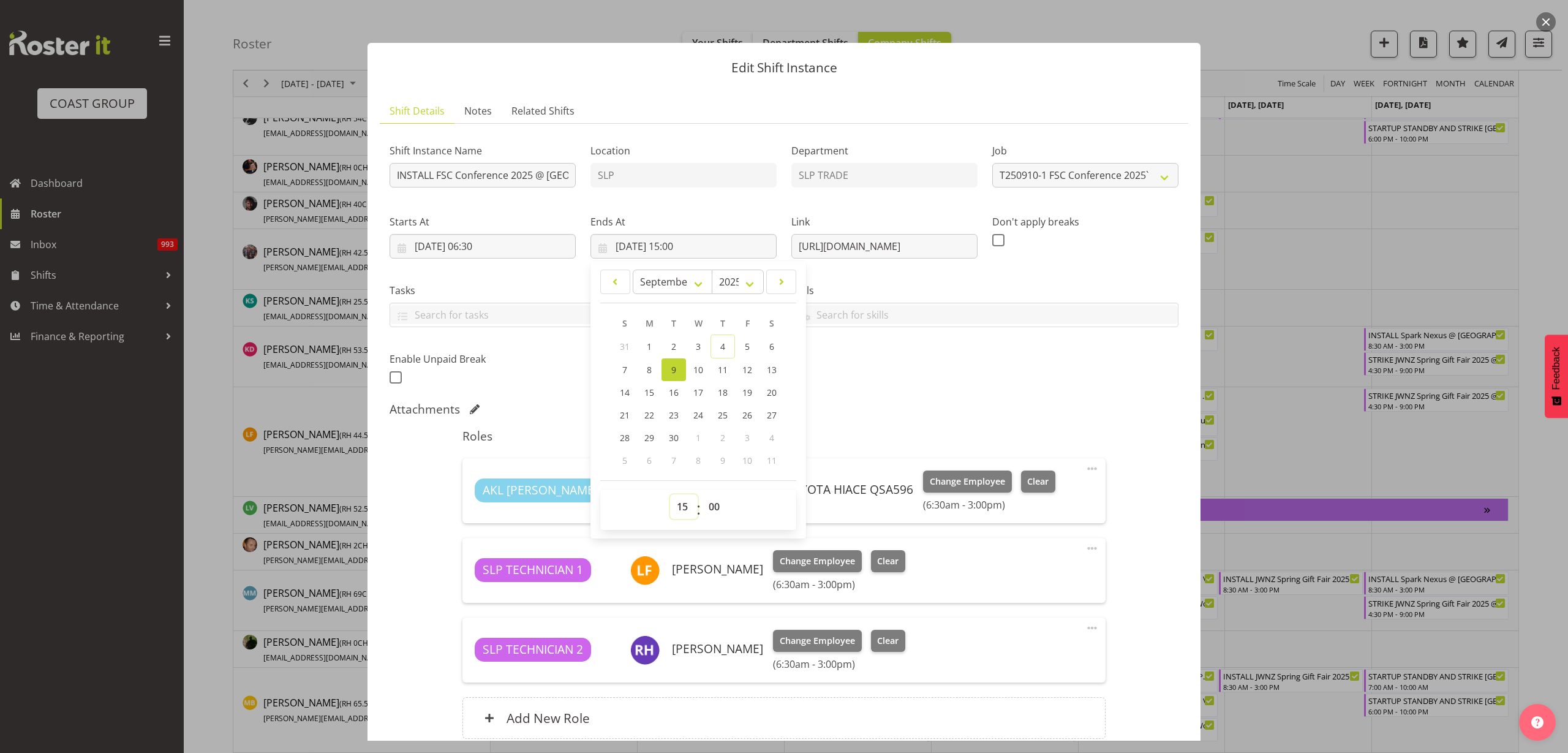
click at [683, 506] on select "00 01 02 03 04 05 06 07 08 09 10 11 12 13 14 15 16 17 18 19 20 21 22 23" at bounding box center [683, 506] width 27 height 24
select select "10"
click at [670, 495] on select "00 01 02 03 04 05 06 07 08 09 10 11 12 13 14 15 16 17 18 19 20 21 22 23" at bounding box center [683, 506] width 27 height 24
type input "[DATE] 10:00"
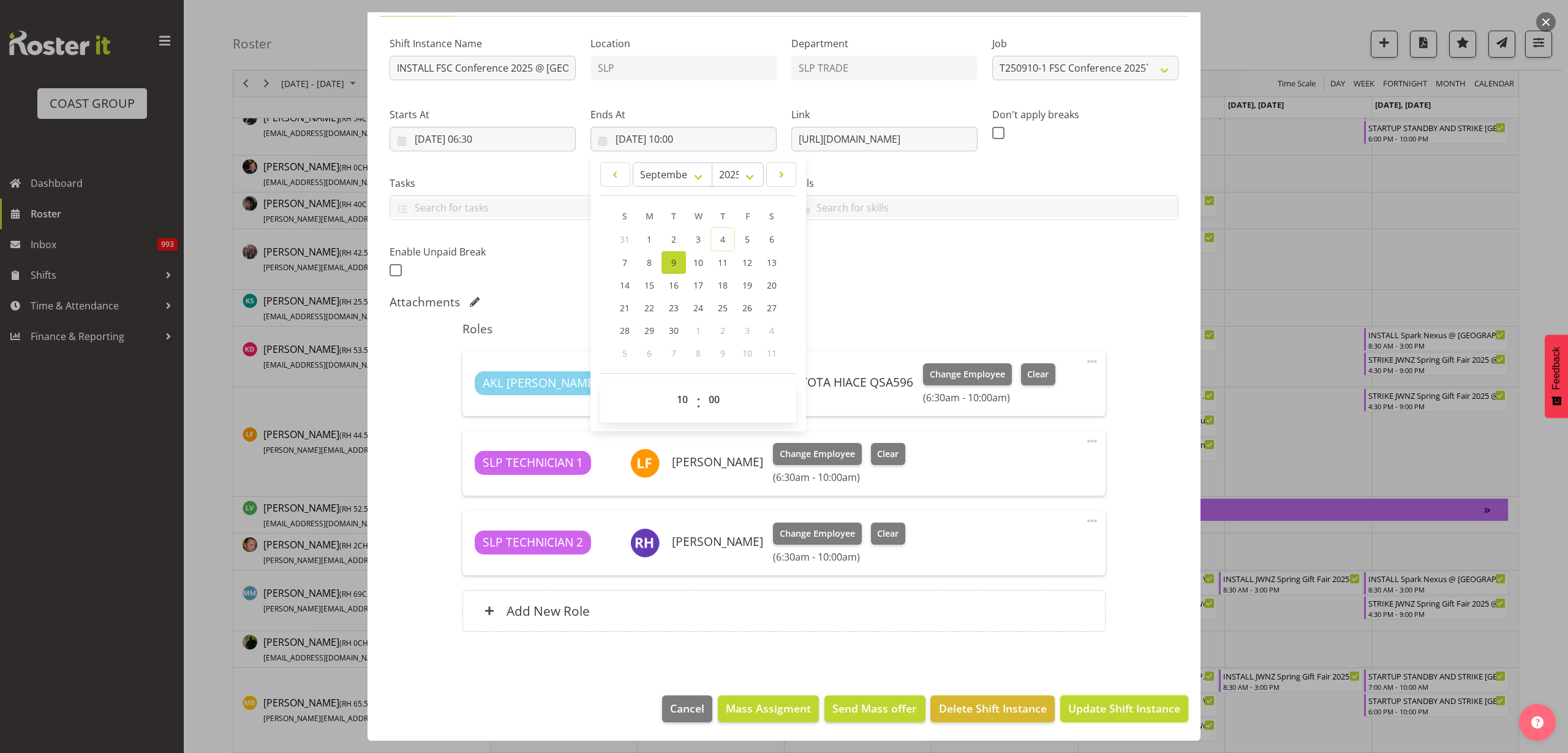
click at [1103, 714] on span "Update Shift Instance" at bounding box center [1124, 708] width 112 height 16
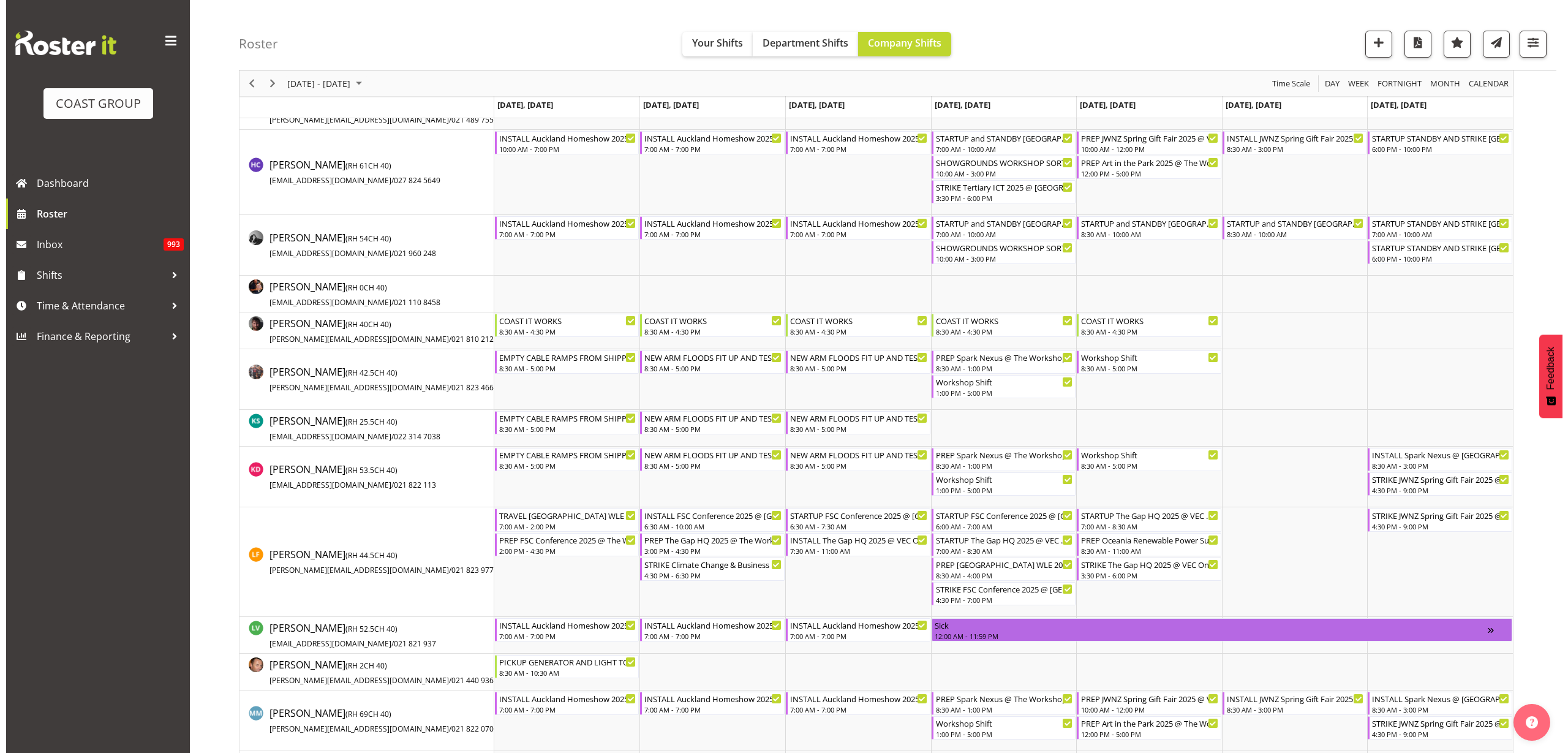
scroll to position [579, 0]
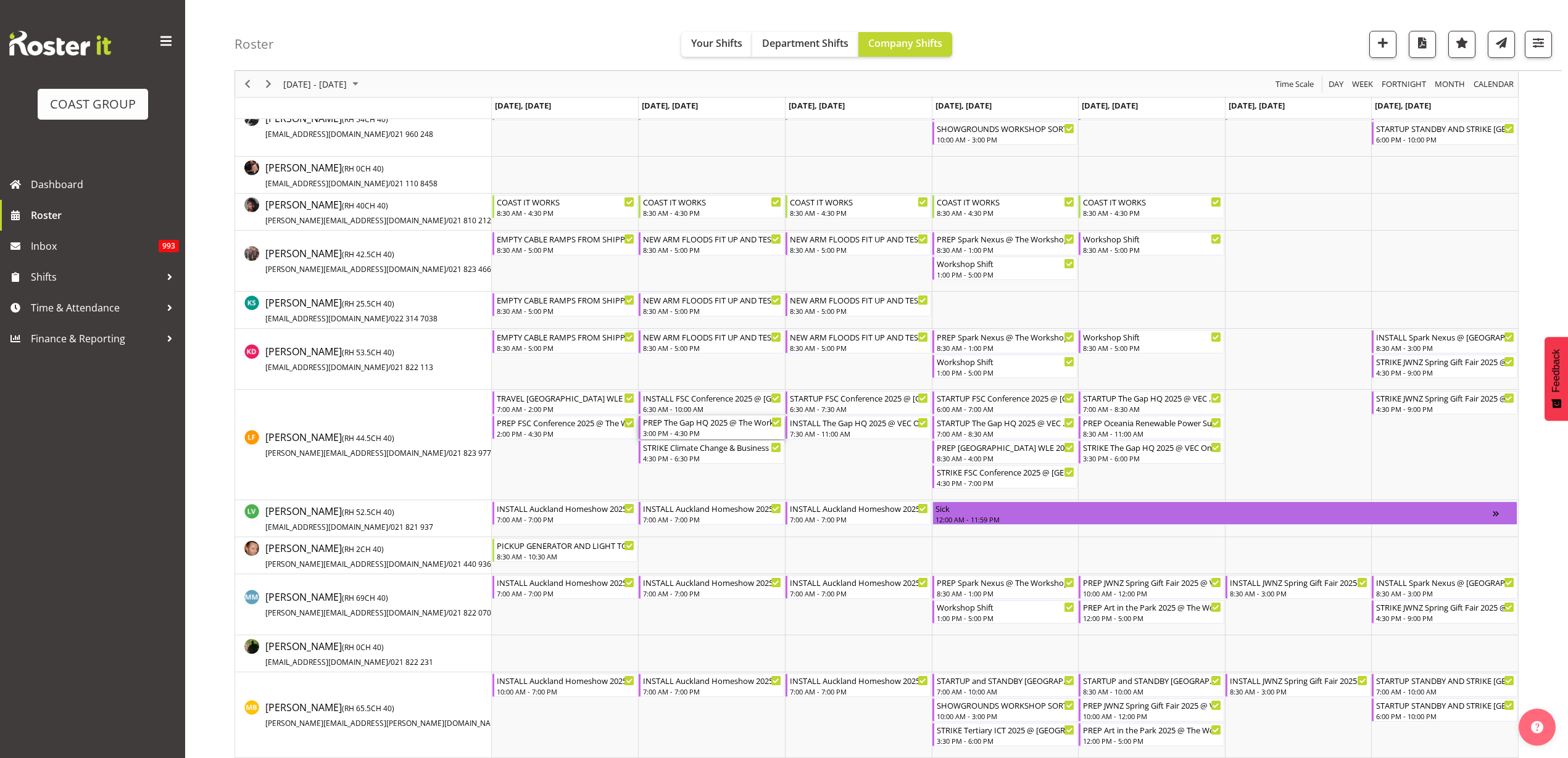
click at [690, 429] on div "3:00 PM - 4:30 PM" at bounding box center [712, 433] width 139 height 10
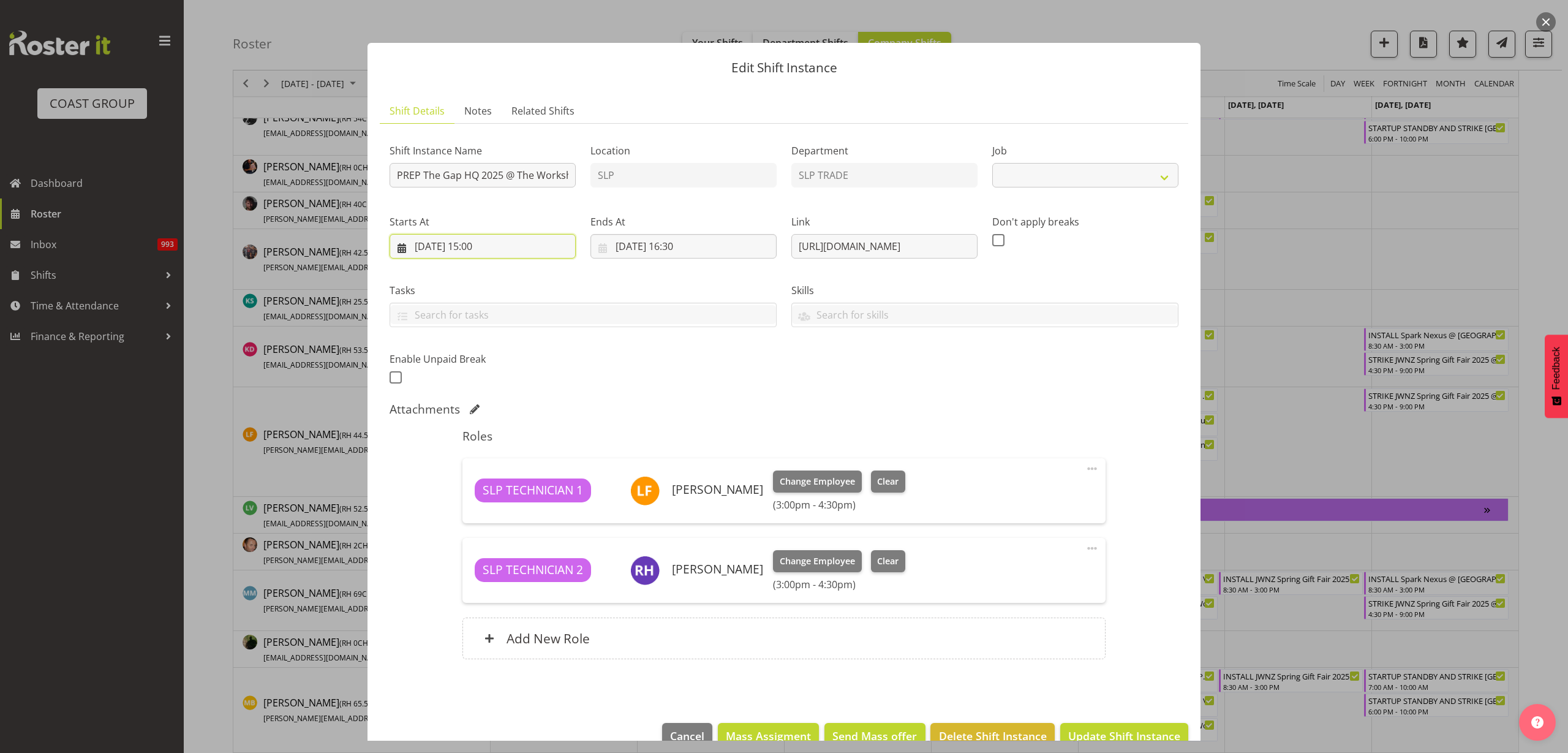
click at [507, 243] on input "[DATE] 15:00" at bounding box center [483, 246] width 186 height 24
select select "10541"
click at [478, 506] on select "00 01 02 03 04 05 06 07 08 09 10 11 12 13 14 15 16 17 18 19 20 21 22 23" at bounding box center [482, 506] width 27 height 24
select select "10"
click at [469, 495] on select "00 01 02 03 04 05 06 07 08 09 10 11 12 13 14 15 16 17 18 19 20 21 22 23" at bounding box center [482, 506] width 27 height 24
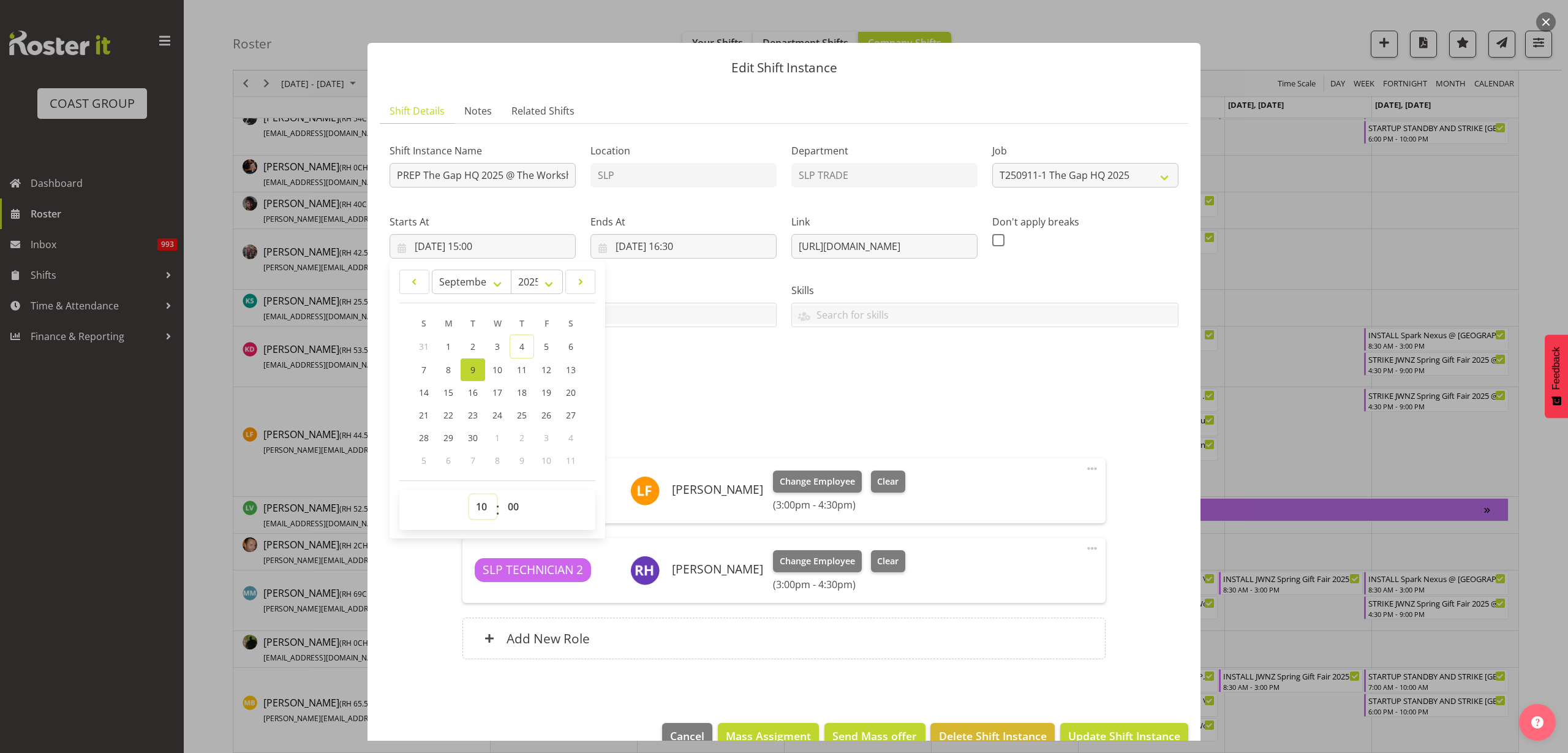
type input "[DATE] 10:00"
click at [670, 246] on input "[DATE] 16:30" at bounding box center [683, 246] width 186 height 24
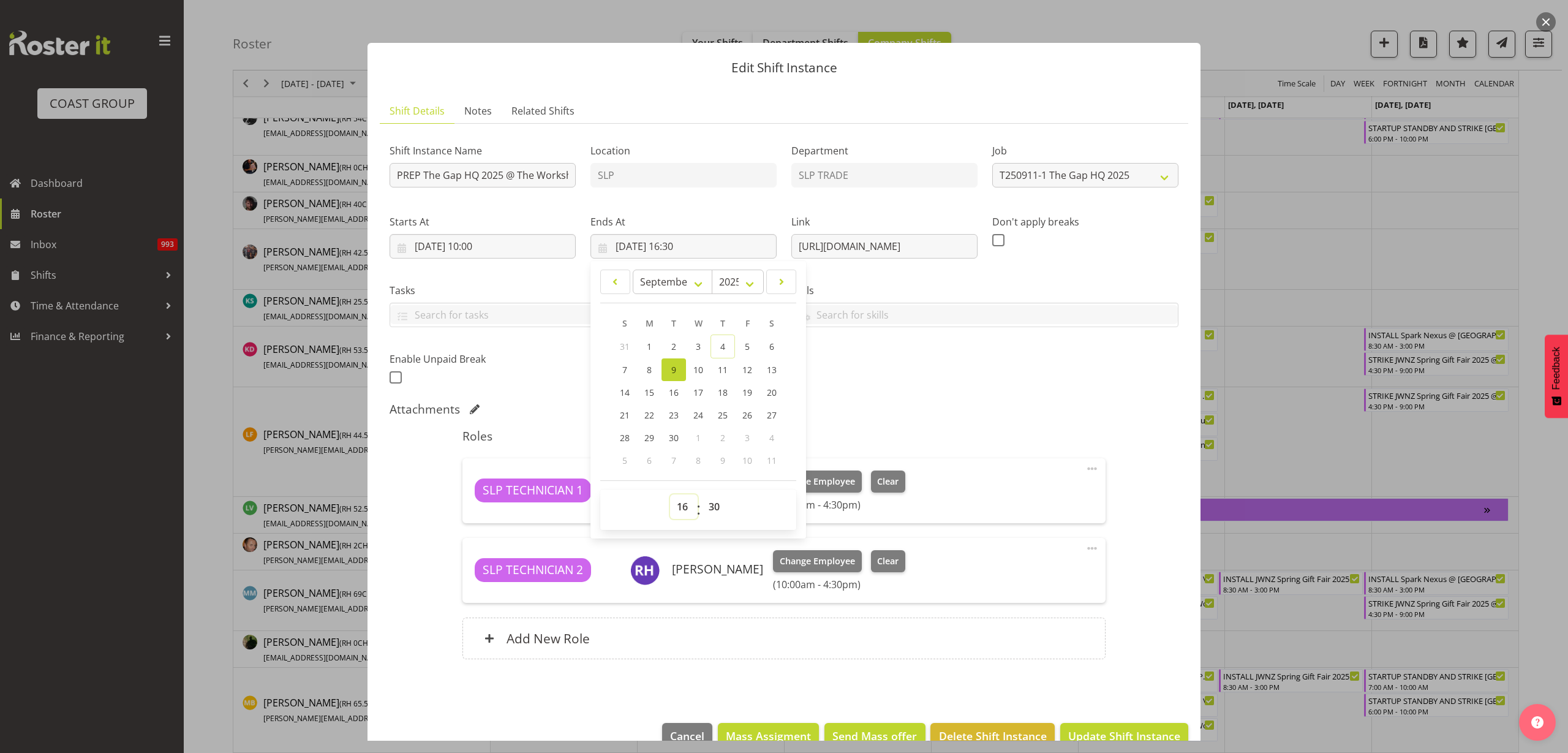
click at [678, 510] on select "00 01 02 03 04 05 06 07 08 09 10 11 12 13 14 15 16 17 18 19 20 21 22 23" at bounding box center [683, 506] width 27 height 24
select select "14"
click at [670, 495] on select "00 01 02 03 04 05 06 07 08 09 10 11 12 13 14 15 16 17 18 19 20 21 22 23" at bounding box center [683, 506] width 27 height 24
type input "[DATE] 14:30"
click at [1148, 734] on span "Update Shift Instance" at bounding box center [1124, 736] width 112 height 16
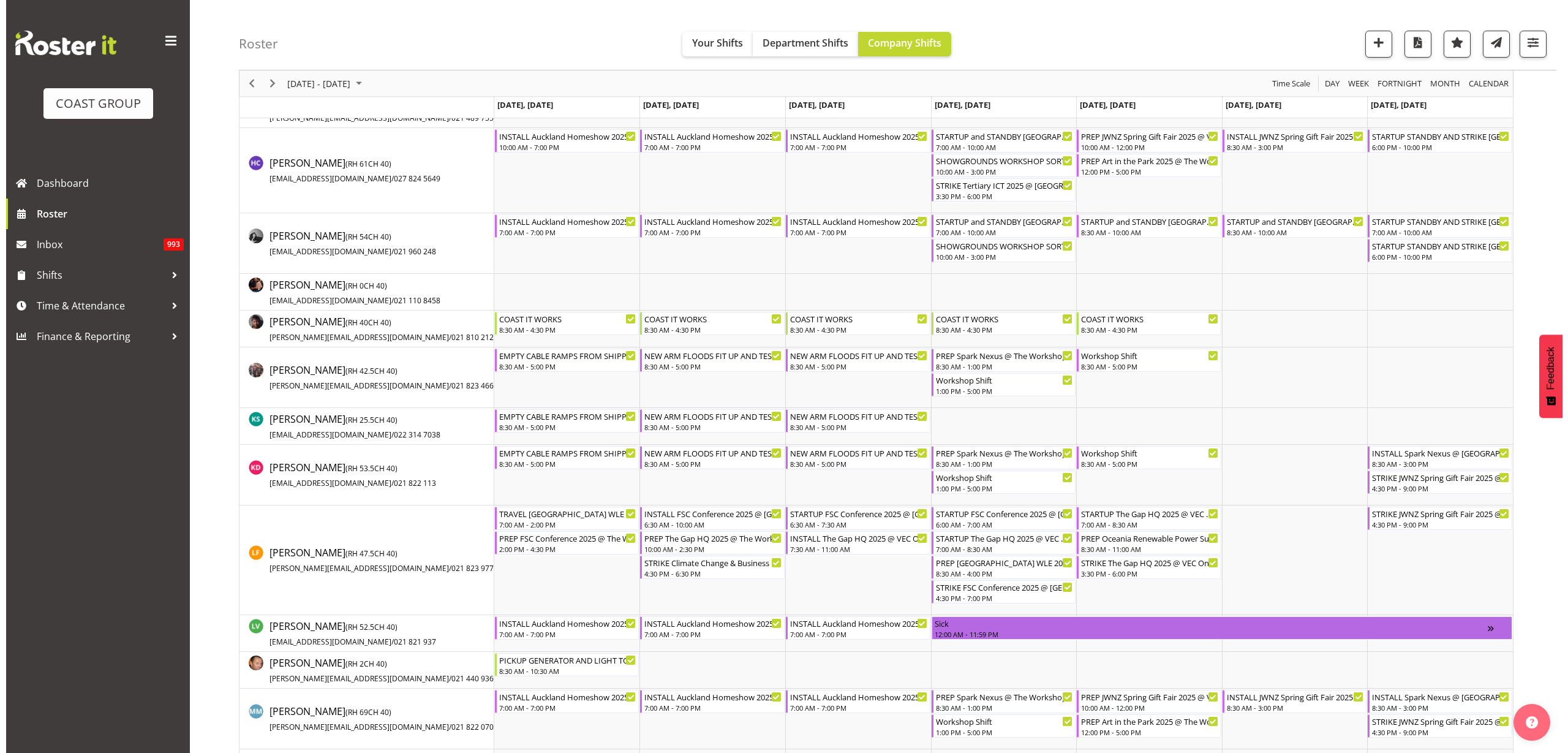
scroll to position [536, 0]
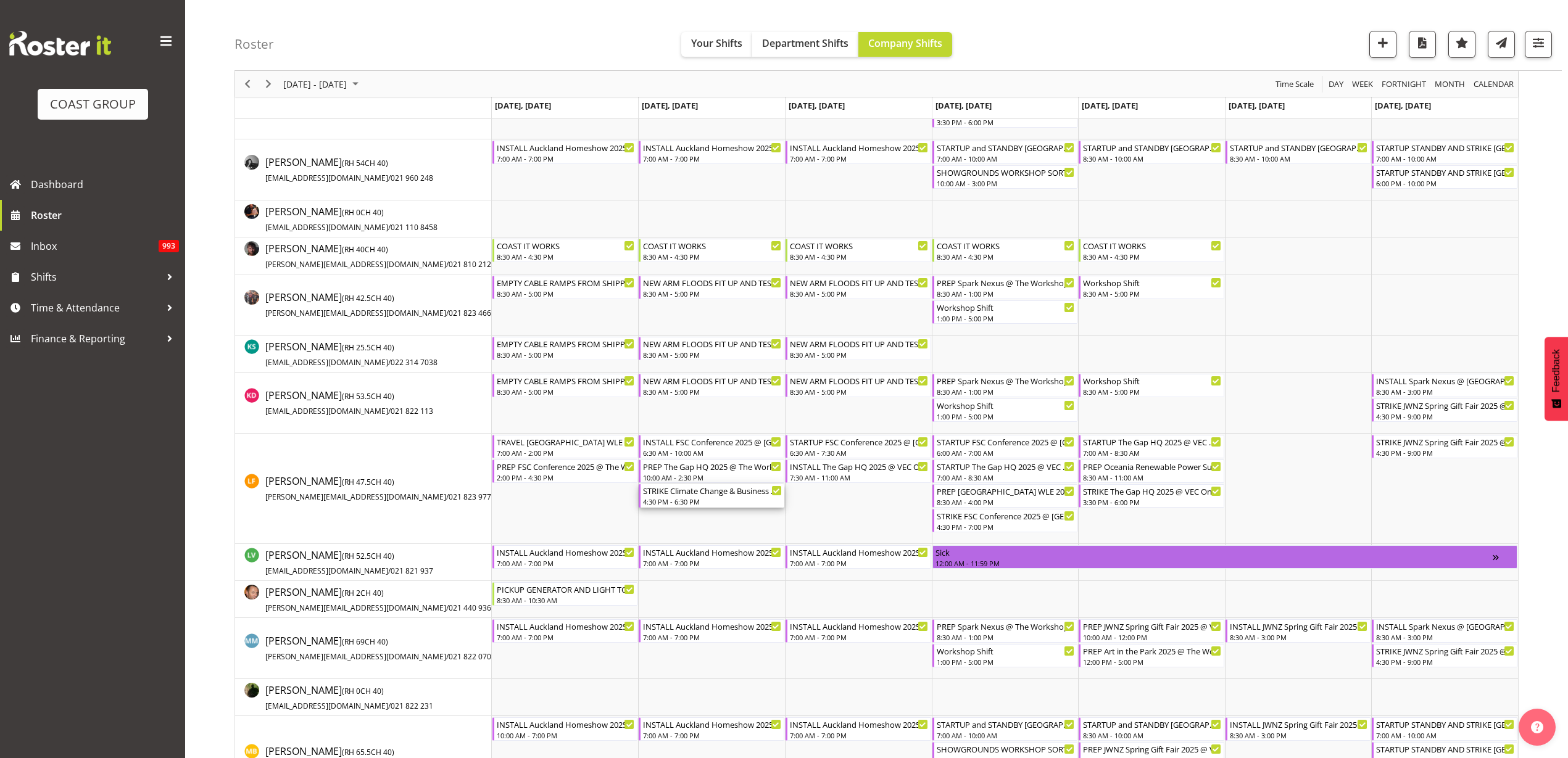
click at [709, 497] on div "4:30 PM - 6:30 PM" at bounding box center [712, 501] width 139 height 10
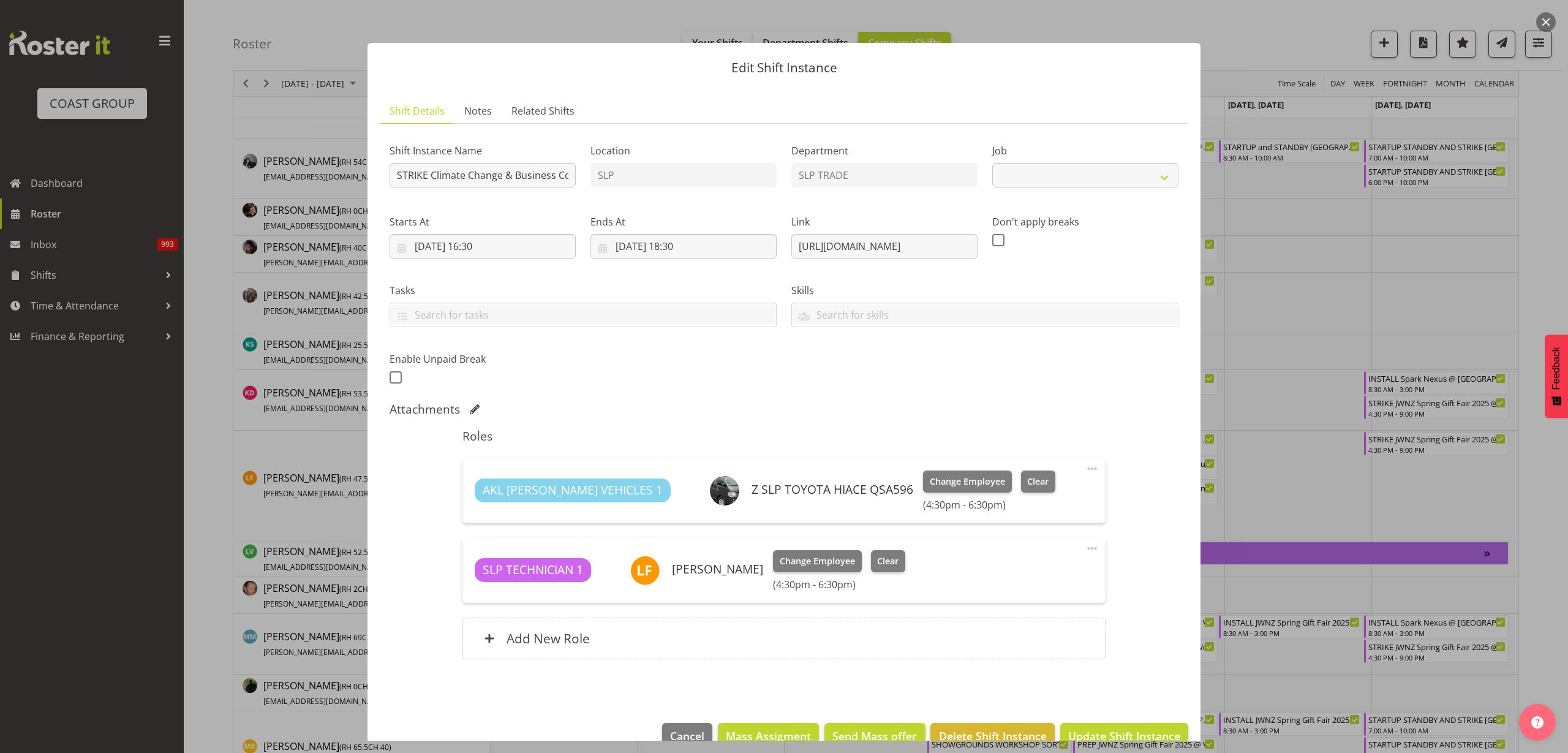
select select "10580"
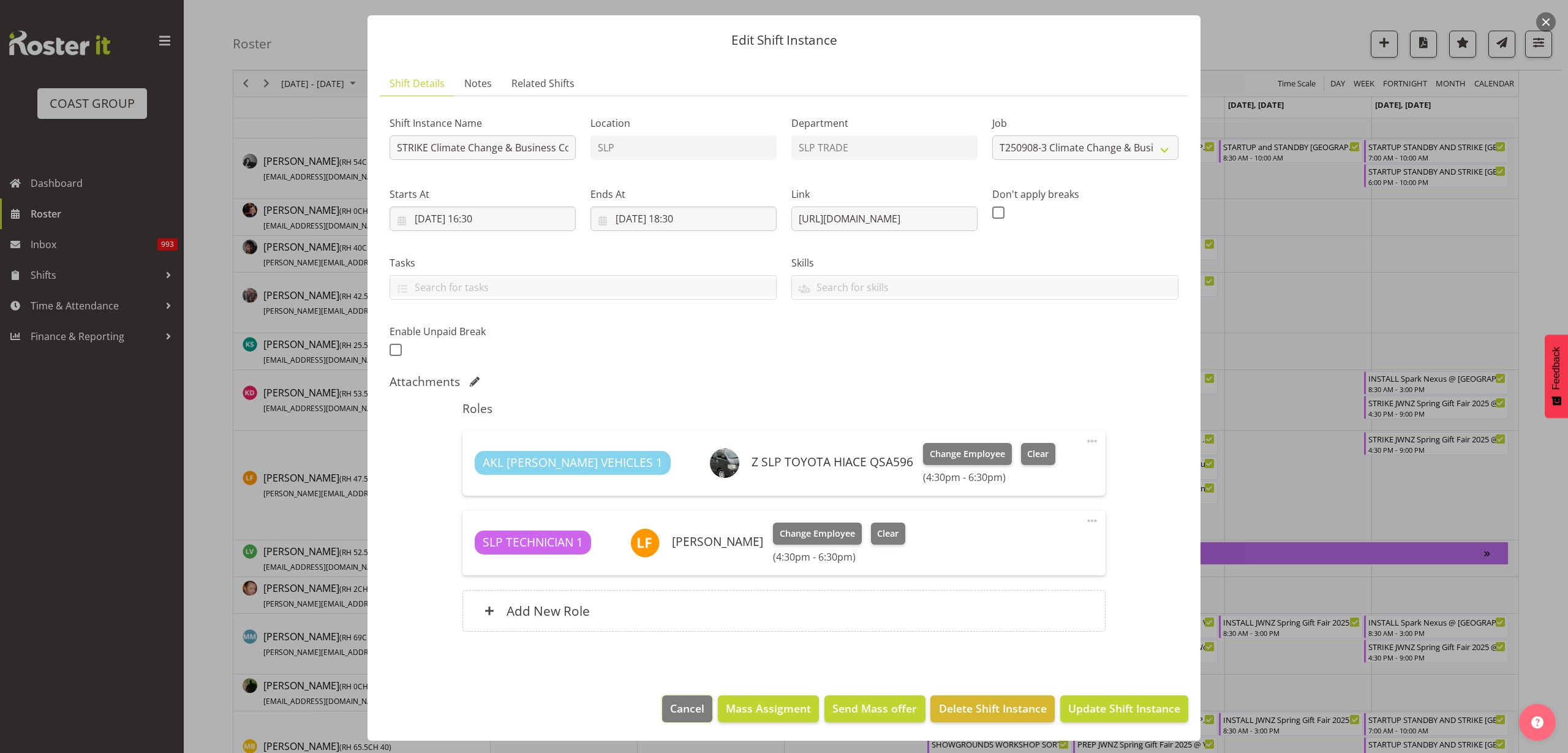
click at [670, 708] on span "Cancel" at bounding box center [687, 708] width 34 height 16
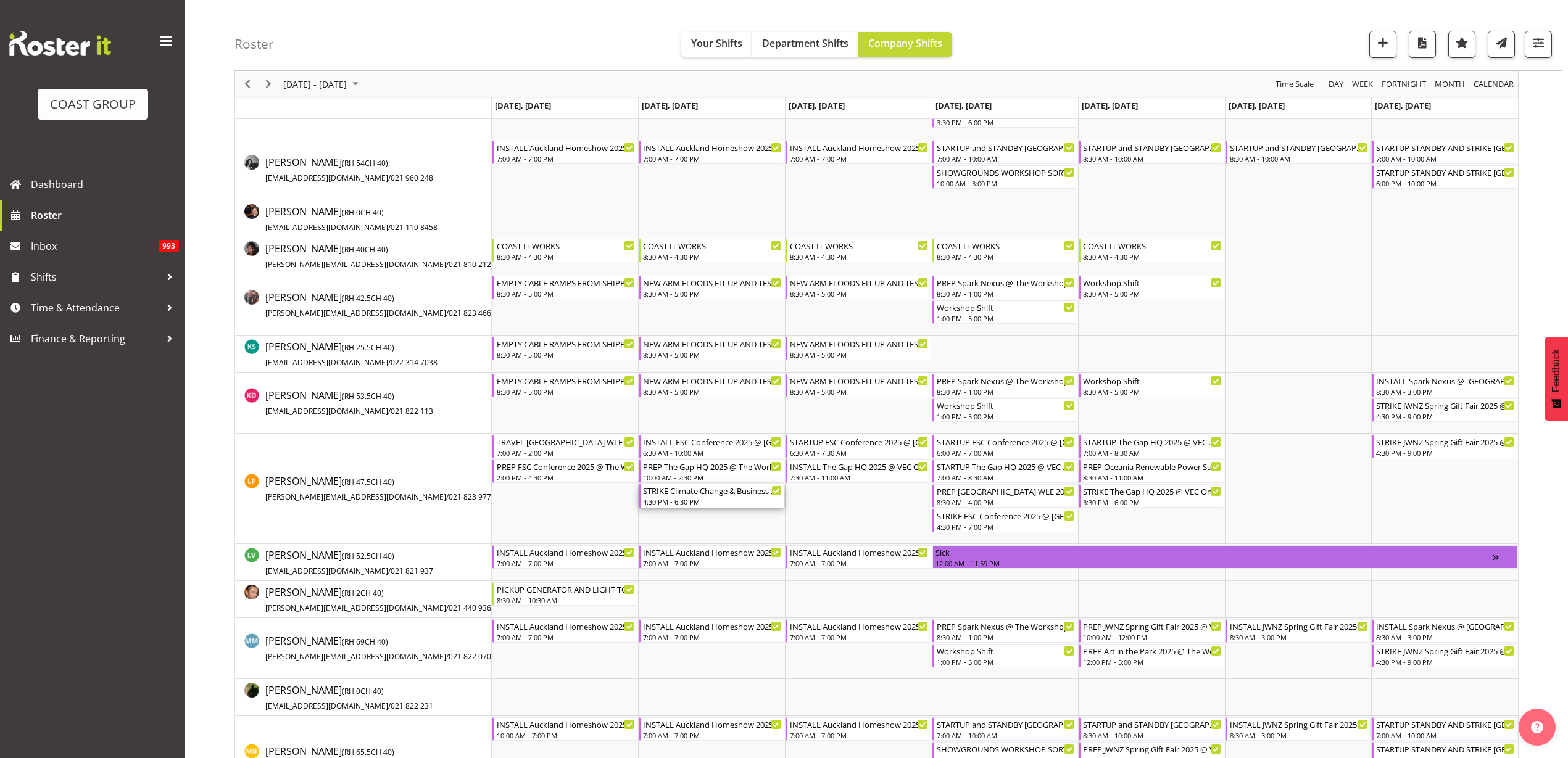
click at [710, 500] on div "4:30 PM - 6:30 PM" at bounding box center [712, 501] width 139 height 10
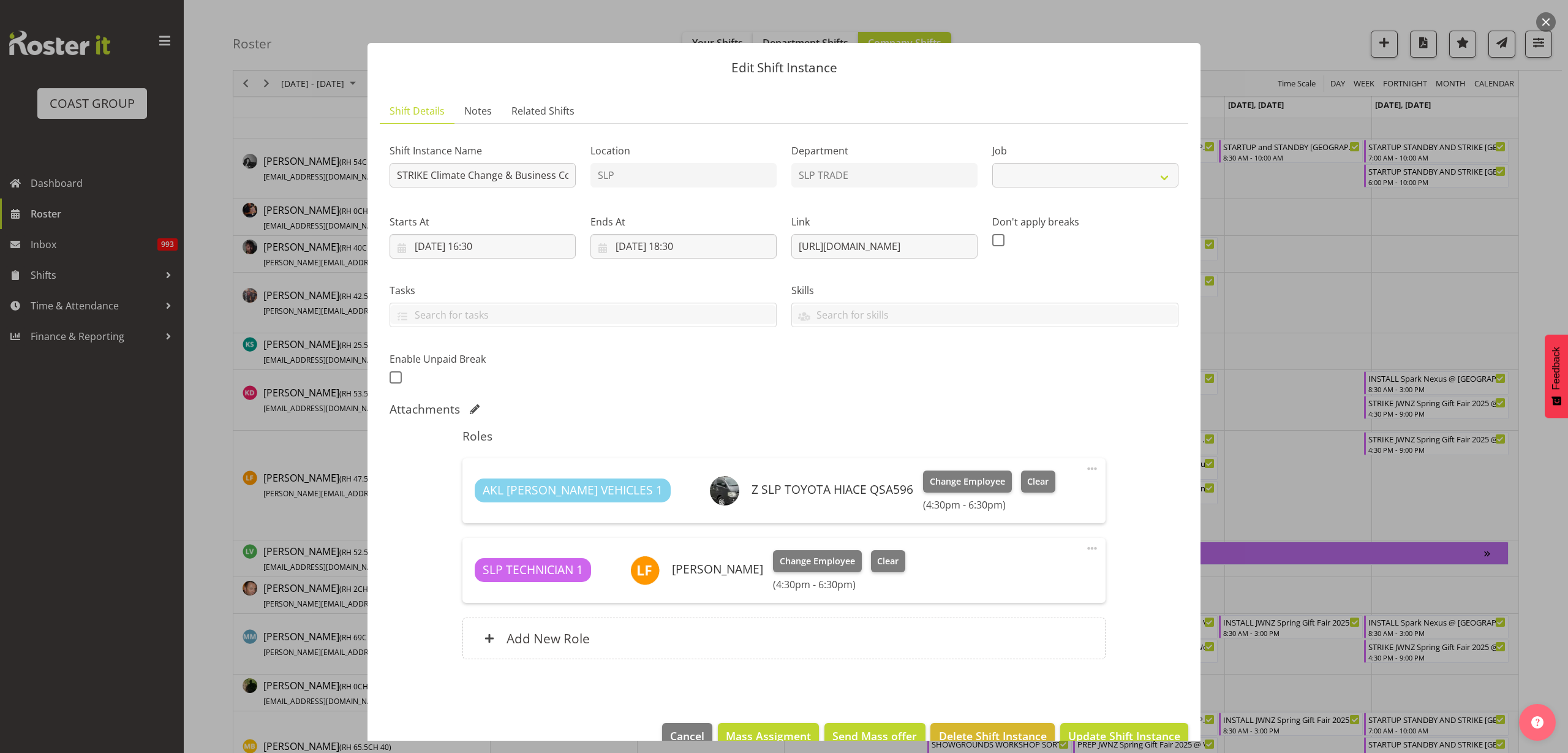
select select "10580"
drag, startPoint x: 791, startPoint y: 245, endPoint x: 1235, endPoint y: 246, distance: 444.0
click at [1235, 246] on div "Edit Shift Instance Shift Details Notes Related Shifts Shift Instance Name STRI…" at bounding box center [784, 376] width 1568 height 753
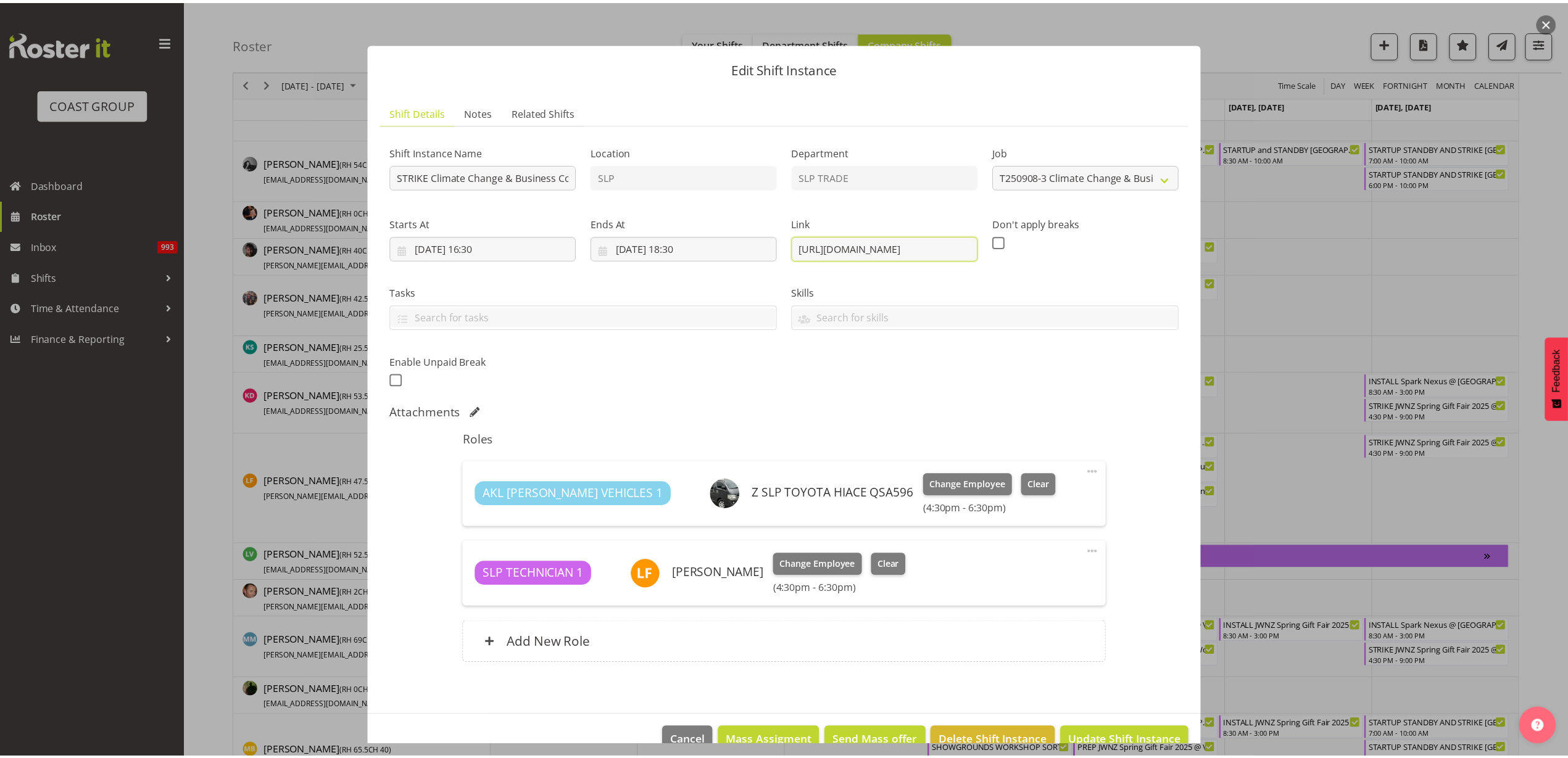
scroll to position [0, 0]
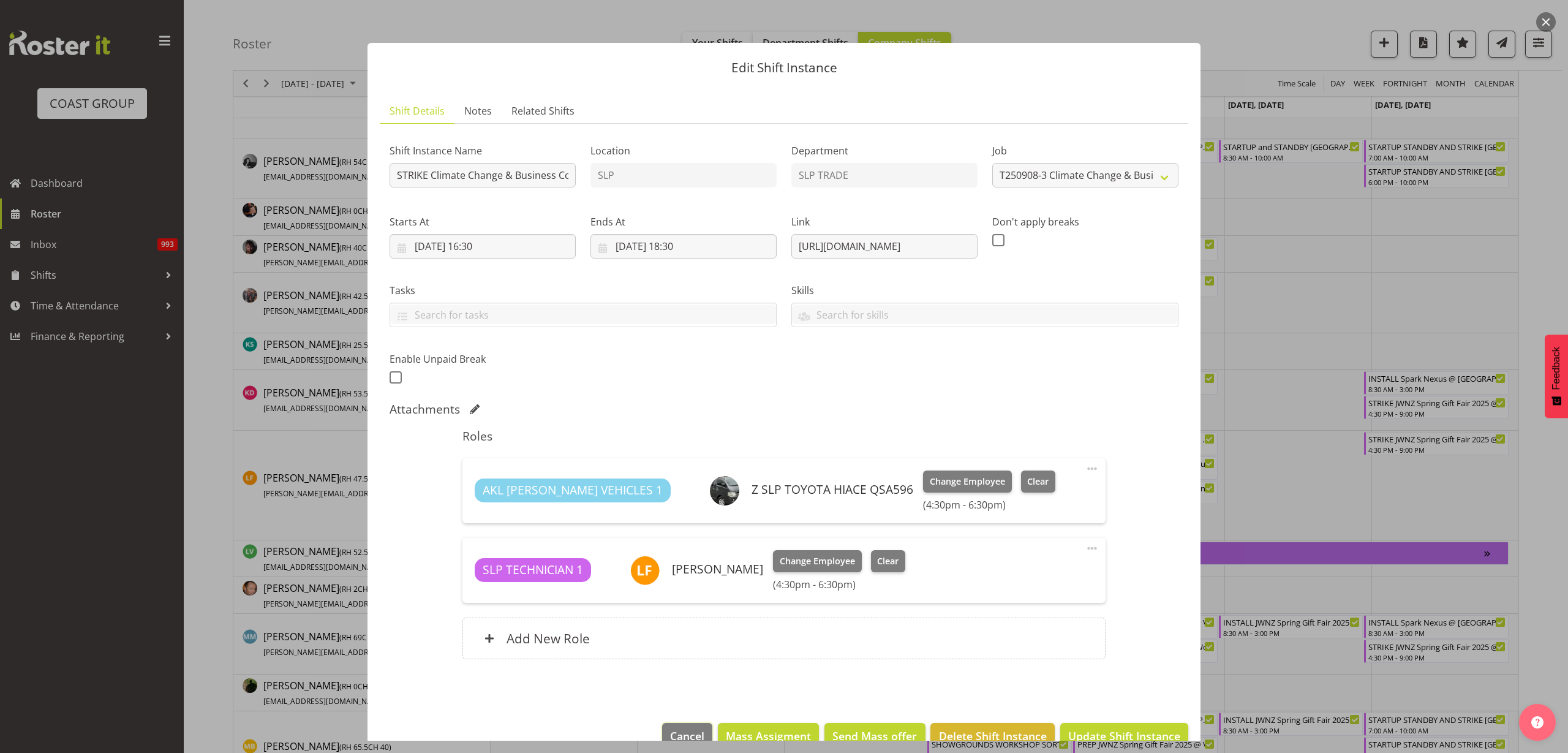
click at [670, 734] on span "Cancel" at bounding box center [687, 736] width 34 height 16
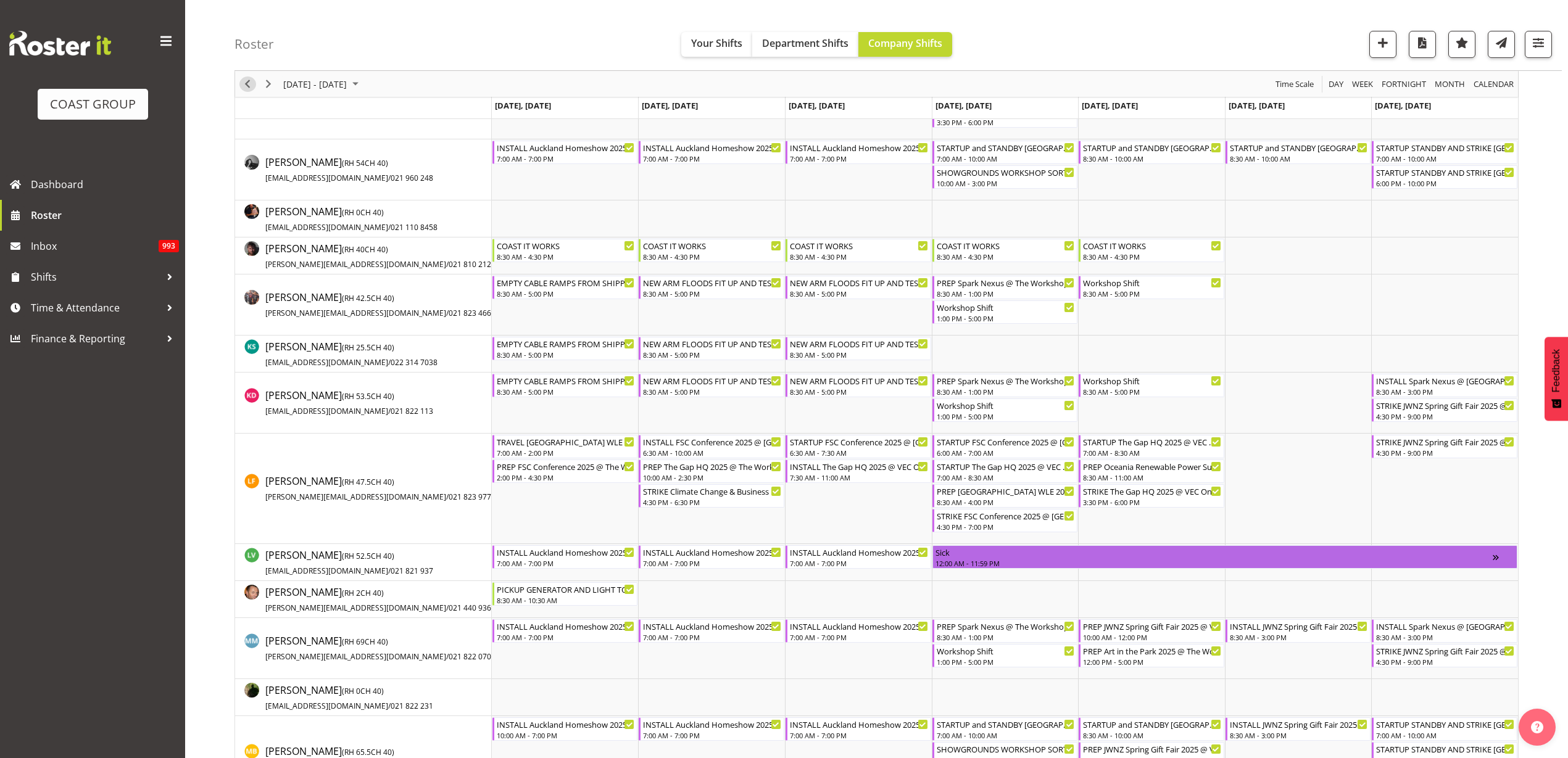
click at [243, 80] on span "Previous" at bounding box center [247, 84] width 15 height 16
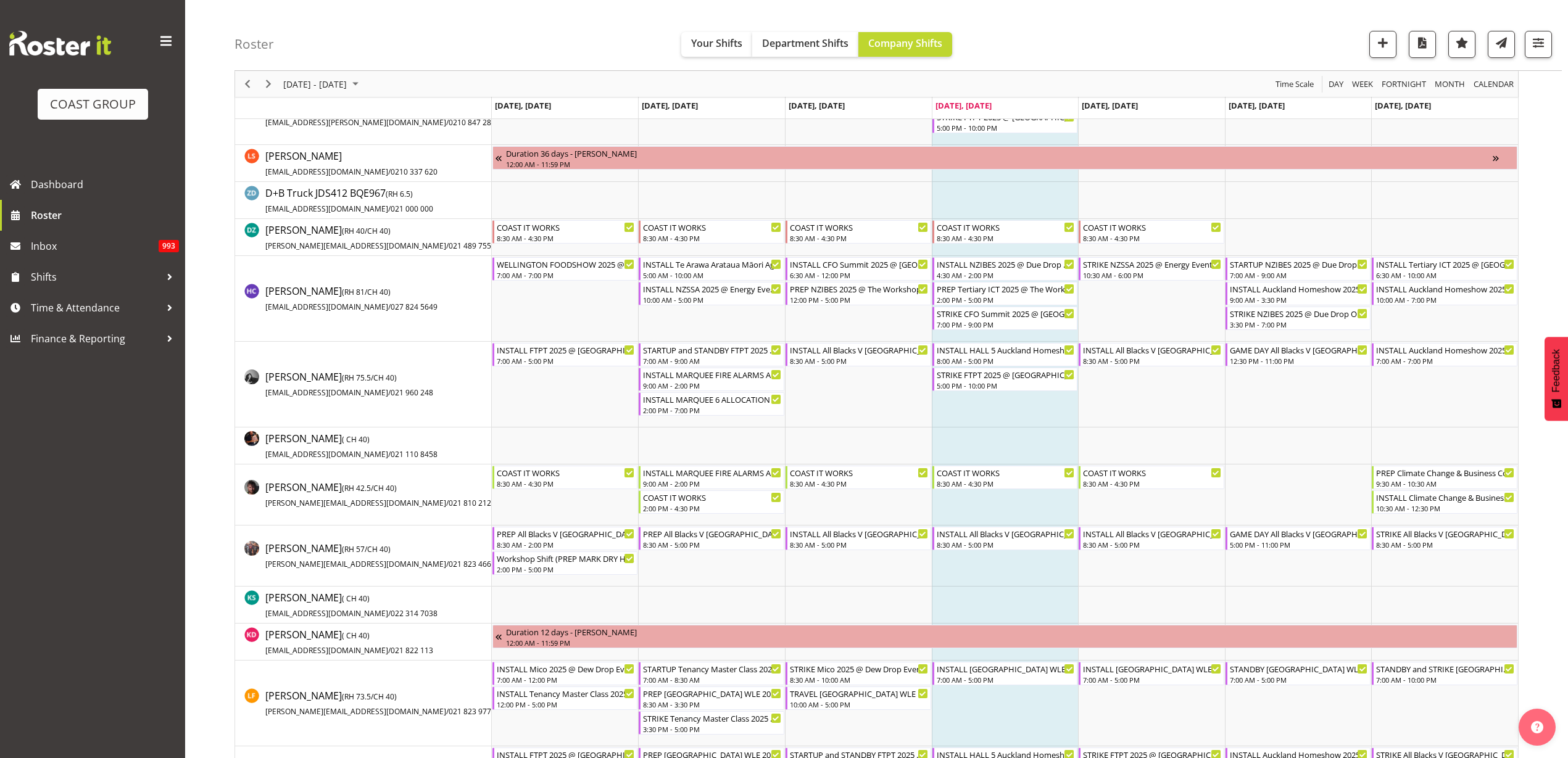
scroll to position [385, 0]
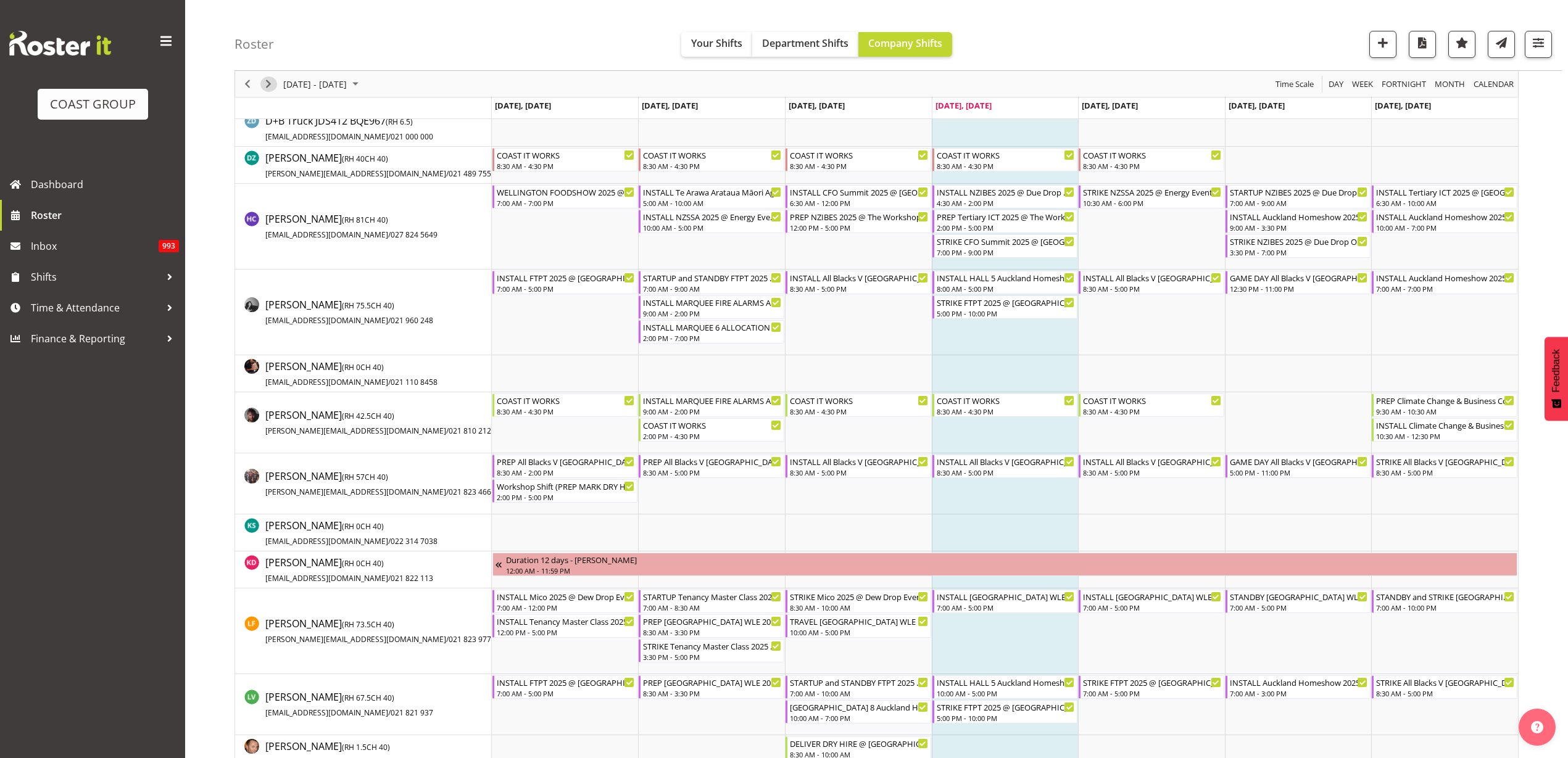
click at [268, 87] on span "Next" at bounding box center [268, 84] width 15 height 16
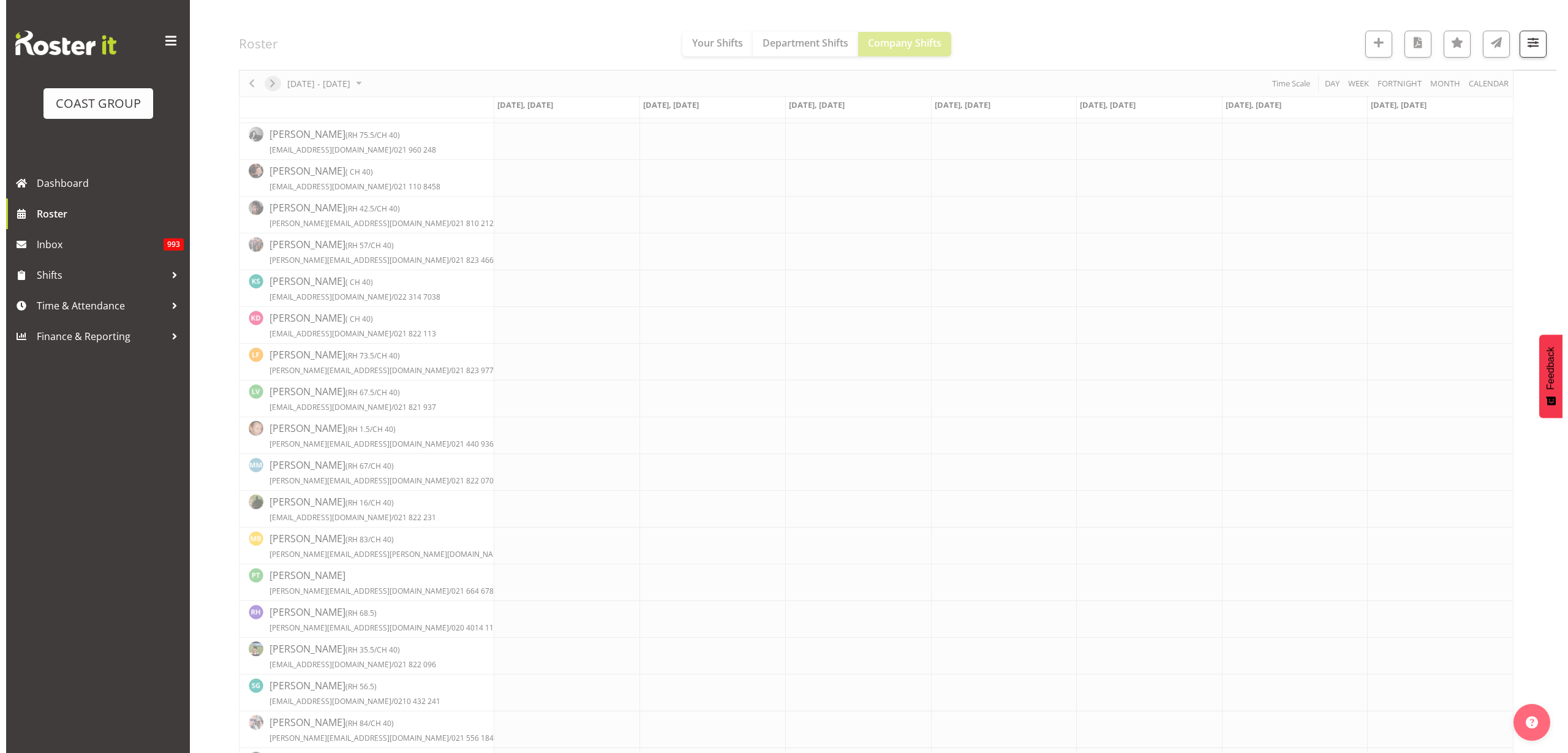
scroll to position [0, 0]
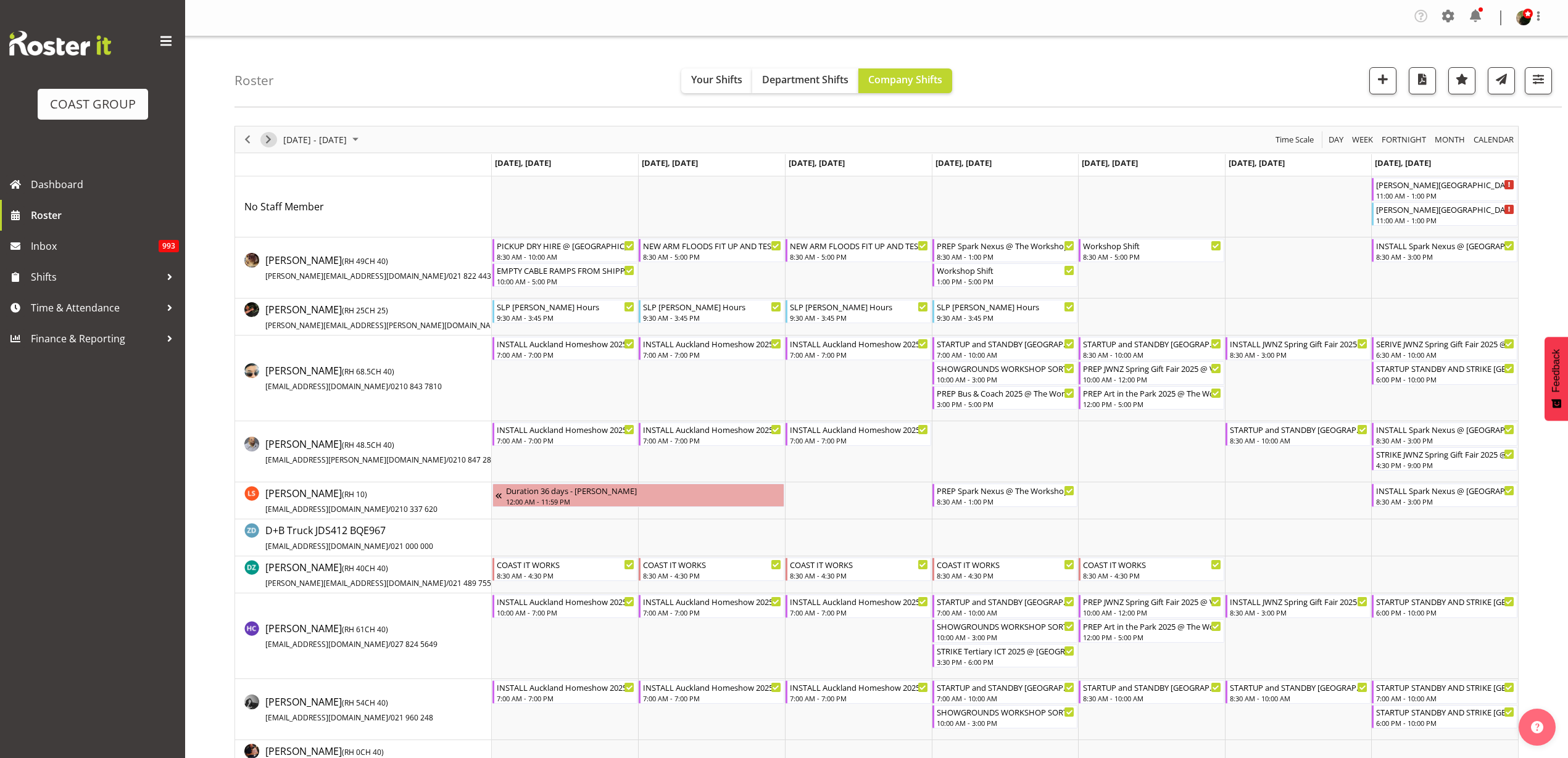
click at [264, 135] on span "Next" at bounding box center [268, 139] width 15 height 16
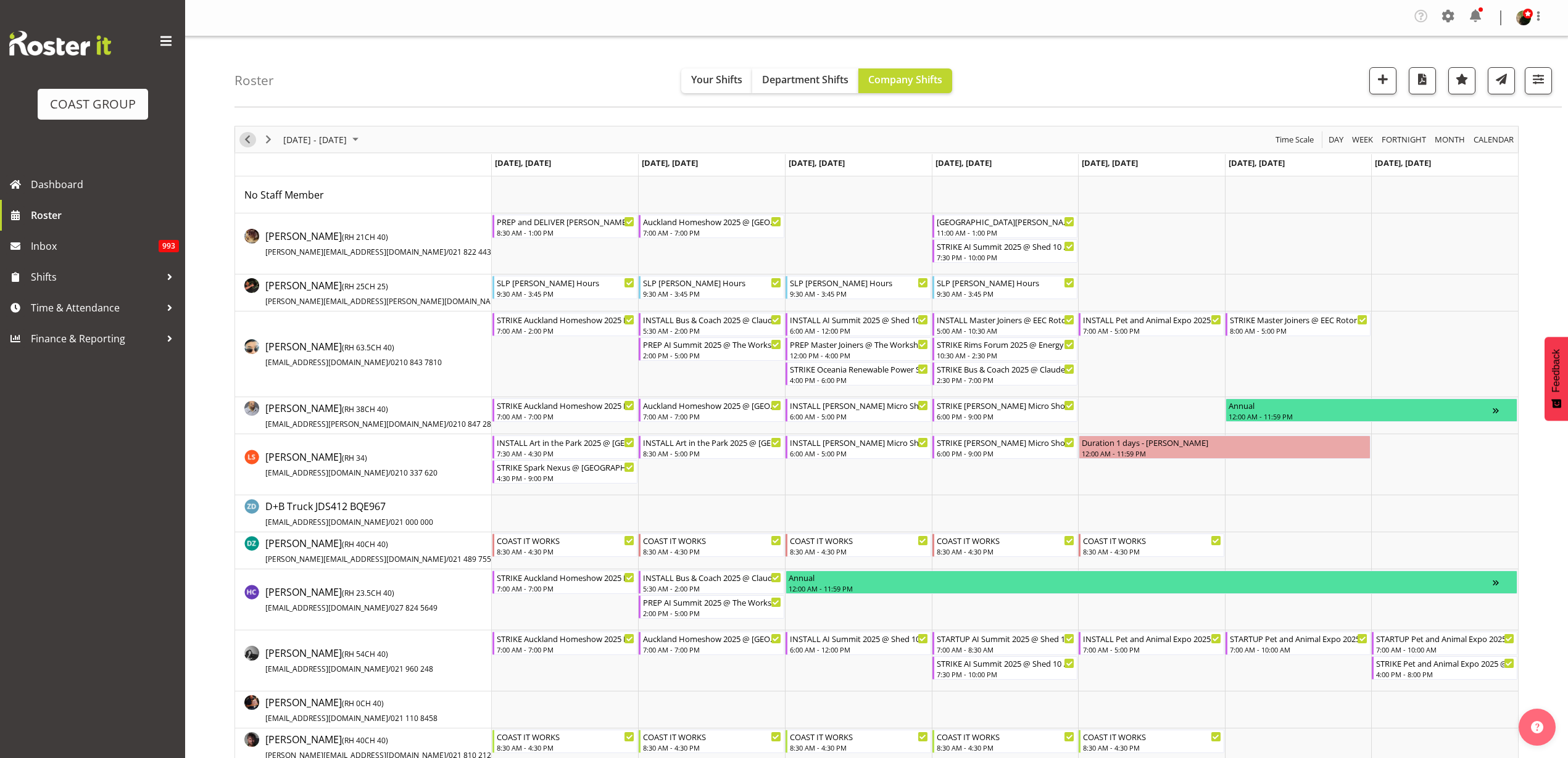
click at [244, 136] on span "Previous" at bounding box center [247, 139] width 15 height 16
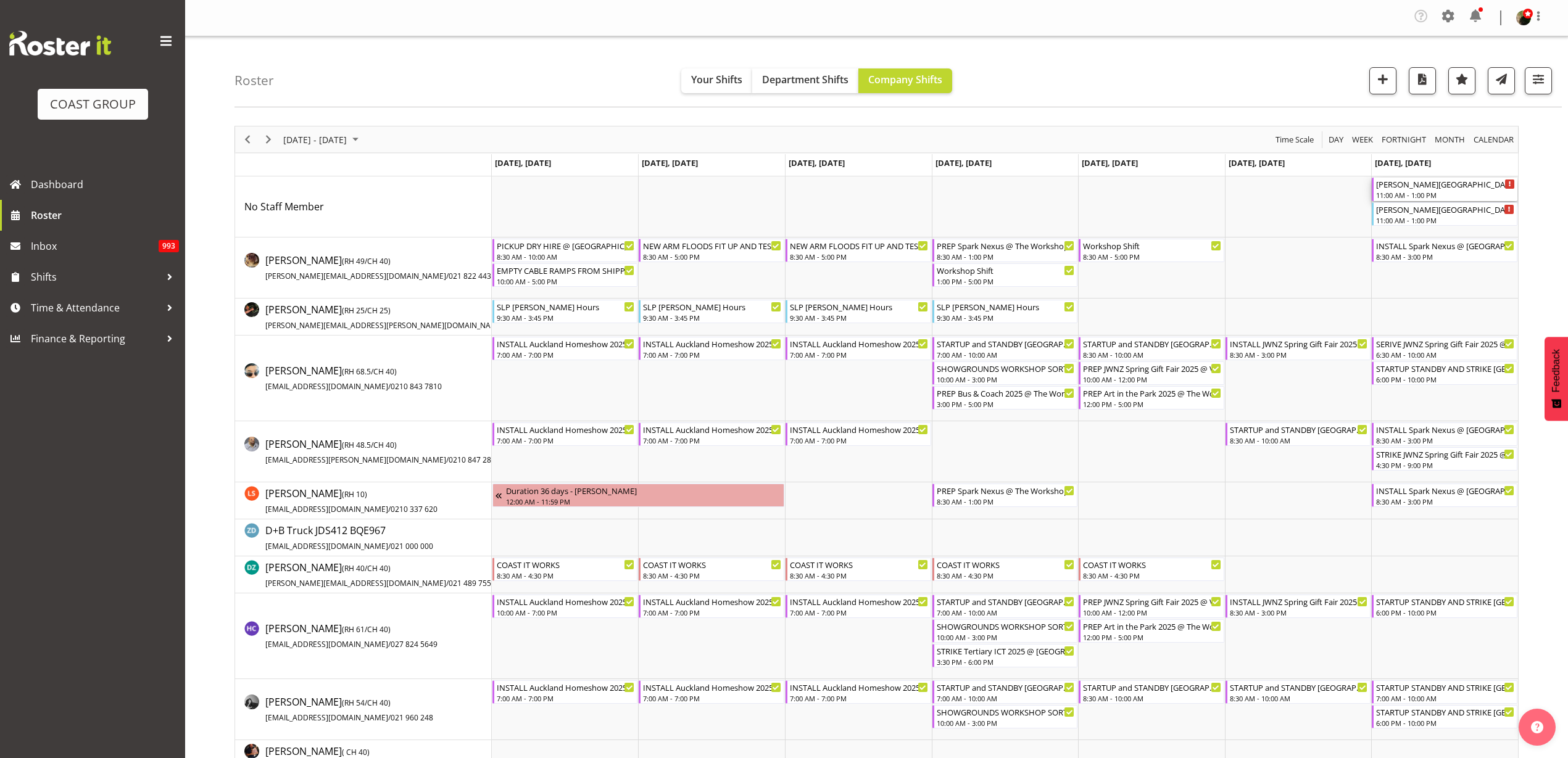
click at [1471, 186] on div "[PERSON_NAME][GEOGRAPHIC_DATA] Dry Hire @ [PERSON_NAME][GEOGRAPHIC_DATA] On SIt…" at bounding box center [1445, 184] width 139 height 13
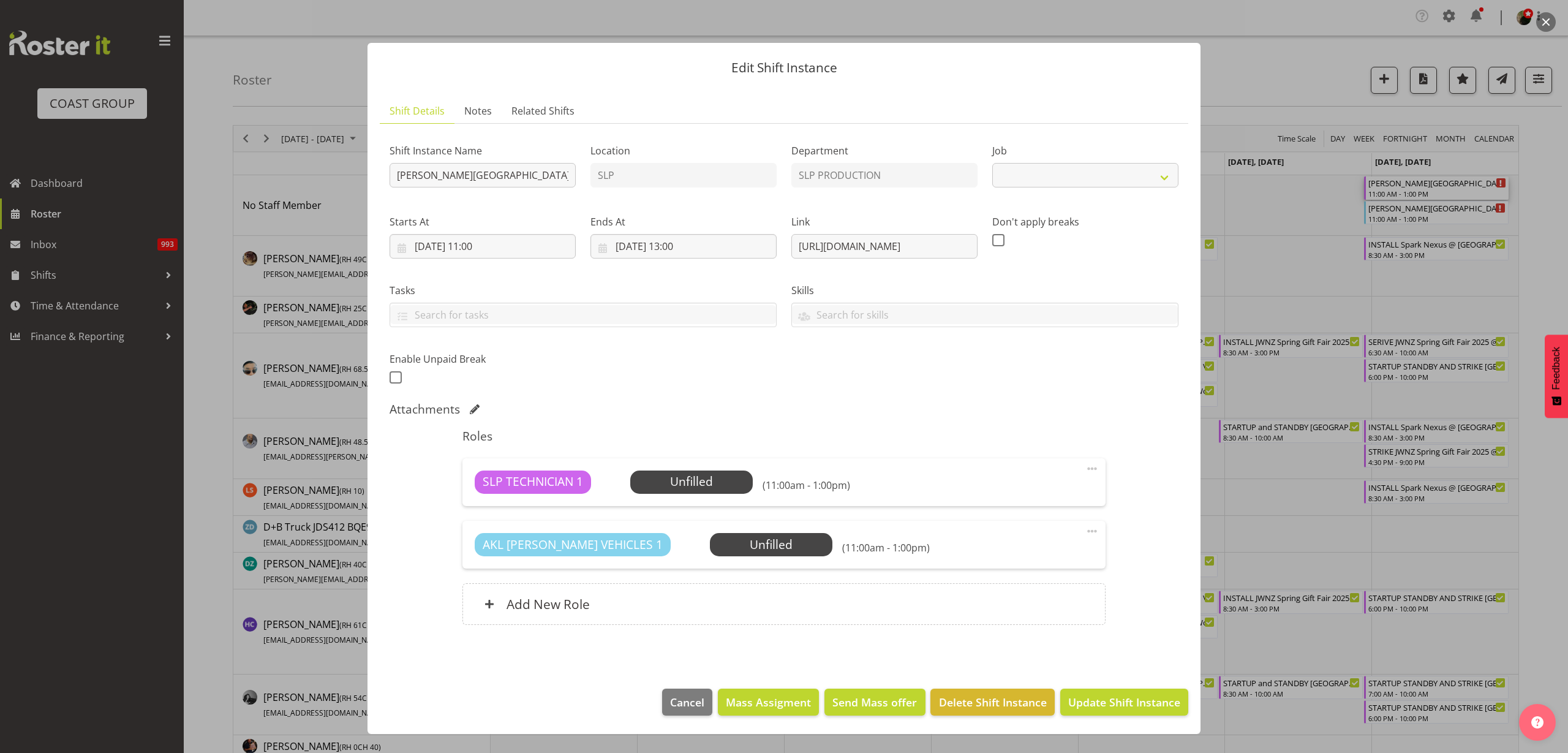
select select "10591"
click at [975, 704] on span "Delete Shift Instance" at bounding box center [993, 702] width 108 height 16
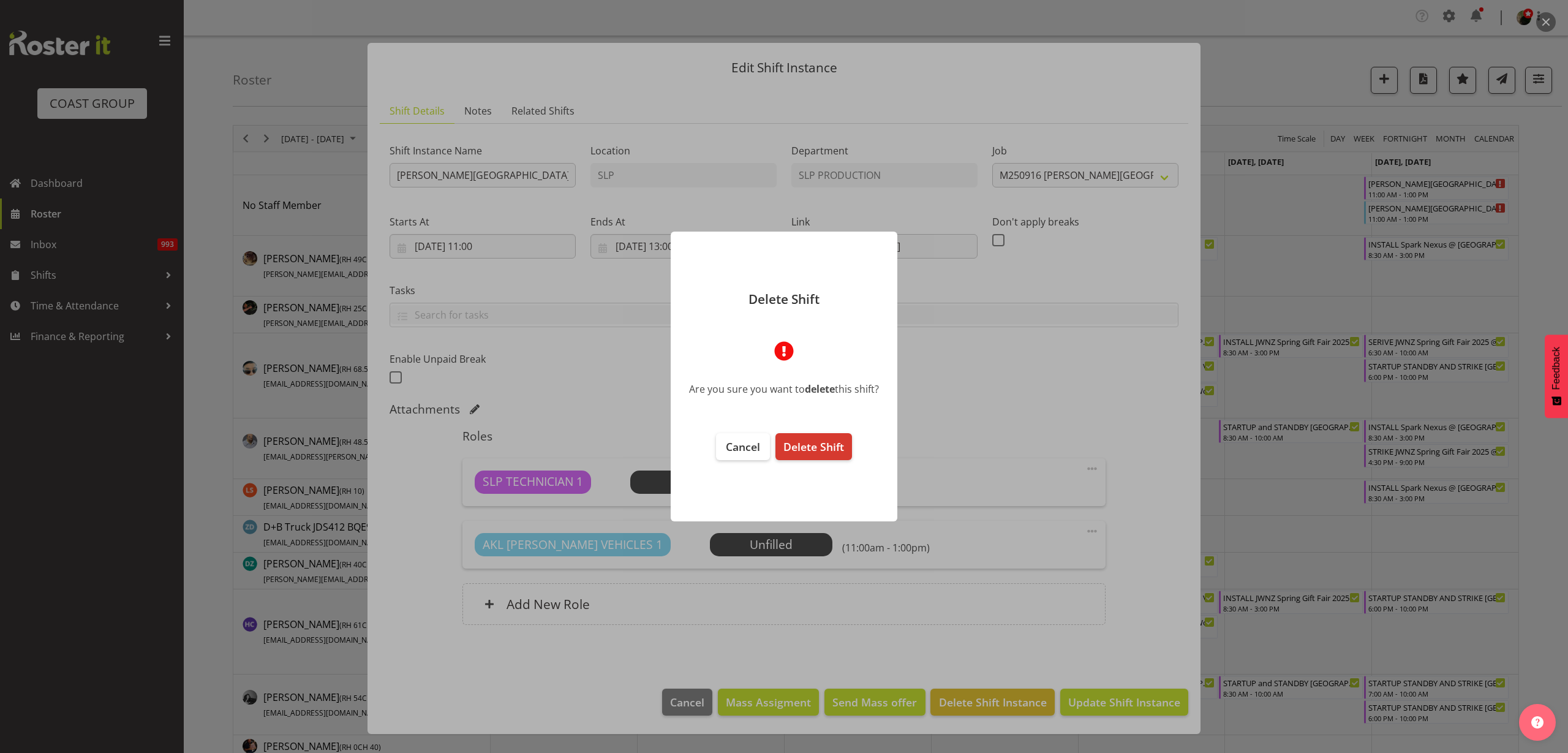
click at [825, 444] on span "Delete Shift" at bounding box center [813, 446] width 60 height 15
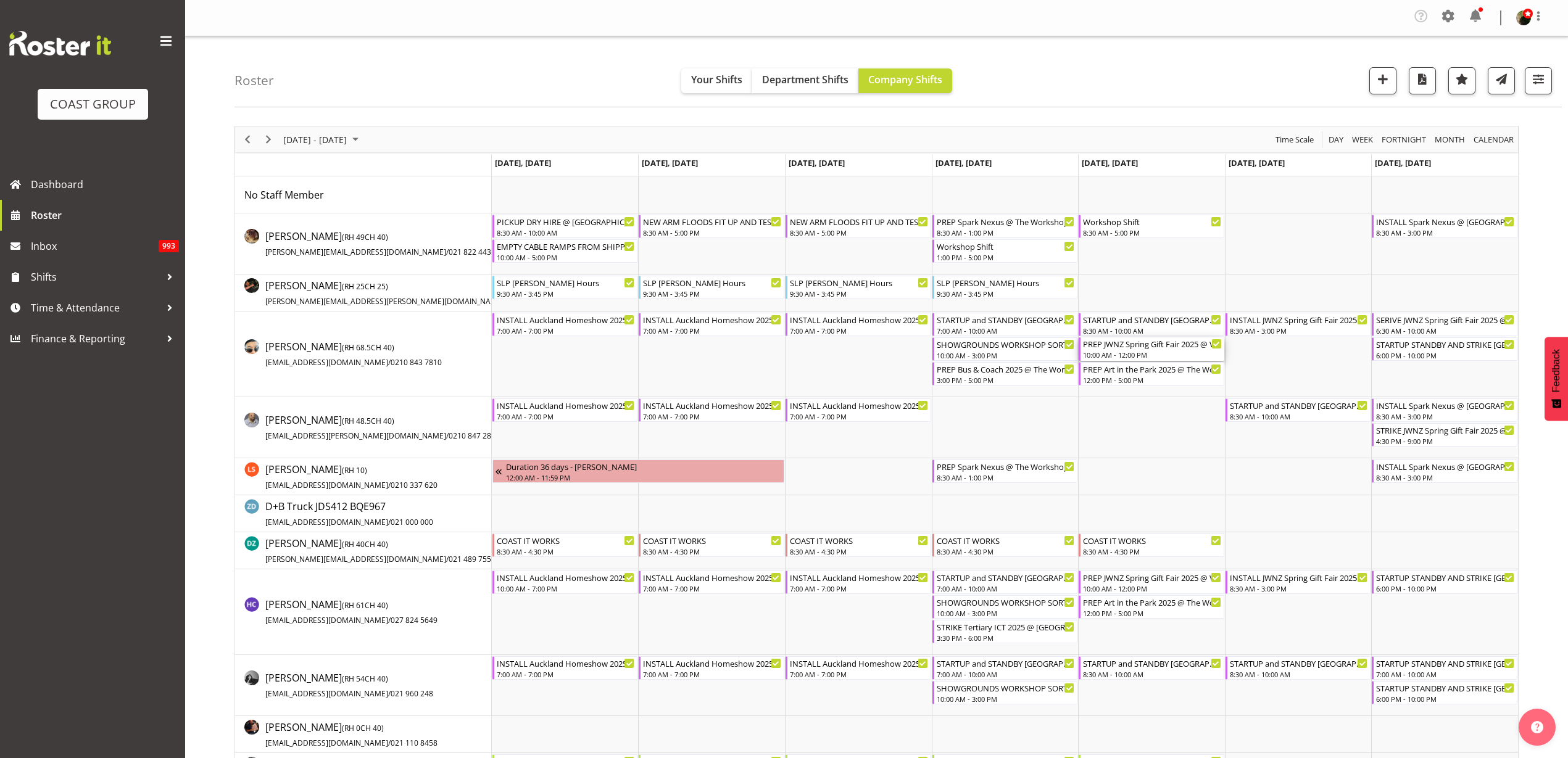
click at [1139, 347] on div "PREP JWNZ Spring Gift Fair 2025 @ Viaduct Events Centre On Site @ 0200" at bounding box center [1152, 344] width 139 height 13
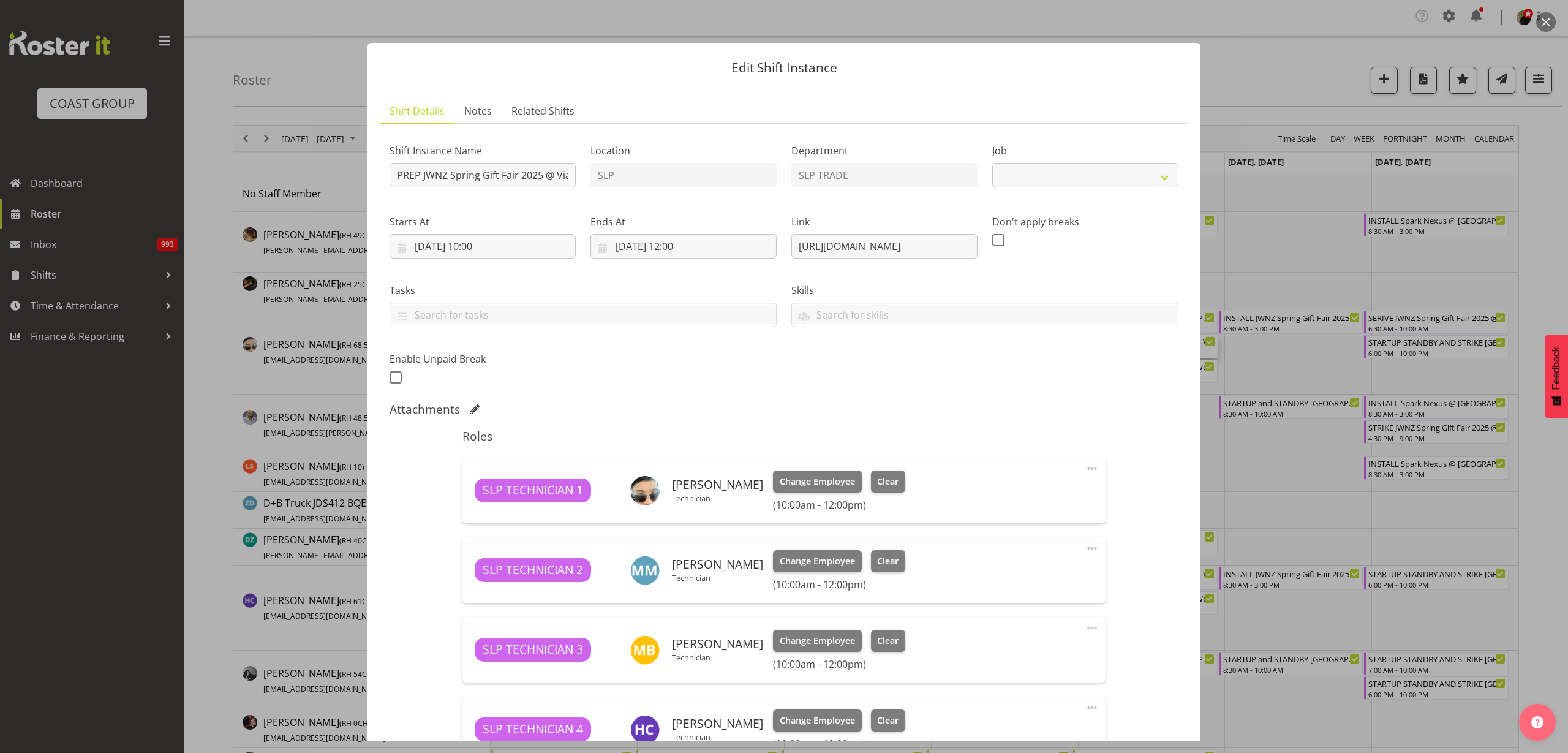
select select "9403"
drag, startPoint x: 791, startPoint y: 247, endPoint x: 1346, endPoint y: 252, distance: 555.0
click at [1346, 252] on div "Edit Shift Instance Shift Details Notes Related Shifts Shift Instance Name PREP…" at bounding box center [784, 376] width 1568 height 753
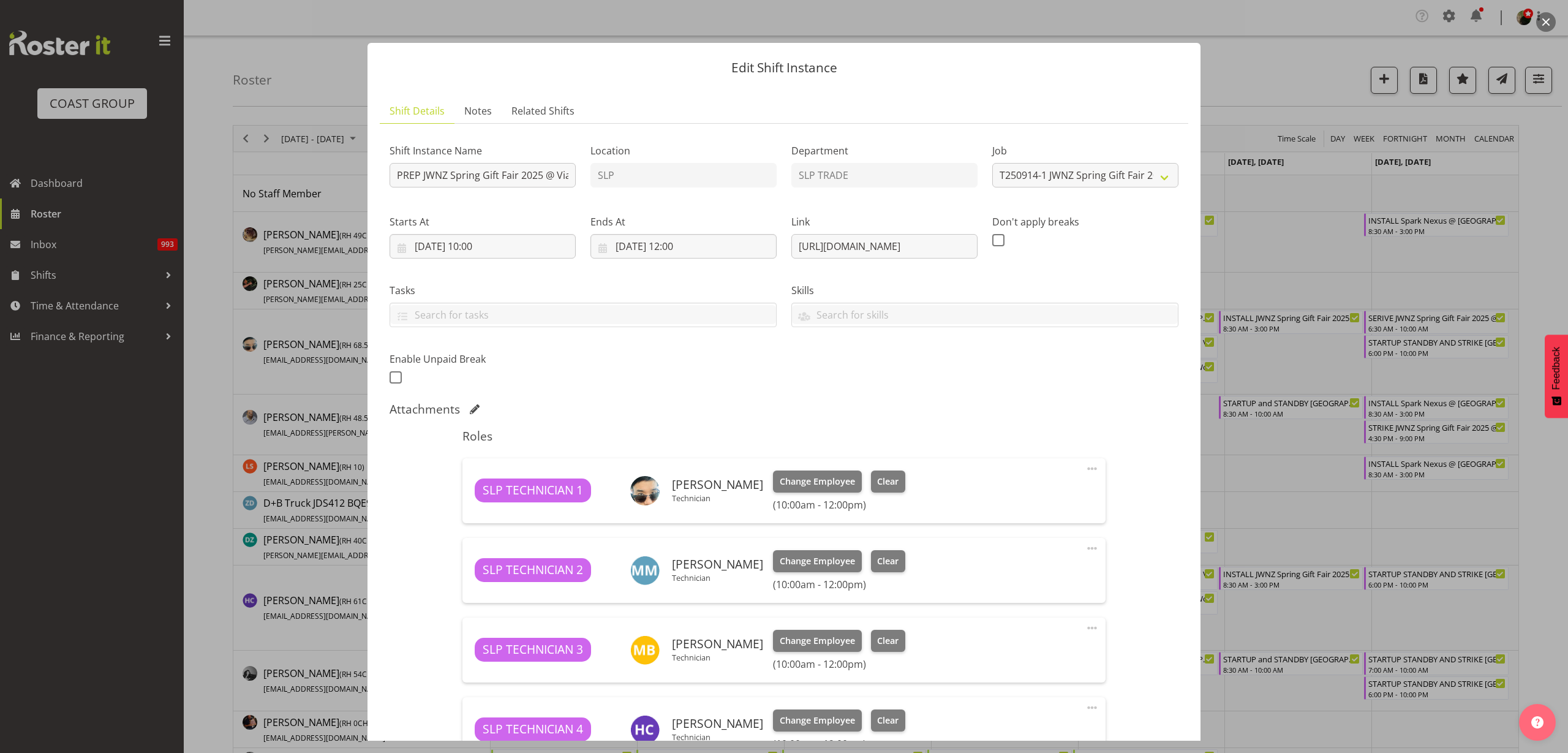
click at [1554, 23] on button "button" at bounding box center [1546, 22] width 20 height 20
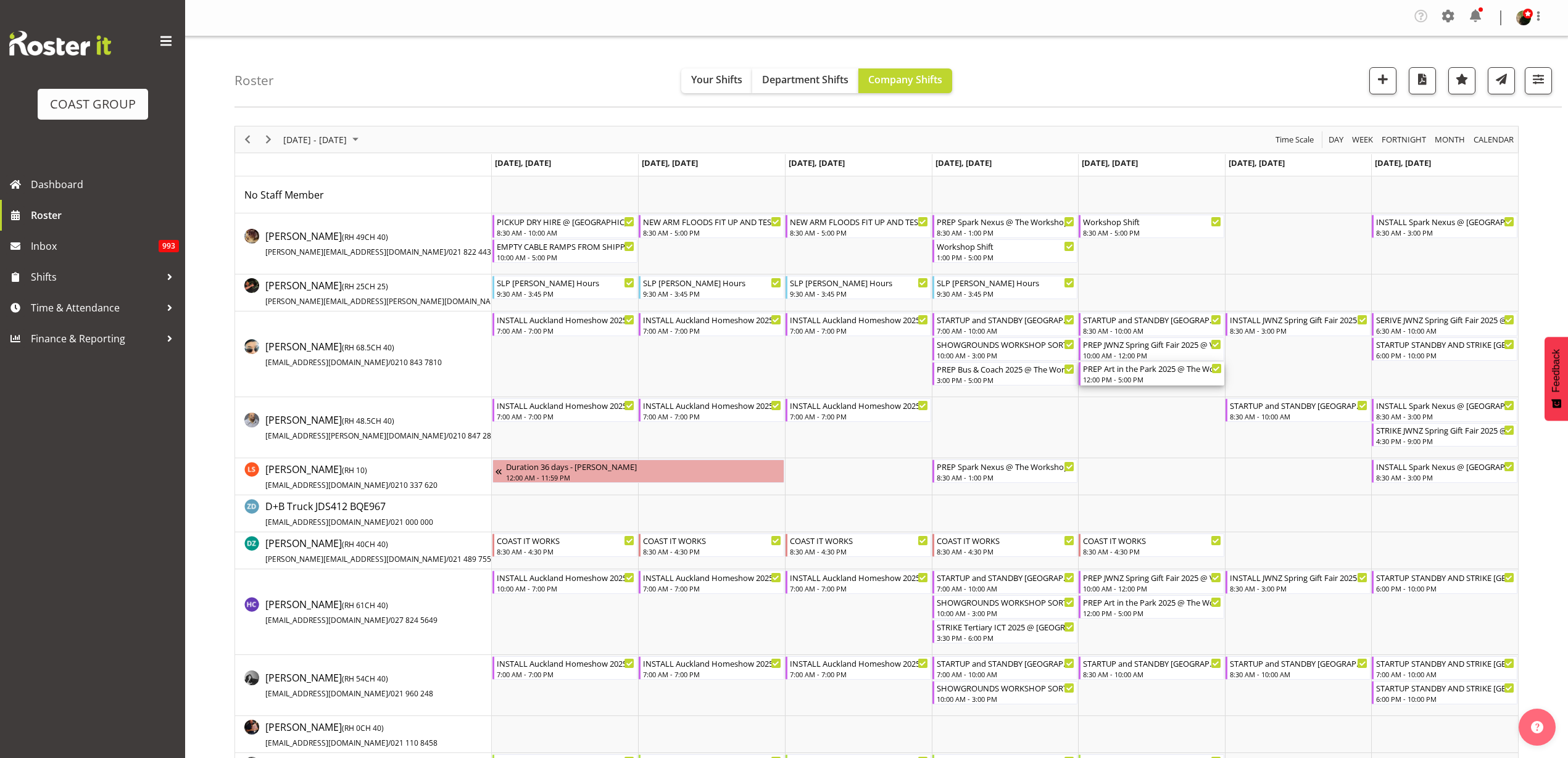
click at [1130, 373] on div "PREP Art in the Park 2025 @ The Workshop 12:00 PM - 5:00 PM" at bounding box center [1152, 373] width 139 height 24
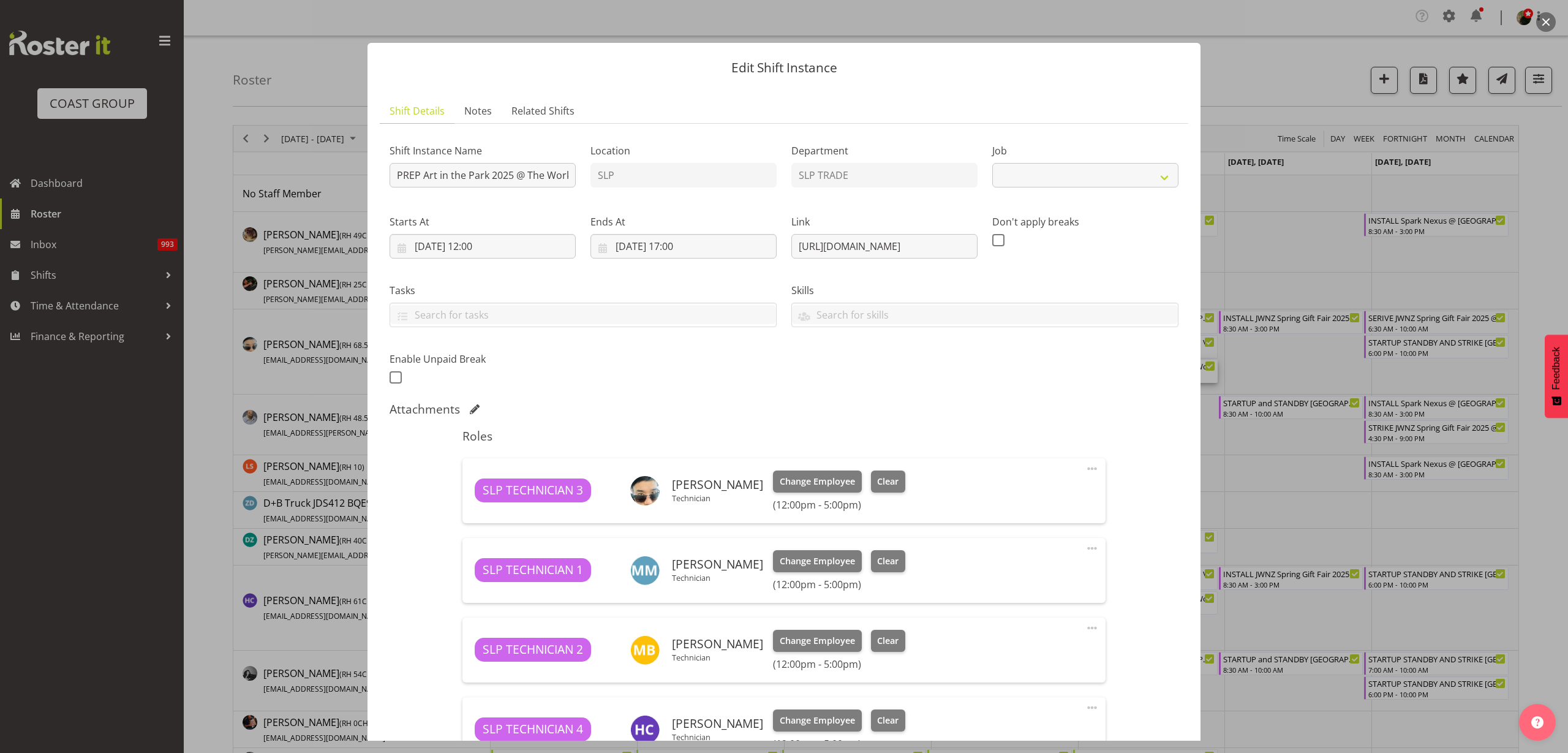
select select "9928"
drag, startPoint x: 788, startPoint y: 242, endPoint x: 1444, endPoint y: 232, distance: 656.1
click at [1444, 232] on div "Edit Shift Instance Shift Details Notes Related Shifts Shift Instance Name PREP…" at bounding box center [784, 376] width 1568 height 753
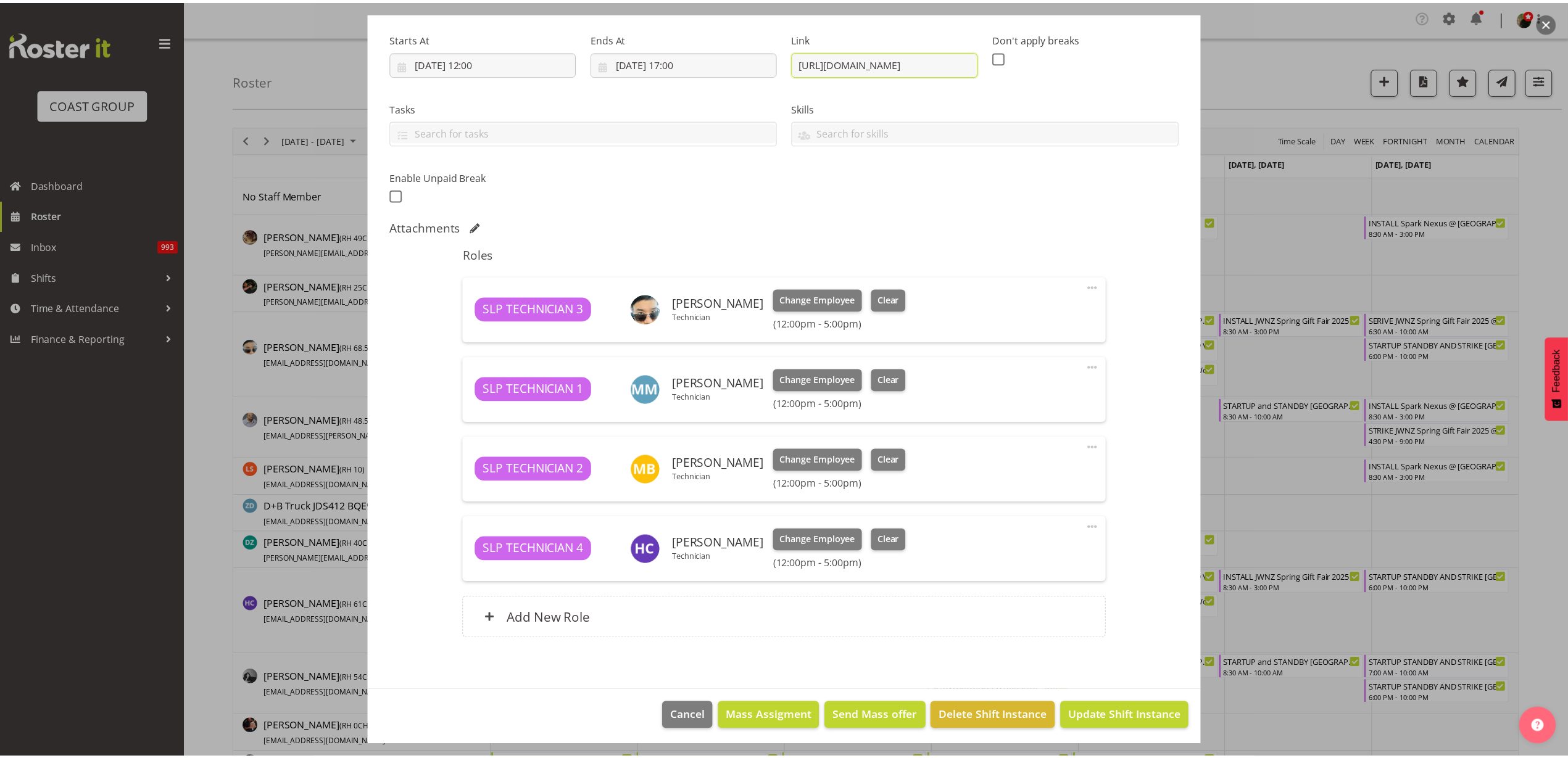
scroll to position [188, 0]
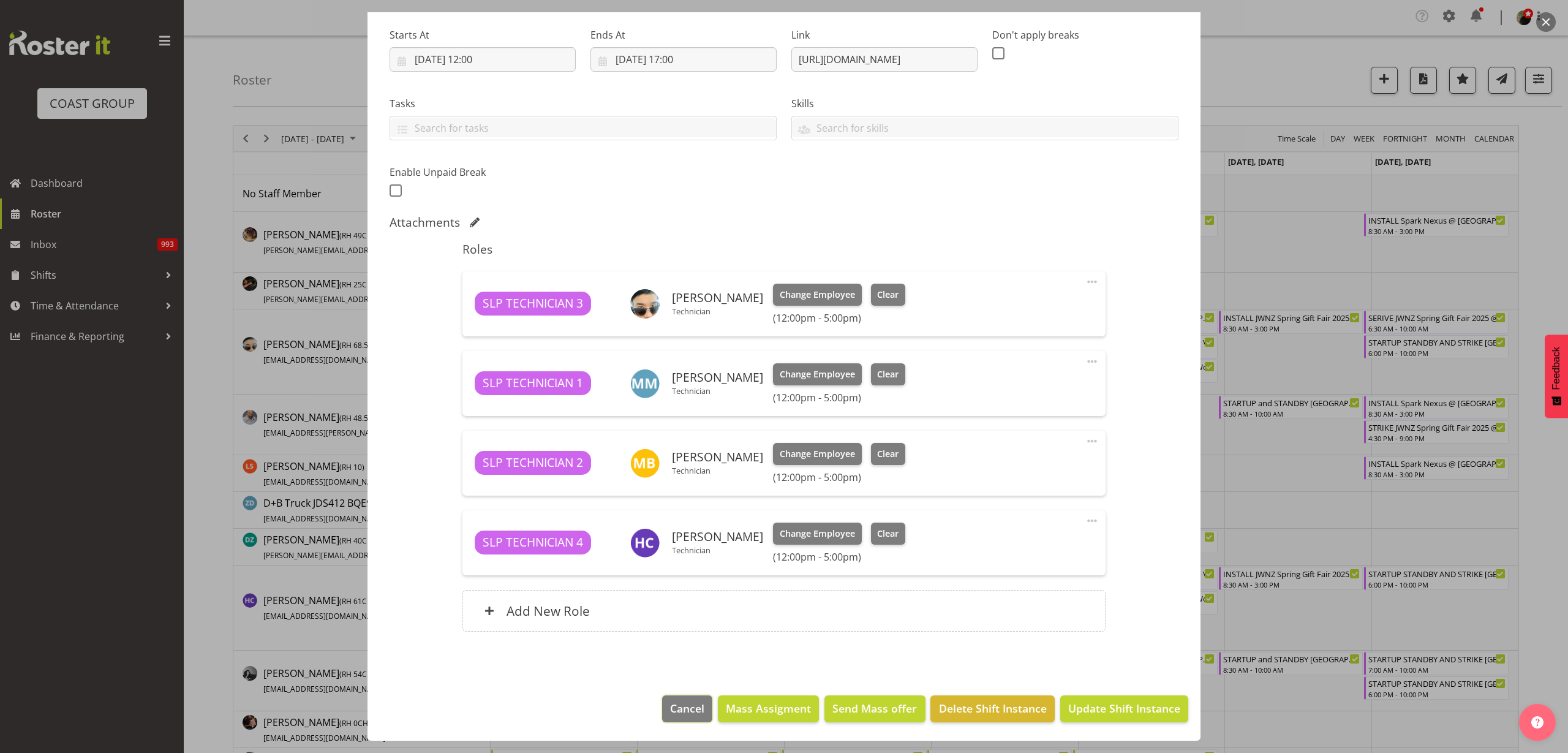
click at [693, 704] on span "Cancel" at bounding box center [687, 708] width 34 height 16
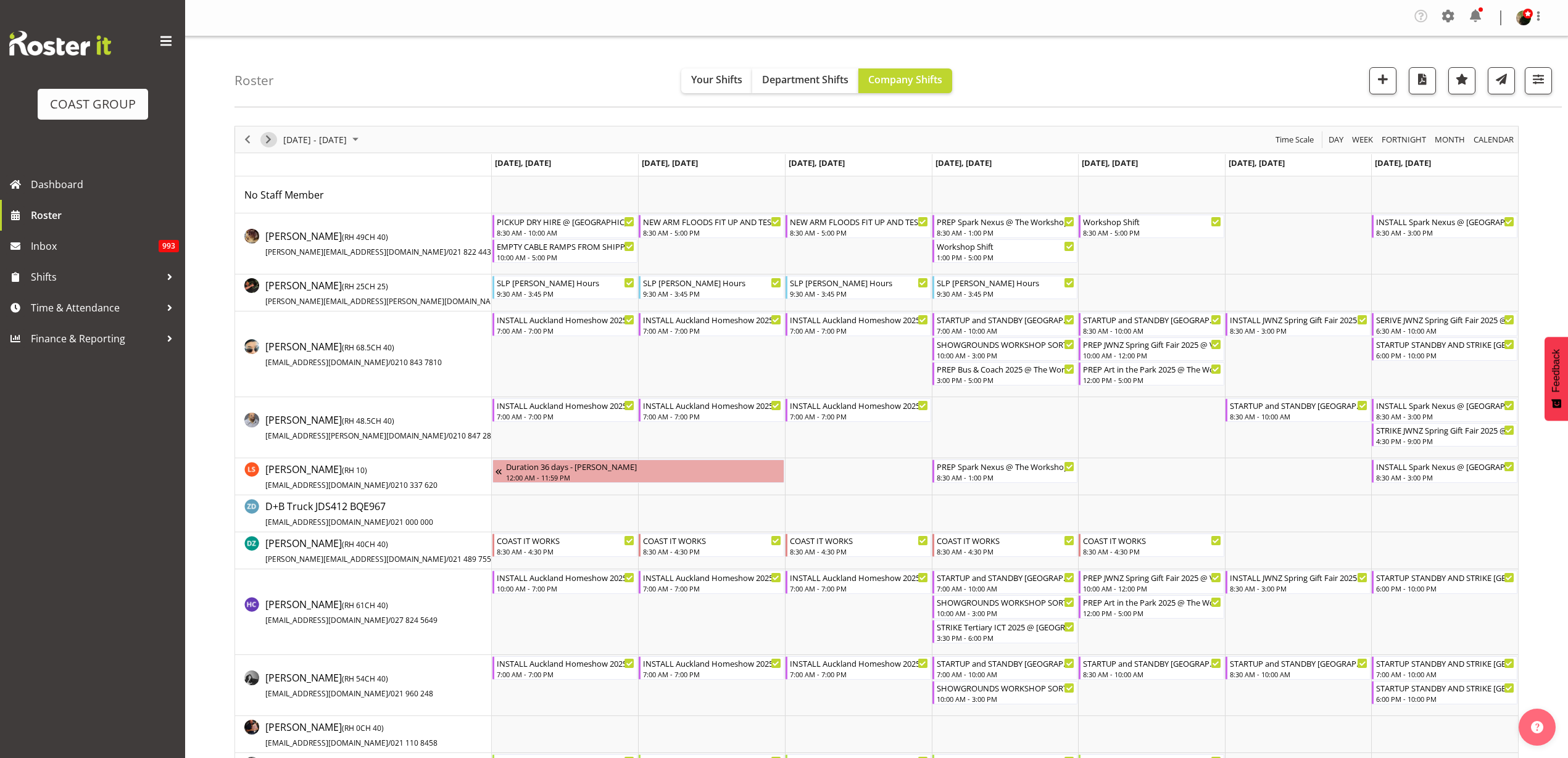
click at [270, 141] on span "Next" at bounding box center [268, 139] width 15 height 16
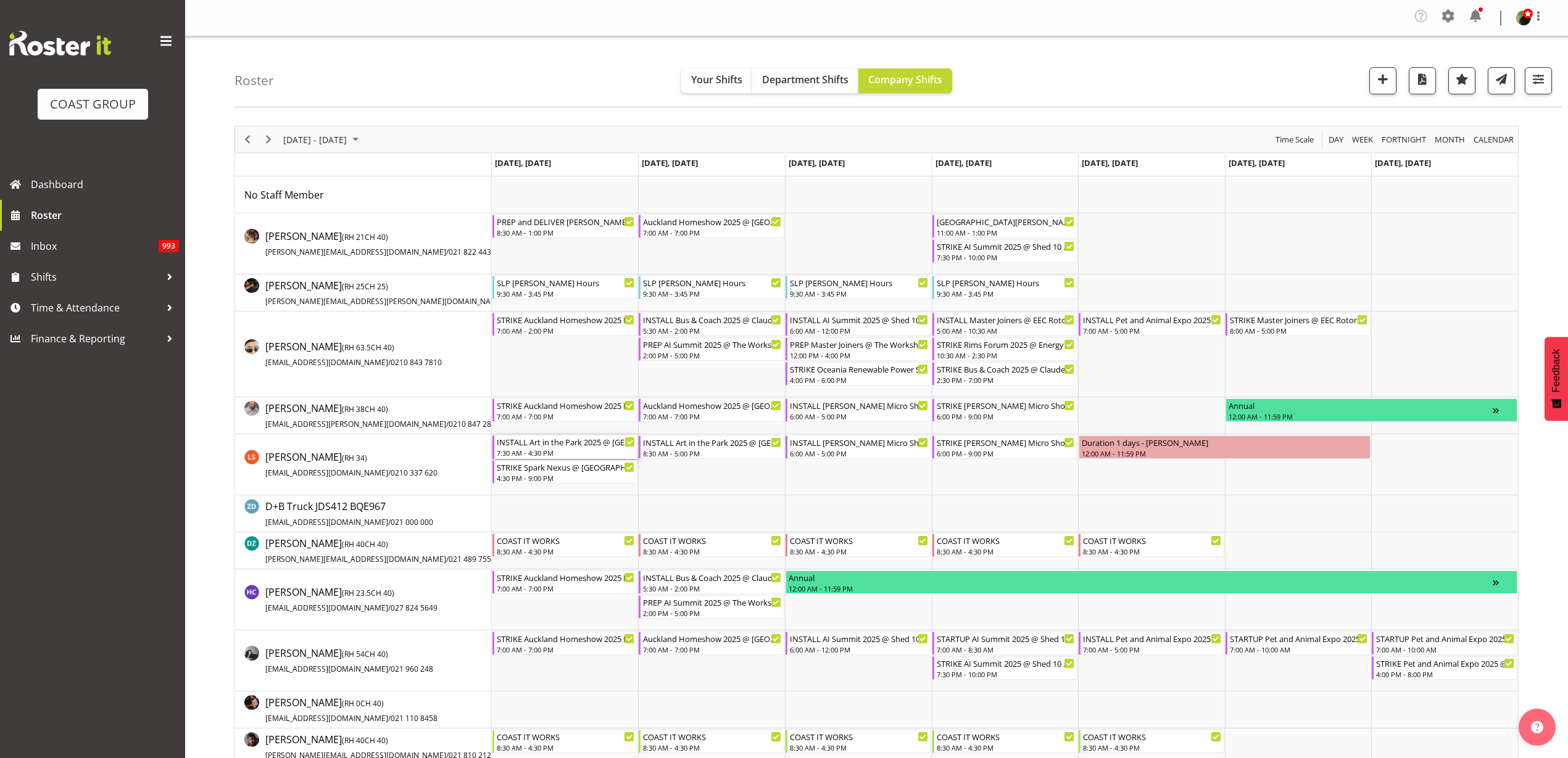
click at [549, 449] on div "7:30 AM - 4:30 PM" at bounding box center [566, 452] width 139 height 10
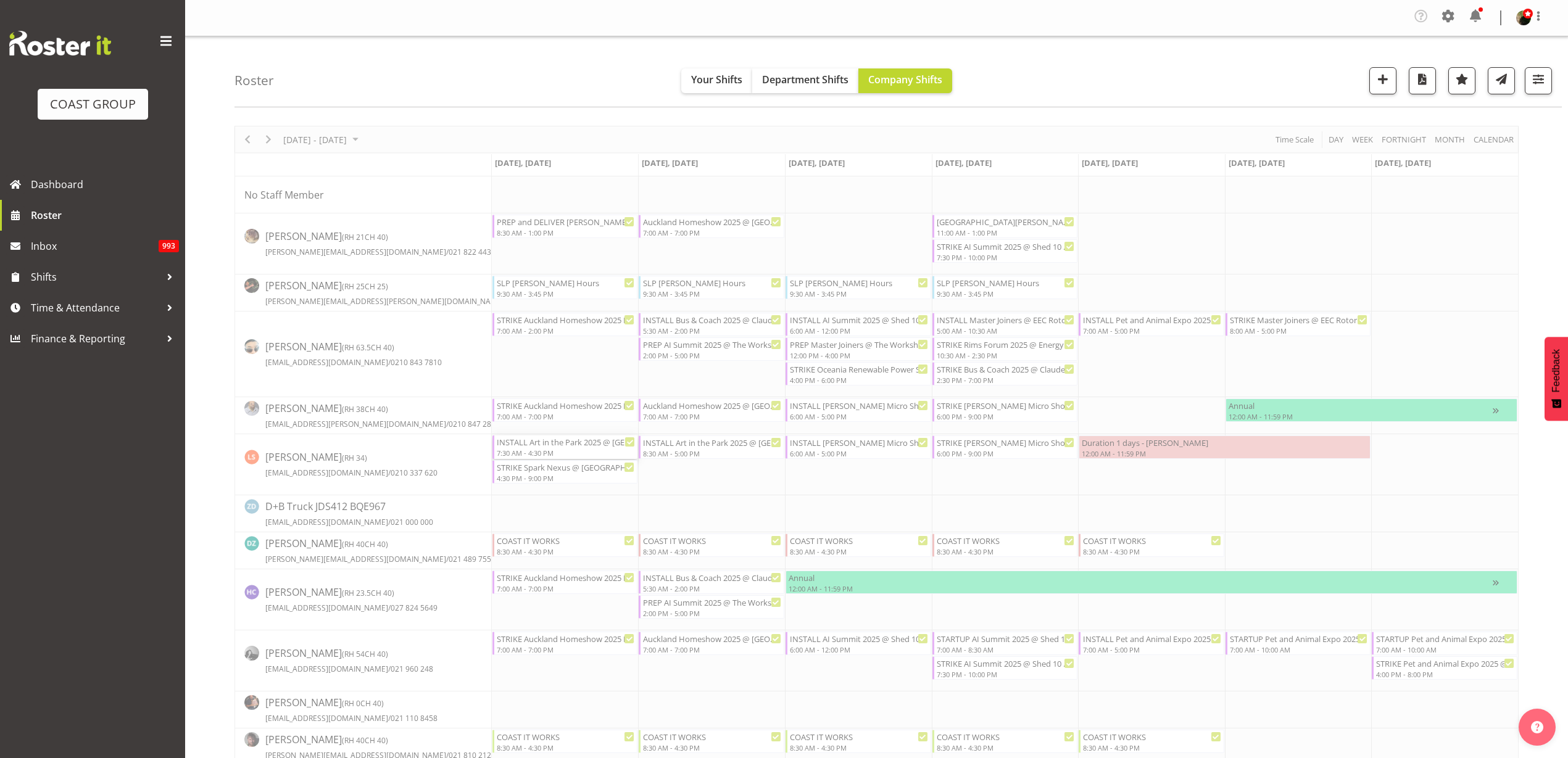
select select
select select "8"
select select "2025"
select select "7"
select select "30"
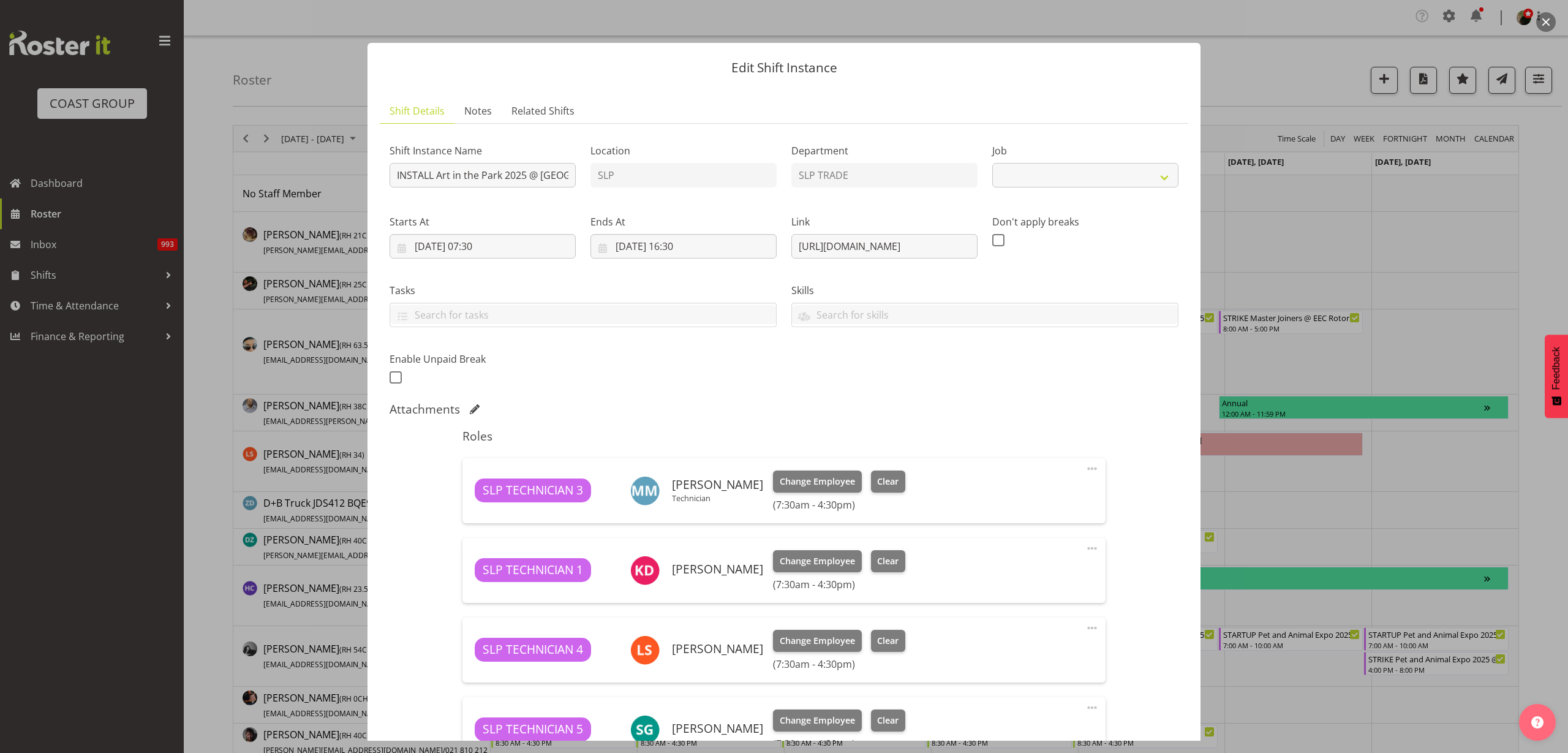
select select "9928"
click at [488, 247] on input "[DATE] 07:30" at bounding box center [483, 246] width 186 height 24
click at [472, 503] on select "00 01 02 03 04 05 06 07 08 09 10 11 12 13 14 15 16 17 18 19 20 21 22 23" at bounding box center [482, 506] width 27 height 24
click at [1548, 16] on button "button" at bounding box center [1546, 22] width 20 height 20
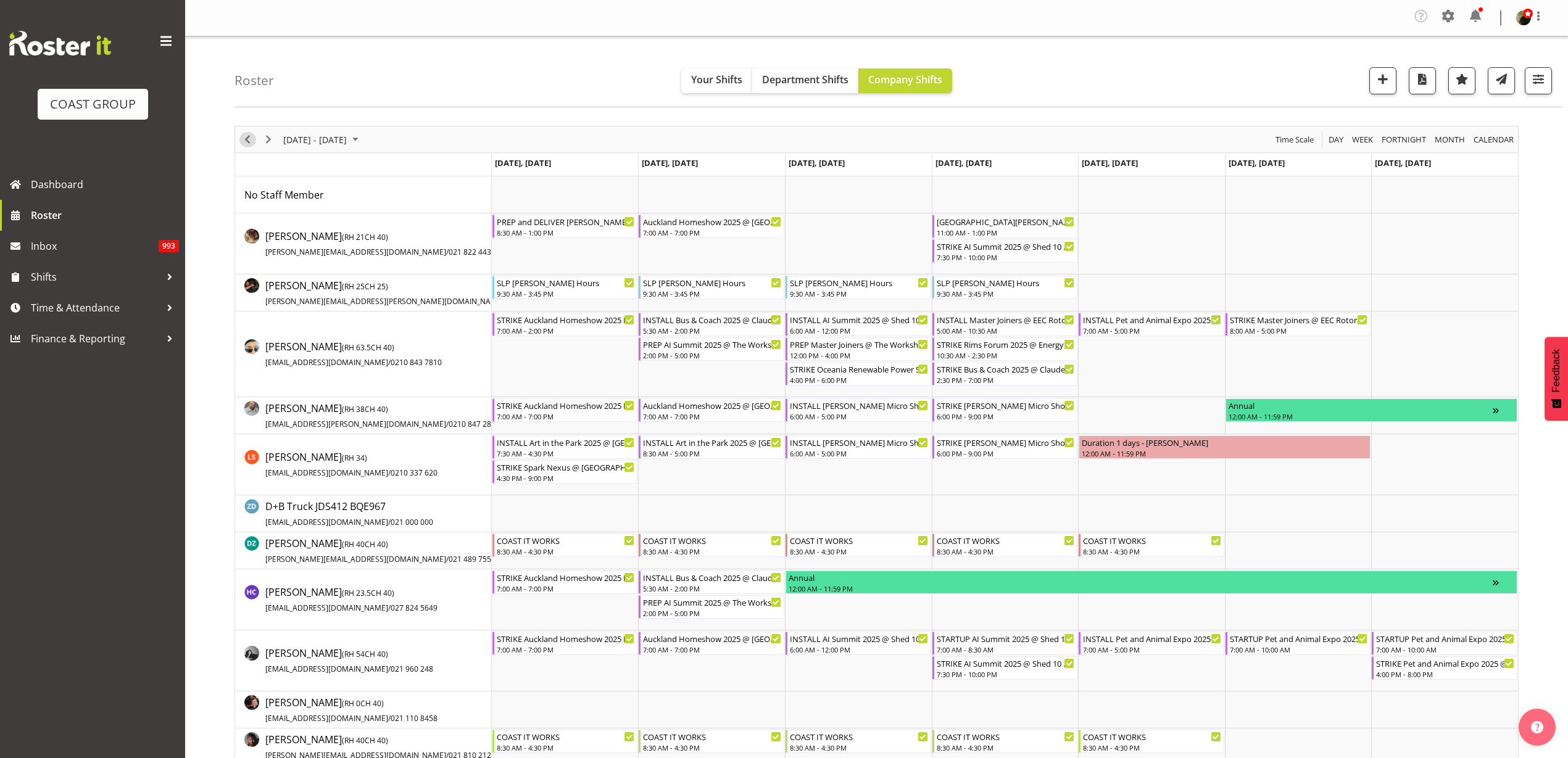
click at [248, 139] on span "Previous" at bounding box center [247, 139] width 15 height 16
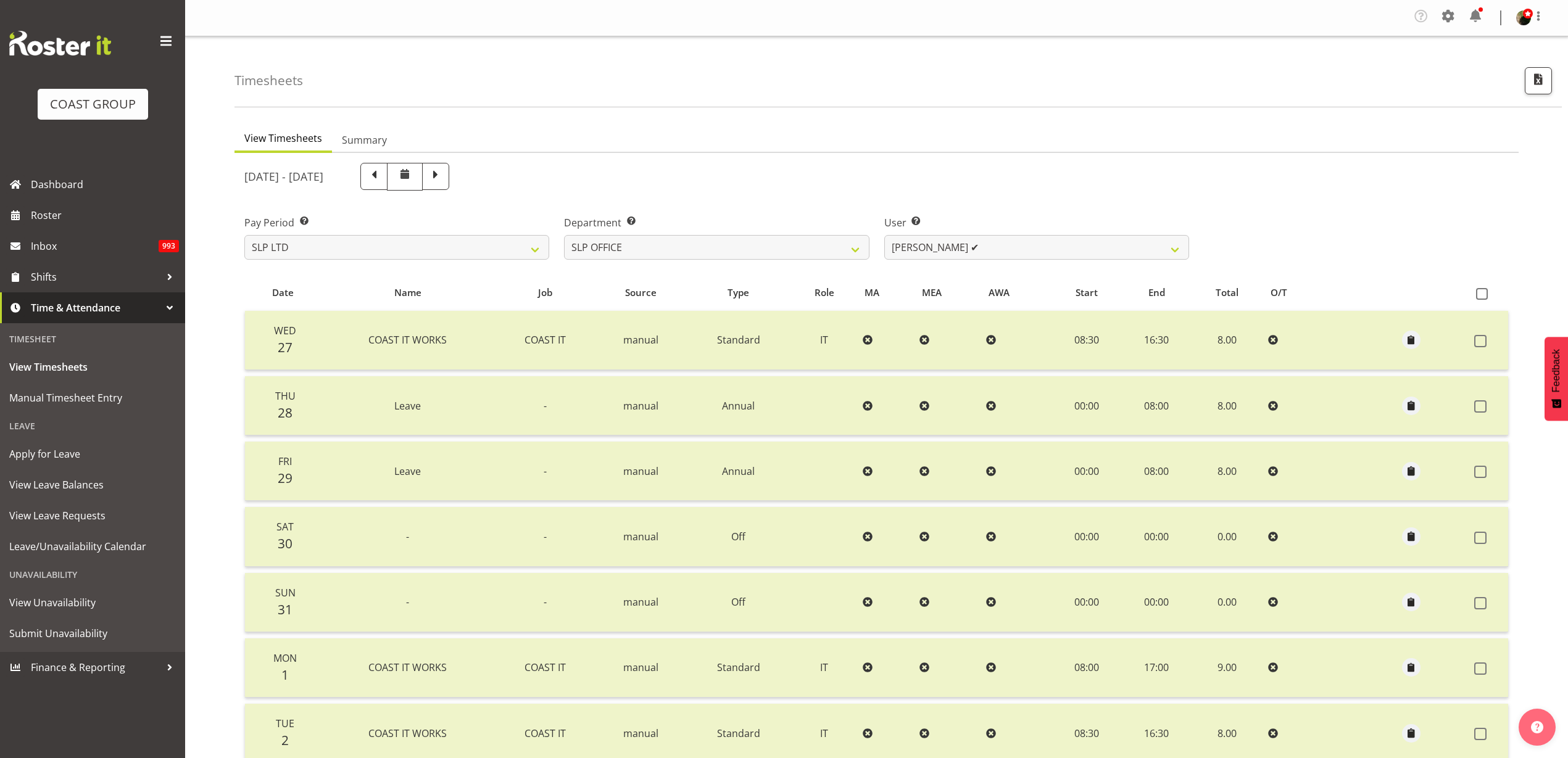
select select "25"
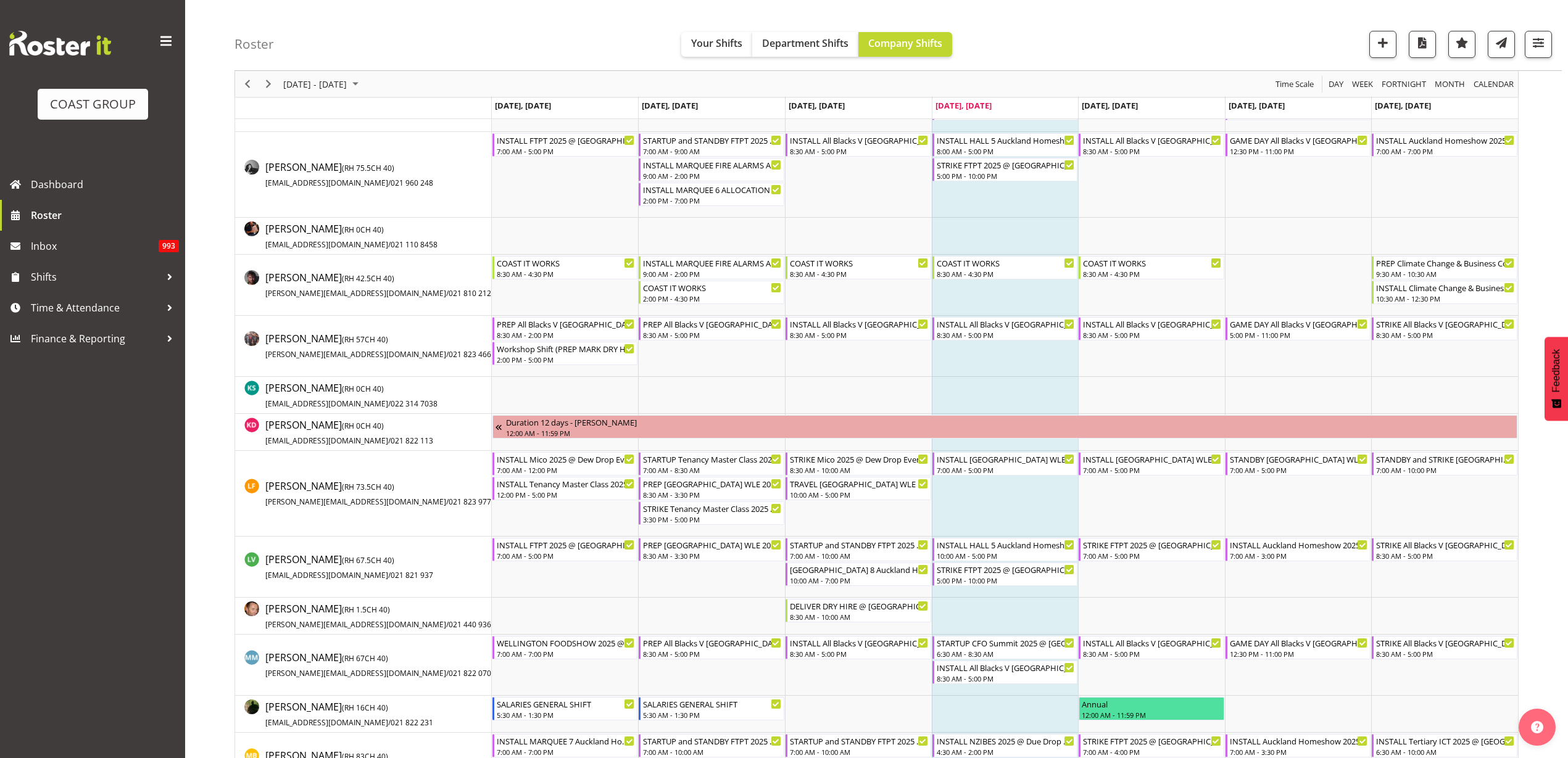
scroll to position [540, 0]
